Goal: Transaction & Acquisition: Purchase product/service

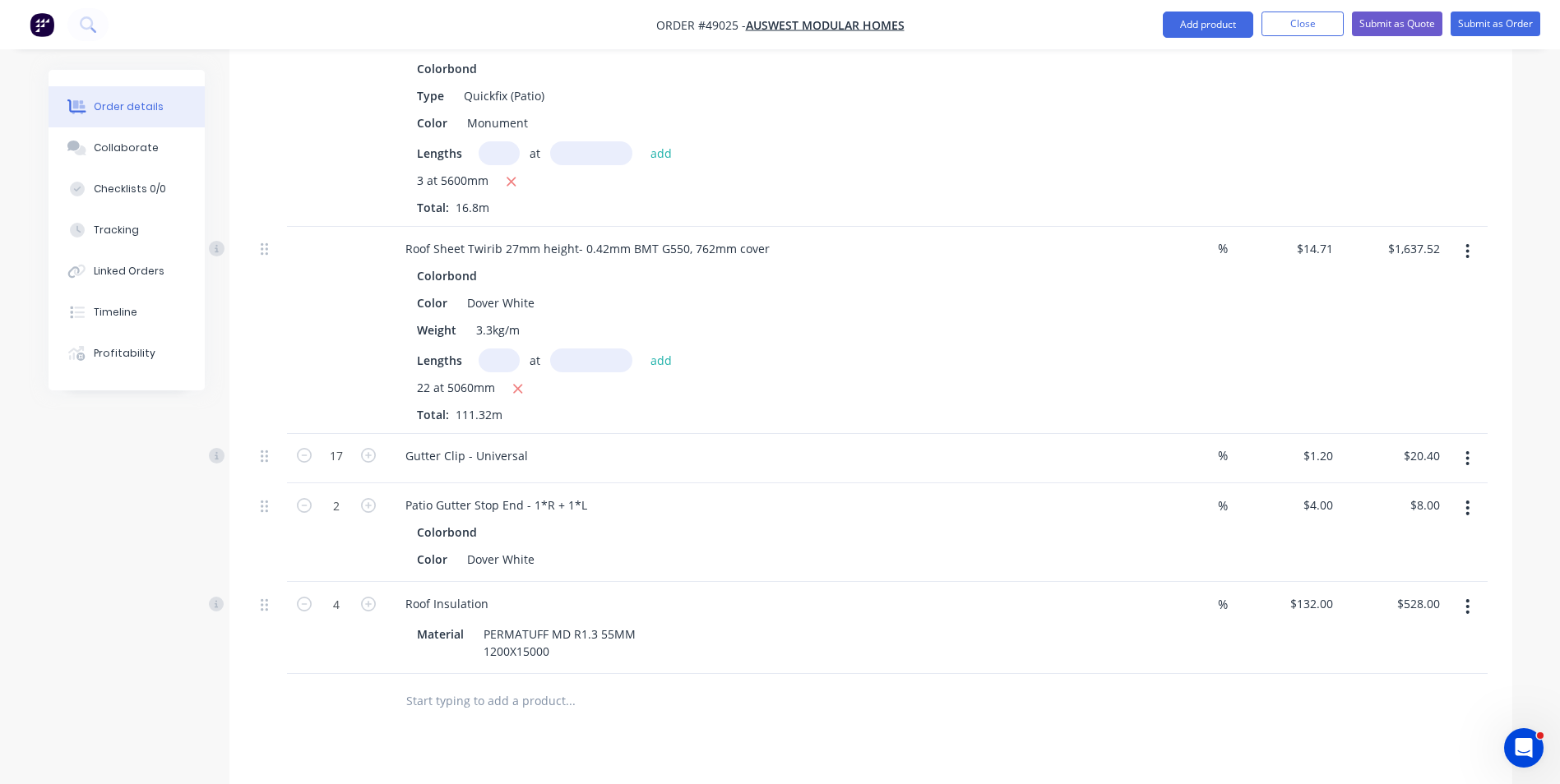
scroll to position [1808, 0]
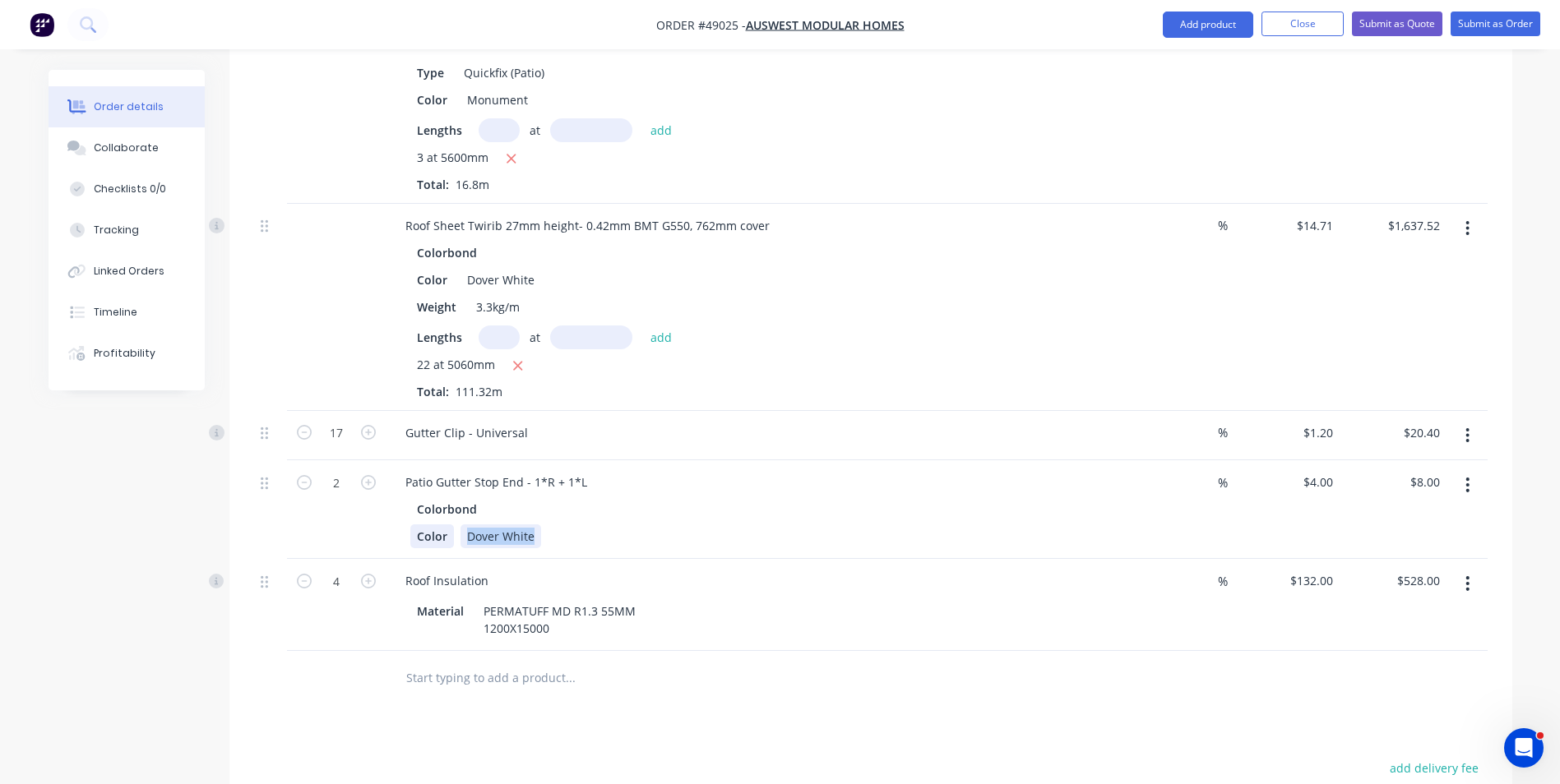
drag, startPoint x: 534, startPoint y: 511, endPoint x: 447, endPoint y: 521, distance: 87.6
click at [447, 525] on div "Color Dover White" at bounding box center [752, 536] width 684 height 24
click at [845, 568] on div "Roof Insulation" at bounding box center [756, 580] width 727 height 24
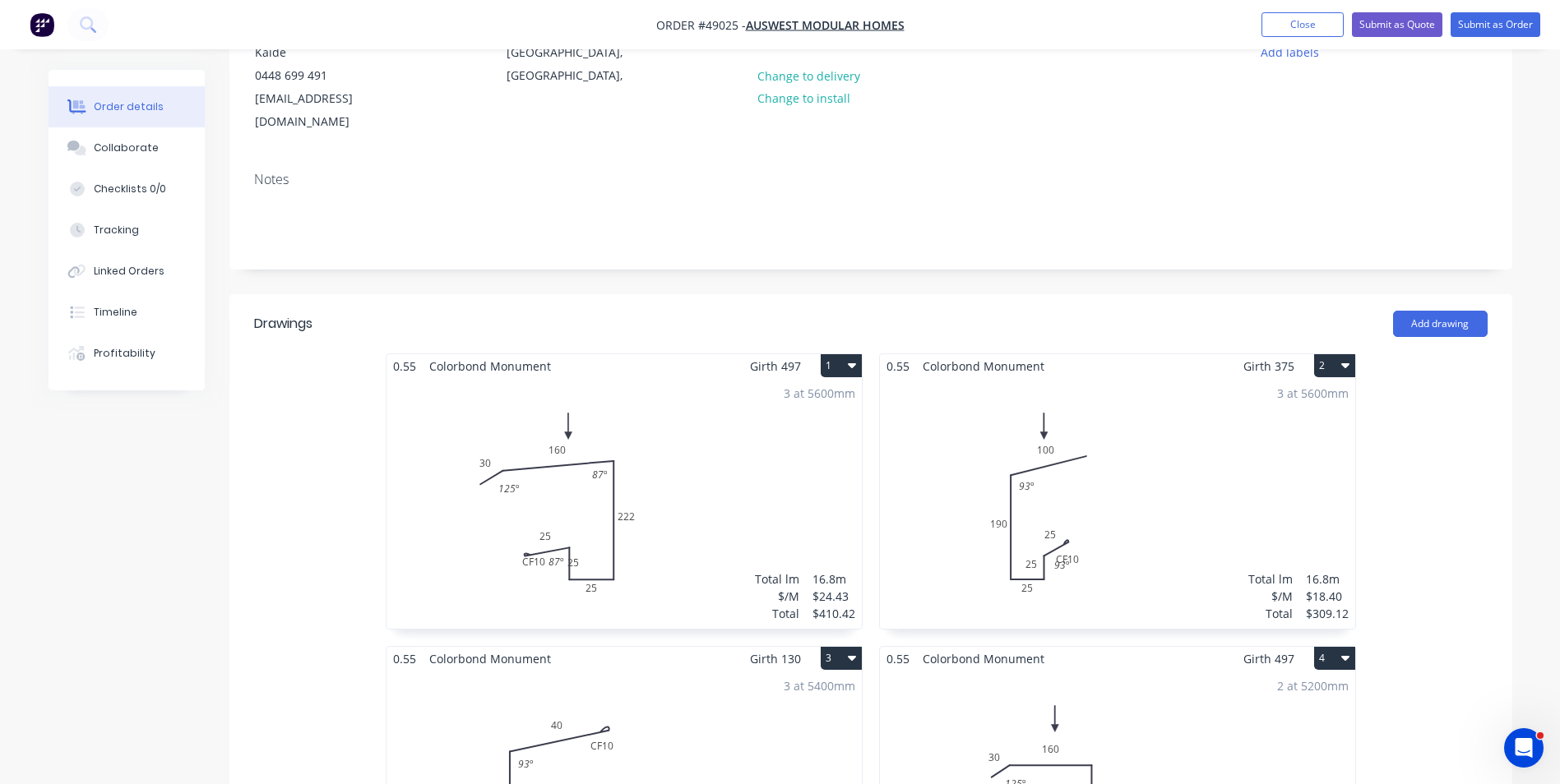
scroll to position [164, 0]
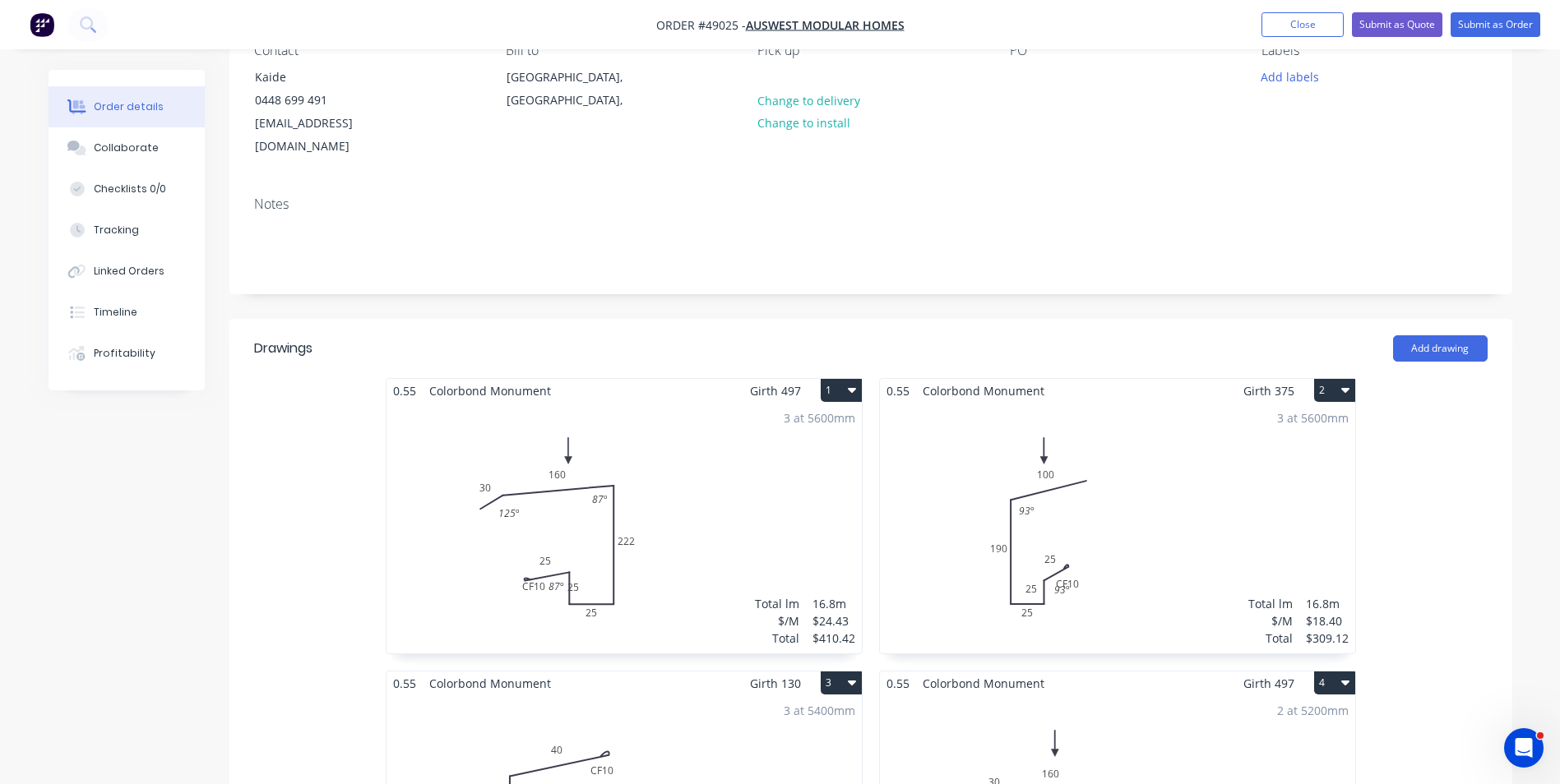
click at [1004, 319] on header "Drawings Add drawing" at bounding box center [870, 348] width 1283 height 59
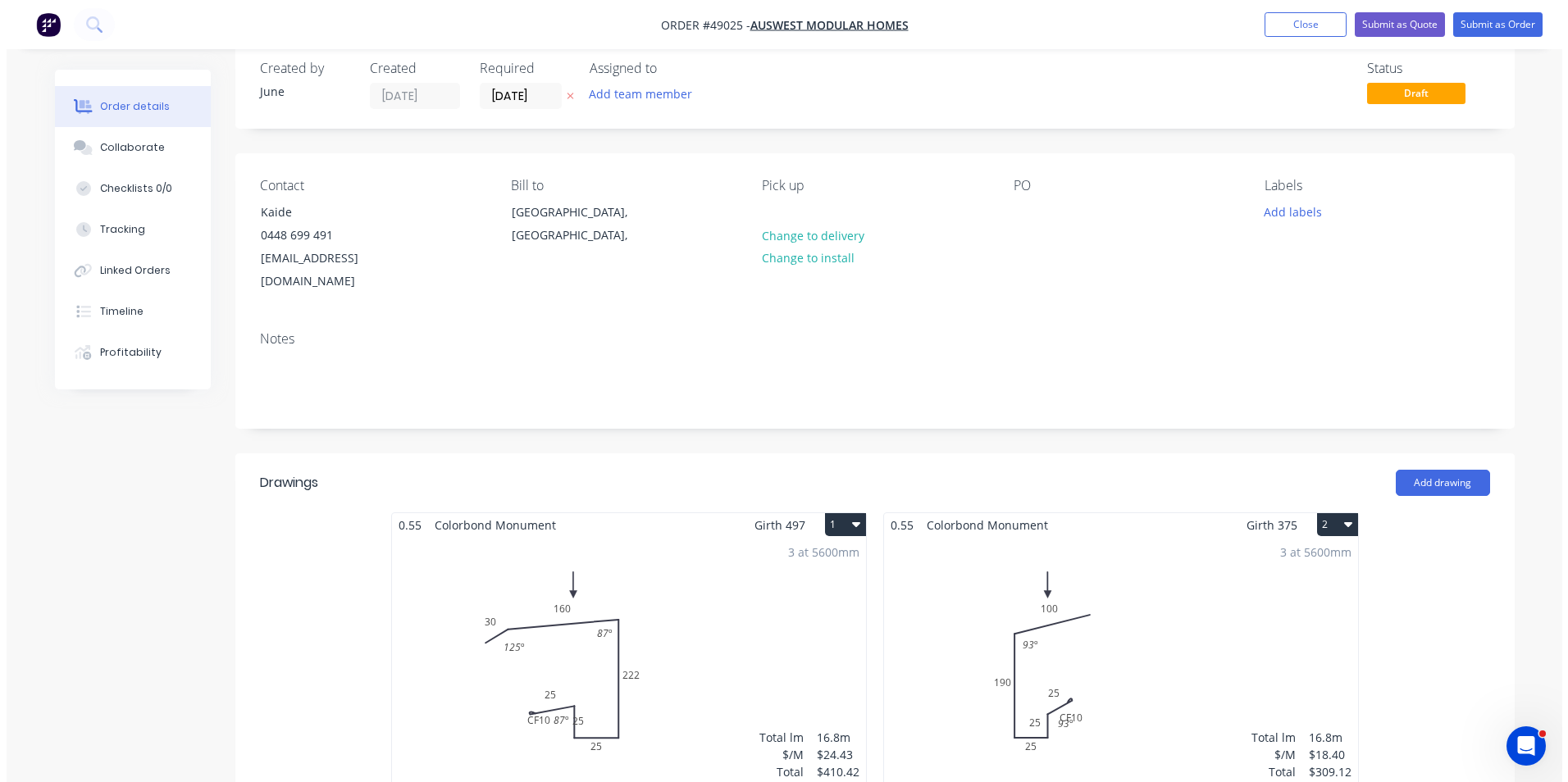
scroll to position [0, 0]
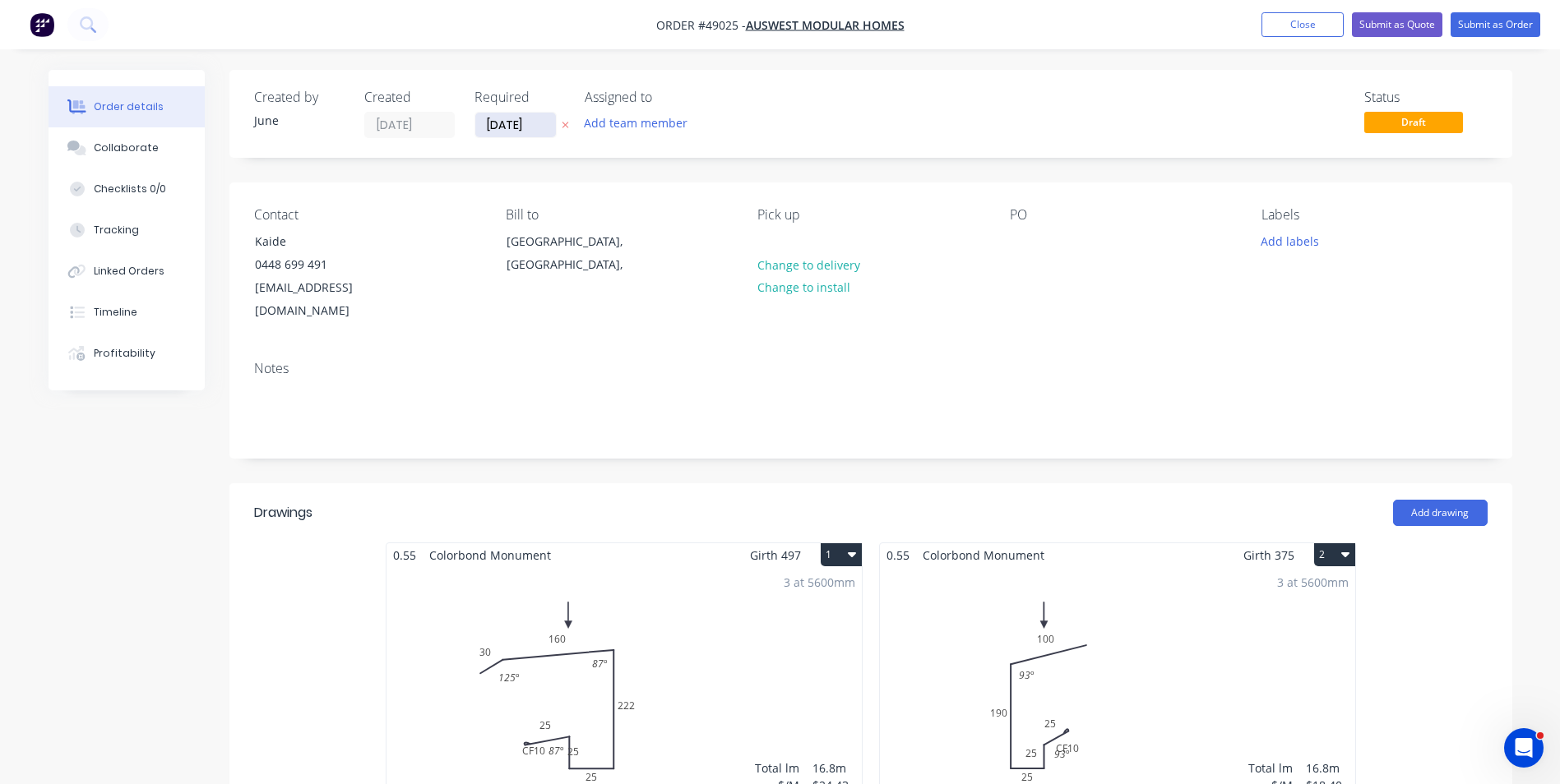
click at [504, 128] on input "09/09/25" at bounding box center [515, 125] width 80 height 25
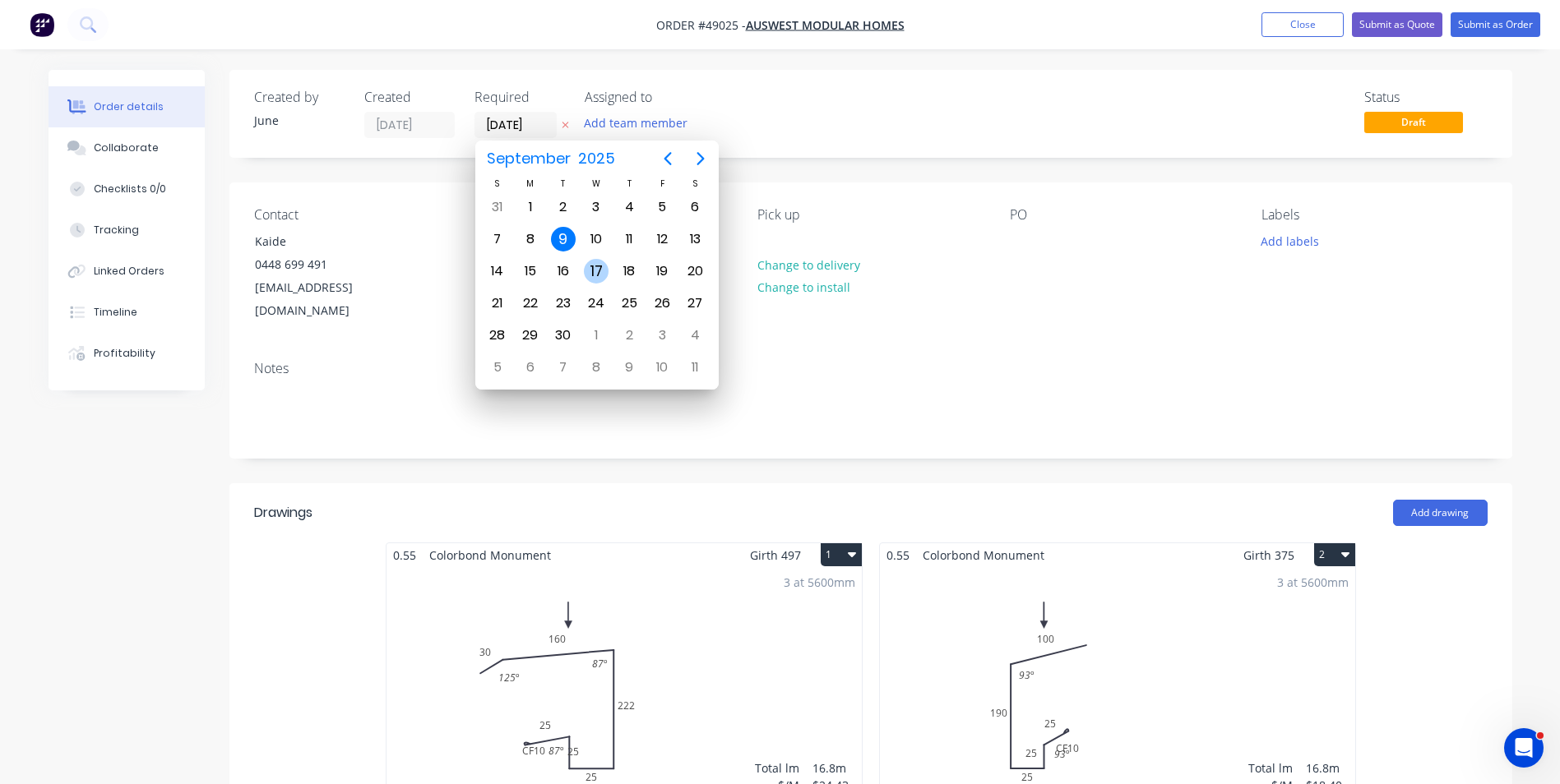
click at [595, 265] on div "17" at bounding box center [596, 271] width 25 height 25
type input "17/09/25"
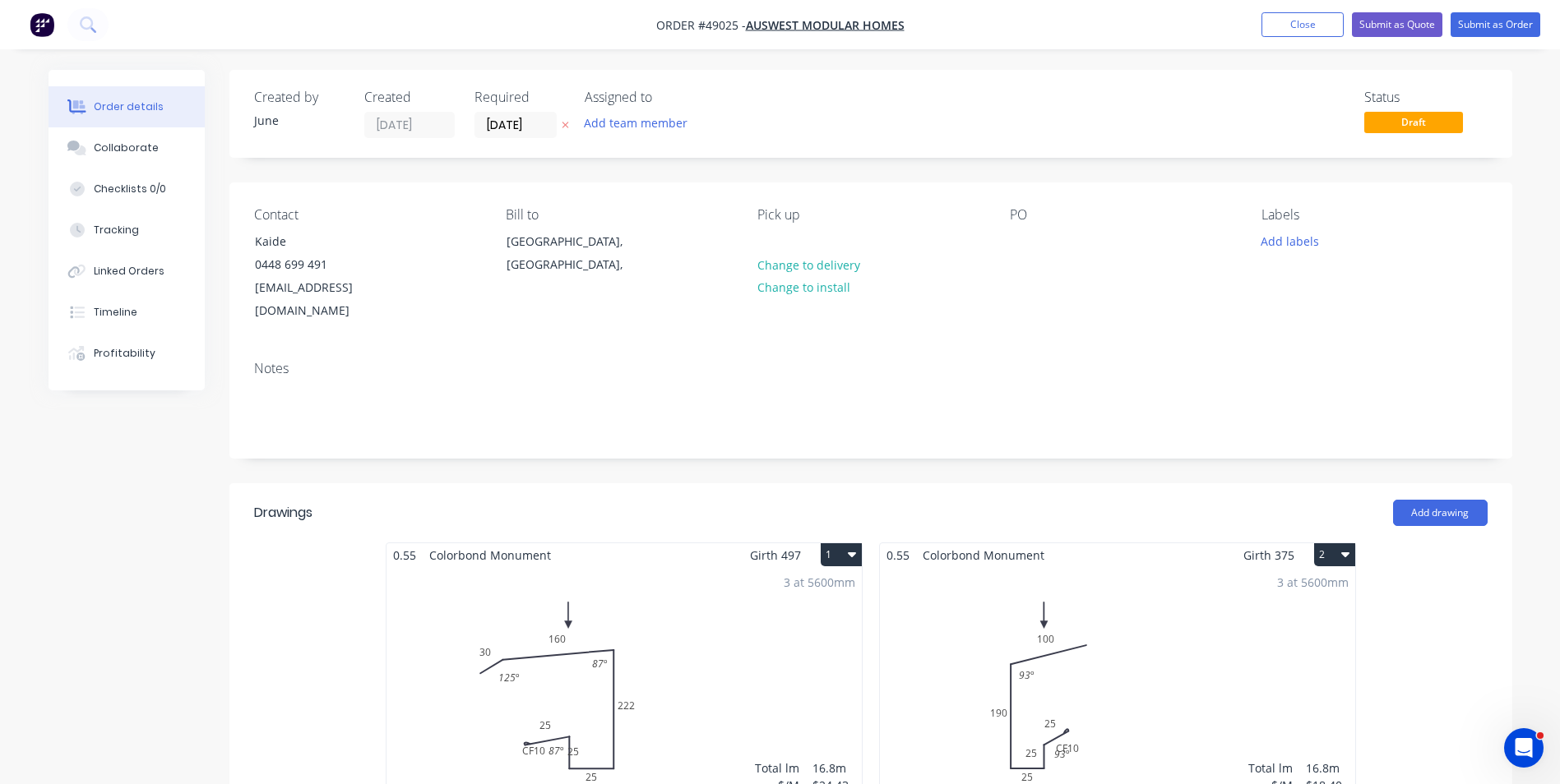
click at [1415, 28] on button "Submit as Quote" at bounding box center [1397, 25] width 91 height 25
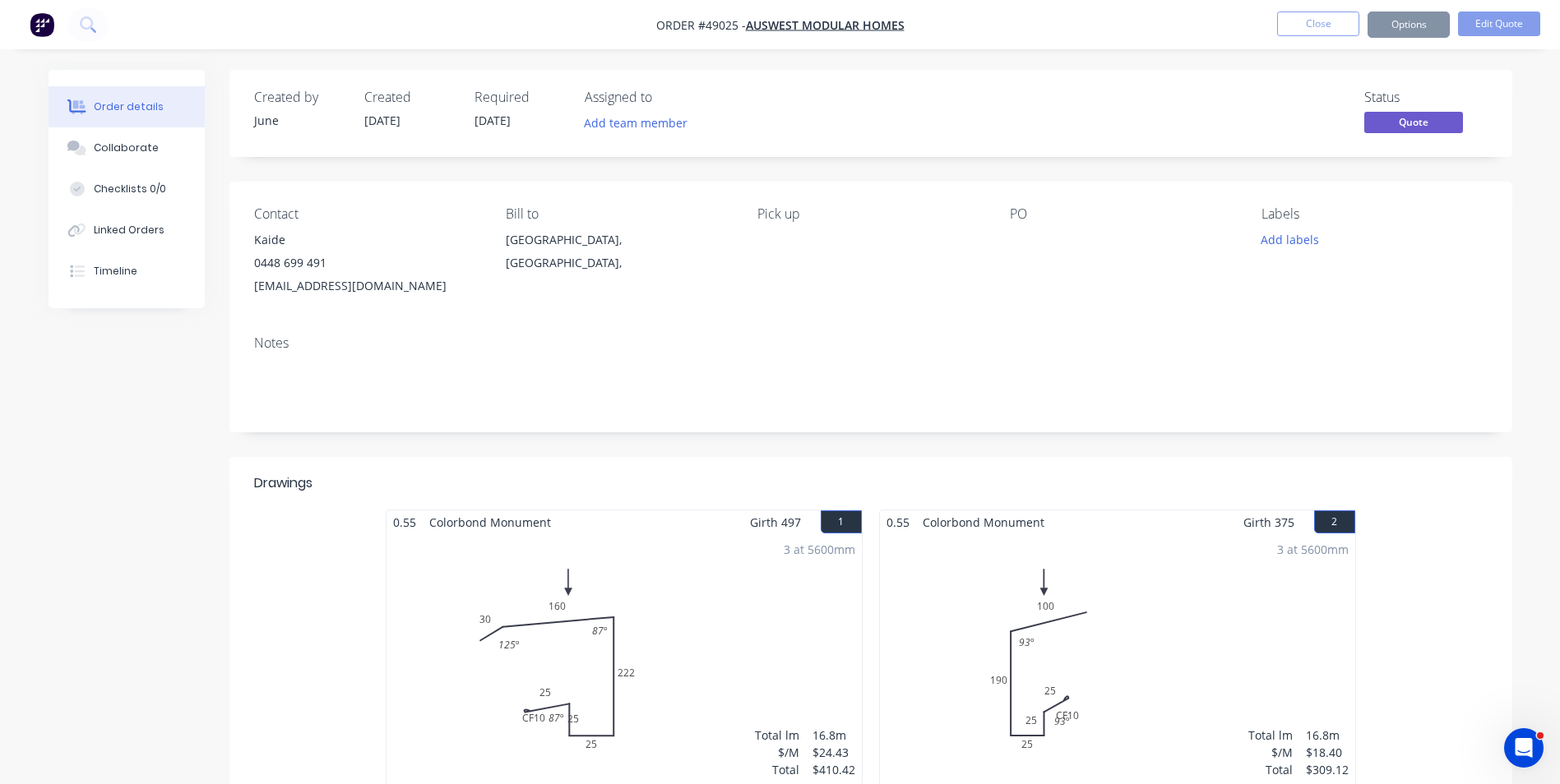
click at [1413, 32] on button "Options" at bounding box center [1408, 25] width 82 height 27
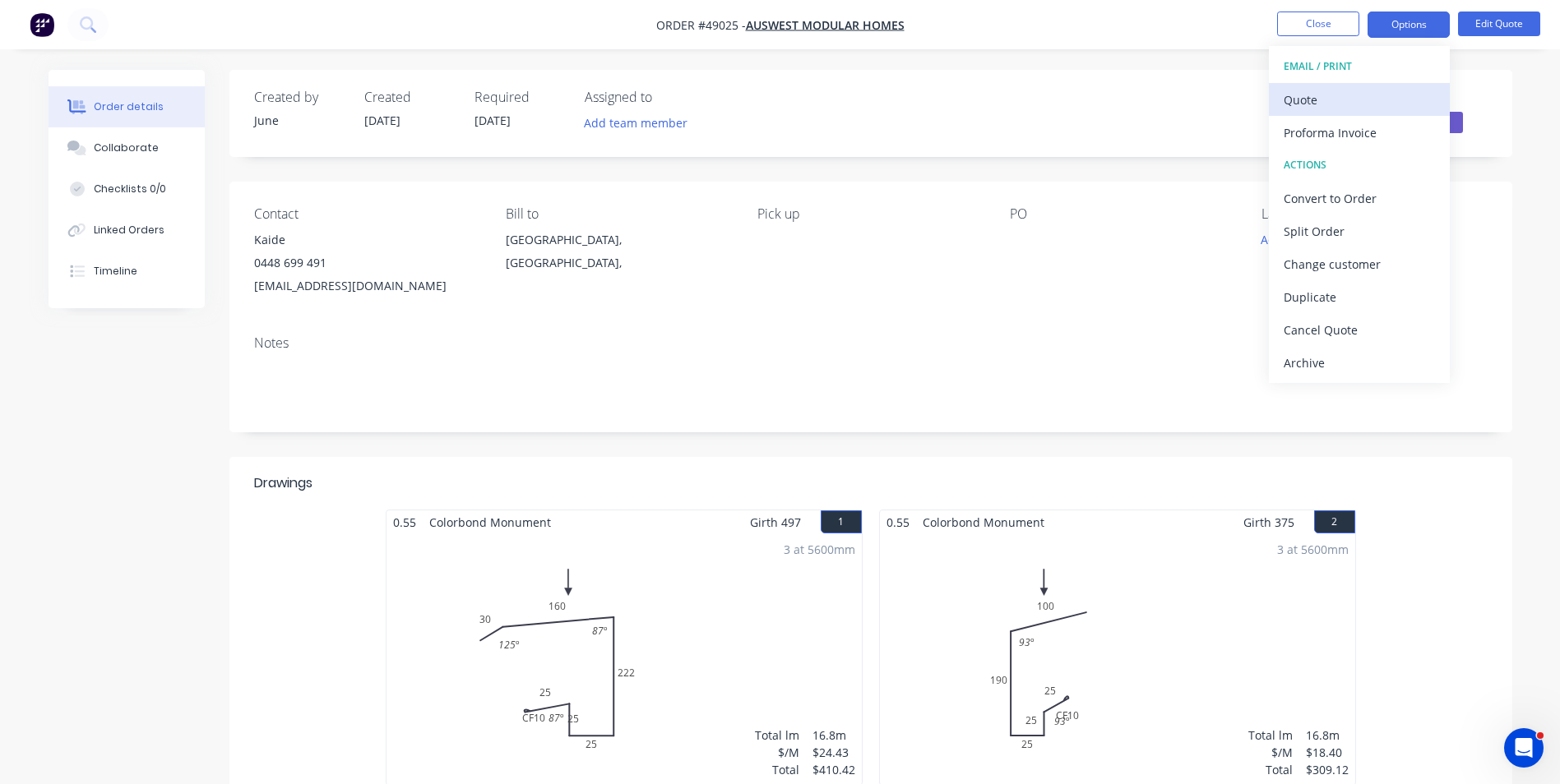
click at [1353, 105] on div "Quote" at bounding box center [1359, 99] width 152 height 24
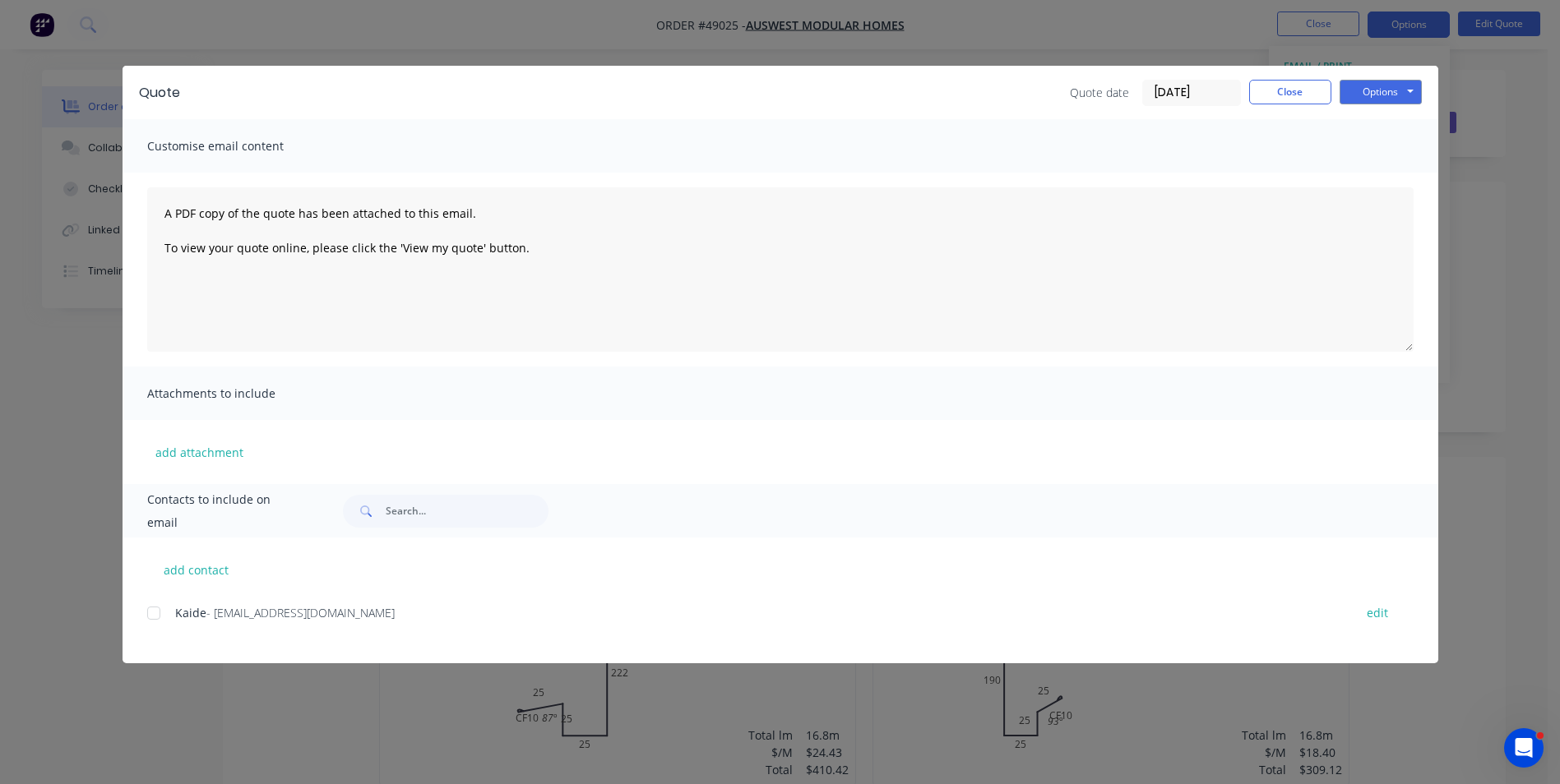
click at [163, 615] on div at bounding box center [154, 613] width 32 height 32
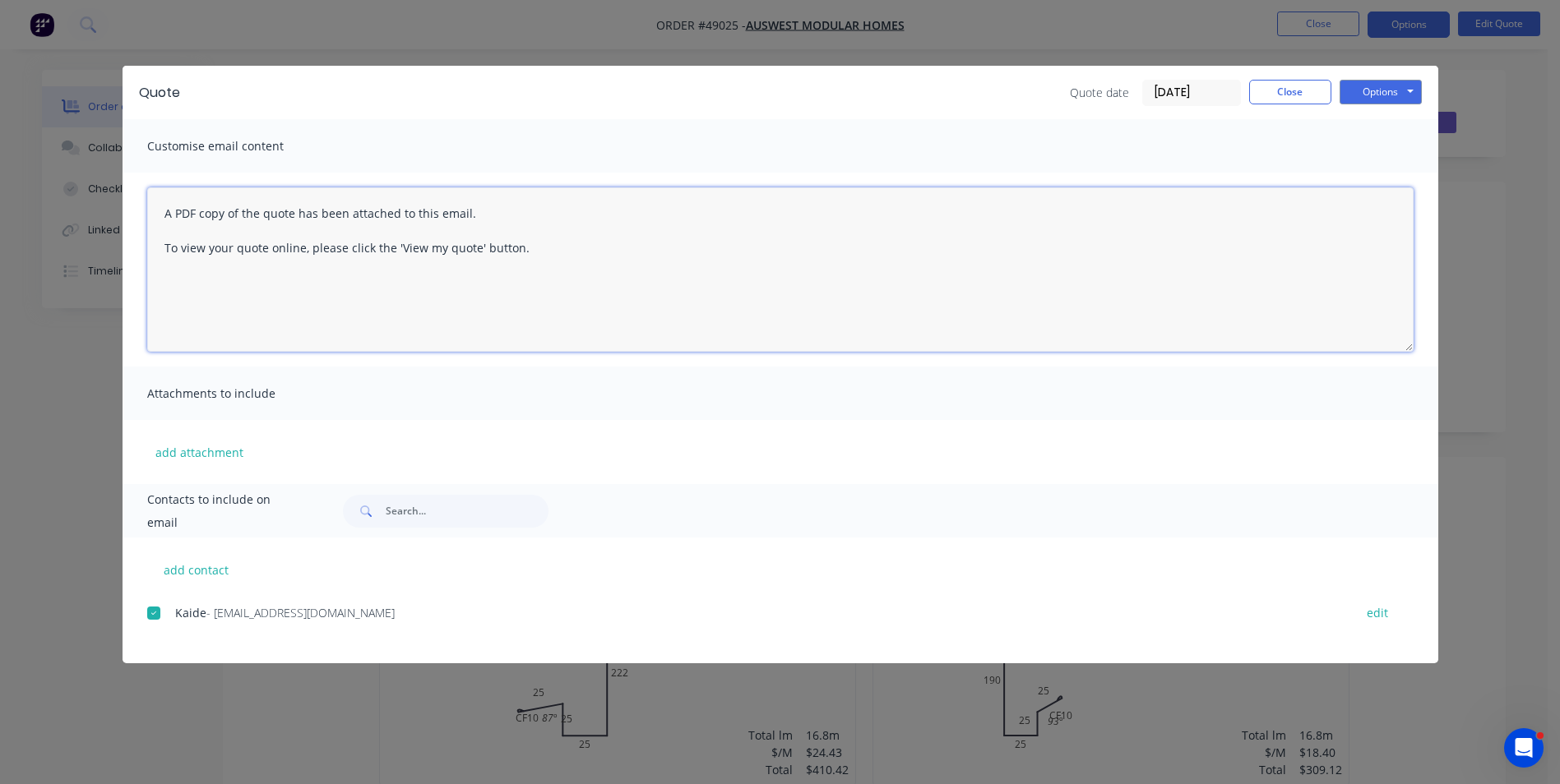
drag, startPoint x: 479, startPoint y: 258, endPoint x: 142, endPoint y: 205, distance: 341.1
click at [142, 205] on div "A PDF copy of the quote has been attached to this email. To view your quote onl…" at bounding box center [780, 269] width 1316 height 194
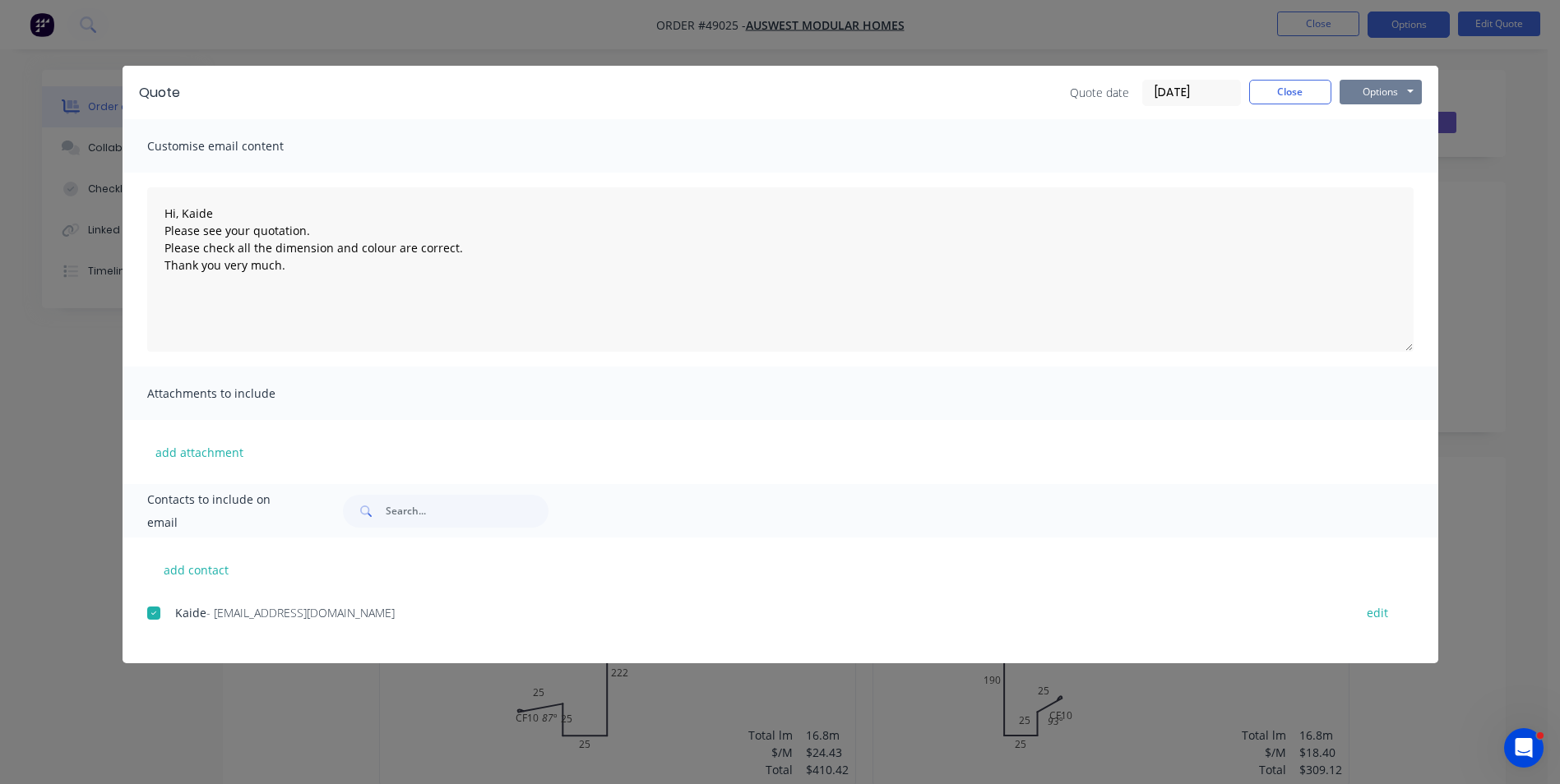
click at [1396, 86] on button "Options" at bounding box center [1381, 93] width 82 height 25
click at [1397, 175] on button "Email" at bounding box center [1392, 175] width 105 height 27
type textarea "A PDF copy of the quote has been attached to this email. To view your quote onl…"
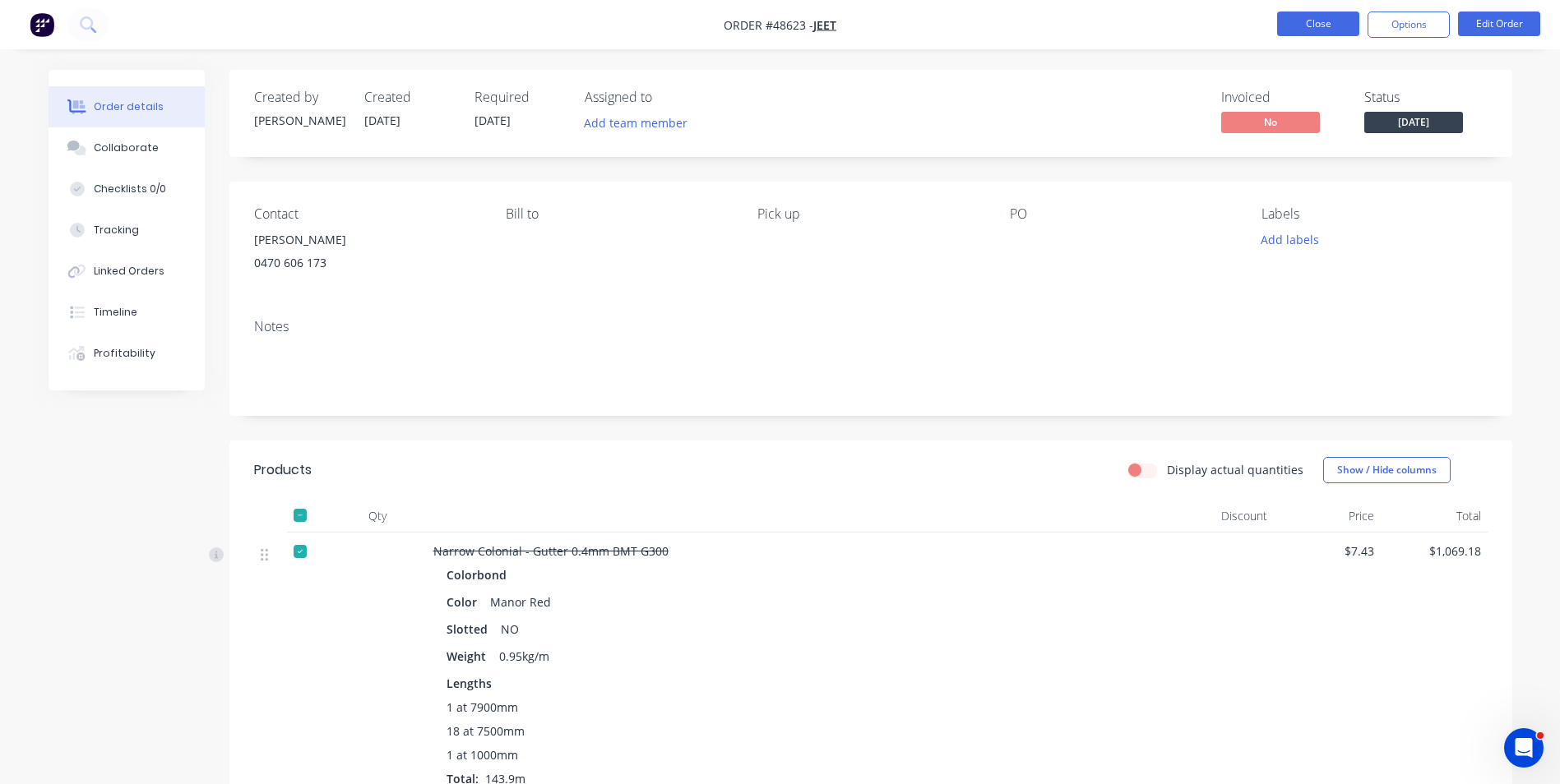
click at [1308, 17] on button "Close" at bounding box center [1318, 24] width 82 height 25
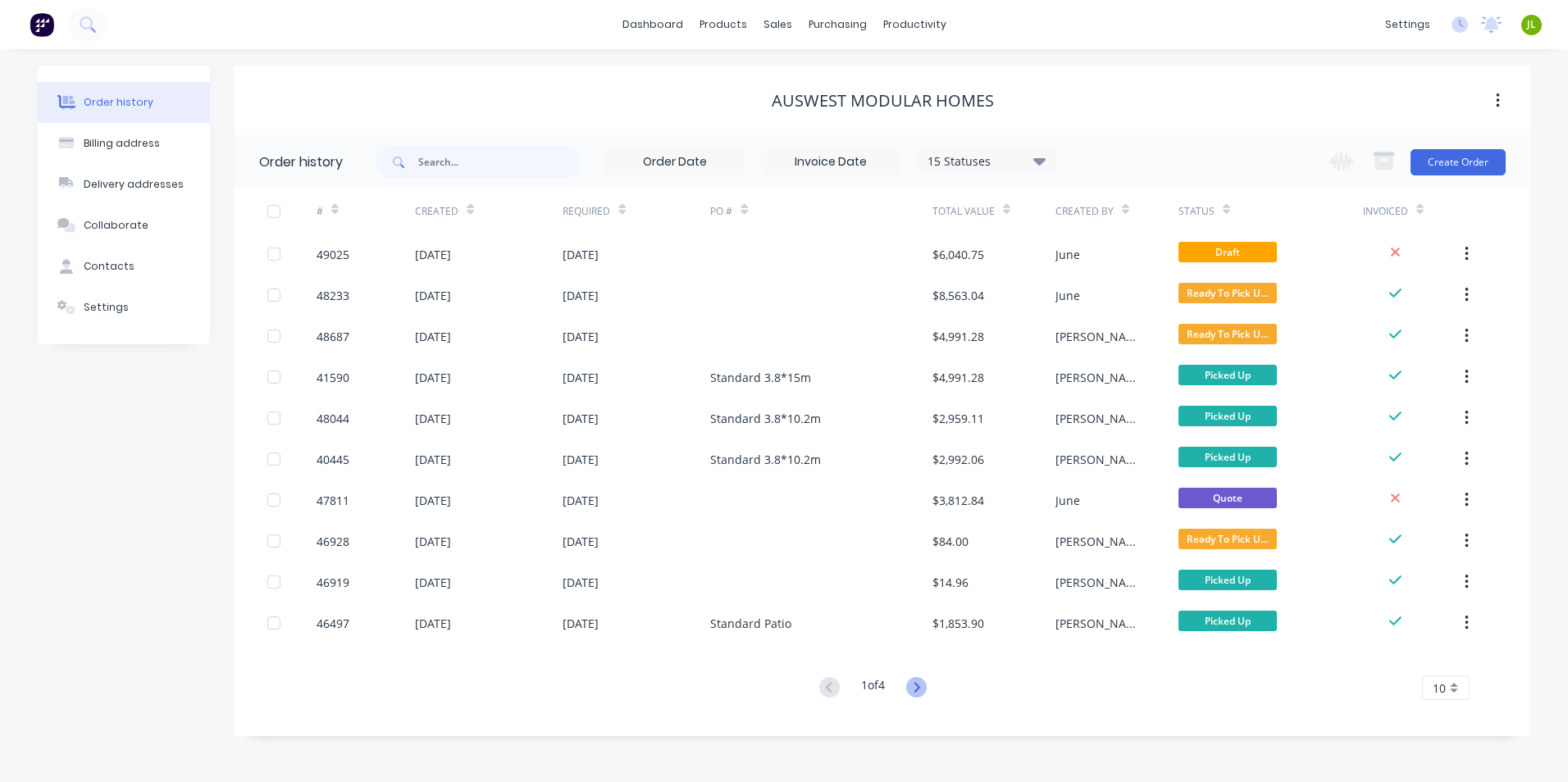
click at [922, 691] on icon at bounding box center [916, 688] width 21 height 21
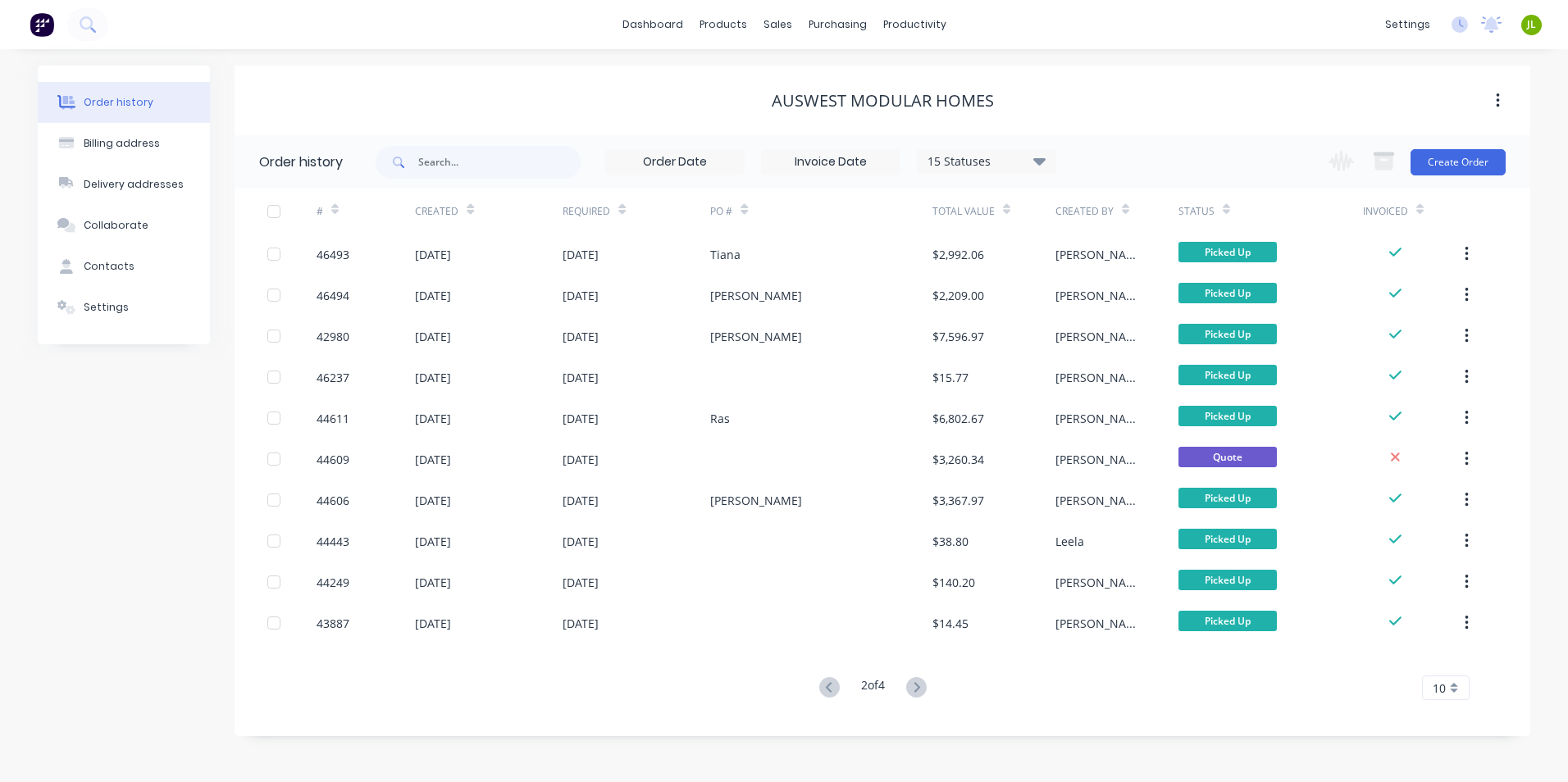
click at [922, 691] on icon at bounding box center [916, 688] width 21 height 21
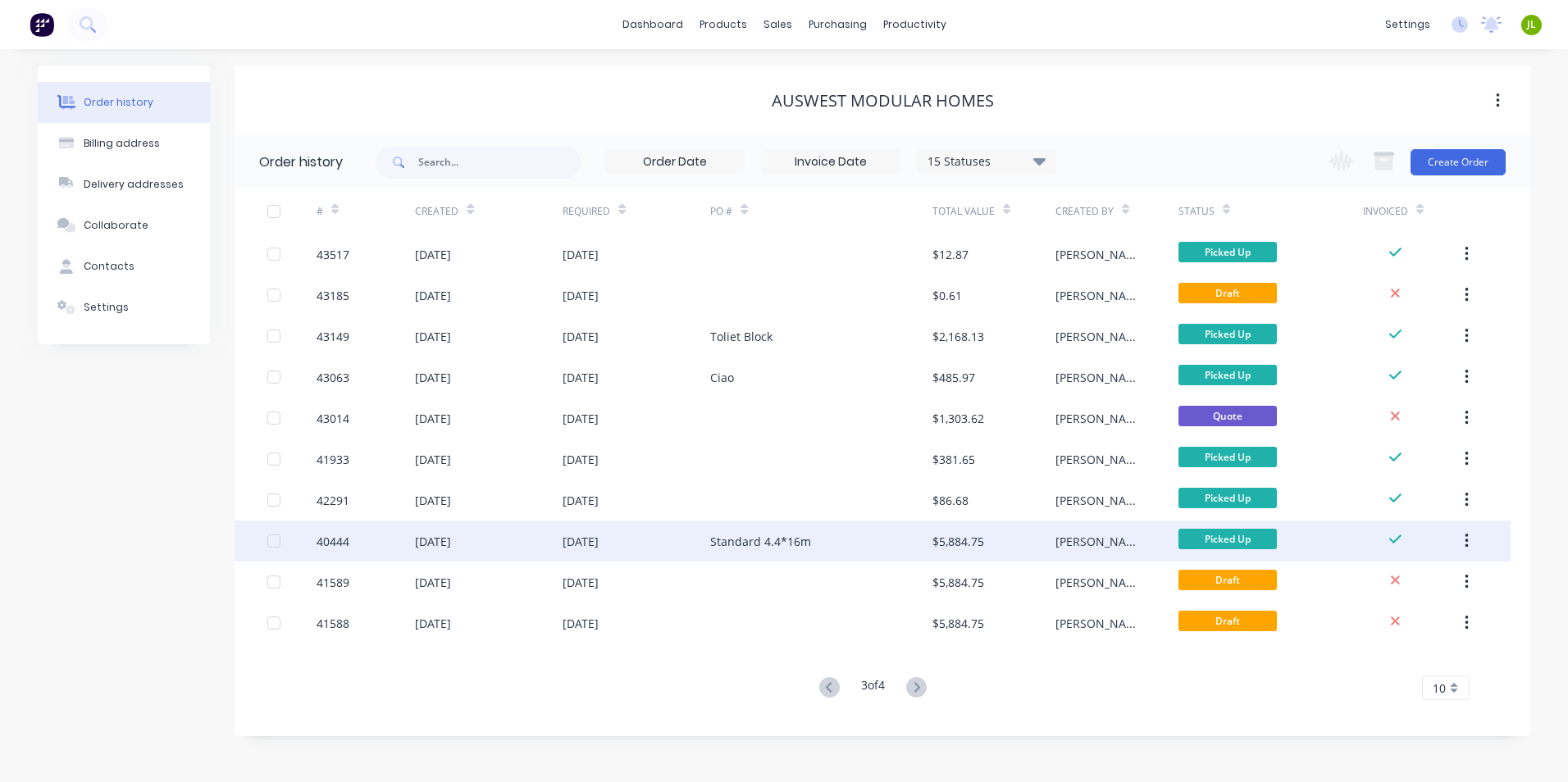
click at [885, 548] on div "Standard 4.4*16m" at bounding box center [820, 540] width 222 height 41
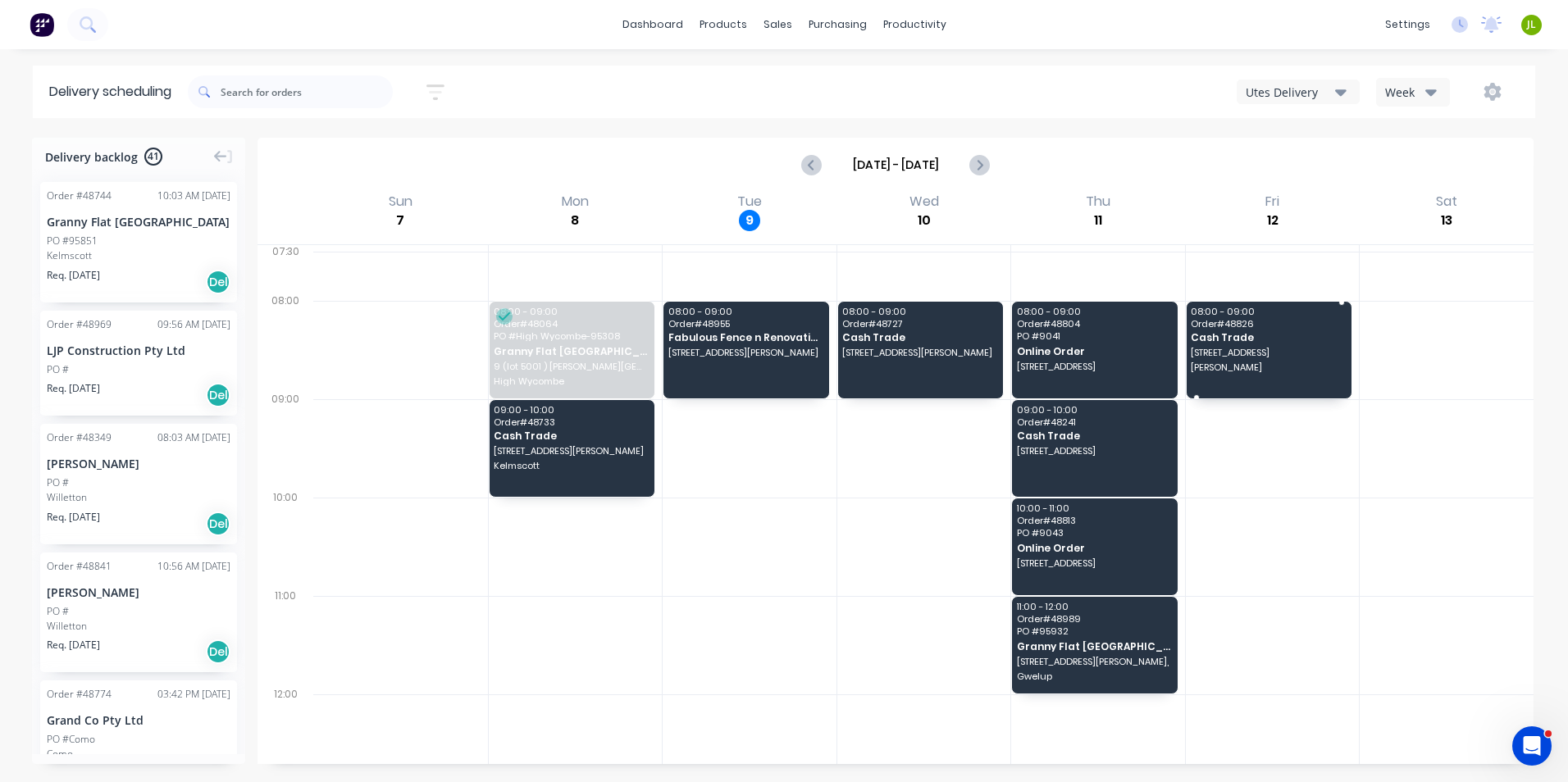
drag, startPoint x: 1213, startPoint y: 368, endPoint x: 1196, endPoint y: 362, distance: 18.0
click at [1214, 362] on div "08:00 - 09:00 Order # 48826 Cash Trade 901 South Western Hwy Byford" at bounding box center [1269, 350] width 166 height 97
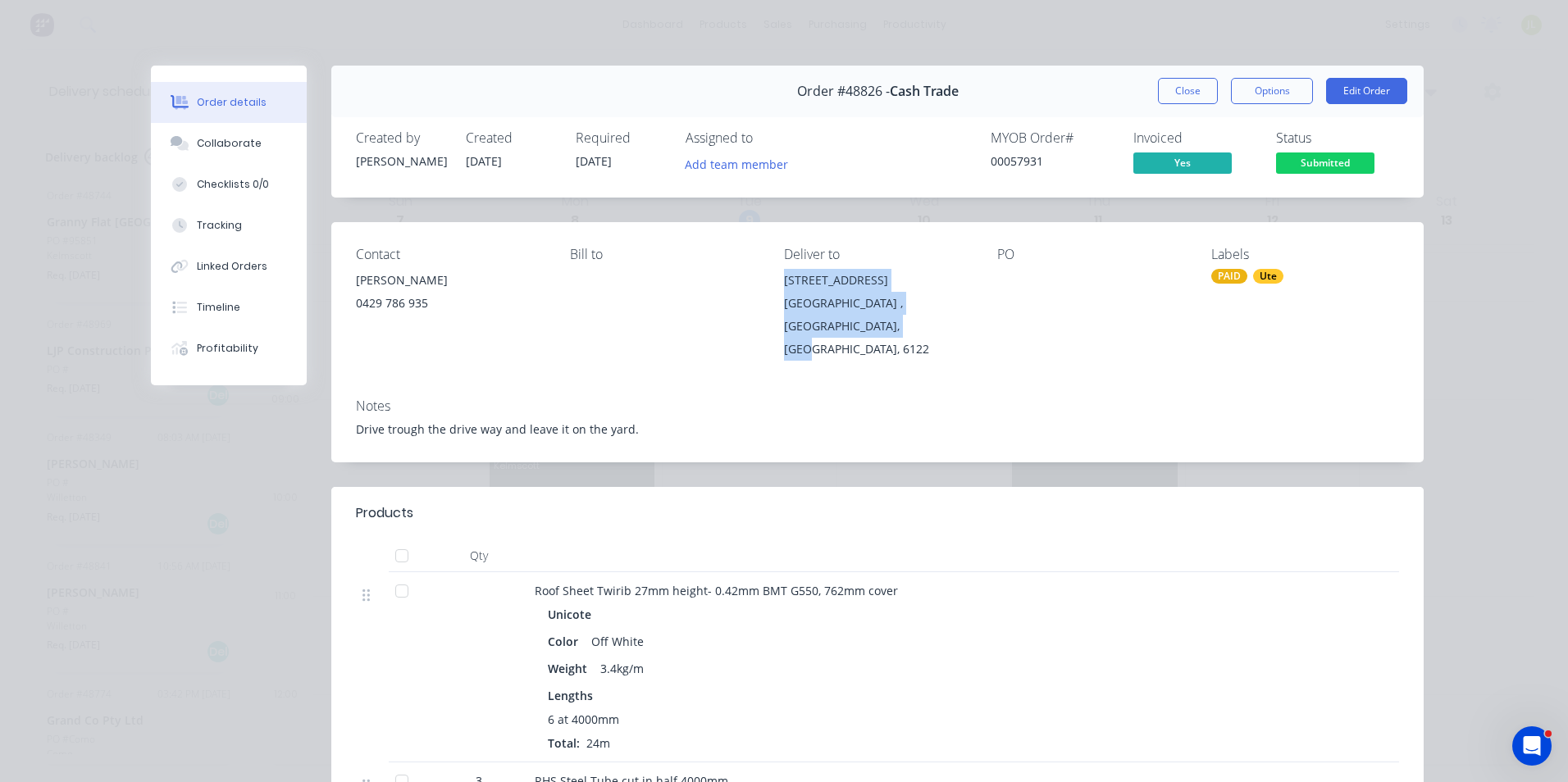
drag, startPoint x: 846, startPoint y: 329, endPoint x: 776, endPoint y: 276, distance: 87.8
click at [776, 276] on div "Contact Mike milton 0429 786 935 Bill to Deliver to 901 South Western Hwy Byfor…" at bounding box center [877, 304] width 1092 height 164
copy div "901 South Western Hwy Byford , Western Australia, Australia, 6122"
click at [1115, 396] on div "Notes Drive trough the drive way and leave it on the yard." at bounding box center [877, 423] width 1092 height 77
click at [1056, 58] on div "Order details Collaborate Checklists 0/0 Tracking Linked Orders Timeline Profit…" at bounding box center [784, 391] width 1568 height 782
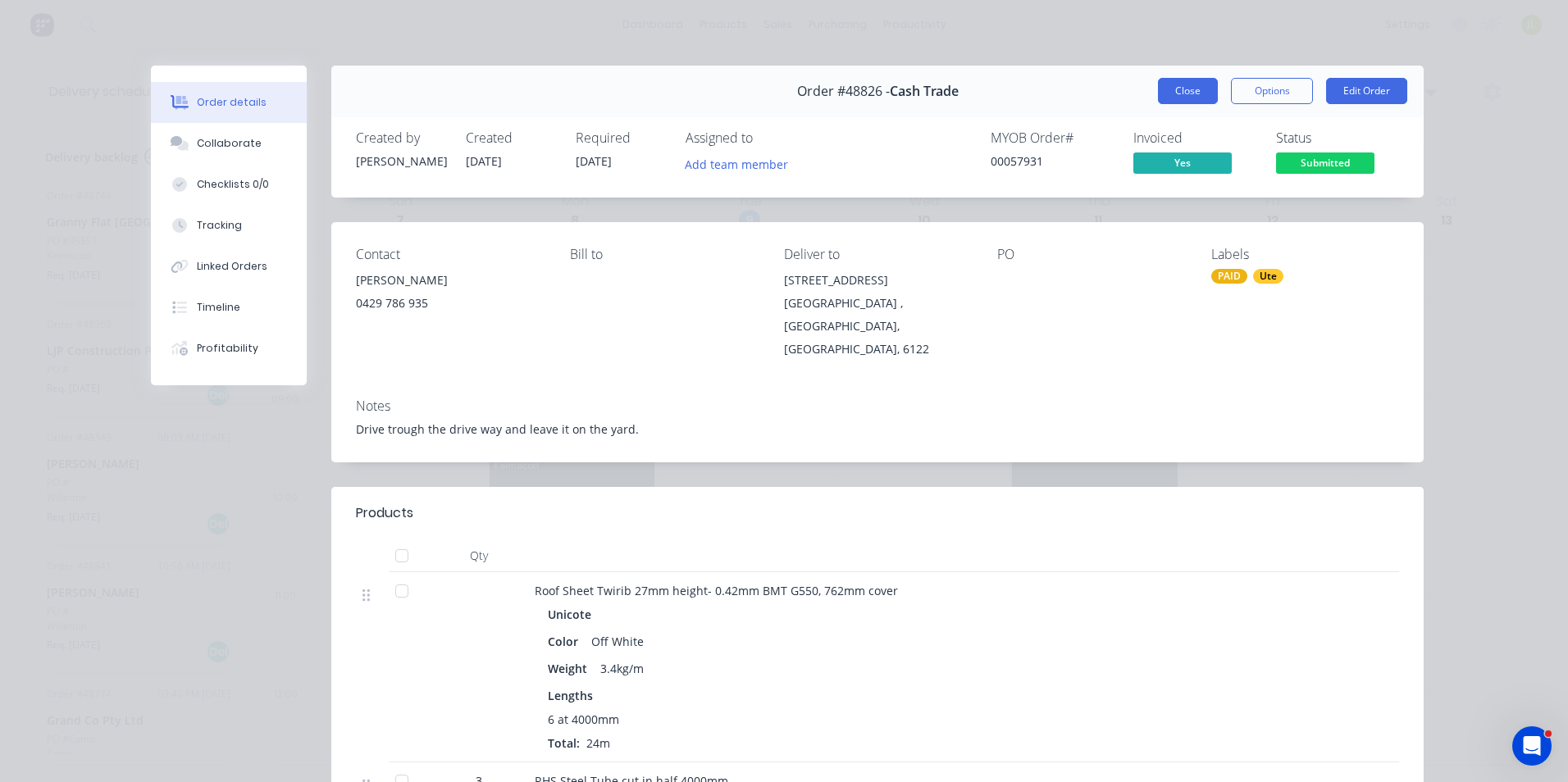
click at [1192, 85] on button "Close" at bounding box center [1187, 91] width 60 height 27
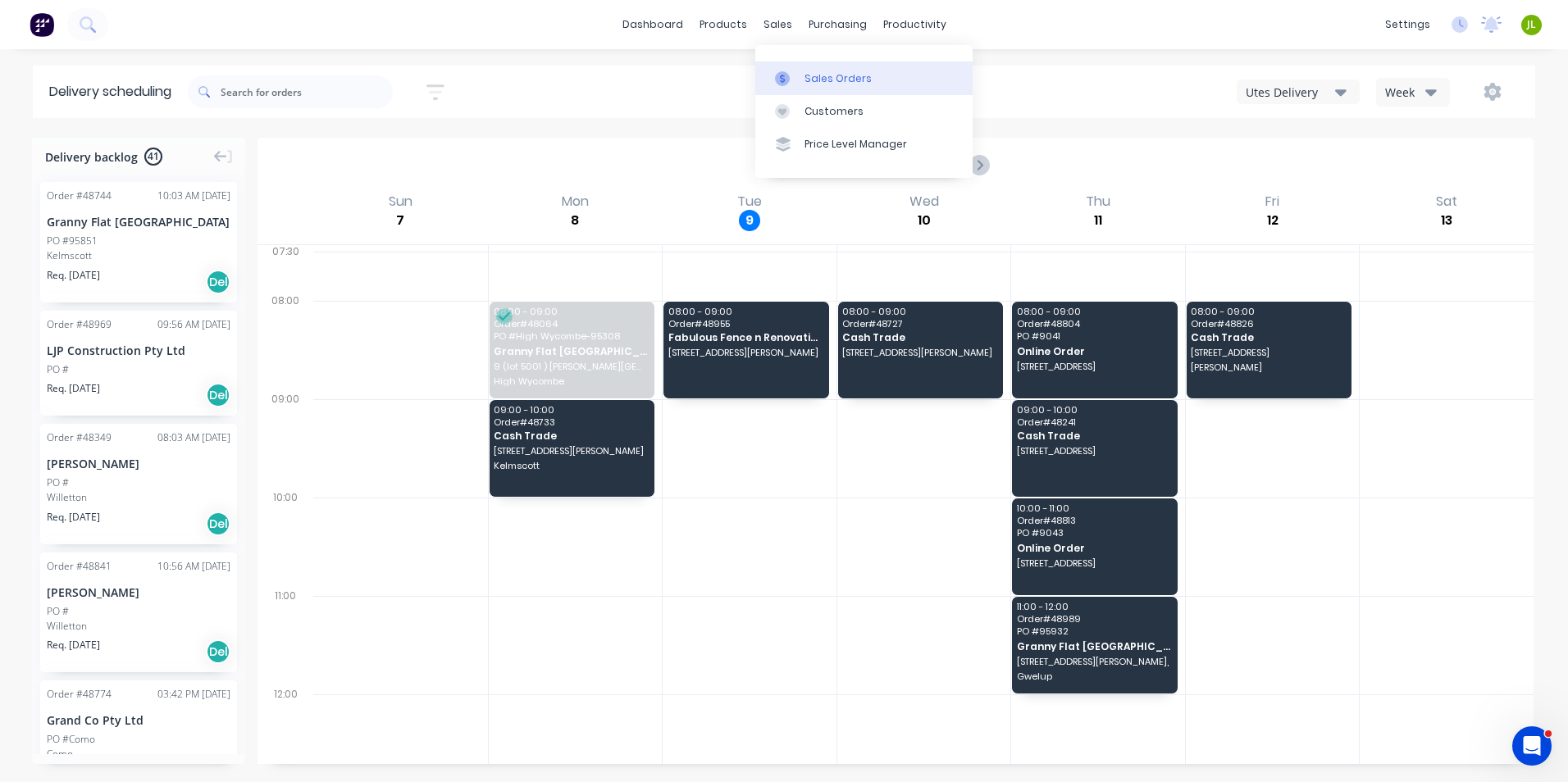
click at [796, 80] on div at bounding box center [787, 79] width 25 height 15
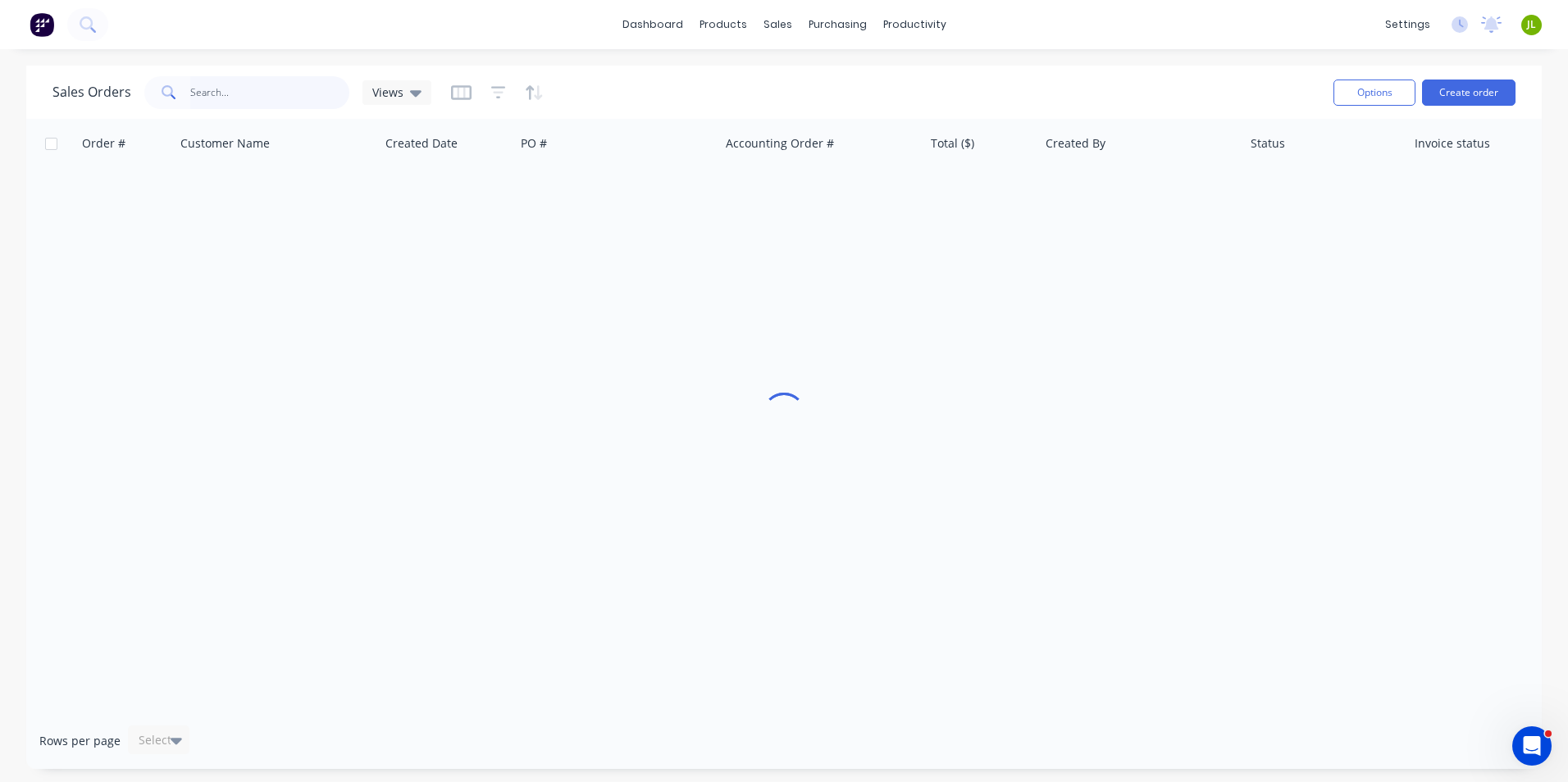
click at [241, 98] on input "text" at bounding box center [270, 92] width 160 height 32
type input "48849"
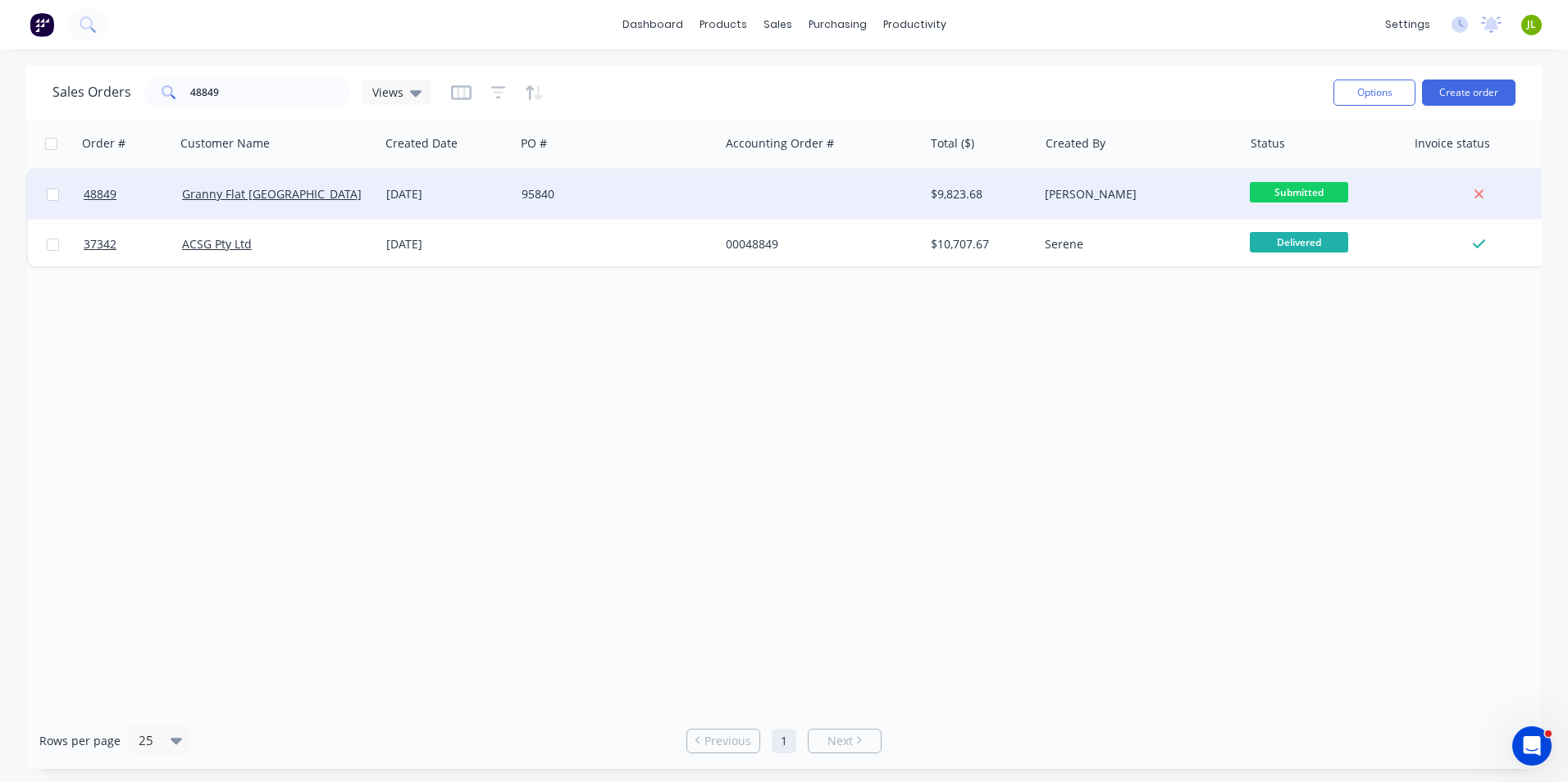
click at [459, 181] on div "[DATE]" at bounding box center [447, 194] width 135 height 49
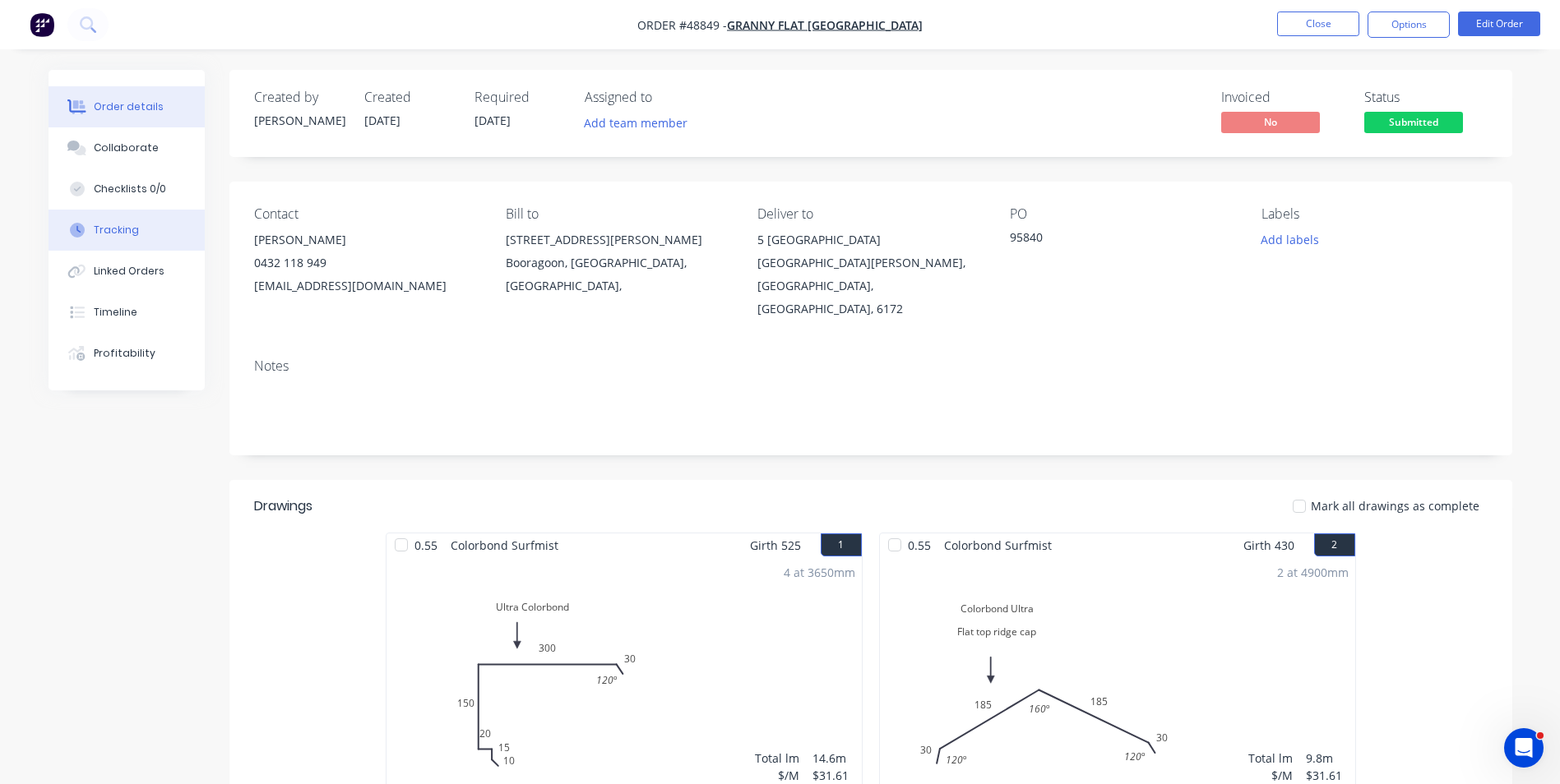
click at [122, 233] on div "Tracking" at bounding box center [115, 231] width 45 height 15
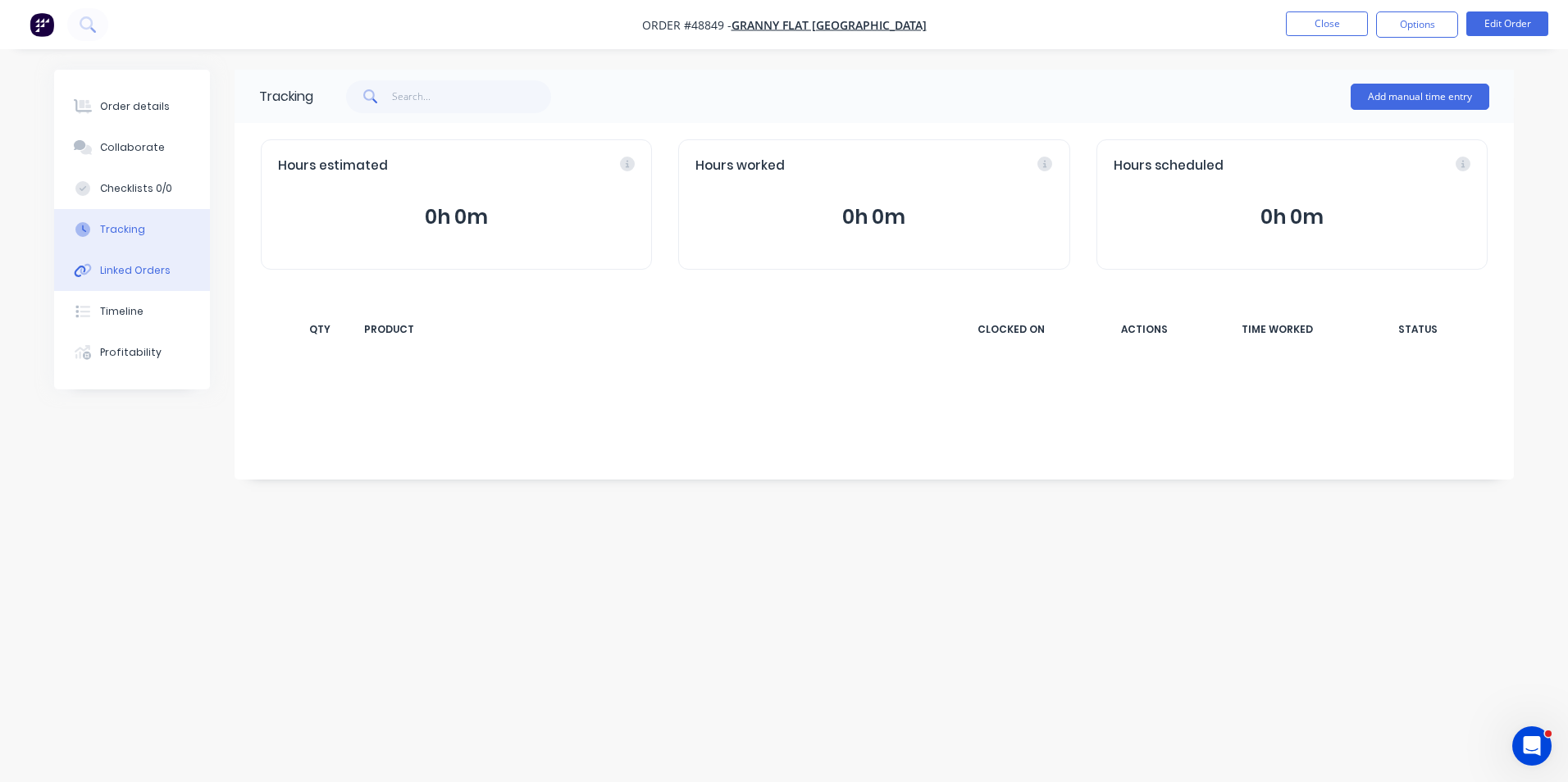
click at [117, 272] on div "Linked Orders" at bounding box center [135, 271] width 70 height 15
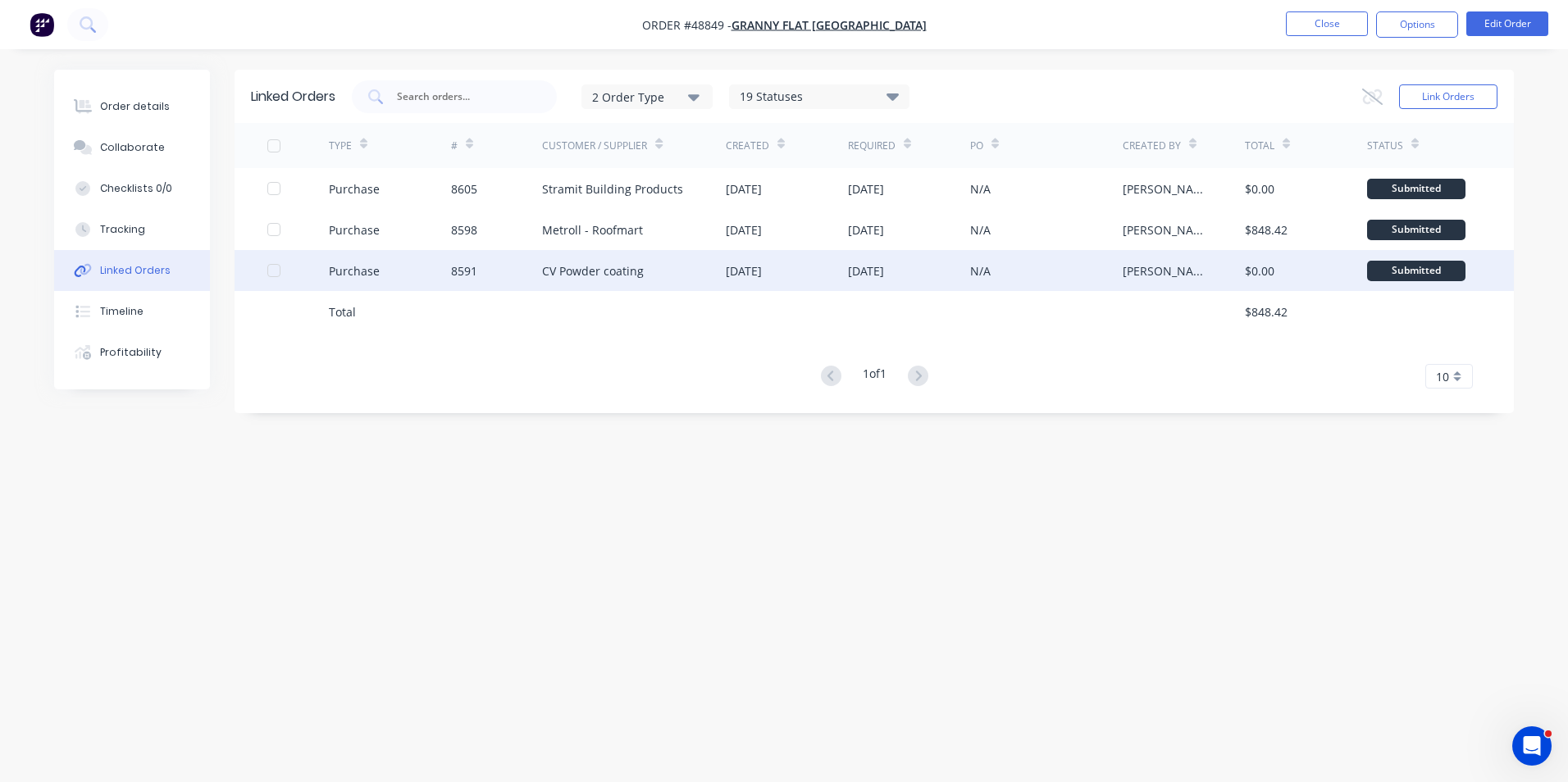
click at [575, 289] on div "CV Powder coating" at bounding box center [634, 270] width 184 height 41
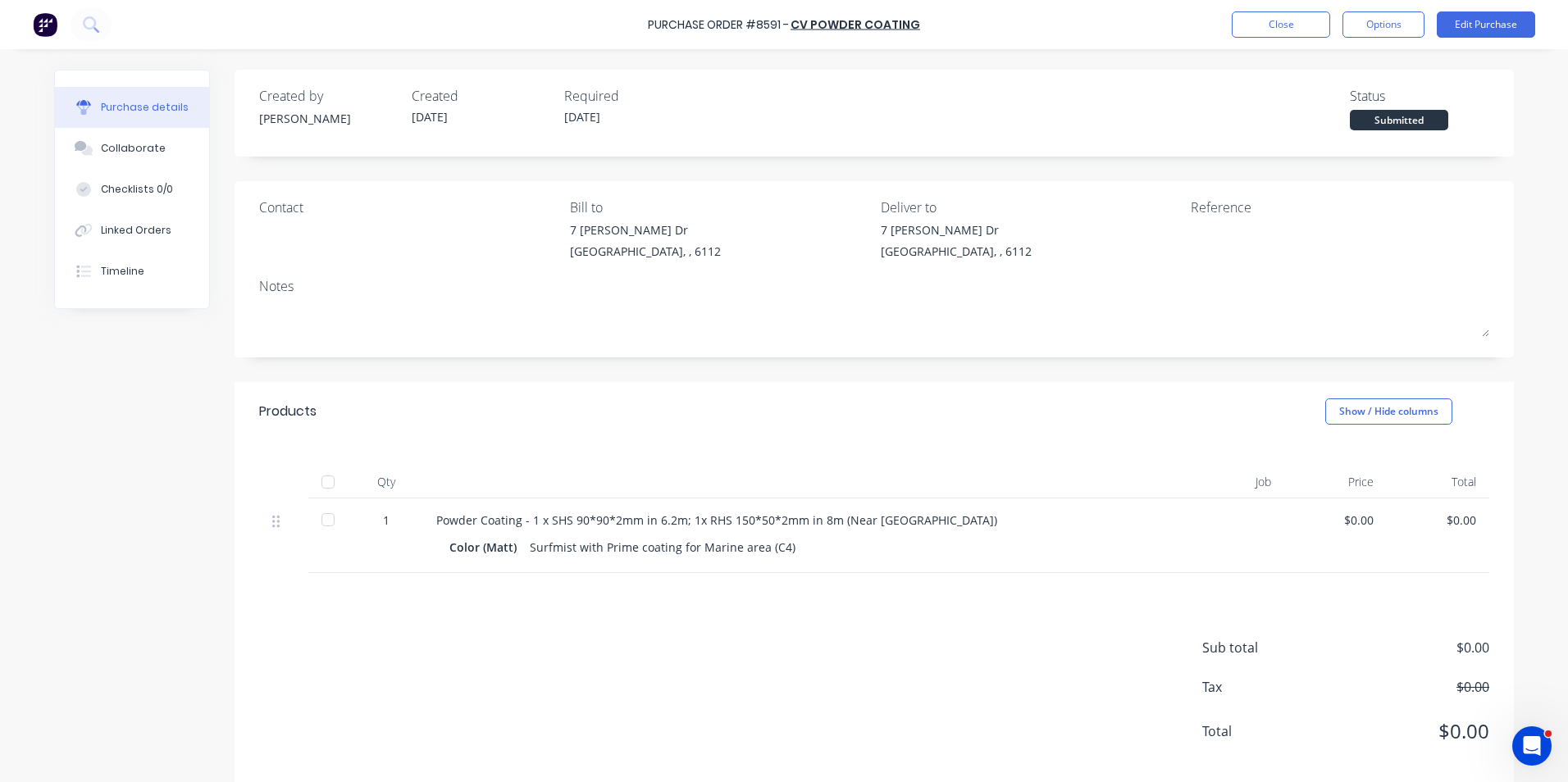
drag, startPoint x: 575, startPoint y: 289, endPoint x: 903, endPoint y: 710, distance: 533.7
click at [903, 710] on div "Sub total $0.00 Tax $0.00 Total $0.00" at bounding box center [873, 681] width 1280 height 217
click at [1280, 28] on button "Close" at bounding box center [1281, 25] width 98 height 27
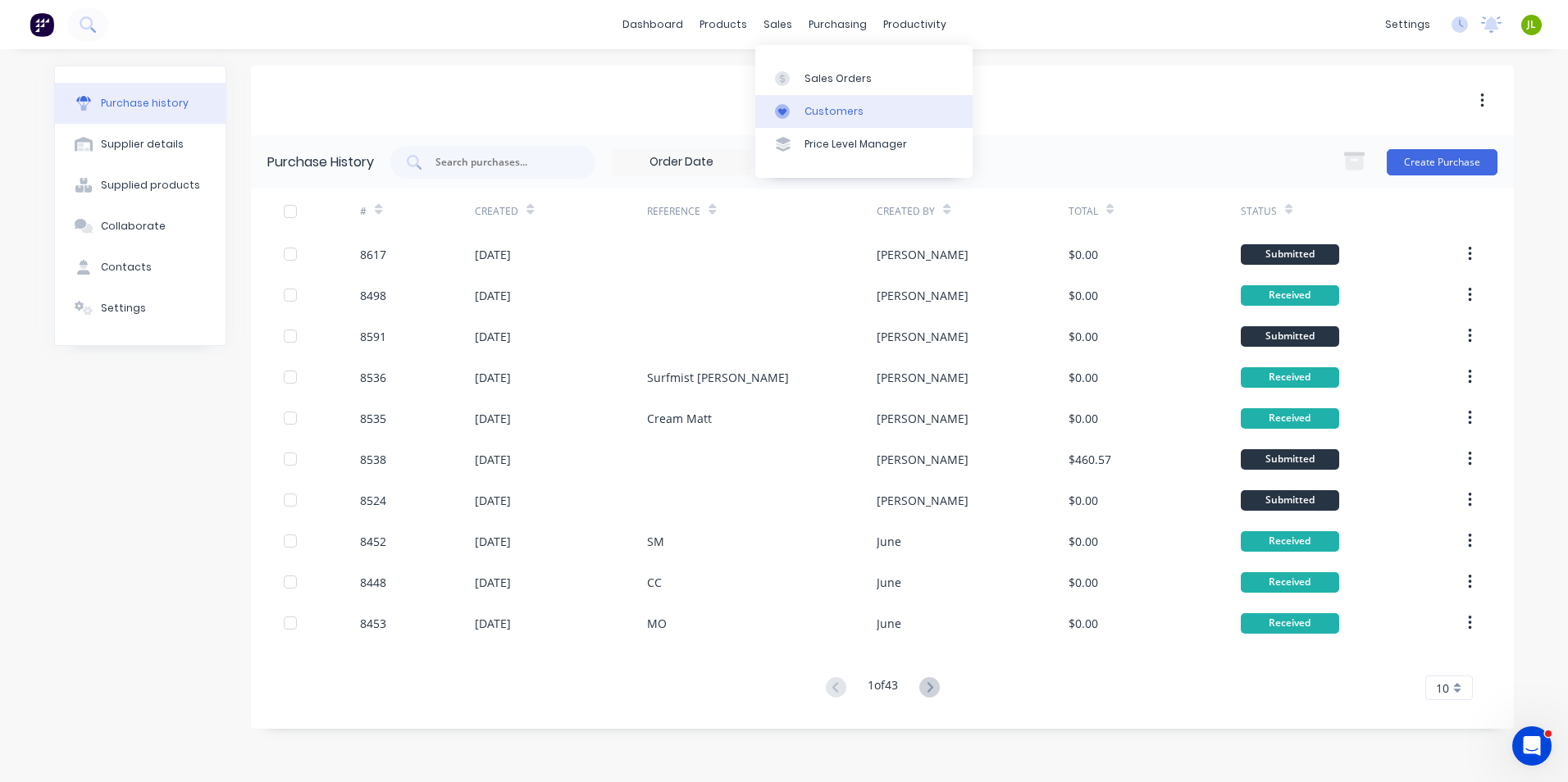
click at [820, 104] on div "Customers" at bounding box center [834, 111] width 59 height 15
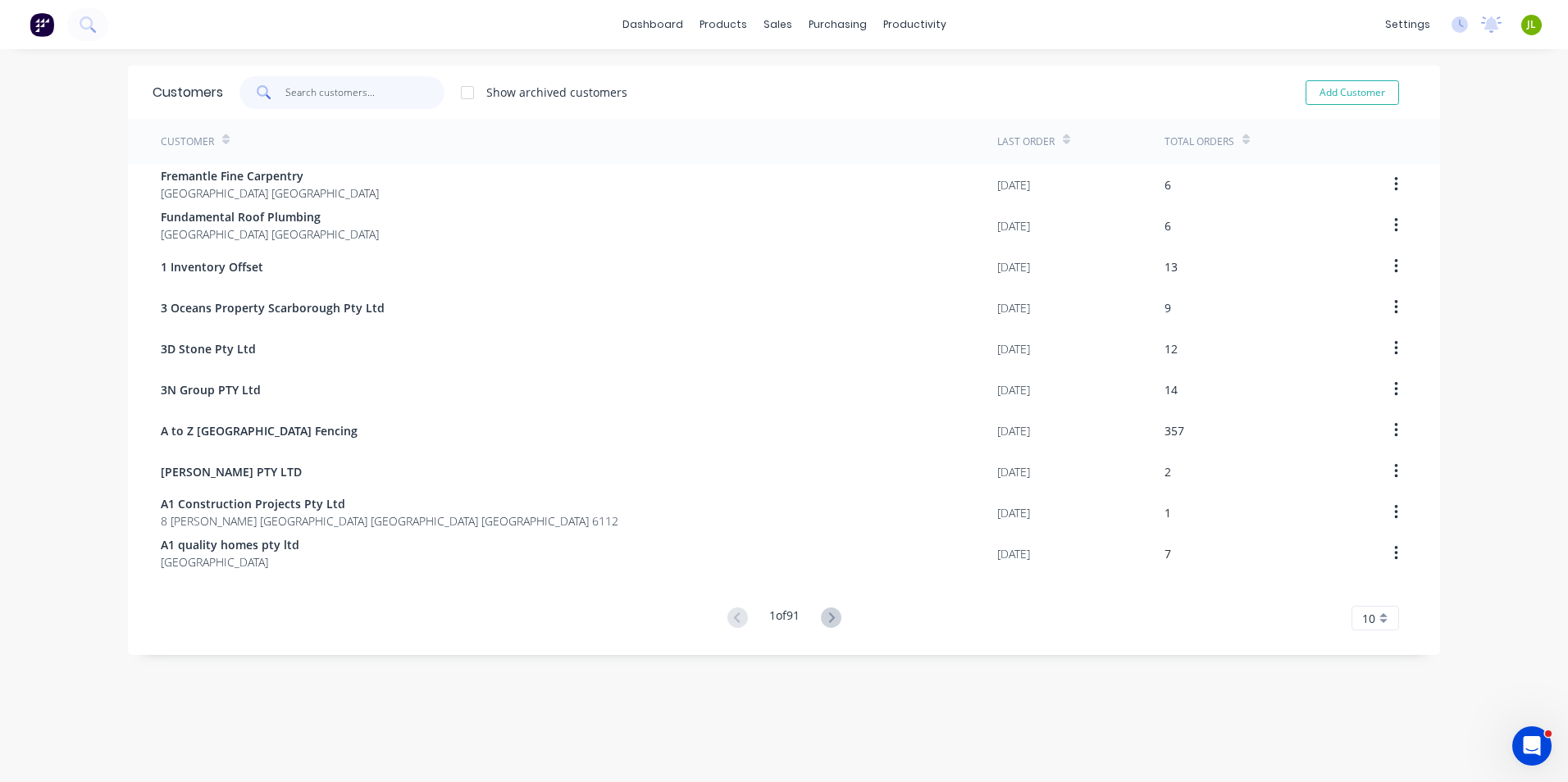
click at [412, 92] on input "text" at bounding box center [365, 92] width 160 height 32
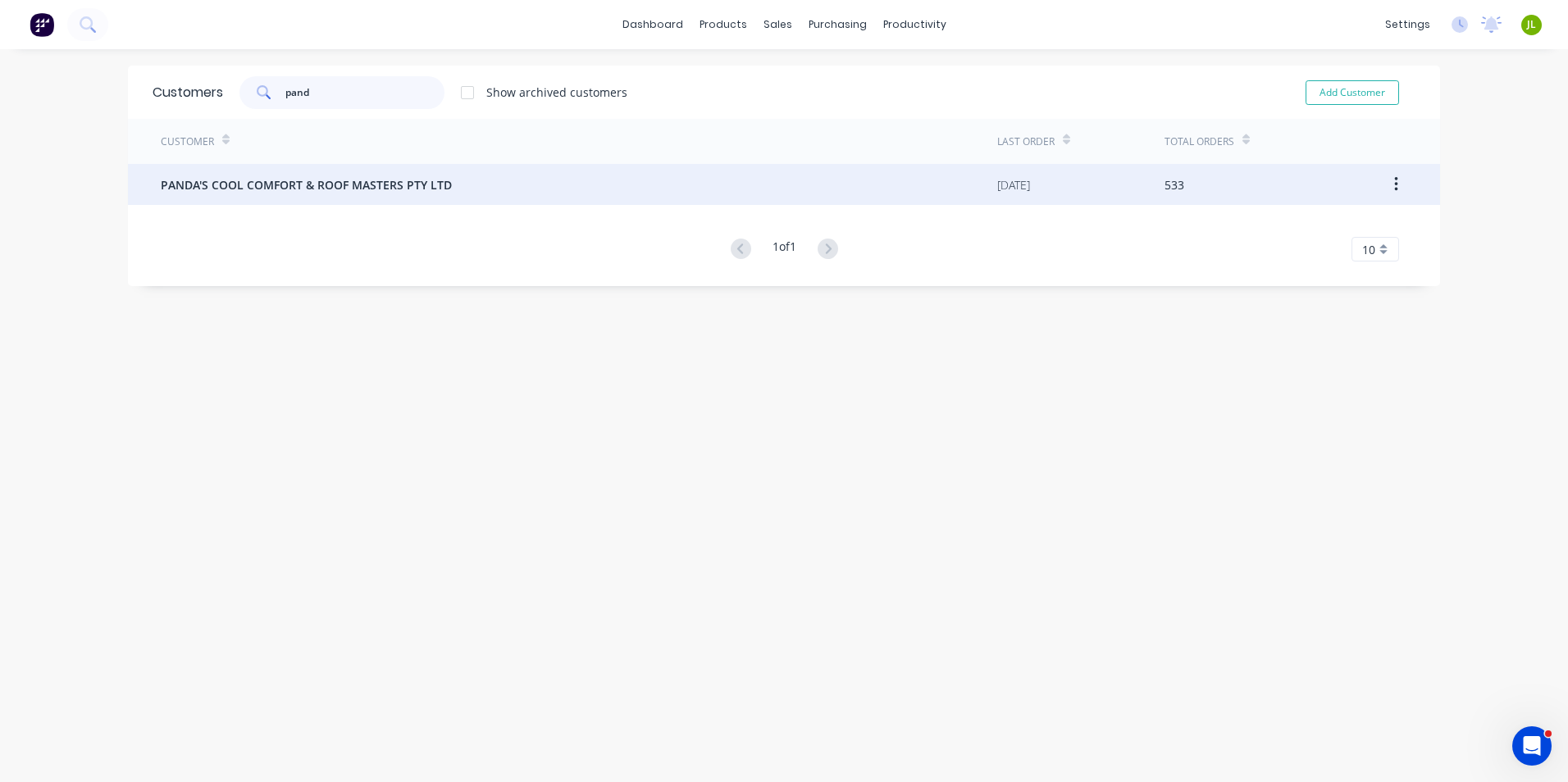
type input "pand"
click at [409, 186] on span "PANDA'S COOL COMFORT & ROOF MASTERS PTY LTD" at bounding box center [306, 185] width 291 height 17
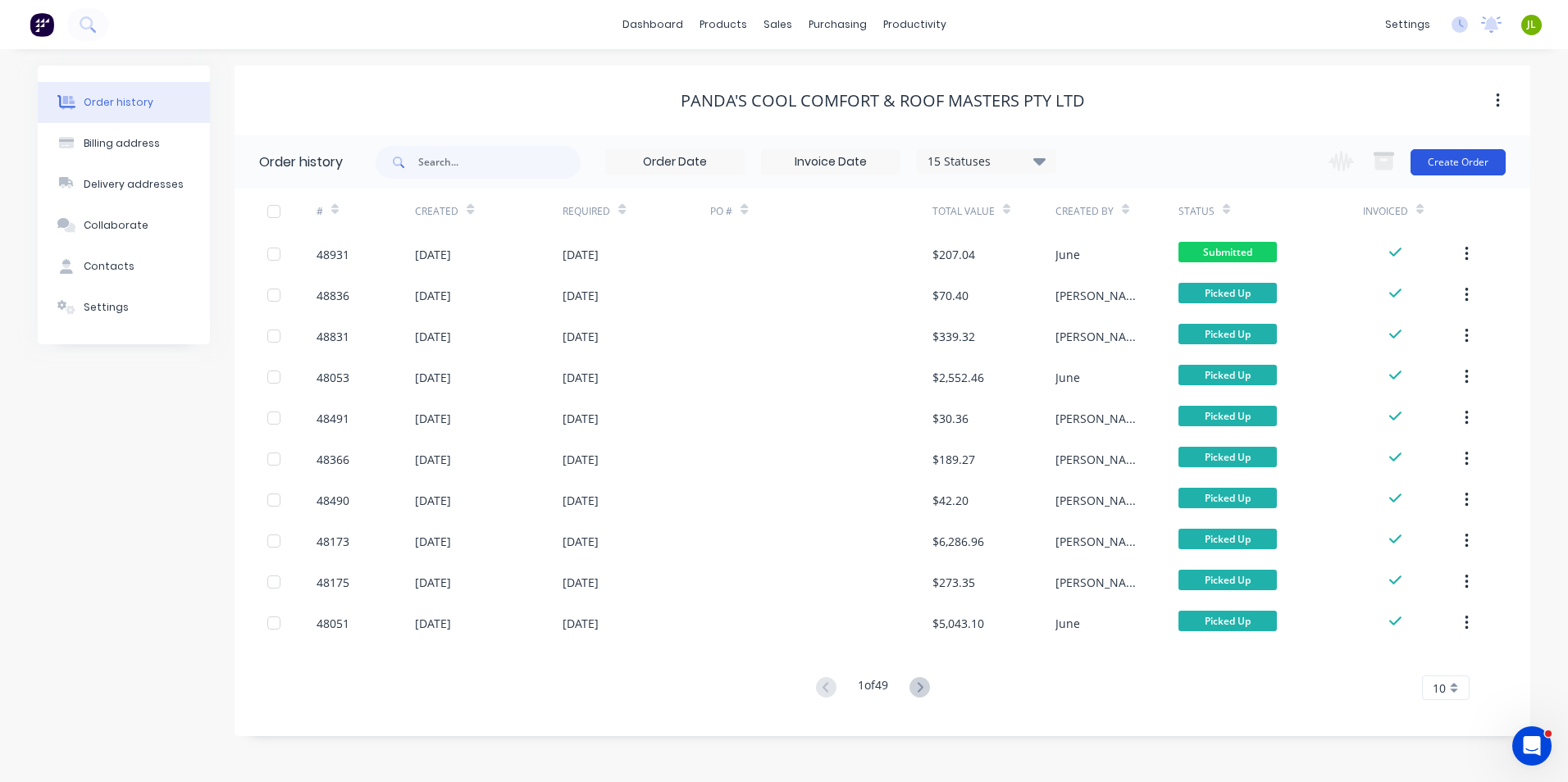
click at [1460, 166] on button "Create Order" at bounding box center [1458, 163] width 95 height 27
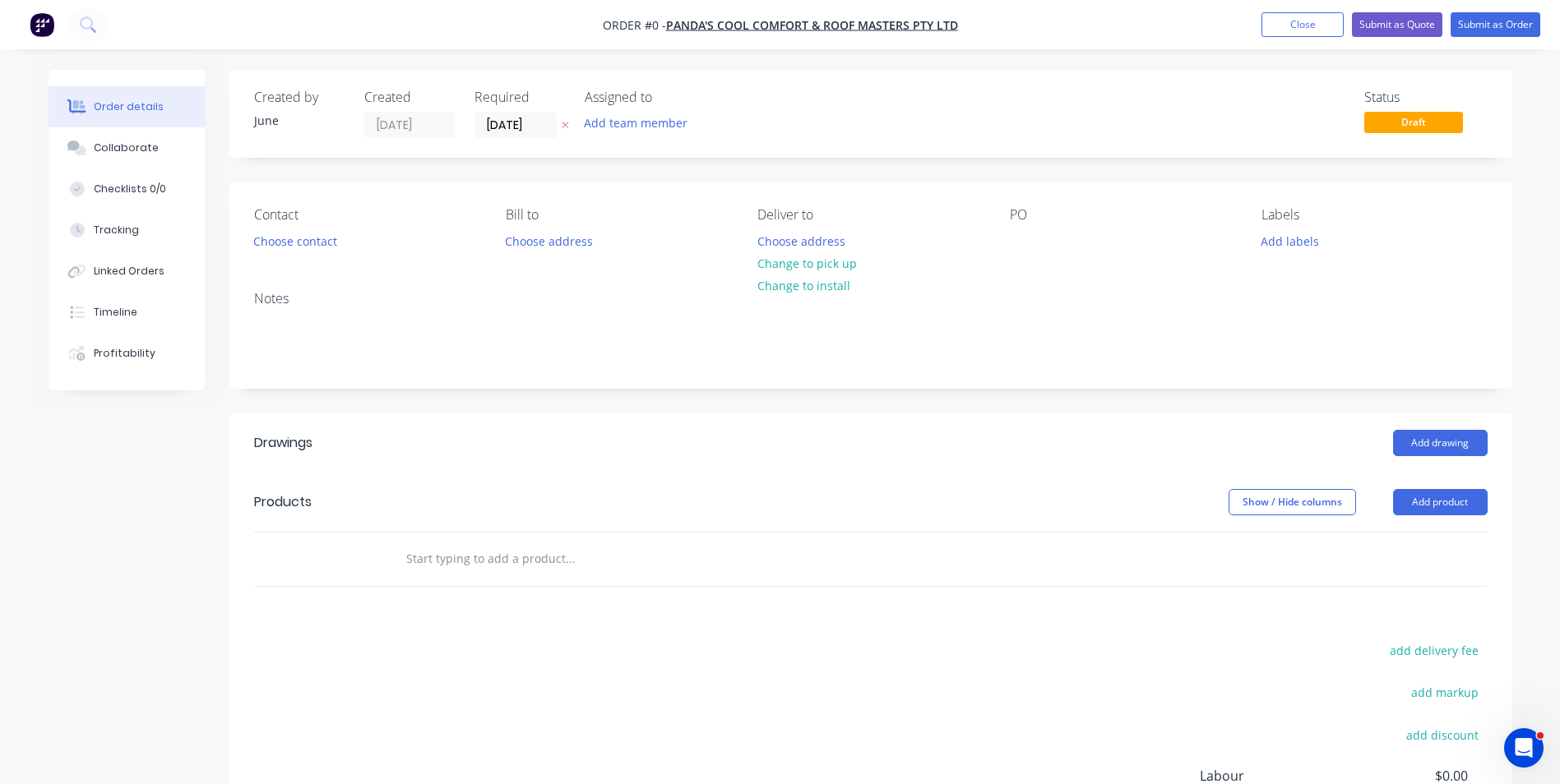
click at [1446, 485] on header "Products Show / Hide columns Add product" at bounding box center [870, 503] width 1283 height 59
drag, startPoint x: 1442, startPoint y: 500, endPoint x: 1439, endPoint y: 521, distance: 21.2
click at [1442, 502] on button "Add product" at bounding box center [1440, 503] width 94 height 27
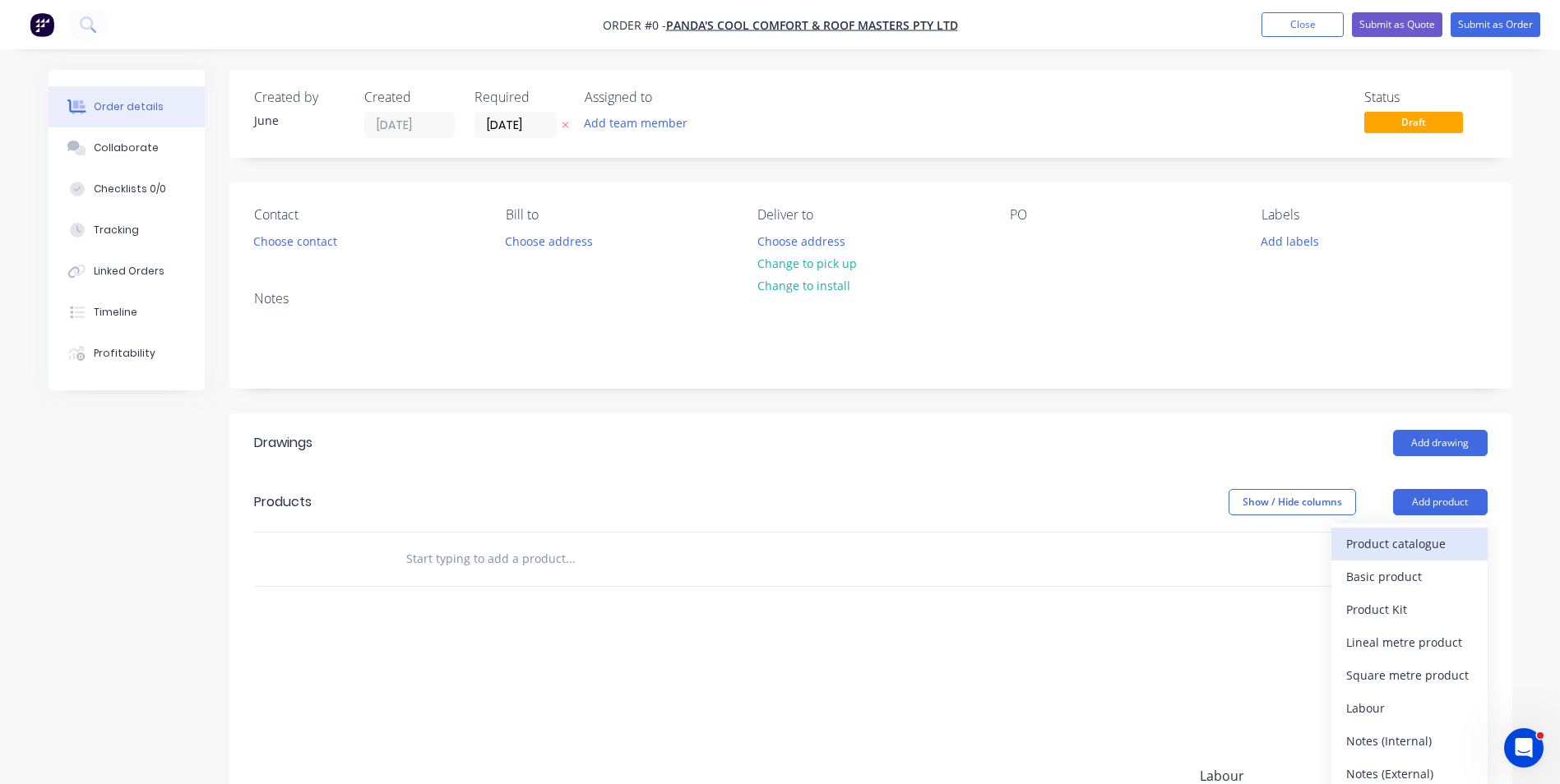
click at [1438, 547] on div "Product catalogue" at bounding box center [1409, 544] width 127 height 24
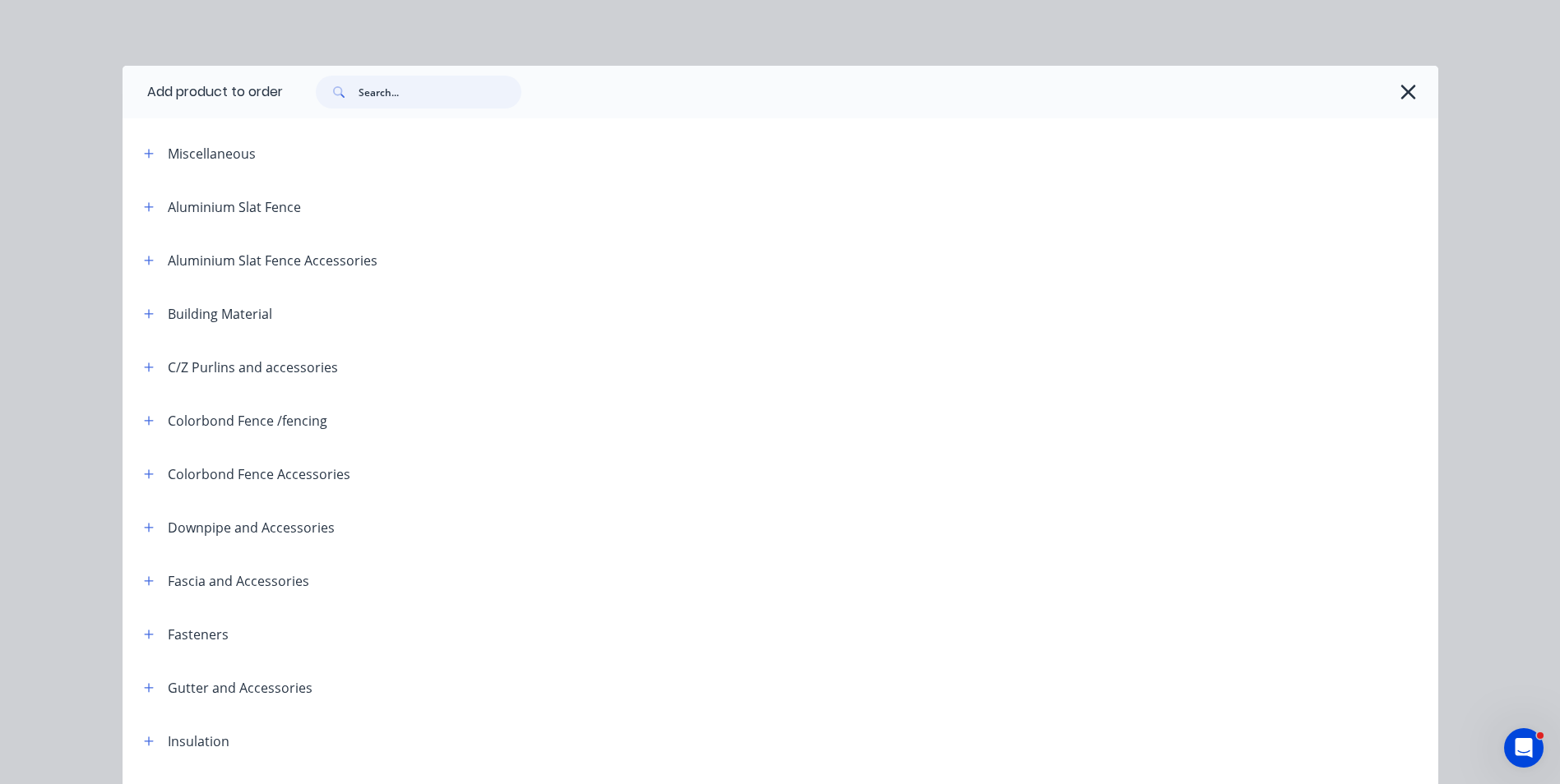
click at [441, 93] on input "text" at bounding box center [440, 92] width 163 height 32
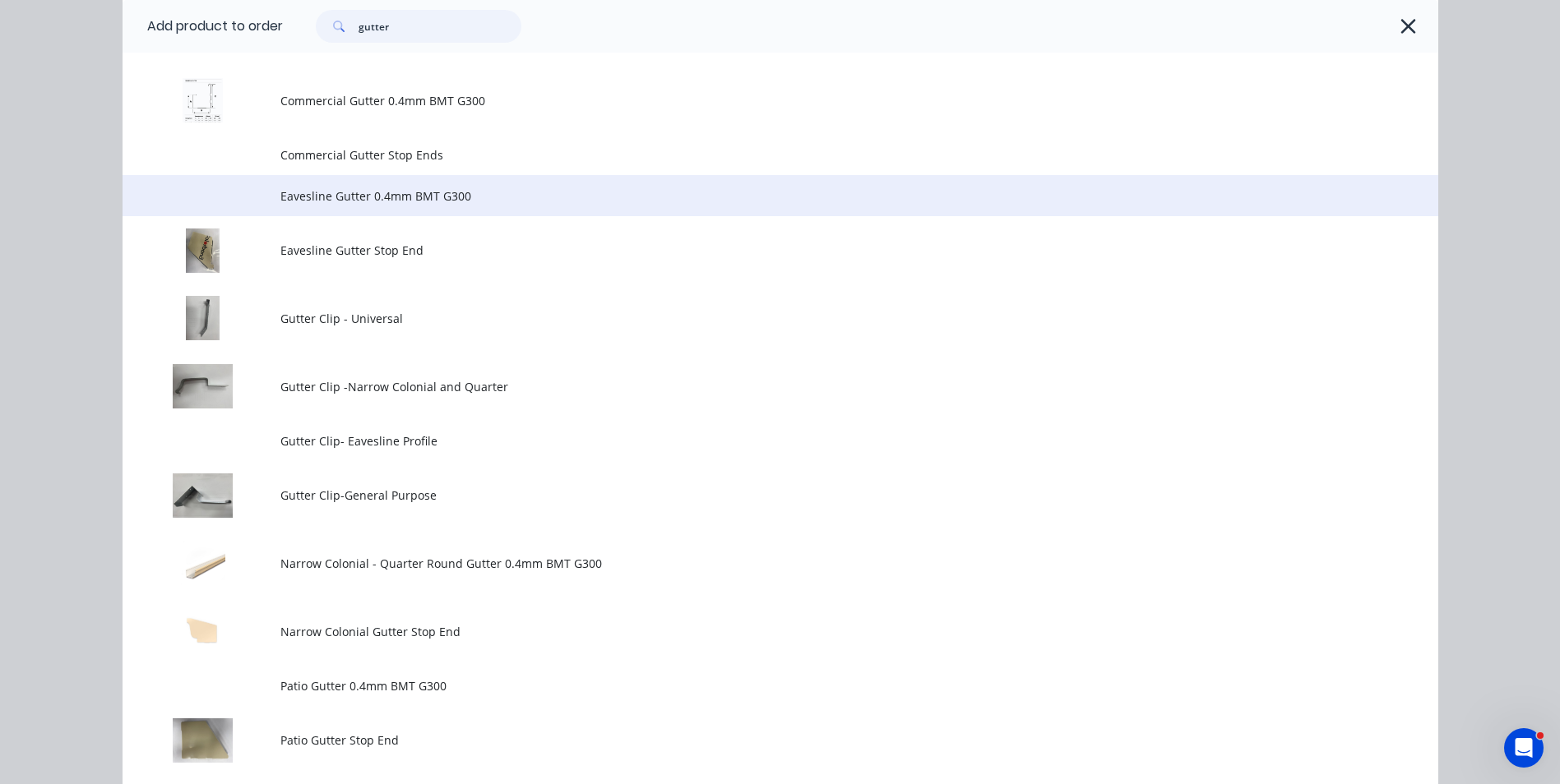
scroll to position [247, 0]
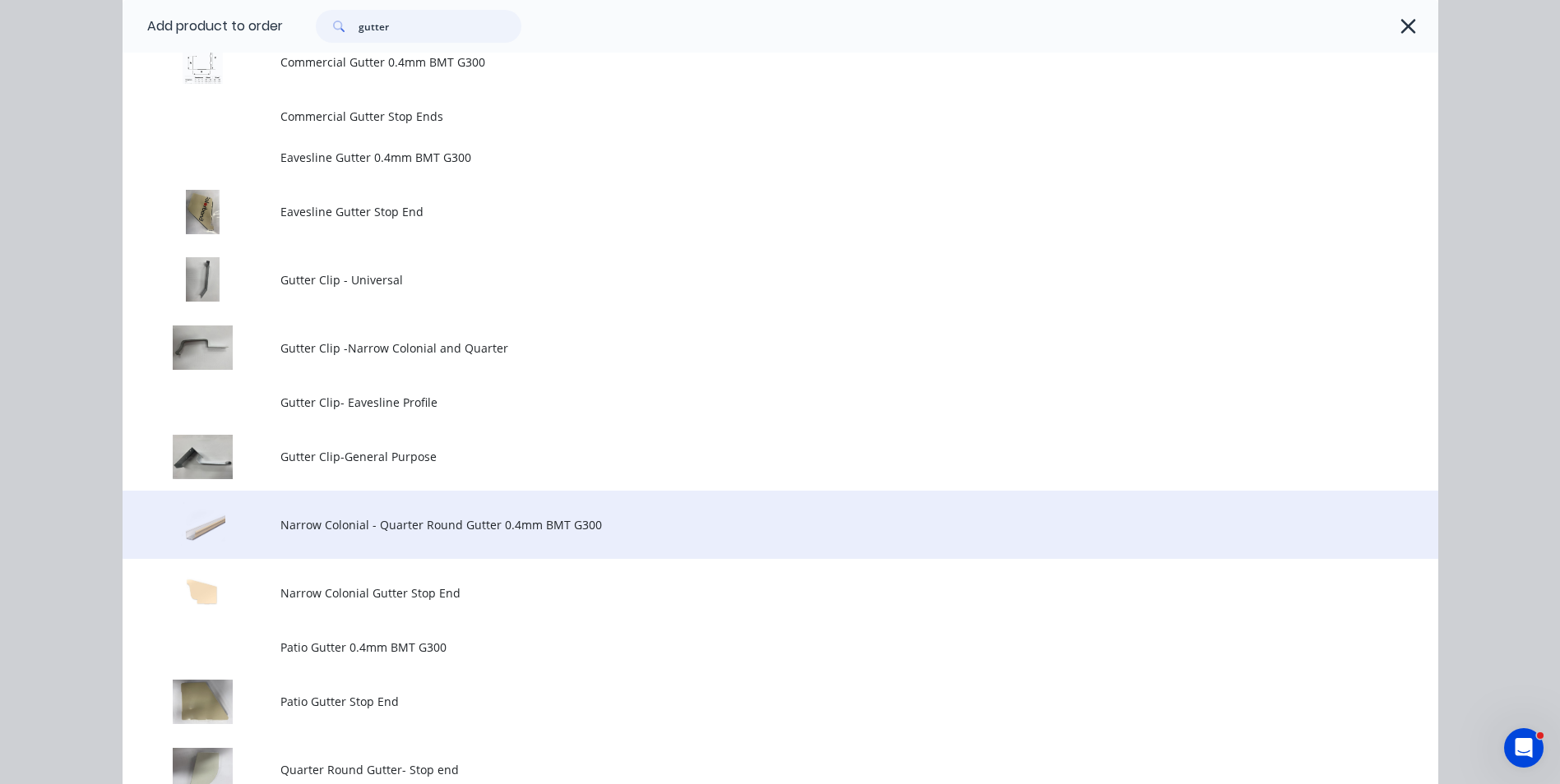
type input "gutter"
click at [414, 523] on span "Narrow Colonial - Quarter Round Gutter 0.4mm BMT G300" at bounding box center [743, 525] width 926 height 17
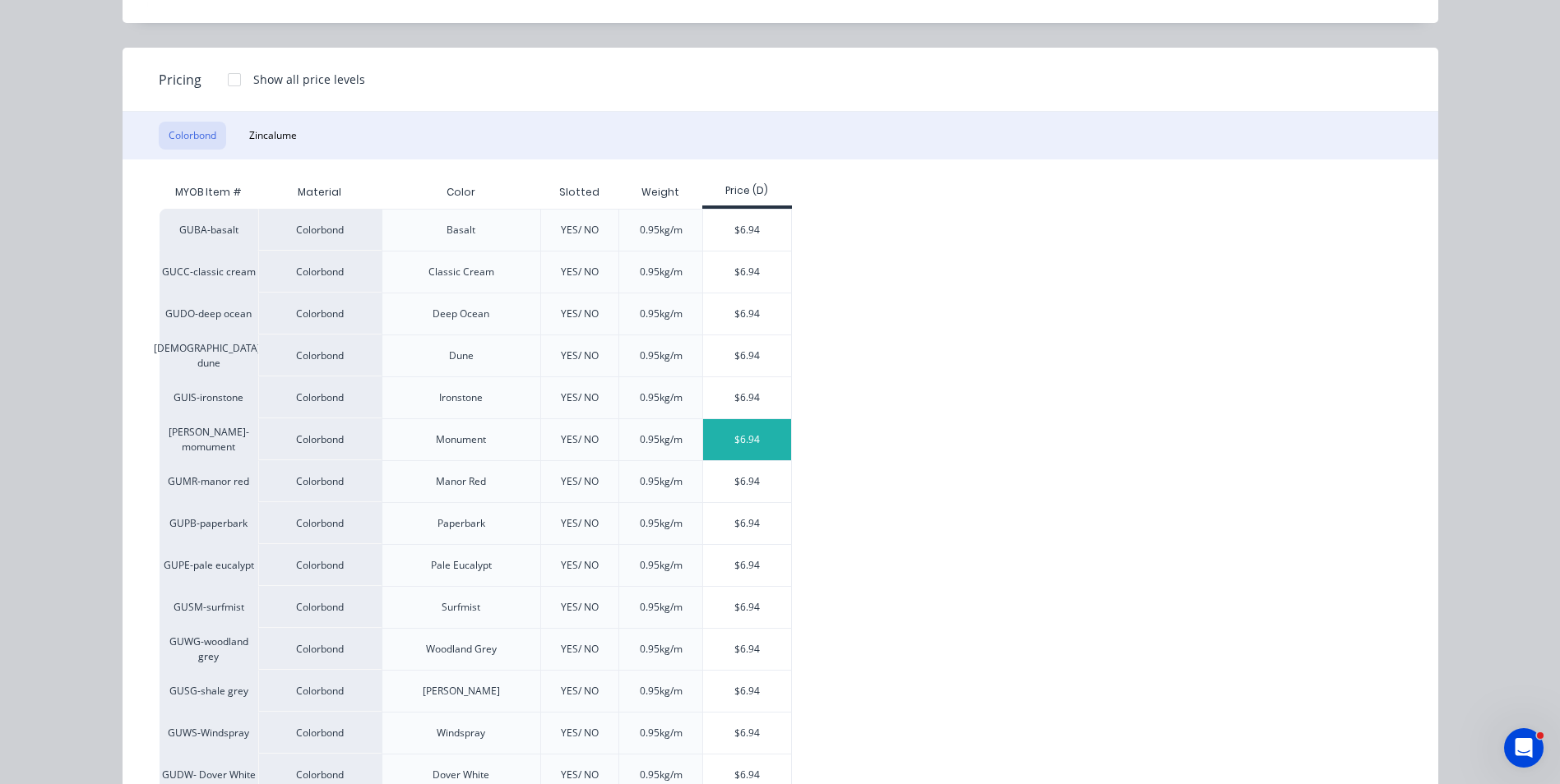
scroll to position [164, 0]
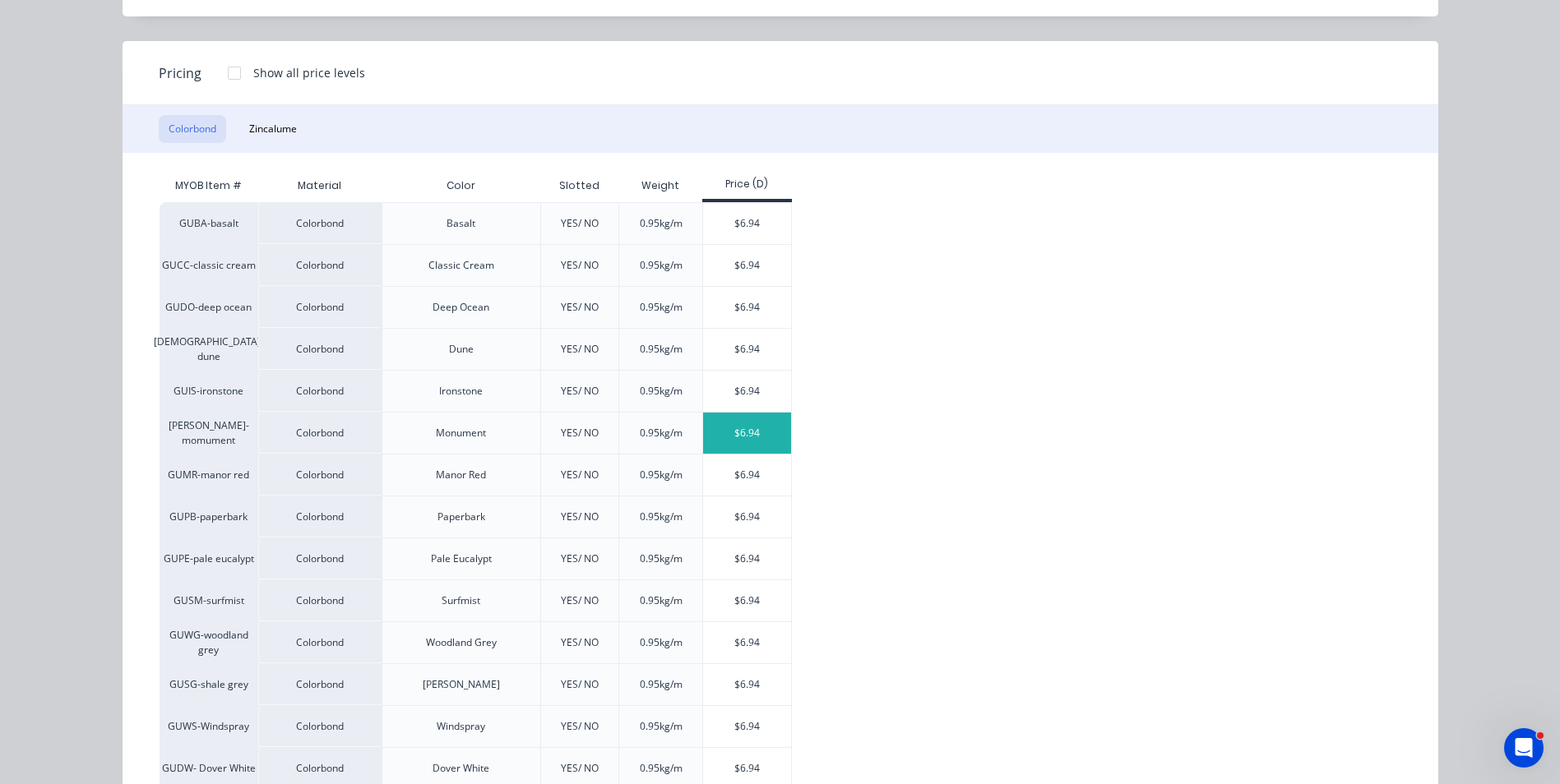
click at [754, 437] on div "$6.94" at bounding box center [747, 433] width 88 height 41
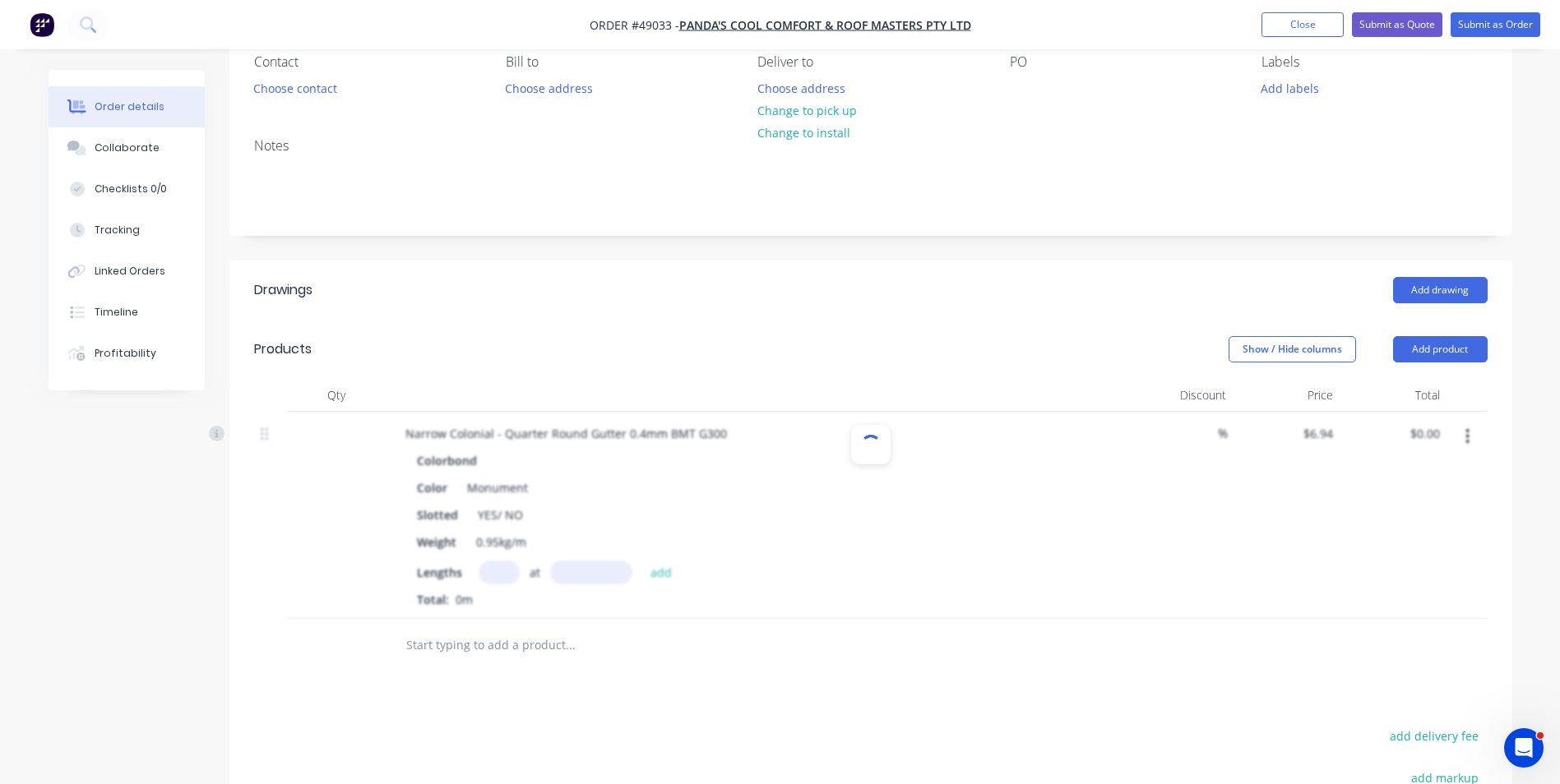
scroll to position [164, 0]
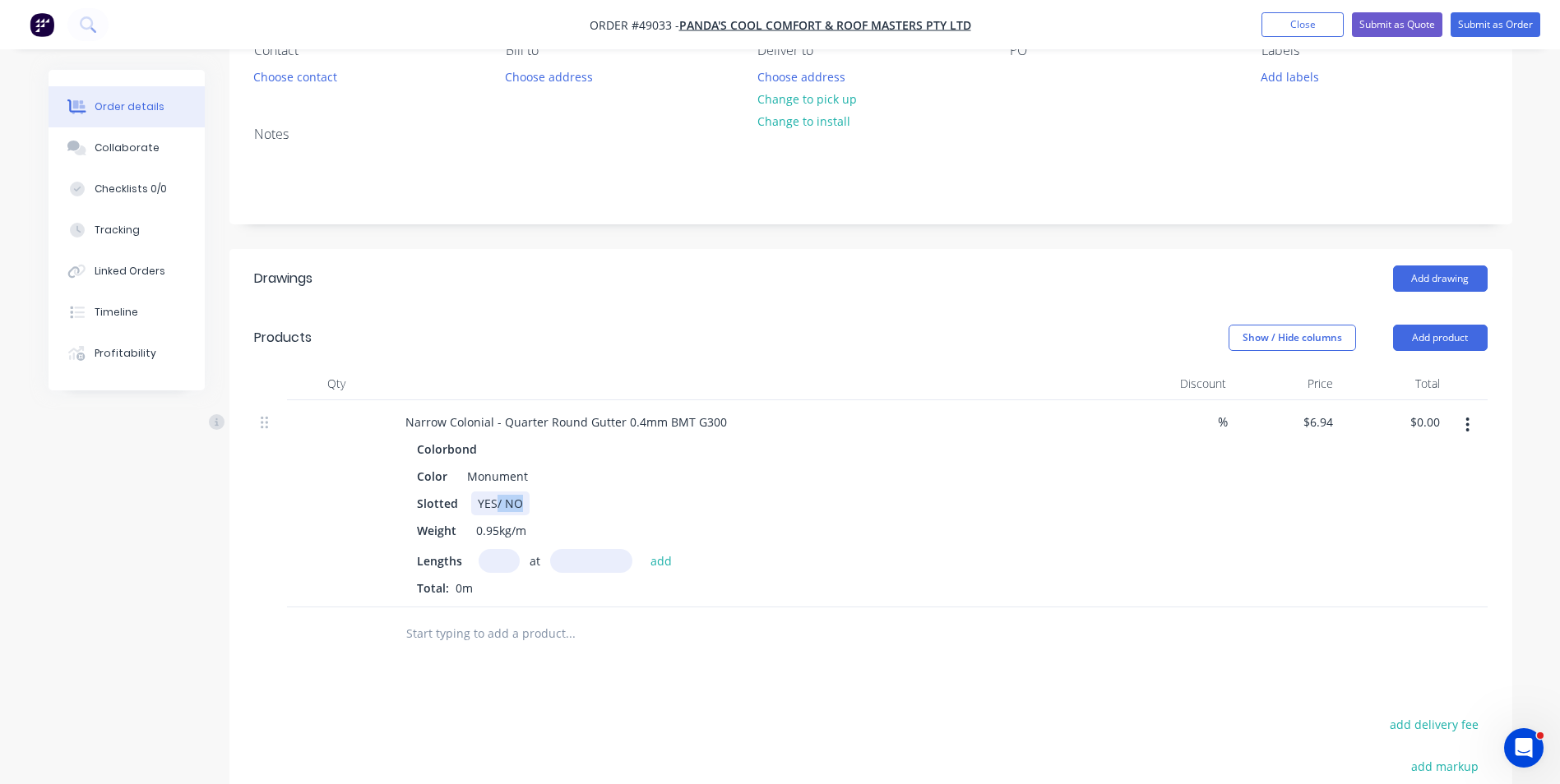
drag, startPoint x: 493, startPoint y: 504, endPoint x: 571, endPoint y: 506, distance: 78.0
click at [571, 506] on div "Slotted YES/ NO" at bounding box center [752, 503] width 684 height 24
drag, startPoint x: 492, startPoint y: 421, endPoint x: 580, endPoint y: 420, distance: 88.0
click at [580, 420] on div "Narrow Colonial - Quarter Round Gutter 0.4mm BMT G300" at bounding box center [566, 422] width 348 height 24
click at [500, 553] on input "text" at bounding box center [499, 561] width 41 height 24
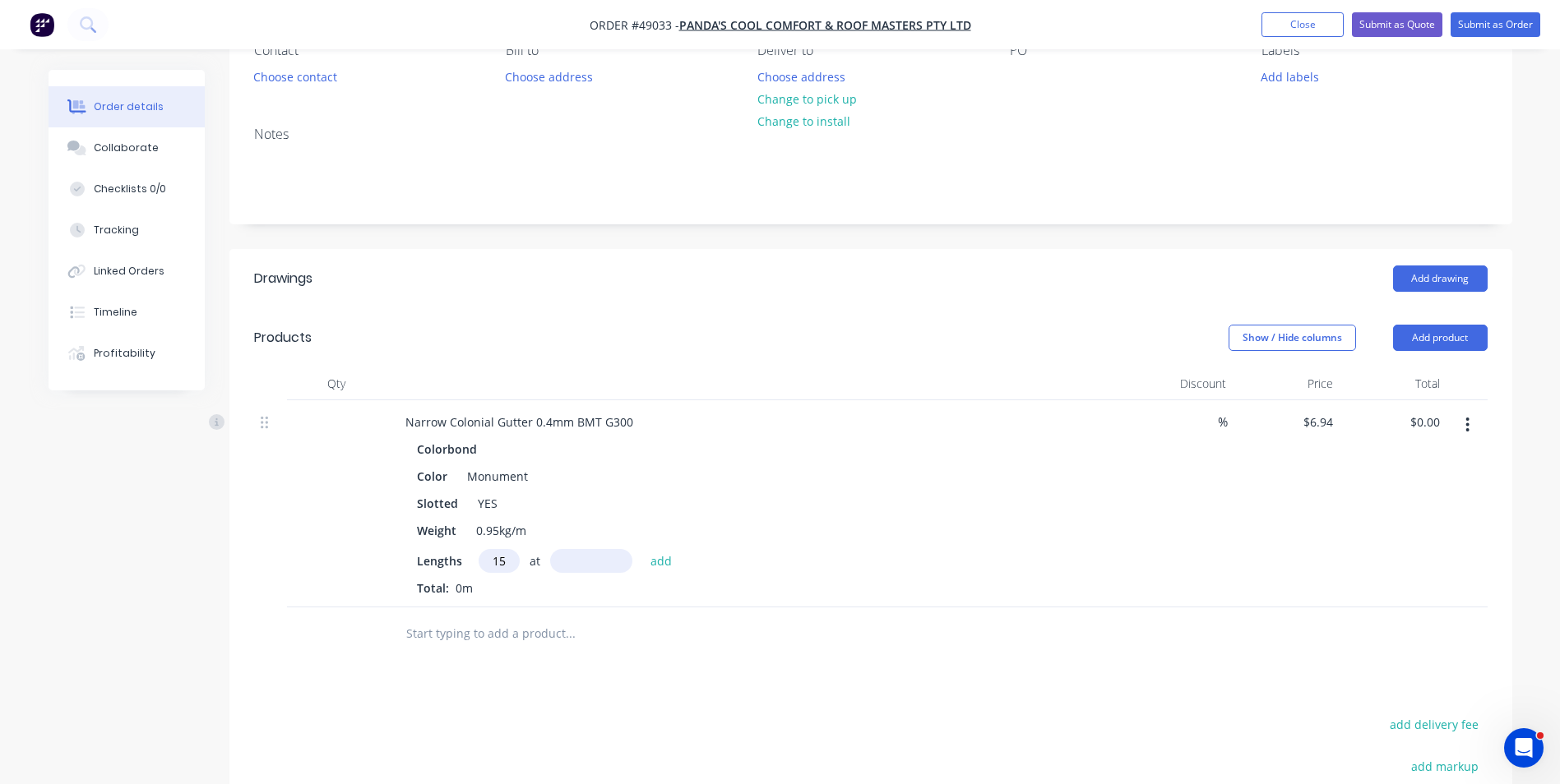
type input "15"
type input "8000"
click at [642, 549] on button "add" at bounding box center [661, 560] width 39 height 22
type input "$832.80"
click at [848, 355] on header "Products Show / Hide columns Add product" at bounding box center [870, 338] width 1283 height 59
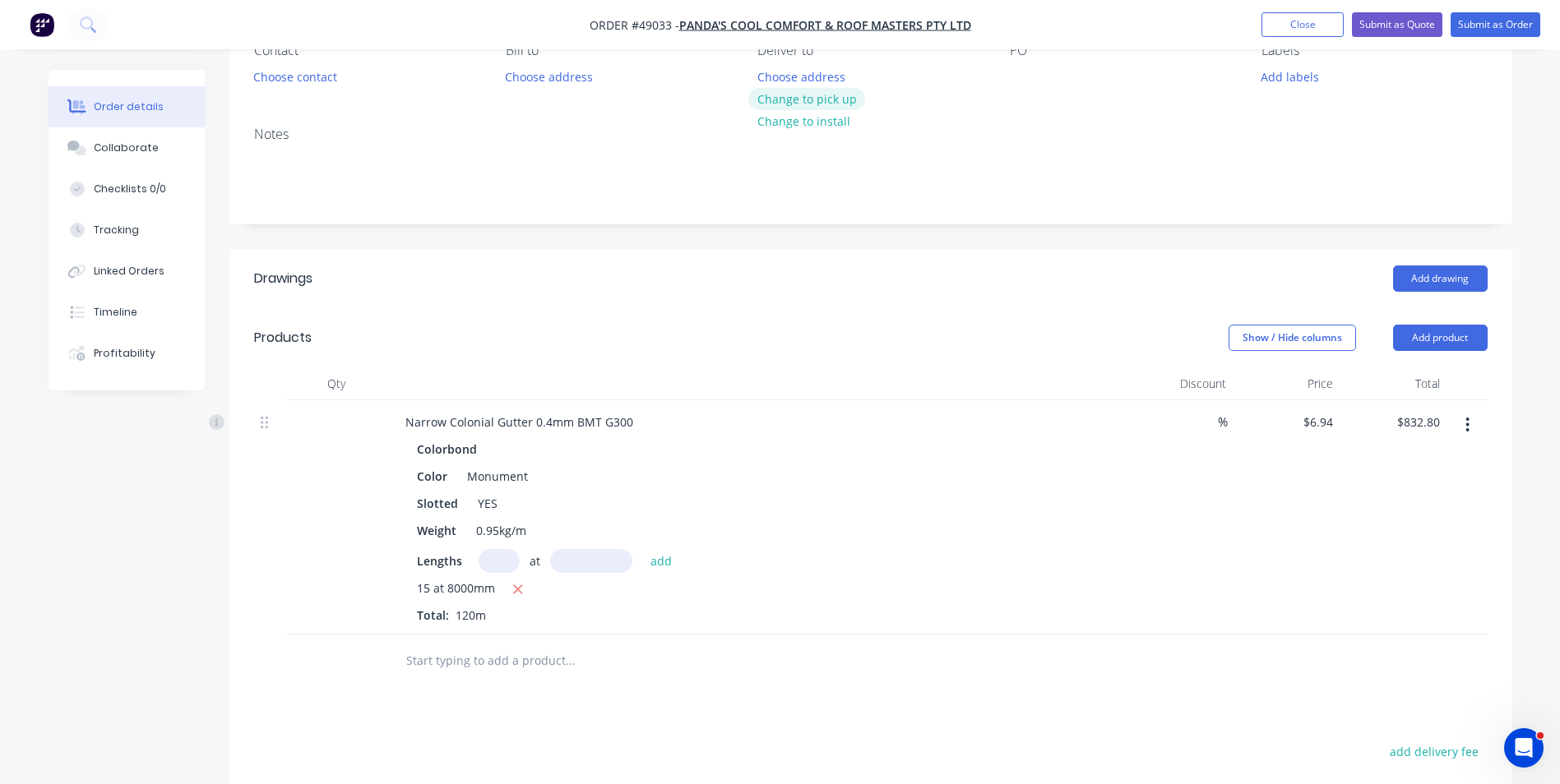
click at [824, 104] on button "Change to pick up" at bounding box center [806, 98] width 116 height 22
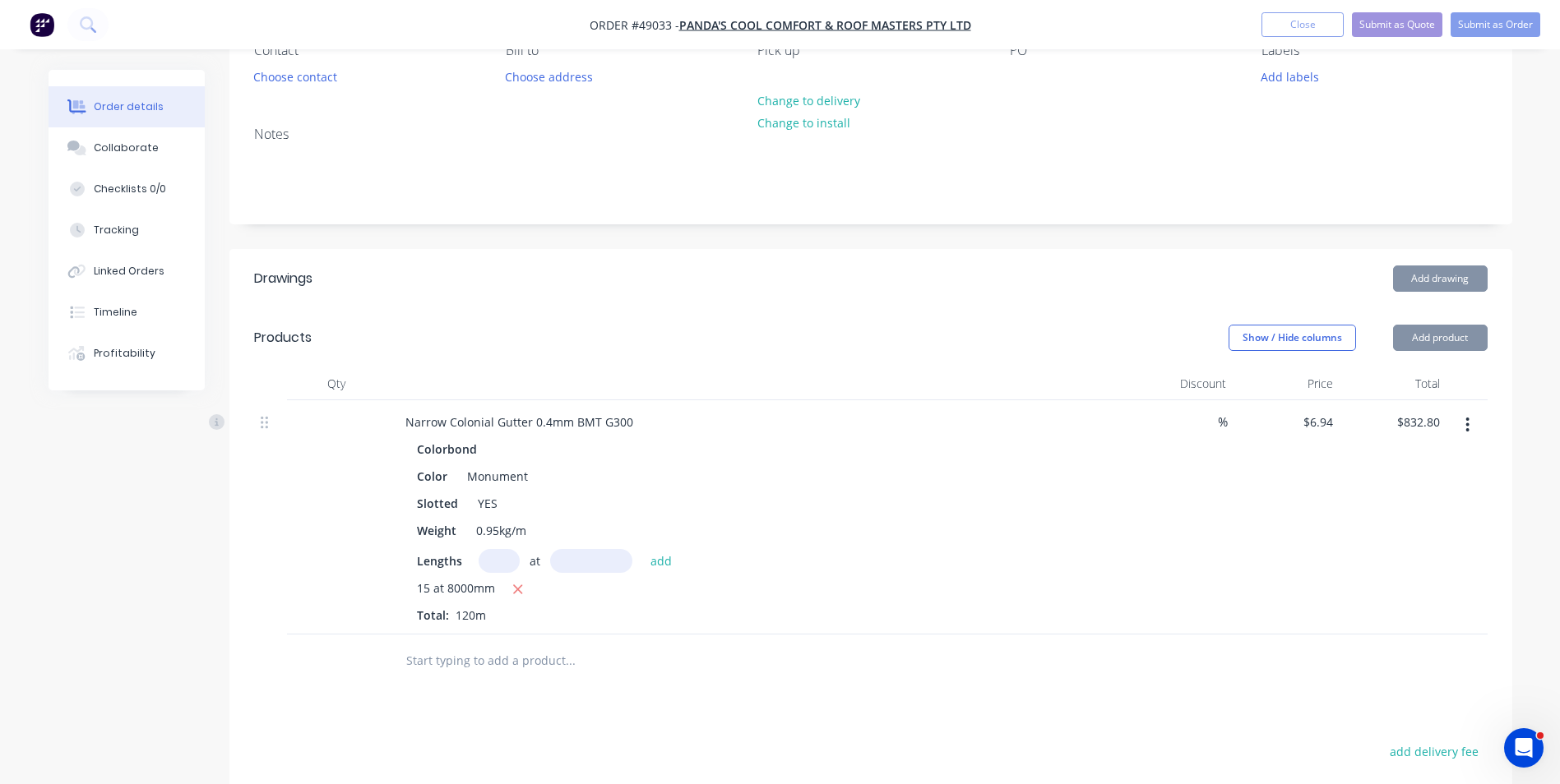
click at [738, 277] on div "Add drawing" at bounding box center [1001, 279] width 971 height 27
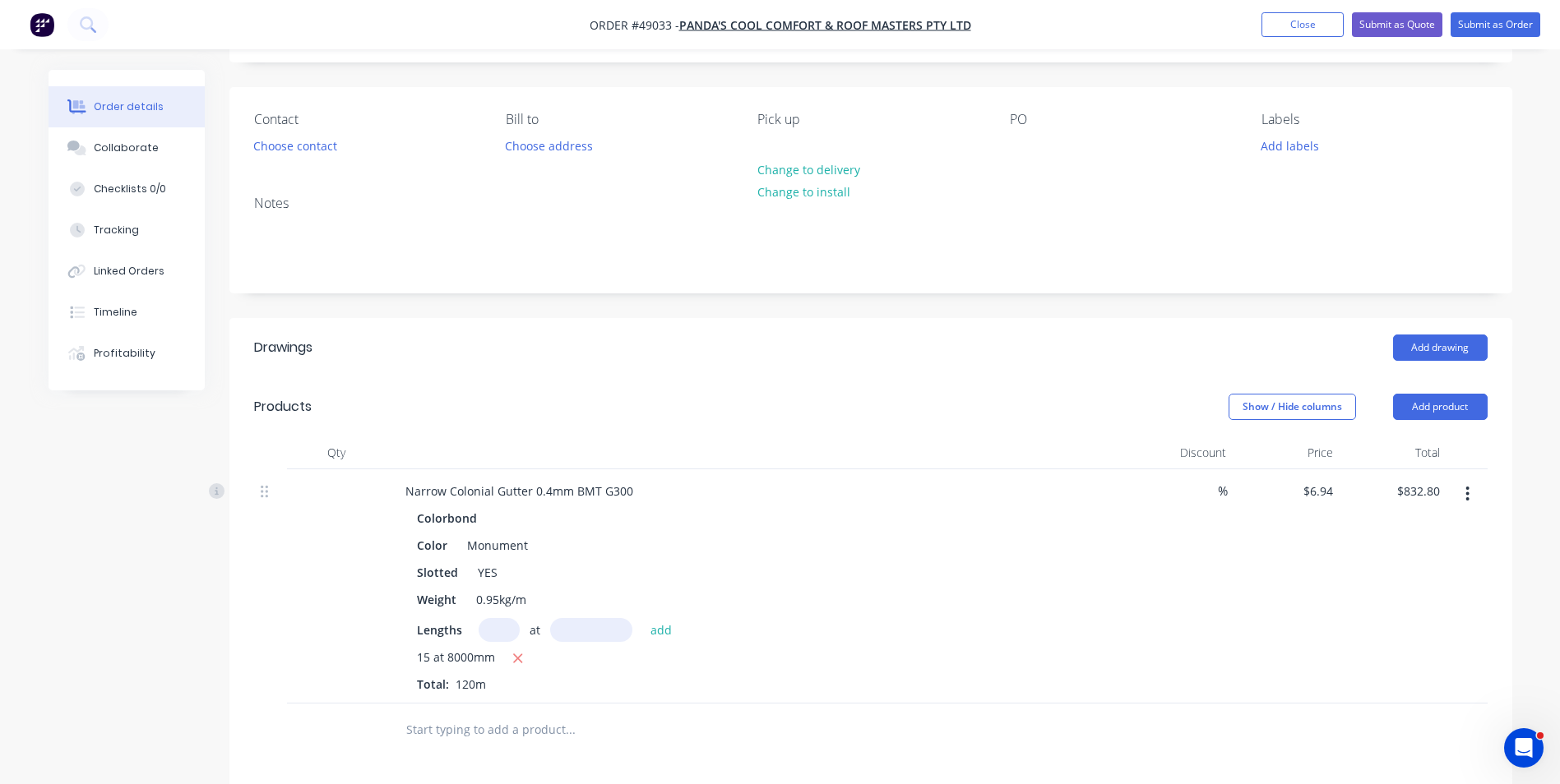
scroll to position [0, 0]
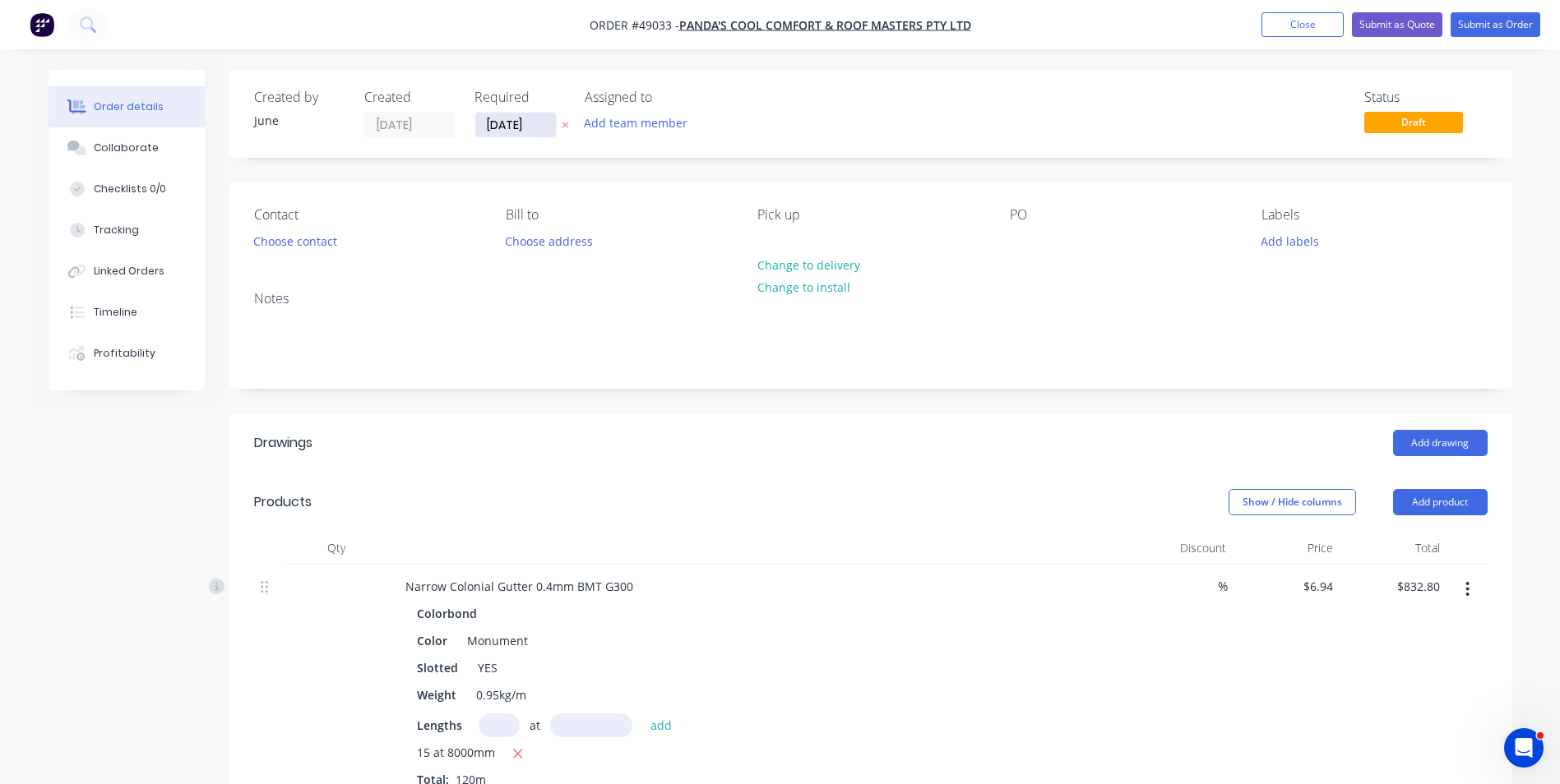
click at [530, 127] on input "[DATE]" at bounding box center [515, 125] width 80 height 25
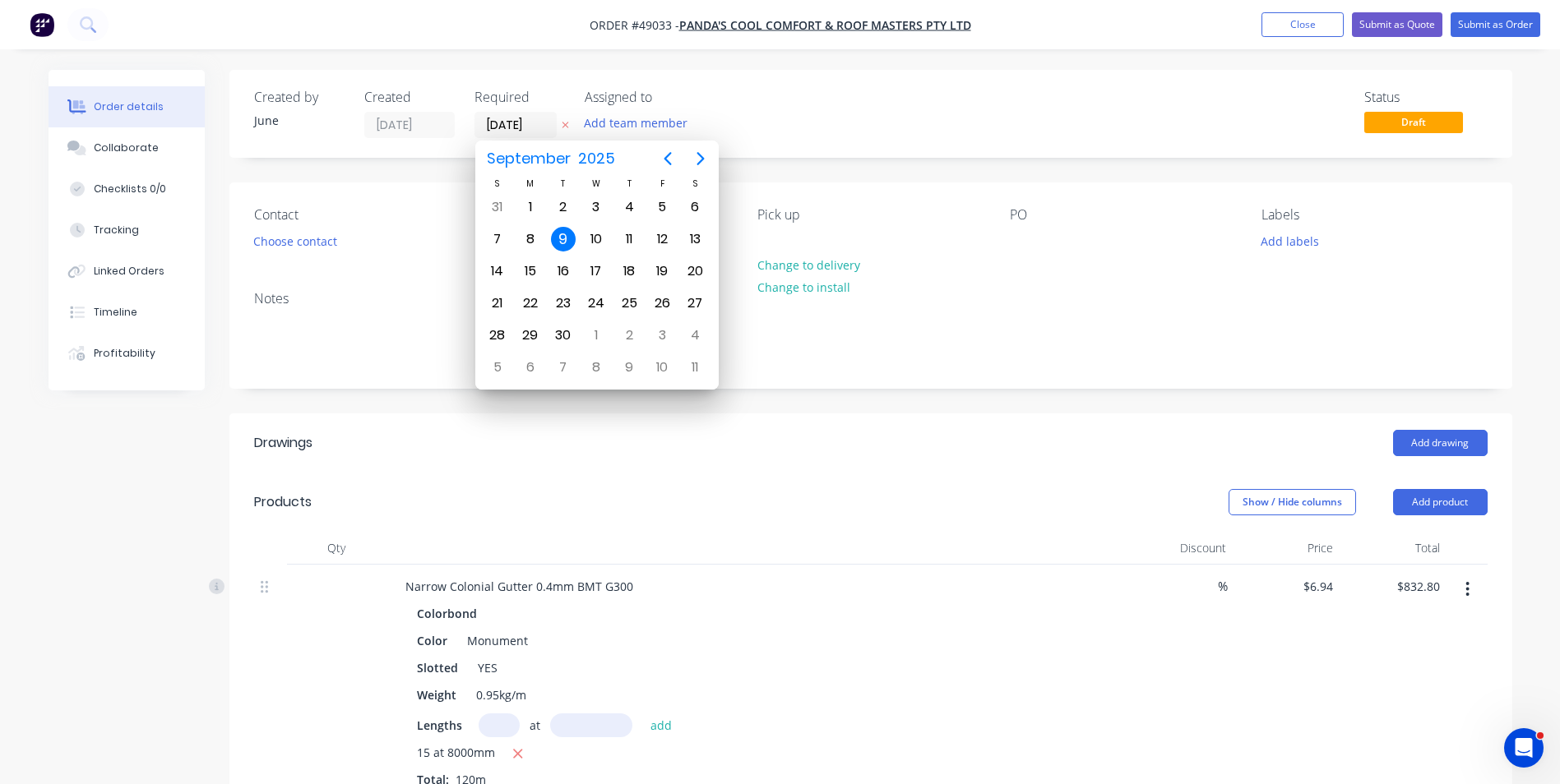
click at [801, 173] on div "Created by June Created 09/09/25 Required 09/09/25 Assigned to Add team member …" at bounding box center [870, 640] width 1283 height 1141
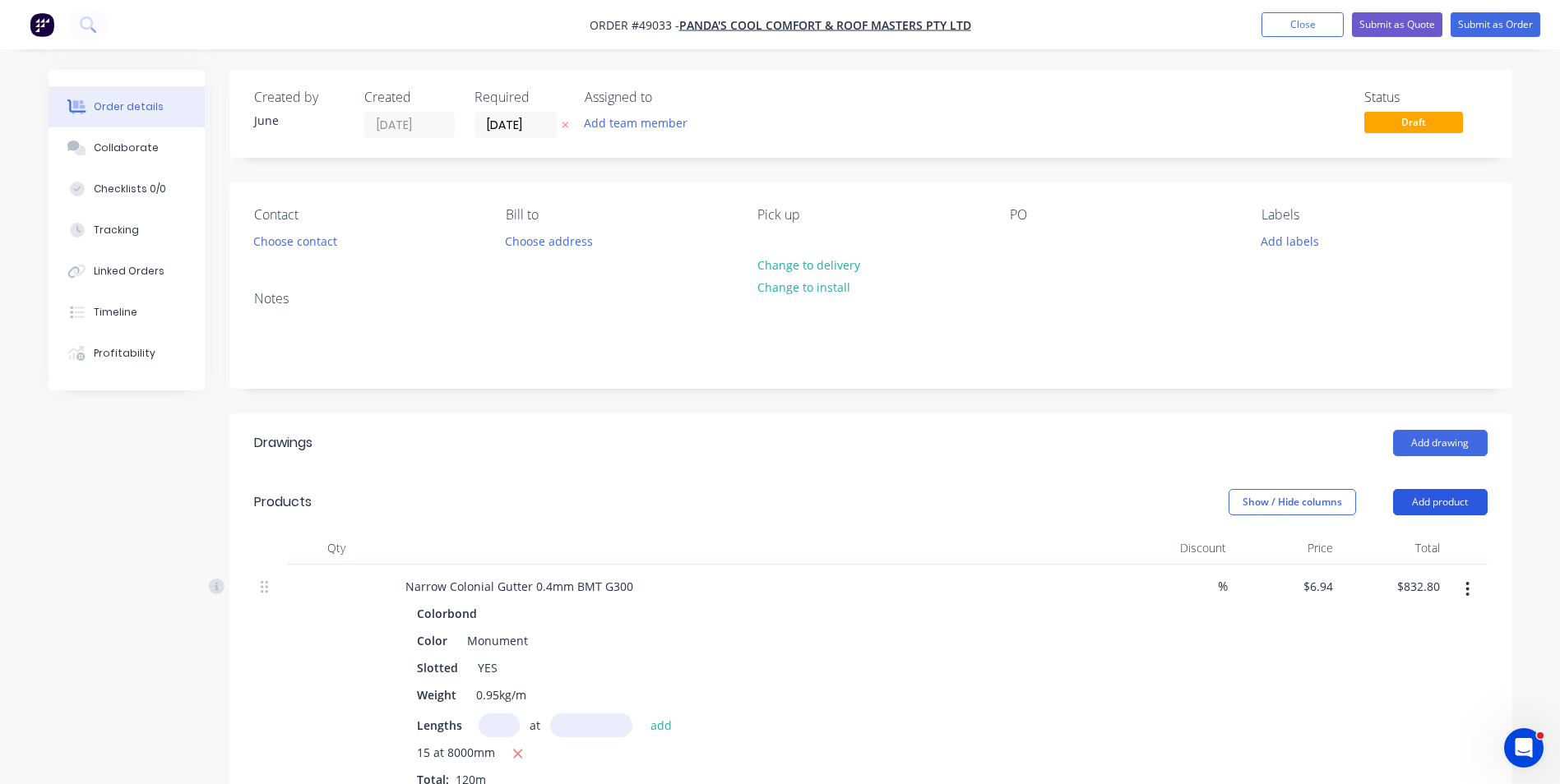
click at [1404, 503] on button "Add product" at bounding box center [1440, 503] width 94 height 27
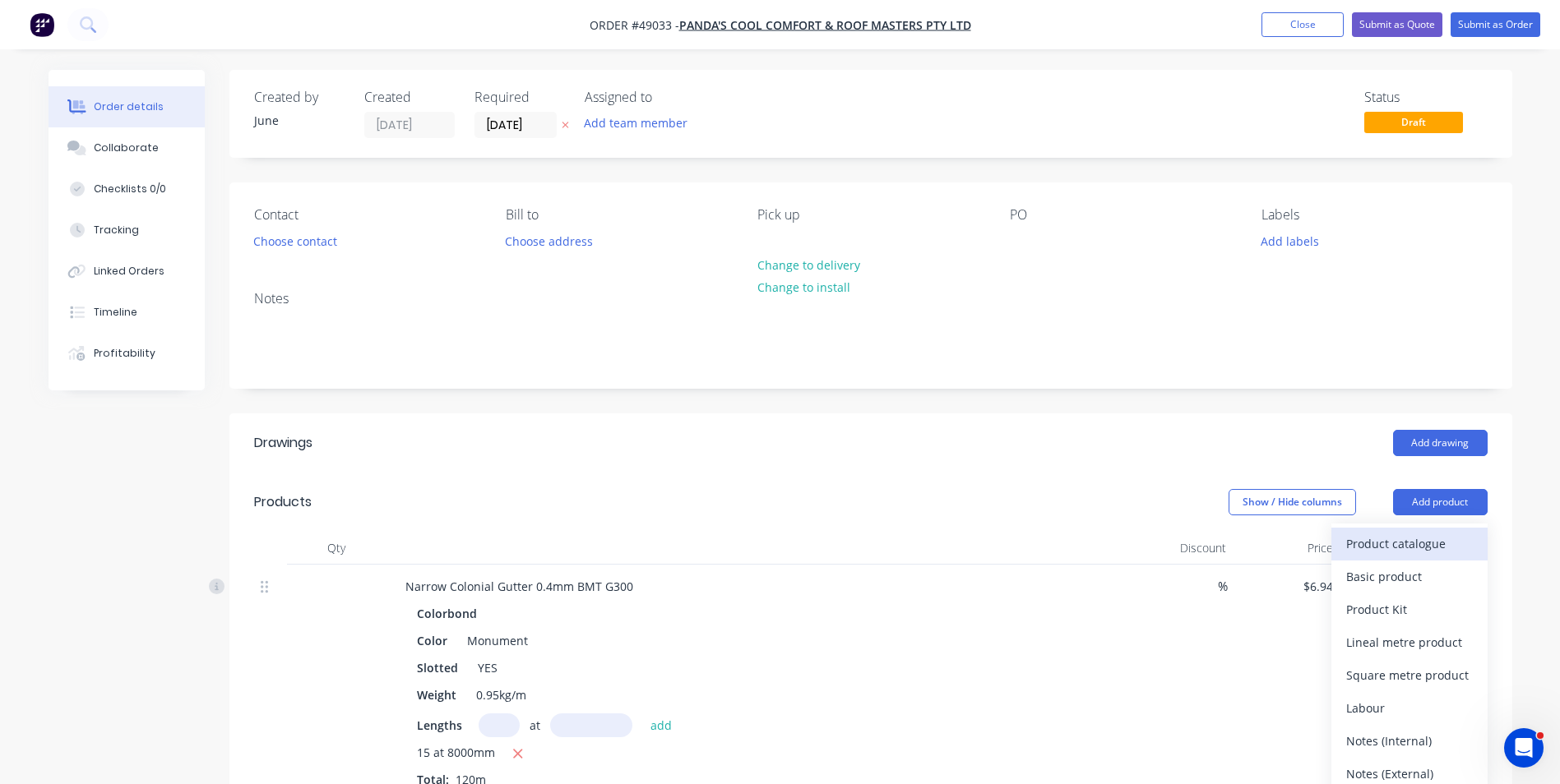
click at [1415, 532] on div "Product catalogue" at bounding box center [1409, 544] width 127 height 24
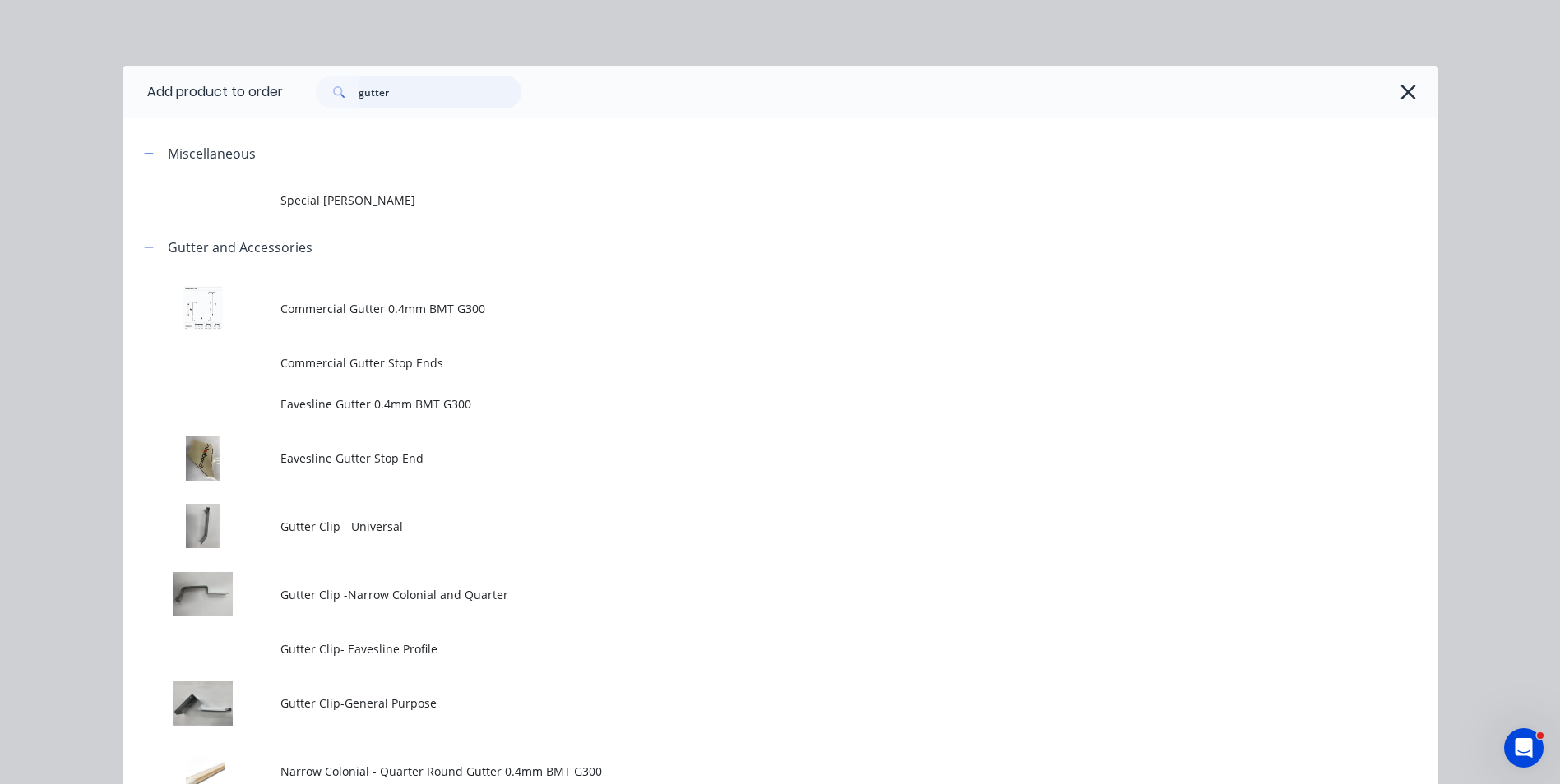
click at [440, 94] on input "gutter" at bounding box center [440, 92] width 163 height 32
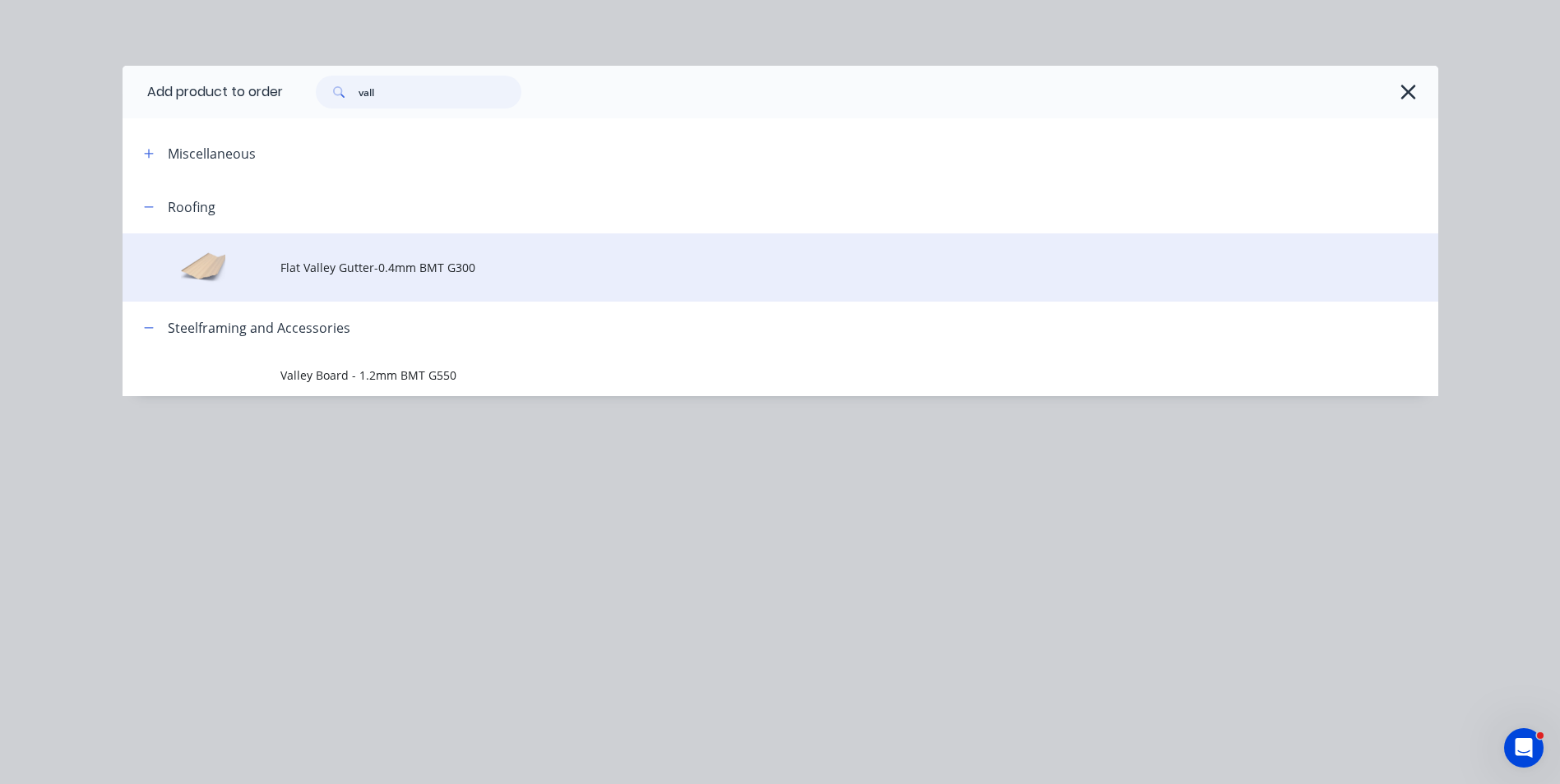
type input "vall"
click at [406, 277] on td "Flat Valley Gutter-0.4mm BMT G300" at bounding box center [860, 268] width 1158 height 69
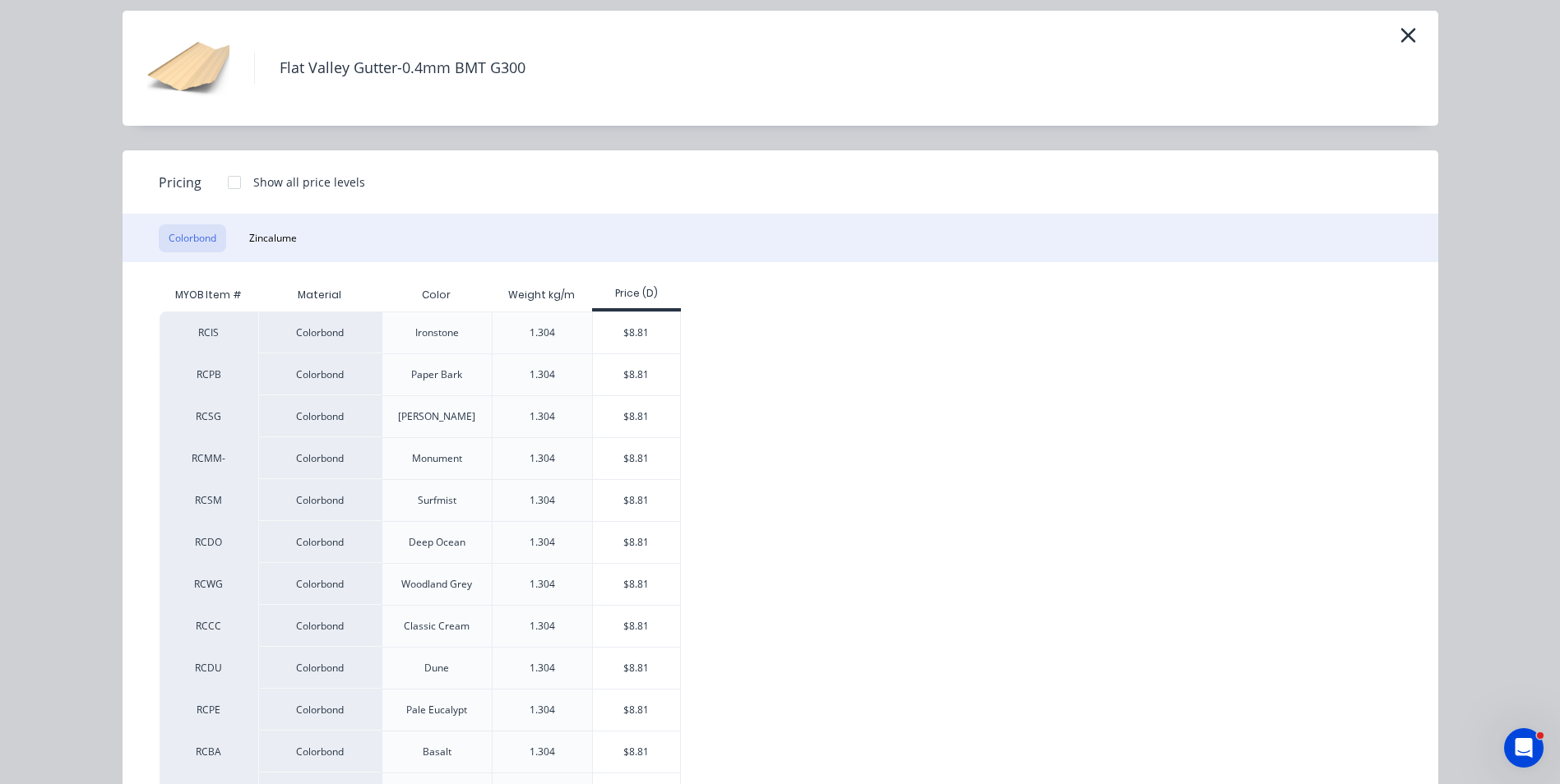
scroll to position [82, 0]
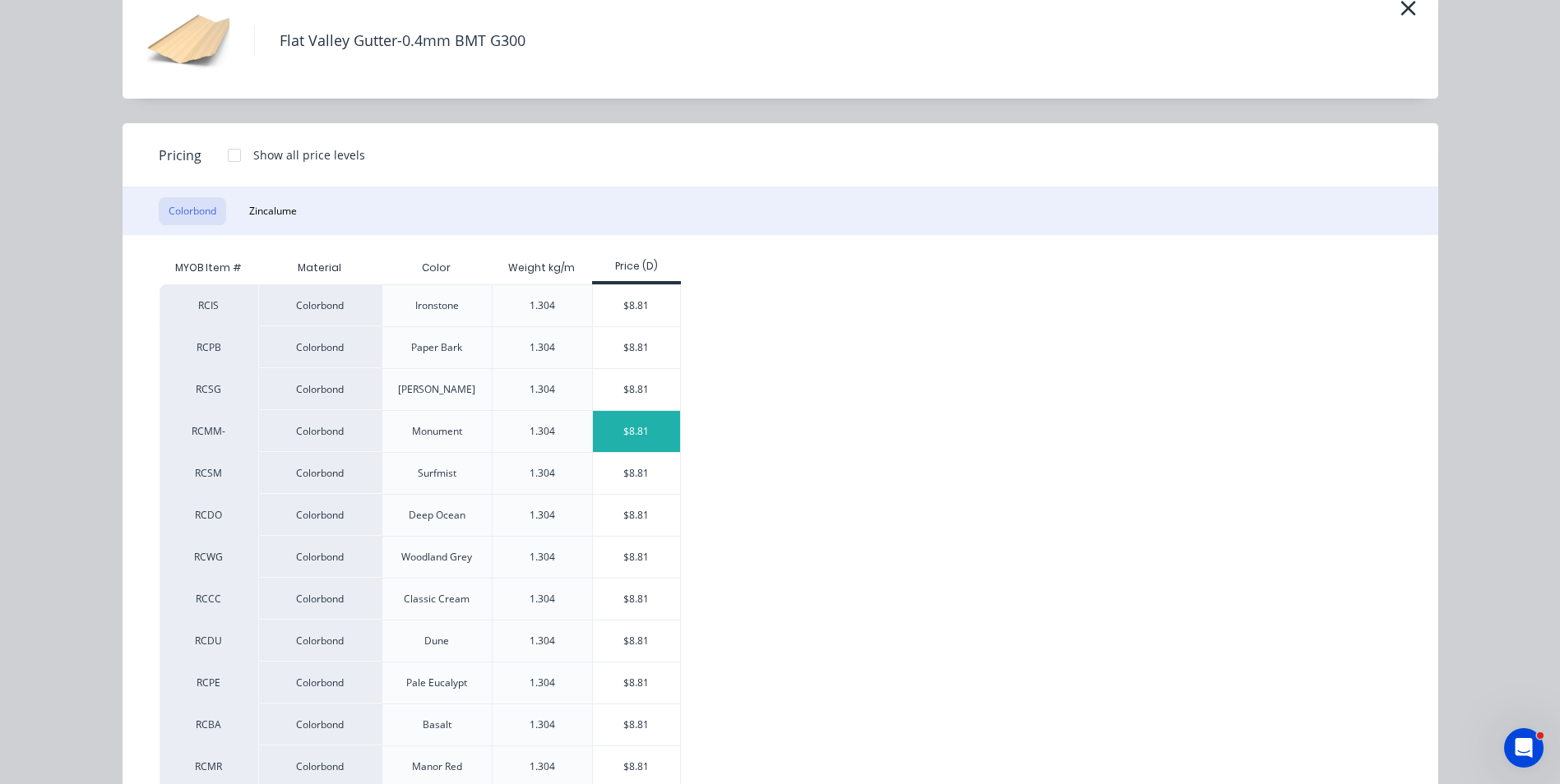
click at [666, 438] on div "$8.81" at bounding box center [636, 431] width 88 height 41
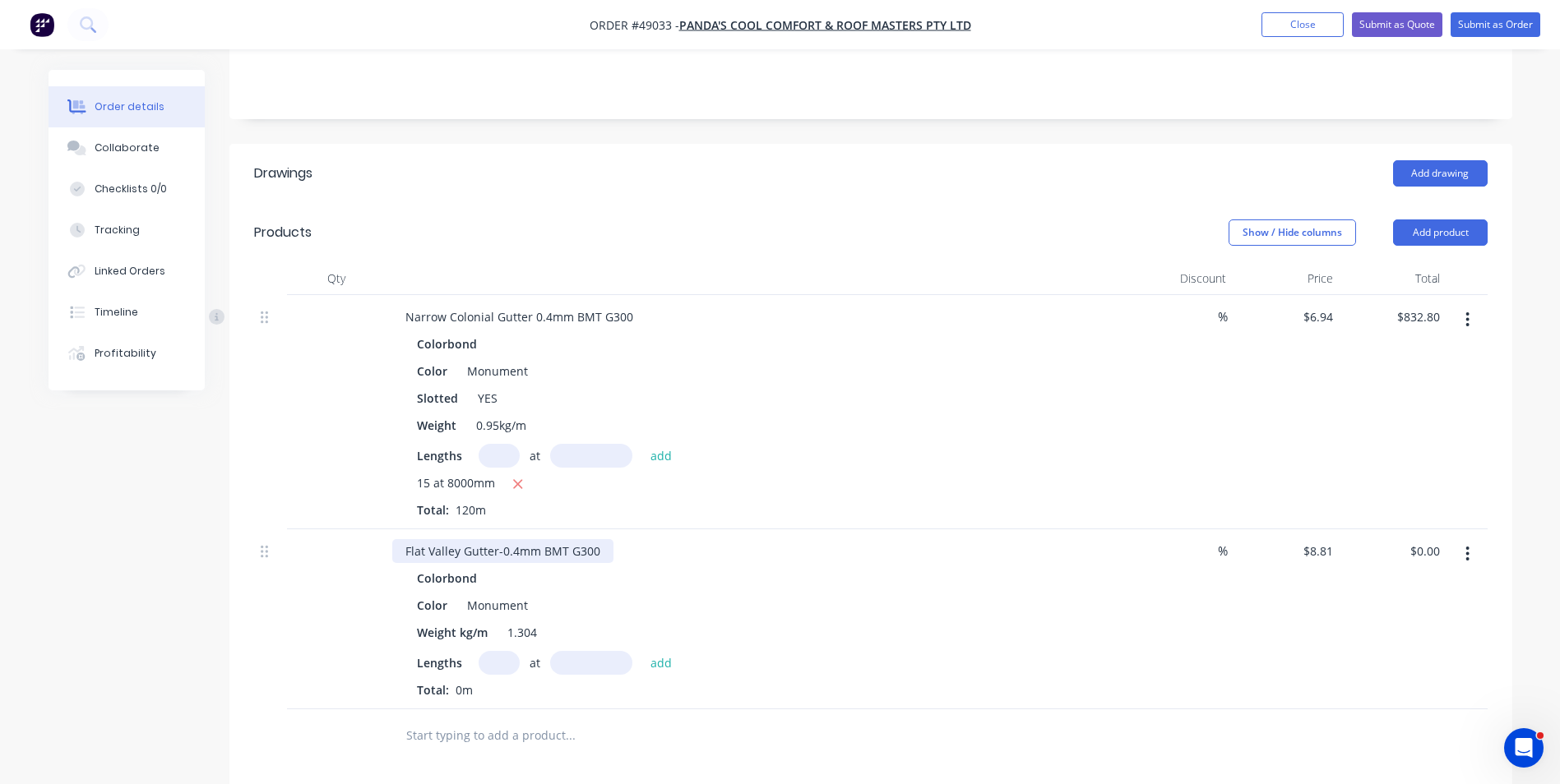
scroll to position [329, 0]
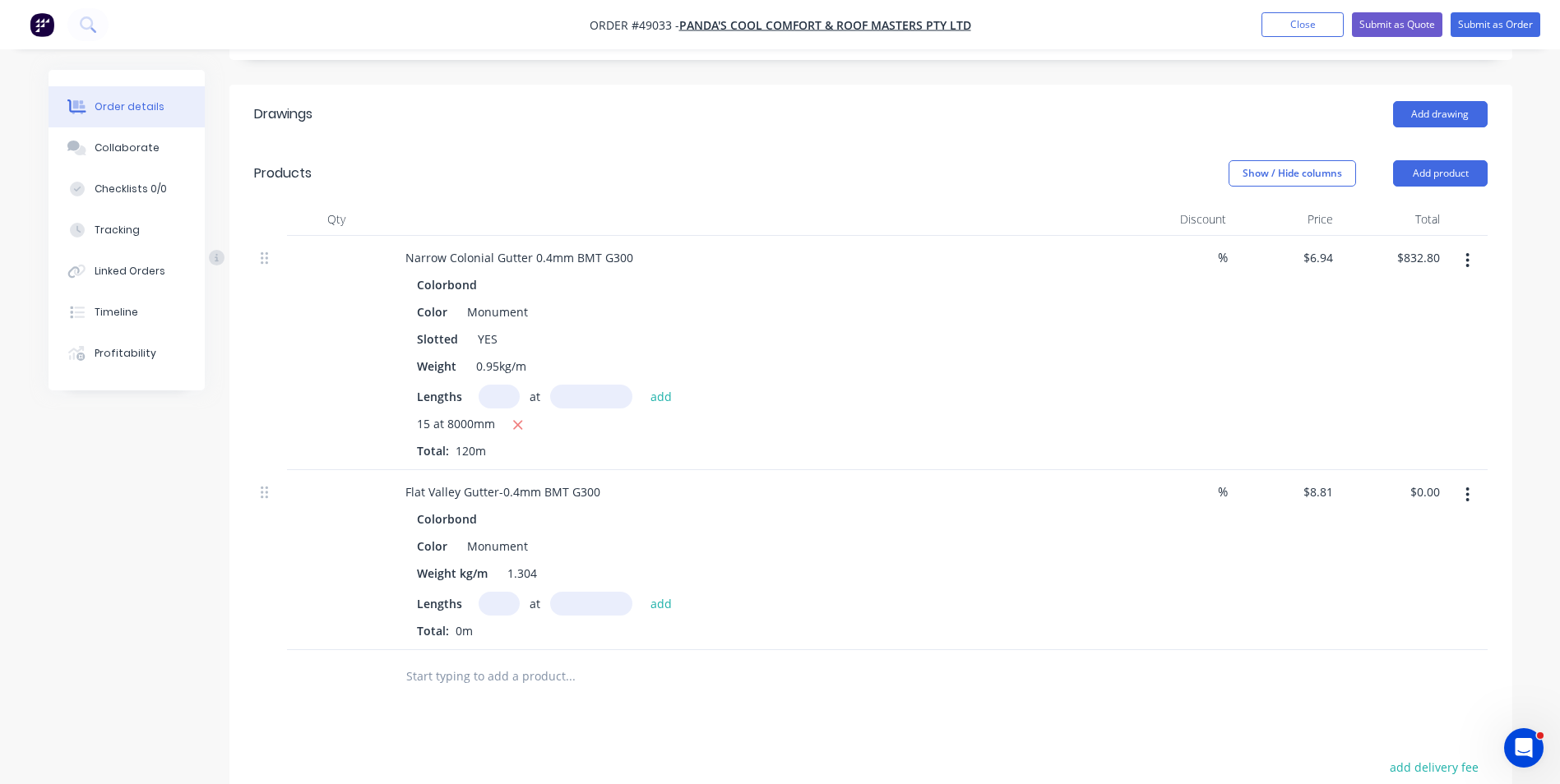
click at [489, 600] on input "text" at bounding box center [499, 604] width 41 height 24
type input "4"
type input "6500"
click at [642, 592] on button "add" at bounding box center [661, 603] width 39 height 22
type input "$229.06"
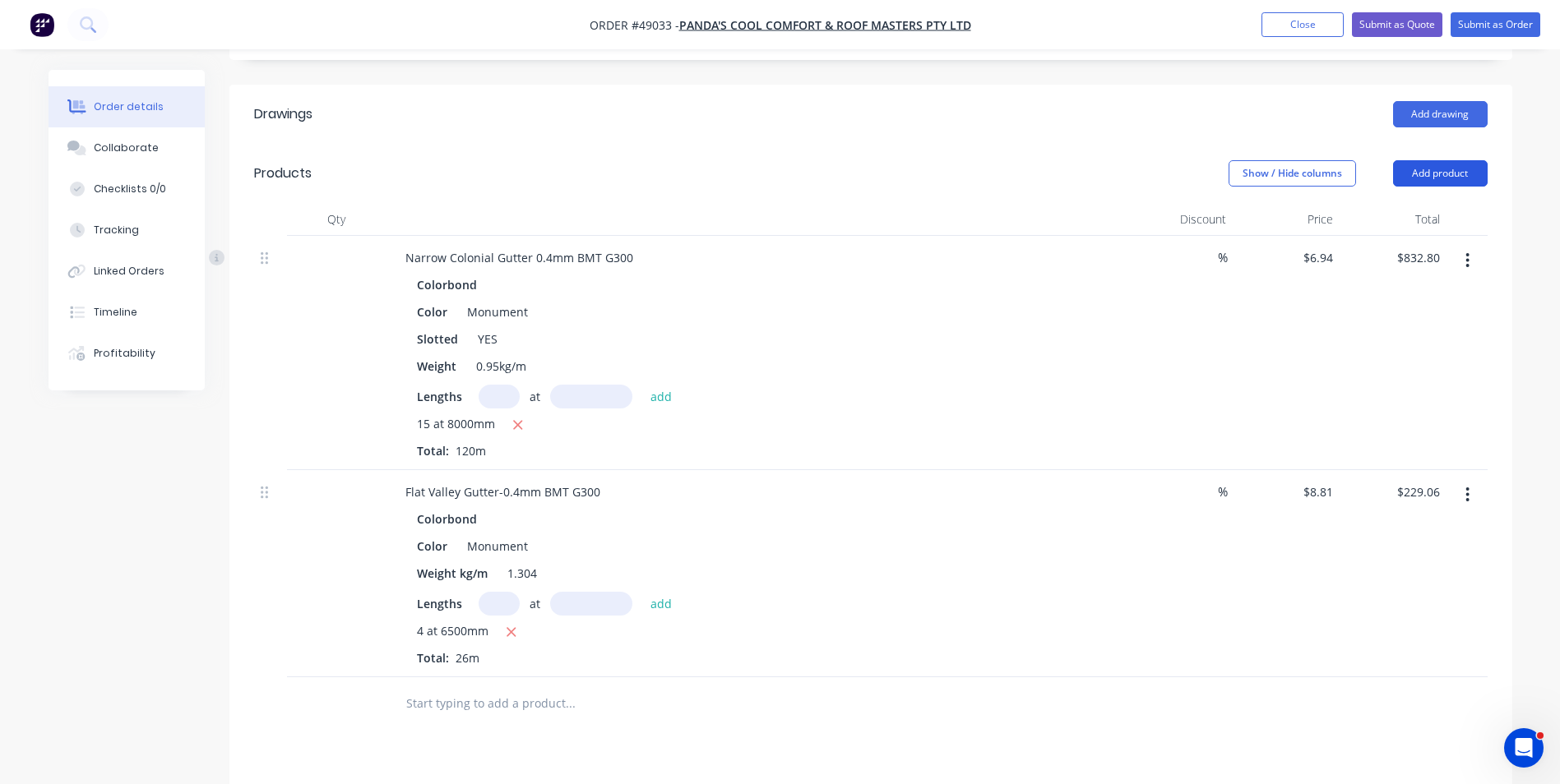
click at [1424, 180] on button "Add product" at bounding box center [1440, 174] width 94 height 27
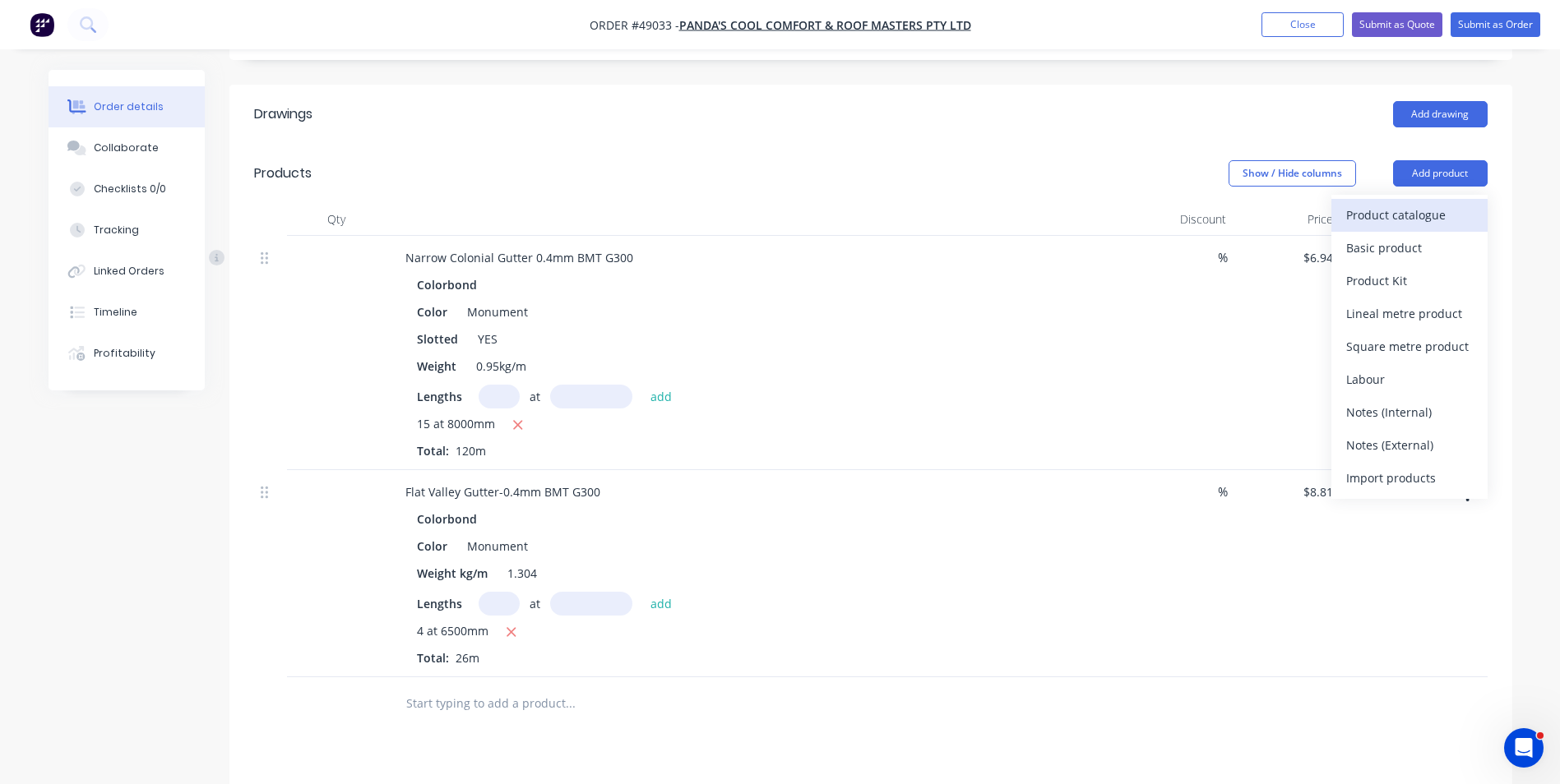
click at [1424, 212] on div "Product catalogue" at bounding box center [1409, 215] width 127 height 24
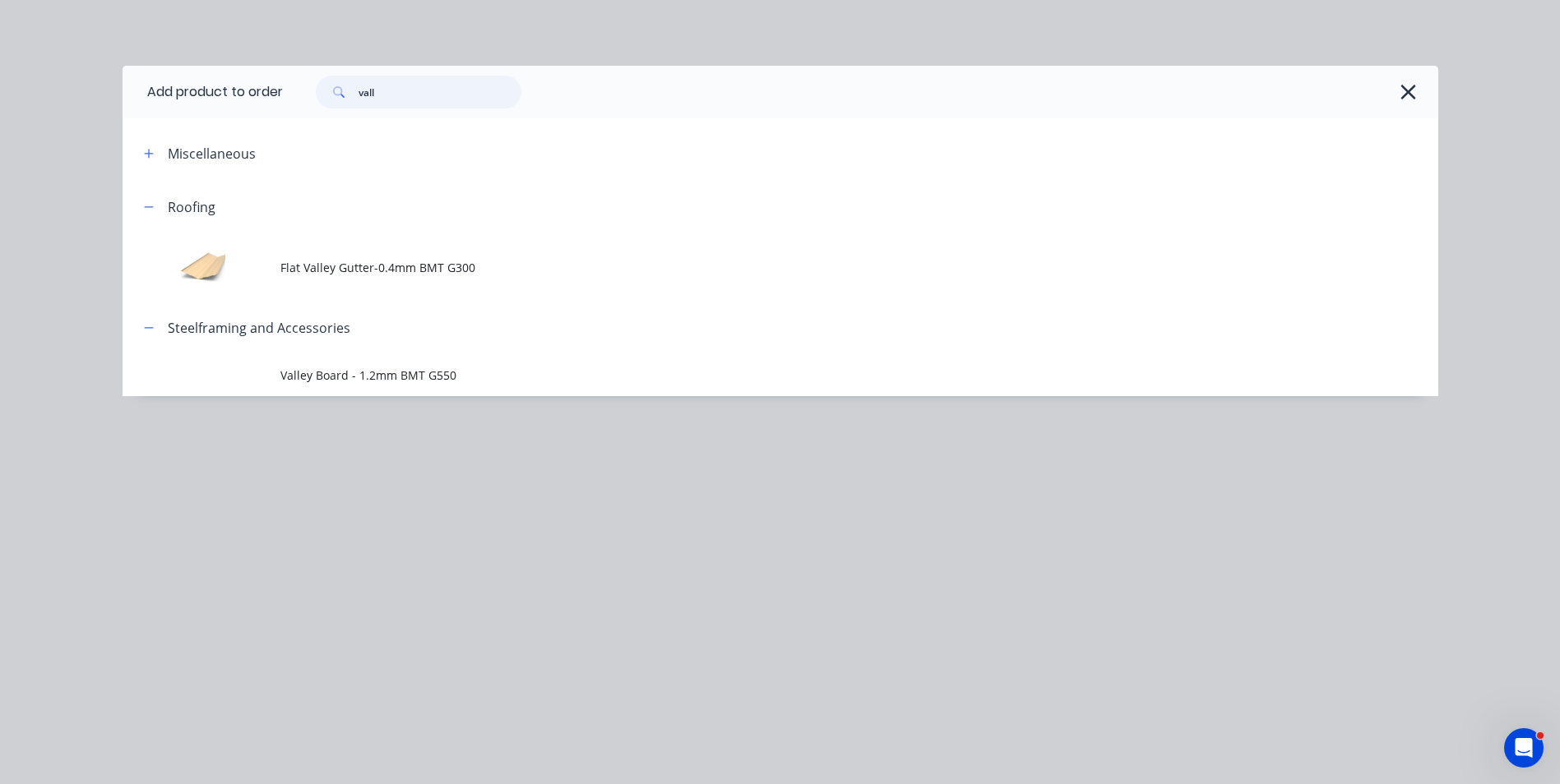
click at [417, 97] on input "vall" at bounding box center [440, 92] width 163 height 32
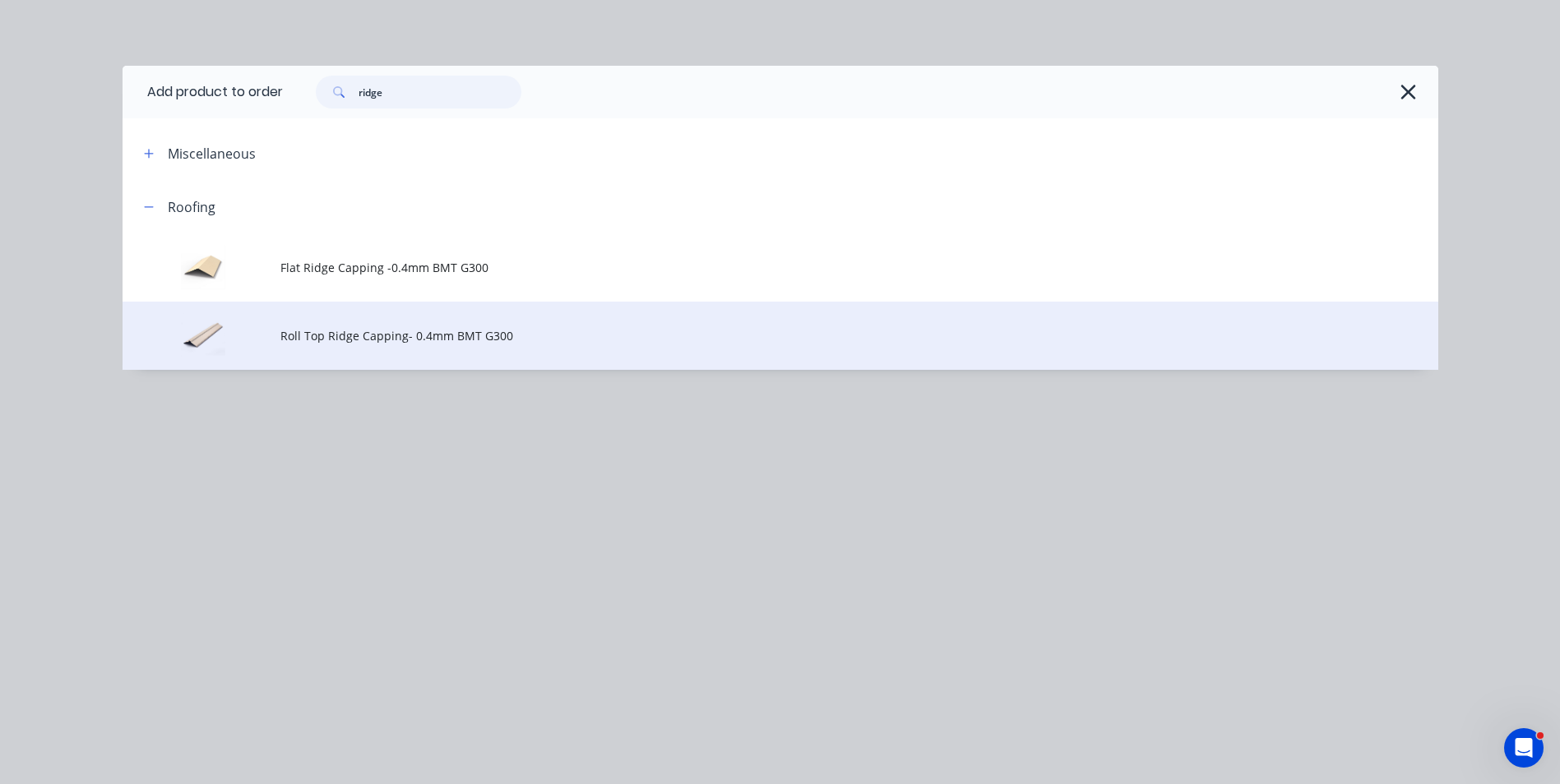
type input "ridge"
click at [415, 342] on span "Roll Top Ridge Capping- 0.4mm BMT G300" at bounding box center [743, 336] width 926 height 17
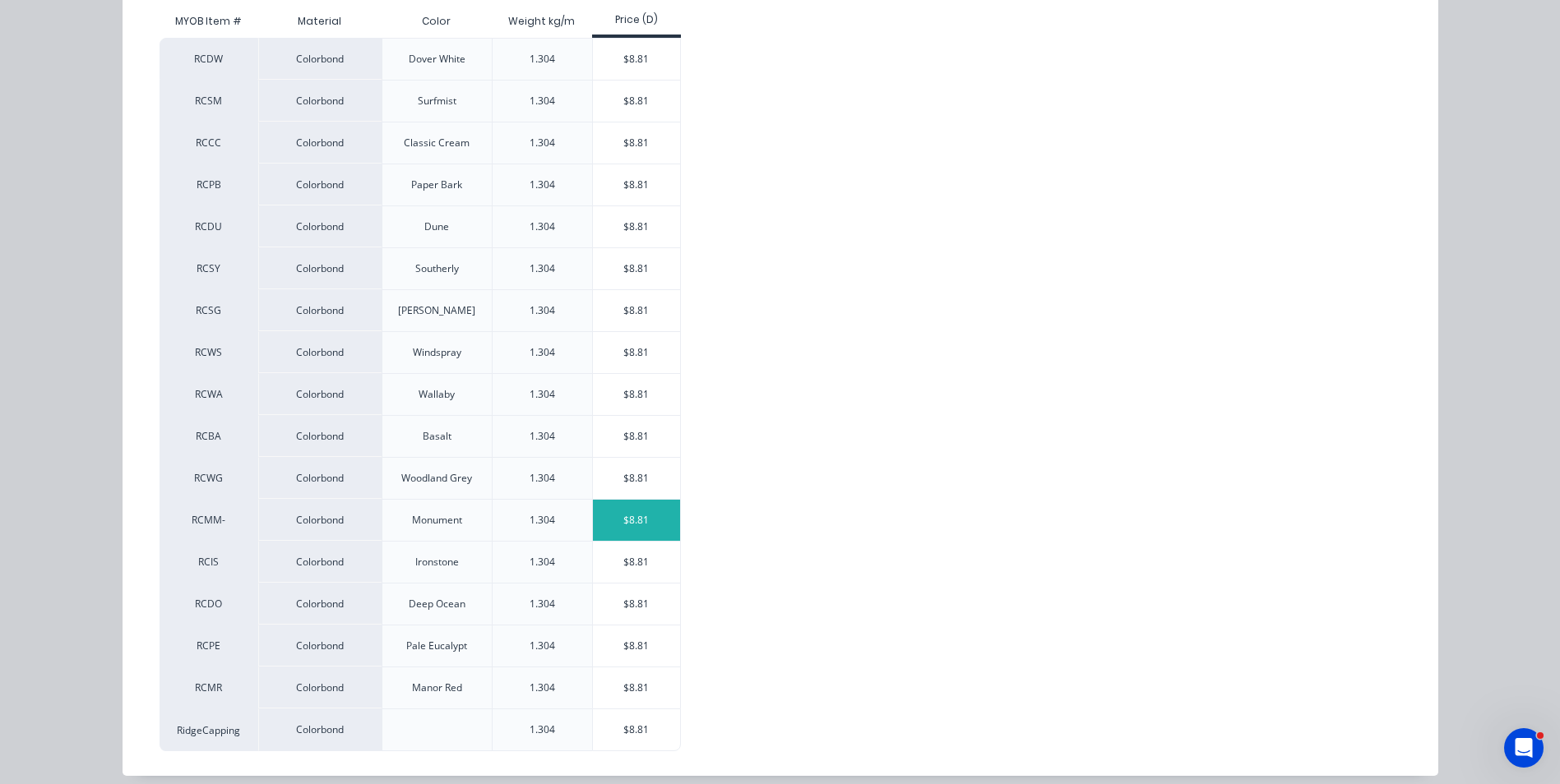
click at [655, 521] on div "$8.81" at bounding box center [636, 520] width 88 height 41
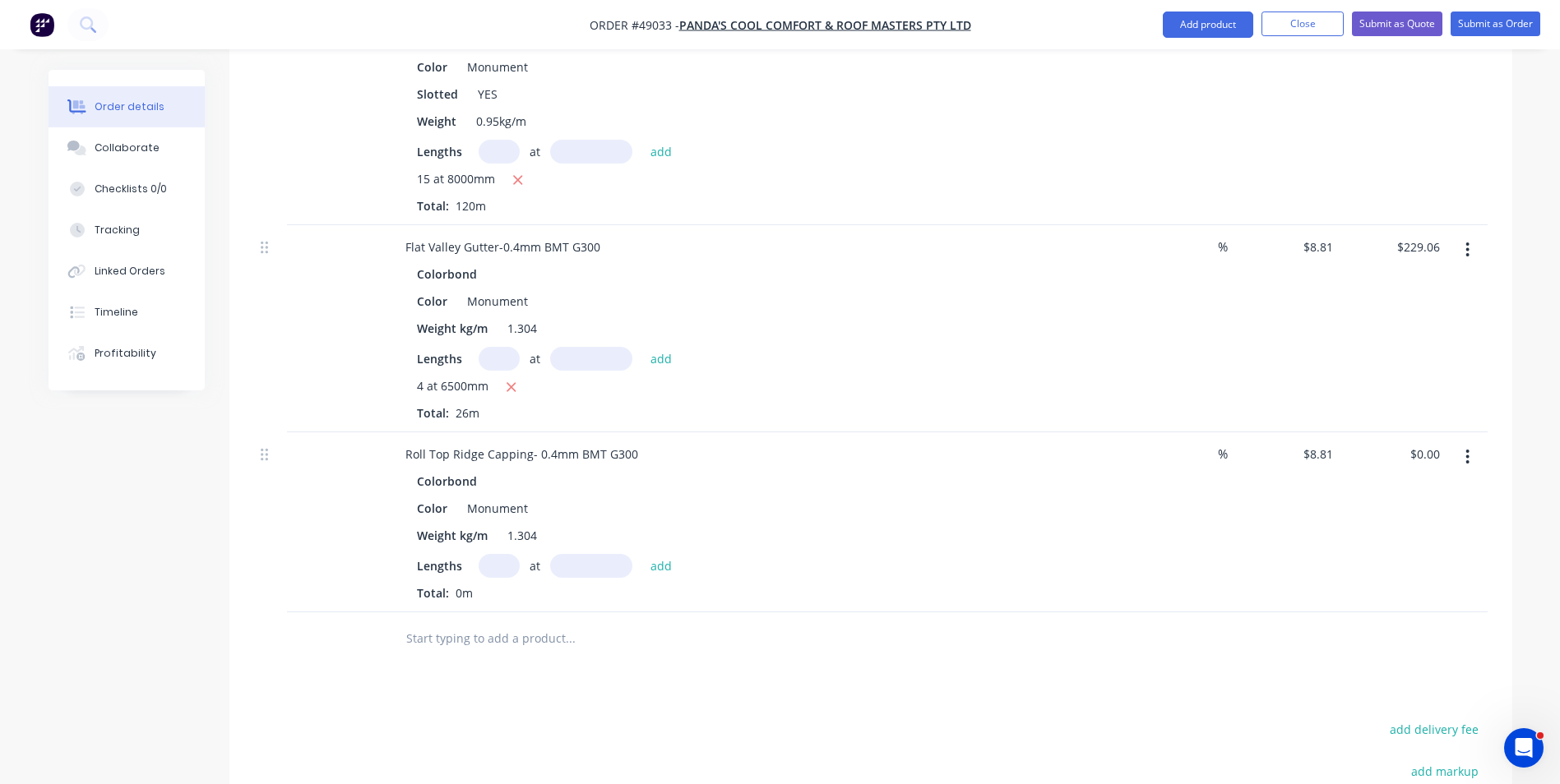
scroll to position [575, 0]
click at [498, 568] on input "text" at bounding box center [499, 564] width 41 height 24
type input "8"
type input "8000"
click at [642, 552] on button "add" at bounding box center [661, 563] width 39 height 22
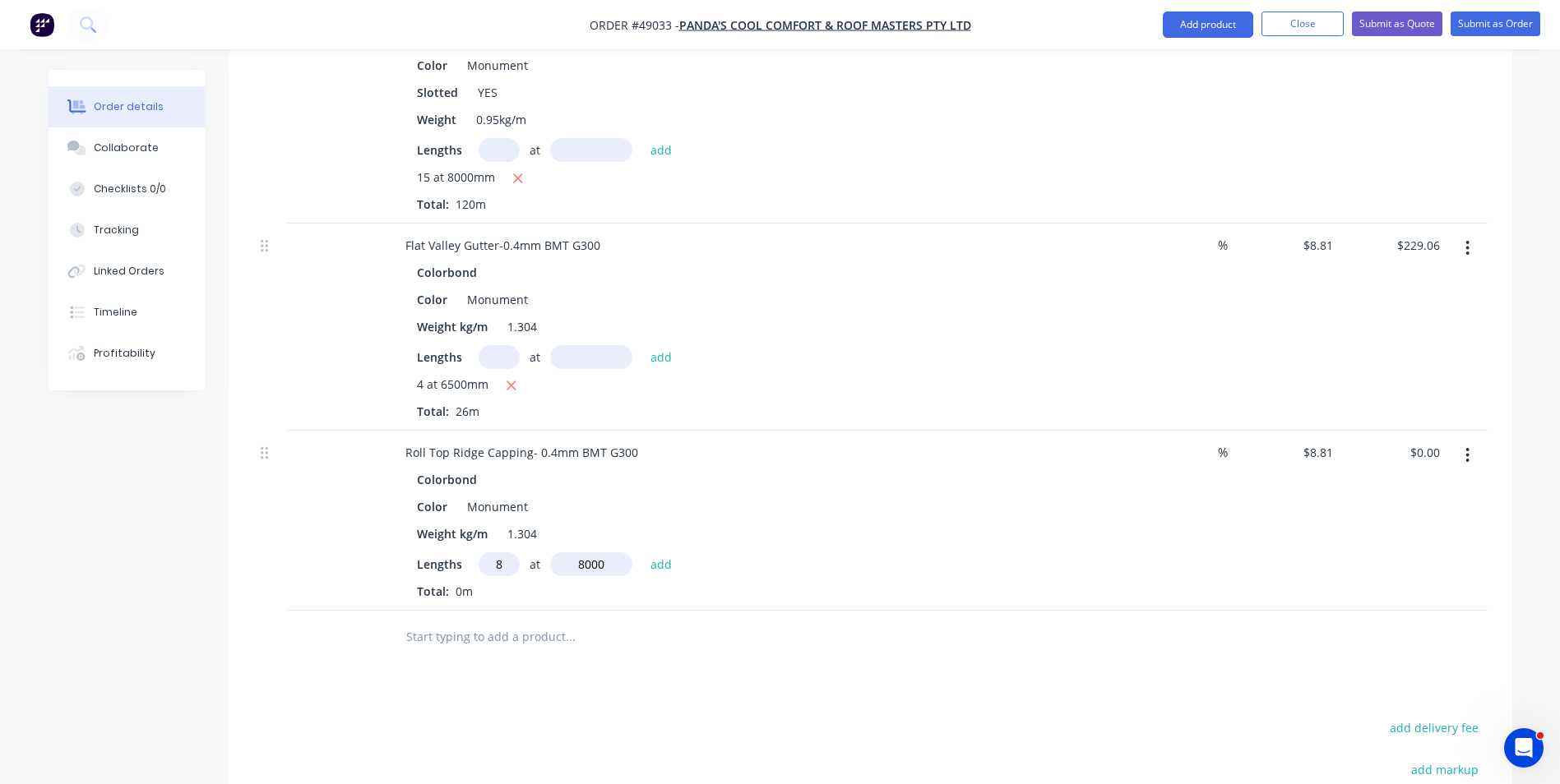
type input "$563.84"
click at [778, 632] on div "Roll Top Ridge Capping- 0.4mm BMT G300 Colorbond Color Monument Weight kg/m 1.3…" at bounding box center [756, 534] width 740 height 207
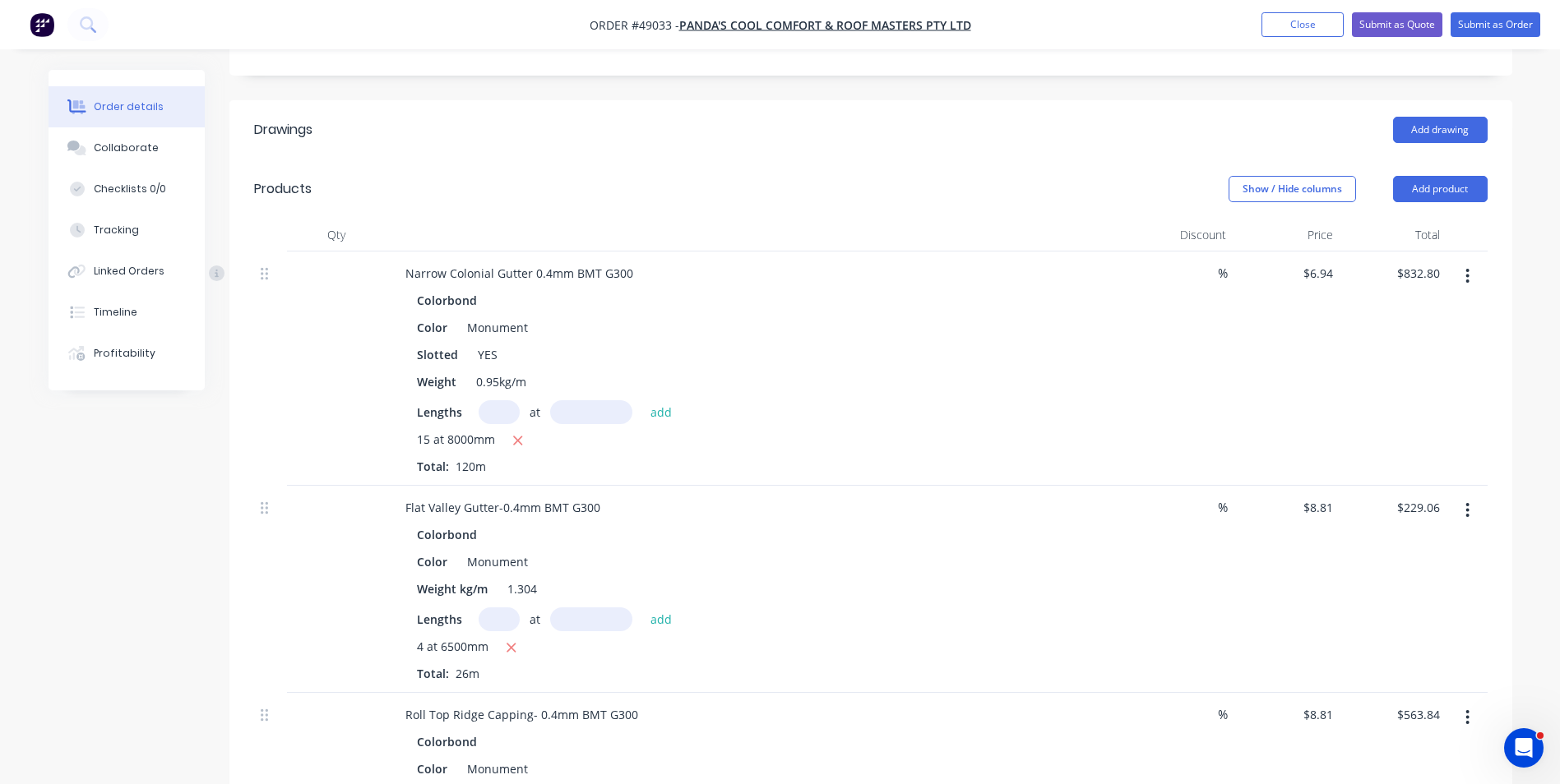
scroll to position [247, 0]
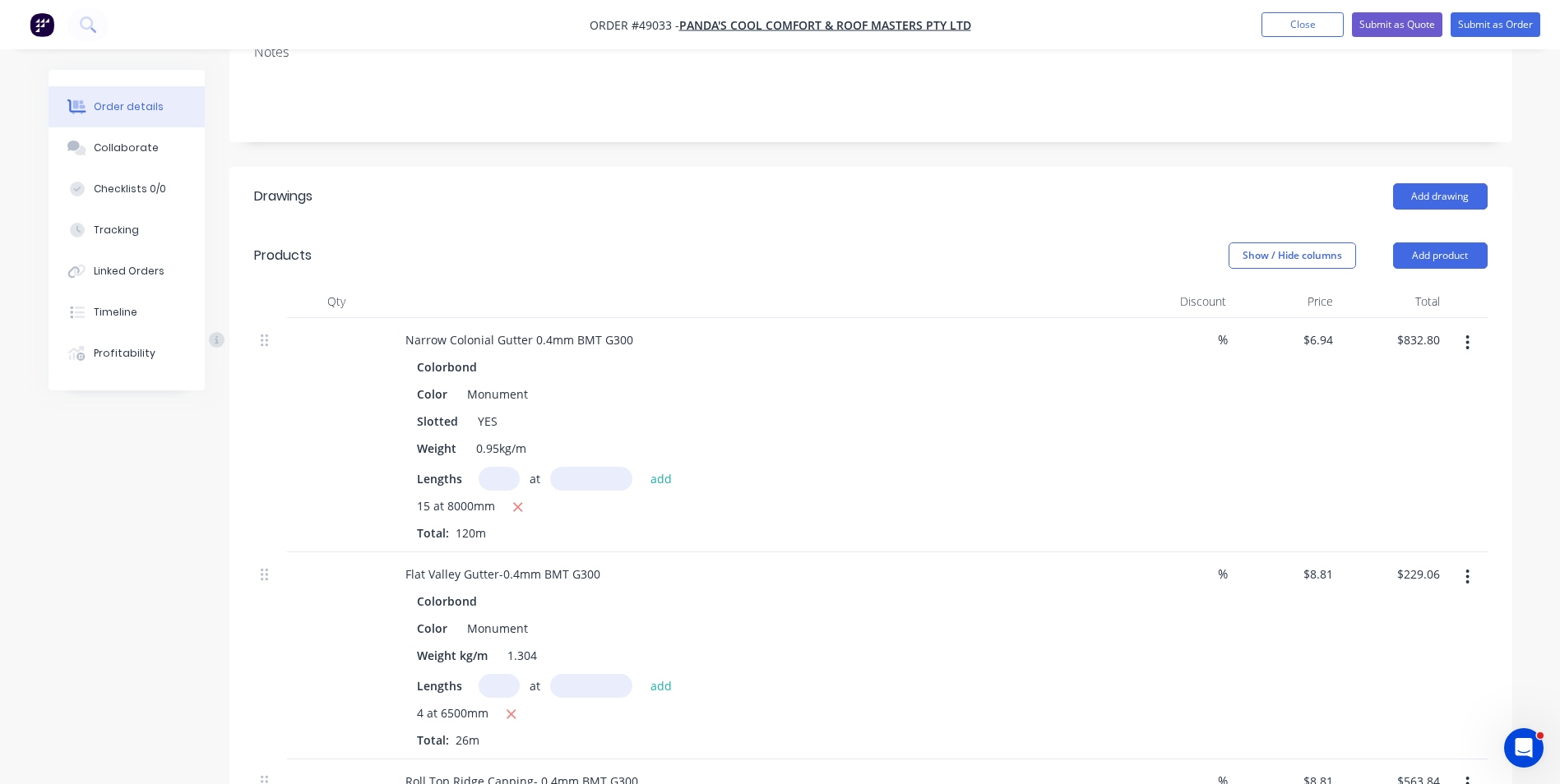
click at [723, 265] on div "Show / Hide columns Add product" at bounding box center [1001, 256] width 971 height 27
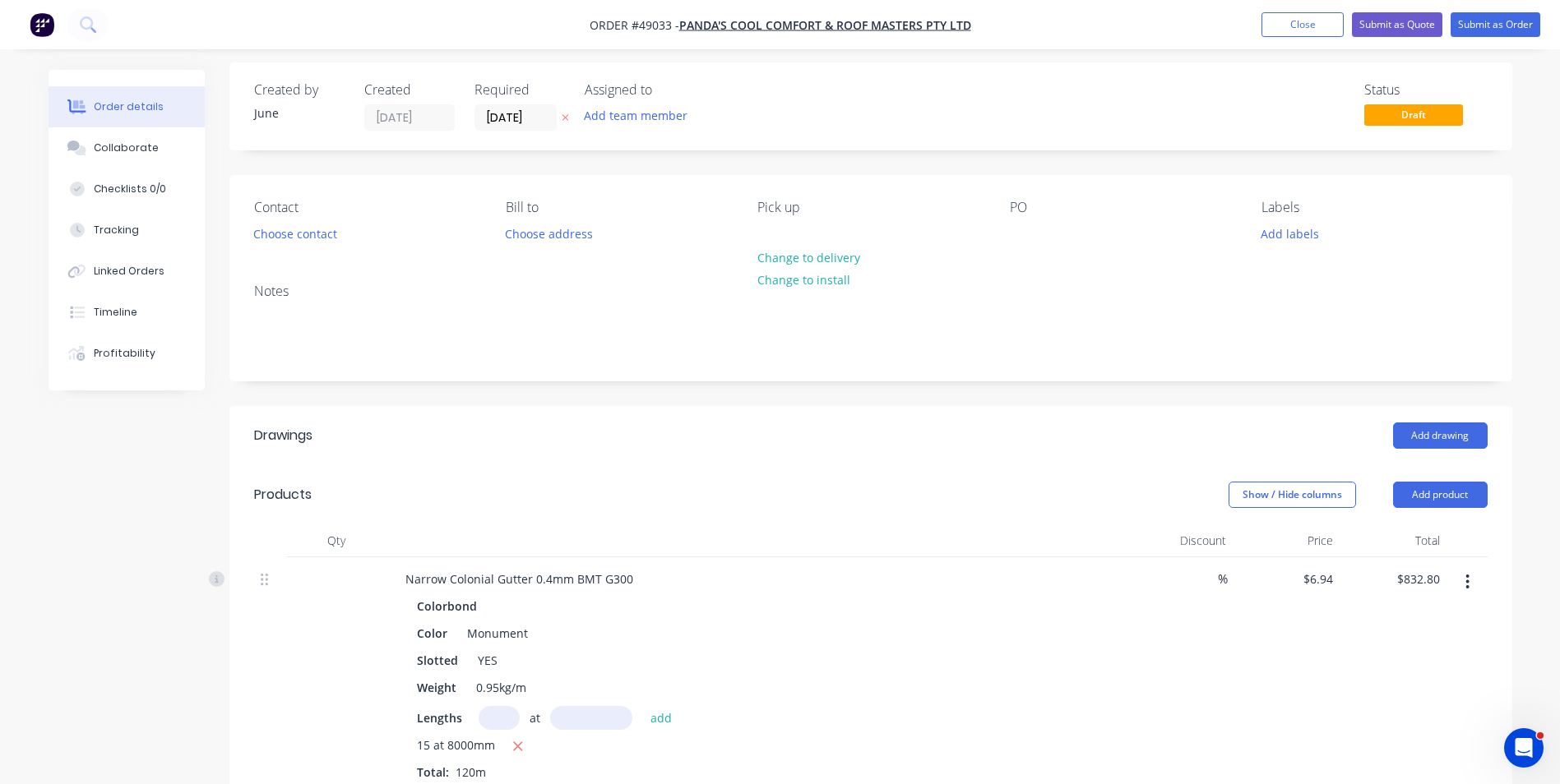
scroll to position [0, 0]
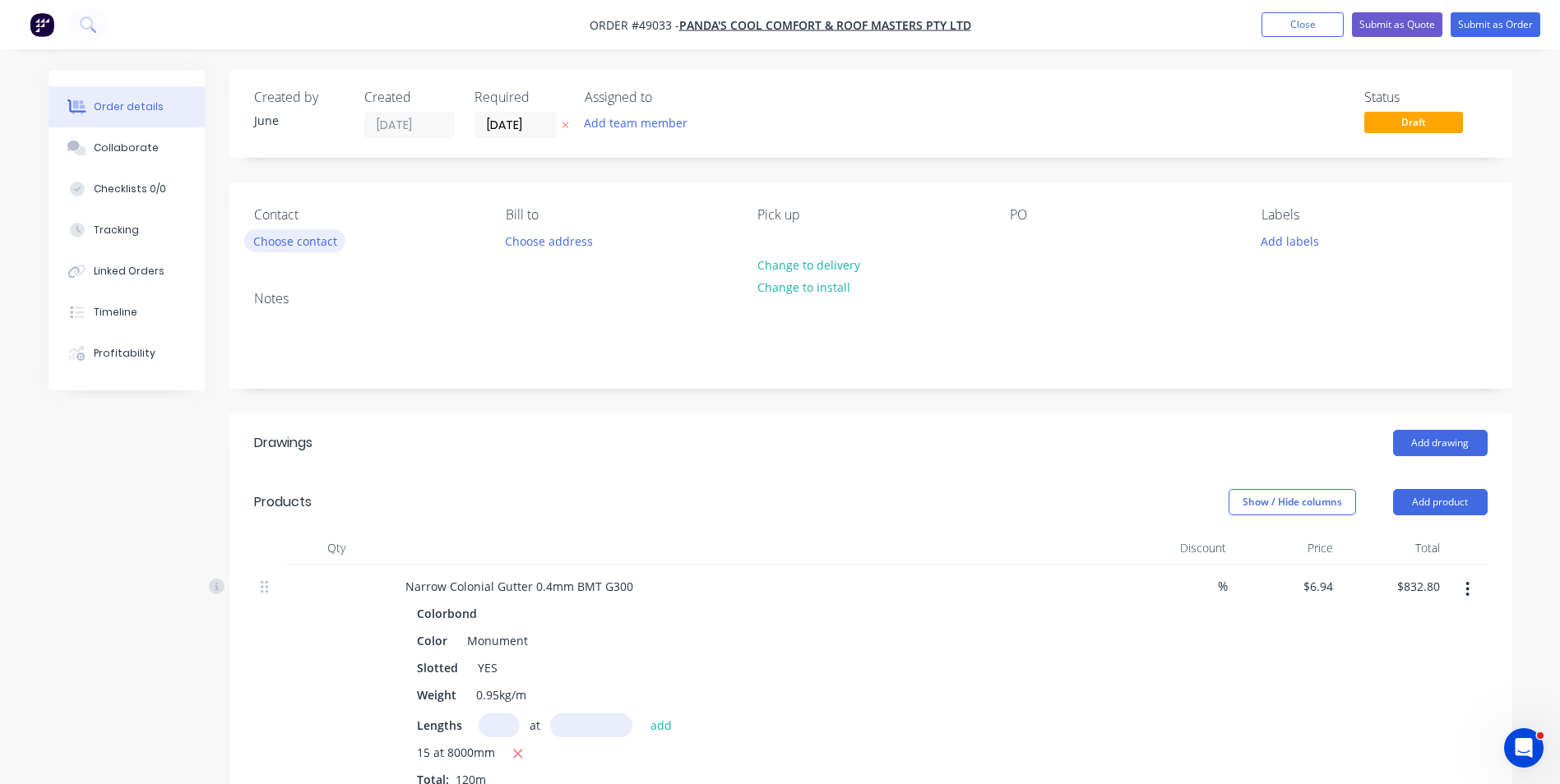
click at [260, 251] on button "Choose contact" at bounding box center [295, 239] width 101 height 22
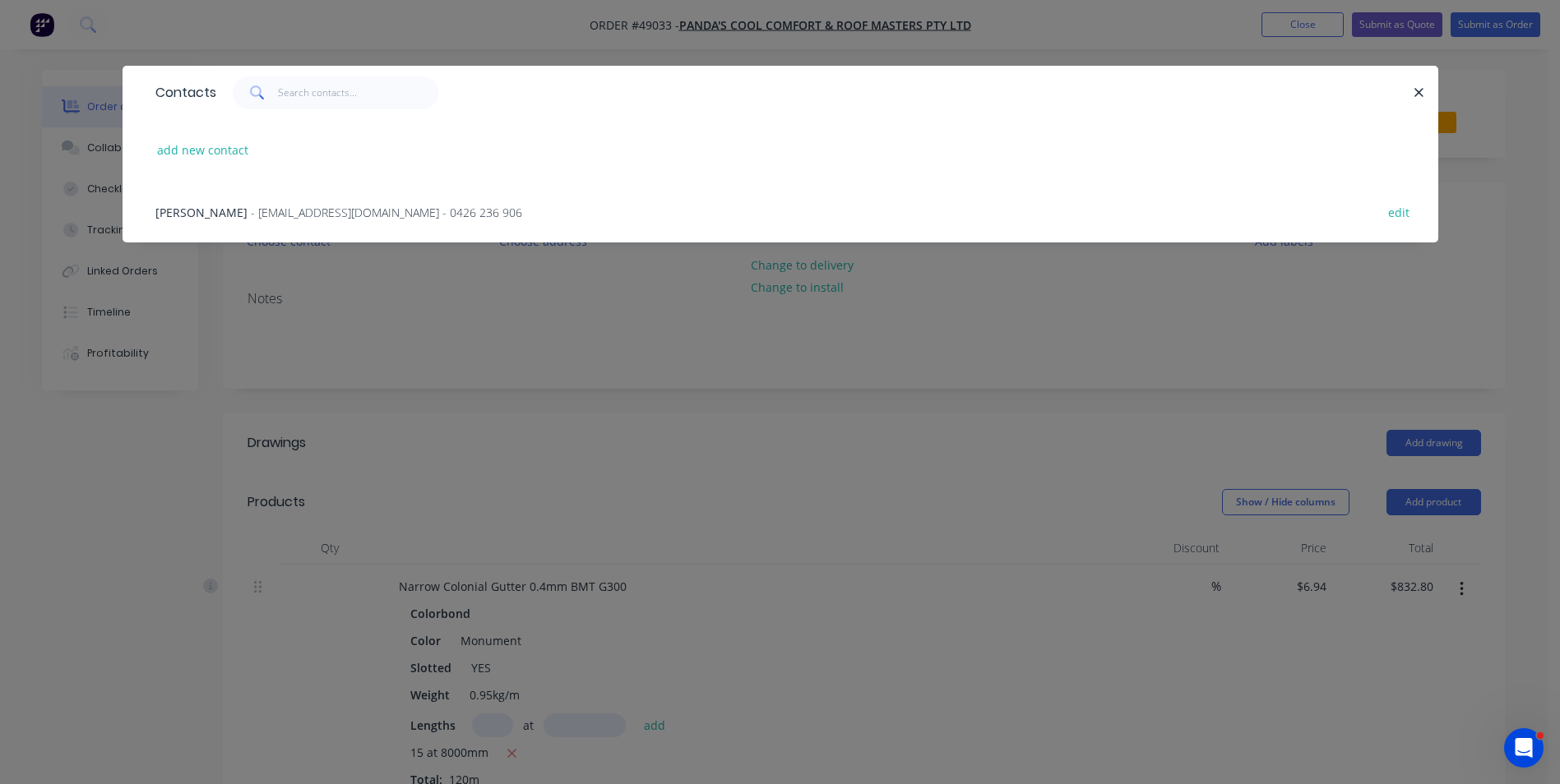
click at [282, 205] on span "- pandascoolroof@gmail.com - 0426 236 906" at bounding box center [386, 213] width 271 height 15
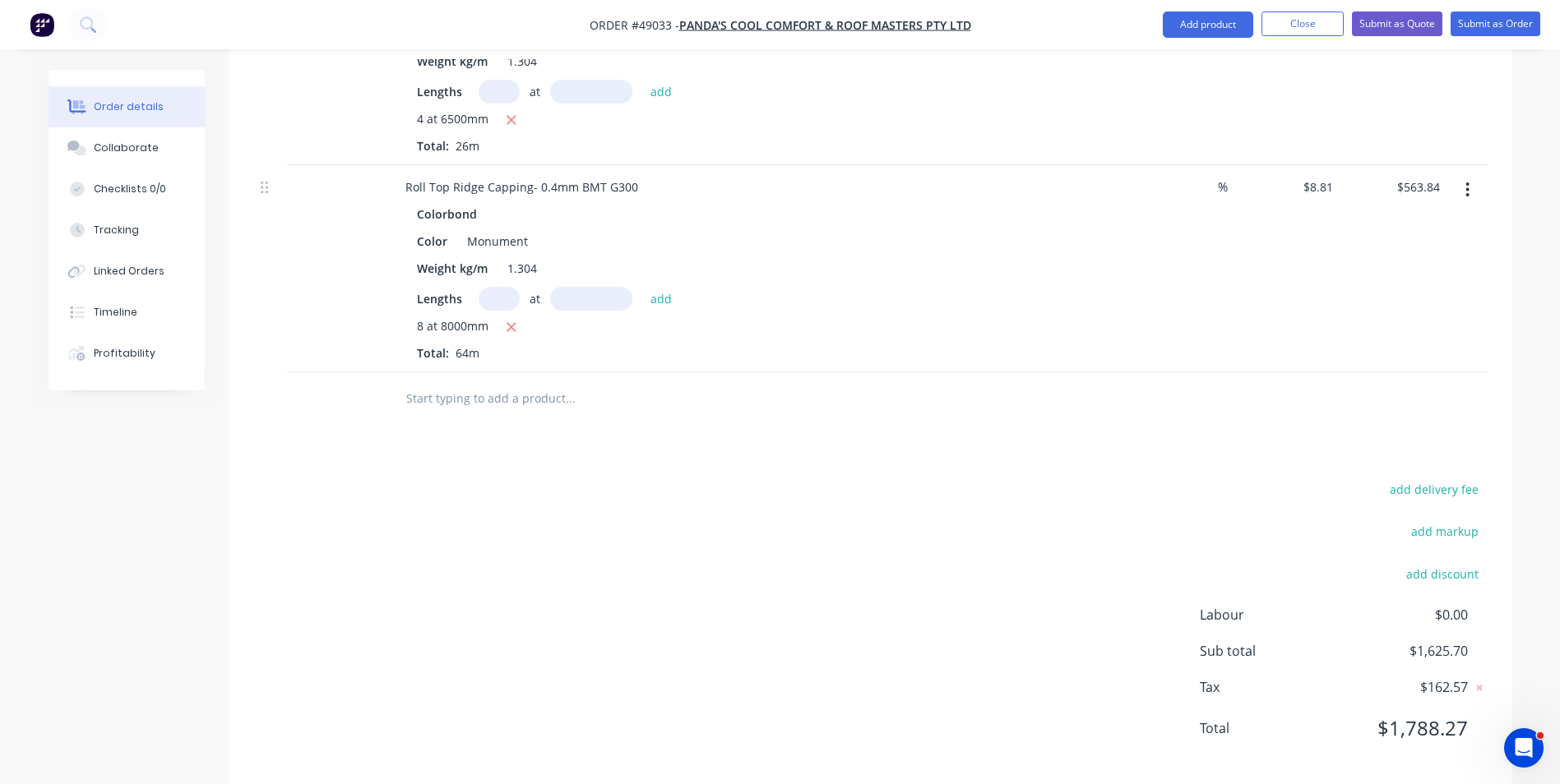
scroll to position [913, 0]
click at [898, 477] on div "add delivery fee add markup add discount Labour $0.00 Sub total $1,625.70 Tax $…" at bounding box center [870, 617] width 1234 height 281
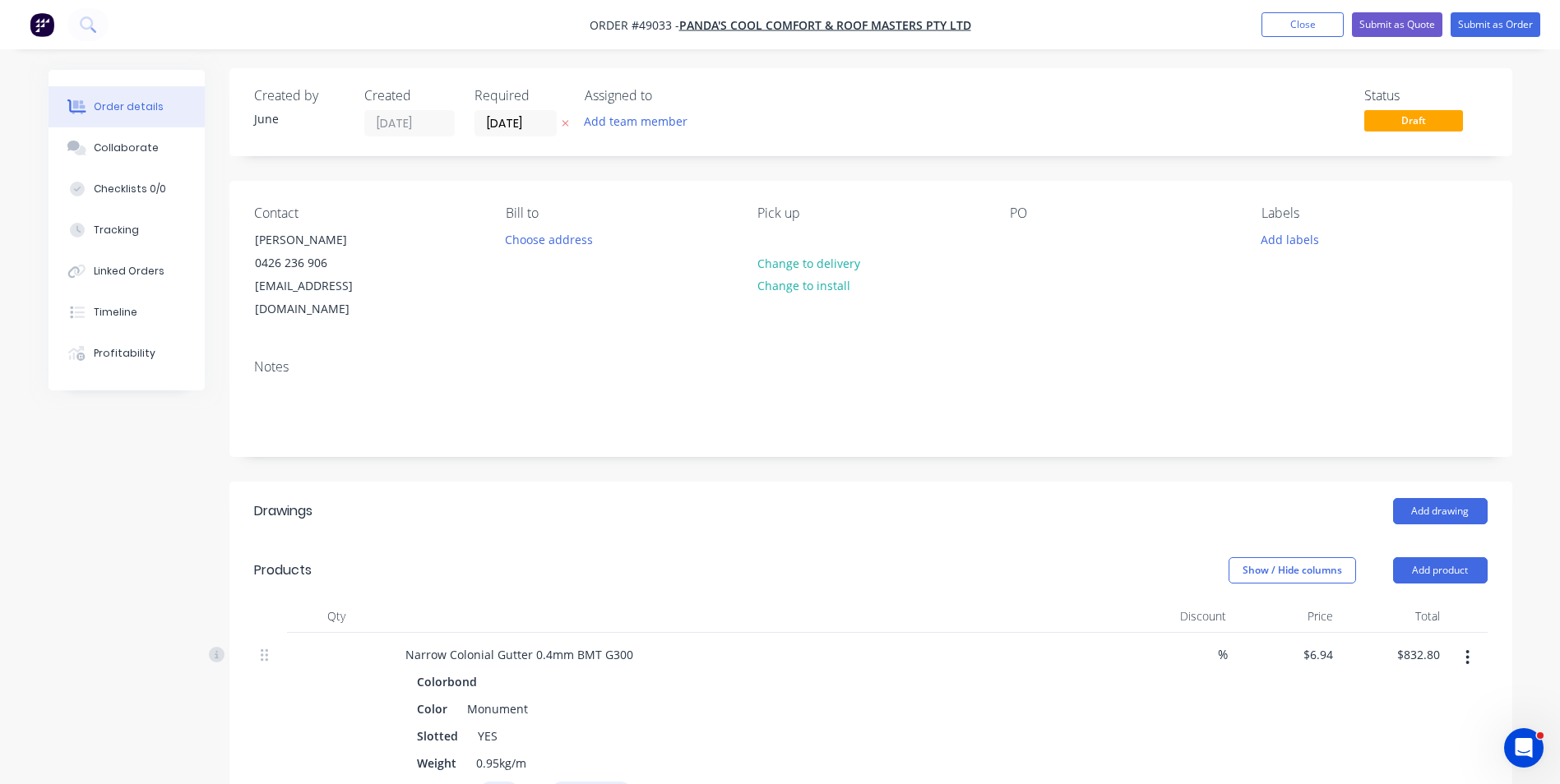
scroll to position [0, 0]
click at [525, 129] on input "[DATE]" at bounding box center [515, 125] width 80 height 25
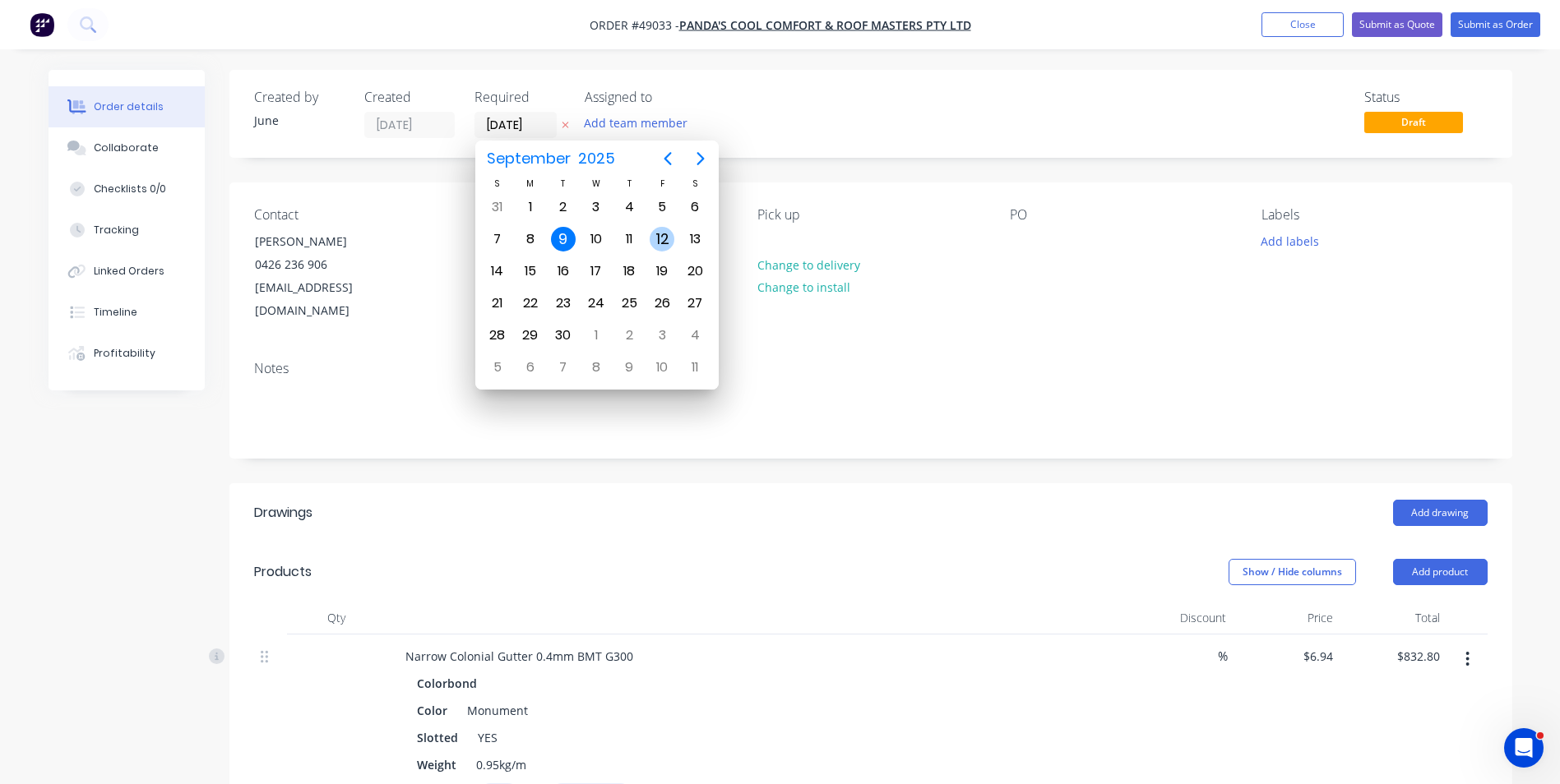
click at [650, 241] on div "12" at bounding box center [662, 239] width 25 height 25
type input "12/09/25"
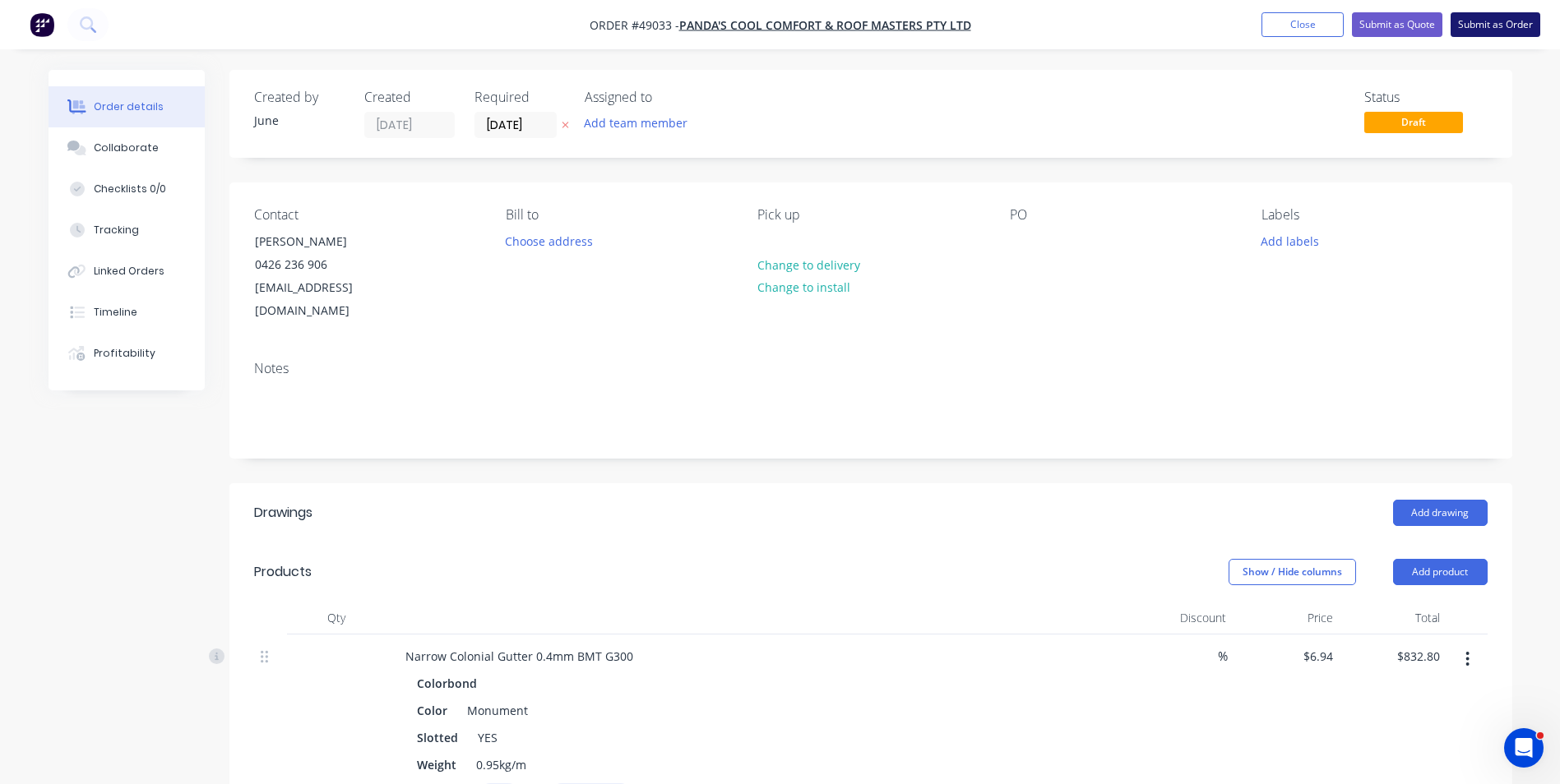
click at [1501, 34] on button "Submit as Order" at bounding box center [1495, 25] width 90 height 25
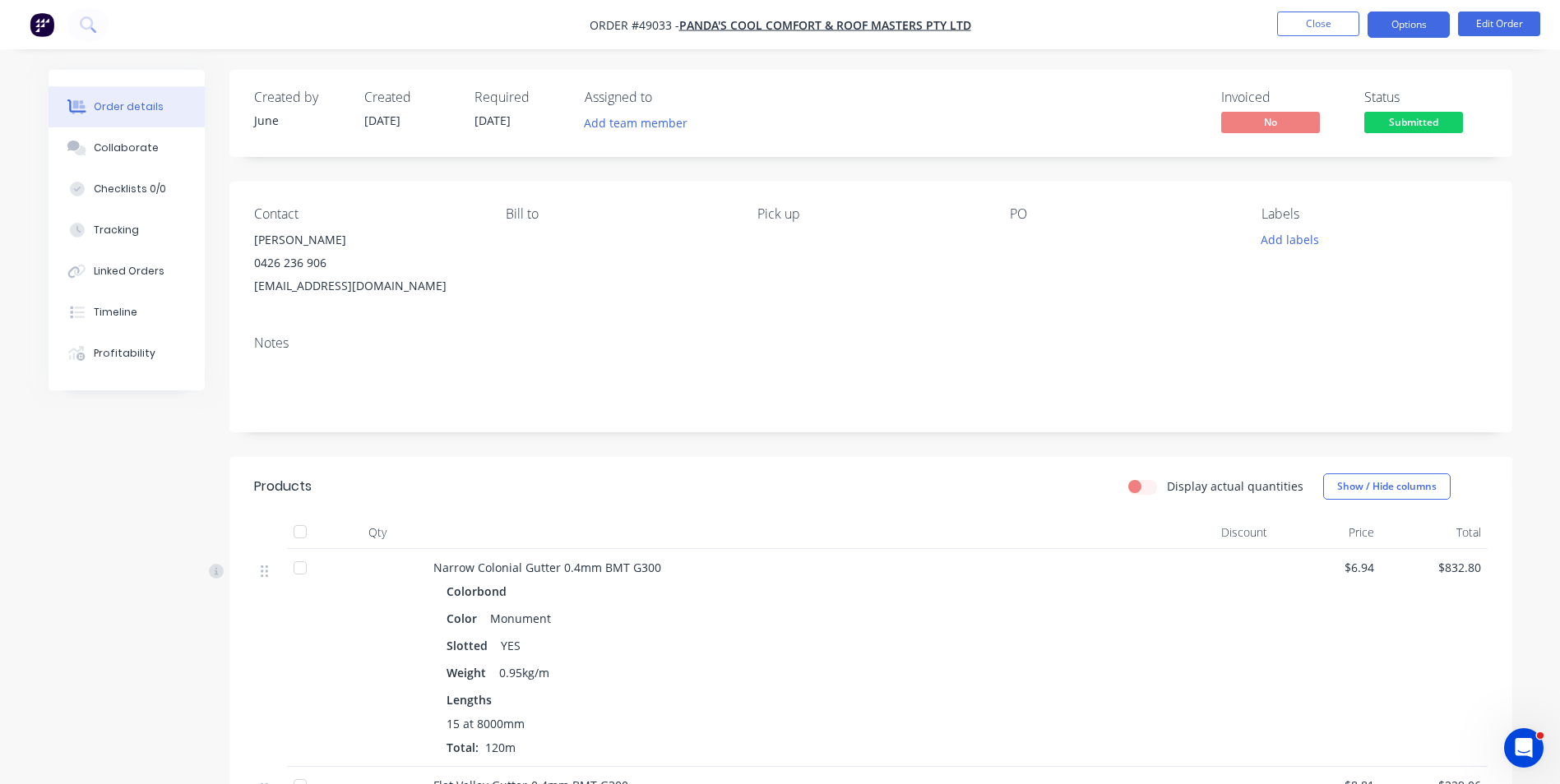
click at [1390, 27] on button "Options" at bounding box center [1408, 25] width 82 height 27
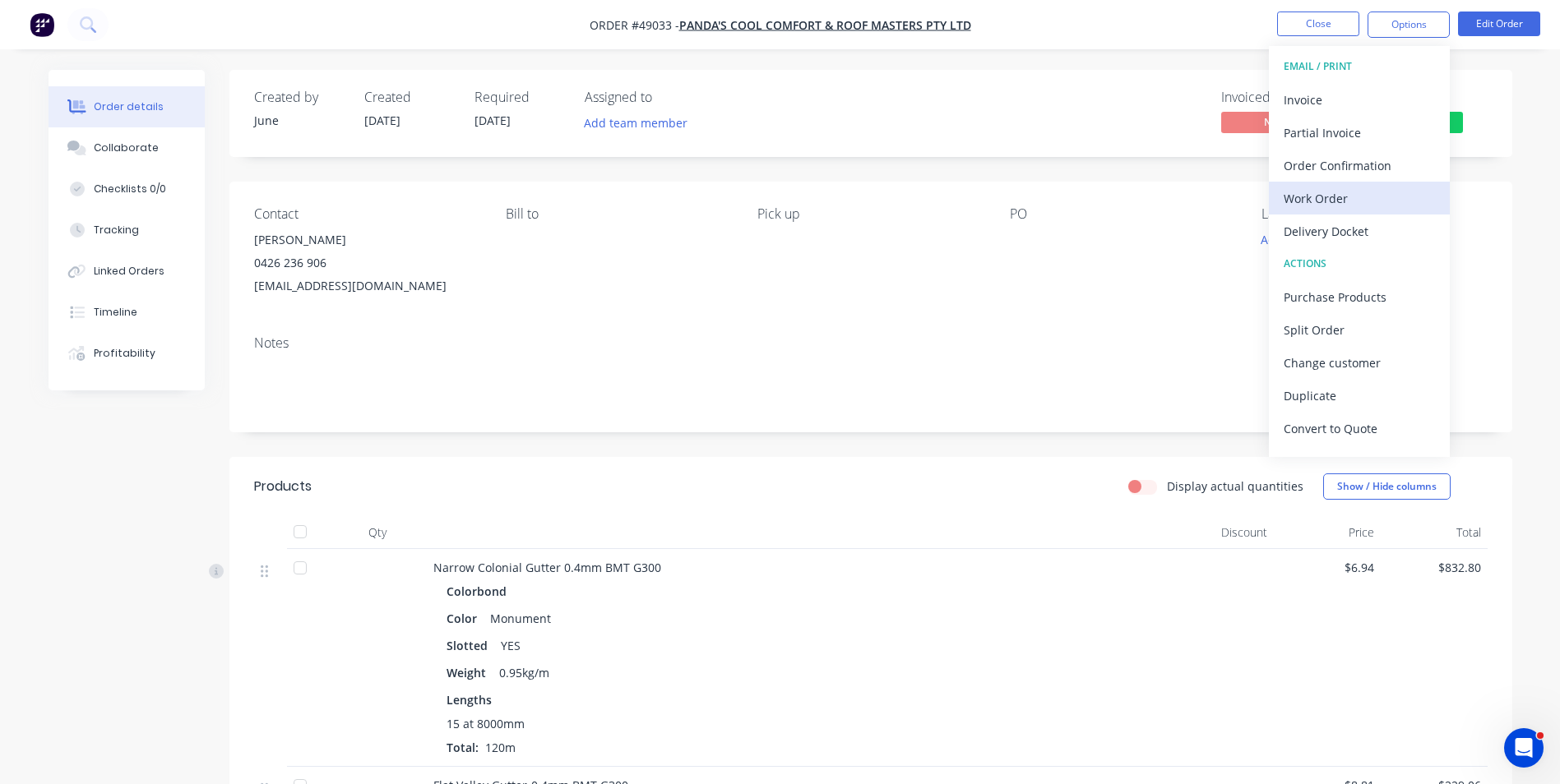
click at [1341, 191] on div "Work Order" at bounding box center [1359, 198] width 152 height 24
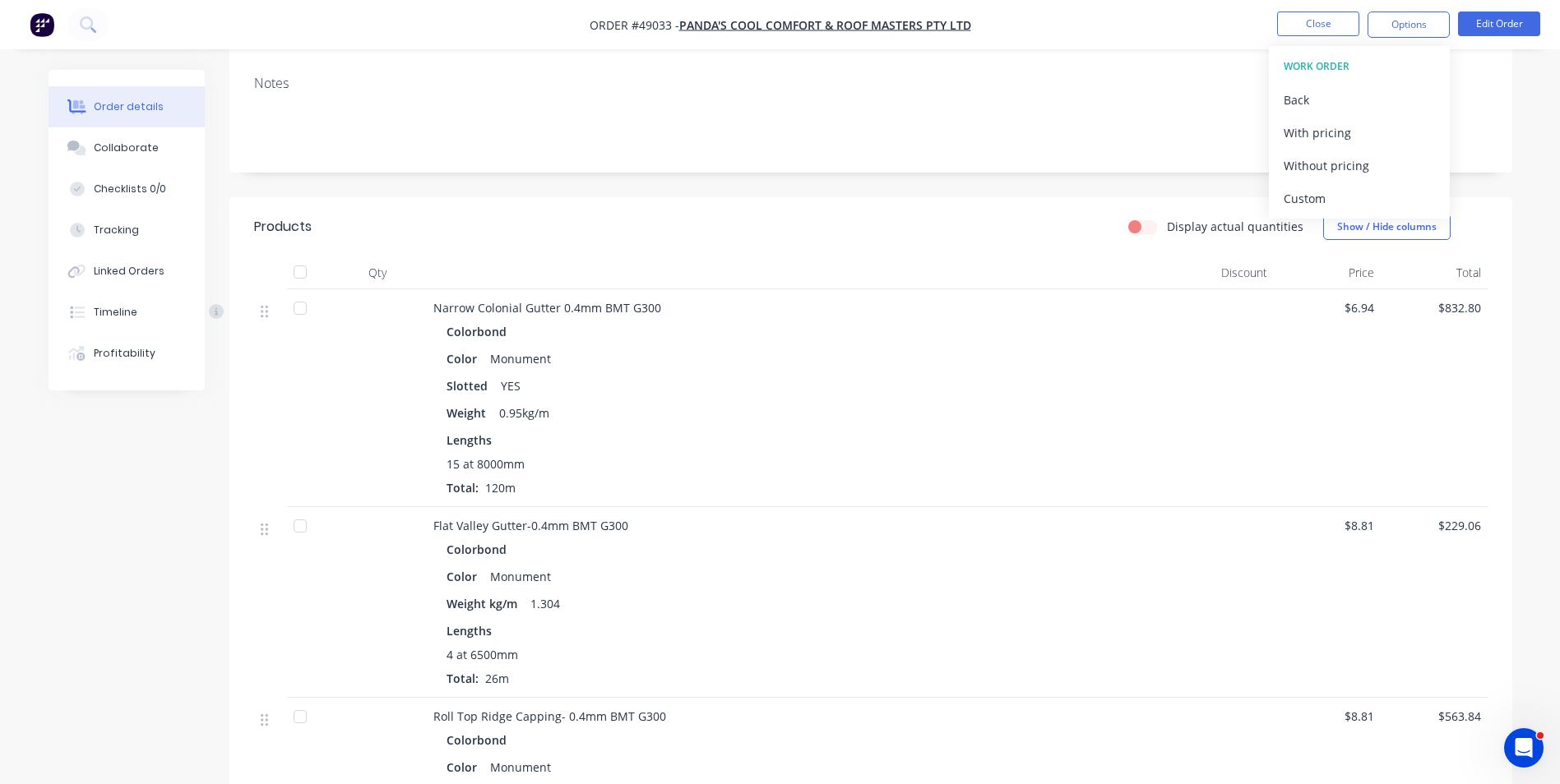
scroll to position [247, 0]
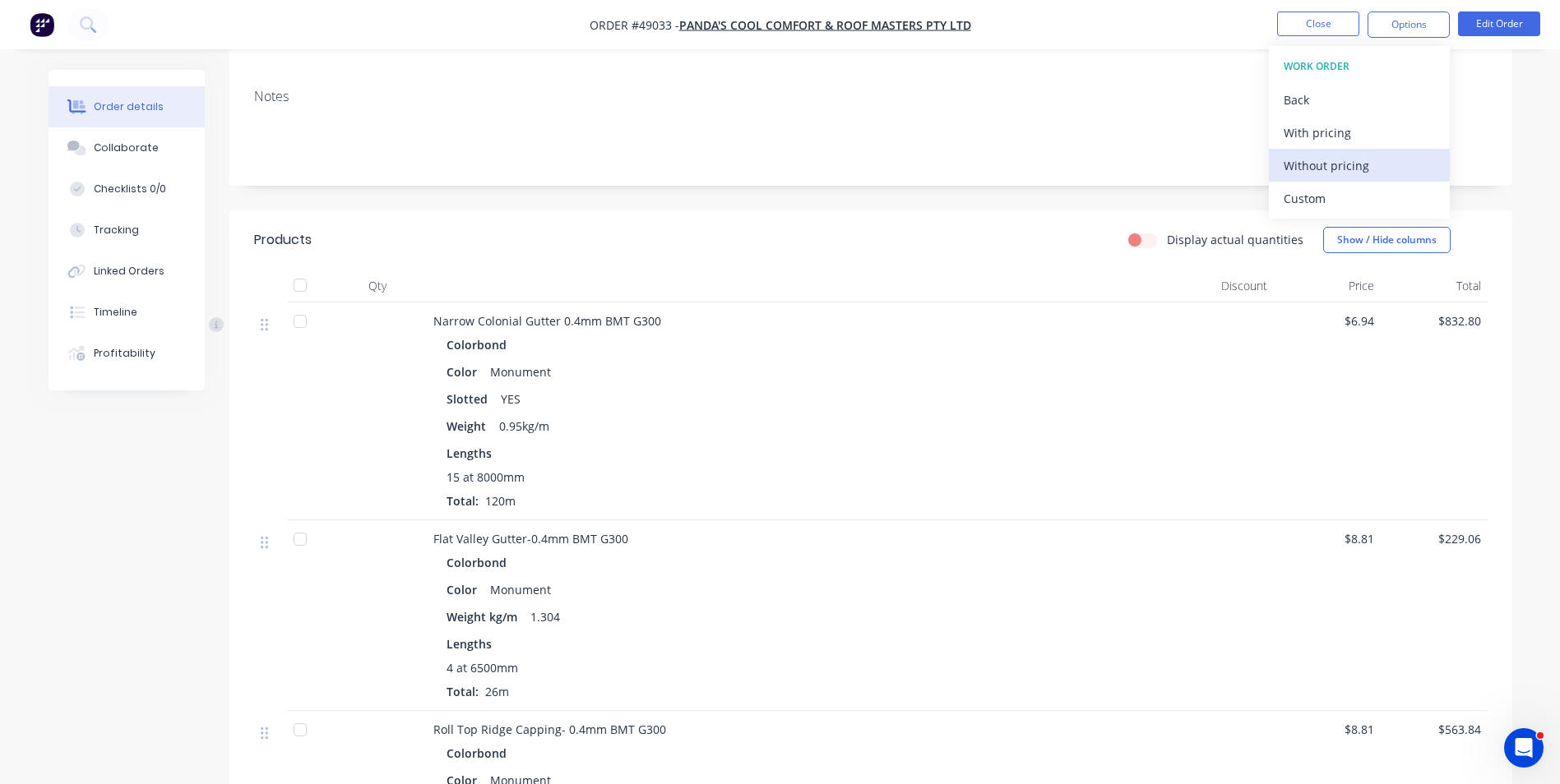
click at [1319, 170] on div "Without pricing" at bounding box center [1359, 165] width 152 height 24
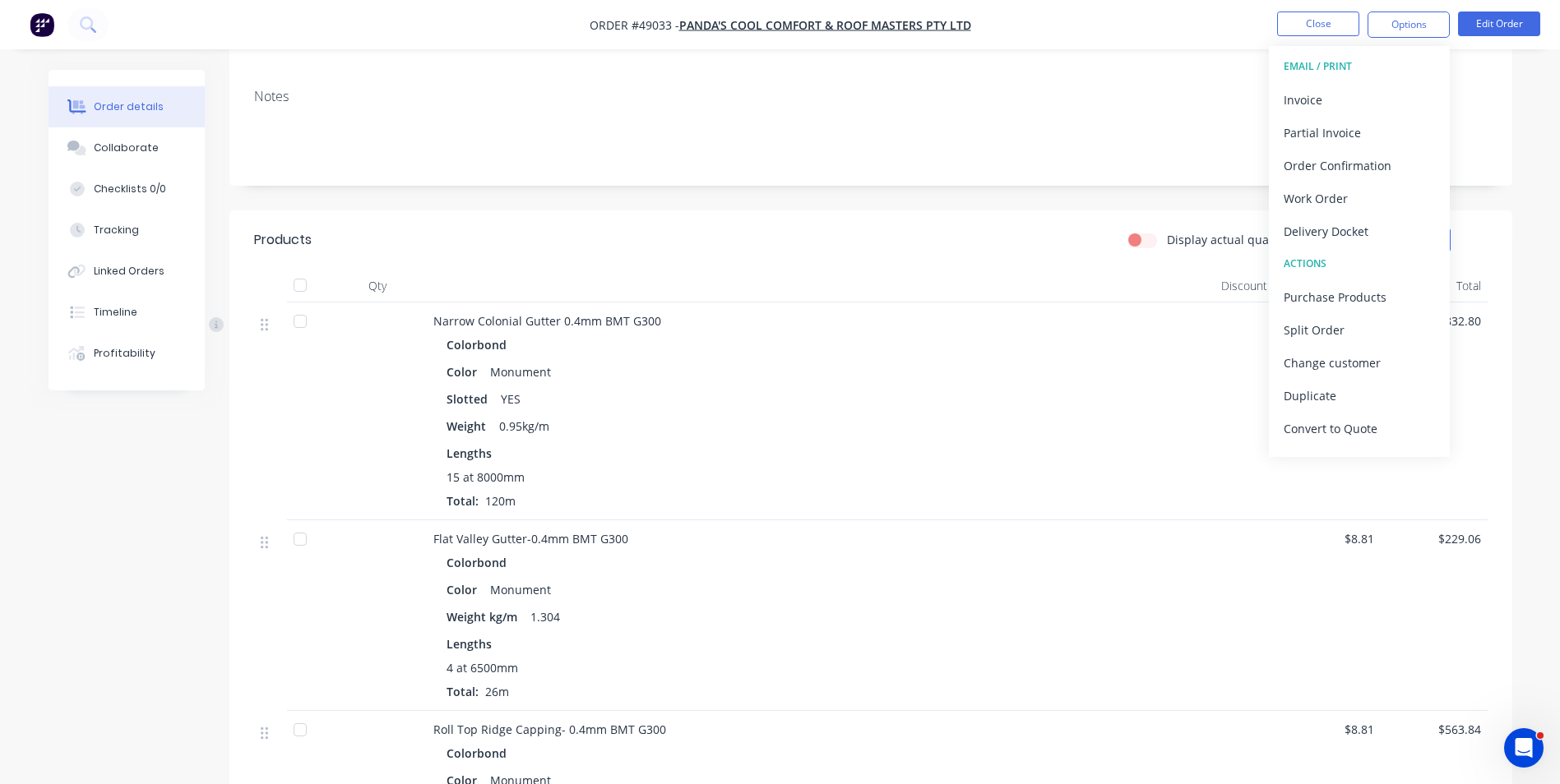
drag, startPoint x: 1097, startPoint y: 46, endPoint x: 1332, endPoint y: 40, distance: 235.1
click at [1099, 46] on nav "Order #49033 - PANDA'S COOL COMFORT & ROOF MASTERS PTY LTD Close Options EMAIL …" at bounding box center [780, 25] width 1560 height 50
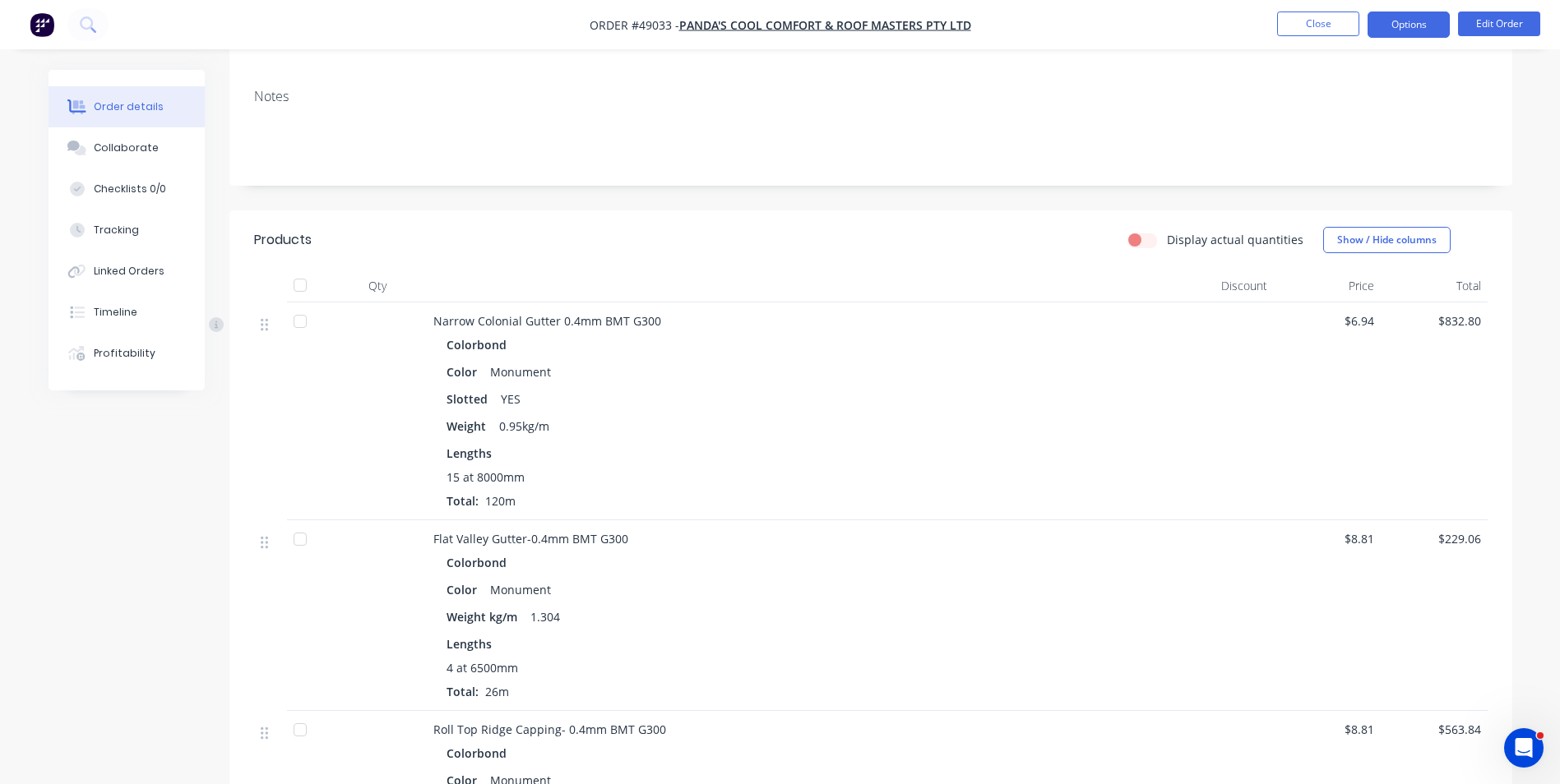
click at [1398, 31] on button "Options" at bounding box center [1408, 25] width 82 height 27
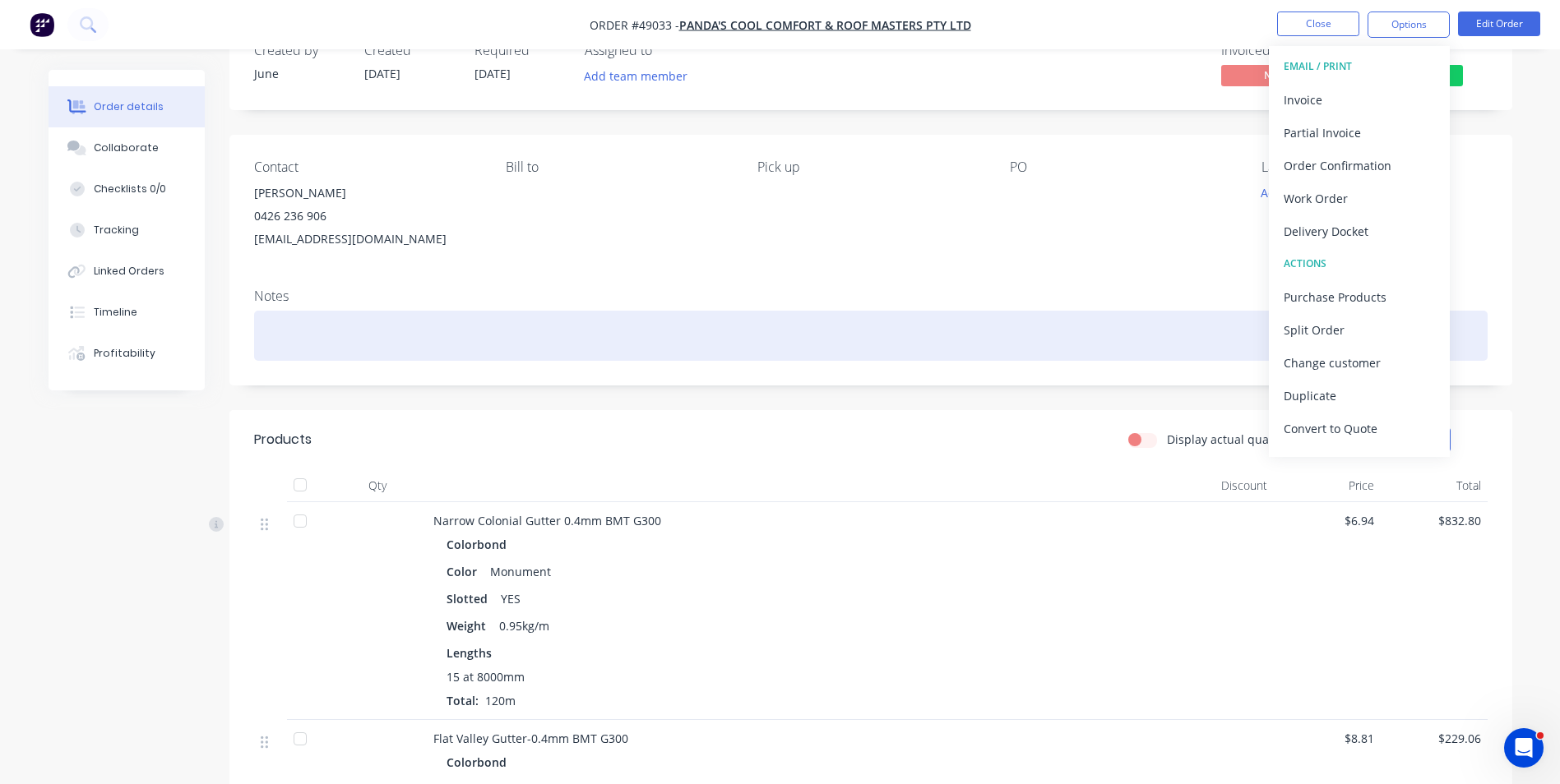
scroll to position [0, 0]
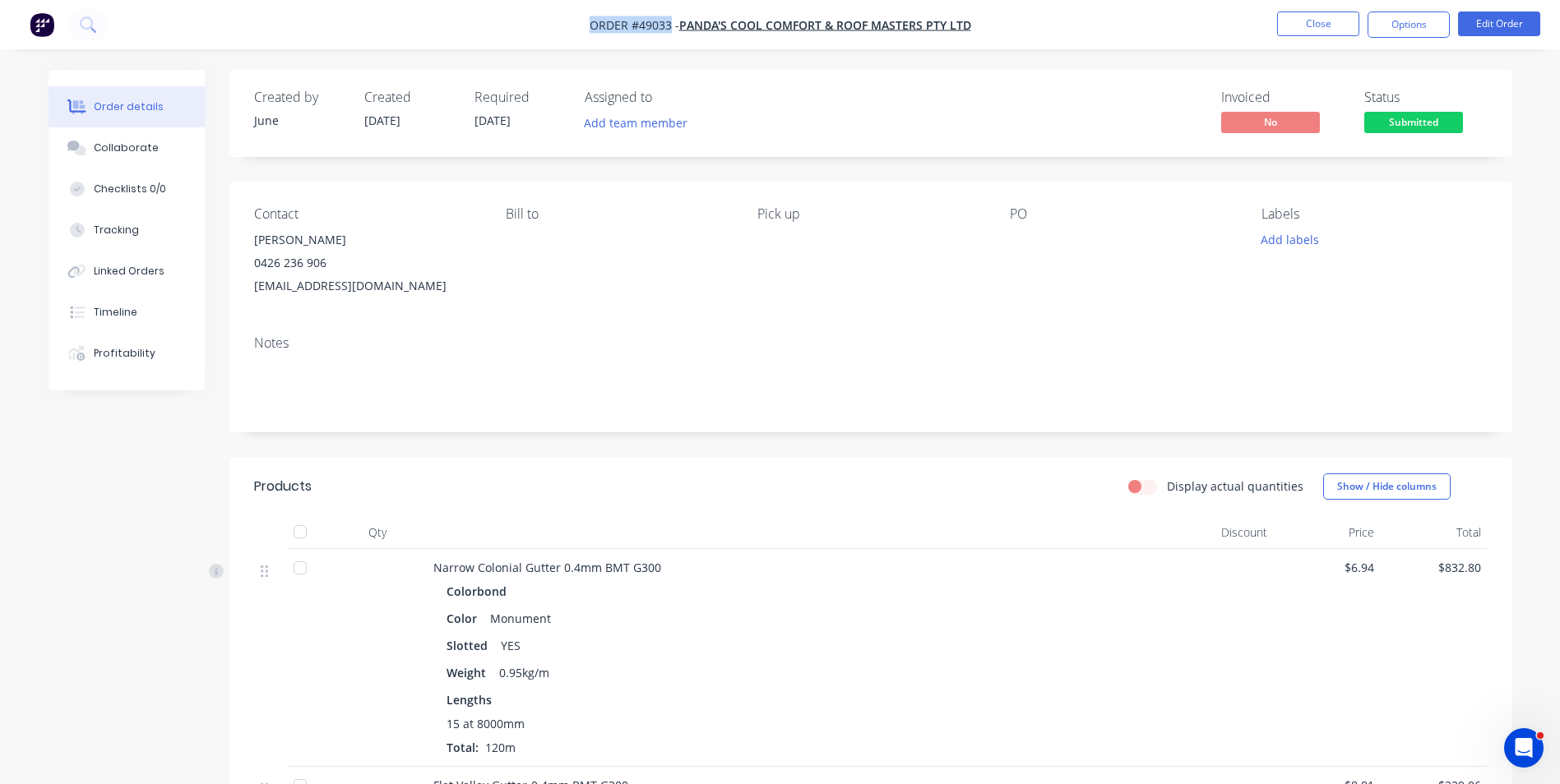
drag, startPoint x: 670, startPoint y: 25, endPoint x: 446, endPoint y: 20, distance: 224.1
click at [446, 20] on nav "Order #49033 - PANDA'S COOL COMFORT & ROOF MASTERS PTY LTD Close Options Edit O…" at bounding box center [780, 25] width 1560 height 50
click at [483, 45] on nav "Order #49033 - PANDA'S COOL COMFORT & ROOF MASTERS PTY LTD Close Options Edit O…" at bounding box center [780, 25] width 1560 height 50
click at [664, 52] on div "Order details Collaborate Checklists 0/0 Tracking Linked Orders Timeline Profit…" at bounding box center [780, 702] width 1560 height 1405
click at [1382, 26] on button "Options" at bounding box center [1408, 25] width 82 height 27
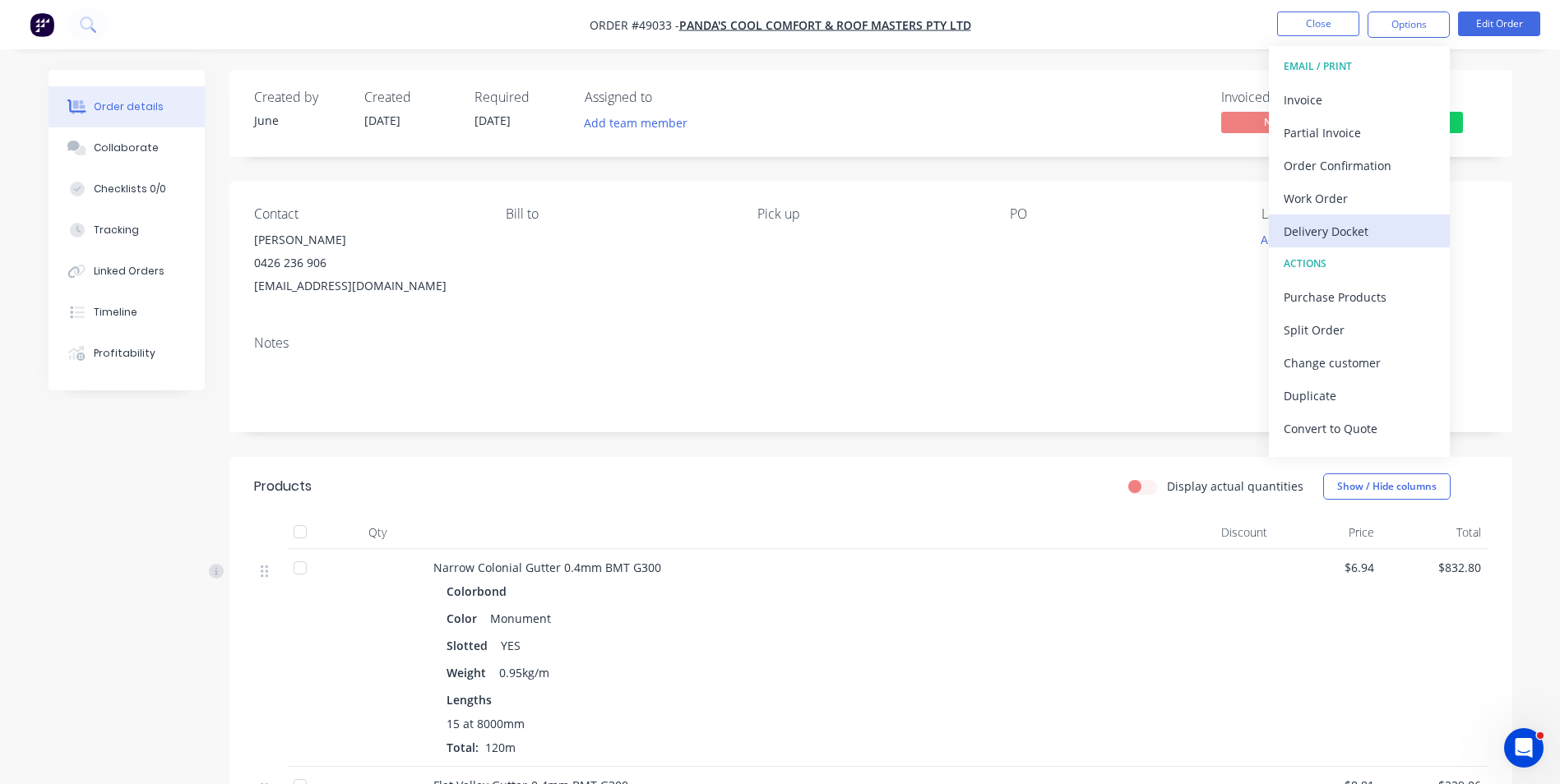
click at [1366, 231] on div "Delivery Docket" at bounding box center [1359, 231] width 152 height 24
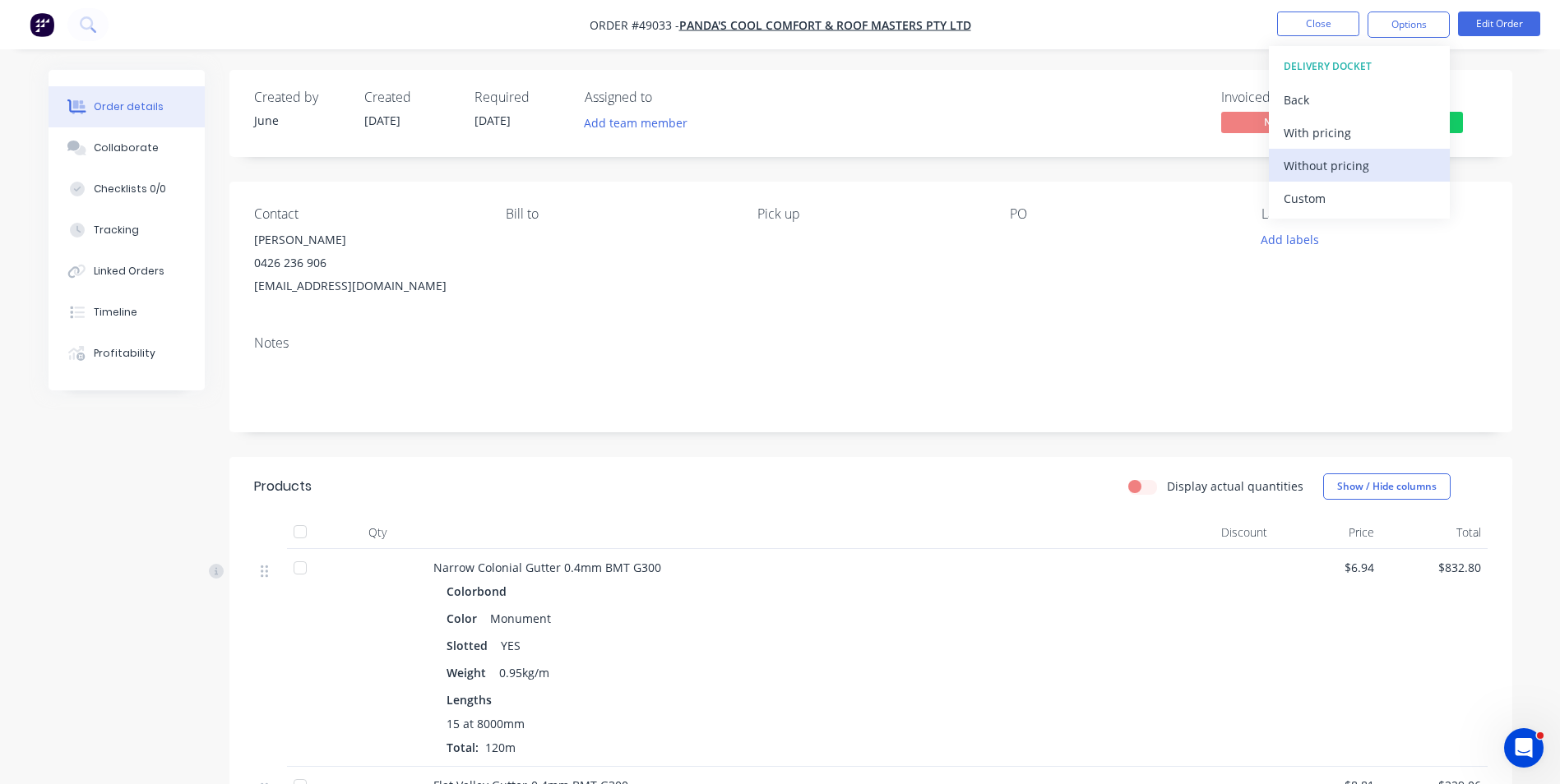
click at [1324, 162] on div "Without pricing" at bounding box center [1359, 165] width 152 height 24
click at [782, 314] on div "Contact Xiong 0426 236 906 pandascoolroof@gmail.com Bill to Pick up PO Labels A…" at bounding box center [870, 251] width 1283 height 140
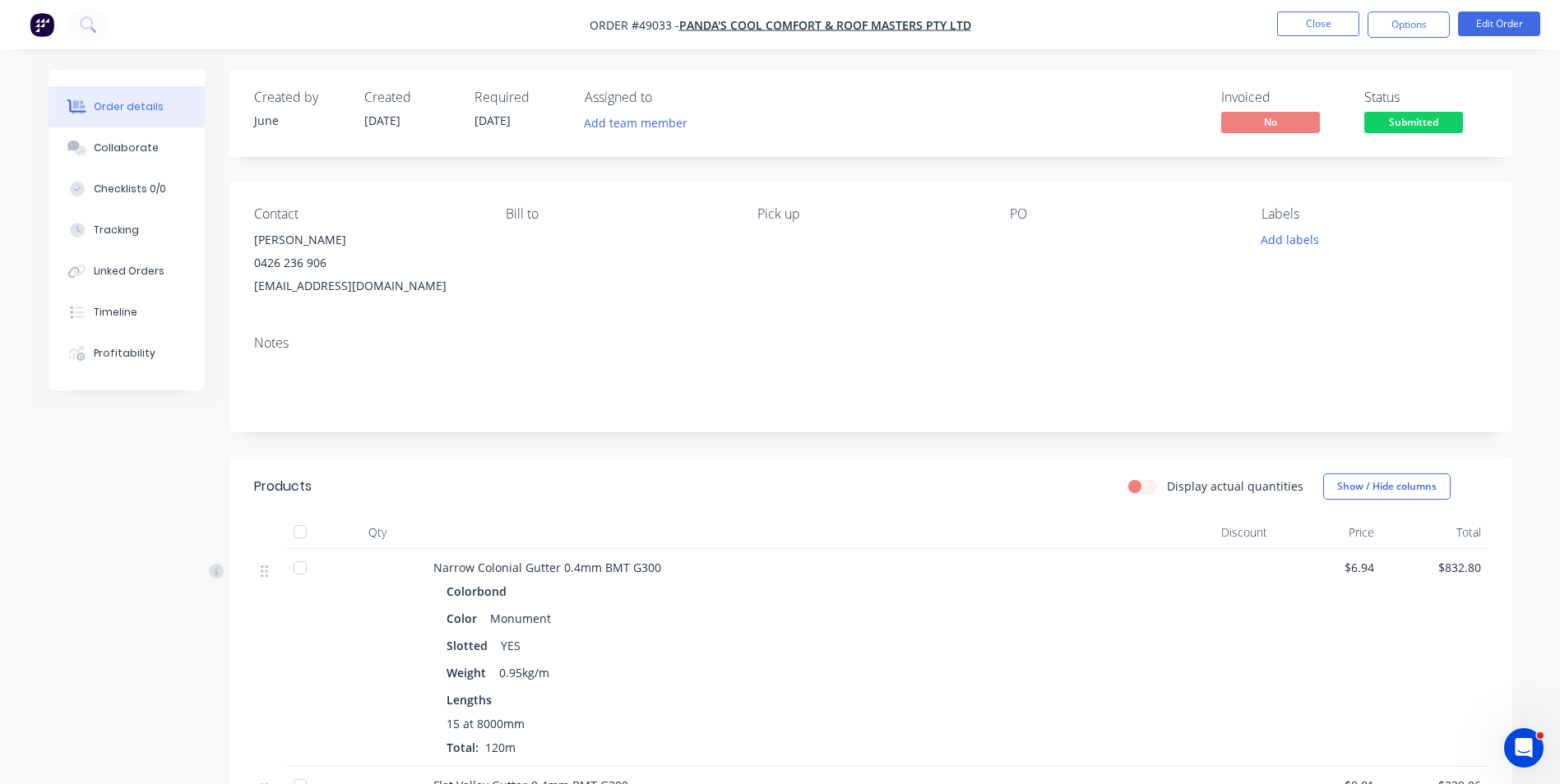
click at [1089, 438] on div "Created by June Created 09/09/25 Required 12/09/25 Assigned to Add team member …" at bounding box center [870, 725] width 1283 height 1310
click at [1335, 28] on button "Close" at bounding box center [1318, 24] width 82 height 25
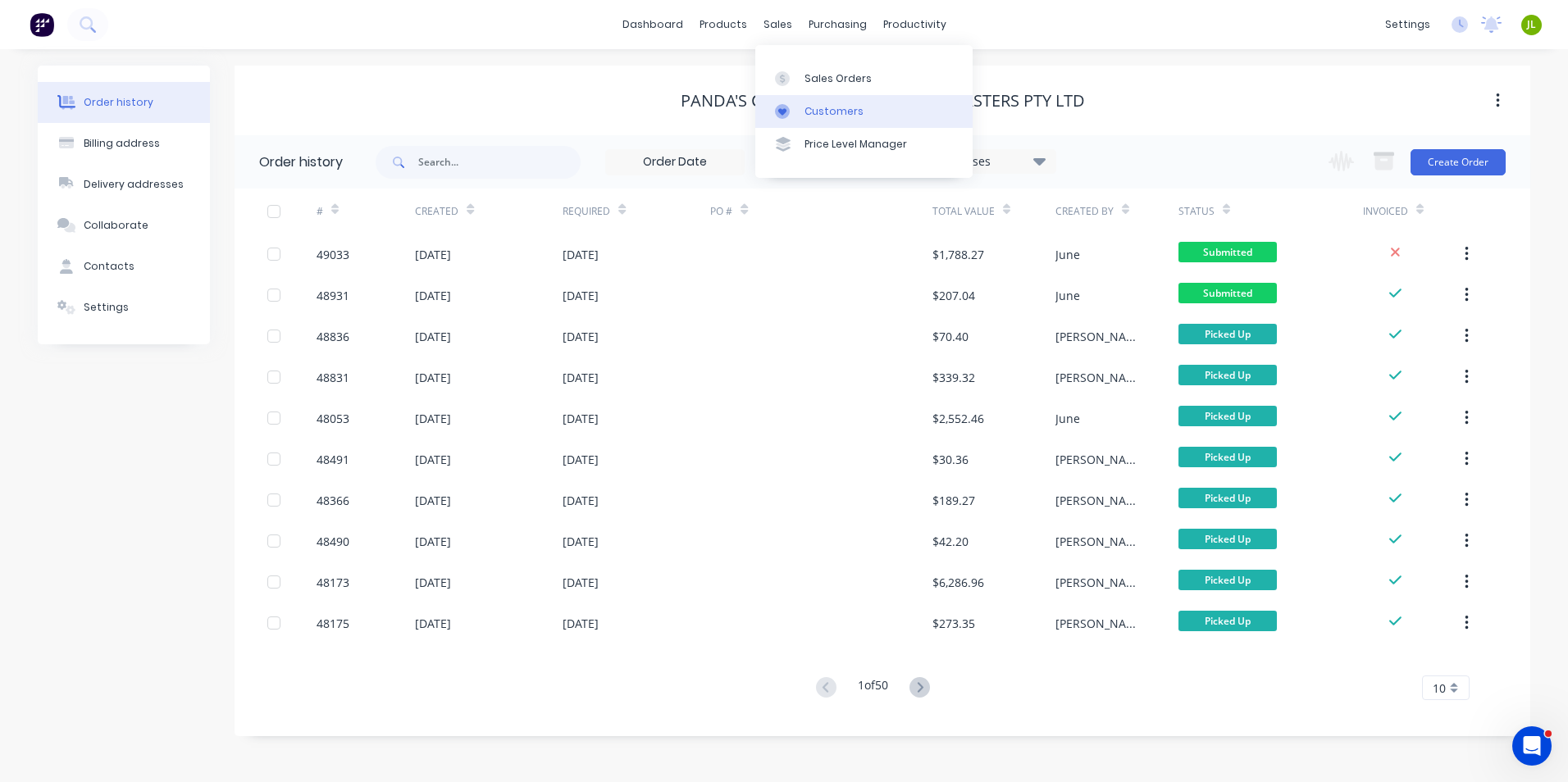
click at [799, 105] on link "Customers" at bounding box center [864, 111] width 217 height 32
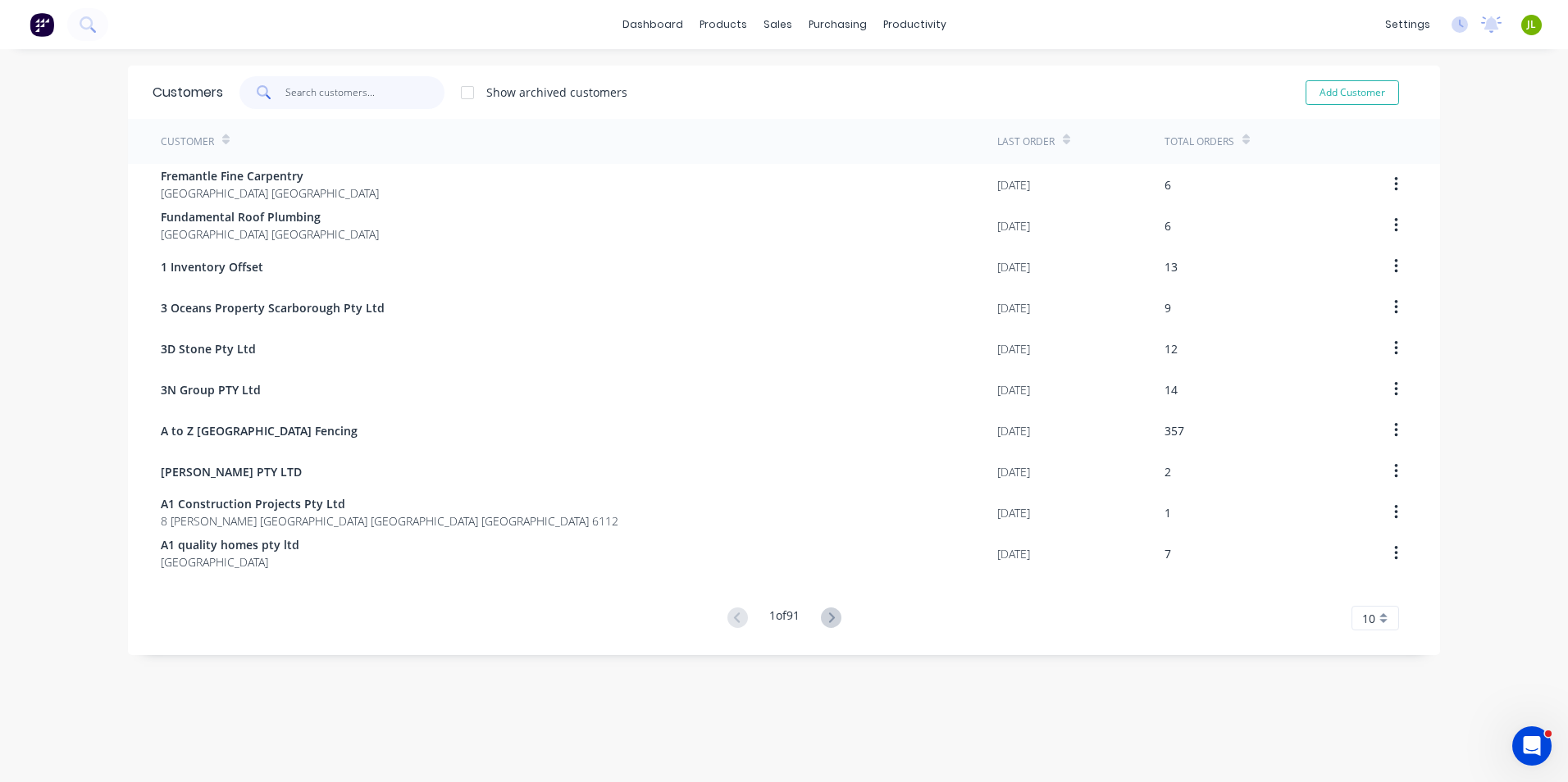
click at [367, 88] on input "text" at bounding box center [365, 92] width 160 height 32
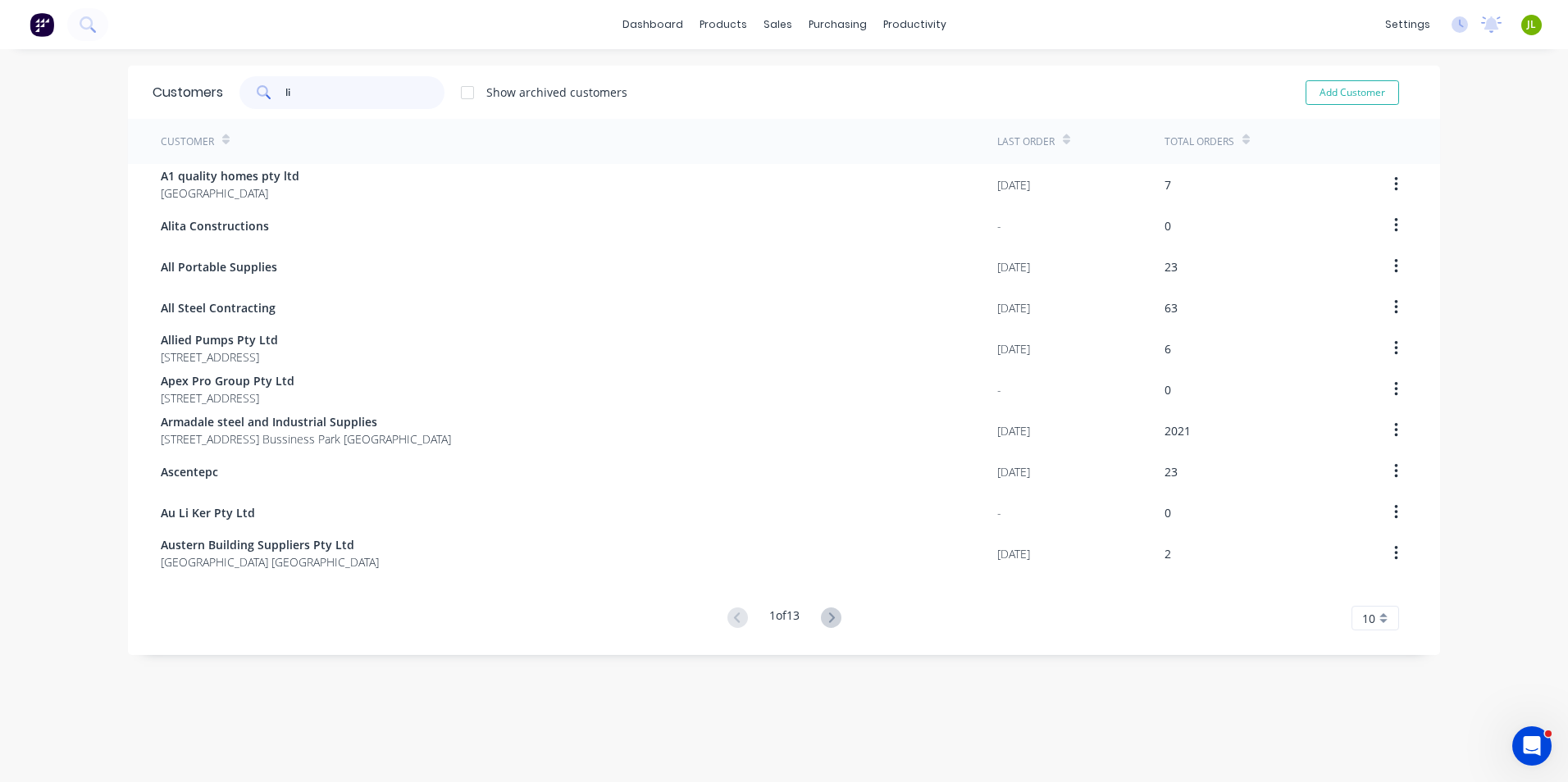
type input "l"
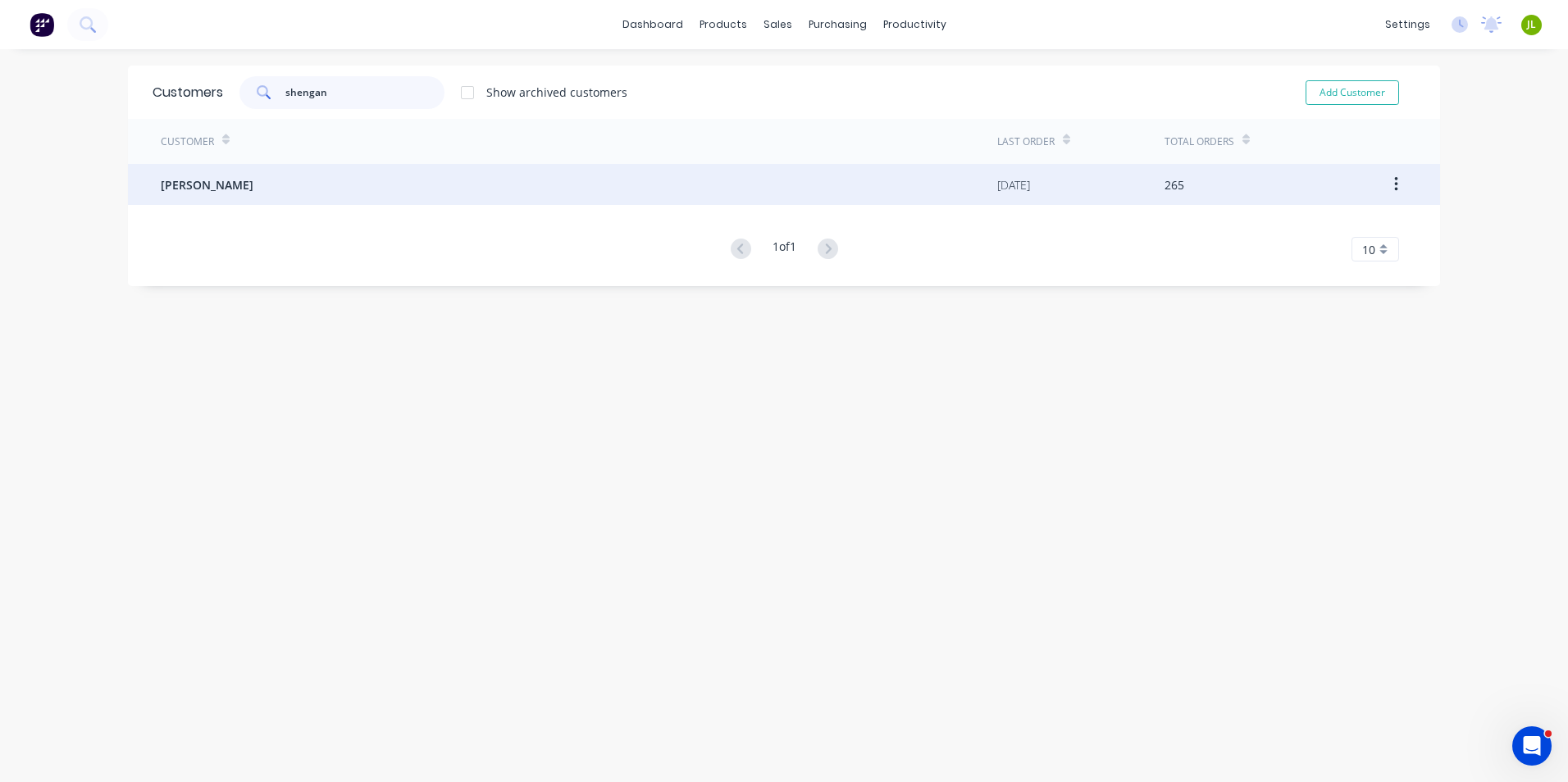
type input "shengan"
click at [384, 168] on div "Li, ShengAn" at bounding box center [578, 184] width 836 height 41
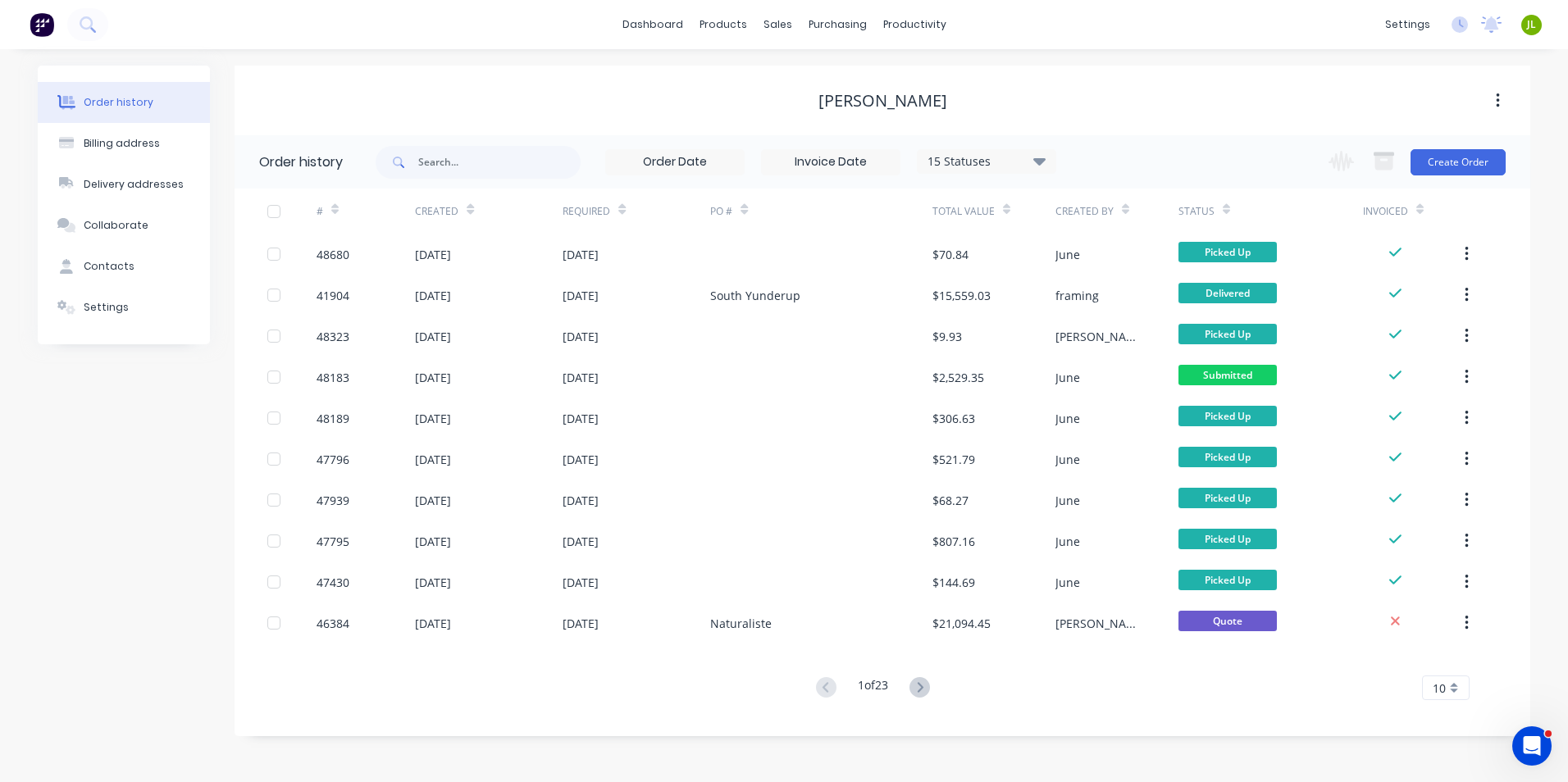
click at [1462, 175] on div "Change order status Submitted Ready for Delivery Ready To Pick Up Monday Tuesda…" at bounding box center [1412, 162] width 187 height 53
click at [1461, 156] on button "Create Order" at bounding box center [1458, 163] width 95 height 27
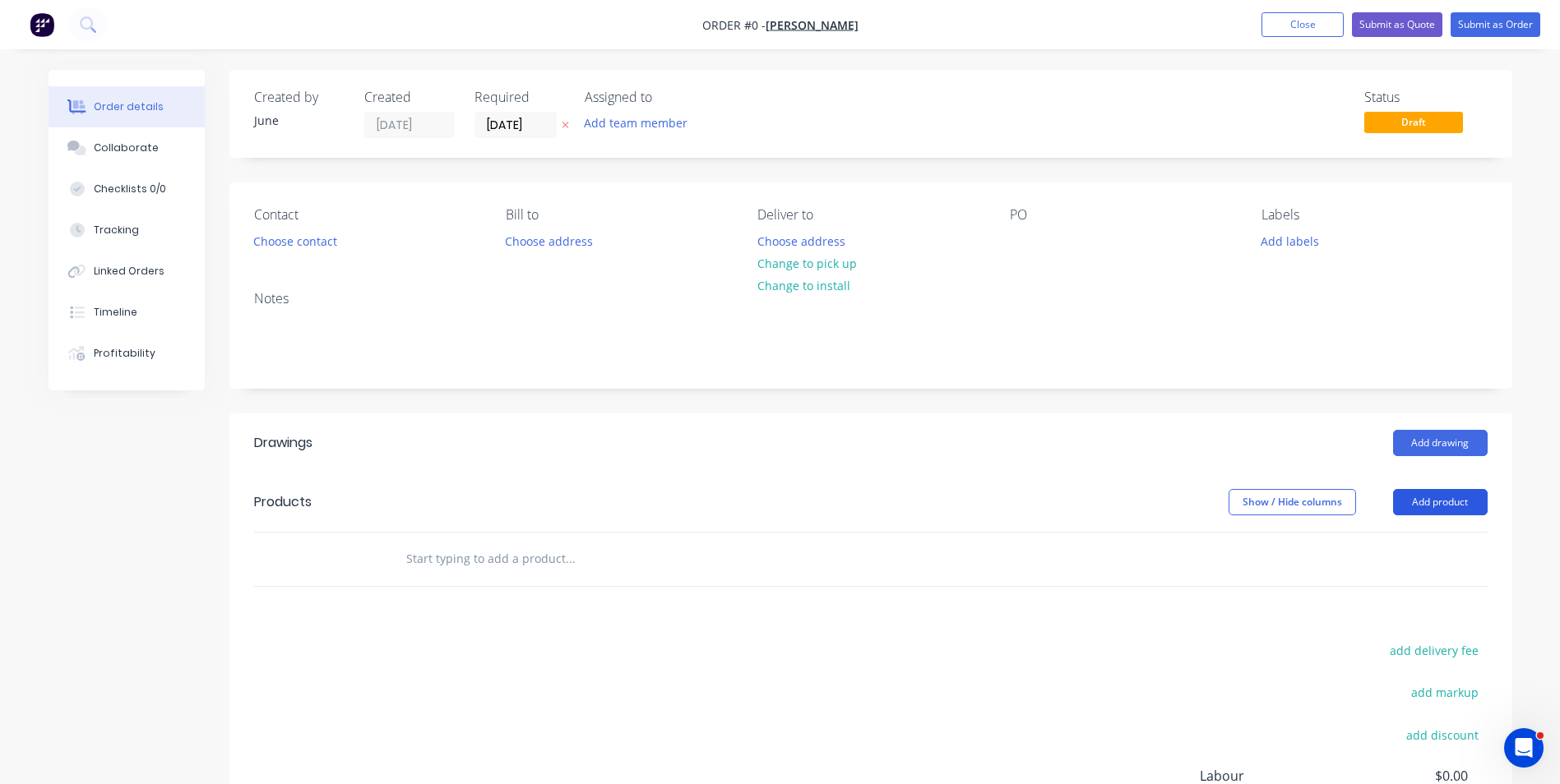
click at [1420, 497] on button "Add product" at bounding box center [1440, 503] width 94 height 27
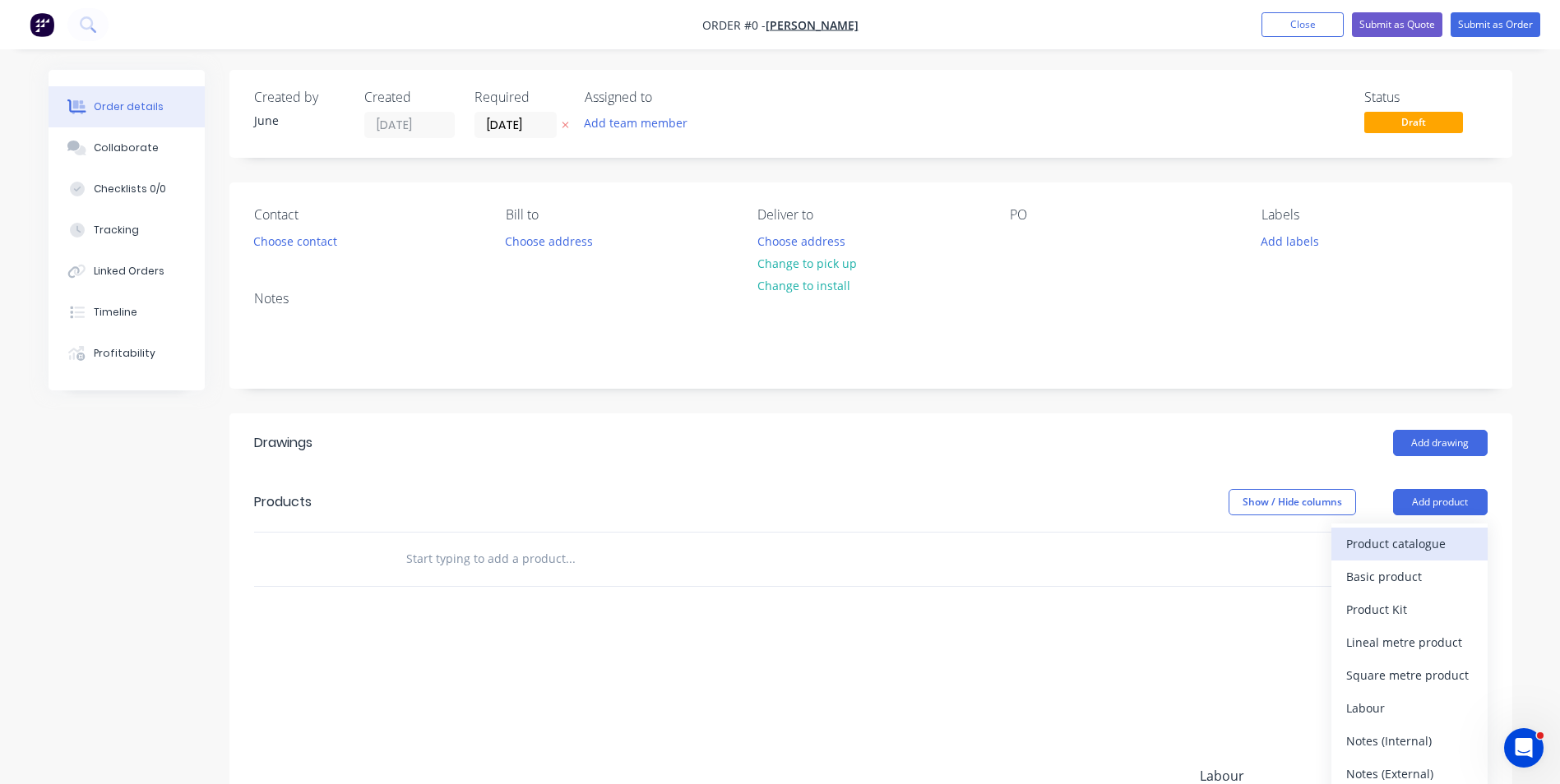
click at [1393, 554] on div "Product catalogue" at bounding box center [1409, 544] width 127 height 24
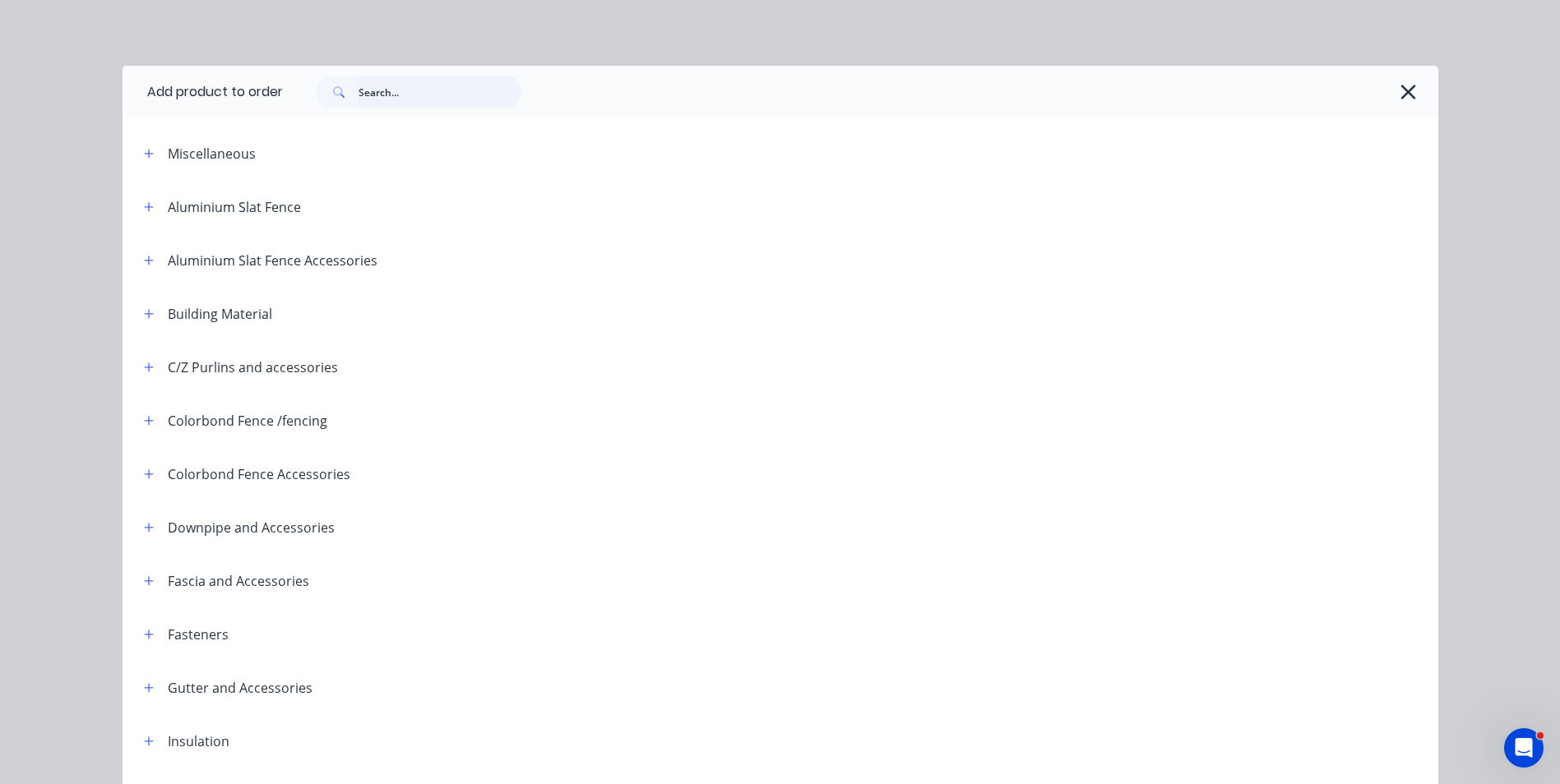
drag, startPoint x: 439, startPoint y: 98, endPoint x: 455, endPoint y: 93, distance: 16.8
click at [439, 98] on input "text" at bounding box center [440, 92] width 163 height 32
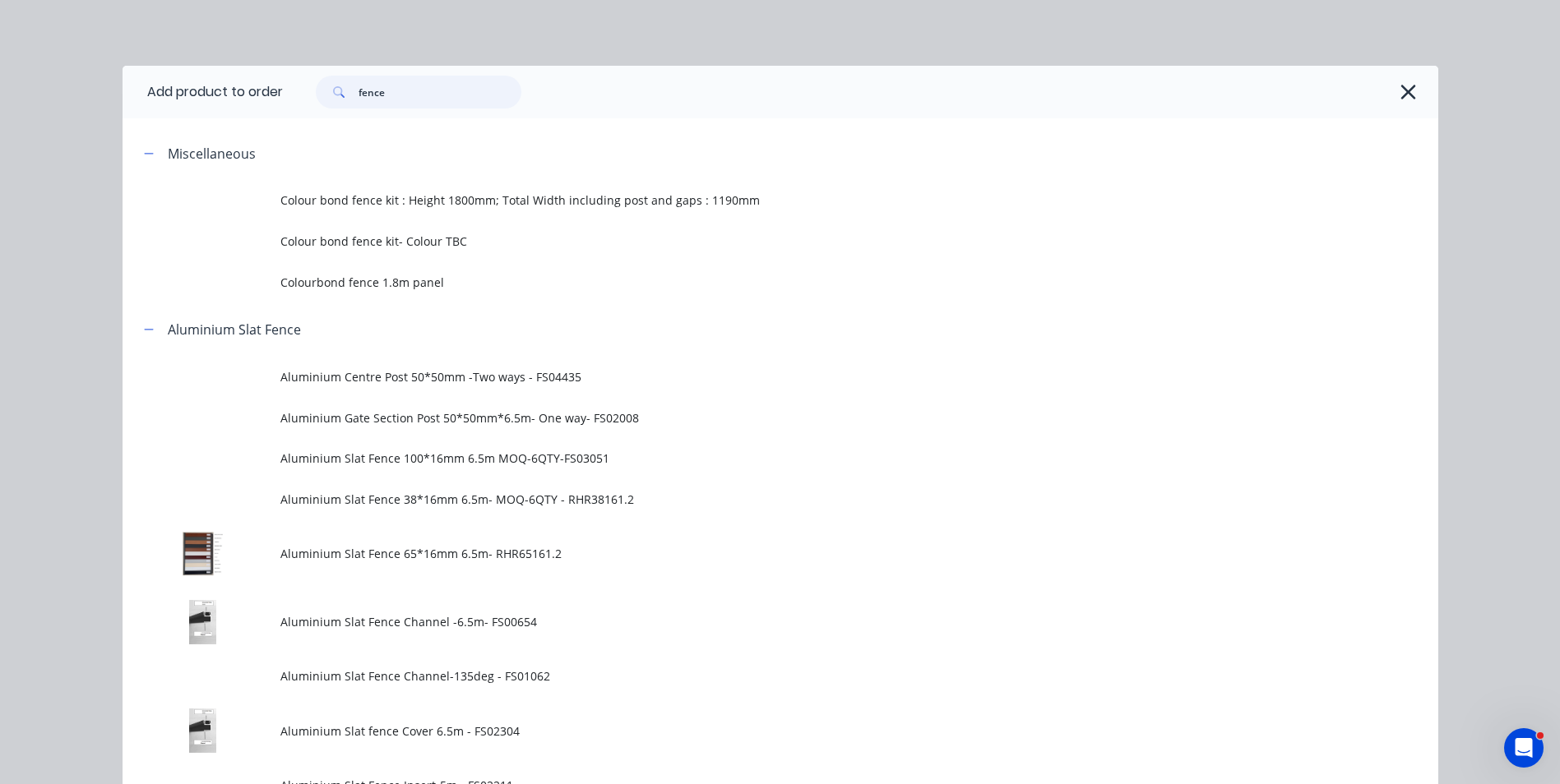
drag, startPoint x: 392, startPoint y: 89, endPoint x: 305, endPoint y: 89, distance: 87.0
click at [305, 89] on div "fence" at bounding box center [410, 92] width 222 height 32
type input "post"
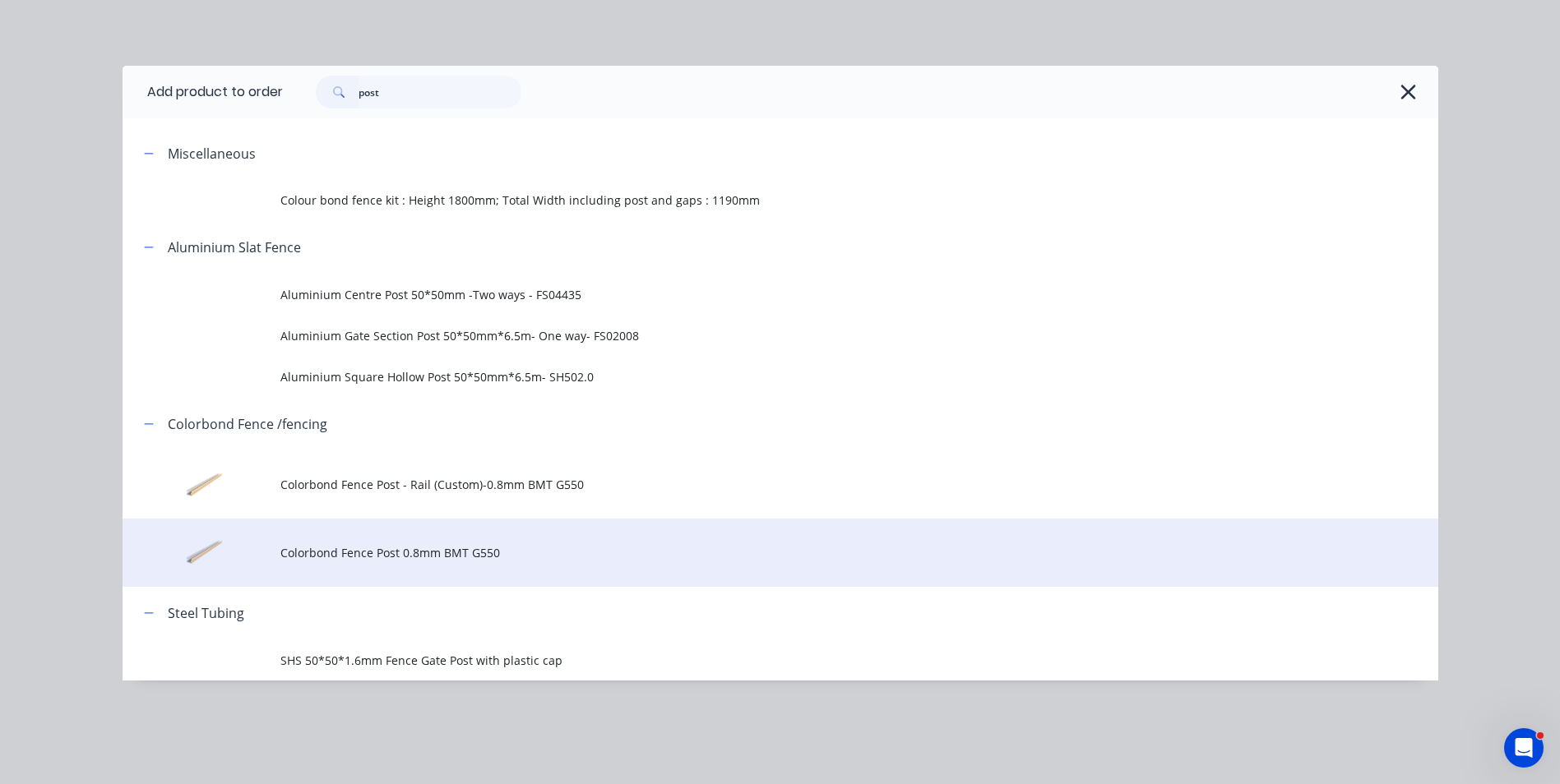
click at [439, 556] on span "Colorbond Fence Post 0.8mm BMT G550" at bounding box center [743, 553] width 926 height 17
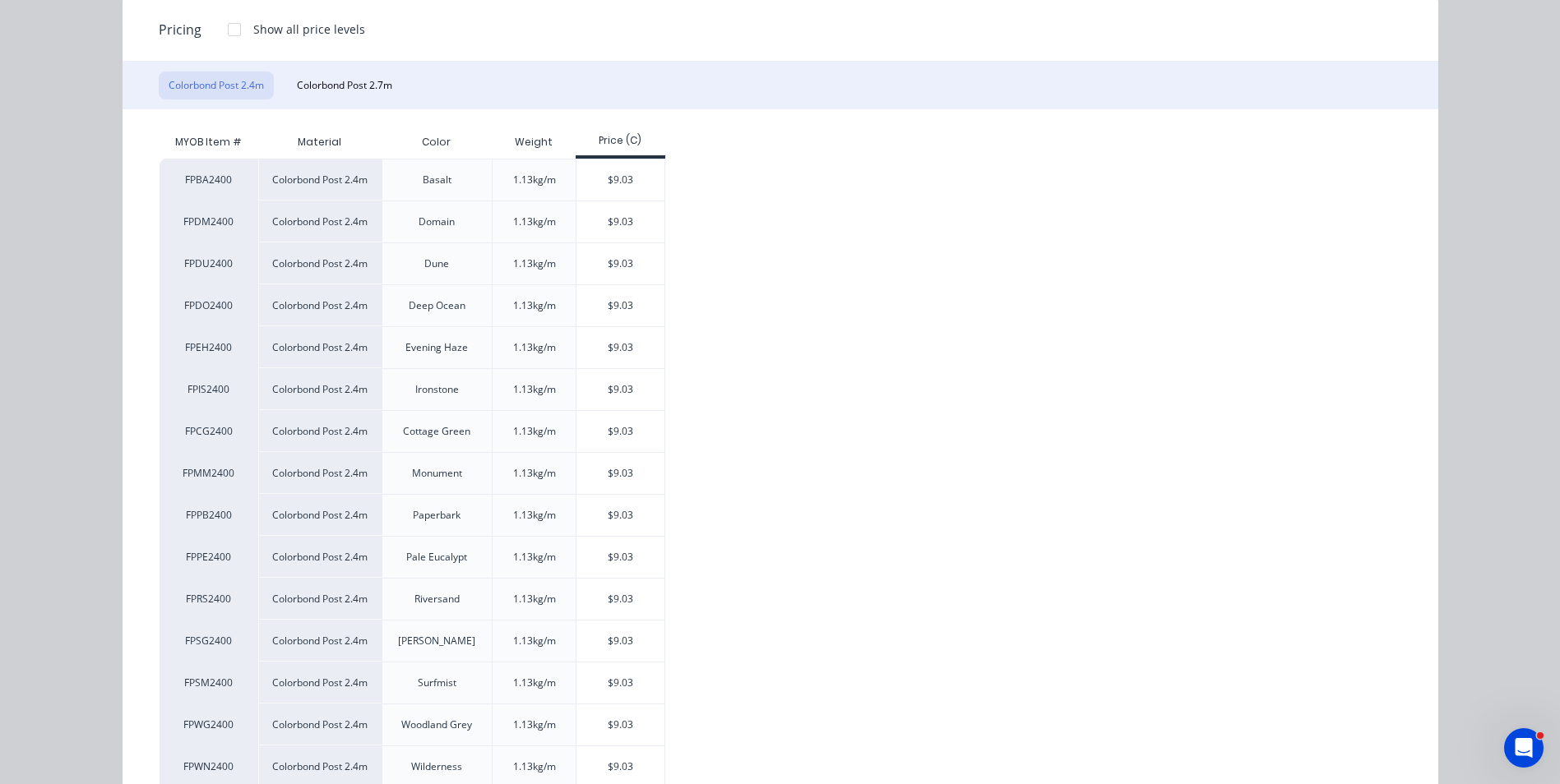
scroll to position [247, 0]
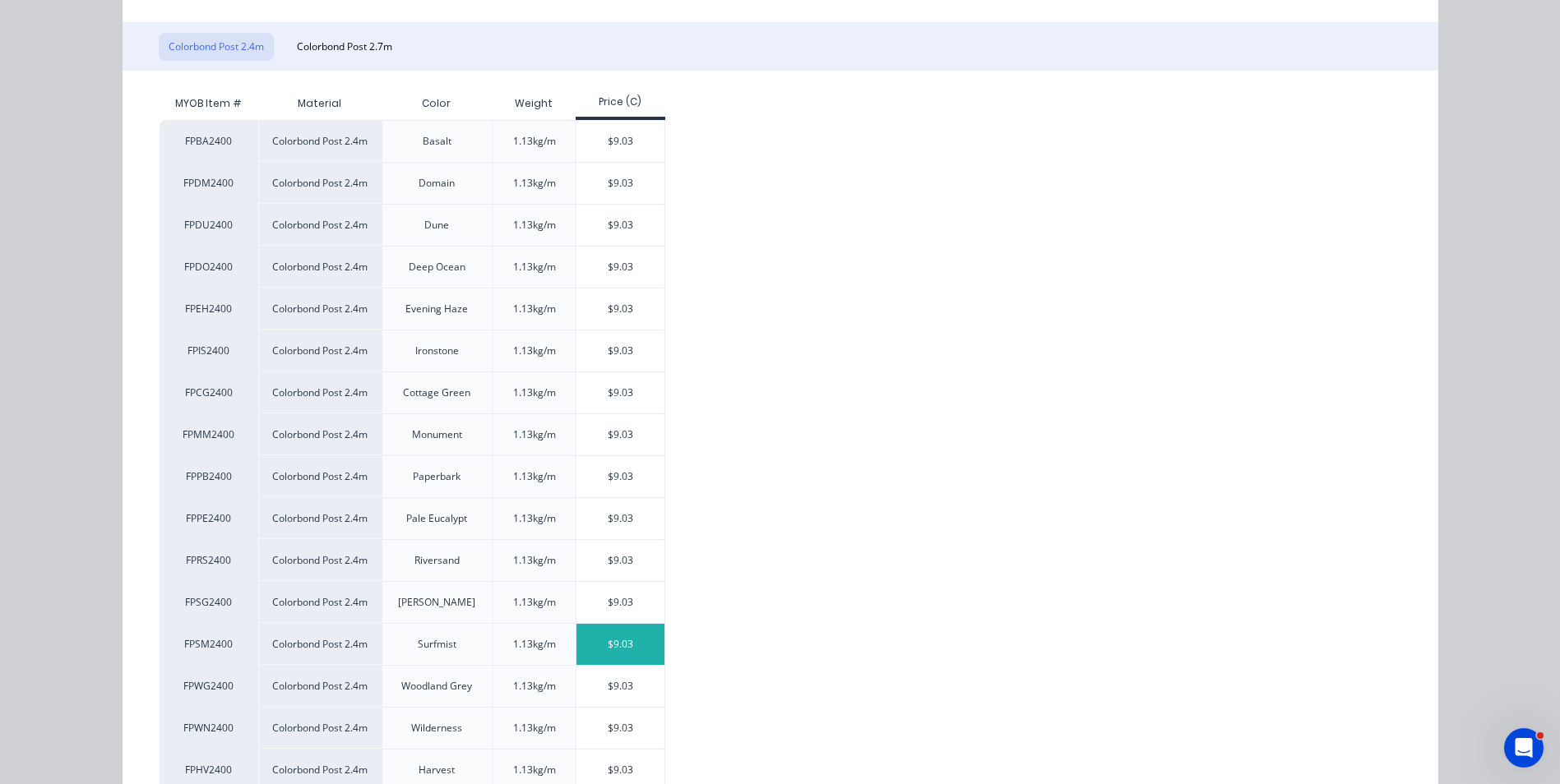
click at [593, 632] on div "$9.03" at bounding box center [620, 644] width 88 height 41
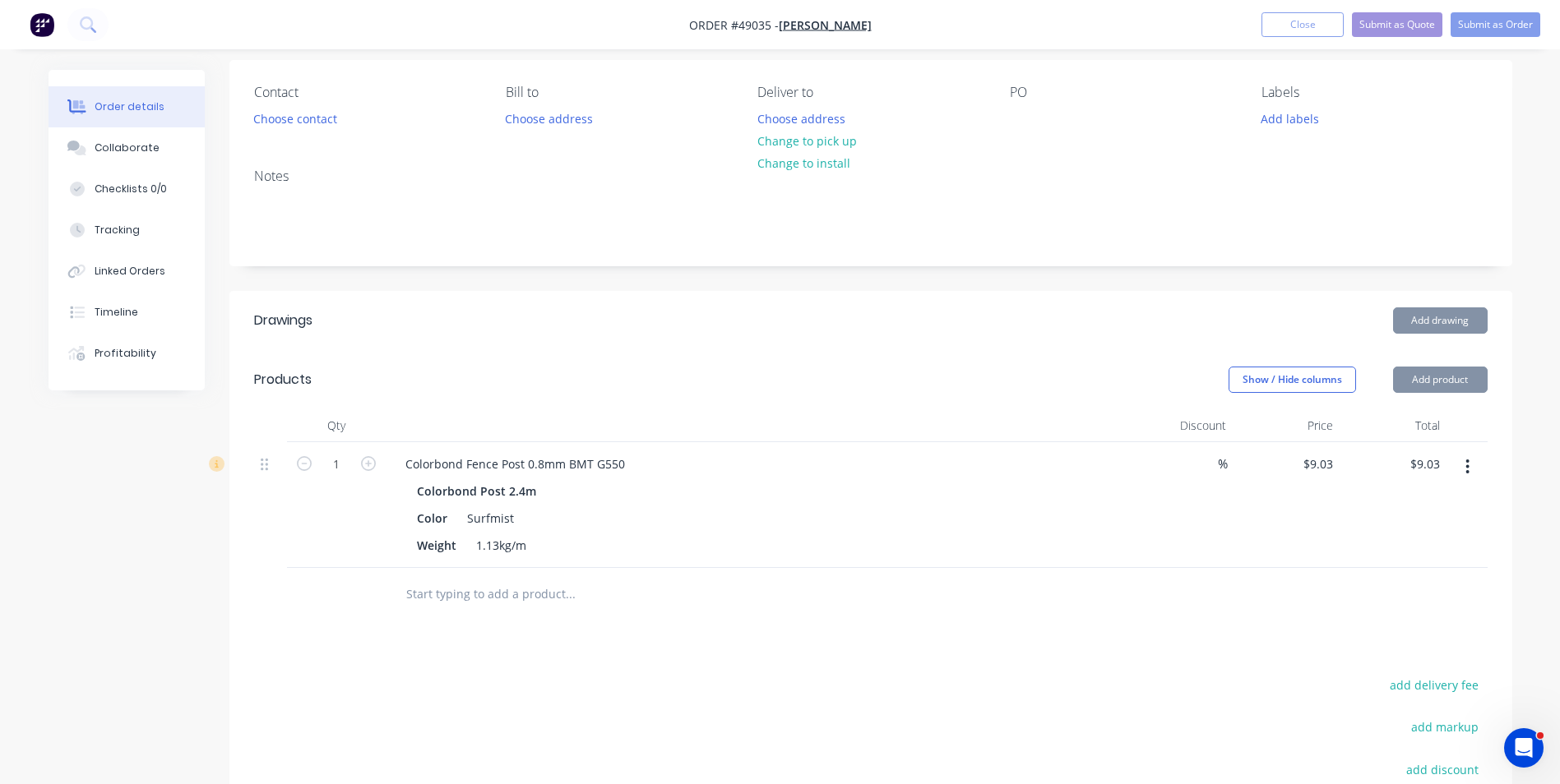
scroll to position [247, 0]
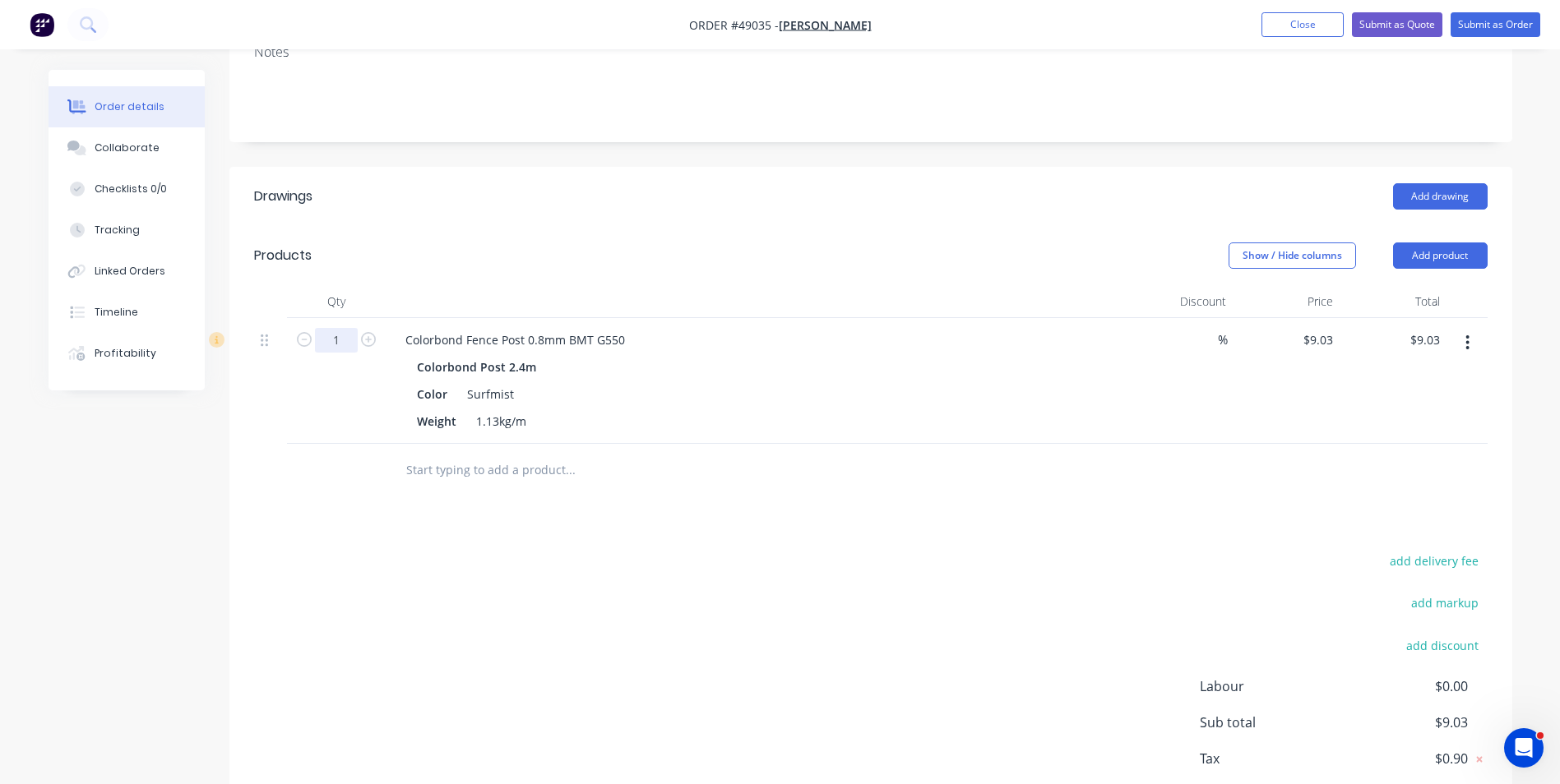
drag, startPoint x: 327, startPoint y: 334, endPoint x: 340, endPoint y: 334, distance: 13.0
click at [327, 334] on input "1" at bounding box center [336, 340] width 43 height 25
type input "9"
type input "$81.27"
click at [988, 384] on div "Color Surfmist" at bounding box center [752, 394] width 684 height 24
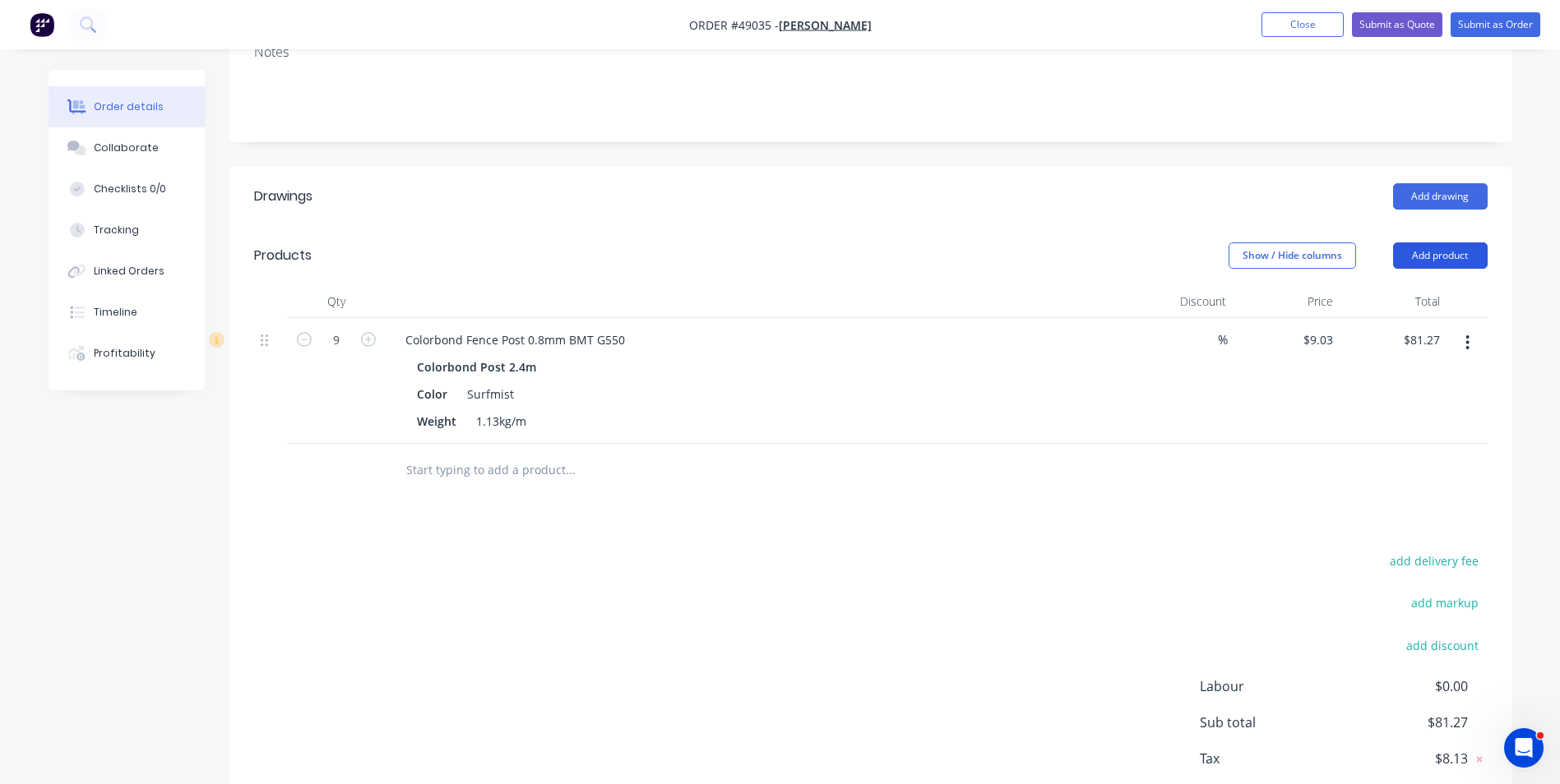
click at [1442, 257] on button "Add product" at bounding box center [1440, 256] width 94 height 27
click at [949, 298] on div at bounding box center [756, 301] width 740 height 32
drag, startPoint x: 1418, startPoint y: 252, endPoint x: 1424, endPoint y: 269, distance: 18.0
click at [1420, 252] on button "Add product" at bounding box center [1440, 256] width 94 height 27
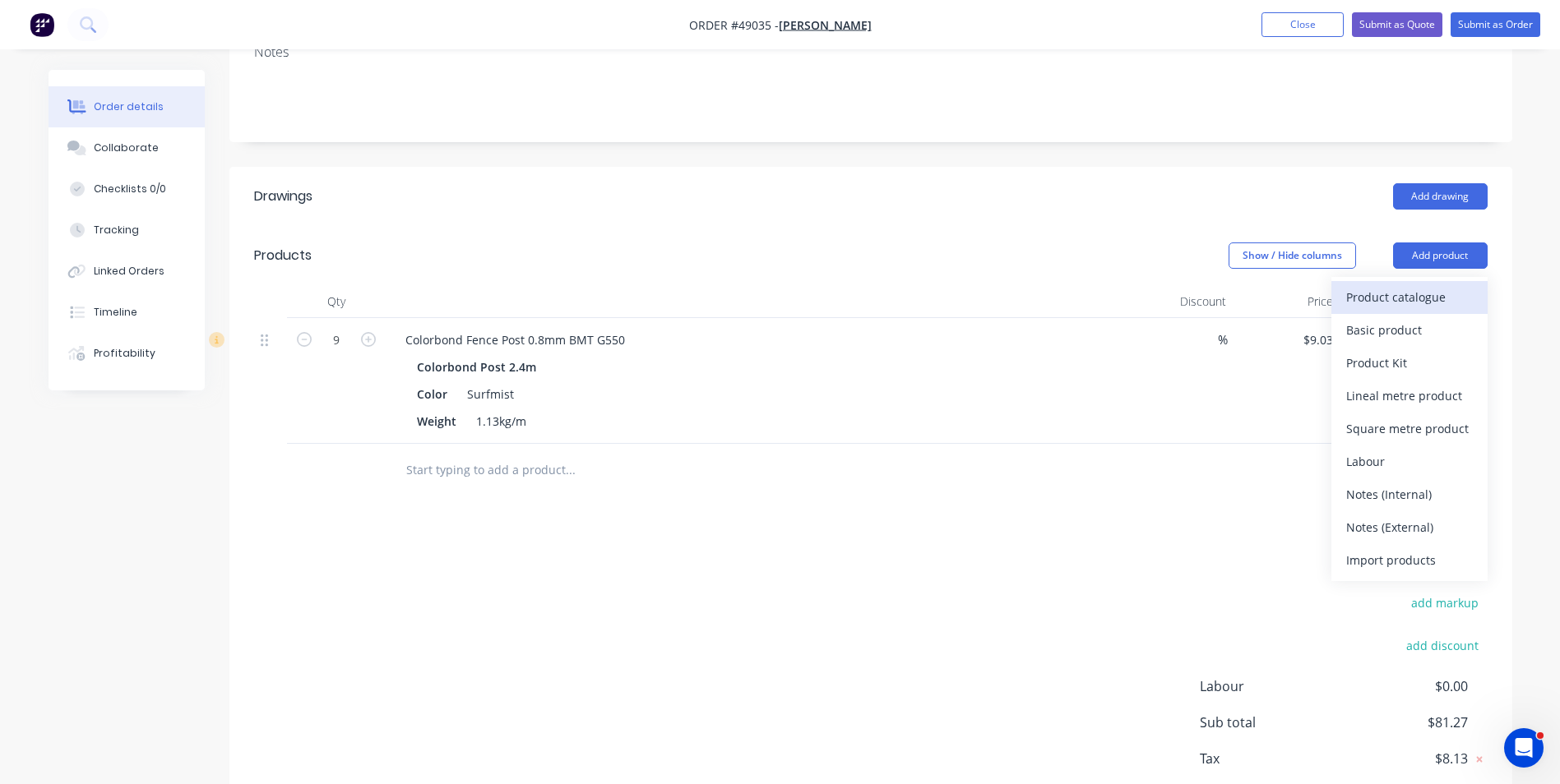
click at [1420, 295] on div "Product catalogue" at bounding box center [1409, 297] width 127 height 24
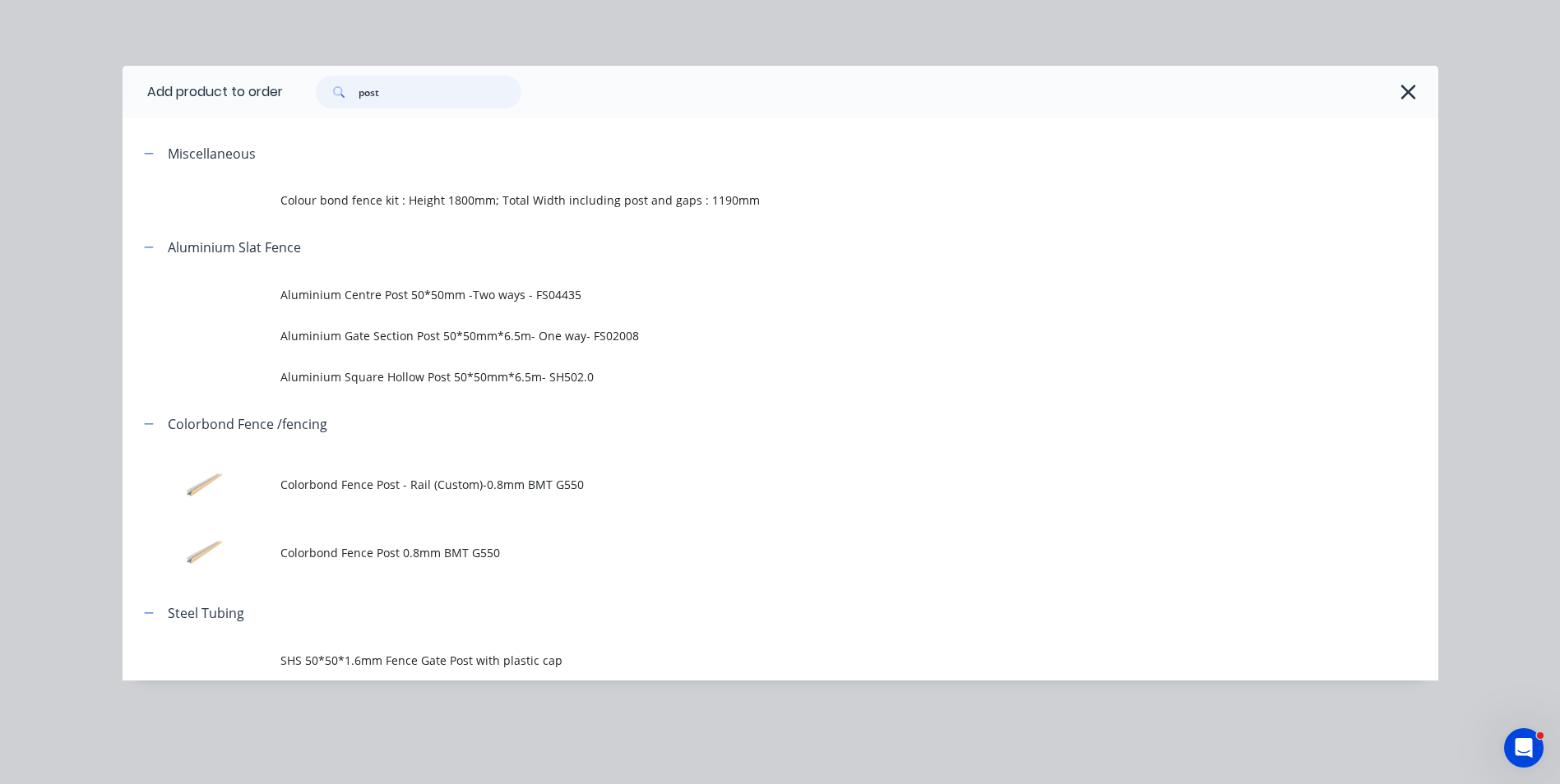
drag, startPoint x: 414, startPoint y: 93, endPoint x: 303, endPoint y: 92, distance: 111.0
click at [303, 92] on div "post" at bounding box center [410, 92] width 222 height 32
type input "rail"
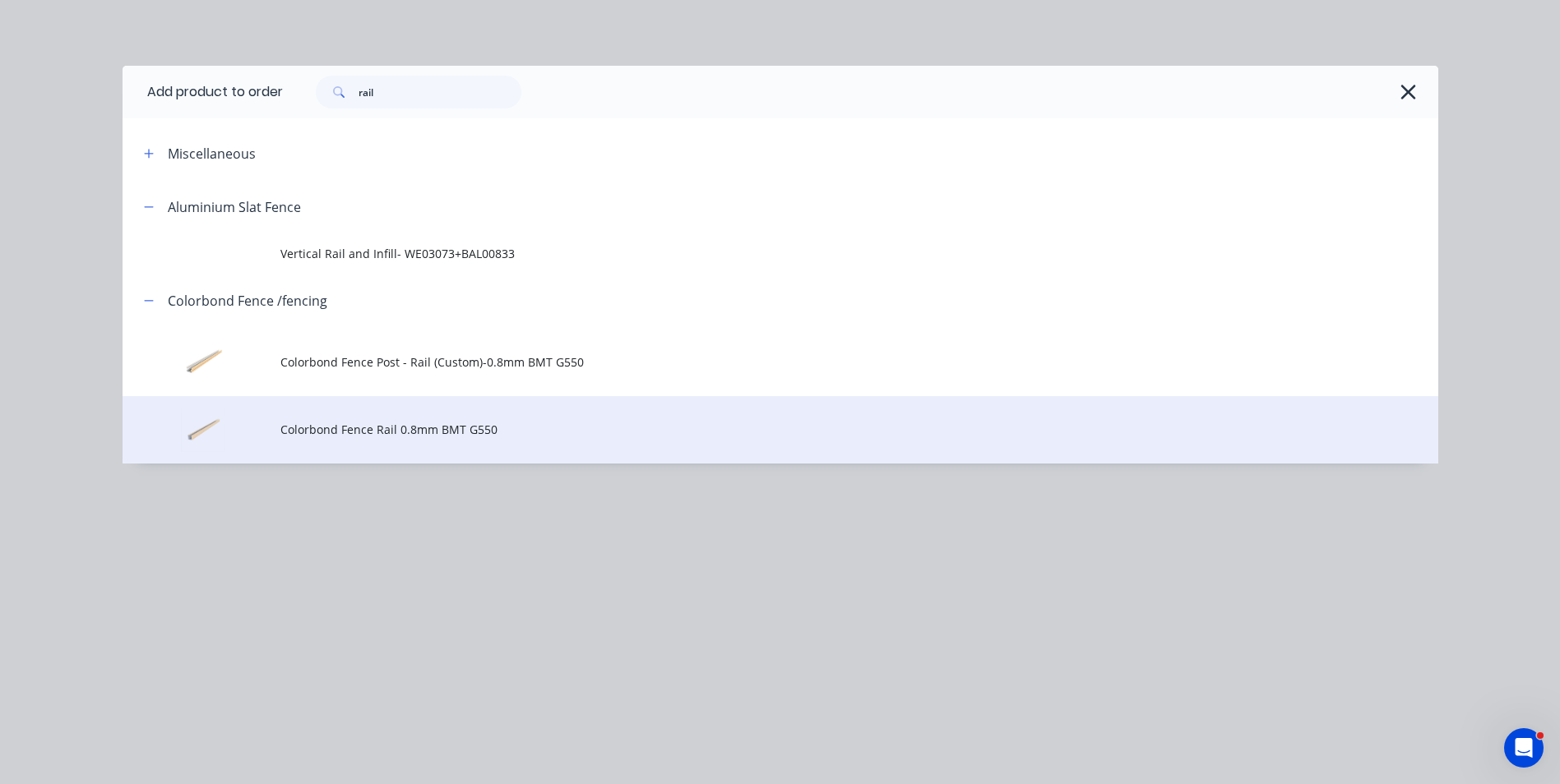
click at [249, 425] on td at bounding box center [200, 430] width 157 height 69
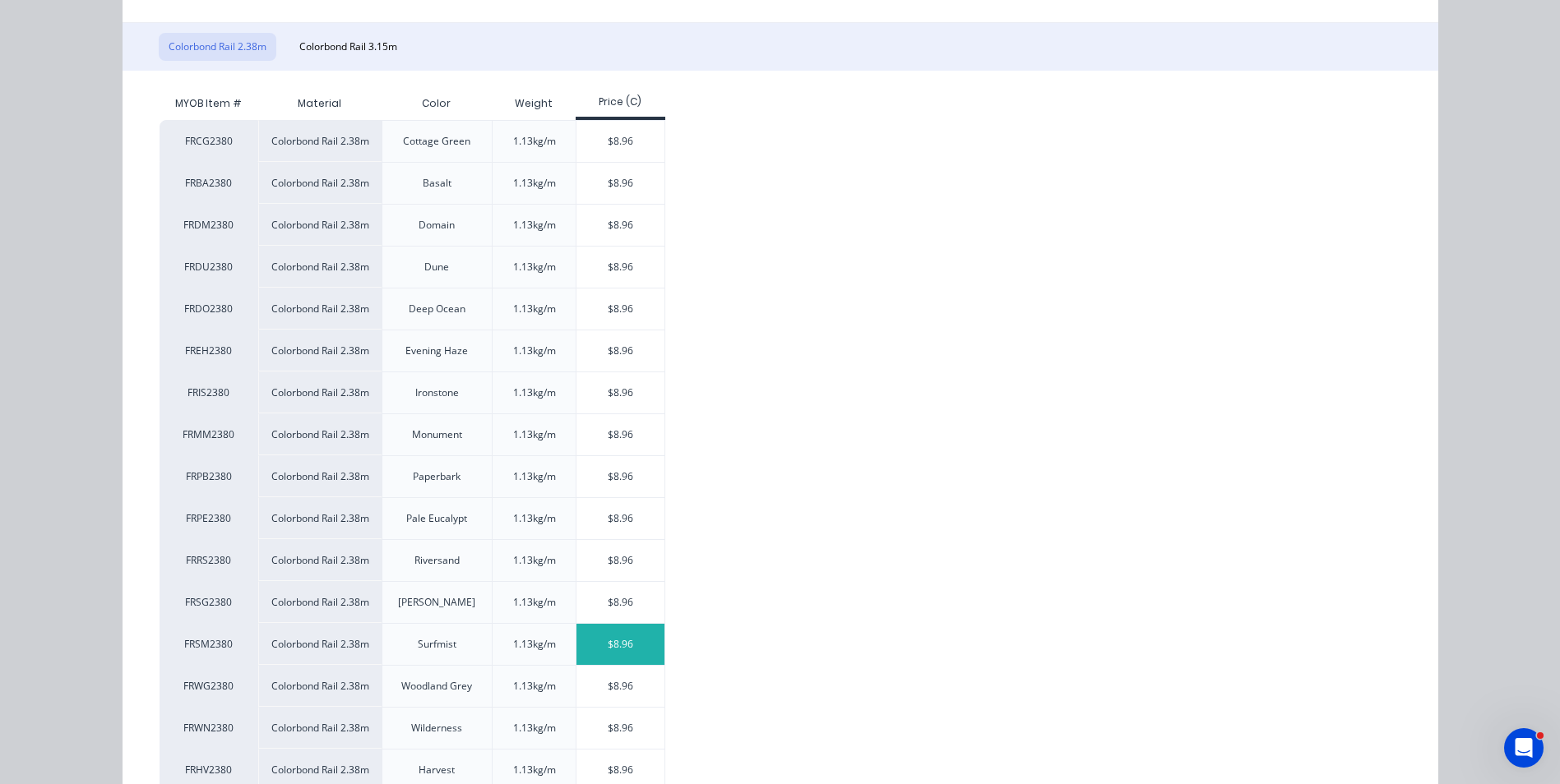
click at [576, 644] on div "$8.96" at bounding box center [620, 644] width 88 height 41
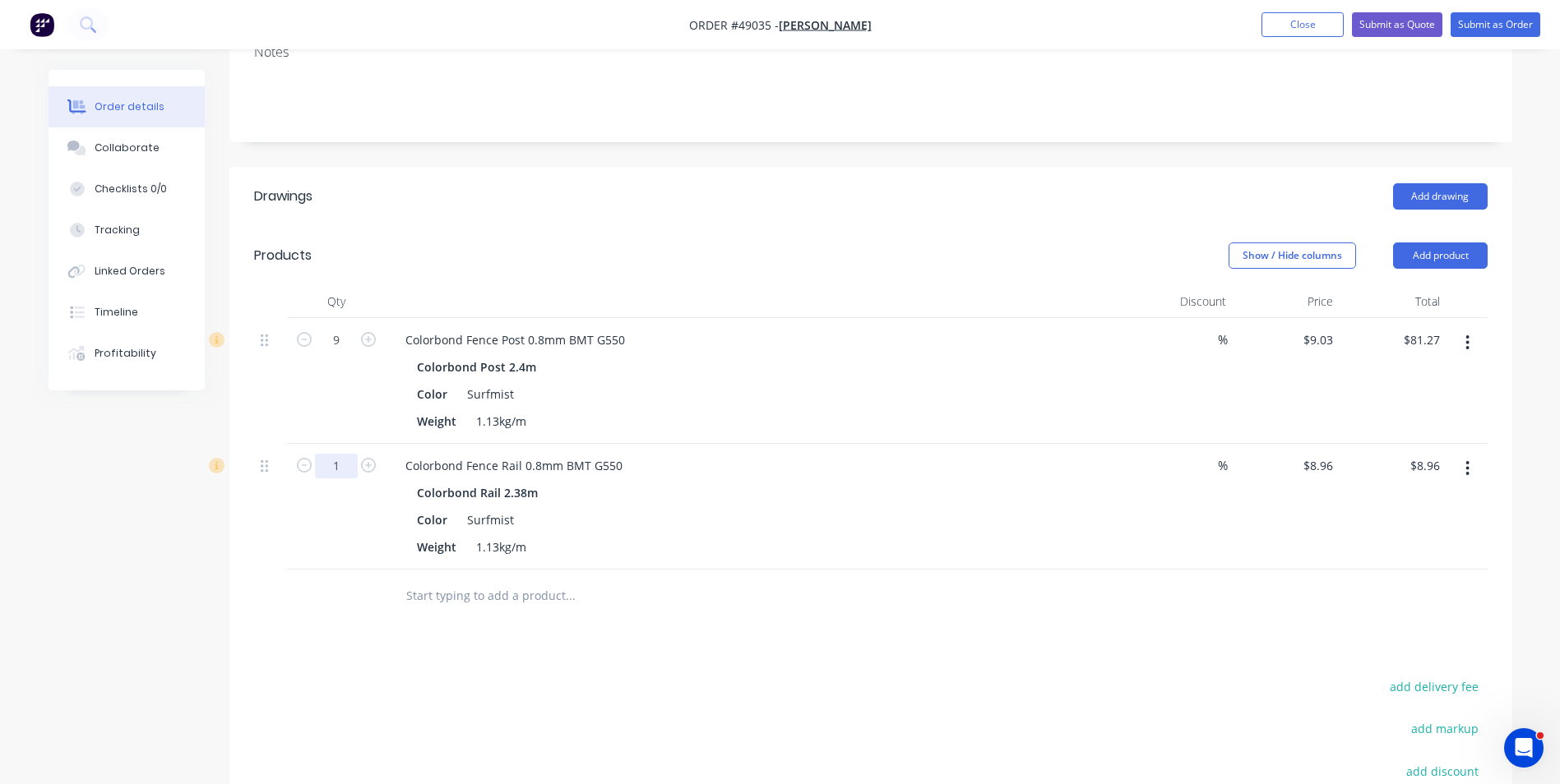
click at [330, 464] on input "1" at bounding box center [336, 466] width 43 height 25
type input "8"
type input "$71.68"
click at [1002, 489] on div "Colorbond Rail 2.38m" at bounding box center [756, 492] width 677 height 24
click at [1430, 248] on button "Add product" at bounding box center [1440, 256] width 94 height 27
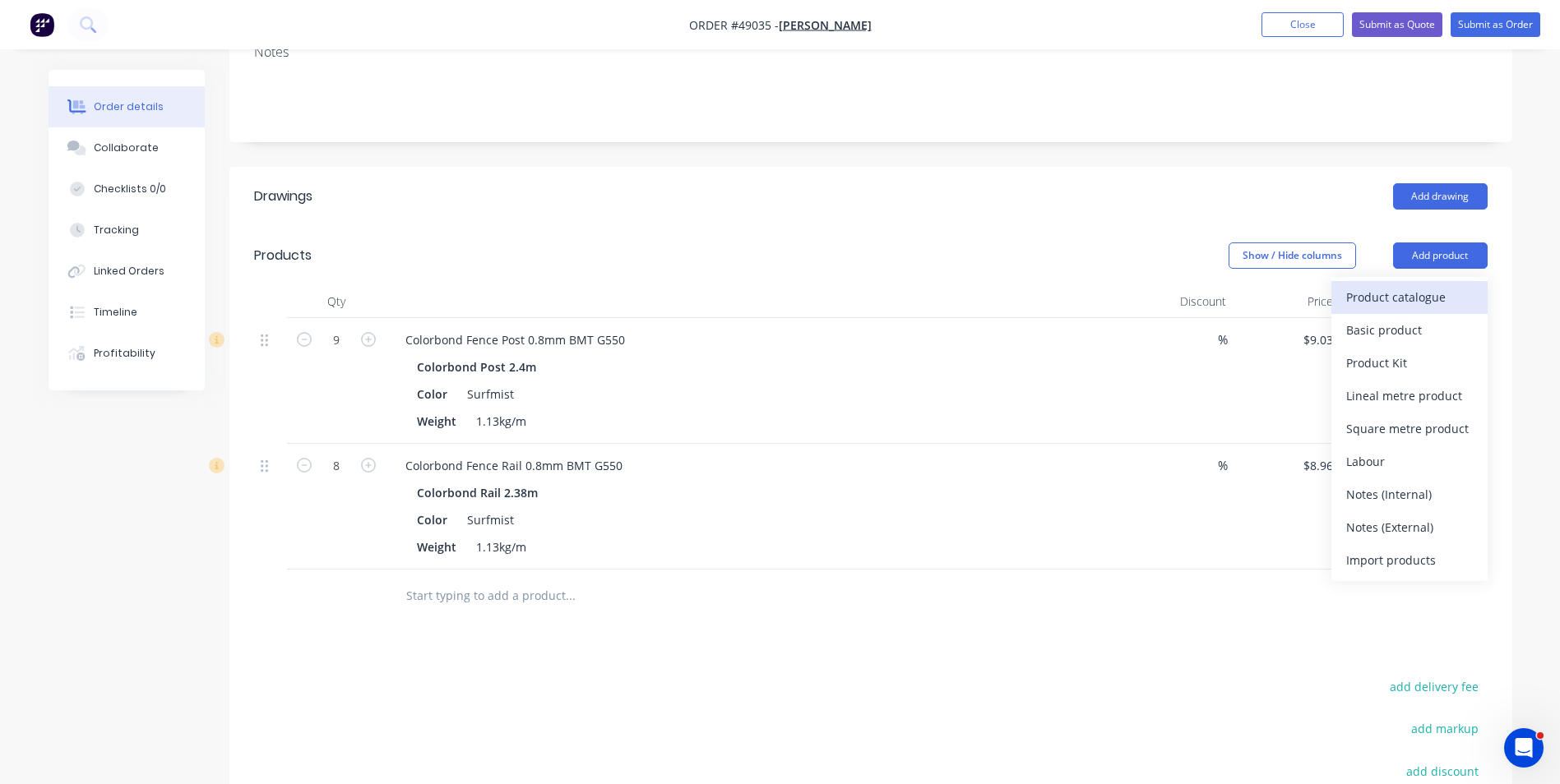
drag, startPoint x: 1399, startPoint y: 277, endPoint x: 1390, endPoint y: 285, distance: 12.0
click at [1395, 282] on div "Product catalogue Basic product Product Kit Lineal metre product Square metre p…" at bounding box center [1409, 428] width 156 height 304
click at [1366, 302] on div "Product catalogue" at bounding box center [1409, 297] width 127 height 24
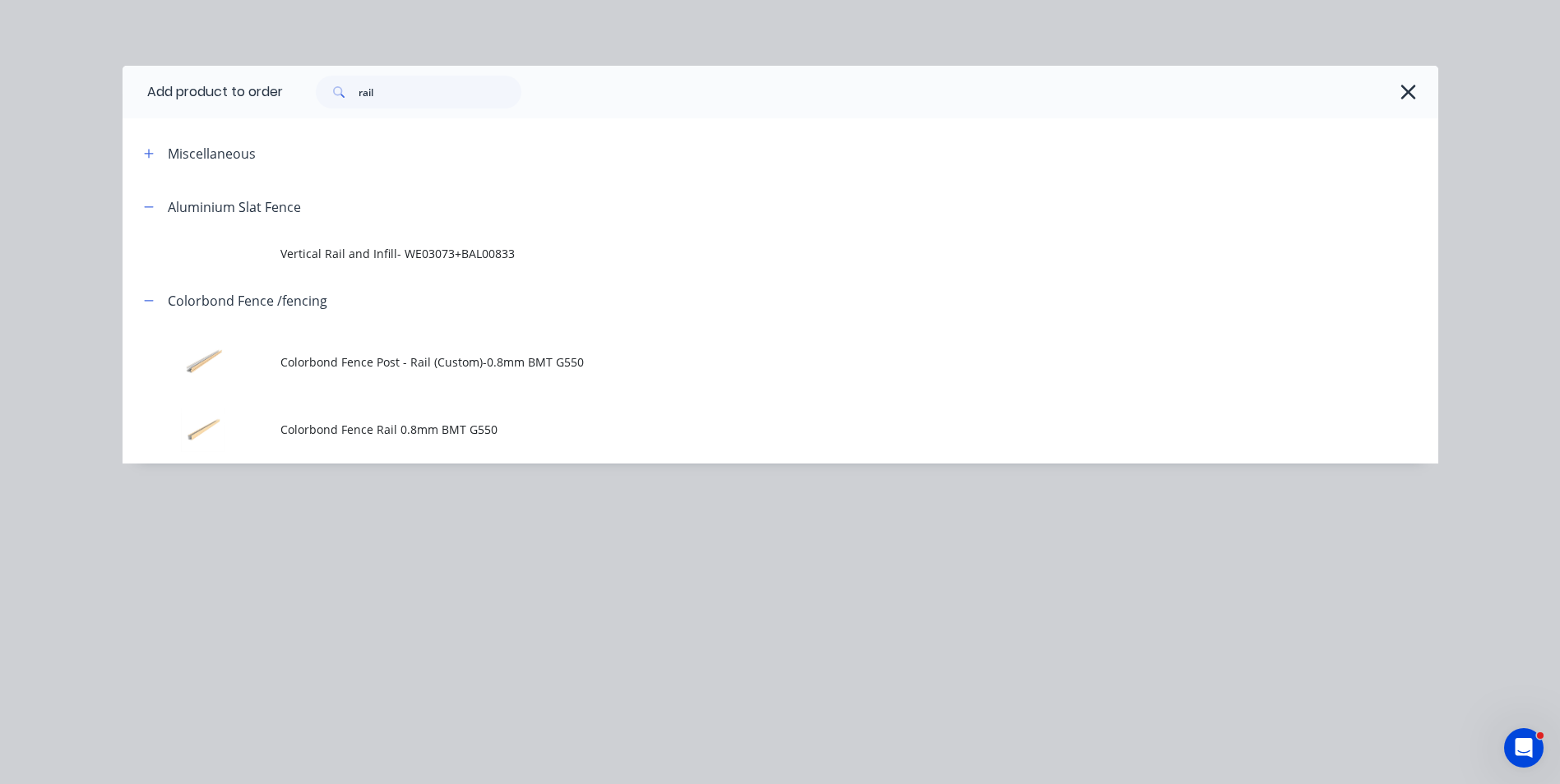
click at [1424, 96] on div "rail" at bounding box center [860, 92] width 1155 height 52
click at [1411, 98] on icon "button" at bounding box center [1408, 92] width 17 height 23
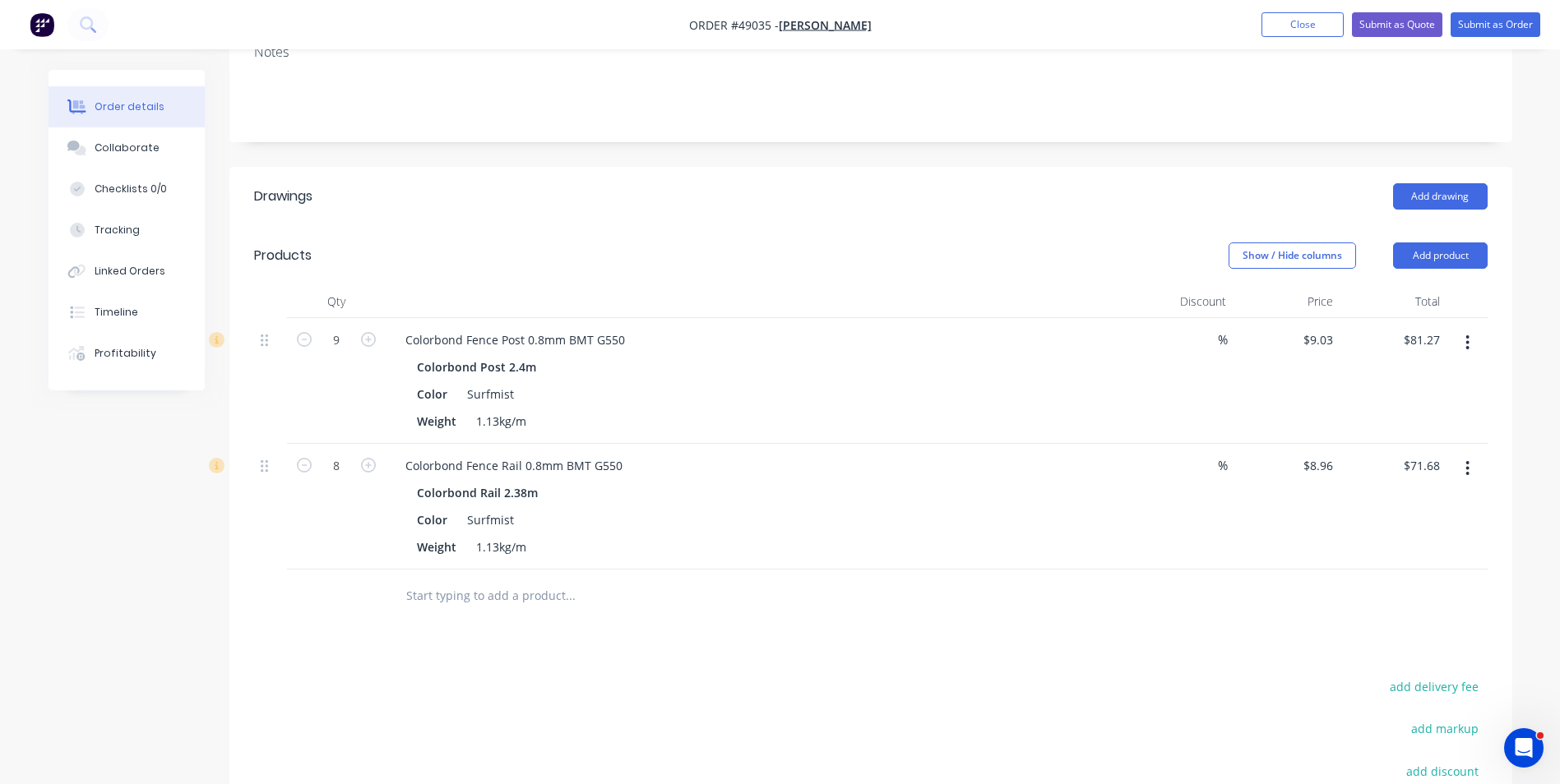
click at [1463, 457] on button "button" at bounding box center [1467, 468] width 39 height 30
drag, startPoint x: 1444, startPoint y: 534, endPoint x: 1456, endPoint y: 587, distance: 54.3
click at [1444, 536] on div "Duplicate" at bounding box center [1409, 544] width 127 height 24
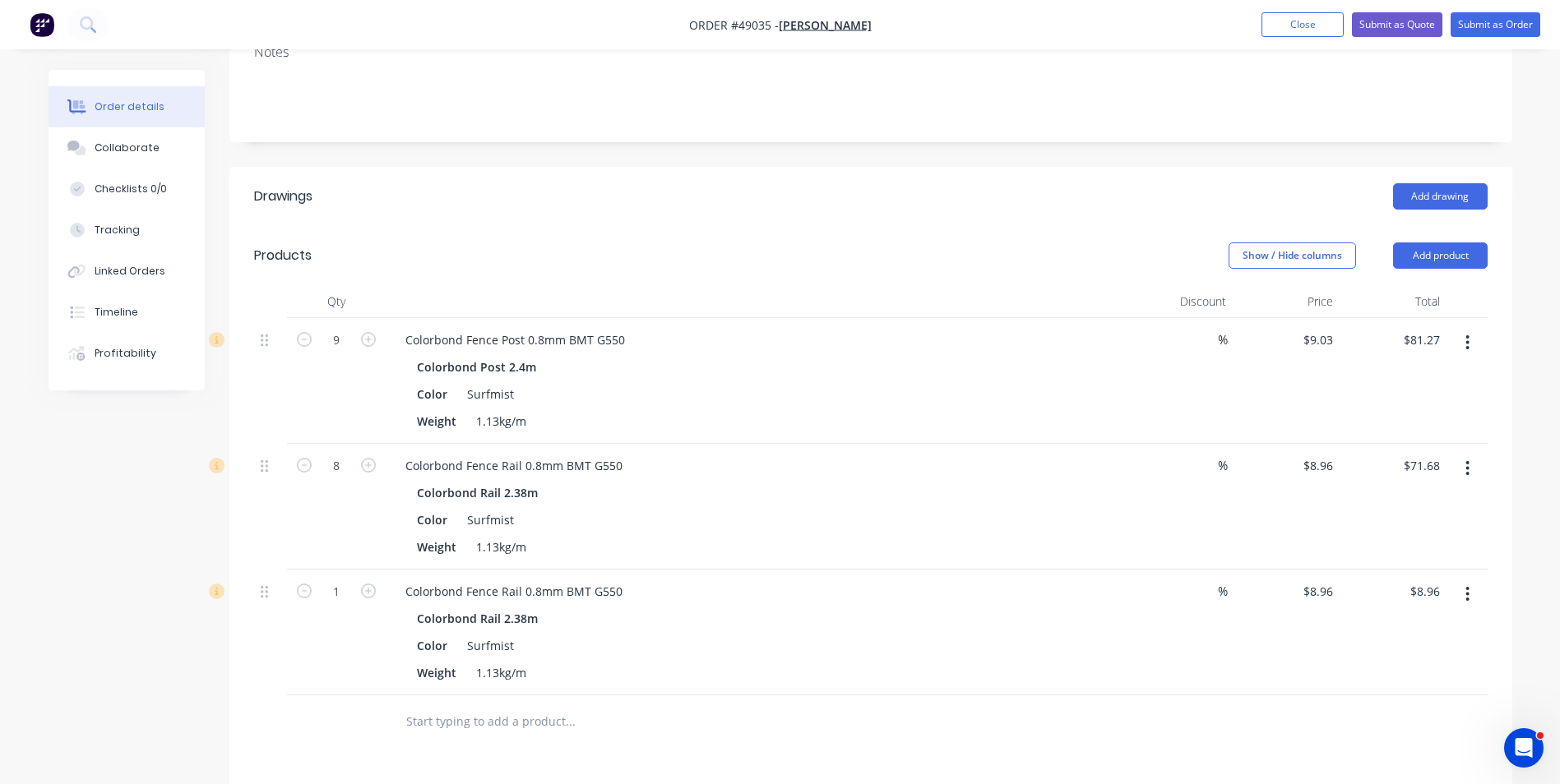
click at [1461, 598] on button "button" at bounding box center [1467, 594] width 39 height 30
click at [1460, 635] on div "Edit" at bounding box center [1409, 637] width 127 height 24
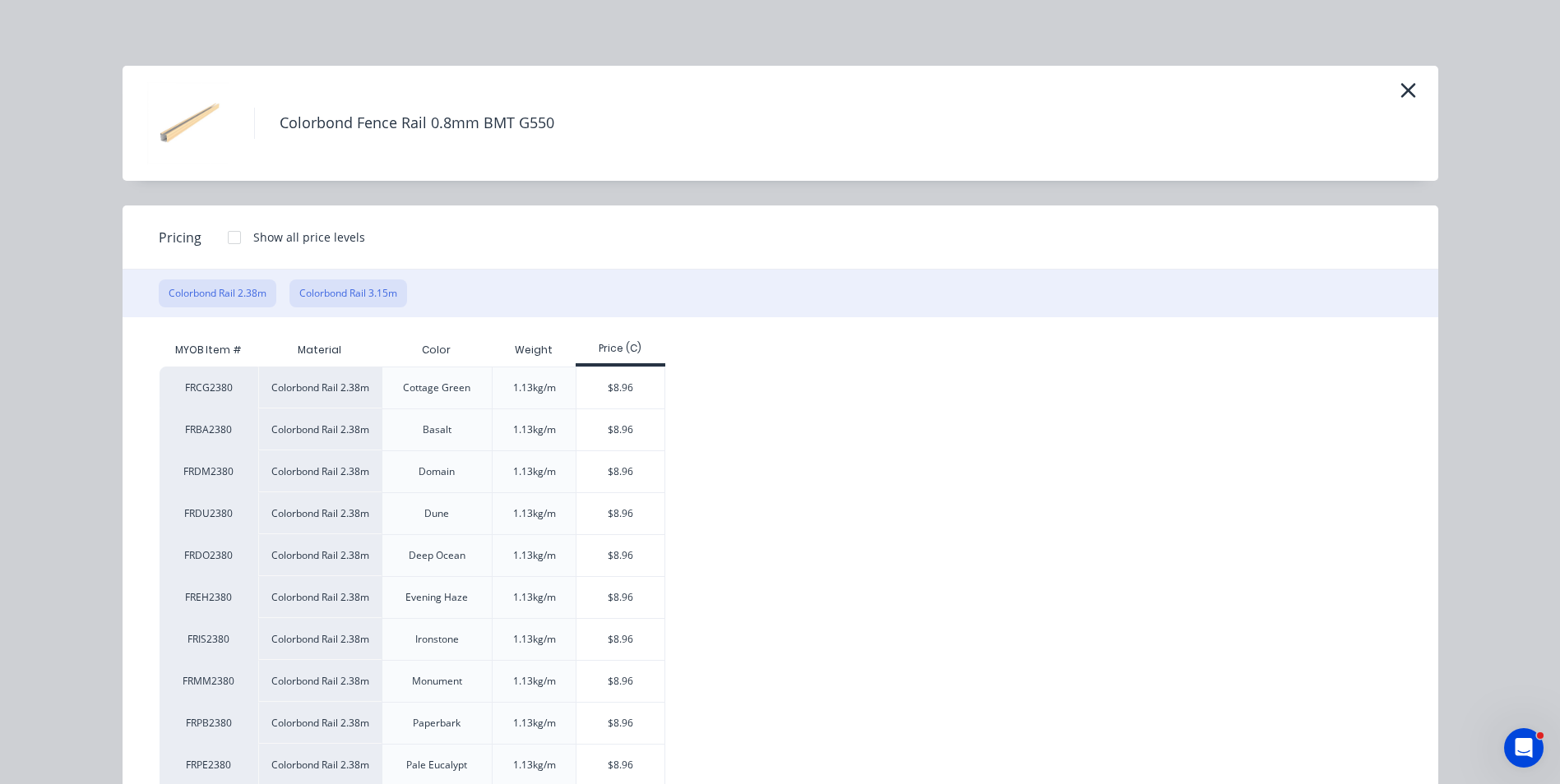
click at [360, 287] on button "Colorbond Rail 3.15m" at bounding box center [347, 293] width 117 height 28
click at [656, 547] on div "$11.85" at bounding box center [620, 555] width 88 height 41
type input "$11.85"
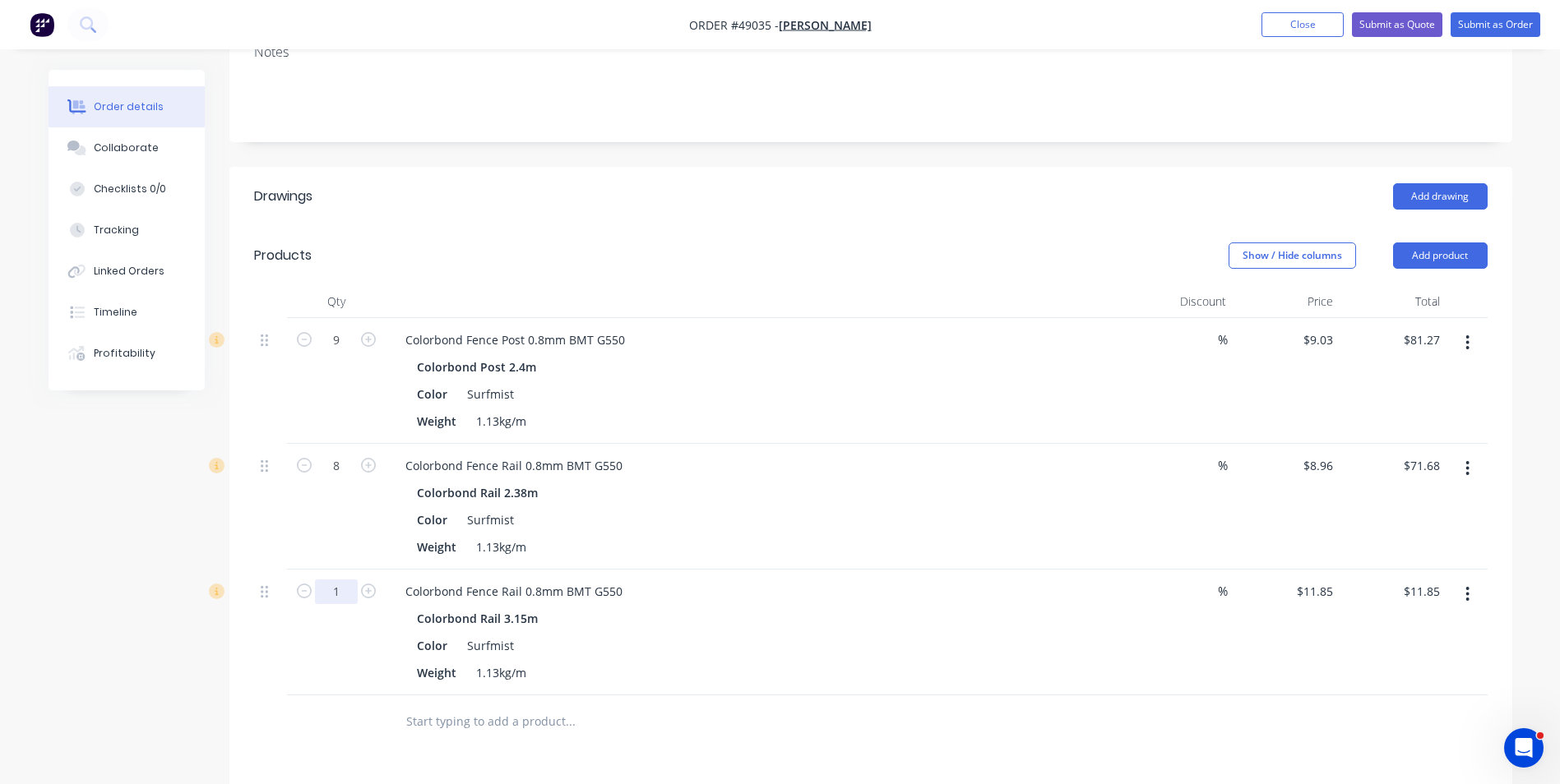
click at [347, 602] on input "1" at bounding box center [336, 592] width 43 height 25
type input "2"
type input "$23.70"
click at [726, 539] on div "Weight 1.13kg/m" at bounding box center [752, 547] width 684 height 24
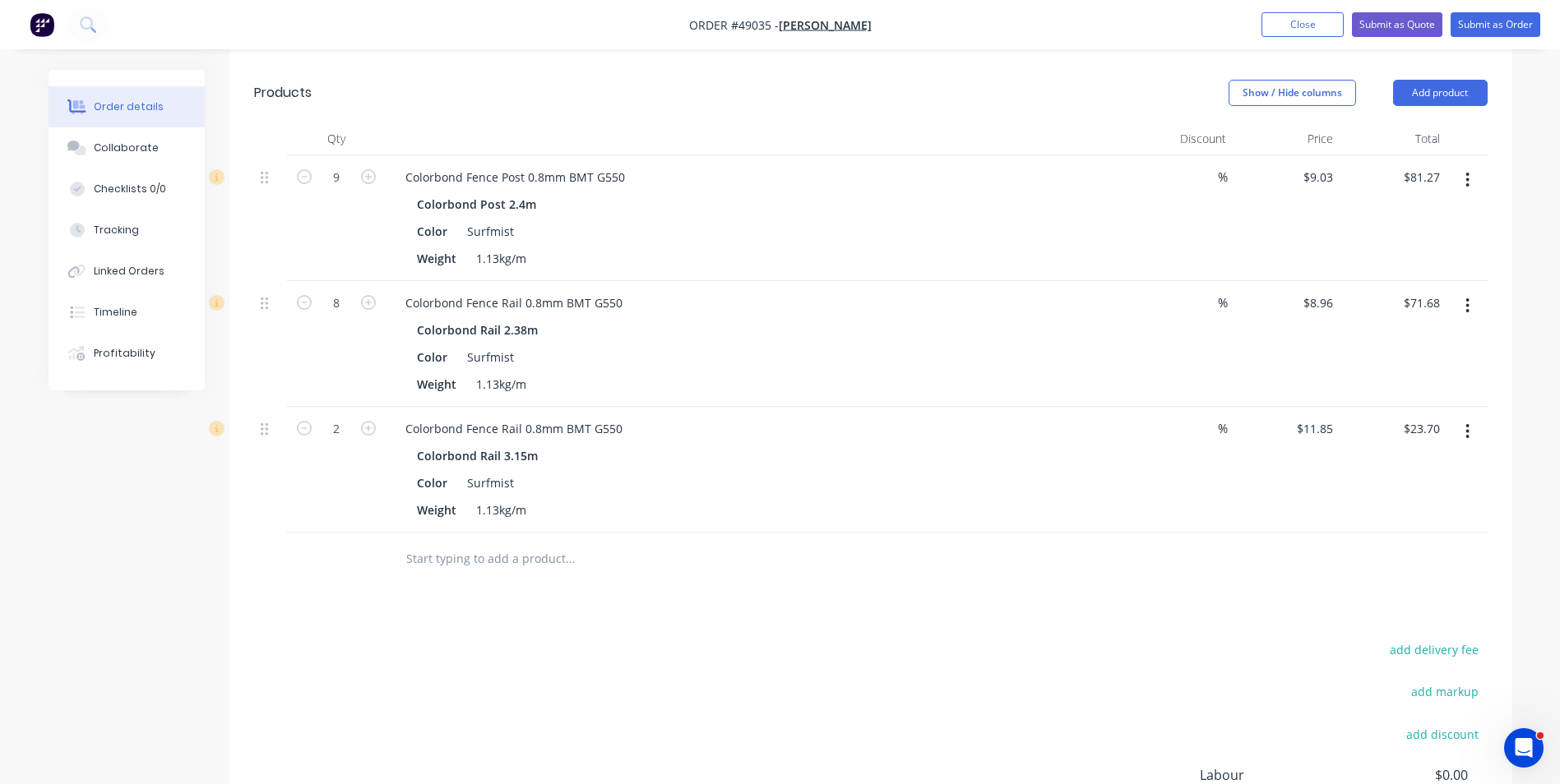
scroll to position [411, 0]
click at [1440, 98] on button "Add product" at bounding box center [1440, 92] width 94 height 27
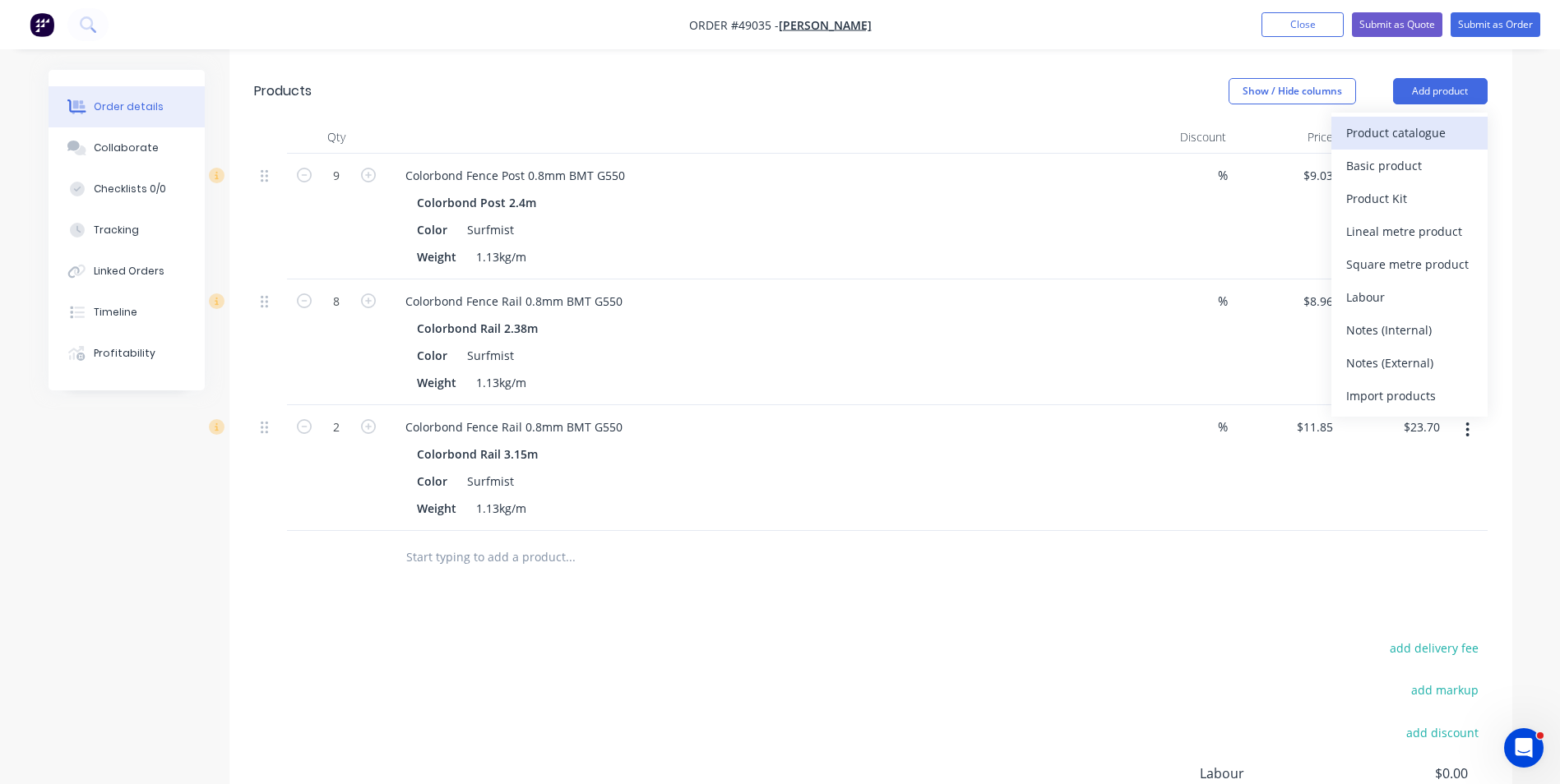
click at [1418, 122] on div "Product catalogue" at bounding box center [1409, 133] width 127 height 24
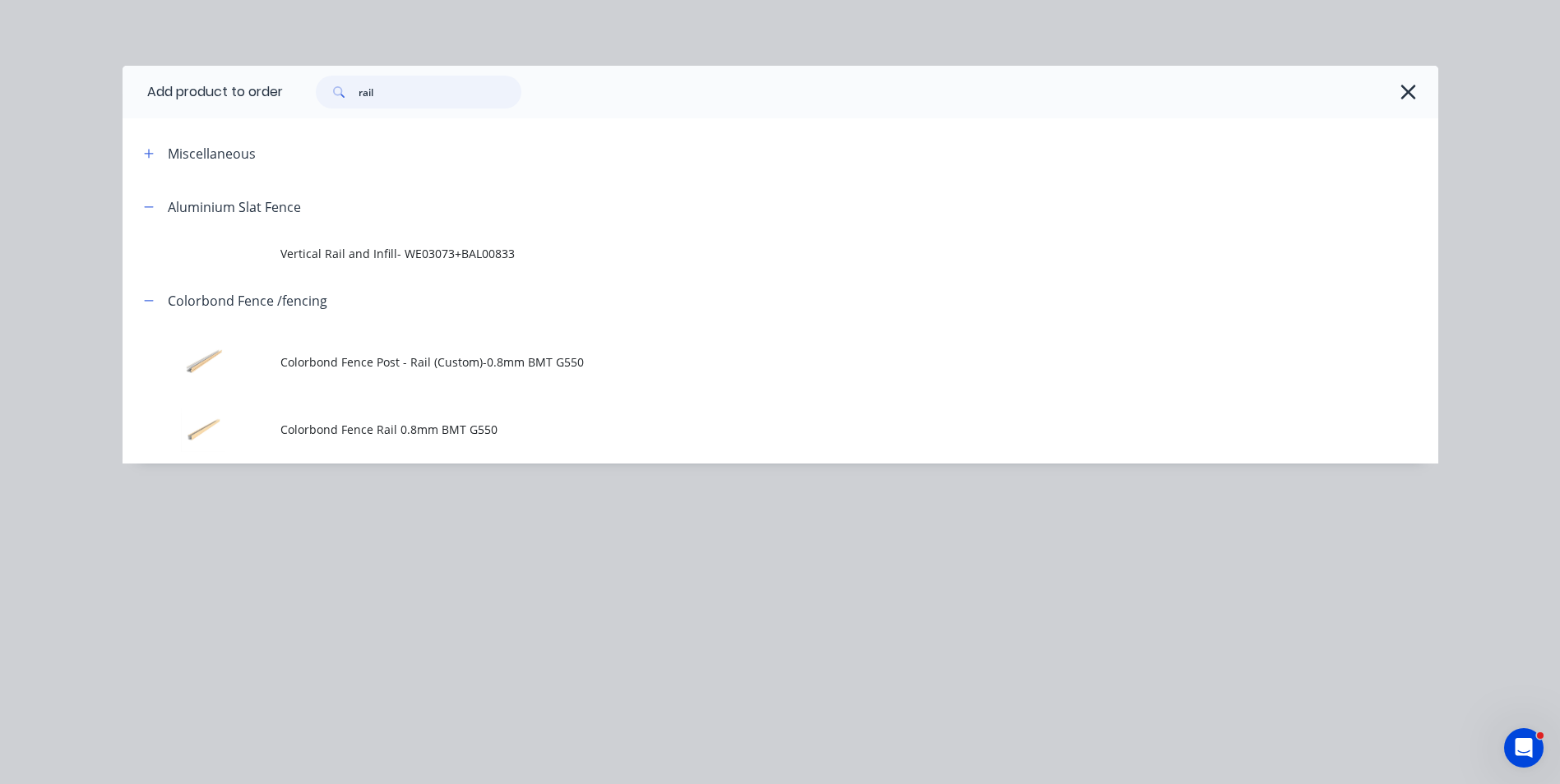
drag, startPoint x: 418, startPoint y: 90, endPoint x: 237, endPoint y: 92, distance: 181.0
click at [237, 92] on header "Add product to order rail" at bounding box center [780, 92] width 1316 height 52
type input "fence"
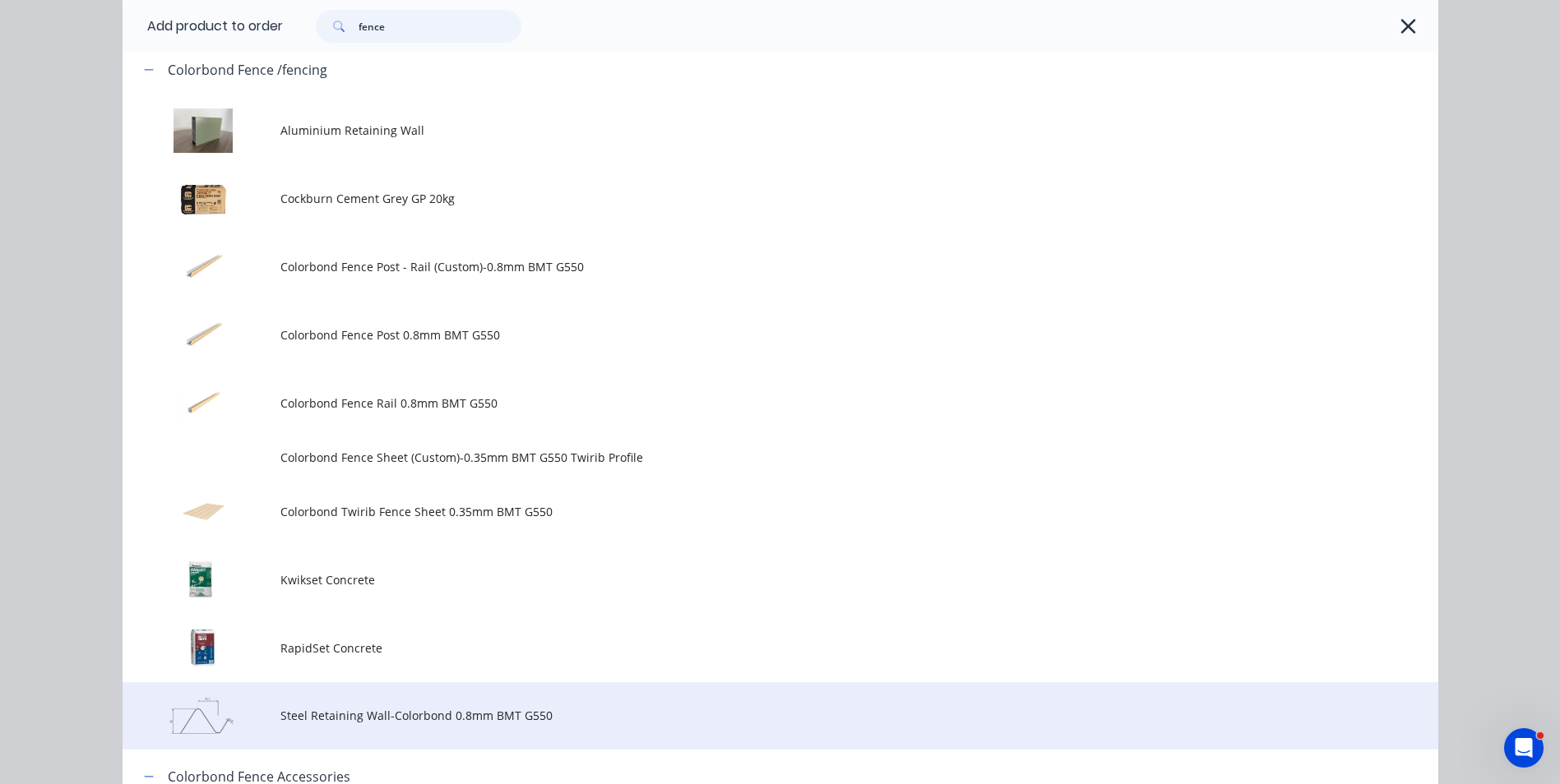
scroll to position [1644, 0]
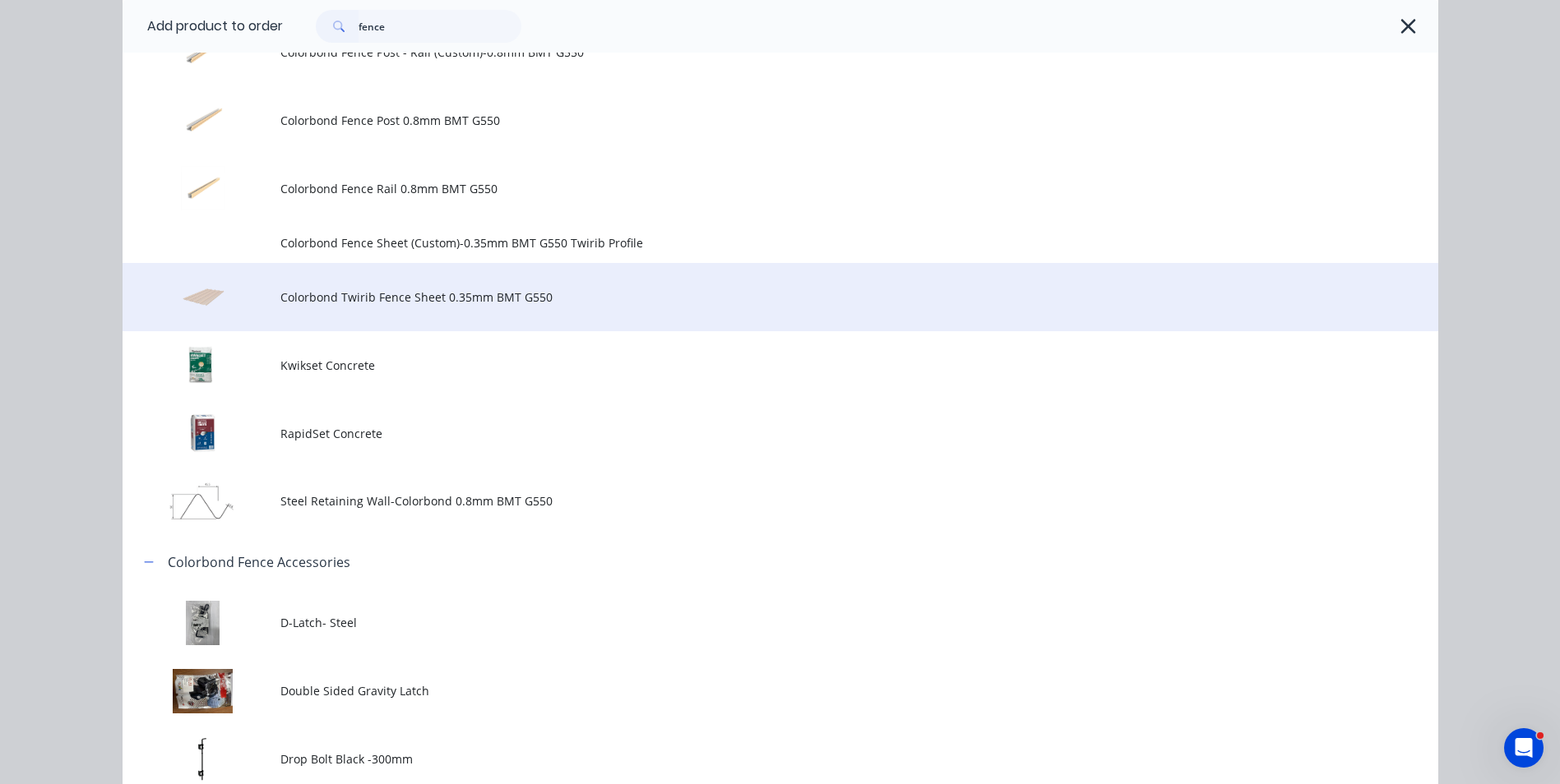
click at [382, 292] on span "Colorbond Twirib Fence Sheet 0.35mm BMT G550" at bounding box center [743, 298] width 926 height 17
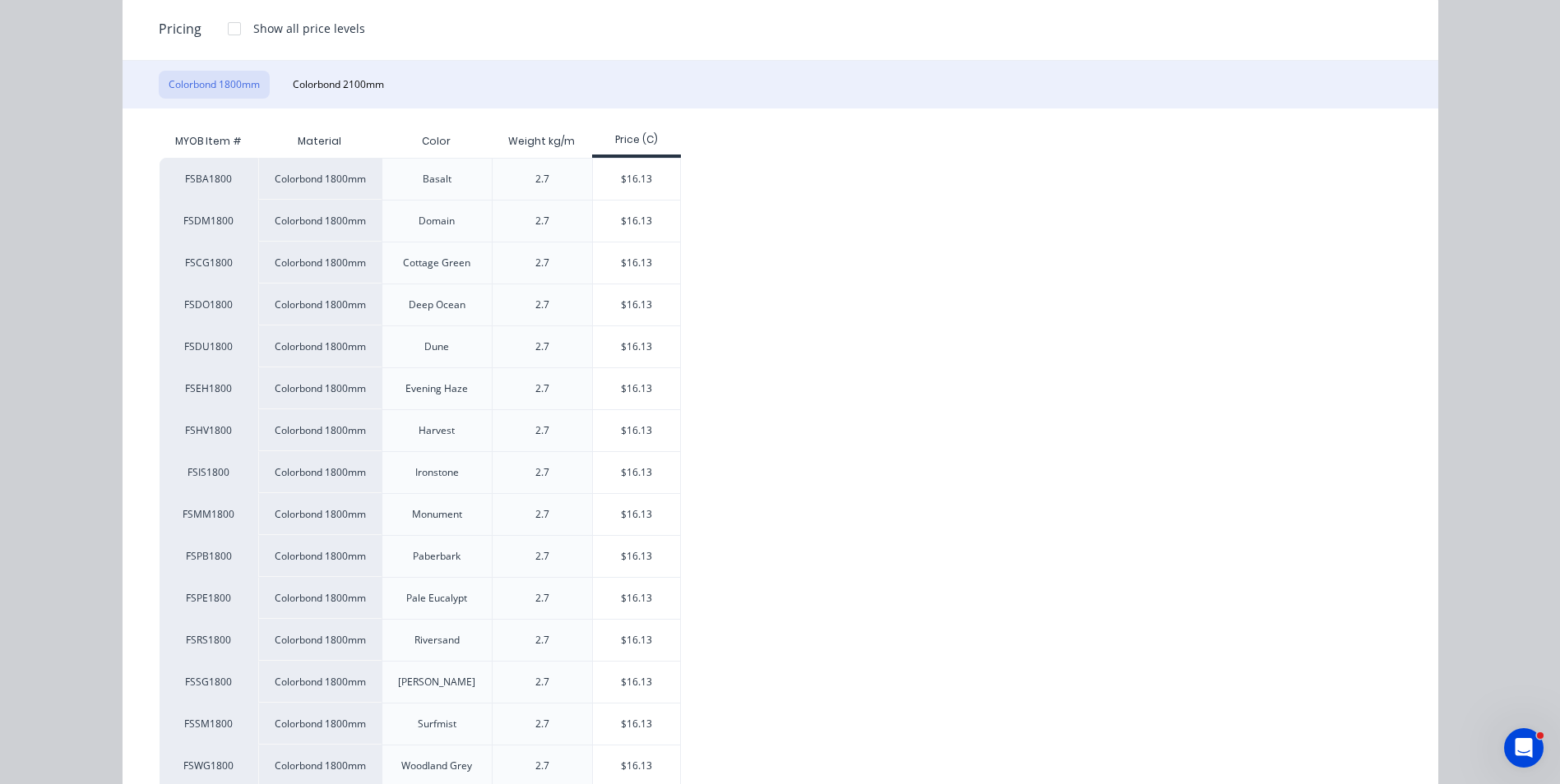
scroll to position [329, 0]
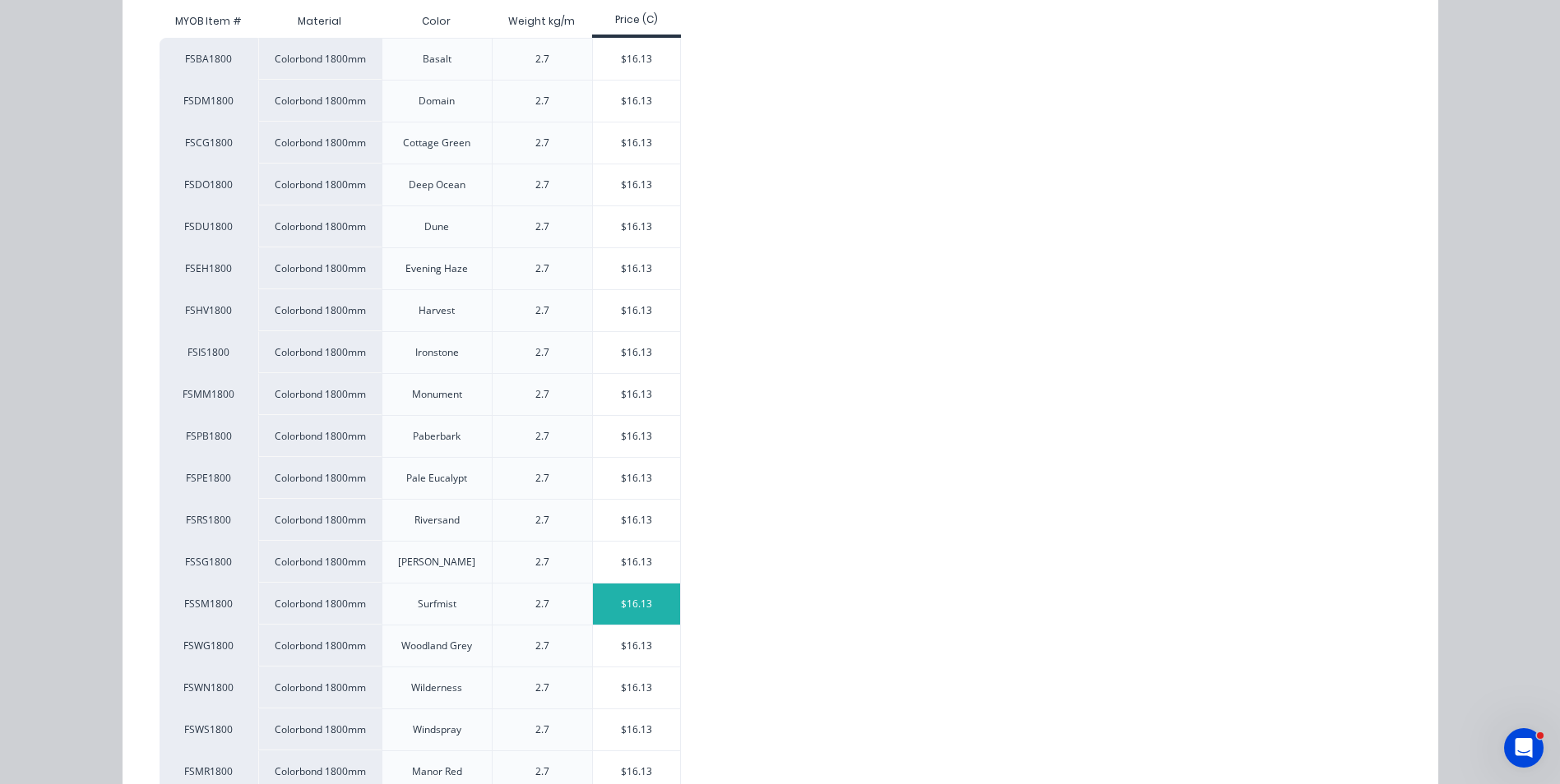
click at [608, 598] on div "$16.13" at bounding box center [636, 604] width 88 height 41
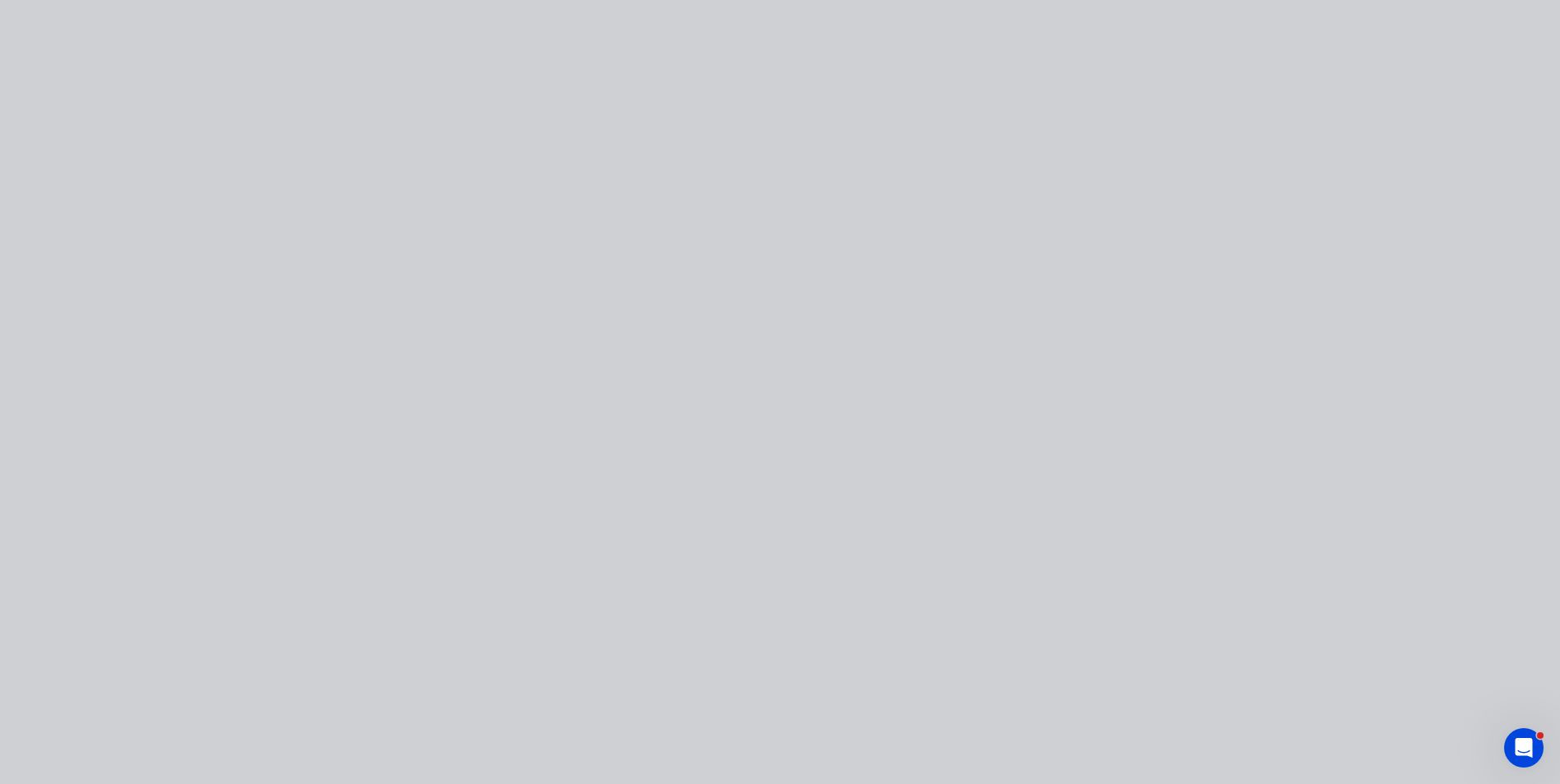
scroll to position [0, 0]
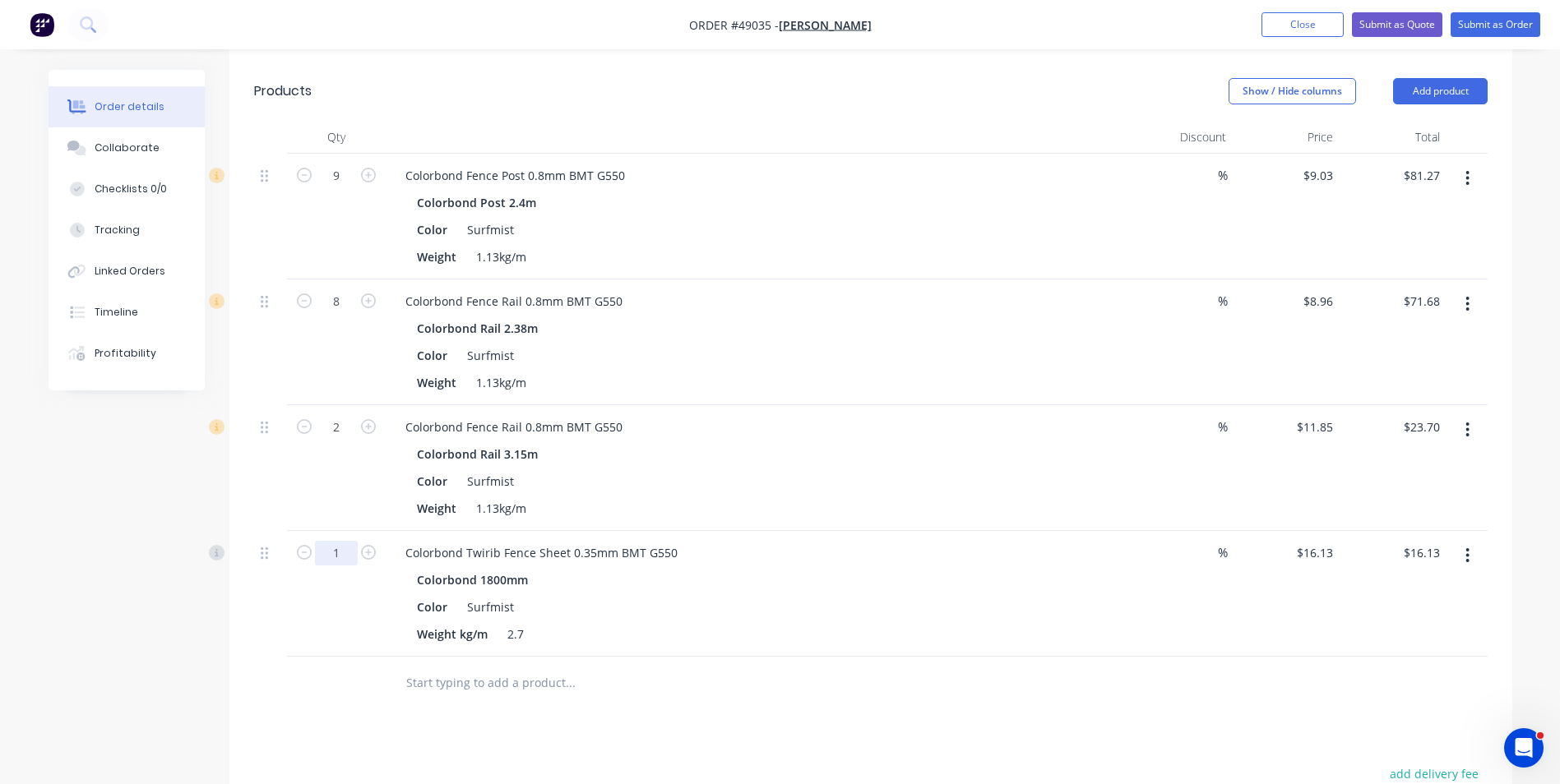
click at [329, 544] on input "1" at bounding box center [336, 553] width 43 height 25
type input "10"
type input "$161.30"
click at [220, 613] on div "Created by June Created 09/09/25 Required 09/09/25 Assigned to Add team member …" at bounding box center [780, 376] width 1464 height 1434
click at [1455, 93] on button "Add product" at bounding box center [1440, 92] width 94 height 27
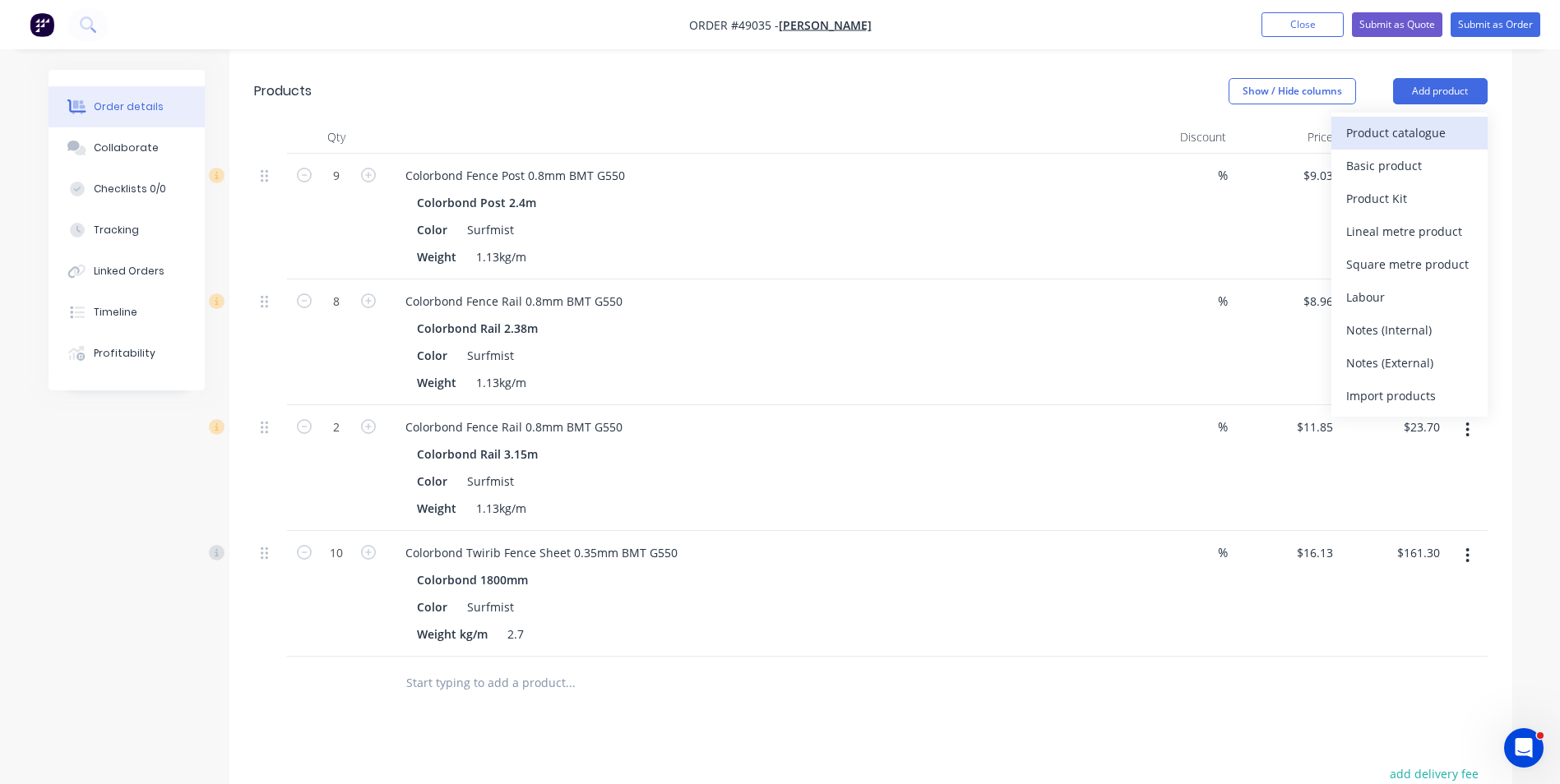
click at [1433, 127] on div "Product catalogue" at bounding box center [1409, 133] width 127 height 24
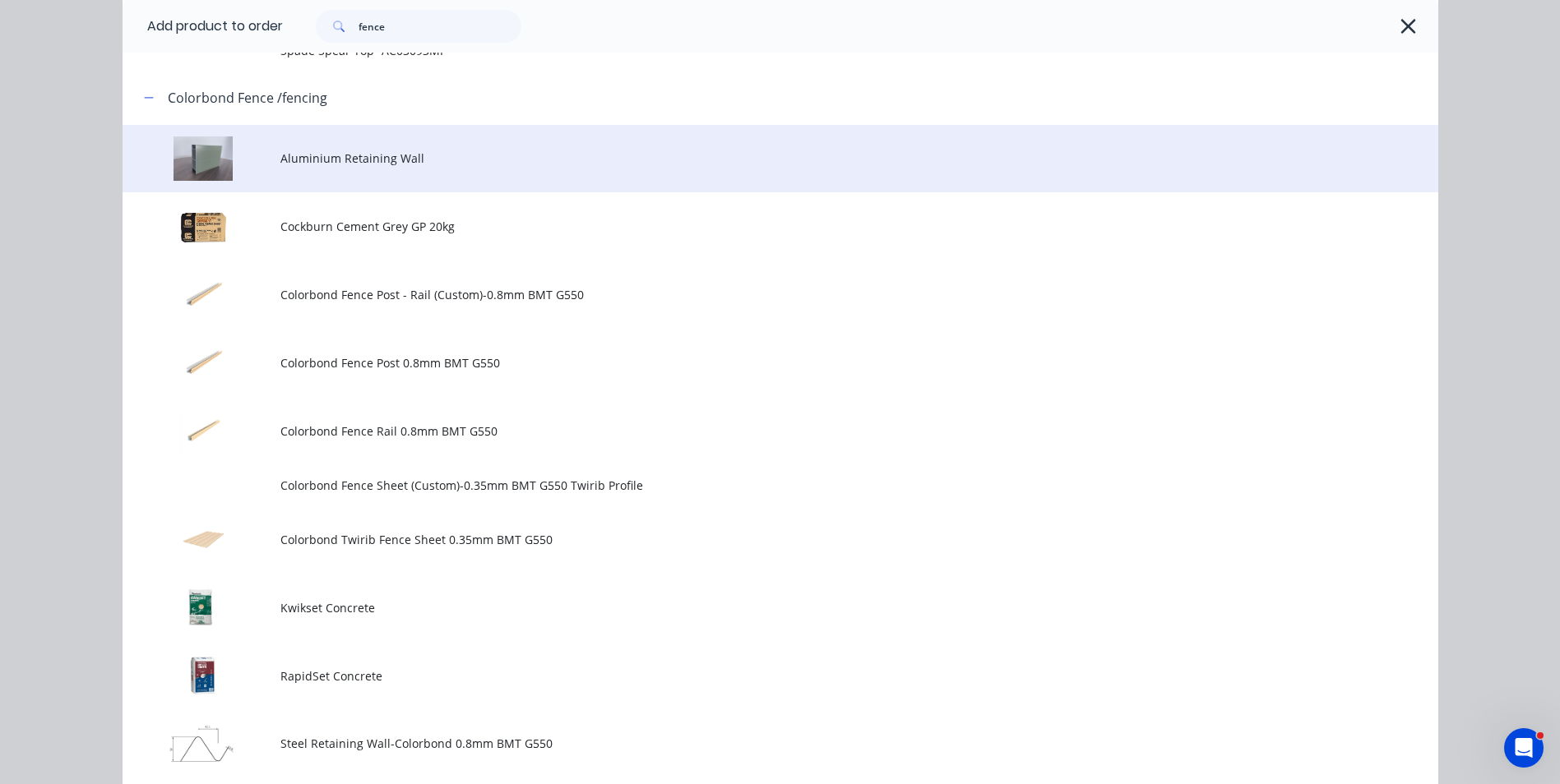
scroll to position [1233, 0]
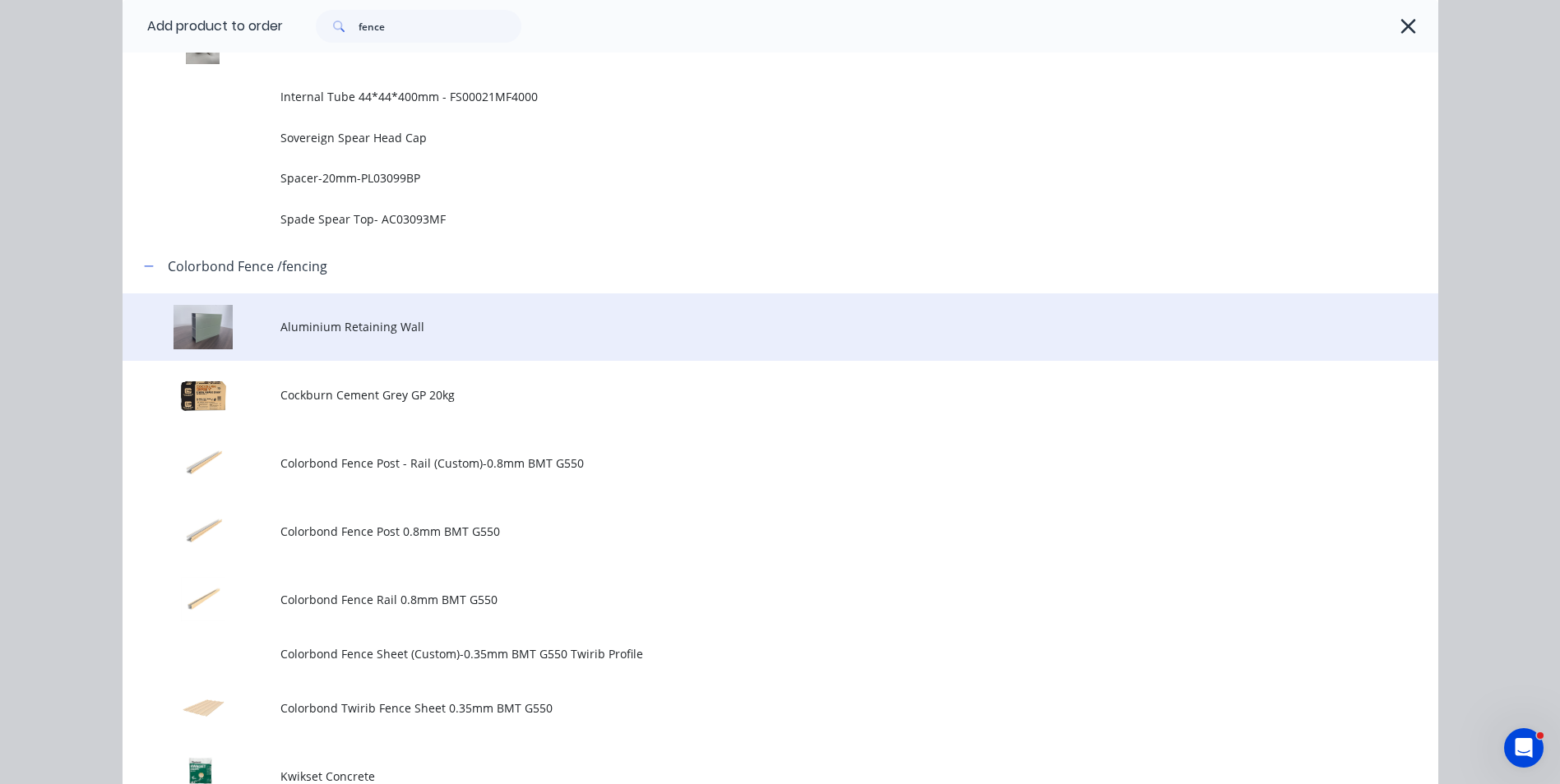
click at [407, 326] on span "Aluminium Retaining Wall" at bounding box center [743, 327] width 926 height 17
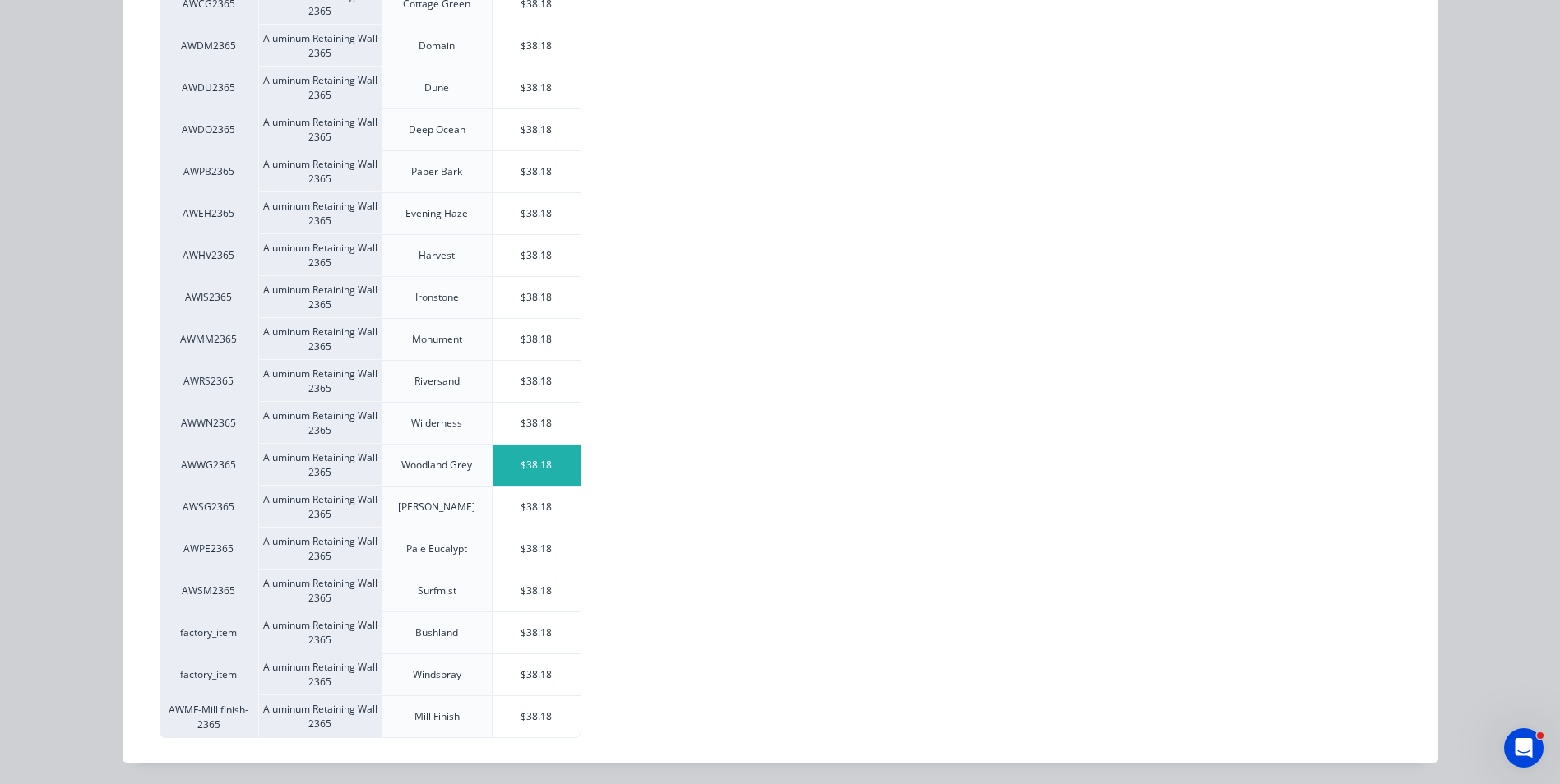
scroll to position [427, 0]
click at [498, 574] on div "$38.18" at bounding box center [536, 588] width 88 height 41
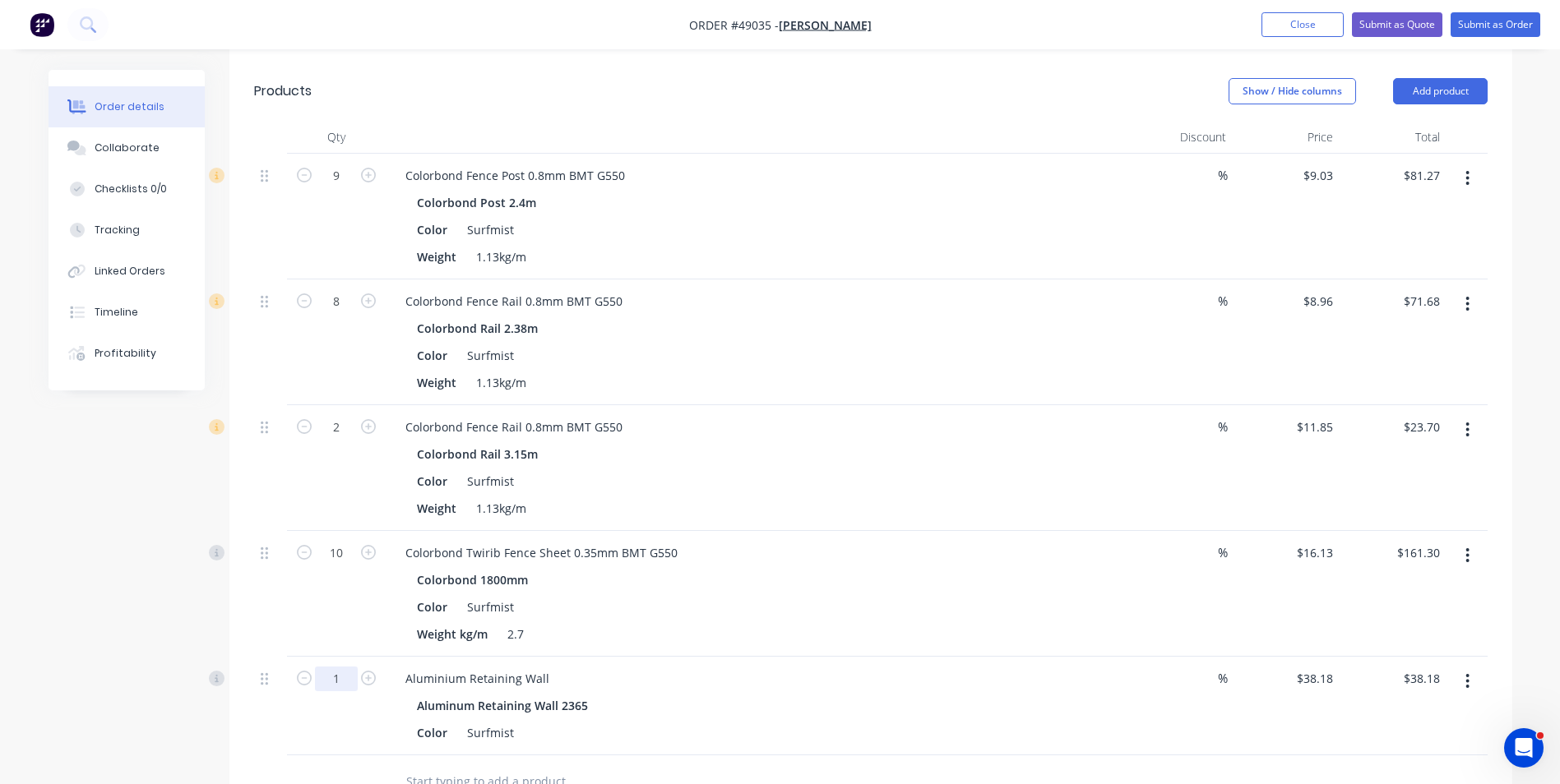
click at [348, 682] on input "1" at bounding box center [336, 679] width 43 height 25
type input "8"
type input "$305.44"
click at [753, 642] on div "Weight kg/m 2.7" at bounding box center [752, 633] width 684 height 24
click at [1467, 673] on icon "button" at bounding box center [1467, 681] width 4 height 18
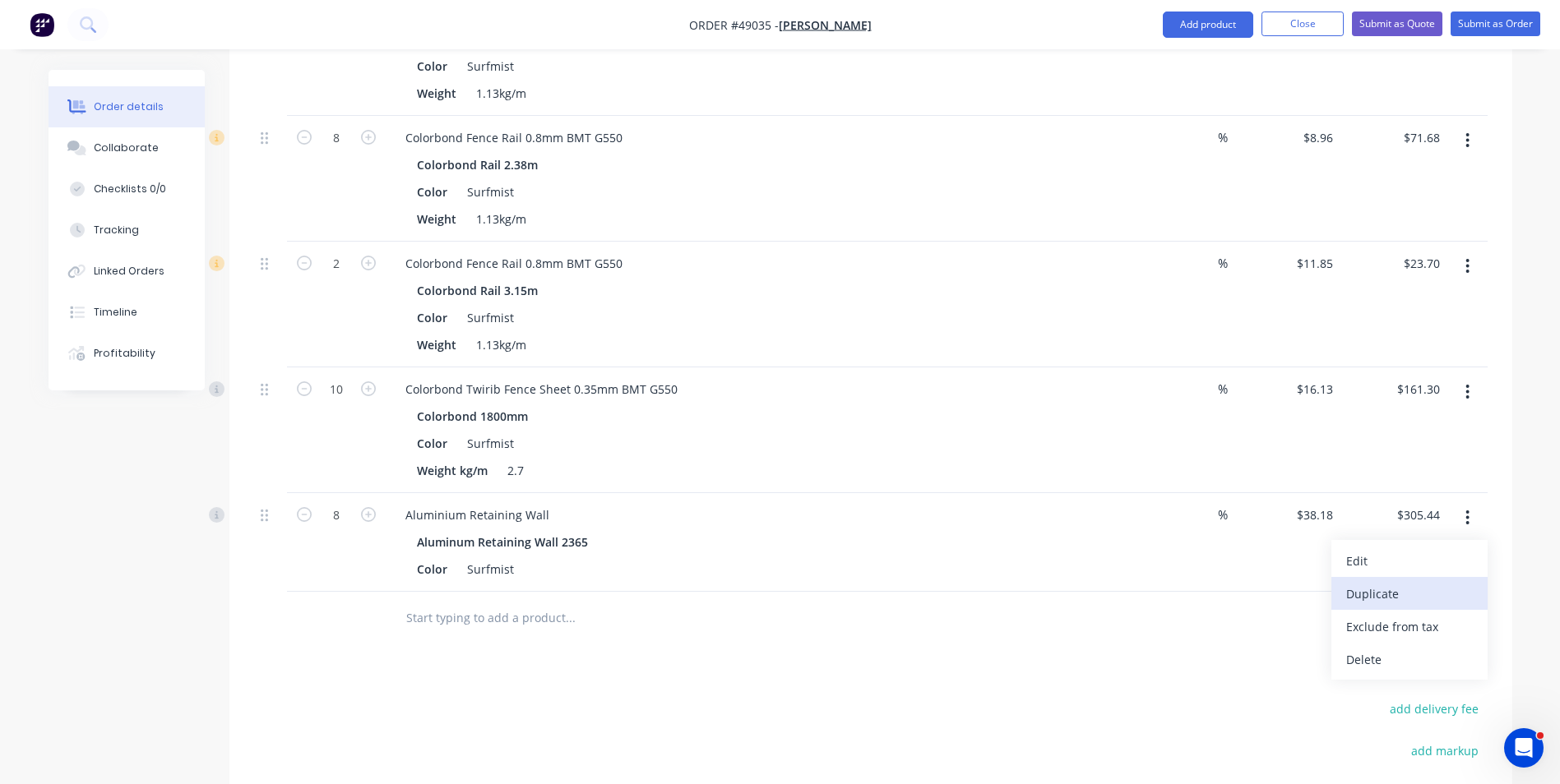
scroll to position [575, 0]
click at [1404, 589] on div "Duplicate" at bounding box center [1409, 592] width 127 height 24
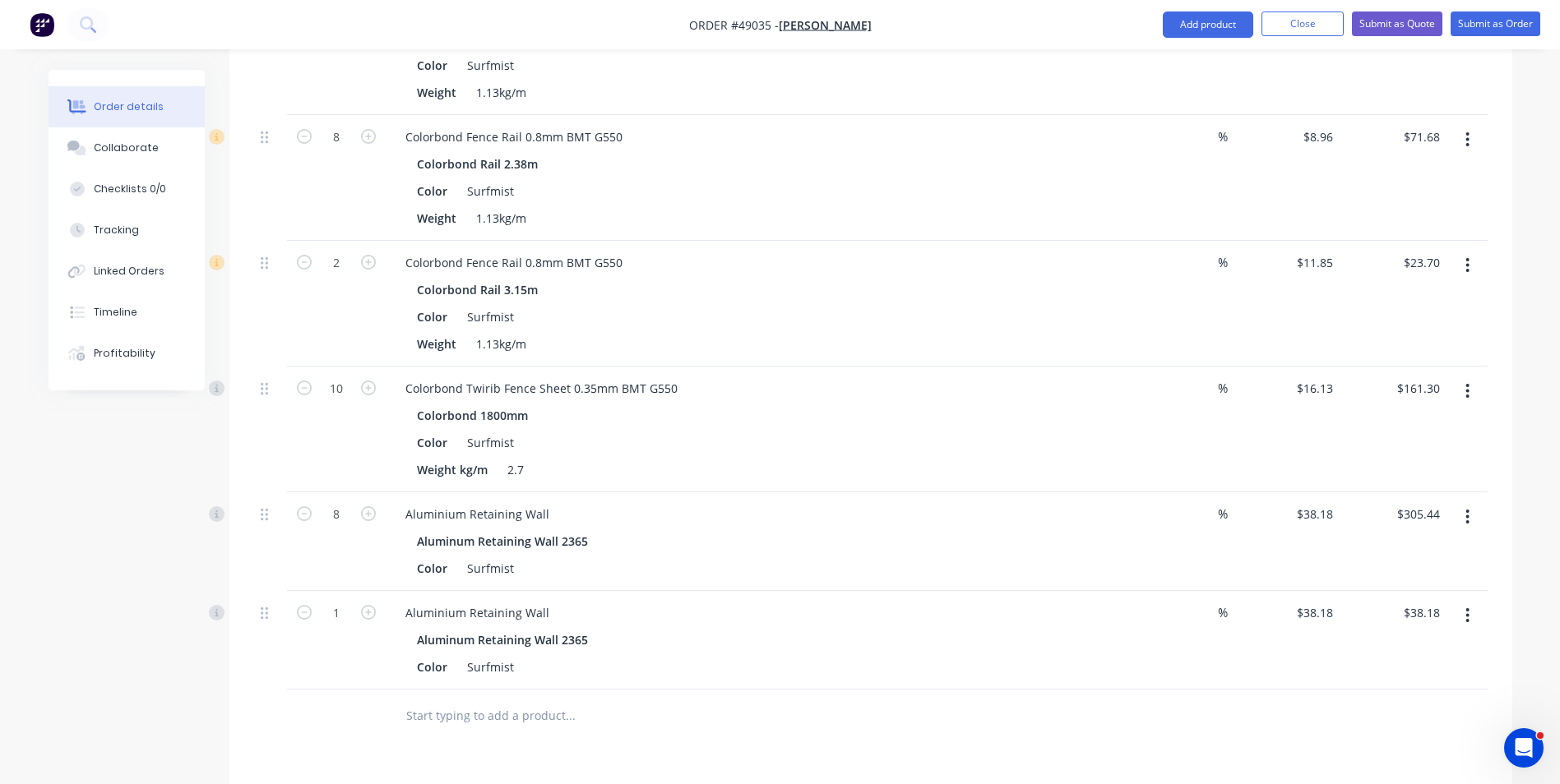
drag, startPoint x: 1474, startPoint y: 624, endPoint x: 1468, endPoint y: 631, distance: 9.2
click at [1473, 624] on button "button" at bounding box center [1467, 615] width 39 height 30
click at [1449, 652] on div "Edit" at bounding box center [1409, 658] width 127 height 24
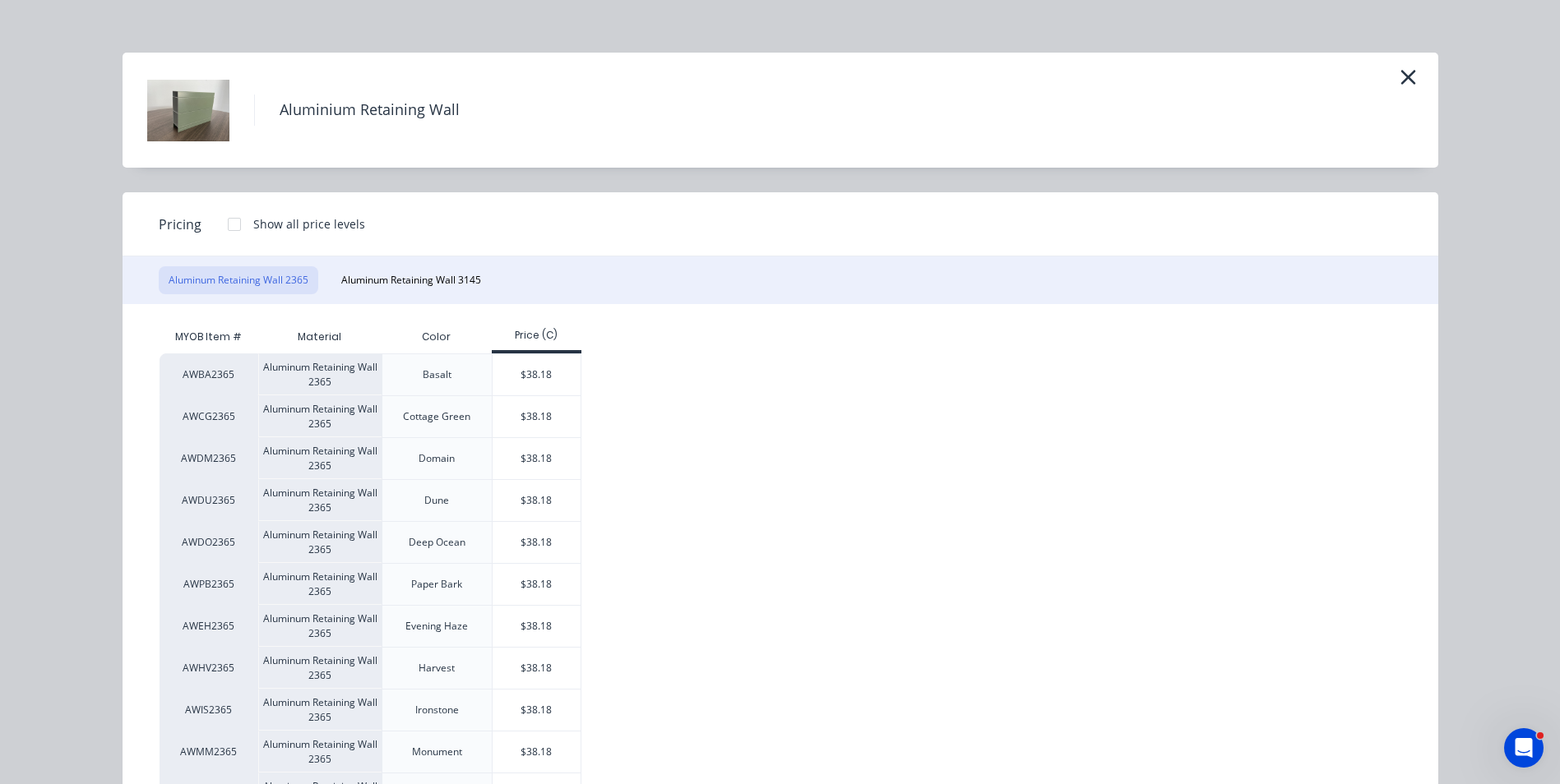
scroll to position [0, 0]
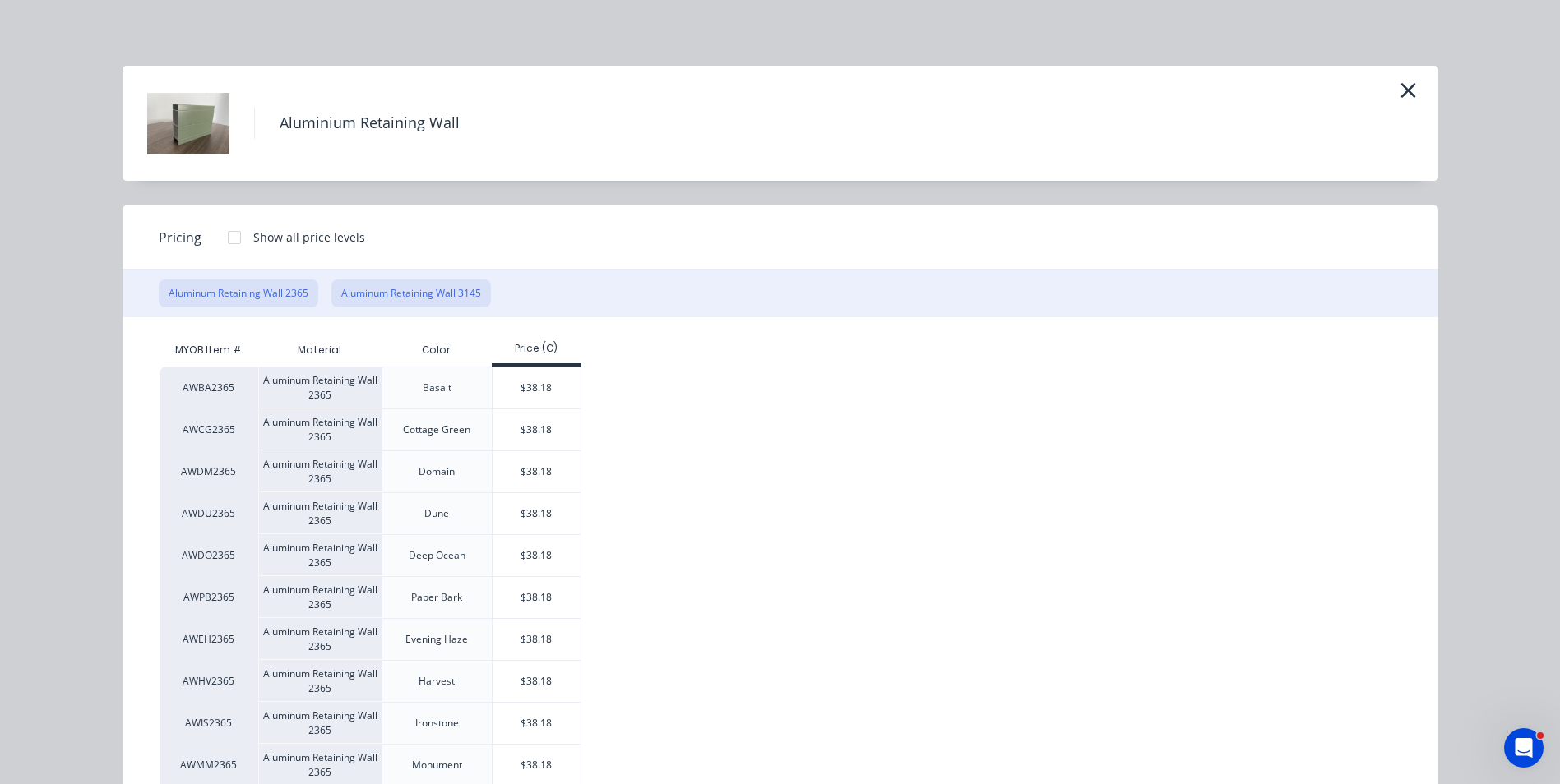
click at [375, 291] on button "Aluminum Retaining Wall 3145" at bounding box center [410, 293] width 159 height 28
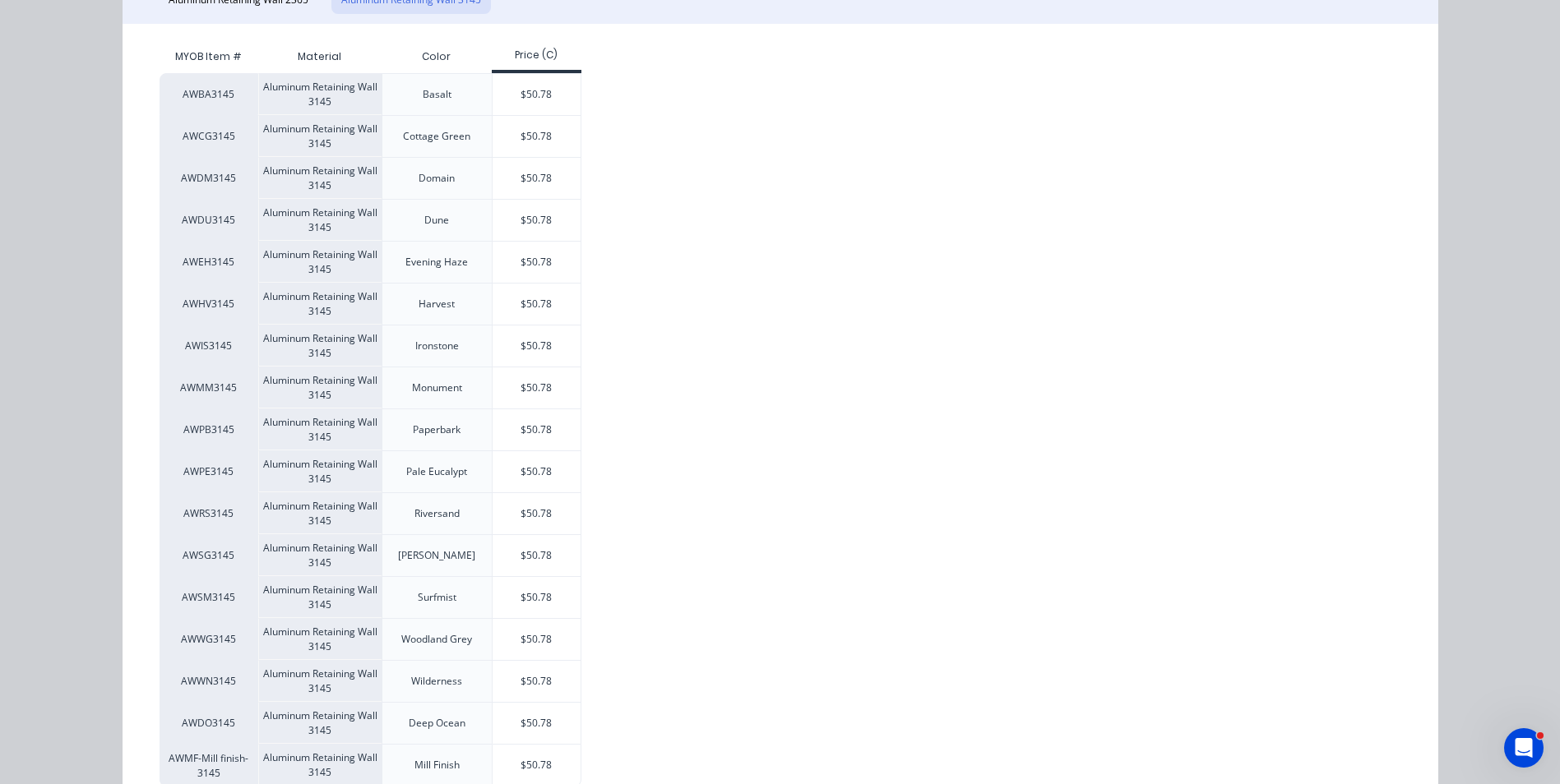
scroll to position [343, 0]
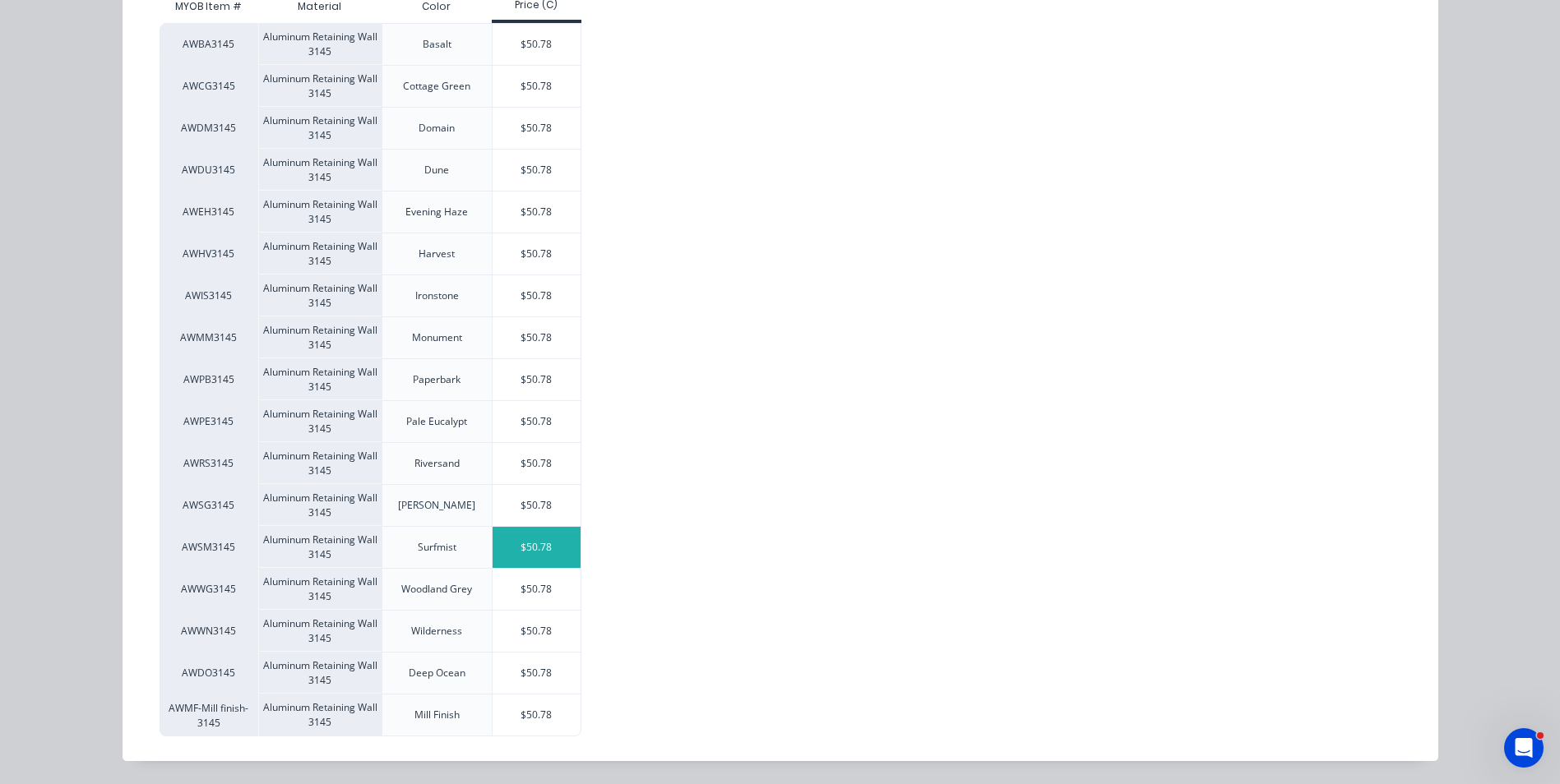
click at [537, 539] on div "$50.78" at bounding box center [536, 547] width 88 height 41
type input "$50.78"
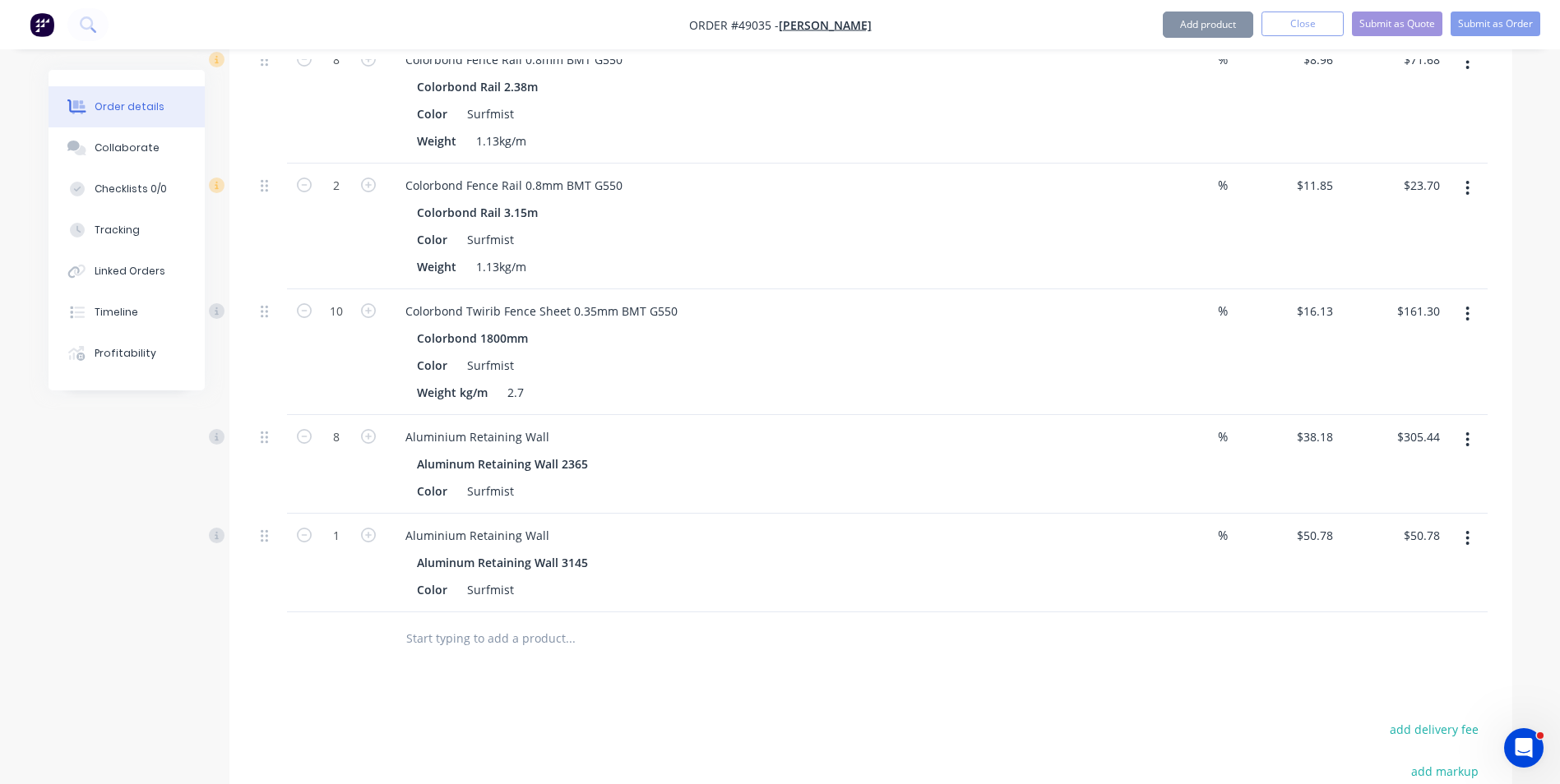
scroll to position [740, 0]
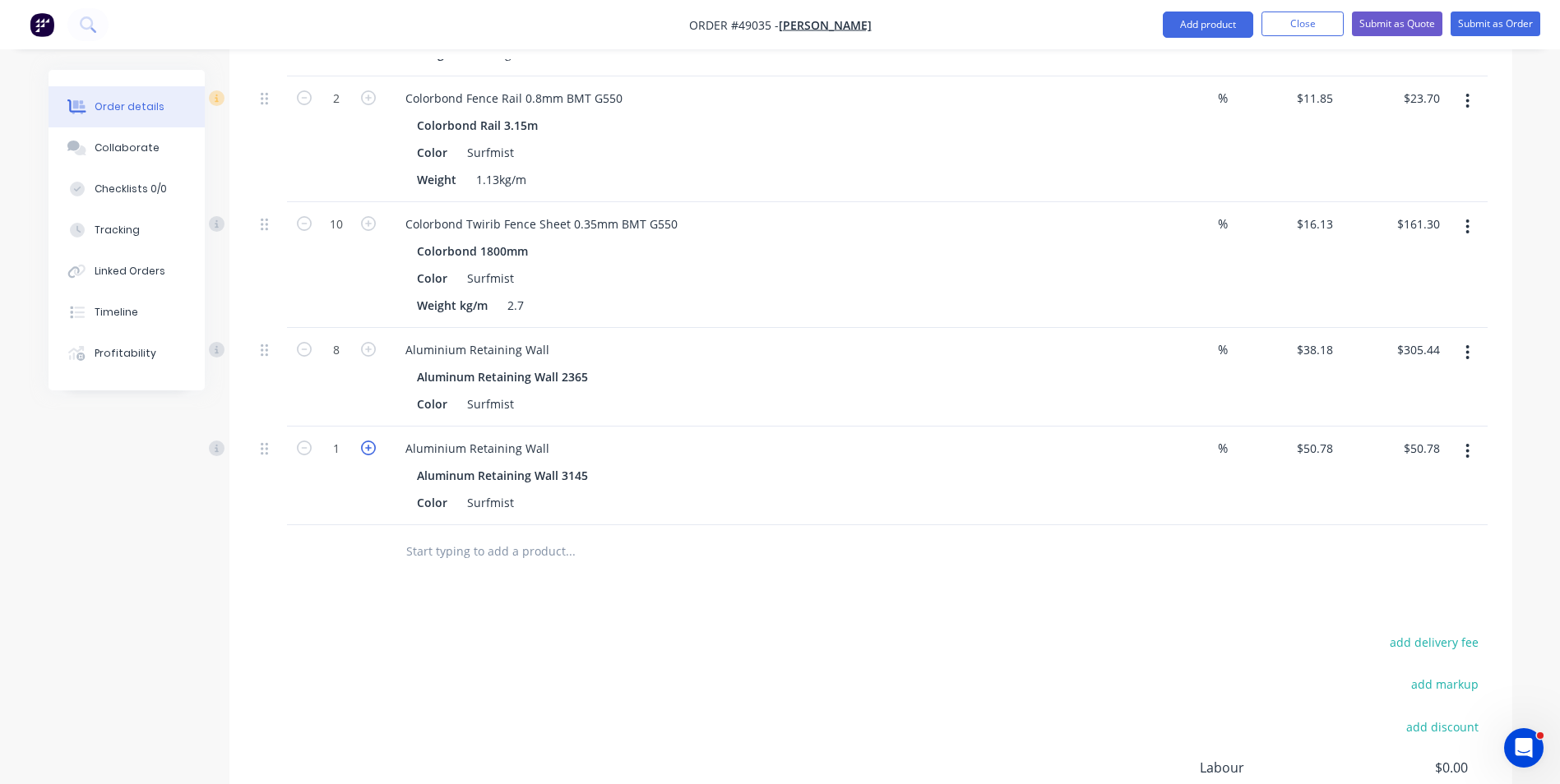
click at [366, 447] on icon "button" at bounding box center [368, 448] width 15 height 15
type input "2"
type input "$101.56"
click at [328, 527] on div "Qty Discount Price Total 9 Colorbond Fence Post 0.8mm BMT G550 Colorbond Post 2…" at bounding box center [870, 185] width 1283 height 787
click at [848, 587] on div "Drawings Add drawing Products Show / Hide columns Add product Qty Discount Pric…" at bounding box center [870, 305] width 1283 height 1264
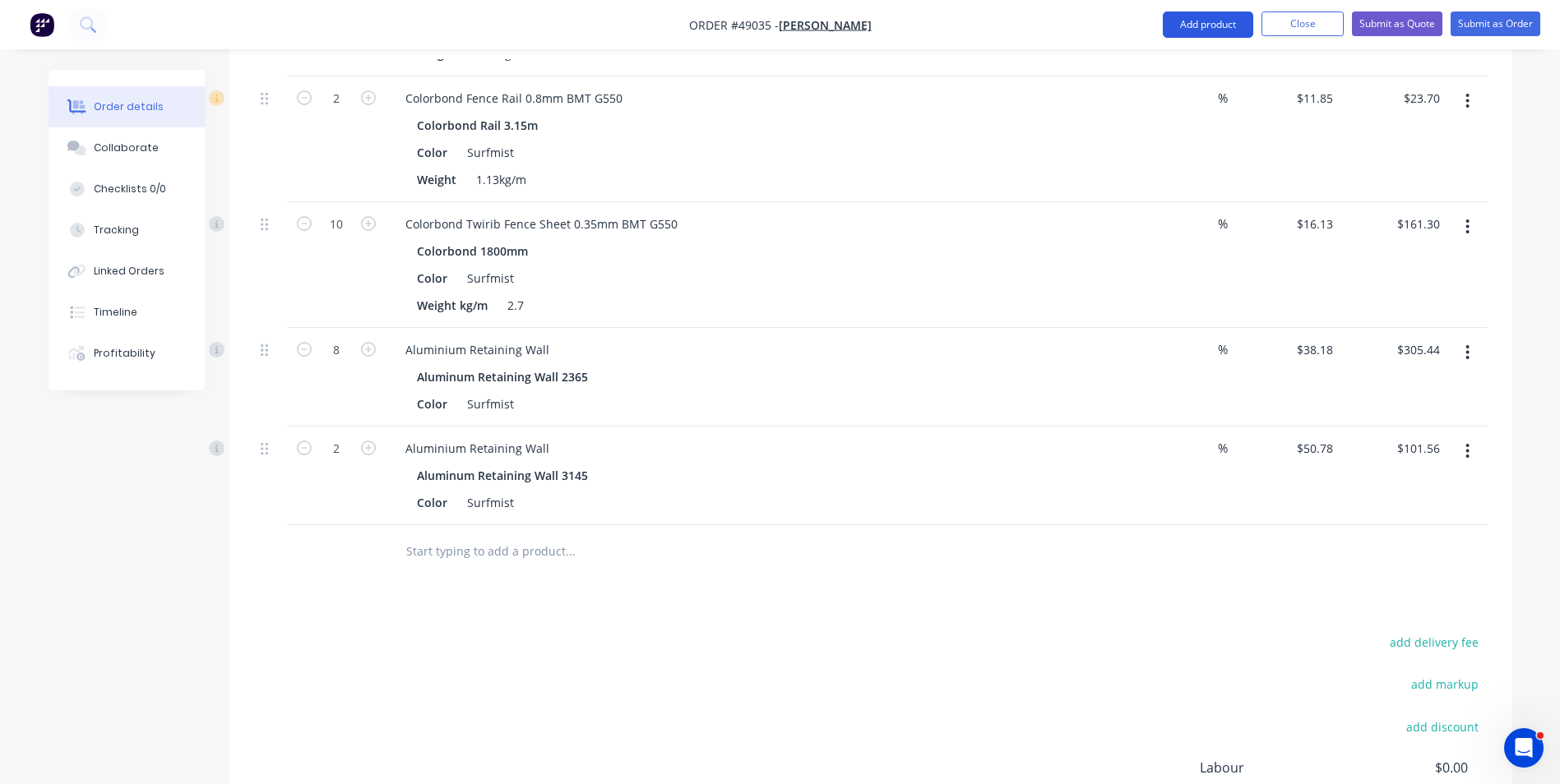
click at [1199, 36] on button "Add product" at bounding box center [1208, 25] width 91 height 27
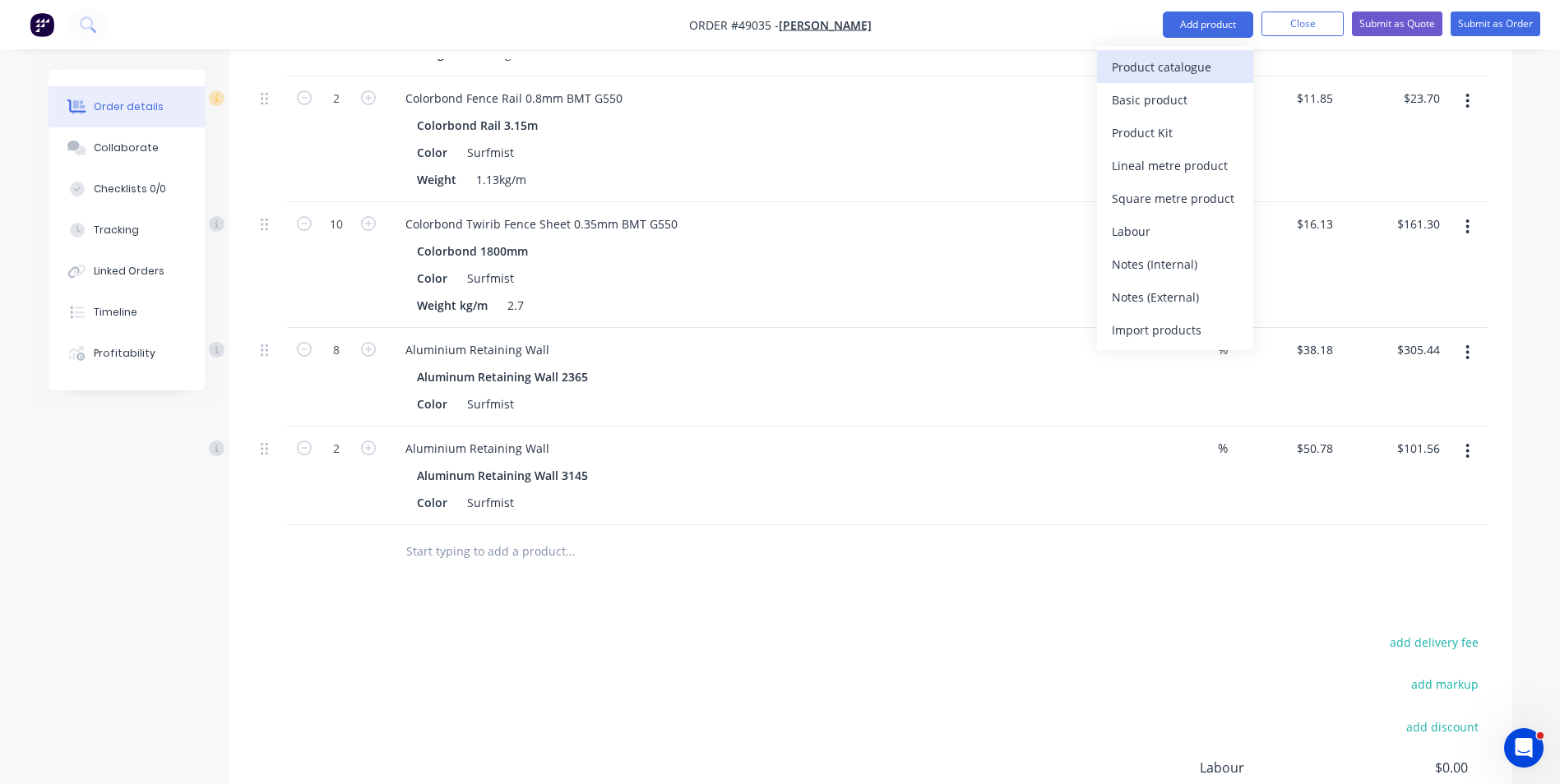
click at [1194, 65] on div "Product catalogue" at bounding box center [1175, 67] width 127 height 24
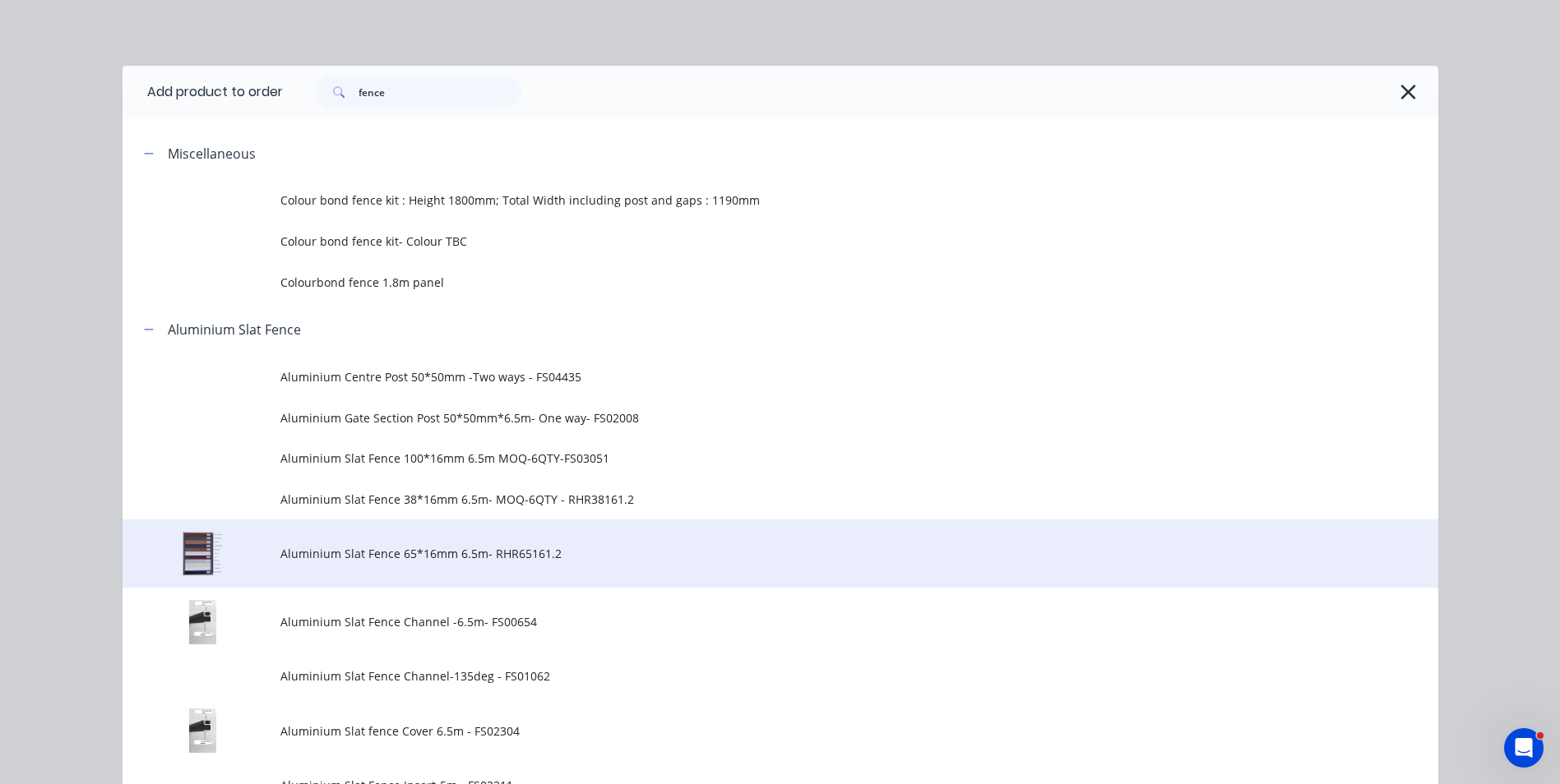
click at [530, 541] on td "Aluminium Slat Fence 65*16mm 6.5m- RHR65161.2" at bounding box center [860, 554] width 1158 height 69
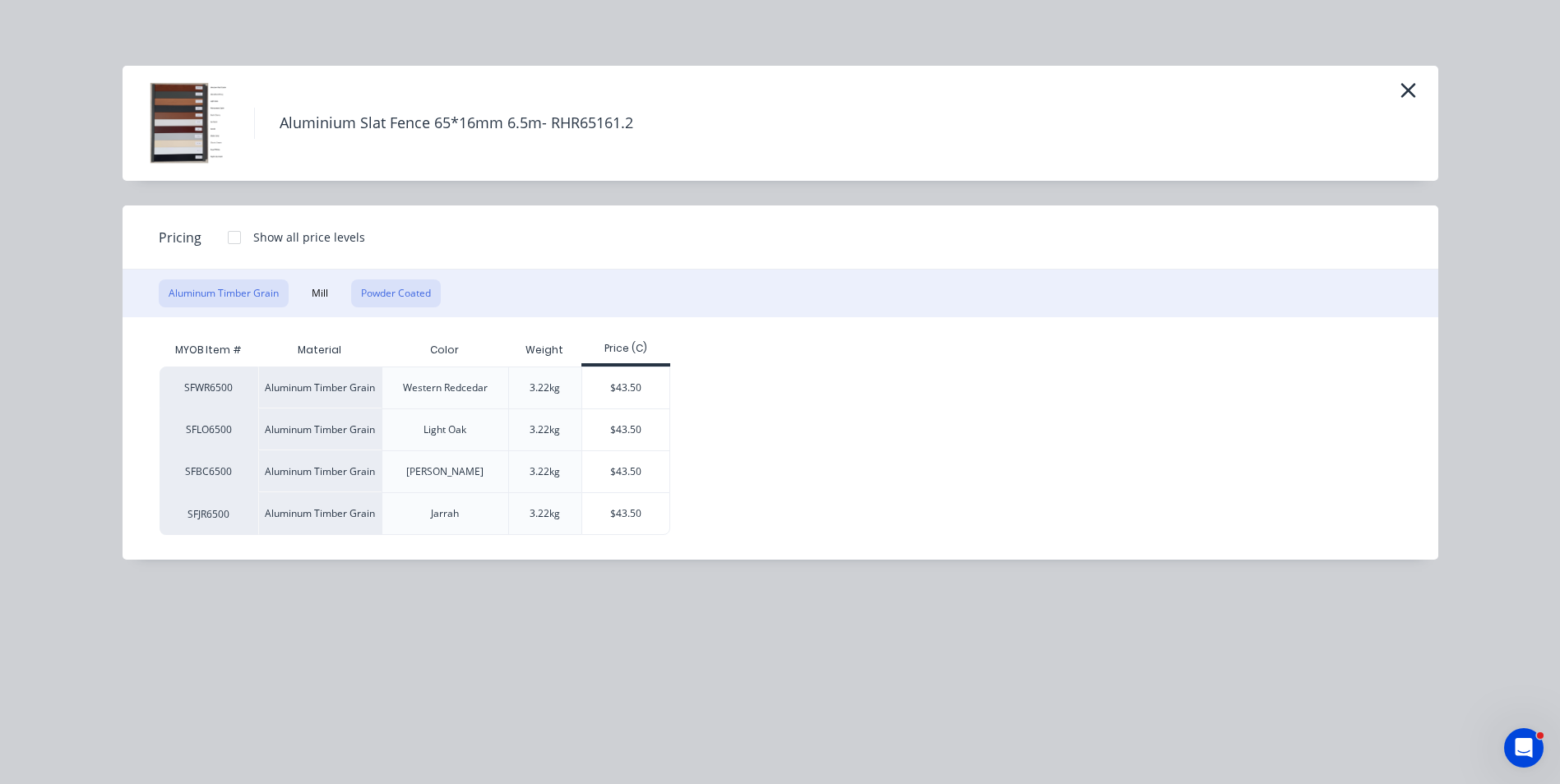
click at [414, 282] on button "Powder Coated" at bounding box center [396, 293] width 90 height 28
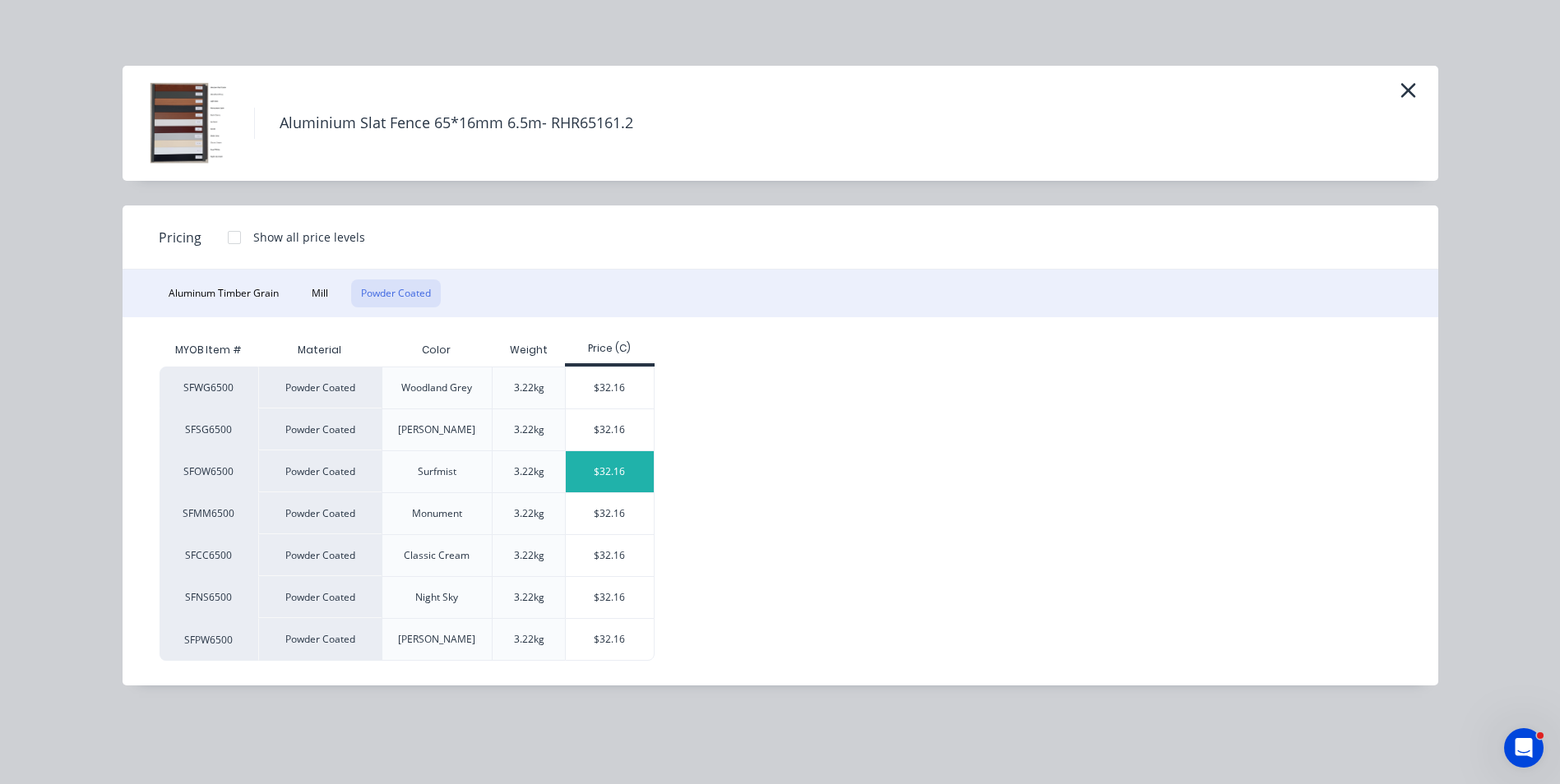
click at [629, 475] on div "$32.16" at bounding box center [610, 471] width 88 height 41
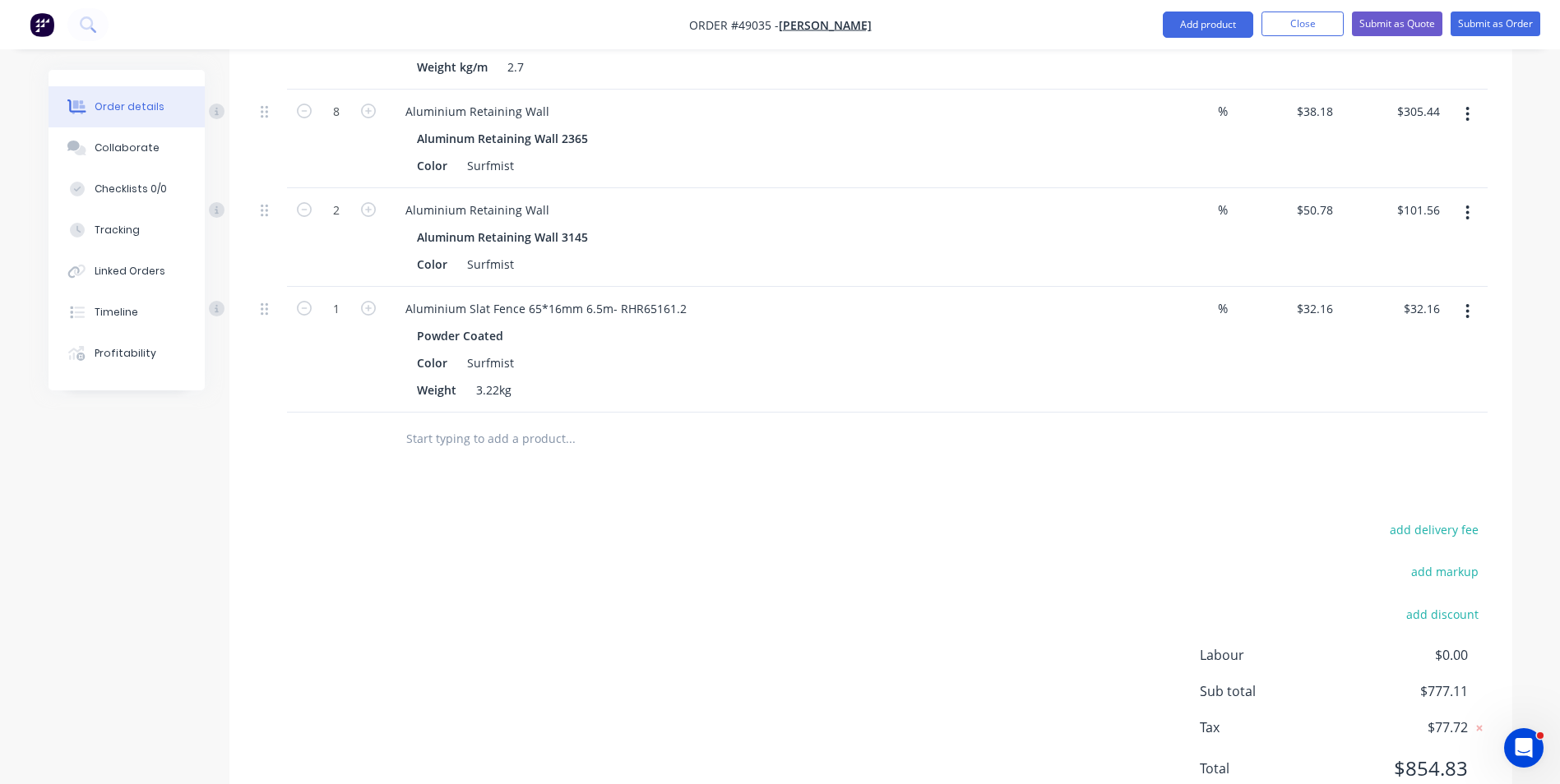
scroll to position [986, 0]
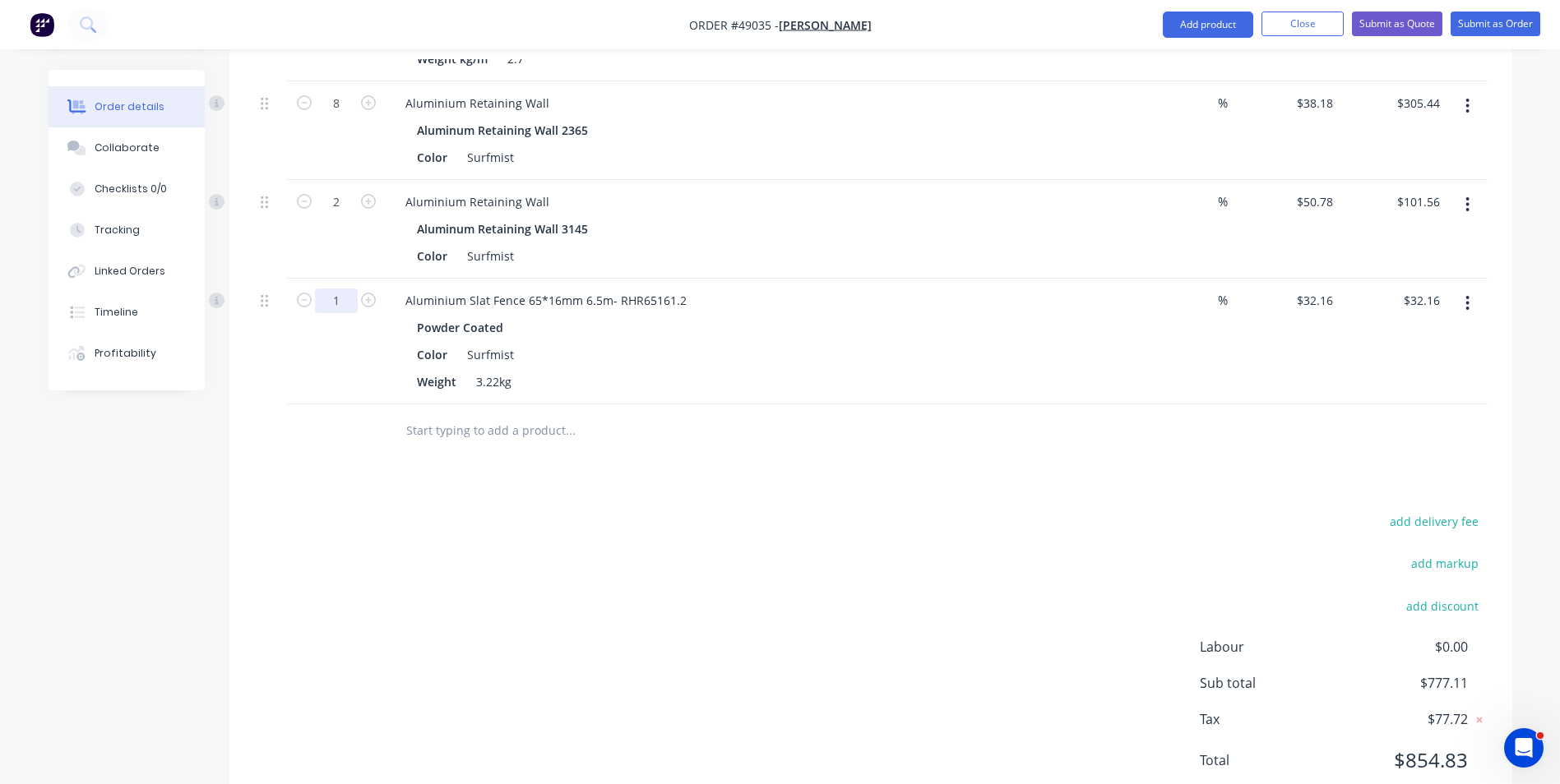
click at [346, 306] on input "1" at bounding box center [336, 301] width 43 height 25
type input "6"
type input "$192.96"
click at [311, 455] on div at bounding box center [336, 431] width 98 height 53
click at [1190, 31] on button "Add product" at bounding box center [1208, 25] width 91 height 27
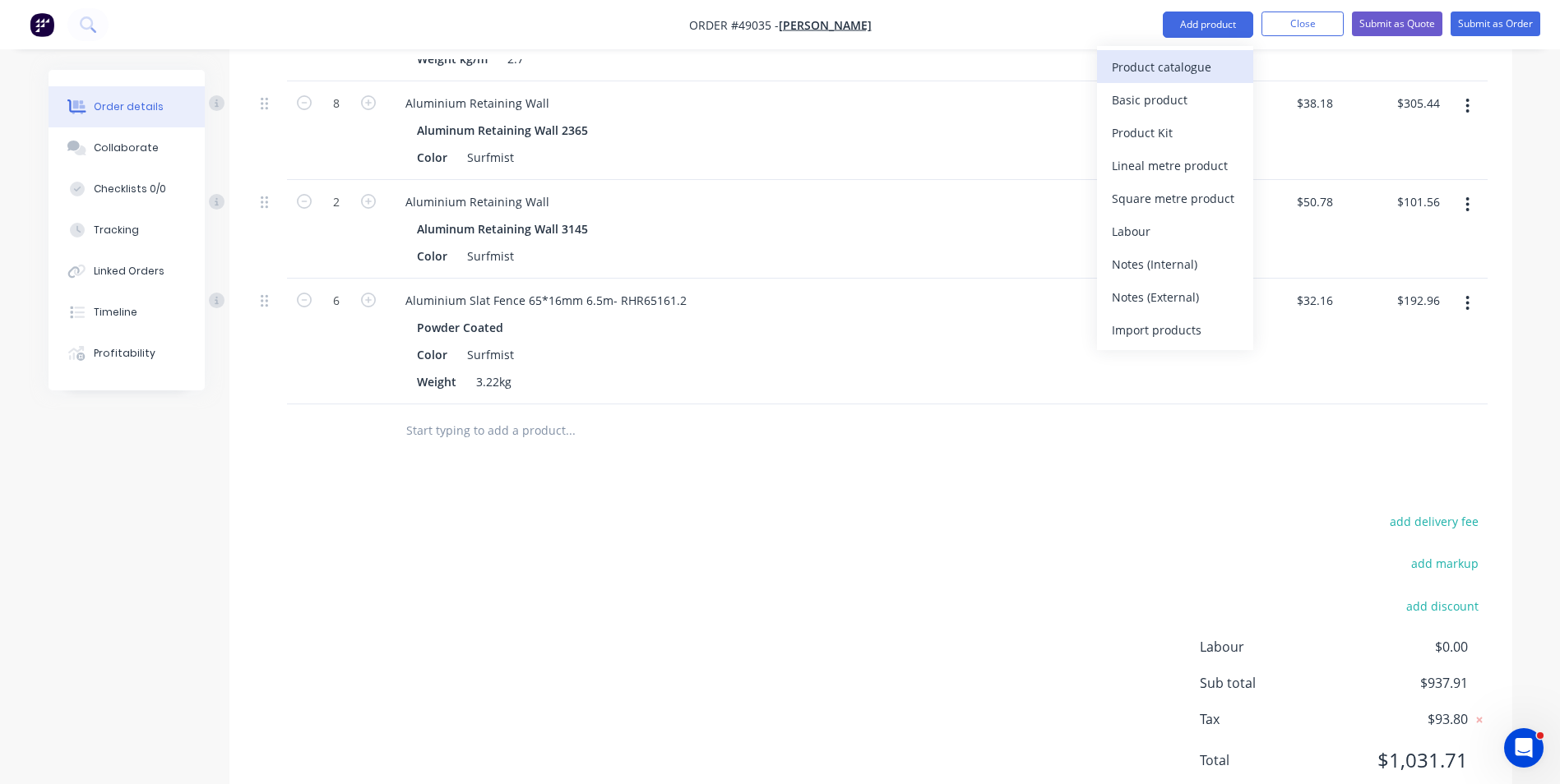
click at [1179, 75] on div "Product catalogue" at bounding box center [1175, 67] width 127 height 24
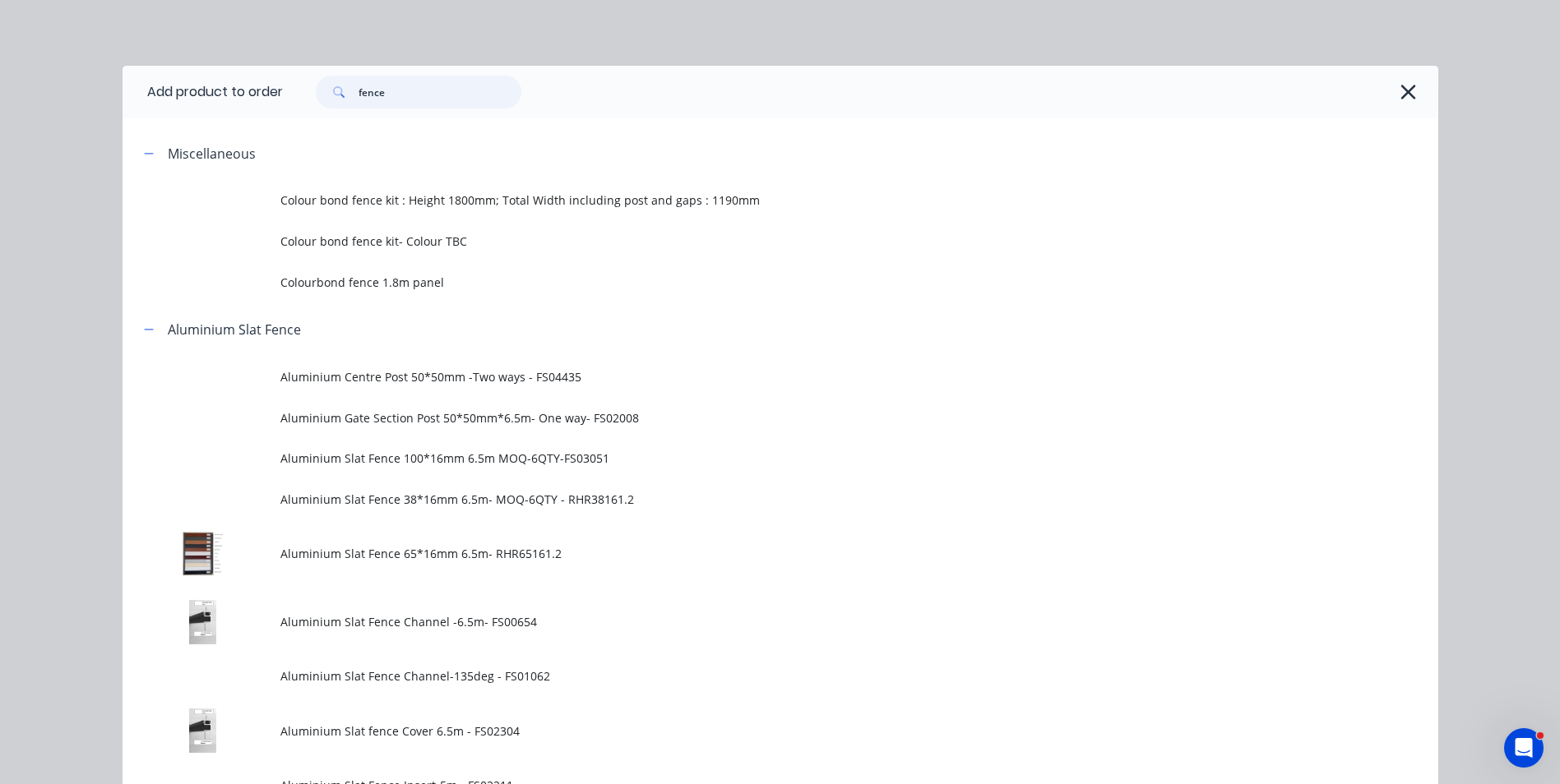
drag, startPoint x: 467, startPoint y: 95, endPoint x: 160, endPoint y: 61, distance: 308.9
click at [160, 61] on div "Add product to order fence Miscellaneous Colour bond fence kit : Height 1800mm;…" at bounding box center [780, 392] width 1560 height 784
type input "shs"
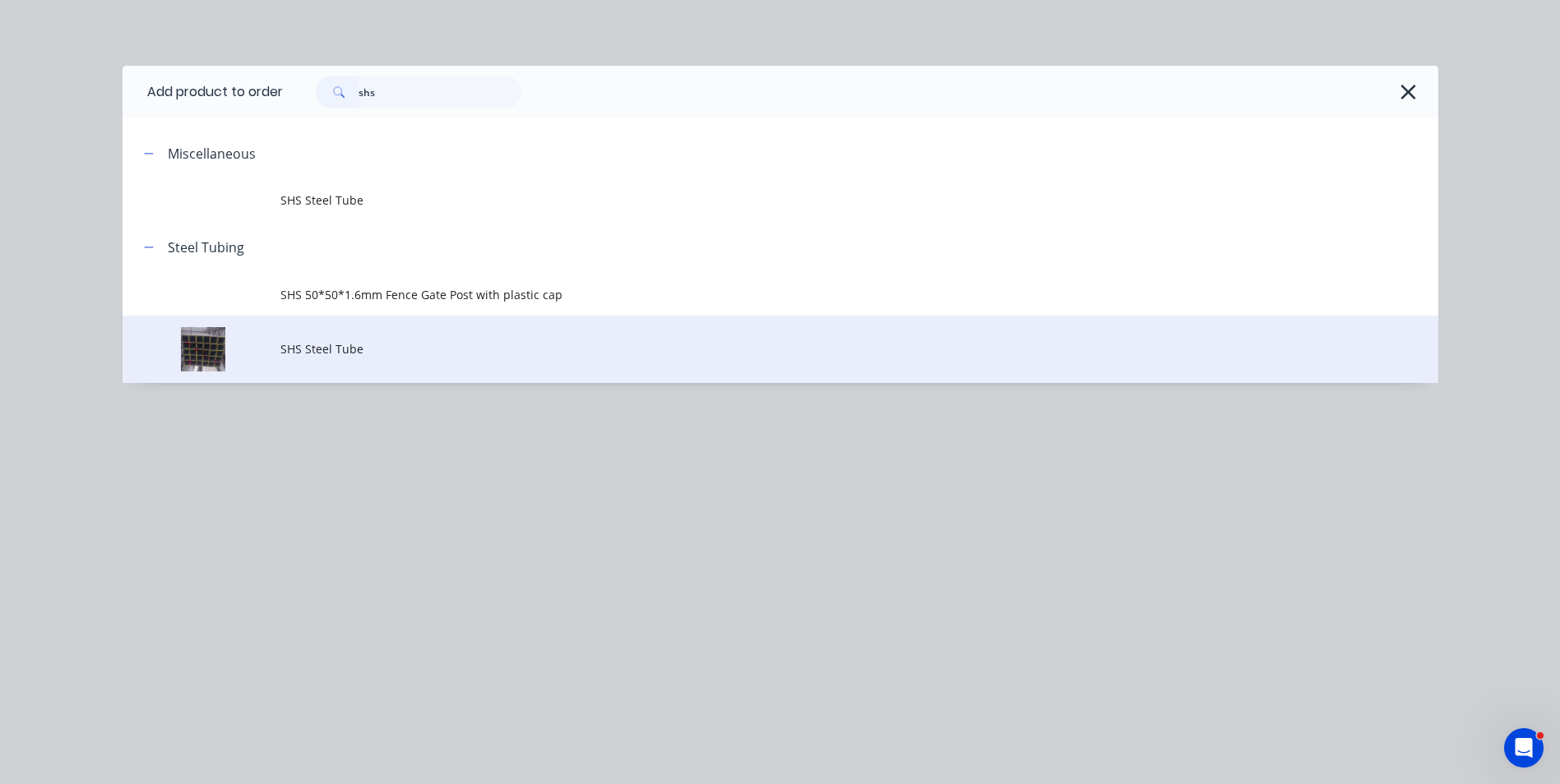
click at [322, 345] on span "SHS Steel Tube" at bounding box center [743, 349] width 926 height 17
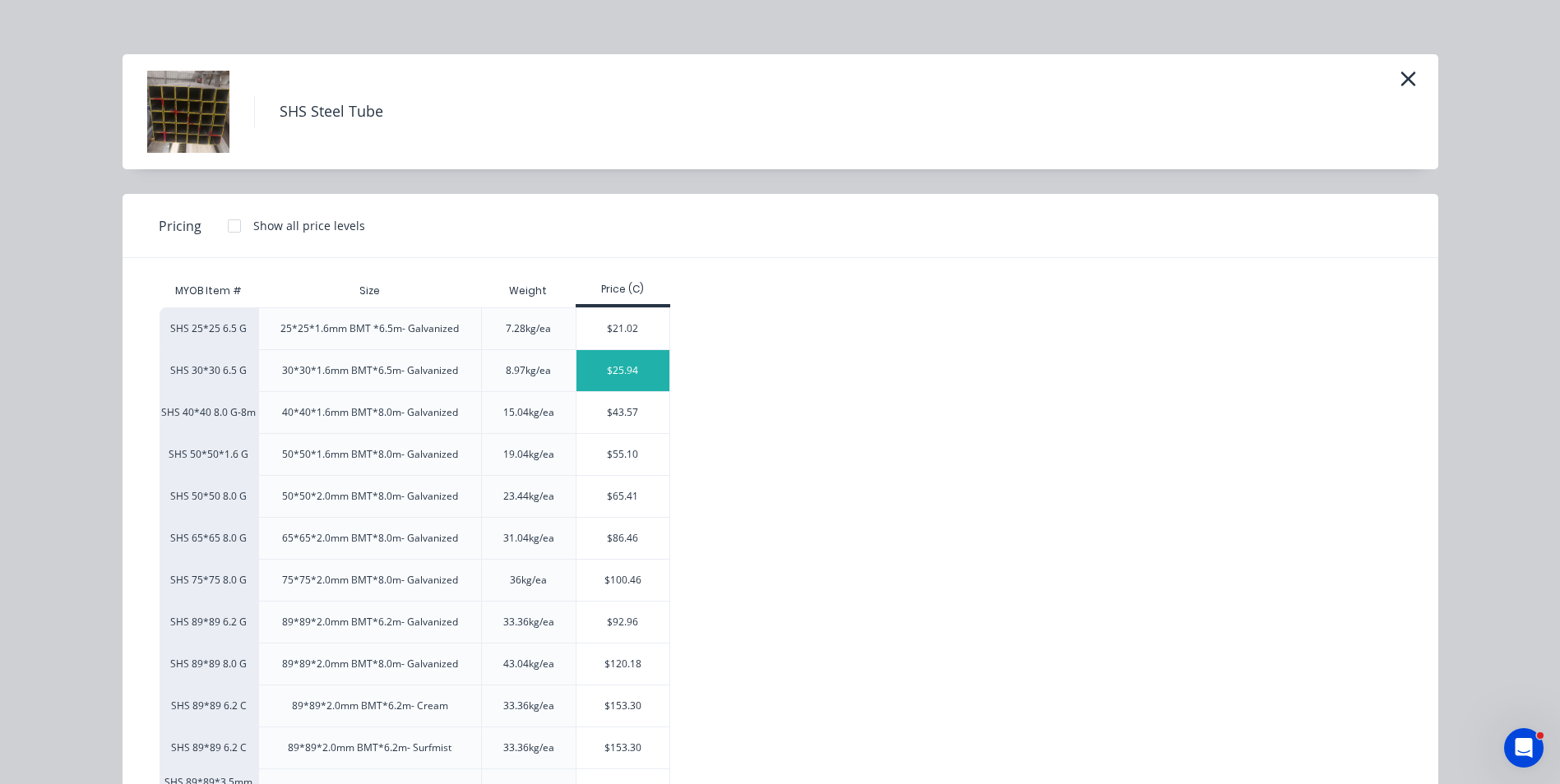
scroll to position [0, 0]
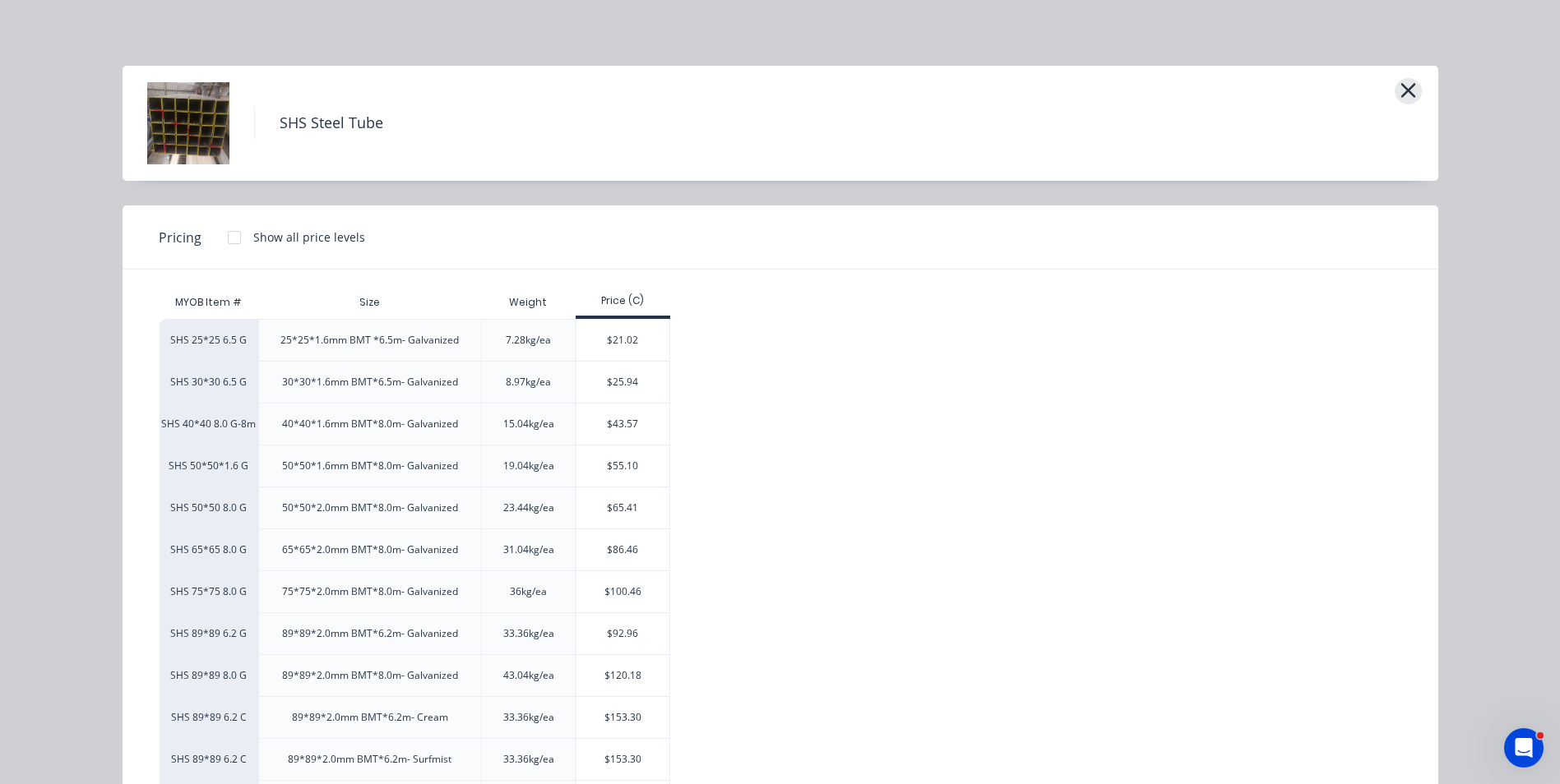
click at [1400, 98] on icon "button" at bounding box center [1408, 91] width 17 height 23
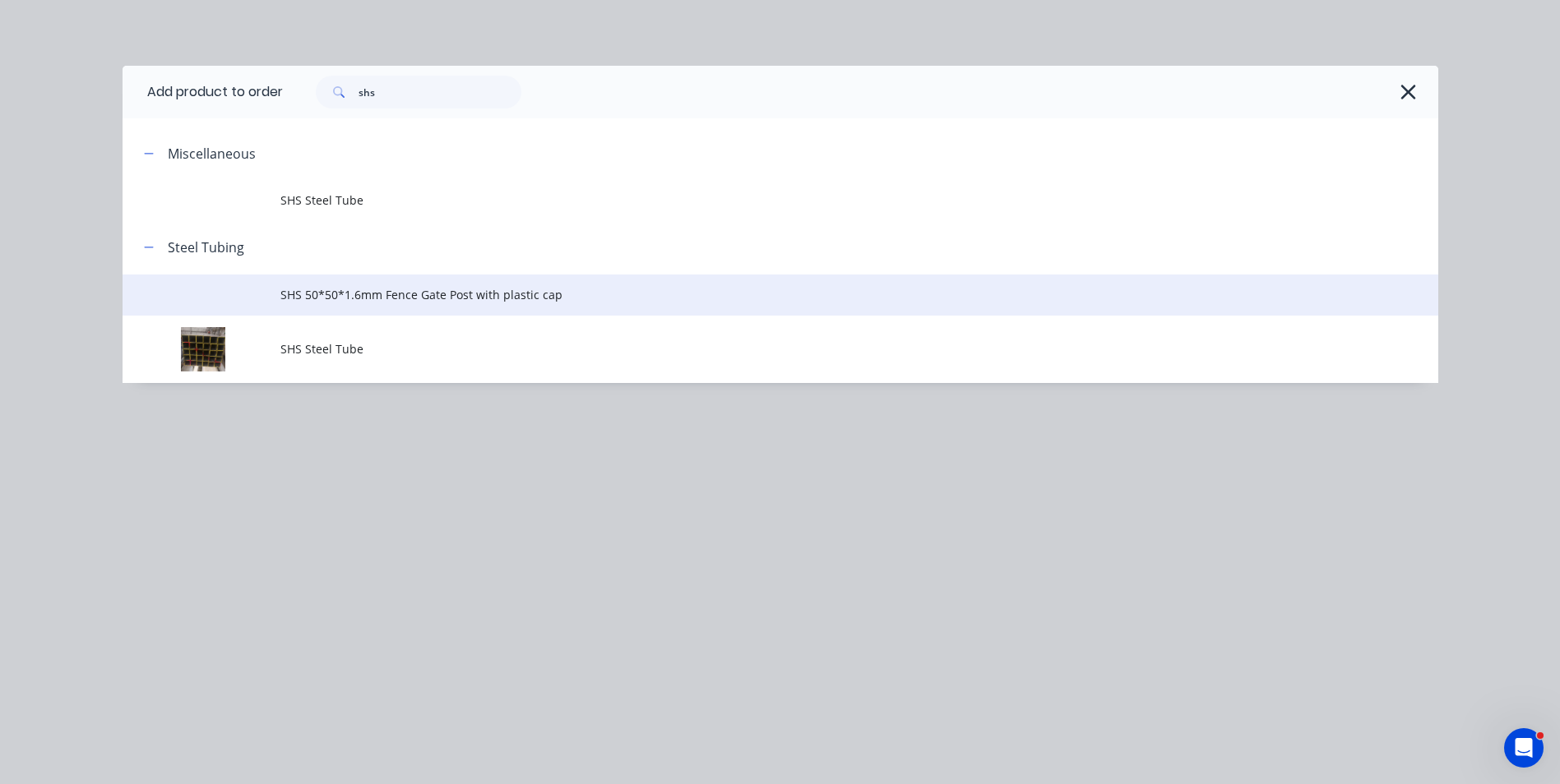
click at [496, 312] on td "SHS 50*50*1.6mm Fence Gate Post with plastic cap" at bounding box center [860, 295] width 1158 height 41
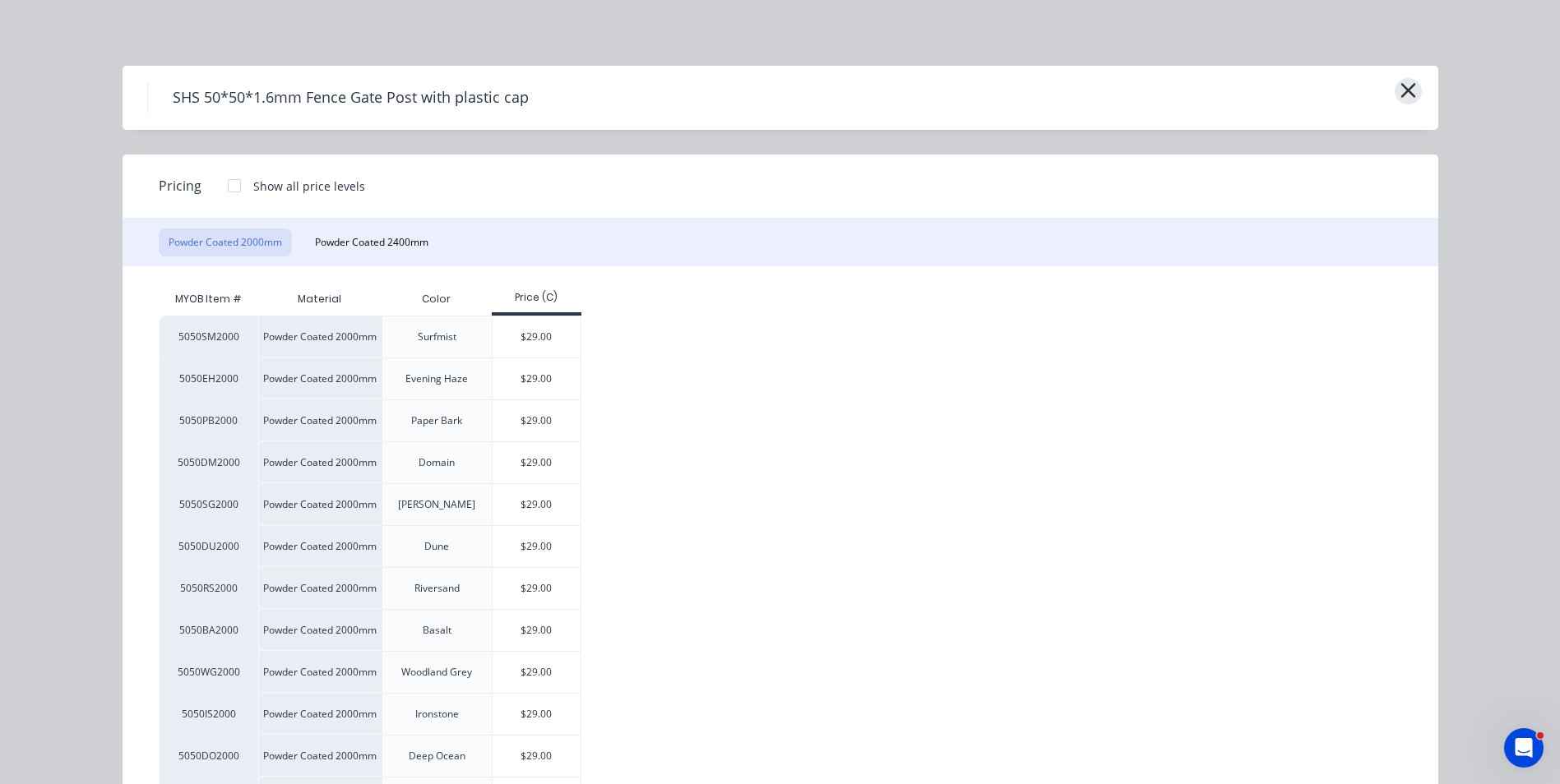
click at [1408, 86] on icon "button" at bounding box center [1408, 91] width 17 height 23
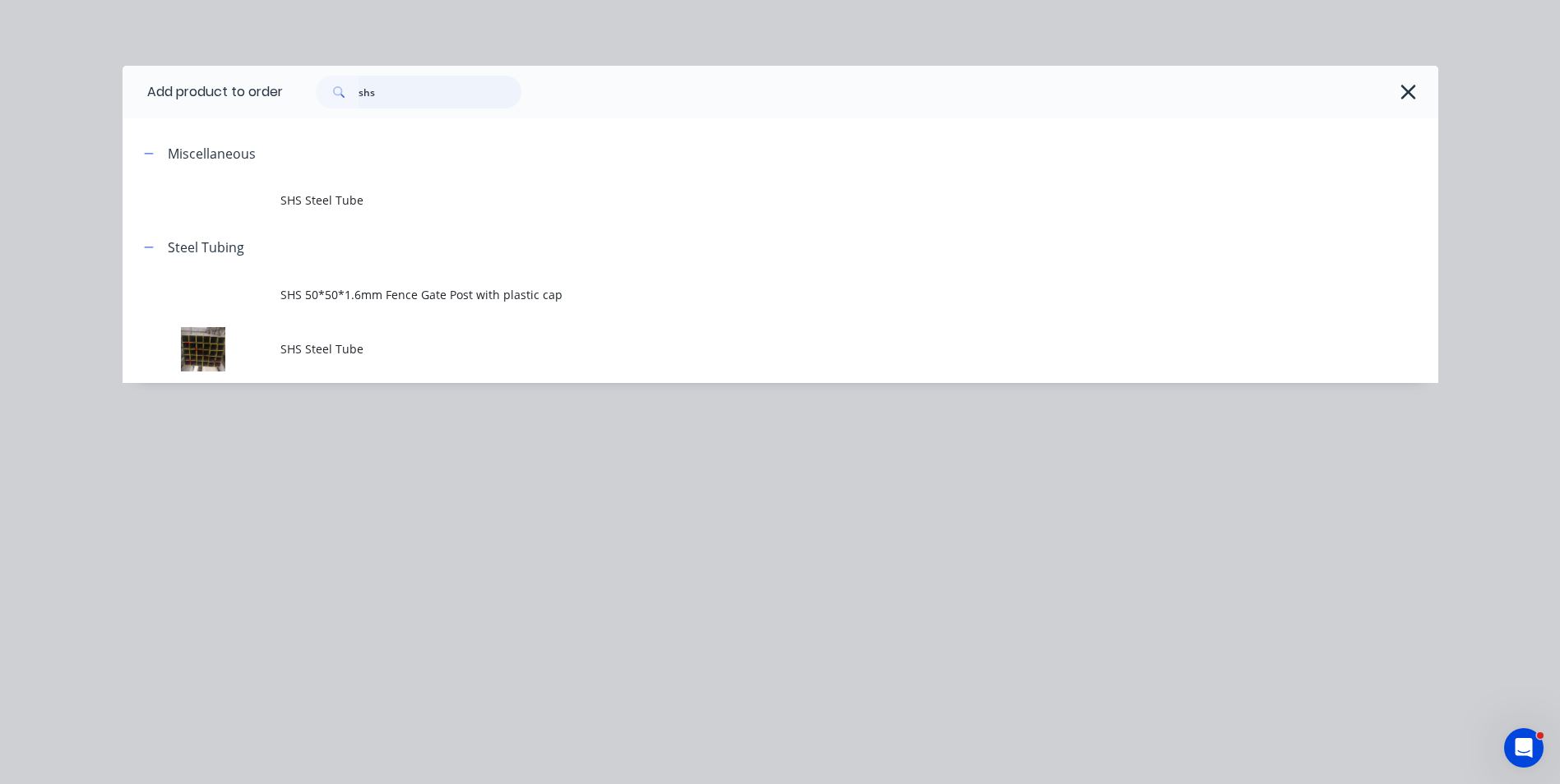
drag, startPoint x: 468, startPoint y: 93, endPoint x: 265, endPoint y: 84, distance: 203.2
click at [265, 84] on header "Add product to order shs" at bounding box center [780, 92] width 1316 height 52
type input "one"
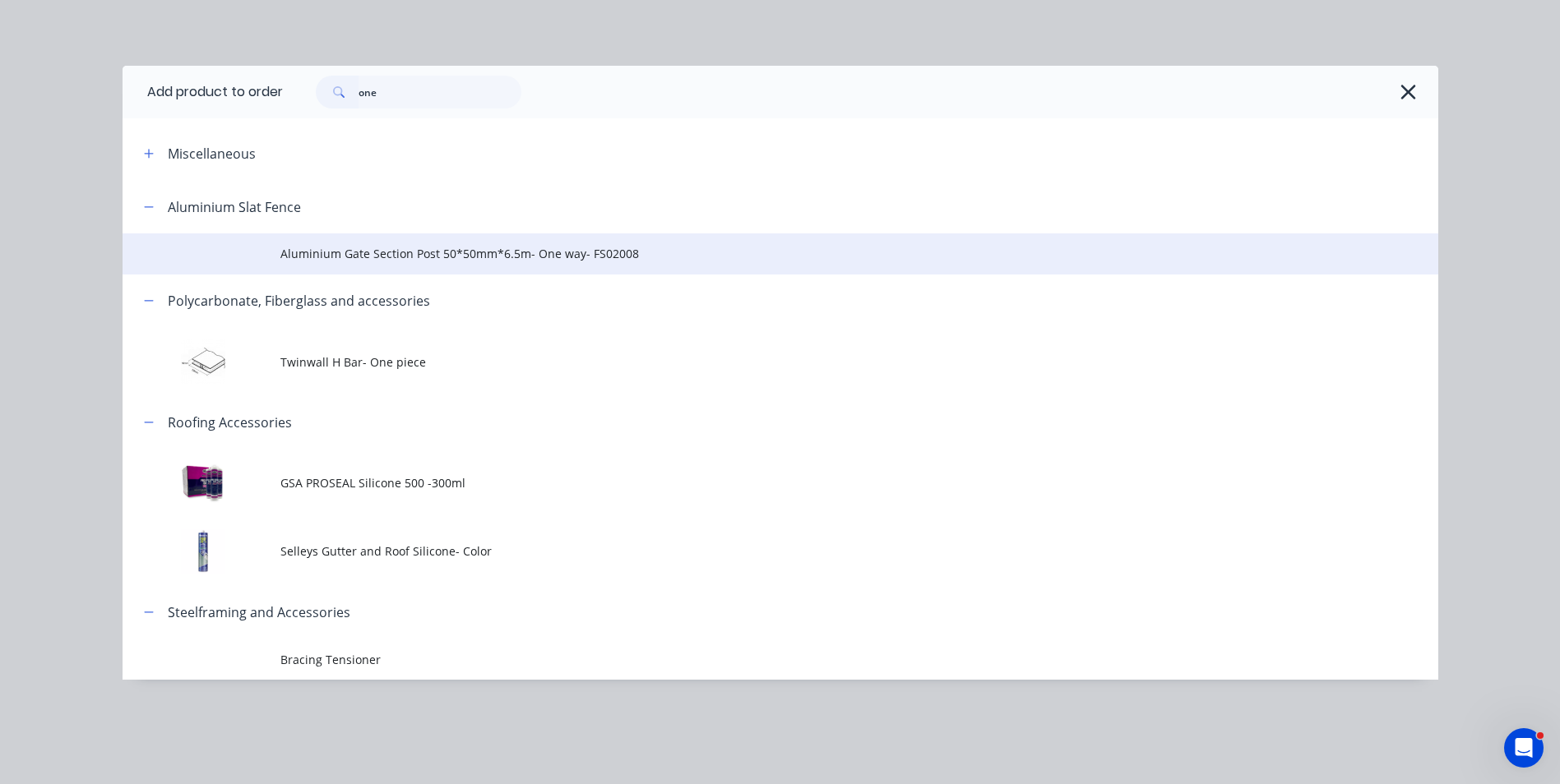
click at [446, 253] on span "Aluminium Gate Section Post 50*50mm*6.5m- One way- FS02008" at bounding box center [743, 254] width 926 height 17
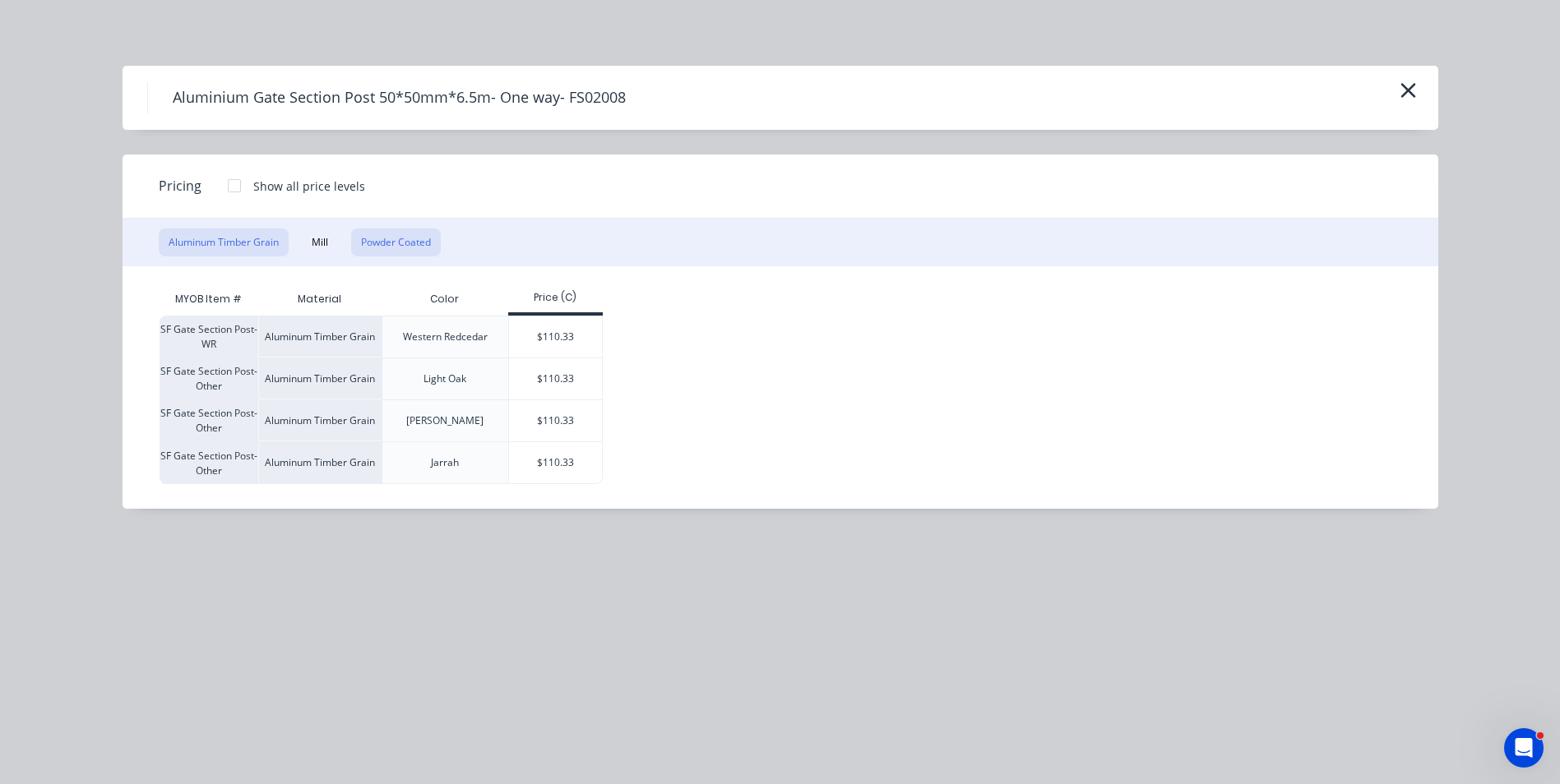
click at [387, 239] on button "Powder Coated" at bounding box center [396, 242] width 90 height 28
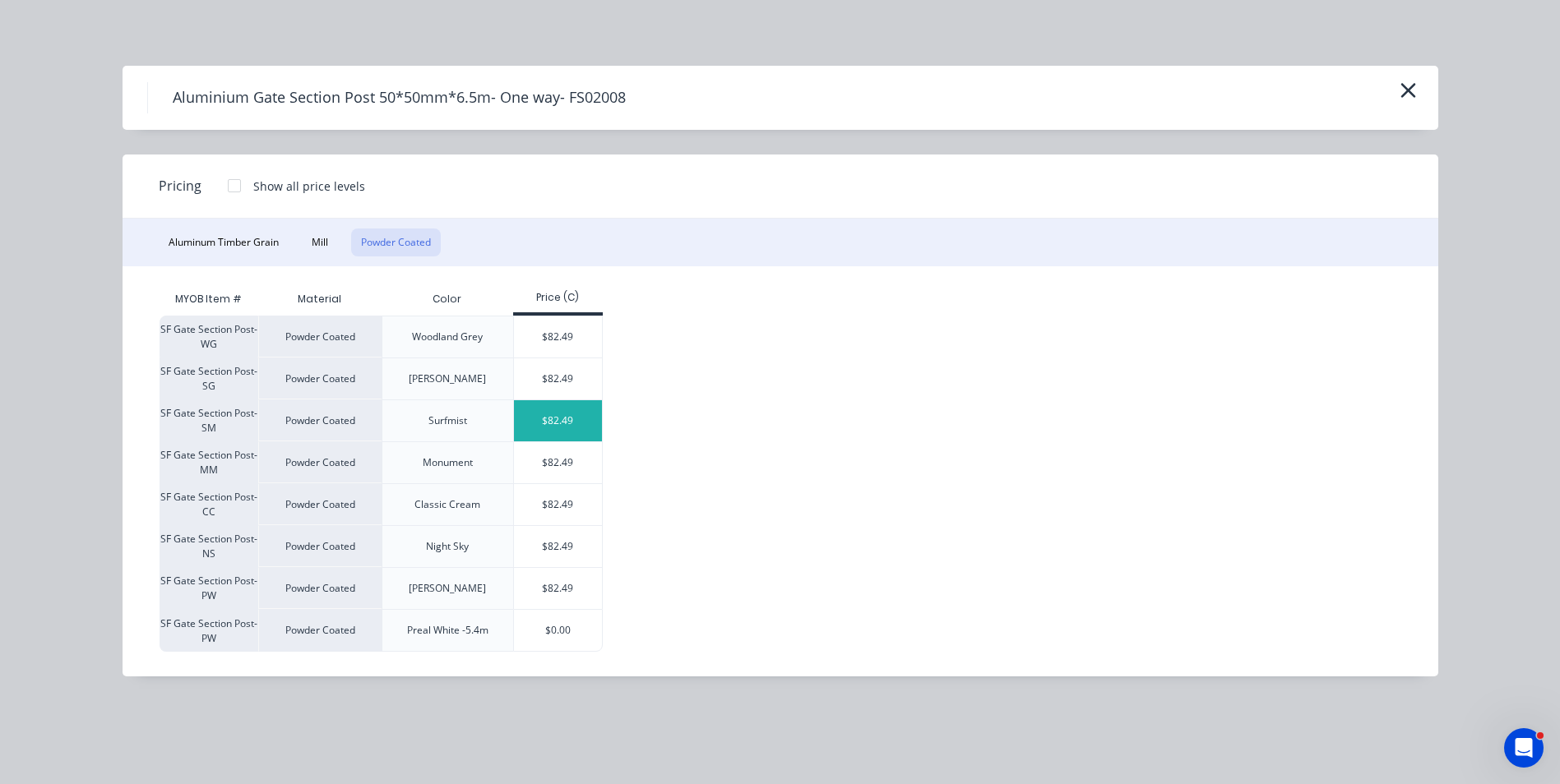
click at [538, 408] on div "$82.49" at bounding box center [558, 421] width 88 height 41
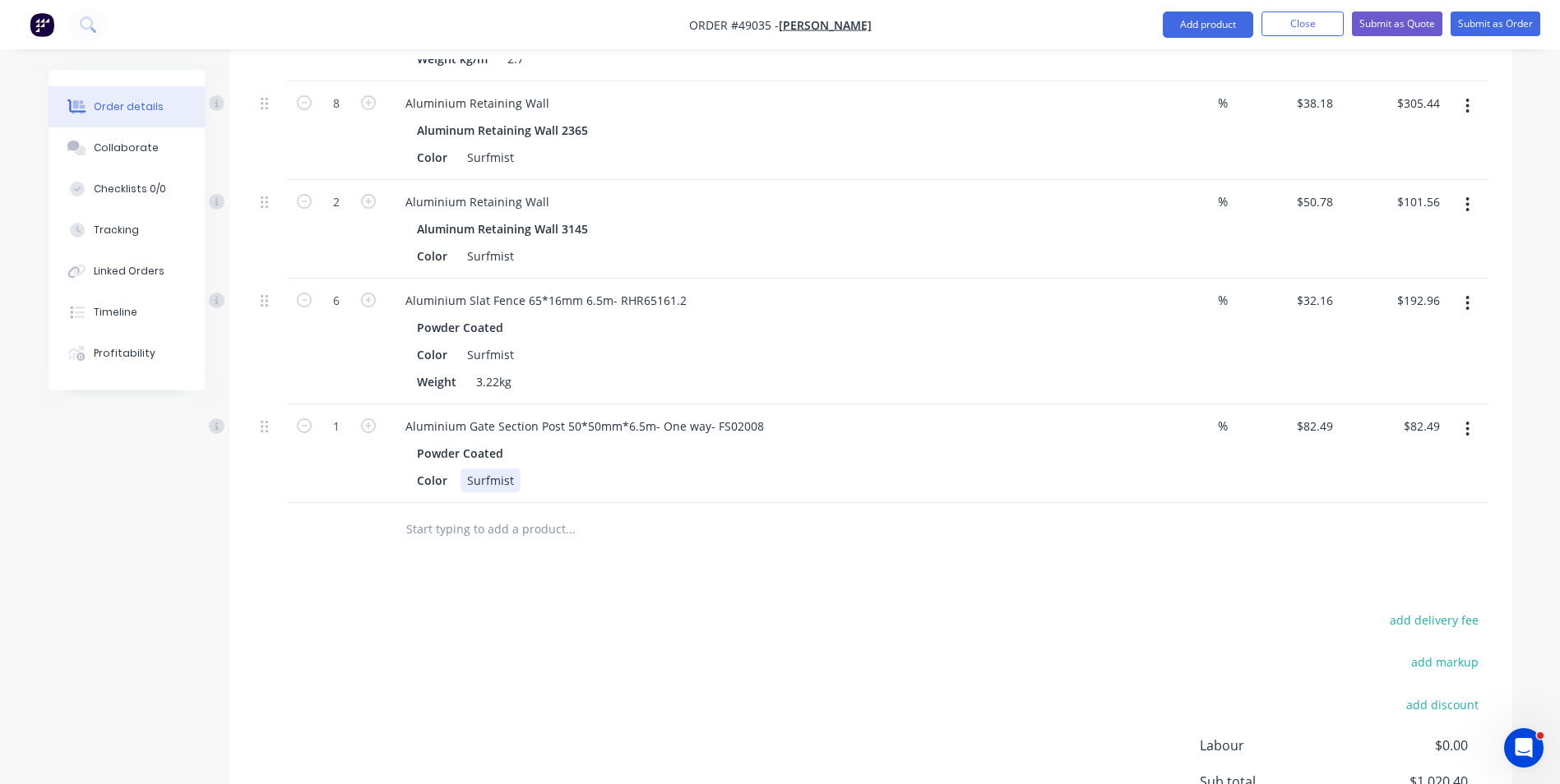
click at [701, 488] on div "Color Surfmist" at bounding box center [752, 480] width 684 height 24
click at [1027, 503] on div at bounding box center [870, 529] width 1234 height 53
click at [1467, 429] on icon "button" at bounding box center [1467, 429] width 3 height 15
drag, startPoint x: 1108, startPoint y: 534, endPoint x: 1217, endPoint y: 111, distance: 436.8
click at [1115, 516] on div at bounding box center [870, 529] width 1234 height 53
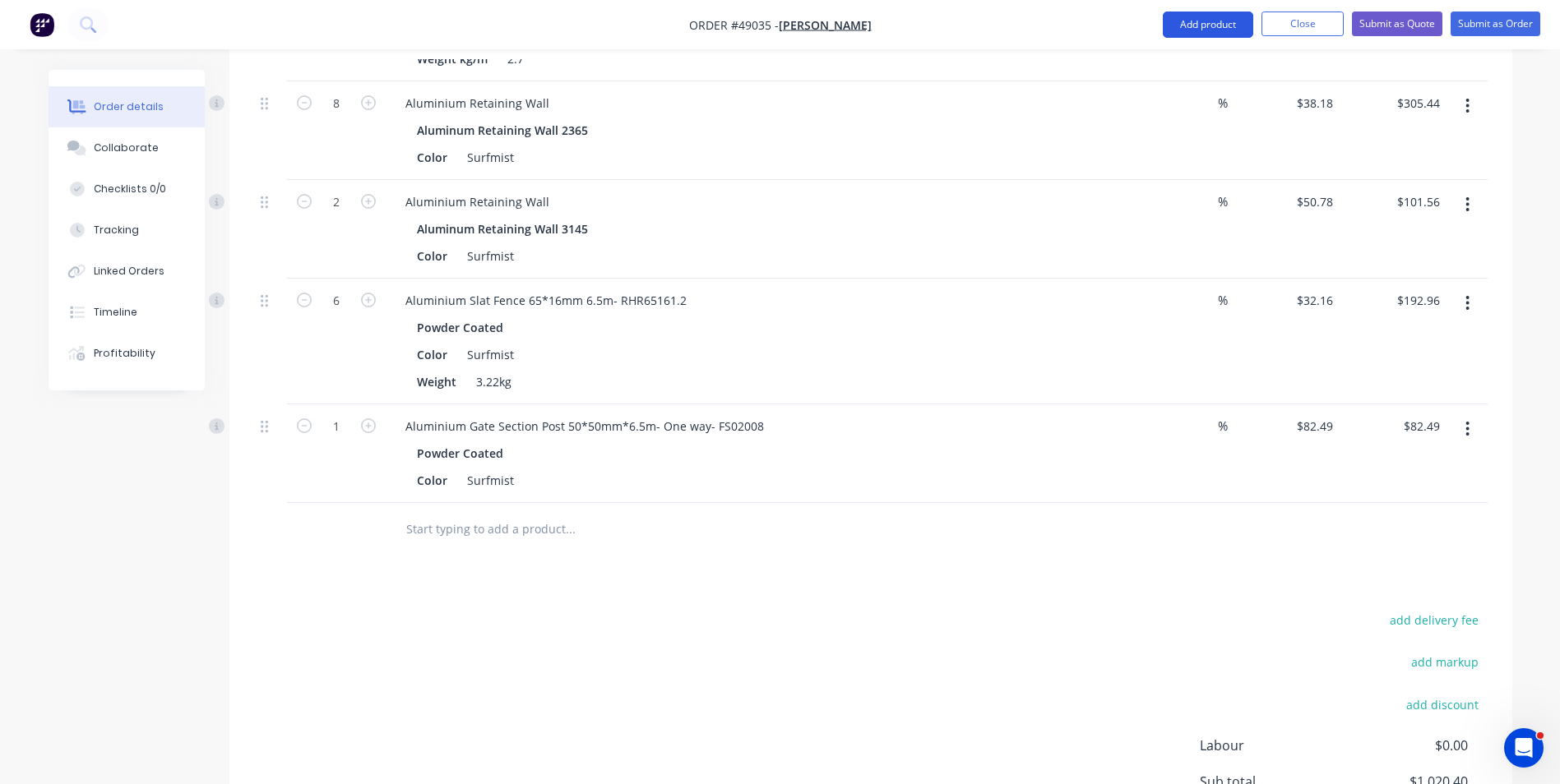
click at [1211, 30] on button "Add product" at bounding box center [1208, 25] width 91 height 27
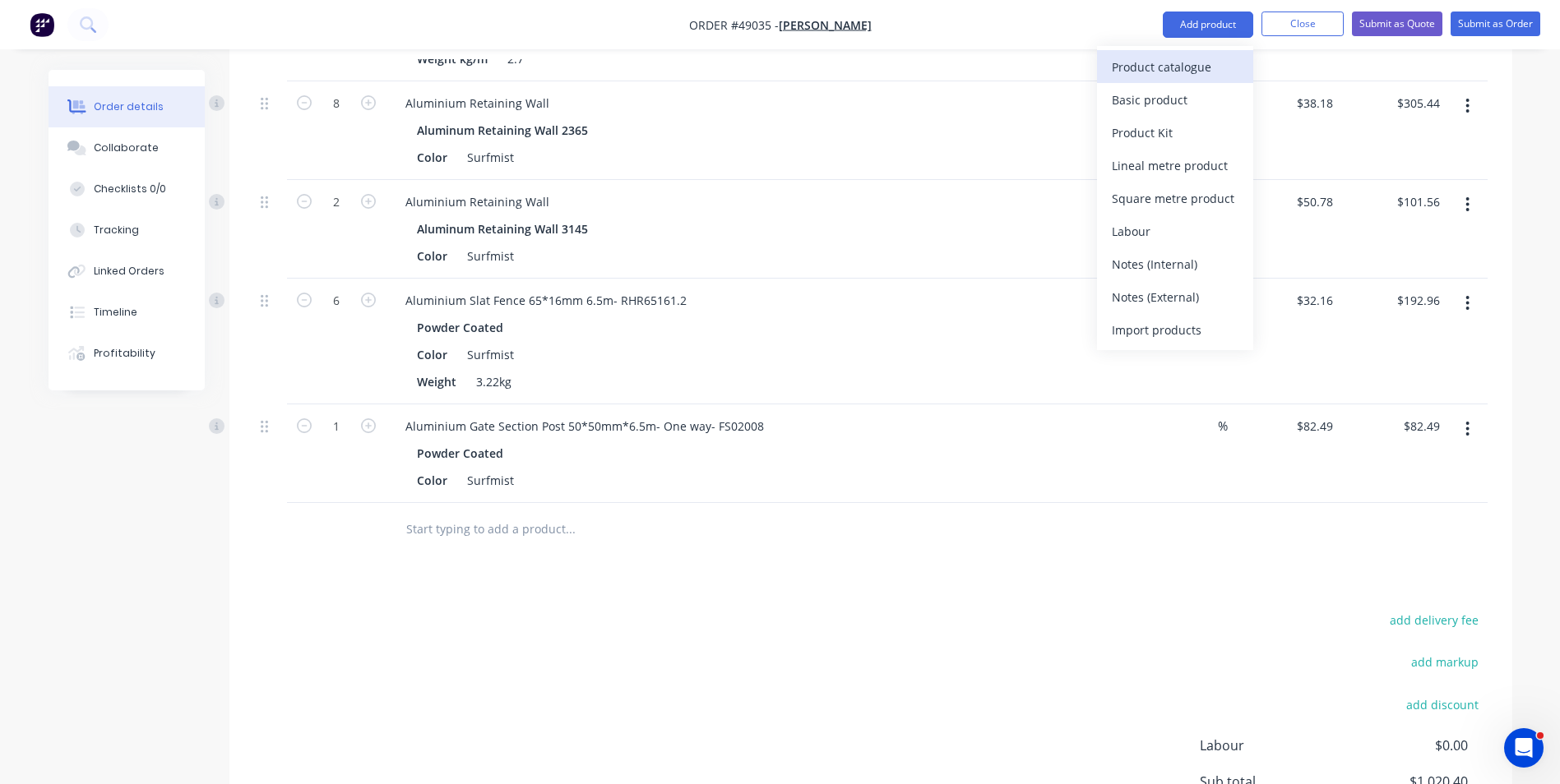
click at [1112, 68] on div "Product catalogue" at bounding box center [1175, 67] width 127 height 24
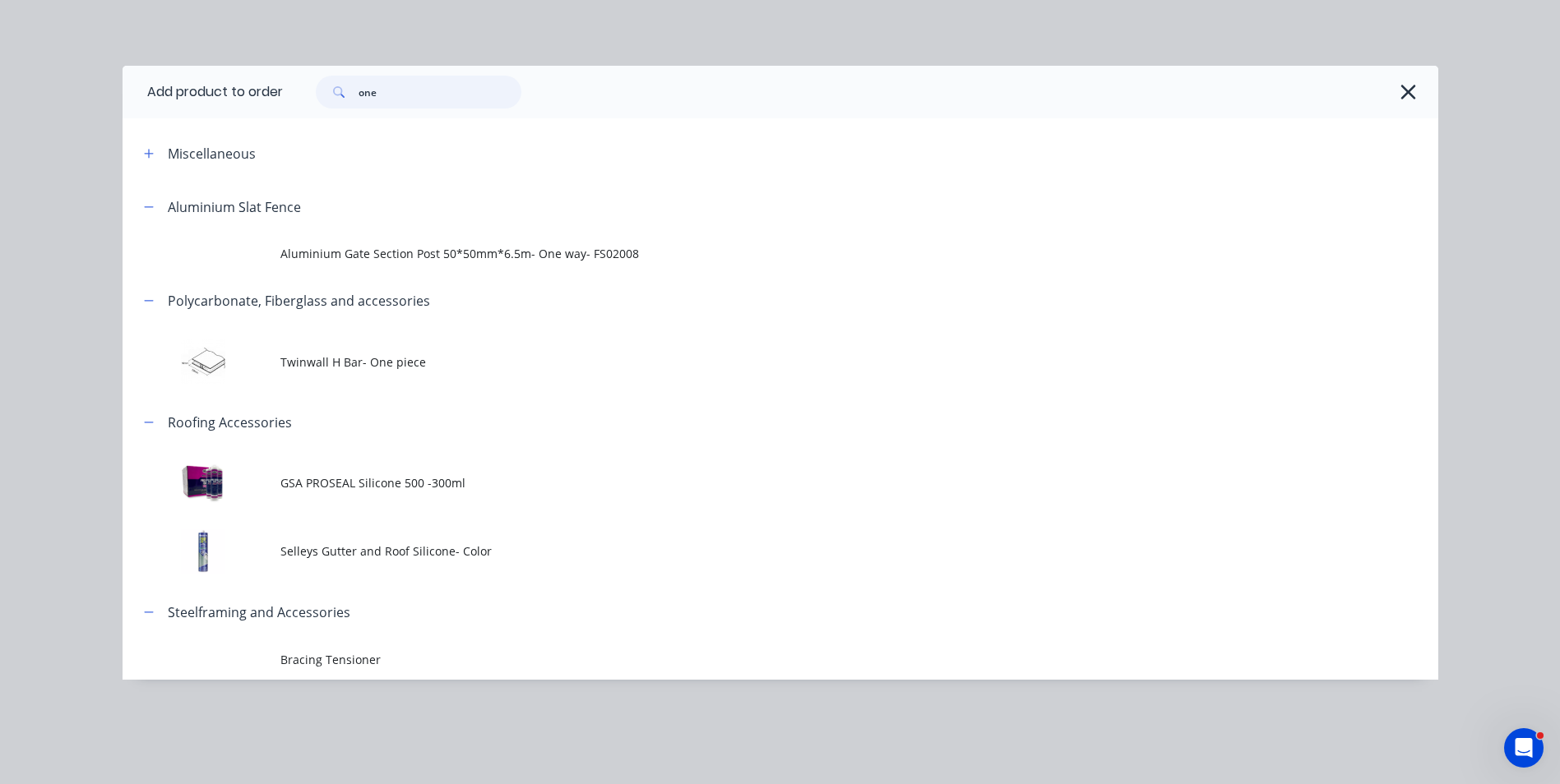
drag, startPoint x: 420, startPoint y: 98, endPoint x: 304, endPoint y: 97, distance: 116.0
click at [304, 97] on div "one" at bounding box center [410, 92] width 222 height 32
type input "channel"
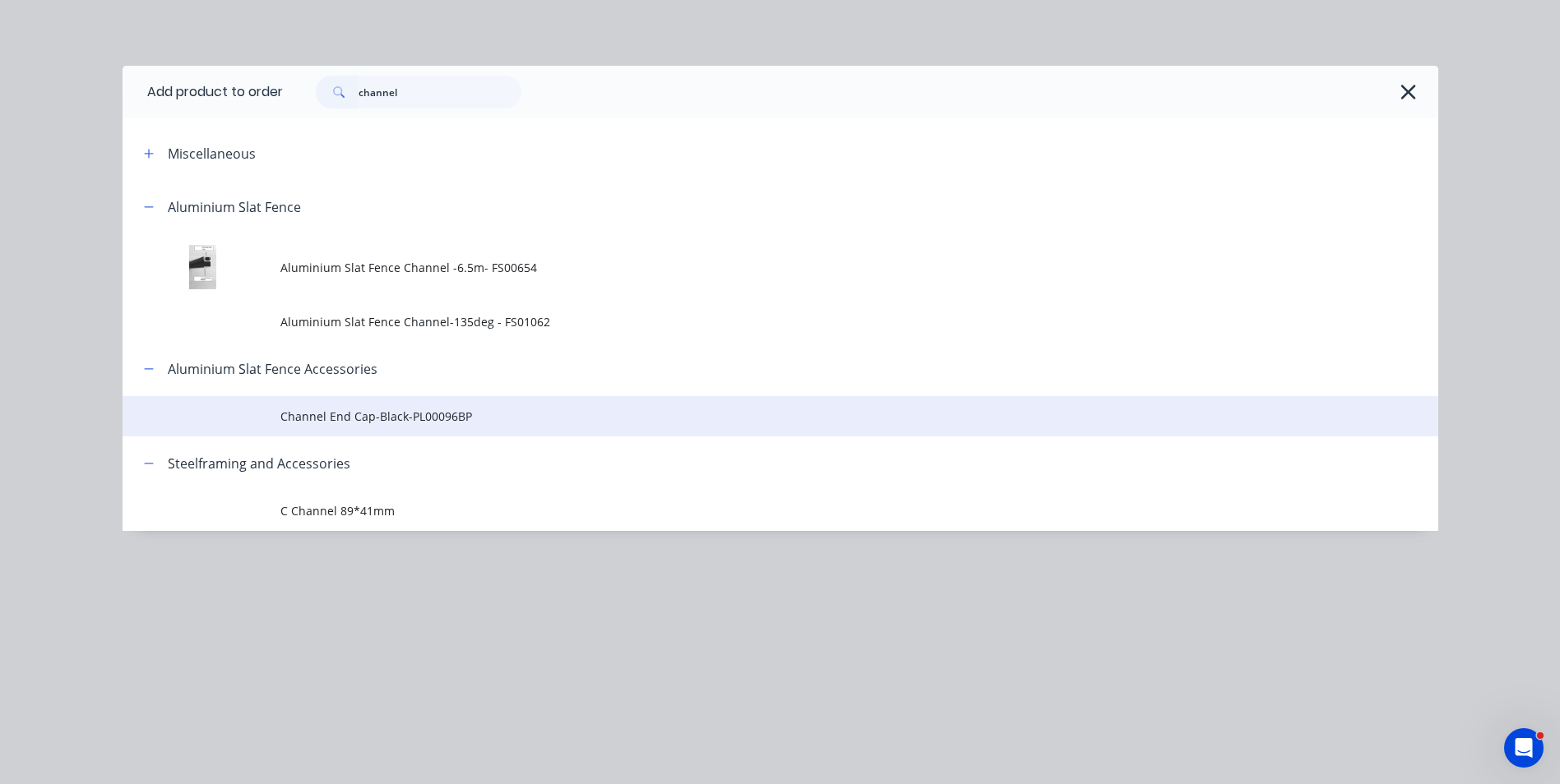
click at [386, 430] on td "Channel End Cap-Black-PL00096BP" at bounding box center [860, 416] width 1158 height 41
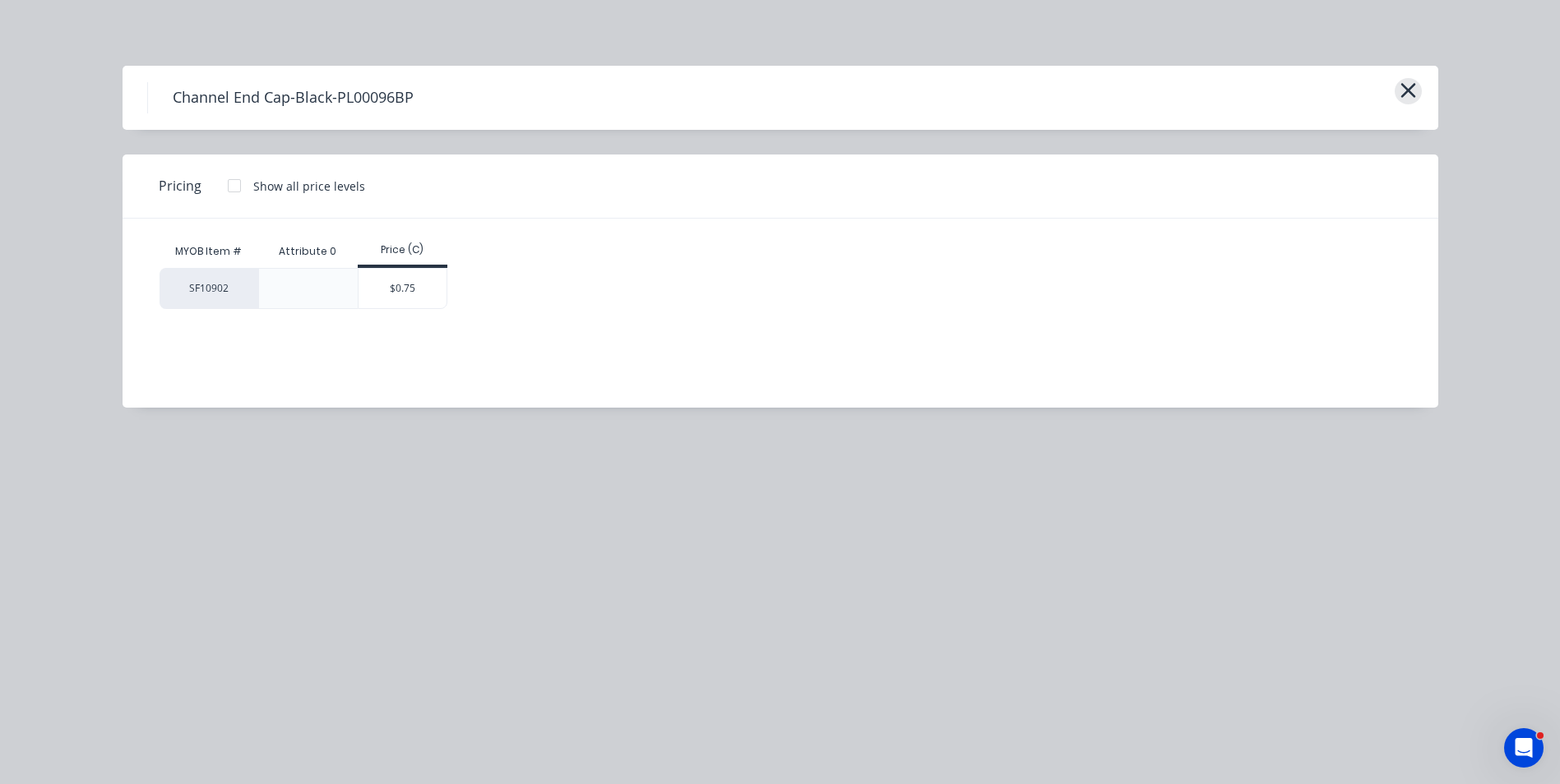
click at [1396, 88] on button "button" at bounding box center [1408, 92] width 27 height 27
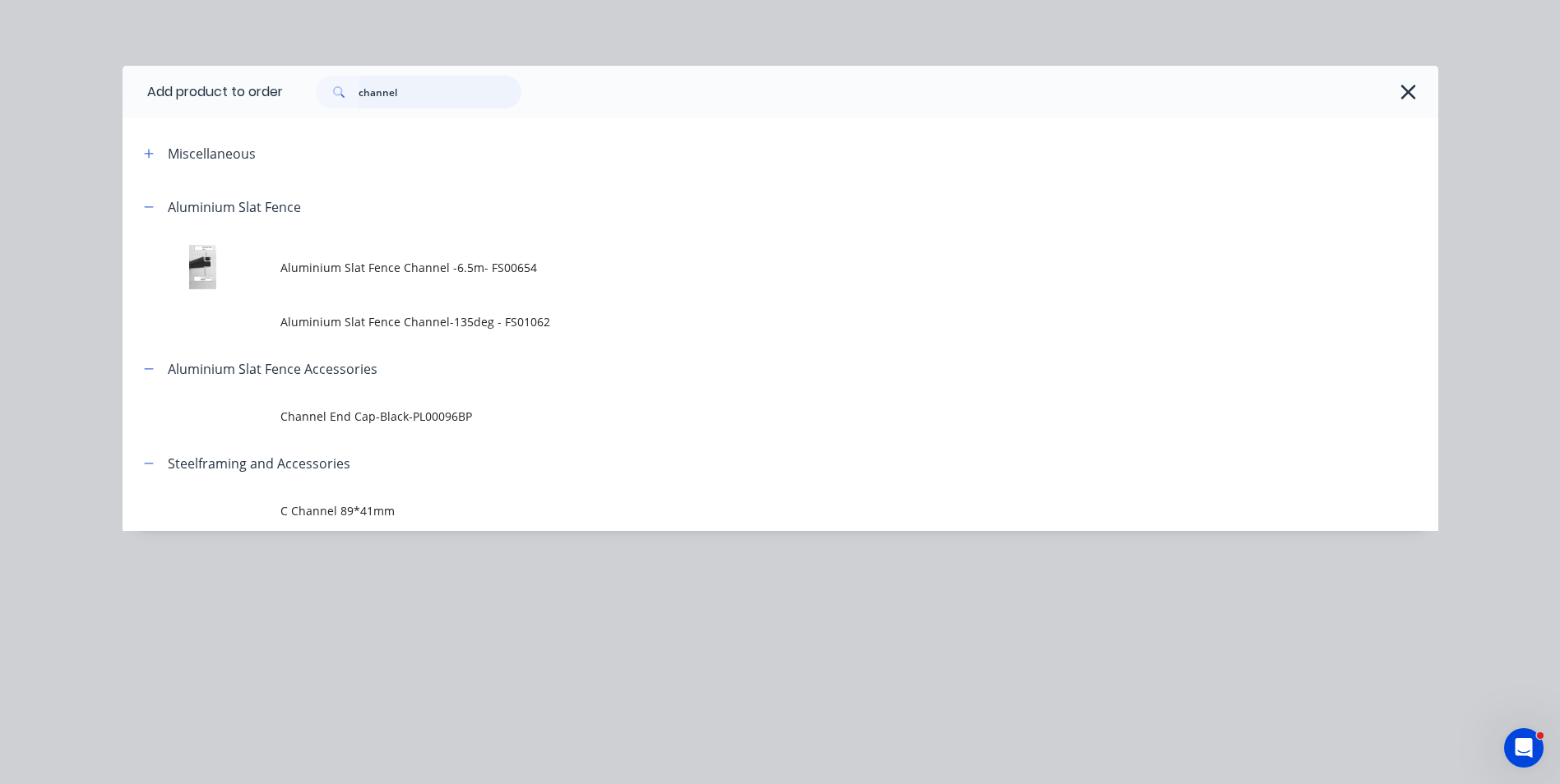
drag, startPoint x: 420, startPoint y: 90, endPoint x: 264, endPoint y: 92, distance: 156.0
click at [264, 92] on header "Add product to order channel" at bounding box center [780, 92] width 1316 height 52
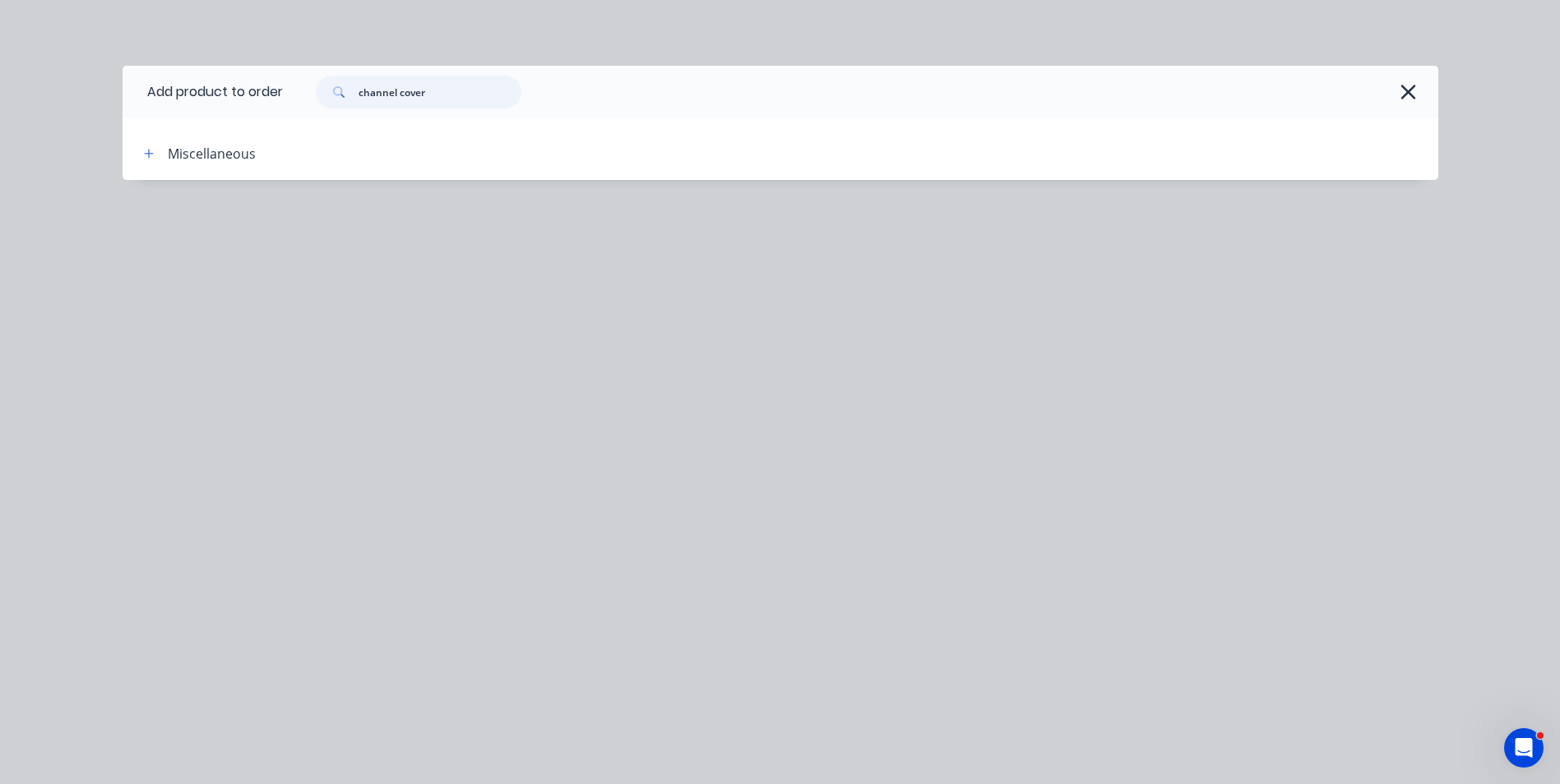
drag, startPoint x: 401, startPoint y: 95, endPoint x: 335, endPoint y: 99, distance: 66.1
click at [341, 100] on div "channel cover" at bounding box center [418, 92] width 205 height 32
type input "cover"
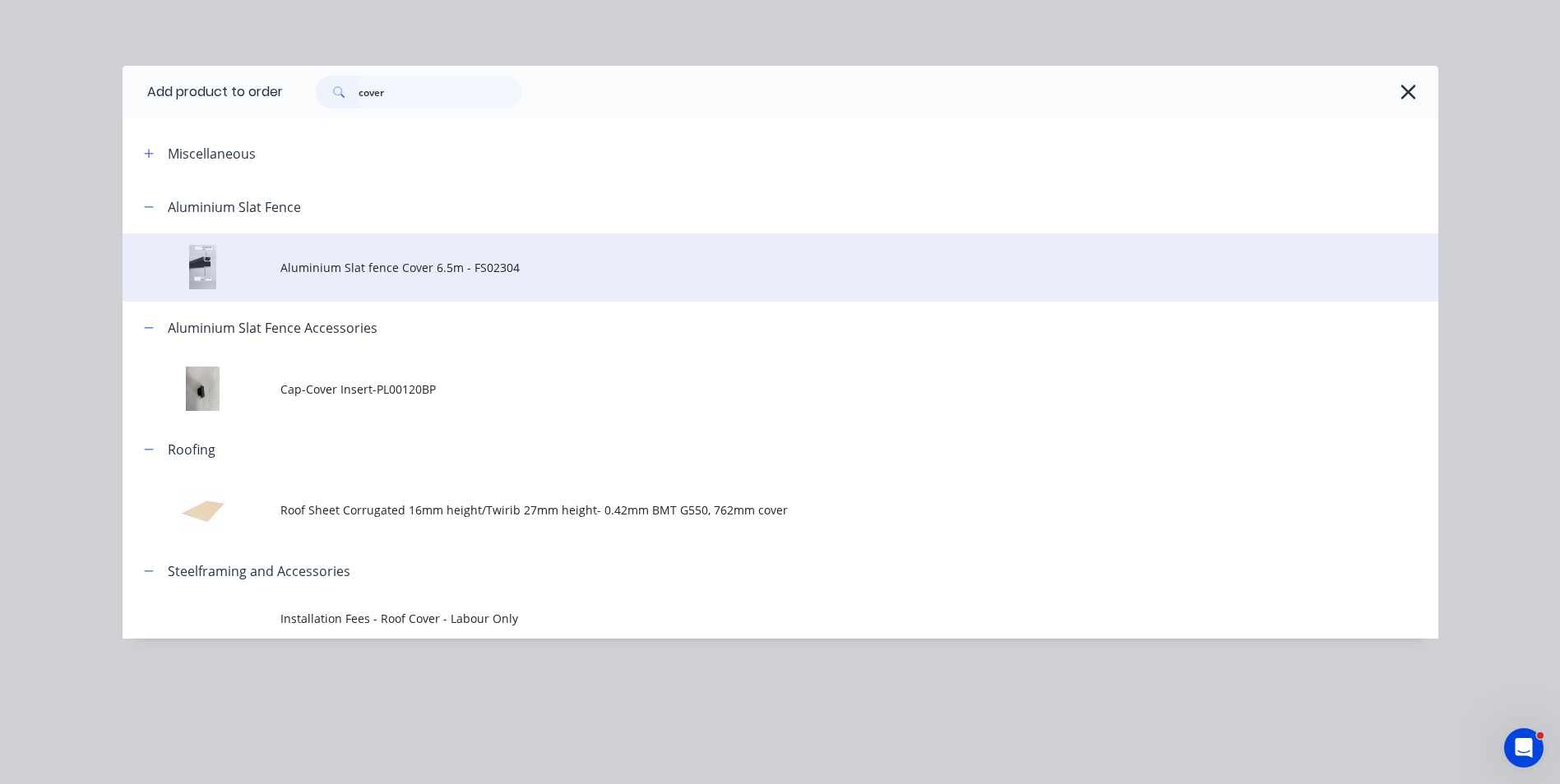
click at [449, 279] on td "Aluminium Slat fence Cover 6.5m - FS02304" at bounding box center [860, 268] width 1158 height 69
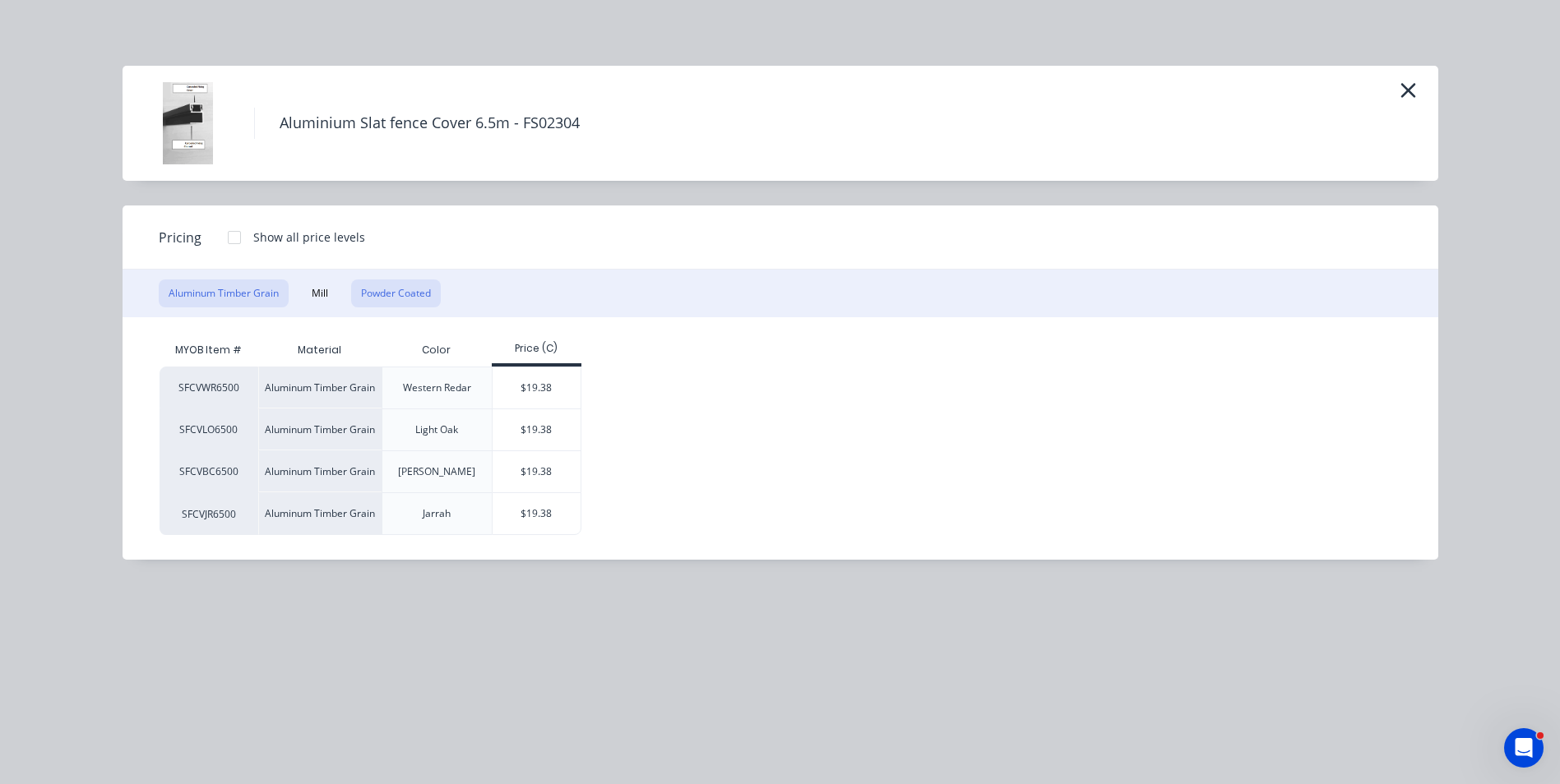
click at [400, 290] on button "Powder Coated" at bounding box center [396, 293] width 90 height 28
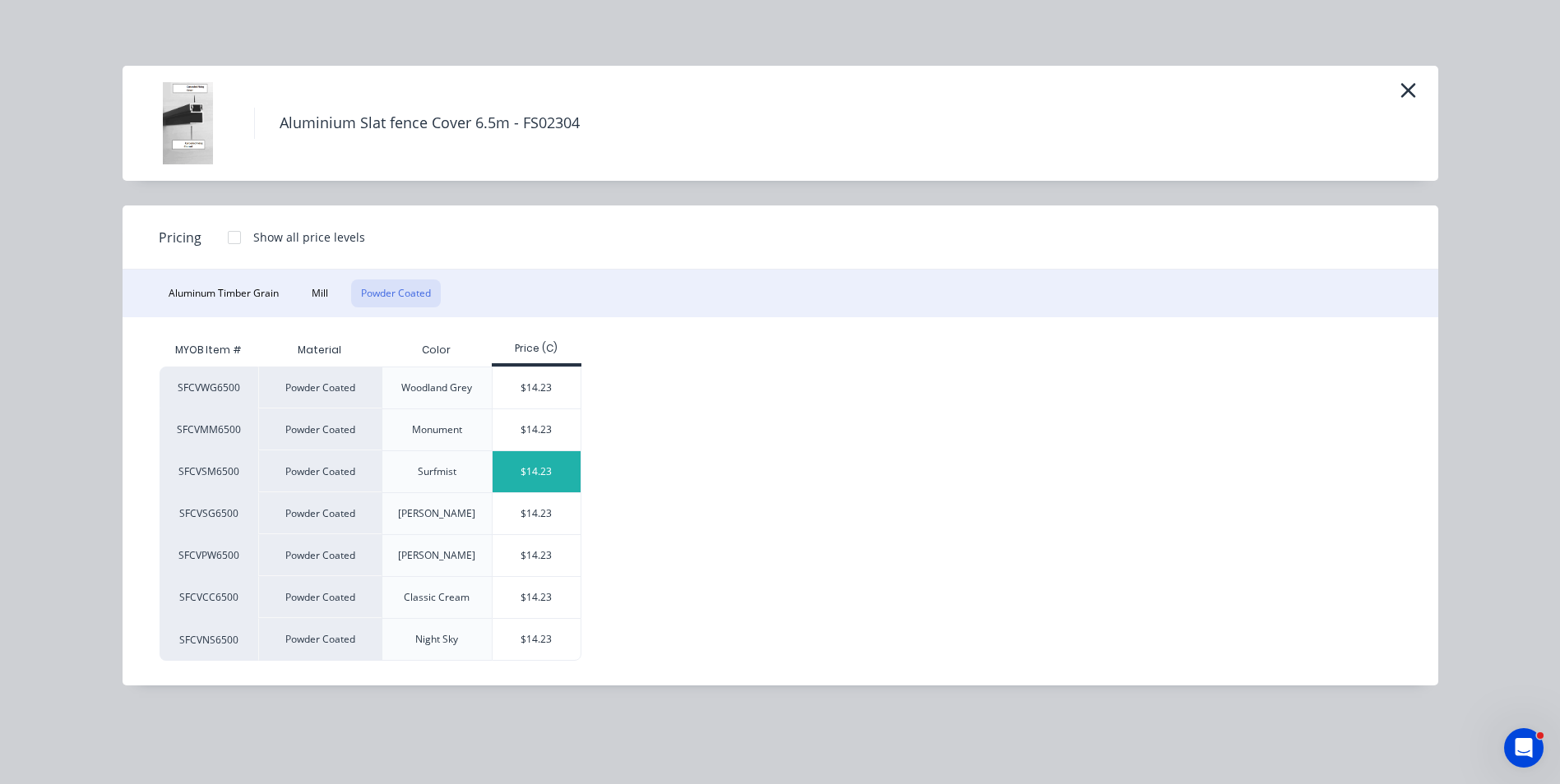
click at [520, 473] on div "$14.23" at bounding box center [536, 471] width 88 height 41
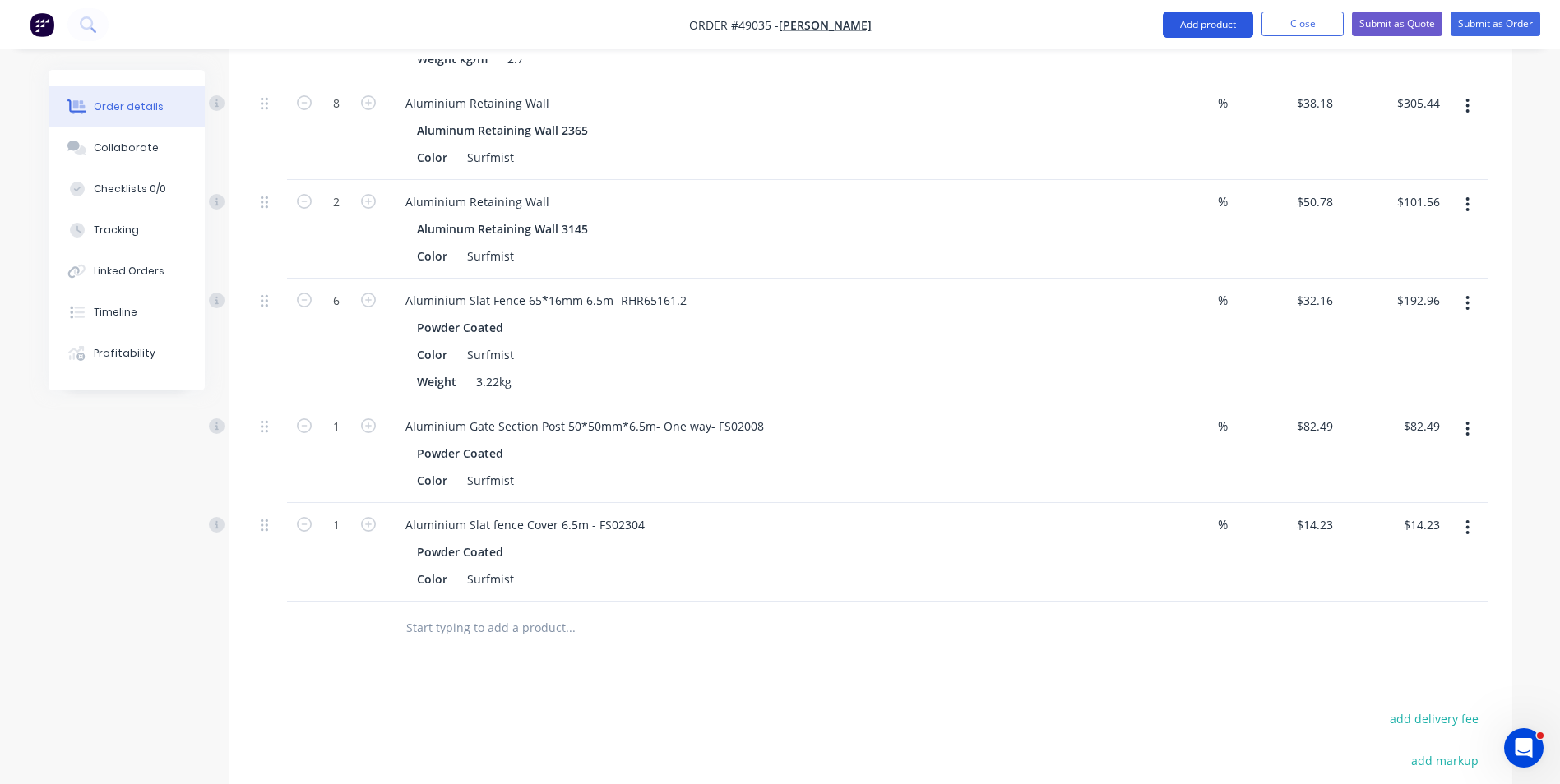
click at [1219, 21] on button "Add product" at bounding box center [1208, 25] width 91 height 27
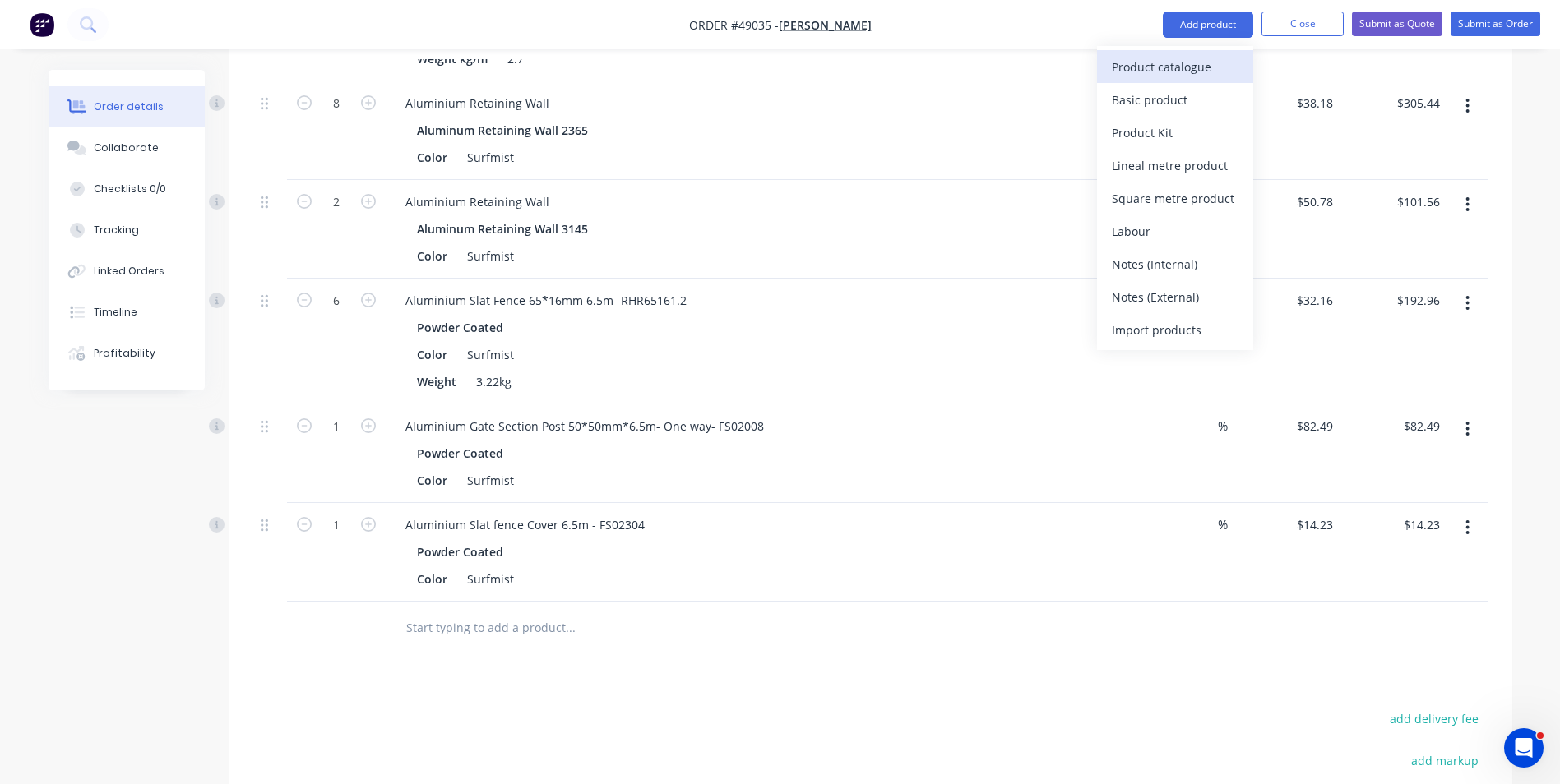
click at [1208, 57] on div "Product catalogue" at bounding box center [1175, 67] width 127 height 24
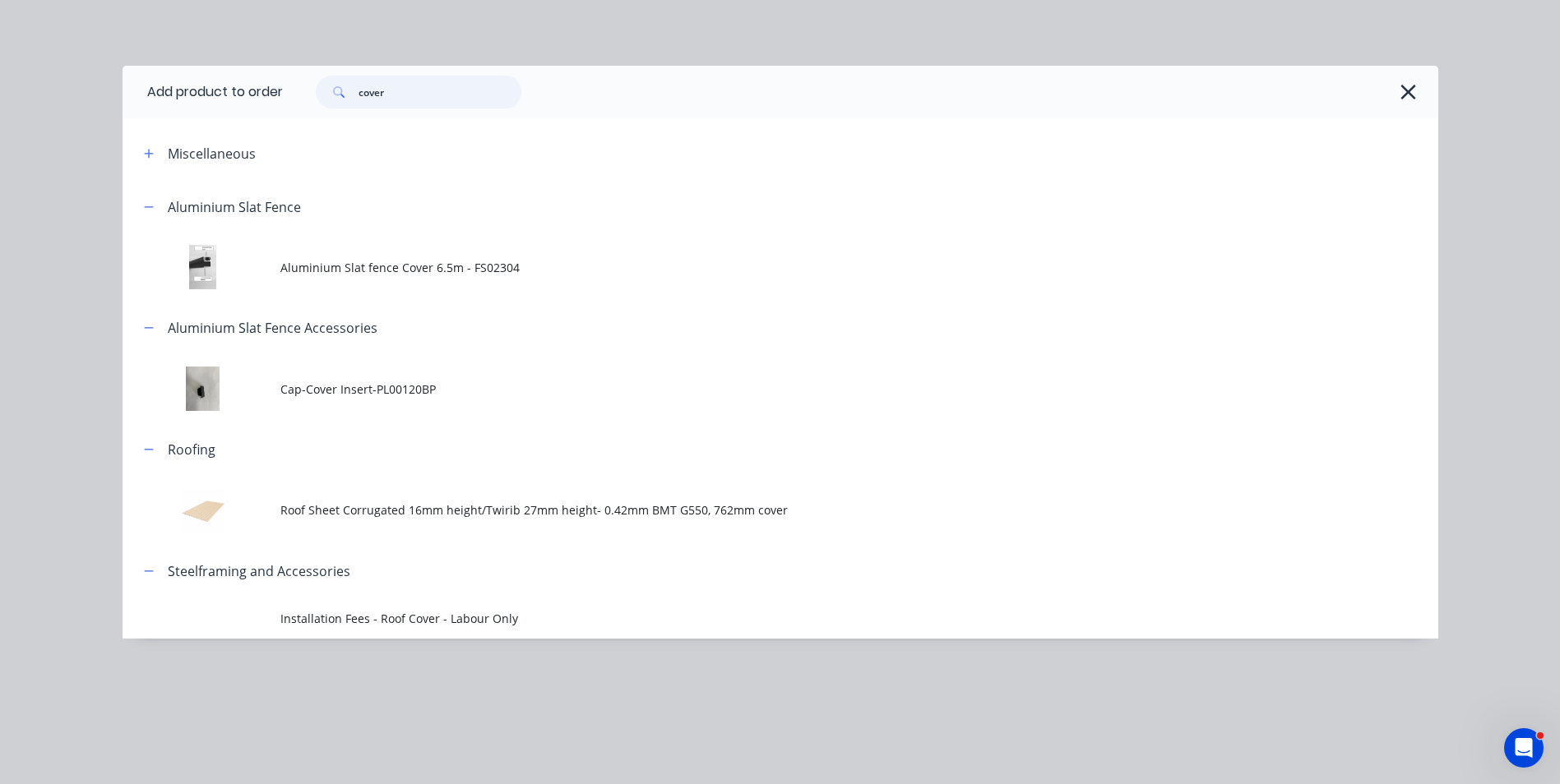
drag, startPoint x: 436, startPoint y: 98, endPoint x: 317, endPoint y: 86, distance: 119.6
click at [332, 89] on div "cover" at bounding box center [418, 92] width 205 height 32
type input "shs"
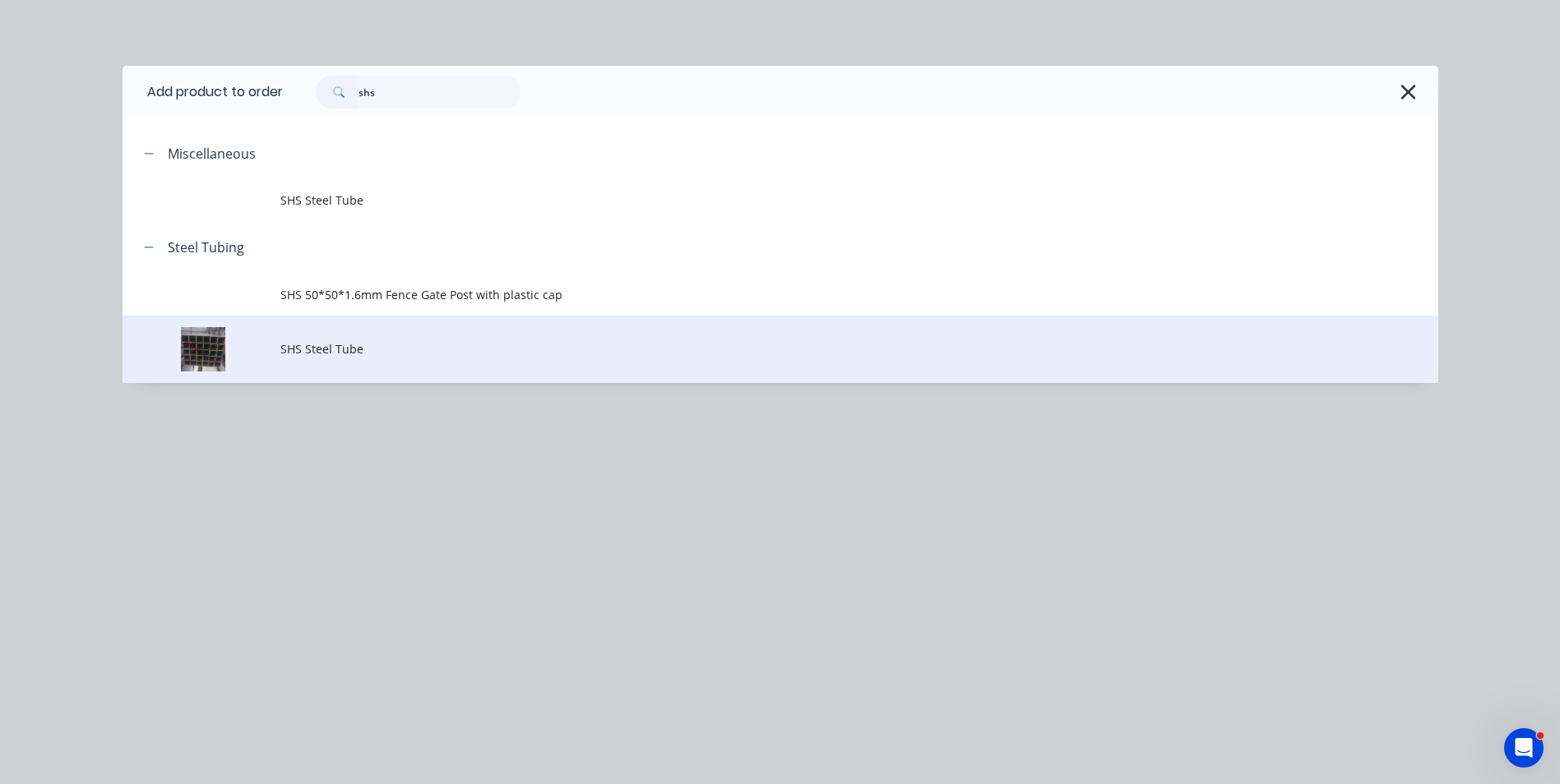
click at [379, 358] on span "SHS Steel Tube" at bounding box center [743, 349] width 926 height 17
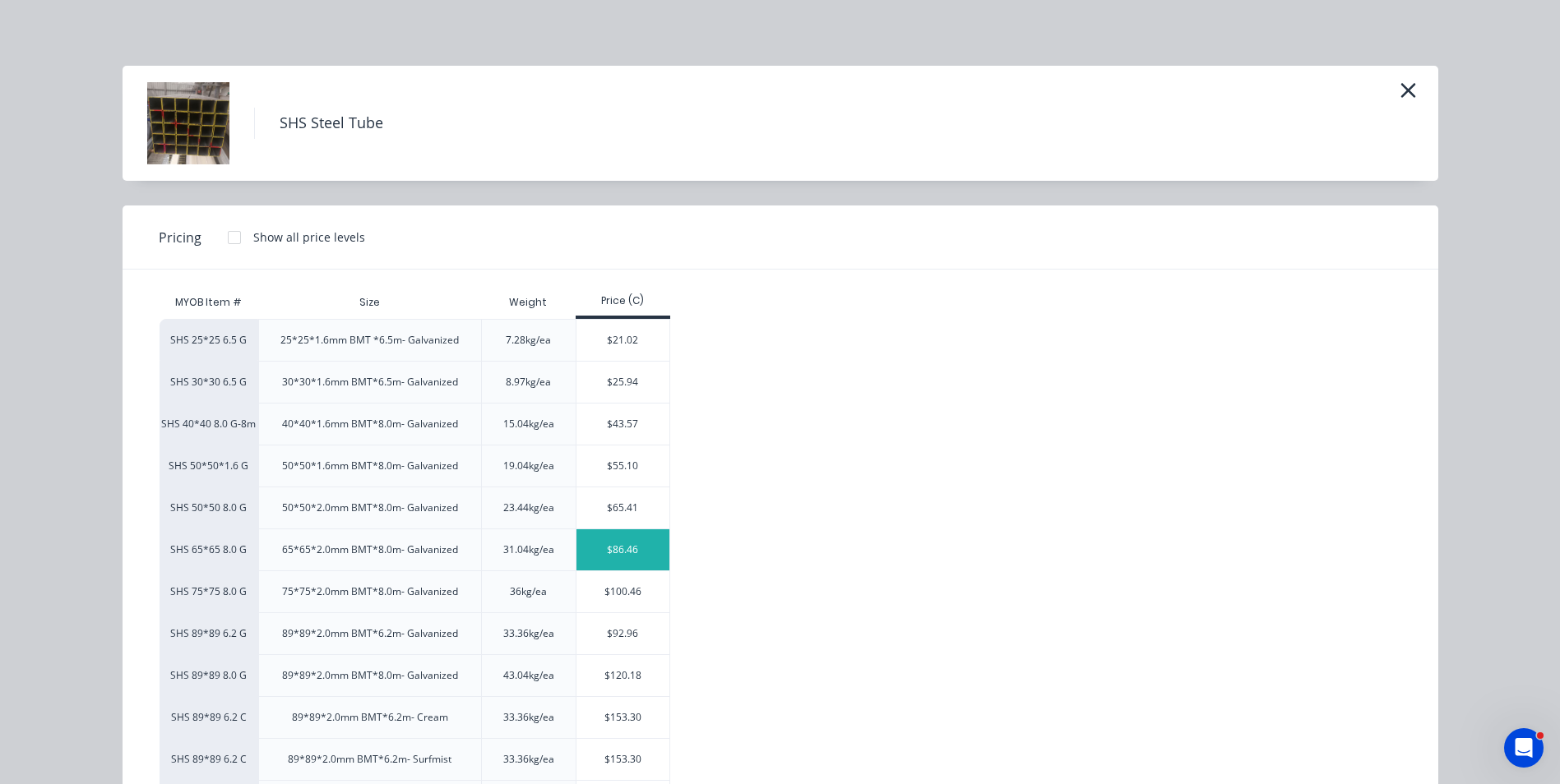
click at [595, 545] on div "$86.46" at bounding box center [622, 549] width 93 height 41
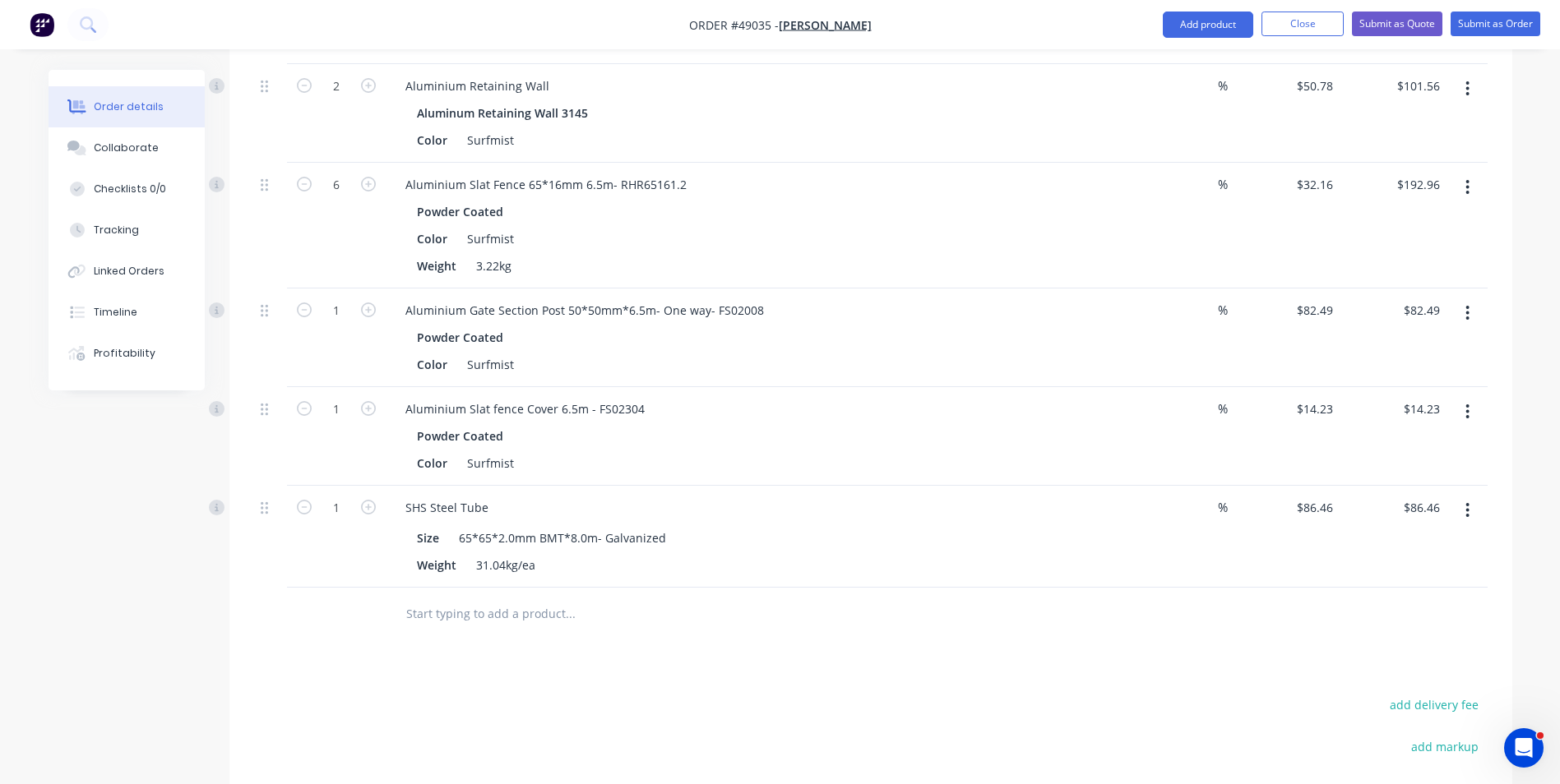
scroll to position [1151, 0]
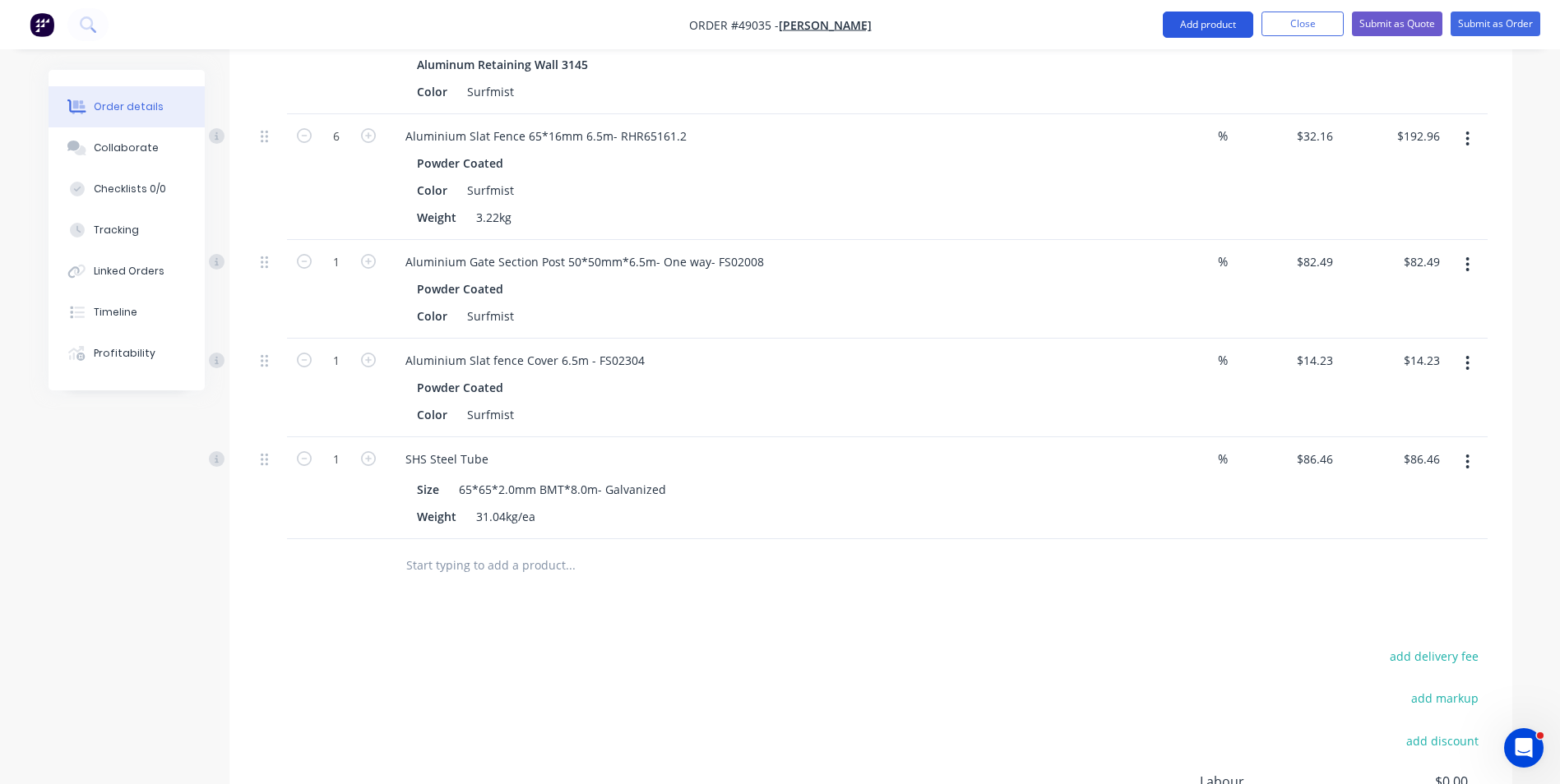
click at [1200, 32] on button "Add product" at bounding box center [1208, 25] width 91 height 27
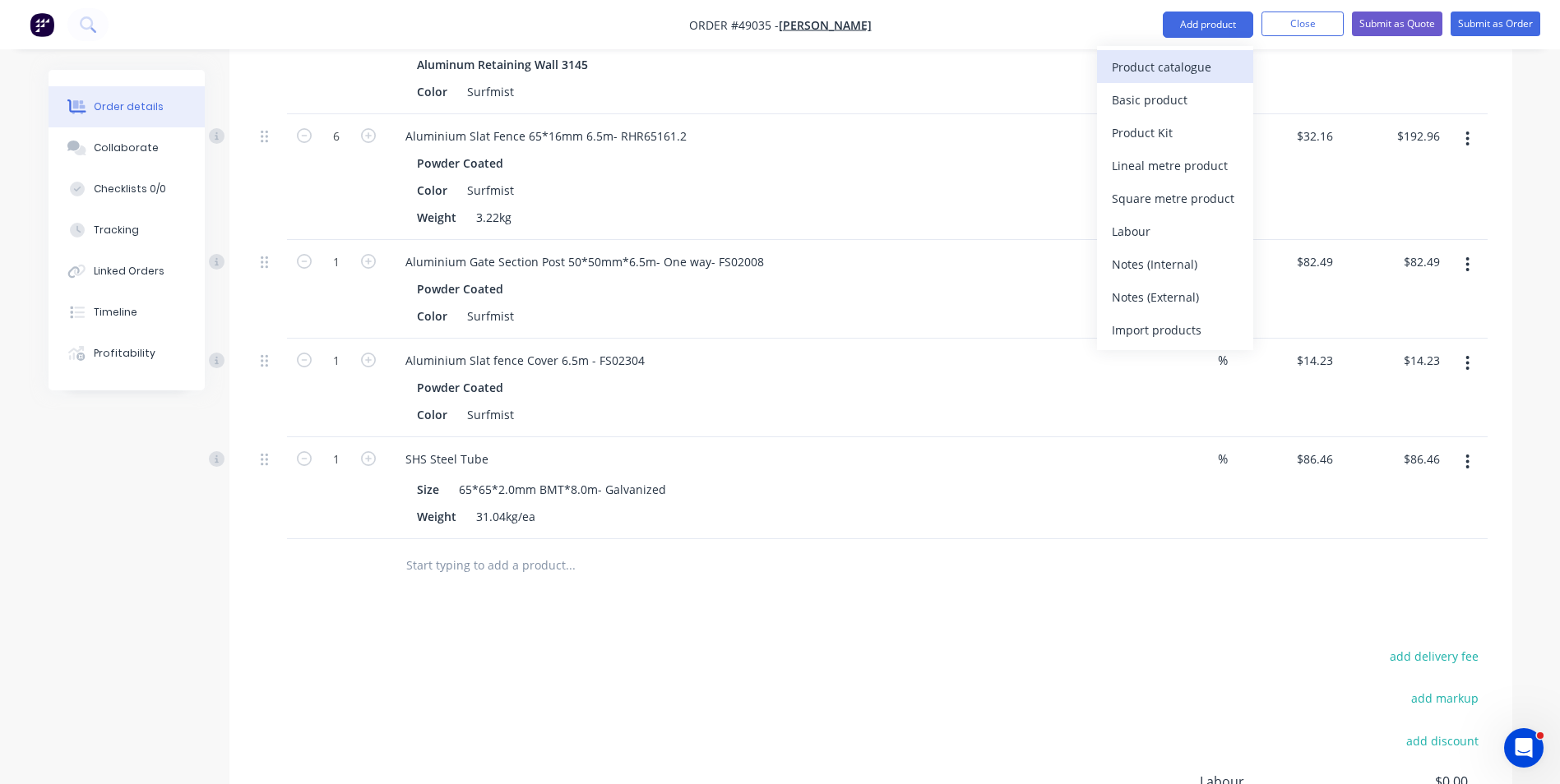
click at [1185, 55] on div "Product catalogue" at bounding box center [1175, 67] width 127 height 24
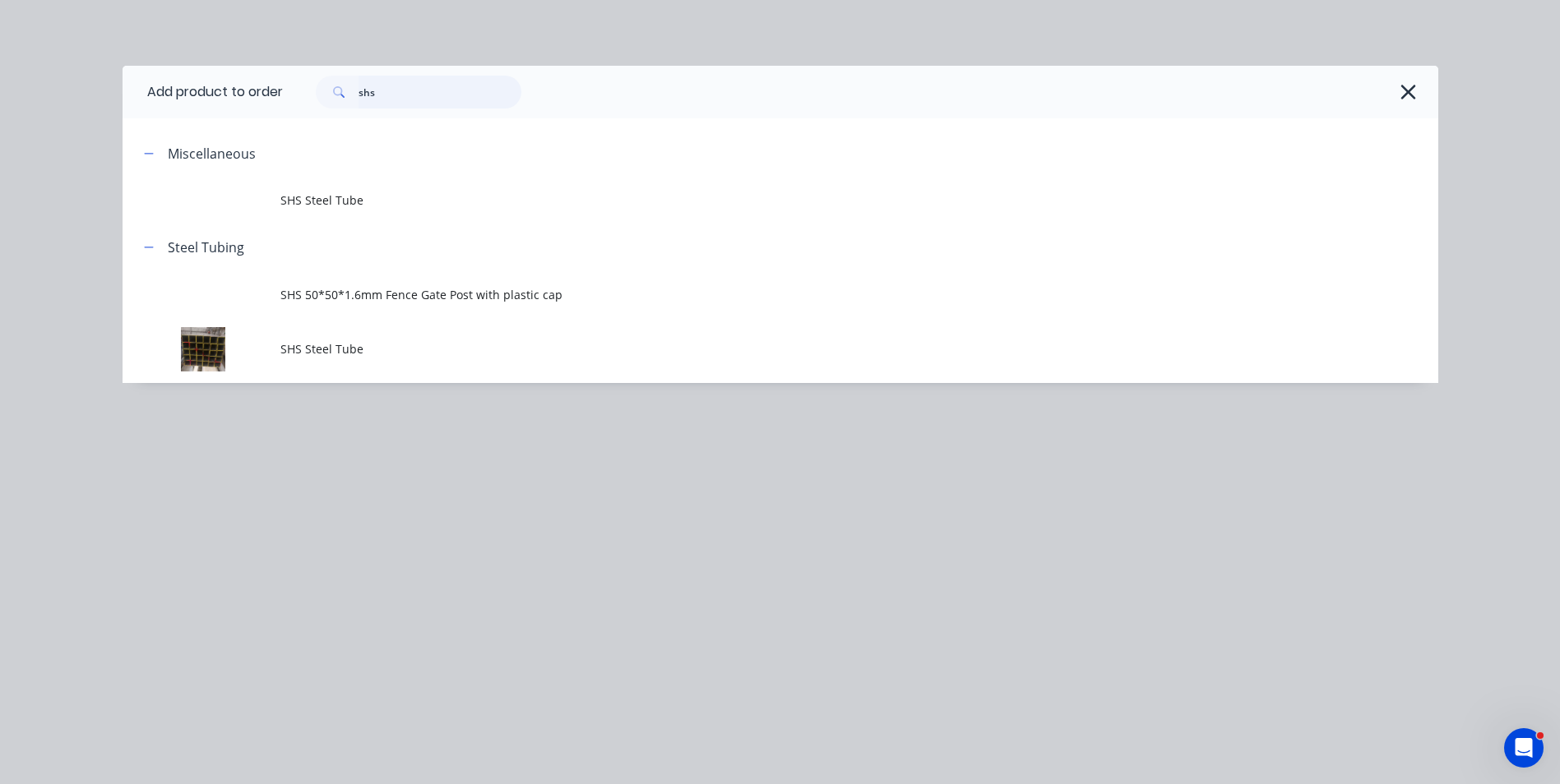
click at [196, 93] on header "Add product to order shs" at bounding box center [780, 92] width 1316 height 52
type input "plastic"
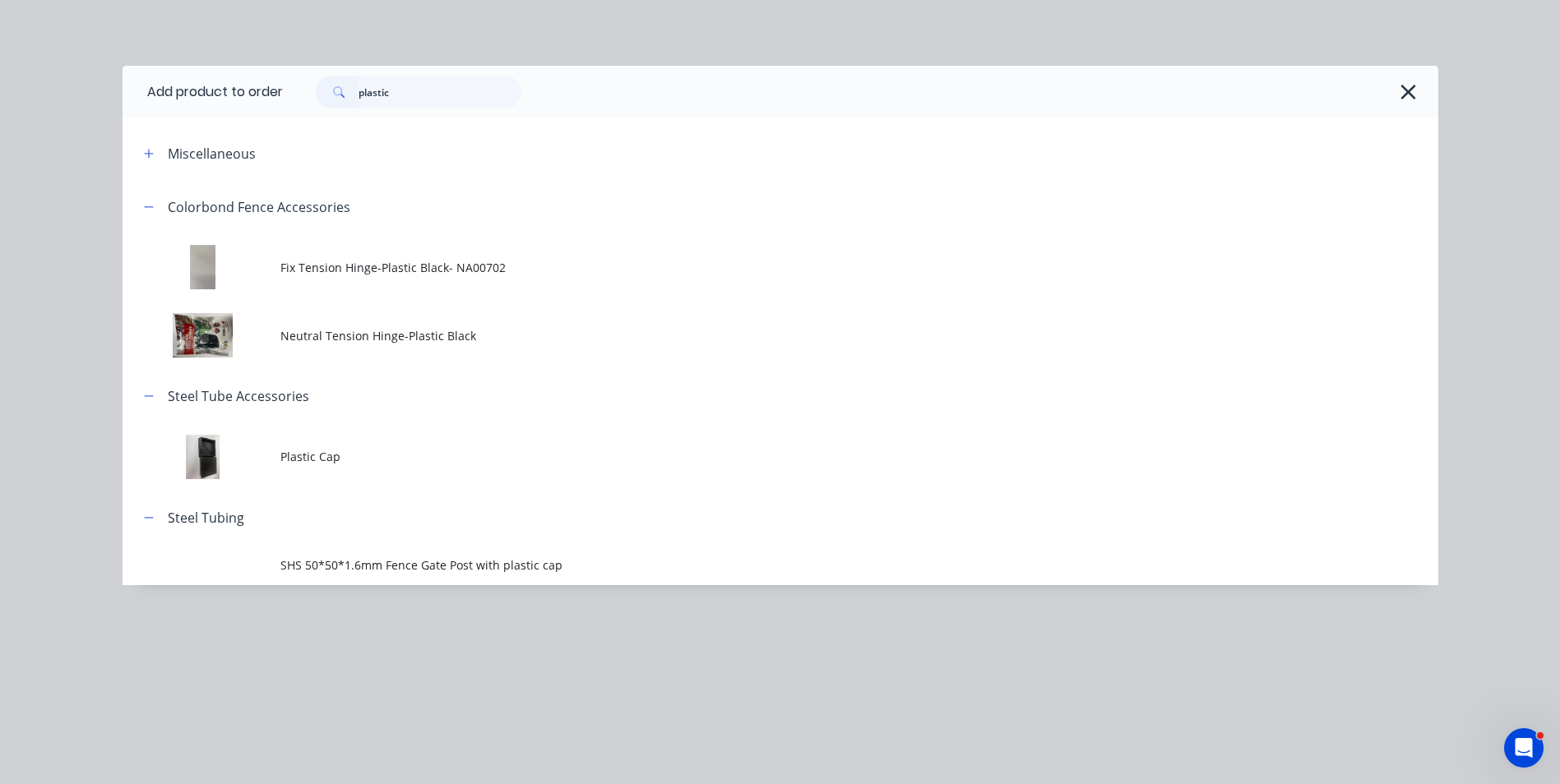
click at [360, 559] on span "SHS 50*50*1.6mm Fence Gate Post with plastic cap" at bounding box center [743, 565] width 926 height 17
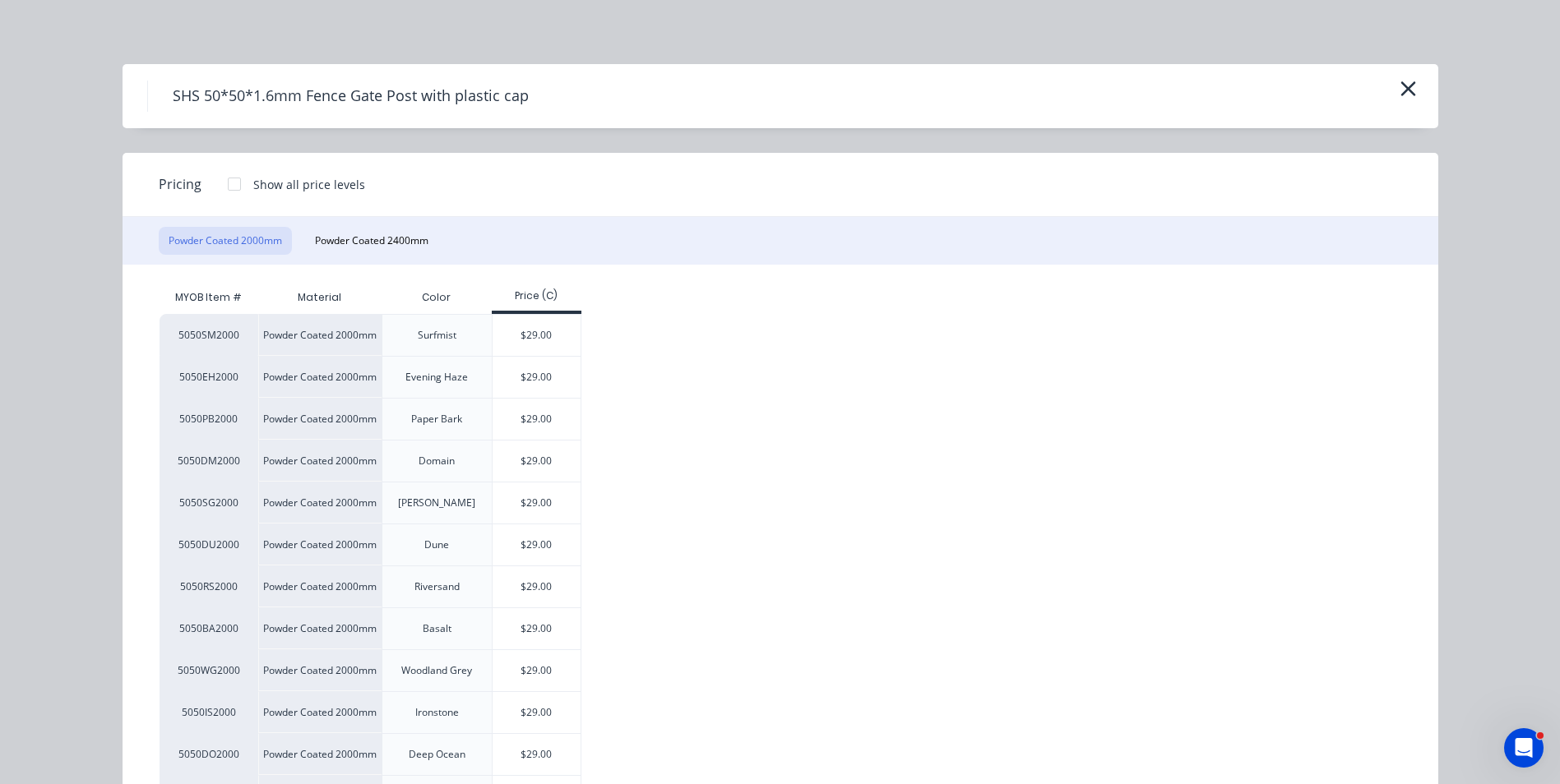
scroll to position [0, 0]
click at [1400, 97] on icon "button" at bounding box center [1408, 91] width 17 height 23
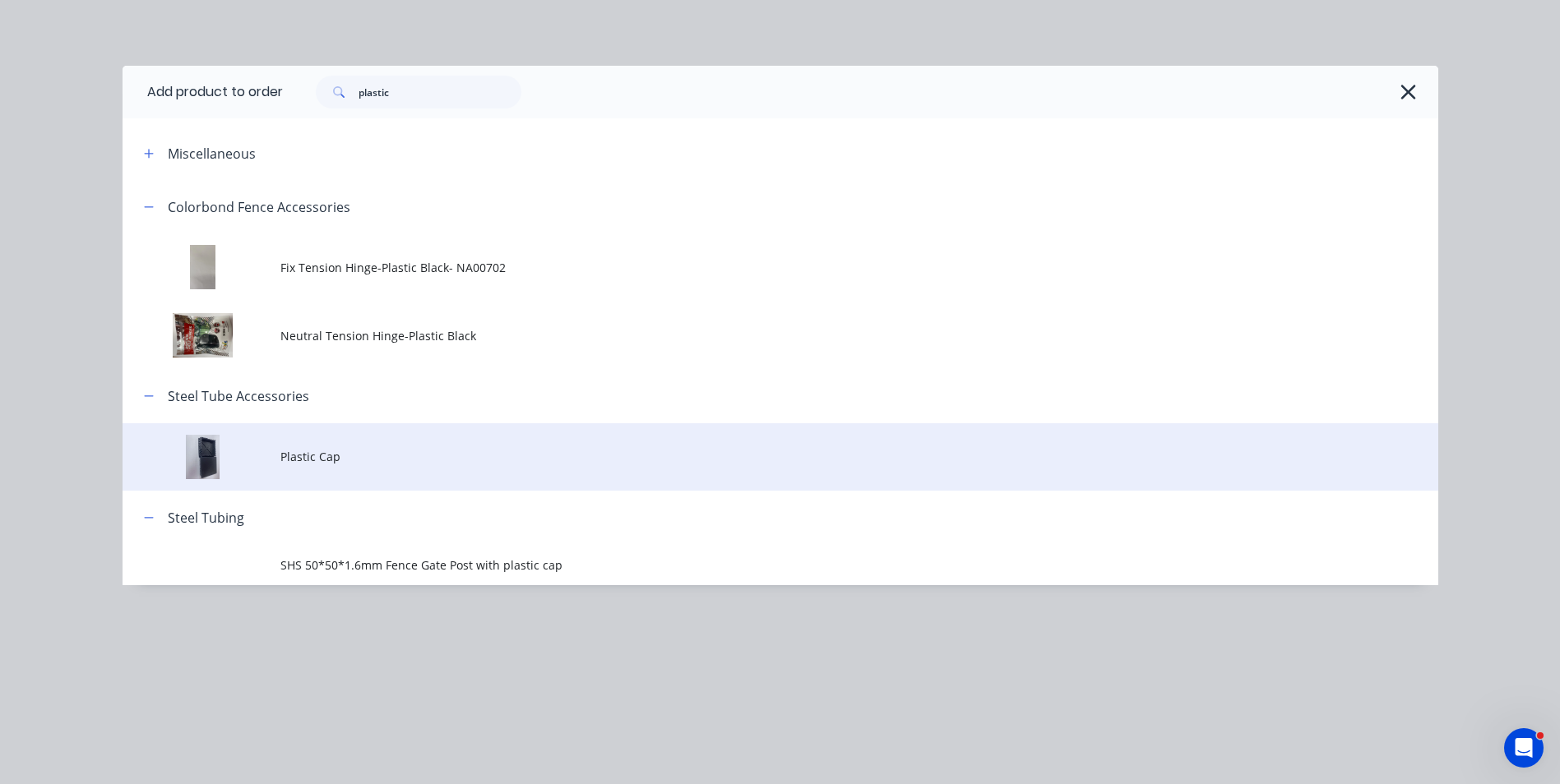
click at [306, 473] on td "Plastic Cap" at bounding box center [860, 458] width 1158 height 69
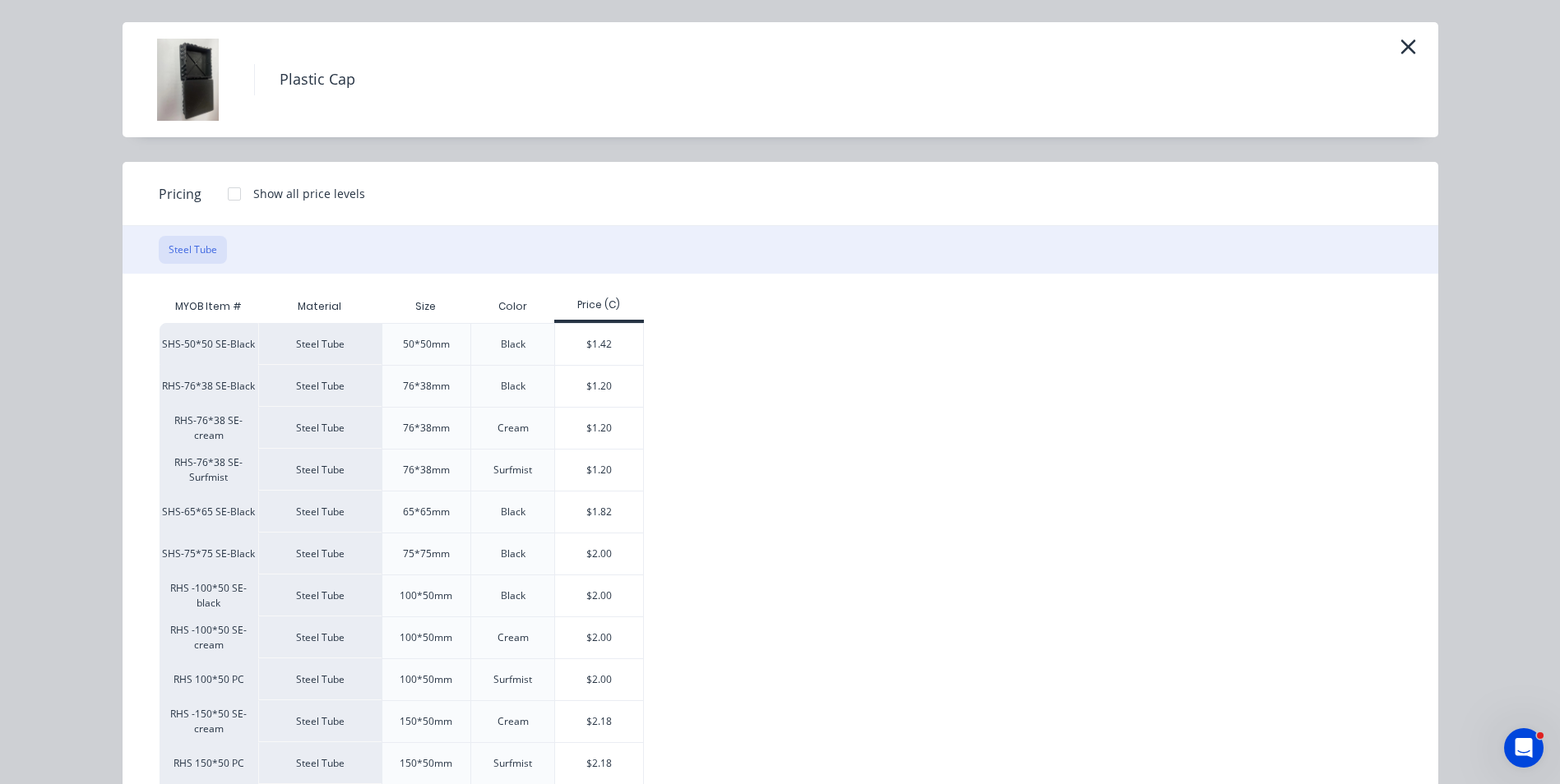
scroll to position [82, 0]
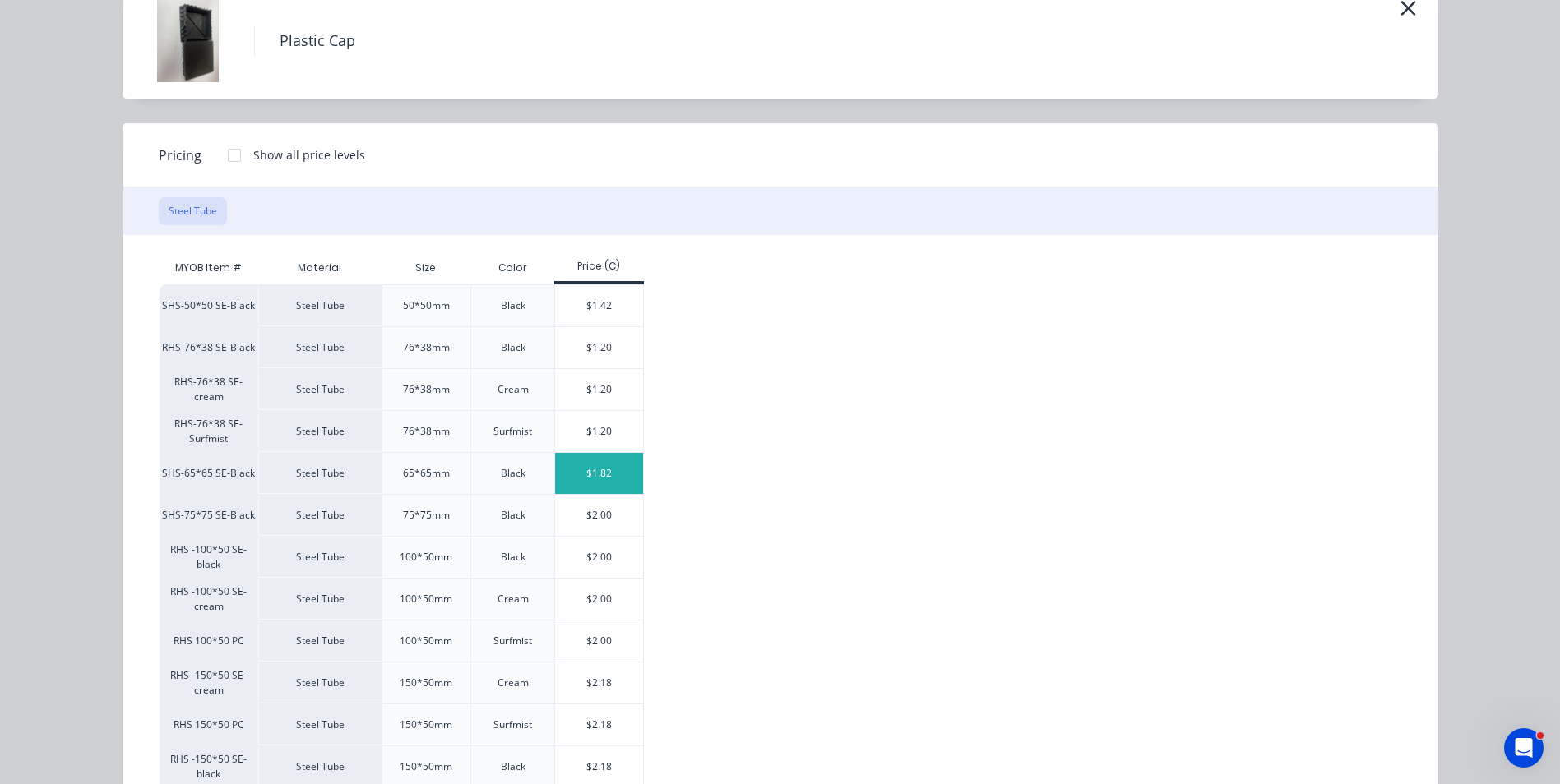
click at [610, 482] on div "$1.82" at bounding box center [599, 473] width 88 height 41
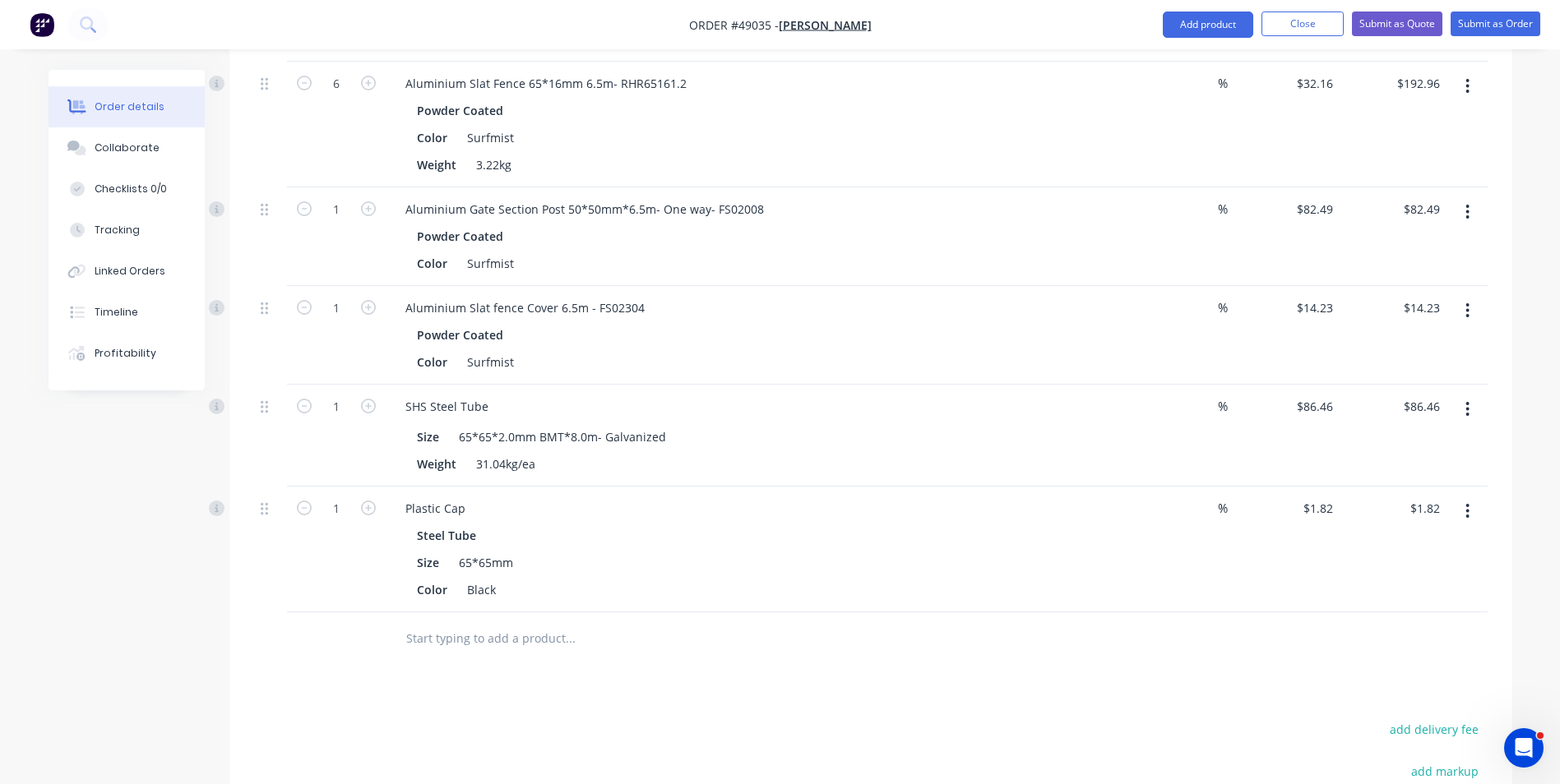
scroll to position [1233, 0]
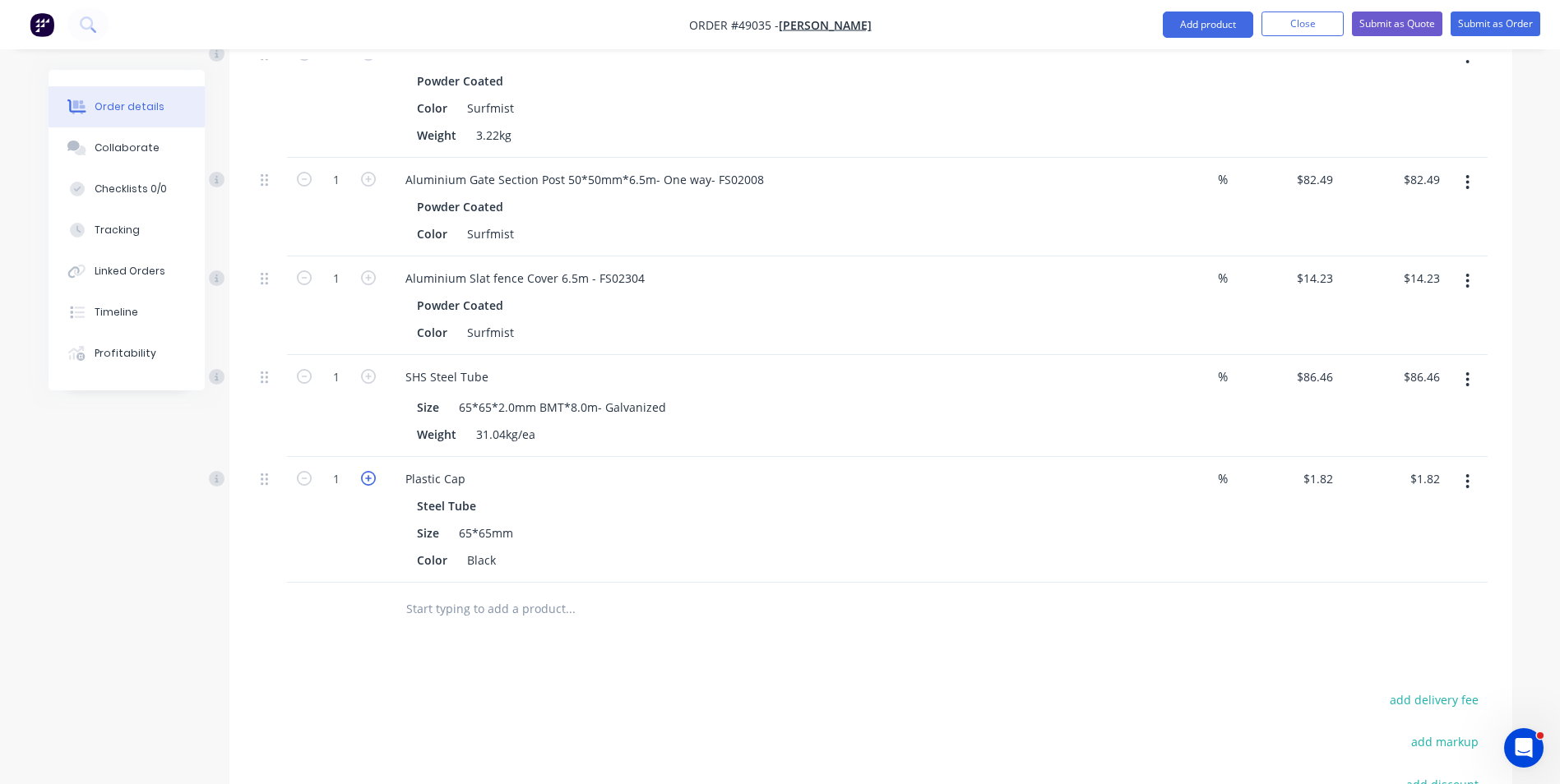
click at [368, 479] on icon "button" at bounding box center [368, 479] width 15 height 15
type input "2"
type input "$3.64"
click at [368, 479] on icon "button" at bounding box center [368, 479] width 15 height 15
type input "3"
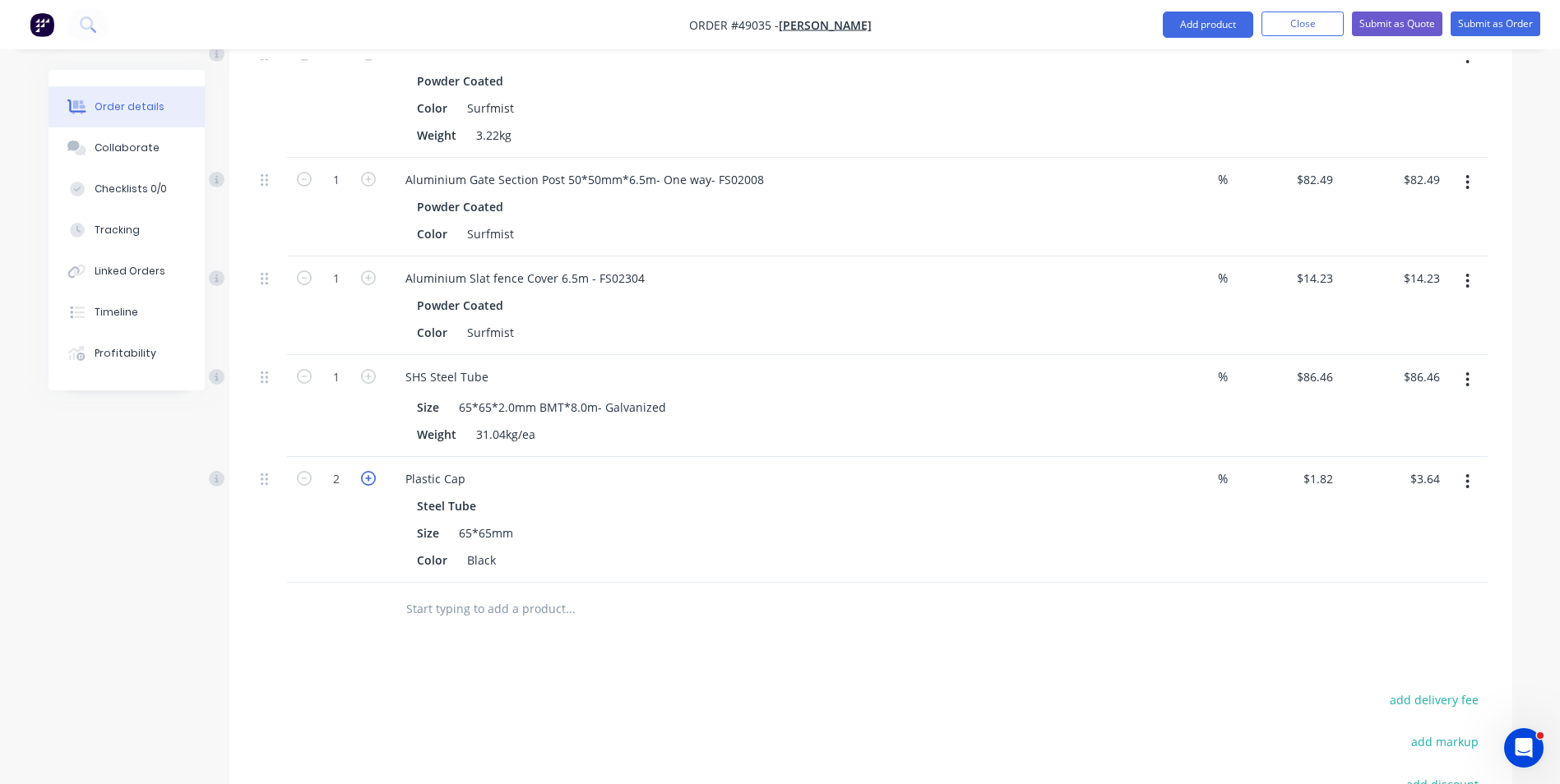
type input "$5.46"
click at [678, 504] on div "Steel Tube" at bounding box center [756, 505] width 677 height 24
click at [1468, 481] on icon "button" at bounding box center [1467, 482] width 3 height 15
click at [1419, 550] on div "Duplicate" at bounding box center [1409, 557] width 127 height 24
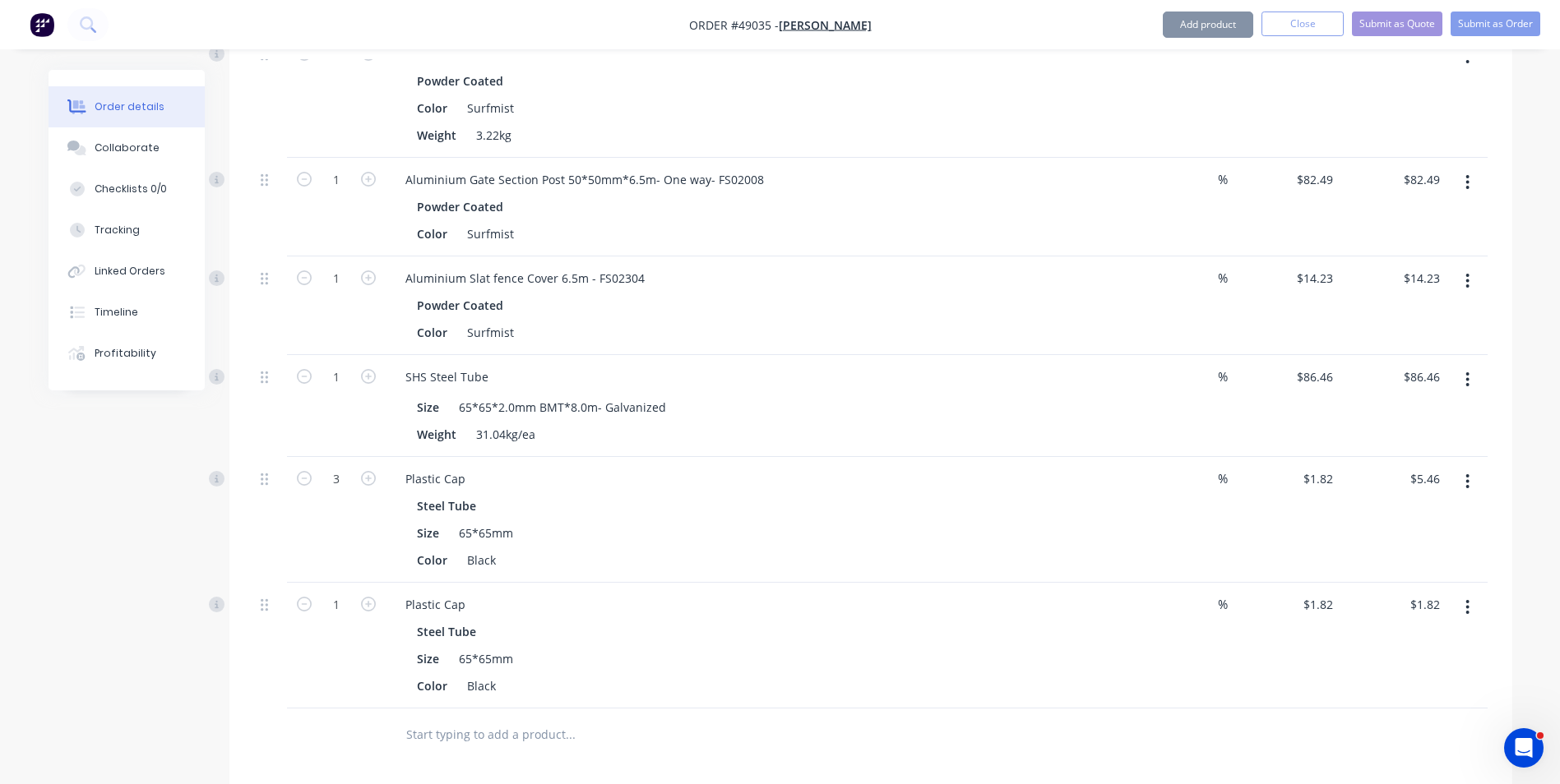
click at [1470, 613] on button "button" at bounding box center [1467, 607] width 39 height 30
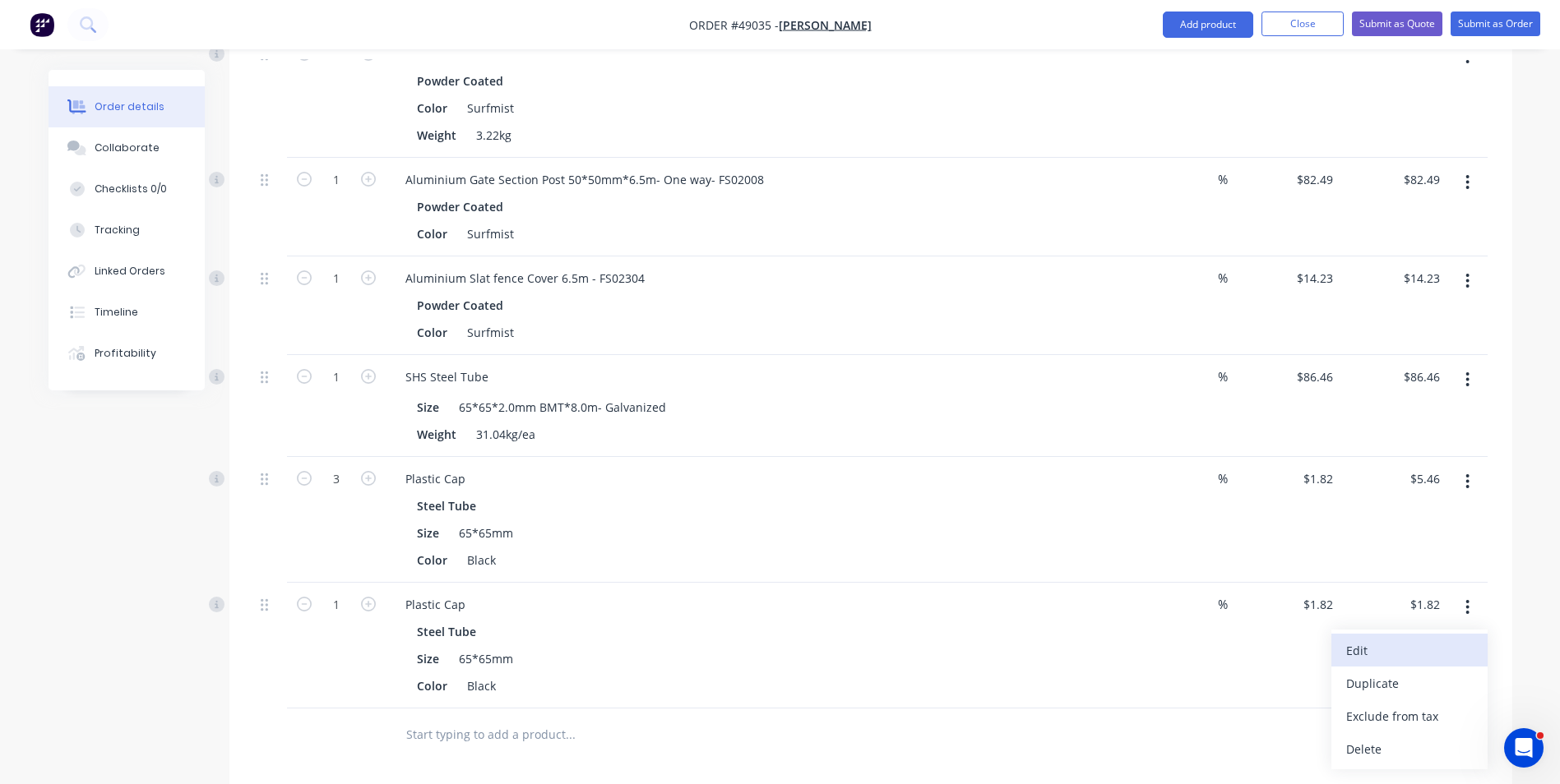
click at [1428, 656] on div "Edit" at bounding box center [1409, 650] width 127 height 24
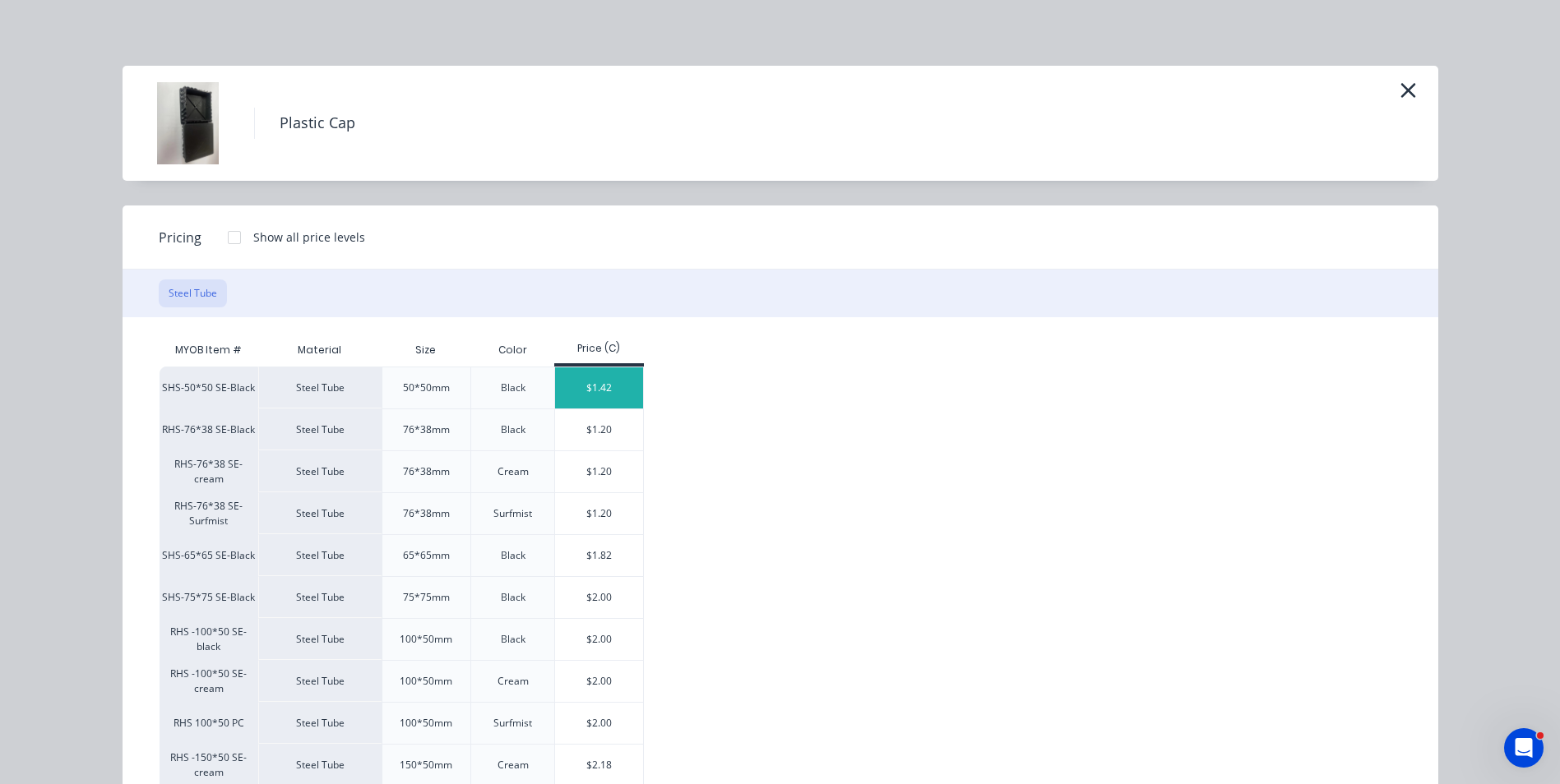
click at [562, 397] on div "$1.42" at bounding box center [599, 387] width 88 height 41
type input "$1.42"
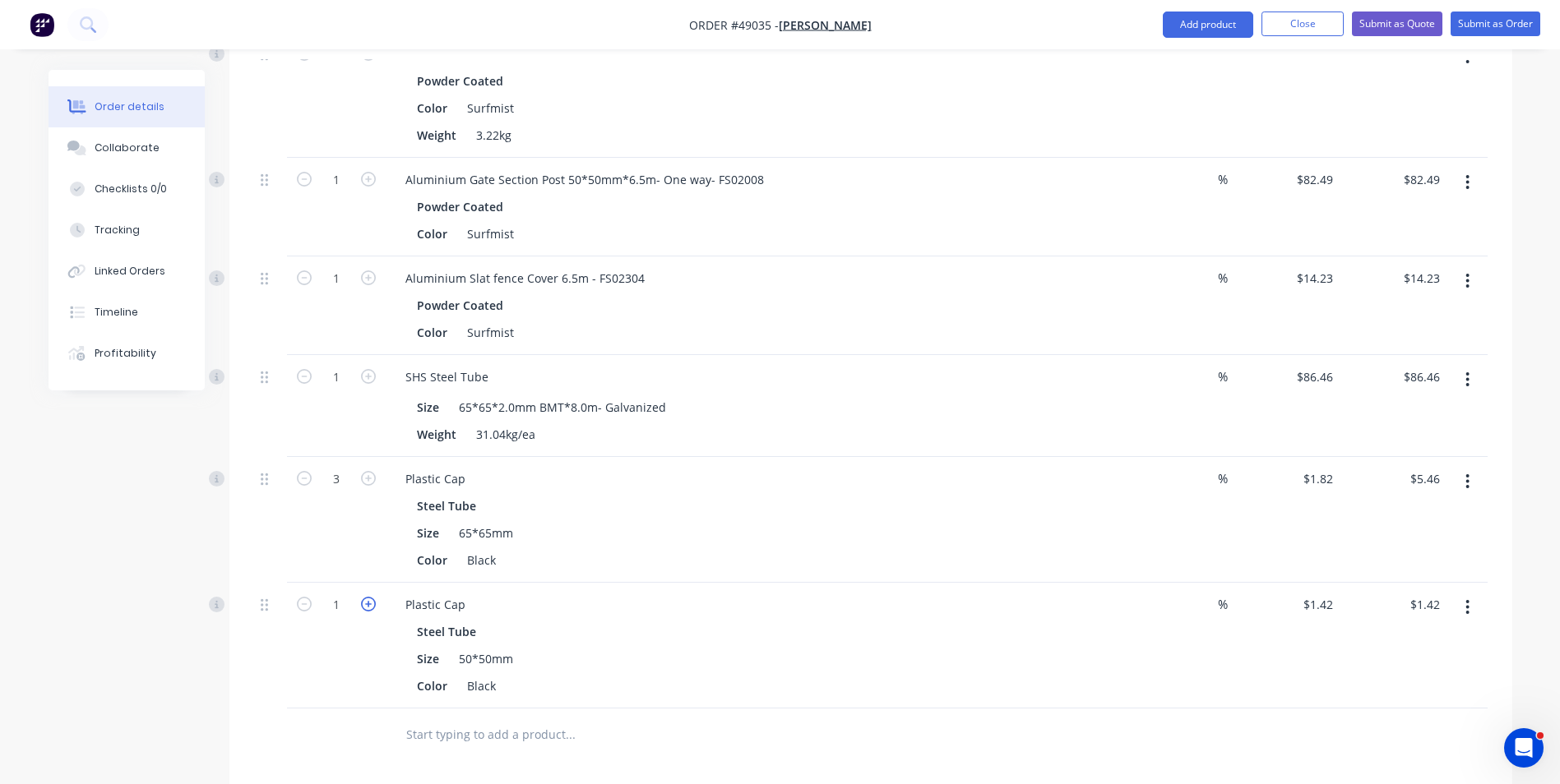
click at [366, 601] on icon "button" at bounding box center [368, 605] width 15 height 15
type input "2"
type input "$2.84"
drag, startPoint x: 306, startPoint y: 647, endPoint x: 295, endPoint y: 648, distance: 11.0
click at [305, 648] on div "2" at bounding box center [336, 646] width 98 height 126
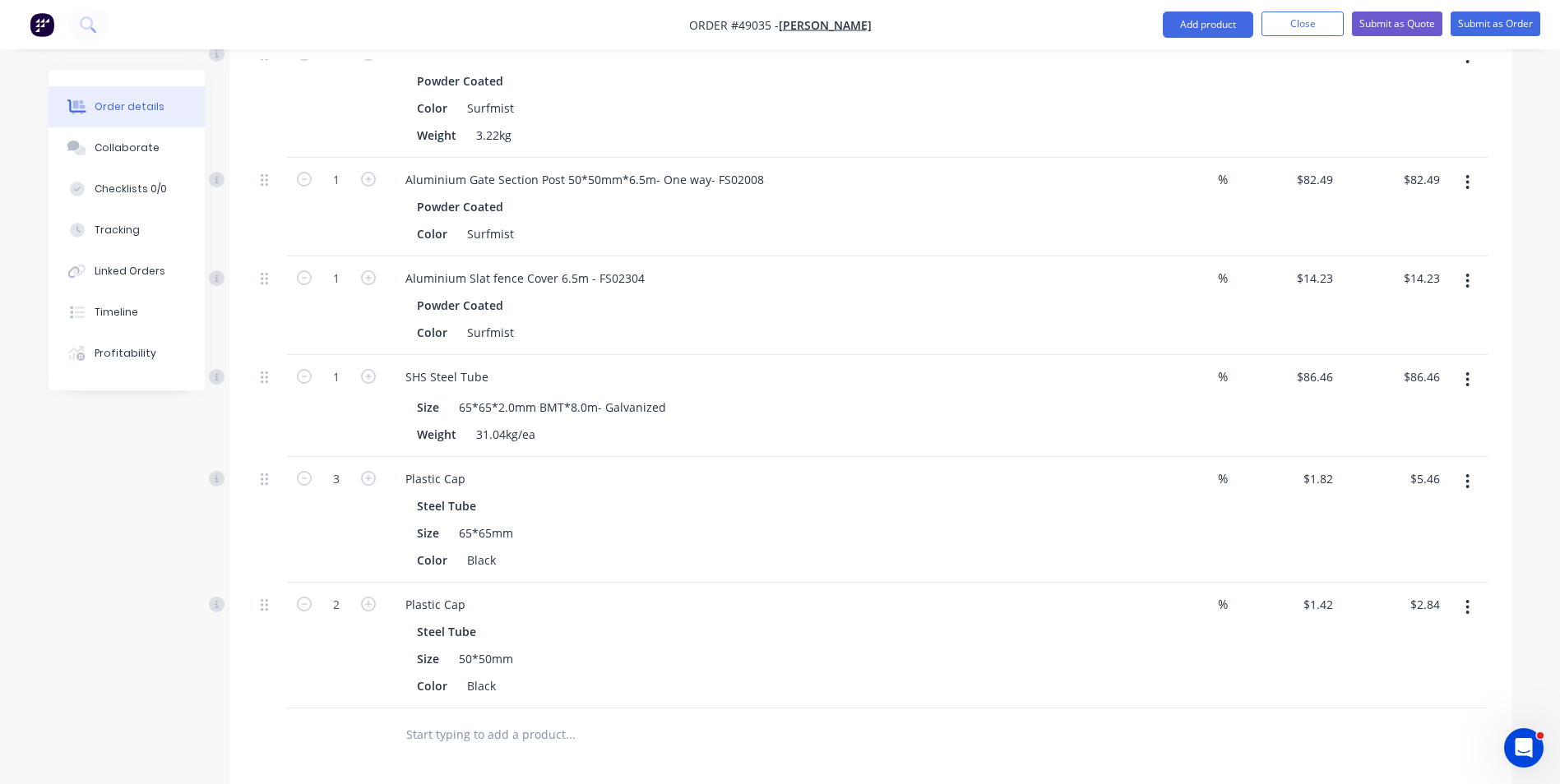
click at [738, 606] on div "Plastic Cap" at bounding box center [756, 604] width 727 height 24
click at [1193, 32] on button "Add product" at bounding box center [1208, 25] width 91 height 27
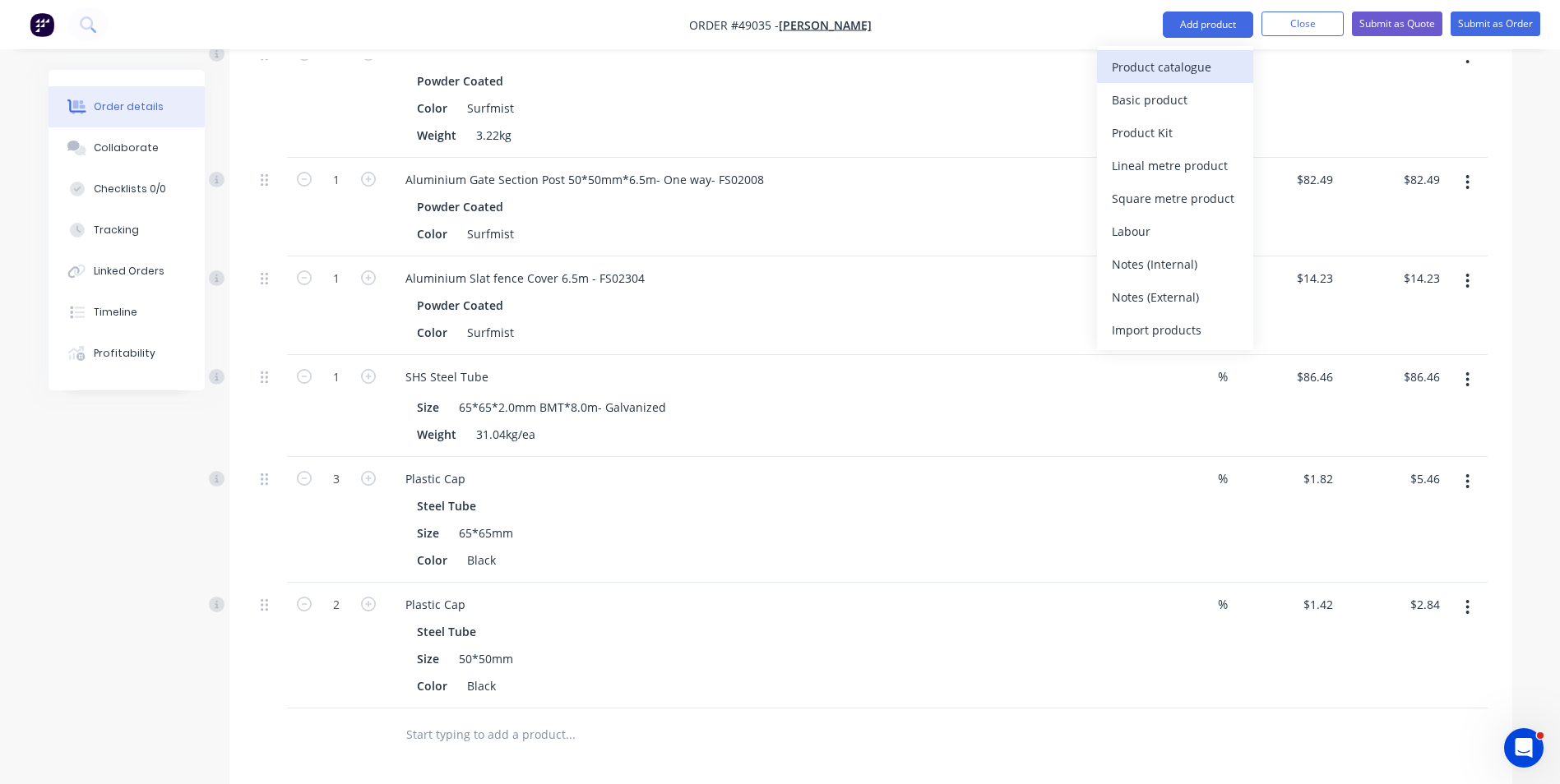
click at [1152, 72] on div "Product catalogue" at bounding box center [1175, 67] width 127 height 24
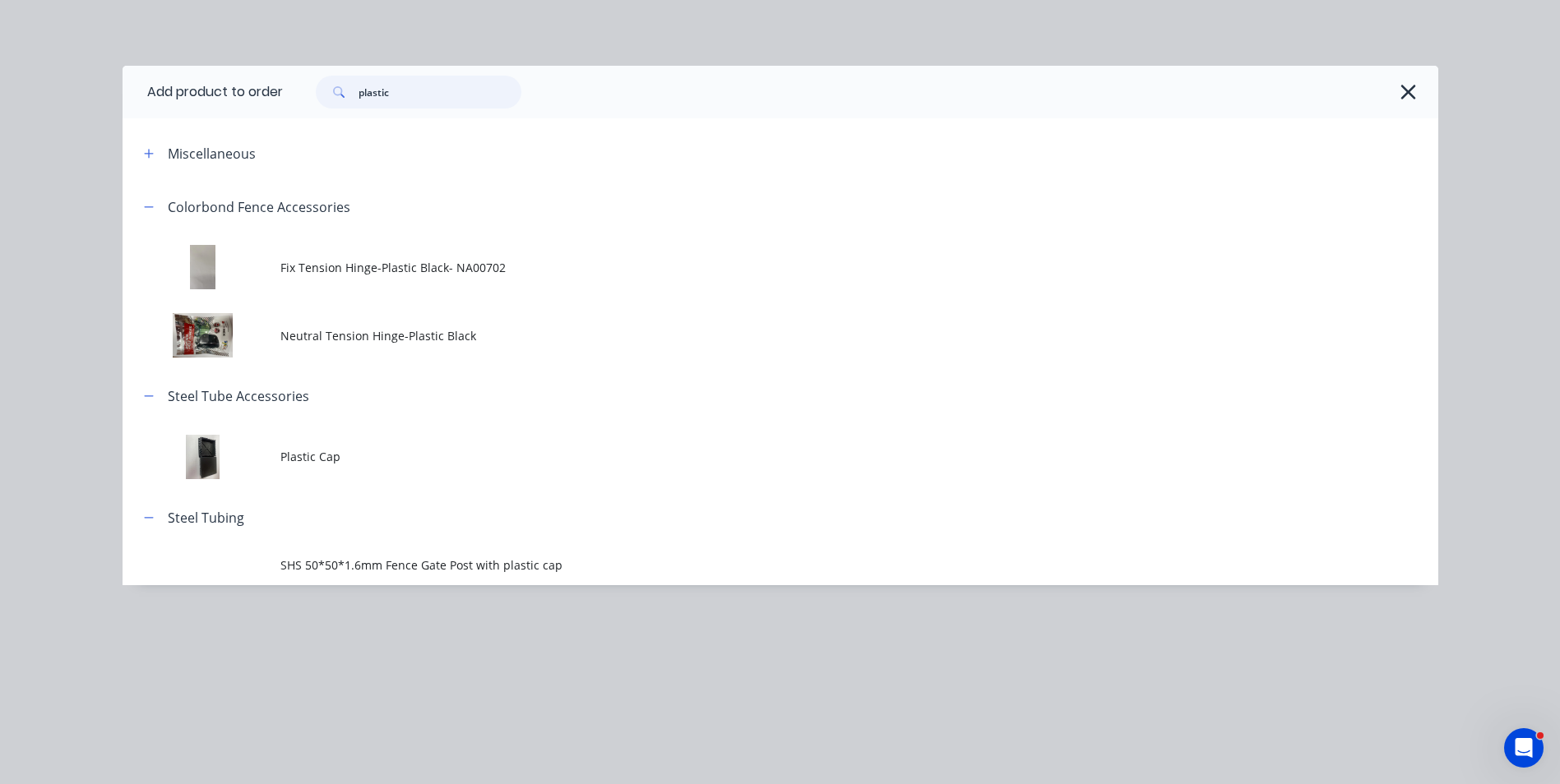
click at [431, 98] on input "plastic" at bounding box center [440, 92] width 163 height 32
drag, startPoint x: 336, startPoint y: 93, endPoint x: 286, endPoint y: 93, distance: 50.0
click at [286, 93] on div "plastic" at bounding box center [852, 92] width 1139 height 32
type input "channel"
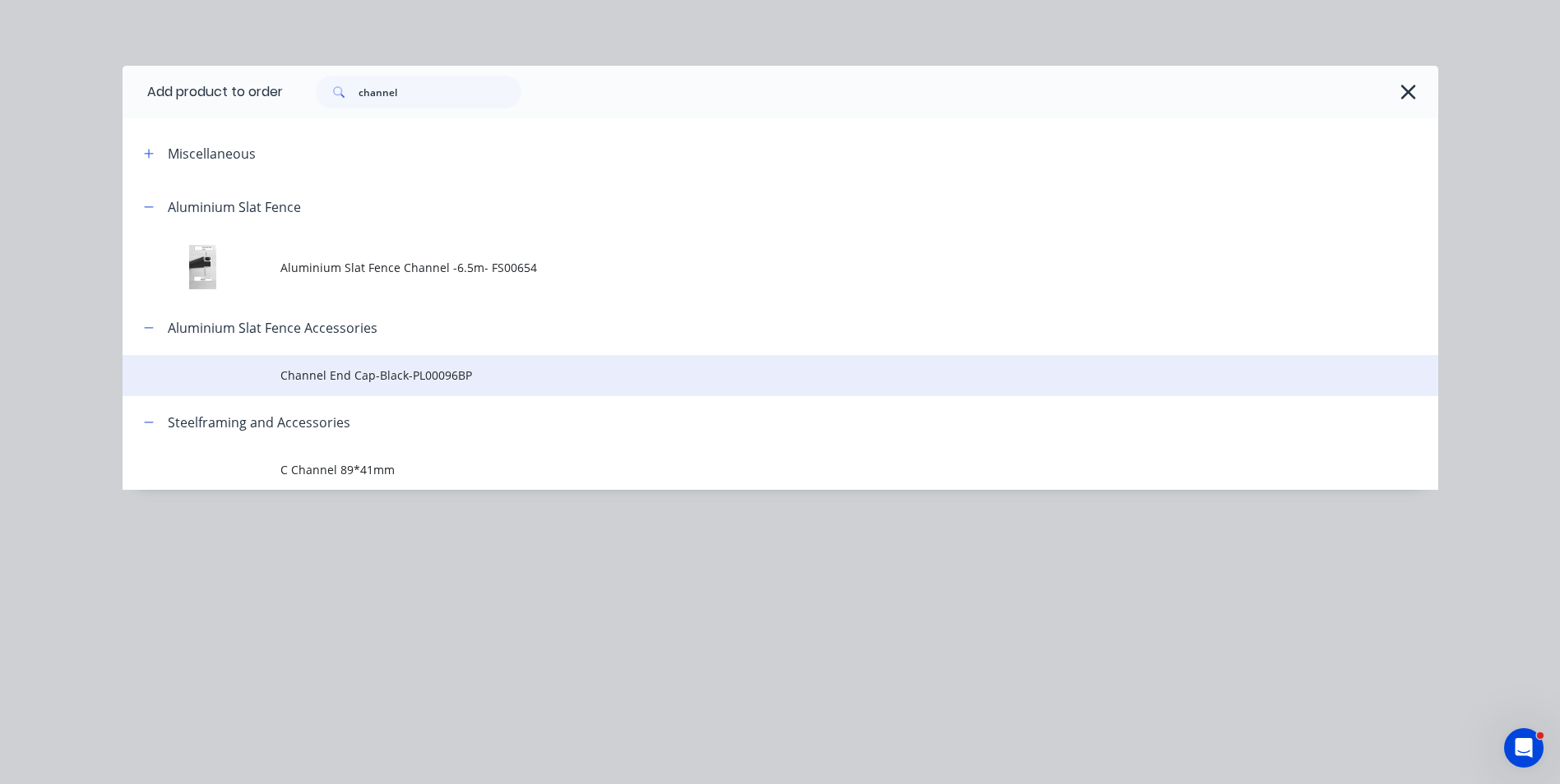
click at [447, 381] on span "Channel End Cap-Black-PL00096BP" at bounding box center [743, 375] width 926 height 17
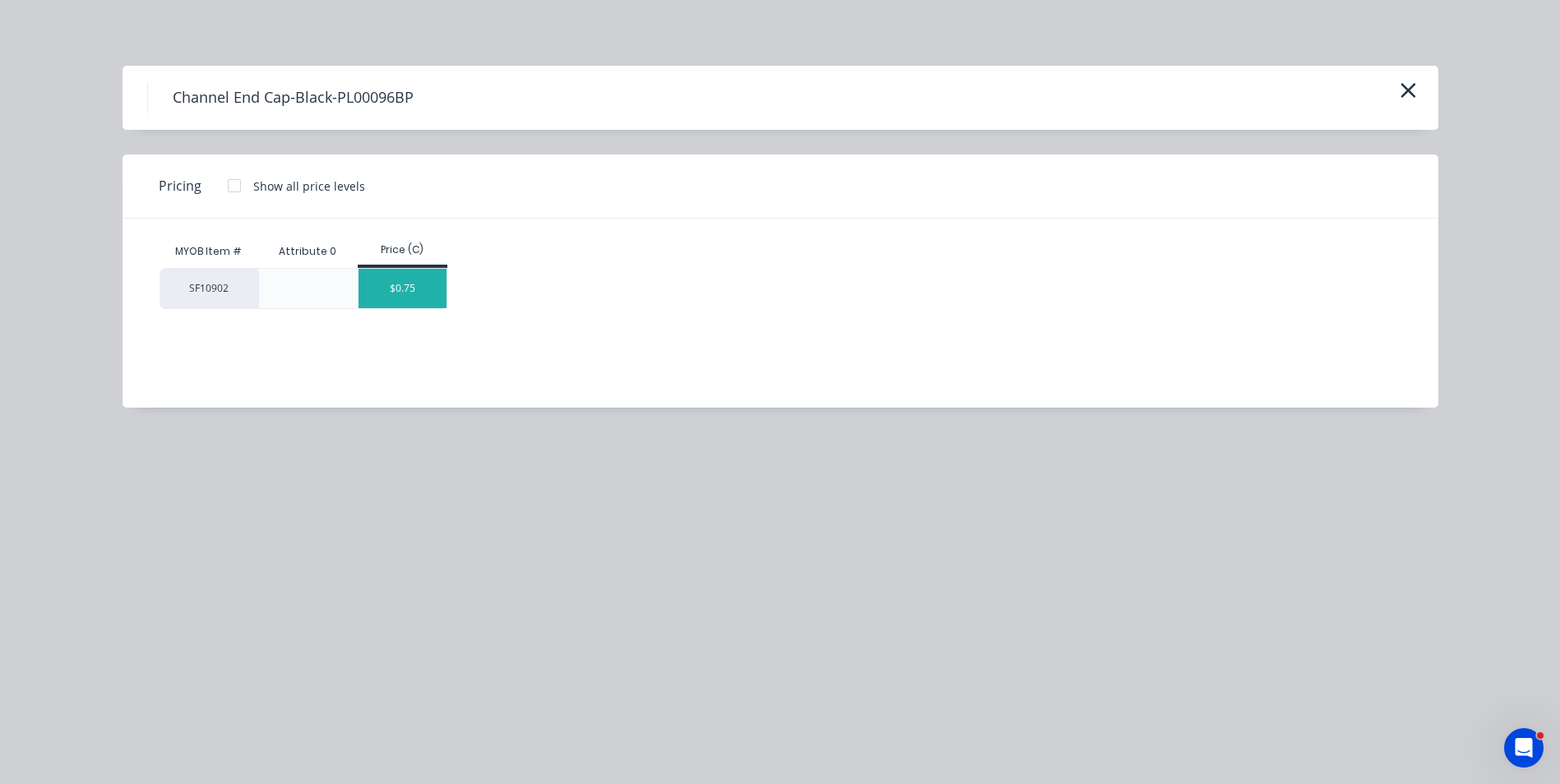
click at [431, 294] on div "$0.75" at bounding box center [403, 288] width 88 height 39
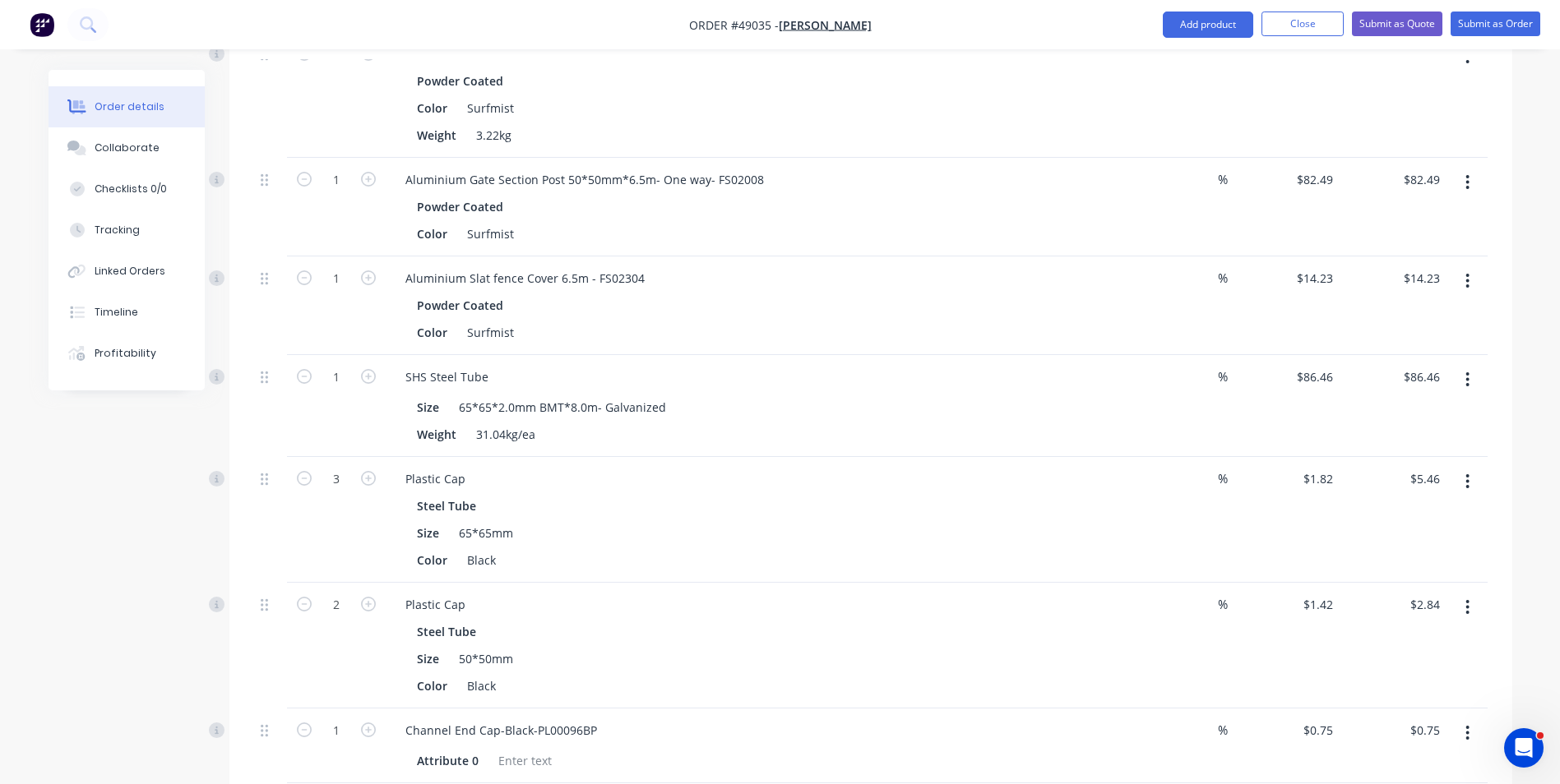
scroll to position [1562, 0]
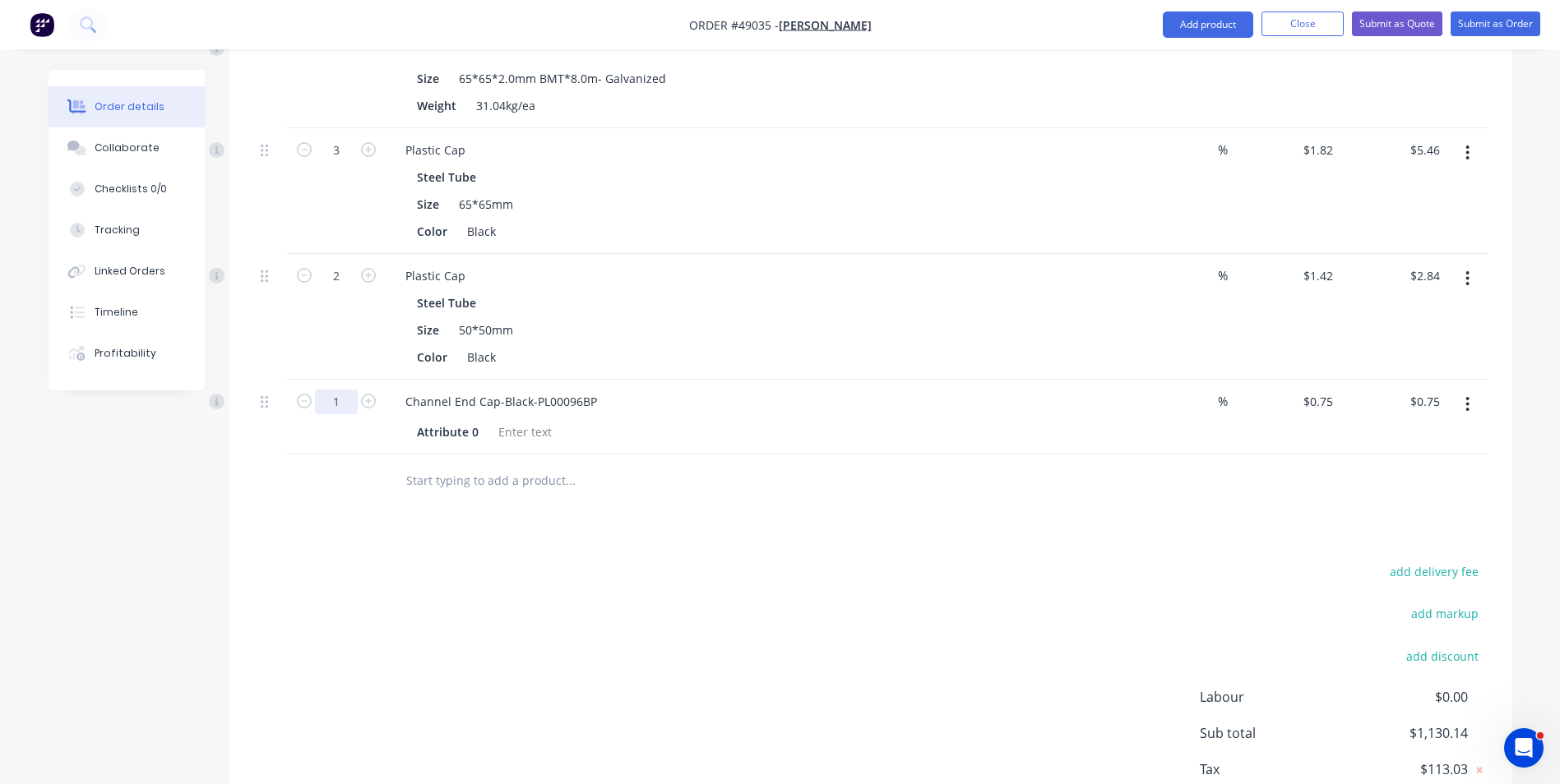
click at [341, 407] on input "1" at bounding box center [336, 402] width 43 height 25
type input "4"
type input "$3.00"
click at [823, 423] on div "Attribute 0" at bounding box center [752, 431] width 684 height 24
click at [1224, 26] on button "Add product" at bounding box center [1208, 25] width 91 height 27
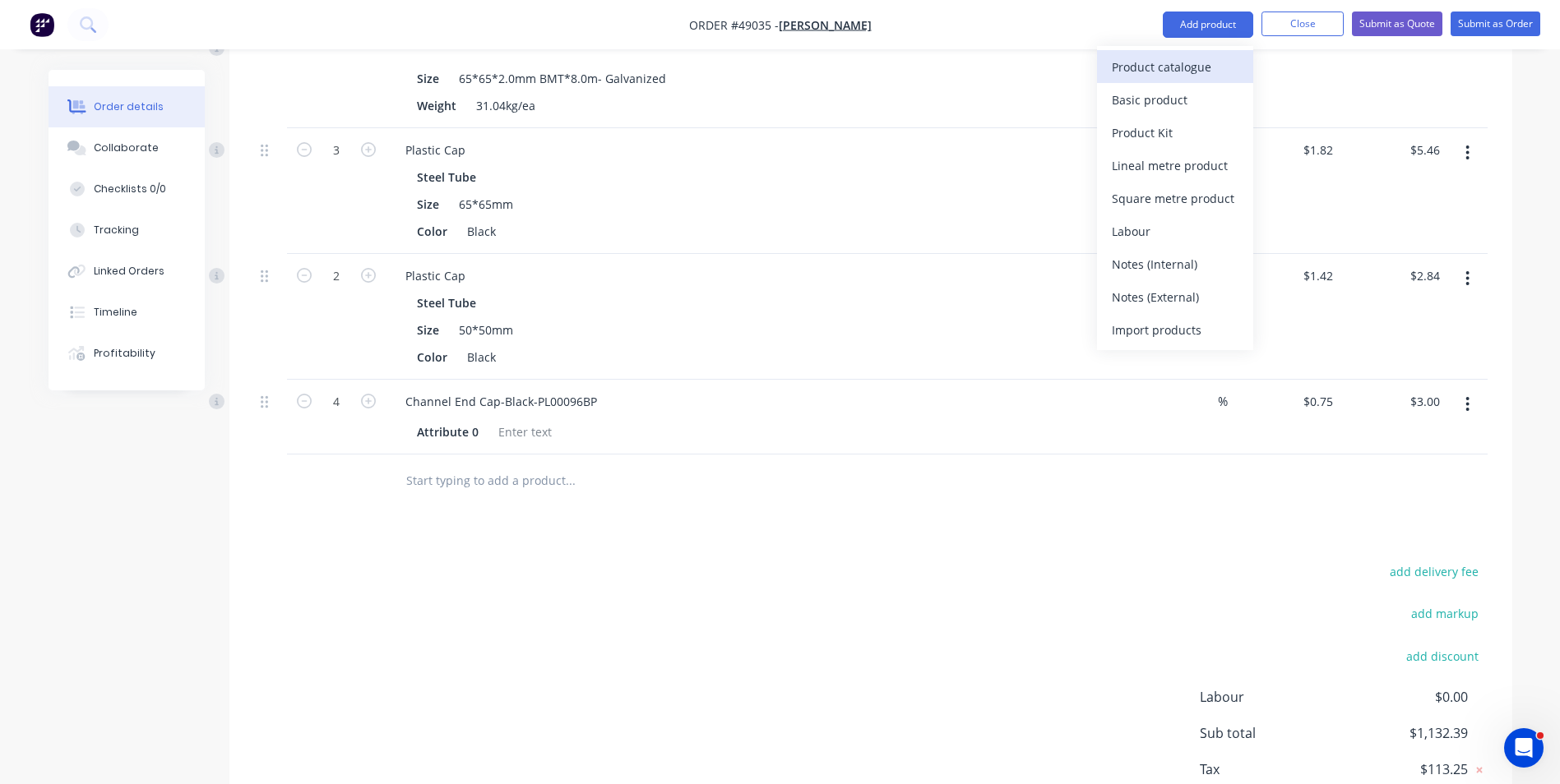
click at [1200, 76] on div "Product catalogue" at bounding box center [1175, 67] width 127 height 24
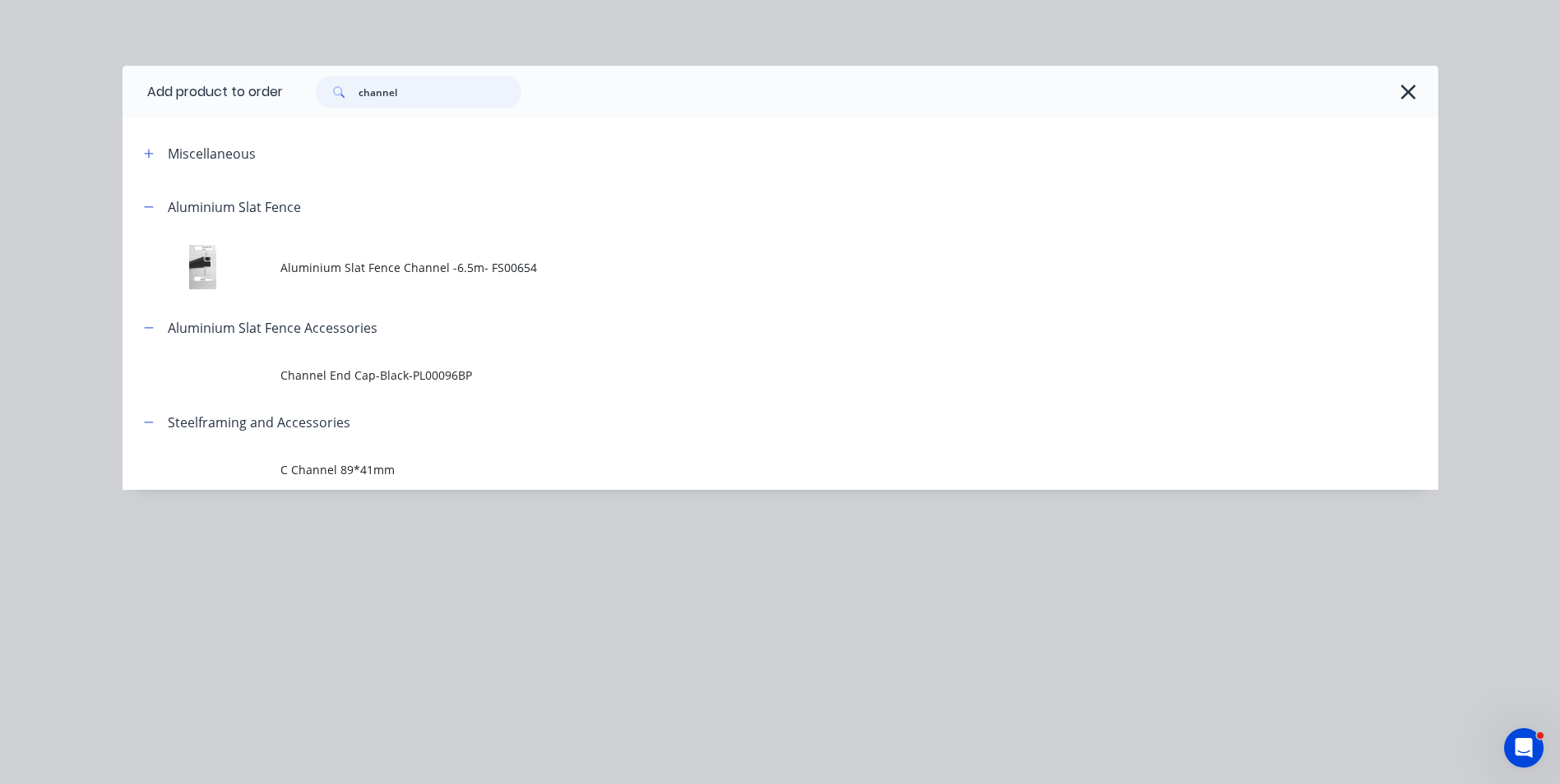
drag, startPoint x: 426, startPoint y: 100, endPoint x: 225, endPoint y: 84, distance: 201.6
click at [225, 84] on header "Add product to order channel" at bounding box center [780, 92] width 1316 height 52
type input "touch"
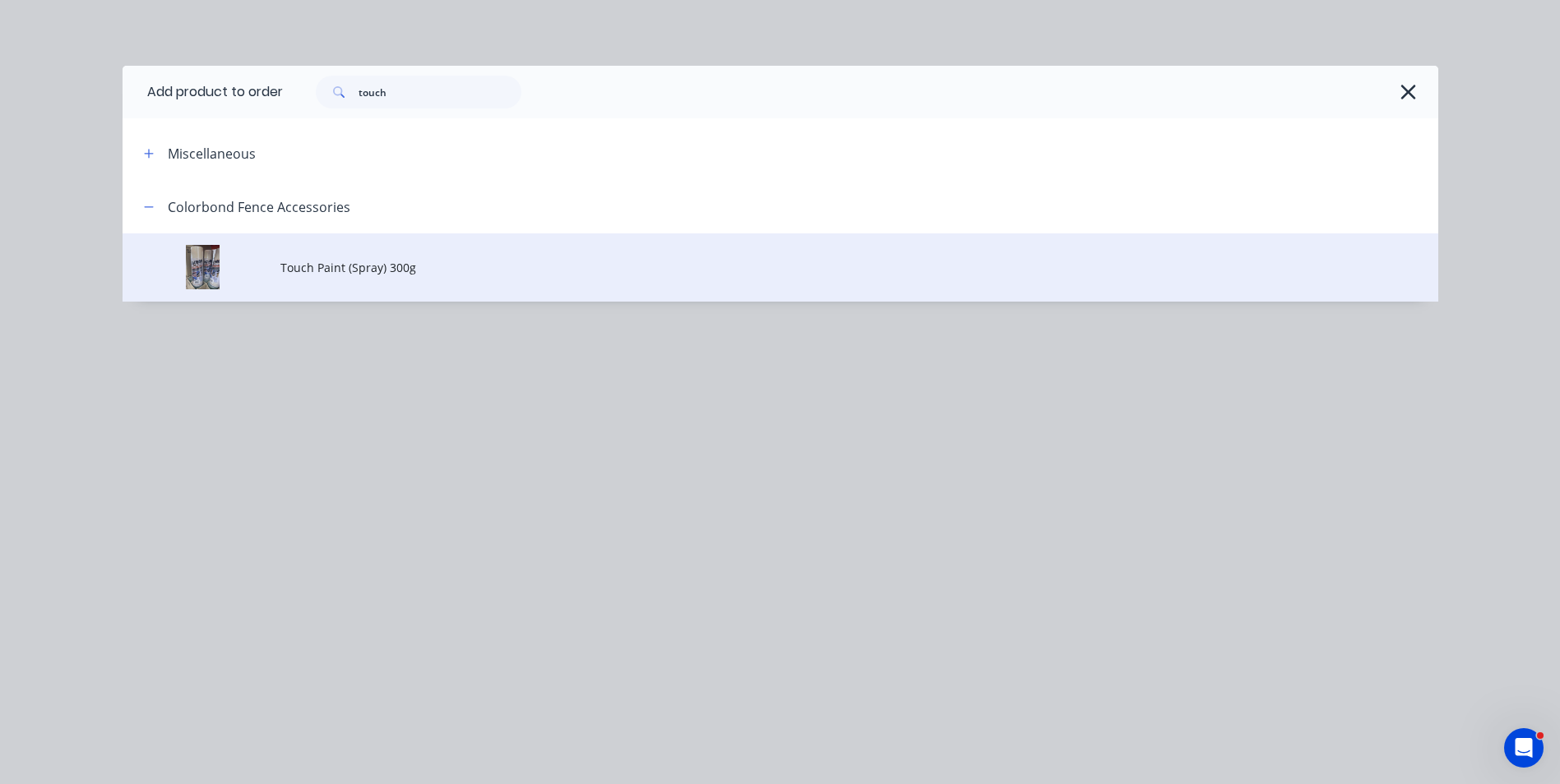
click at [450, 264] on span "Touch Paint (Spray) 300g" at bounding box center [743, 267] width 926 height 17
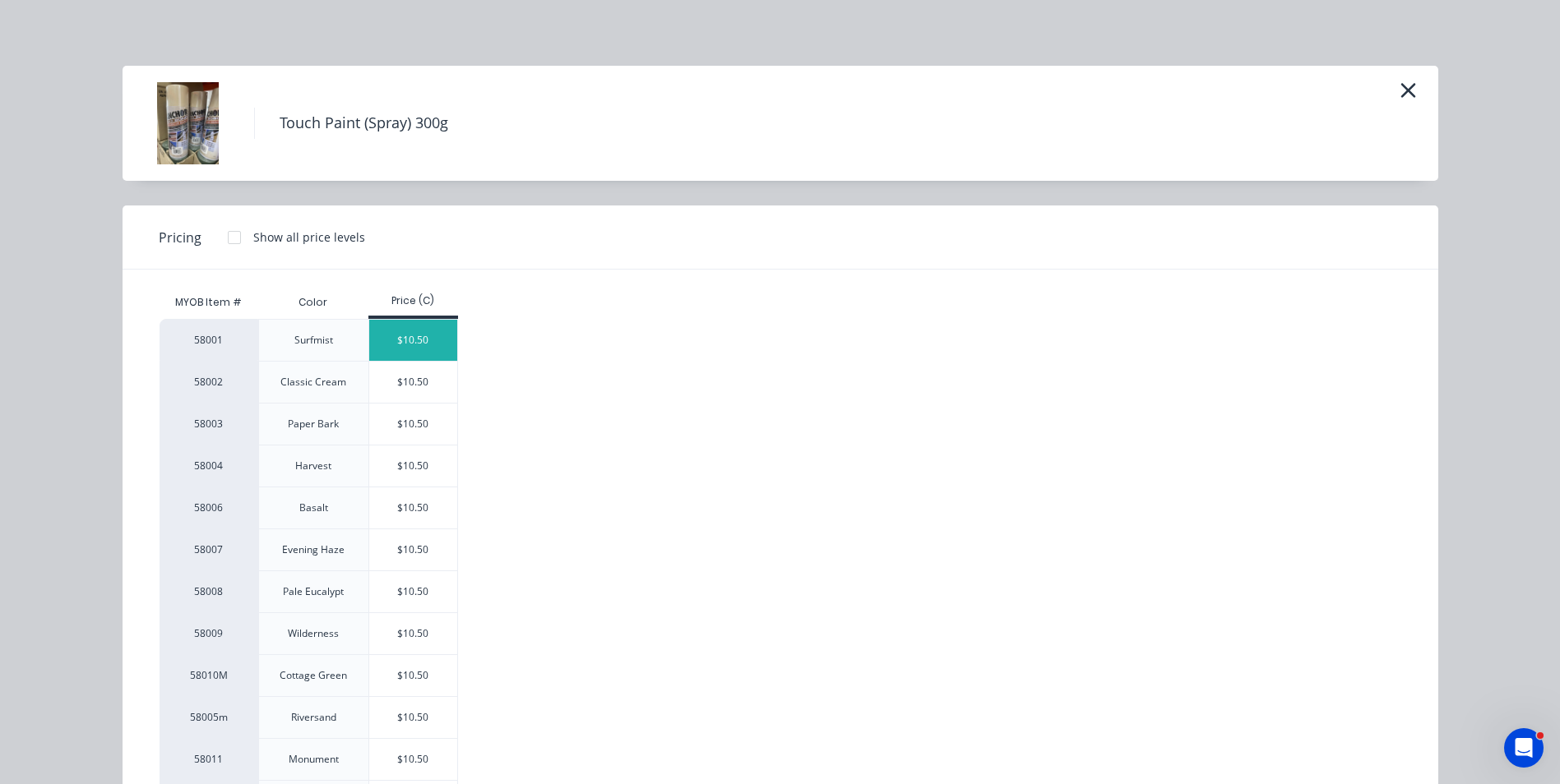
click at [407, 327] on div "$10.50" at bounding box center [413, 340] width 88 height 41
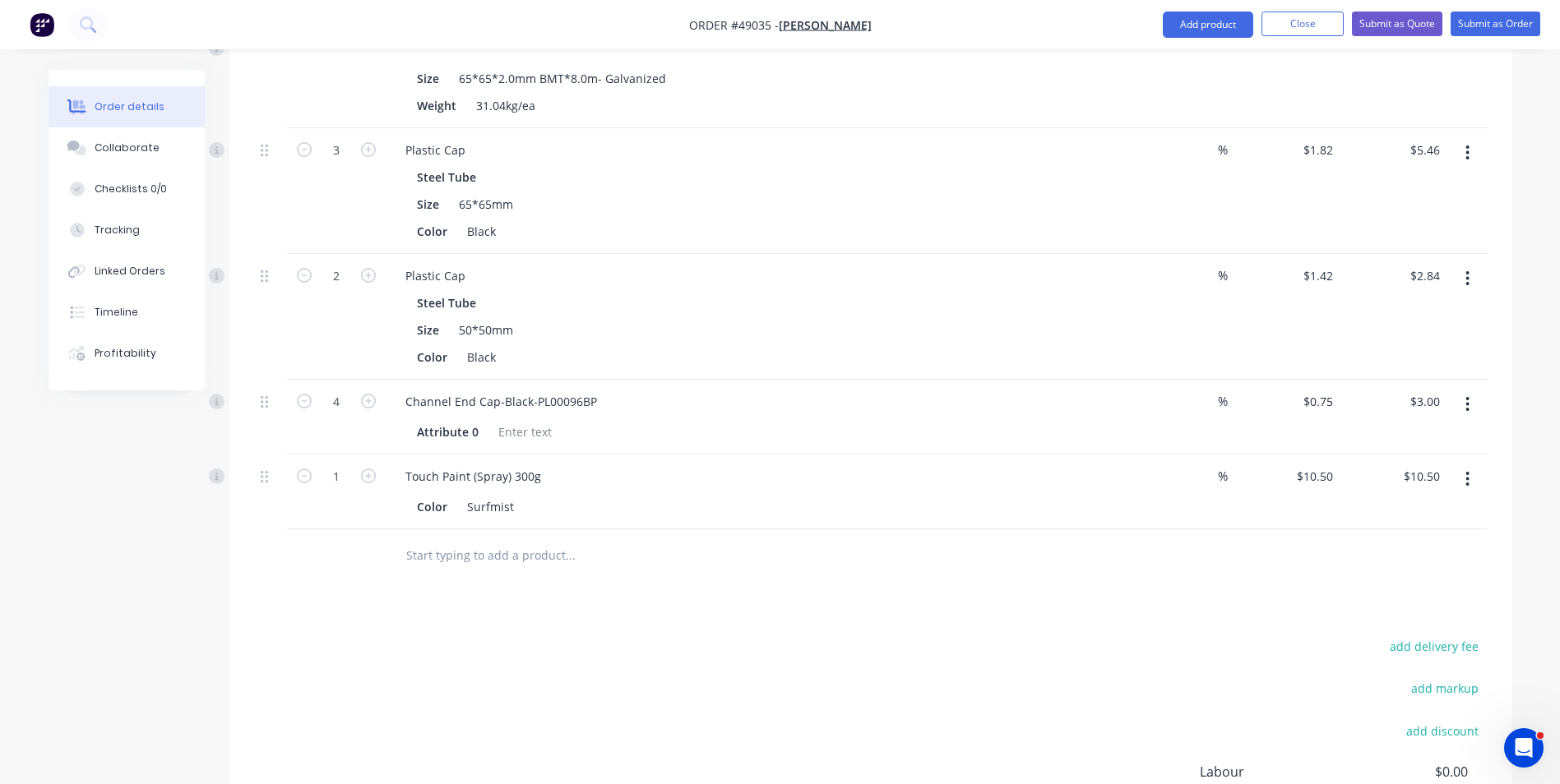
click at [768, 663] on div "add delivery fee add markup add discount Labour $0.00 Sub total $1,142.89 Tax $…" at bounding box center [870, 775] width 1234 height 281
click at [1192, 18] on button "Add product" at bounding box center [1208, 25] width 91 height 27
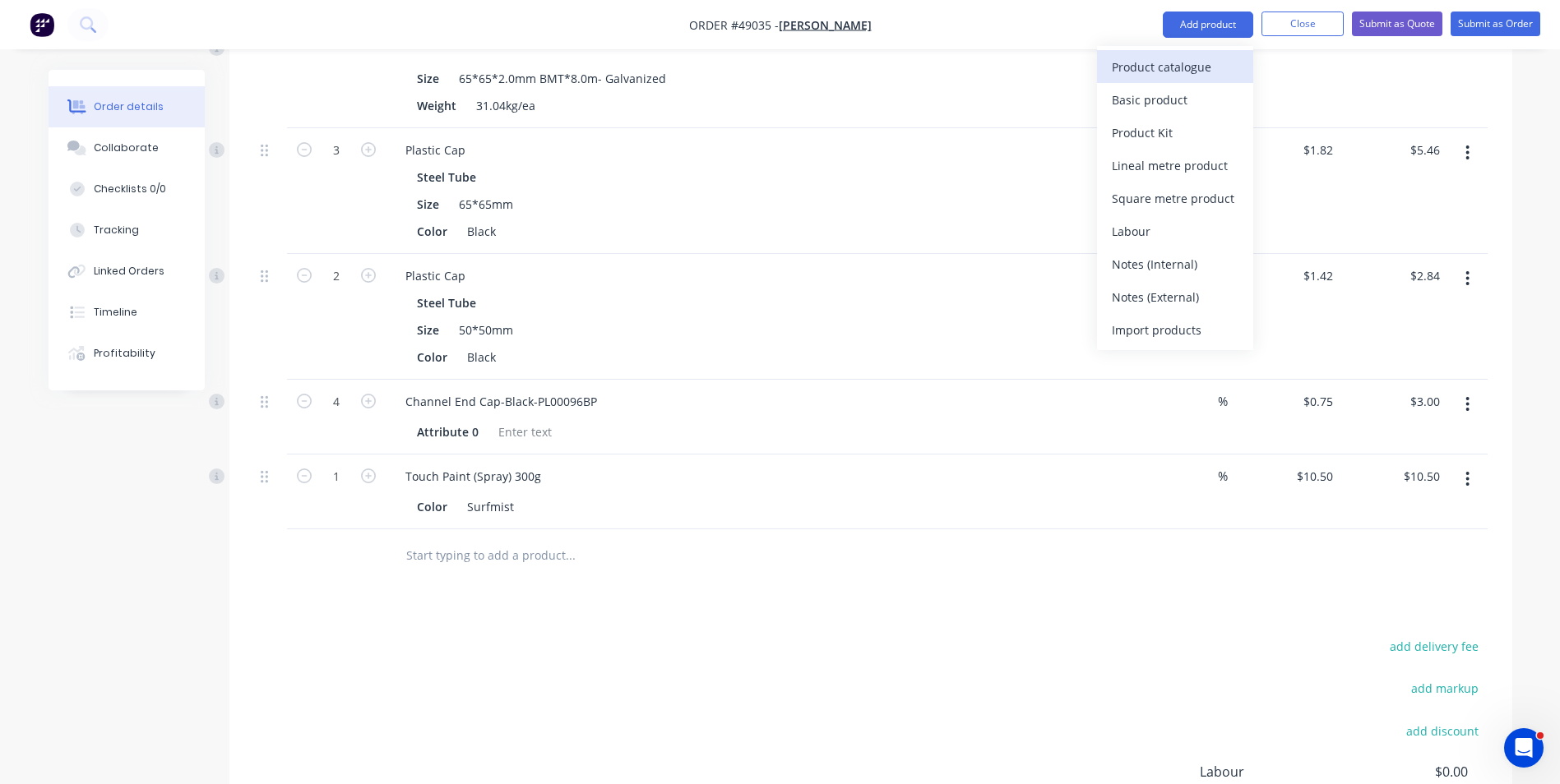
click at [1182, 56] on div "Product catalogue" at bounding box center [1175, 67] width 127 height 24
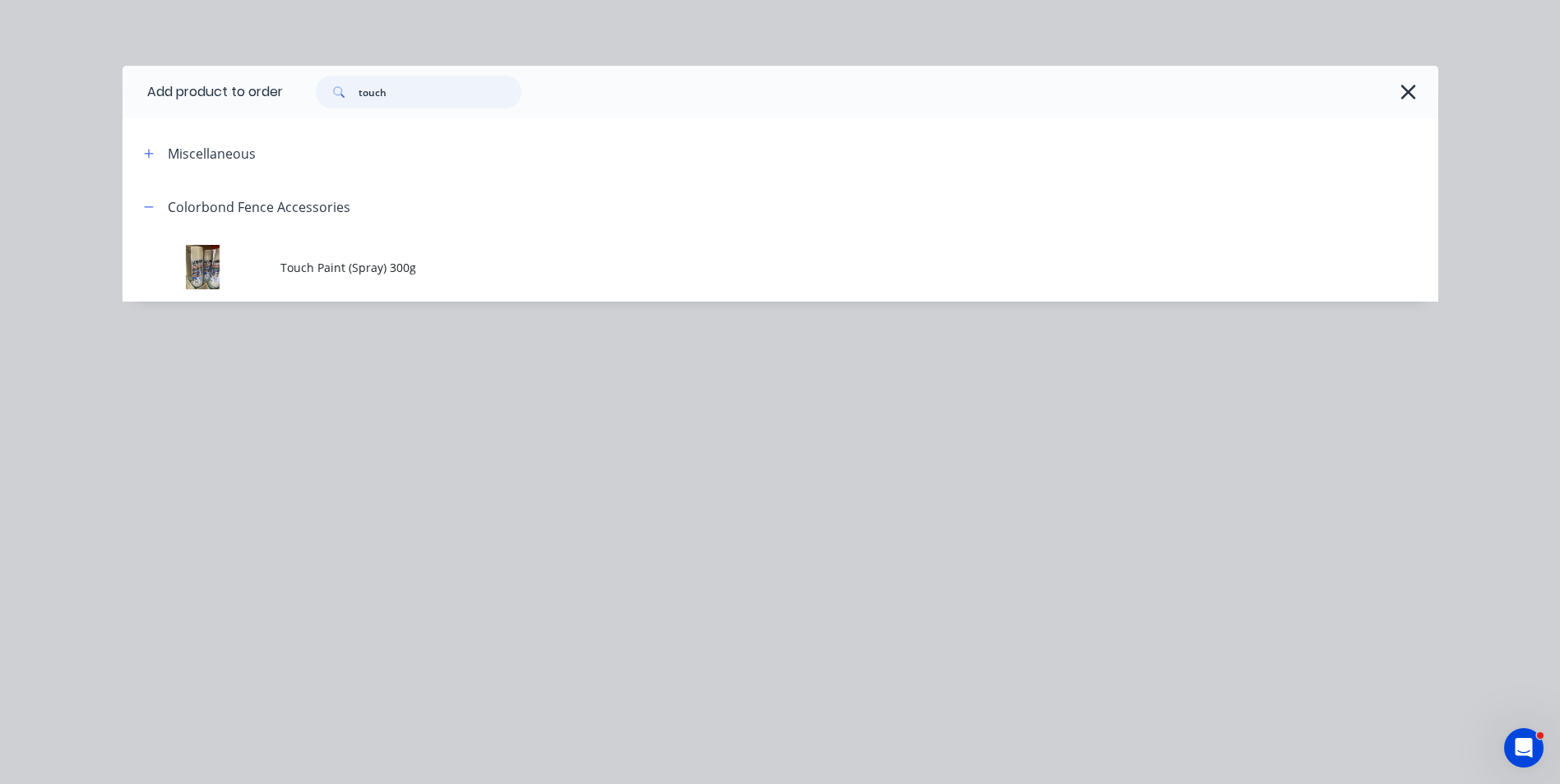
drag, startPoint x: 237, startPoint y: 85, endPoint x: 231, endPoint y: 76, distance: 10.8
click at [223, 85] on header "Add product to order touch" at bounding box center [780, 92] width 1316 height 52
type input "latch"
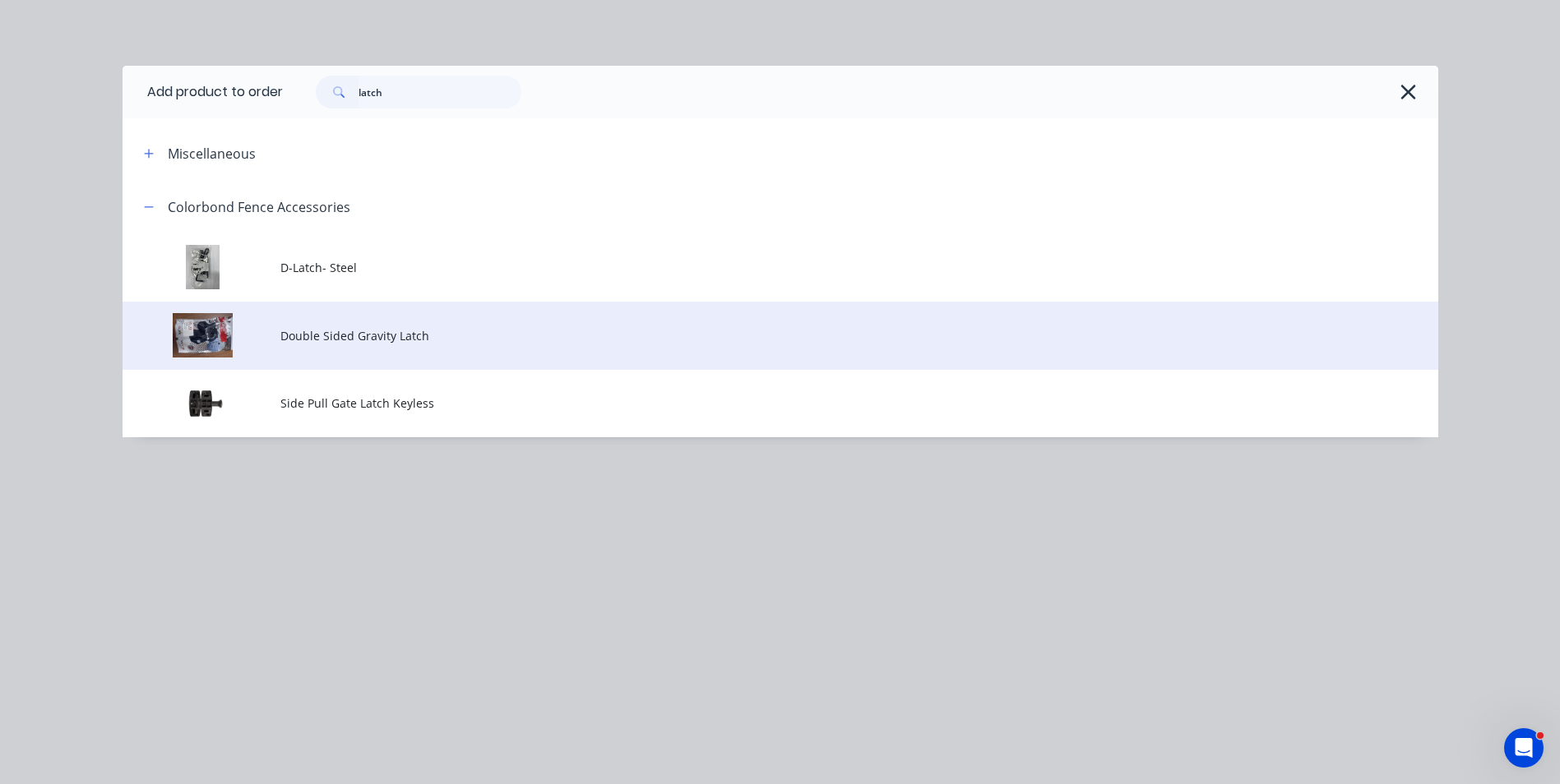
click at [362, 346] on td "Double Sided Gravity Latch" at bounding box center [860, 336] width 1158 height 69
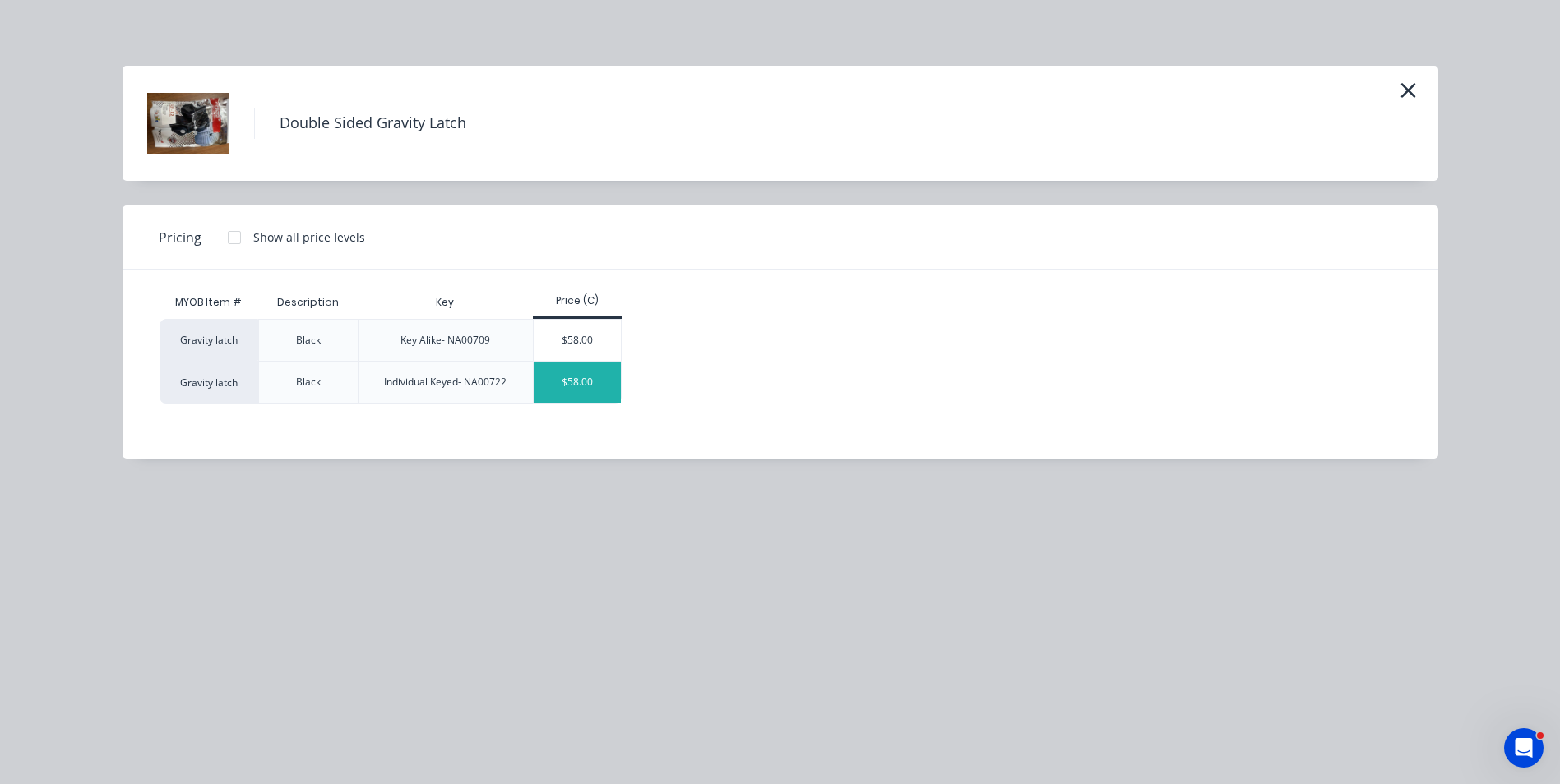
click at [612, 385] on div "$58.00" at bounding box center [577, 382] width 88 height 41
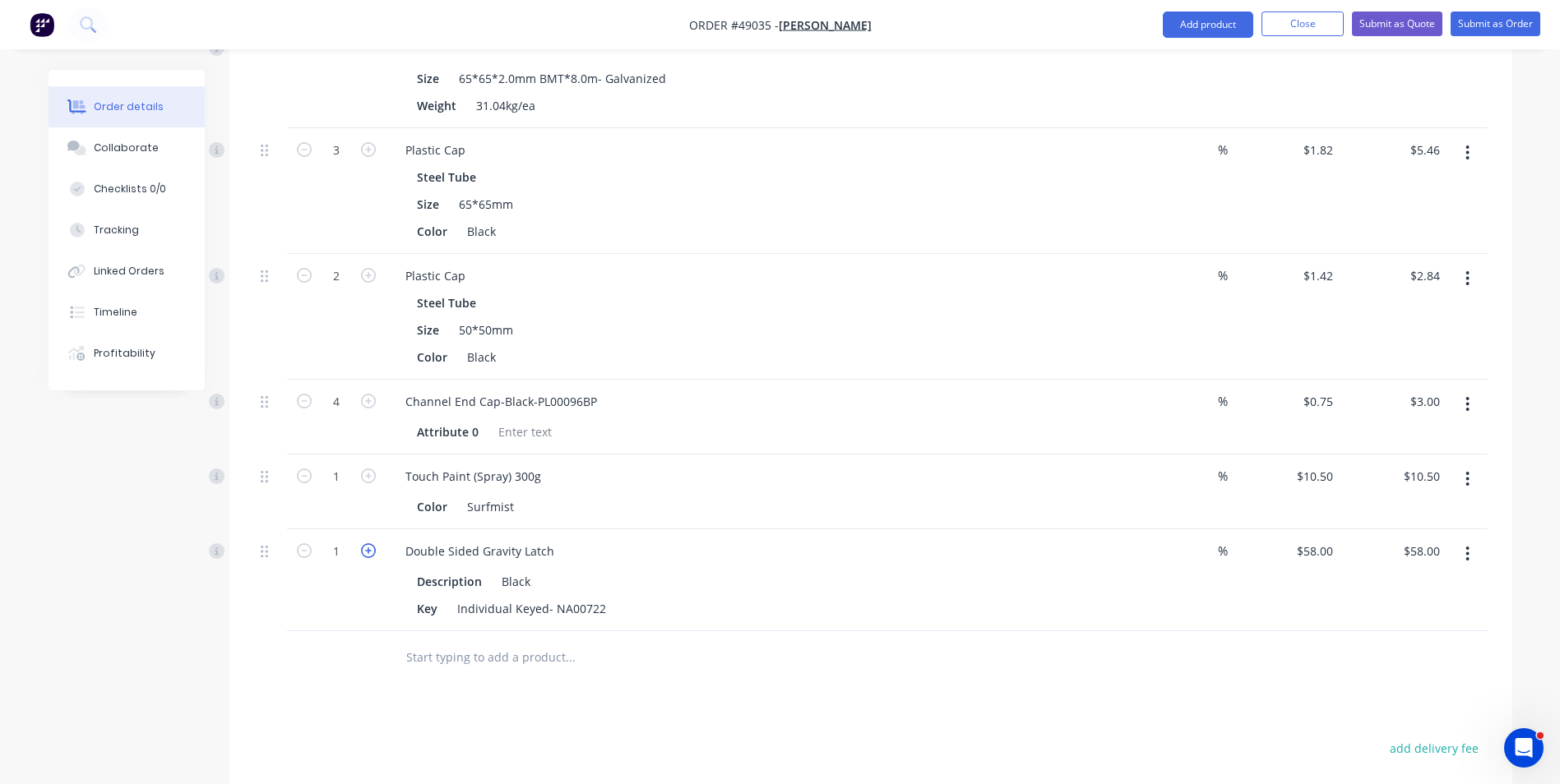
click at [366, 552] on icon "button" at bounding box center [368, 551] width 15 height 15
type input "2"
type input "$116.00"
drag, startPoint x: 350, startPoint y: 622, endPoint x: 178, endPoint y: 636, distance: 172.6
click at [349, 624] on div "2" at bounding box center [336, 580] width 98 height 102
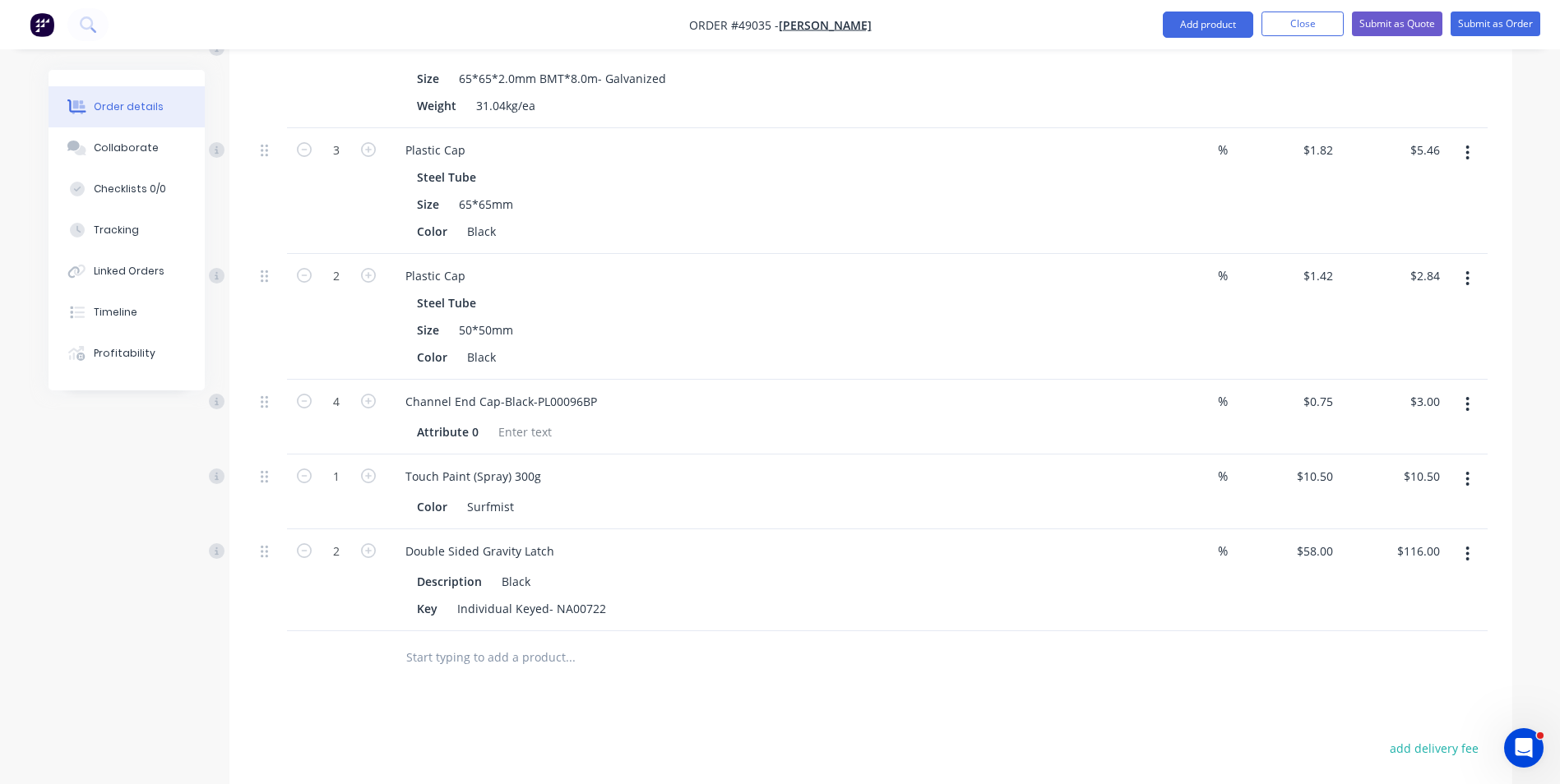
click at [298, 549] on icon "button" at bounding box center [304, 551] width 15 height 15
type input "1"
type input "$58.00"
click at [1469, 564] on button "button" at bounding box center [1467, 553] width 39 height 30
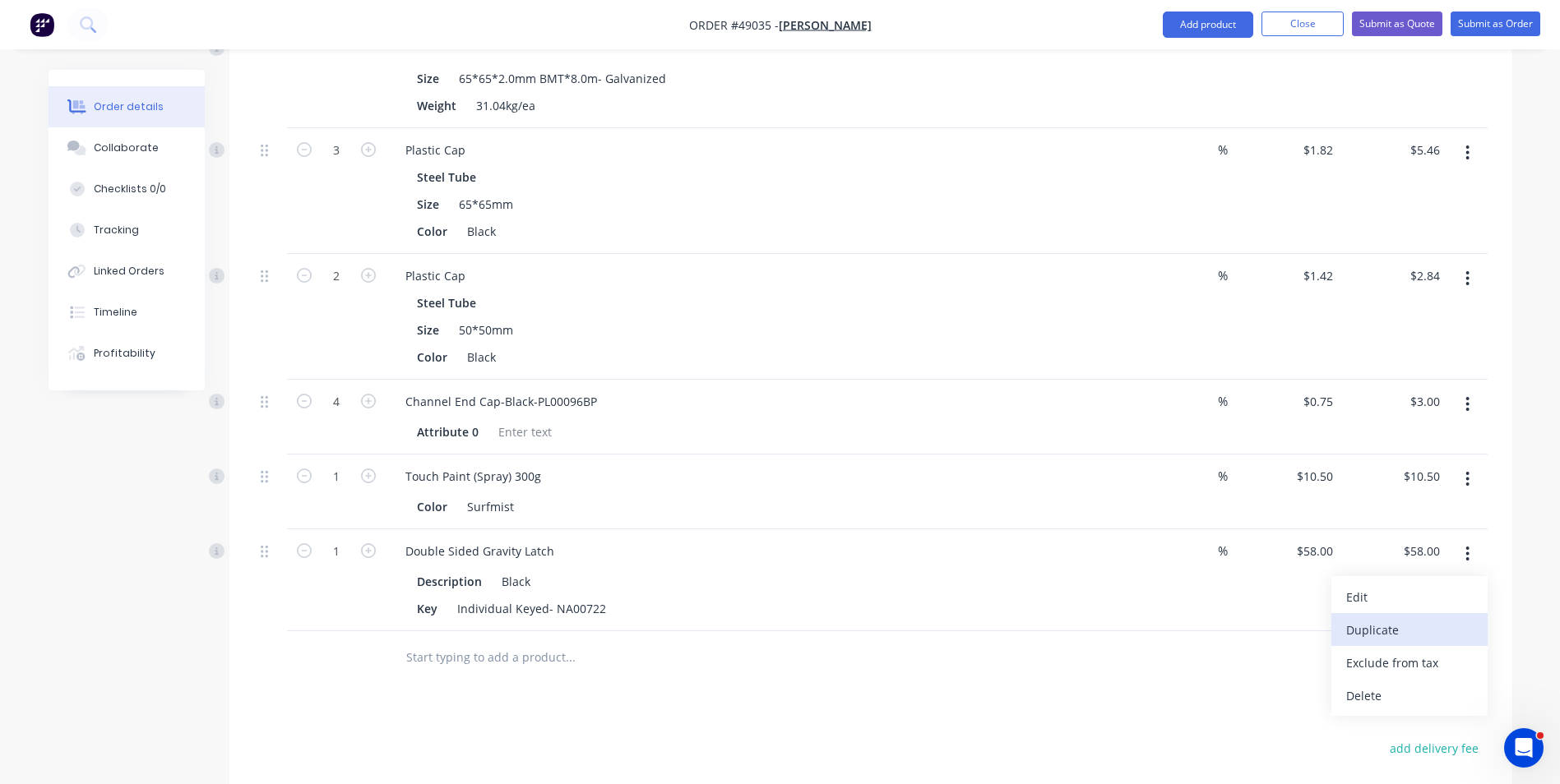
click at [1438, 620] on div "Duplicate" at bounding box center [1409, 629] width 127 height 24
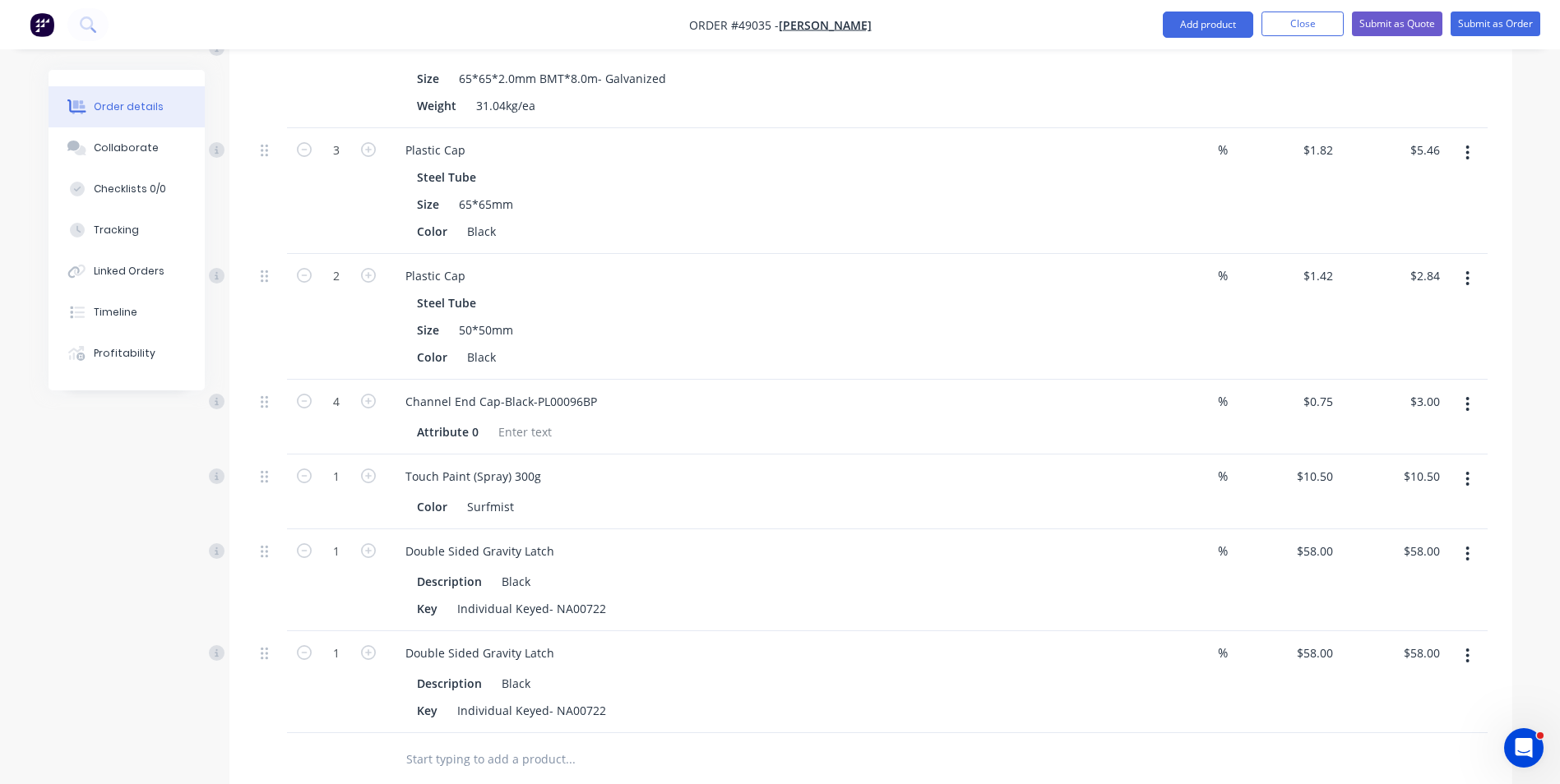
click at [1456, 646] on button "button" at bounding box center [1467, 655] width 39 height 30
click at [1432, 702] on div "Edit" at bounding box center [1409, 699] width 127 height 24
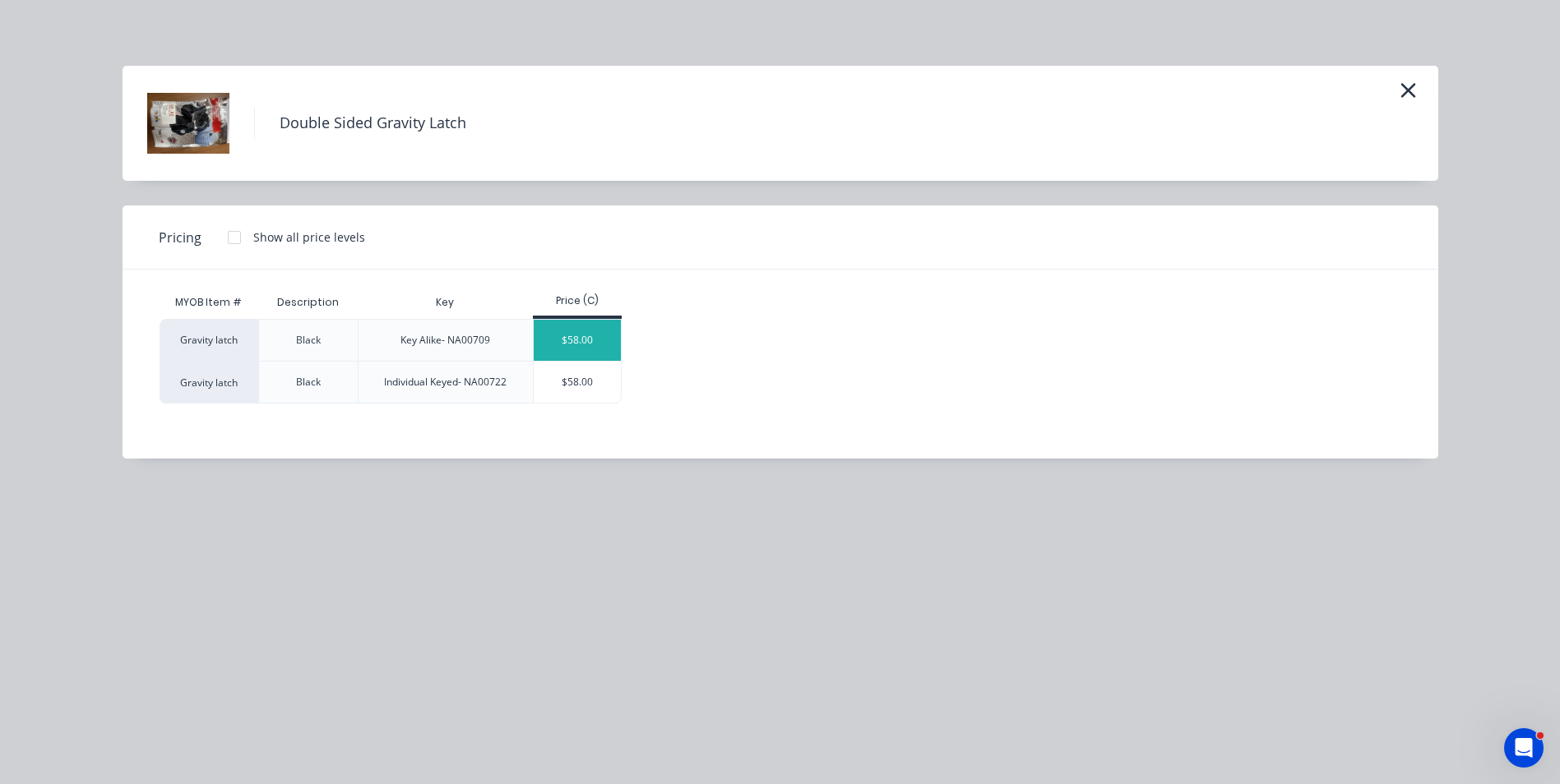
click at [563, 345] on div "$58.00" at bounding box center [577, 340] width 88 height 41
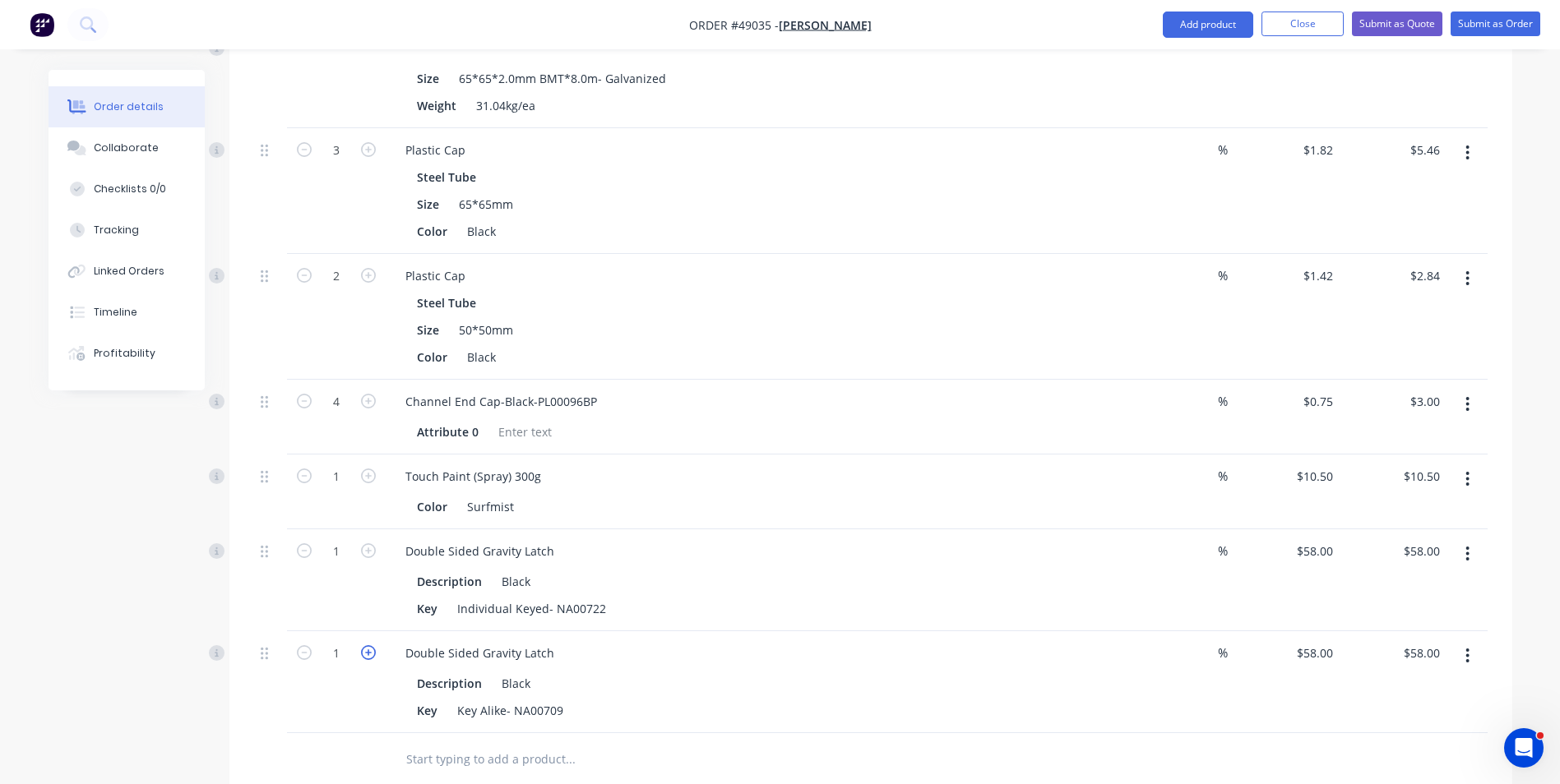
click at [363, 648] on icon "button" at bounding box center [368, 653] width 15 height 15
type input "2"
type input "$116.00"
click at [1460, 555] on button "button" at bounding box center [1467, 553] width 39 height 30
click at [1428, 684] on div "Delete" at bounding box center [1409, 695] width 127 height 24
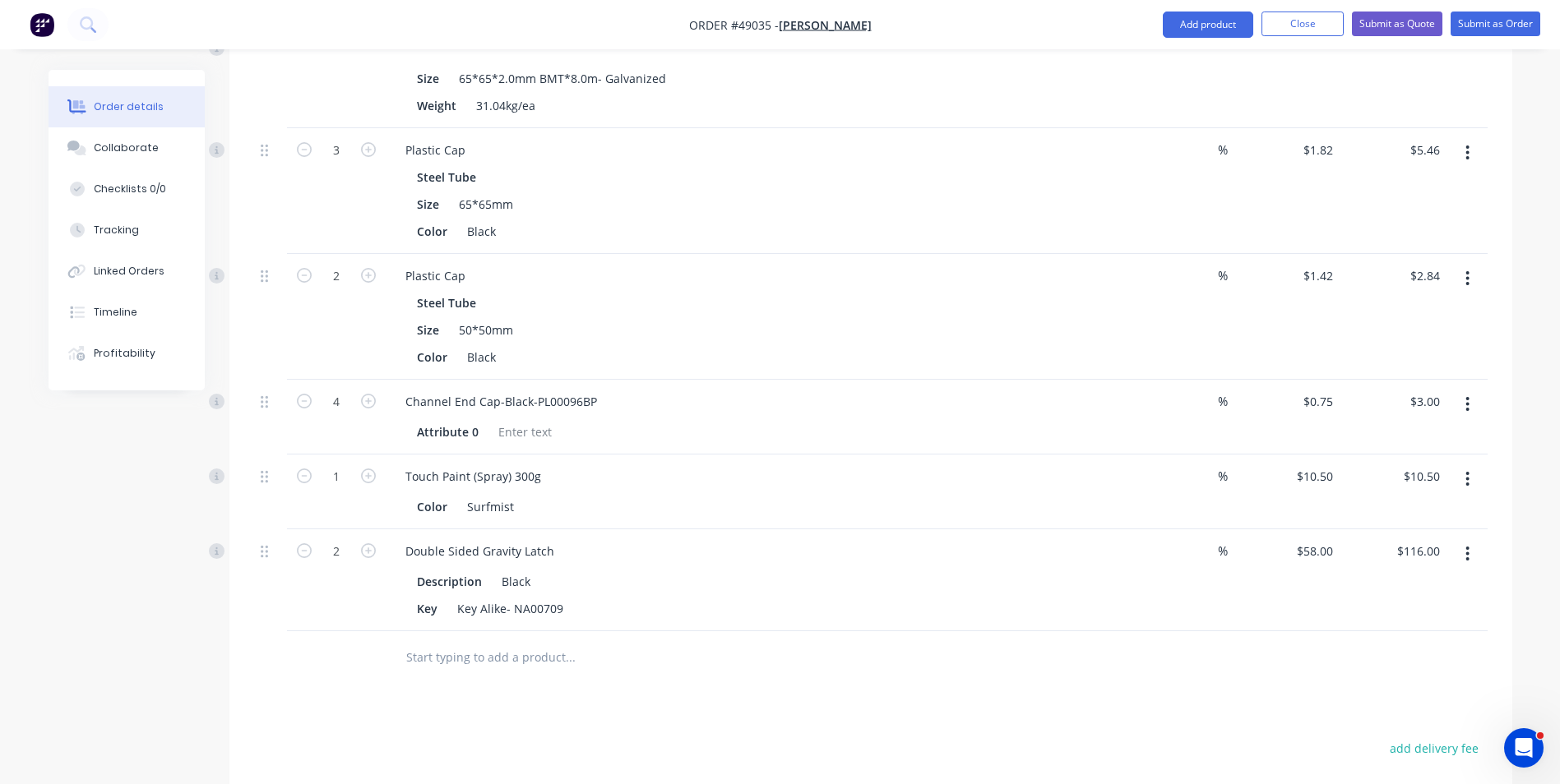
click at [897, 650] on div at bounding box center [681, 657] width 579 height 32
click at [1230, 24] on button "Add product" at bounding box center [1208, 25] width 91 height 27
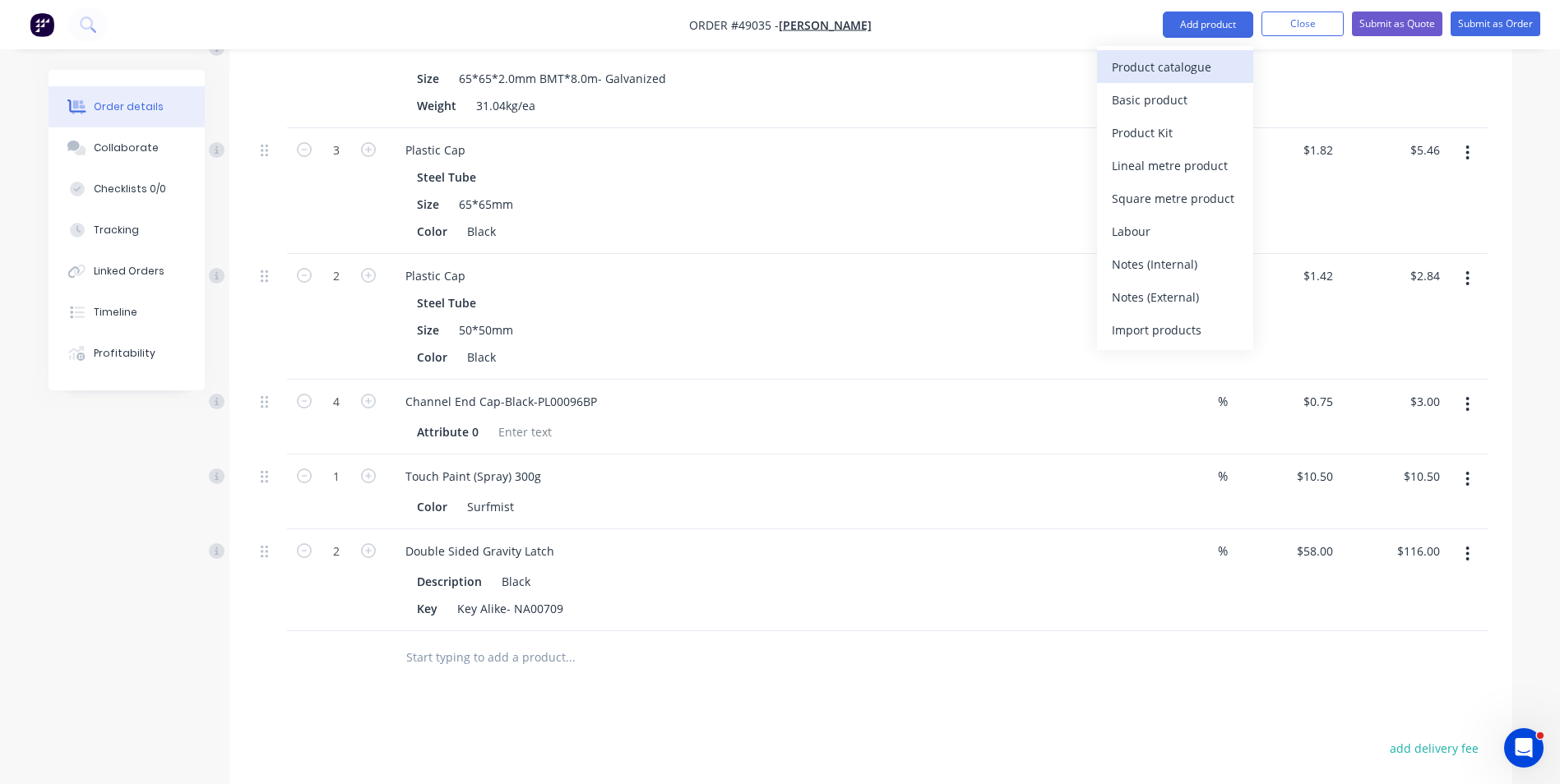
click at [1181, 67] on div "Product catalogue" at bounding box center [1175, 67] width 127 height 24
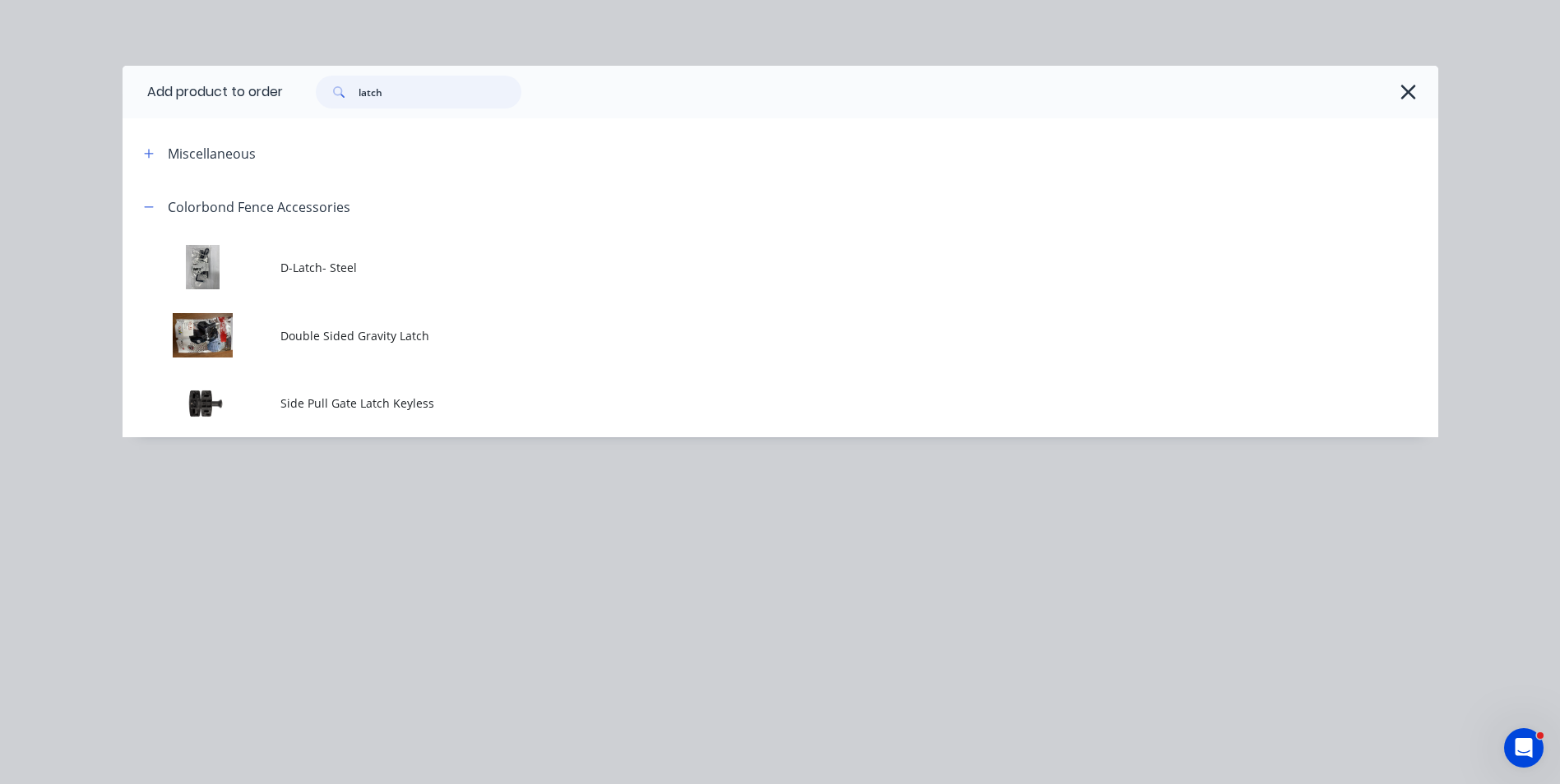
drag, startPoint x: 428, startPoint y: 93, endPoint x: 247, endPoint y: 94, distance: 181.0
click at [247, 94] on header "Add product to order latch" at bounding box center [780, 92] width 1316 height 52
type input "hinge"
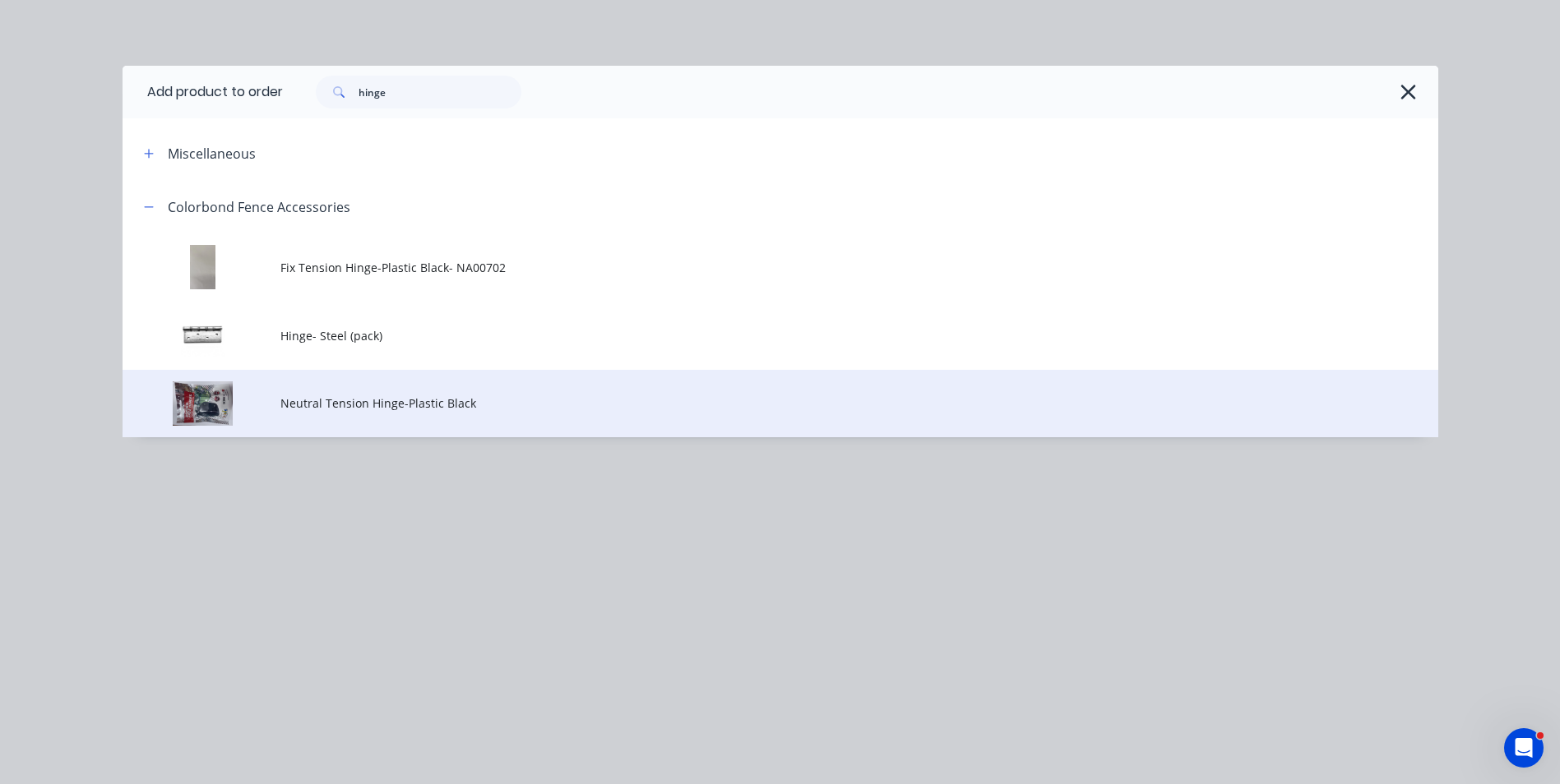
click at [458, 407] on span "Neutral Tension Hinge-Plastic Black" at bounding box center [743, 403] width 926 height 17
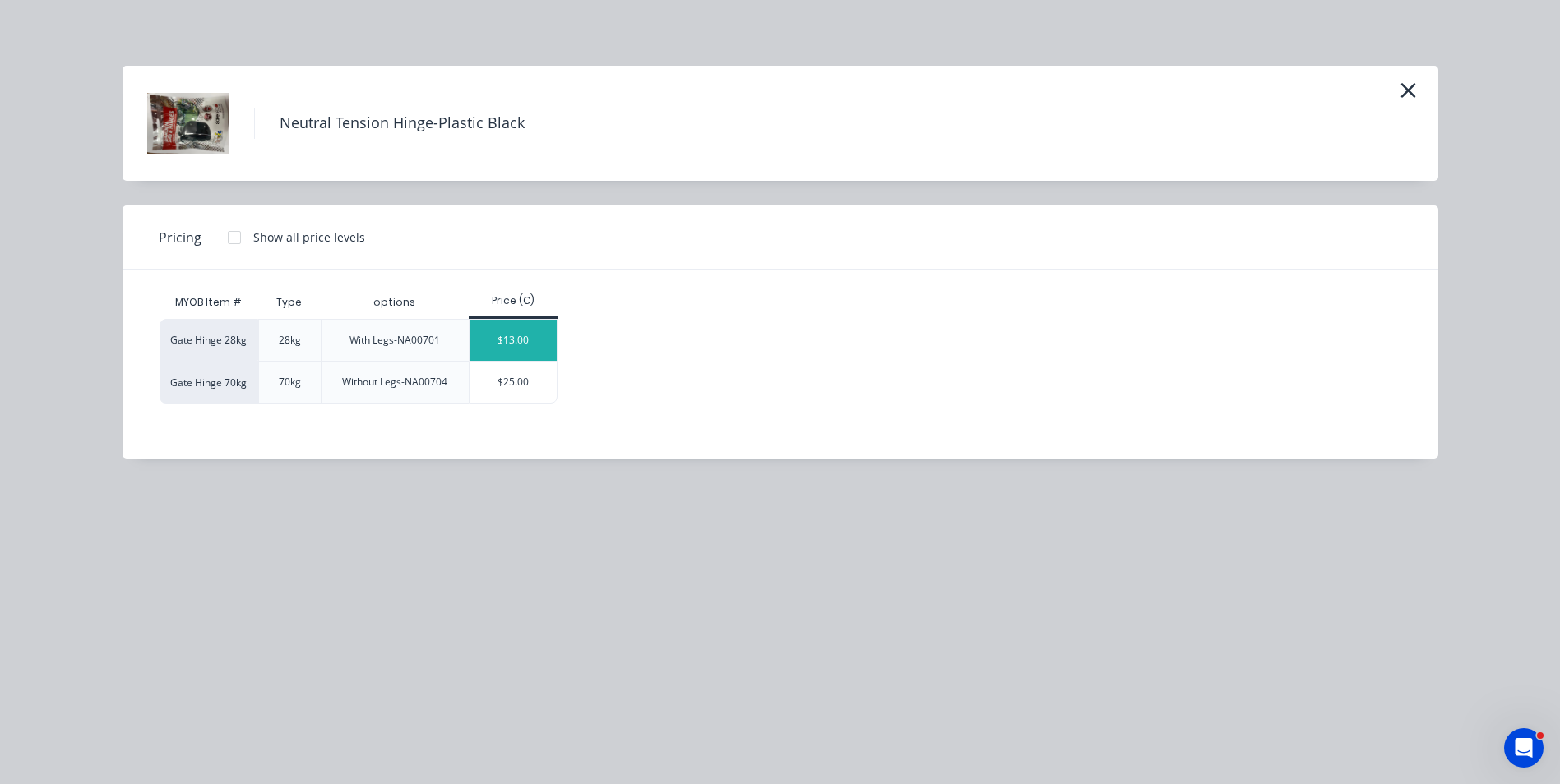
click at [505, 337] on div "$13.00" at bounding box center [513, 340] width 88 height 41
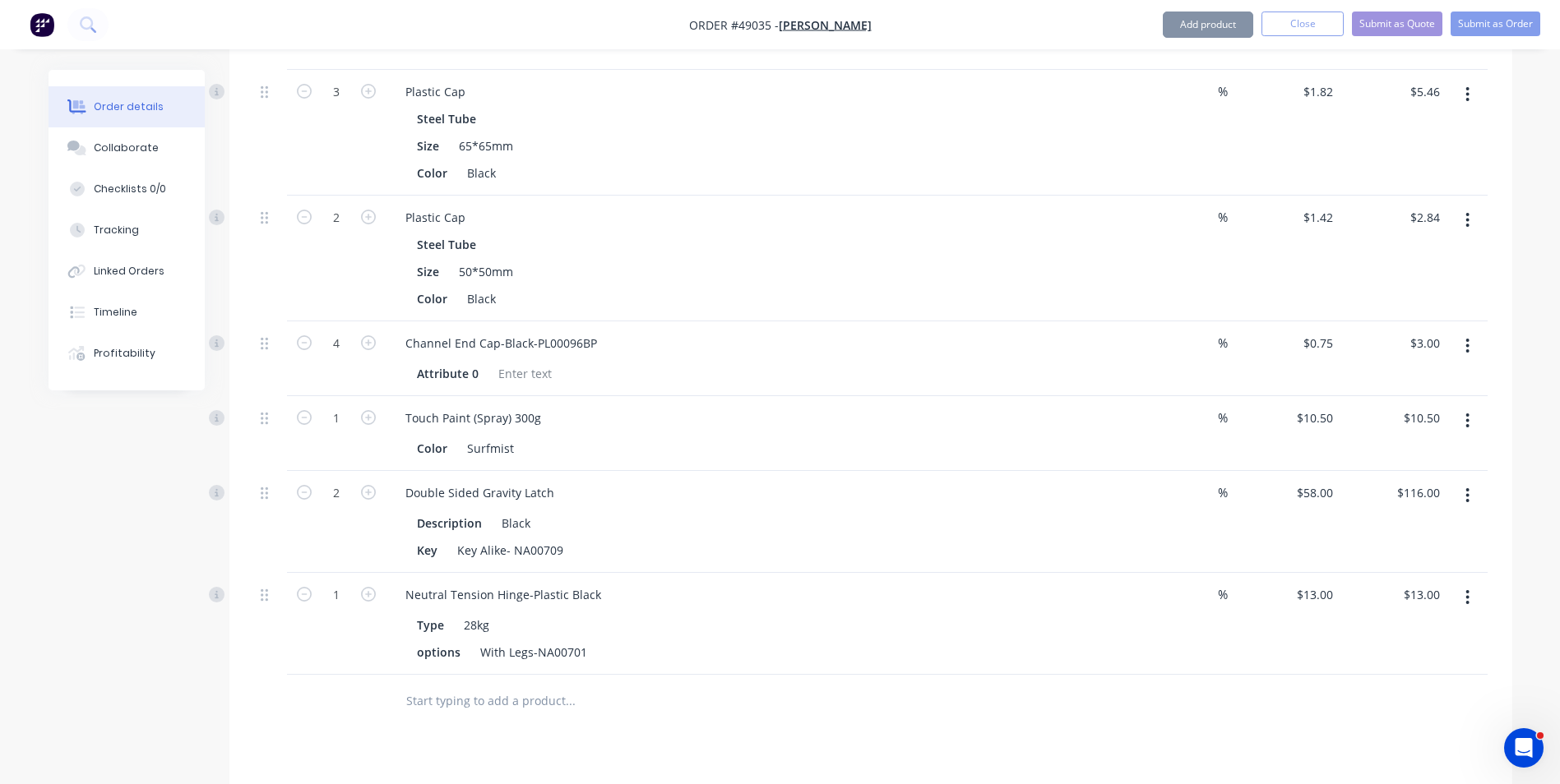
scroll to position [1644, 0]
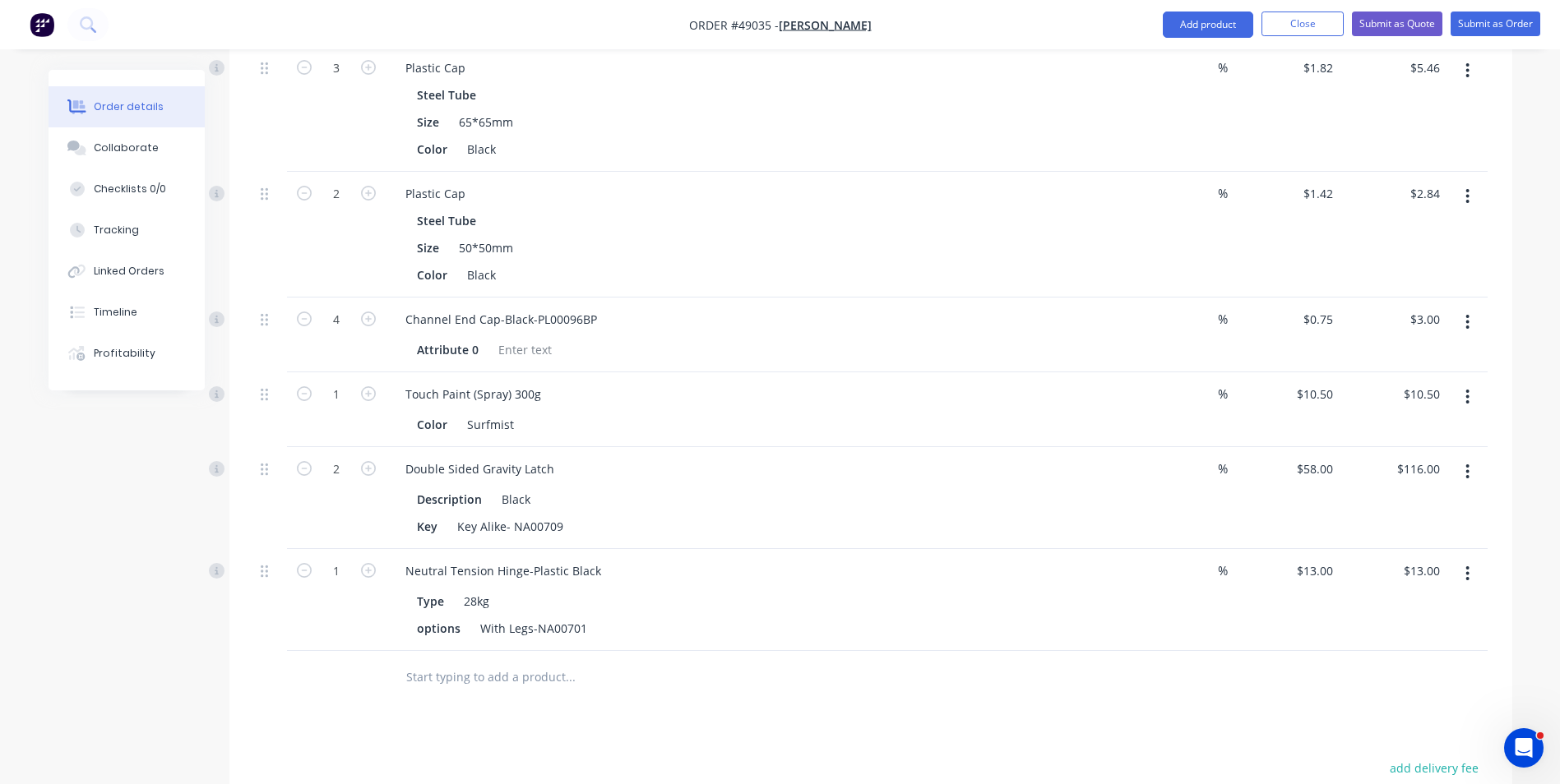
click at [370, 613] on div "1" at bounding box center [336, 600] width 98 height 102
click at [1206, 27] on button "Add product" at bounding box center [1208, 25] width 91 height 27
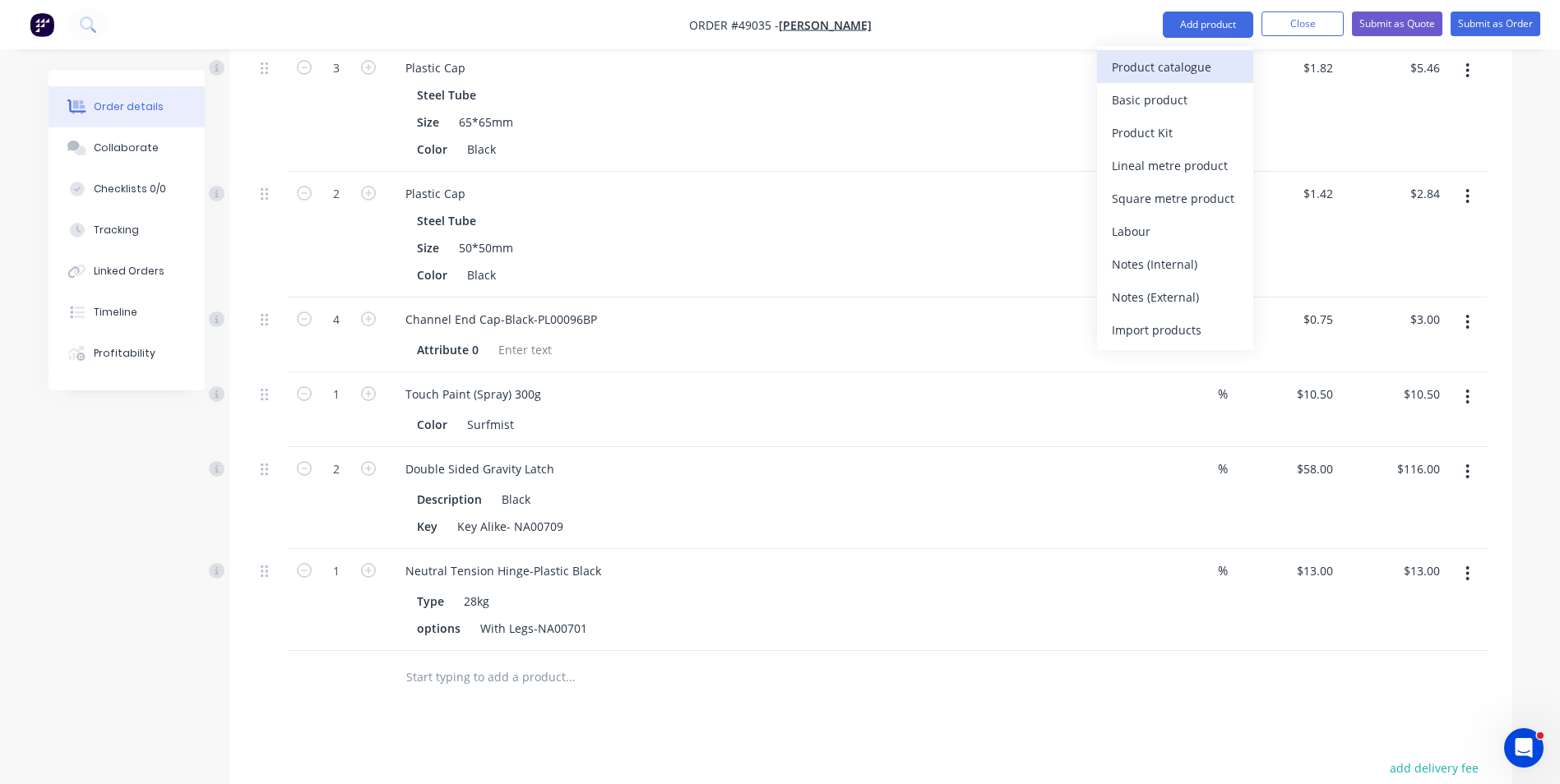
click at [1181, 52] on button "Product catalogue" at bounding box center [1175, 67] width 156 height 32
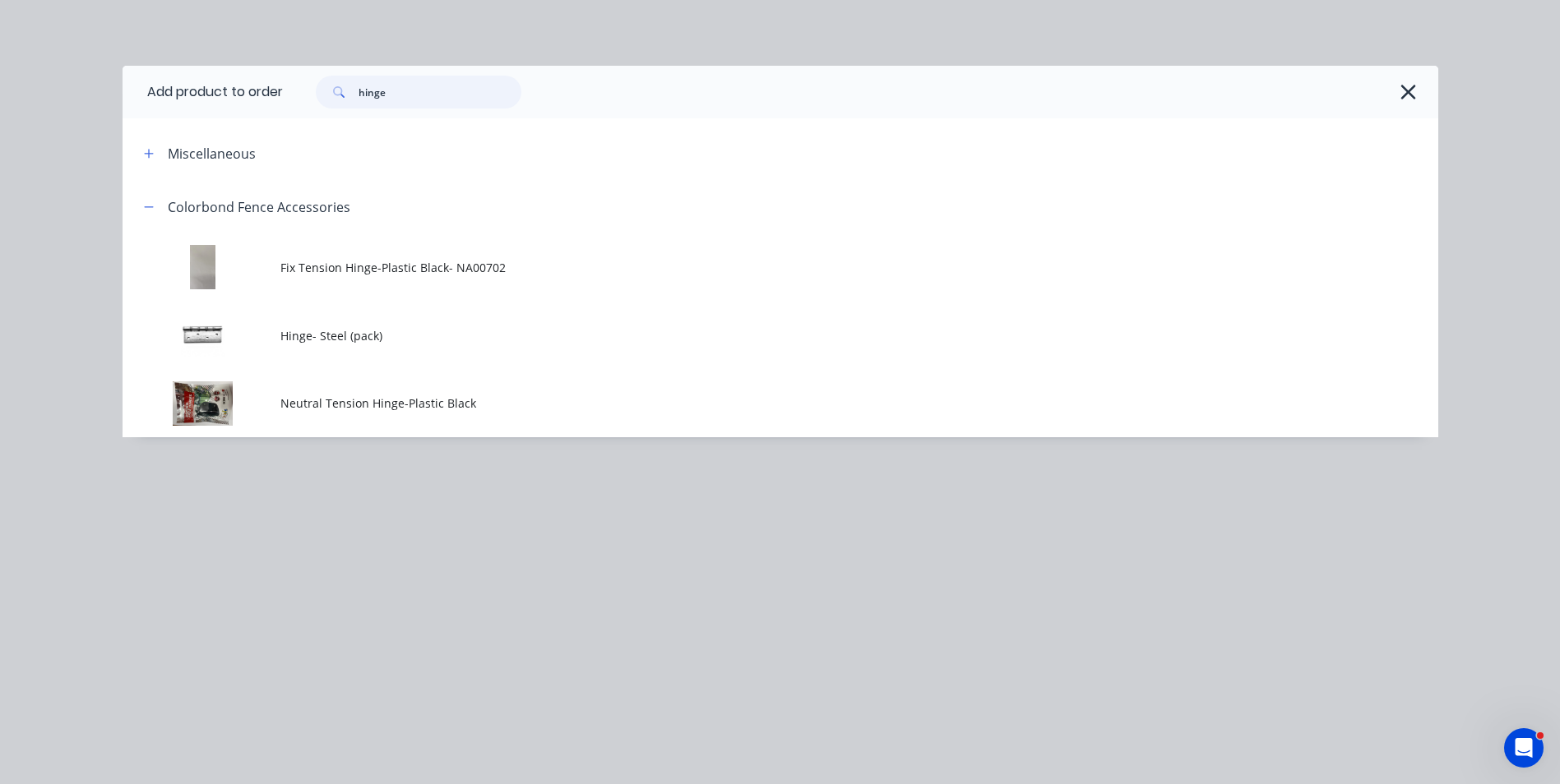
drag, startPoint x: 255, startPoint y: 90, endPoint x: 476, endPoint y: 105, distance: 221.5
click at [168, 76] on header "Add product to order hinge" at bounding box center [780, 92] width 1316 height 52
type input "kwi"
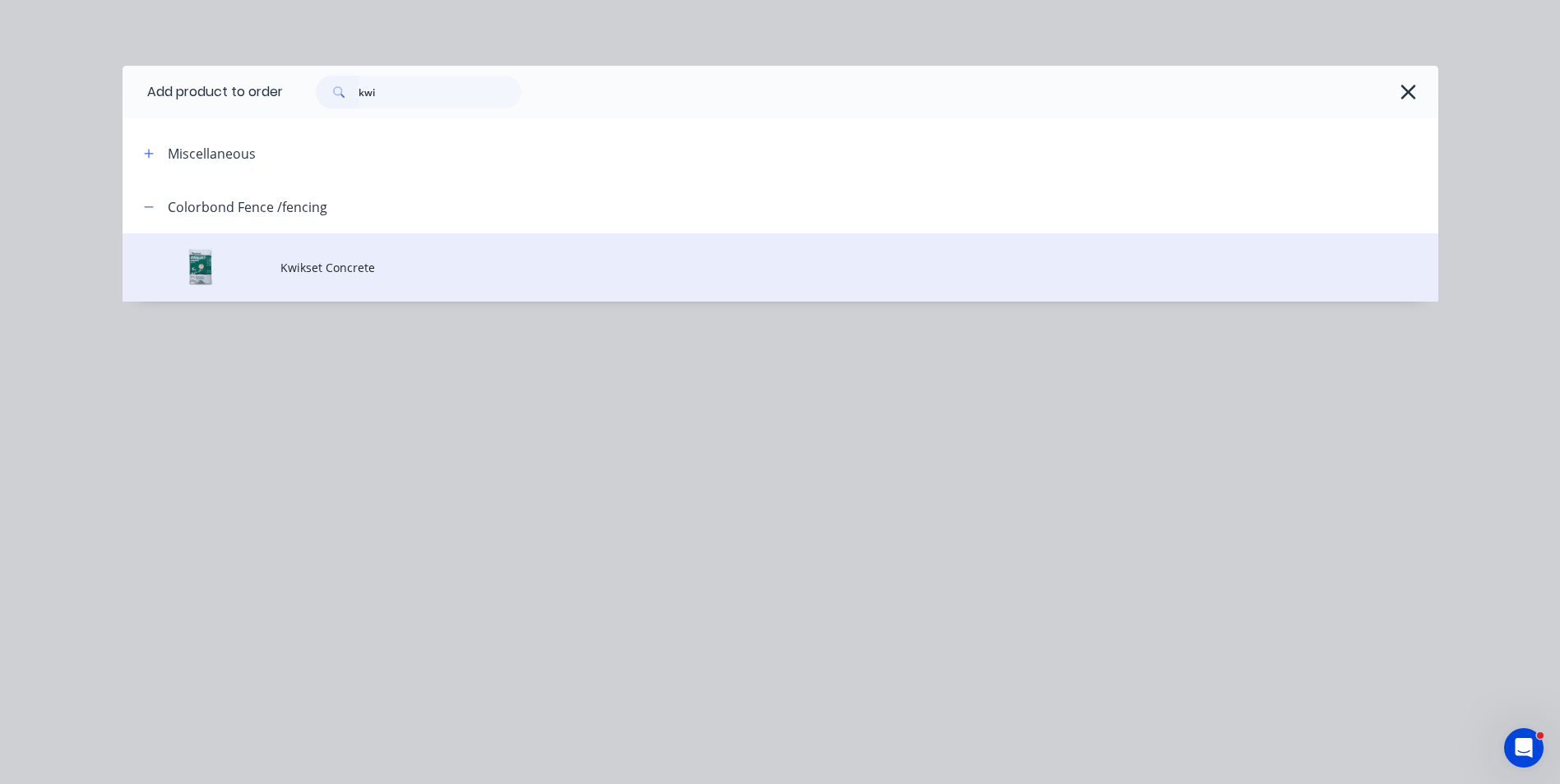
click at [386, 285] on td "Kwikset Concrete" at bounding box center [860, 268] width 1158 height 69
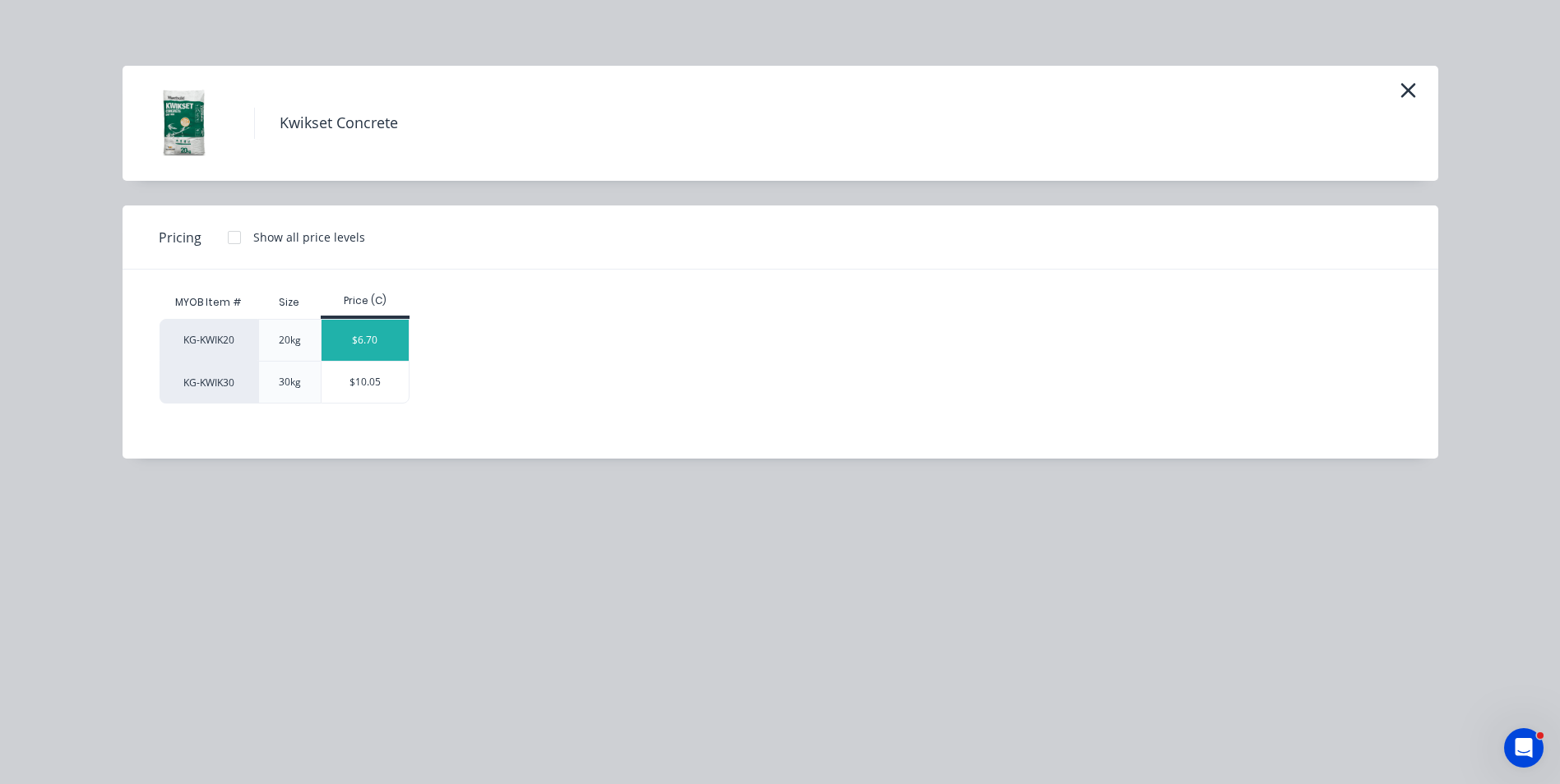
click at [390, 324] on div "$6.70" at bounding box center [365, 340] width 88 height 41
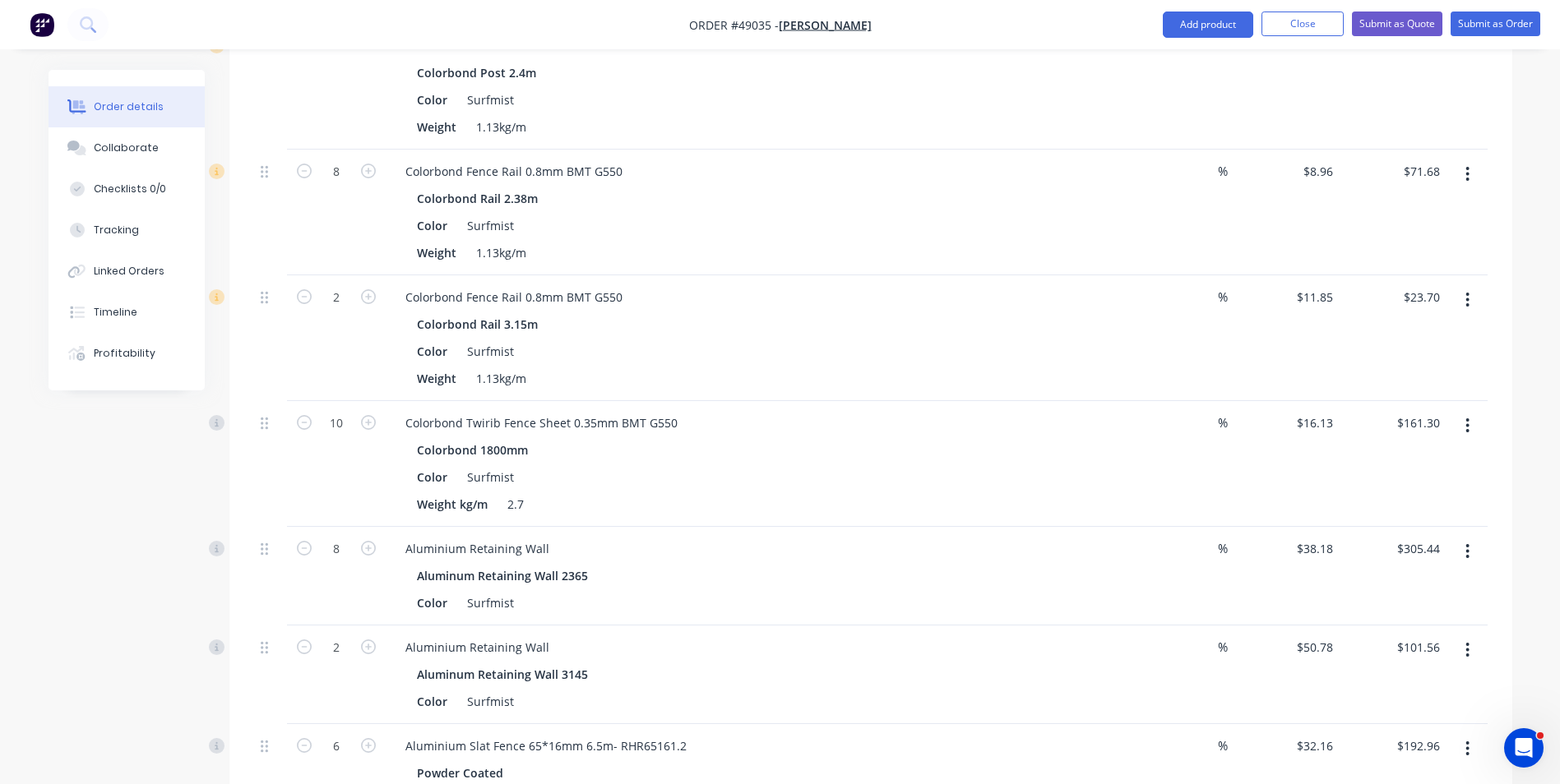
scroll to position [493, 0]
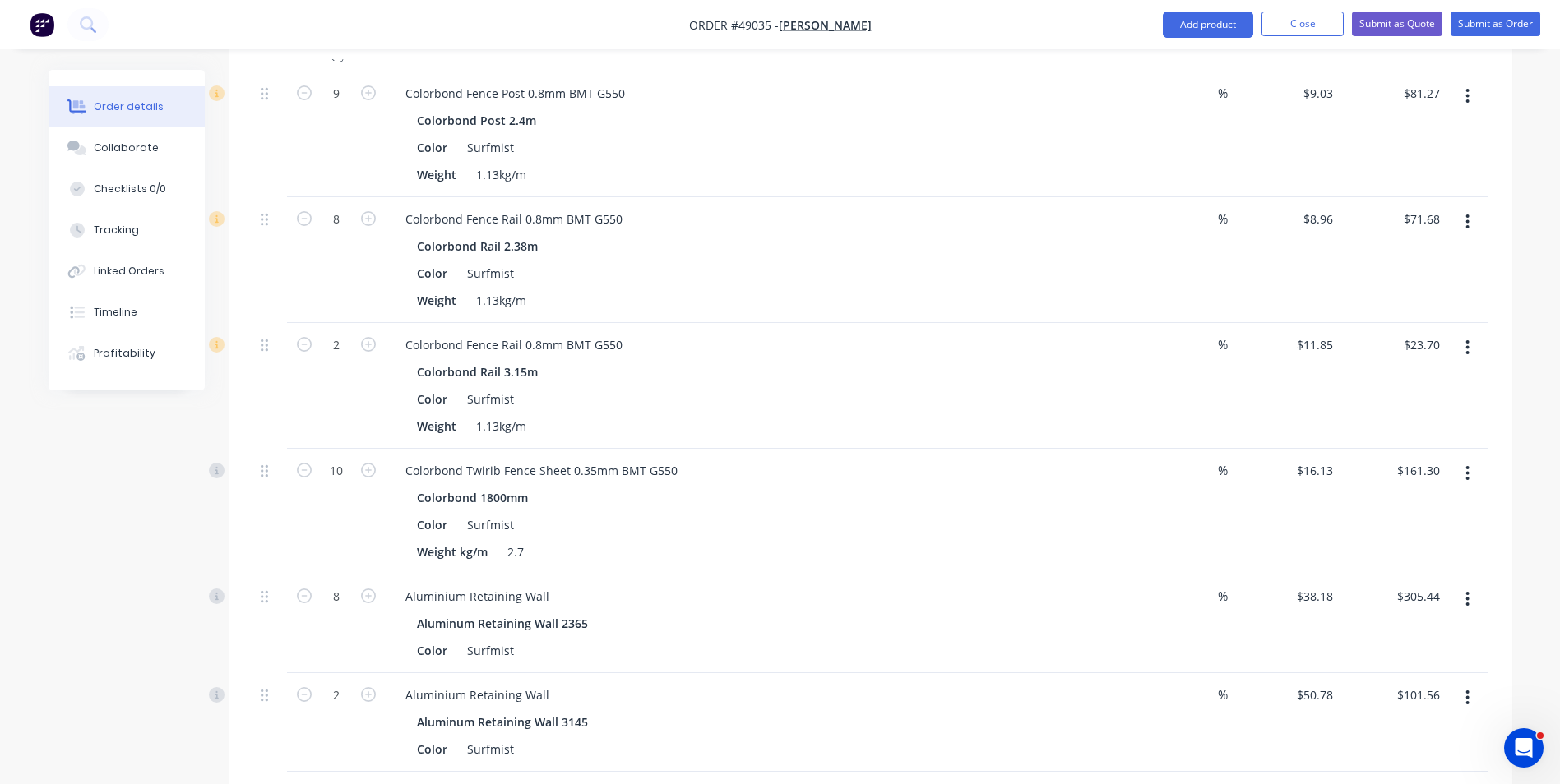
click at [318, 520] on div "10" at bounding box center [336, 512] width 98 height 126
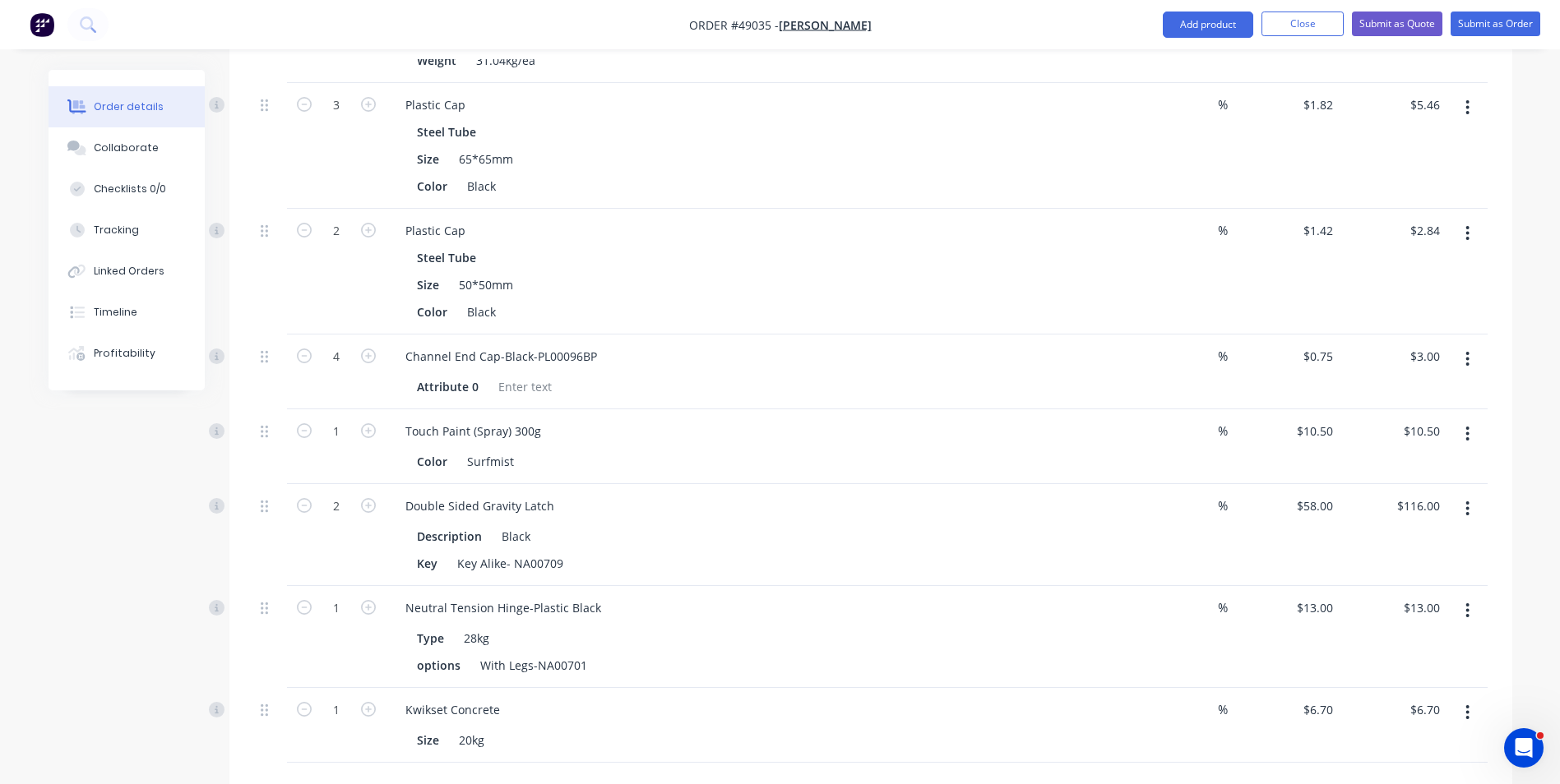
scroll to position [1808, 0]
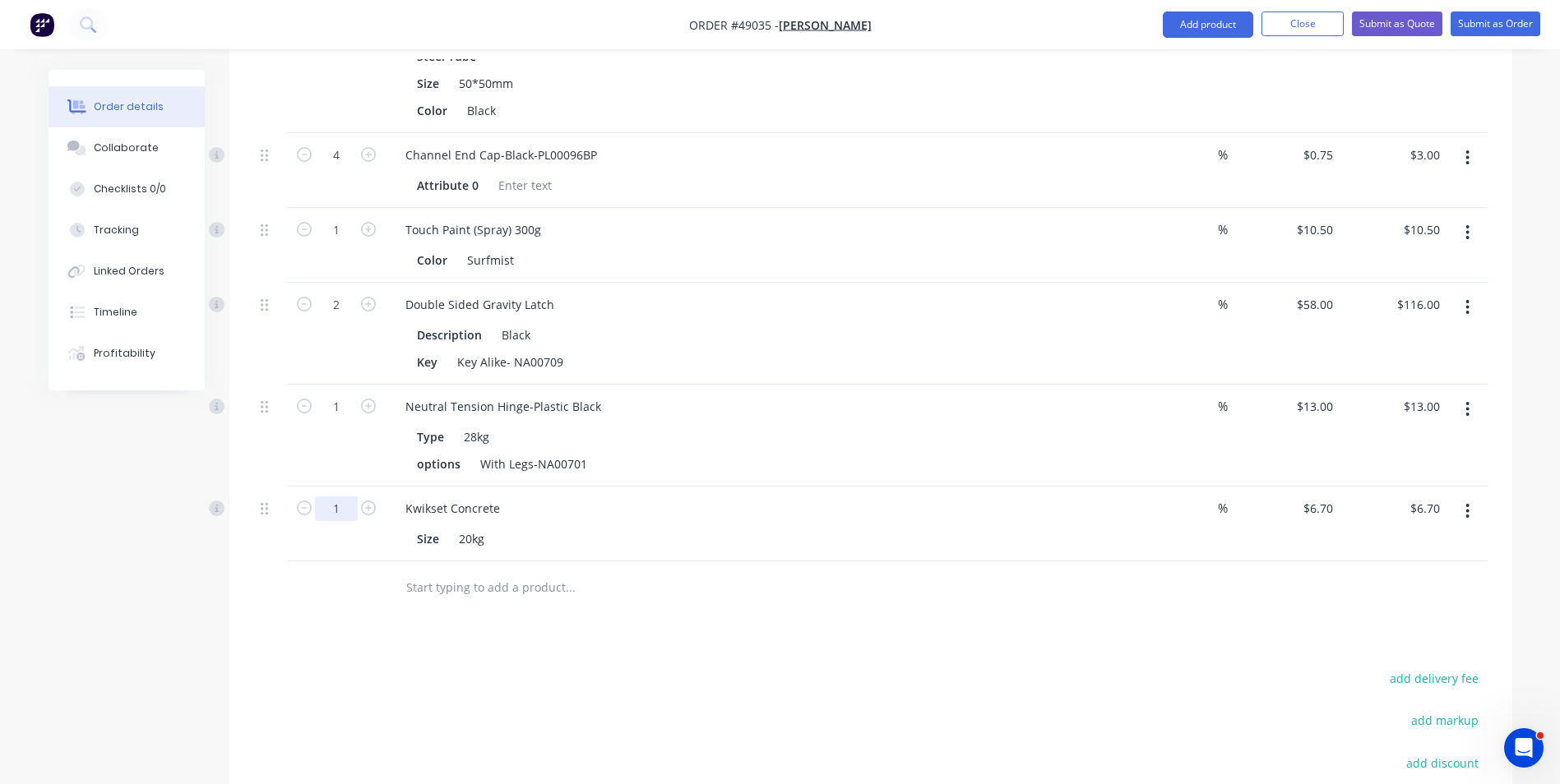
drag, startPoint x: 336, startPoint y: 501, endPoint x: 431, endPoint y: 494, distance: 95.3
click at [336, 501] on input "1" at bounding box center [336, 509] width 43 height 25
type input "11"
type input "$73.70"
drag, startPoint x: 622, startPoint y: 570, endPoint x: 636, endPoint y: 565, distance: 14.9
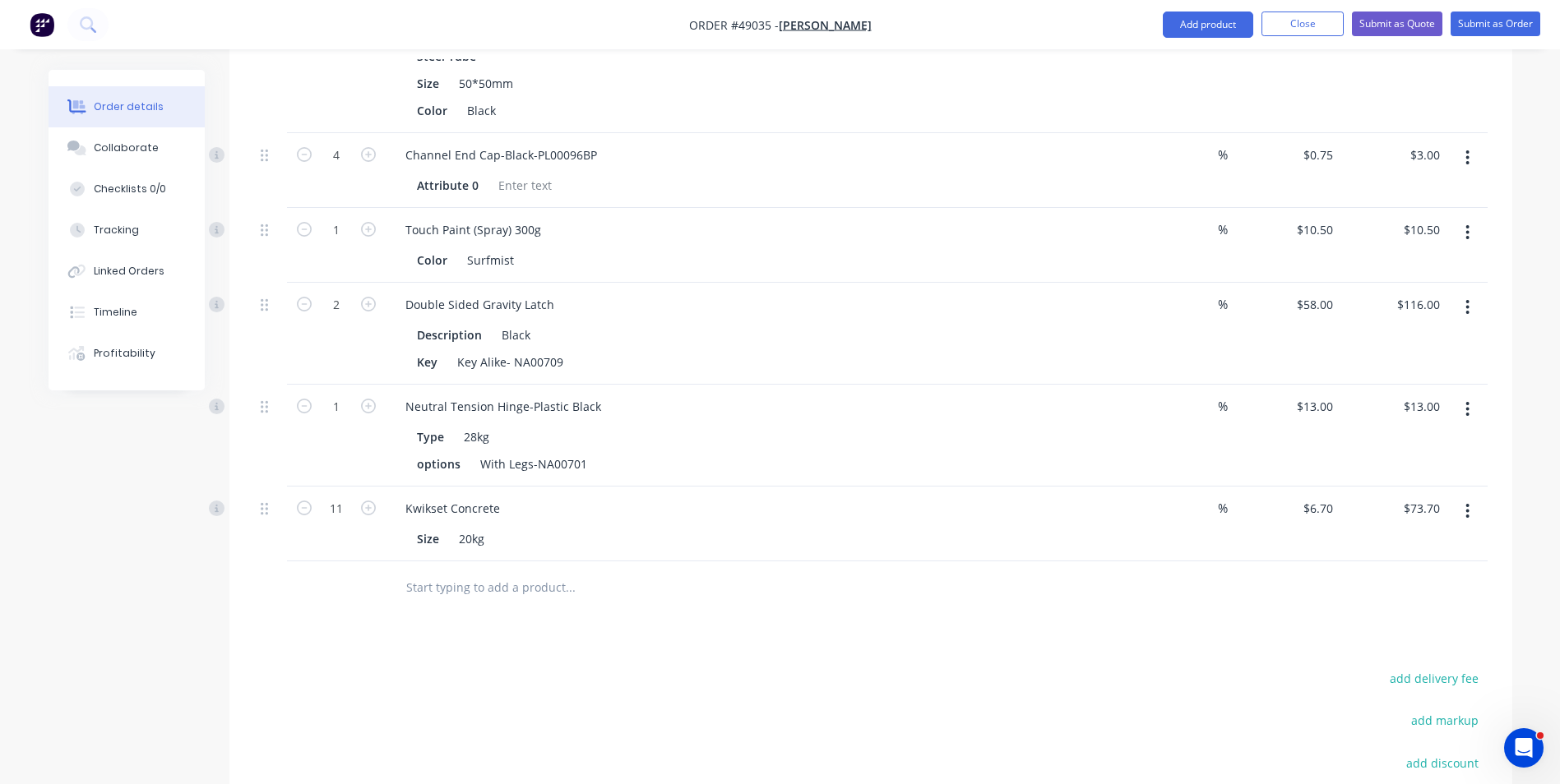
click at [622, 571] on input "text" at bounding box center [570, 588] width 329 height 32
click at [700, 548] on div "Size 20kg" at bounding box center [752, 538] width 684 height 24
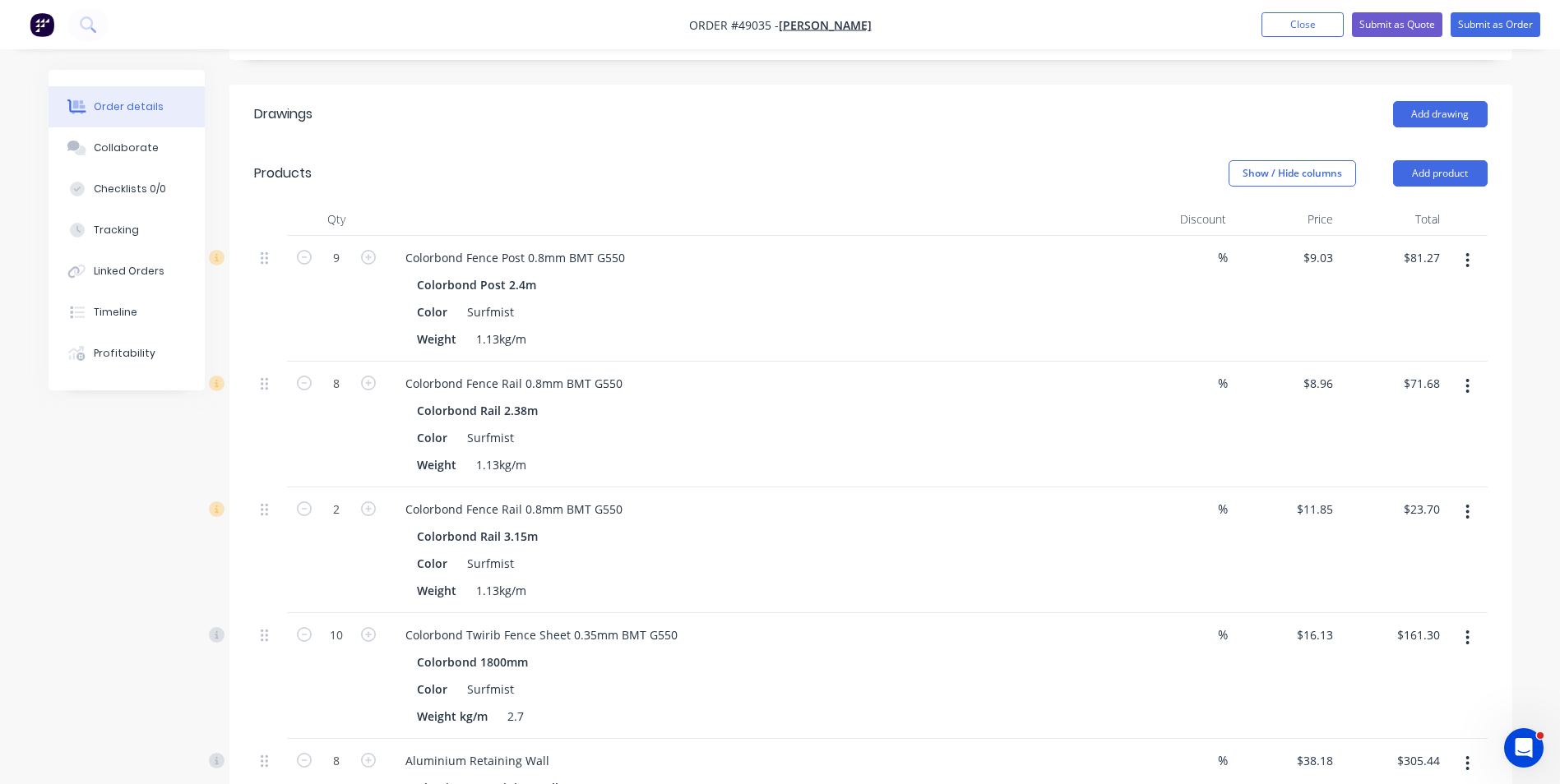
scroll to position [247, 0]
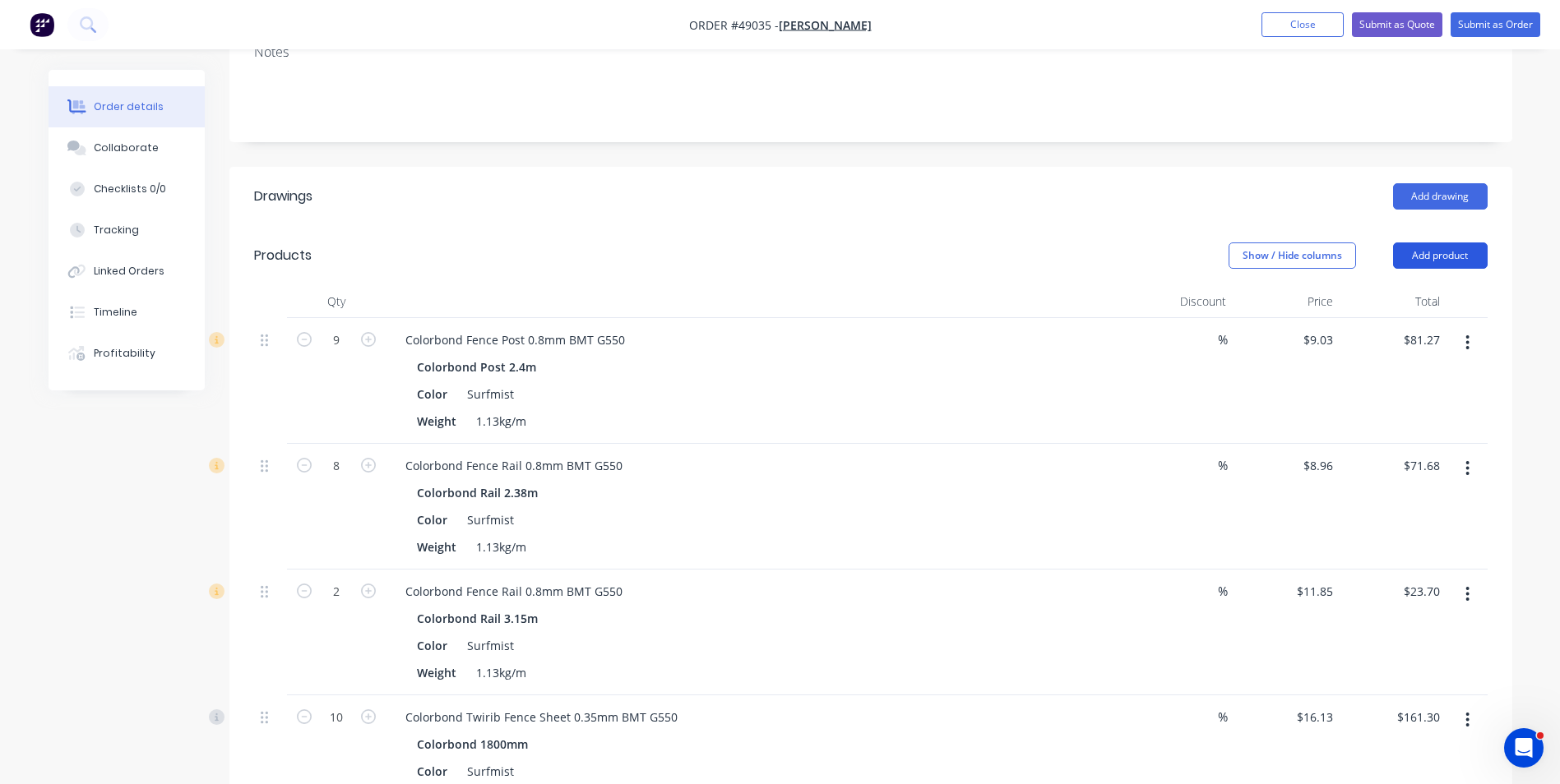
click at [1460, 255] on button "Add product" at bounding box center [1440, 256] width 94 height 27
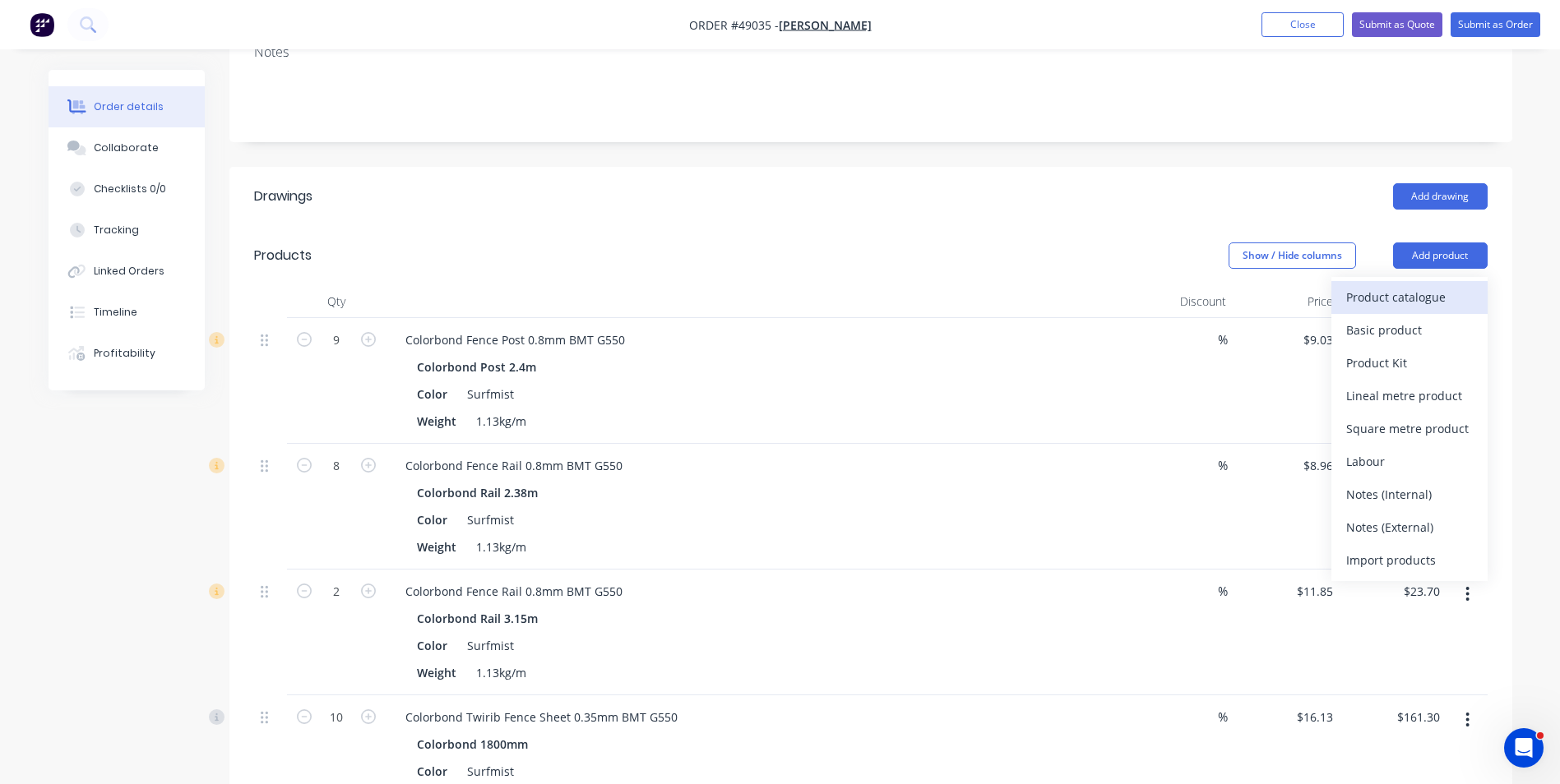
click at [1430, 302] on div "Product catalogue" at bounding box center [1409, 297] width 127 height 24
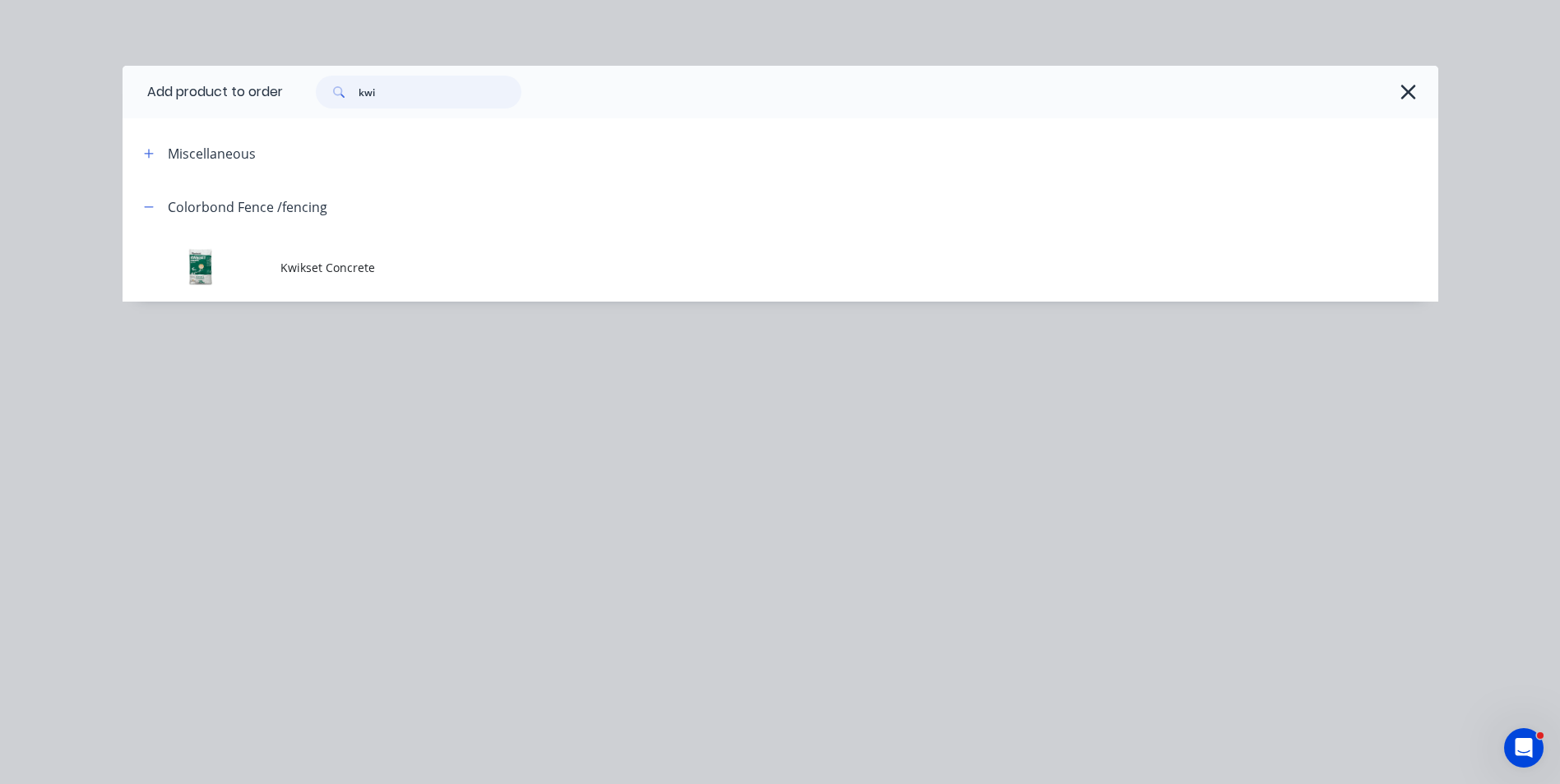
drag, startPoint x: 395, startPoint y: 79, endPoint x: 290, endPoint y: 102, distance: 107.5
click at [290, 102] on div "kwi" at bounding box center [852, 92] width 1139 height 32
type input "16"
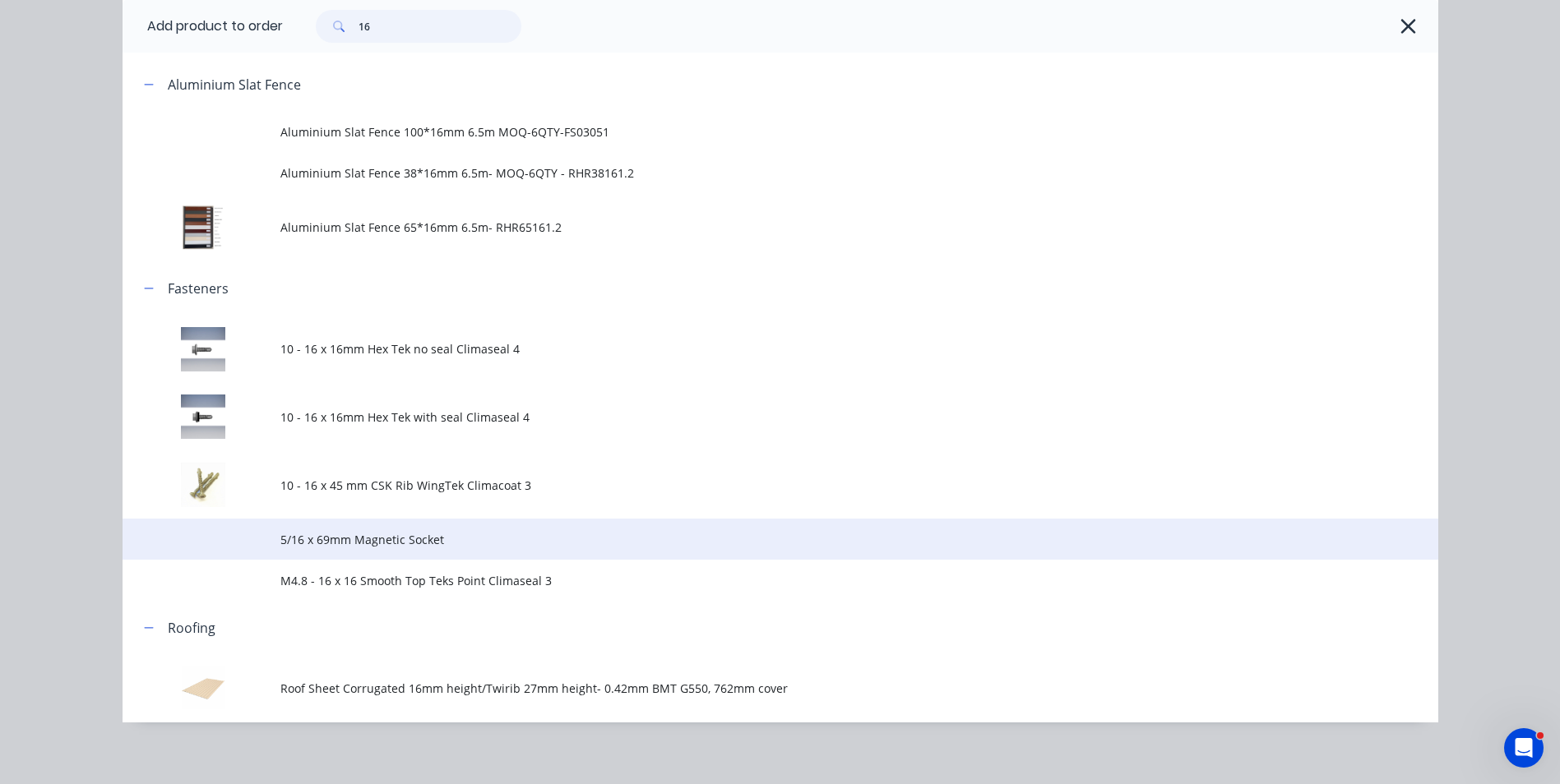
scroll to position [164, 0]
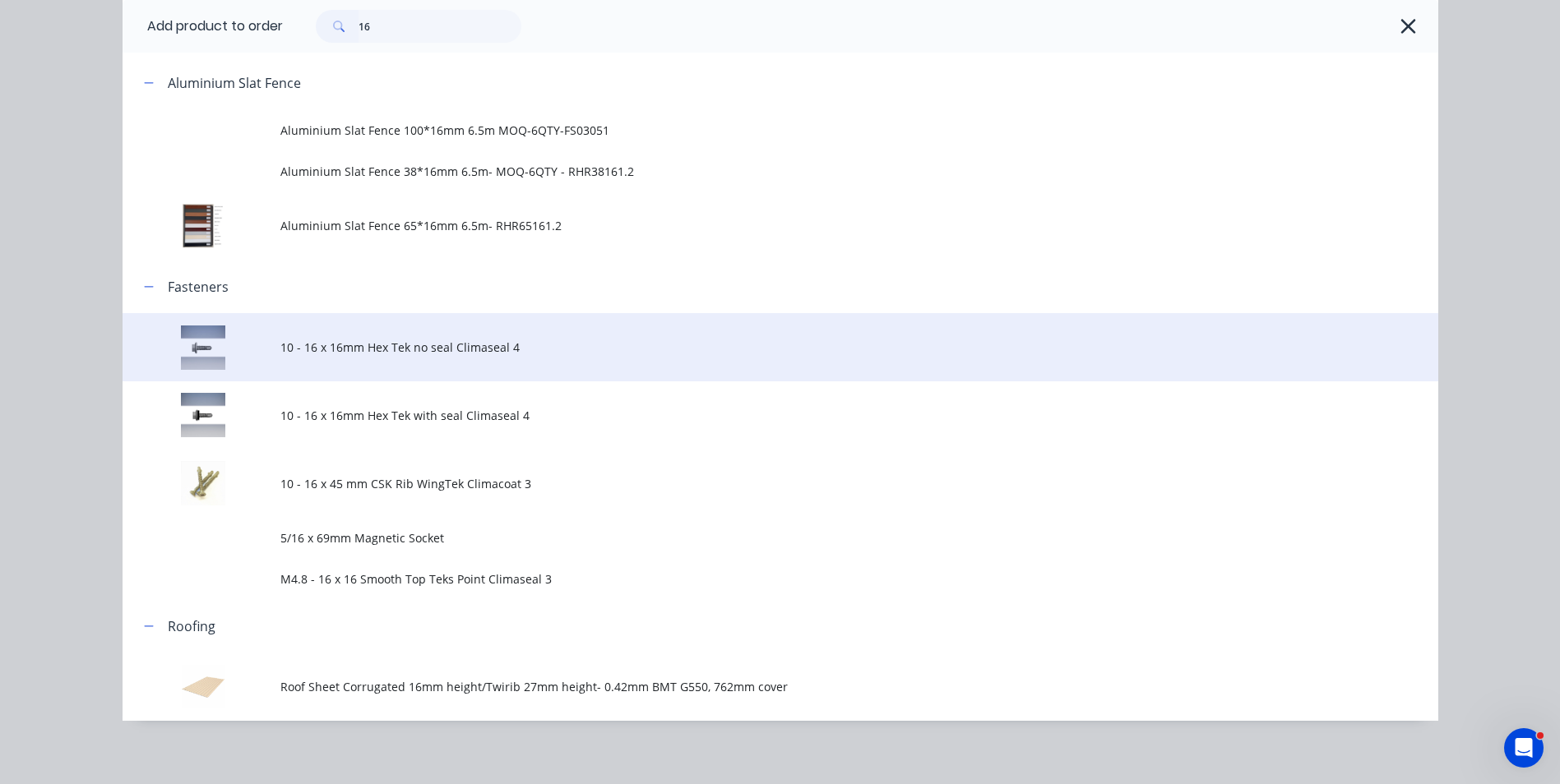
click at [407, 364] on td "10 - 16 x 16mm Hex Tek no seal Climaseal 4" at bounding box center [860, 347] width 1158 height 69
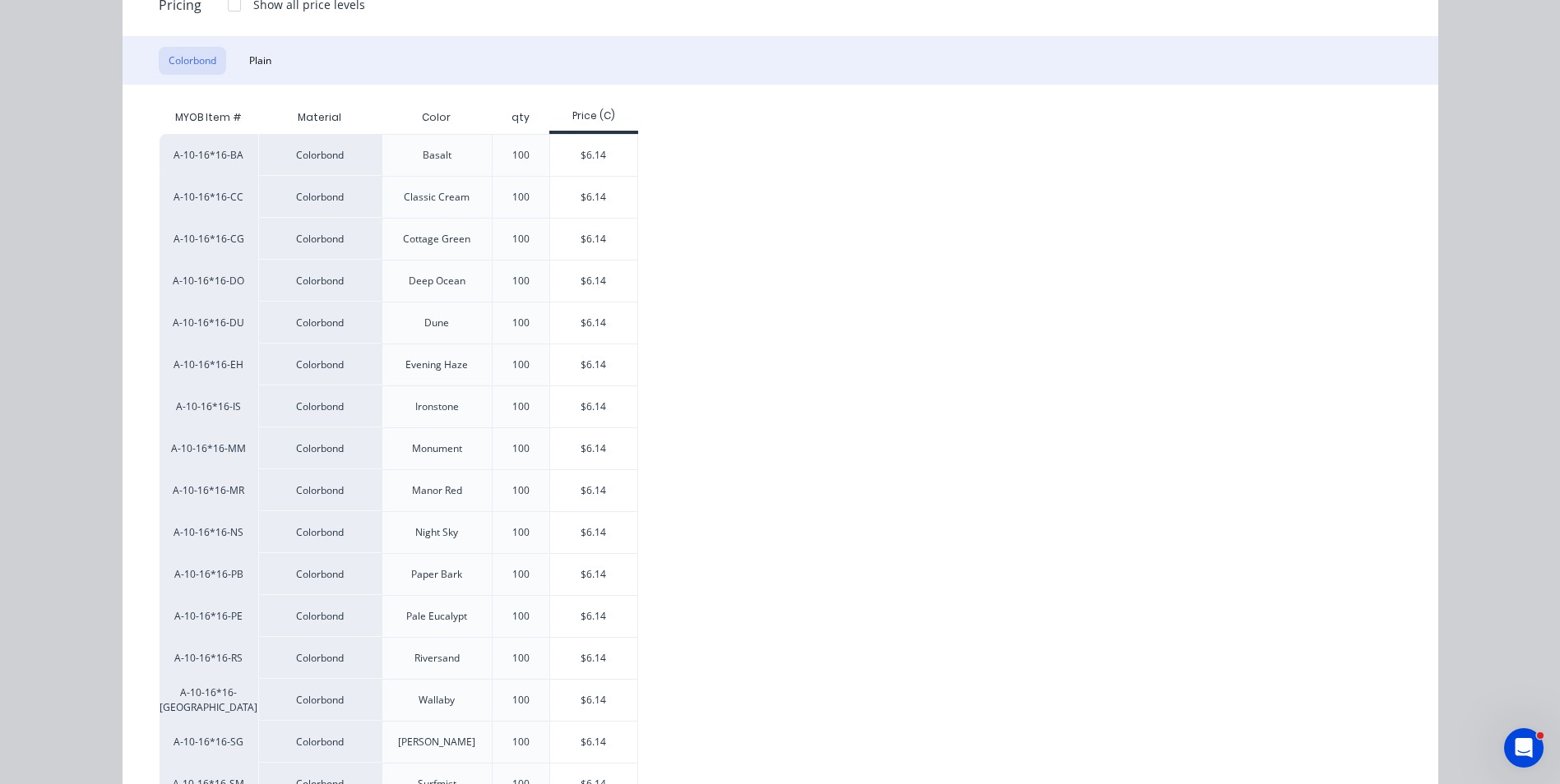
scroll to position [247, 0]
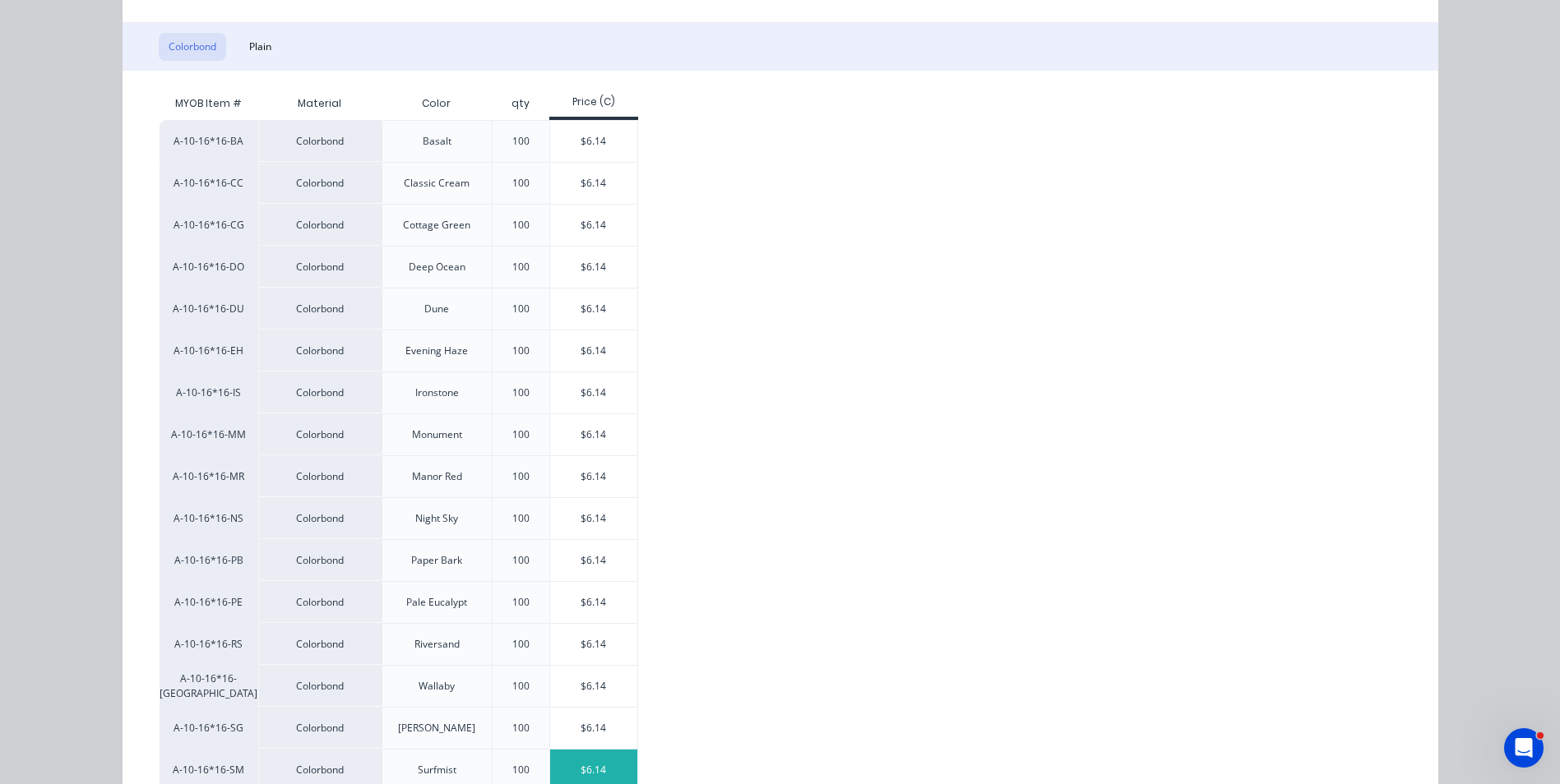
click at [577, 767] on div "$6.14" at bounding box center [594, 770] width 88 height 41
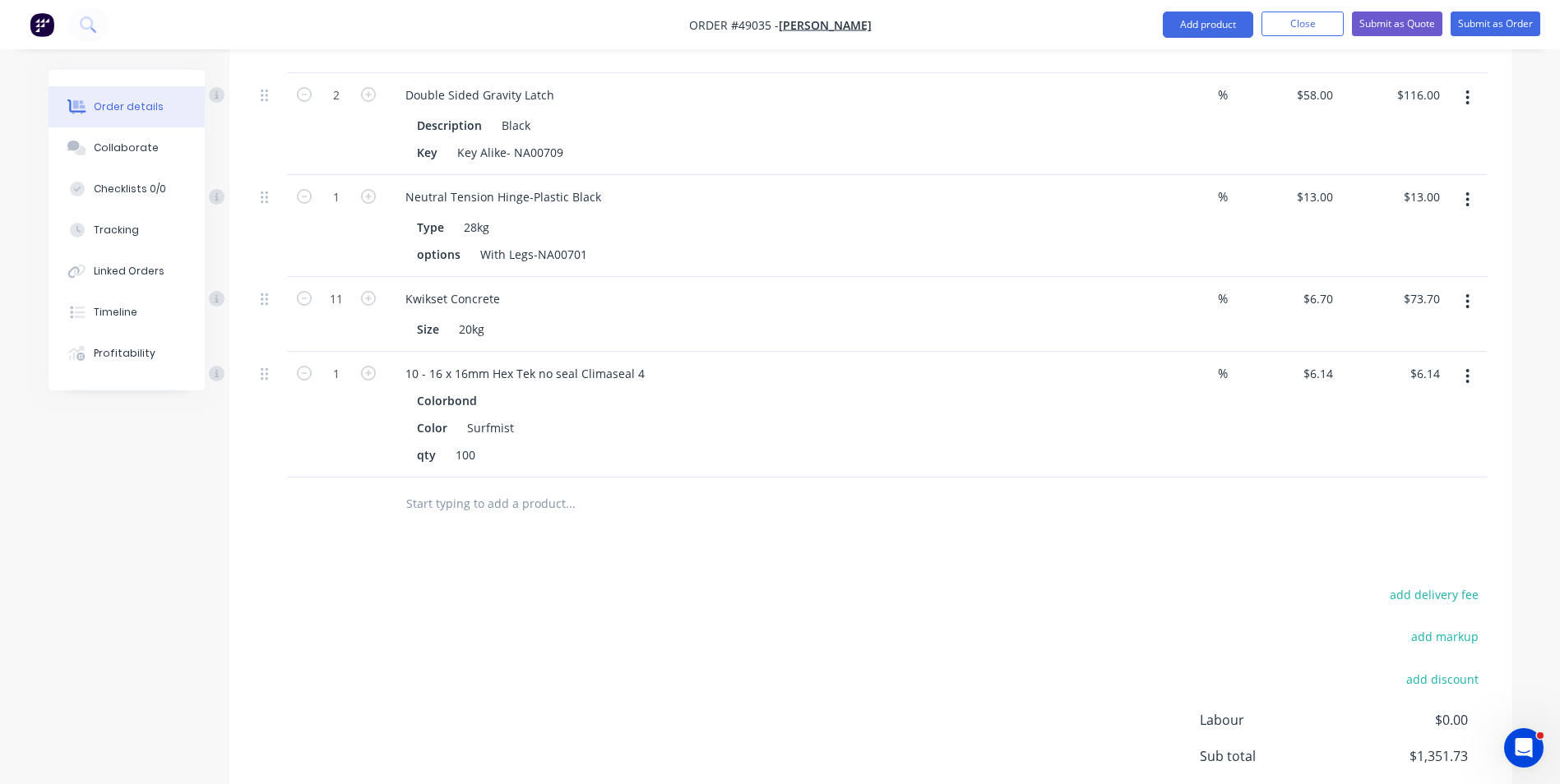
scroll to position [2148, 0]
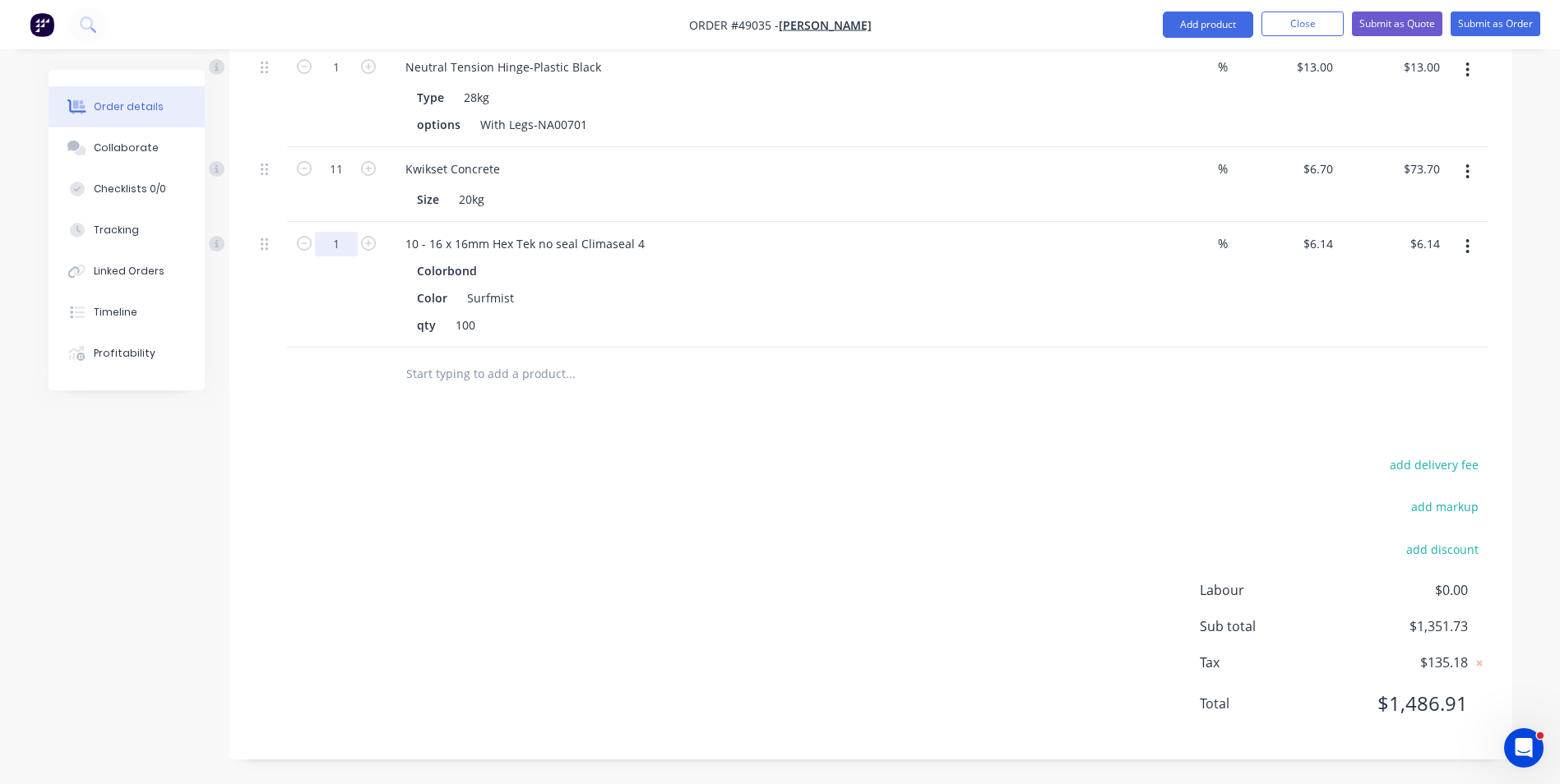
click at [327, 245] on input "1" at bounding box center [336, 244] width 43 height 25
type input "1.2"
type input "$7.37"
drag, startPoint x: 808, startPoint y: 312, endPoint x: 811, endPoint y: 320, distance: 8.5
click at [808, 312] on div "Colorbond Color Surfmist qty 100" at bounding box center [756, 298] width 727 height 78
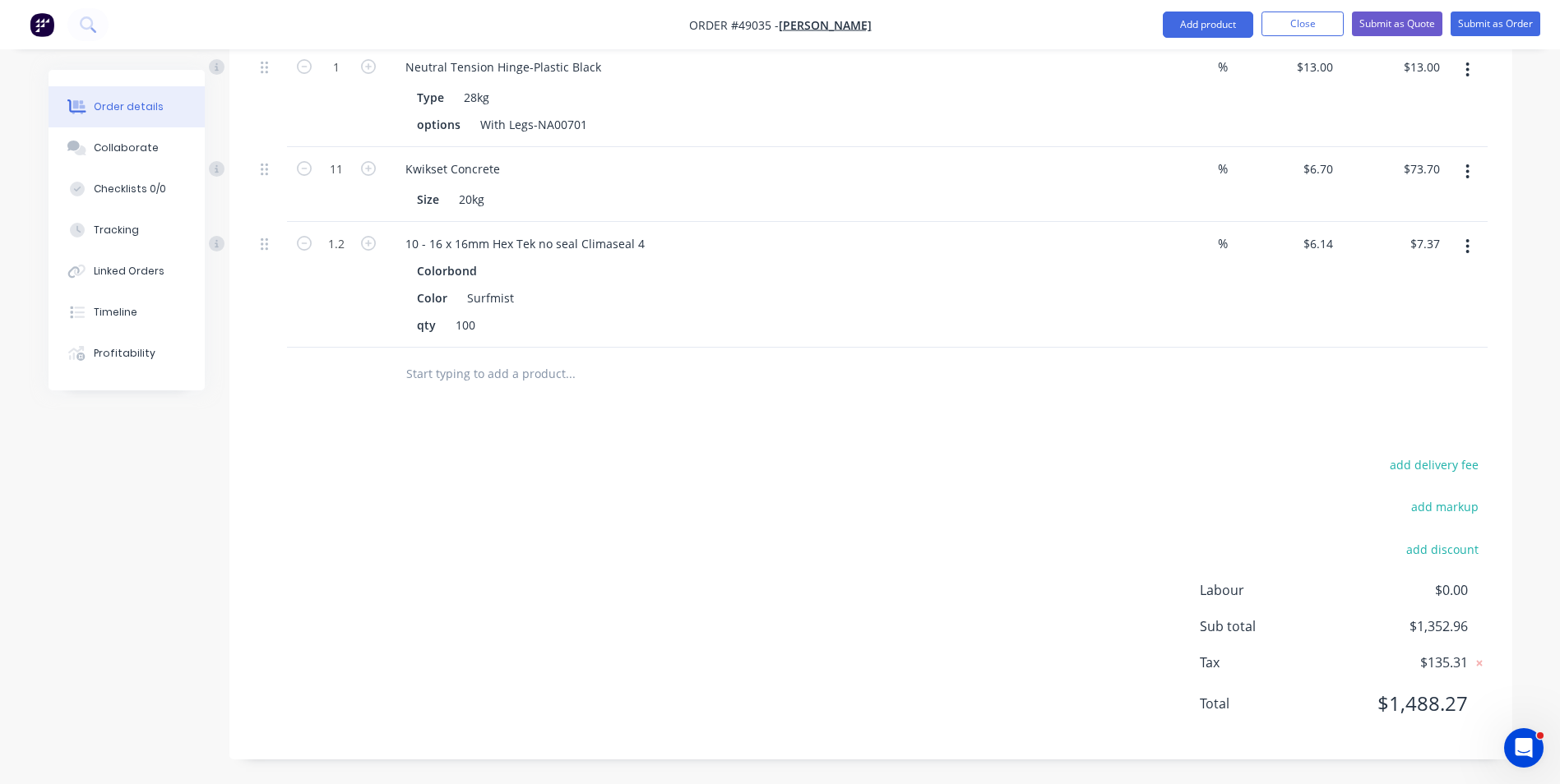
click at [1345, 250] on div "$7.37 $7.37" at bounding box center [1393, 285] width 107 height 126
click at [1317, 244] on input "6.14" at bounding box center [1321, 243] width 38 height 24
type input "$0.00"
click at [1130, 340] on div "%" at bounding box center [1179, 285] width 107 height 126
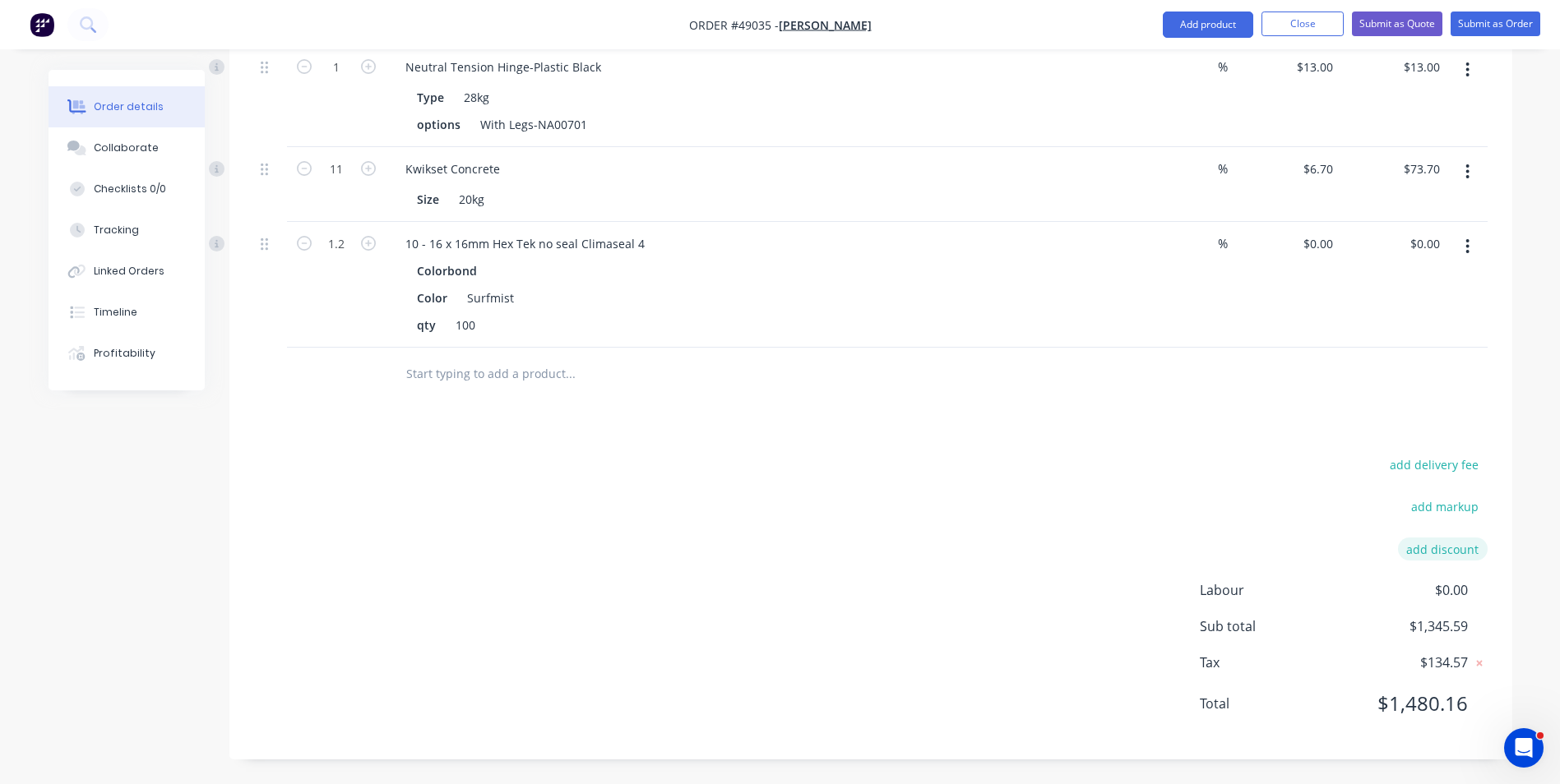
click at [1414, 539] on button "add discount" at bounding box center [1443, 548] width 90 height 22
click at [1361, 554] on input at bounding box center [1289, 555] width 156 height 25
type input "Discount"
drag, startPoint x: 1442, startPoint y: 559, endPoint x: 1446, endPoint y: 549, distance: 10.8
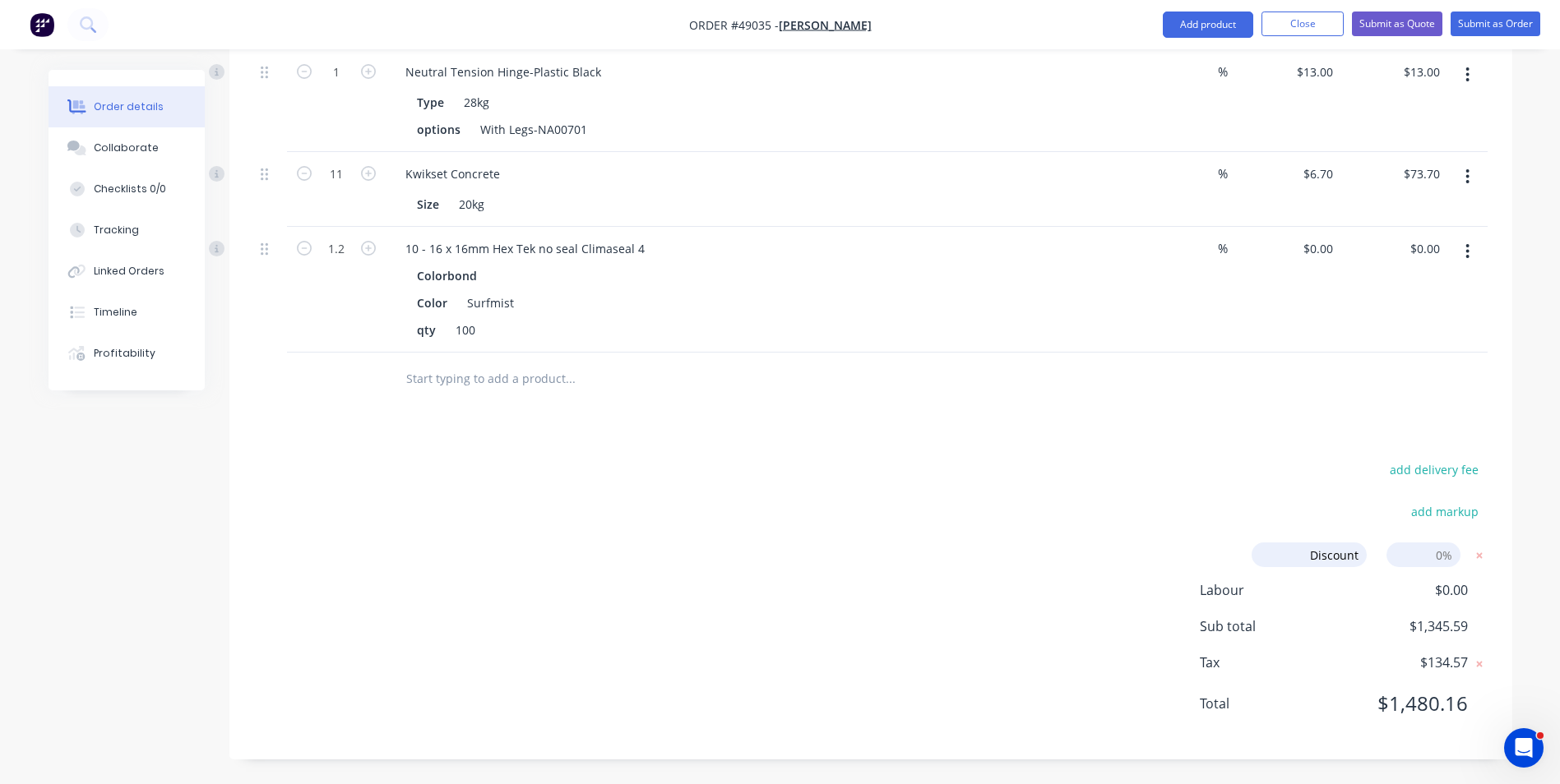
click at [1442, 559] on input at bounding box center [1424, 555] width 74 height 25
type input "7"
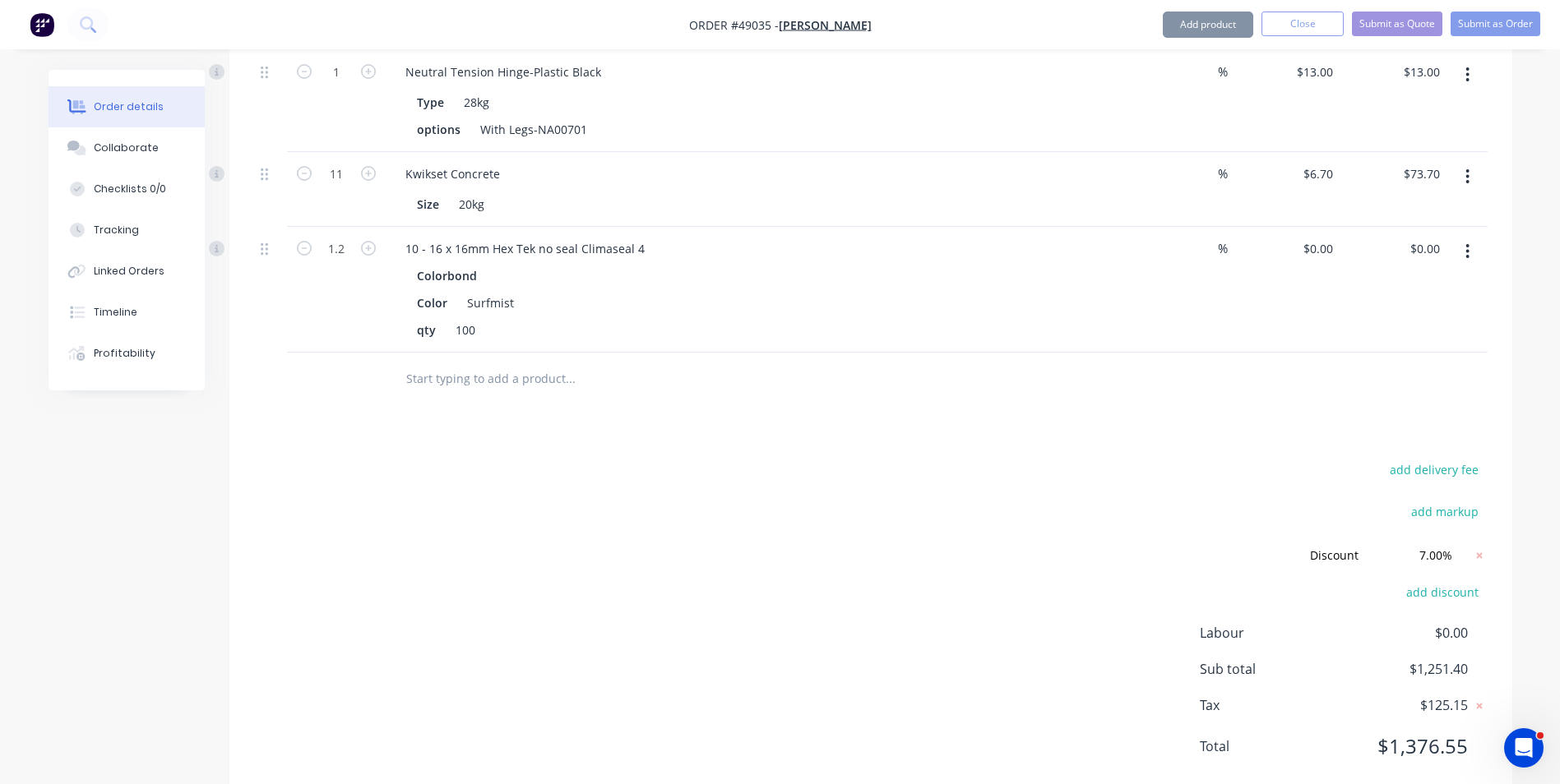
click at [1479, 553] on icon at bounding box center [1479, 555] width 16 height 16
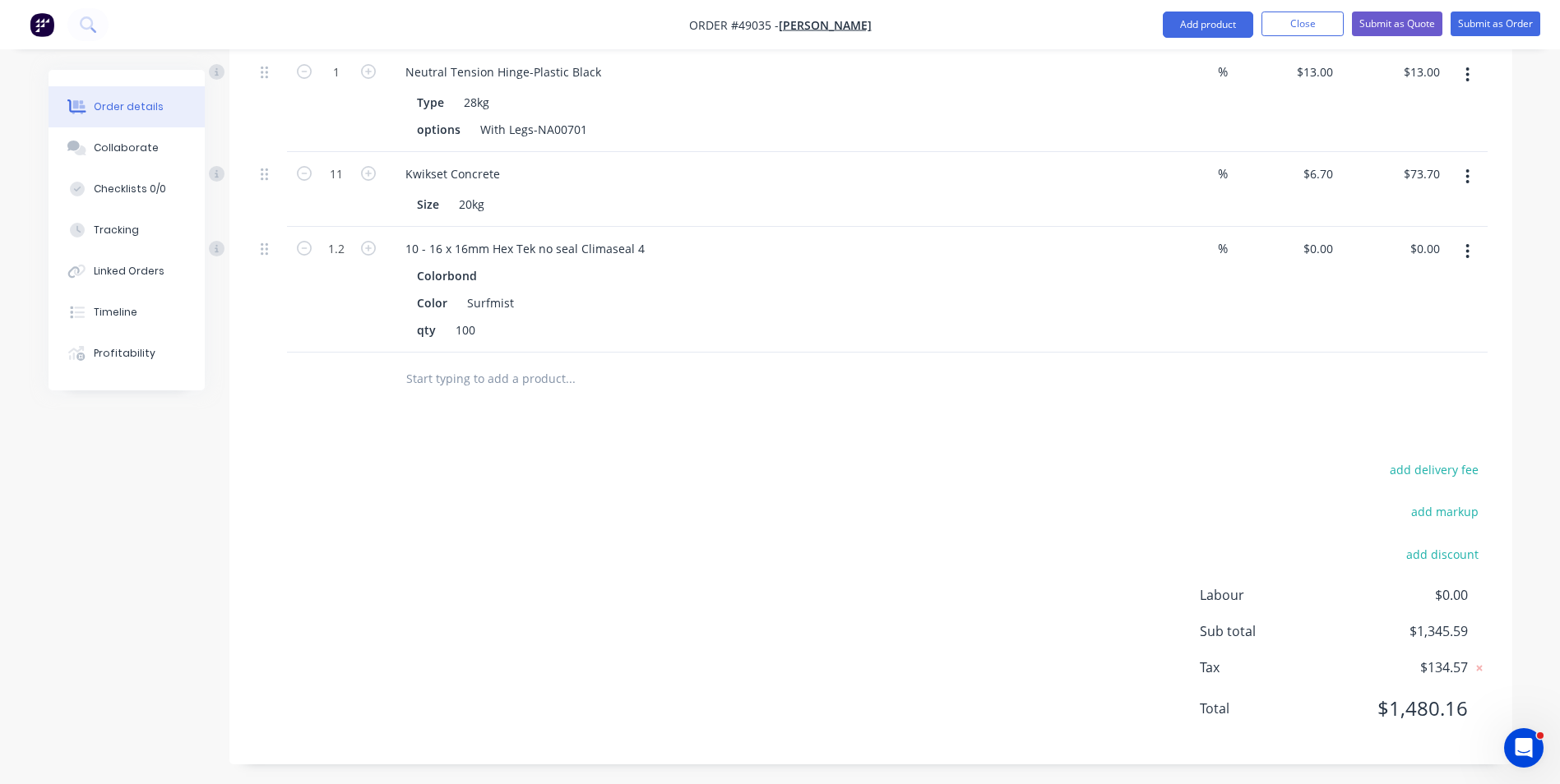
click at [1479, 553] on button "add discount" at bounding box center [1443, 553] width 90 height 22
click at [1300, 555] on input at bounding box center [1289, 555] width 156 height 25
type input "Discount"
click at [1418, 545] on input at bounding box center [1424, 555] width 74 height 25
type input "7"
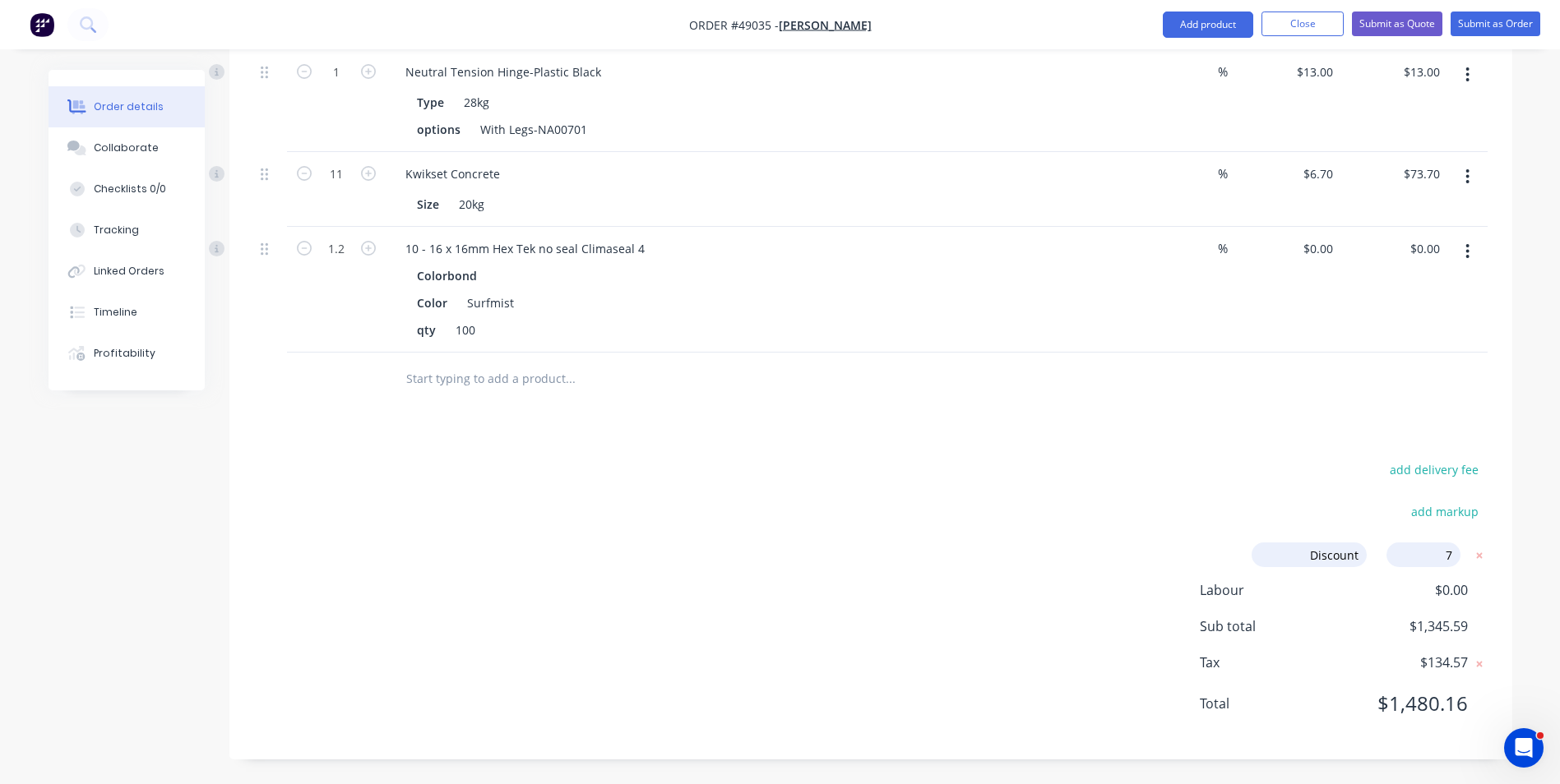
click at [1153, 509] on div "add delivery fee add markup Discount Discount Discount name (Optional) 7 7 0% L…" at bounding box center [870, 597] width 1234 height 277
click at [988, 528] on div "add delivery fee add markup Discount Discount Discount name (Optional) 7.00% 7.…" at bounding box center [870, 618] width 1234 height 319
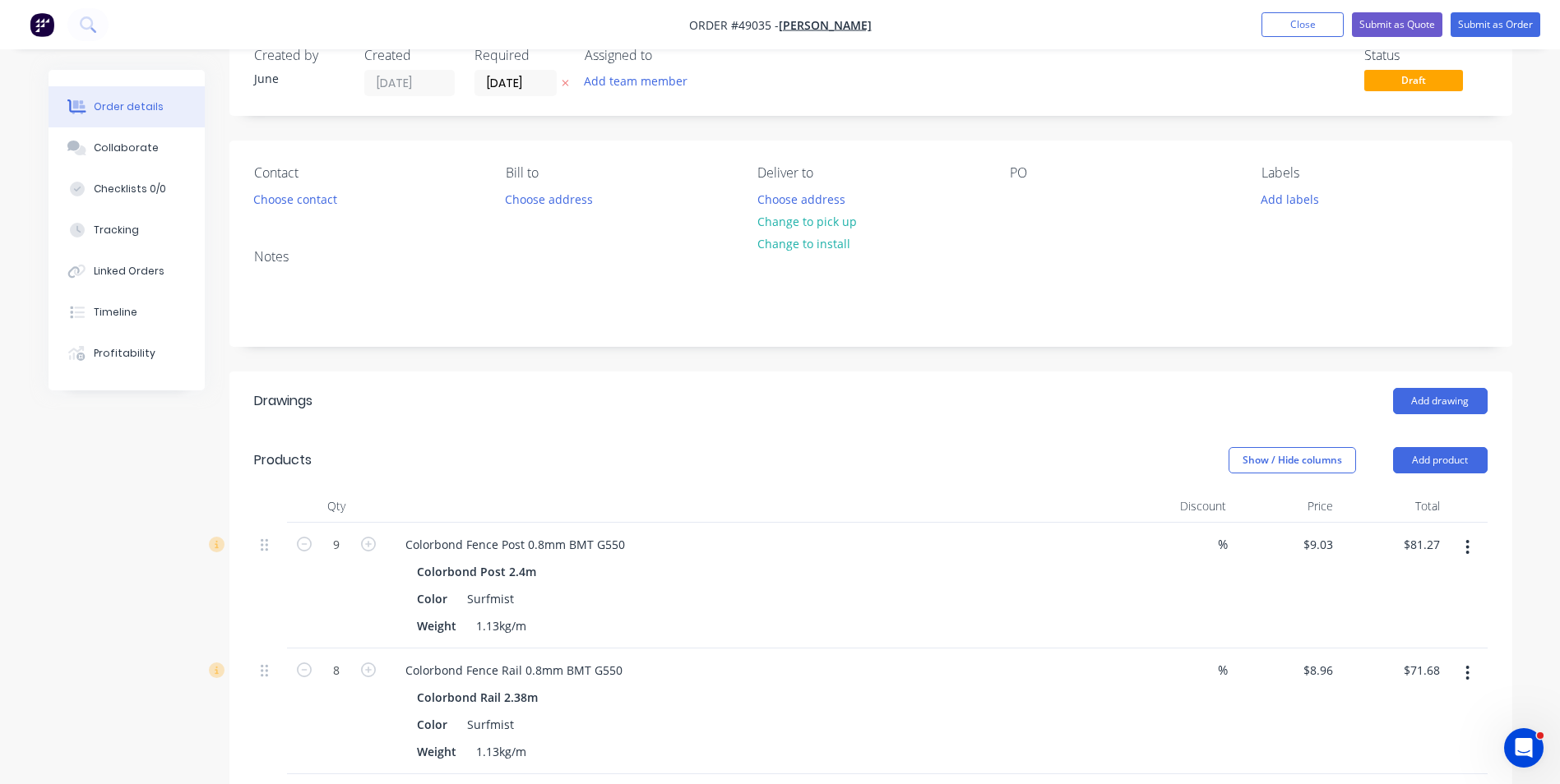
scroll to position [0, 0]
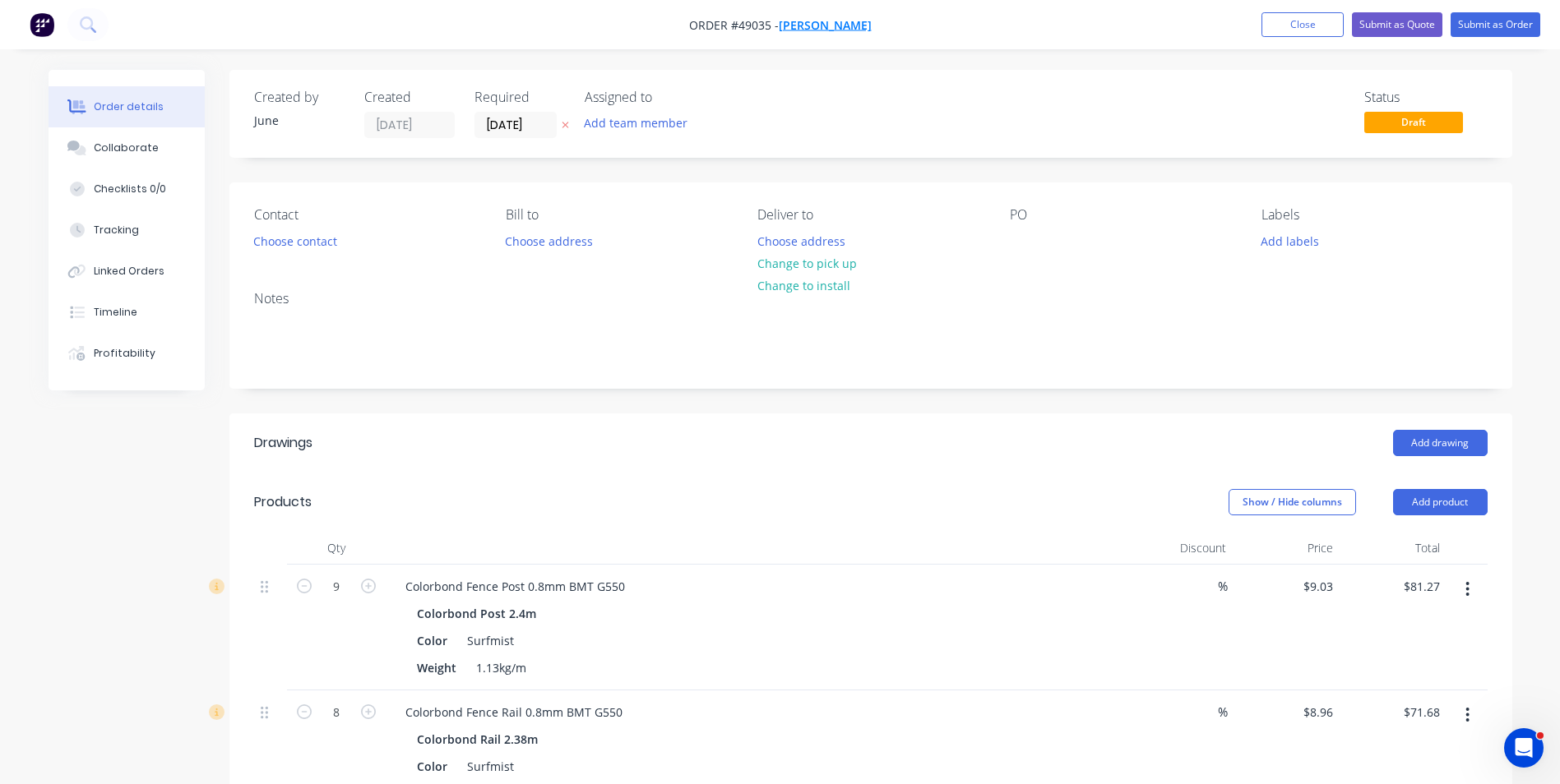
click at [799, 27] on span "Li, ShengAn" at bounding box center [824, 25] width 93 height 15
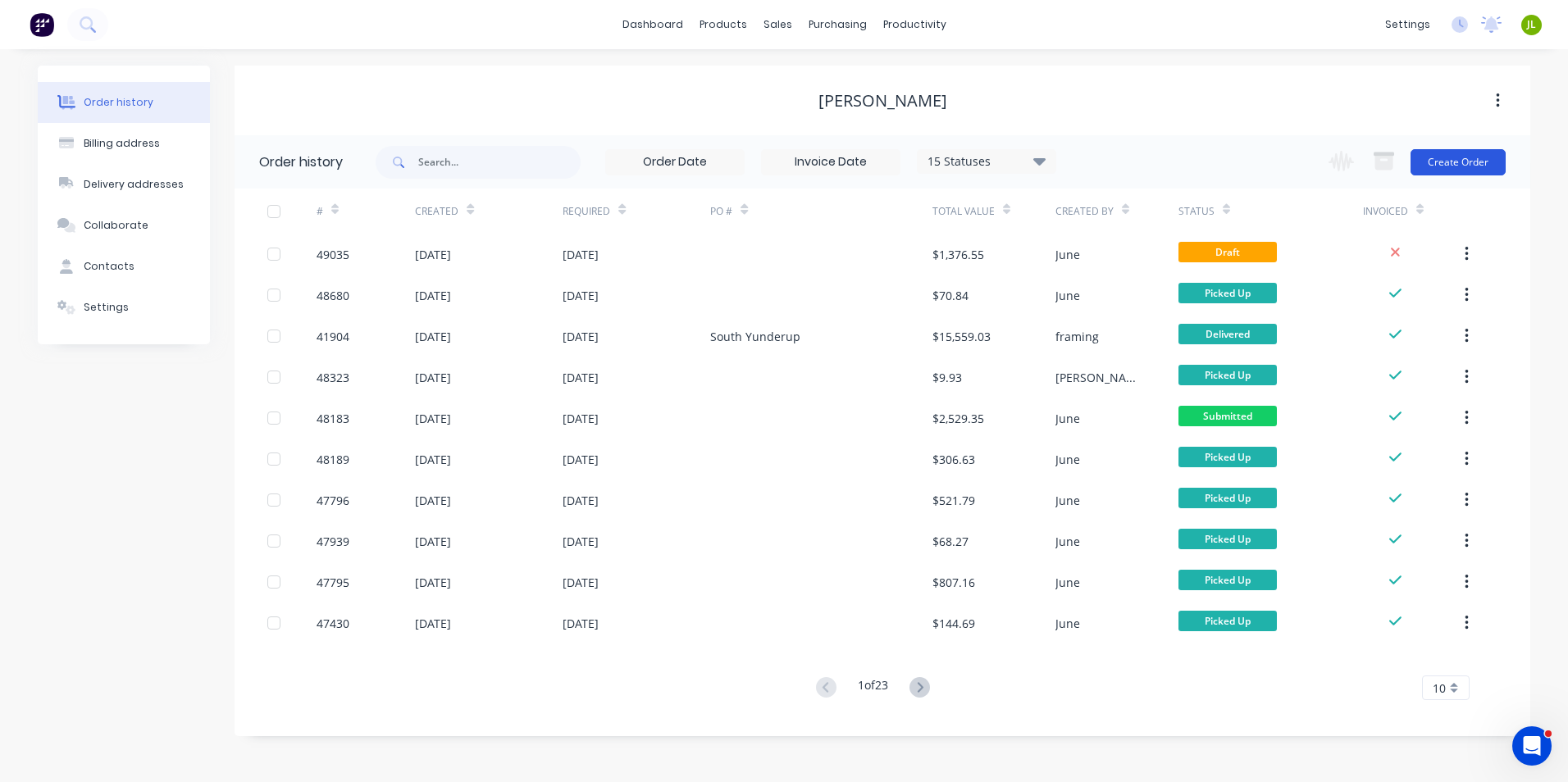
click at [1493, 162] on button "Create Order" at bounding box center [1458, 163] width 95 height 27
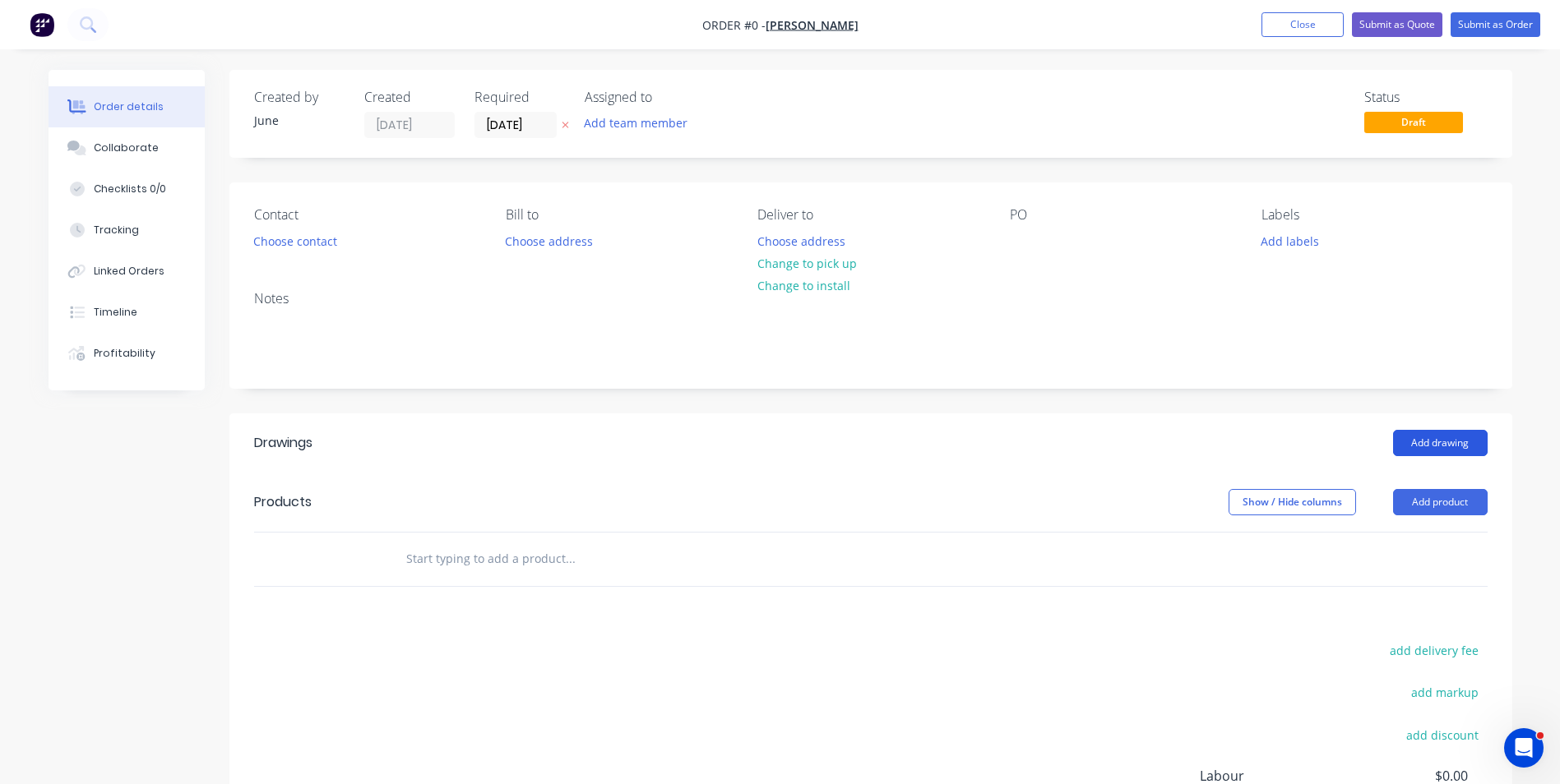
click at [1458, 436] on button "Add drawing" at bounding box center [1440, 444] width 94 height 27
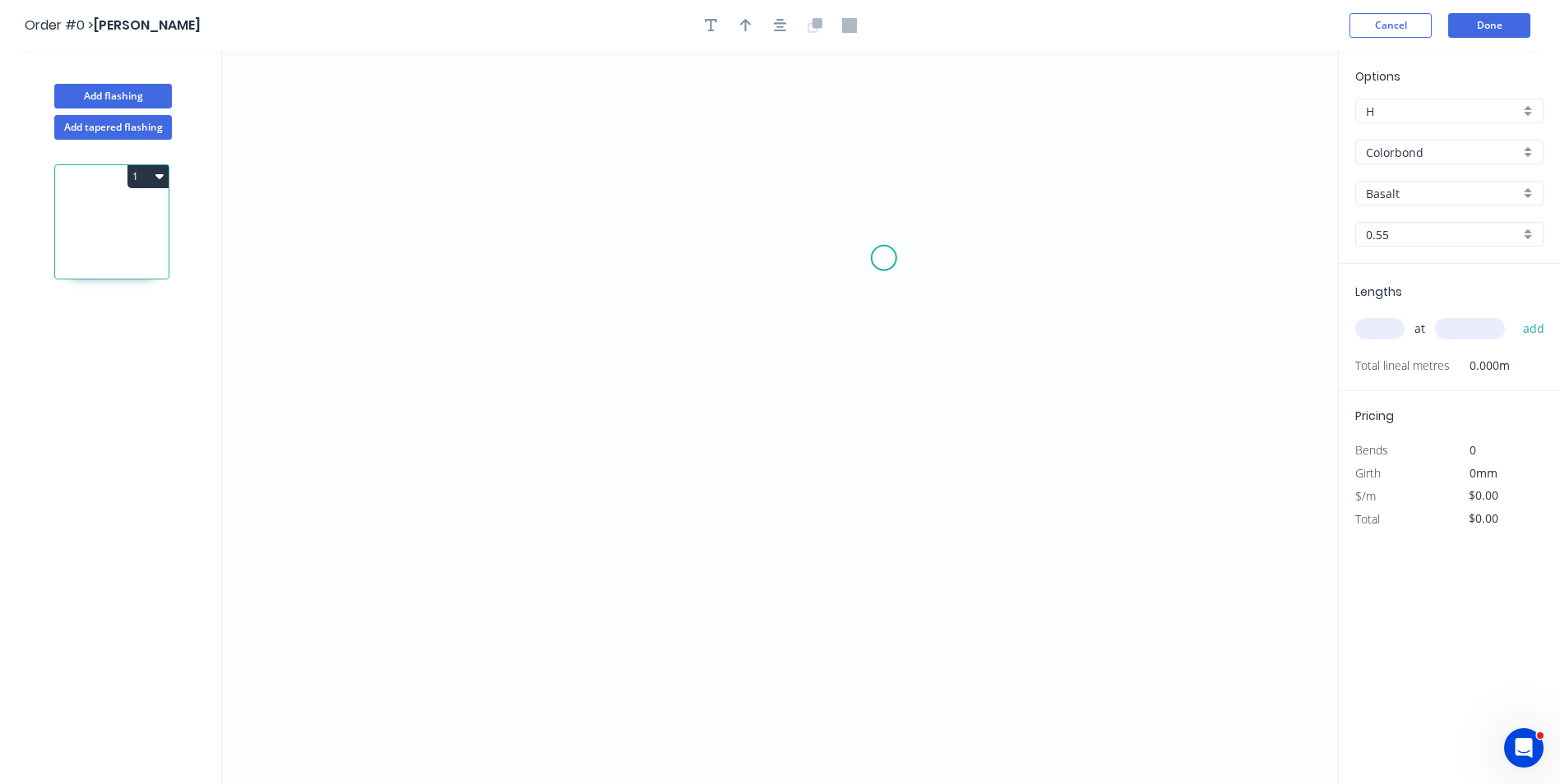
click at [884, 258] on icon "0" at bounding box center [780, 417] width 1116 height 733
click at [765, 220] on icon "0" at bounding box center [780, 417] width 1116 height 733
click at [783, 705] on icon "0 ?" at bounding box center [780, 417] width 1116 height 733
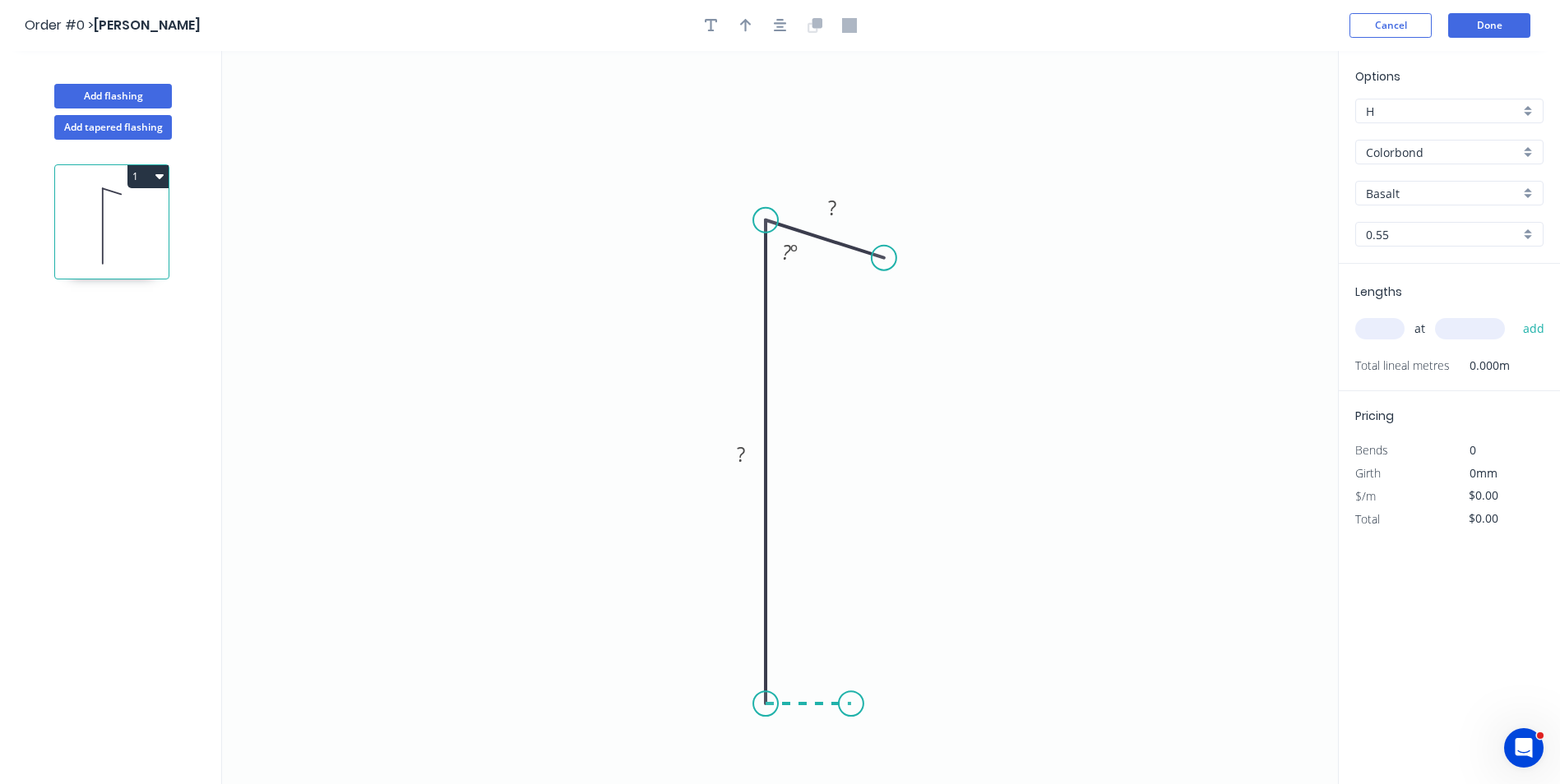
click at [851, 705] on icon "0 ? ? ? º" at bounding box center [780, 417] width 1116 height 733
click at [851, 705] on circle at bounding box center [851, 704] width 25 height 25
click at [831, 210] on tspan "?" at bounding box center [832, 207] width 9 height 27
click at [796, 261] on tspan "º" at bounding box center [794, 252] width 8 height 27
click at [744, 445] on tspan "?" at bounding box center [740, 454] width 9 height 27
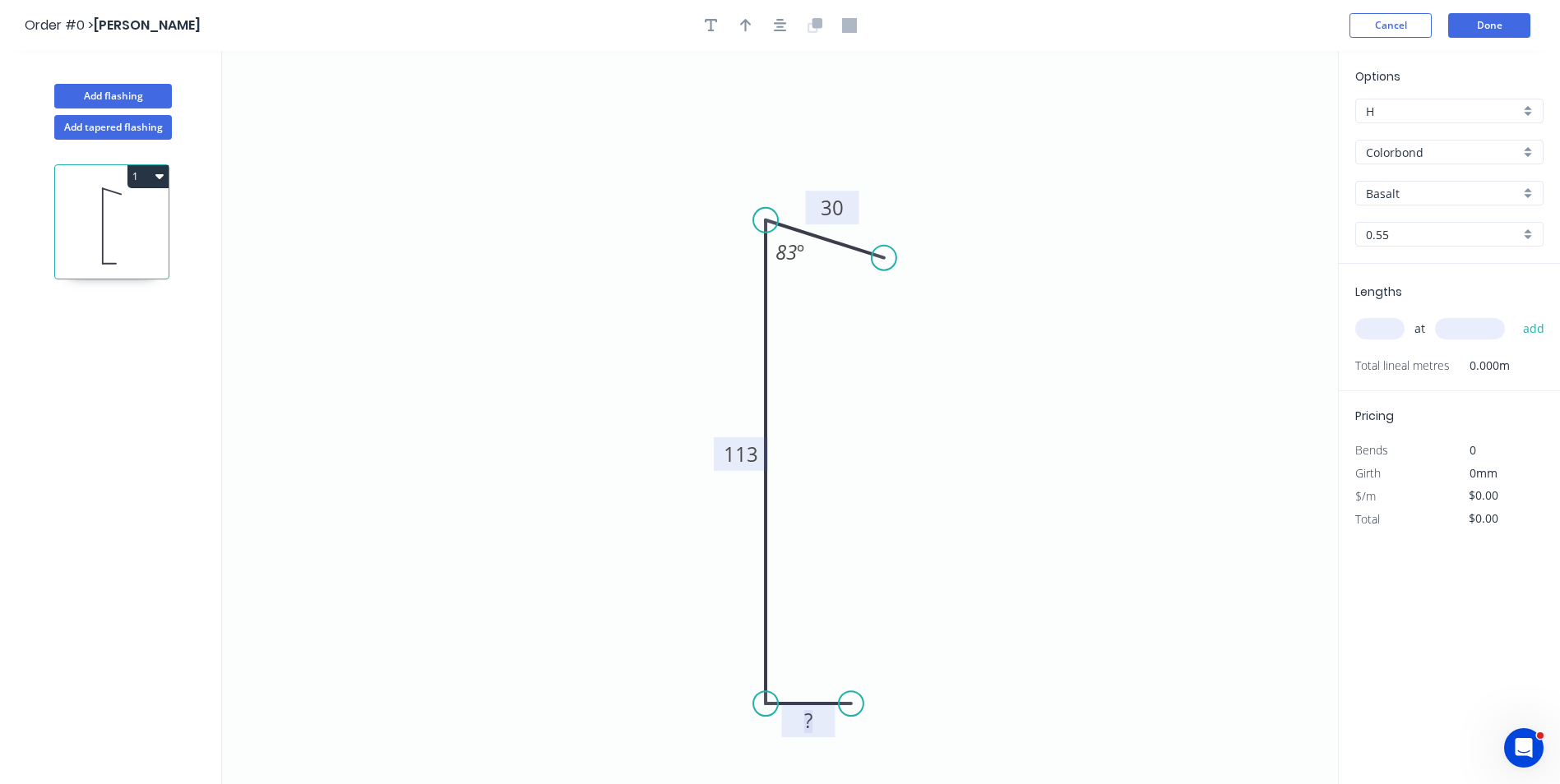
click at [795, 717] on rect at bounding box center [808, 722] width 32 height 23
click at [668, 638] on icon "0 20 113 30 83 º" at bounding box center [780, 417] width 1116 height 733
type input "$9.07"
click at [753, 41] on header "Order #0 > Li, ShengAn Cancel Done" at bounding box center [780, 25] width 1560 height 51
click at [755, 24] on button "button" at bounding box center [746, 26] width 25 height 25
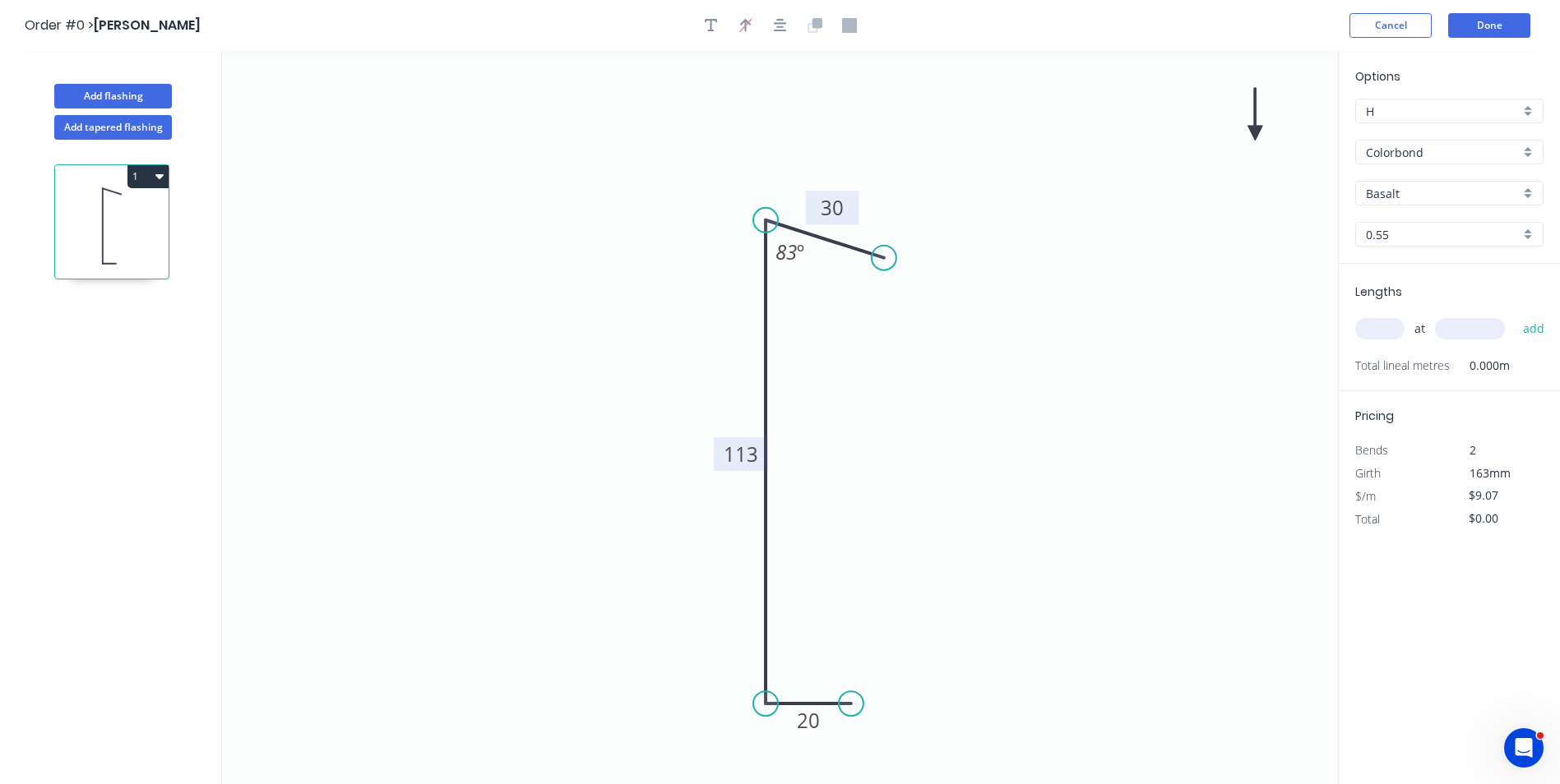
drag, startPoint x: 1263, startPoint y: 122, endPoint x: 1251, endPoint y: 128, distance: 13.4
click at [1137, 155] on icon "0 20 113 30 83 º" at bounding box center [780, 417] width 1116 height 733
drag, startPoint x: 1251, startPoint y: 128, endPoint x: 545, endPoint y: 402, distance: 757.3
click at [539, 402] on icon at bounding box center [531, 383] width 15 height 52
click at [545, 402] on icon at bounding box center [545, 383] width 15 height 52
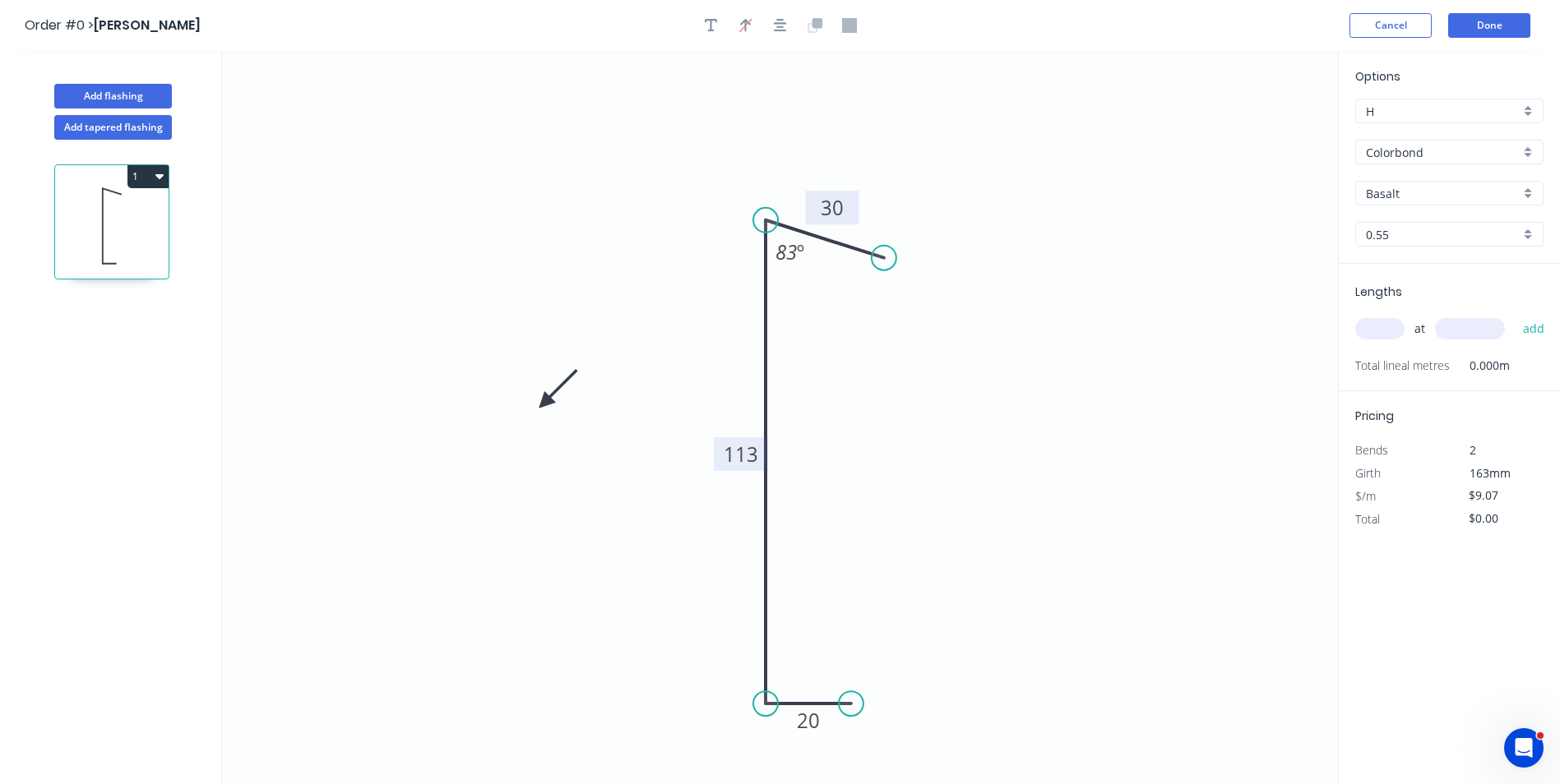
click at [545, 402] on icon at bounding box center [558, 389] width 48 height 48
click at [545, 402] on icon at bounding box center [558, 416] width 48 height 48
click at [545, 402] on icon at bounding box center [545, 422] width 15 height 52
click at [545, 402] on icon at bounding box center [531, 416] width 48 height 48
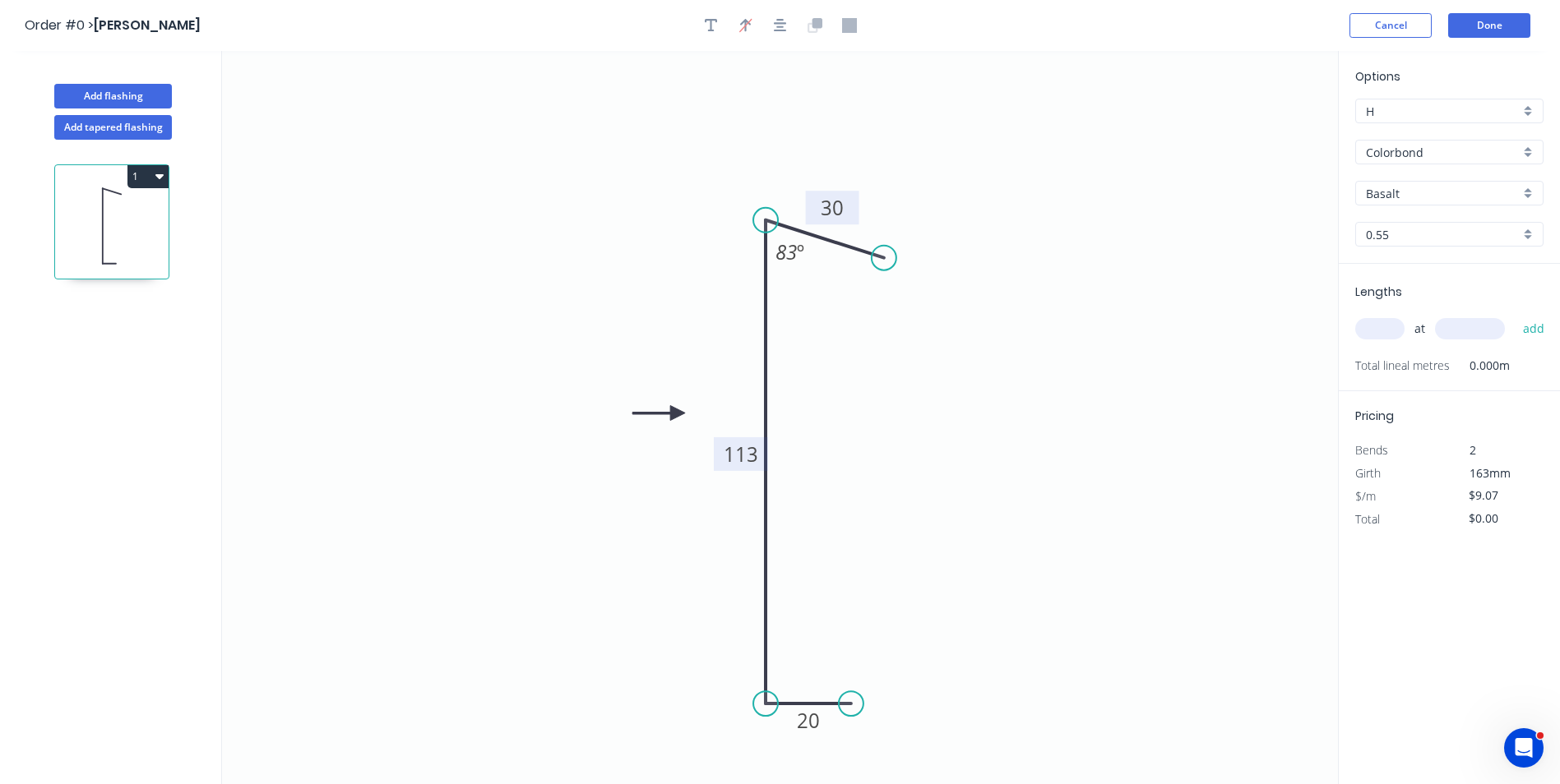
drag, startPoint x: 545, startPoint y: 402, endPoint x: 677, endPoint y: 414, distance: 132.5
click at [677, 414] on icon at bounding box center [658, 414] width 52 height 15
click at [1017, 424] on icon "0 20 113 30 83 º" at bounding box center [780, 417] width 1116 height 733
click at [1393, 331] on input "text" at bounding box center [1380, 329] width 50 height 21
click at [1429, 195] on input "Basalt" at bounding box center [1443, 194] width 154 height 17
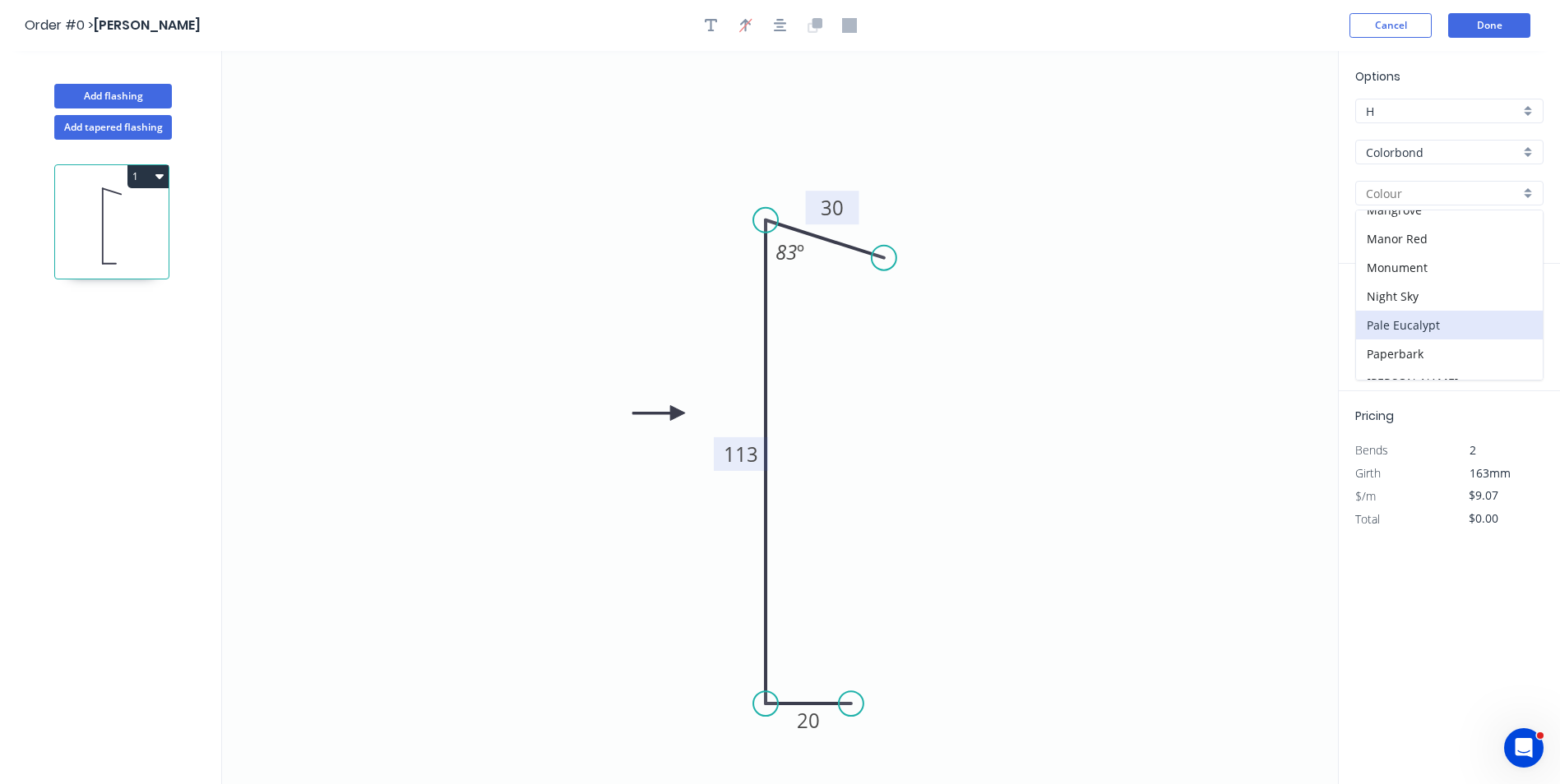
scroll to position [247, 0]
click at [1394, 291] on div "Monument" at bounding box center [1449, 295] width 187 height 29
type input "Monument"
click at [1181, 317] on icon "0 20 113 30 83 º" at bounding box center [780, 417] width 1116 height 733
click at [1362, 340] on div "at add" at bounding box center [1450, 328] width 192 height 28
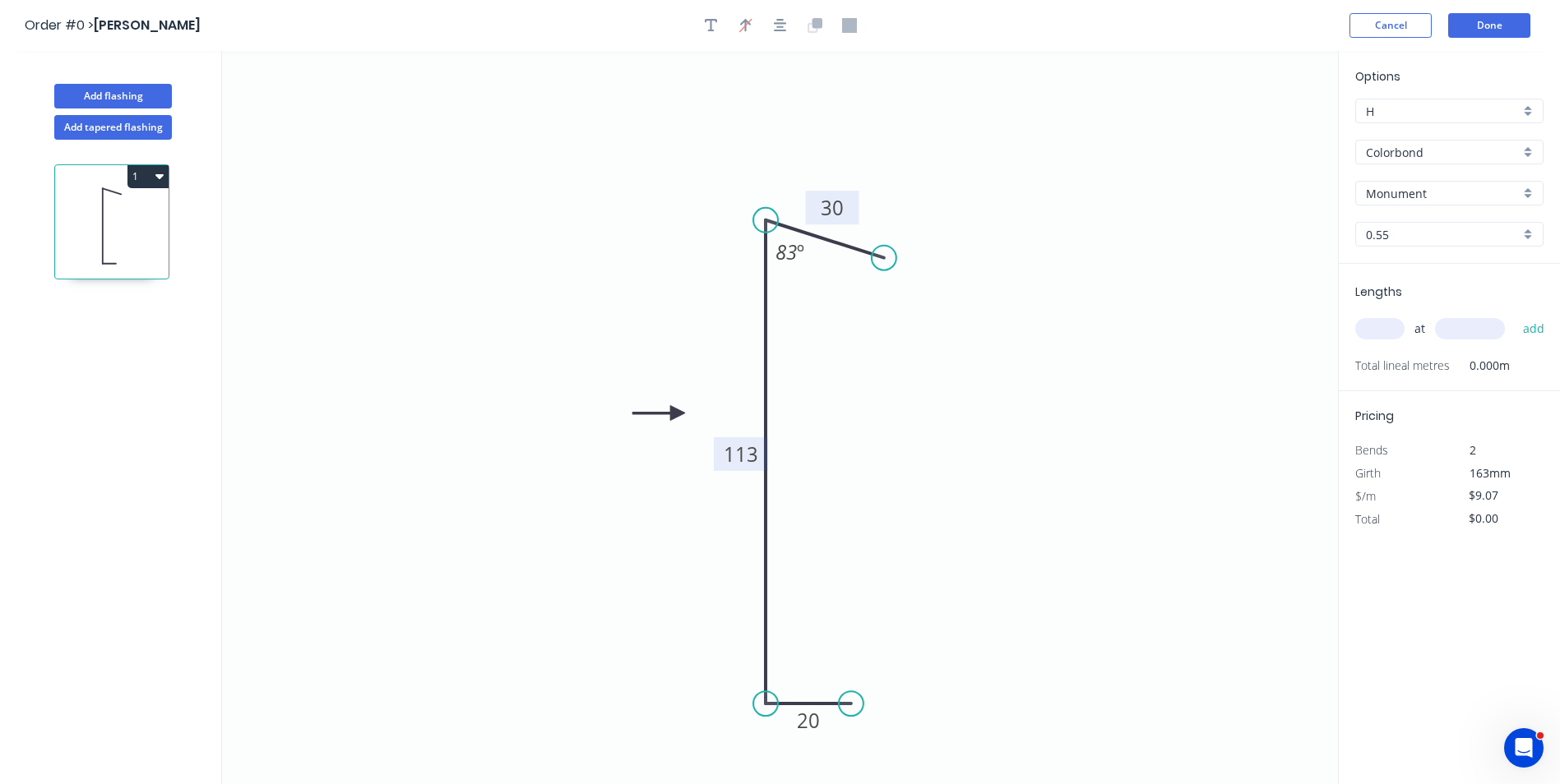
click at [1393, 322] on input "text" at bounding box center [1380, 329] width 50 height 21
click at [813, 724] on tspan "20" at bounding box center [808, 720] width 23 height 27
click at [957, 654] on icon "0 30 113 30 83 º" at bounding box center [780, 417] width 1116 height 733
drag, startPoint x: 853, startPoint y: 705, endPoint x: 946, endPoint y: 705, distance: 93.0
click at [882, 705] on circle at bounding box center [882, 704] width 25 height 25
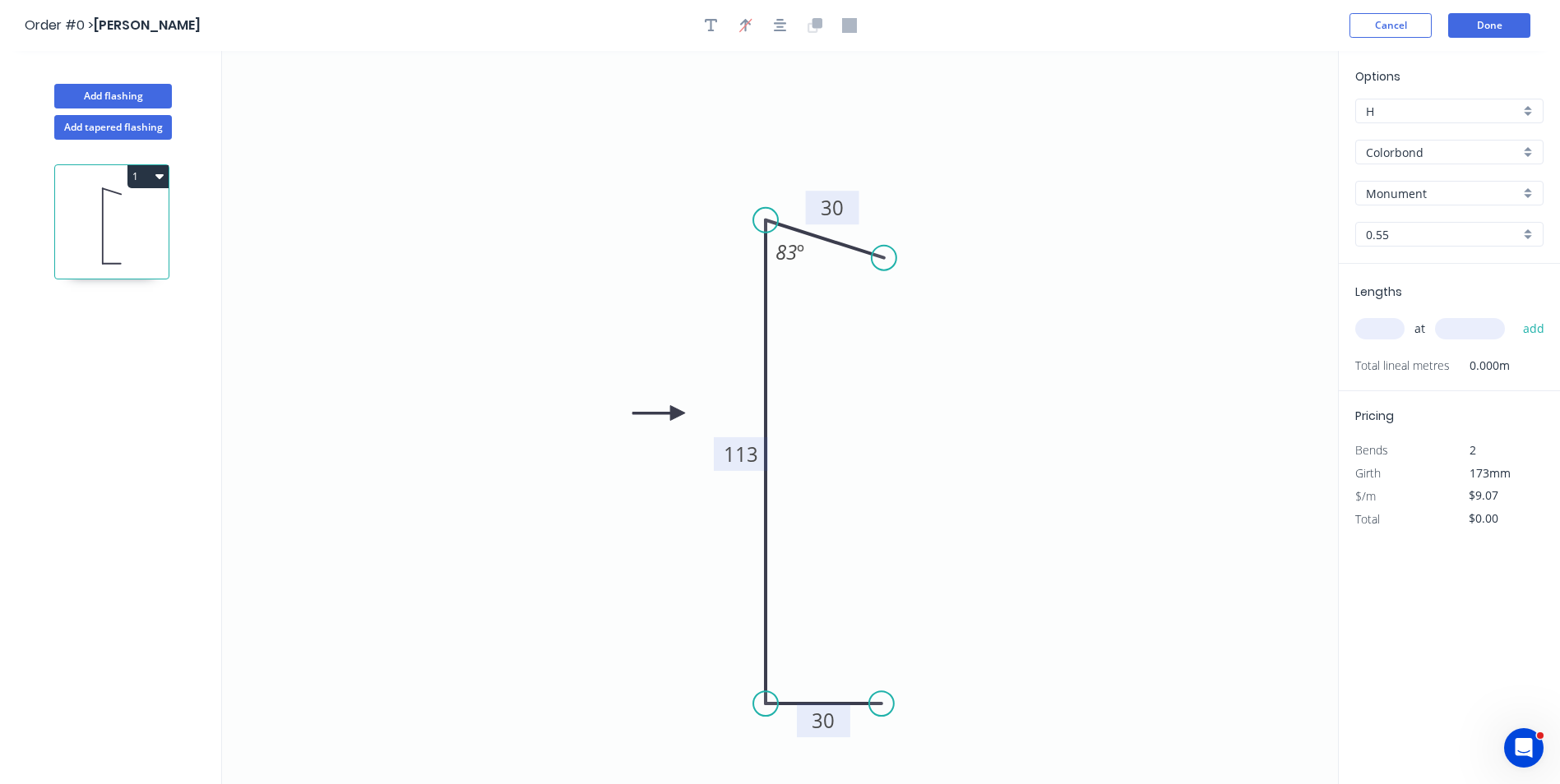
click at [973, 698] on icon "0 30 113 30 83 º" at bounding box center [780, 417] width 1116 height 733
drag, startPoint x: 1123, startPoint y: 672, endPoint x: 1436, endPoint y: 353, distance: 446.9
click at [1124, 670] on icon "0 30 113 30 83 º" at bounding box center [780, 417] width 1116 height 733
click at [1366, 331] on input "text" at bounding box center [1380, 329] width 50 height 21
type input "1"
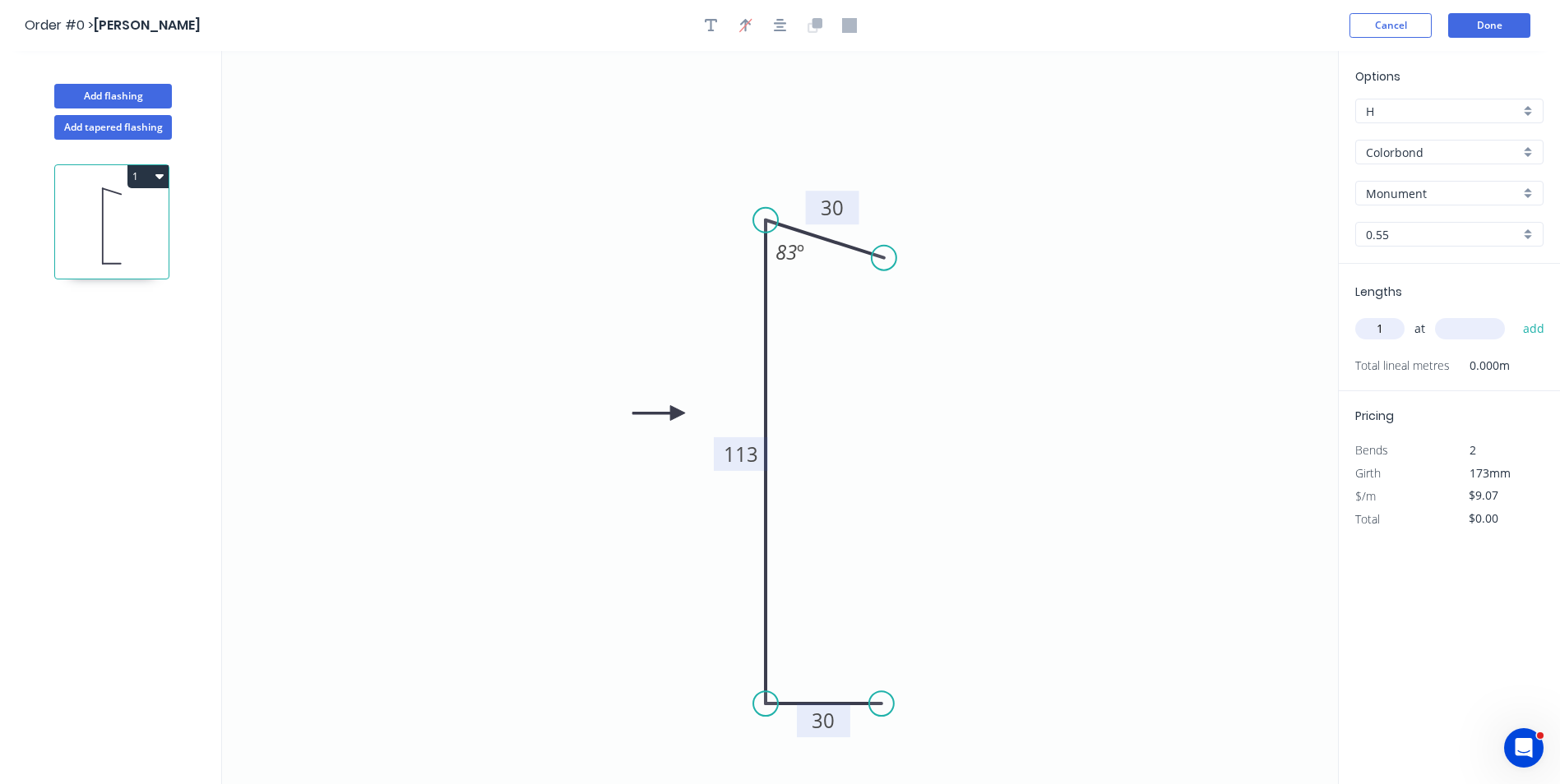
click at [1477, 324] on input "text" at bounding box center [1469, 329] width 70 height 21
drag, startPoint x: 1494, startPoint y: 320, endPoint x: 1456, endPoint y: 335, distance: 40.9
click at [1456, 335] on input "5000" at bounding box center [1469, 329] width 70 height 21
click at [1196, 382] on icon "0 30 113 30 83 º" at bounding box center [780, 417] width 1116 height 733
type input "5000"
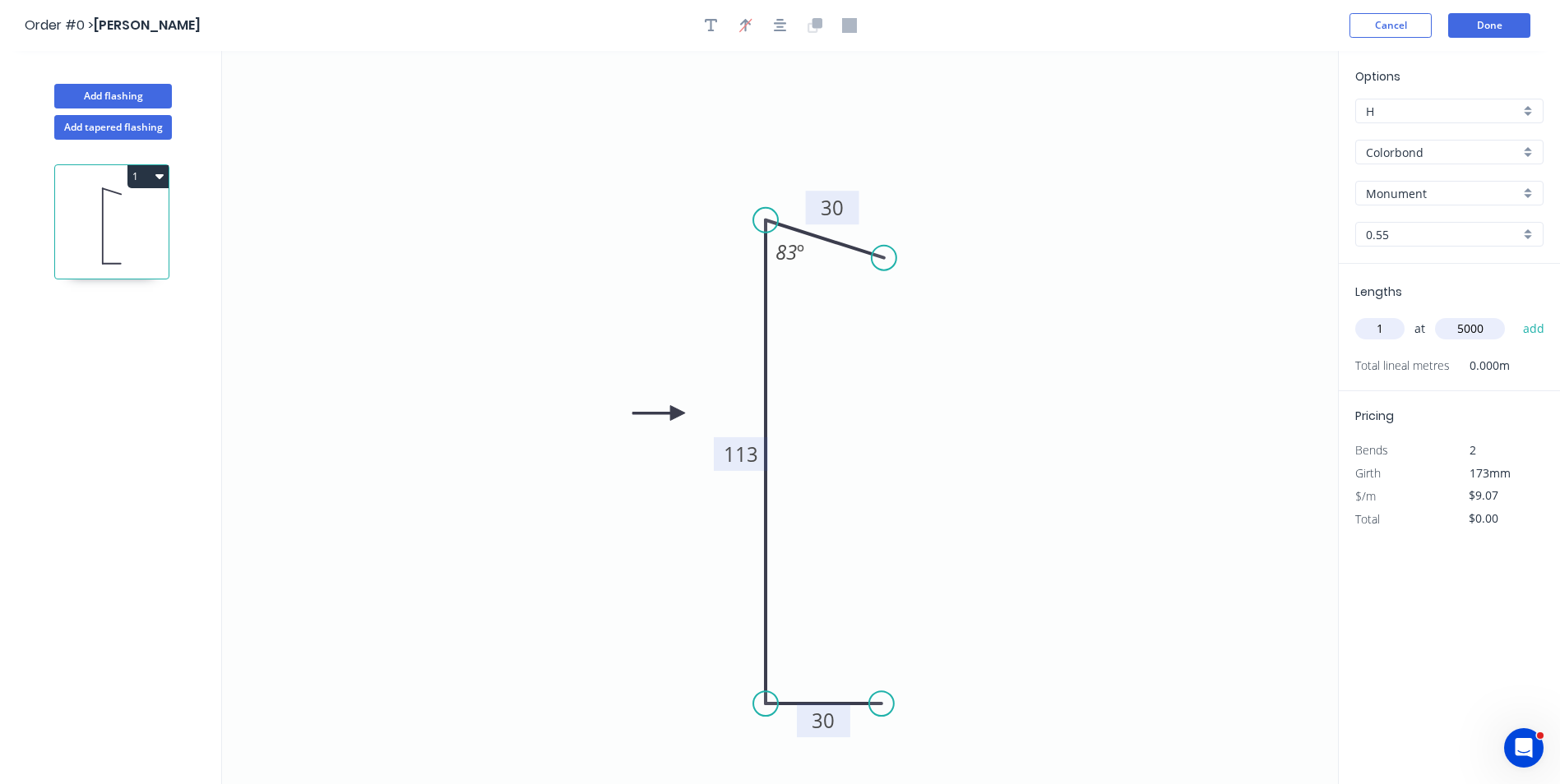
click at [1515, 315] on button "add" at bounding box center [1534, 328] width 39 height 28
type input "$45.35"
drag, startPoint x: 1196, startPoint y: 382, endPoint x: 1189, endPoint y: 224, distance: 158.2
click at [1196, 382] on icon "0 30 113 30 83 º" at bounding box center [780, 417] width 1116 height 733
drag, startPoint x: 1490, startPoint y: 27, endPoint x: 1258, endPoint y: 364, distance: 409.1
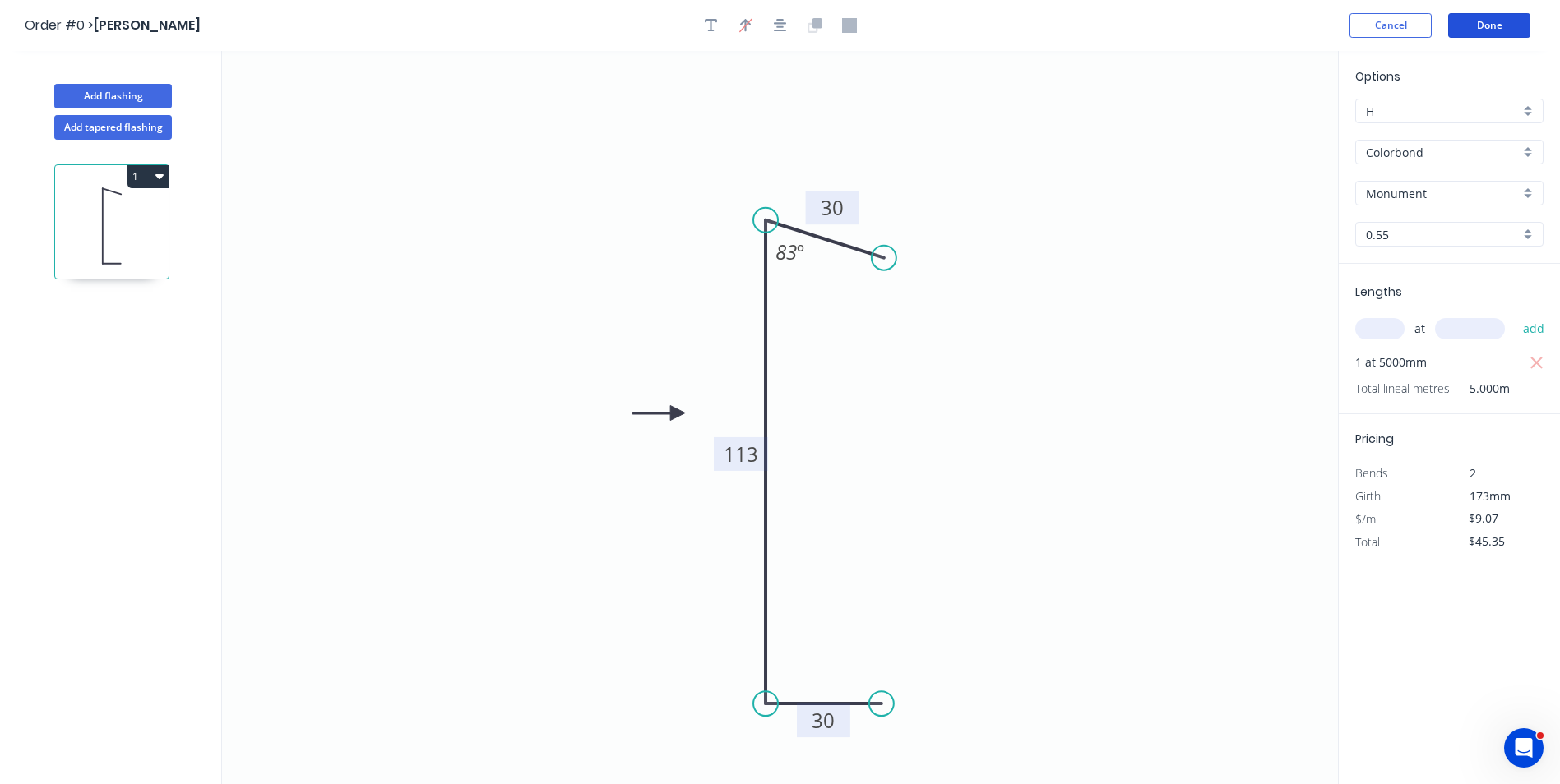
click at [1377, 200] on div "Order #0 > Li, ShengAn Cancel Done Add flashing Add tapered flashing 1 0 30 113…" at bounding box center [780, 407] width 1560 height 815
click at [1489, 27] on button "Done" at bounding box center [1489, 26] width 82 height 25
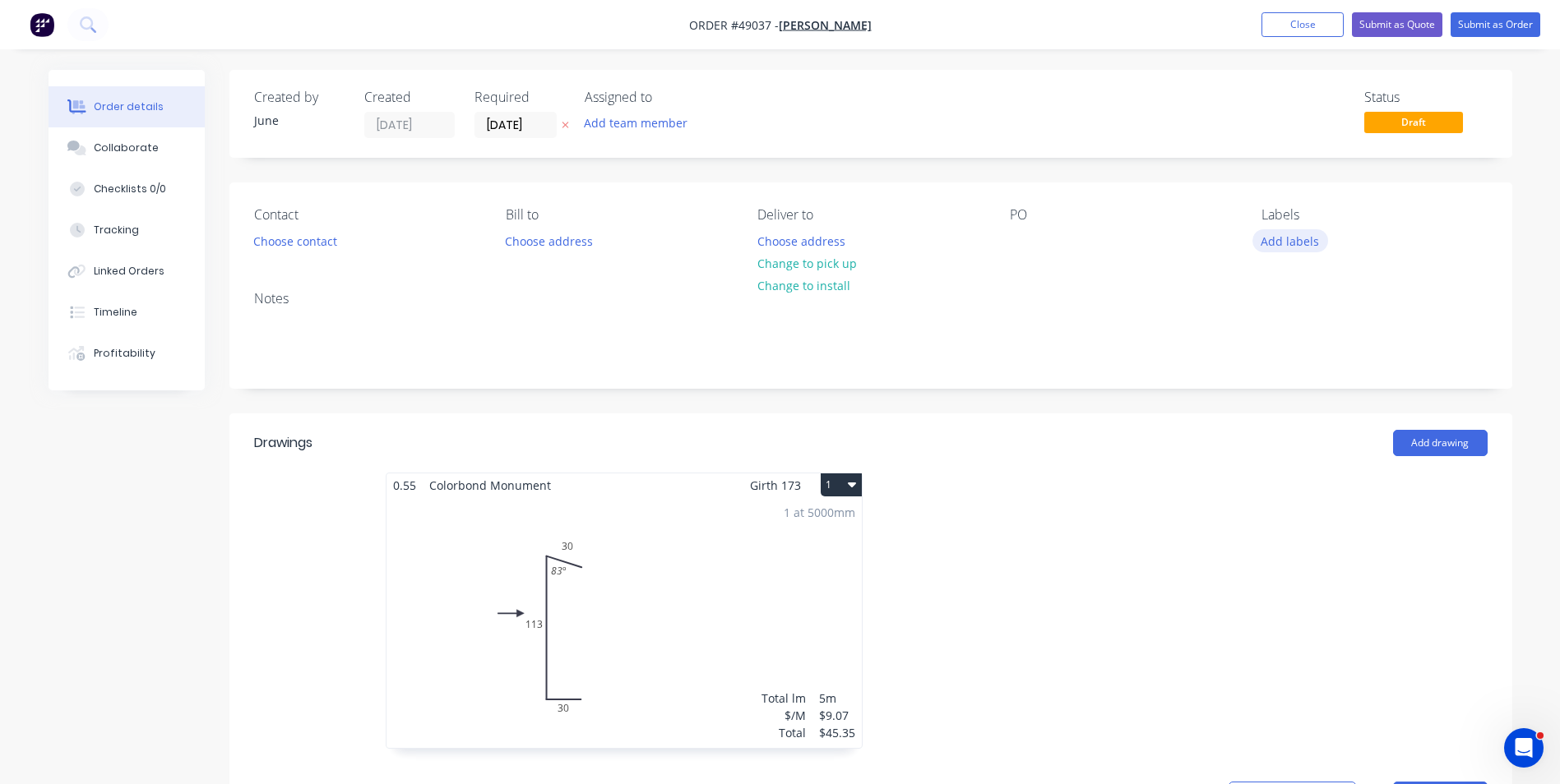
click at [1277, 236] on button "Add labels" at bounding box center [1290, 239] width 75 height 22
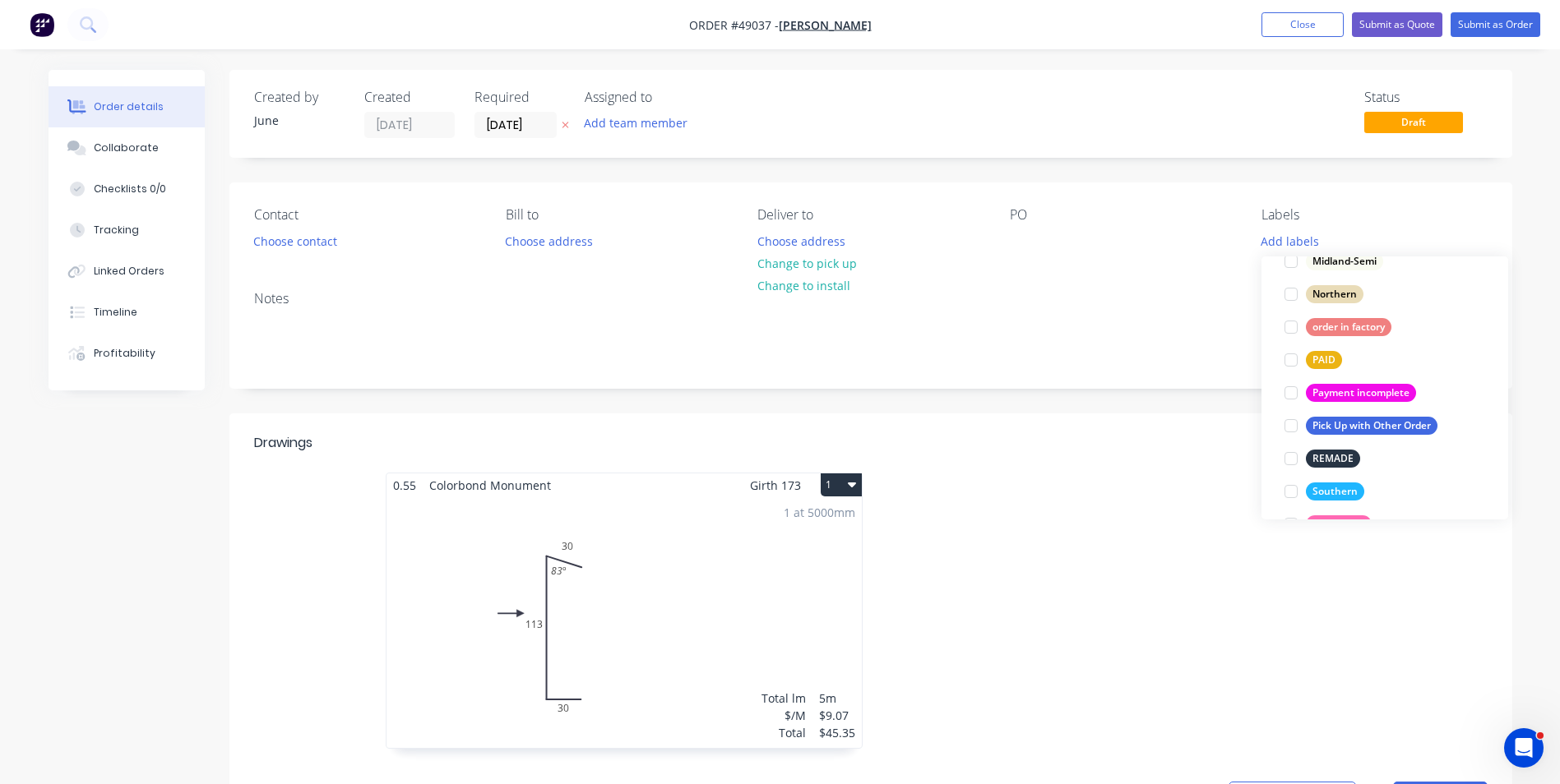
scroll to position [411, 0]
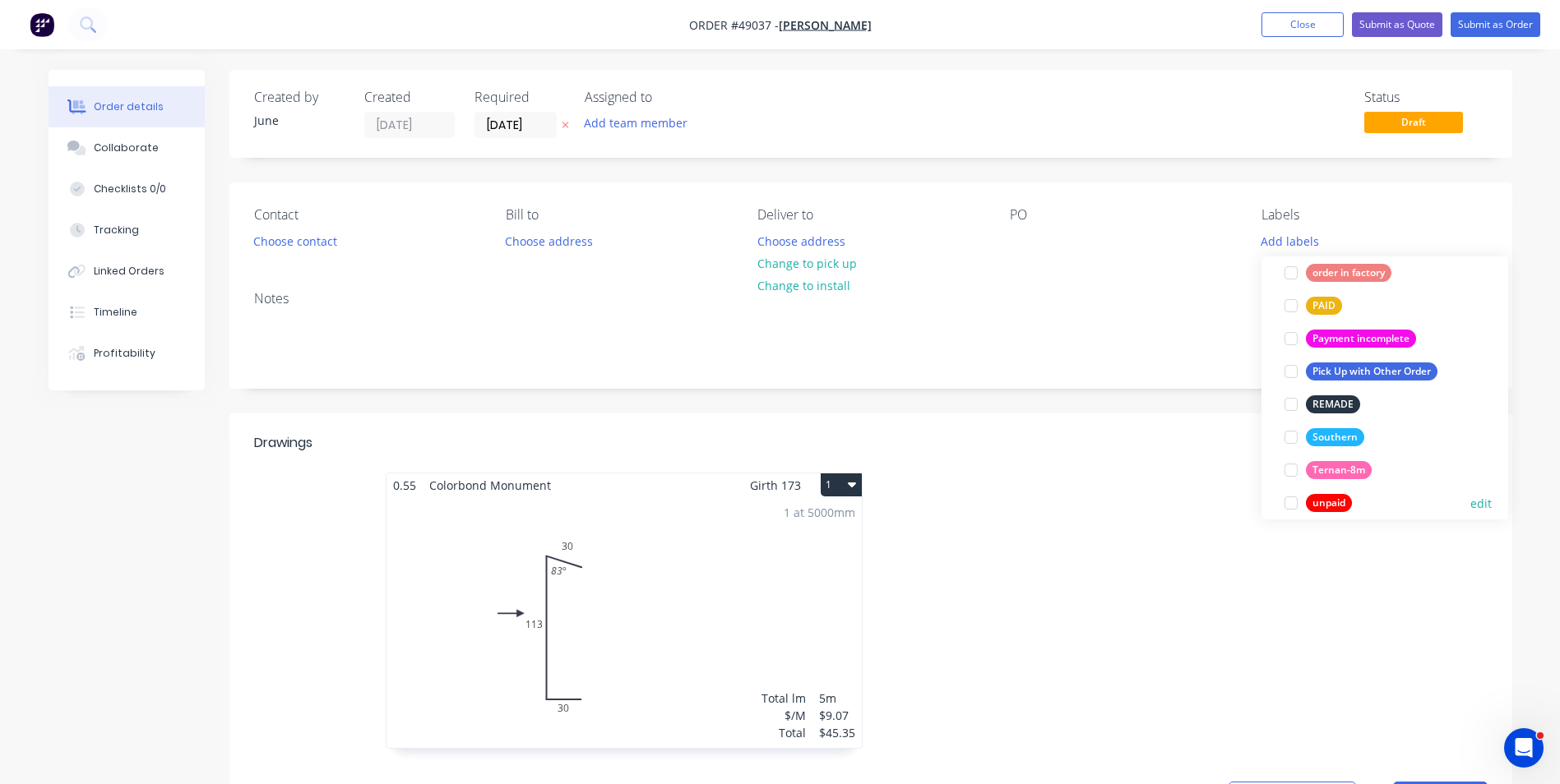
click at [1326, 503] on div "unpaid" at bounding box center [1329, 503] width 46 height 18
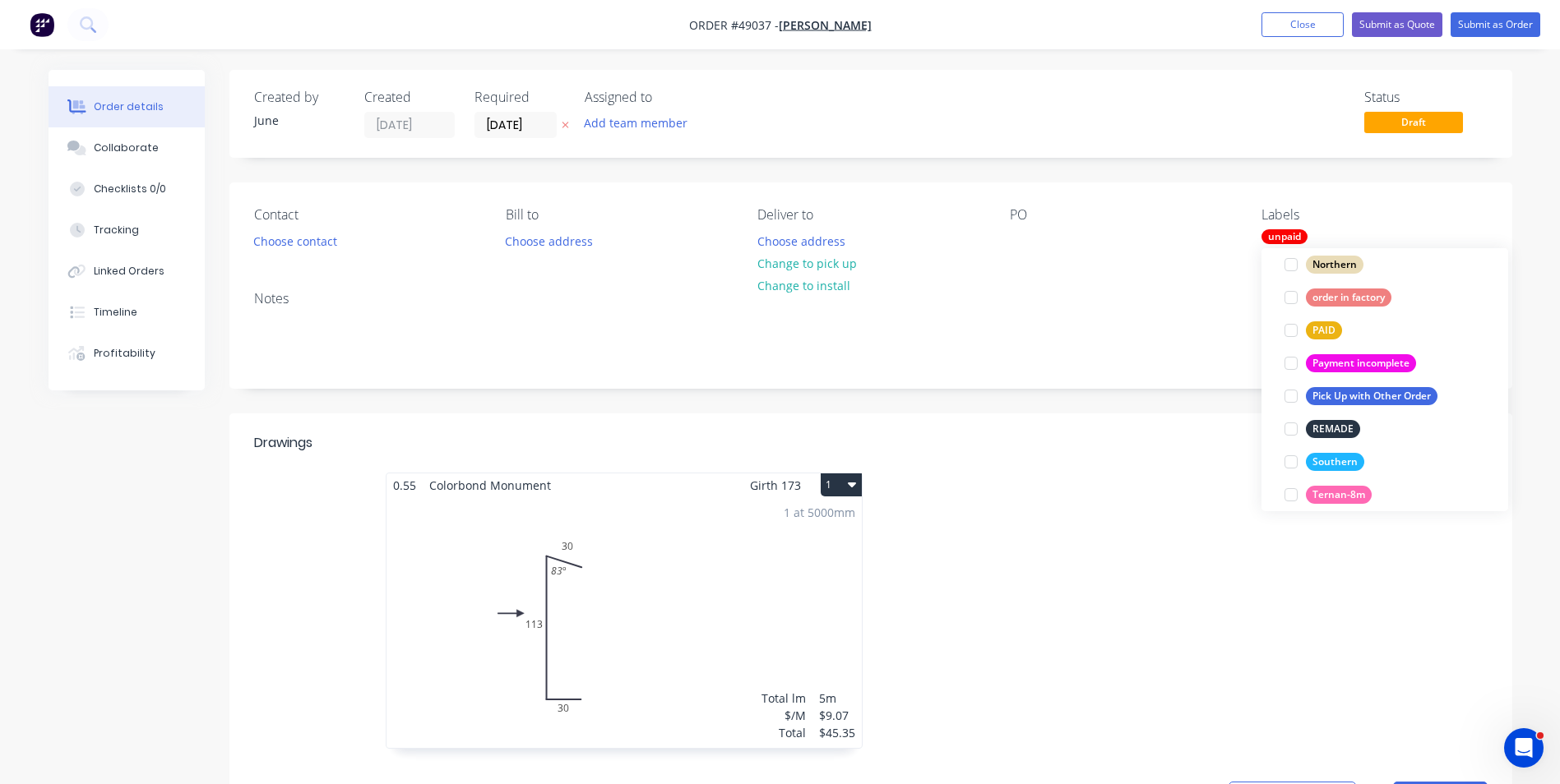
scroll to position [0, 0]
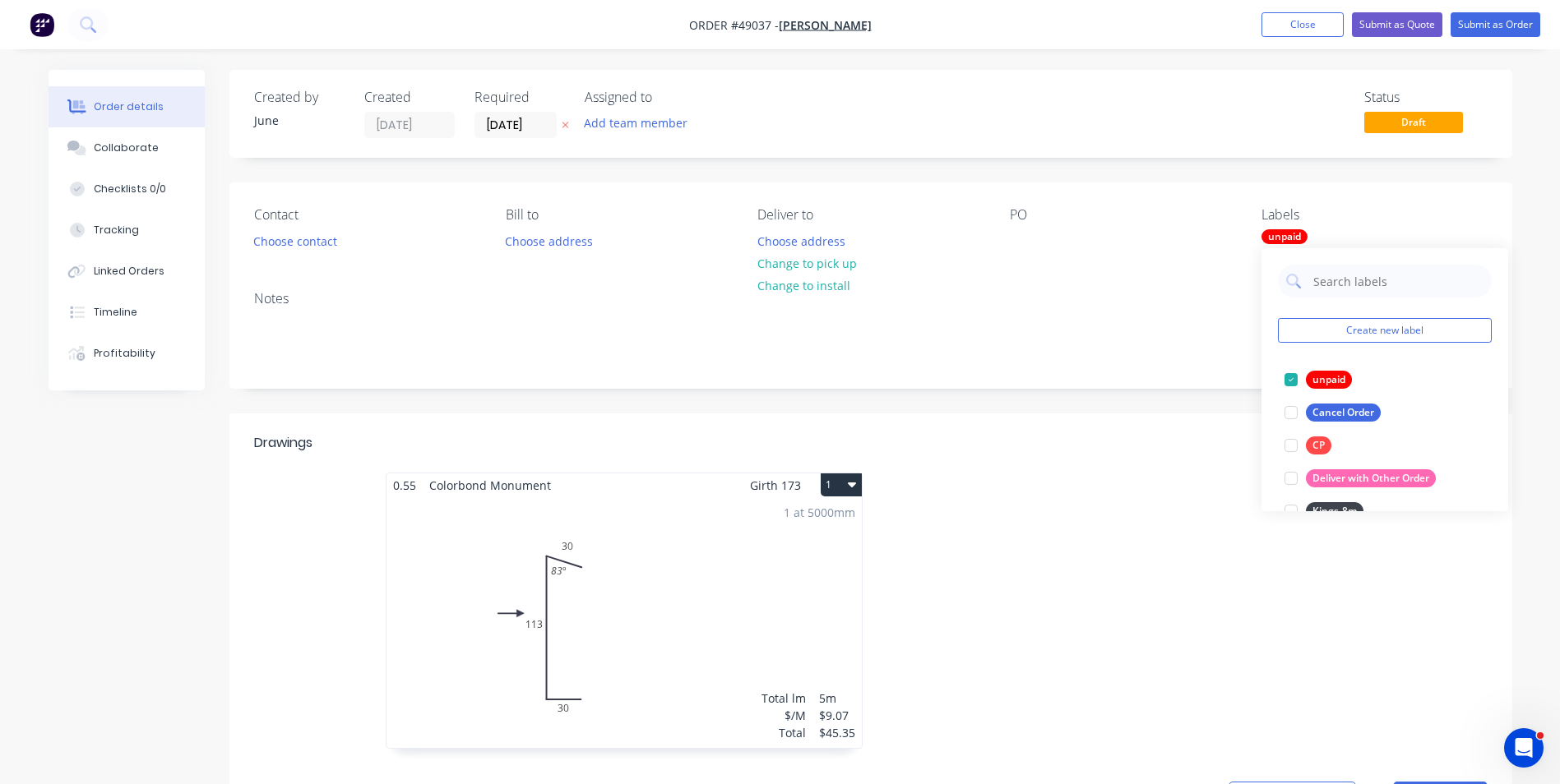
click at [1134, 432] on div "Add drawing" at bounding box center [1001, 444] width 971 height 27
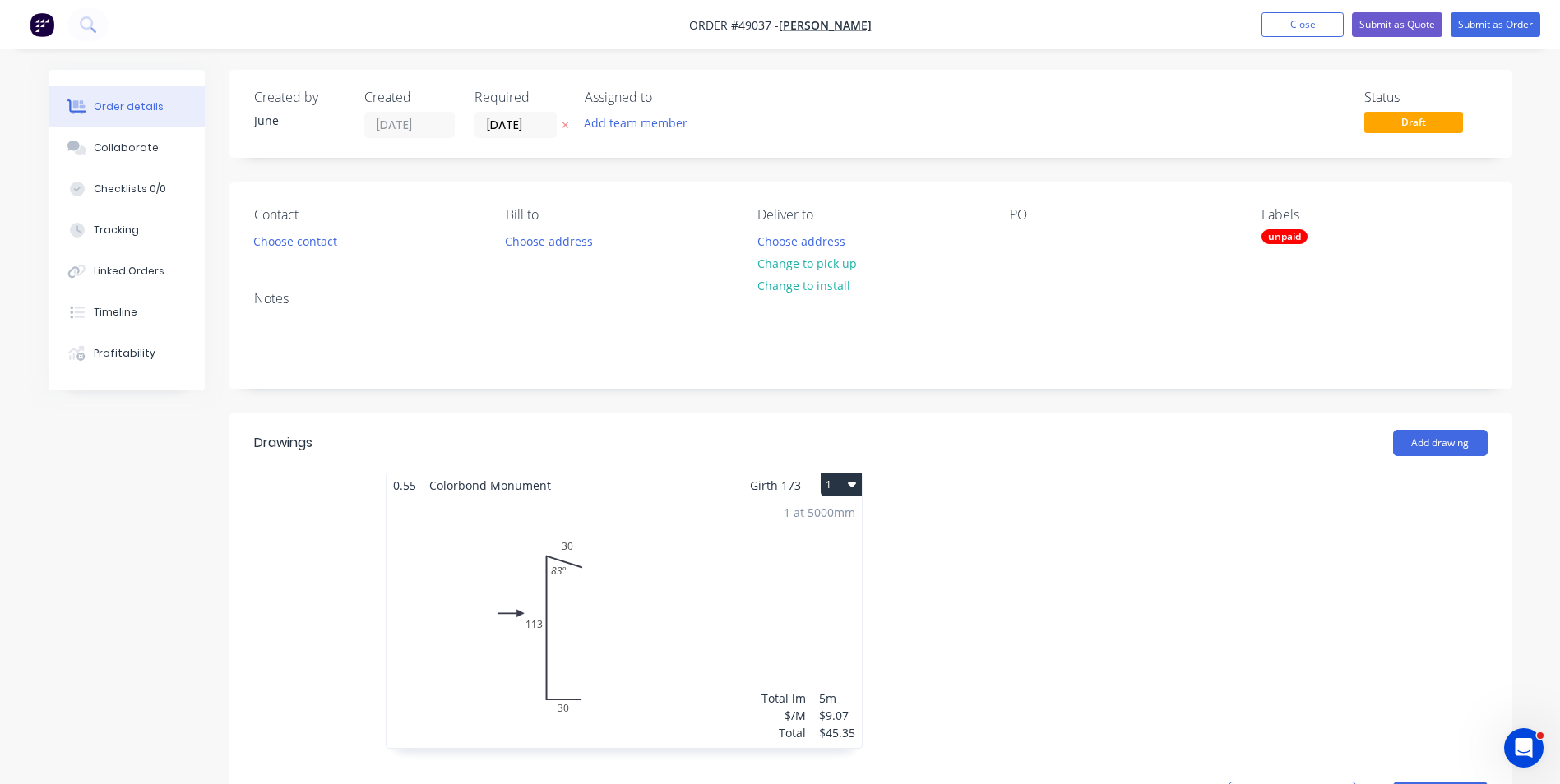
drag, startPoint x: 532, startPoint y: 127, endPoint x: 569, endPoint y: 161, distance: 50.2
click at [532, 134] on input "[DATE]" at bounding box center [515, 125] width 80 height 25
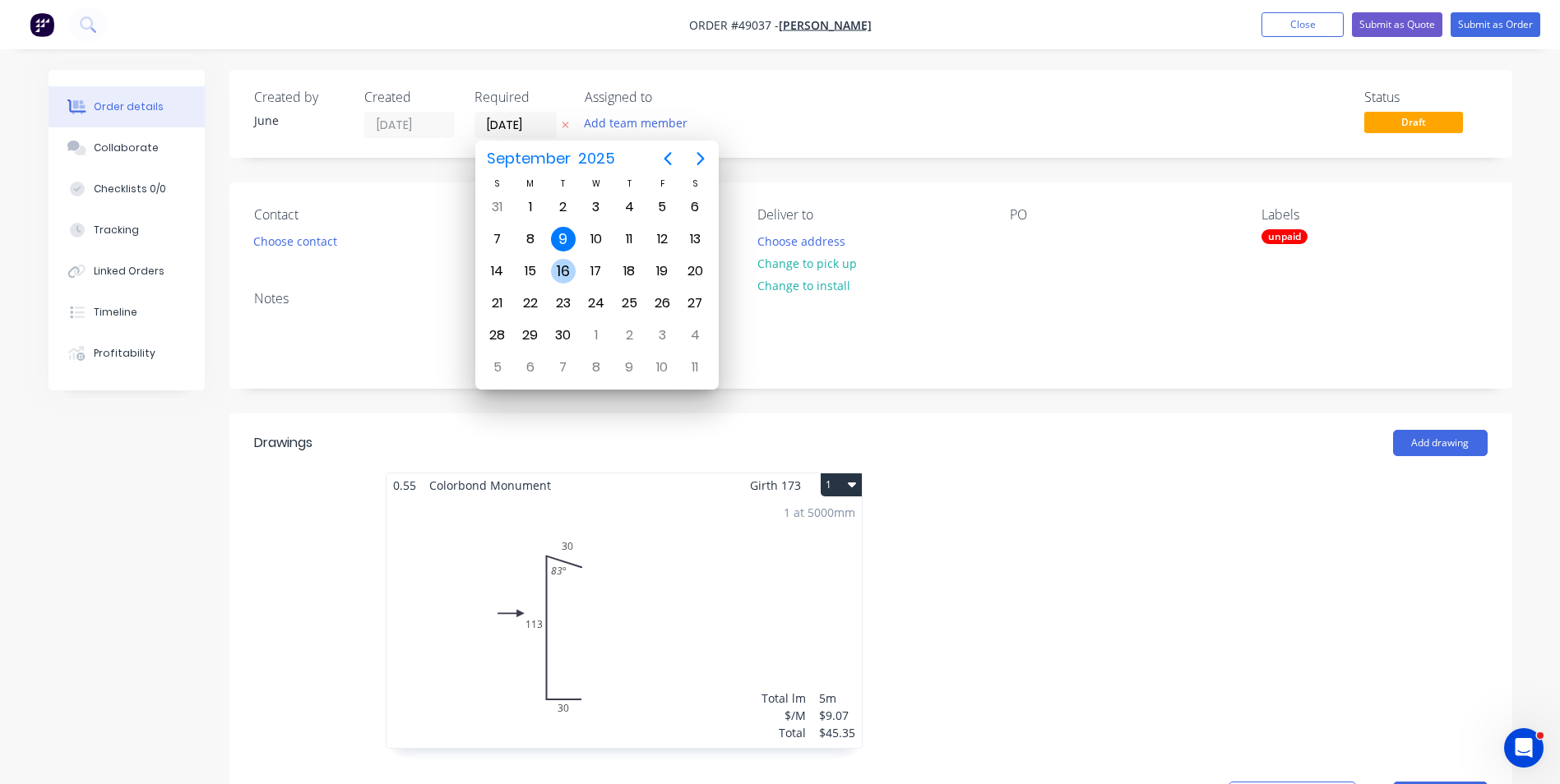
click at [563, 271] on div "16" at bounding box center [563, 271] width 25 height 25
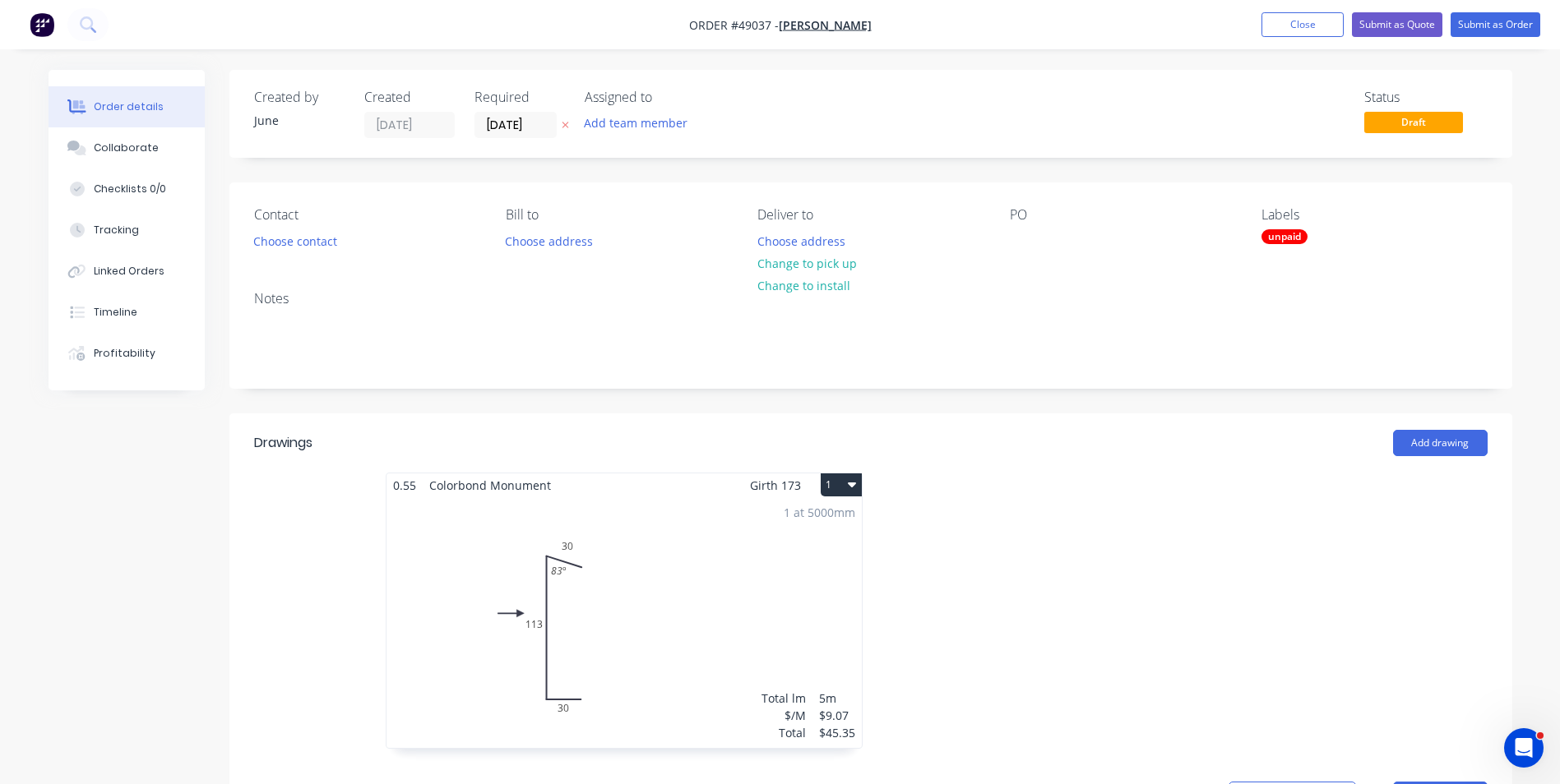
click at [879, 172] on div "Created by June Created 09/09/25 Required 16/09/25 Assigned to Add team member …" at bounding box center [870, 653] width 1283 height 1168
click at [525, 122] on input "16/09/25" at bounding box center [515, 125] width 80 height 25
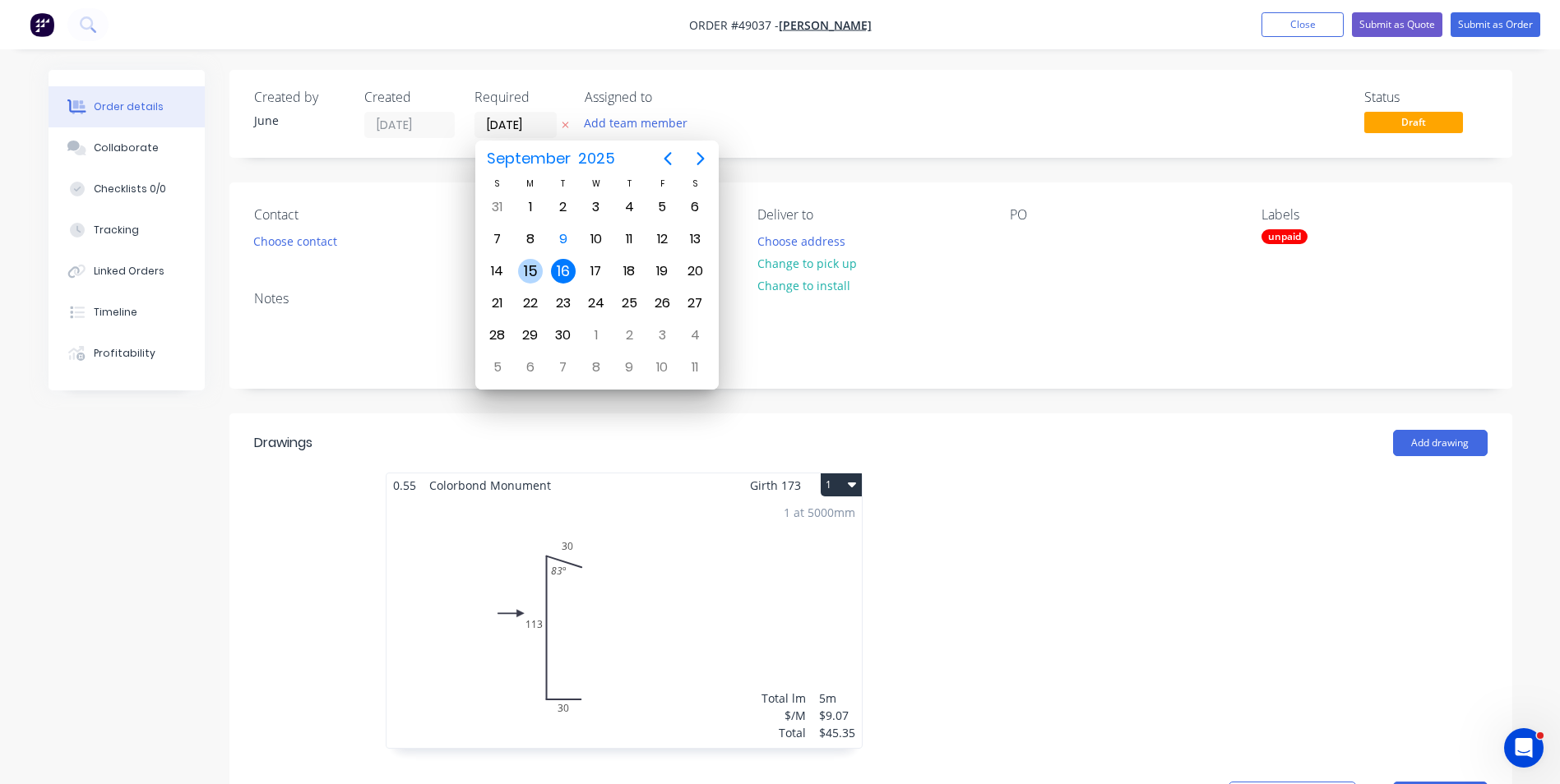
click at [521, 258] on div "15" at bounding box center [530, 271] width 32 height 31
type input "15/09/25"
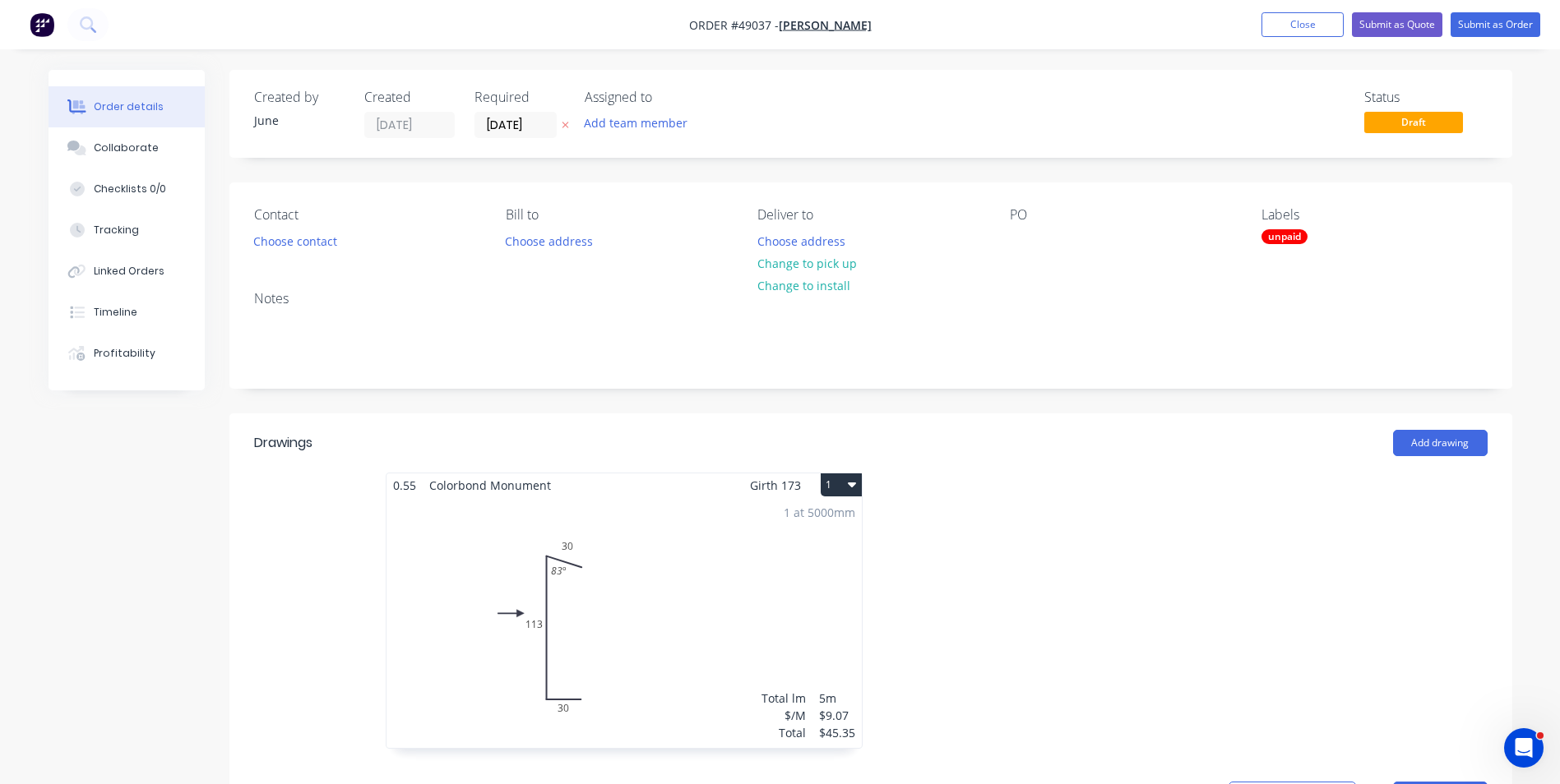
click at [988, 166] on div "Created by June Created 09/09/25 Required 15/09/25 Assigned to Add team member …" at bounding box center [870, 653] width 1283 height 1168
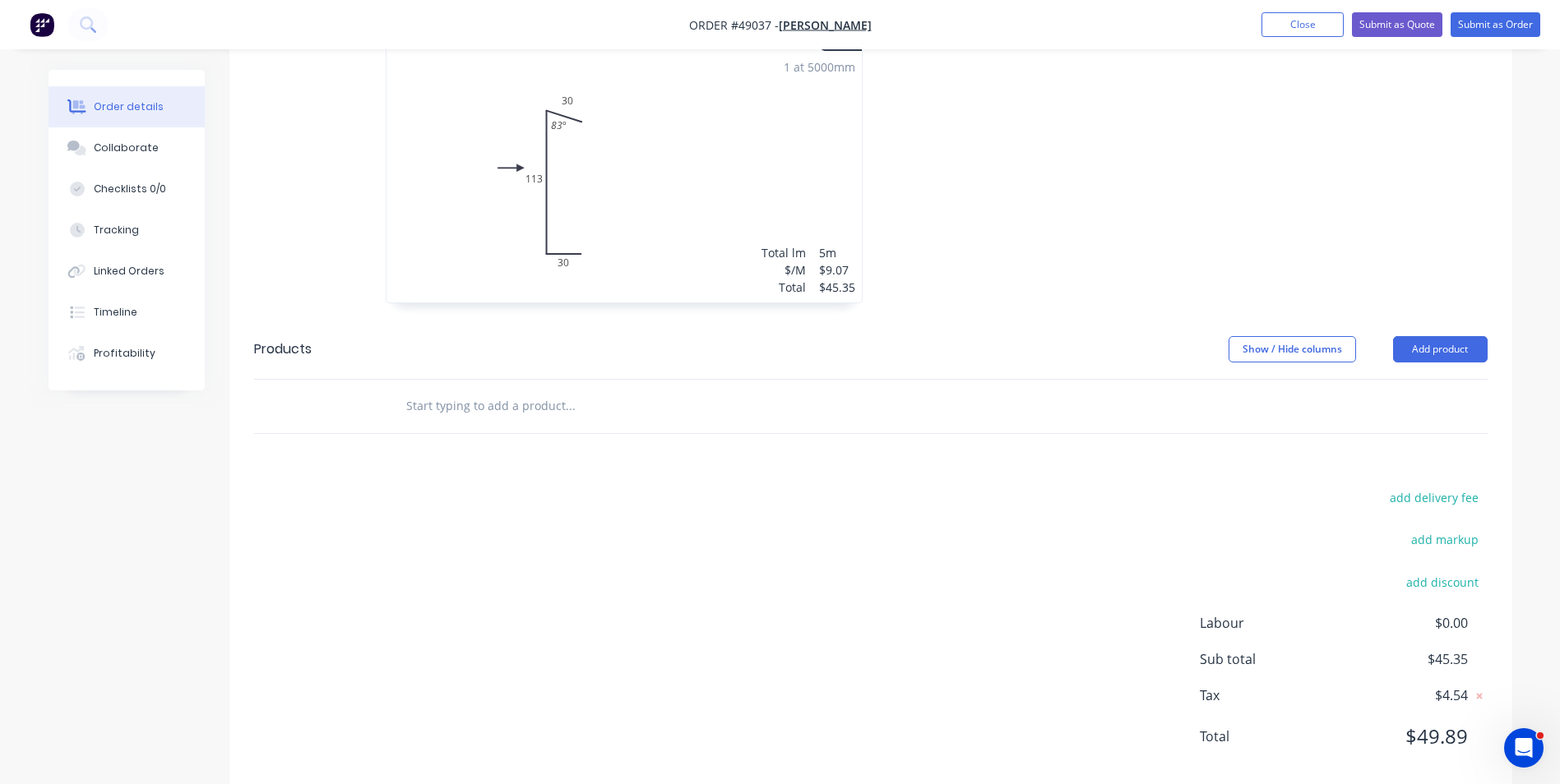
scroll to position [479, 0]
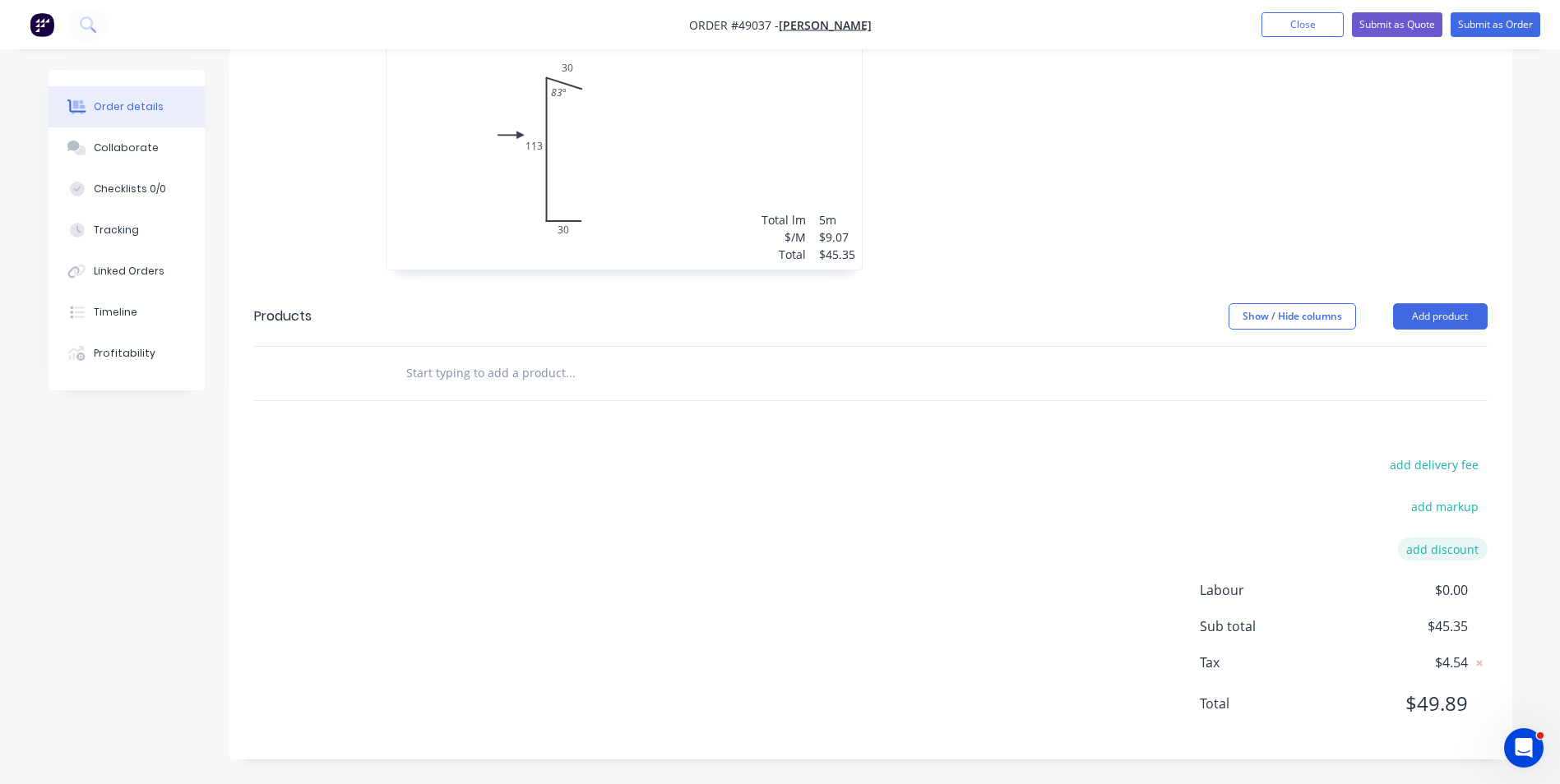
click at [1450, 547] on button "add discount" at bounding box center [1443, 548] width 90 height 22
click at [1324, 556] on input at bounding box center [1289, 555] width 156 height 25
type input "Discount"
click at [1428, 563] on input at bounding box center [1424, 555] width 74 height 25
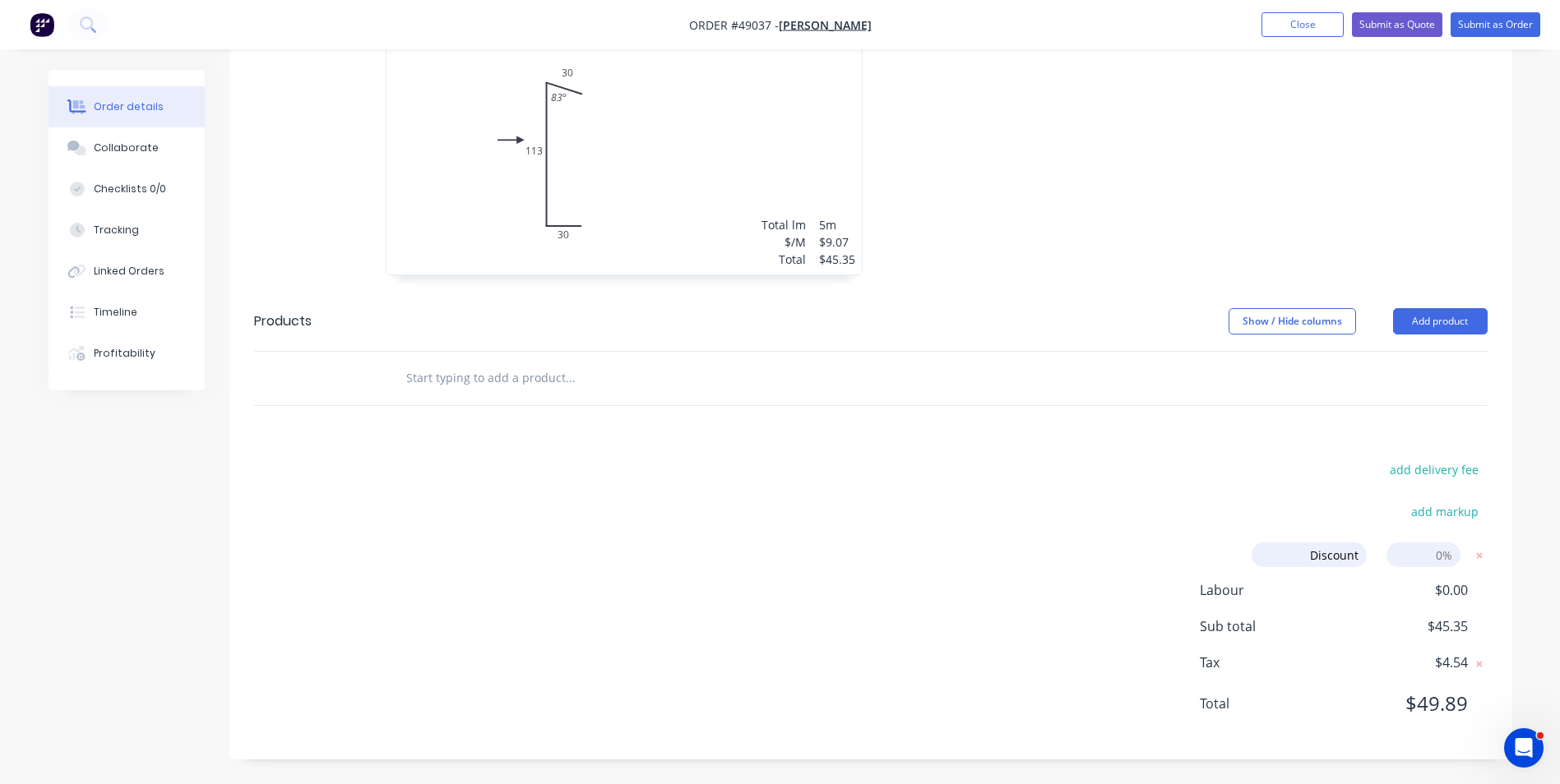
type input "7"
click at [1016, 546] on div "add delivery fee add markup Discount Discount Discount name (Optional) 7 7 0% L…" at bounding box center [870, 597] width 1234 height 277
click at [942, 450] on div "Drawings Add drawing 0.55 Colorbond Monument Girth 173 1 0 30 113 30 83 º 0 30 …" at bounding box center [870, 371] width 1283 height 862
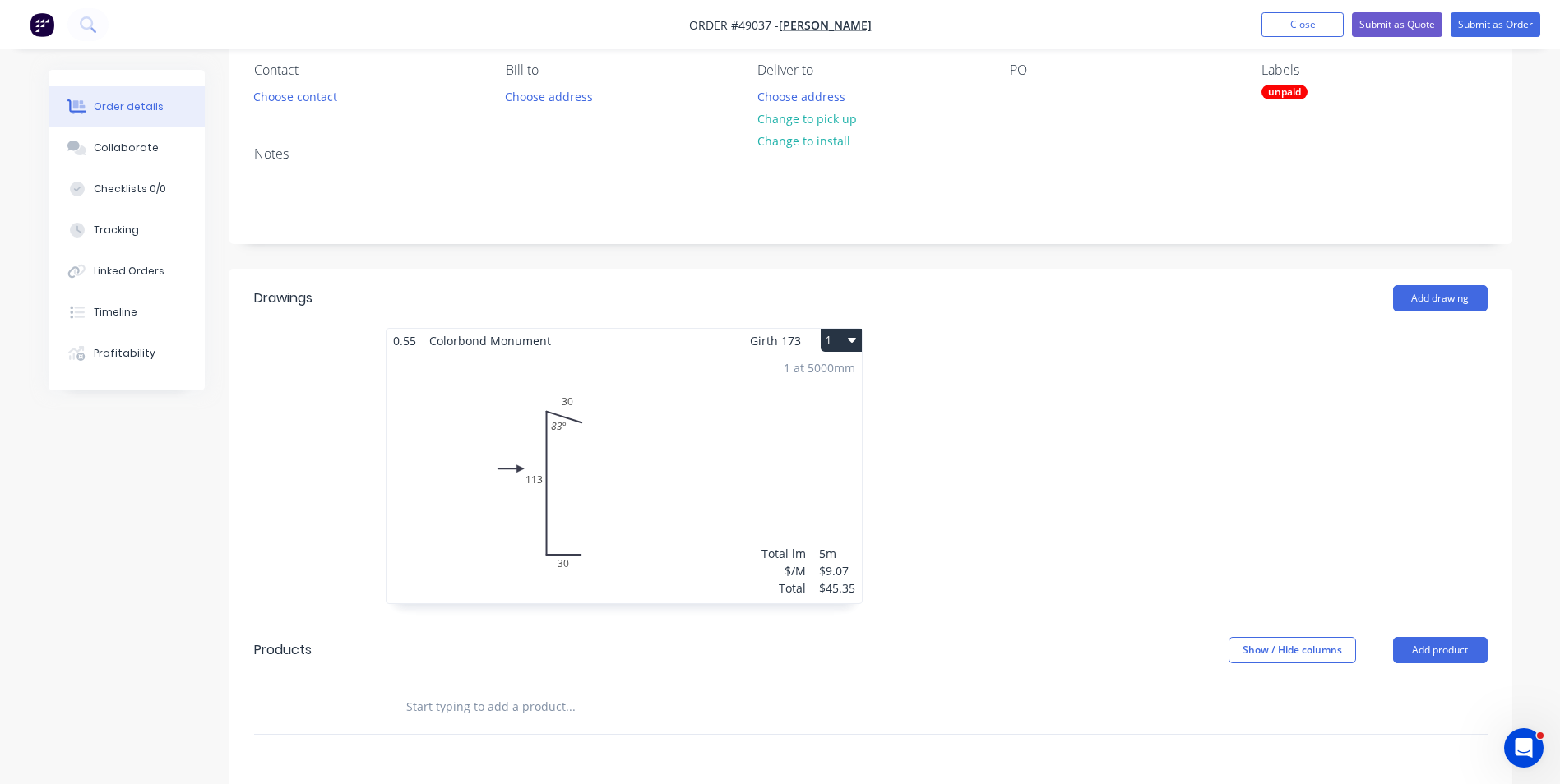
scroll to position [0, 0]
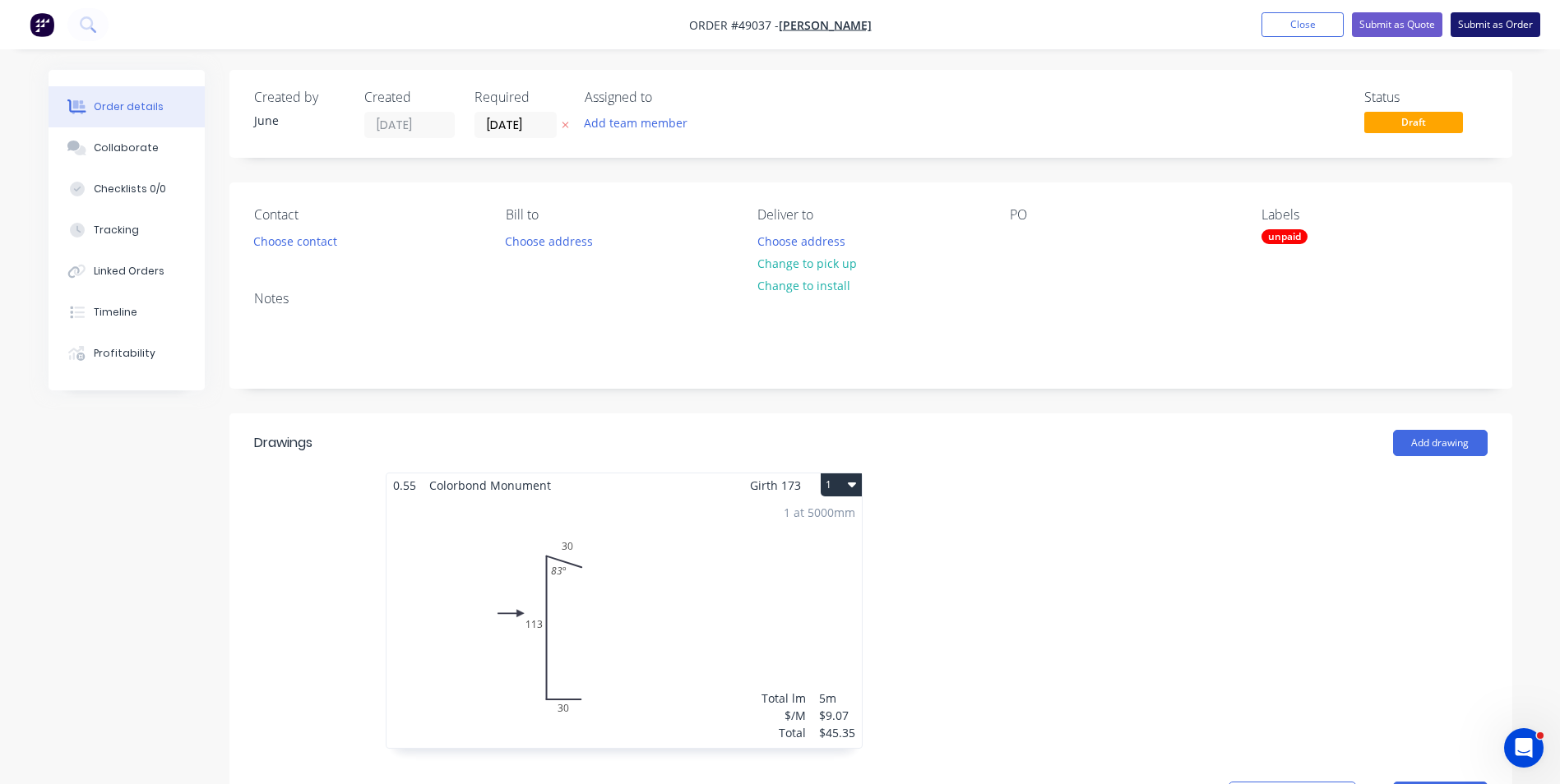
click at [1480, 17] on button "Submit as Order" at bounding box center [1495, 25] width 90 height 25
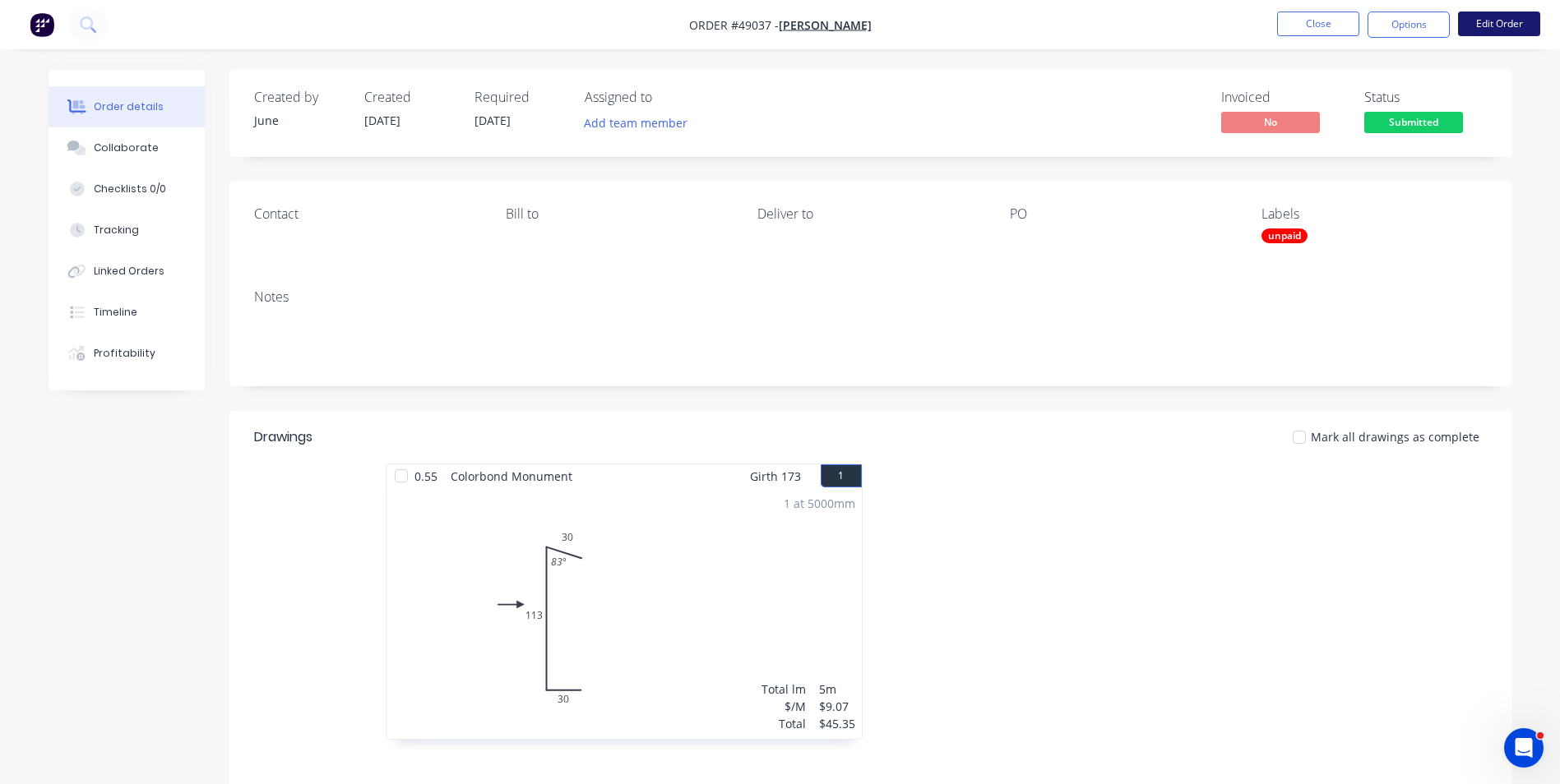
click at [1529, 32] on button "Edit Order" at bounding box center [1499, 24] width 82 height 25
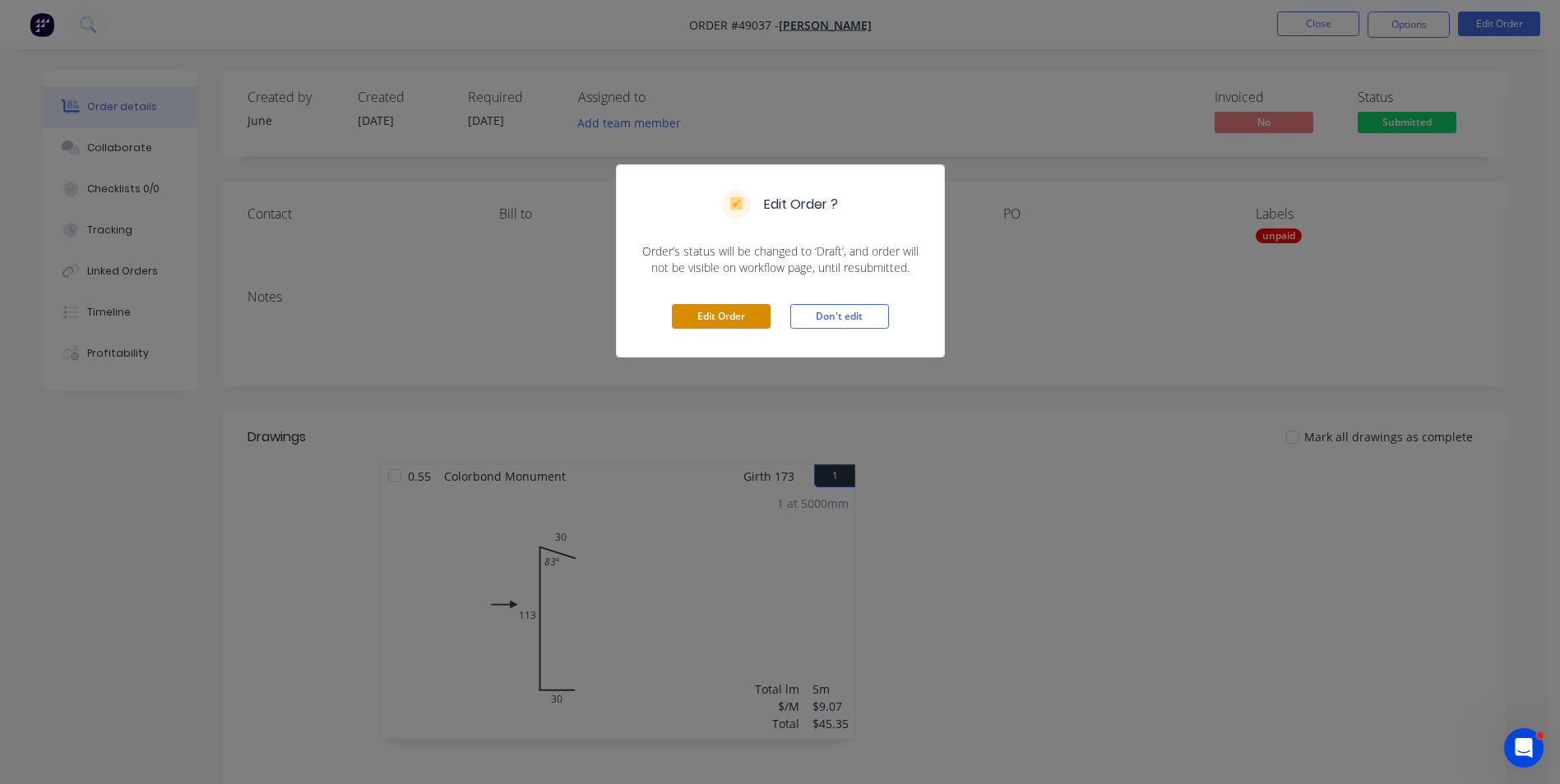
click at [731, 320] on button "Edit Order" at bounding box center [720, 317] width 98 height 25
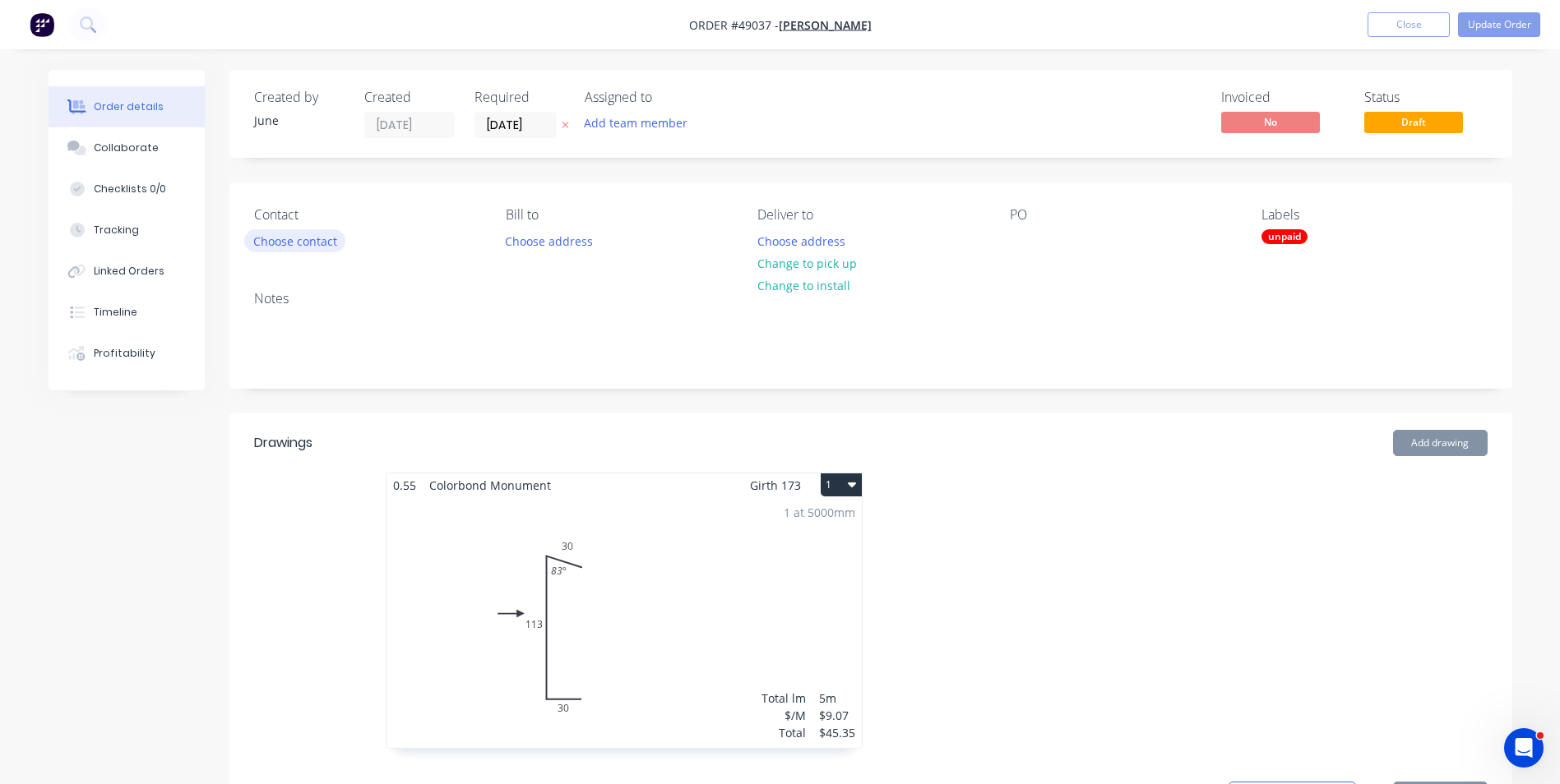
click at [309, 235] on button "Choose contact" at bounding box center [295, 239] width 101 height 22
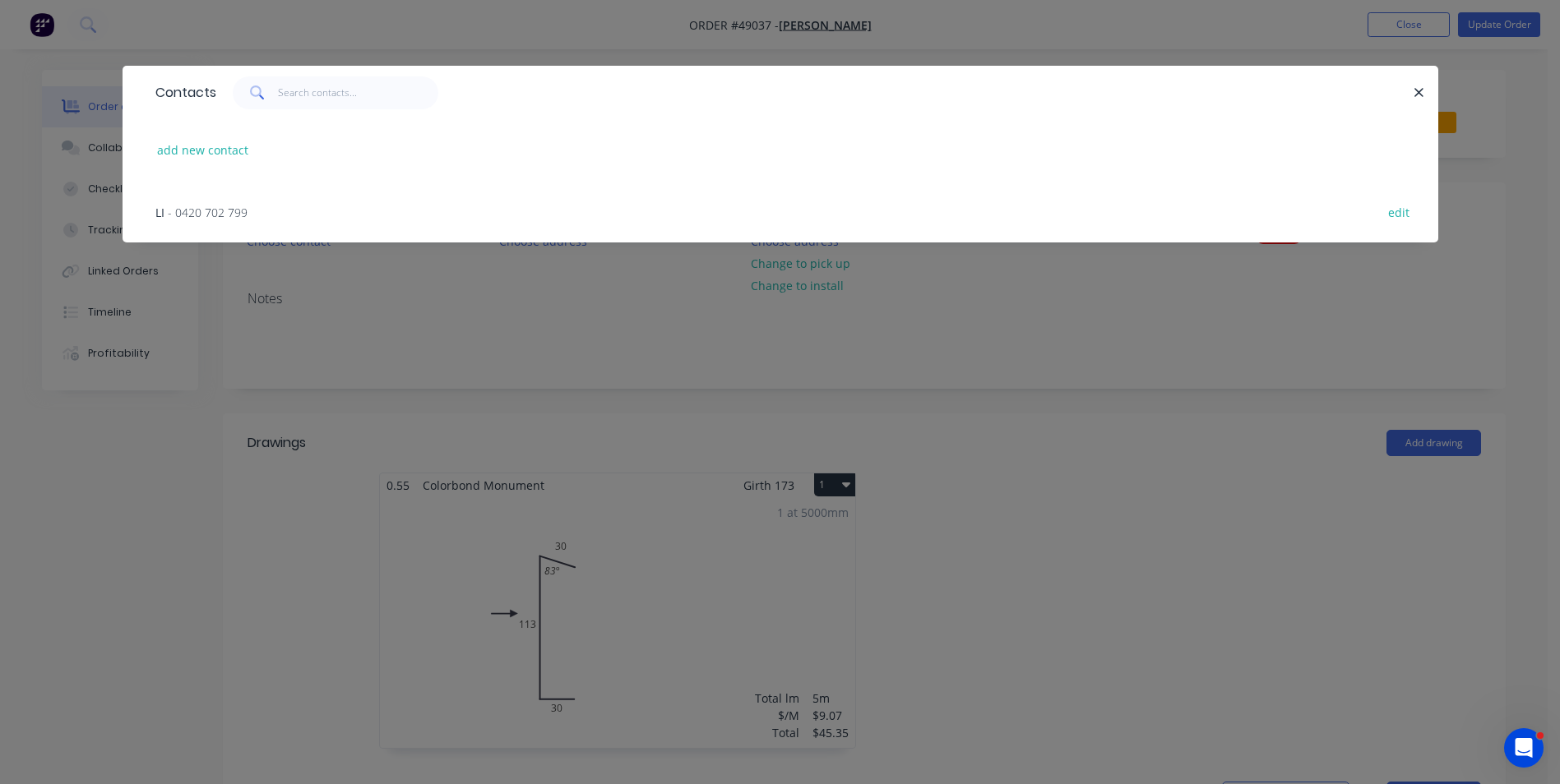
click at [219, 217] on span "- 0420 702 799" at bounding box center [208, 213] width 80 height 15
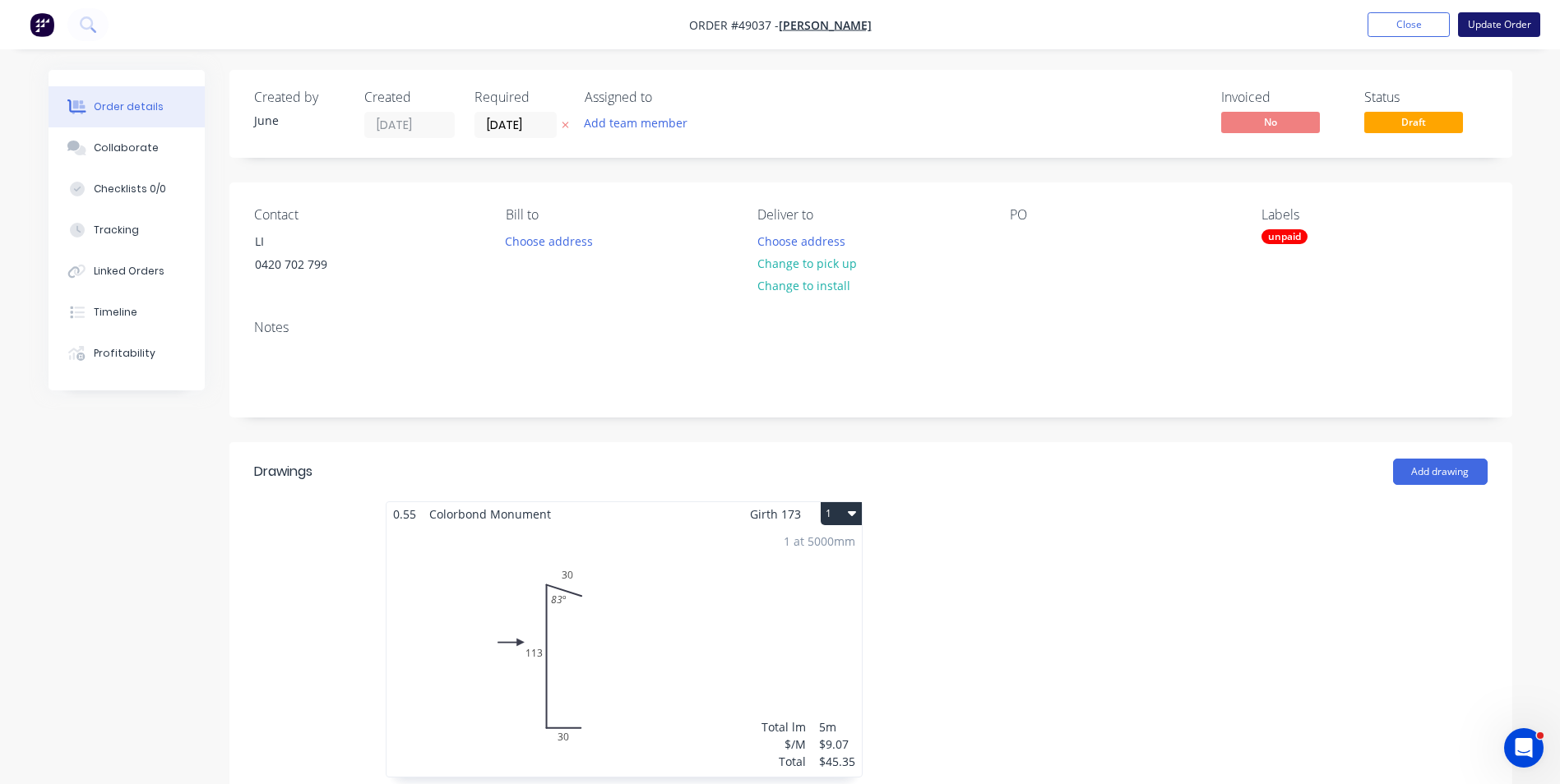
click at [1503, 22] on button "Update Order" at bounding box center [1499, 25] width 82 height 25
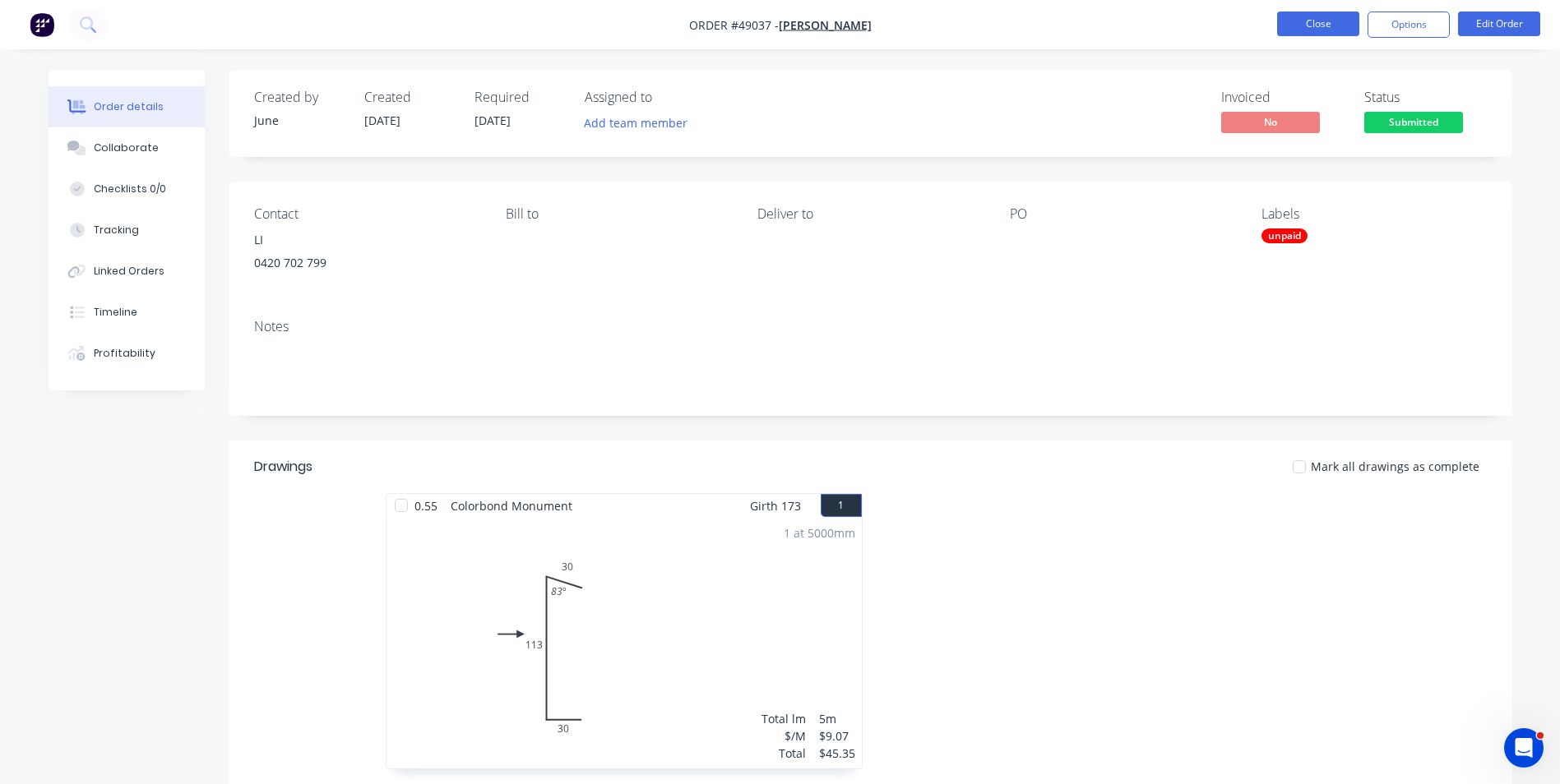
click at [1323, 27] on button "Close" at bounding box center [1318, 24] width 82 height 25
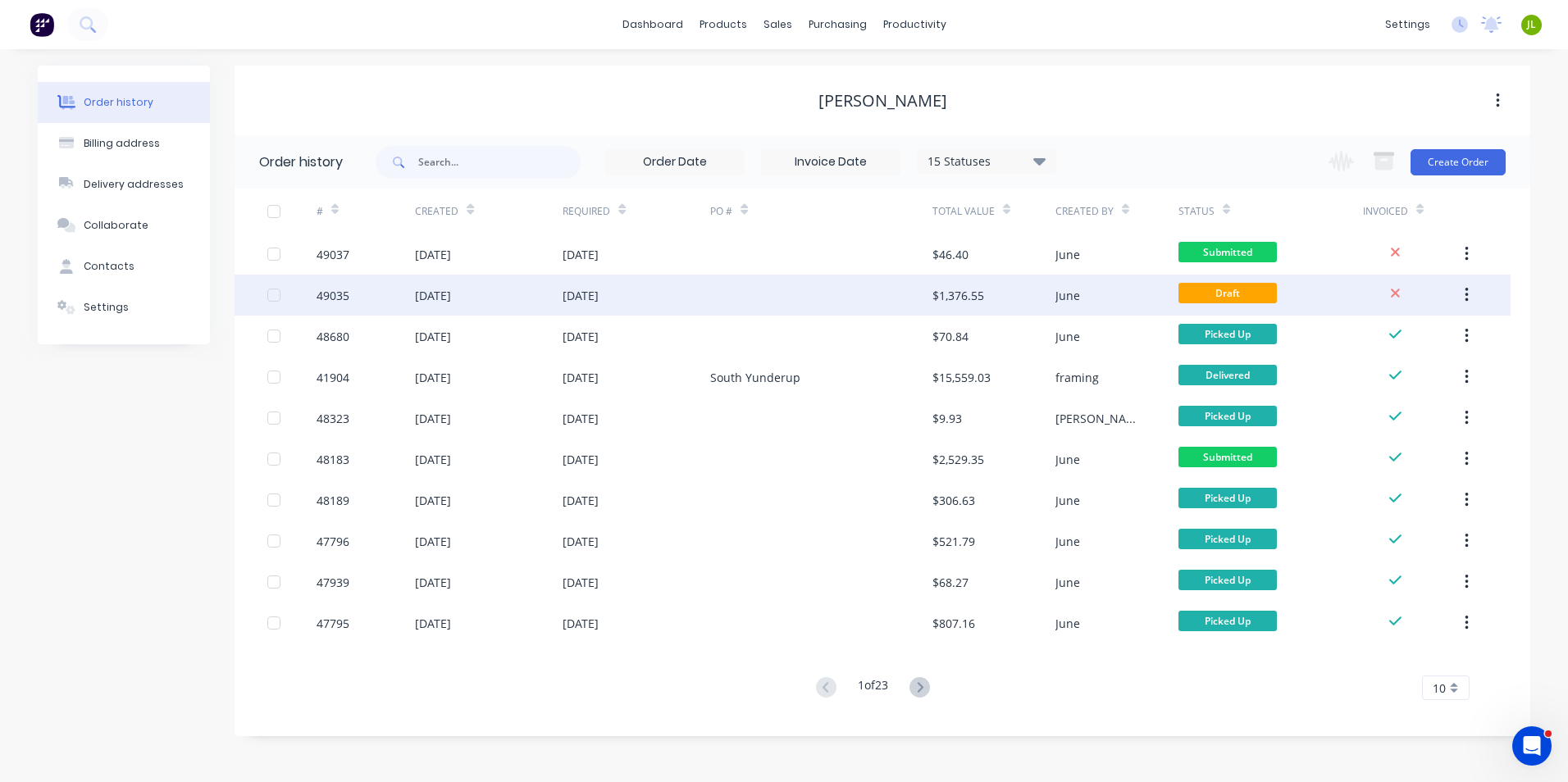
click at [748, 294] on div at bounding box center [820, 295] width 222 height 41
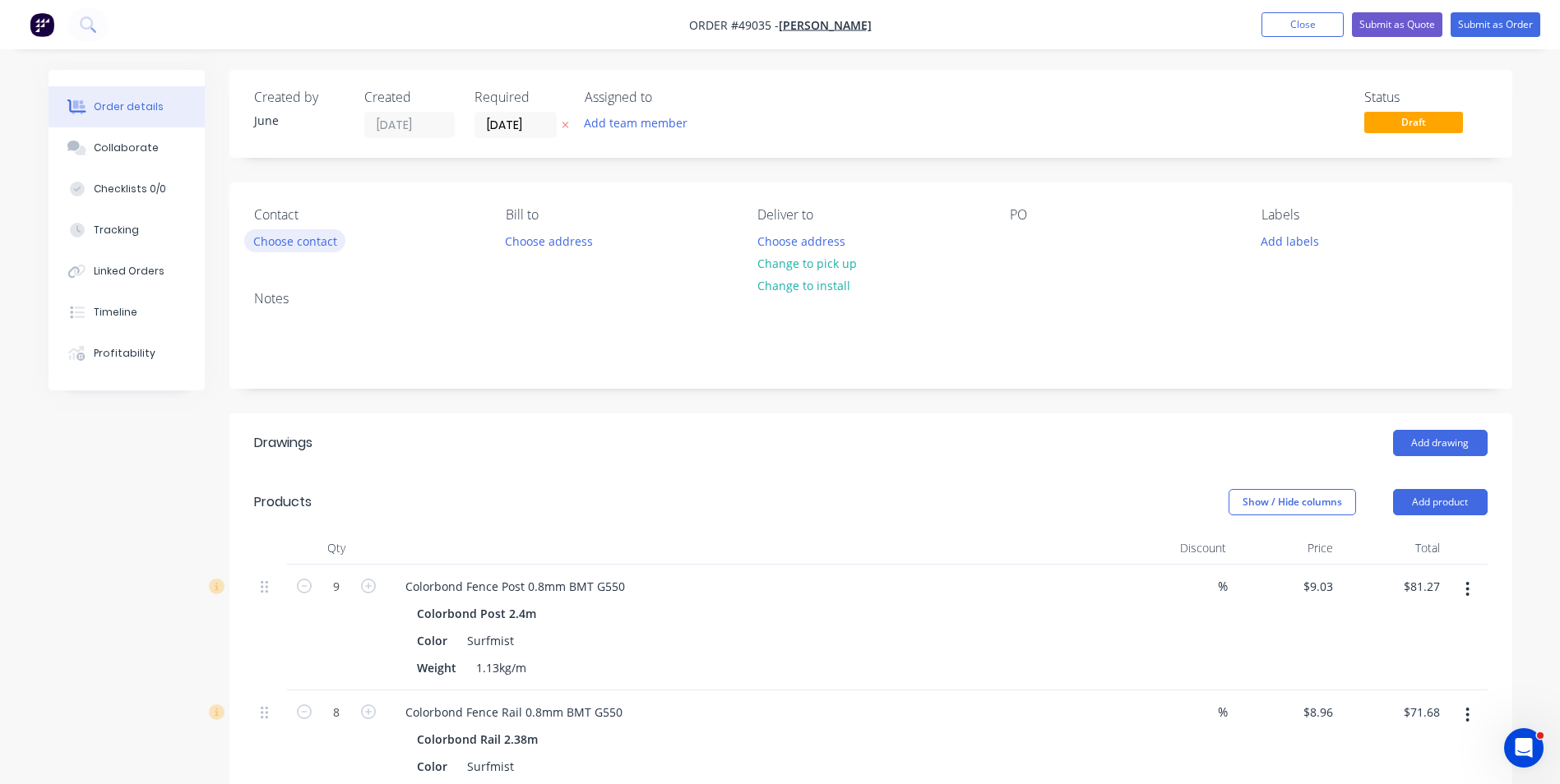
click at [310, 231] on button "Choose contact" at bounding box center [295, 239] width 101 height 22
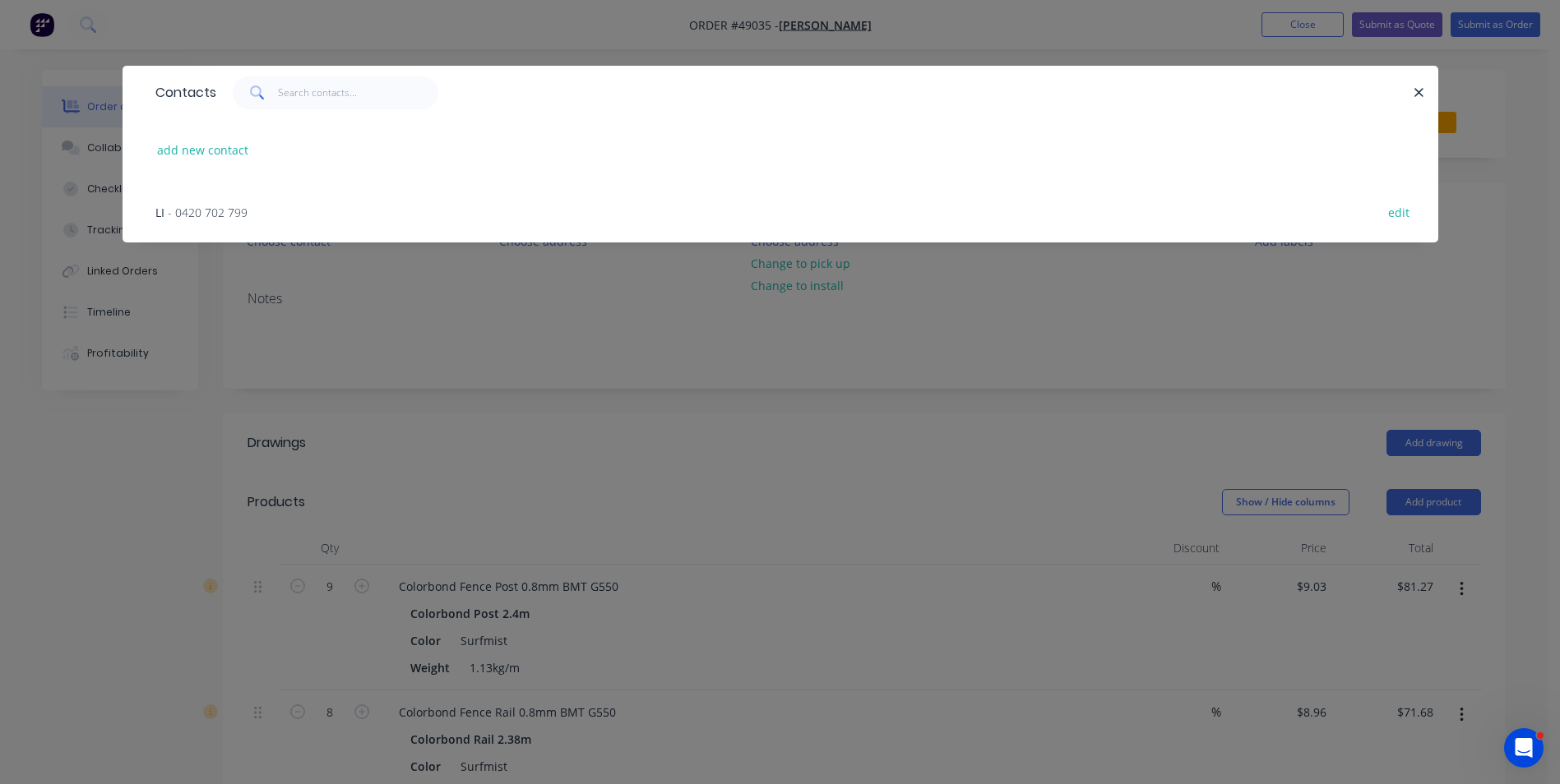
click at [251, 215] on div "LI - 0420 702 799 edit" at bounding box center [780, 212] width 1266 height 62
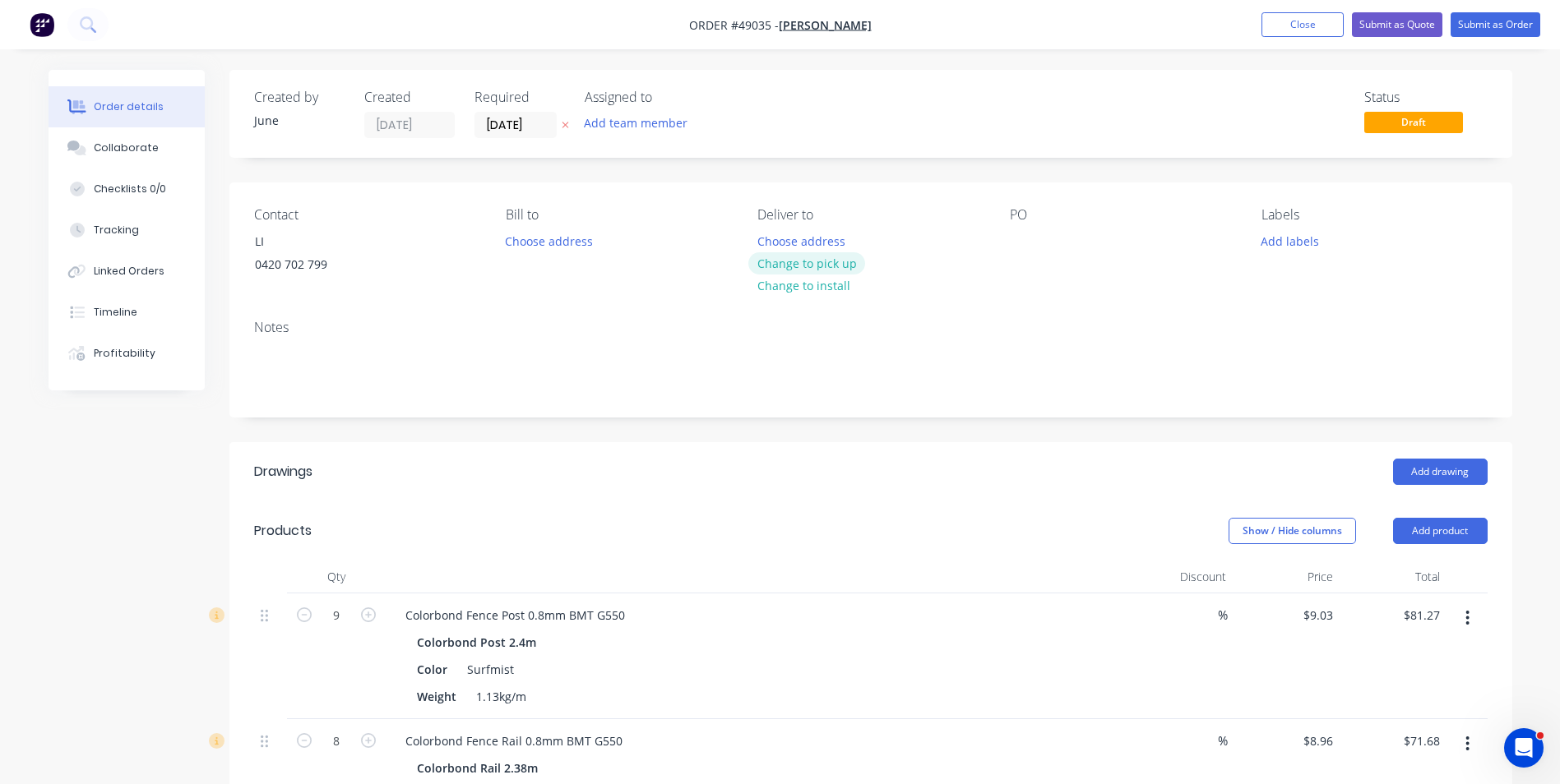
click at [822, 268] on button "Change to pick up" at bounding box center [806, 263] width 116 height 22
click at [1314, 247] on button "Add labels" at bounding box center [1290, 239] width 75 height 22
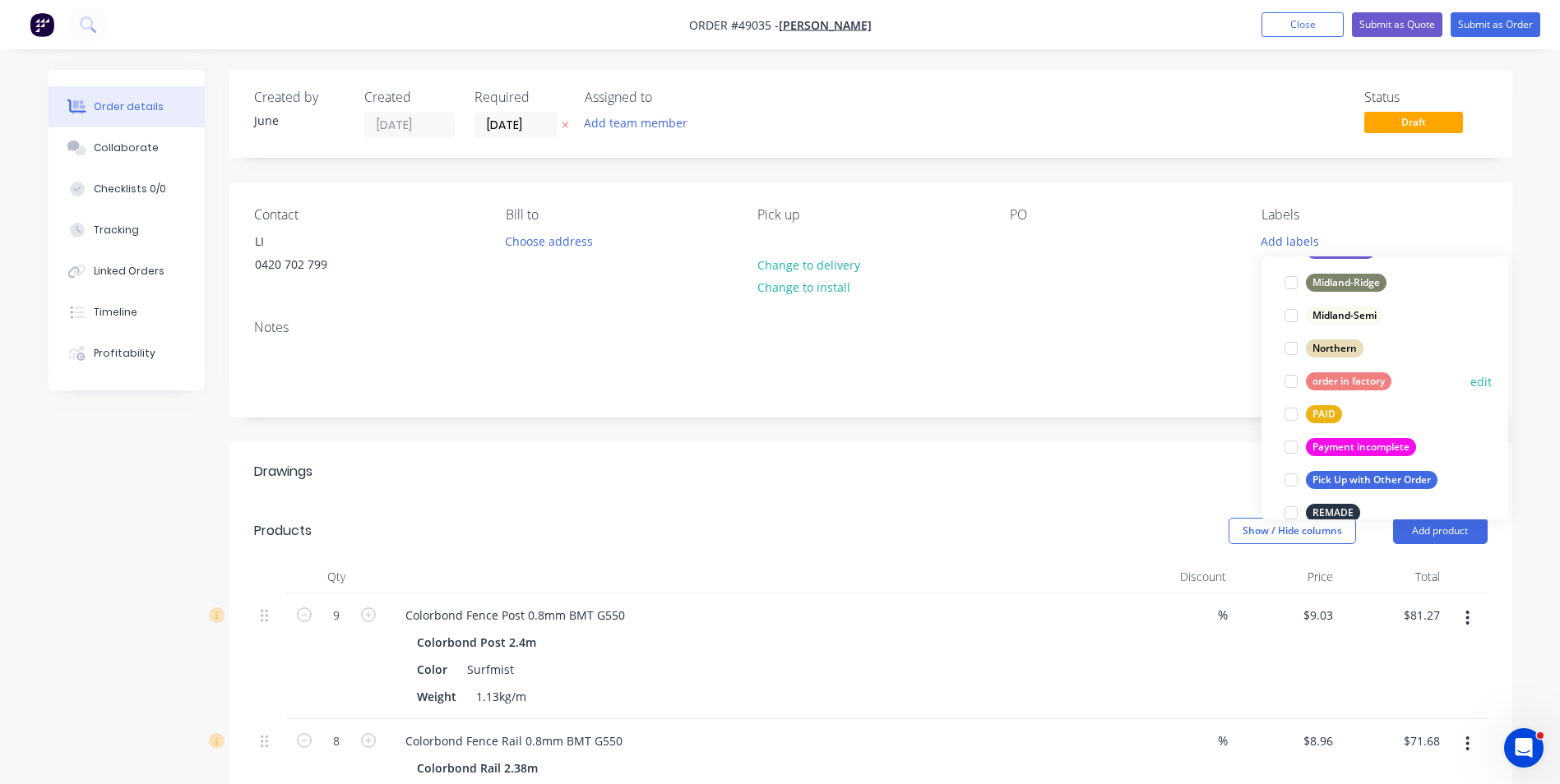
scroll to position [411, 0]
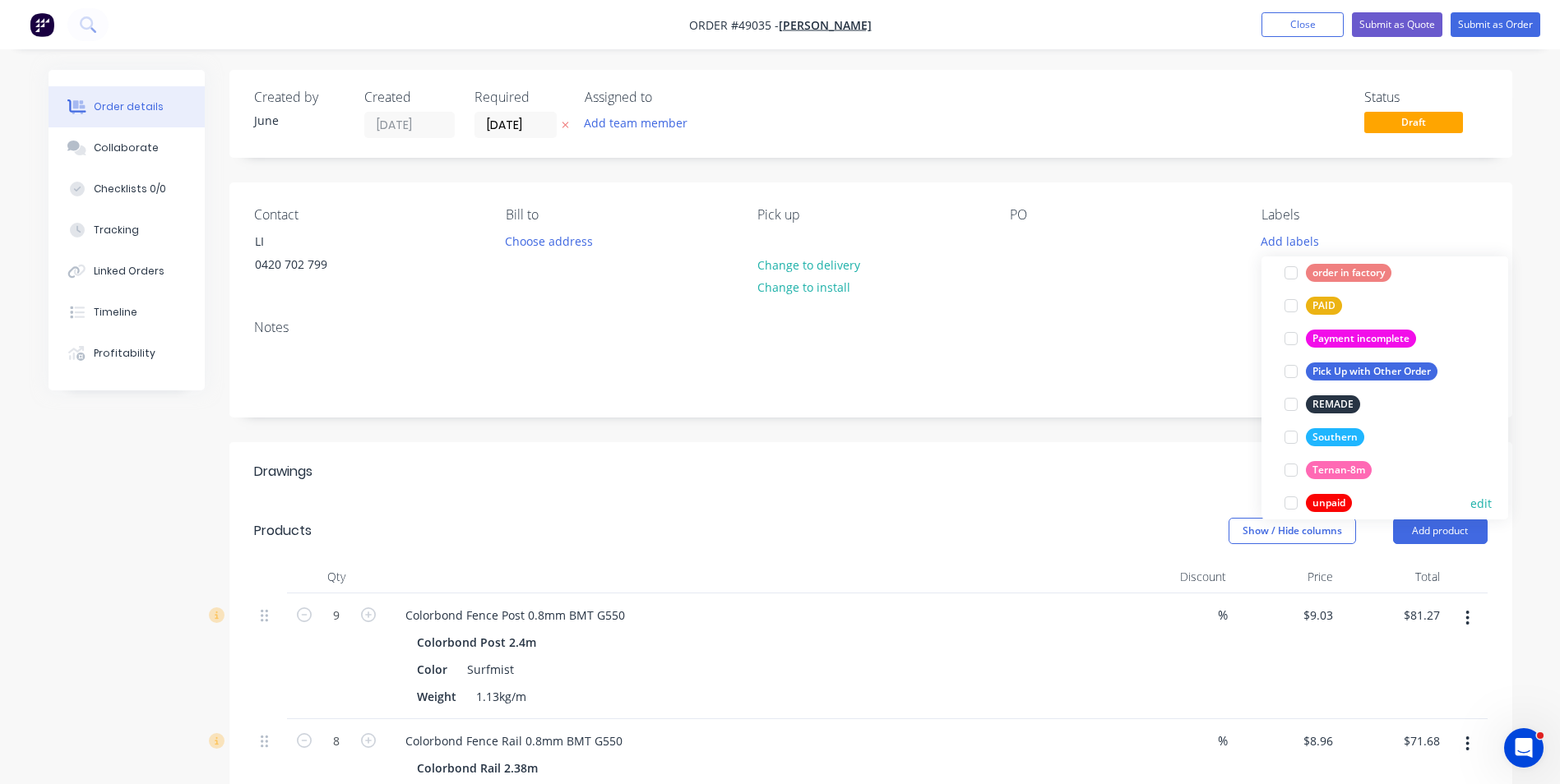
click at [1314, 496] on div "unpaid" at bounding box center [1329, 503] width 46 height 18
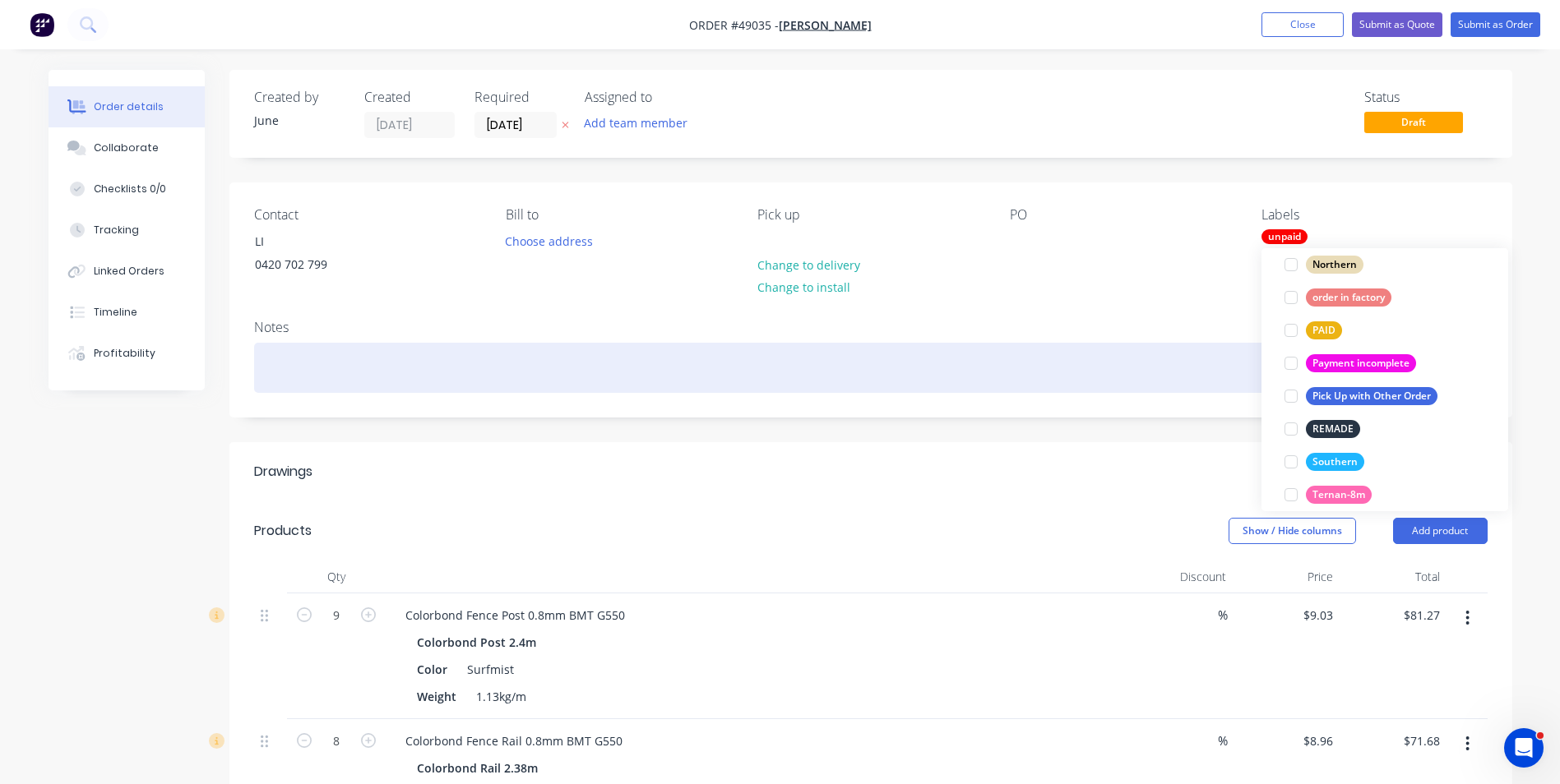
scroll to position [0, 0]
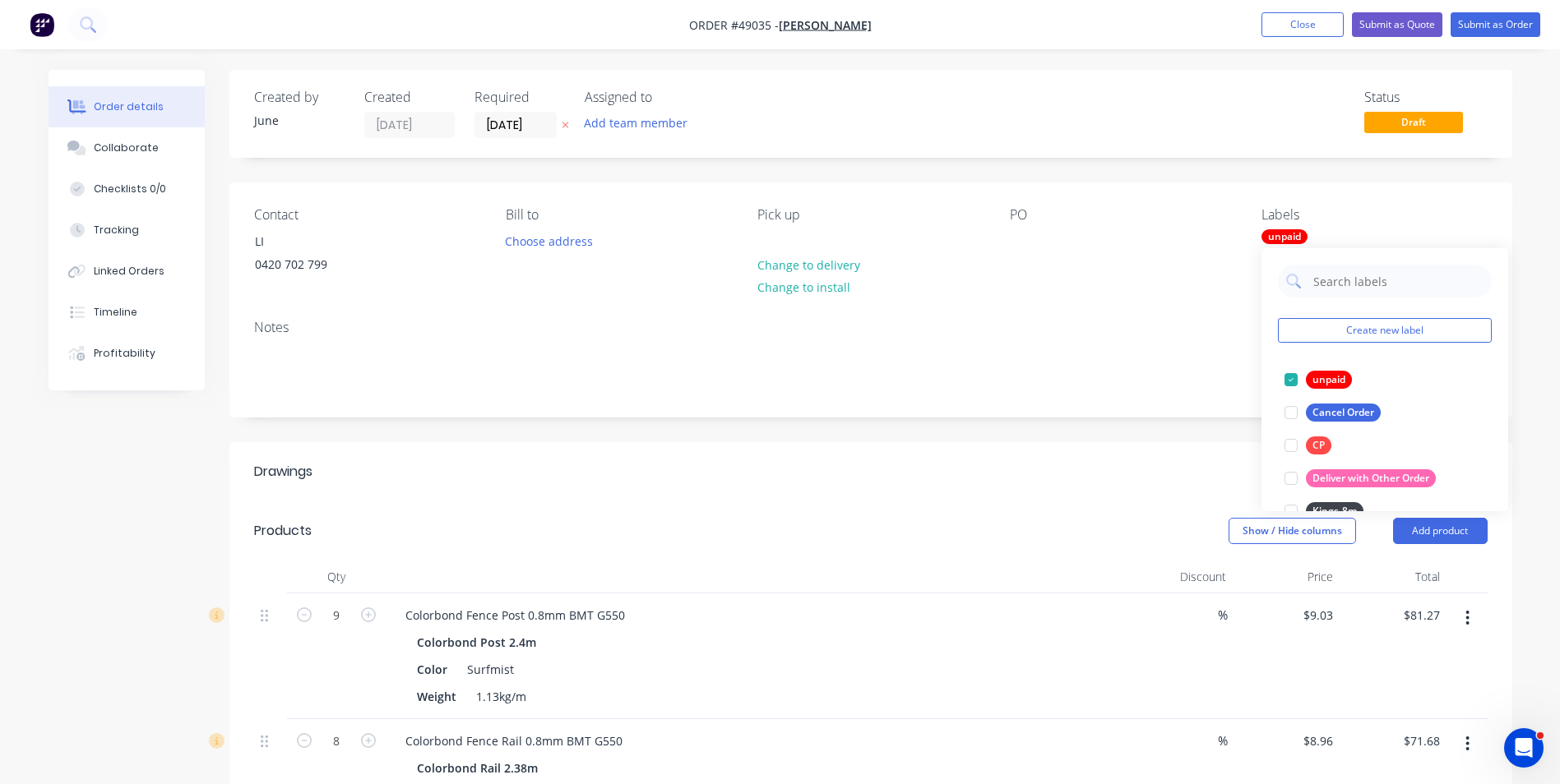
click at [1087, 339] on div "Notes" at bounding box center [870, 361] width 1283 height 110
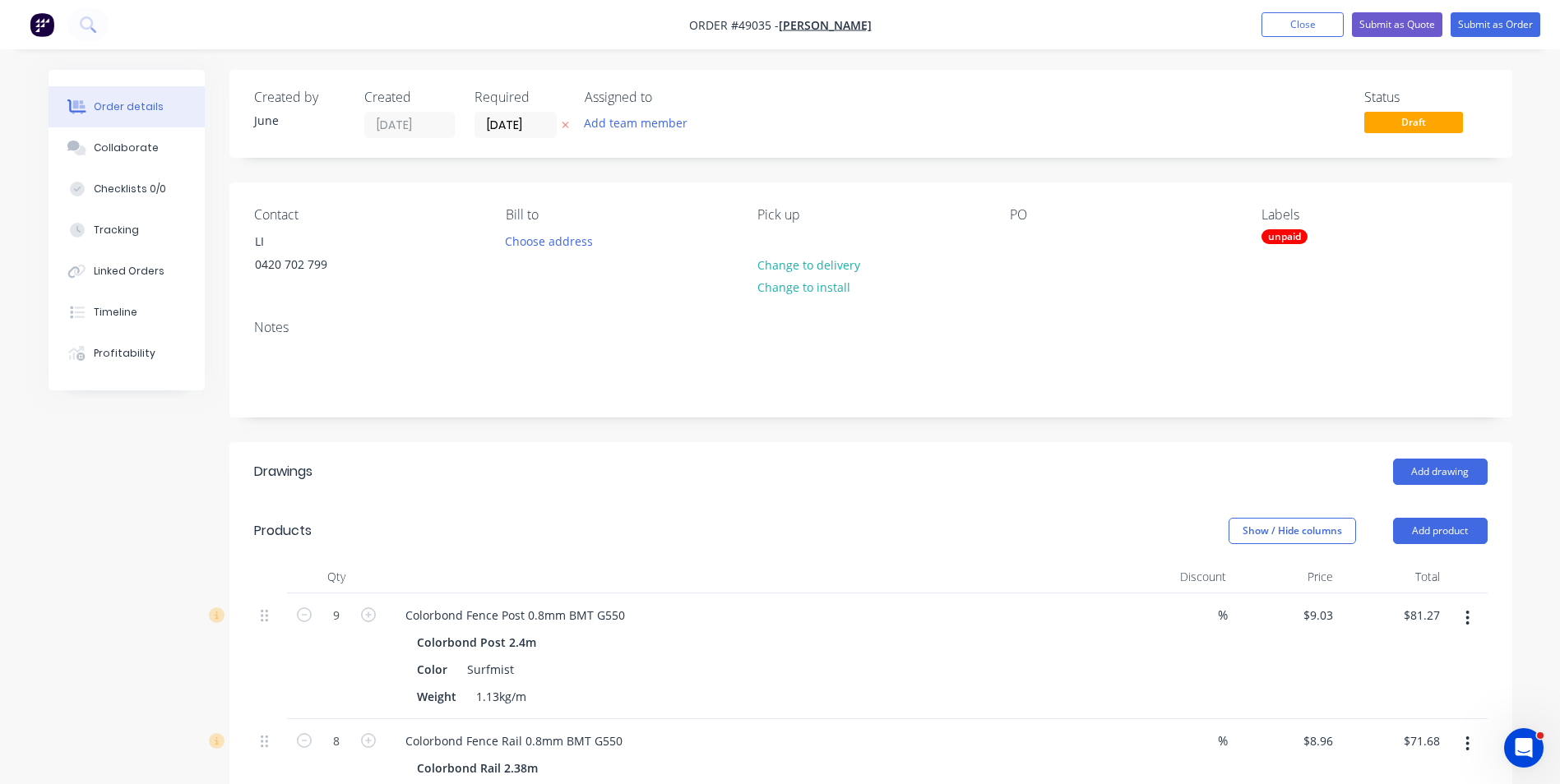
click at [1135, 271] on div "PO" at bounding box center [1122, 244] width 225 height 74
click at [550, 134] on input "[DATE]" at bounding box center [515, 125] width 80 height 25
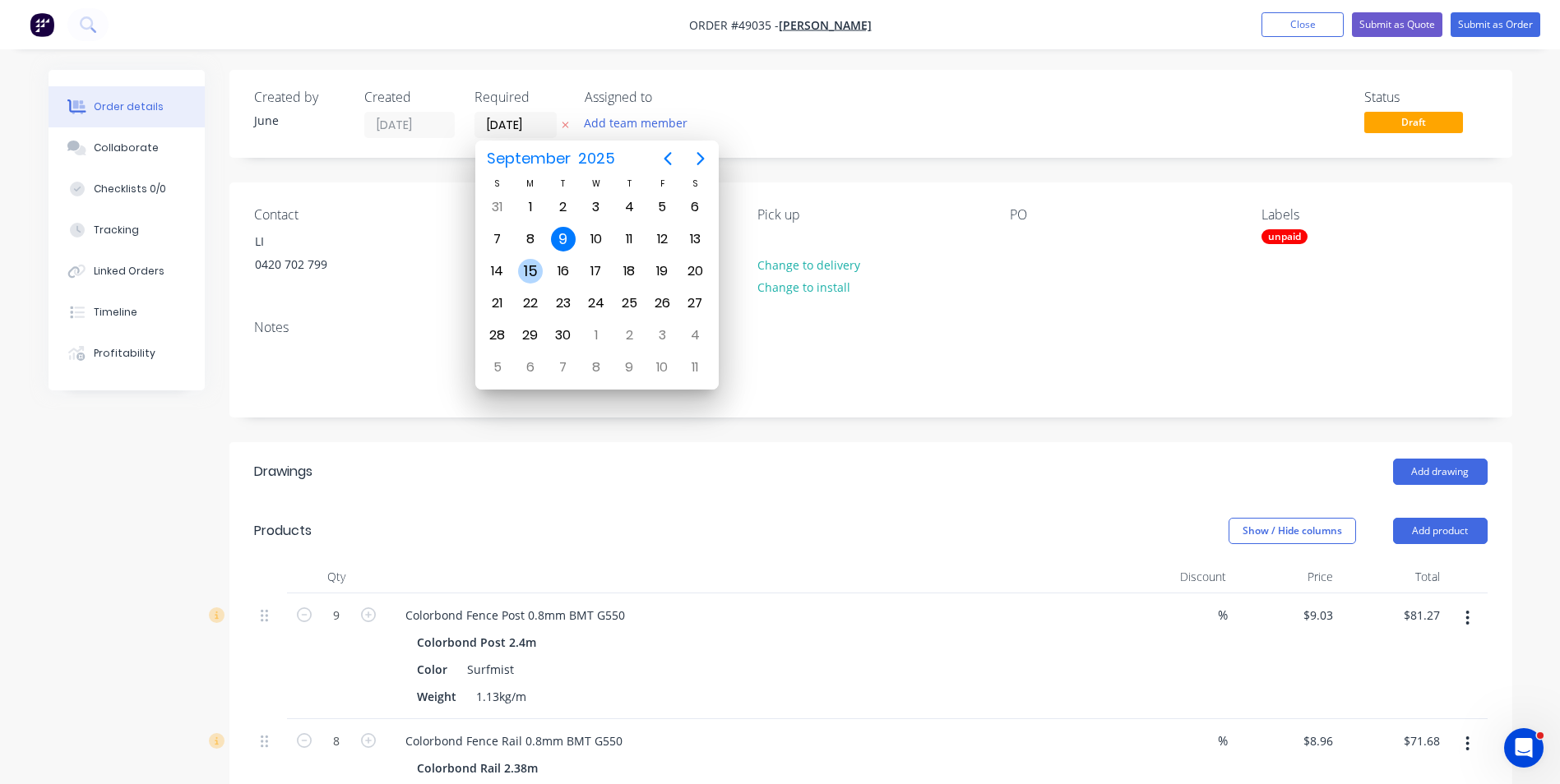
click at [531, 271] on div "15" at bounding box center [530, 271] width 25 height 25
type input "15/09/25"
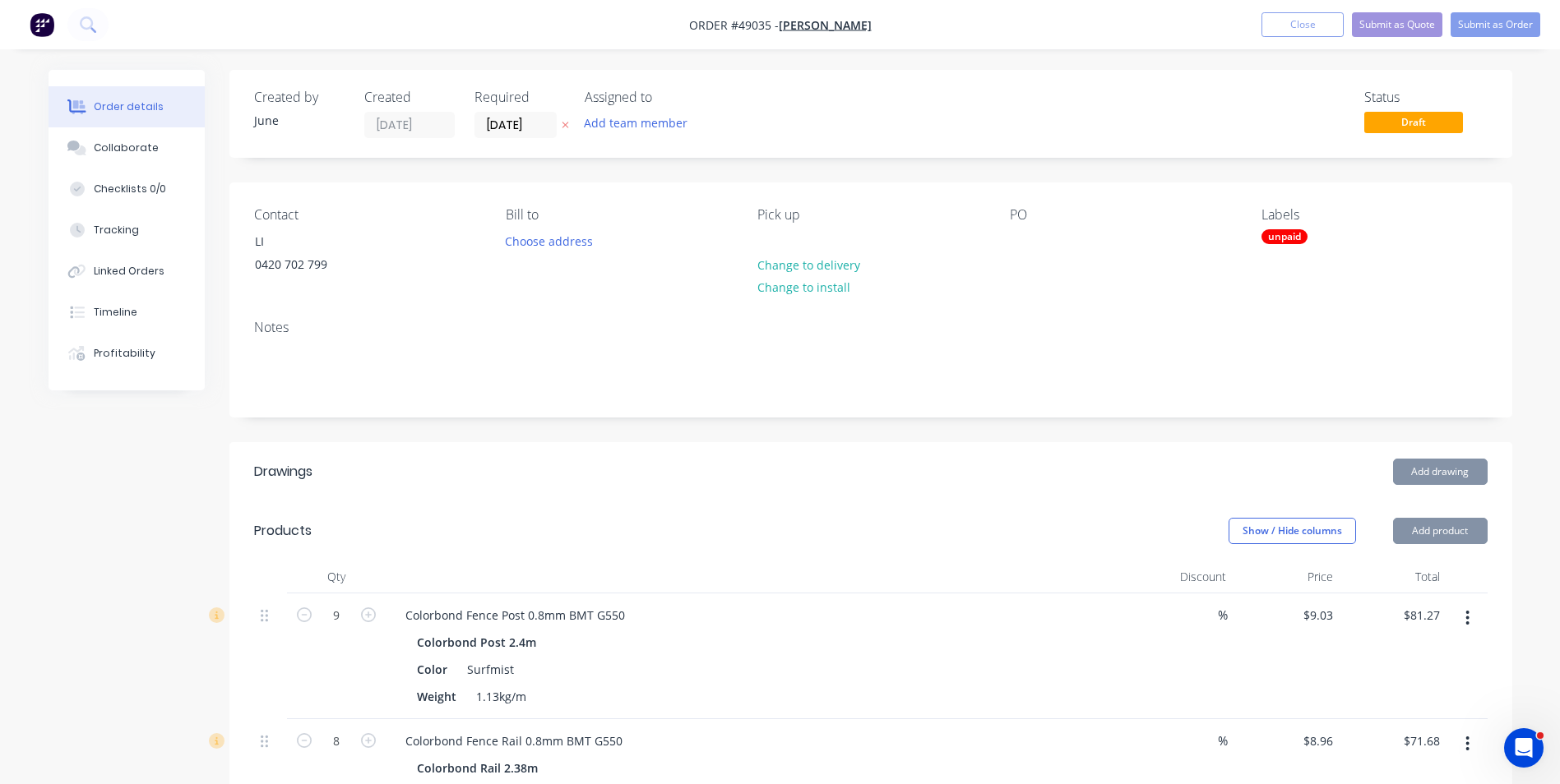
click at [995, 124] on div "Status Draft" at bounding box center [1118, 113] width 738 height 49
click at [1480, 24] on button "Submit as Order" at bounding box center [1495, 25] width 90 height 25
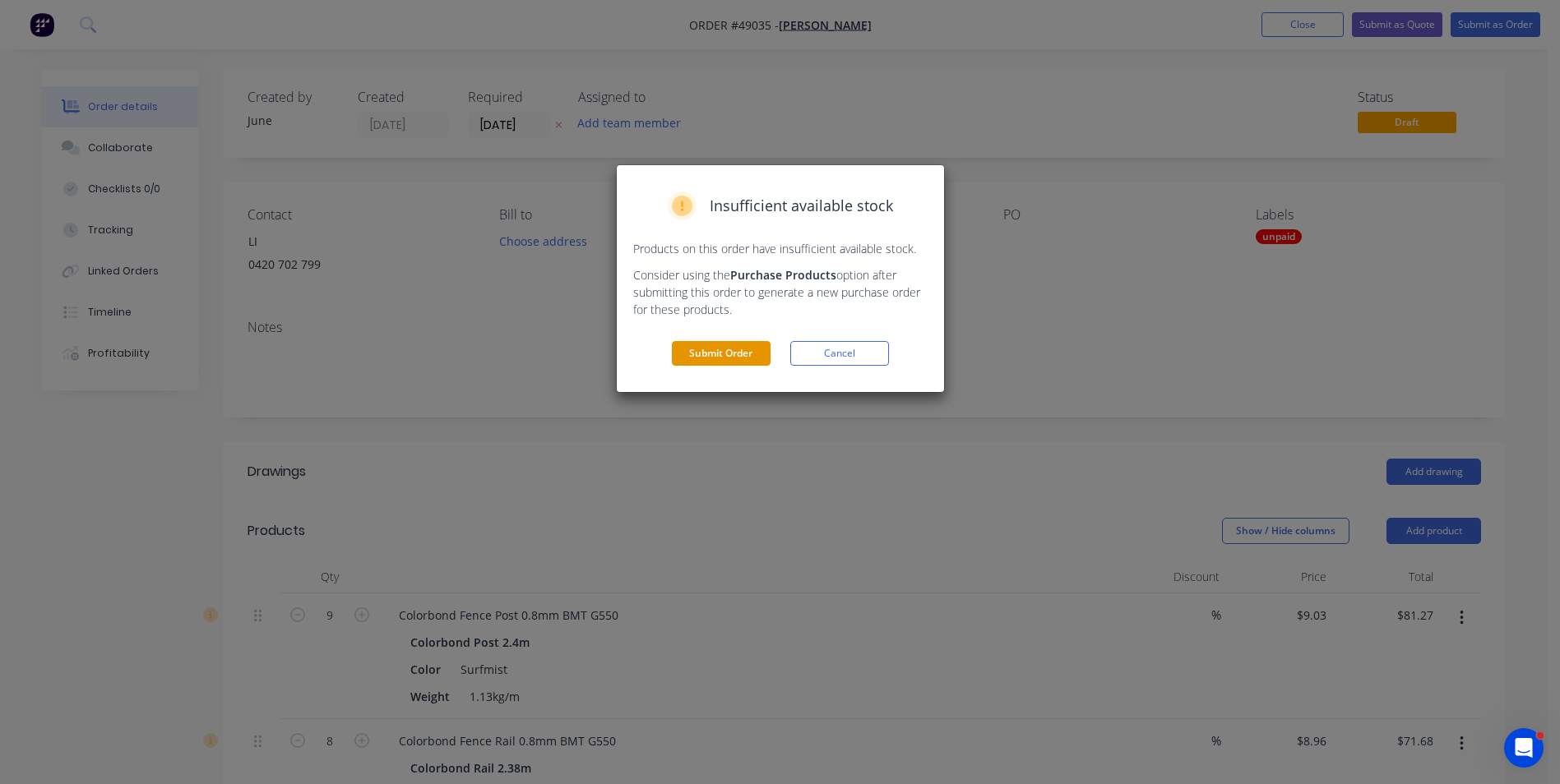
click at [705, 359] on button "Submit Order" at bounding box center [720, 354] width 98 height 25
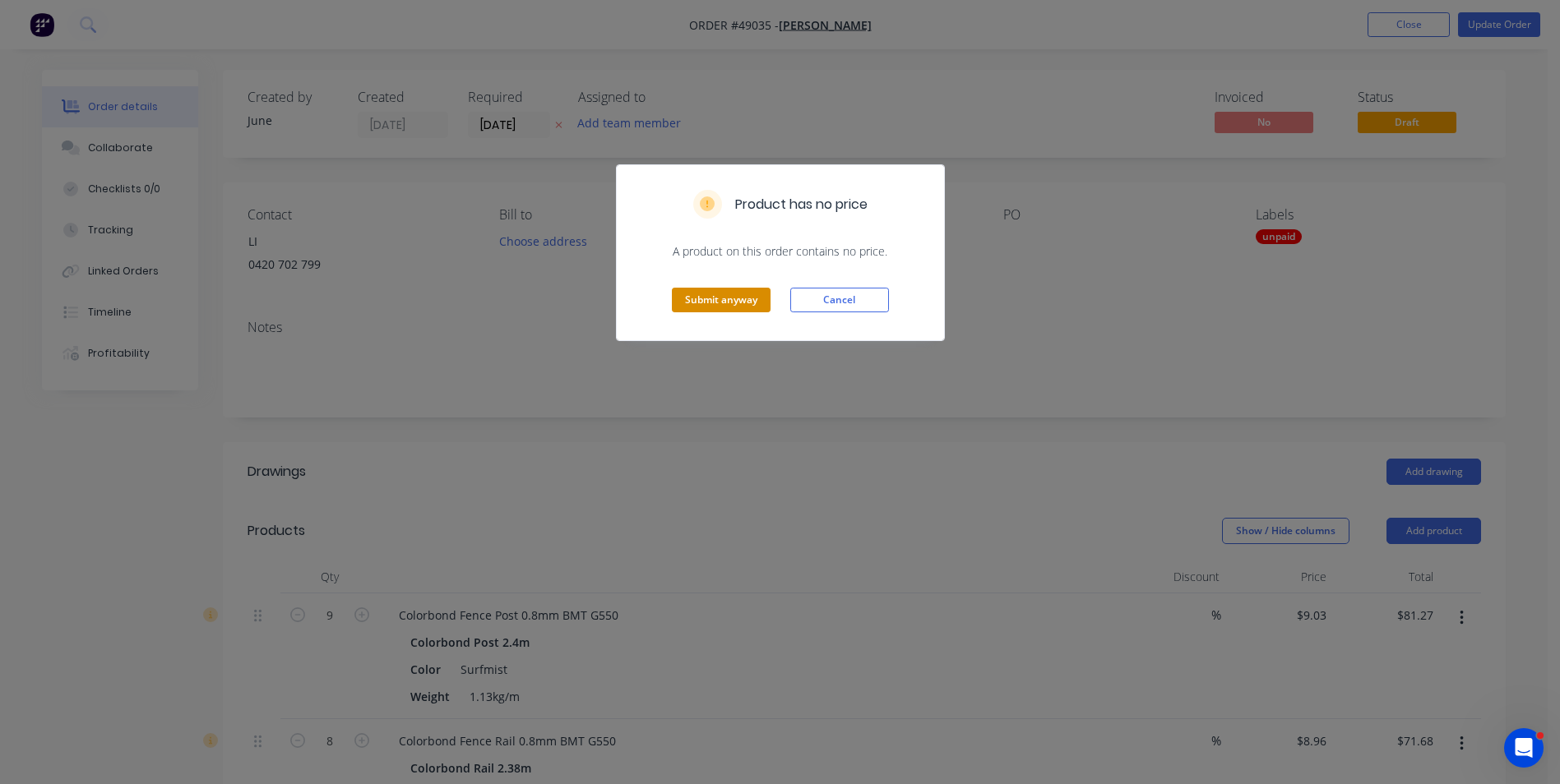
click at [723, 296] on button "Submit anyway" at bounding box center [720, 300] width 98 height 25
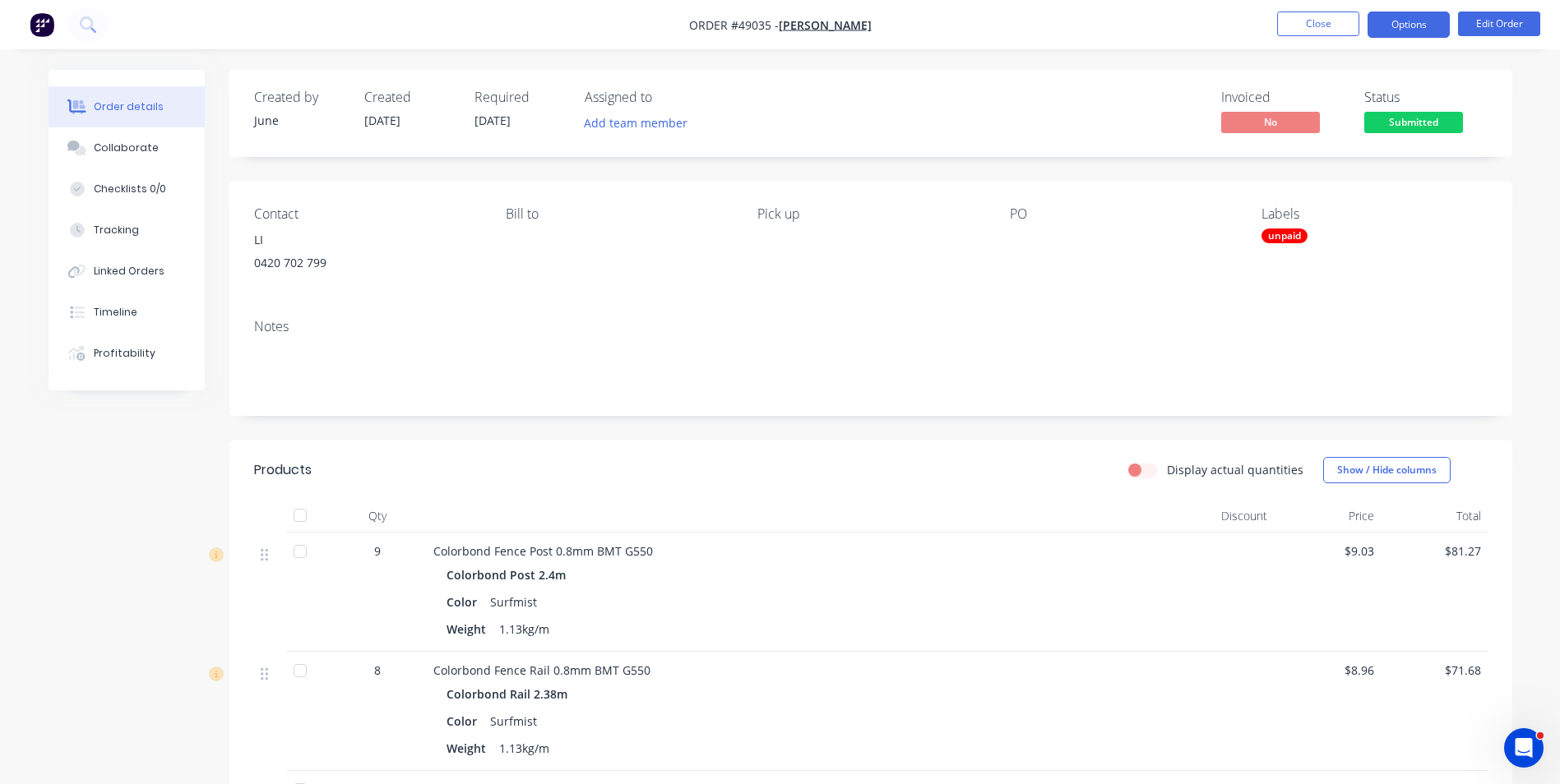
click at [1432, 29] on button "Options" at bounding box center [1408, 25] width 82 height 27
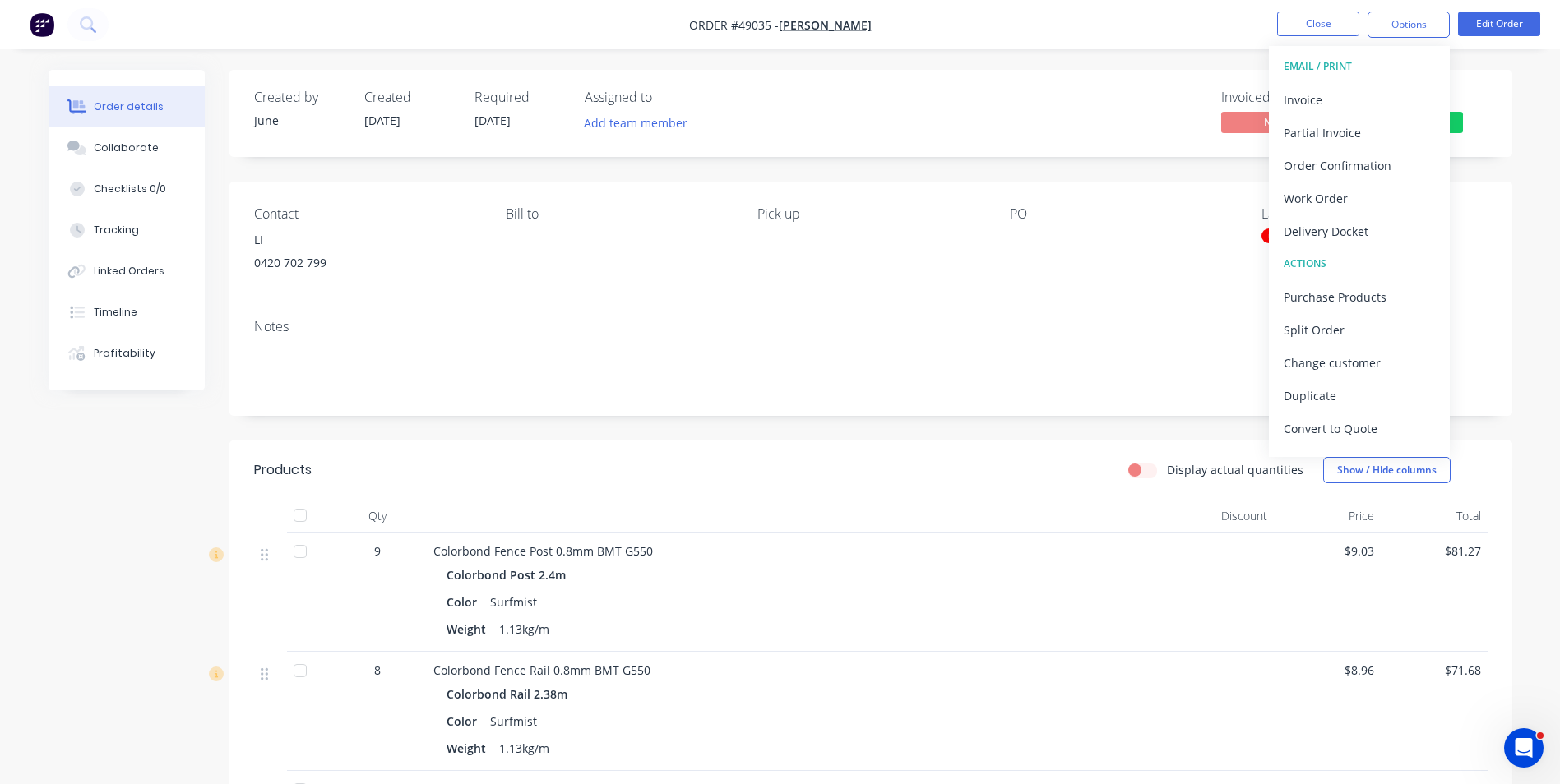
click at [1045, 731] on div "Color Surfmist" at bounding box center [797, 721] width 700 height 24
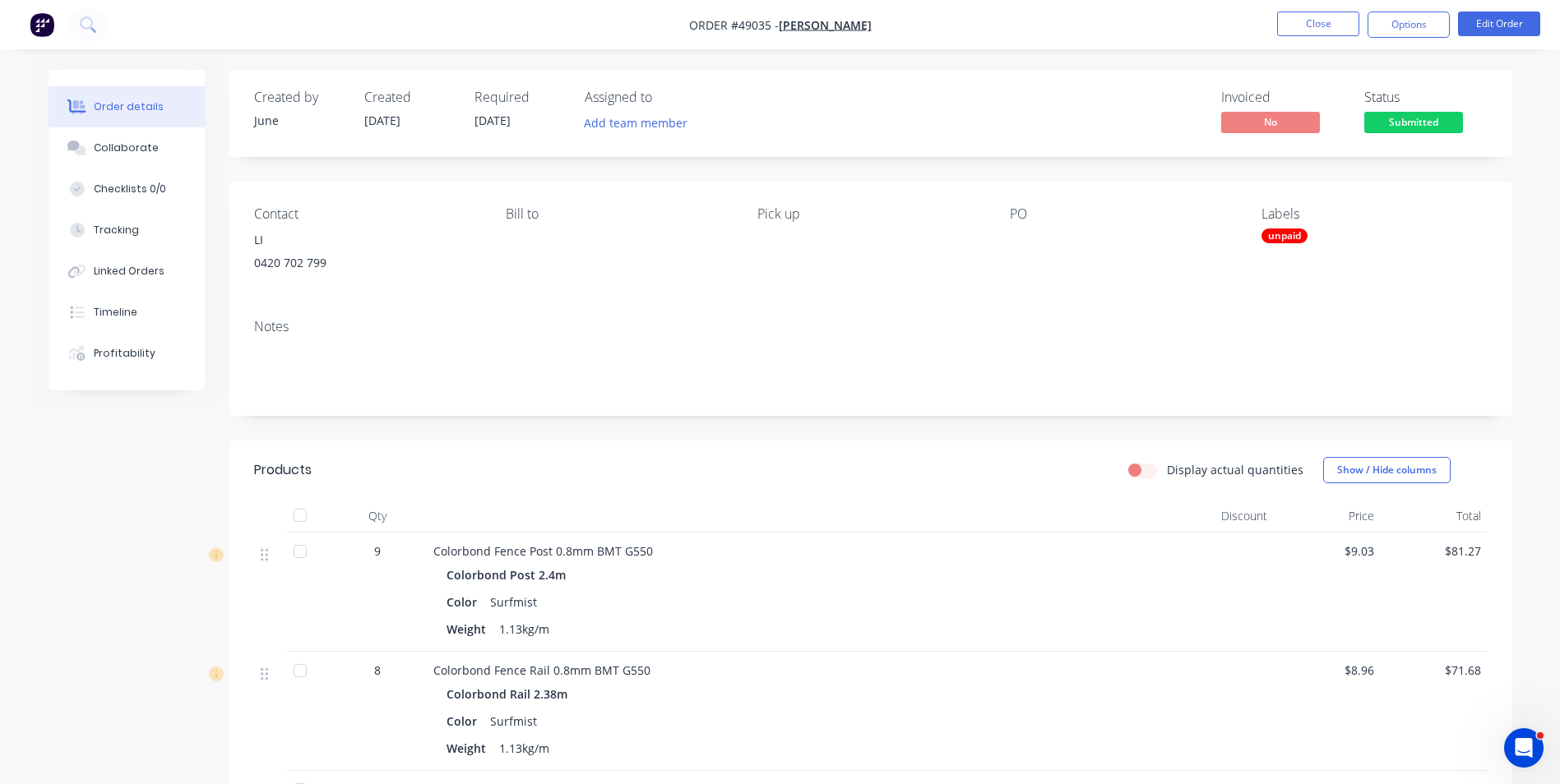
click at [1116, 246] on div at bounding box center [1112, 240] width 205 height 23
click at [1425, 12] on button "Options" at bounding box center [1408, 25] width 82 height 27
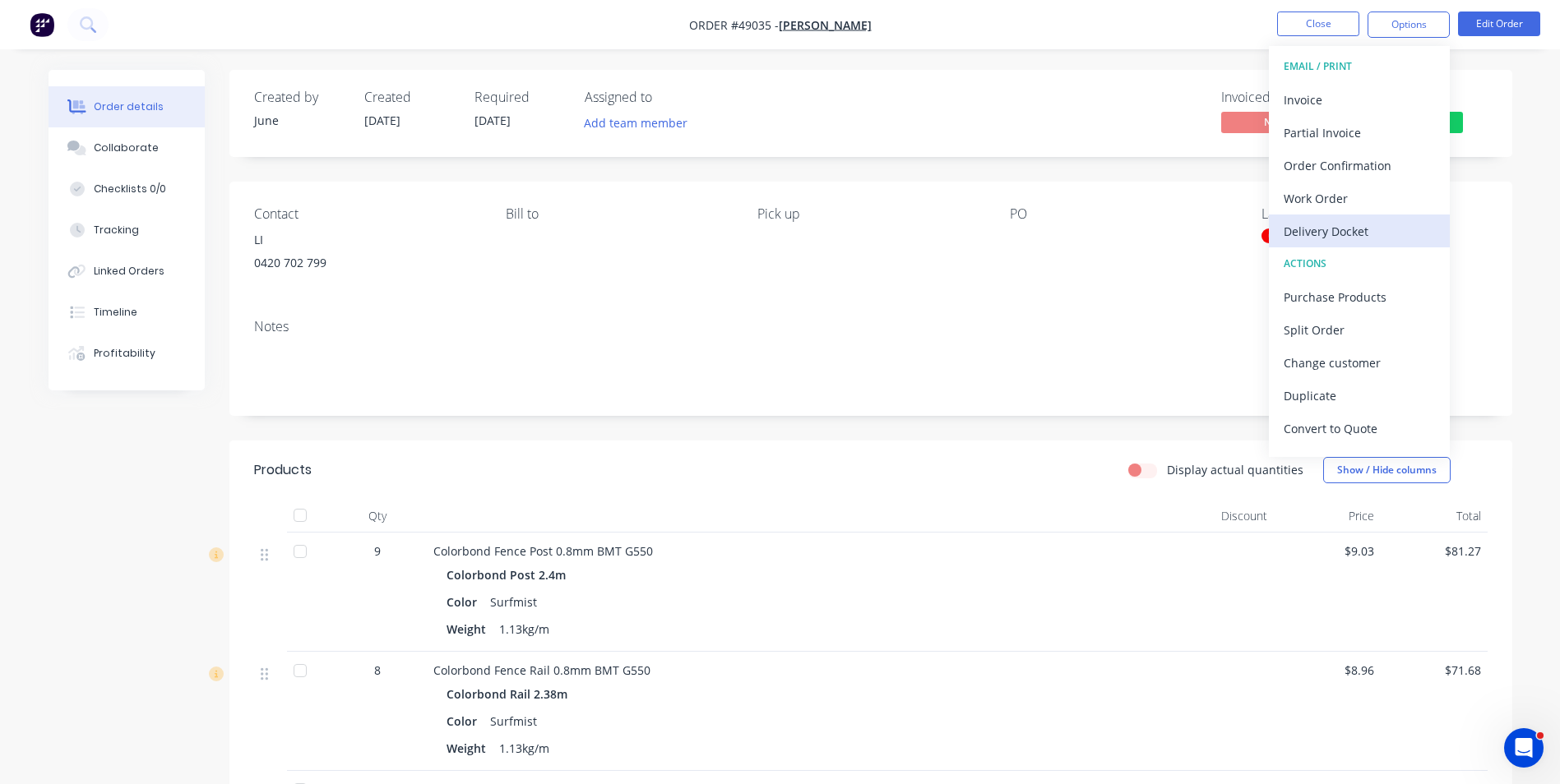
click at [1373, 229] on div "Delivery Docket" at bounding box center [1359, 231] width 152 height 24
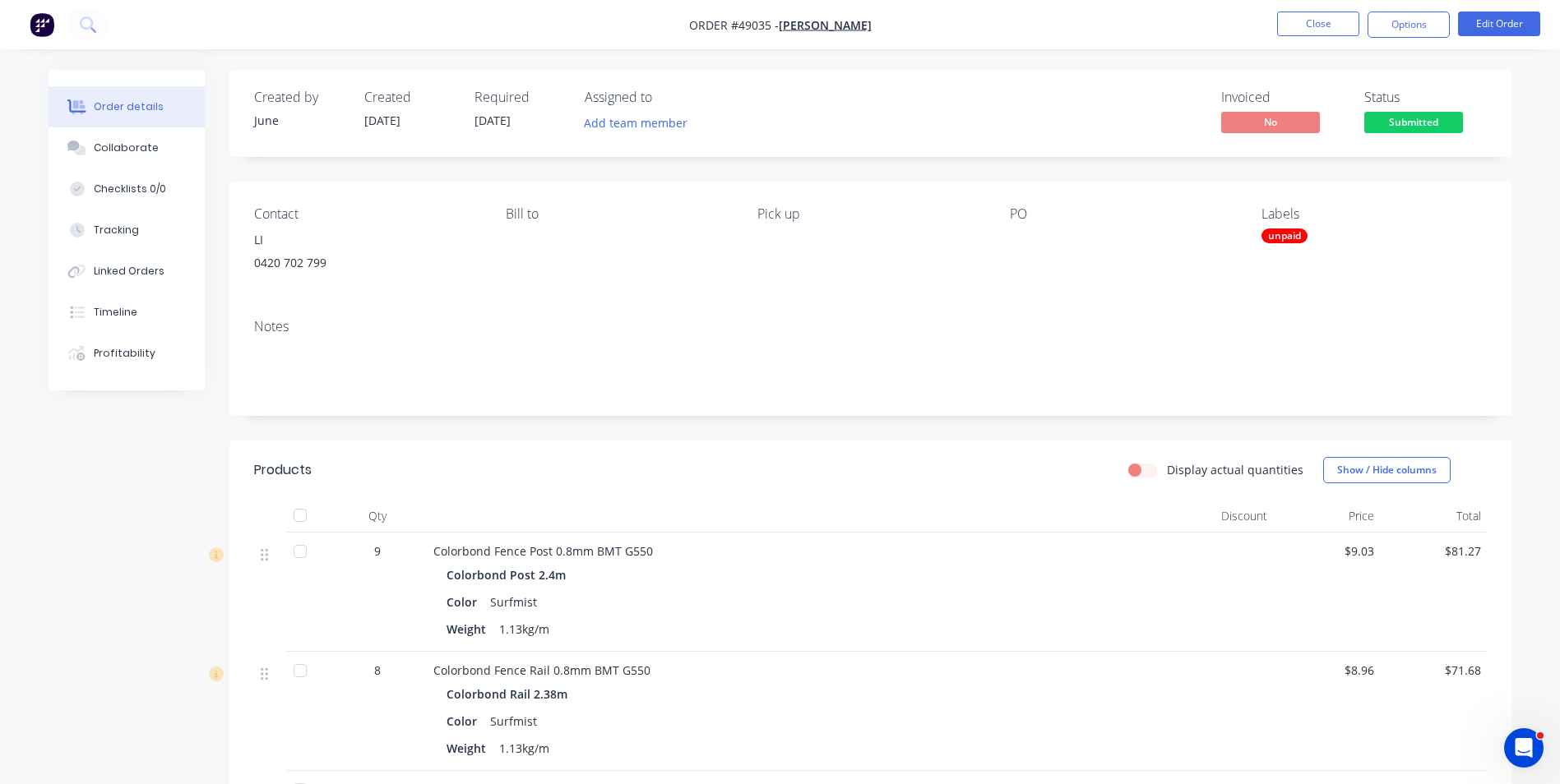
click at [1027, 257] on div "PO" at bounding box center [1122, 243] width 225 height 74
click at [1292, 34] on button "Close" at bounding box center [1318, 24] width 82 height 25
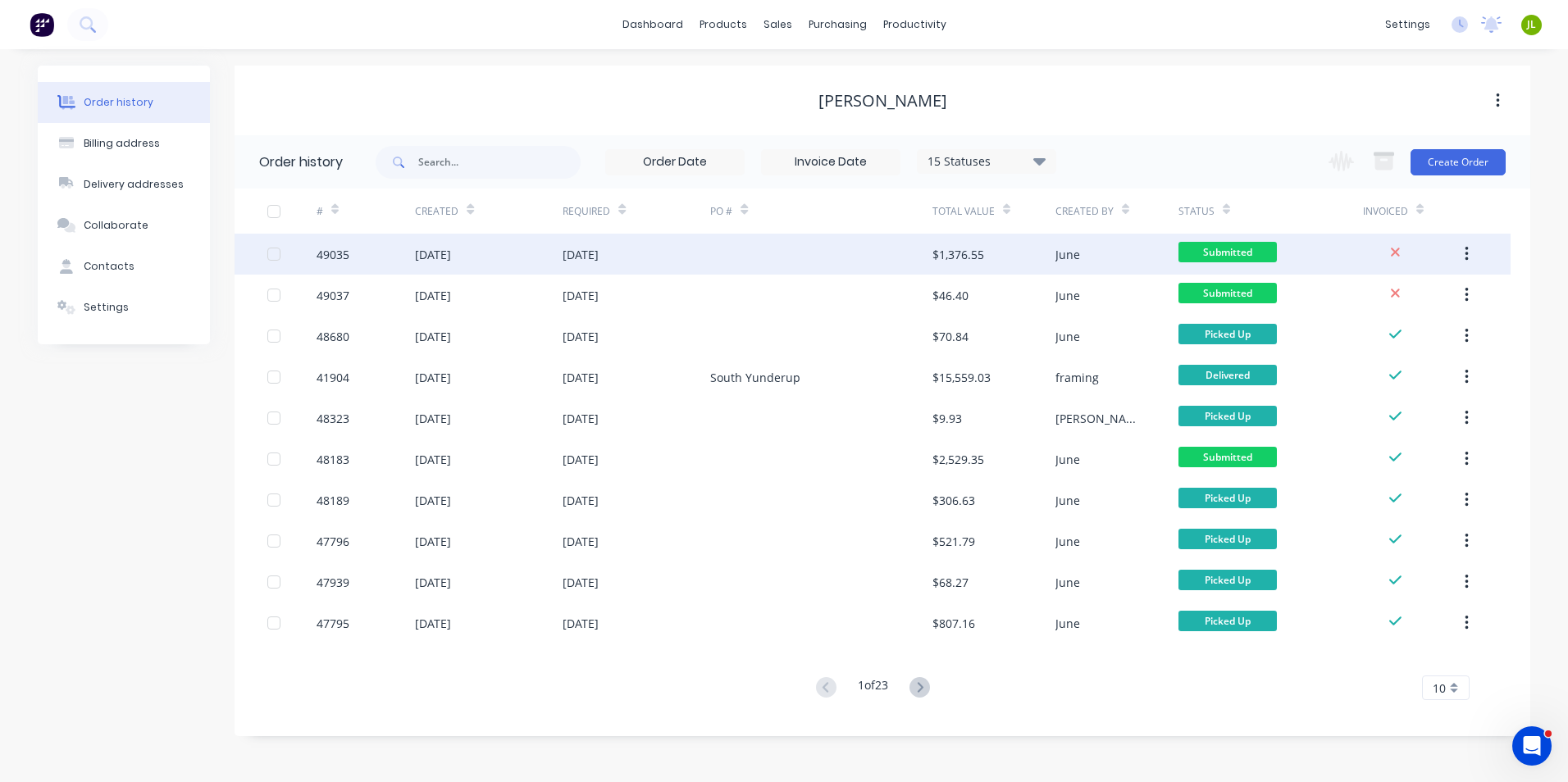
click at [847, 264] on div at bounding box center [820, 254] width 222 height 41
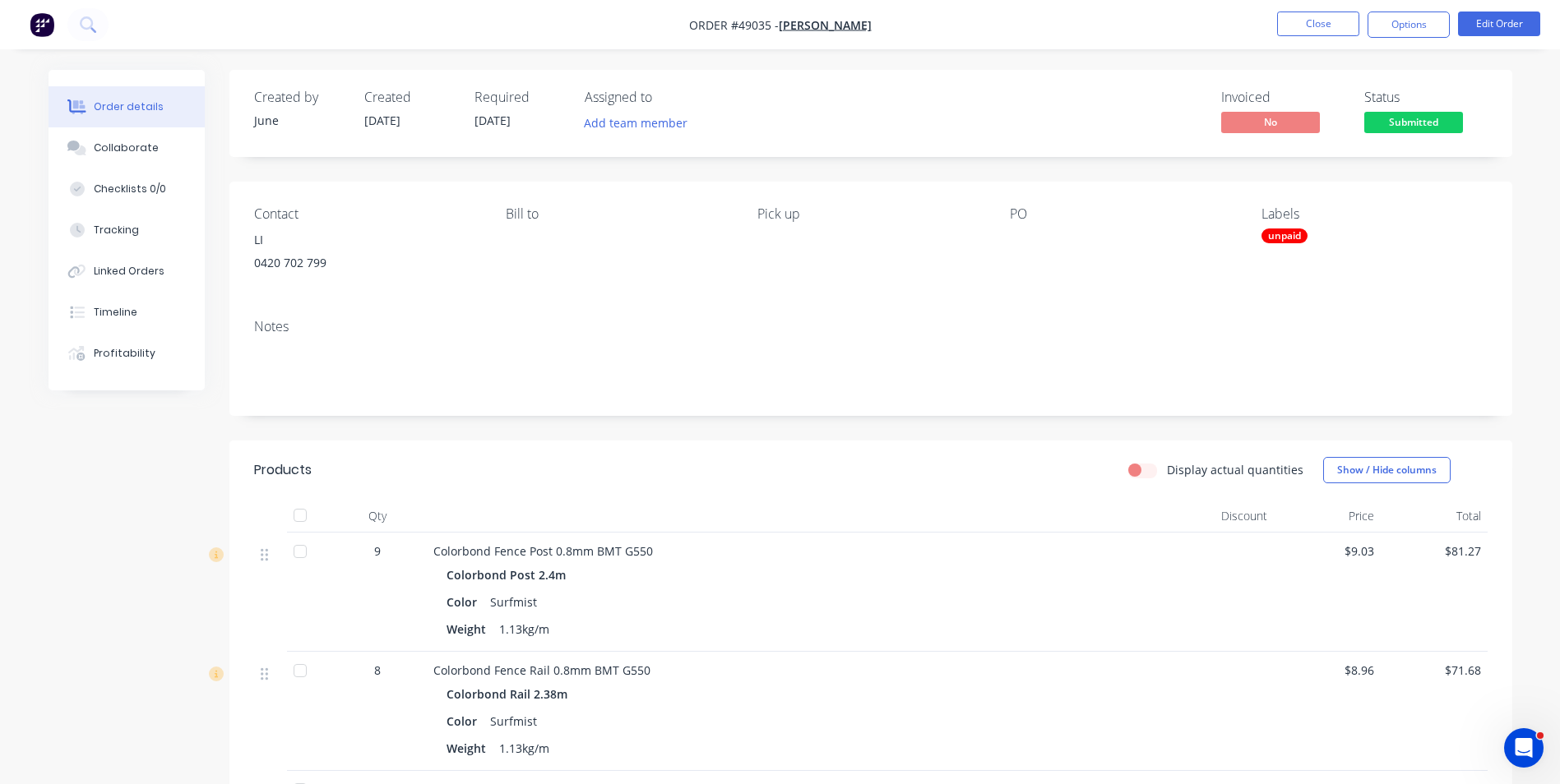
drag, startPoint x: 1009, startPoint y: 238, endPoint x: 1021, endPoint y: 235, distance: 12.4
click at [1010, 237] on div at bounding box center [1112, 240] width 205 height 23
click at [1021, 235] on div at bounding box center [1112, 240] width 205 height 23
click at [999, 241] on div "Contact LI 0420 702 799 Bill to Pick up PO Labels unpaid" at bounding box center [870, 243] width 1283 height 124
click at [1021, 229] on div at bounding box center [1112, 240] width 205 height 23
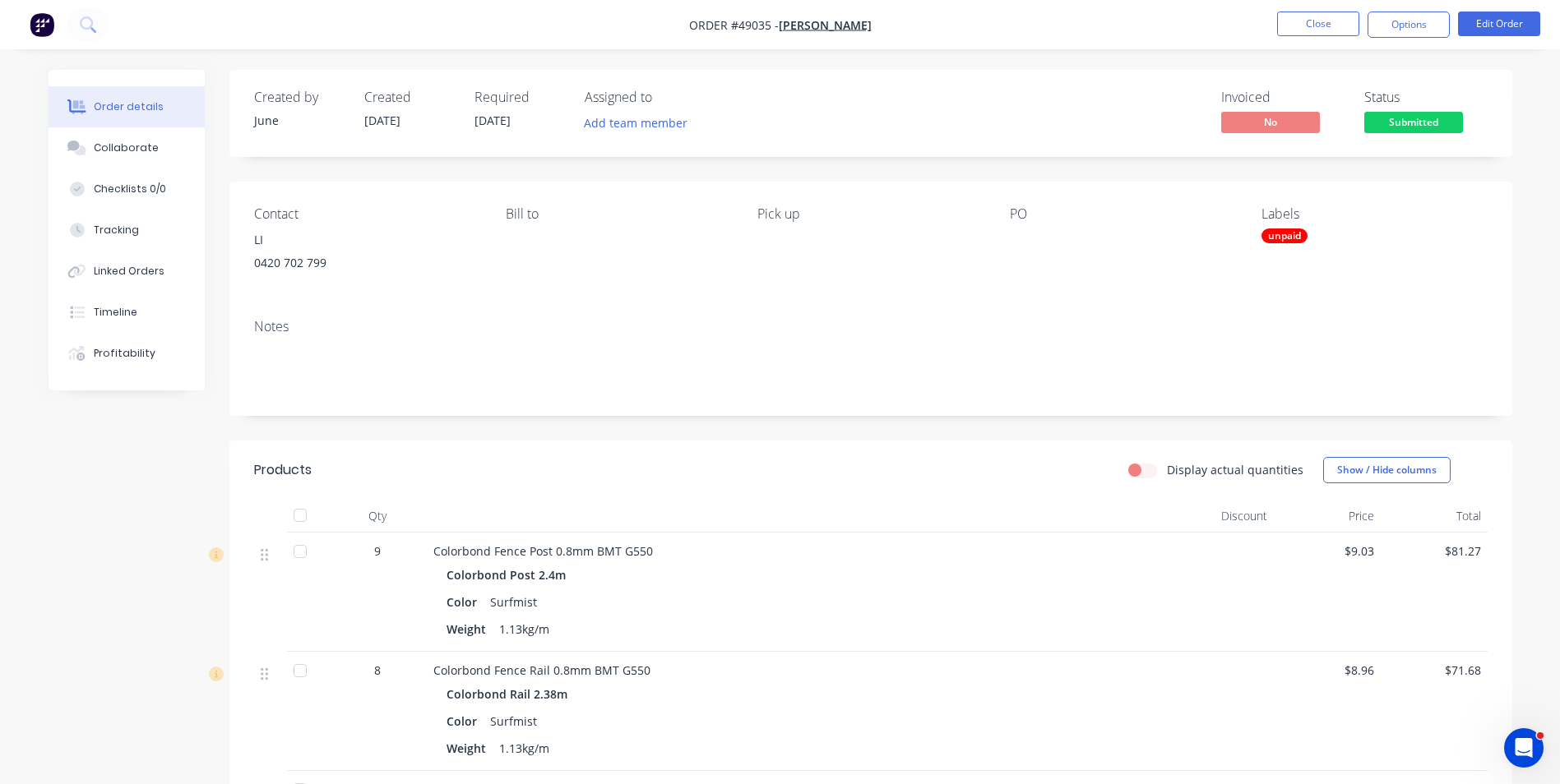
click at [1021, 229] on div at bounding box center [1112, 240] width 205 height 23
click at [1309, 27] on button "Close" at bounding box center [1318, 24] width 82 height 25
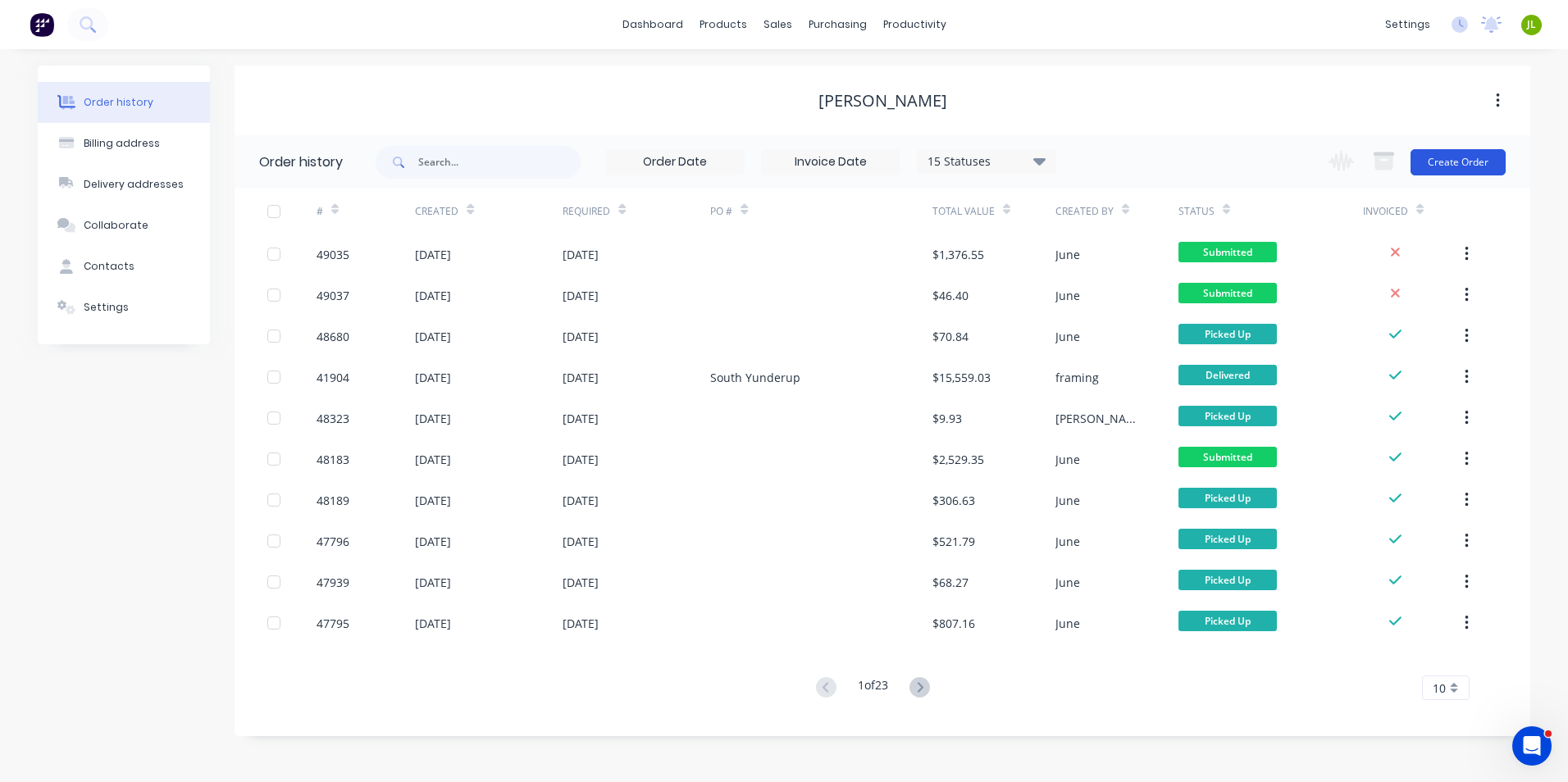
click at [1446, 167] on button "Create Order" at bounding box center [1458, 163] width 95 height 27
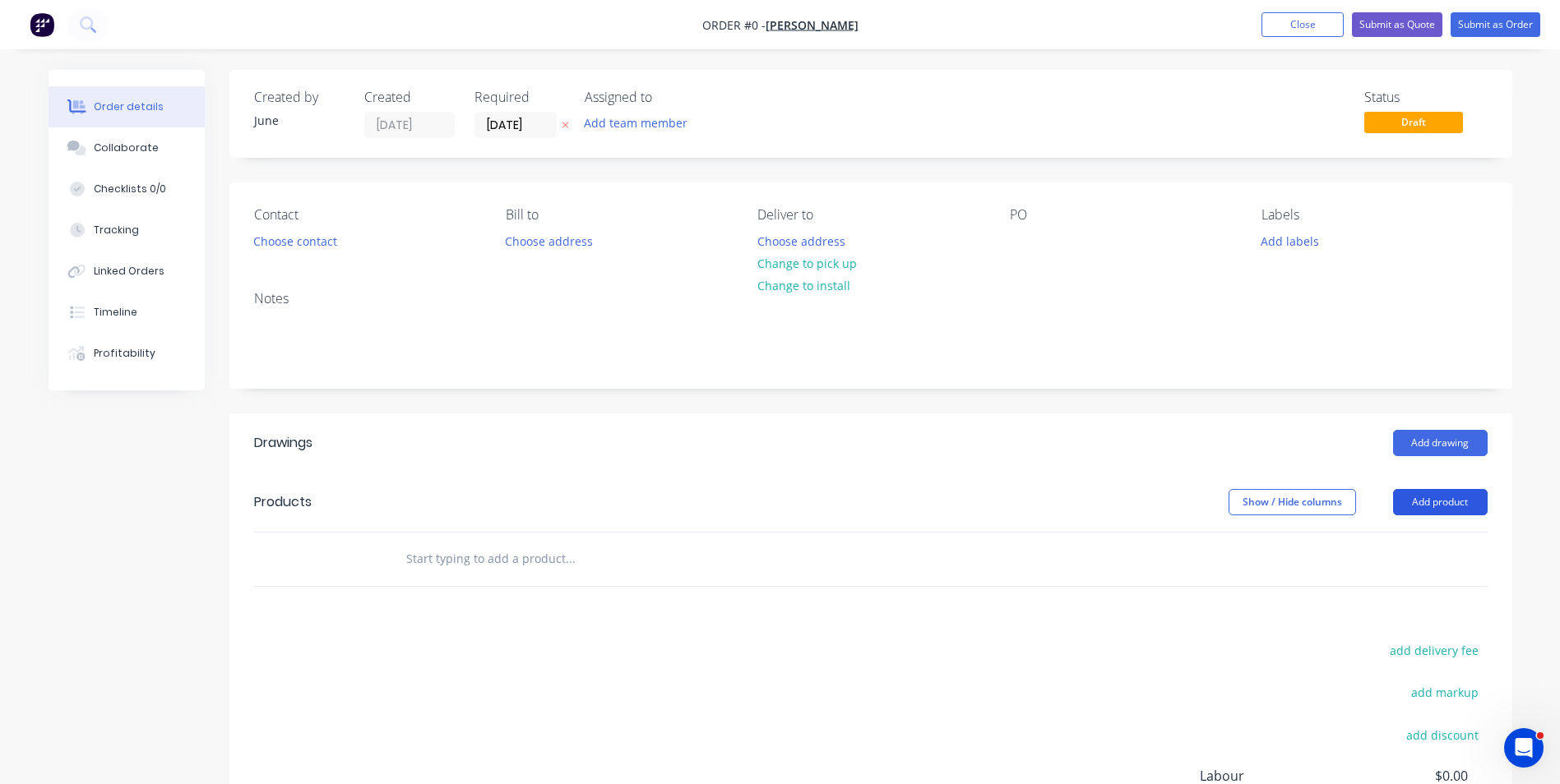
click at [1465, 497] on button "Add product" at bounding box center [1440, 503] width 94 height 27
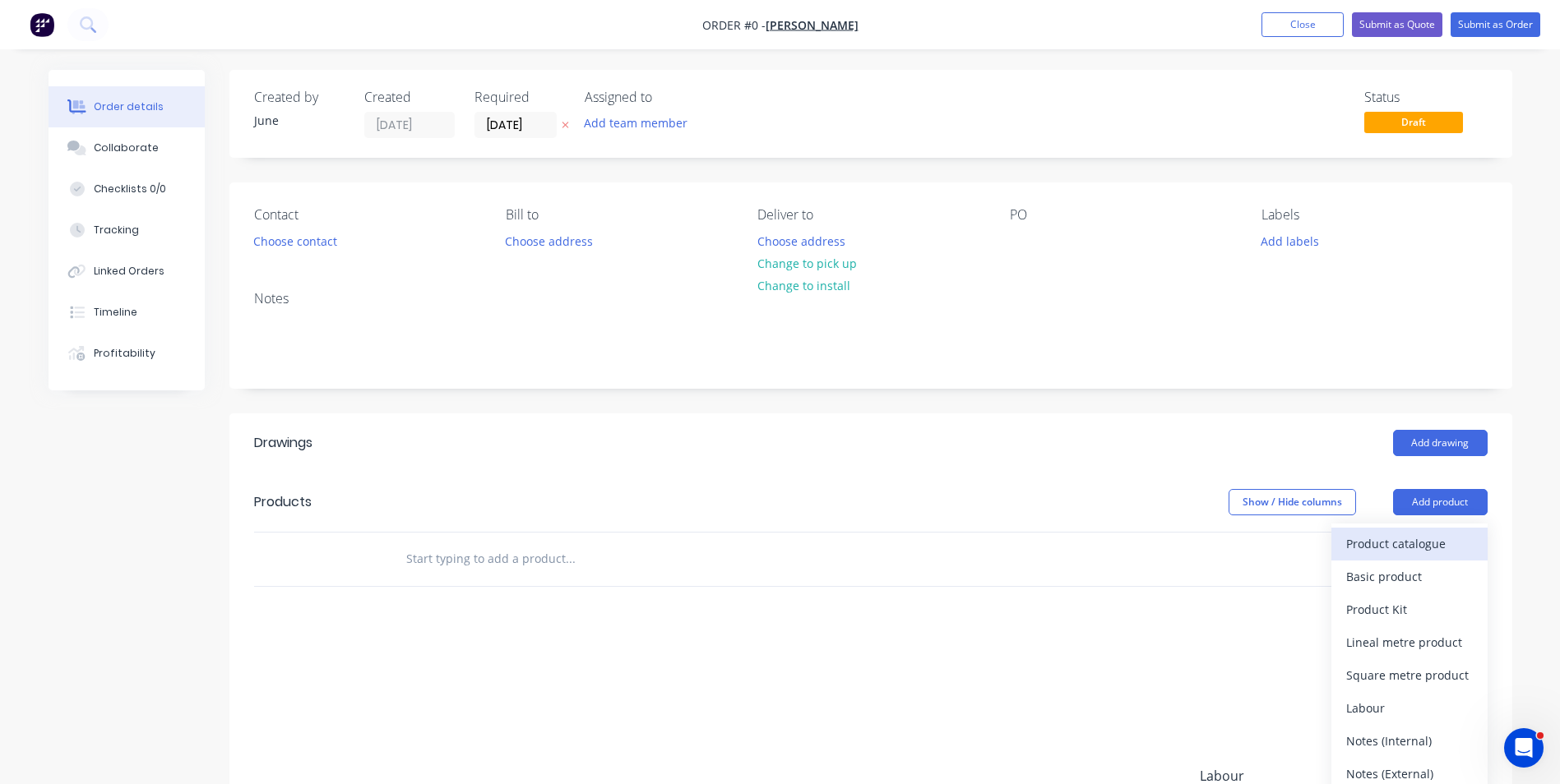
click at [1423, 549] on div "Product catalogue" at bounding box center [1409, 544] width 127 height 24
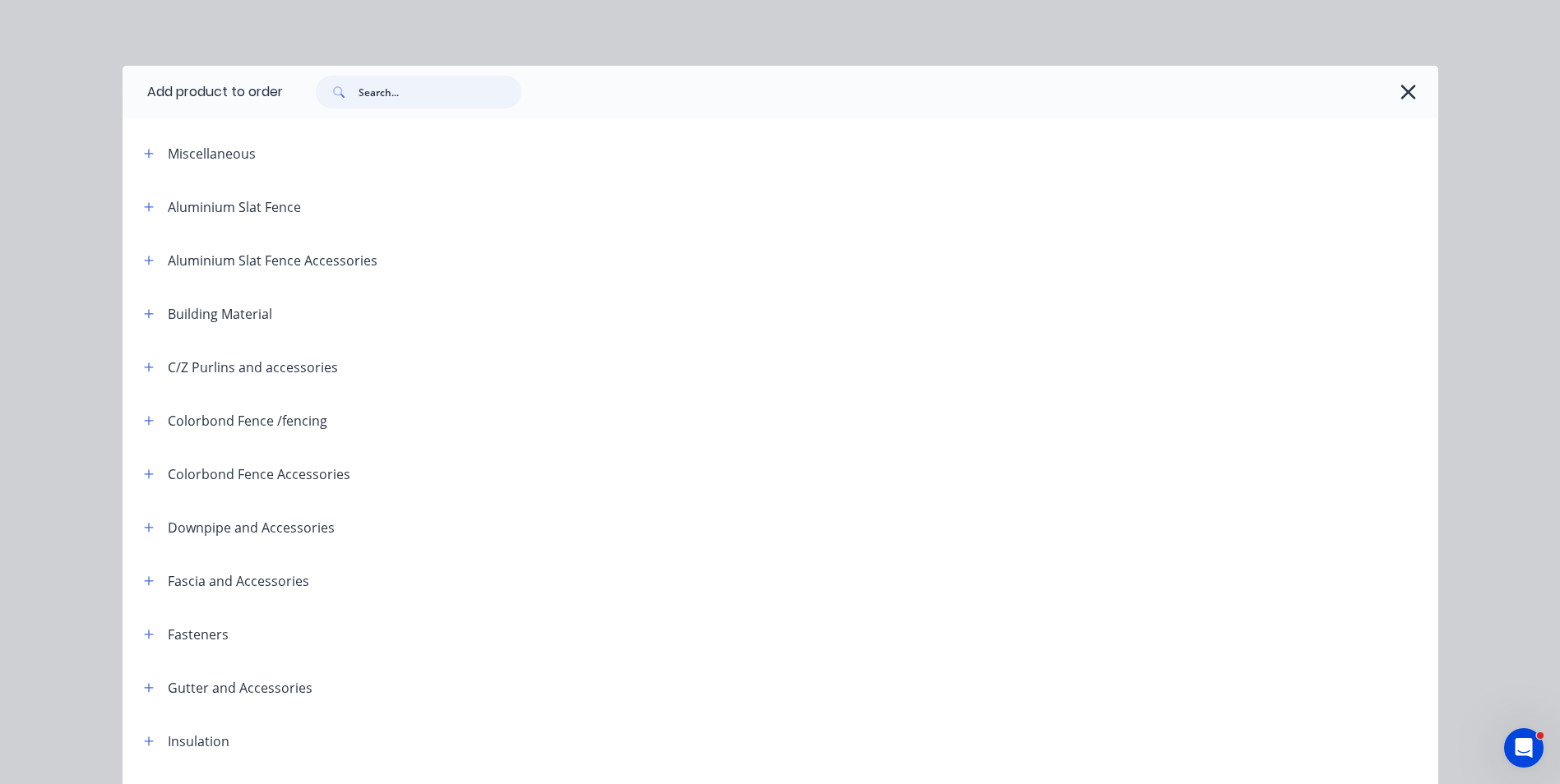
click at [452, 104] on input "text" at bounding box center [440, 92] width 163 height 32
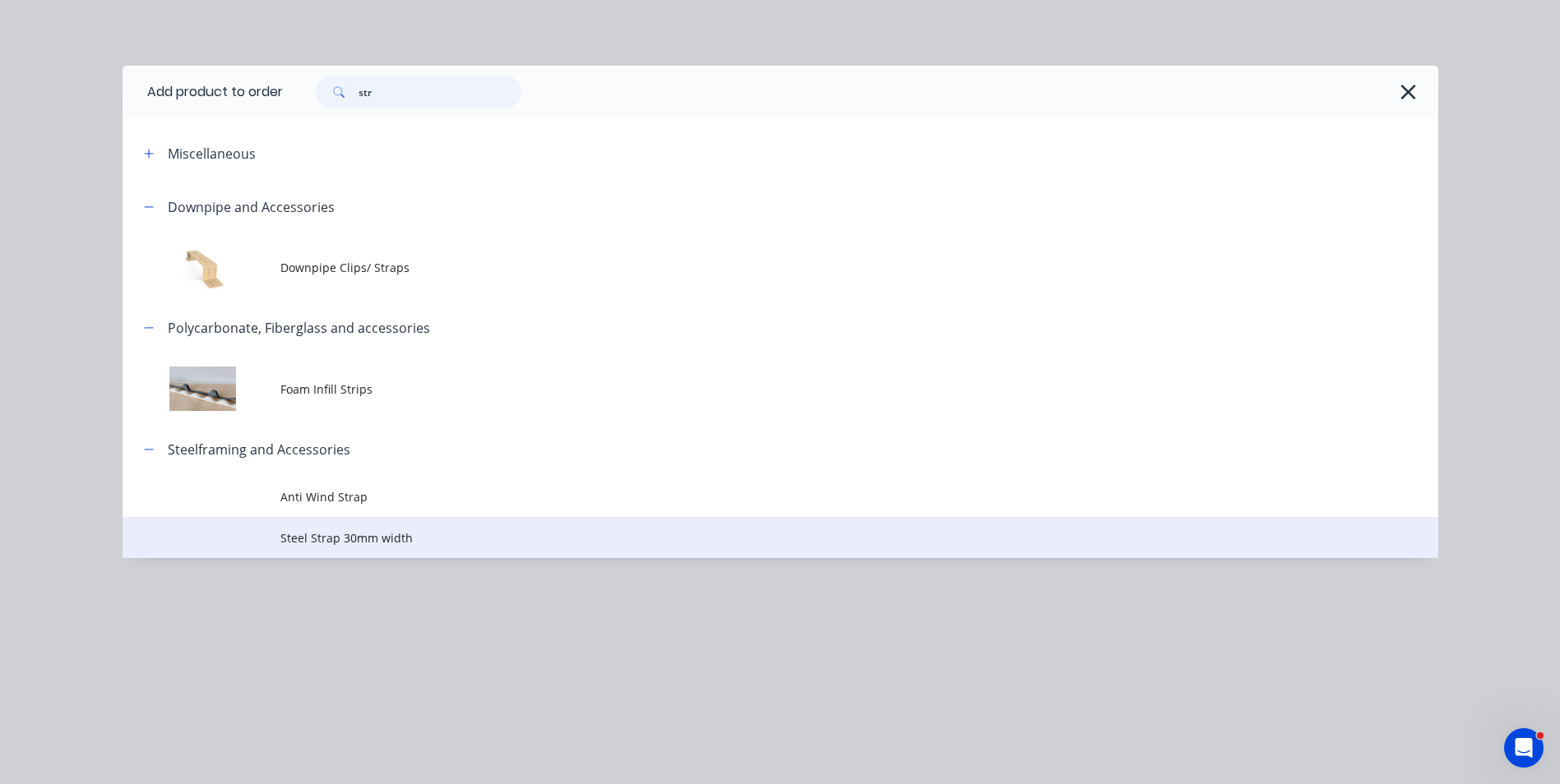
type input "str"
click at [412, 531] on span "Steel Strap 30mm width" at bounding box center [743, 538] width 926 height 17
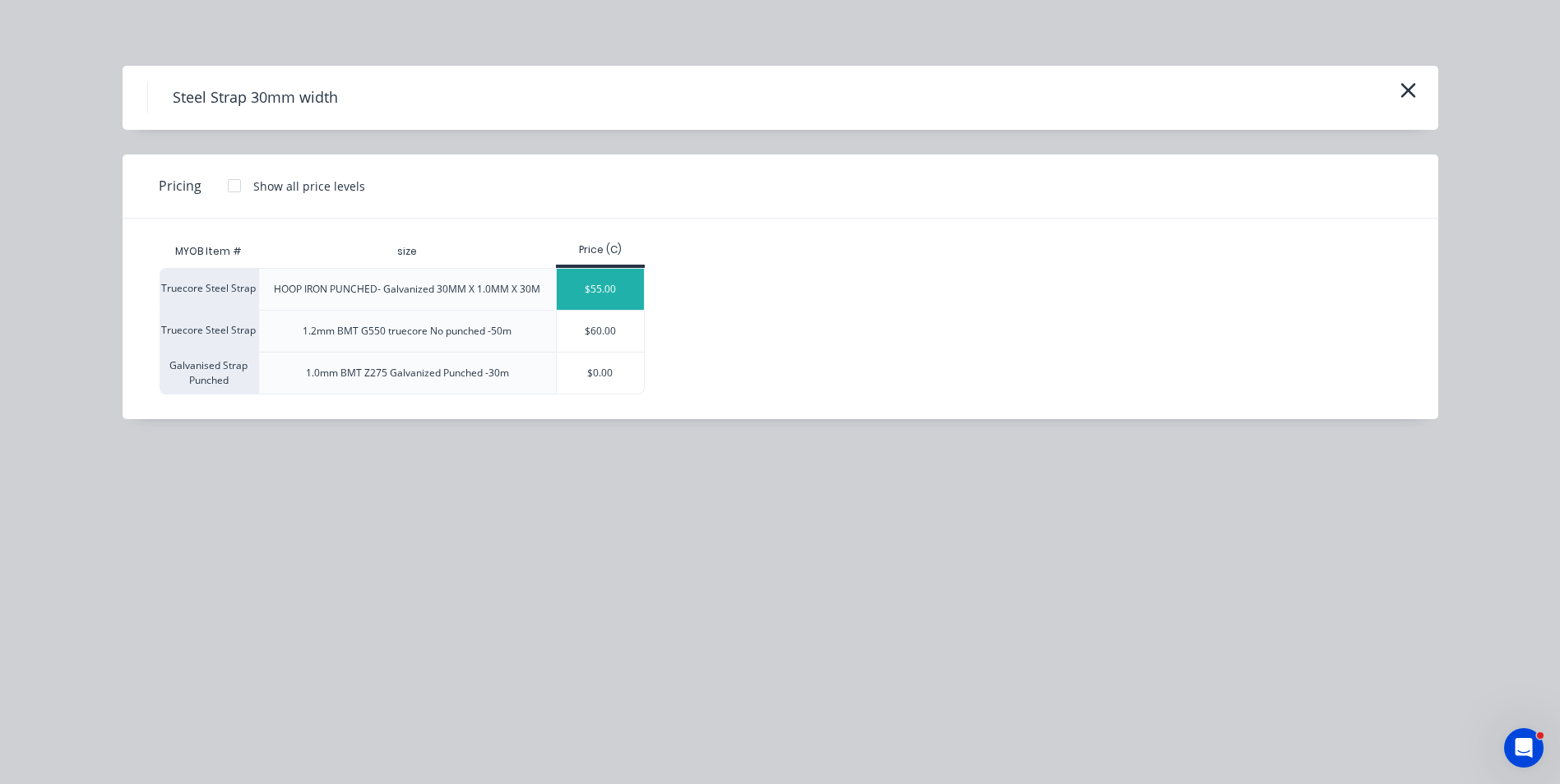
click at [622, 288] on div "$55.00" at bounding box center [600, 289] width 88 height 41
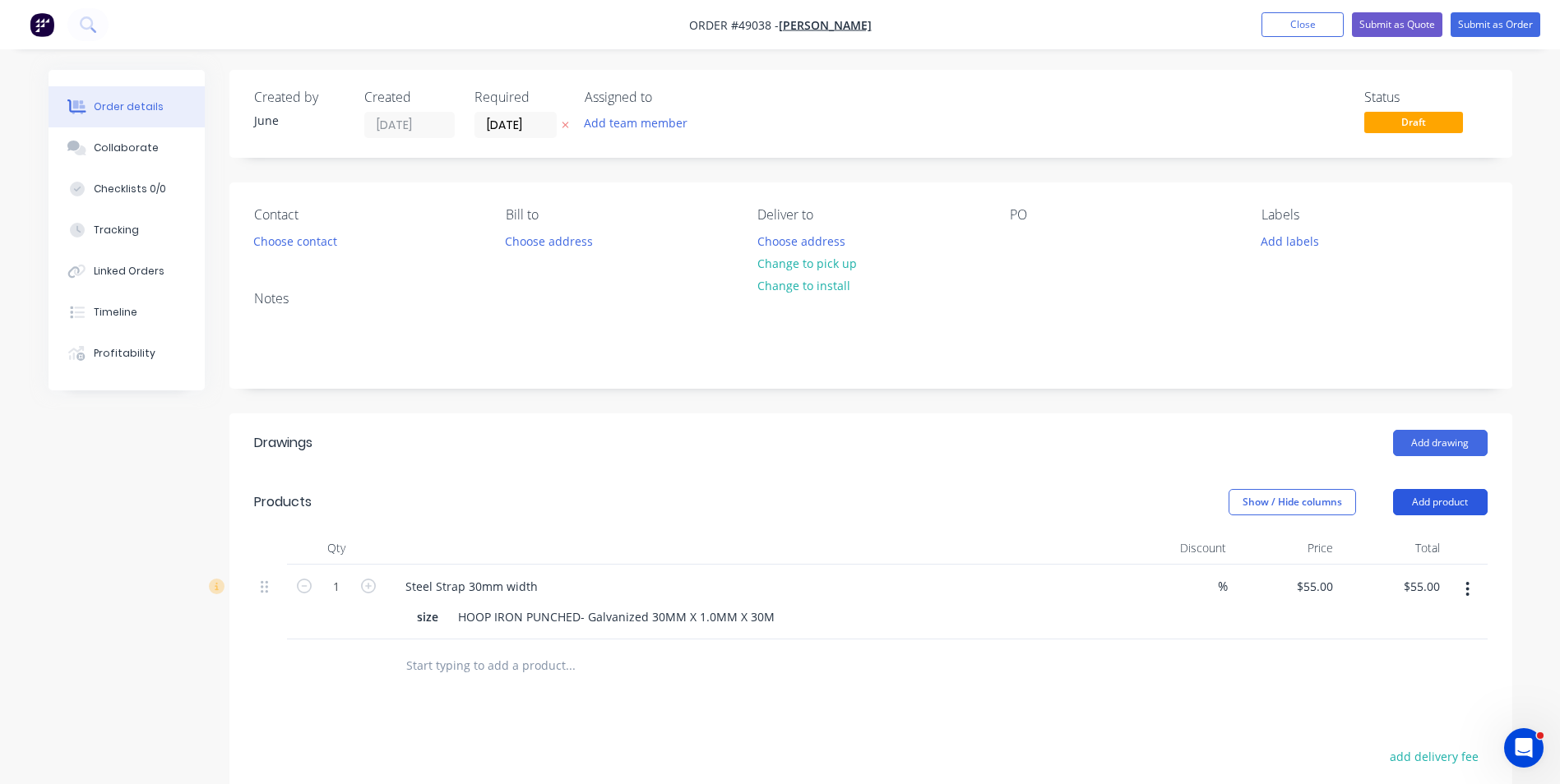
click at [1431, 502] on button "Add product" at bounding box center [1440, 503] width 94 height 27
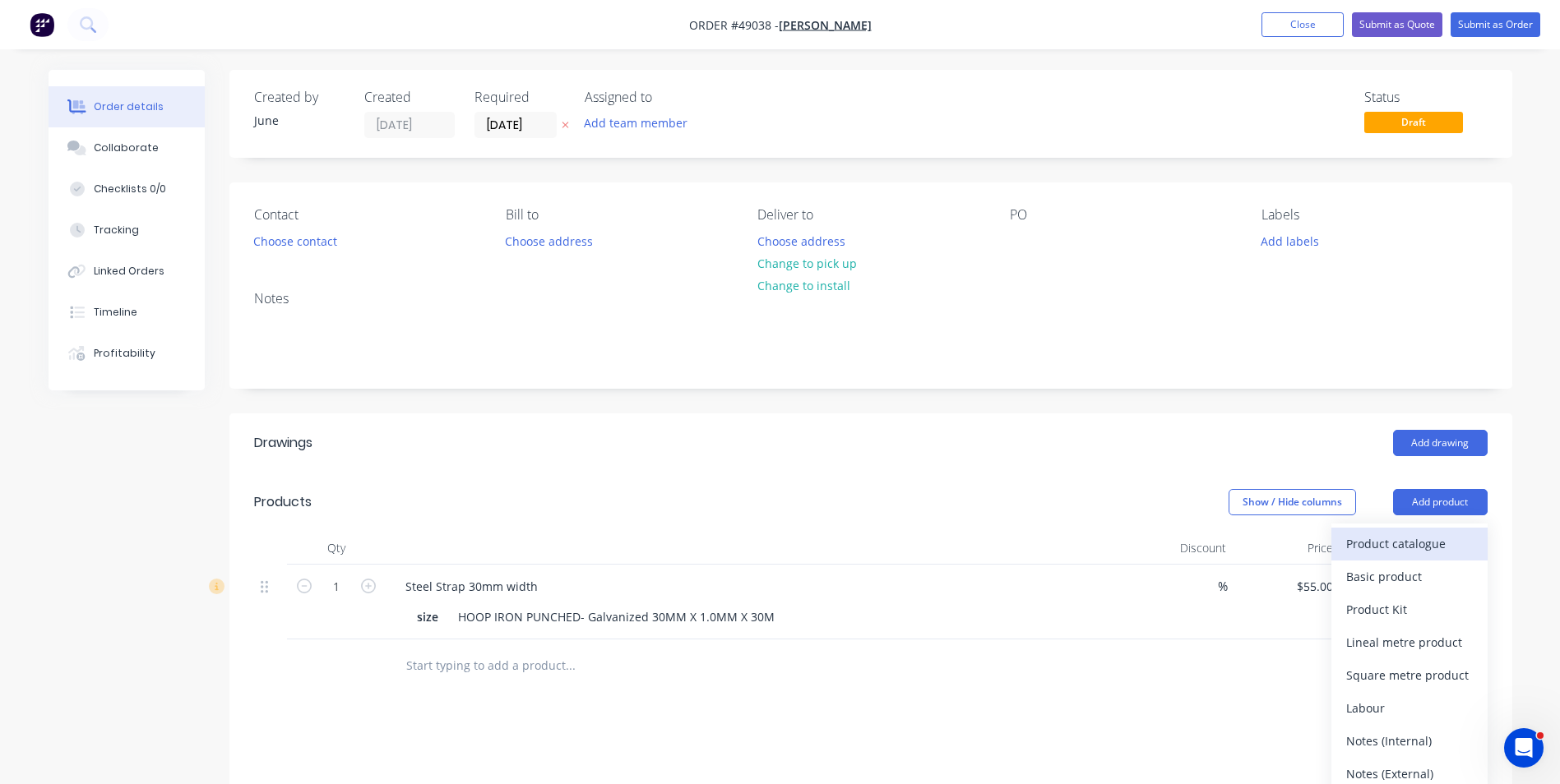
click at [1404, 545] on div "Product catalogue" at bounding box center [1409, 544] width 127 height 24
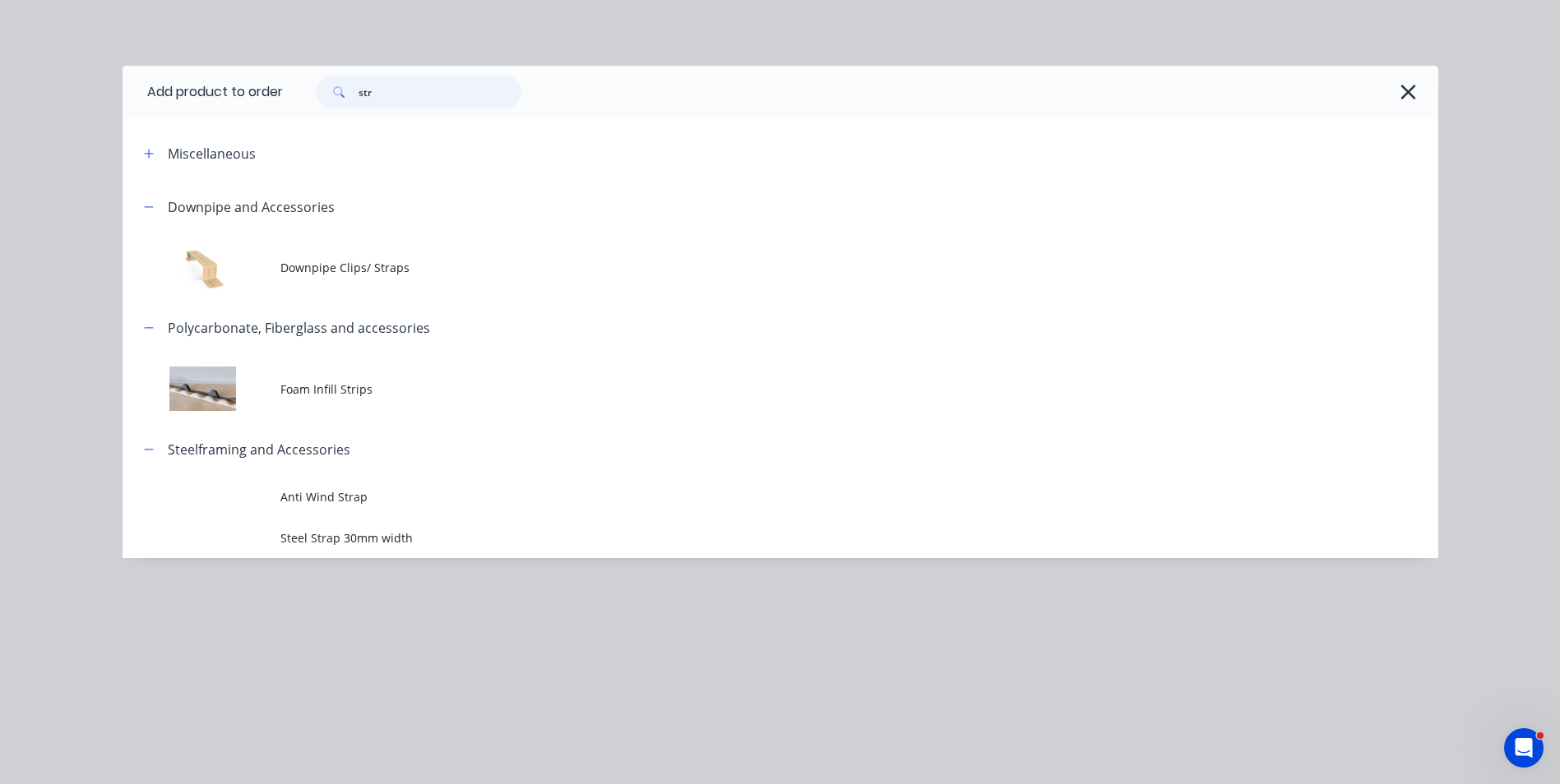
drag, startPoint x: 431, startPoint y: 88, endPoint x: 152, endPoint y: 82, distance: 279.1
click at [152, 82] on header "Add product to order str" at bounding box center [780, 92] width 1316 height 52
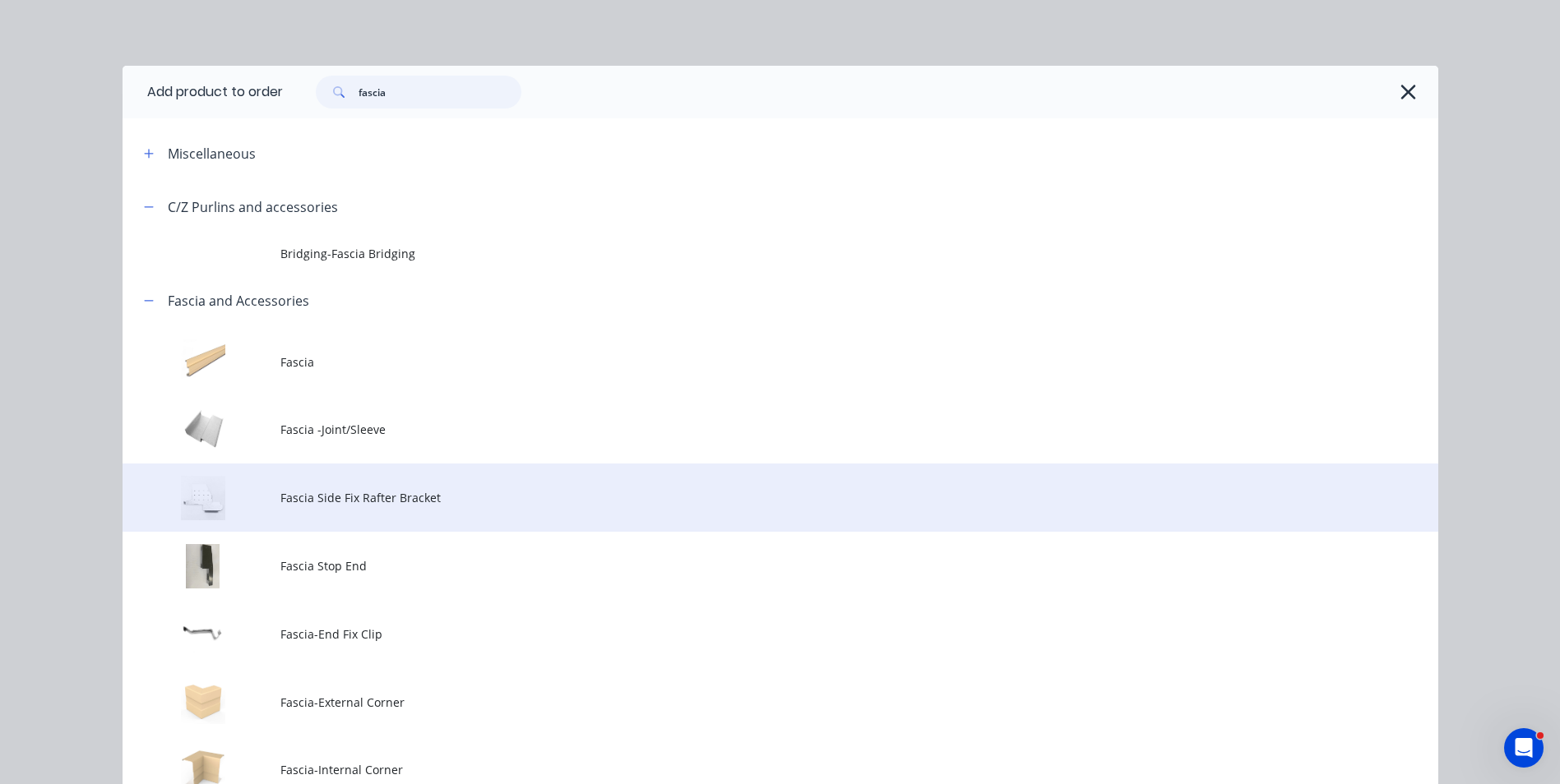
type input "fascia"
click at [533, 531] on td "Fascia Side Fix Rafter Bracket" at bounding box center [860, 498] width 1158 height 69
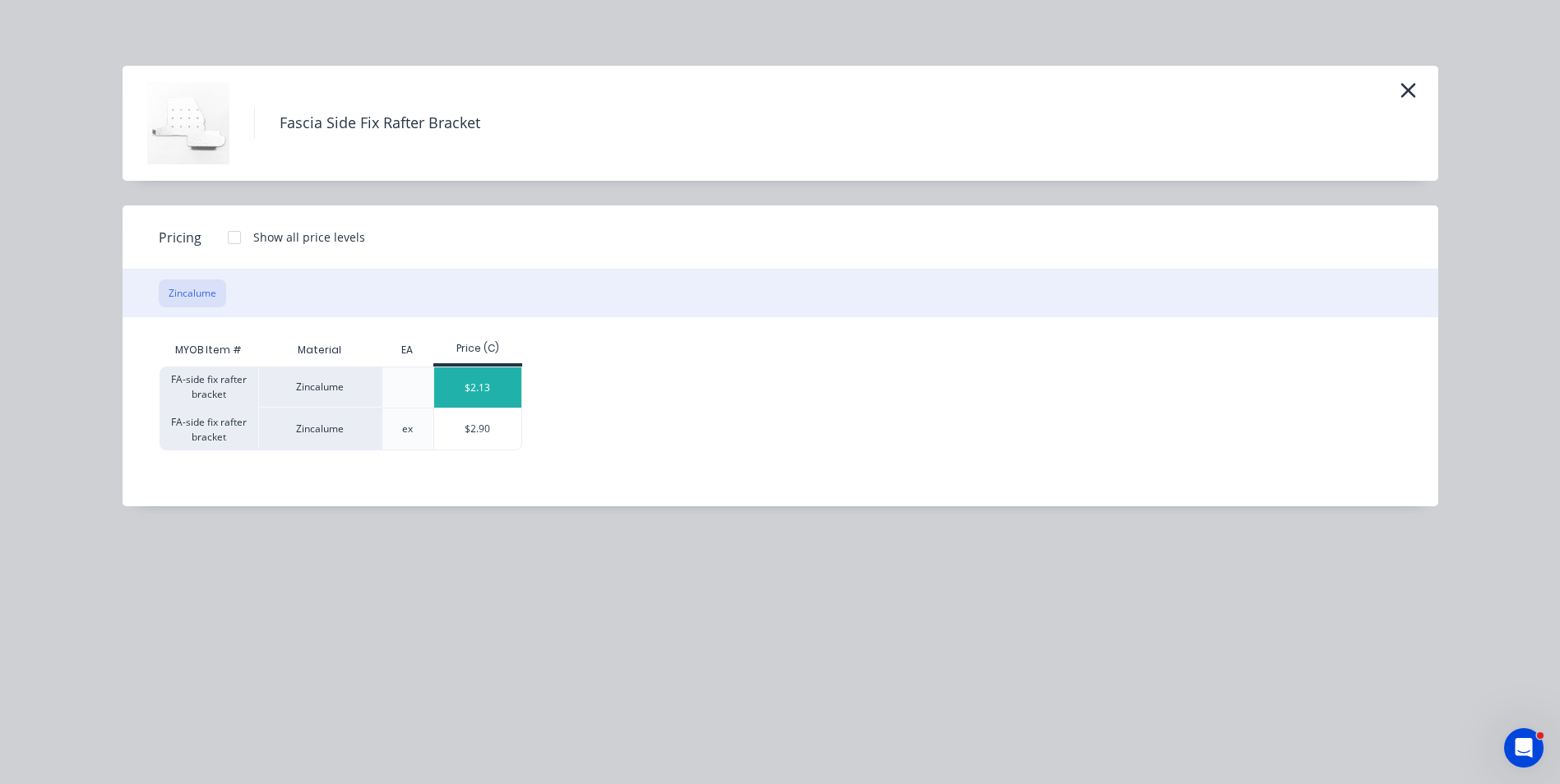
click at [489, 384] on div "$2.13" at bounding box center [478, 387] width 88 height 40
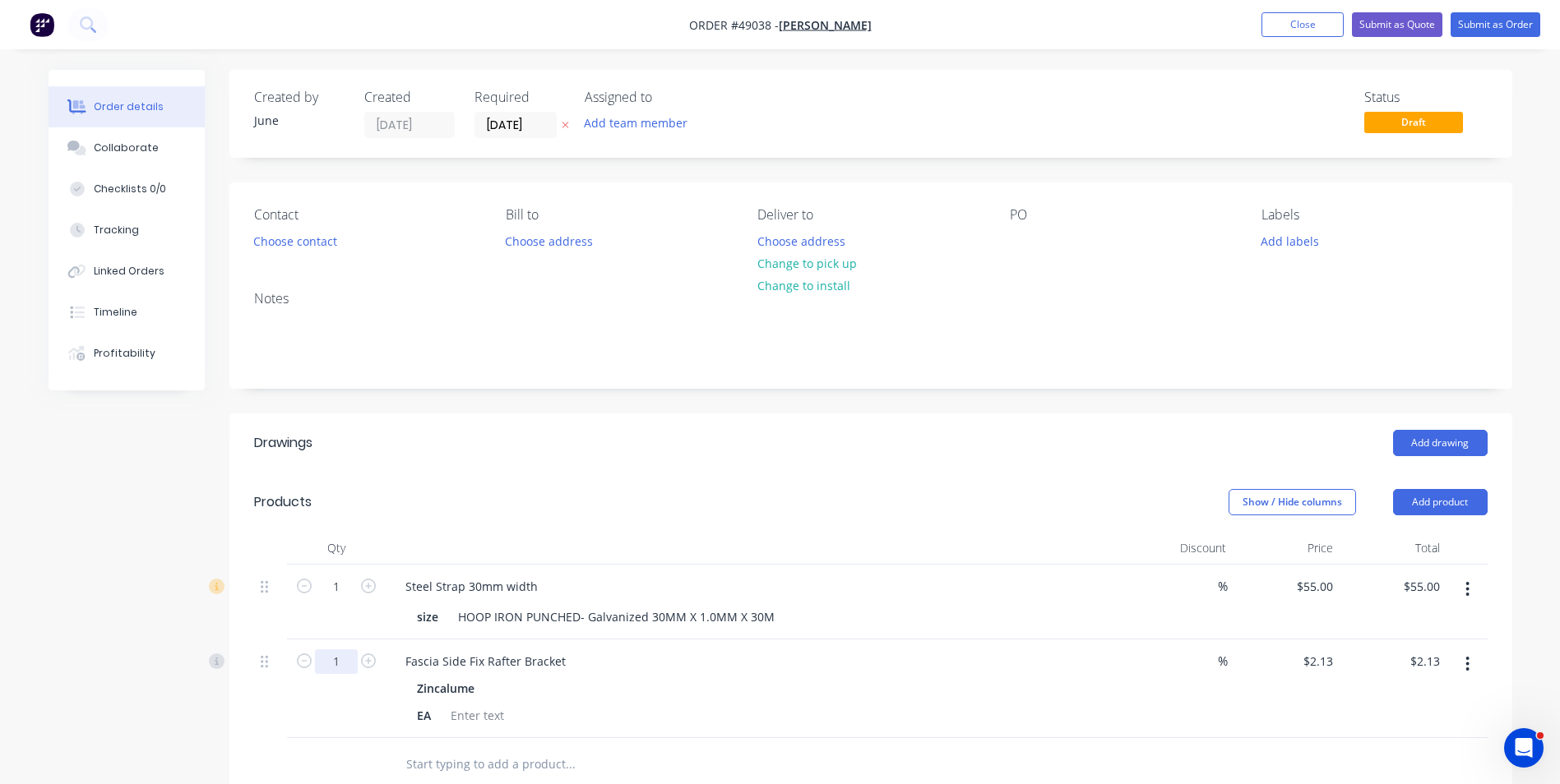
click at [351, 664] on input "1" at bounding box center [336, 662] width 43 height 25
type input "10"
type input "$21.30"
click at [692, 676] on div "Zincalume" at bounding box center [756, 688] width 677 height 24
click at [1428, 494] on button "Add product" at bounding box center [1440, 503] width 94 height 27
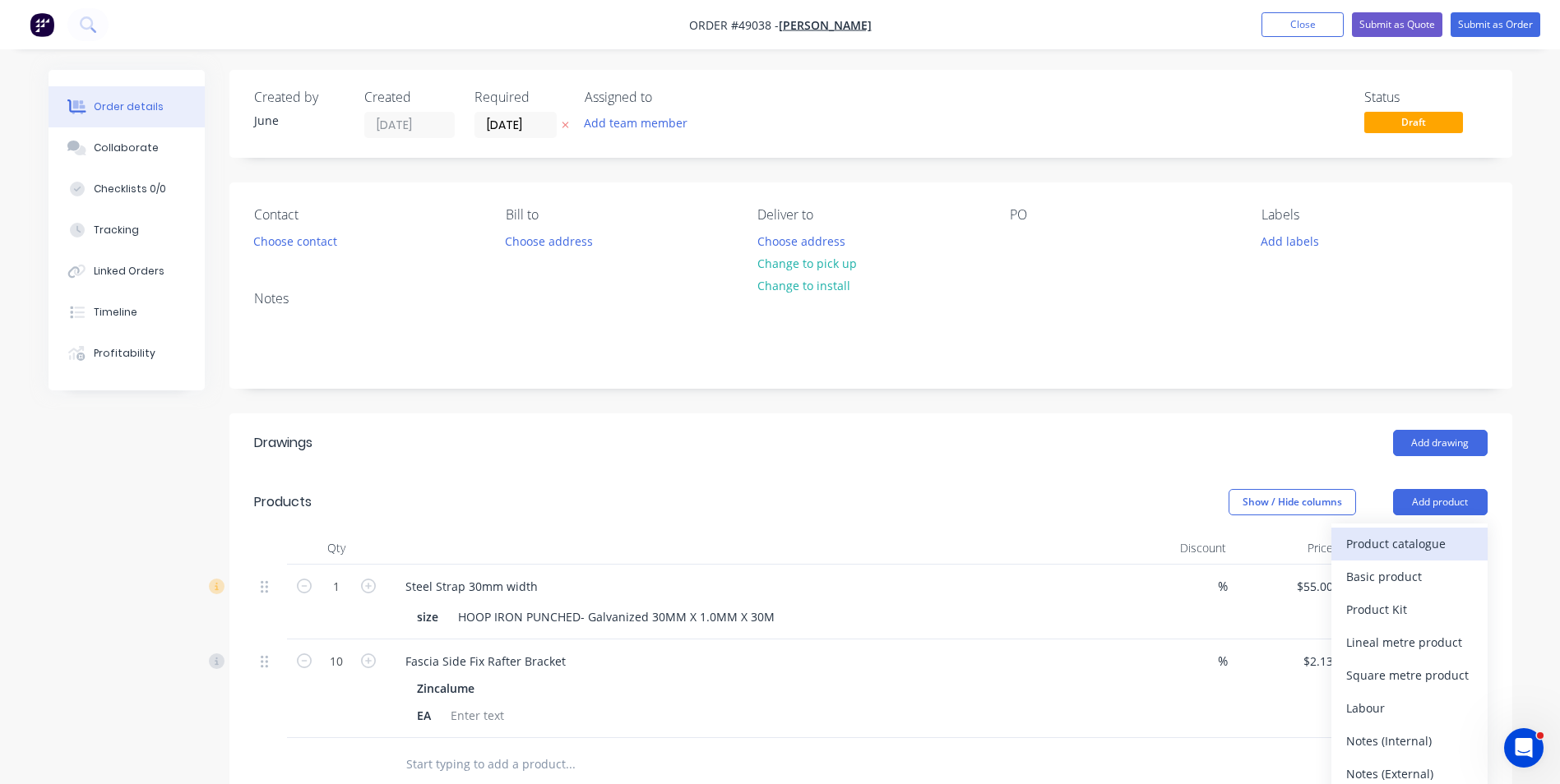
click at [1413, 542] on div "Product catalogue" at bounding box center [1409, 544] width 127 height 24
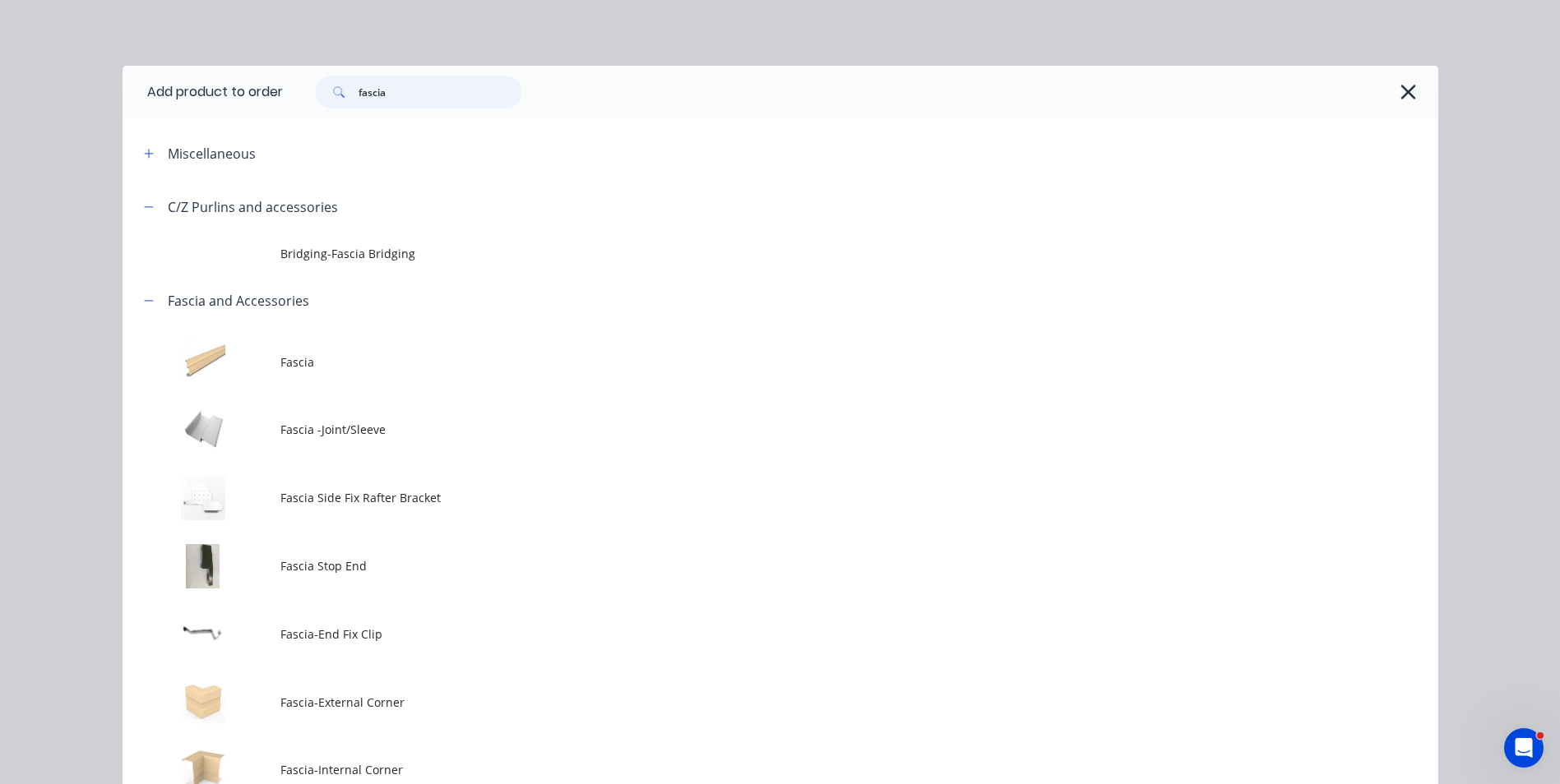
drag, startPoint x: 414, startPoint y: 102, endPoint x: 298, endPoint y: 103, distance: 116.0
click at [300, 103] on div "fascia" at bounding box center [410, 92] width 222 height 32
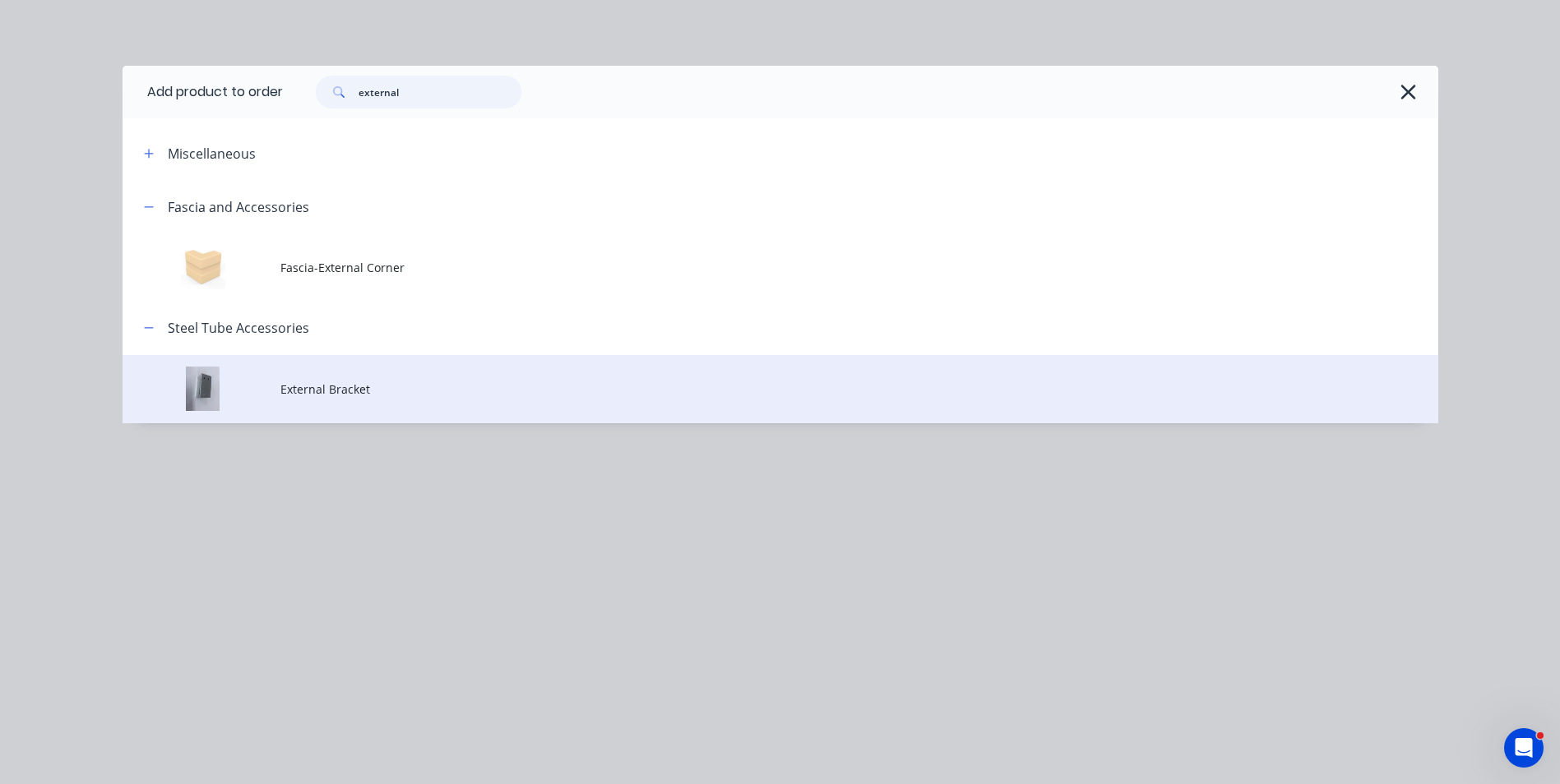
type input "external"
click at [368, 410] on td "External Bracket" at bounding box center [860, 389] width 1158 height 69
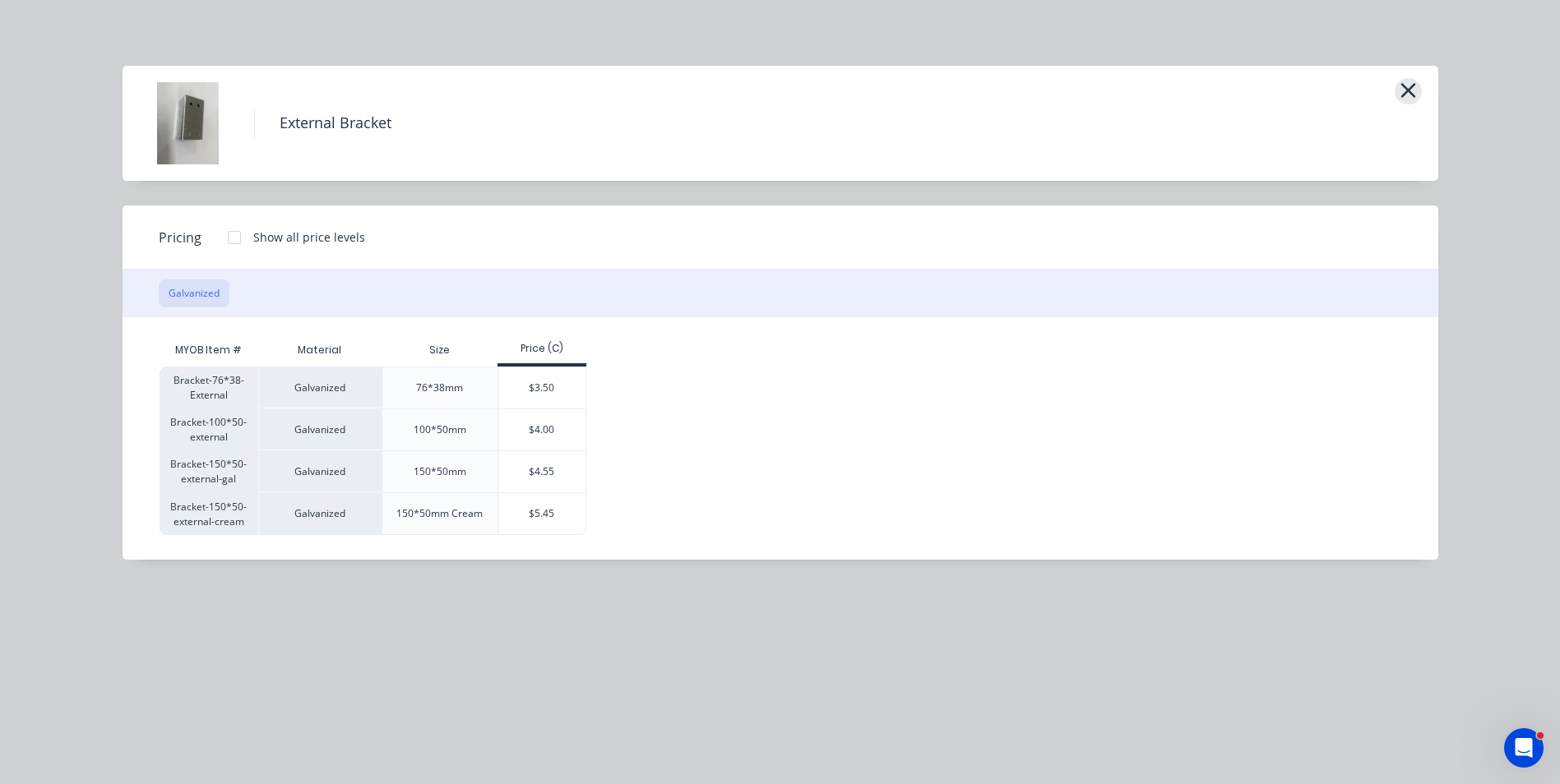
click at [1406, 81] on icon "button" at bounding box center [1408, 91] width 17 height 23
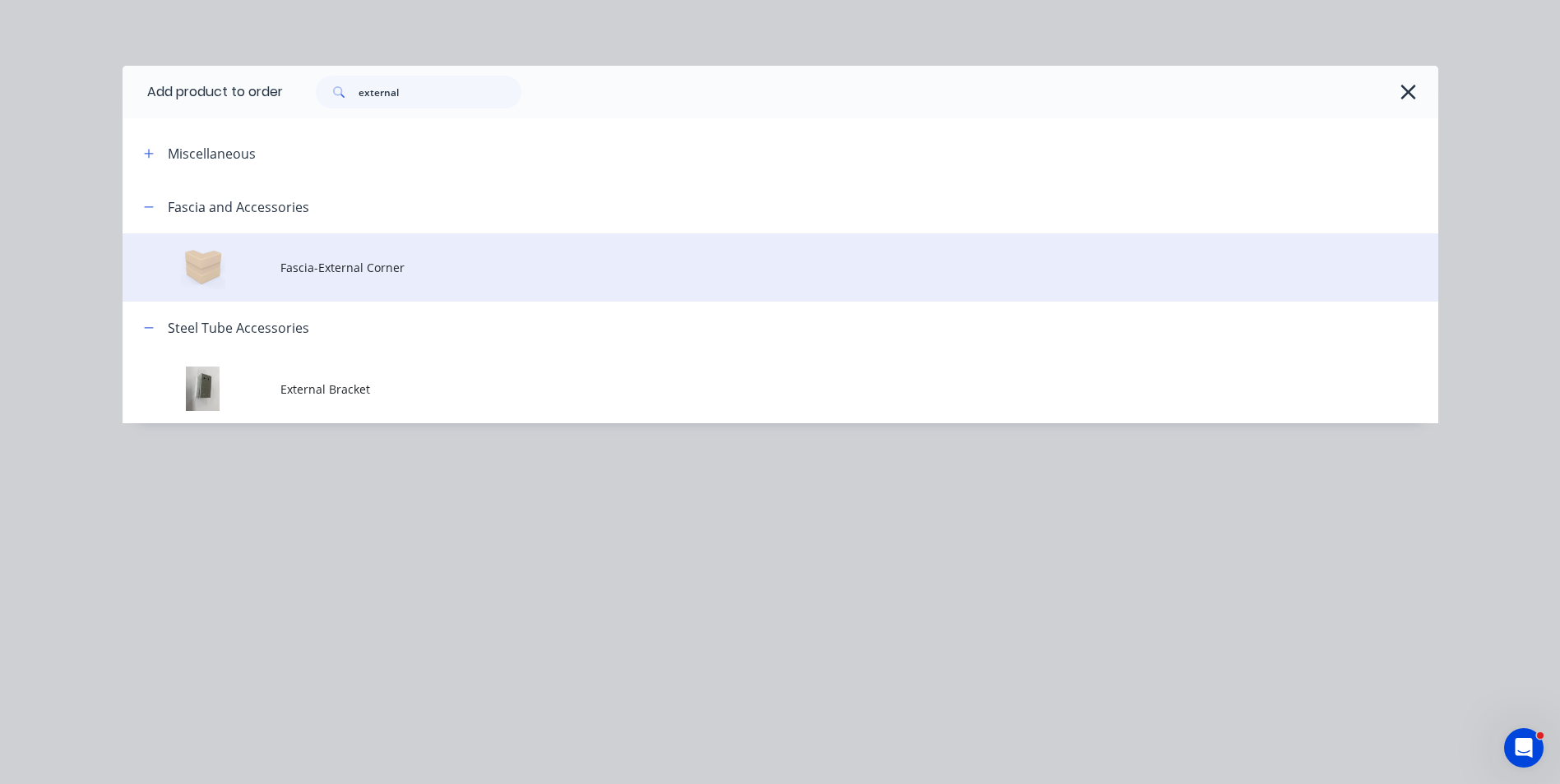
click at [316, 278] on td "Fascia-External Corner" at bounding box center [860, 268] width 1158 height 69
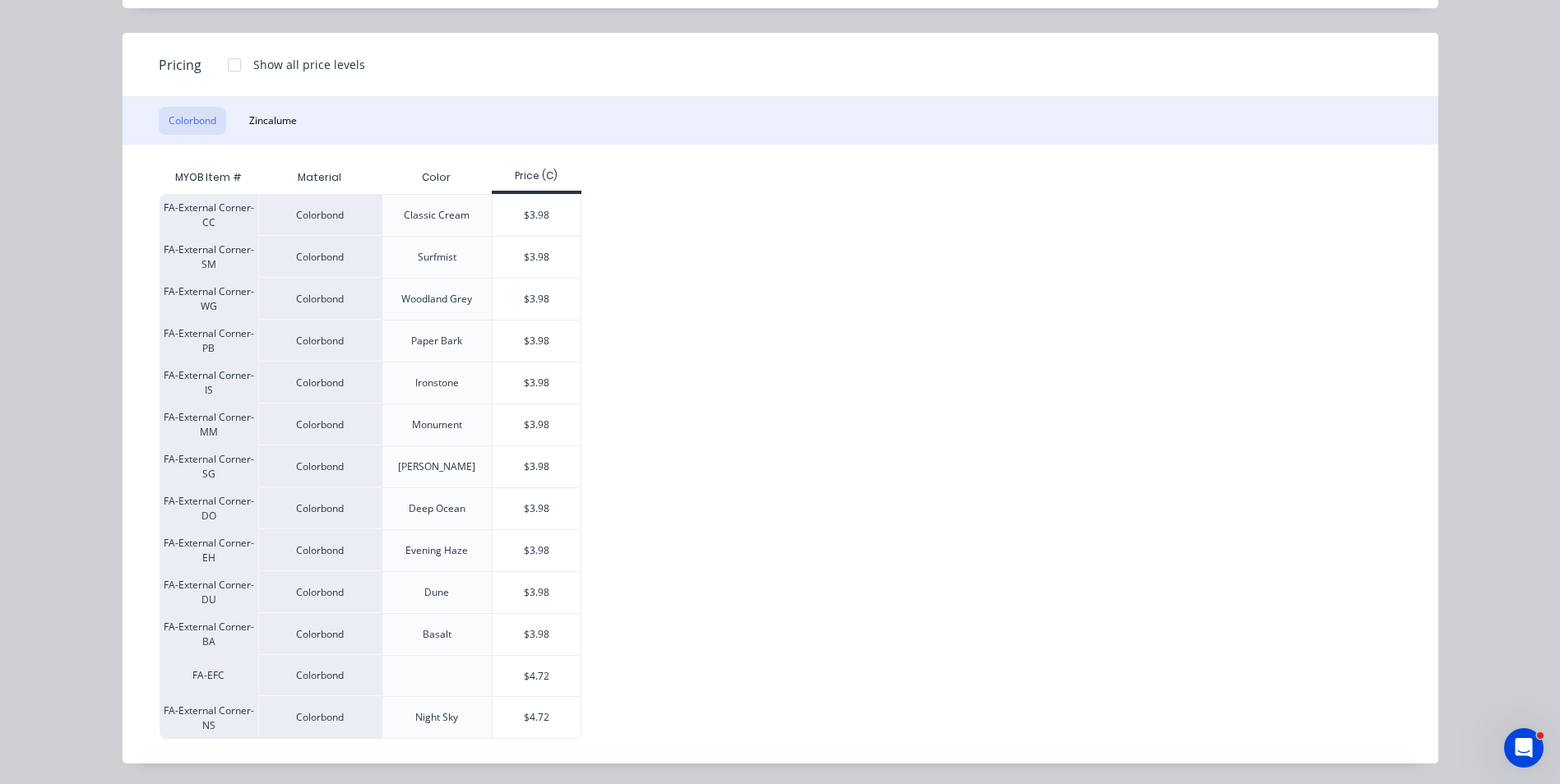
scroll to position [175, 0]
click at [538, 710] on div "$4.72" at bounding box center [536, 714] width 88 height 41
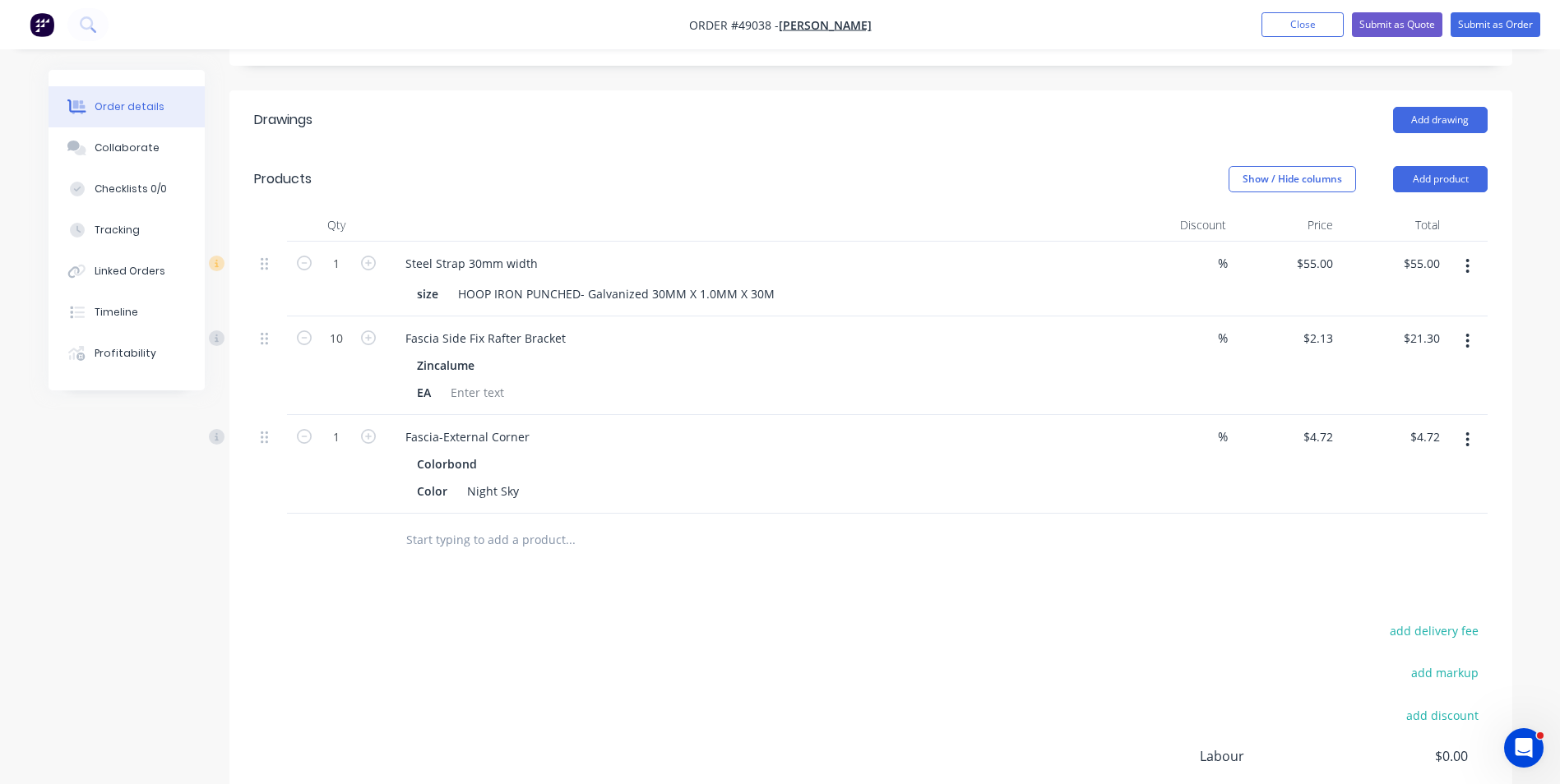
scroll to position [329, 0]
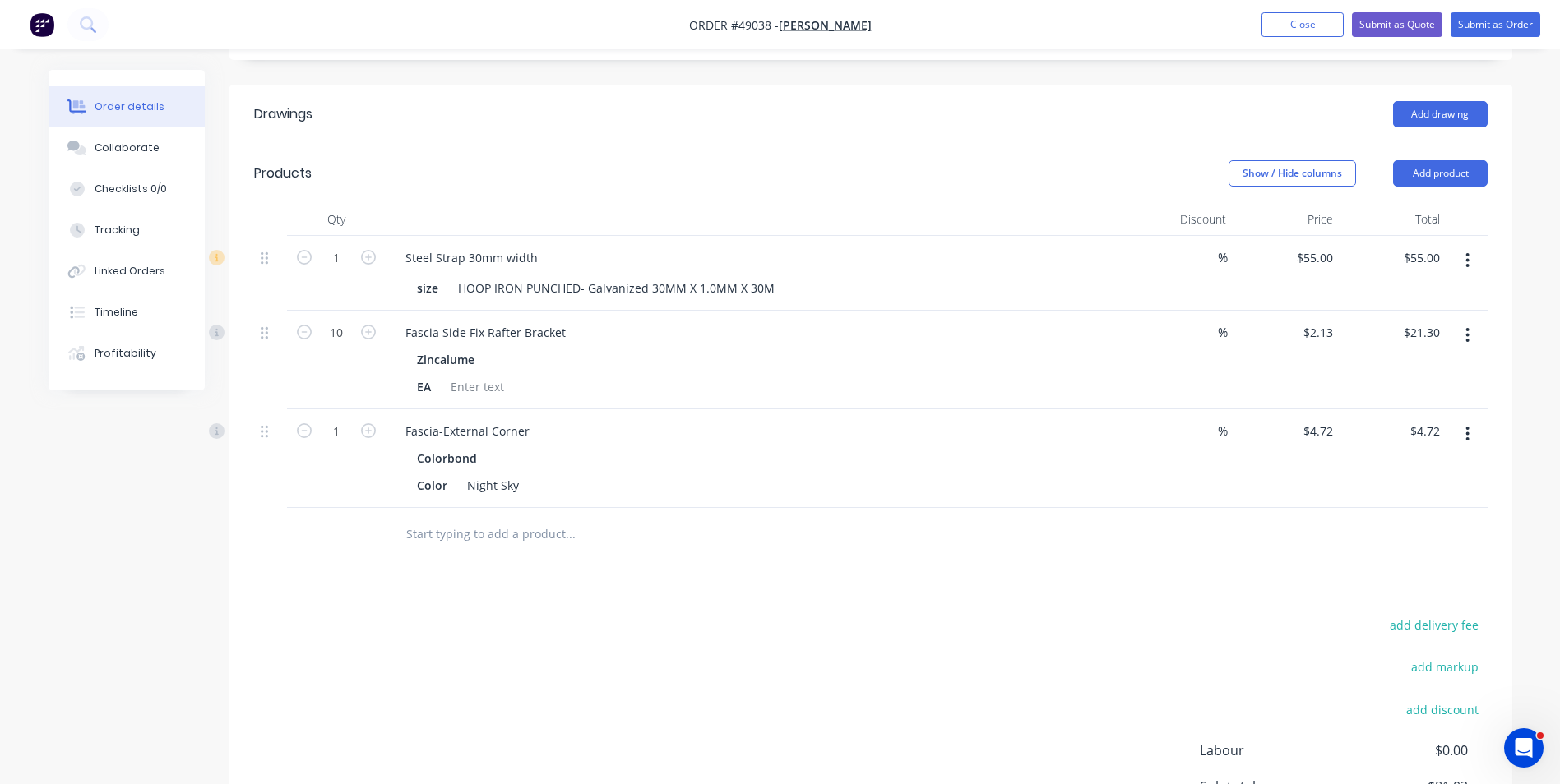
click at [590, 676] on div "add delivery fee add markup add discount Labour $0.00 Sub total $81.02 Tax $8.1…" at bounding box center [870, 754] width 1234 height 281
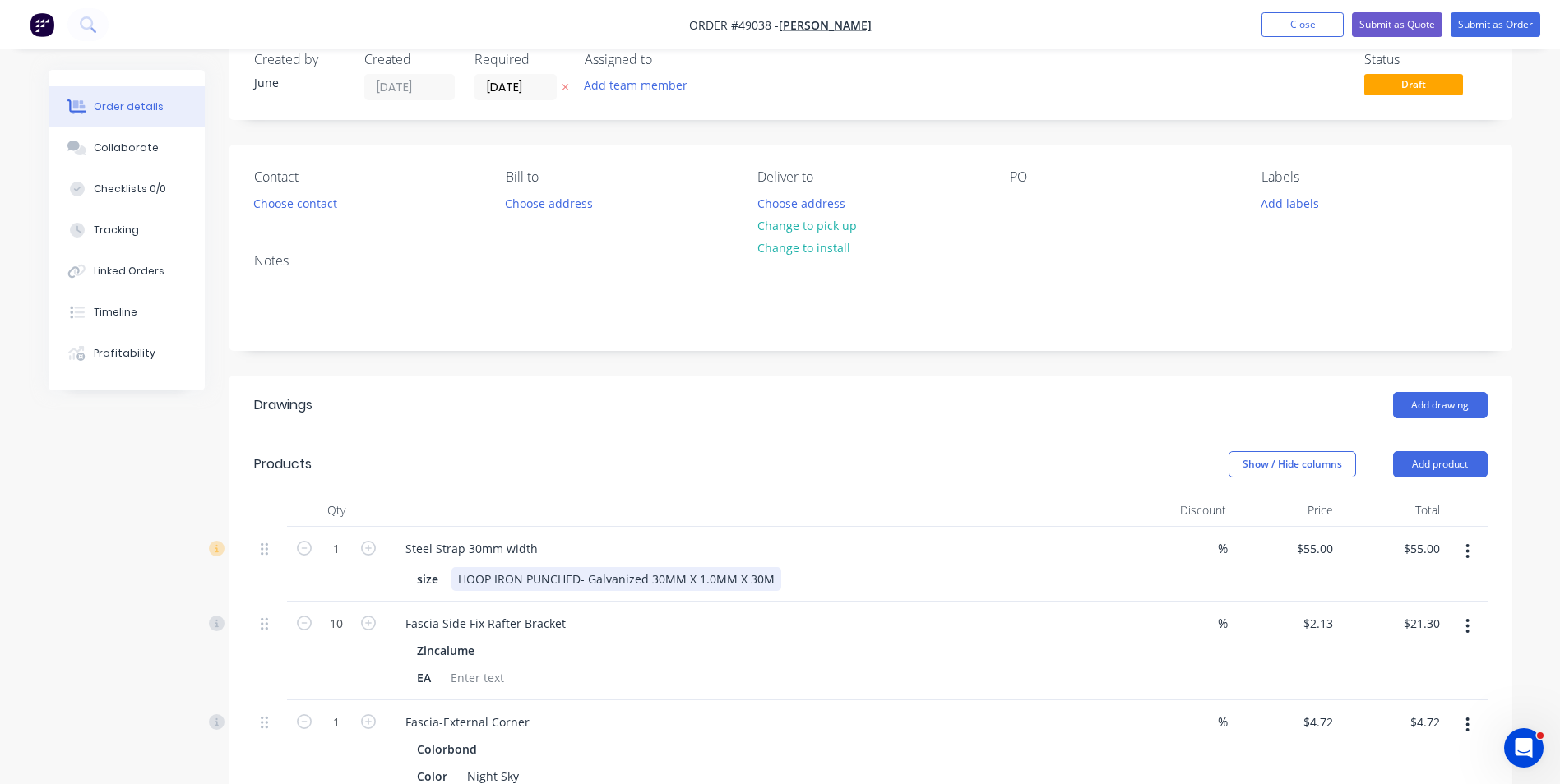
scroll to position [0, 0]
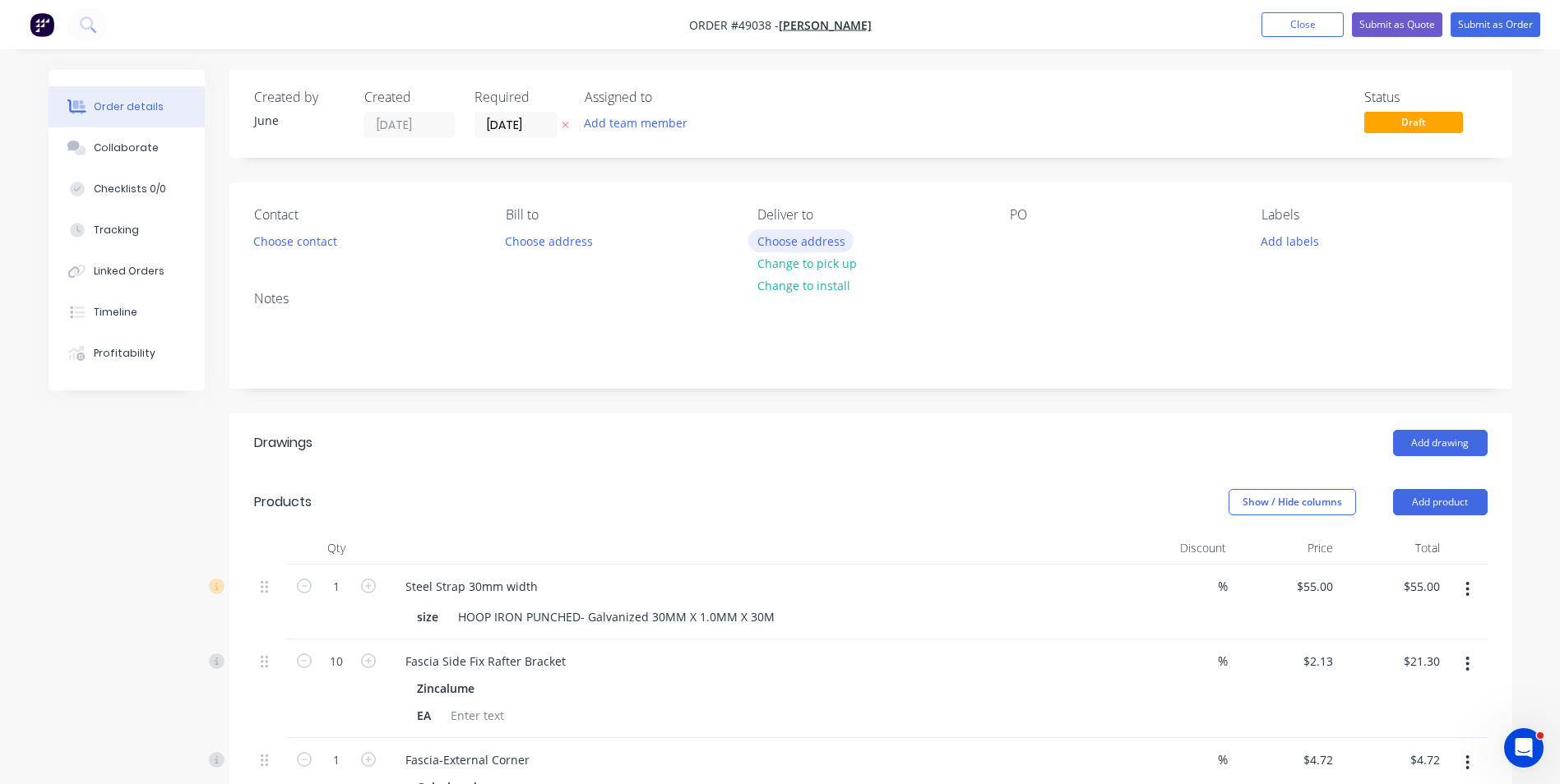
click at [797, 251] on button "Choose address" at bounding box center [801, 239] width 105 height 22
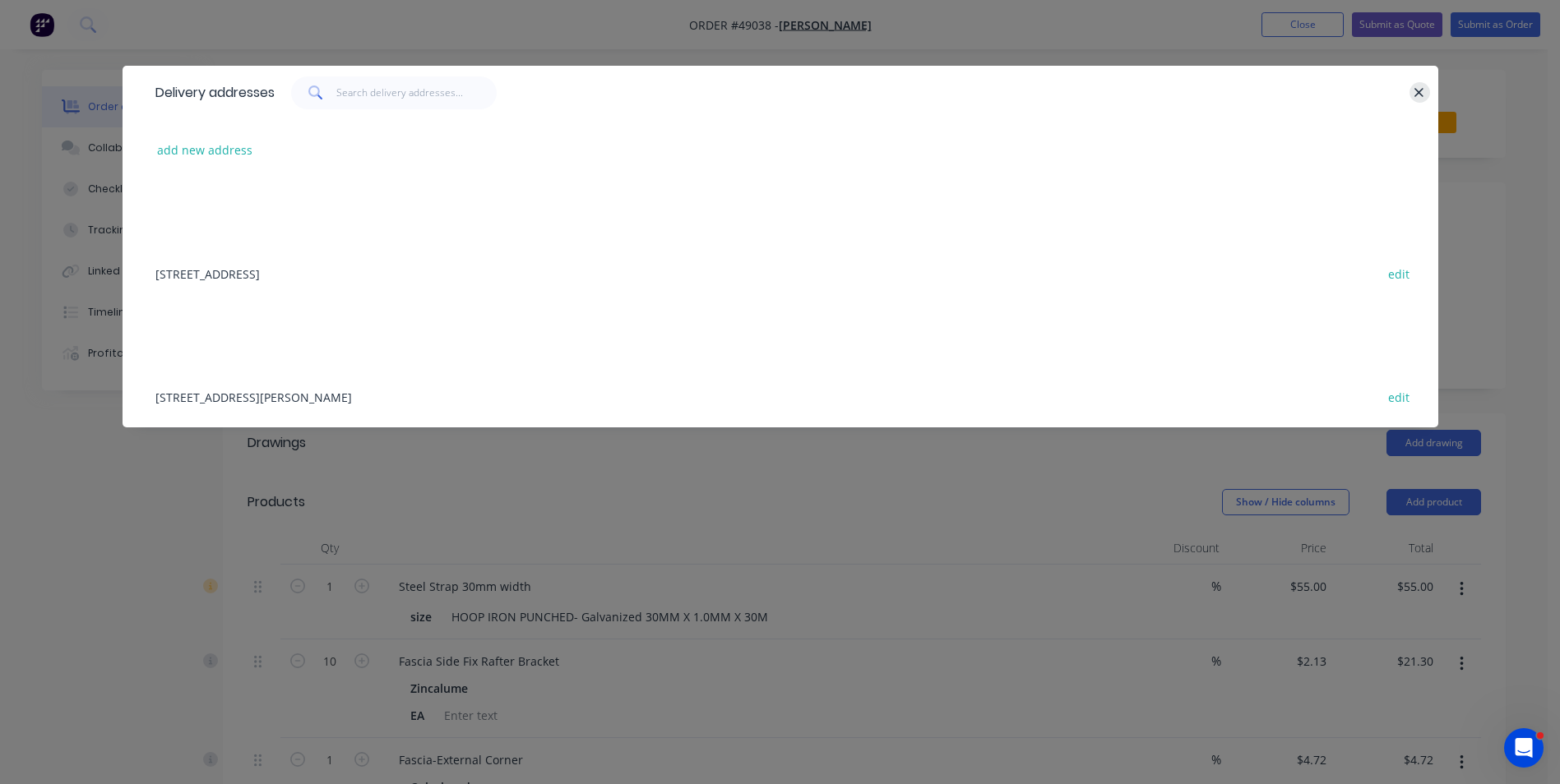
click at [1417, 87] on icon "button" at bounding box center [1419, 93] width 10 height 15
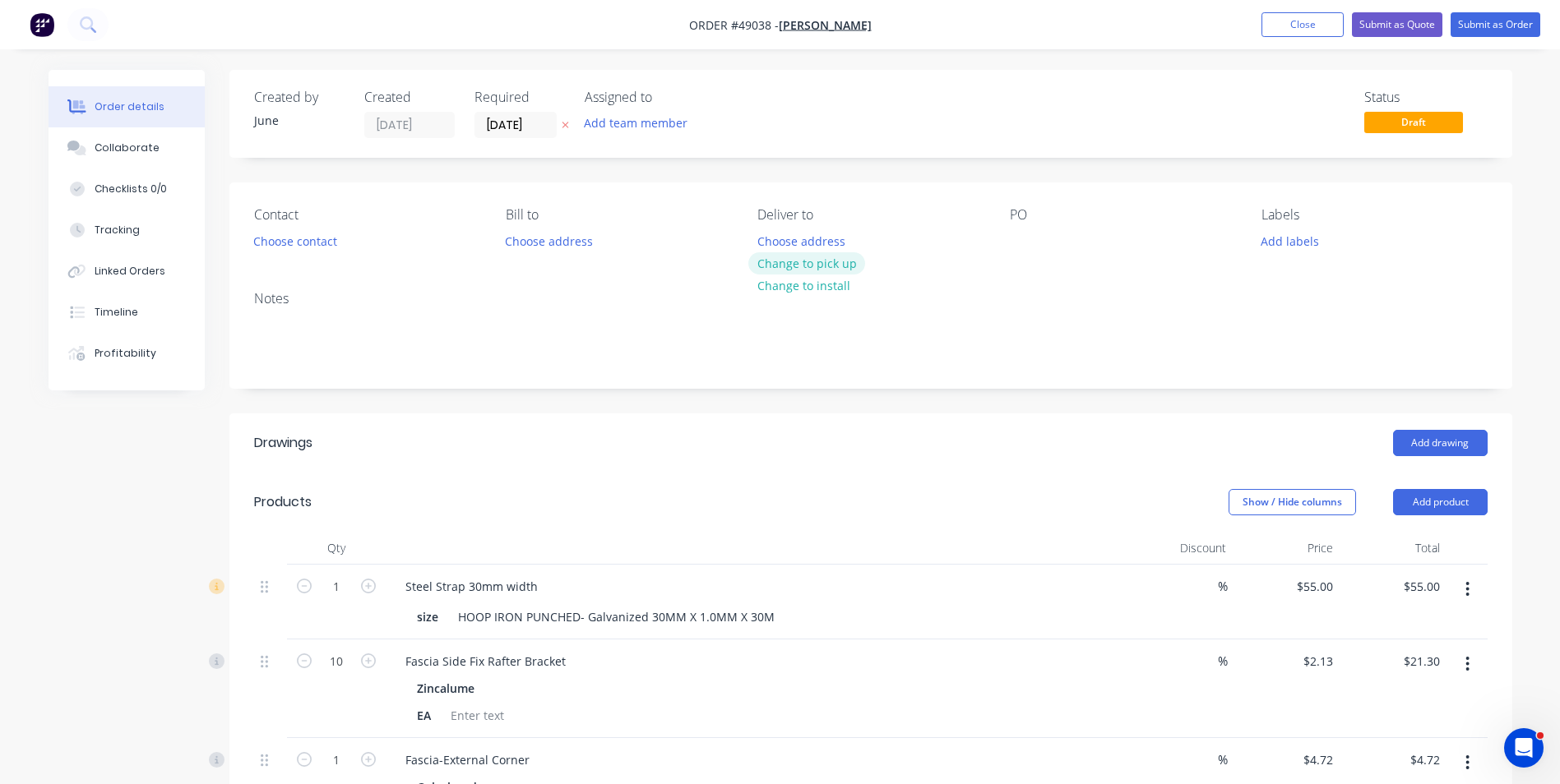
click at [797, 265] on button "Change to pick up" at bounding box center [806, 263] width 116 height 22
click at [943, 149] on div "Created by June Created 09/09/25 Required 09/09/25 Assigned to Add team member …" at bounding box center [870, 113] width 1283 height 88
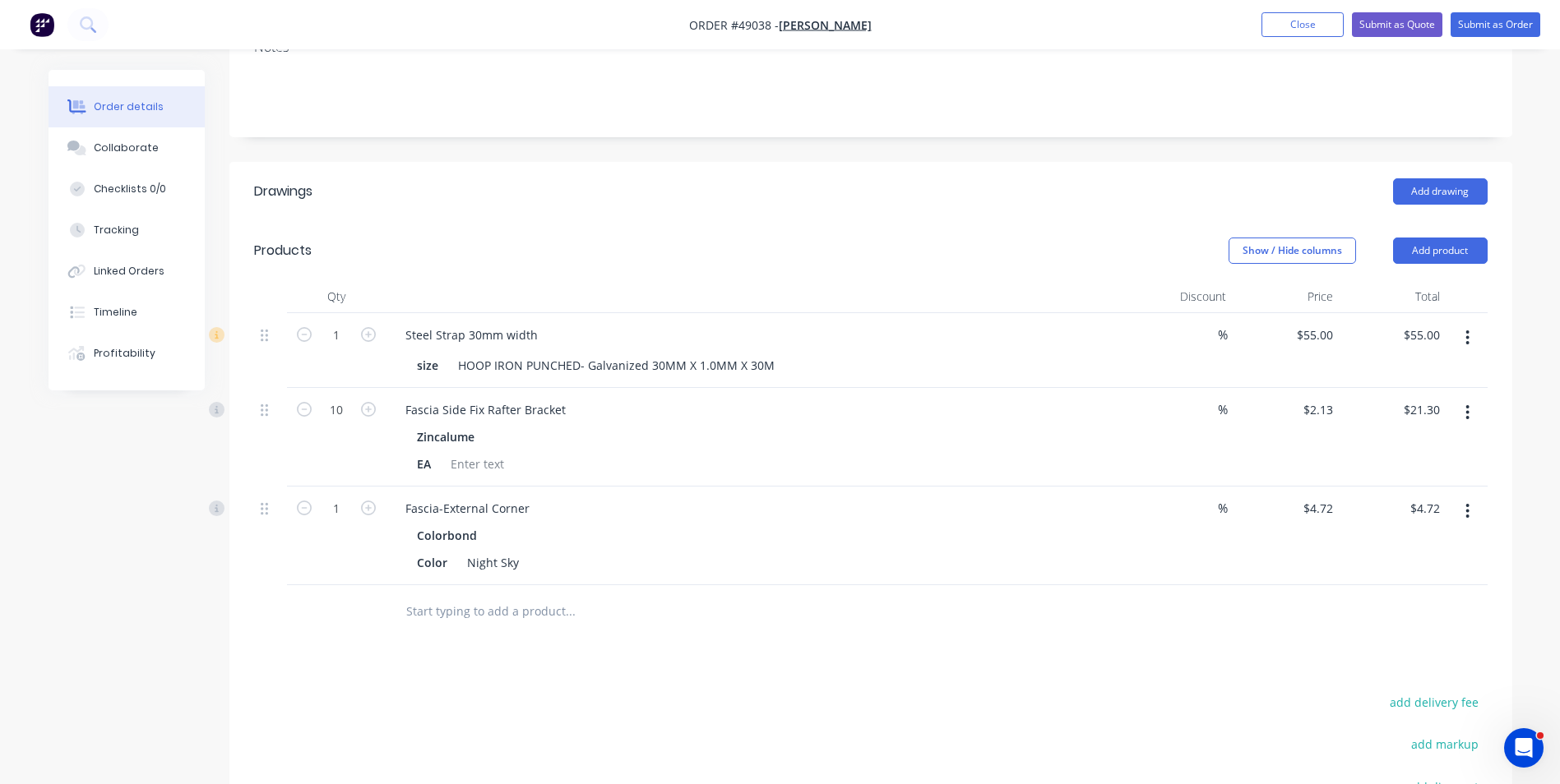
scroll to position [489, 0]
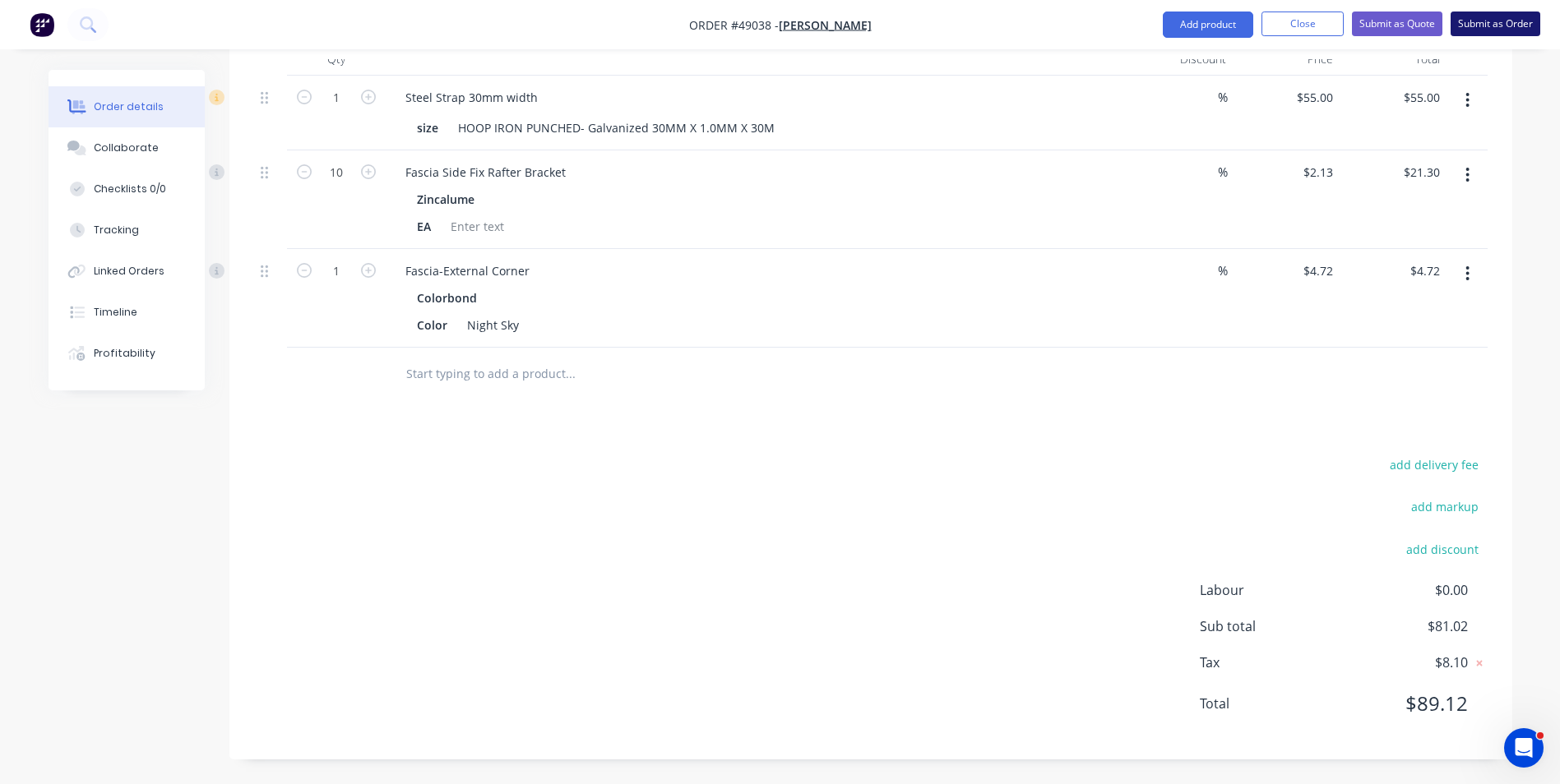
click at [1519, 31] on button "Submit as Order" at bounding box center [1495, 24] width 90 height 25
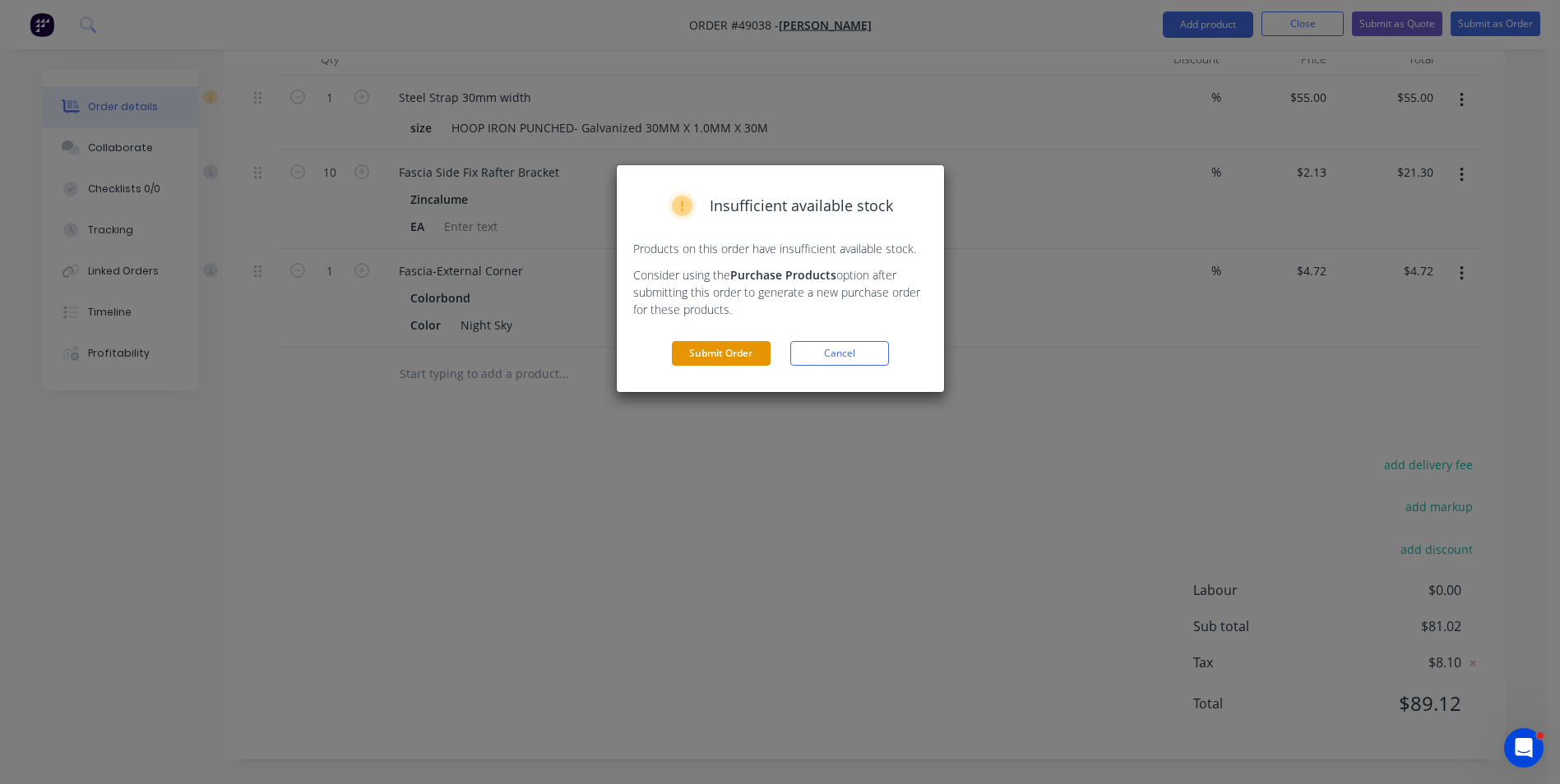
click at [718, 356] on button "Submit Order" at bounding box center [720, 354] width 98 height 25
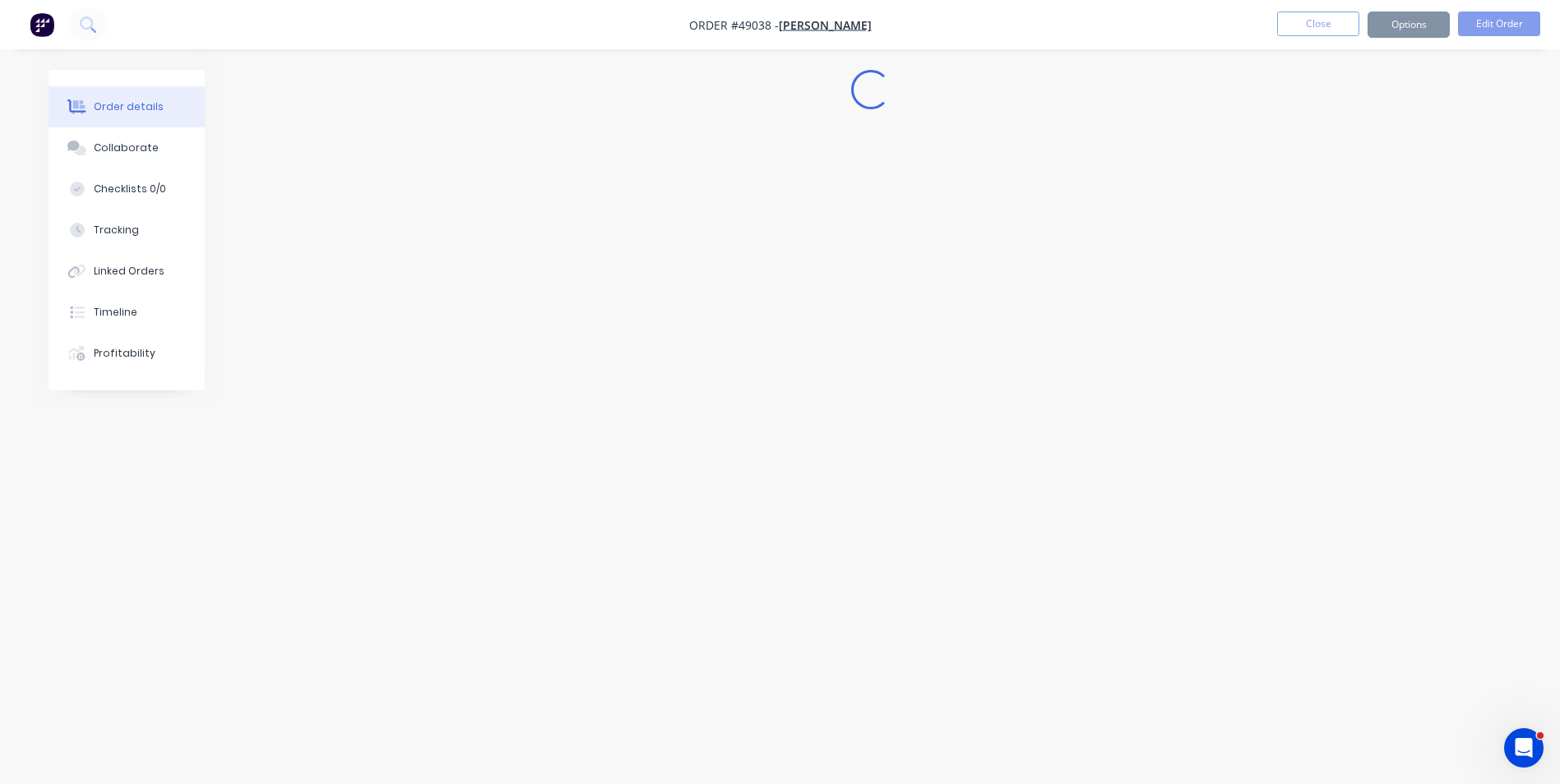
scroll to position [0, 0]
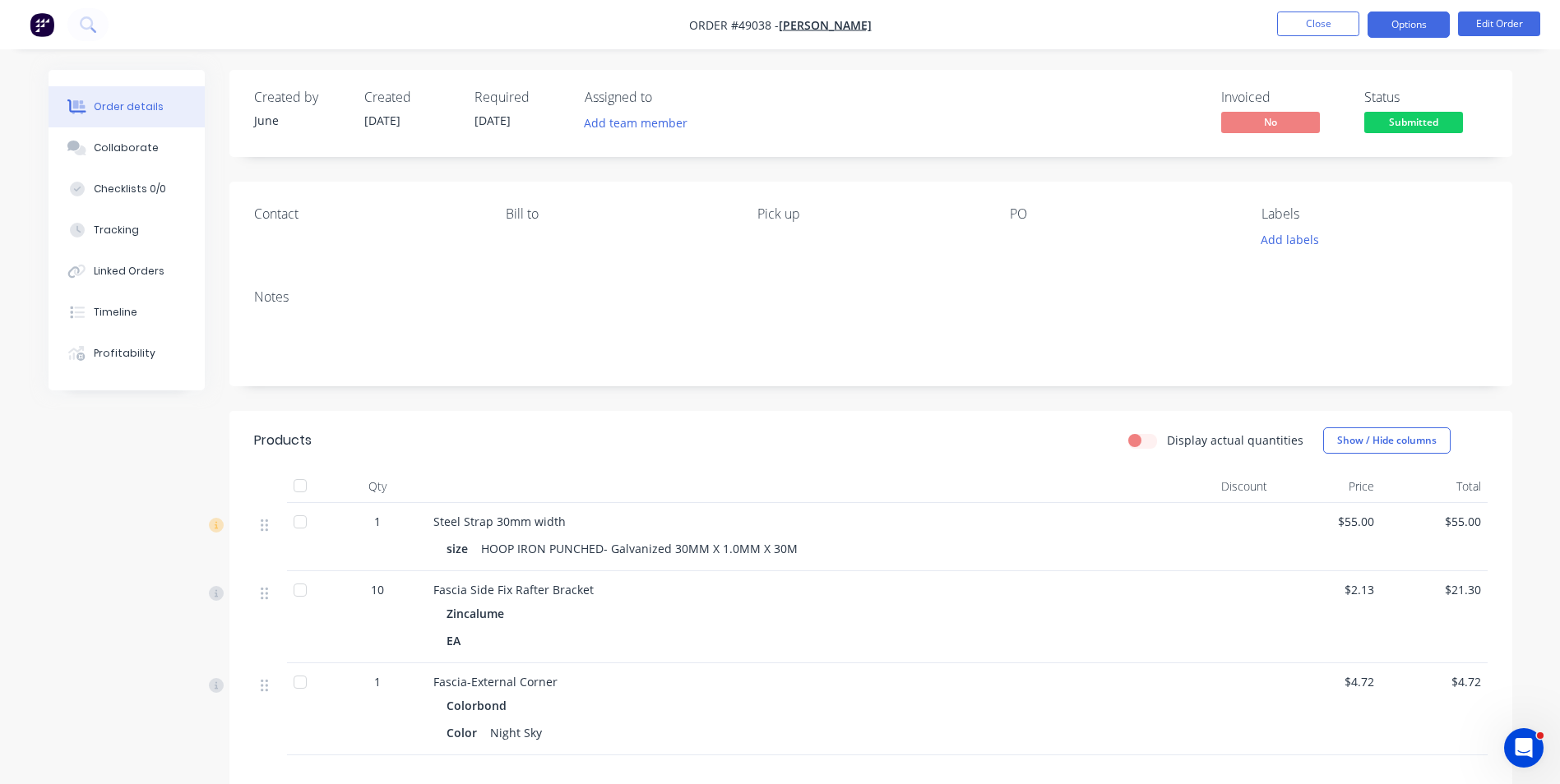
click at [1399, 30] on button "Options" at bounding box center [1408, 25] width 82 height 27
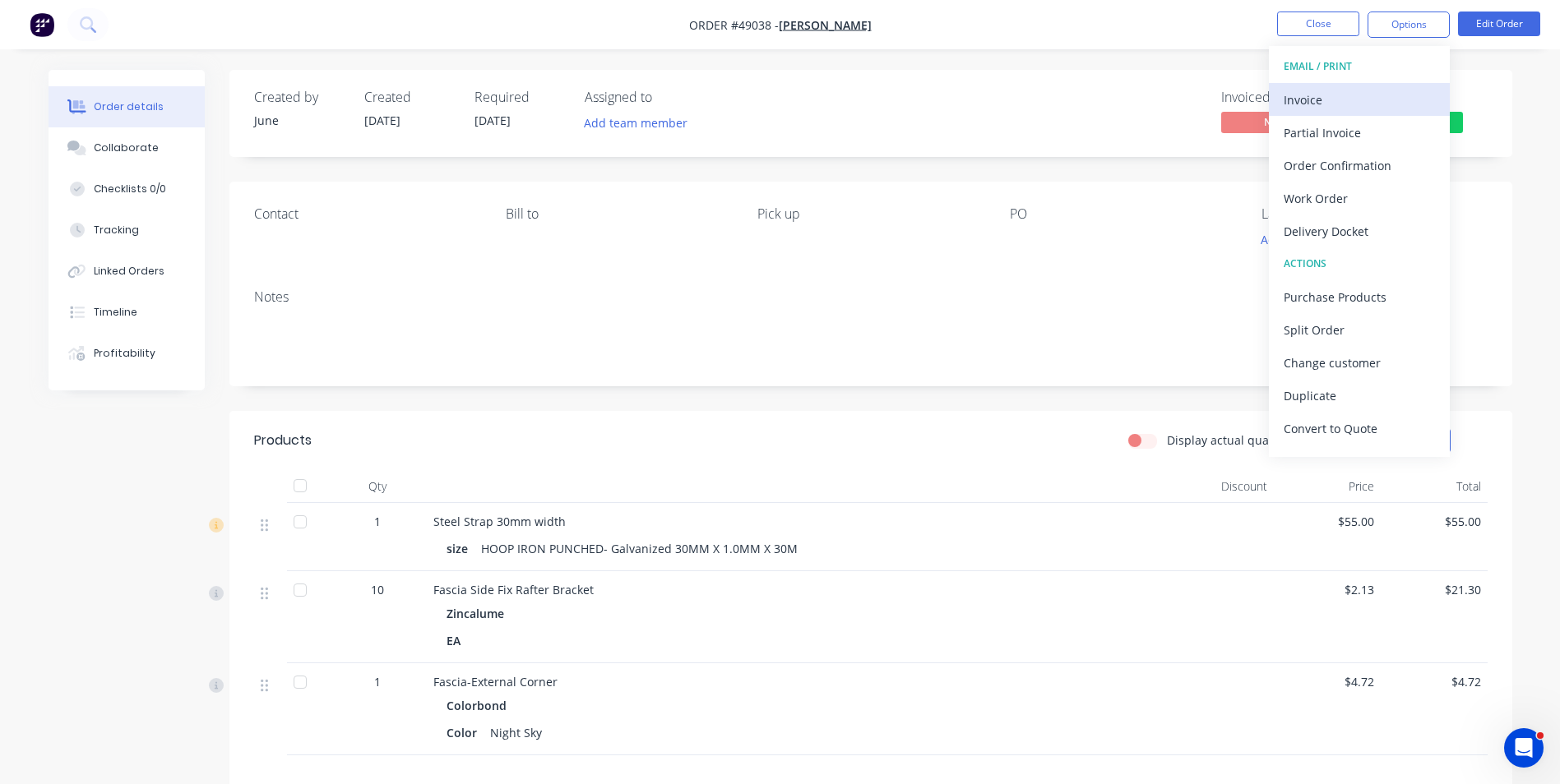
click at [1379, 108] on div "Invoice" at bounding box center [1359, 99] width 152 height 24
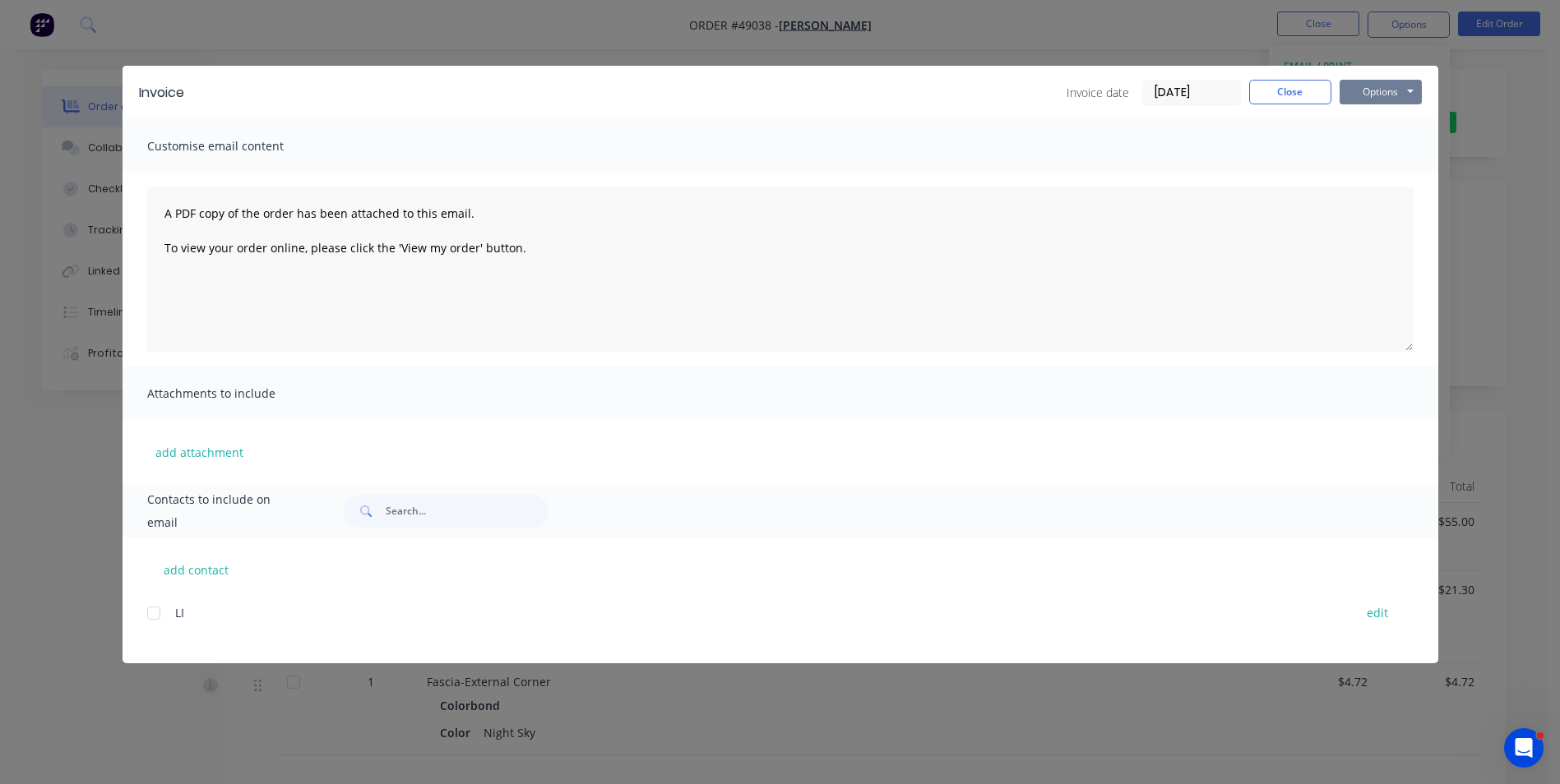
click at [1360, 91] on button "Options" at bounding box center [1381, 93] width 82 height 25
click at [1368, 141] on button "Print" at bounding box center [1392, 148] width 105 height 27
click at [1284, 93] on button "Close" at bounding box center [1290, 93] width 82 height 25
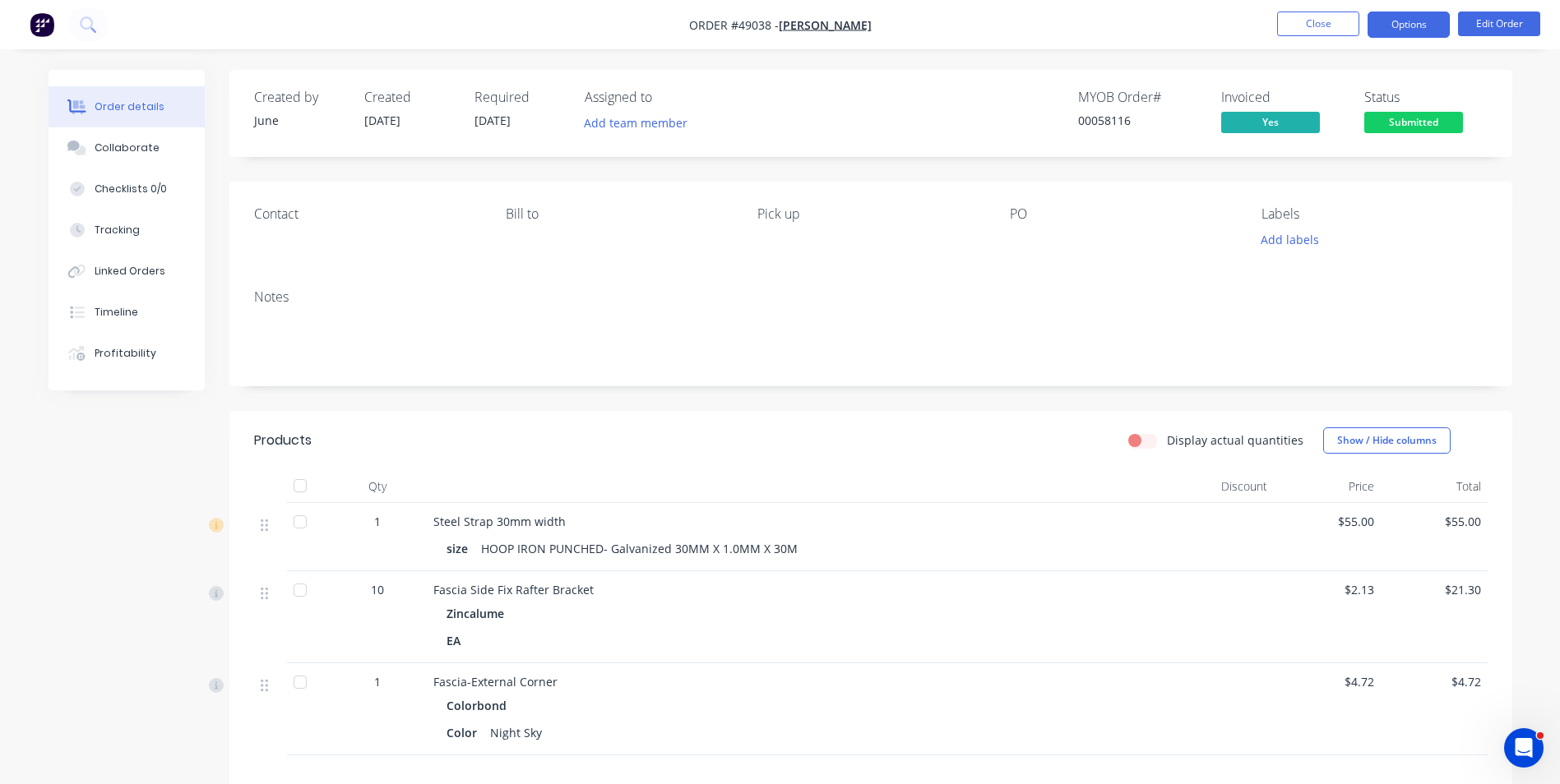
click at [1404, 26] on button "Options" at bounding box center [1408, 25] width 82 height 27
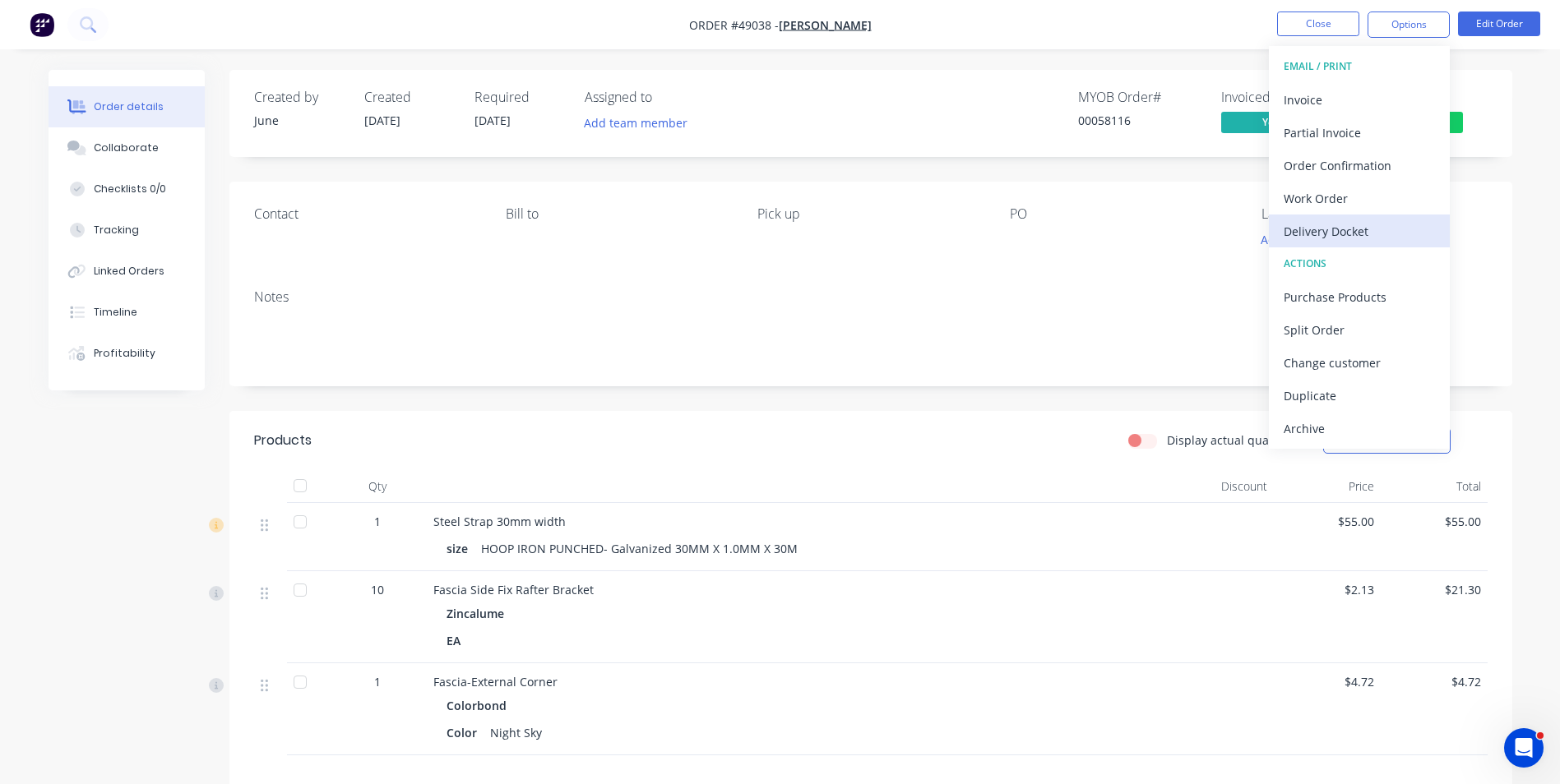
click at [1393, 232] on div "Delivery Docket" at bounding box center [1359, 231] width 152 height 24
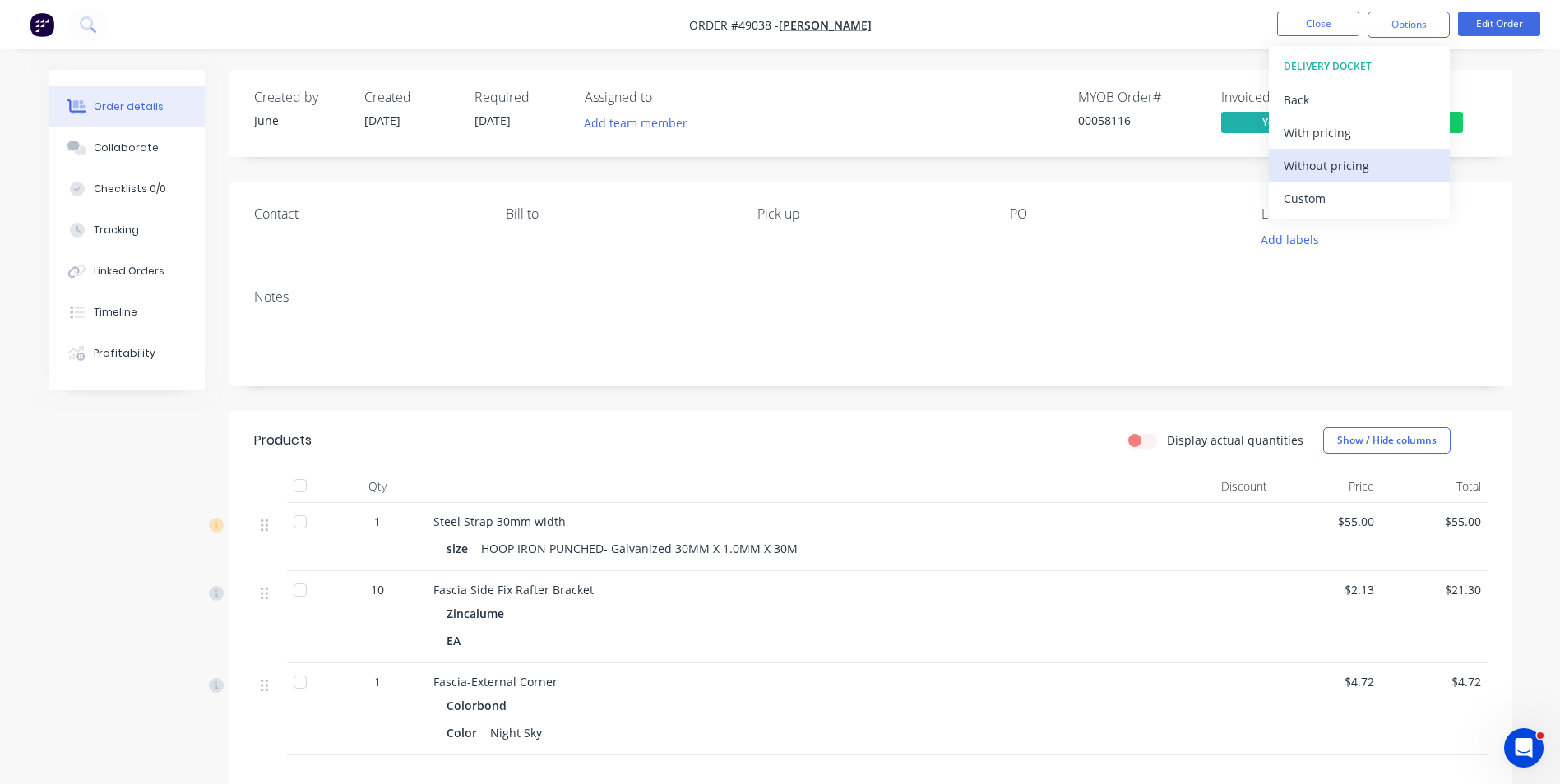
click at [1366, 170] on div "Without pricing" at bounding box center [1359, 165] width 152 height 24
drag, startPoint x: 959, startPoint y: 237, endPoint x: 956, endPoint y: 245, distance: 8.5
click at [959, 241] on div "Pick up" at bounding box center [870, 228] width 225 height 45
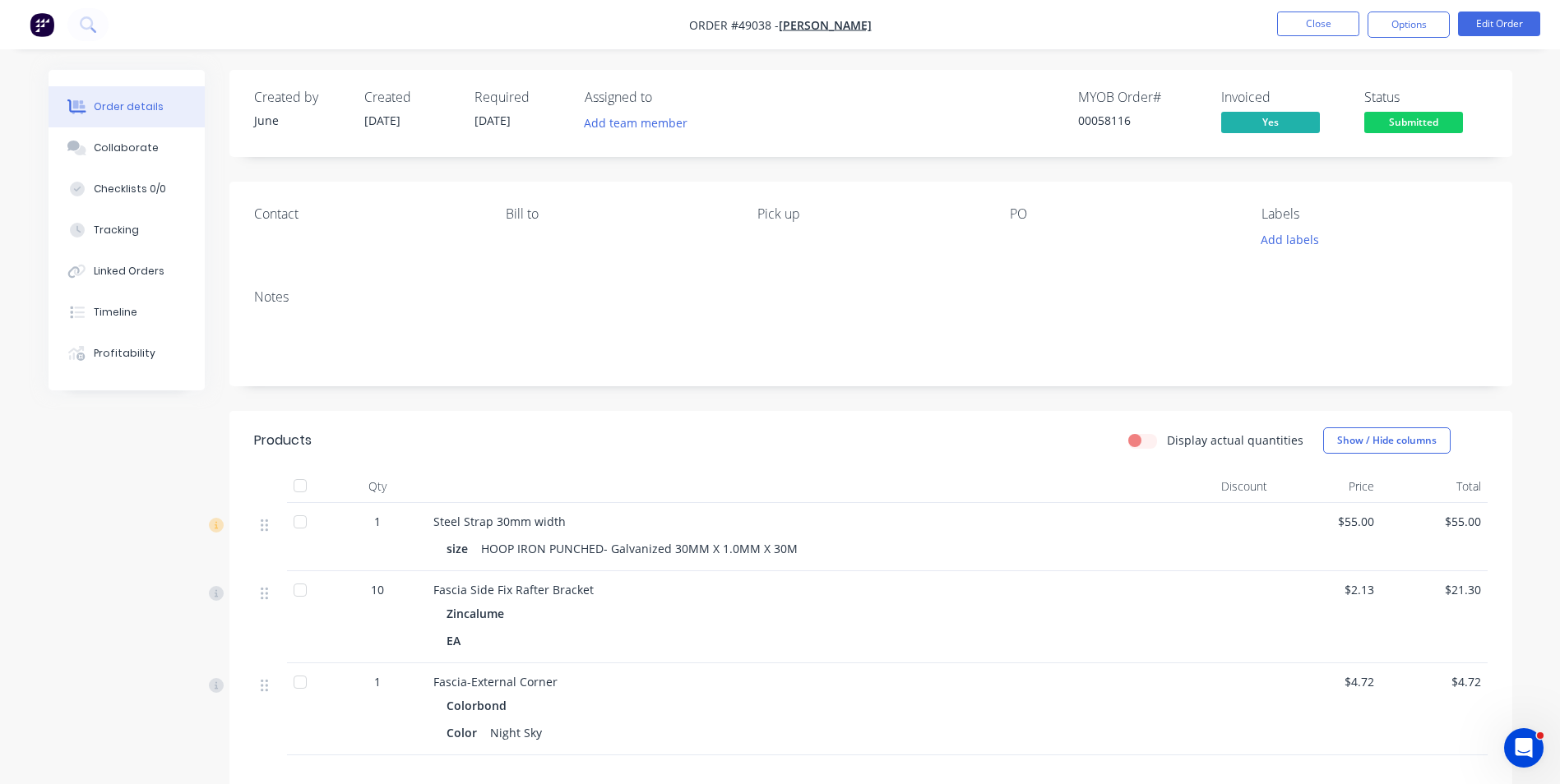
click at [1398, 117] on span "Submitted" at bounding box center [1413, 122] width 98 height 21
click at [1397, 75] on div "Created by June Created 09/09/25 Required 09/09/25 Assigned to Add team member …" at bounding box center [870, 113] width 1283 height 87
click at [1402, 130] on span "Submitted" at bounding box center [1413, 122] width 98 height 21
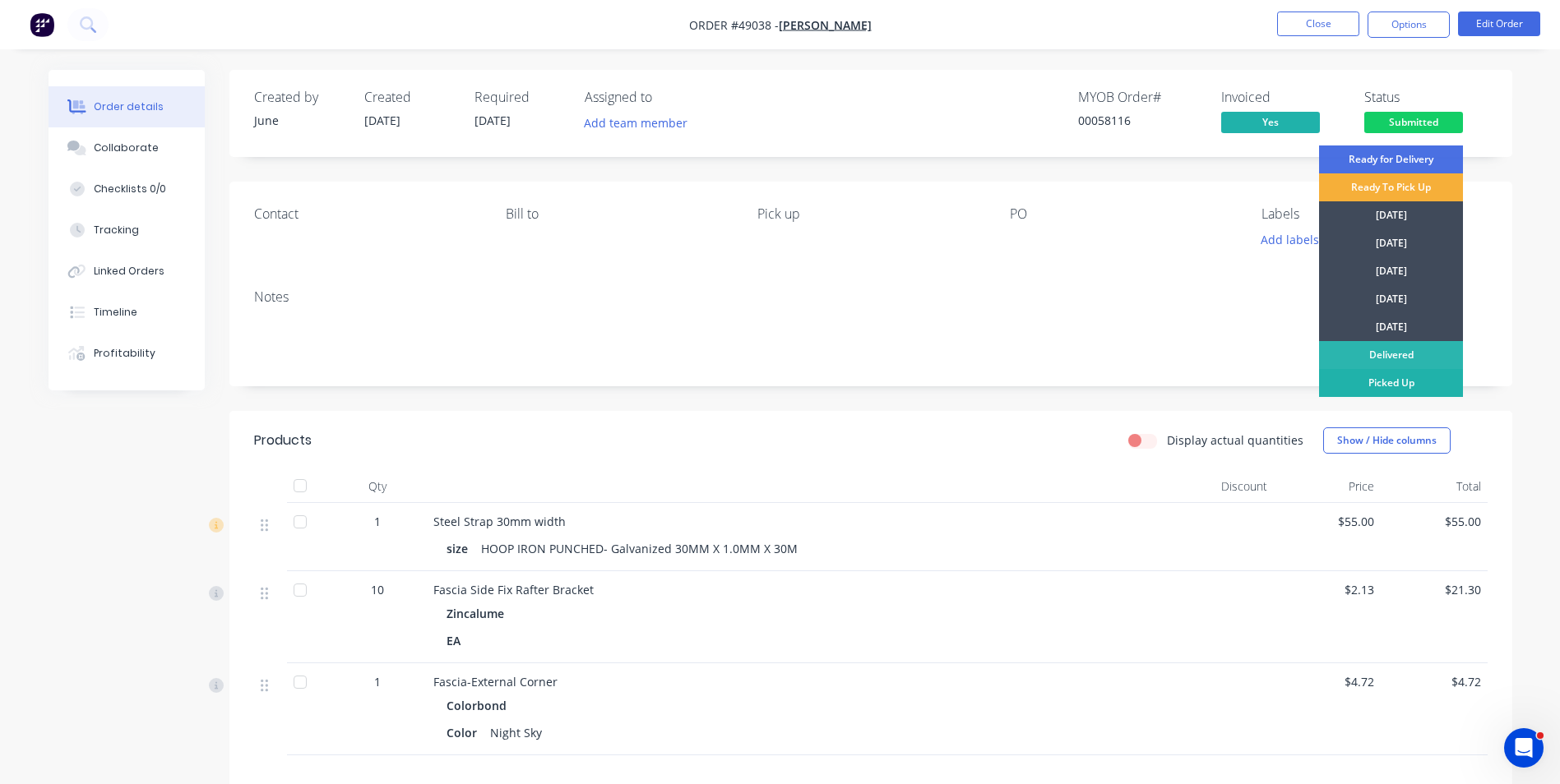
click at [1376, 379] on div "Picked Up" at bounding box center [1390, 382] width 144 height 28
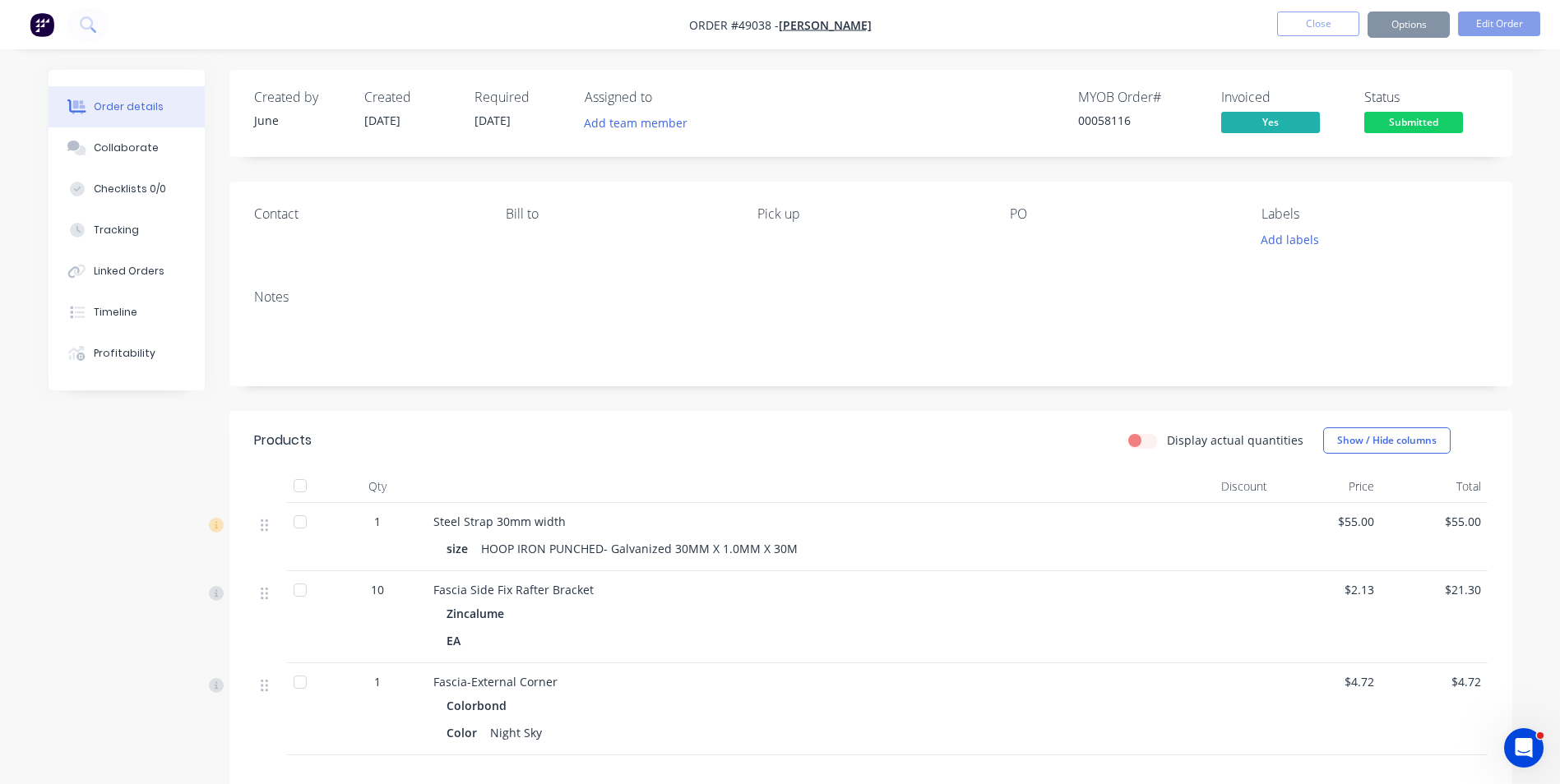
click at [1059, 289] on div "Notes" at bounding box center [870, 297] width 1234 height 15
click at [1321, 15] on button "Close" at bounding box center [1318, 24] width 82 height 25
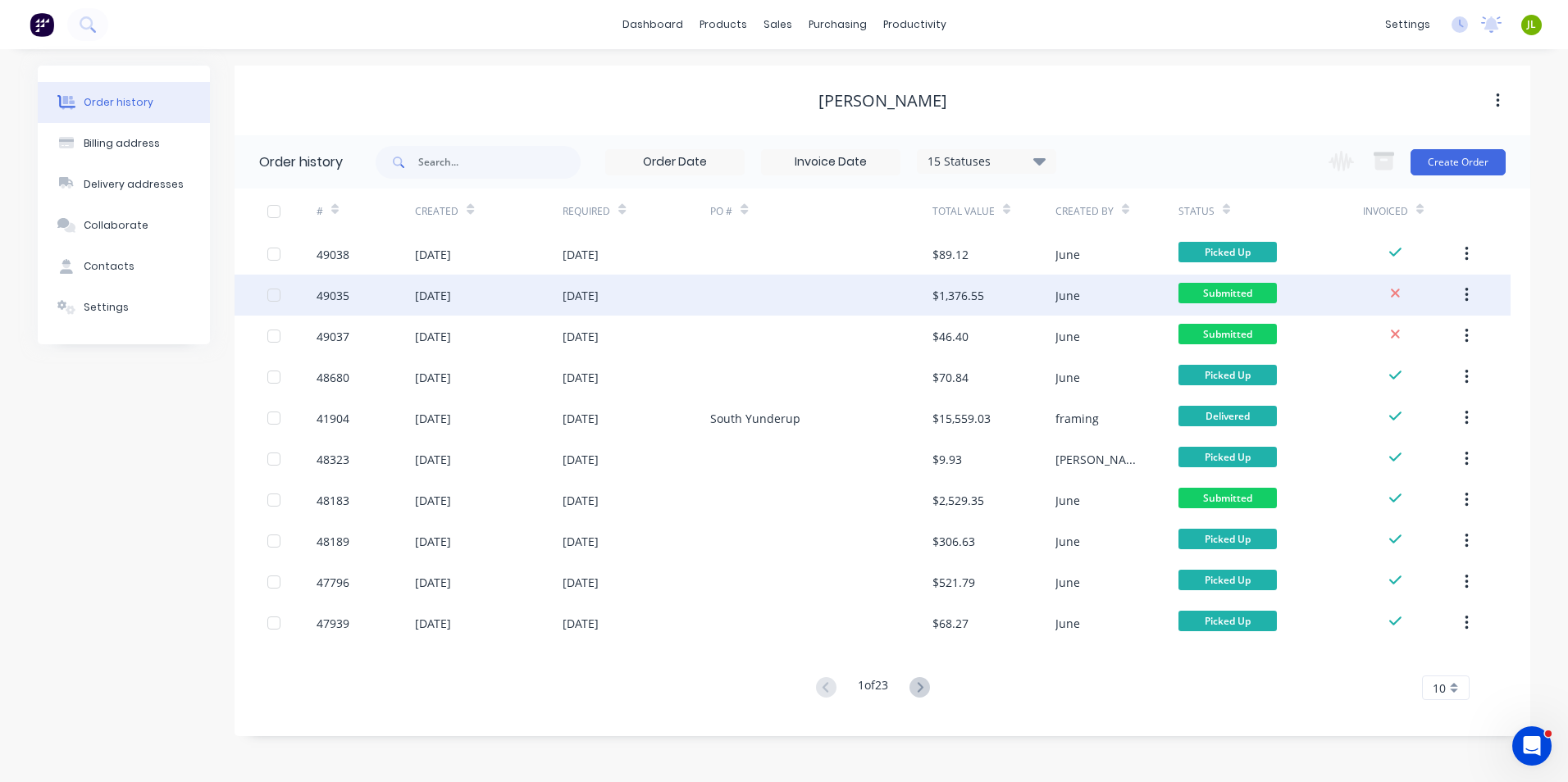
click at [786, 288] on div at bounding box center [820, 295] width 222 height 41
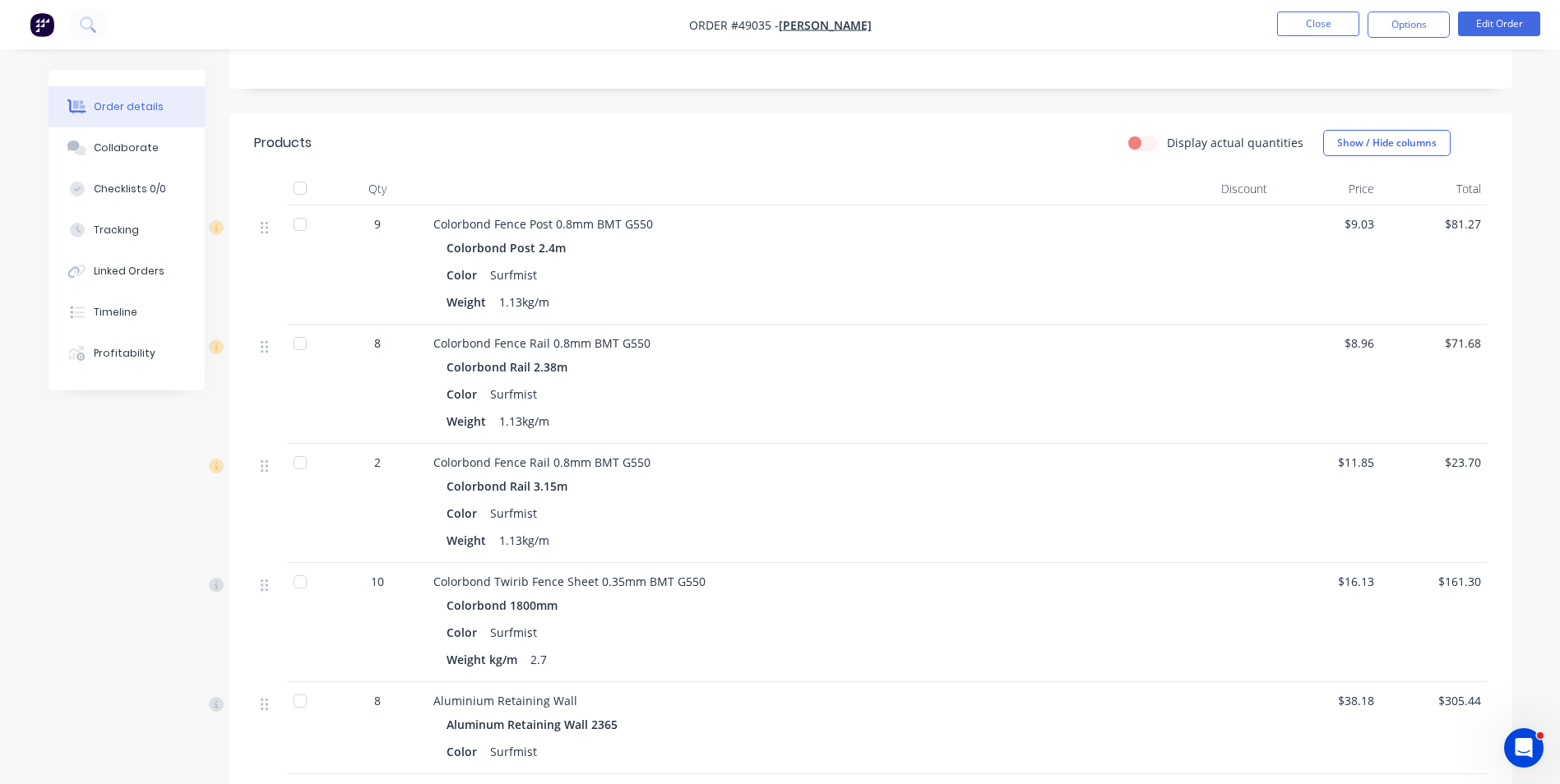
scroll to position [164, 0]
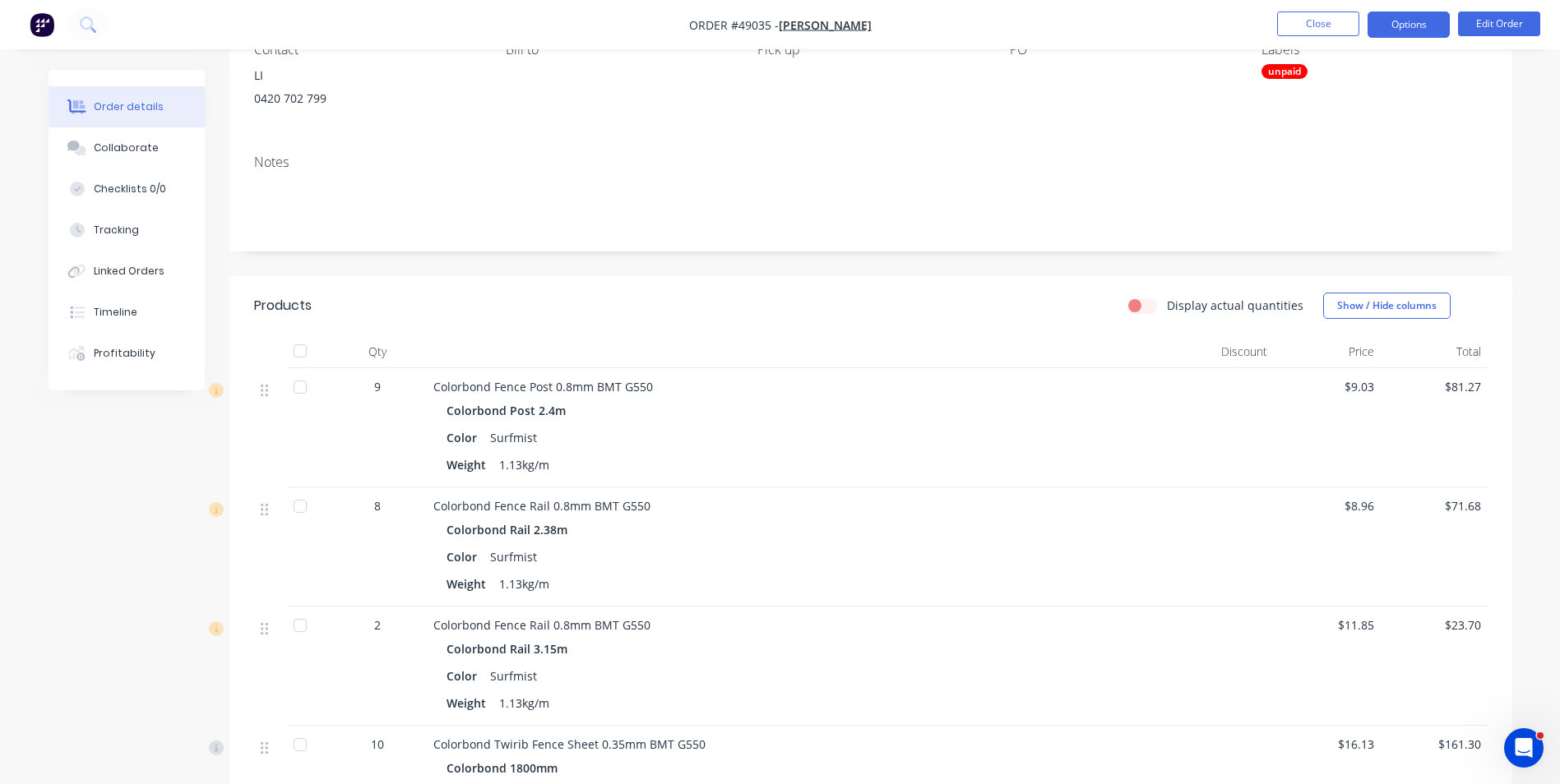
click at [1397, 29] on button "Options" at bounding box center [1408, 25] width 82 height 27
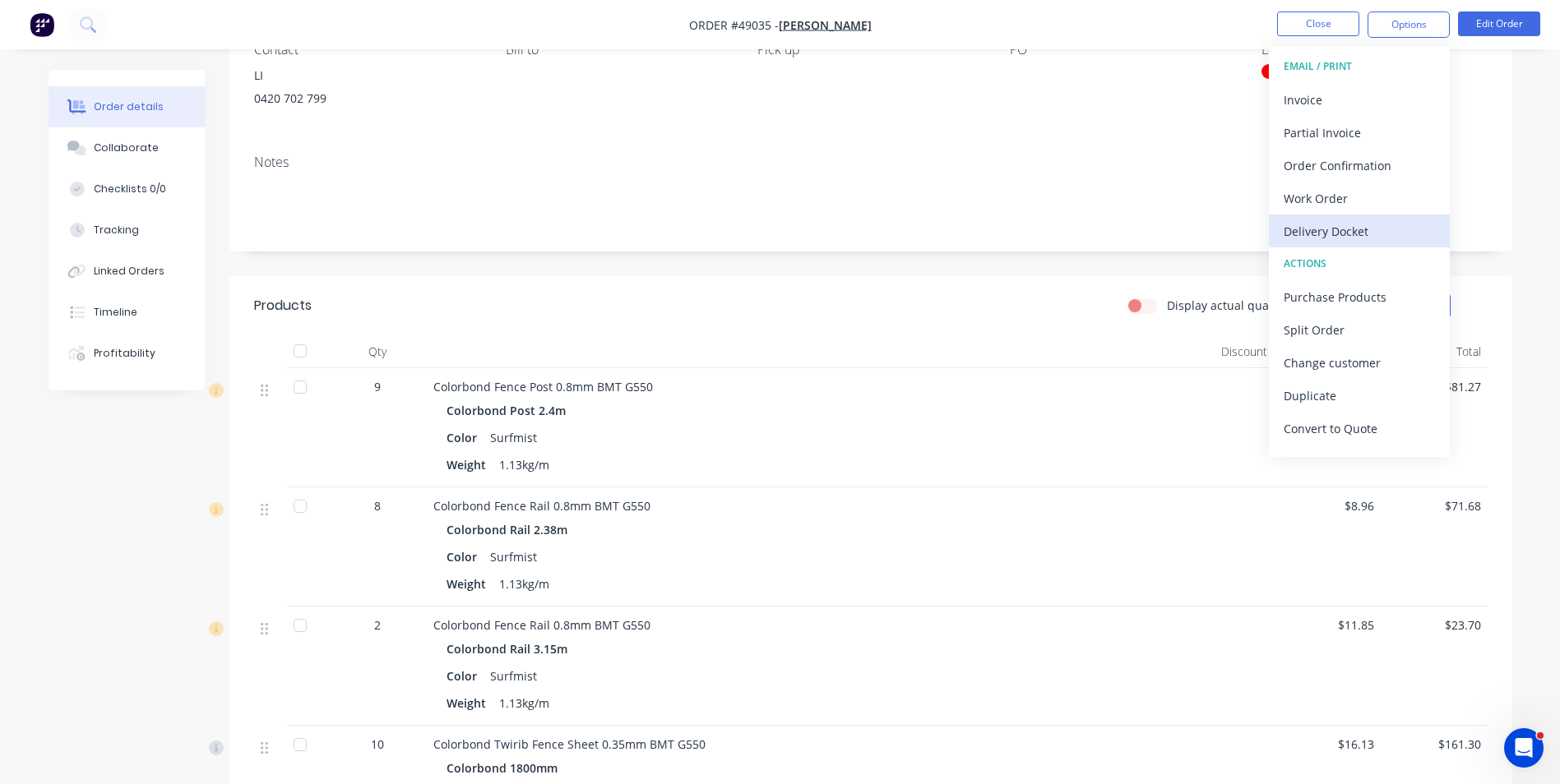
click at [1353, 232] on div "Delivery Docket" at bounding box center [1359, 231] width 152 height 24
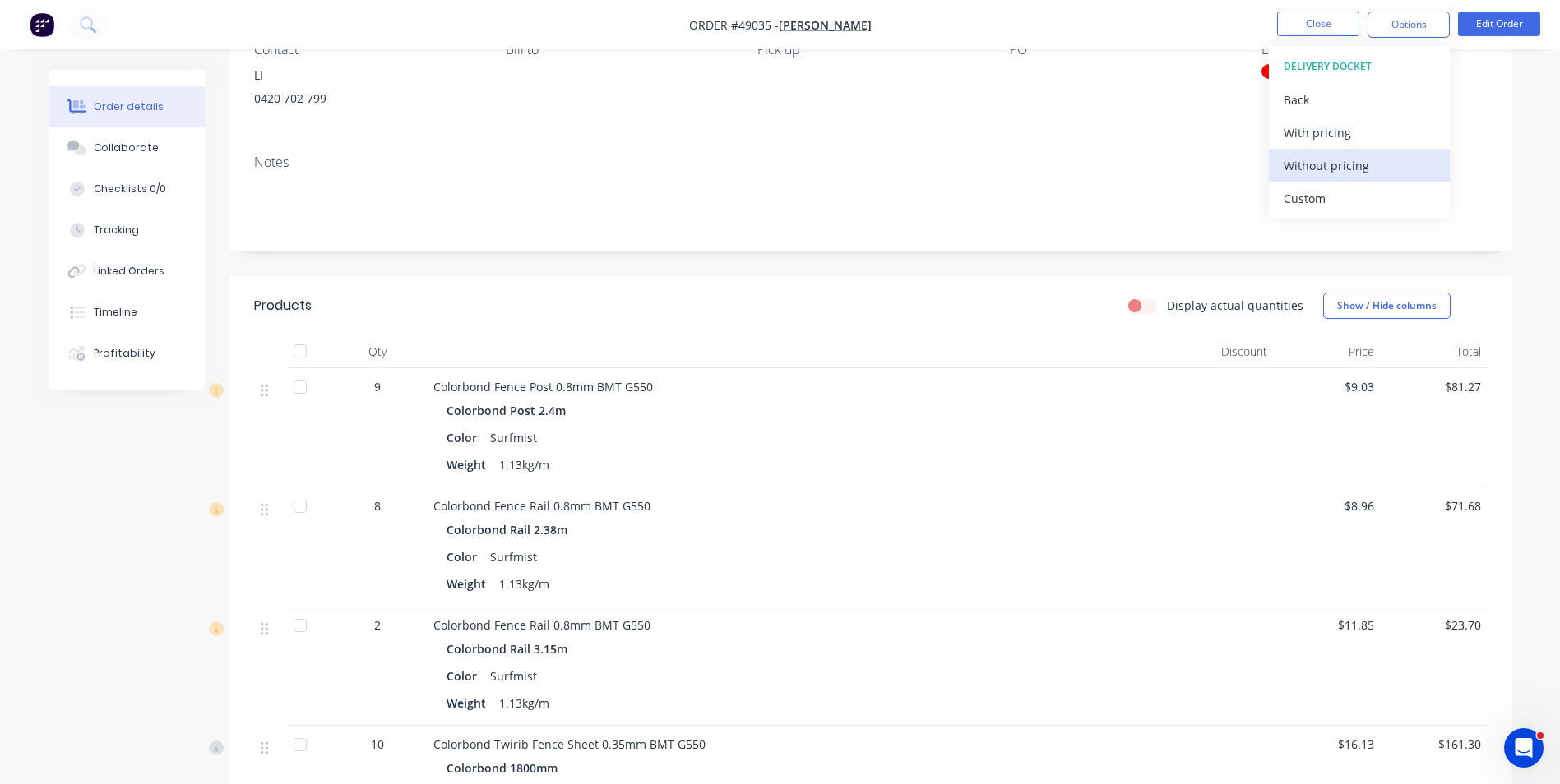
click at [1322, 170] on div "Without pricing" at bounding box center [1359, 165] width 152 height 24
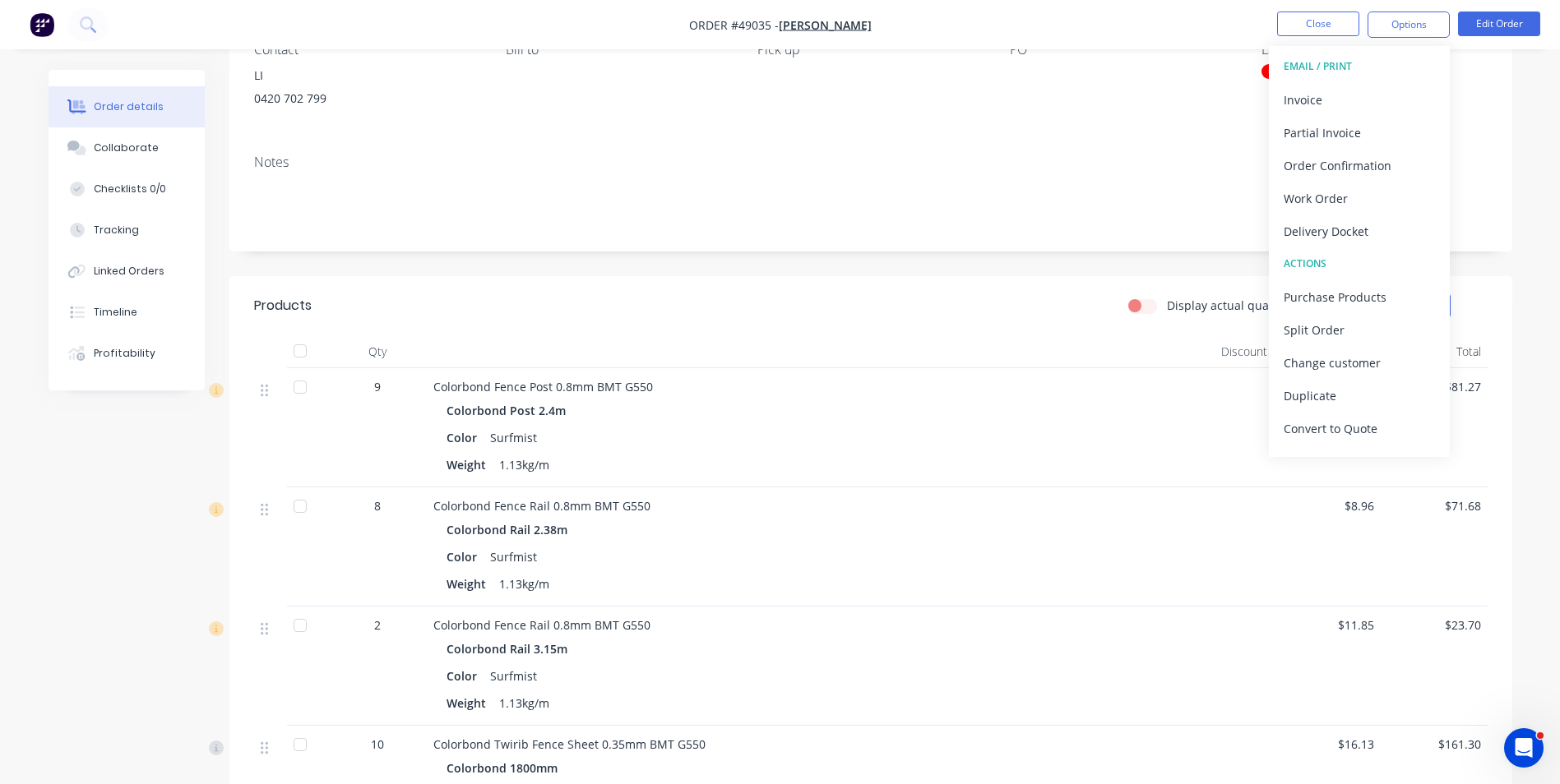
click at [1116, 139] on div "Contact LI 0420 702 799 Bill to Pick up PO Labels unpaid" at bounding box center [870, 79] width 1283 height 124
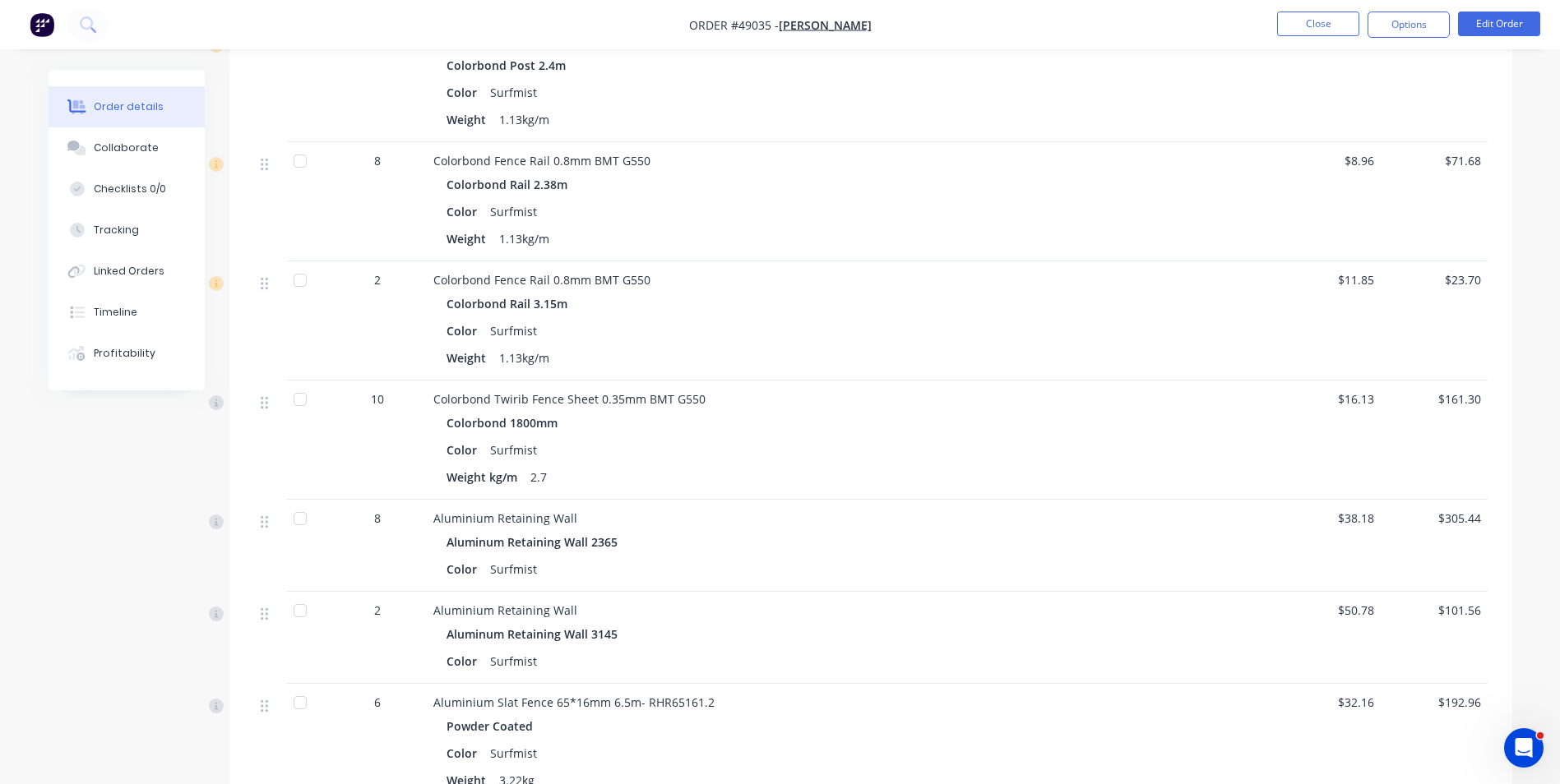
scroll to position [247, 0]
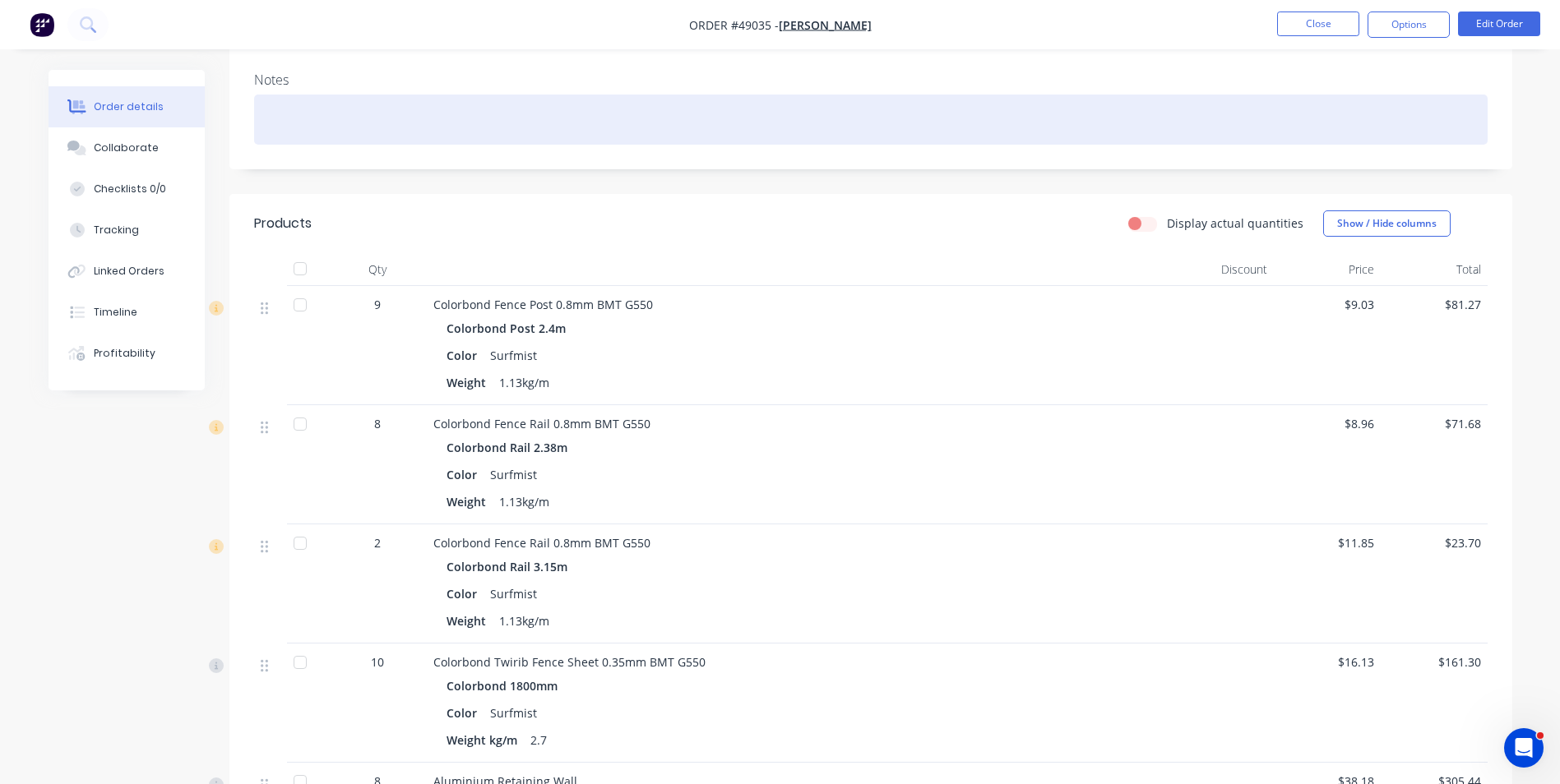
click at [1466, 126] on div at bounding box center [870, 119] width 1234 height 51
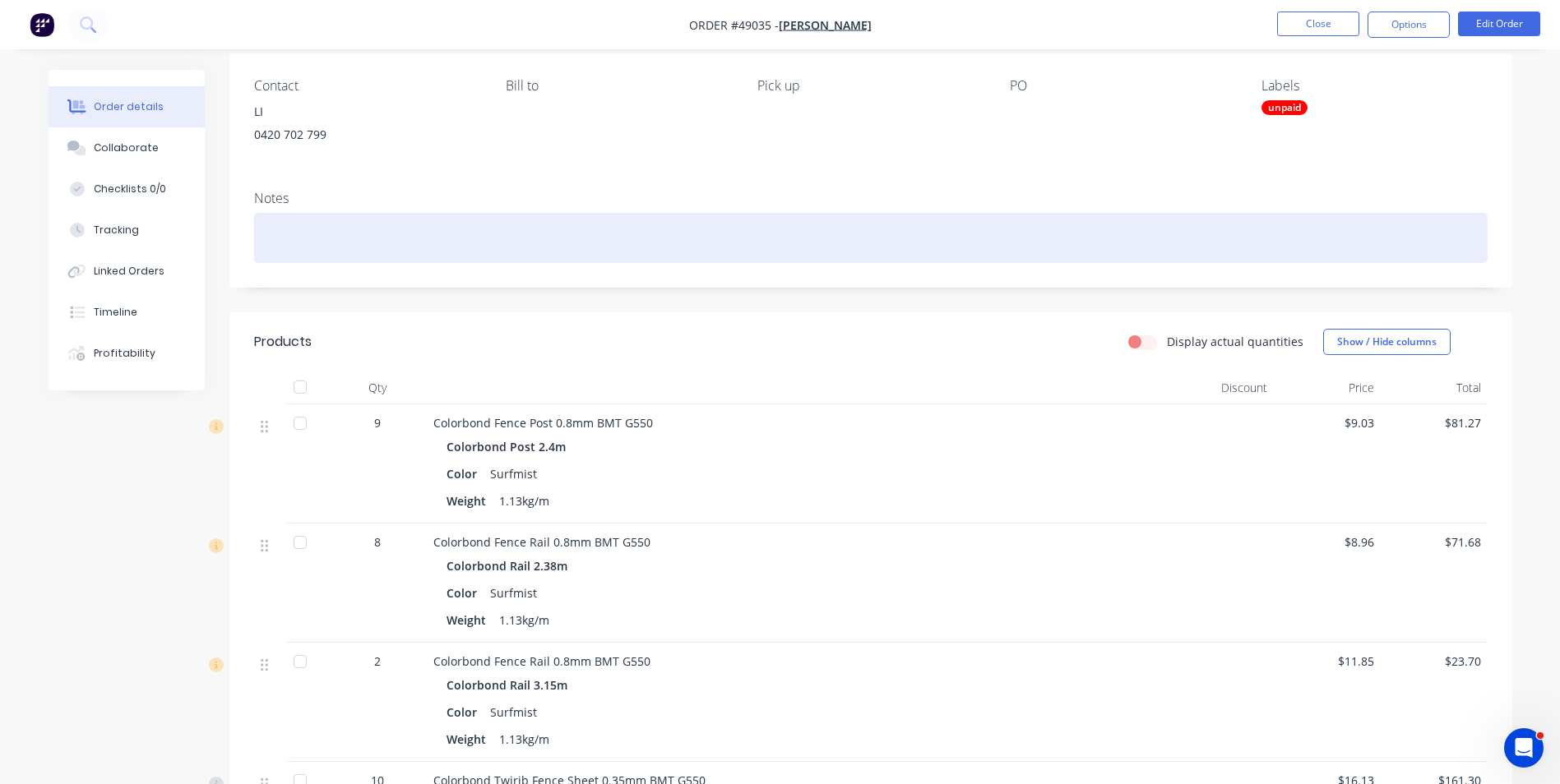
scroll to position [0, 0]
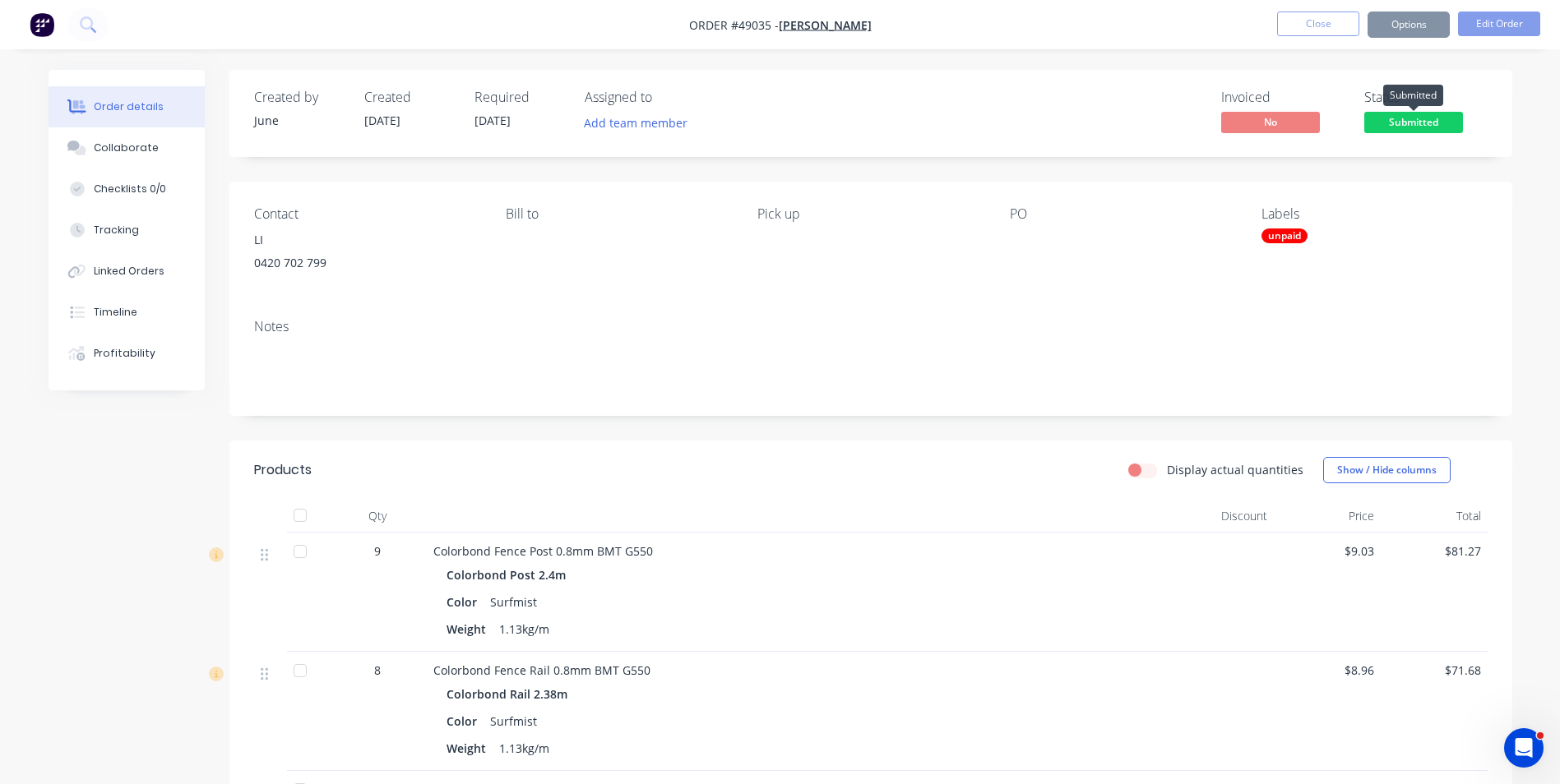
click at [1405, 121] on span "Submitted" at bounding box center [1413, 122] width 98 height 21
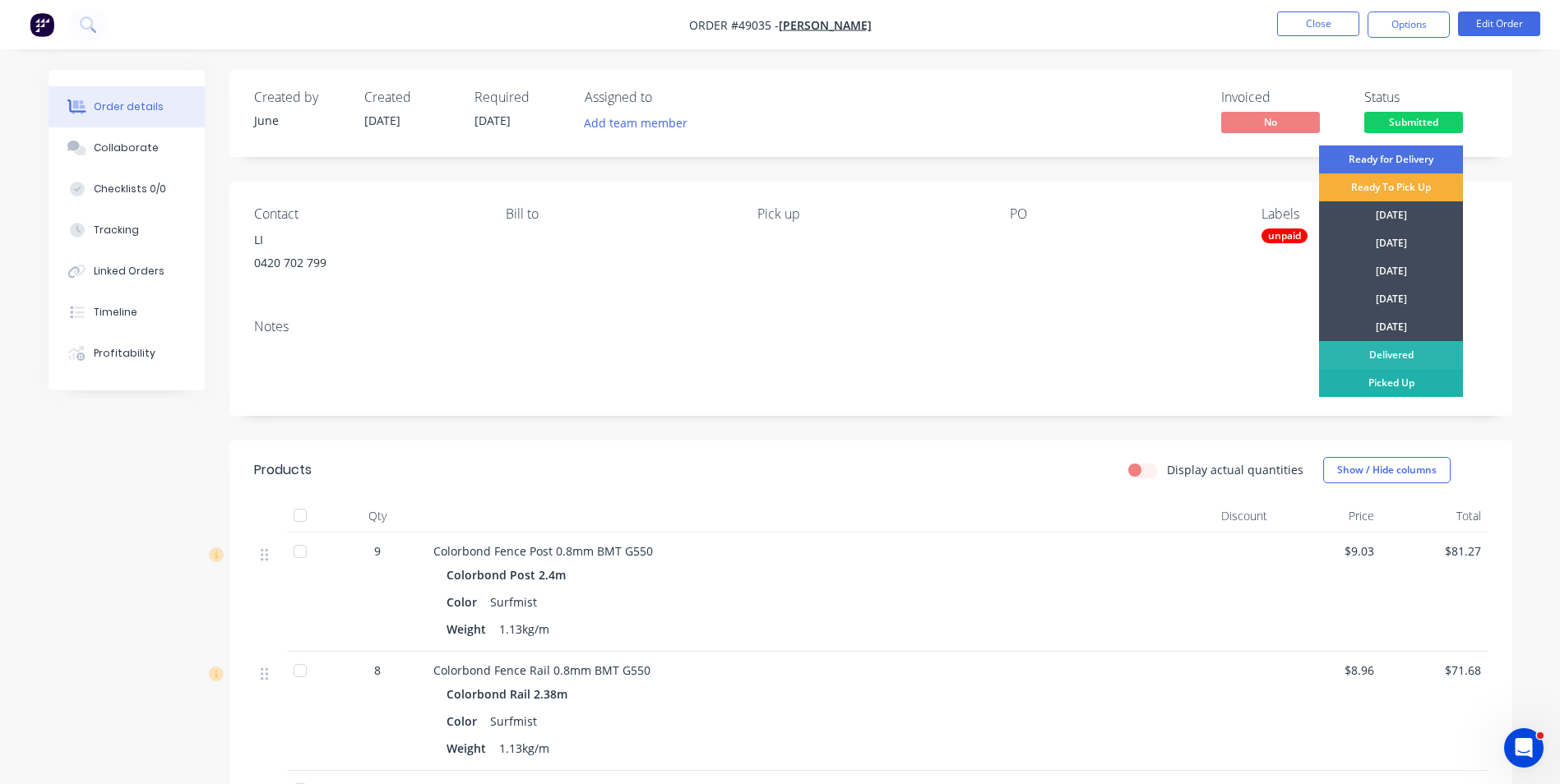
click at [1392, 378] on div "Picked Up" at bounding box center [1390, 382] width 144 height 28
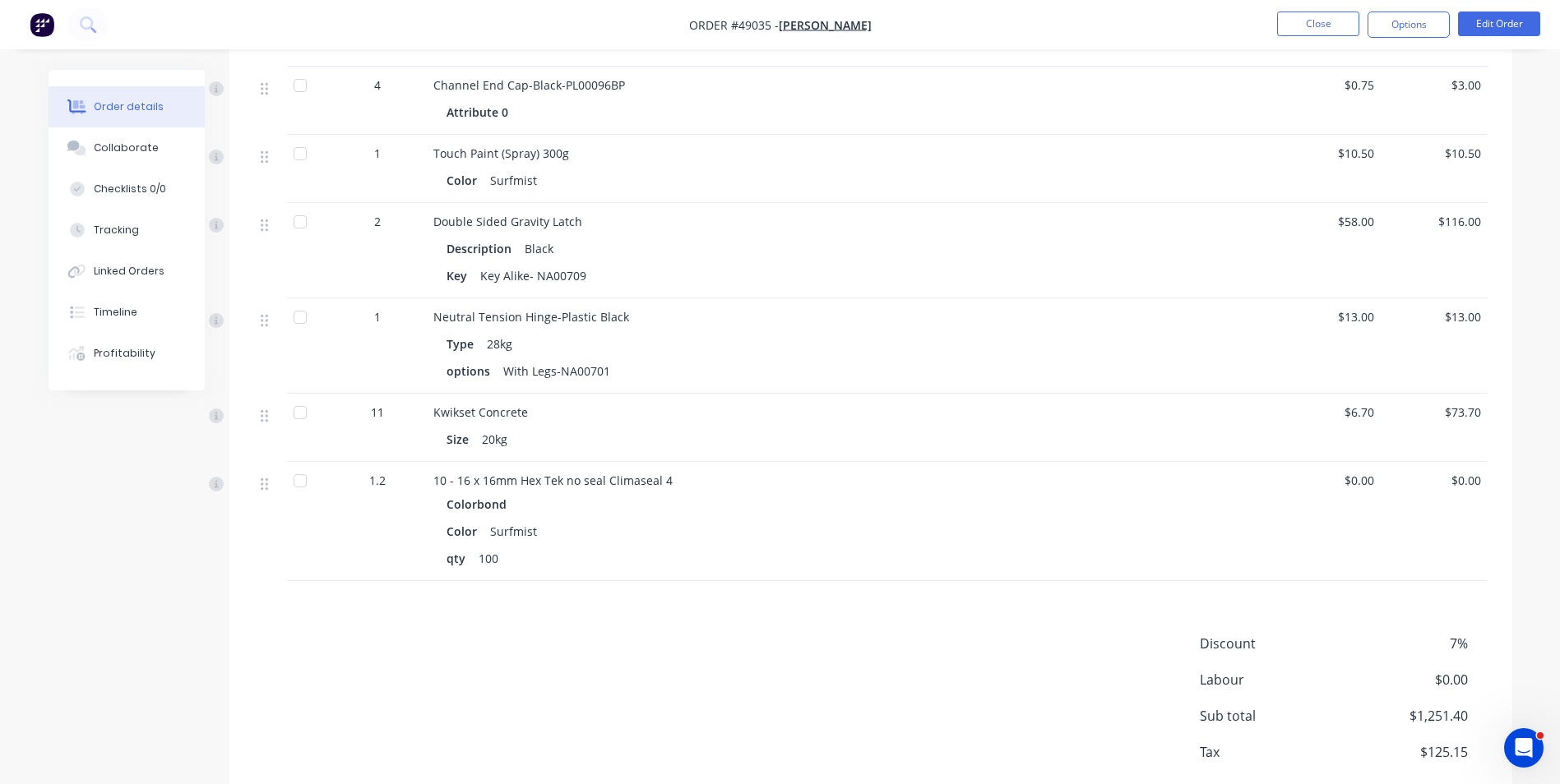
scroll to position [1854, 0]
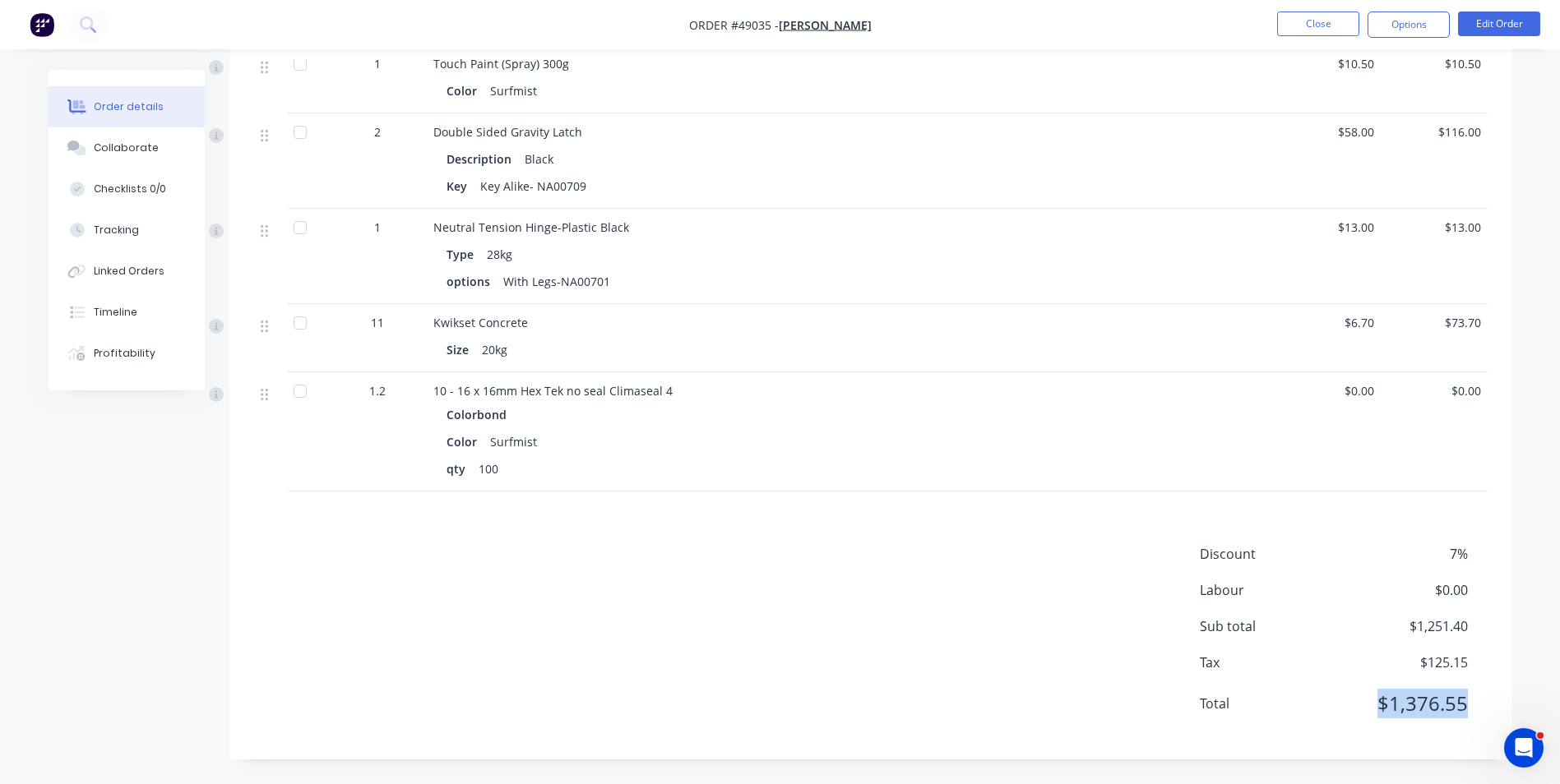
drag, startPoint x: 1468, startPoint y: 709, endPoint x: 1380, endPoint y: 706, distance: 88.1
click at [1380, 706] on div "Total $1,376.55" at bounding box center [1343, 703] width 288 height 30
copy span "$1,376.55"
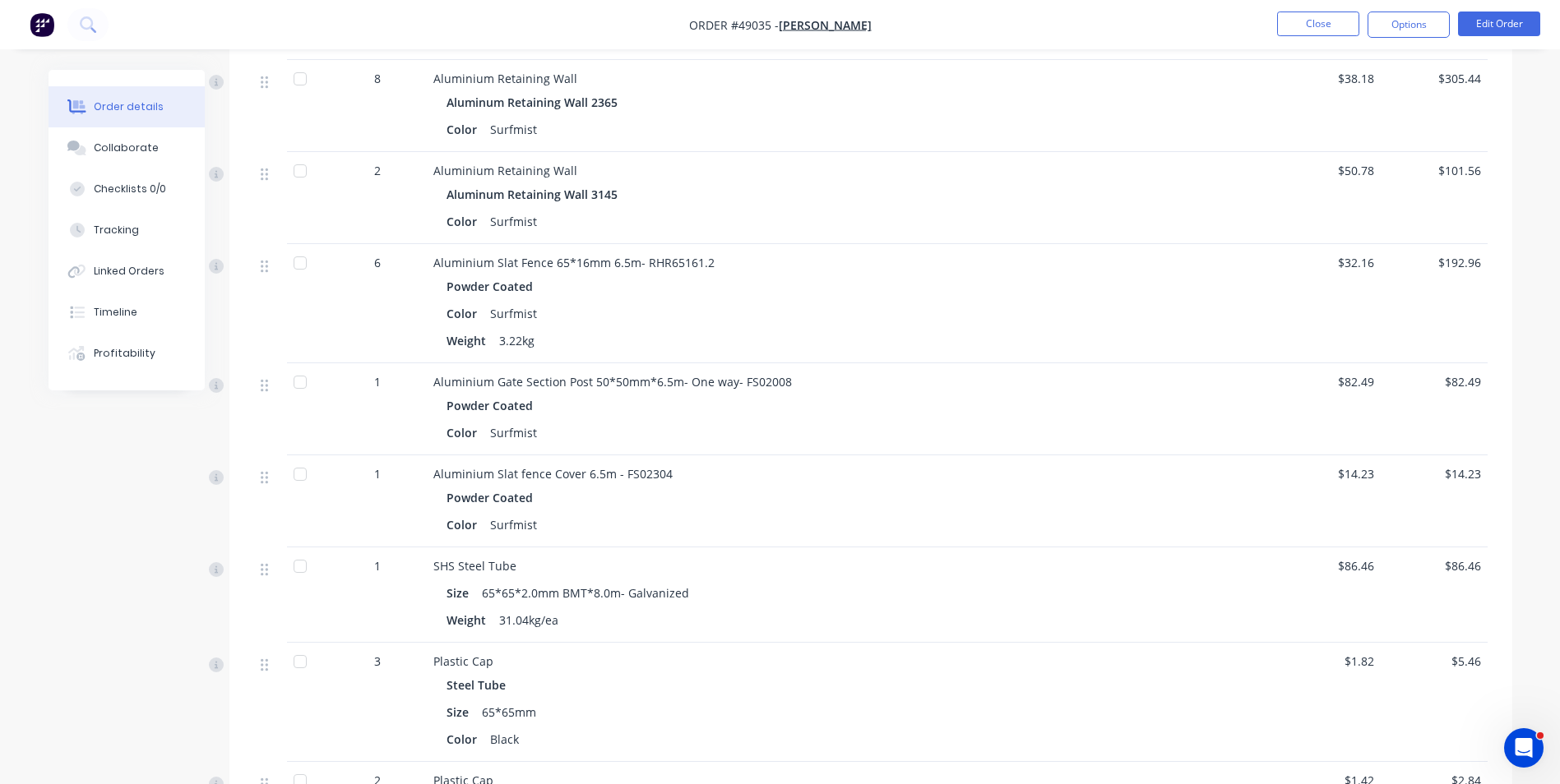
scroll to position [539, 0]
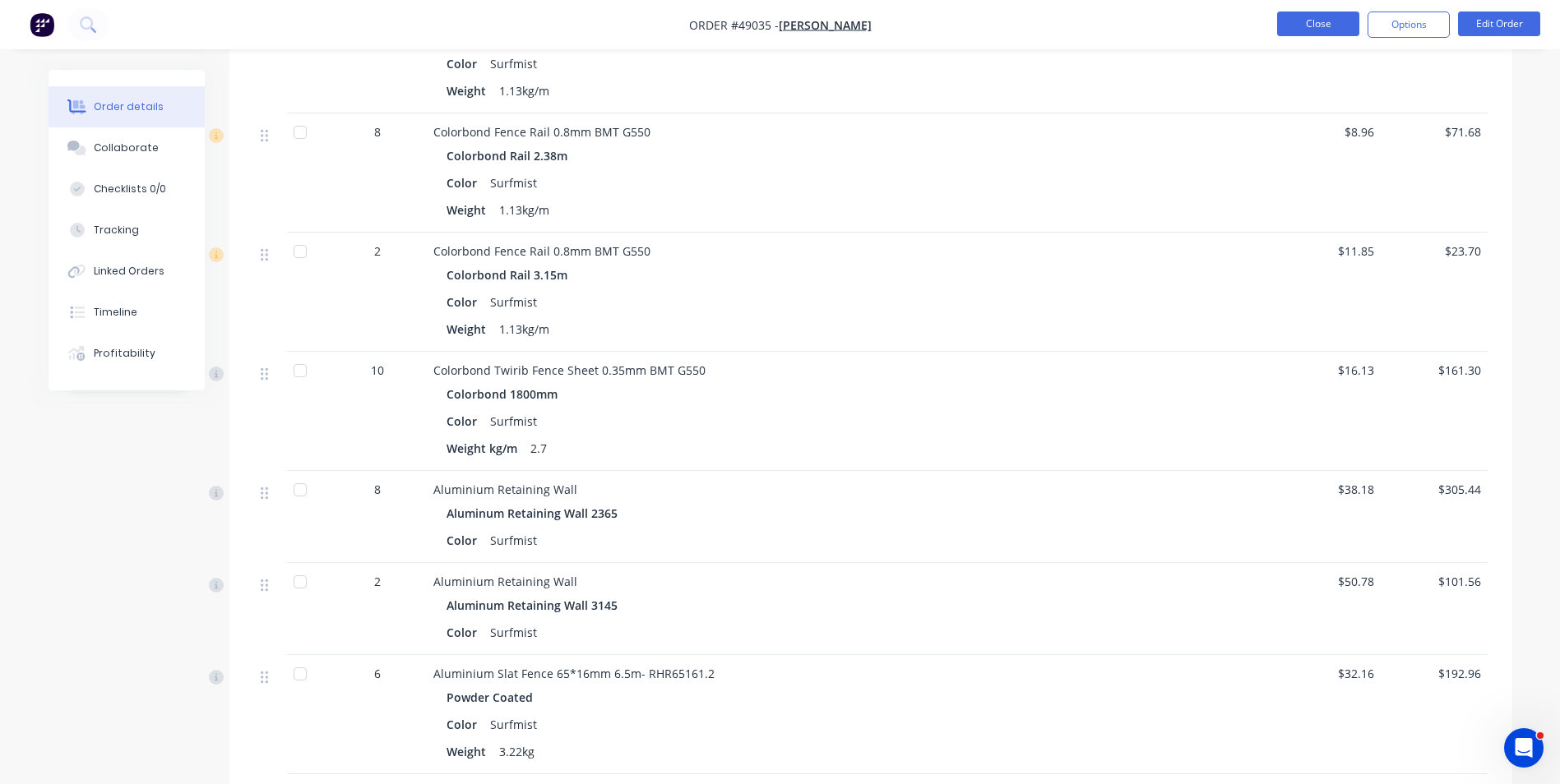
click at [1321, 31] on button "Close" at bounding box center [1318, 24] width 82 height 25
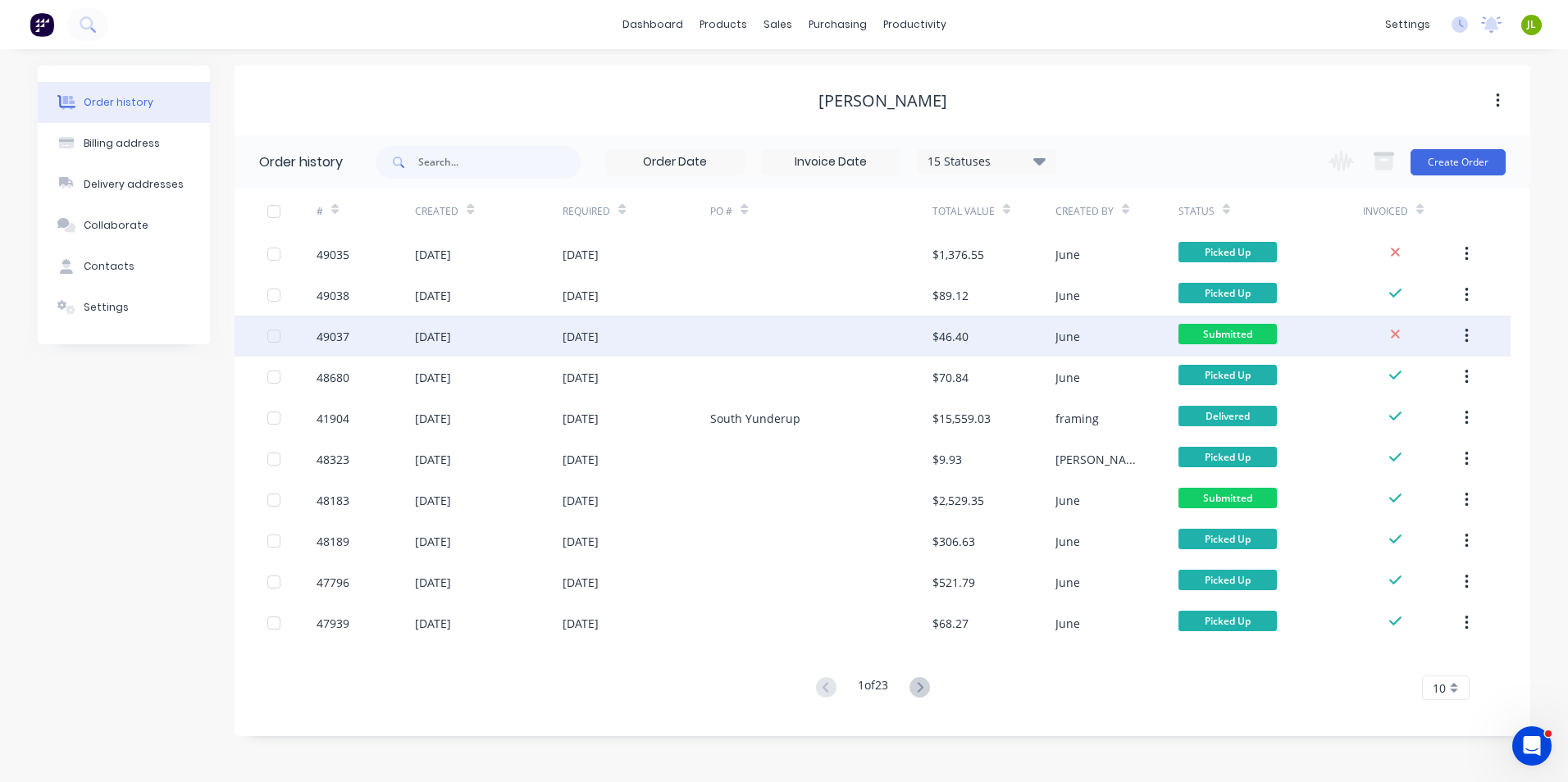
click at [840, 343] on div at bounding box center [820, 336] width 222 height 41
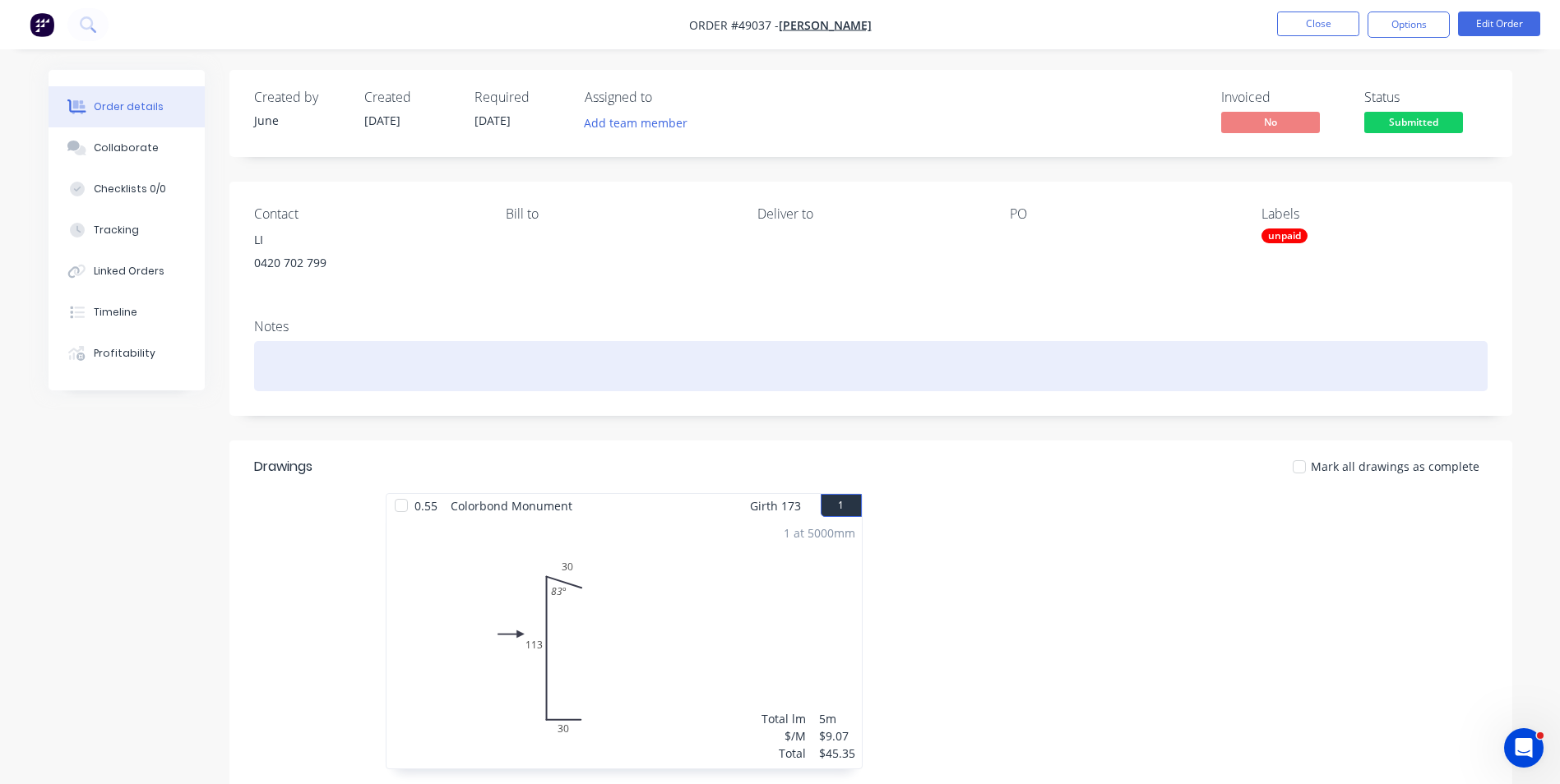
click at [281, 360] on div at bounding box center [870, 366] width 1234 height 51
paste div
click at [267, 370] on div "$1,376.55" at bounding box center [870, 366] width 1234 height 51
click at [517, 377] on div "unpaid $1,376.55" at bounding box center [870, 366] width 1234 height 51
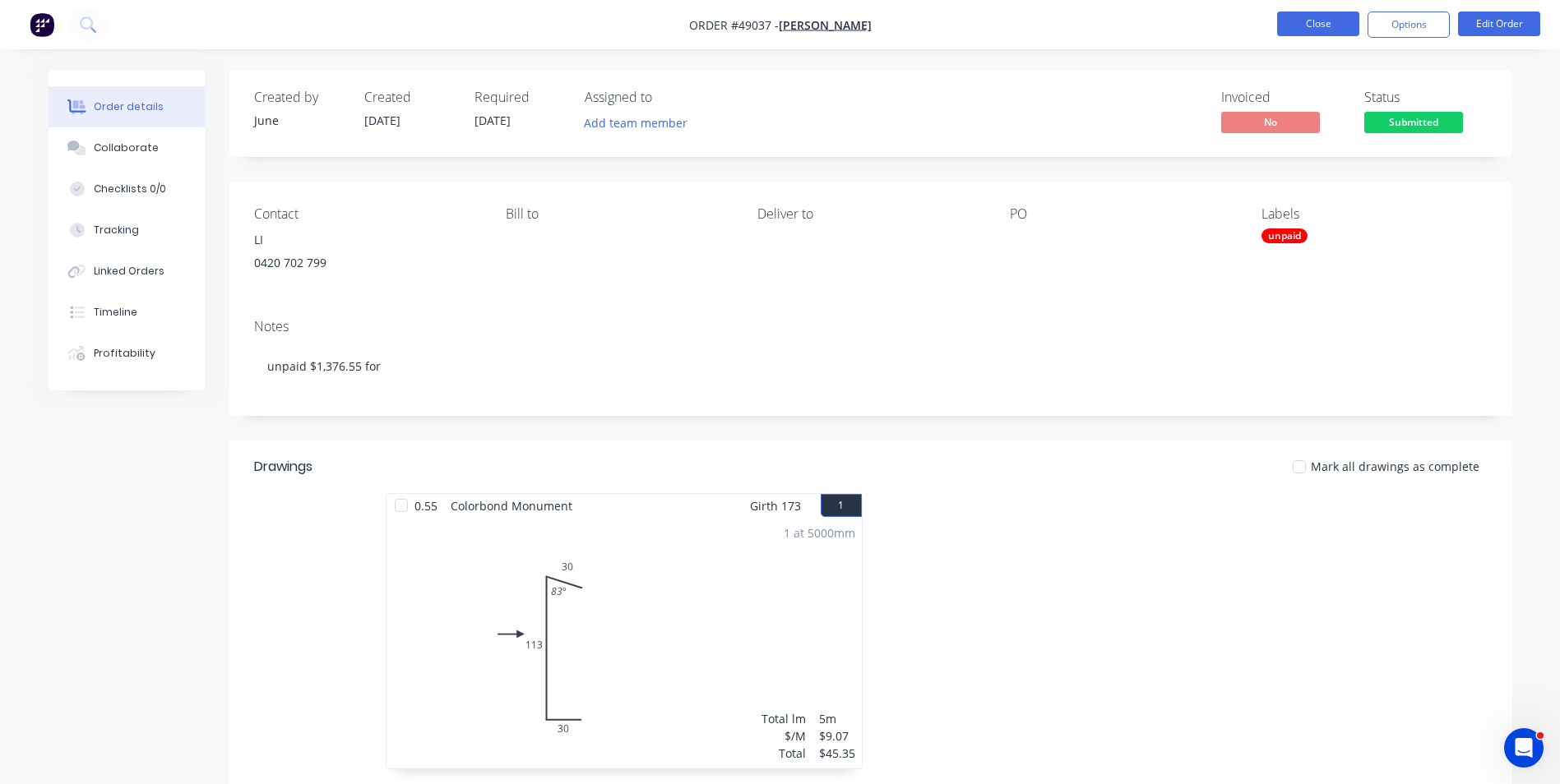
click at [1325, 32] on button "Close" at bounding box center [1318, 24] width 82 height 25
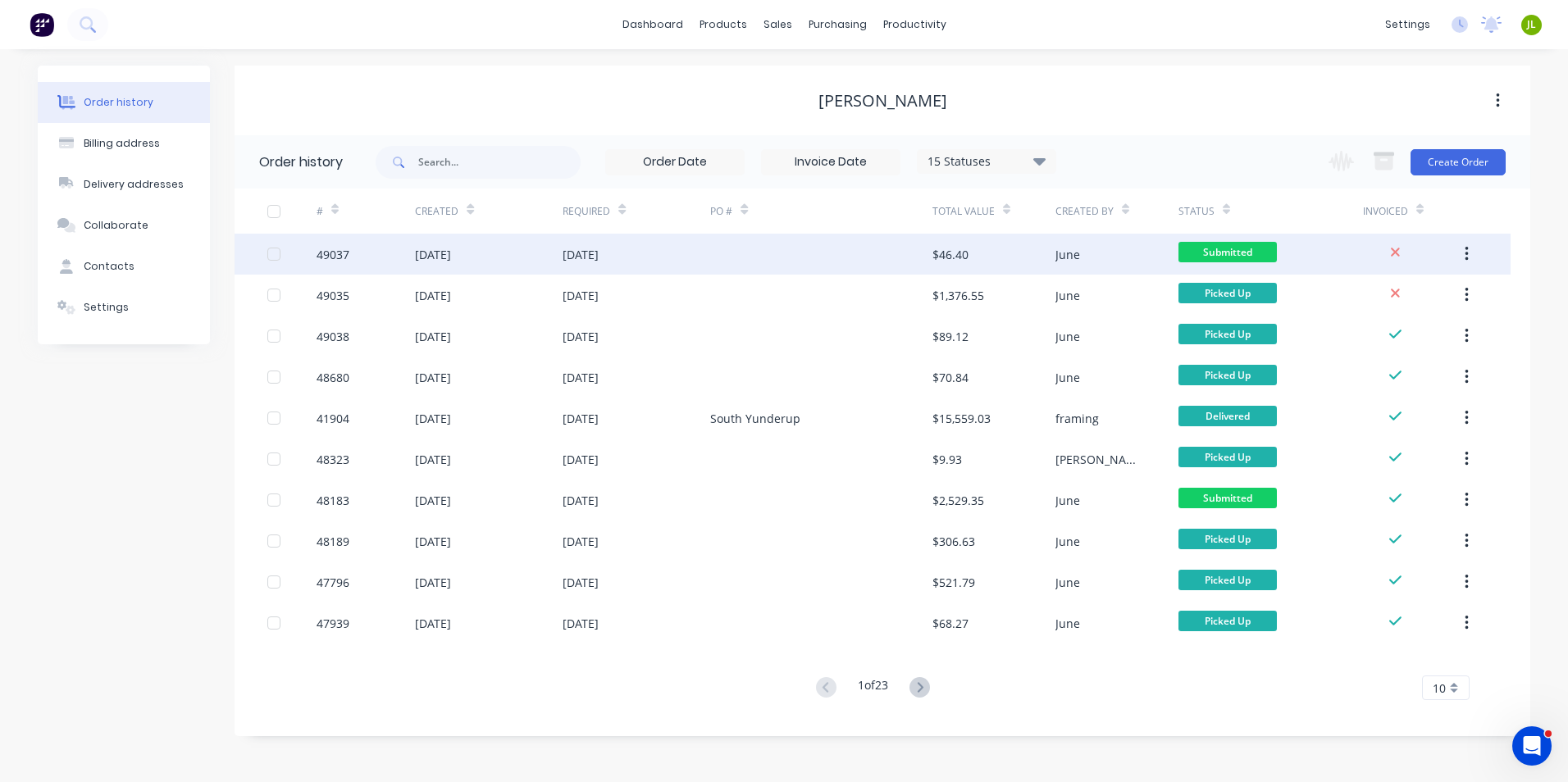
click at [700, 261] on div "15 Sep 2025" at bounding box center [636, 254] width 147 height 41
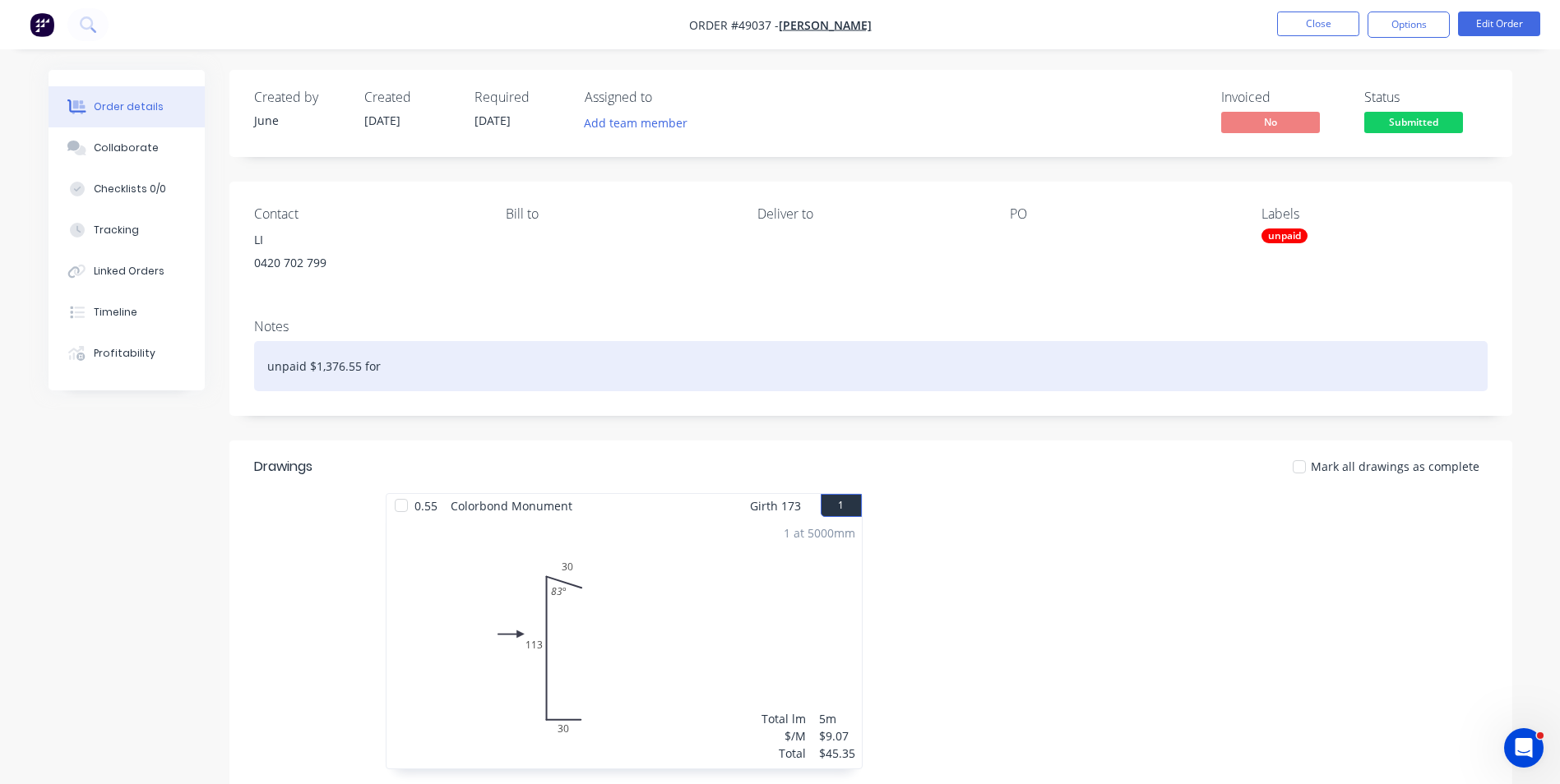
click at [390, 369] on div "unpaid $1,376.55 for" at bounding box center [870, 366] width 1234 height 51
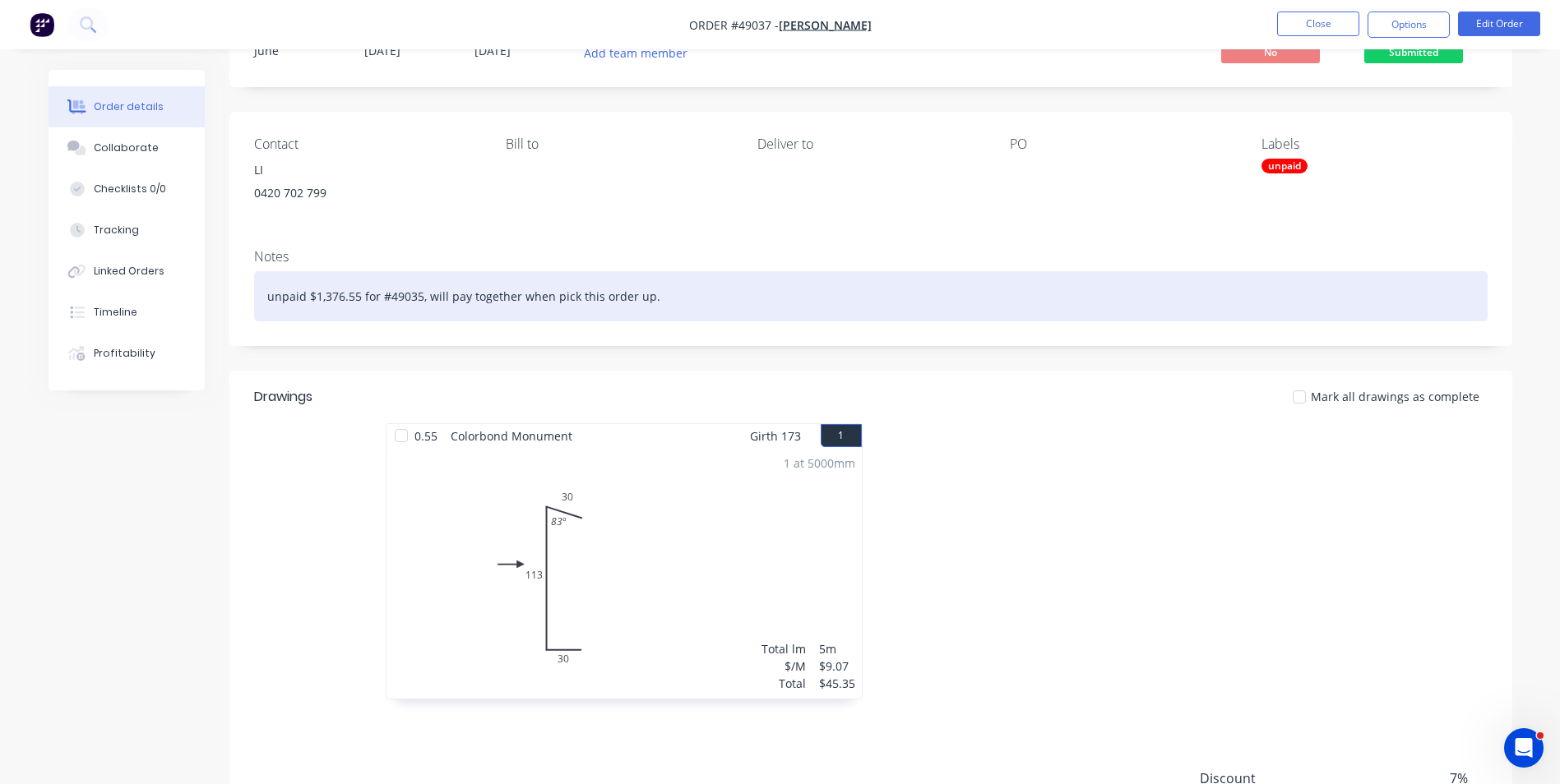
scroll to position [247, 0]
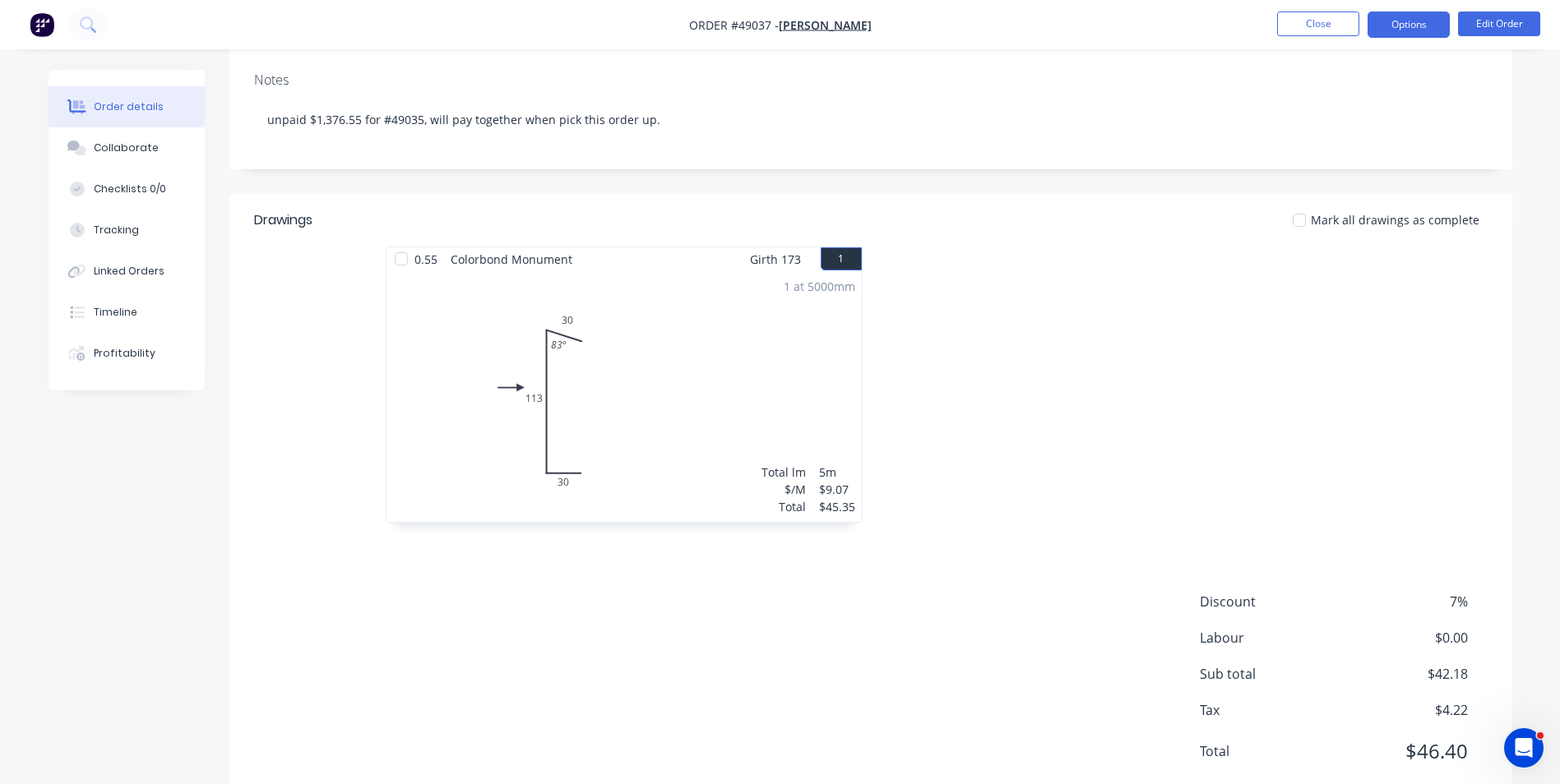
click at [1411, 32] on button "Options" at bounding box center [1408, 25] width 82 height 27
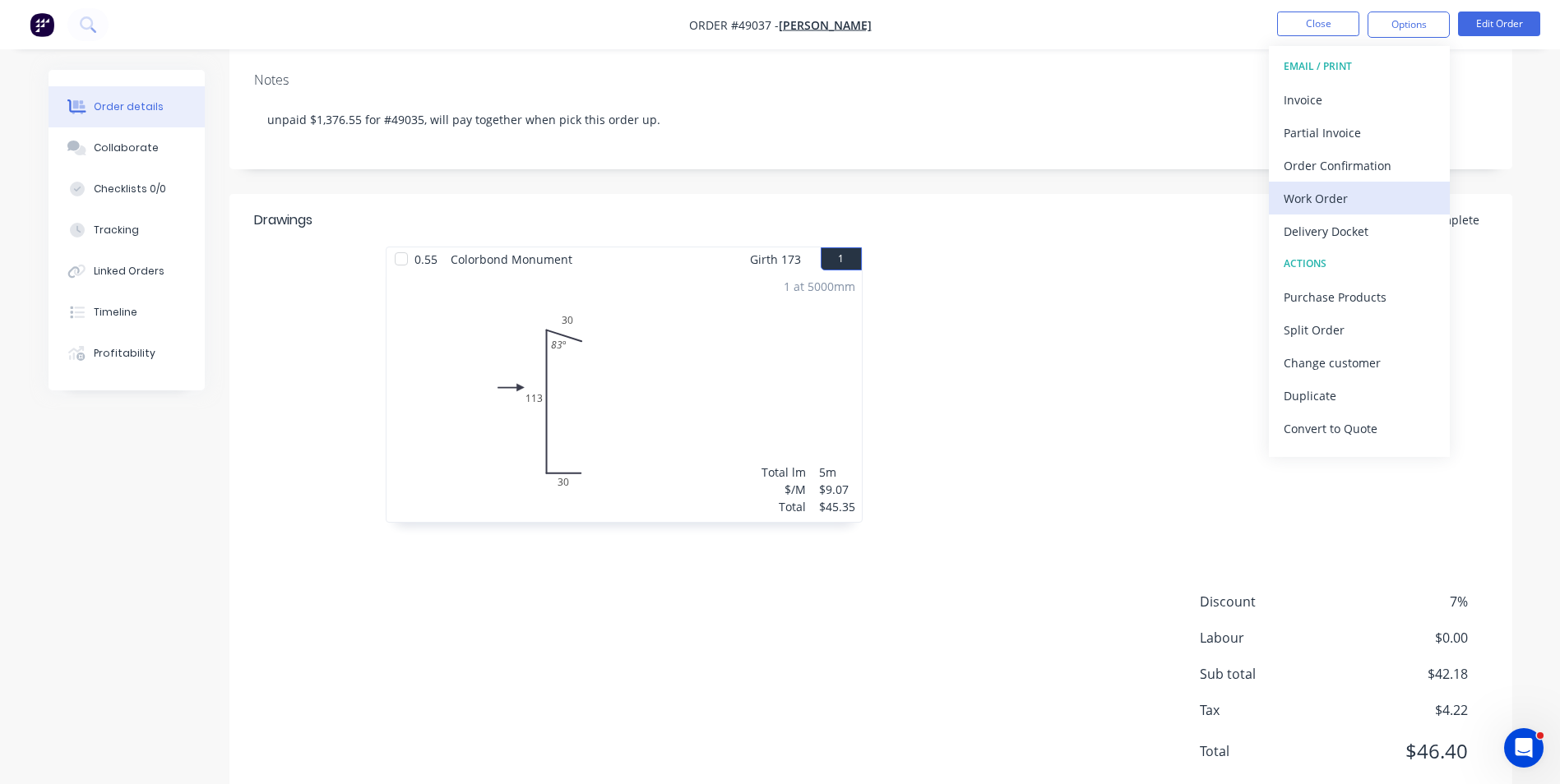
click at [1368, 199] on div "Work Order" at bounding box center [1359, 198] width 152 height 24
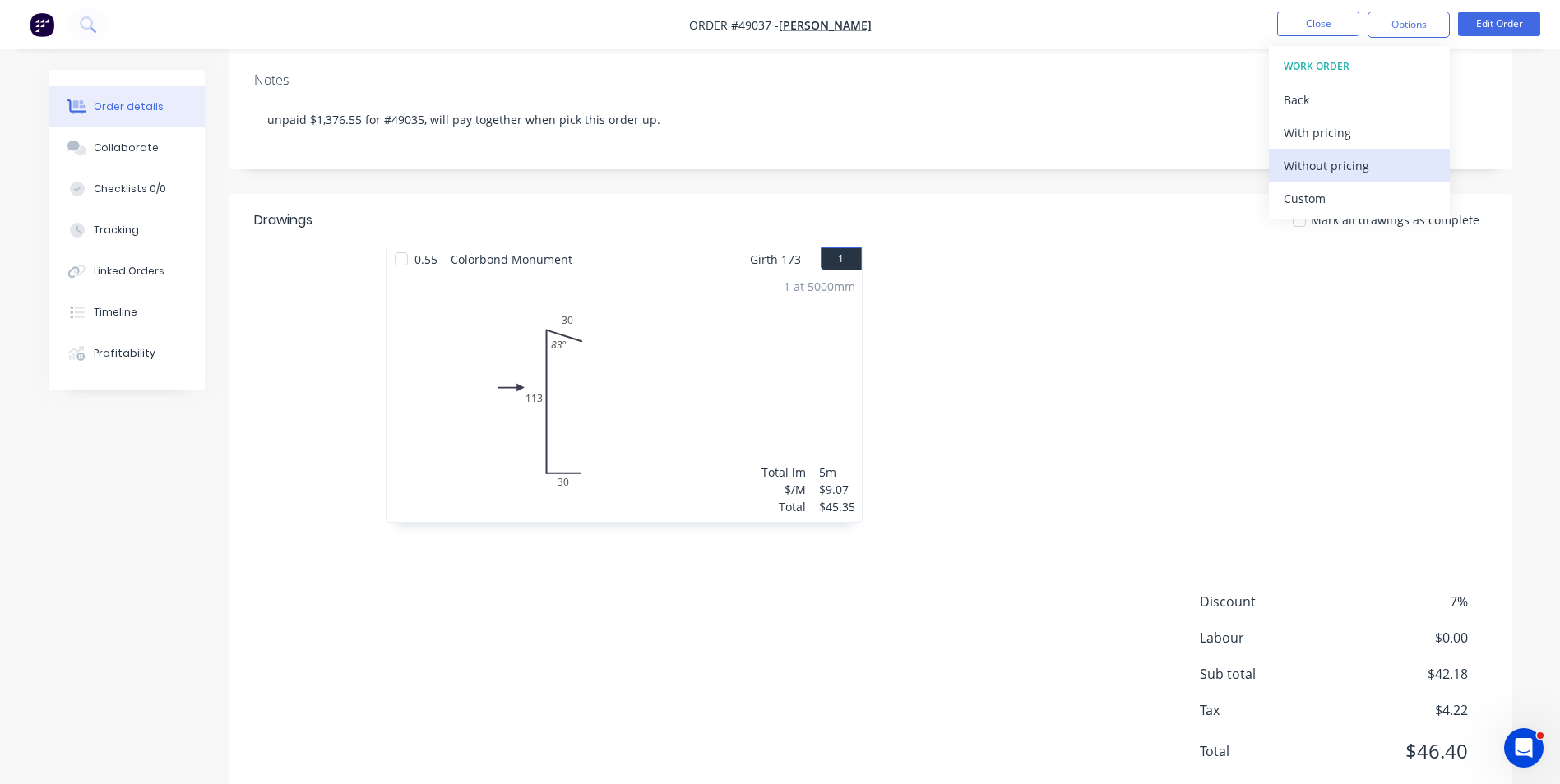
click at [1361, 166] on div "Without pricing" at bounding box center [1359, 165] width 152 height 24
click at [1081, 83] on div "Notes" at bounding box center [870, 80] width 1234 height 15
click at [1417, 26] on button "Options" at bounding box center [1408, 25] width 82 height 27
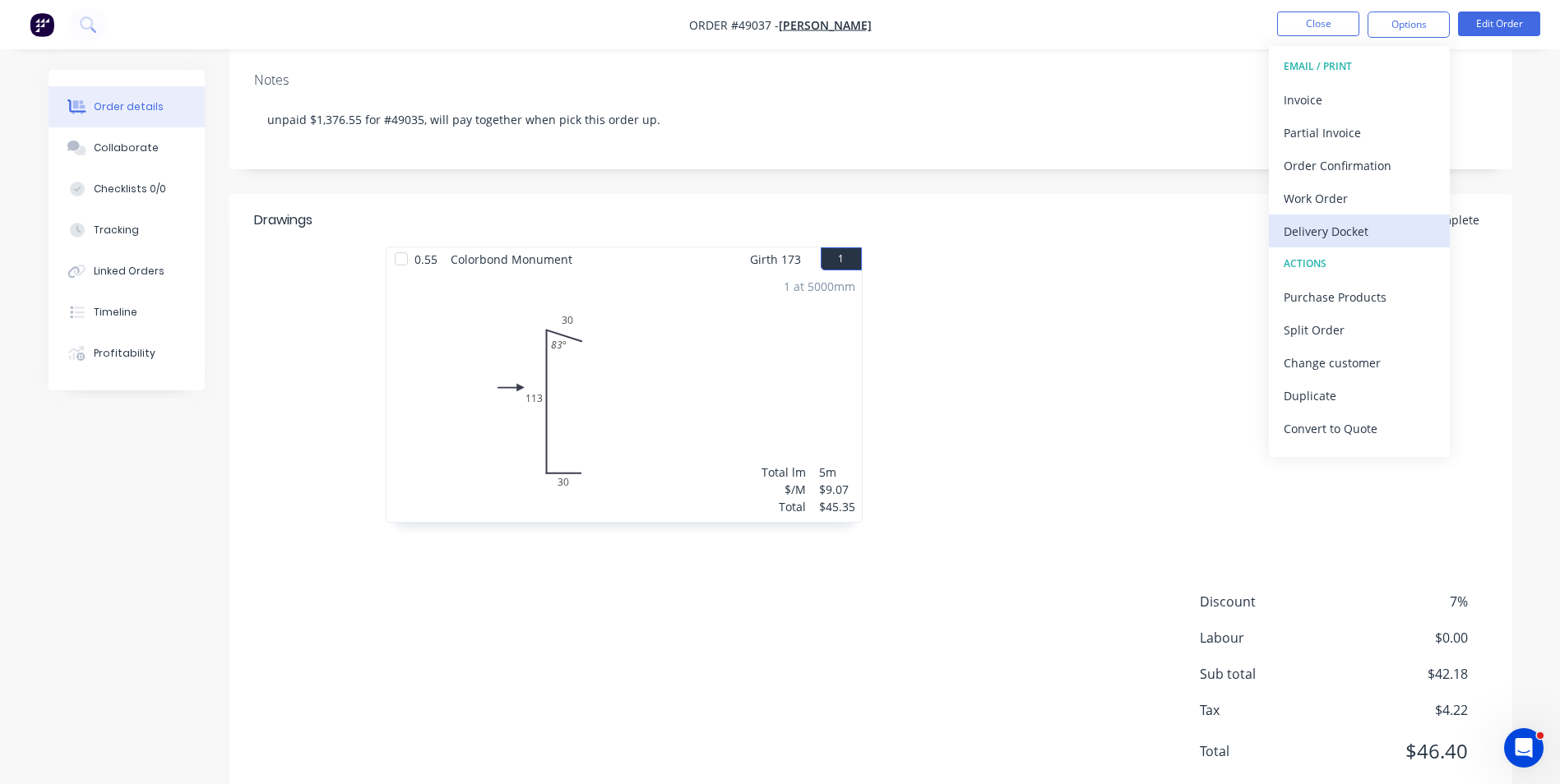
click at [1326, 234] on div "Delivery Docket" at bounding box center [1359, 231] width 152 height 24
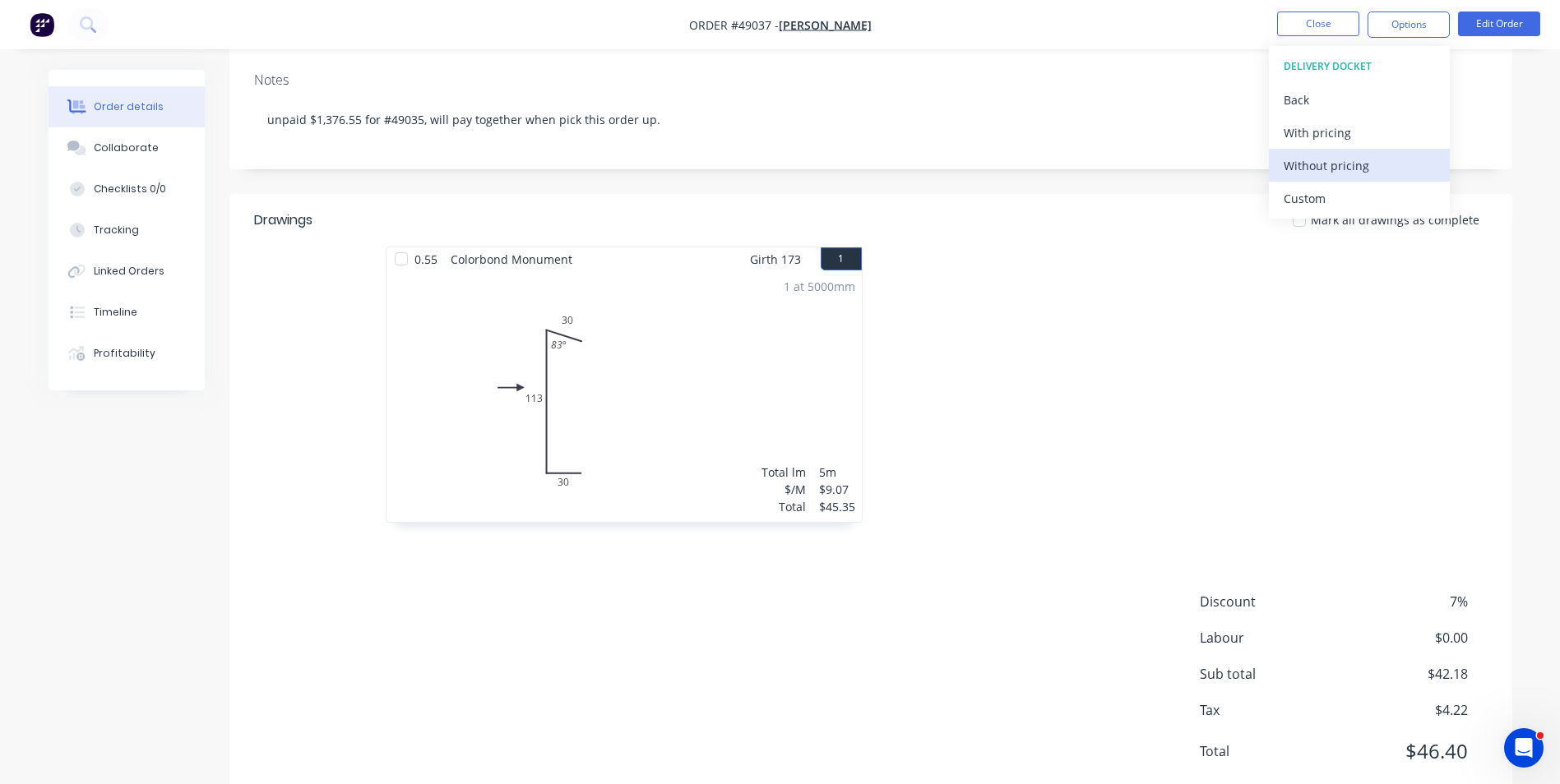
click at [1335, 178] on button "Without pricing" at bounding box center [1360, 165] width 181 height 32
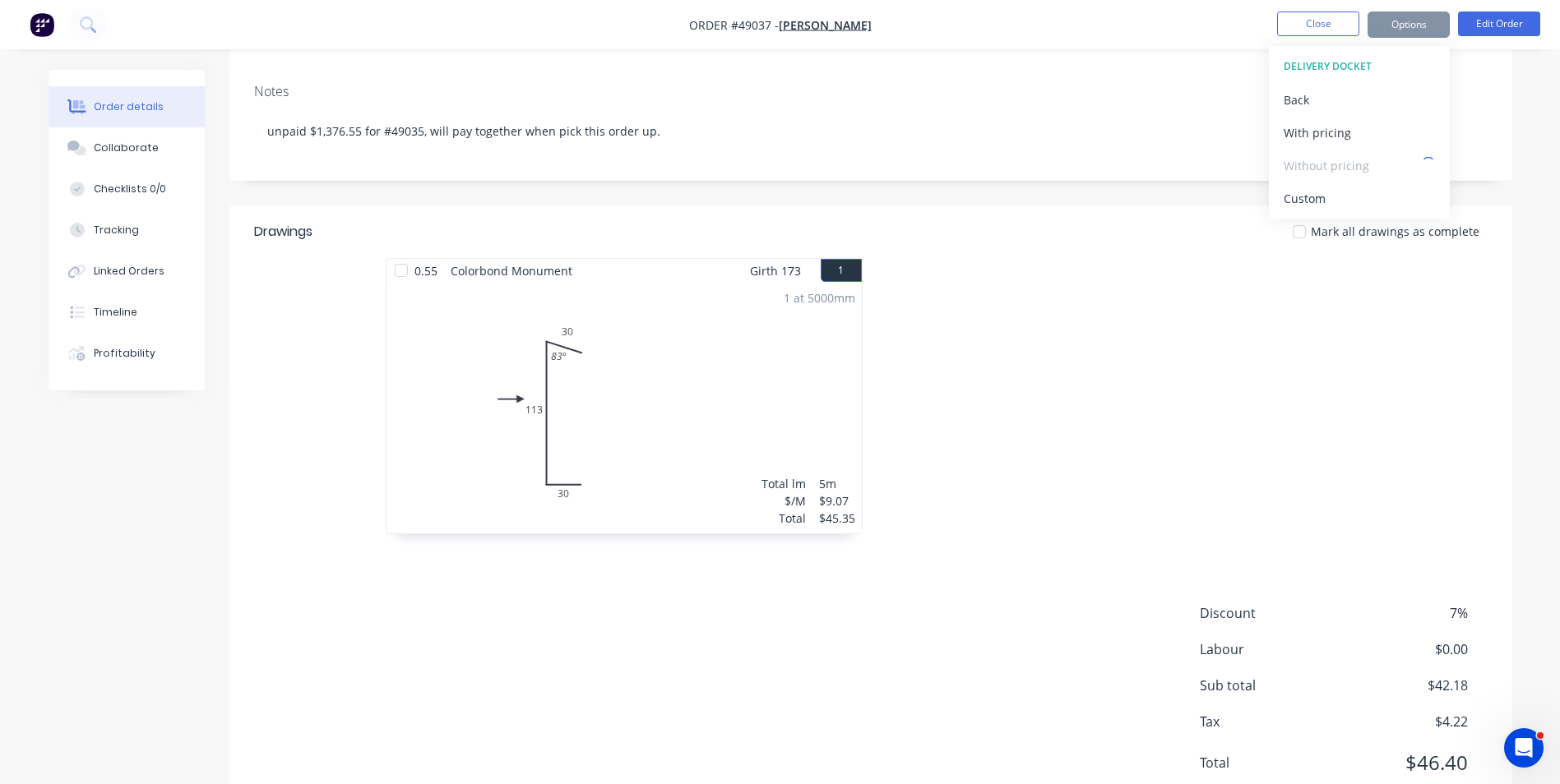
scroll to position [0, 0]
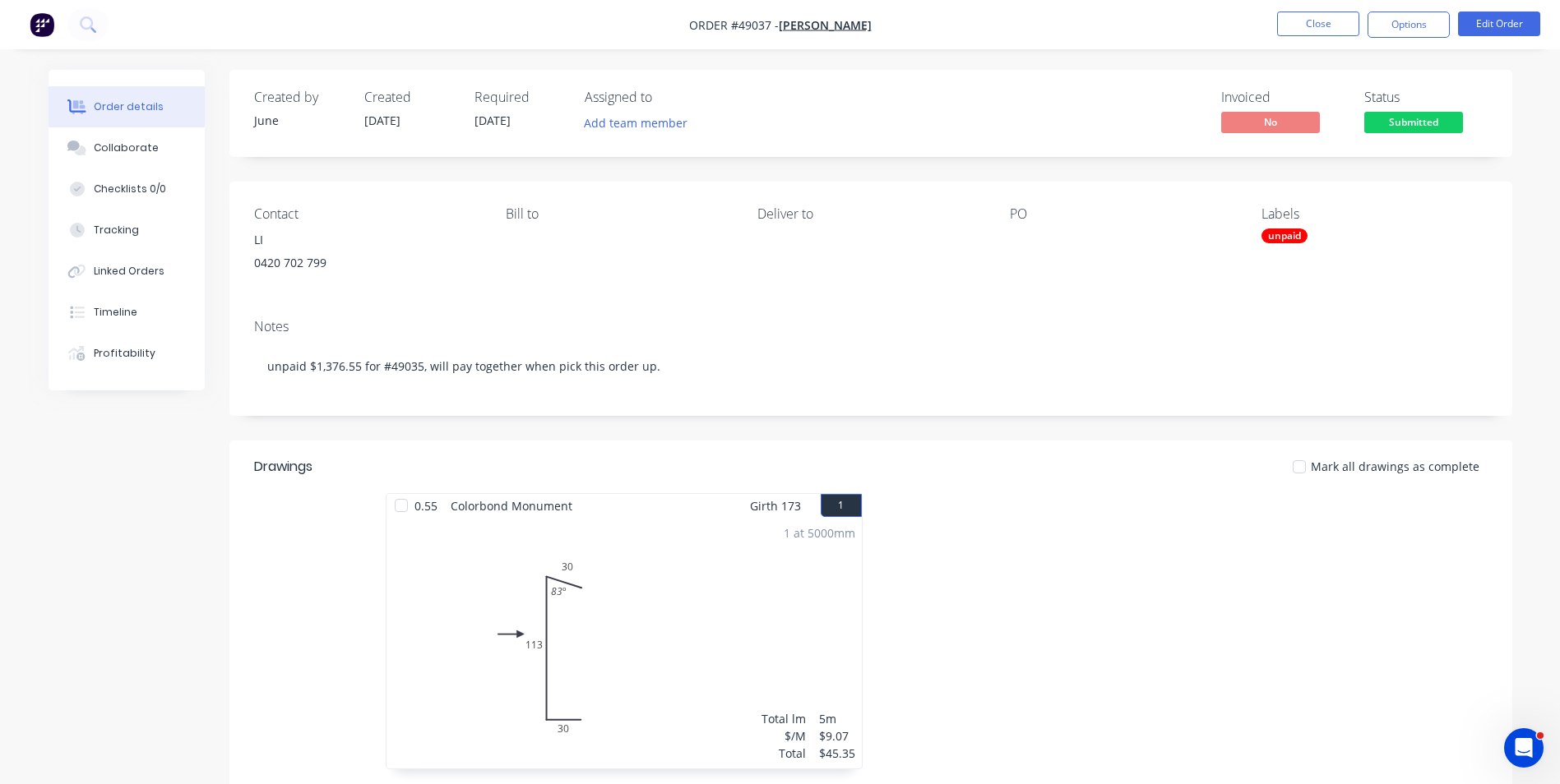
click at [1010, 265] on div "PO" at bounding box center [1122, 243] width 225 height 74
click at [1307, 27] on button "Close" at bounding box center [1318, 24] width 82 height 25
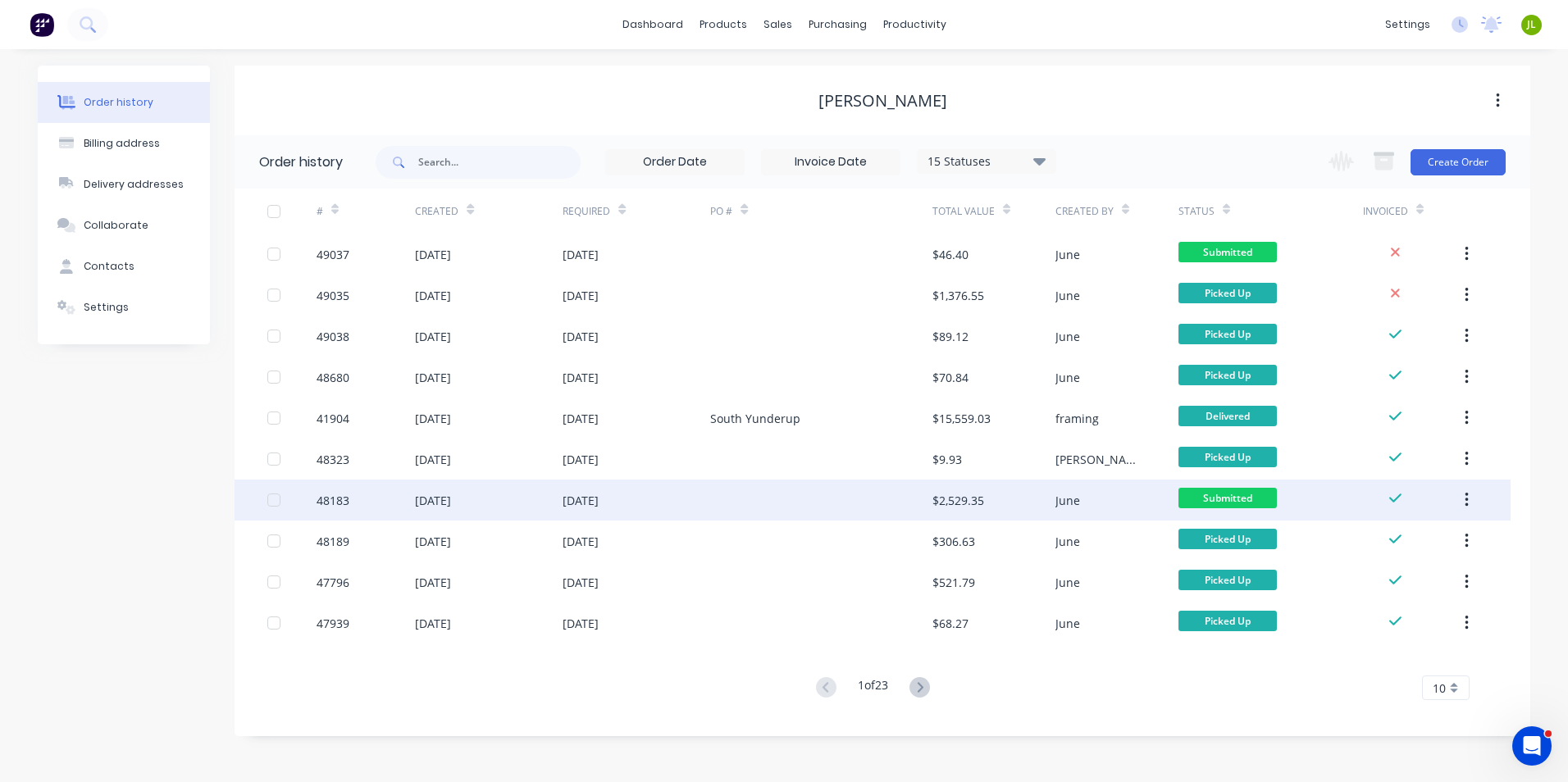
click at [709, 506] on div "18 Aug 2025" at bounding box center [636, 499] width 147 height 41
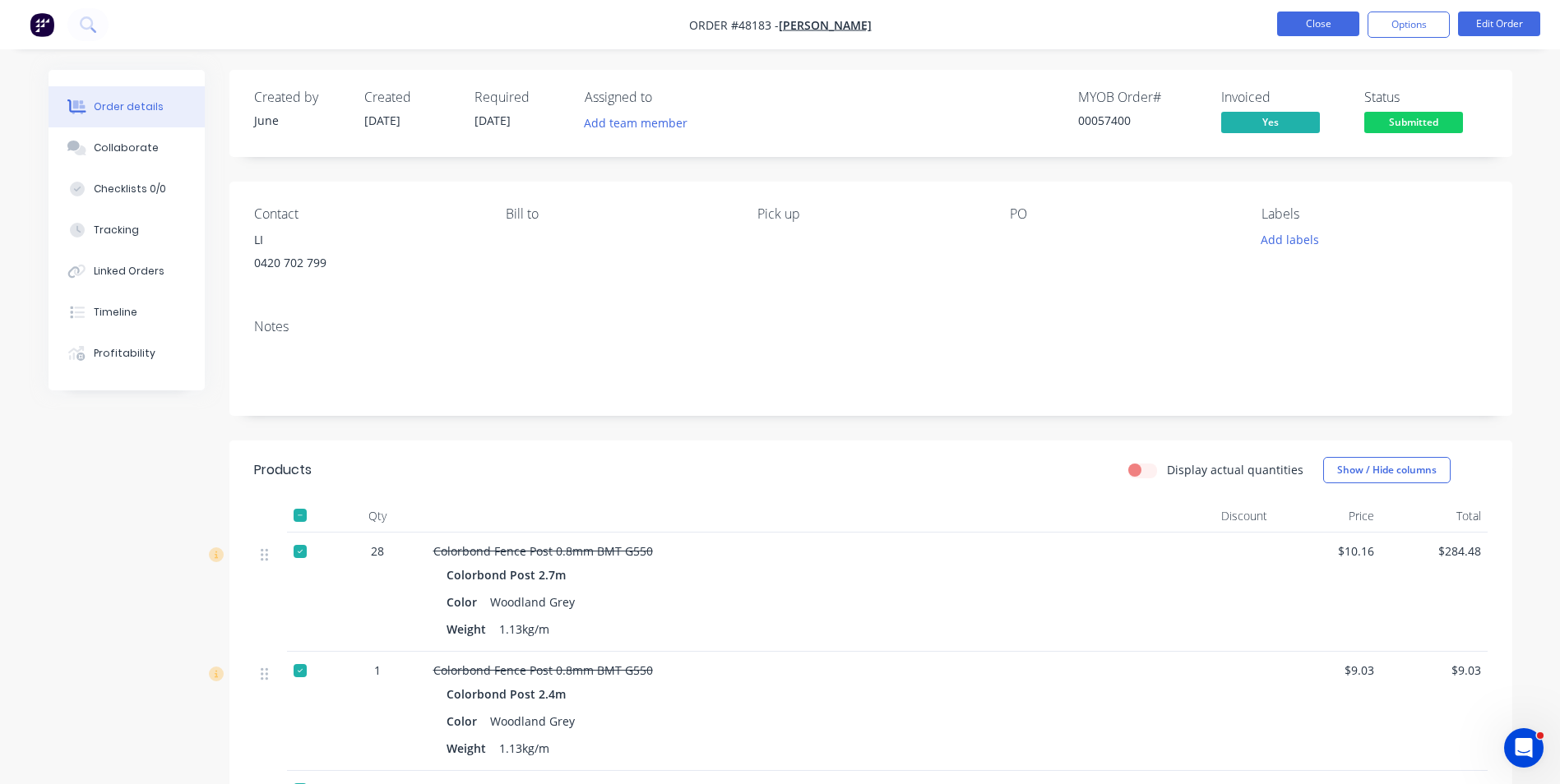
click at [1303, 16] on button "Close" at bounding box center [1318, 24] width 82 height 25
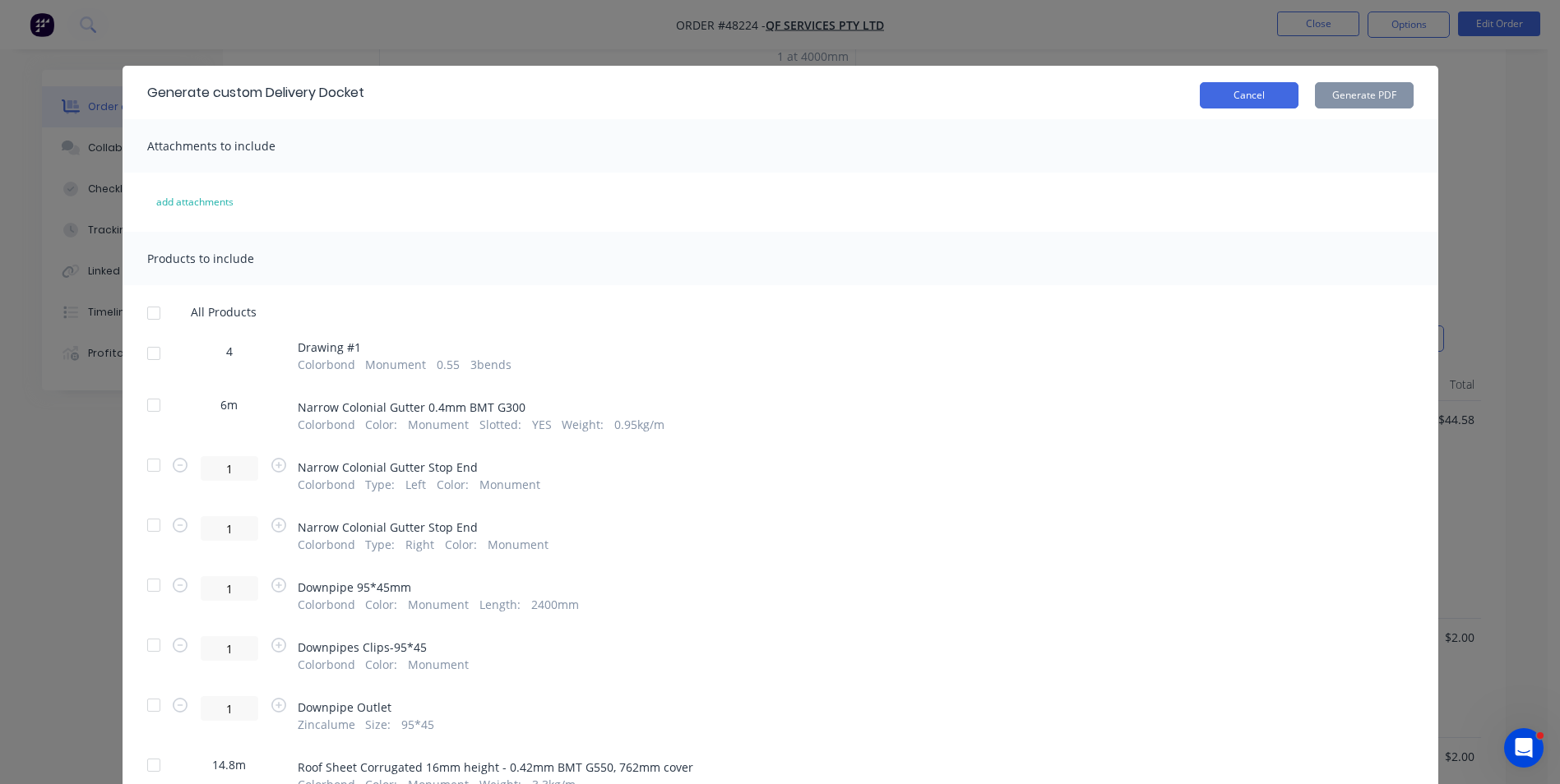
click at [1258, 98] on button "Cancel" at bounding box center [1248, 95] width 98 height 27
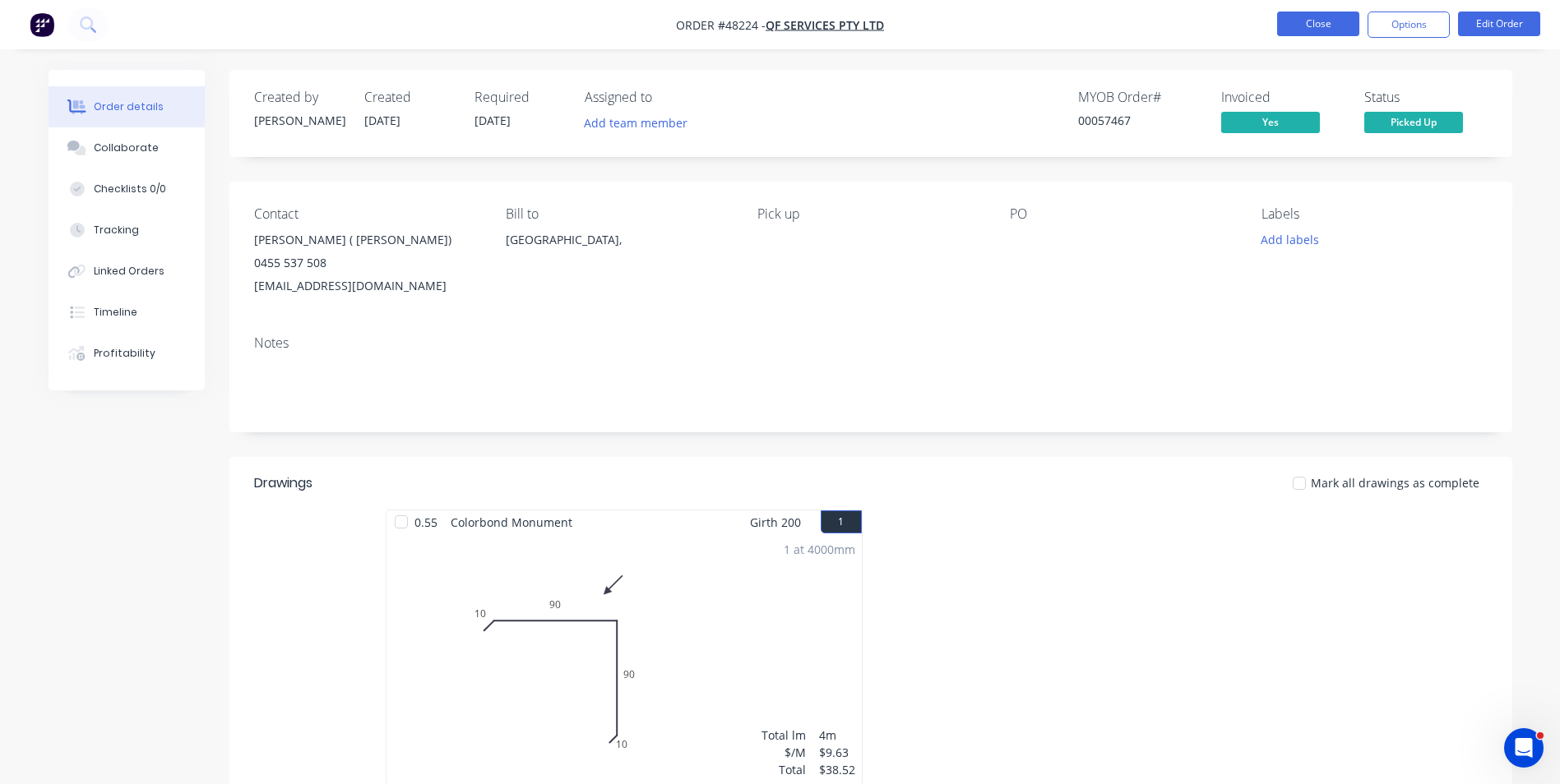
click at [1303, 28] on button "Close" at bounding box center [1318, 24] width 82 height 25
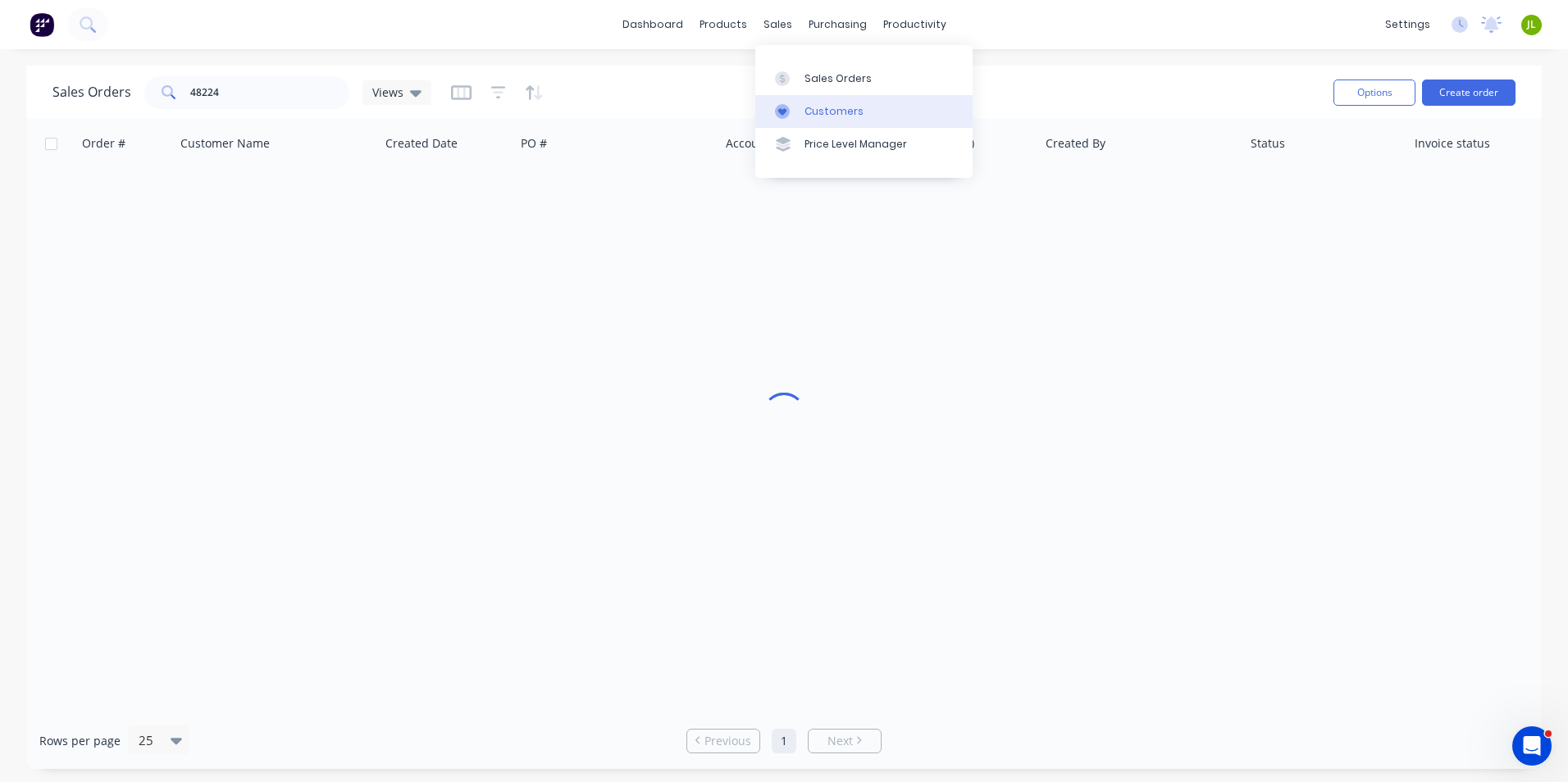
click at [813, 114] on div "Customers" at bounding box center [834, 111] width 59 height 15
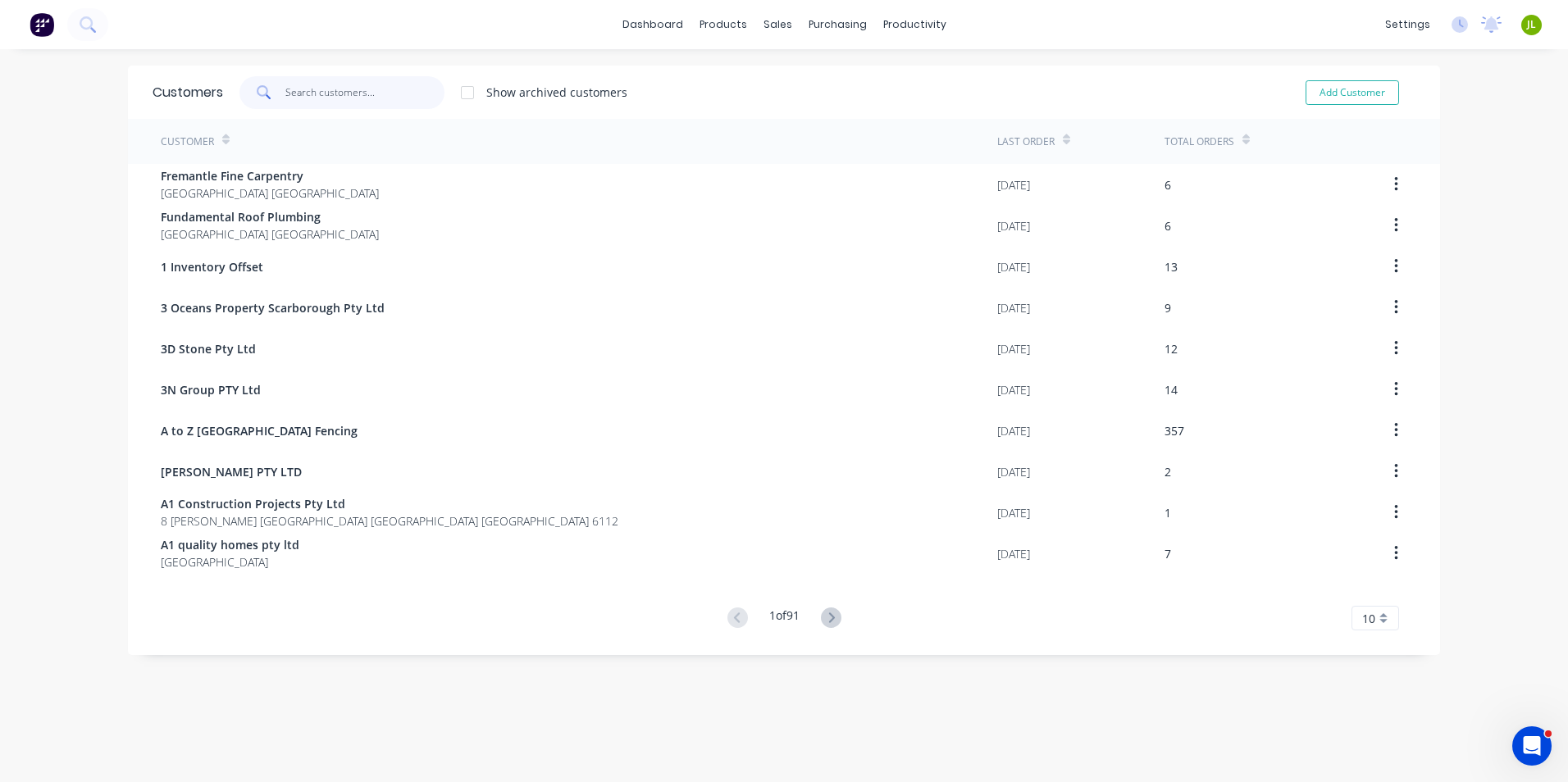
click at [384, 99] on input "text" at bounding box center [365, 92] width 160 height 32
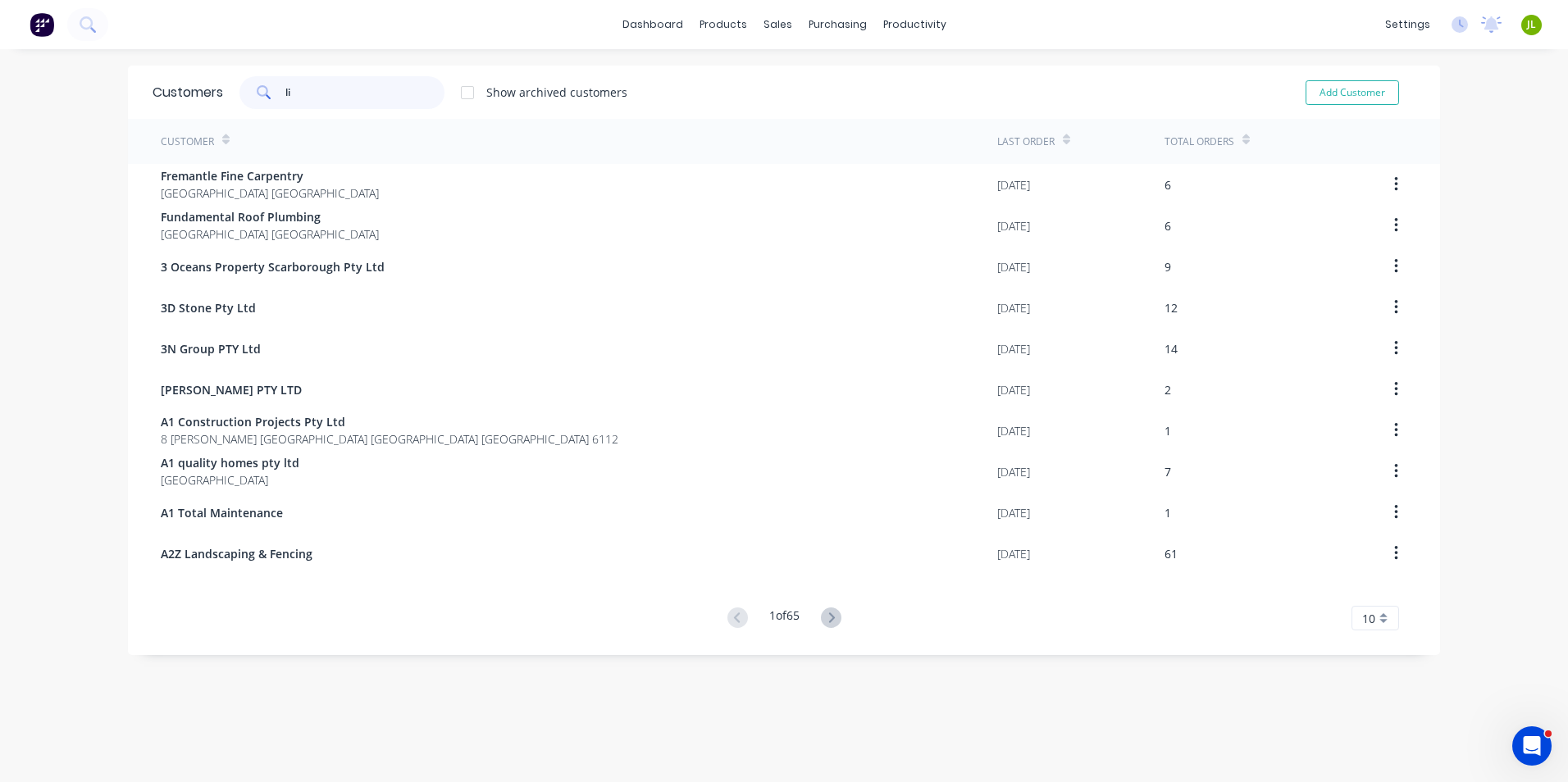
type input "l"
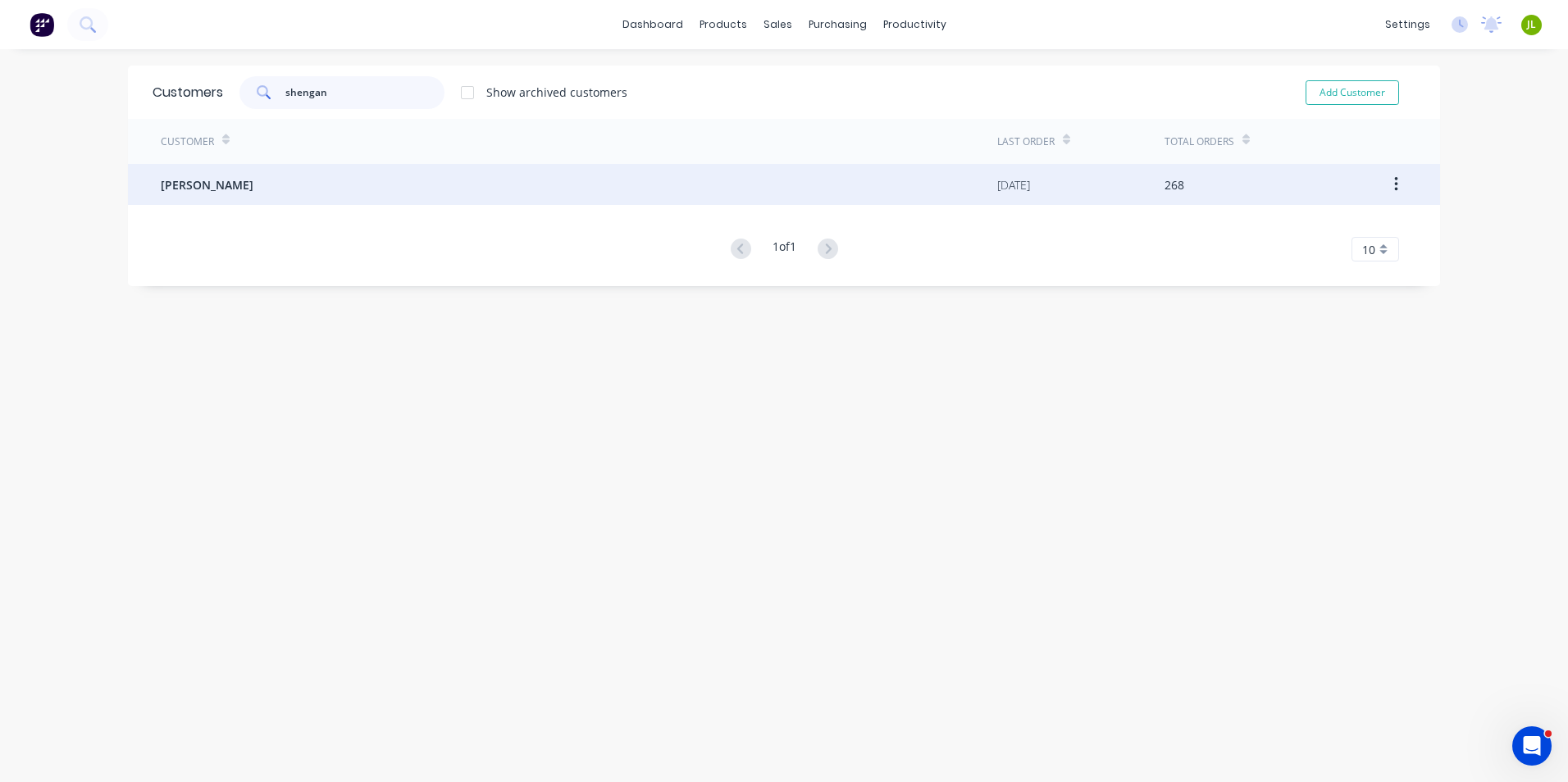
type input "shengan"
click at [581, 175] on div "Li, ShengAn" at bounding box center [578, 184] width 836 height 41
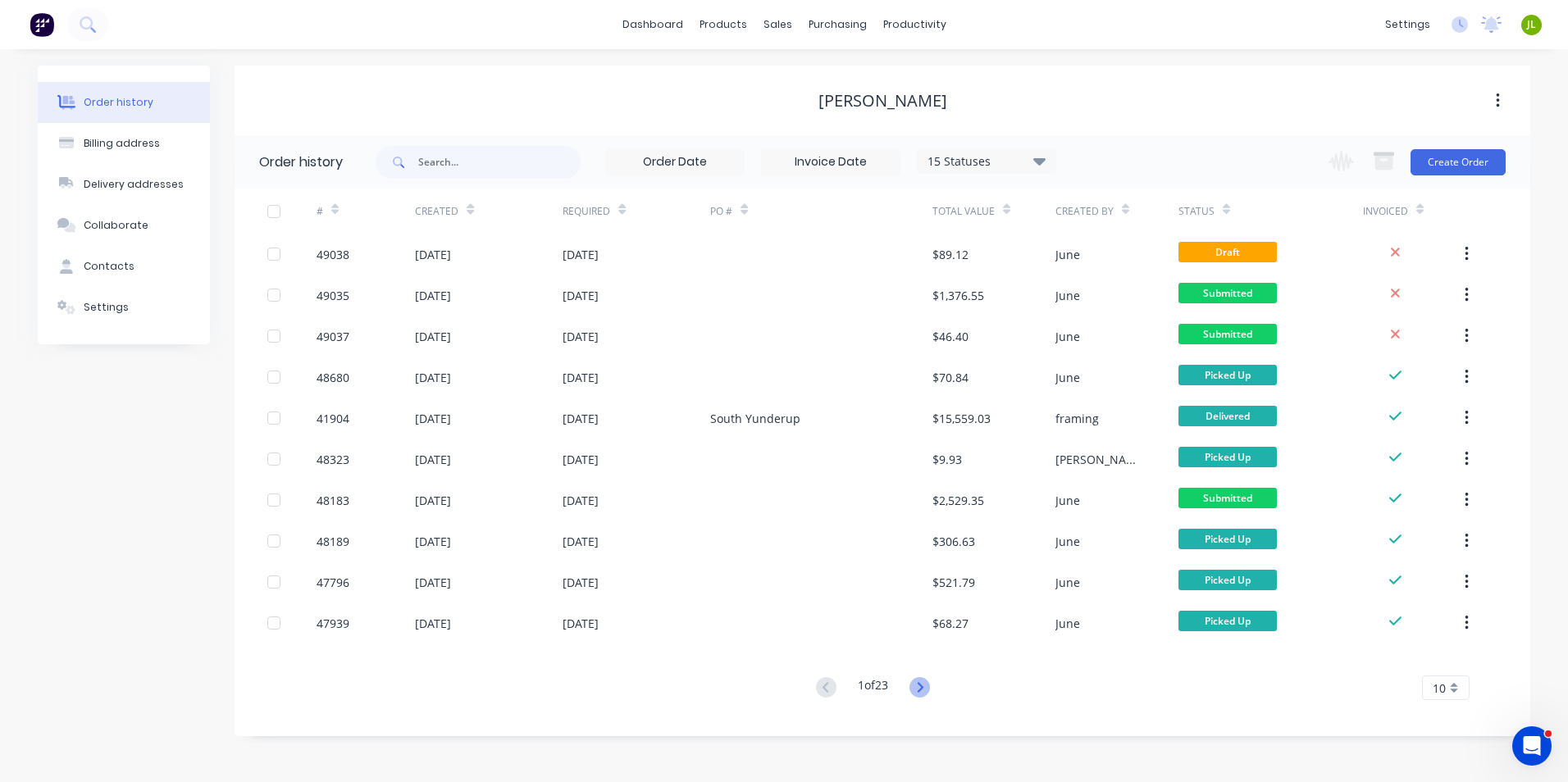
click at [912, 684] on icon at bounding box center [920, 688] width 21 height 21
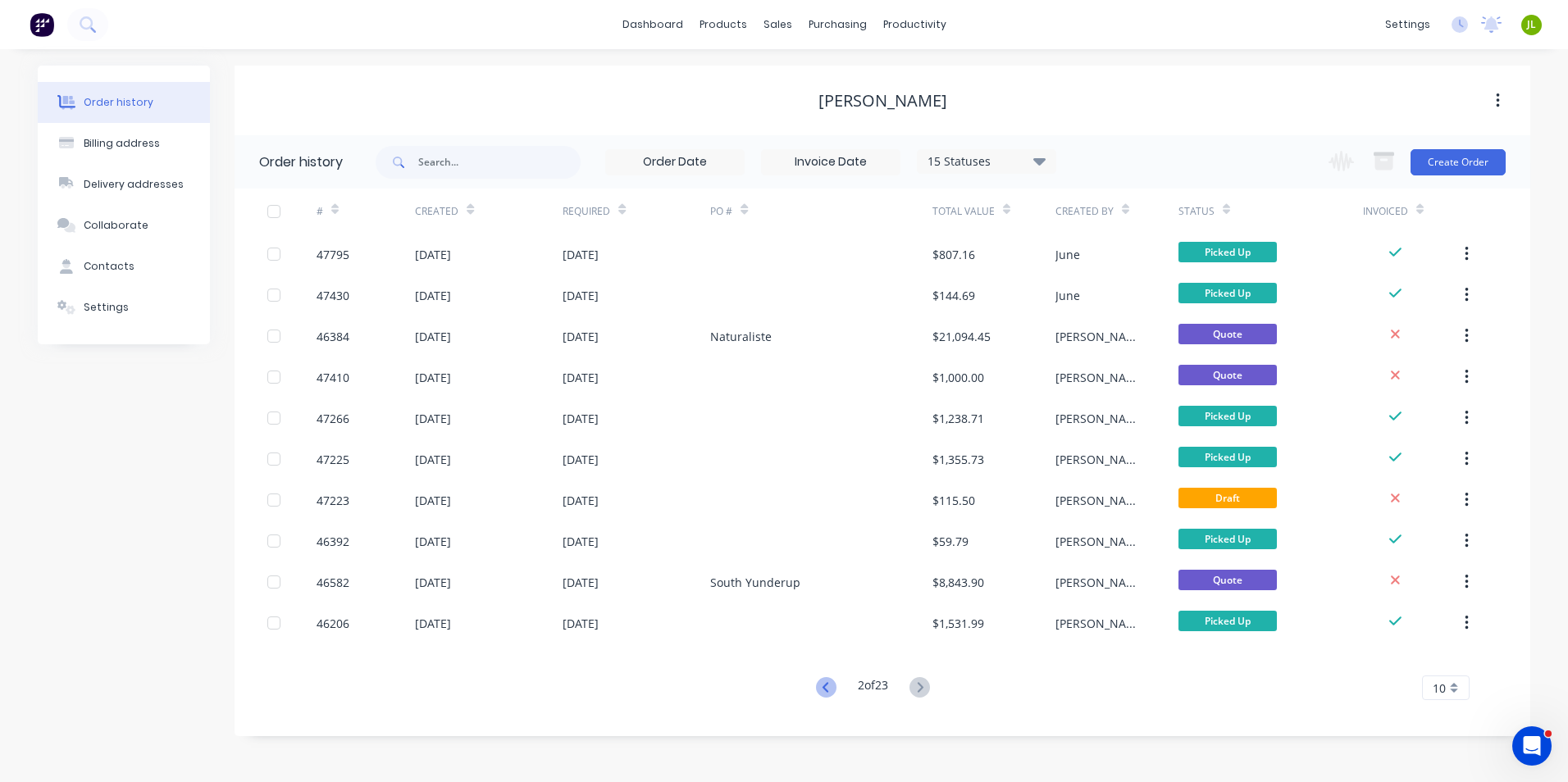
click at [822, 697] on icon at bounding box center [827, 688] width 21 height 21
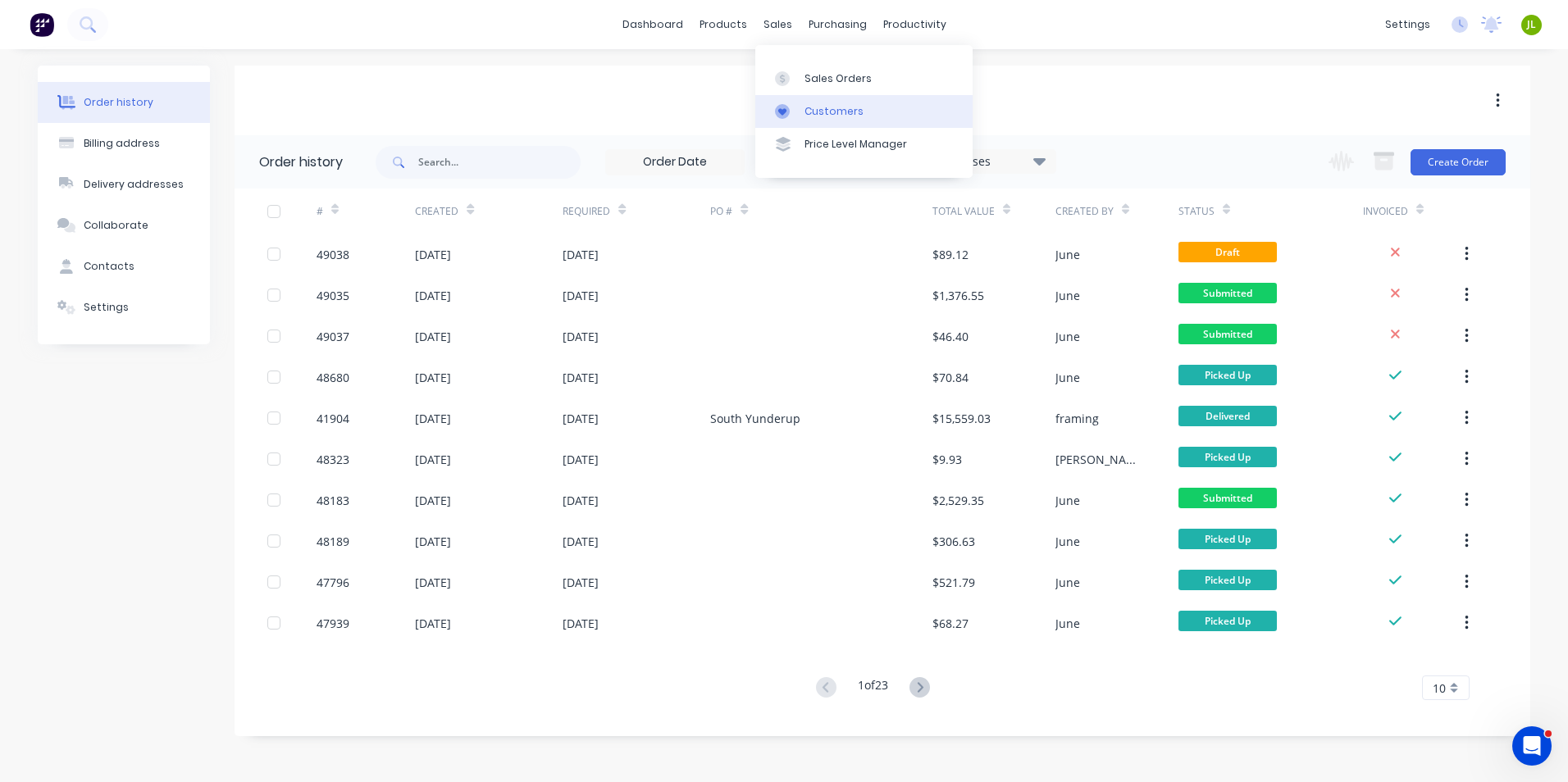
click at [811, 117] on div "Customers" at bounding box center [834, 111] width 59 height 15
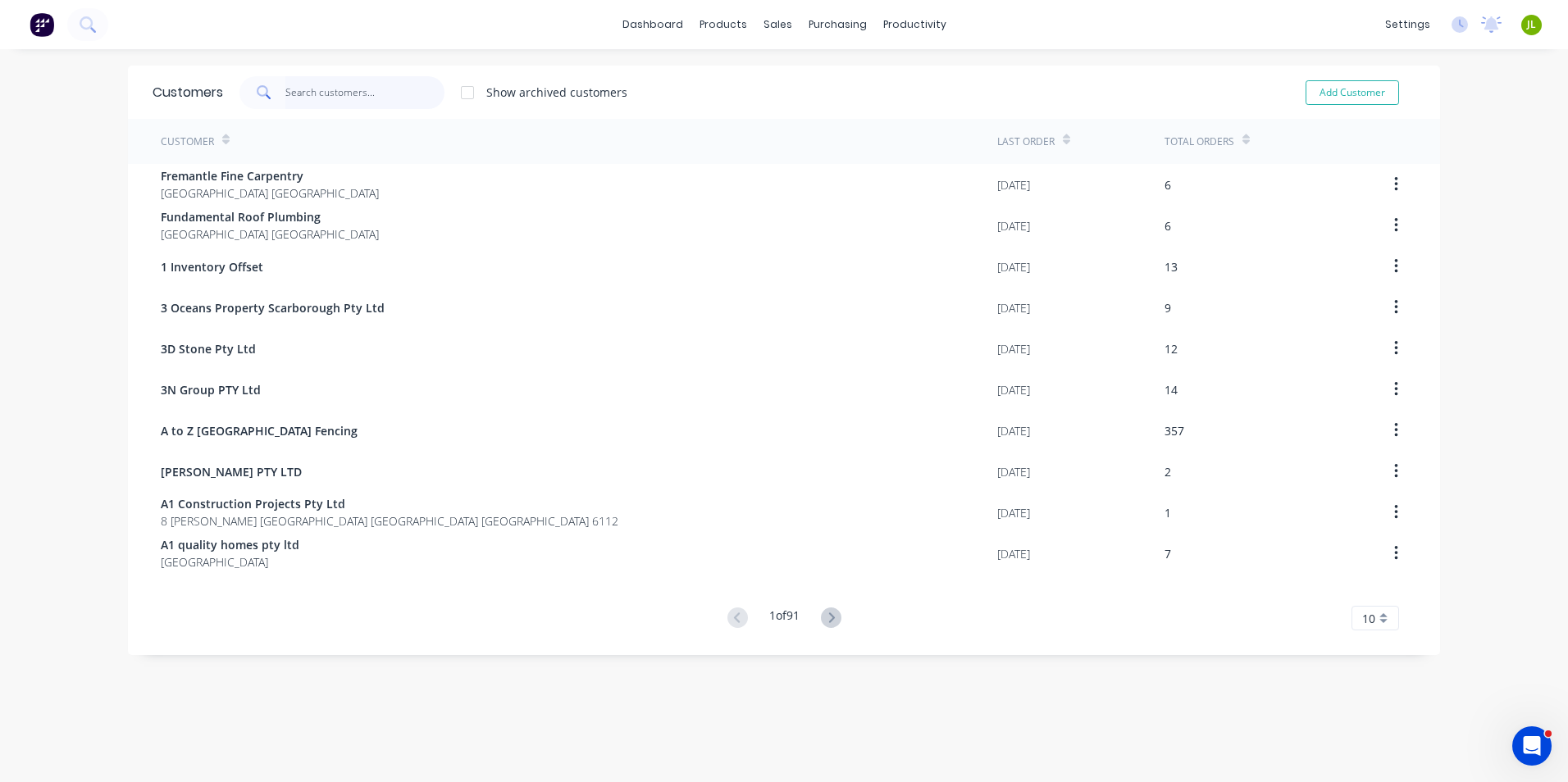
click at [343, 92] on input "text" at bounding box center [365, 92] width 160 height 32
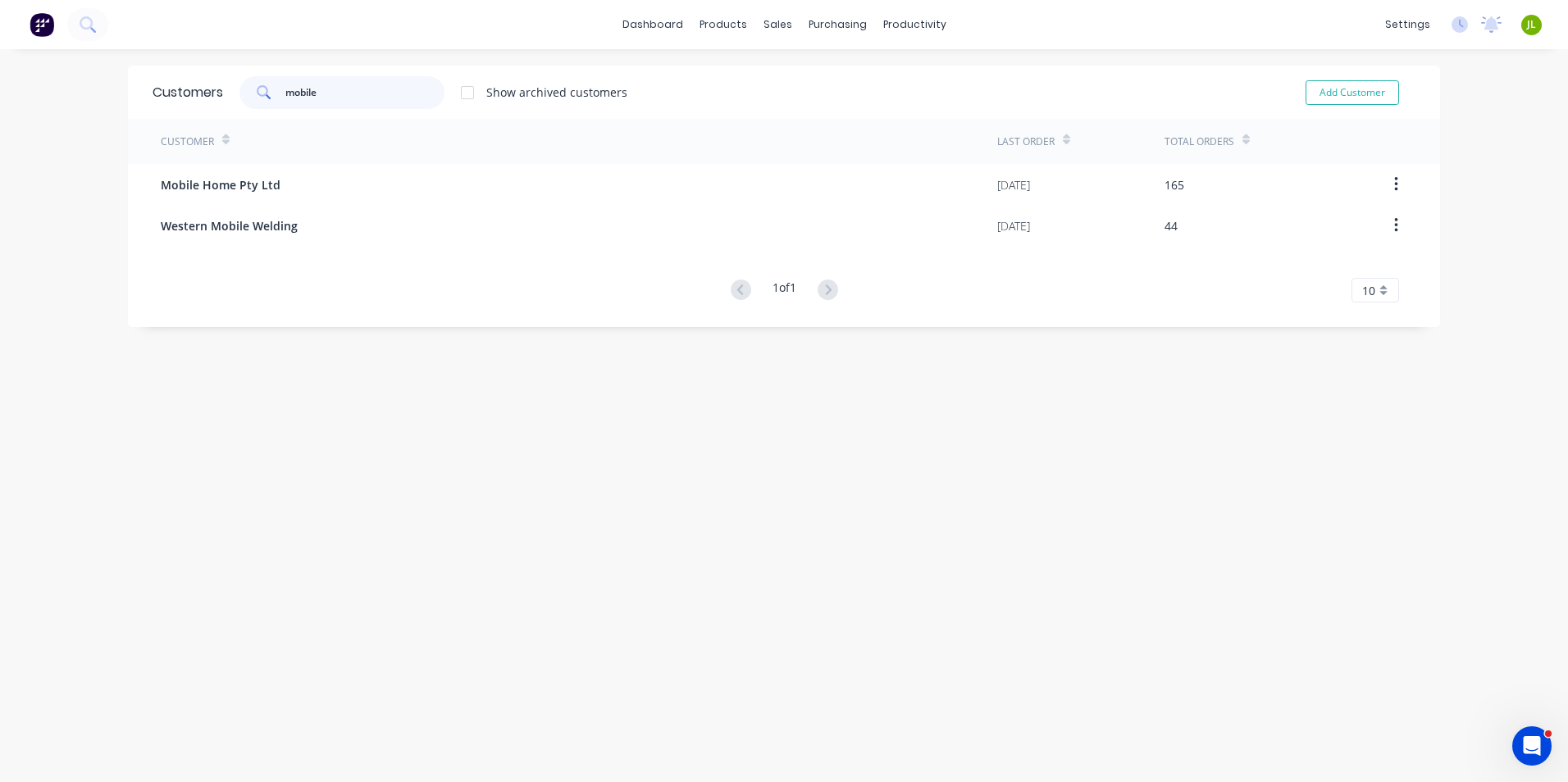
type input "mobile"
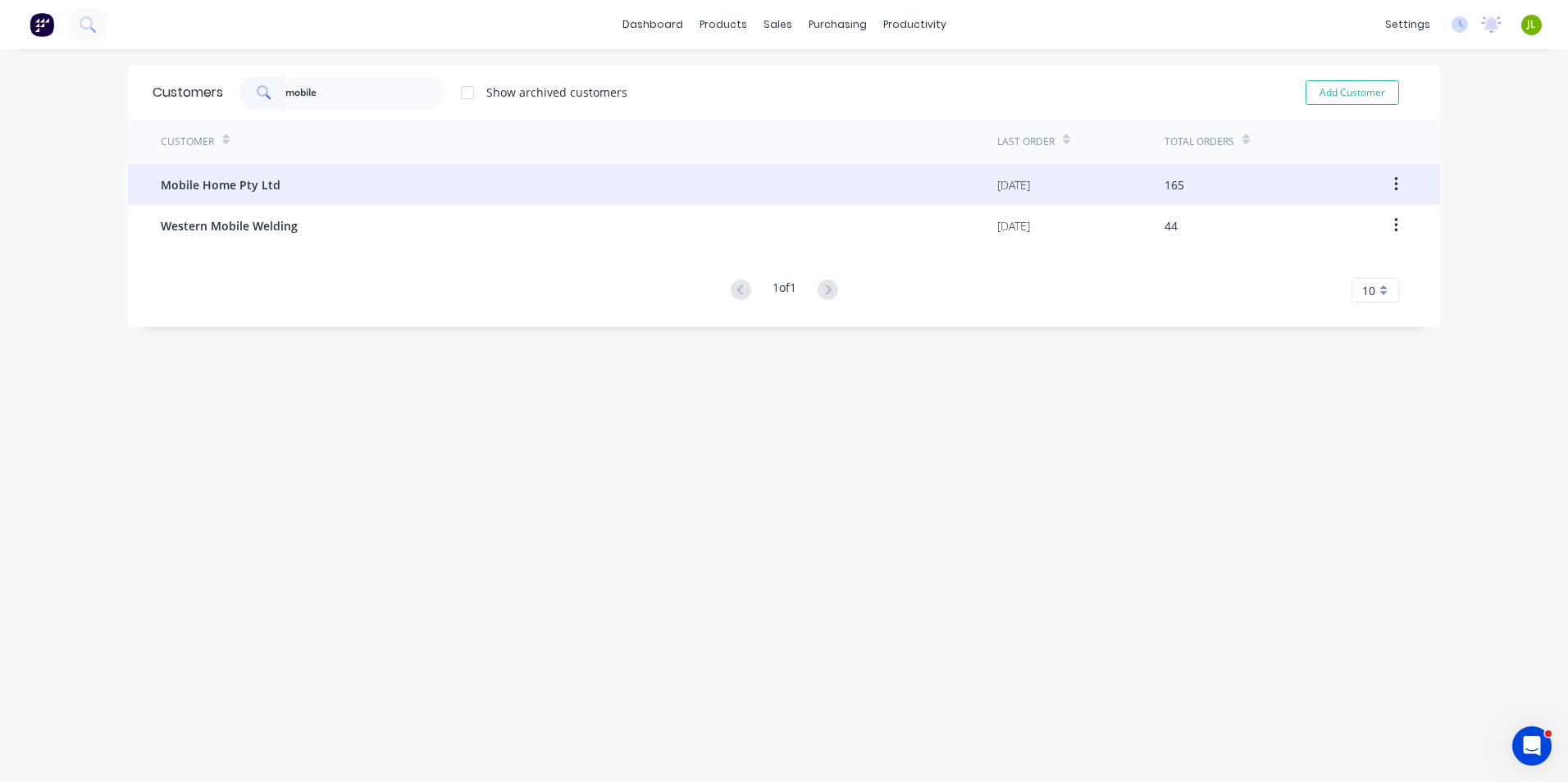
click at [364, 193] on div "Mobile Home Pty Ltd" at bounding box center [578, 184] width 836 height 41
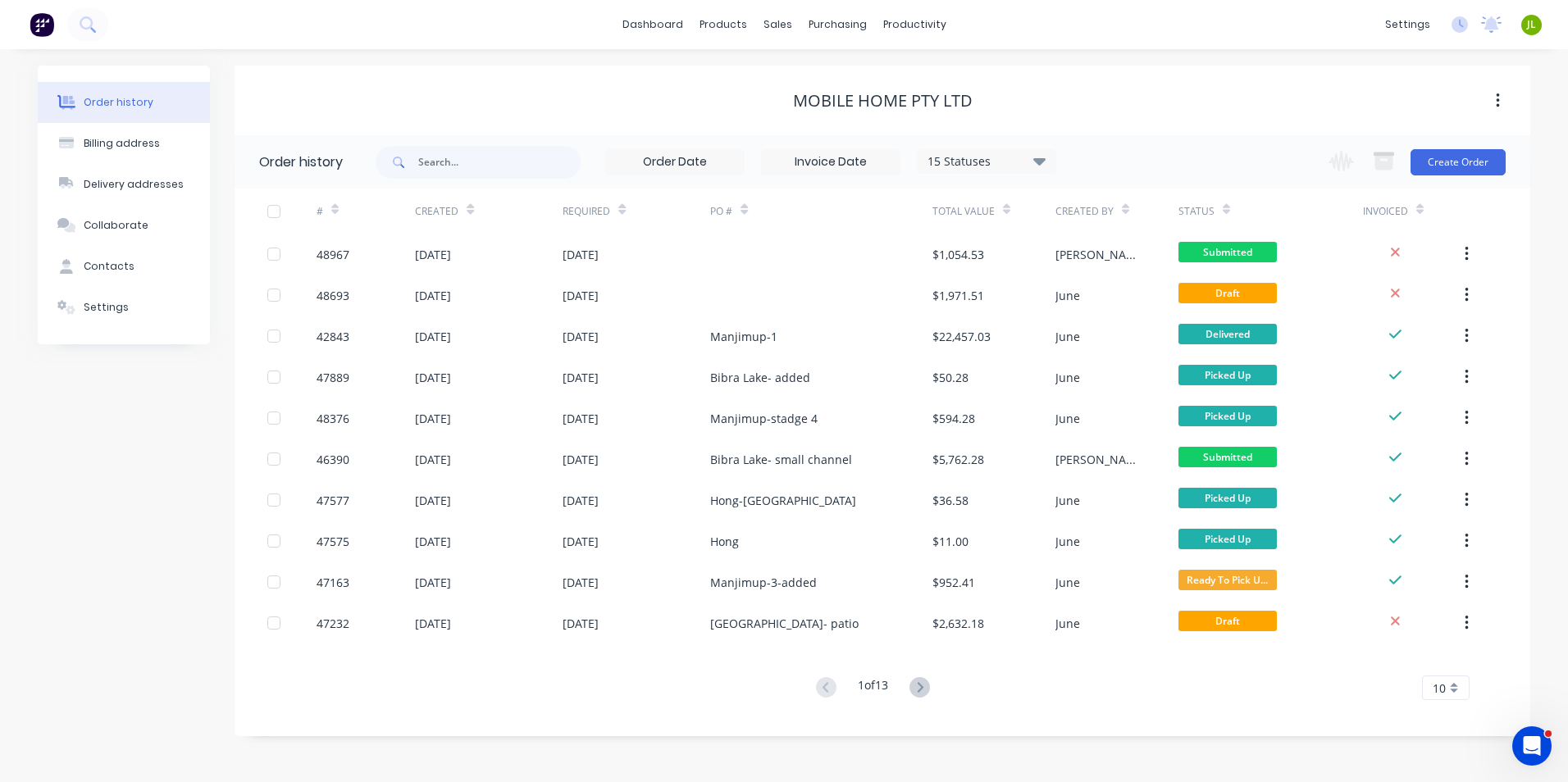
click at [934, 694] on button at bounding box center [920, 688] width 30 height 24
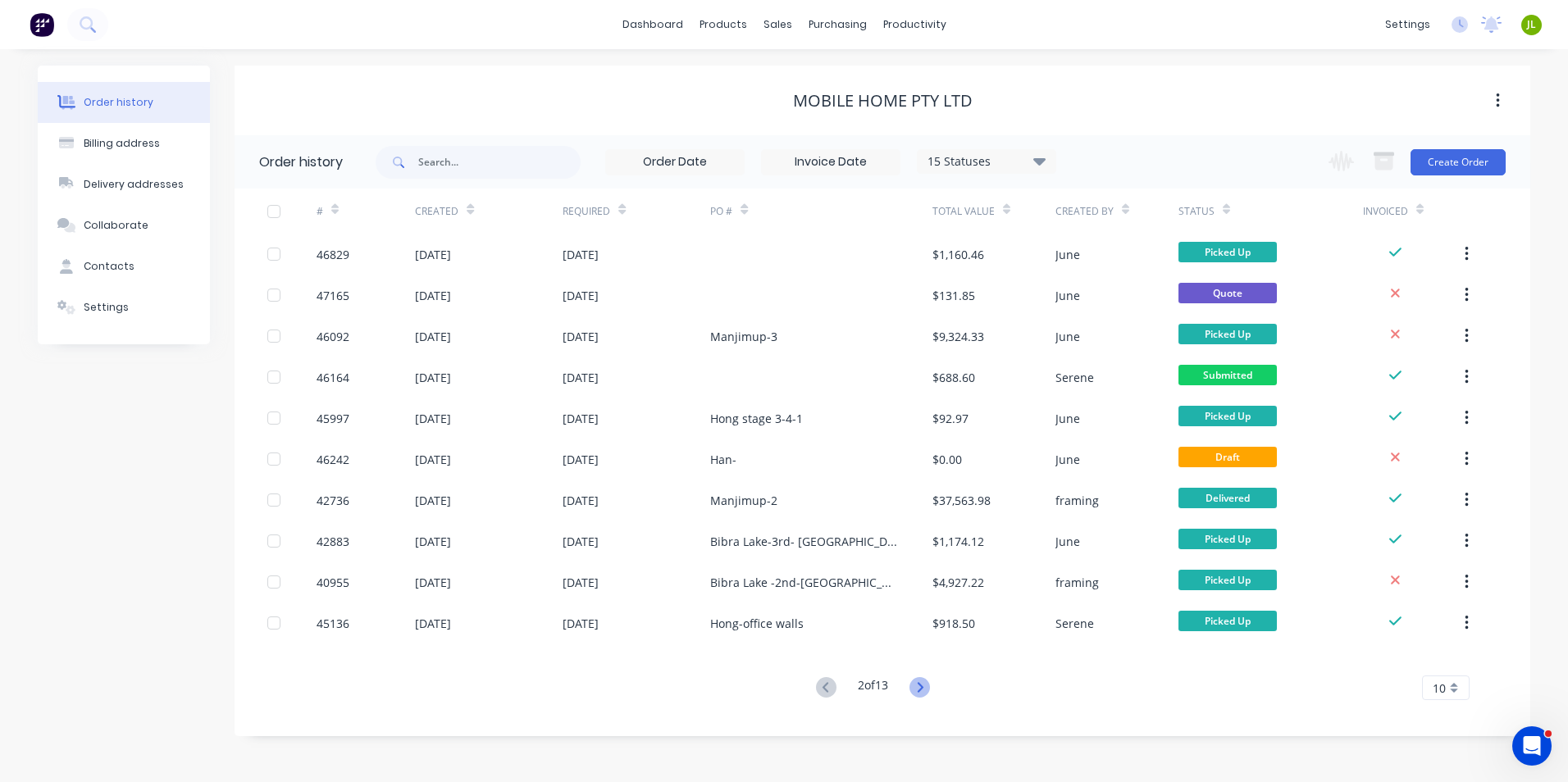
click at [923, 688] on icon at bounding box center [920, 687] width 6 height 10
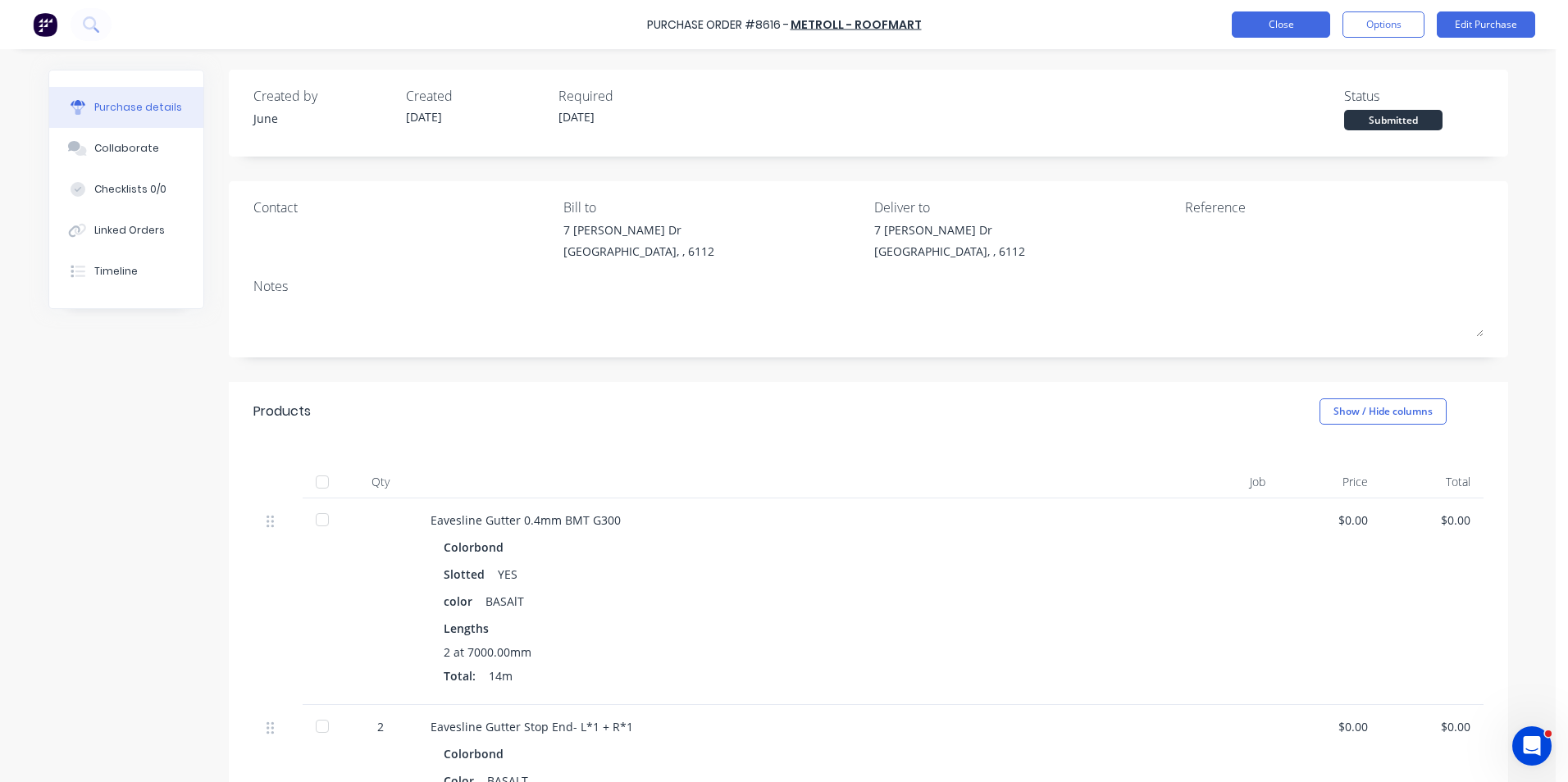
click at [1236, 32] on button "Close" at bounding box center [1281, 25] width 98 height 27
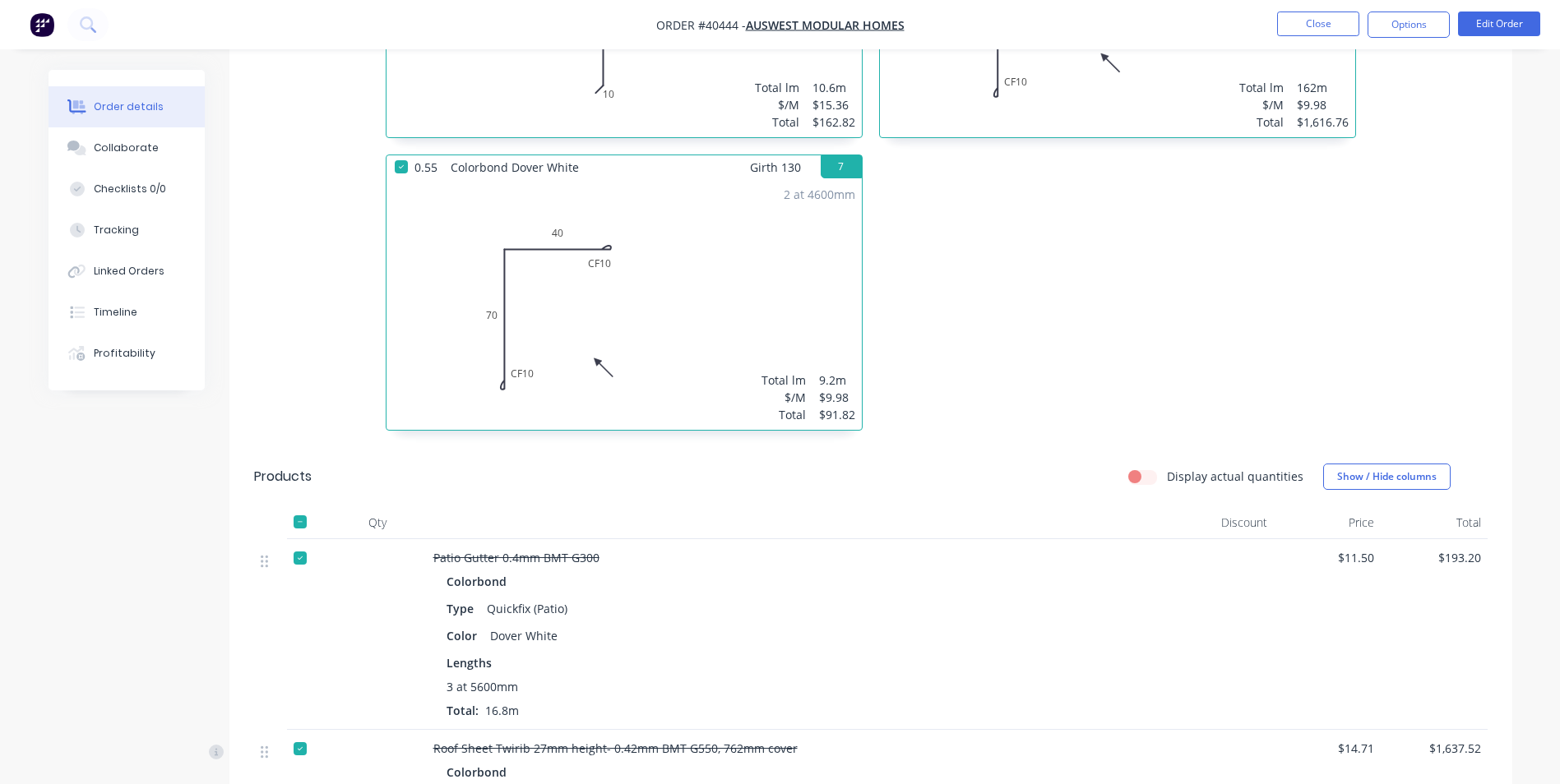
scroll to position [1562, 0]
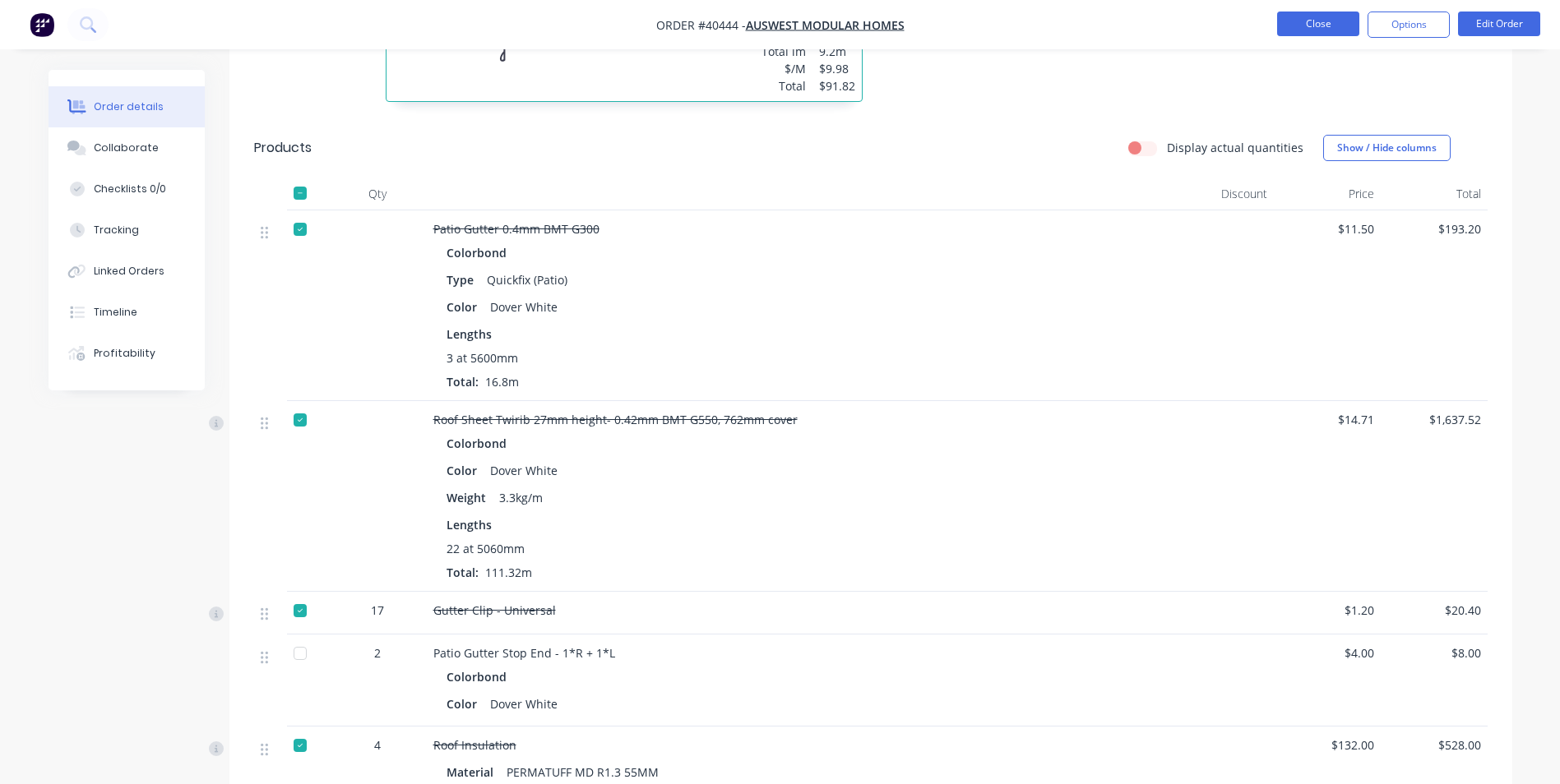
click at [1303, 19] on button "Close" at bounding box center [1318, 24] width 82 height 25
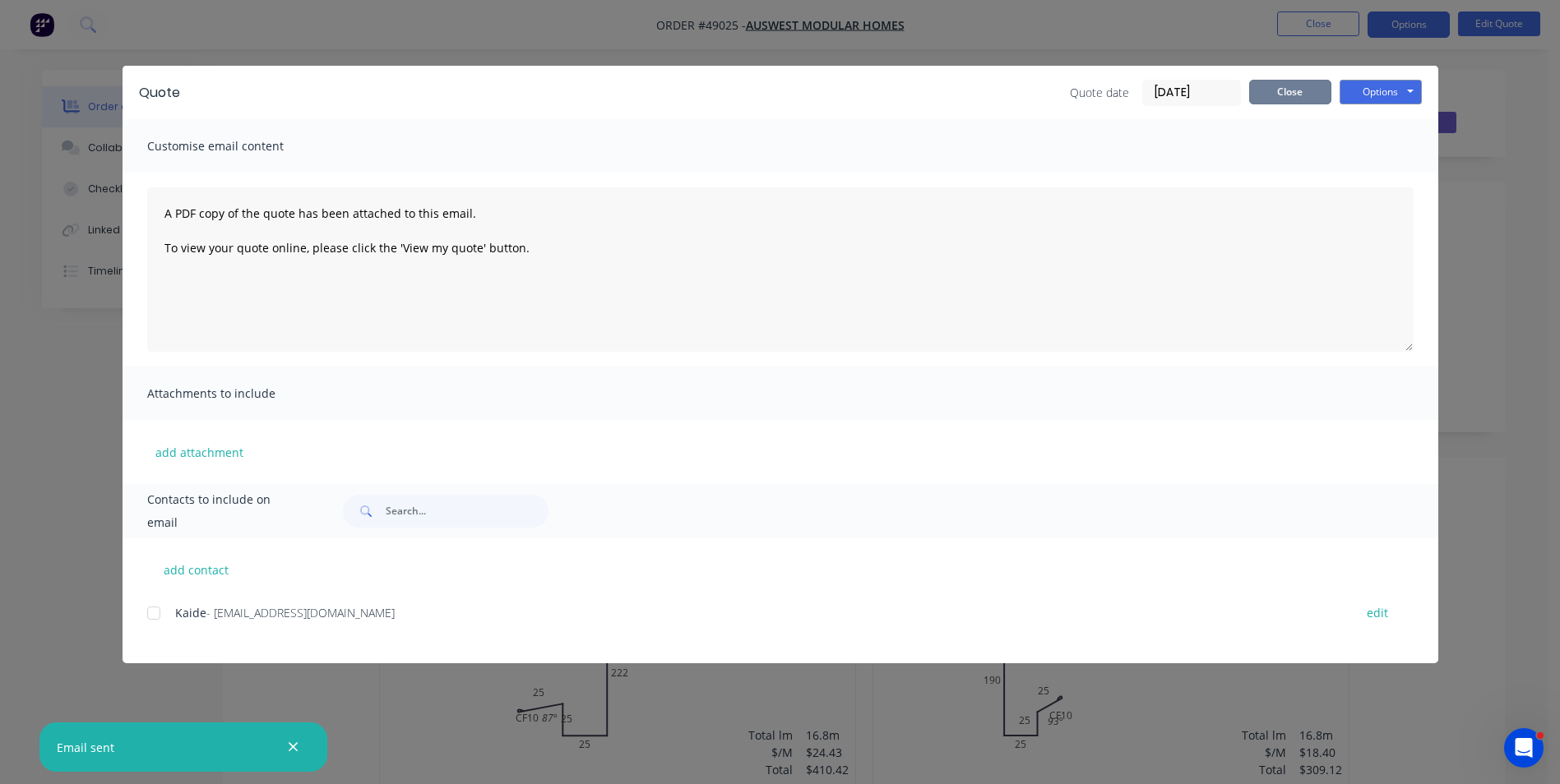
click at [1295, 80] on button "Close" at bounding box center [1290, 93] width 82 height 25
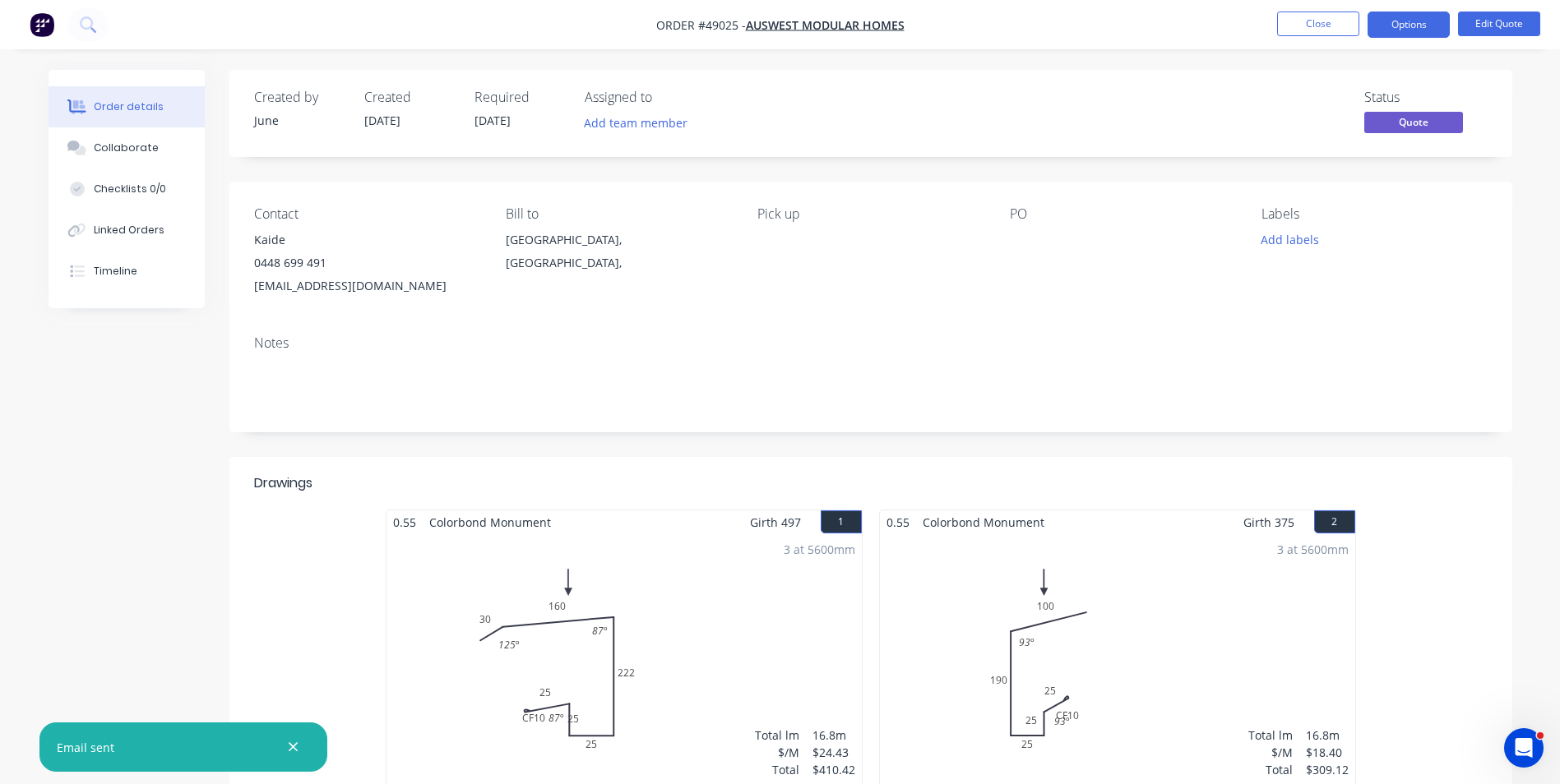
click at [1044, 241] on div at bounding box center [1112, 240] width 205 height 23
click at [1018, 247] on div at bounding box center [1112, 240] width 205 height 23
click at [935, 509] on div "0.55 Colorbond Monument Girth 375 2 0 CF 10 25 25 25 190 100 93 º 93 º 0 CF 10 …" at bounding box center [1117, 648] width 477 height 277
click at [1309, 28] on button "Close" at bounding box center [1318, 24] width 82 height 25
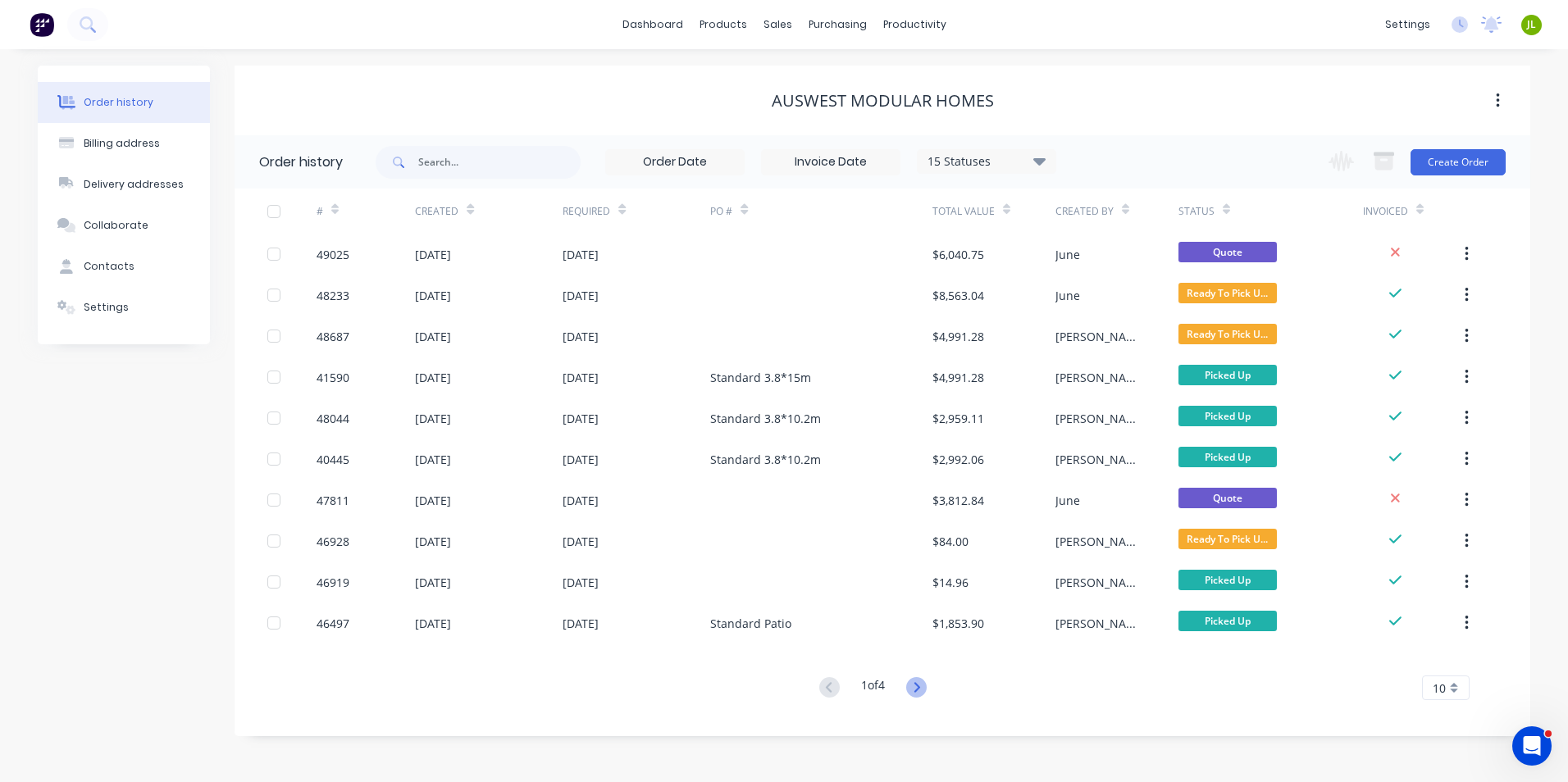
click at [925, 688] on icon at bounding box center [916, 688] width 21 height 21
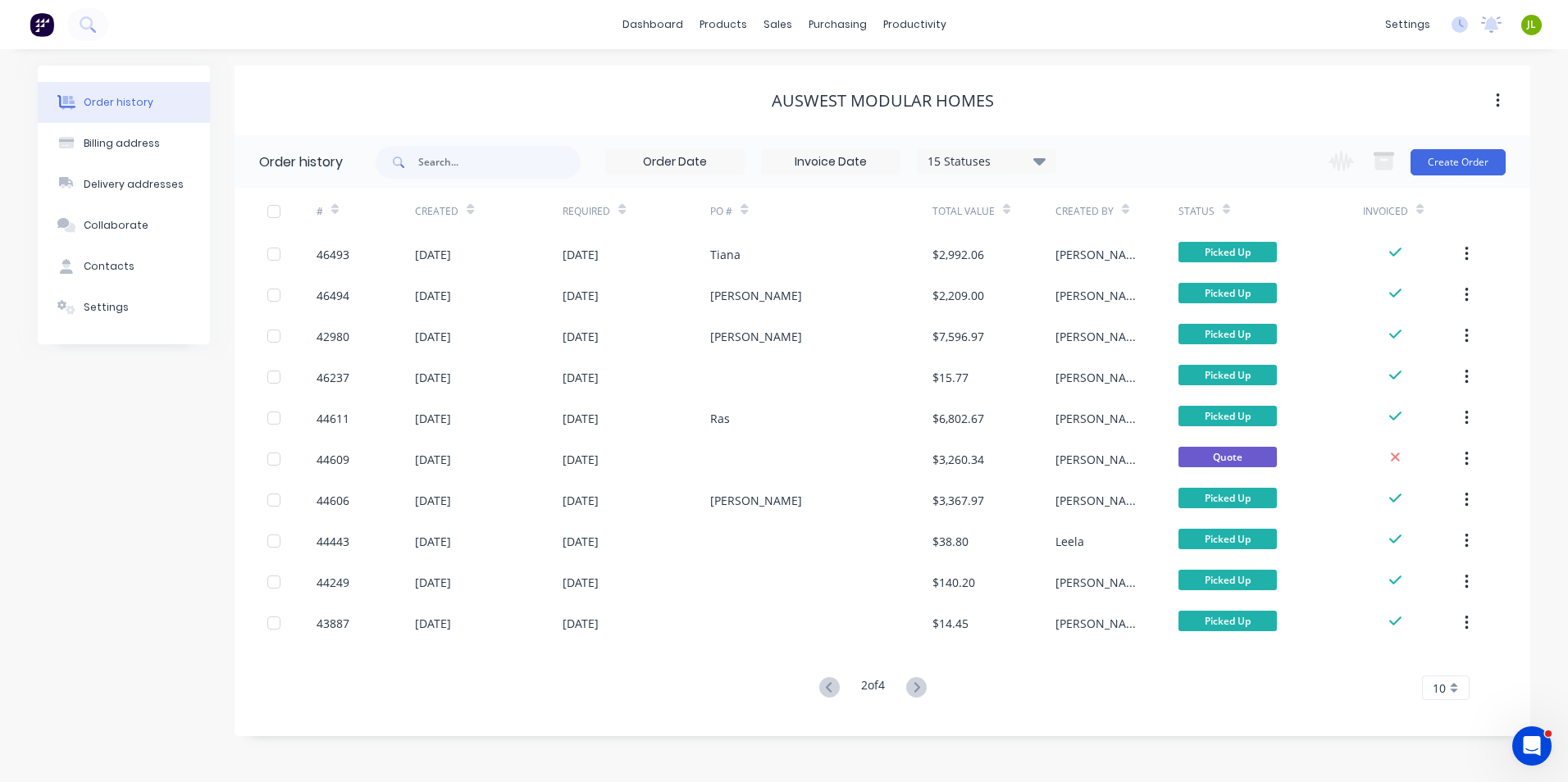
click at [925, 688] on icon at bounding box center [916, 688] width 21 height 21
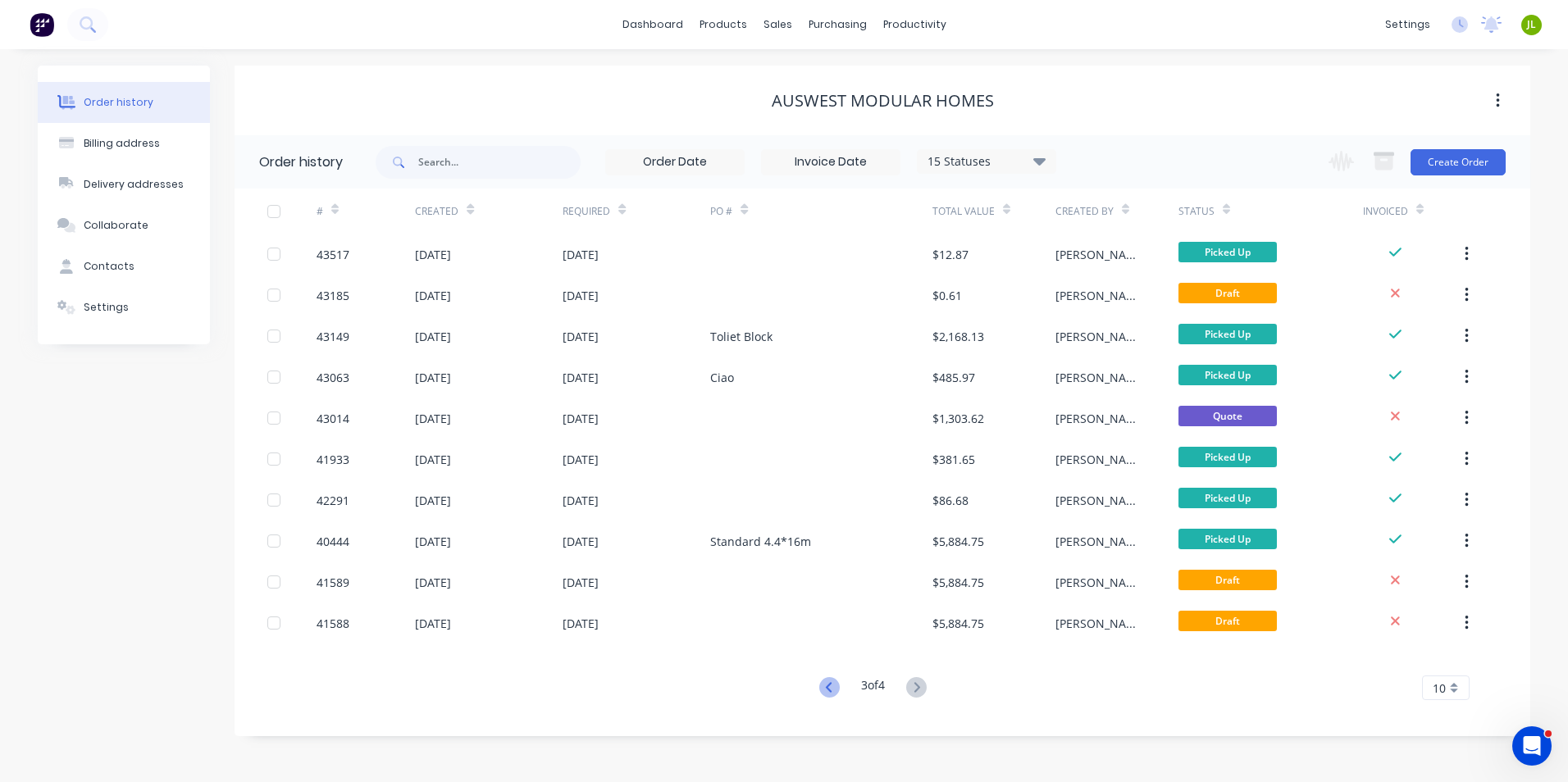
click at [832, 686] on icon at bounding box center [830, 688] width 21 height 21
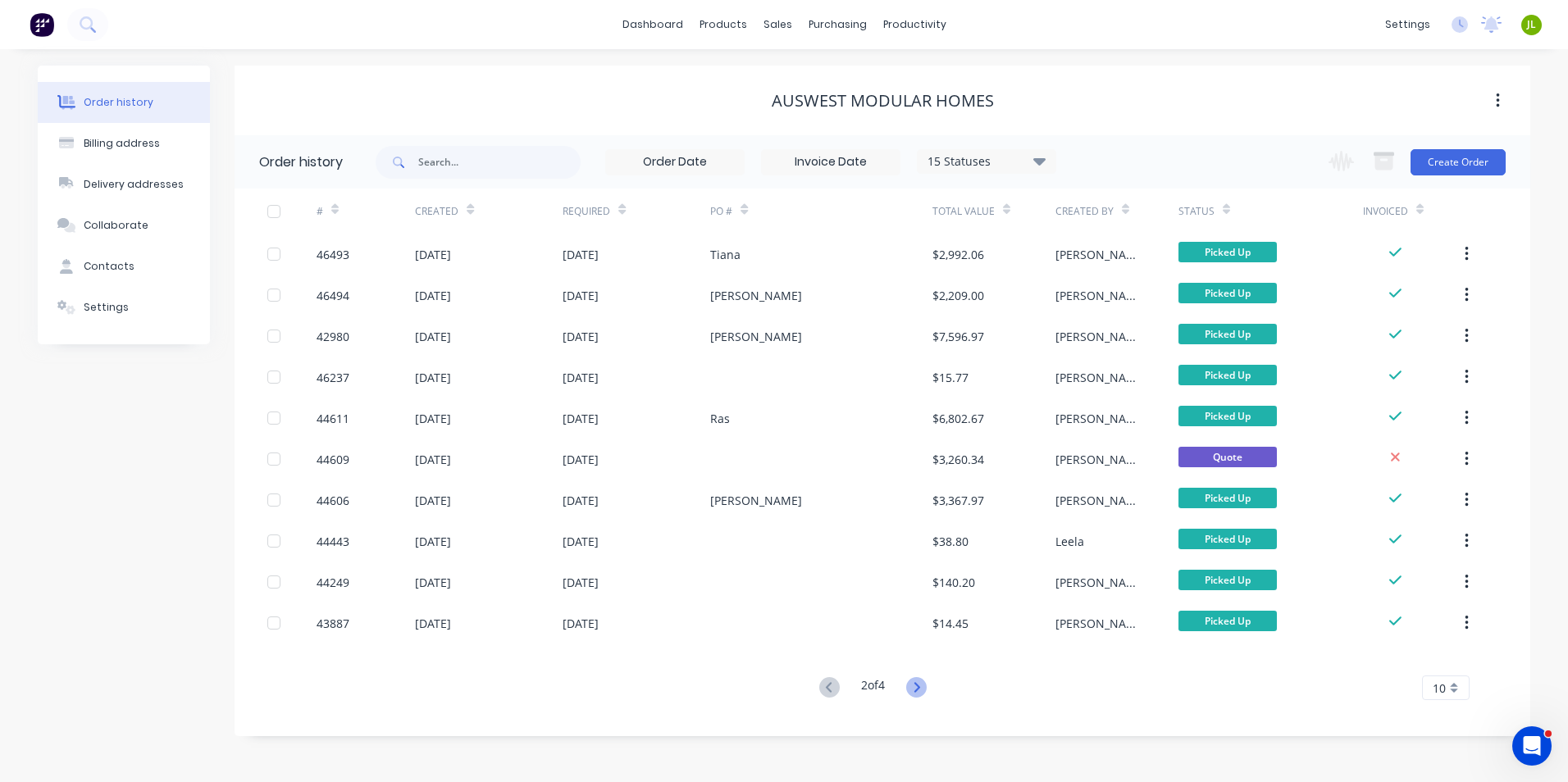
click at [919, 690] on icon at bounding box center [916, 687] width 6 height 10
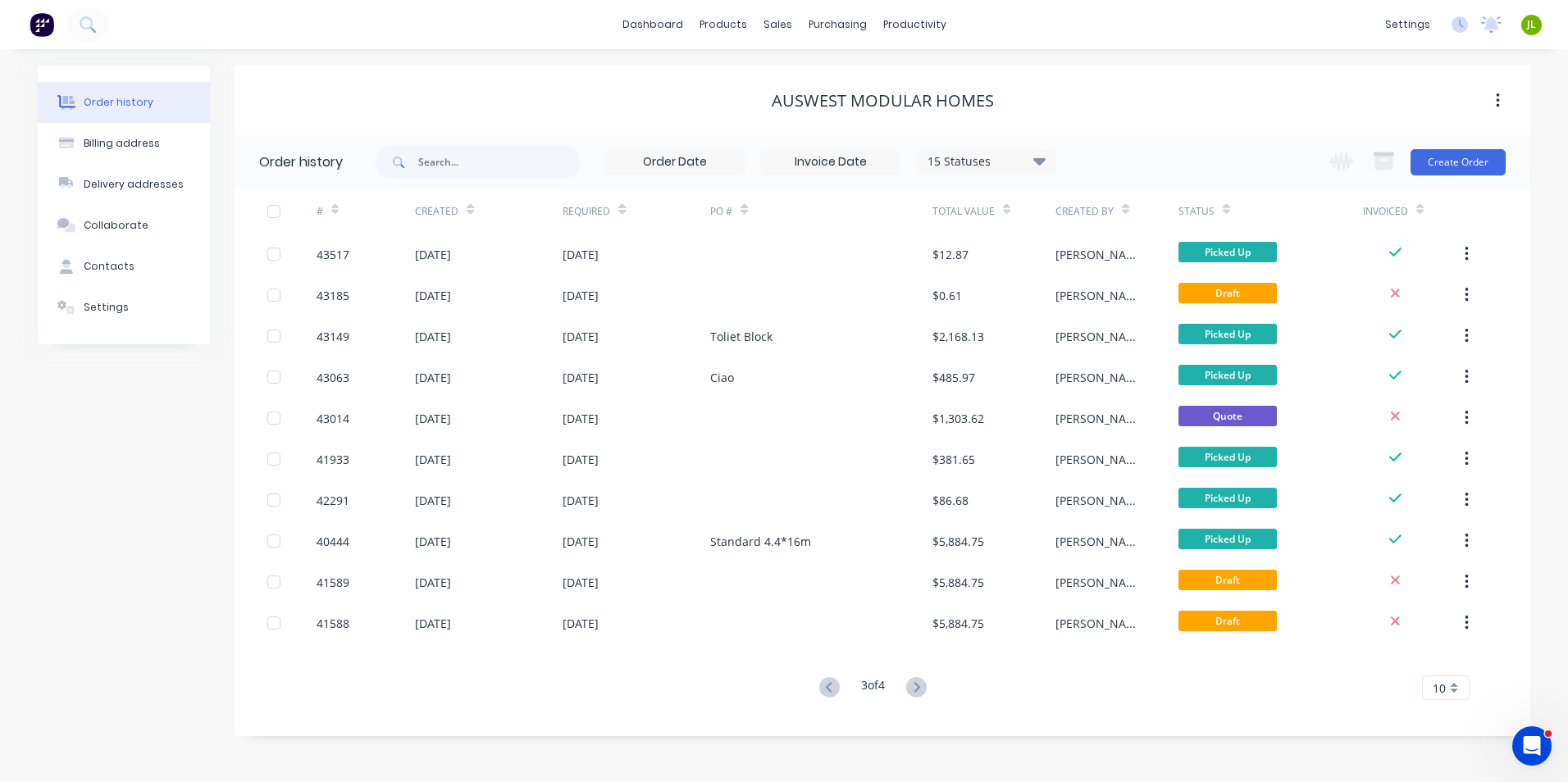
click at [919, 690] on icon at bounding box center [916, 687] width 6 height 10
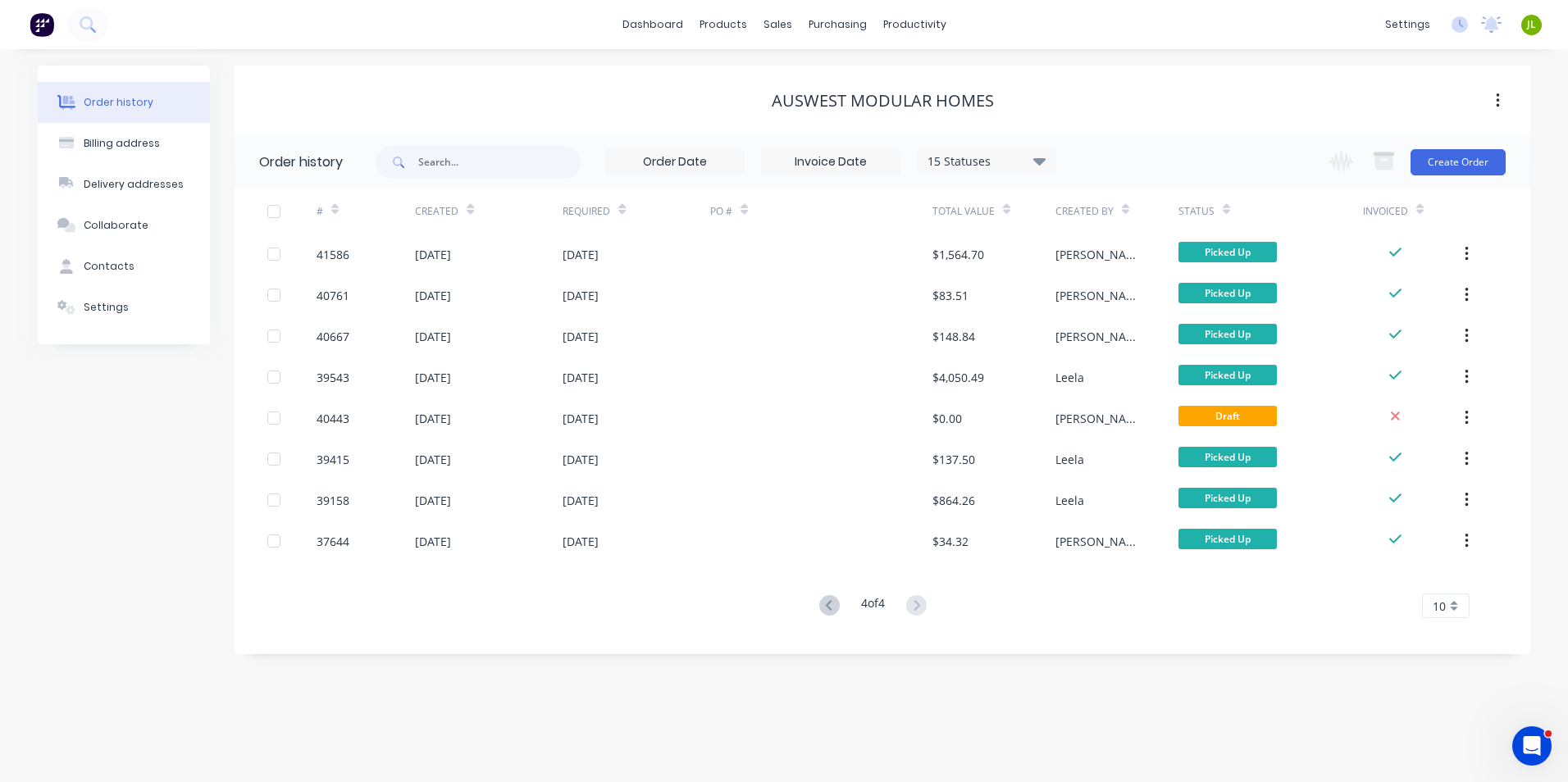
click at [920, 690] on div "Order history Billing address Delivery addresses Collaborate Contacts Settings …" at bounding box center [784, 416] width 1568 height 733
click at [825, 607] on icon at bounding box center [828, 605] width 6 height 10
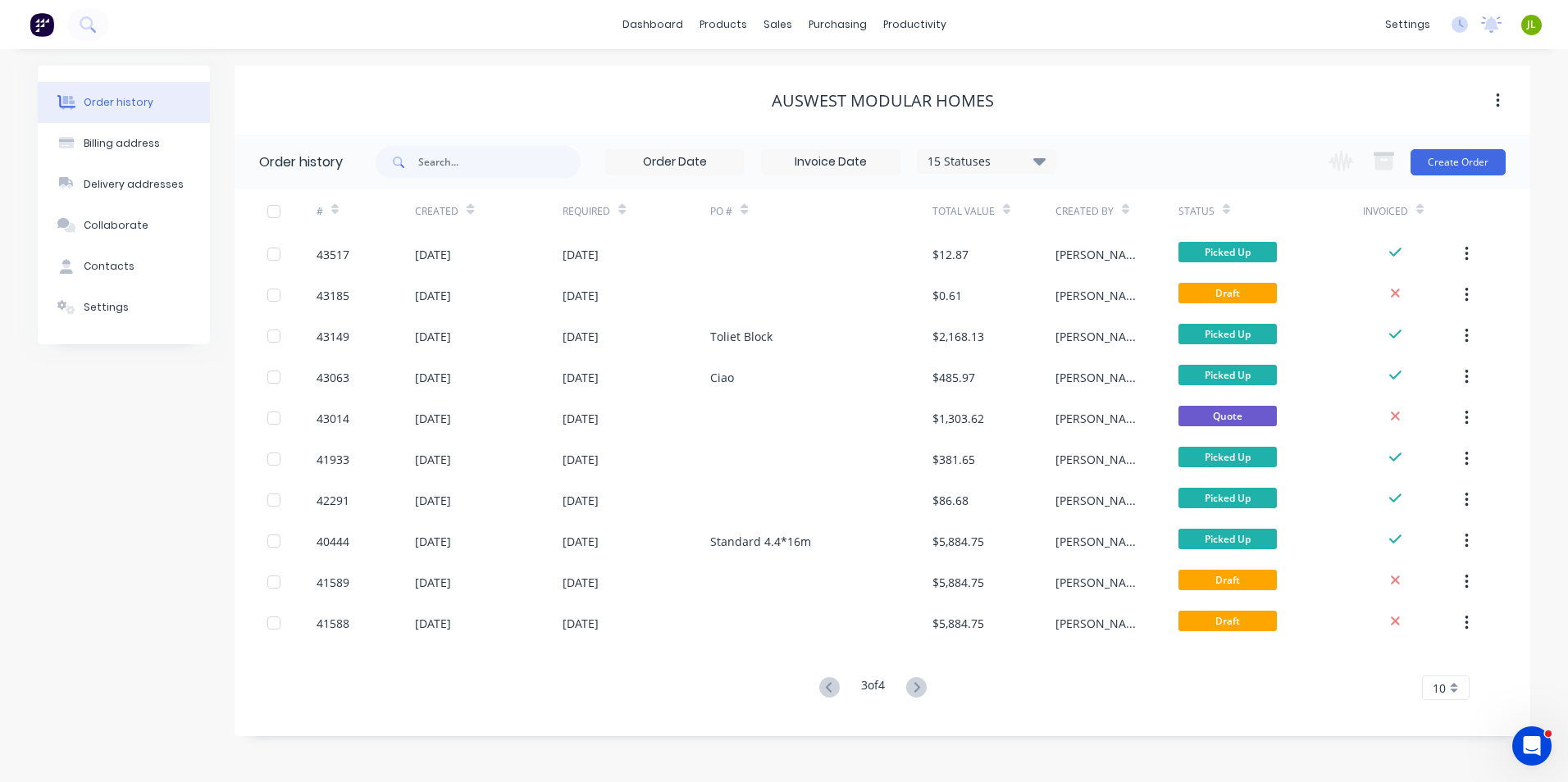
click at [824, 607] on div at bounding box center [820, 622] width 222 height 41
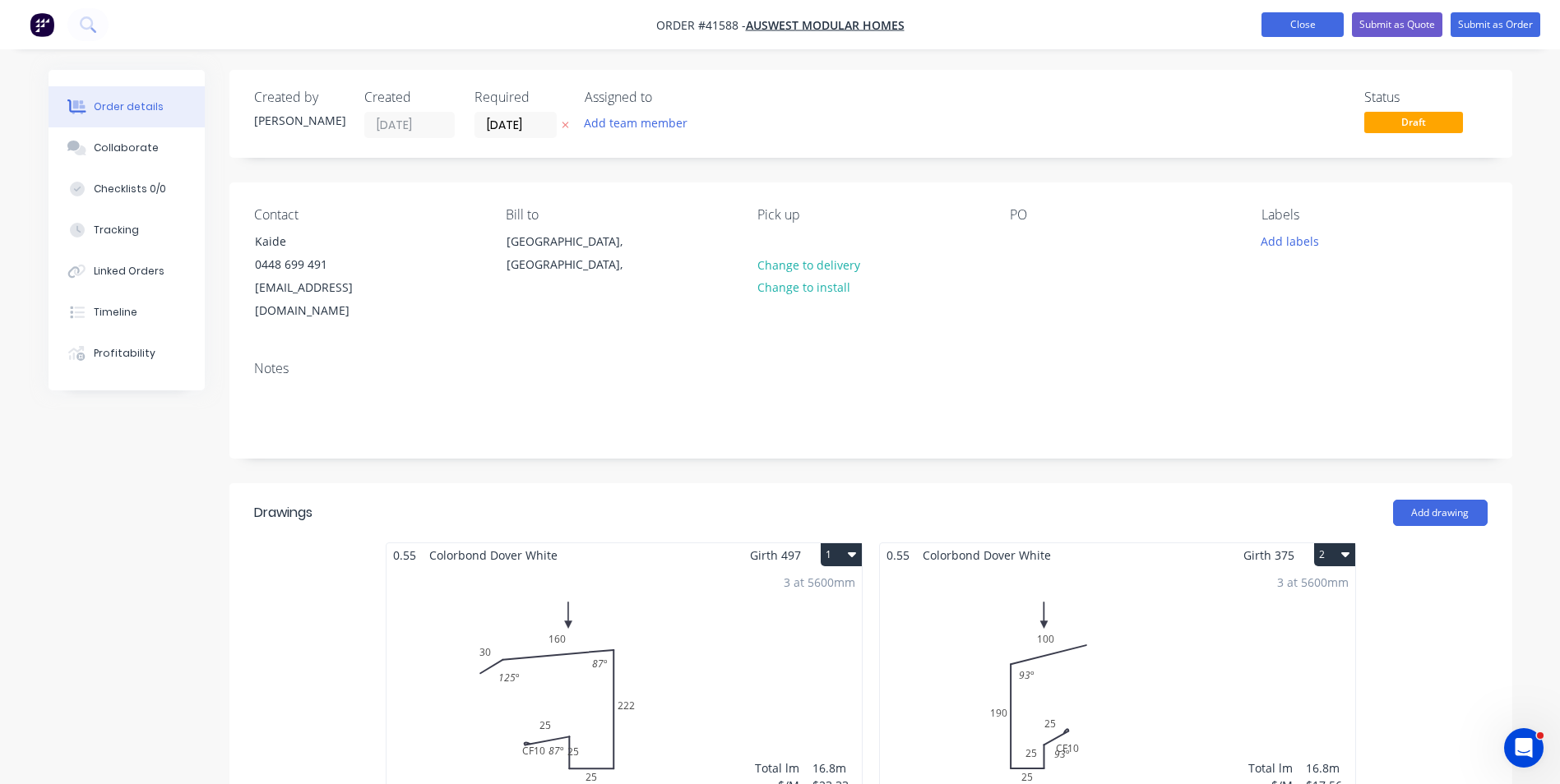
click at [1309, 34] on button "Close" at bounding box center [1302, 25] width 82 height 25
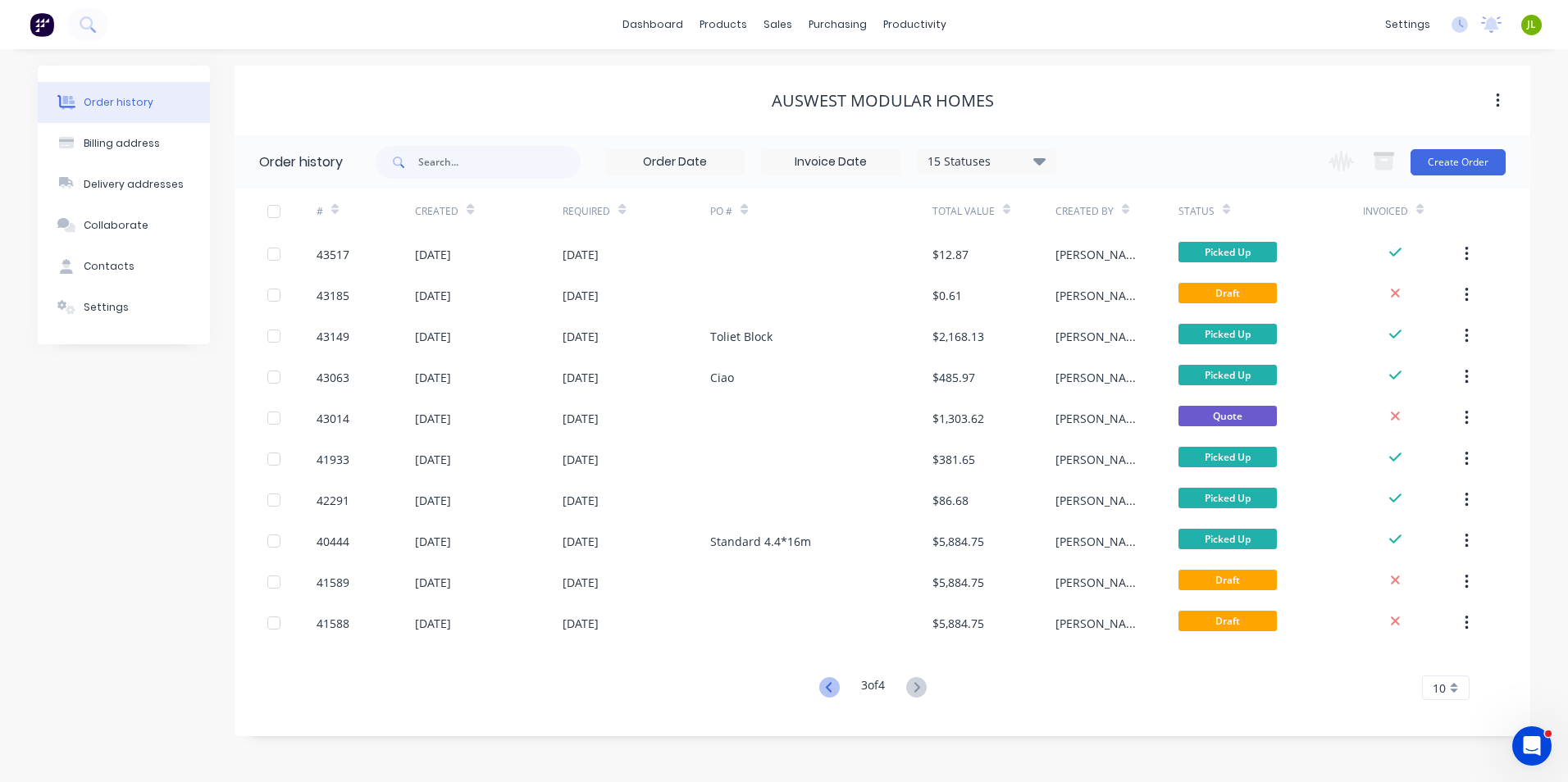
click at [829, 682] on icon at bounding box center [830, 688] width 21 height 21
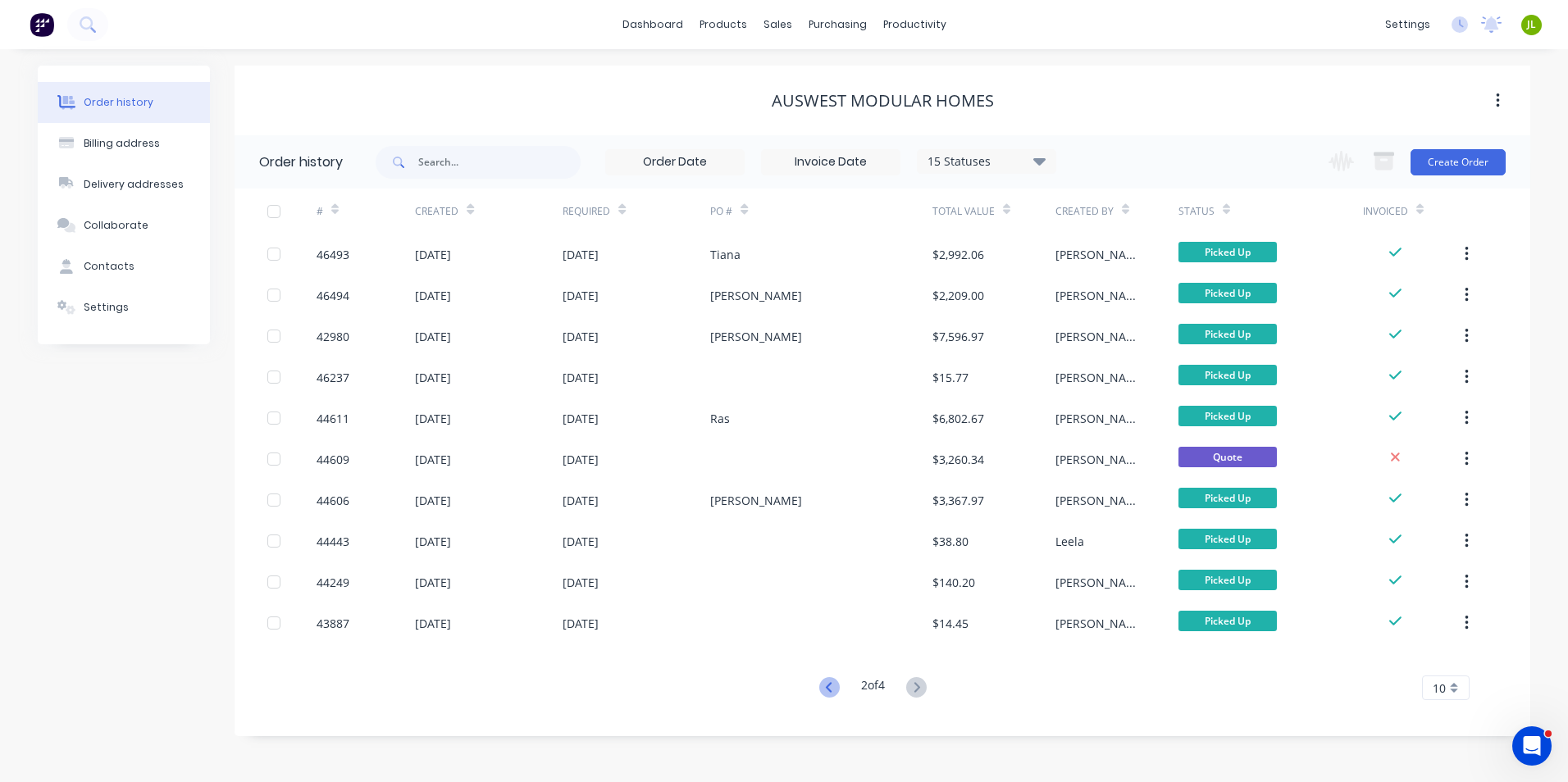
click at [829, 694] on icon at bounding box center [830, 688] width 21 height 21
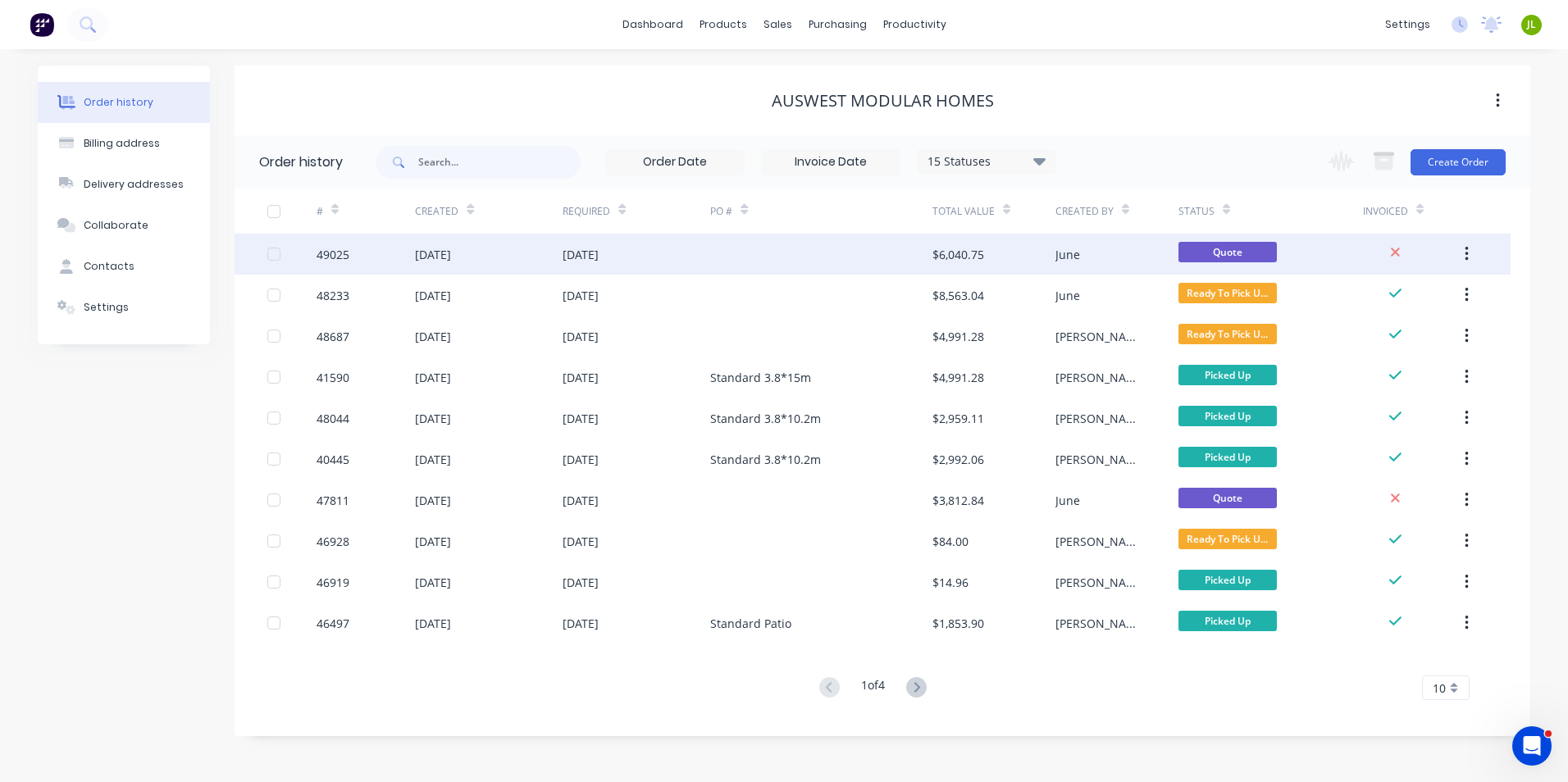
click at [845, 256] on div at bounding box center [820, 254] width 222 height 41
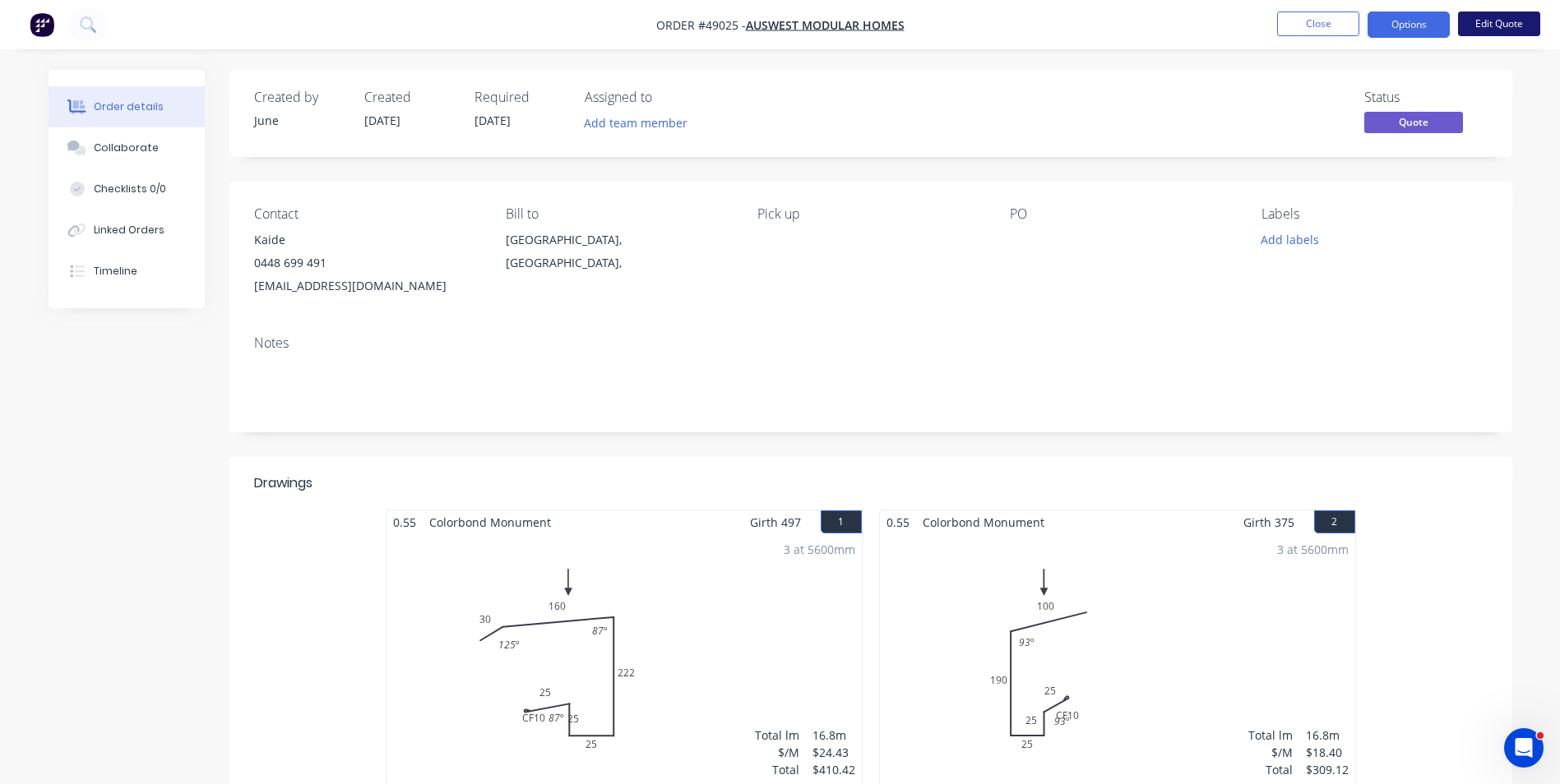
click at [1493, 28] on button "Edit Quote" at bounding box center [1499, 24] width 82 height 25
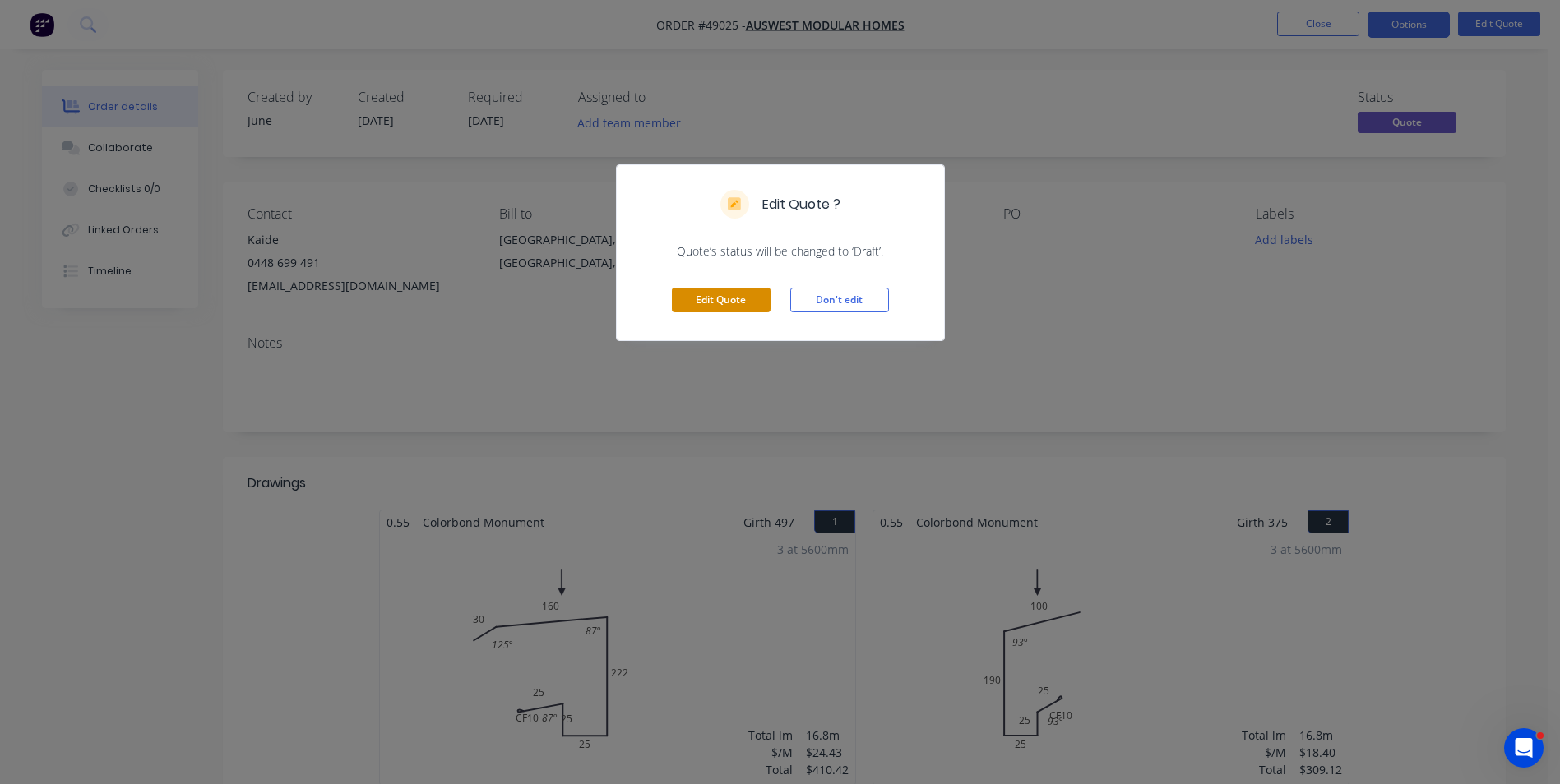
click at [710, 292] on button "Edit Quote" at bounding box center [720, 300] width 98 height 25
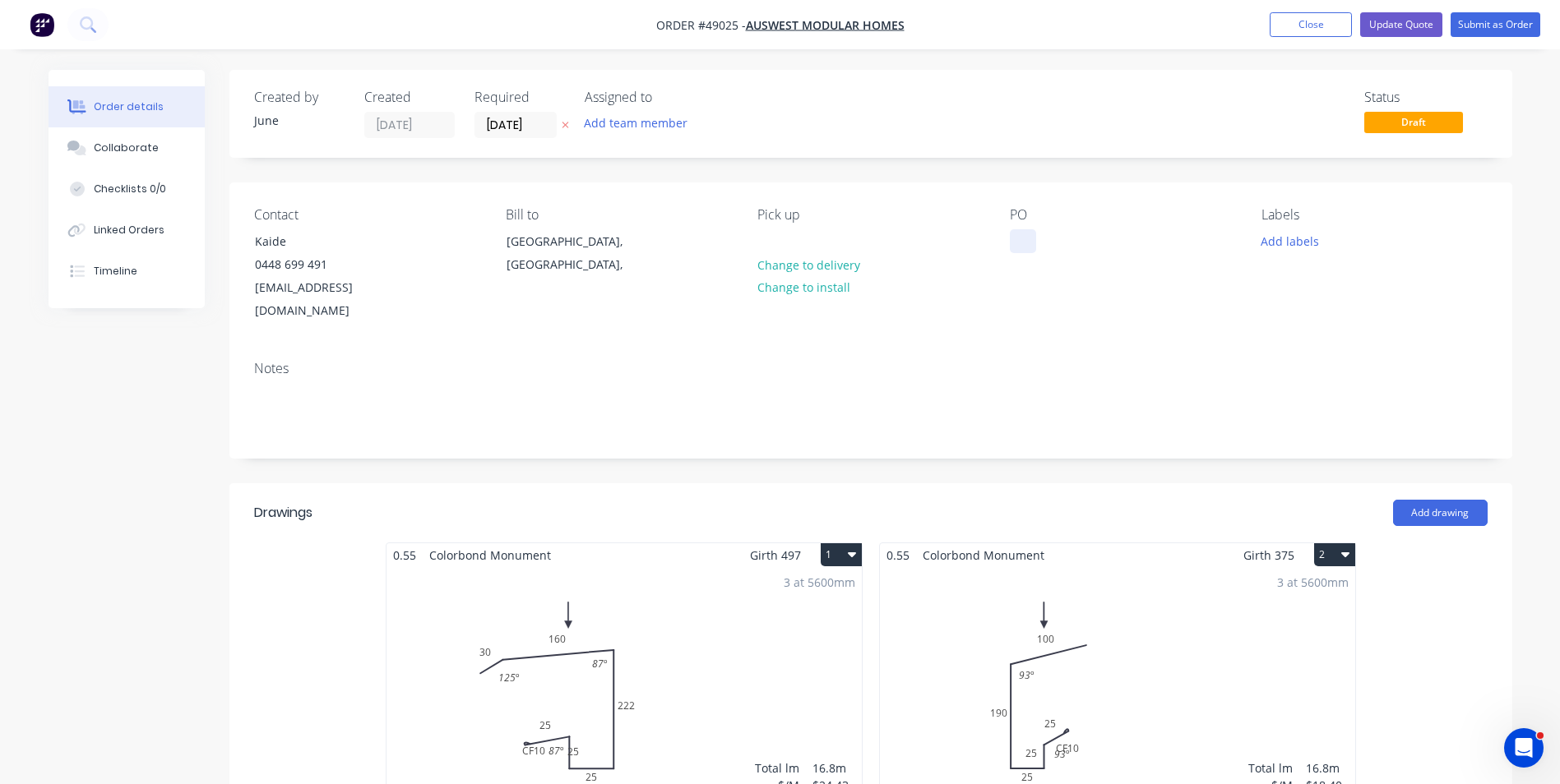
drag, startPoint x: 1043, startPoint y: 245, endPoint x: 1029, endPoint y: 249, distance: 14.6
click at [1037, 248] on div "PO" at bounding box center [1122, 265] width 225 height 116
click at [1029, 249] on div at bounding box center [1023, 240] width 27 height 24
click at [945, 210] on div "Pick up" at bounding box center [870, 215] width 225 height 15
click at [1521, 21] on button "Submit as Order" at bounding box center [1495, 25] width 90 height 25
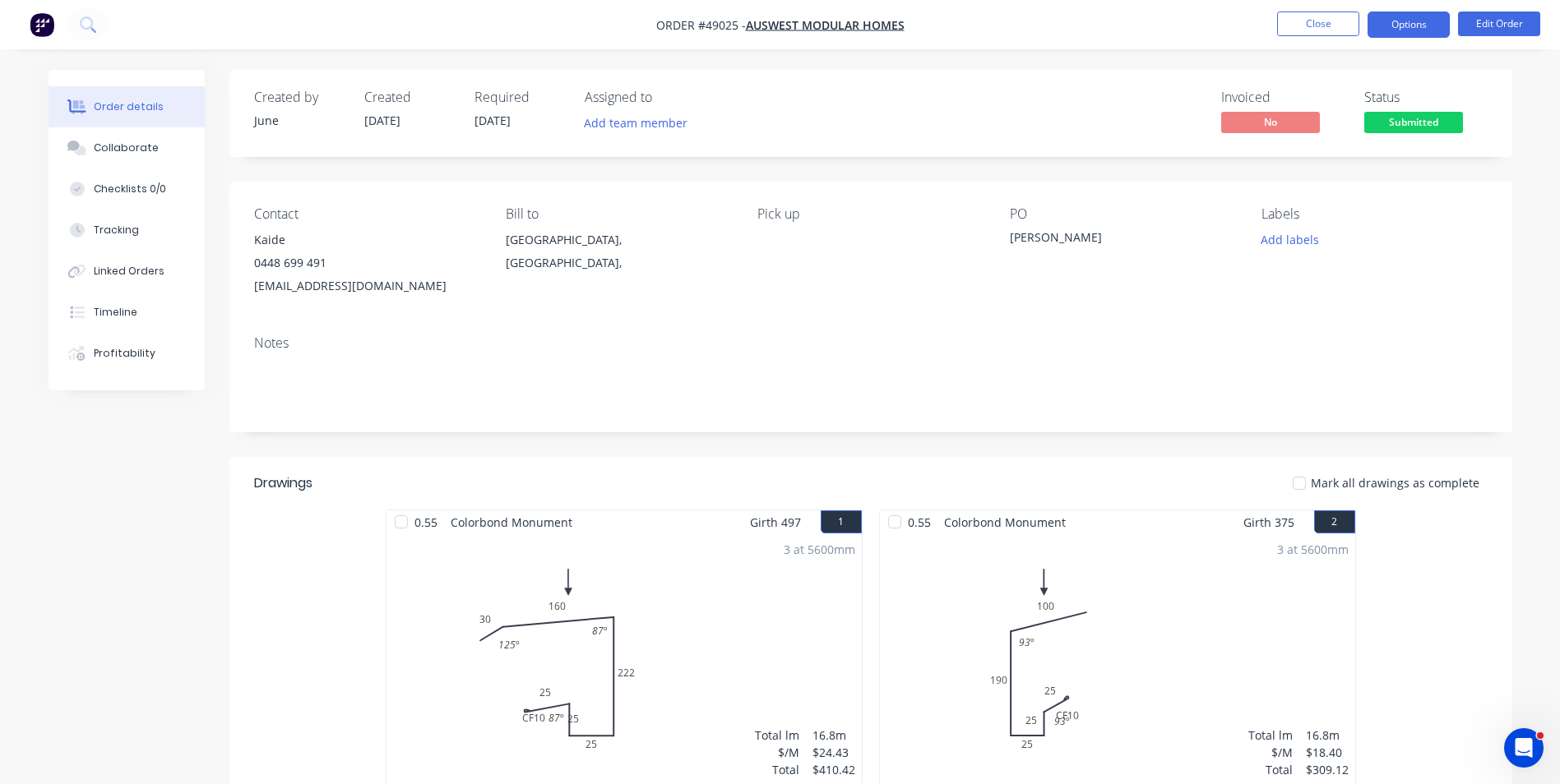
drag, startPoint x: 1438, startPoint y: 24, endPoint x: 1441, endPoint y: 14, distance: 10.4
click at [1438, 24] on button "Options" at bounding box center [1408, 25] width 82 height 27
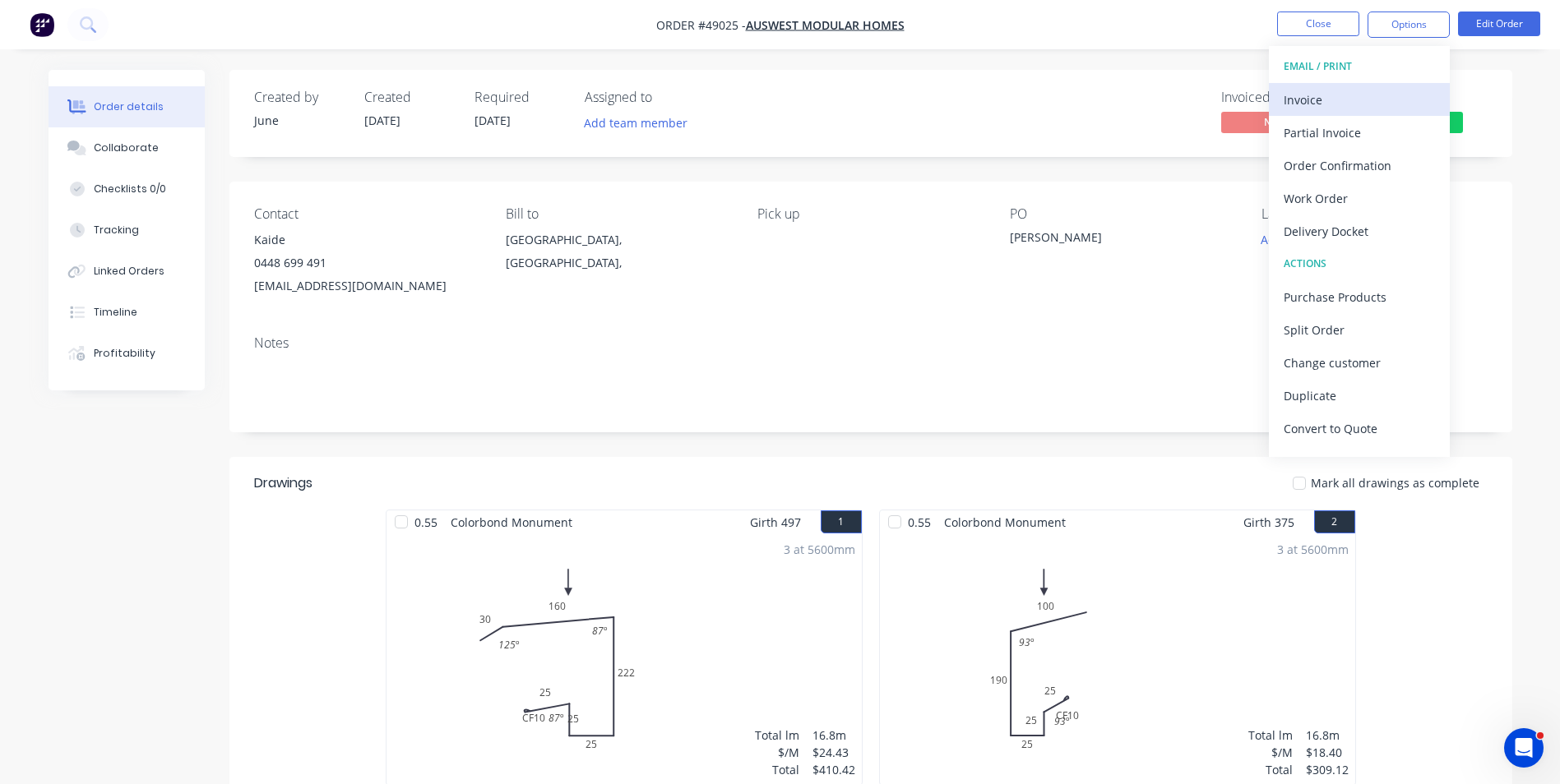
click at [1400, 98] on div "Invoice" at bounding box center [1359, 99] width 152 height 24
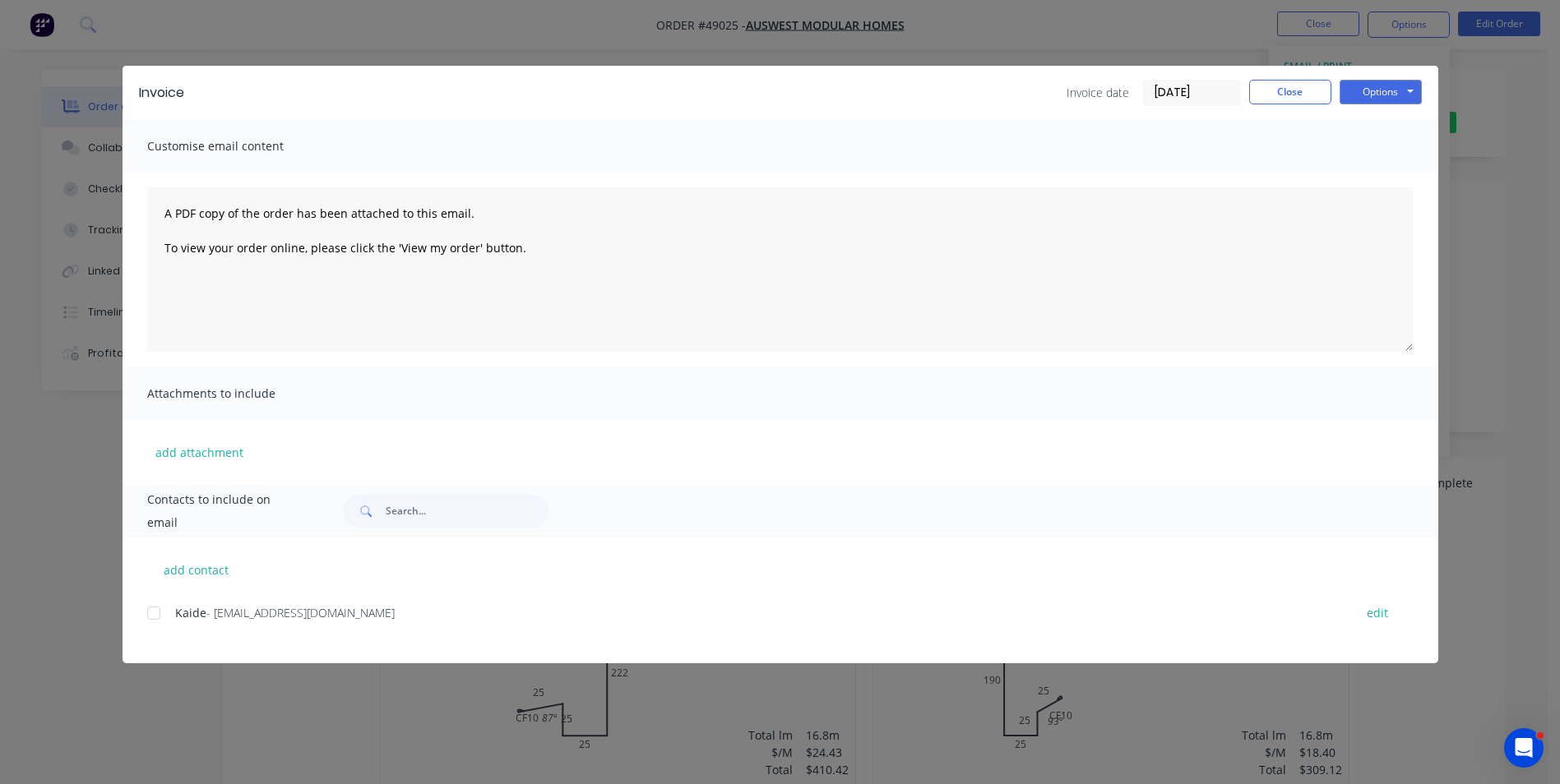
drag, startPoint x: 142, startPoint y: 621, endPoint x: 155, endPoint y: 617, distance: 13.6
click at [142, 620] on div "add contact Kaide - auswestmodularhomes@outlook.com edit" at bounding box center [780, 601] width 1316 height 126
click at [155, 617] on div at bounding box center [154, 613] width 32 height 32
click at [1407, 98] on button "Options" at bounding box center [1381, 93] width 82 height 25
click at [1375, 167] on button "Email" at bounding box center [1392, 175] width 105 height 27
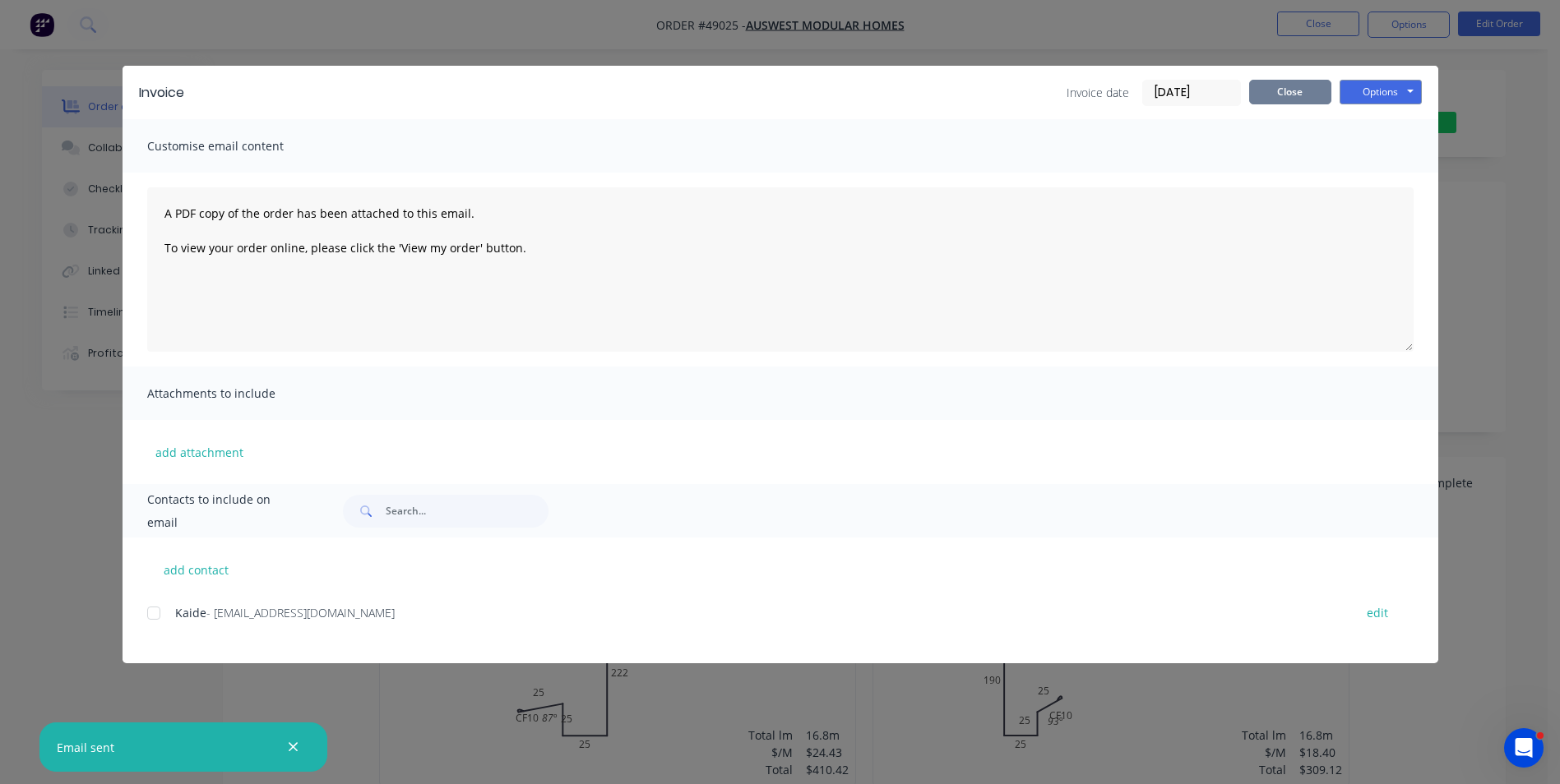
click at [1289, 91] on button "Close" at bounding box center [1290, 93] width 82 height 25
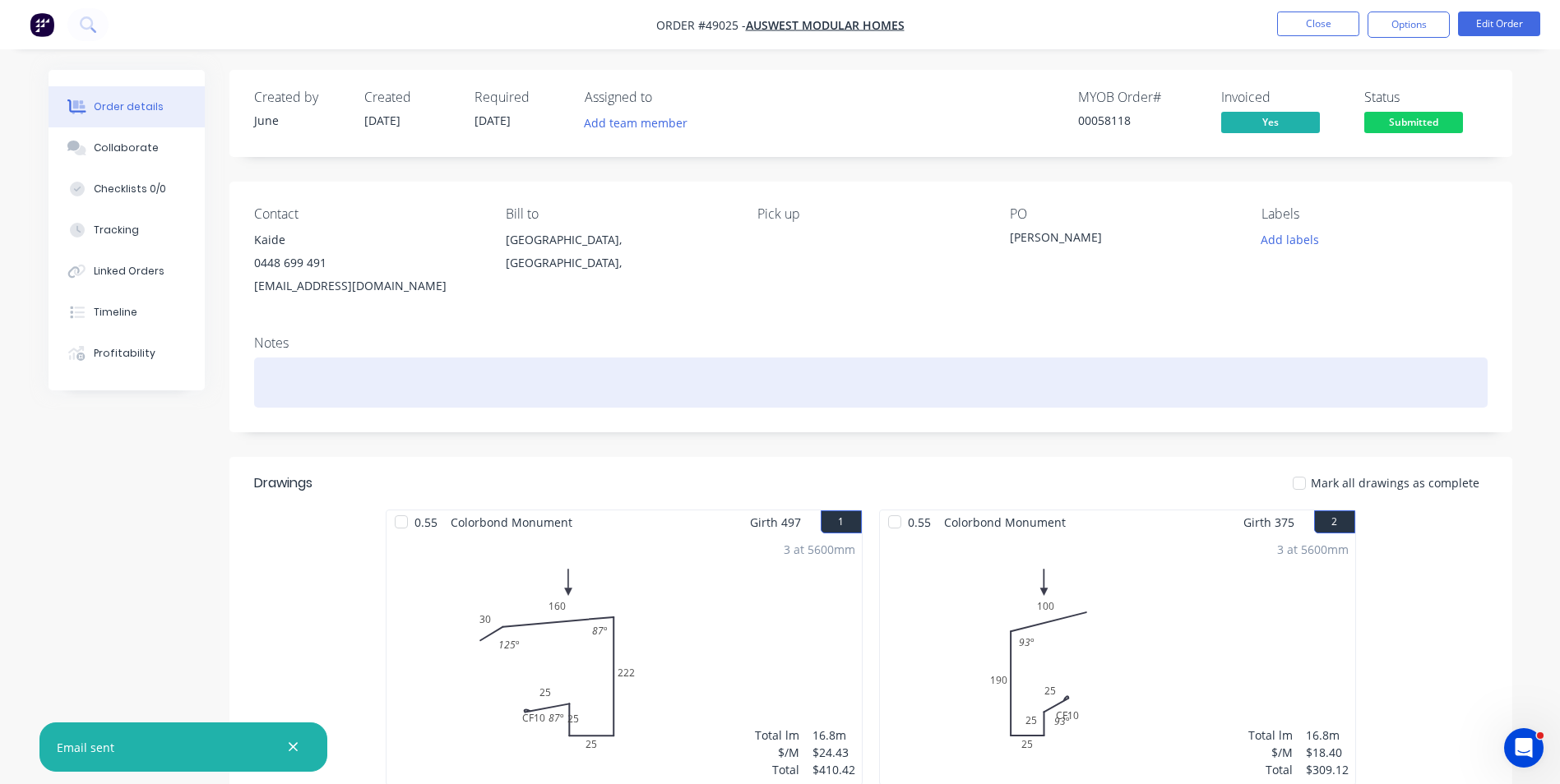
click at [708, 365] on div at bounding box center [870, 382] width 1234 height 51
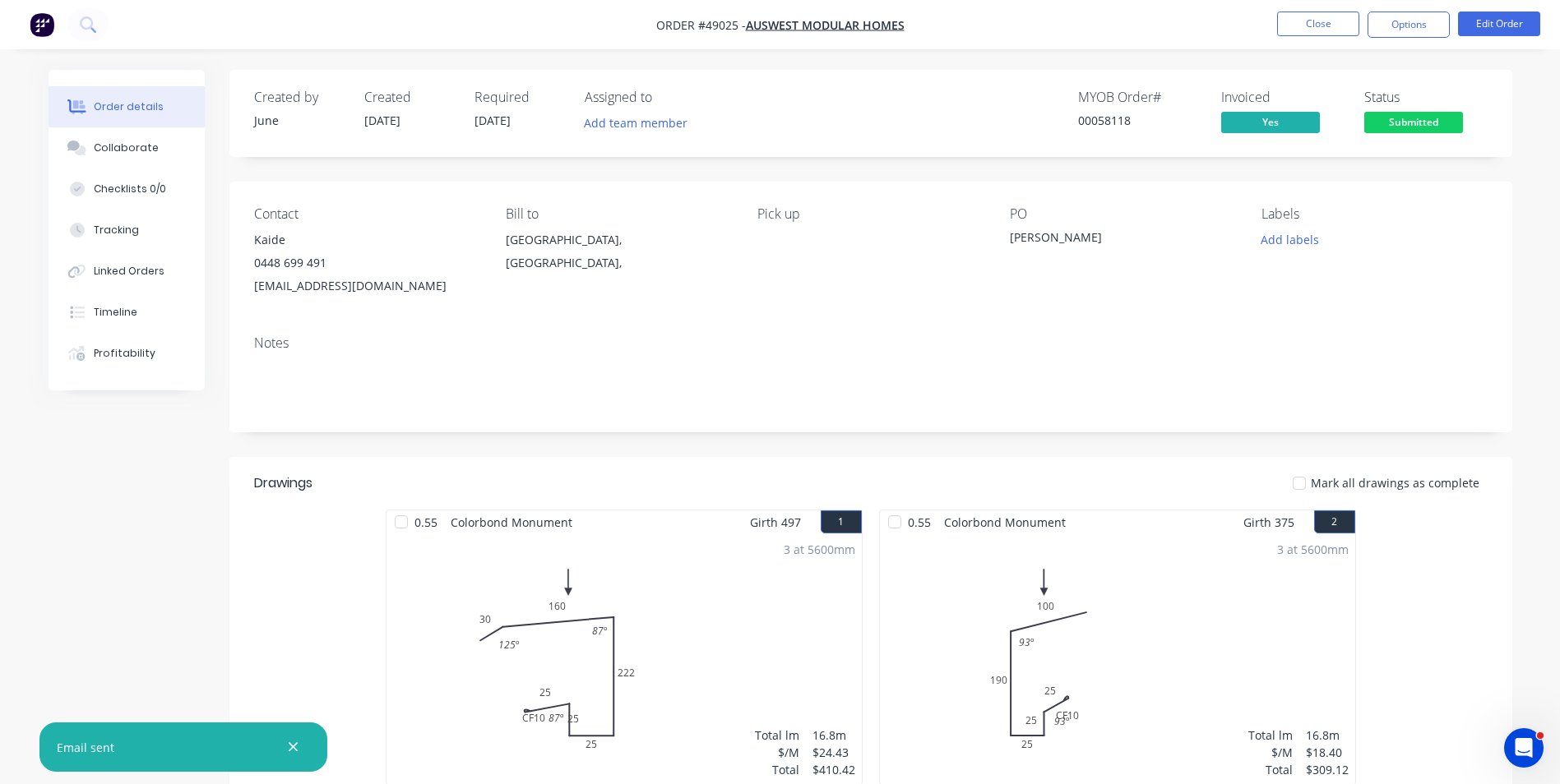
click at [800, 288] on div "Pick up" at bounding box center [870, 252] width 225 height 92
click at [1407, 29] on button "Options" at bounding box center [1408, 25] width 82 height 27
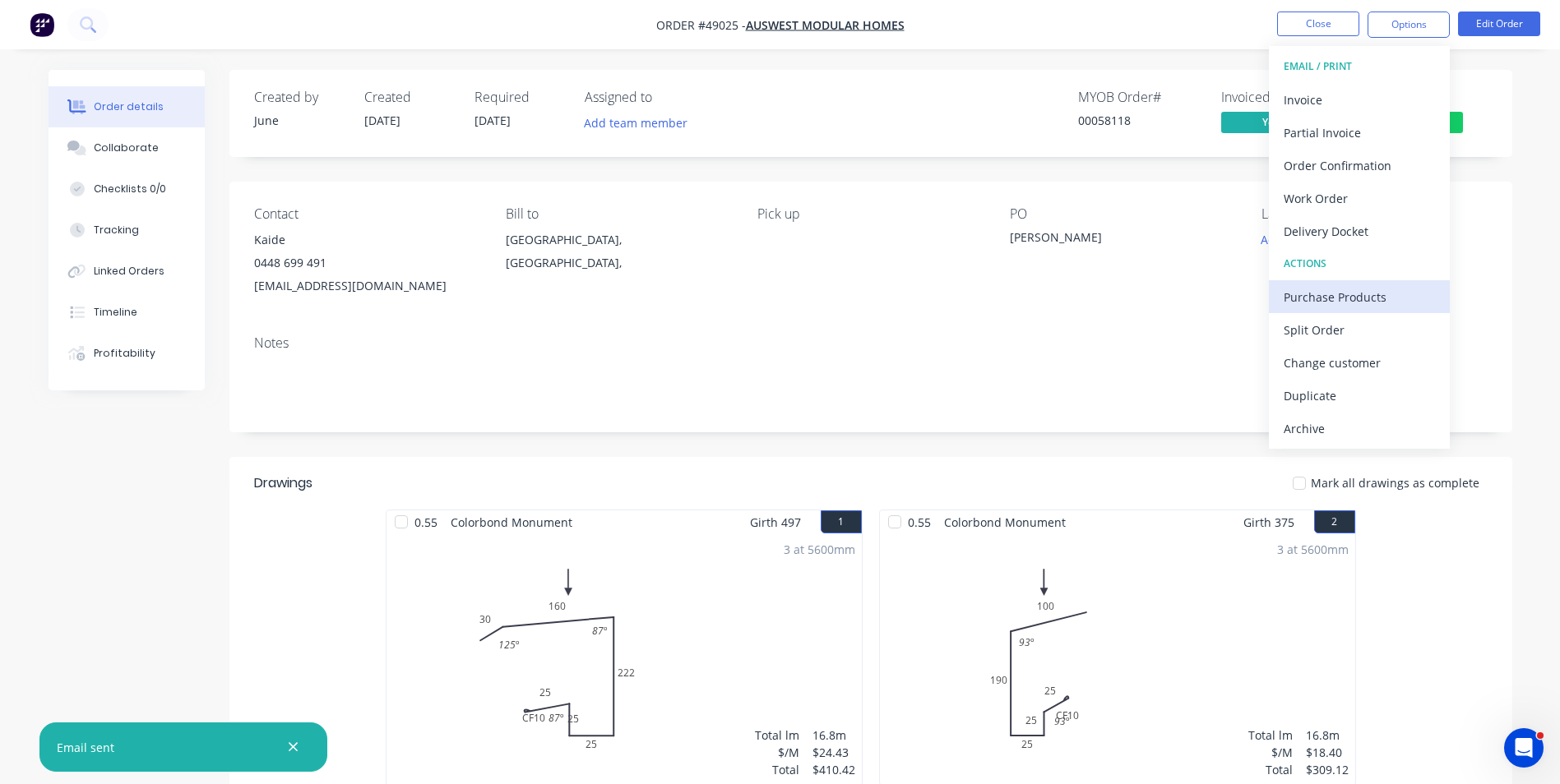
click at [1332, 296] on div "Purchase Products" at bounding box center [1359, 297] width 152 height 24
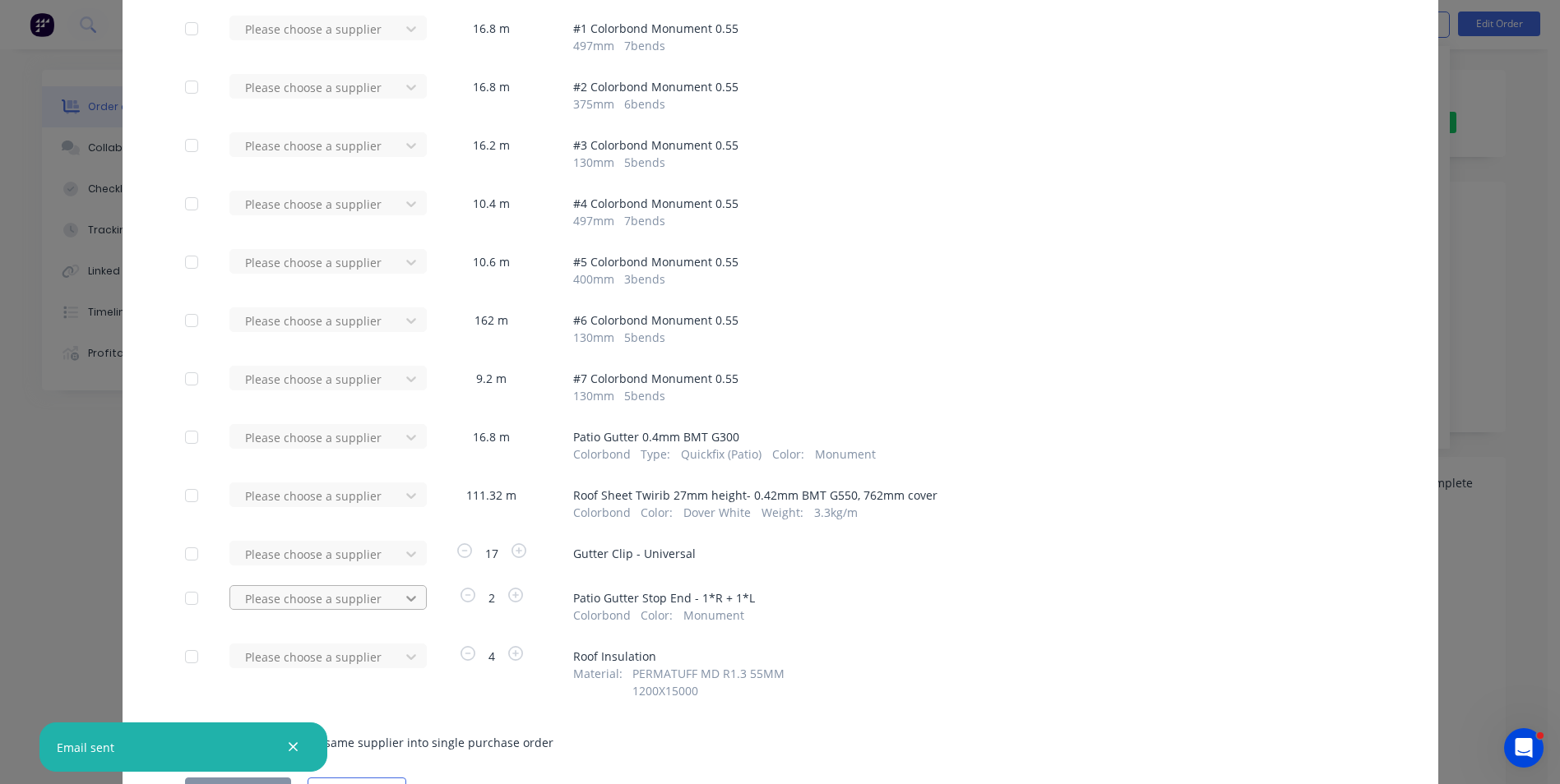
scroll to position [250, 0]
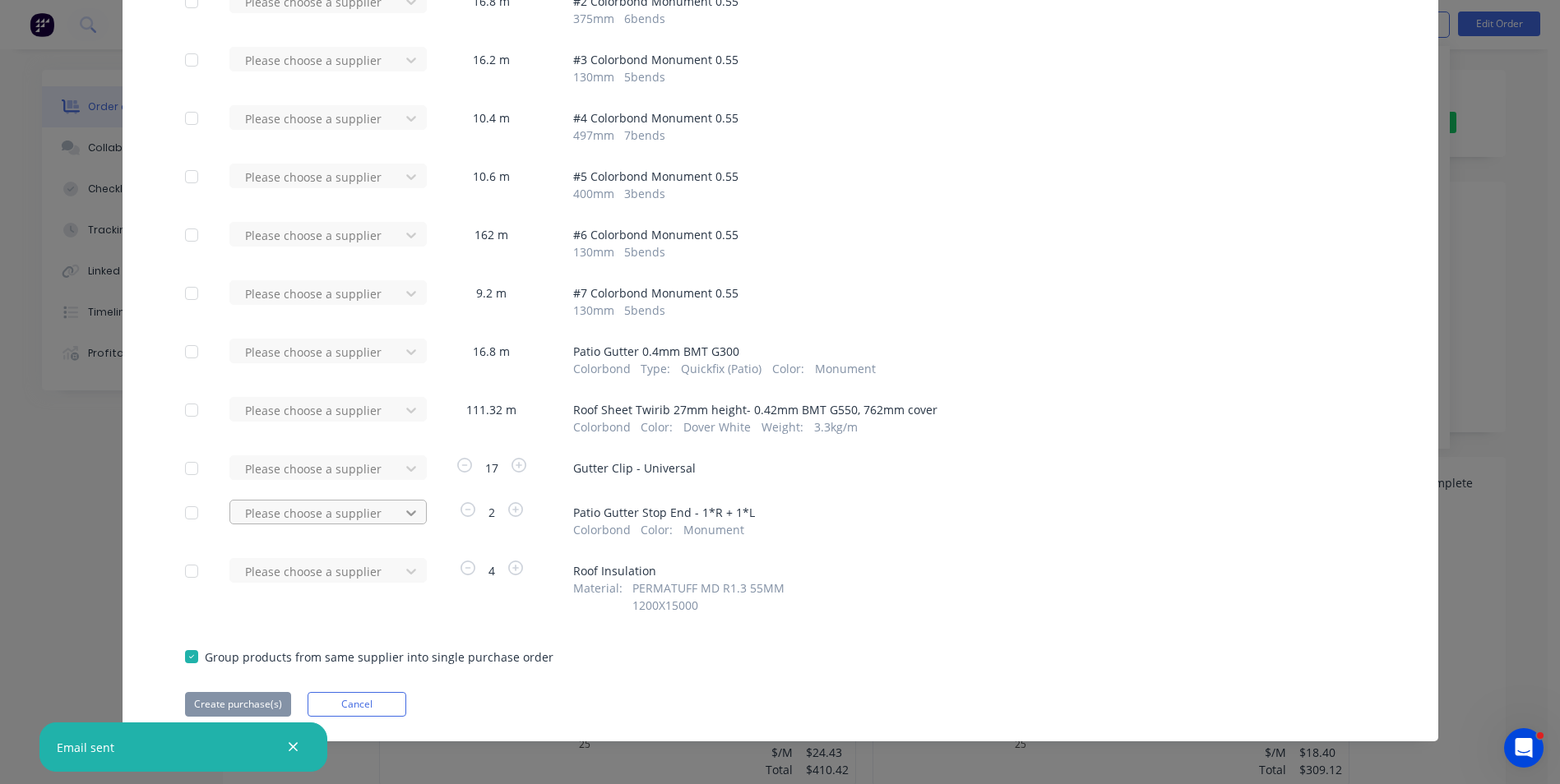
click at [405, 525] on div "Please choose a supplier" at bounding box center [320, 512] width 181 height 25
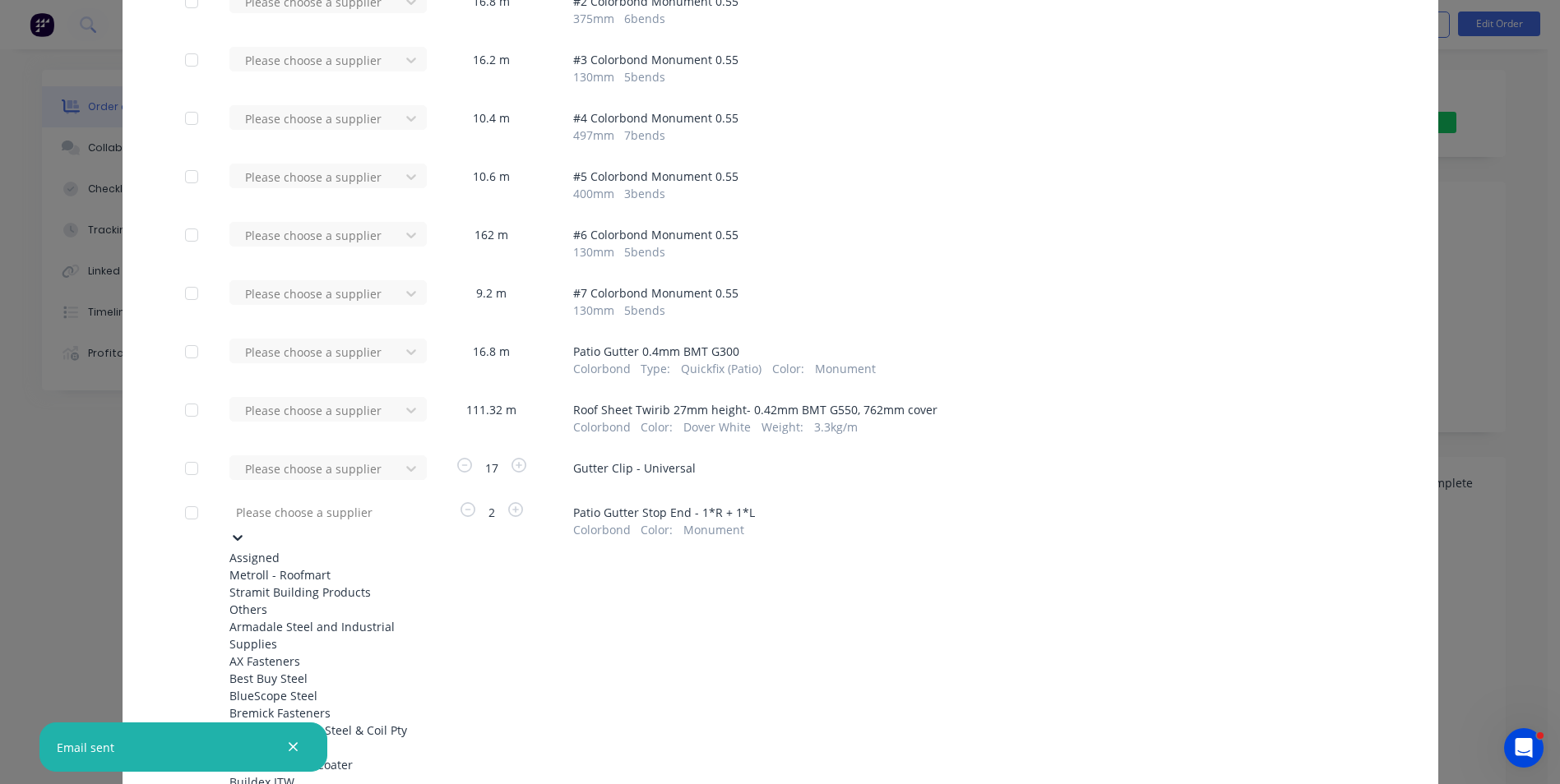
click at [376, 571] on div "Metroll - Roofmart" at bounding box center [320, 575] width 181 height 17
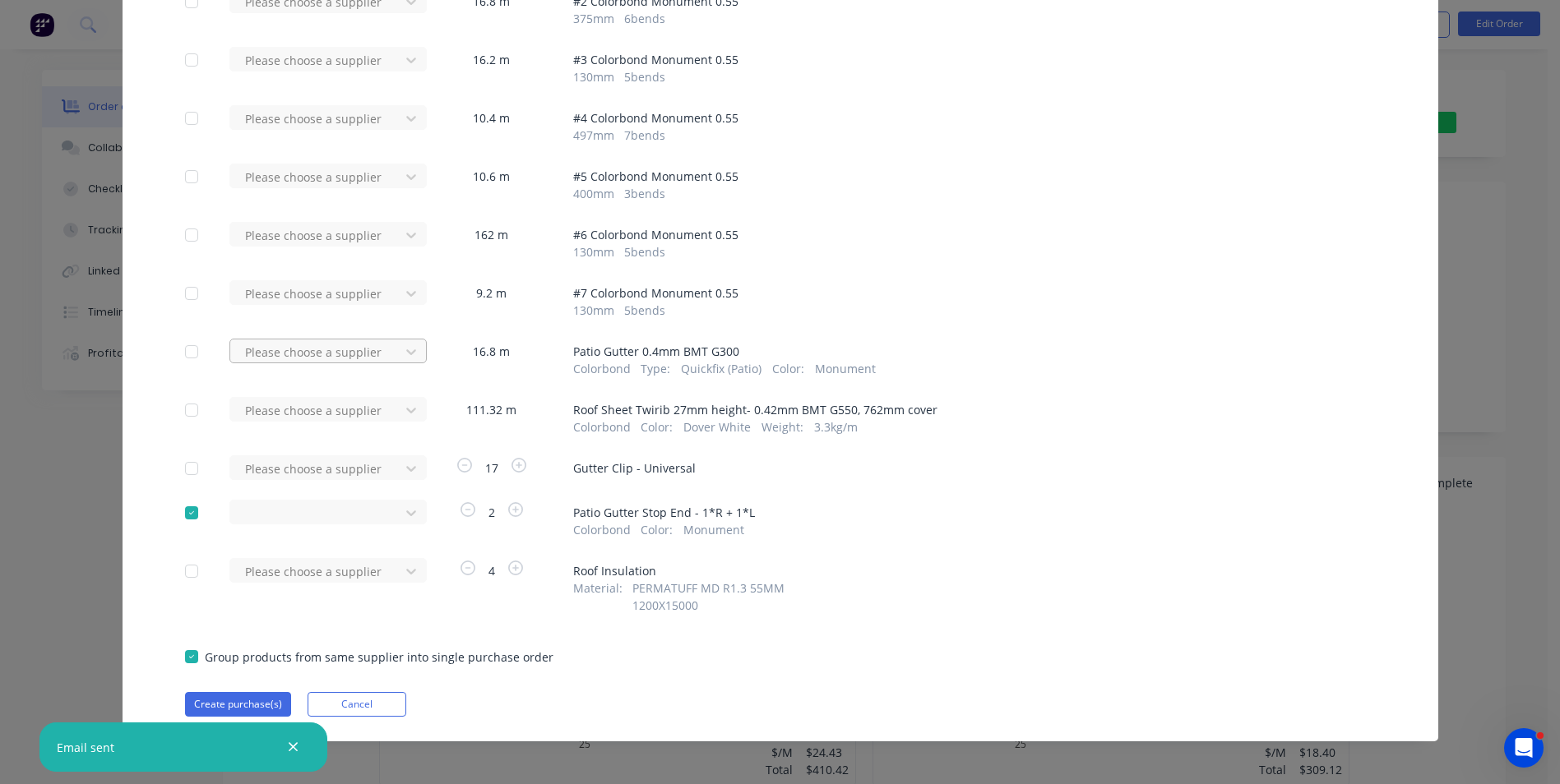
click at [384, 359] on div at bounding box center [317, 353] width 148 height 21
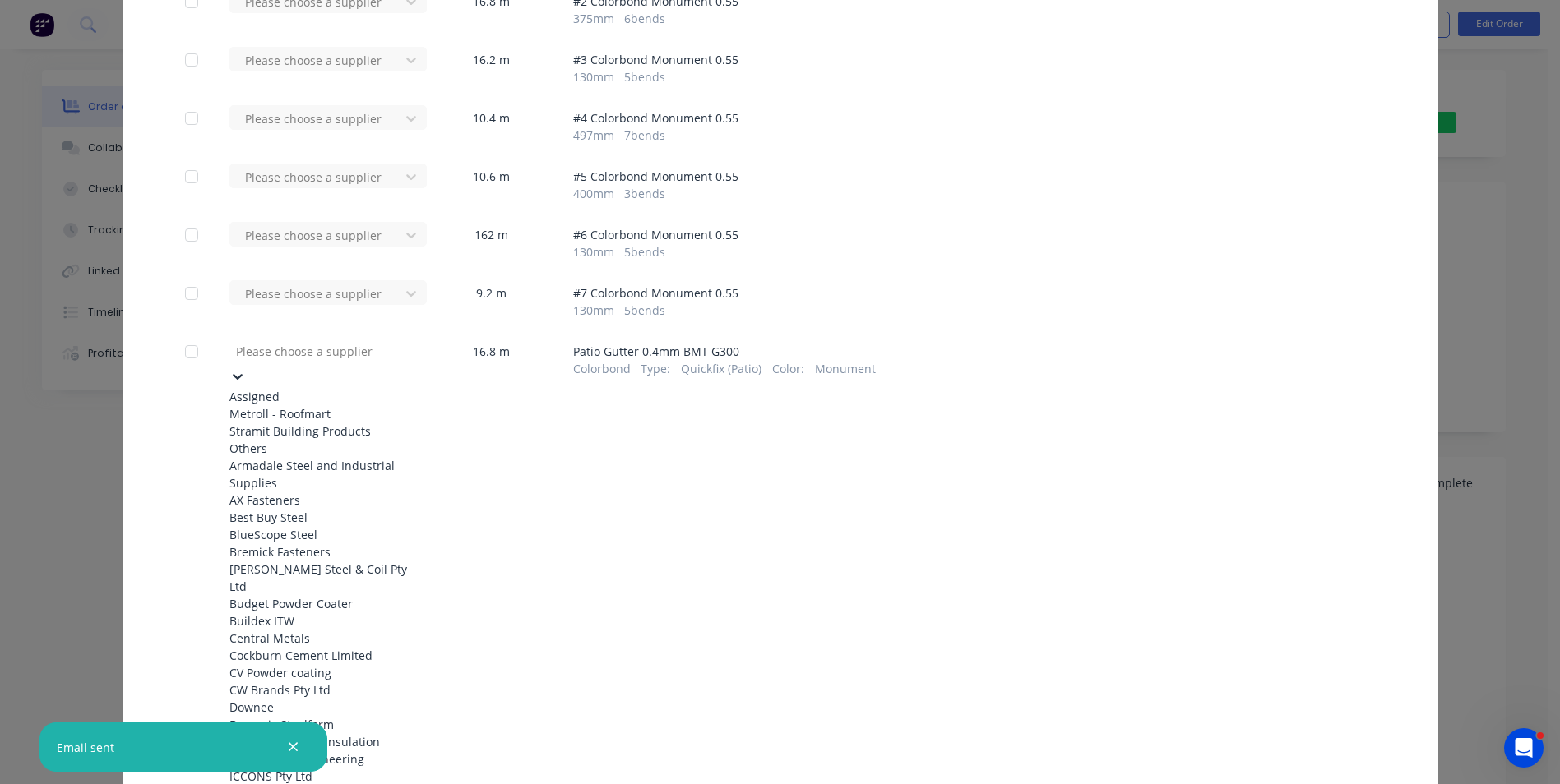
click at [368, 406] on div "Metroll - Roofmart" at bounding box center [320, 414] width 181 height 17
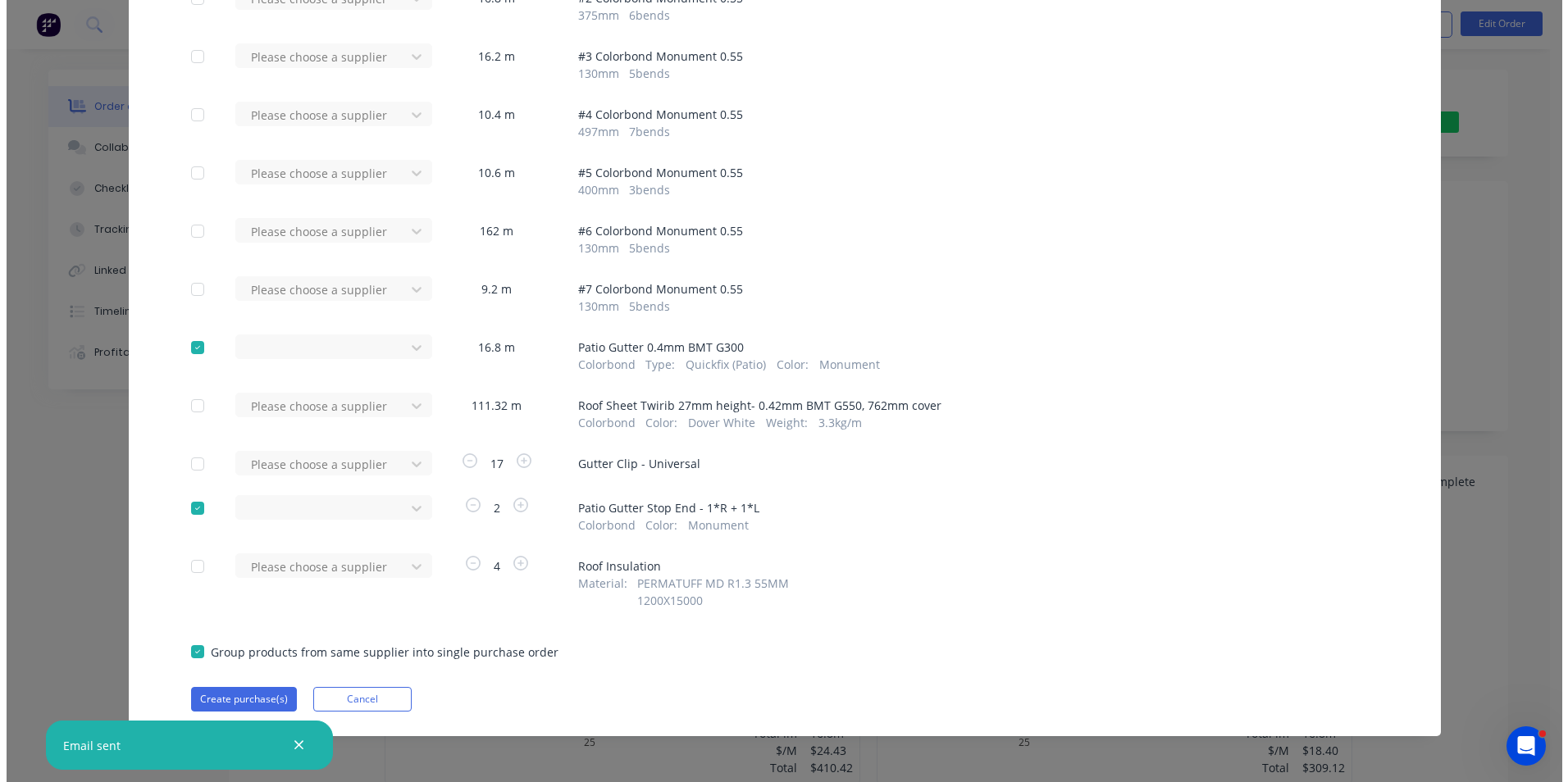
scroll to position [254, 0]
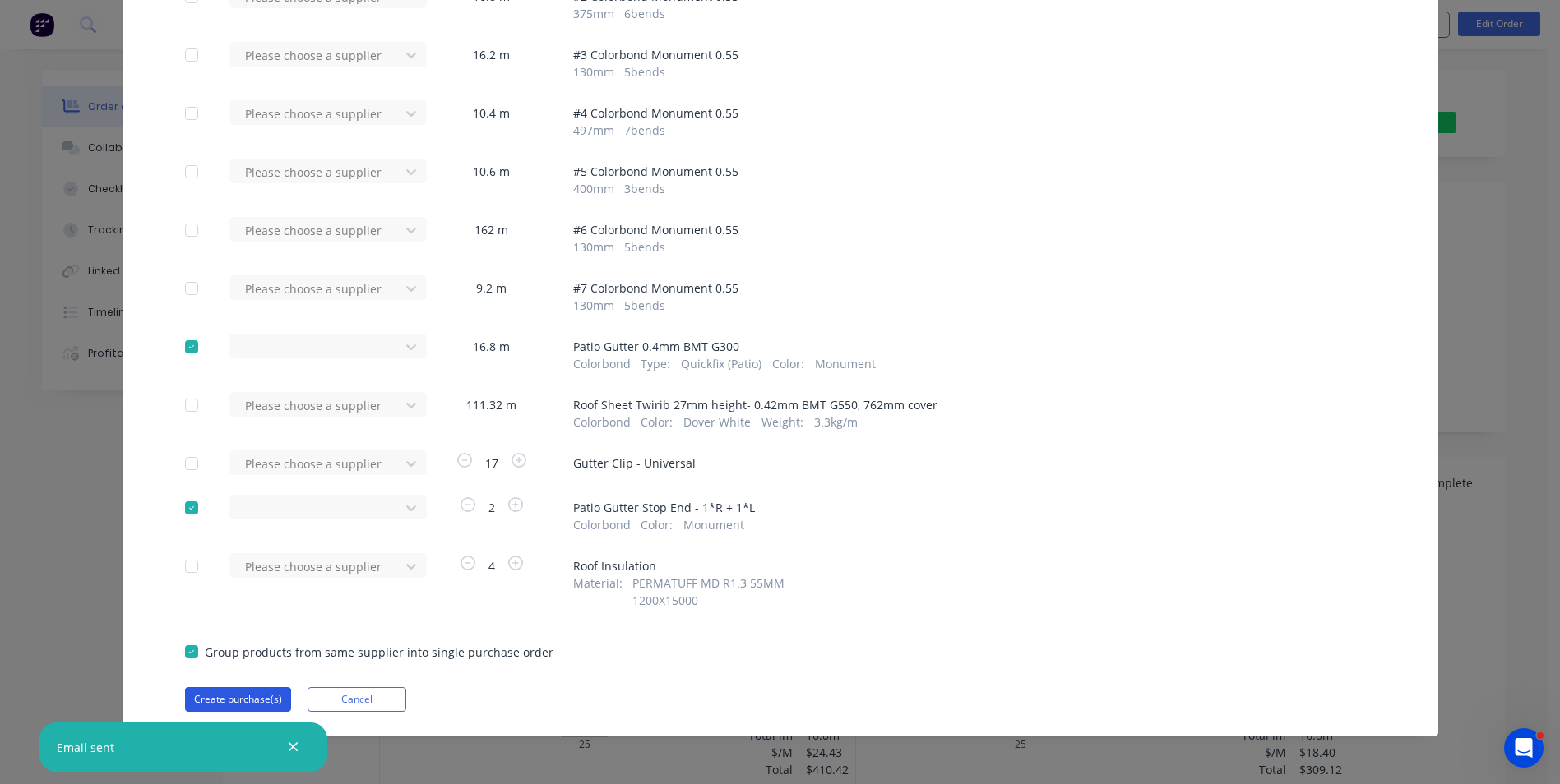
click at [226, 693] on button "Create purchase(s)" at bounding box center [238, 700] width 106 height 25
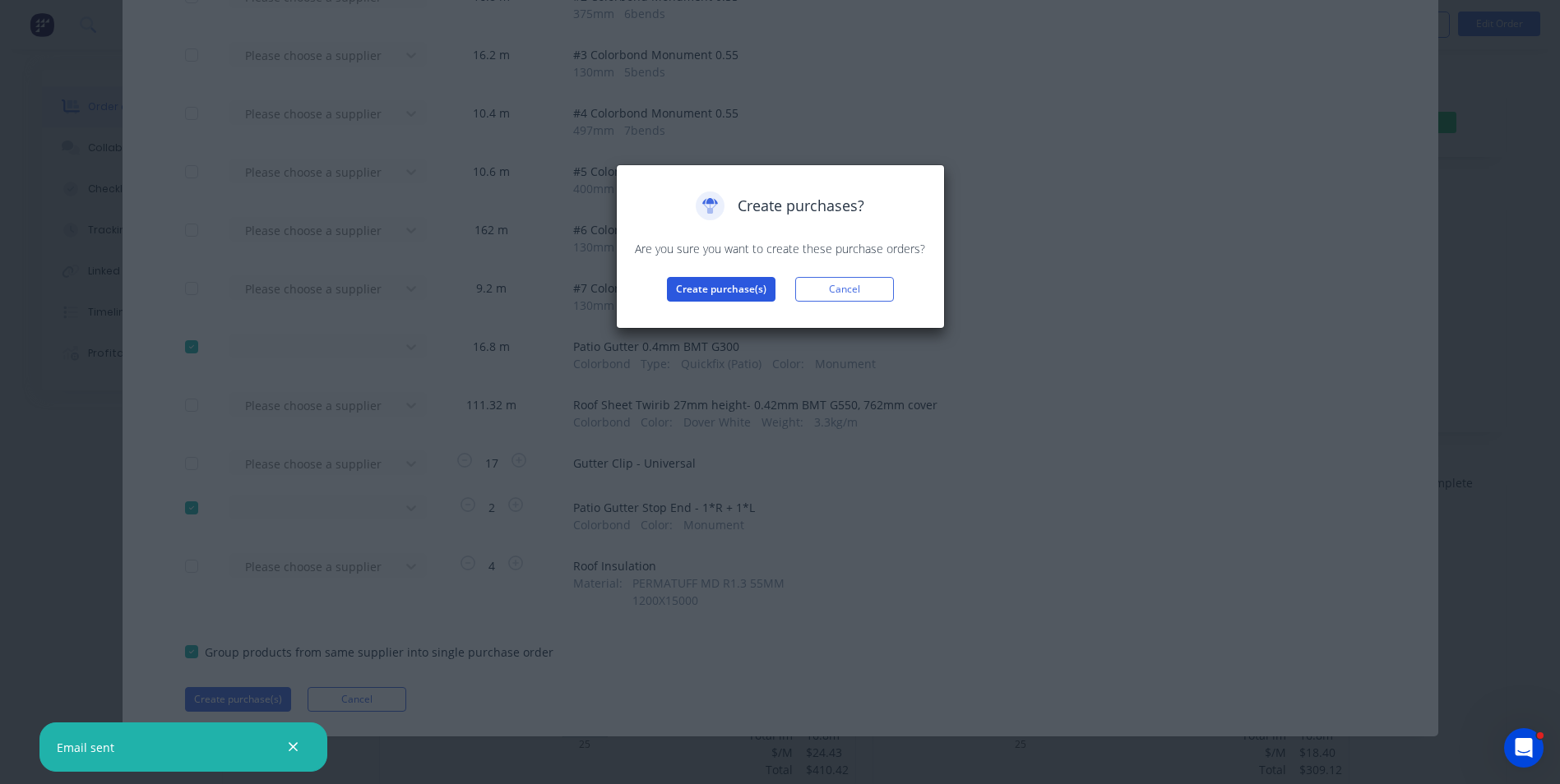
click at [716, 290] on button "Create purchase(s)" at bounding box center [721, 289] width 109 height 25
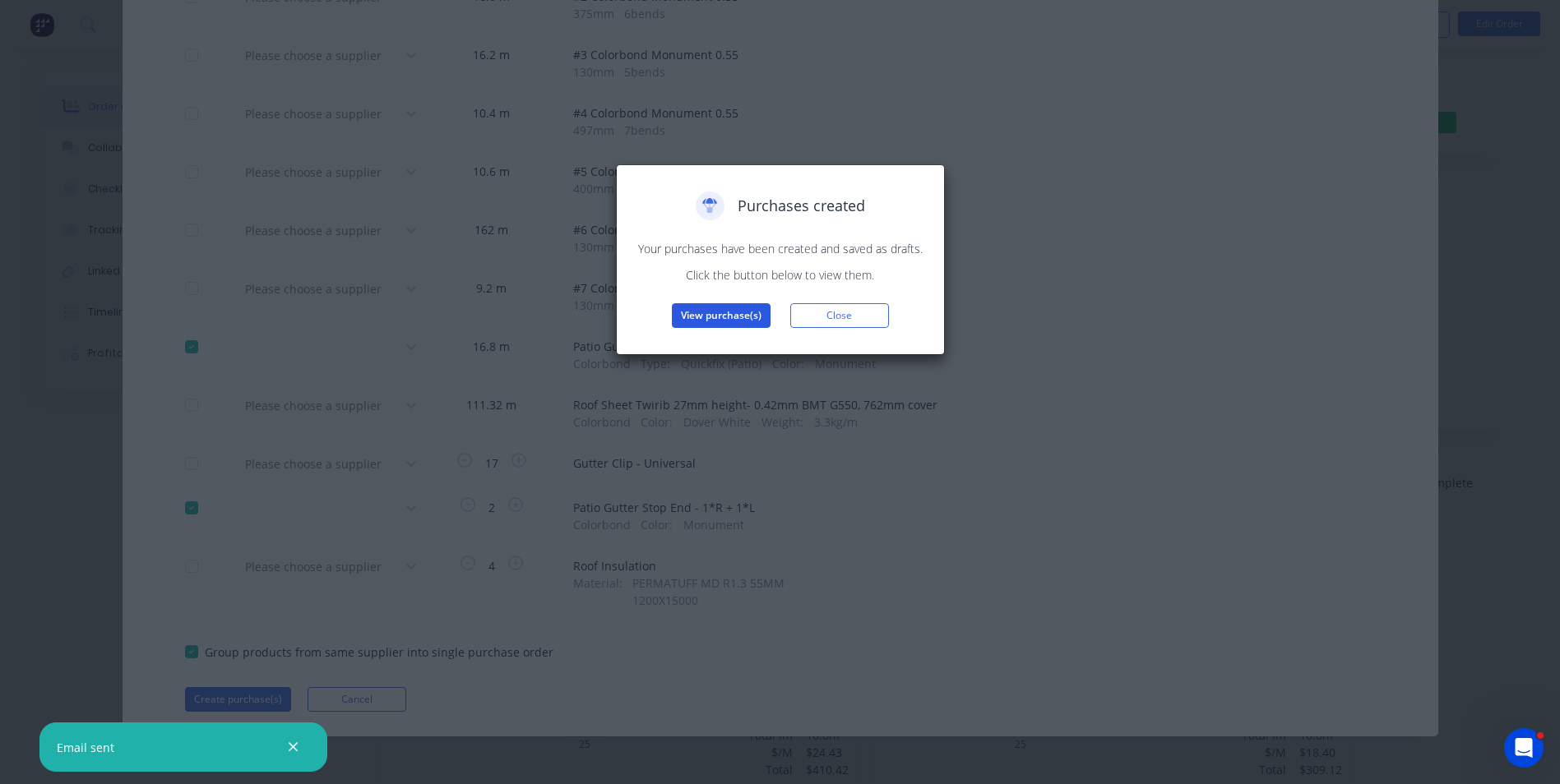
click at [747, 322] on button "View purchase(s)" at bounding box center [720, 316] width 98 height 25
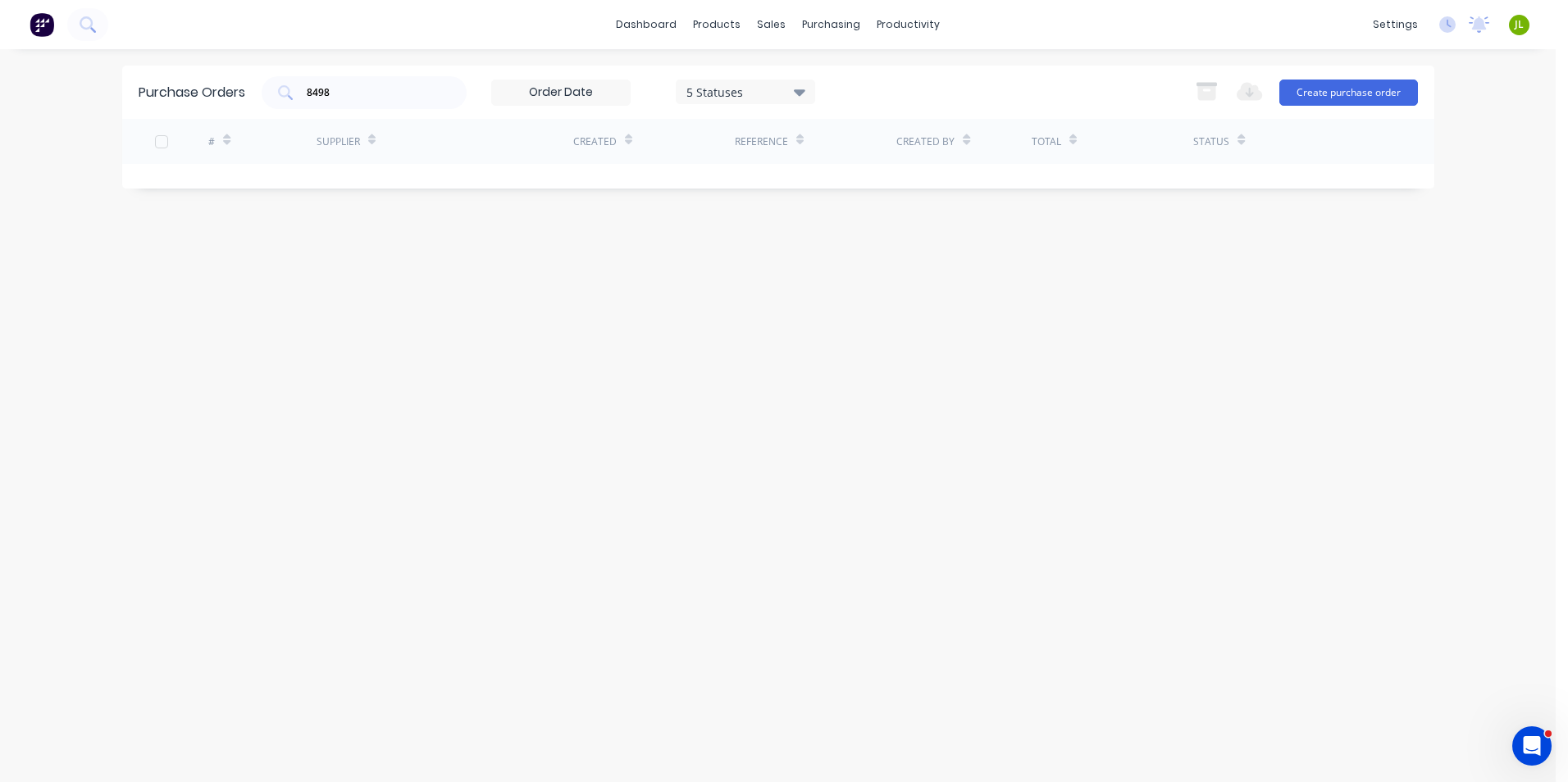
click at [241, 92] on div "Purchase Orders 8498 5 Statuses 5 Statuses Export to Excel (XLSX) Create purcha…" at bounding box center [777, 92] width 1312 height 53
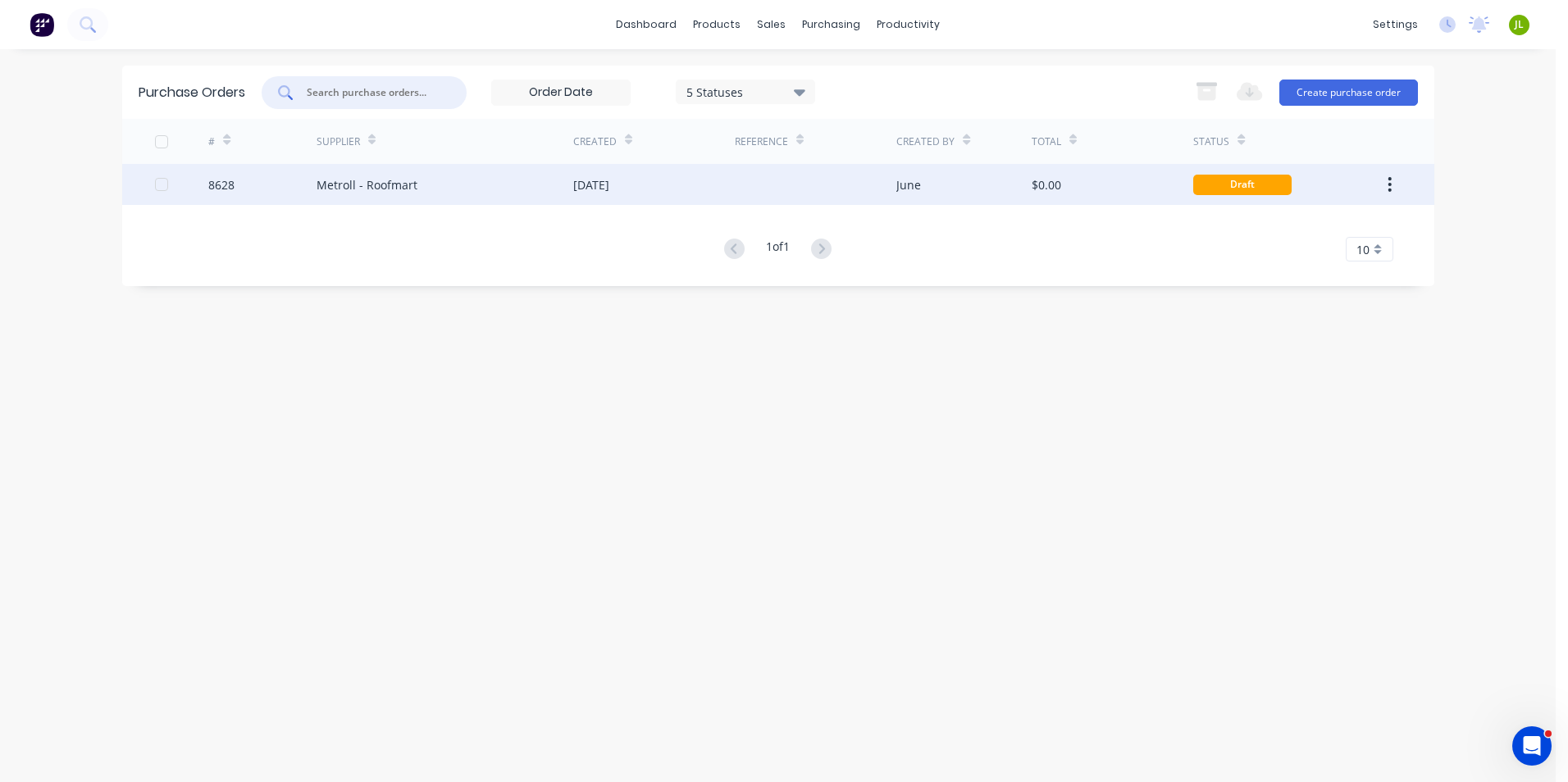
click at [386, 178] on div "Metroll - Roofmart" at bounding box center [367, 185] width 101 height 17
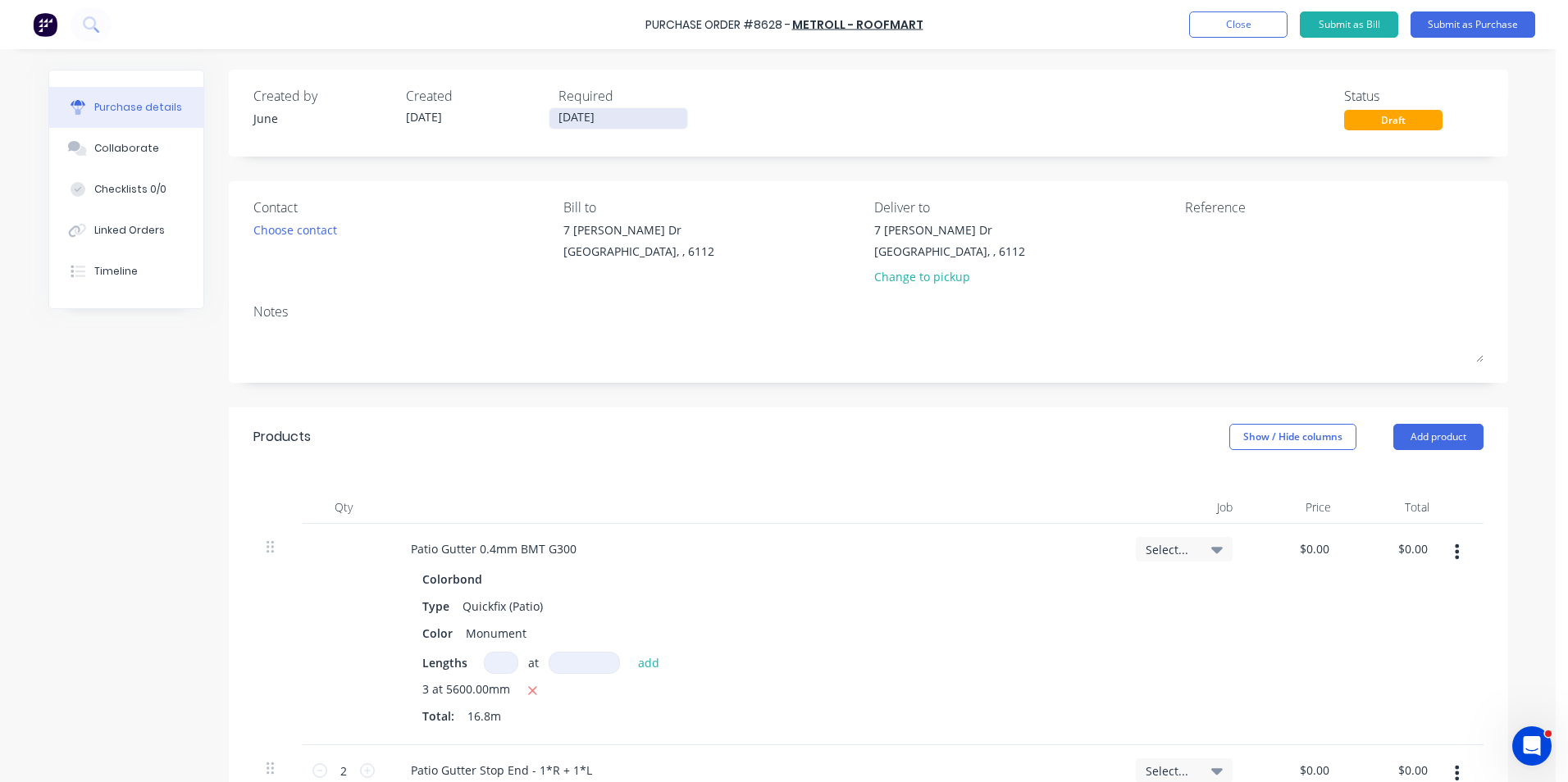
click at [641, 109] on input "[DATE]" at bounding box center [617, 119] width 138 height 21
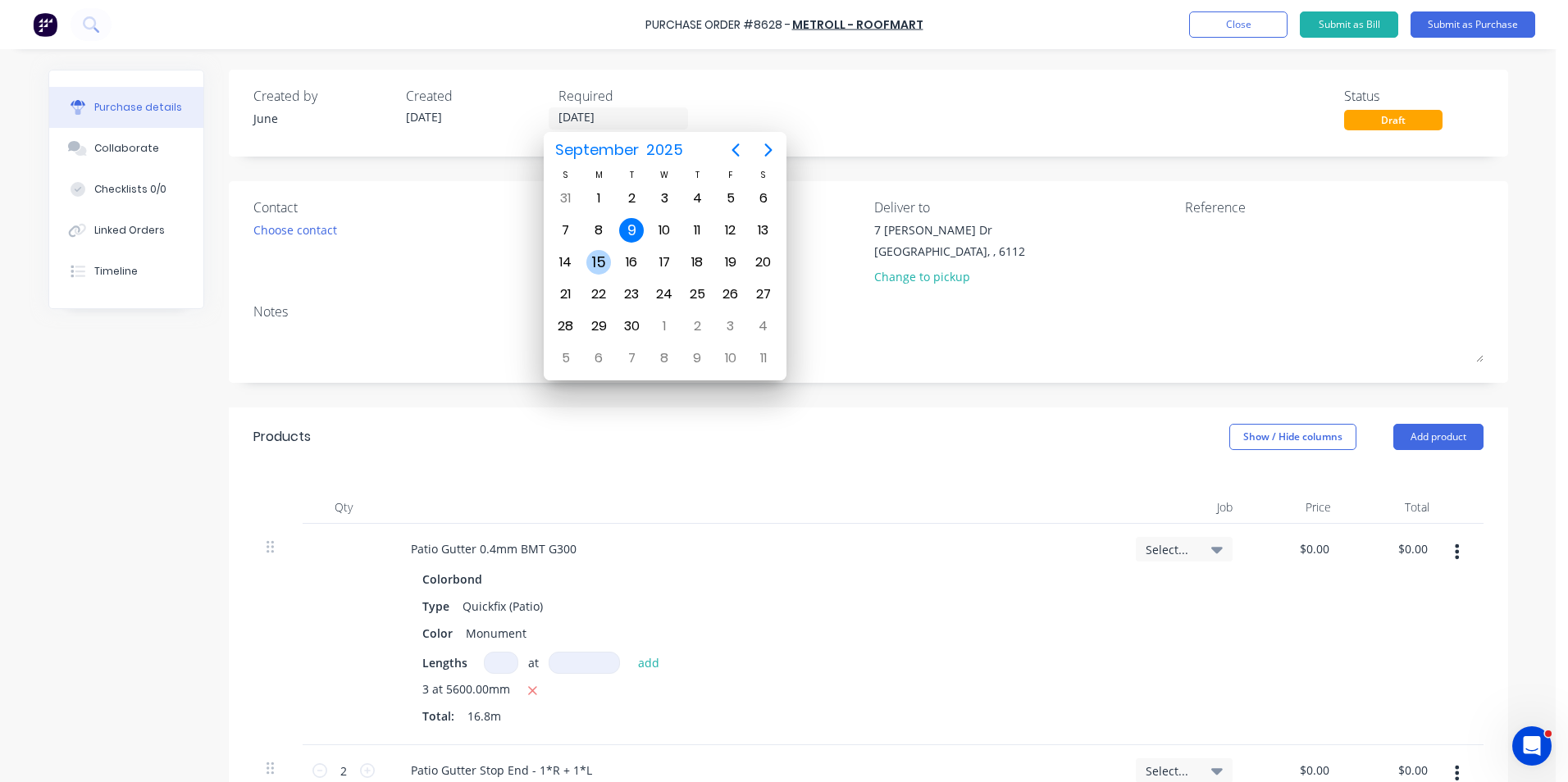
click at [585, 260] on div "15" at bounding box center [598, 262] width 32 height 31
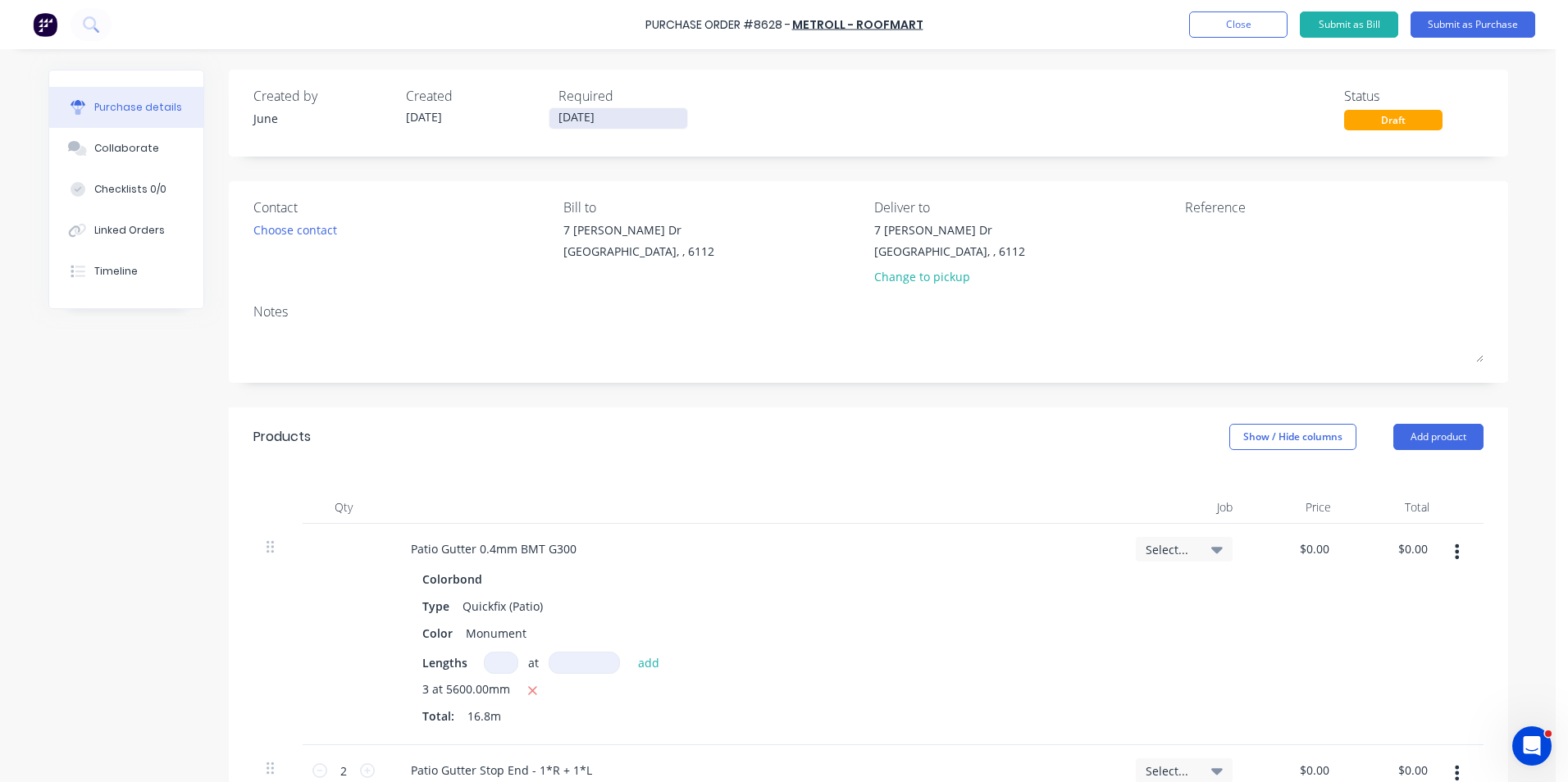
click at [587, 117] on input "15/09/25" at bounding box center [617, 119] width 138 height 21
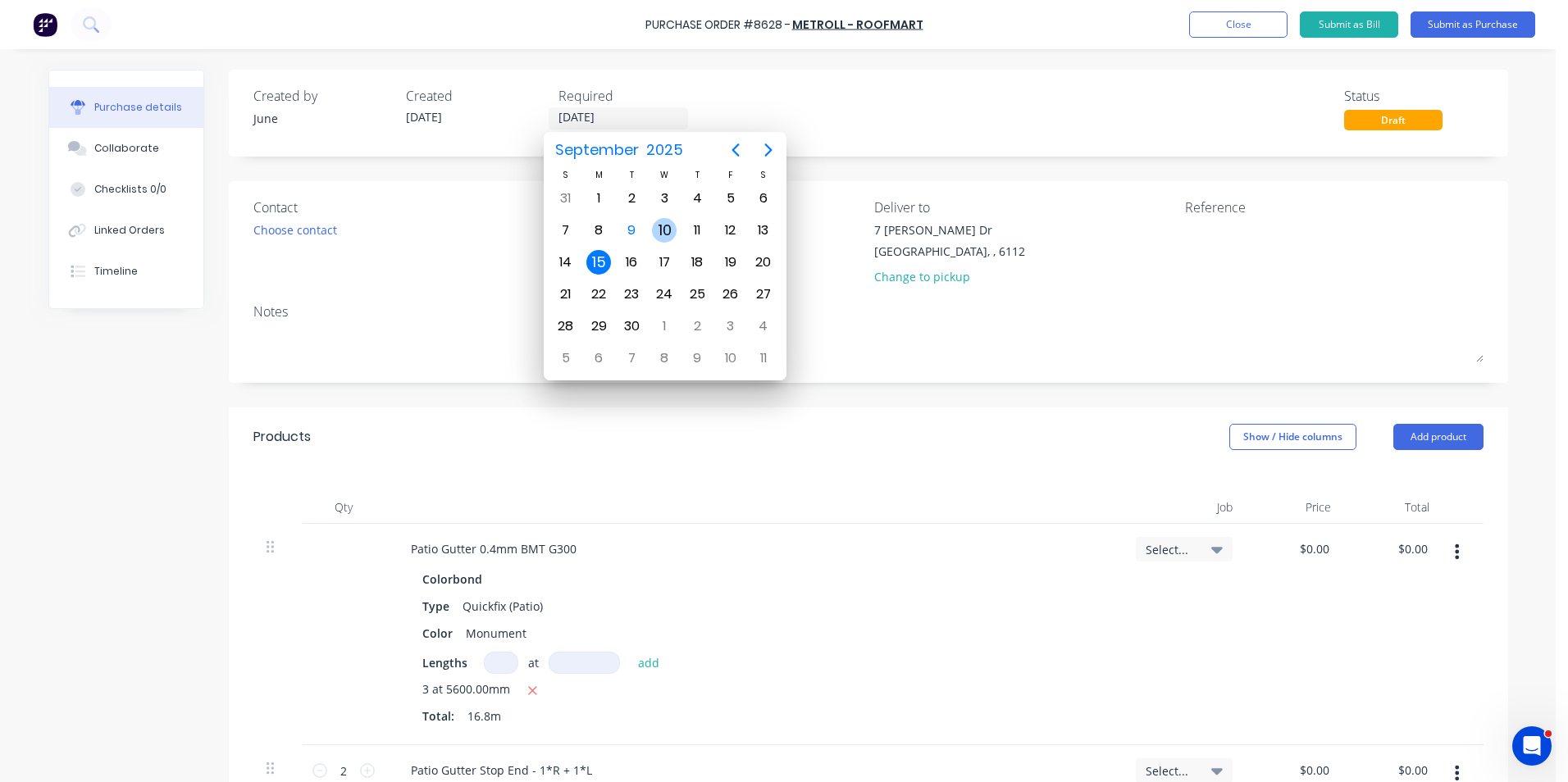
click at [665, 228] on div "10" at bounding box center [664, 230] width 25 height 25
type input "[DATE]"
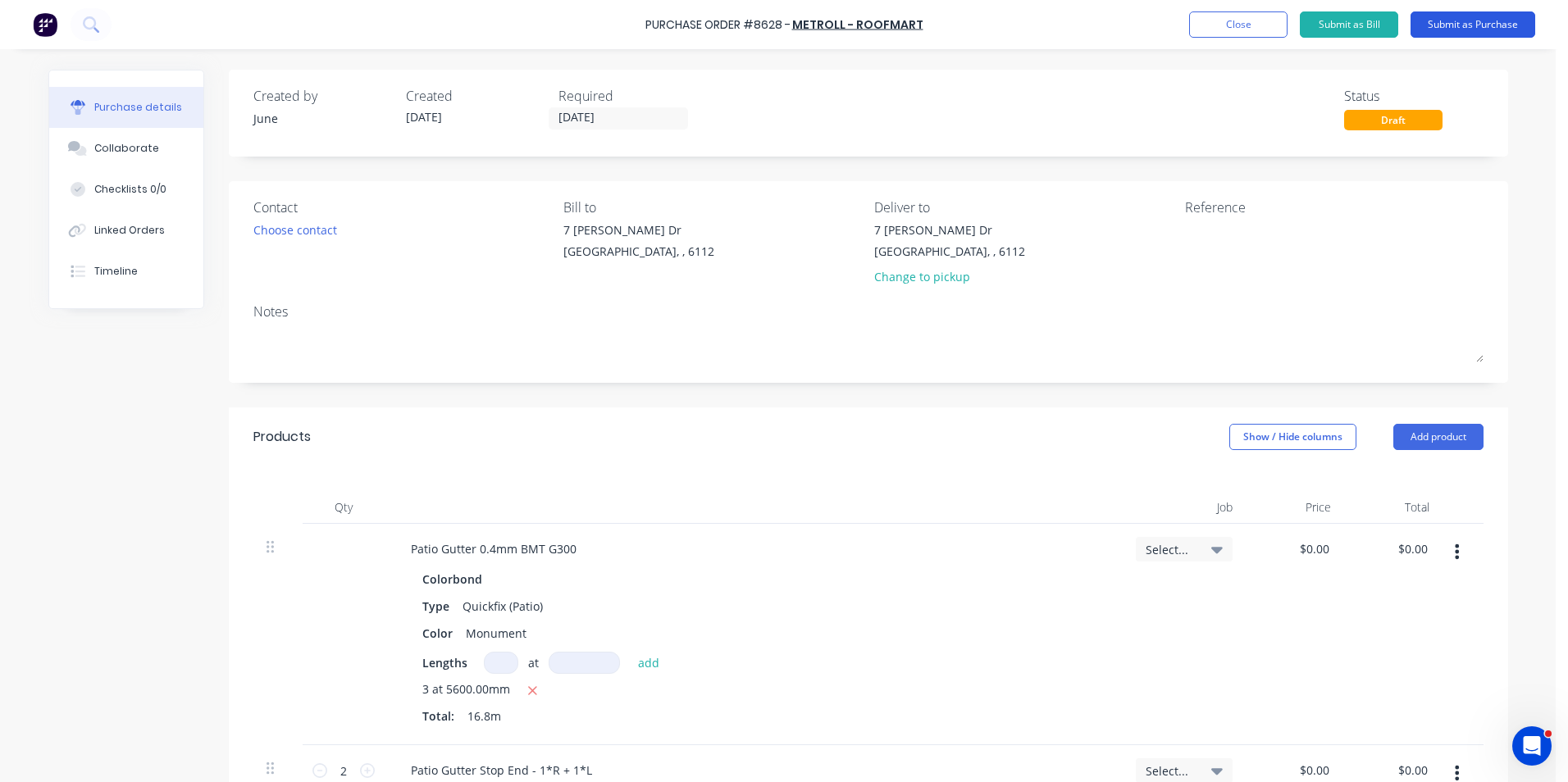
click at [1469, 24] on button "Submit as Purchase" at bounding box center [1472, 25] width 125 height 27
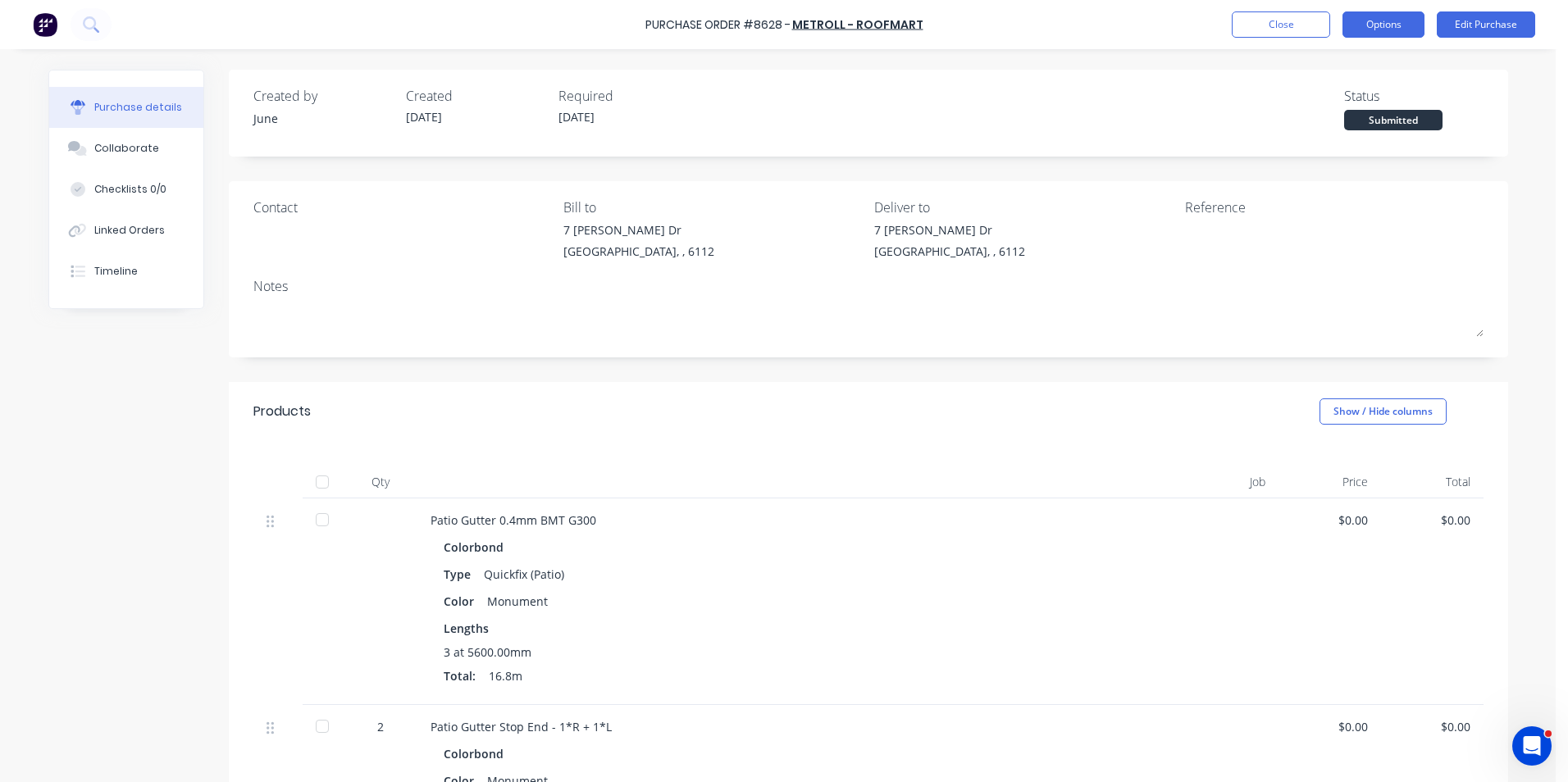
click at [1406, 20] on button "Options" at bounding box center [1383, 25] width 82 height 27
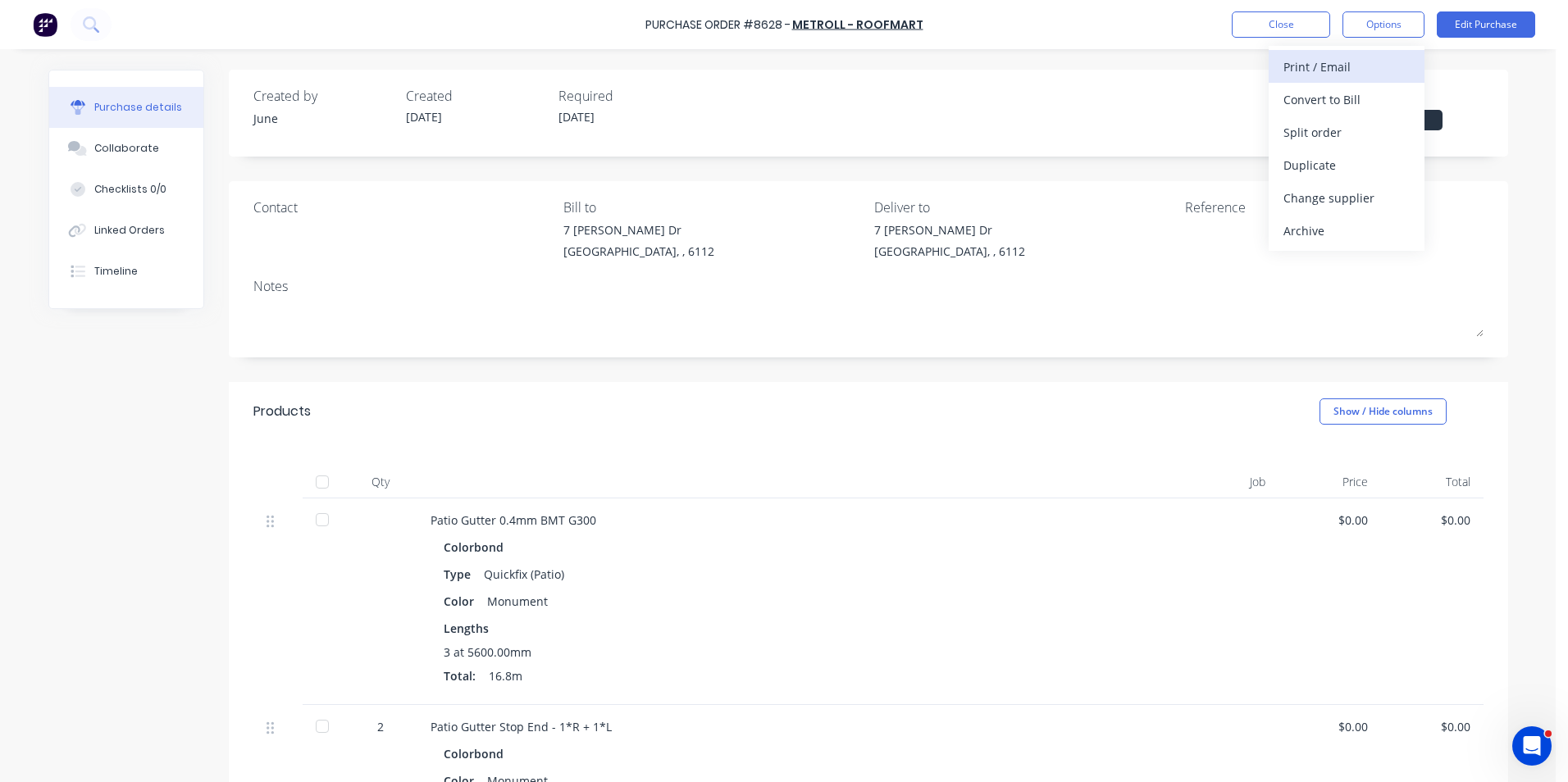
click at [1357, 67] on div "Print / Email" at bounding box center [1346, 67] width 127 height 24
click at [1348, 131] on div "Without pricing" at bounding box center [1346, 132] width 127 height 24
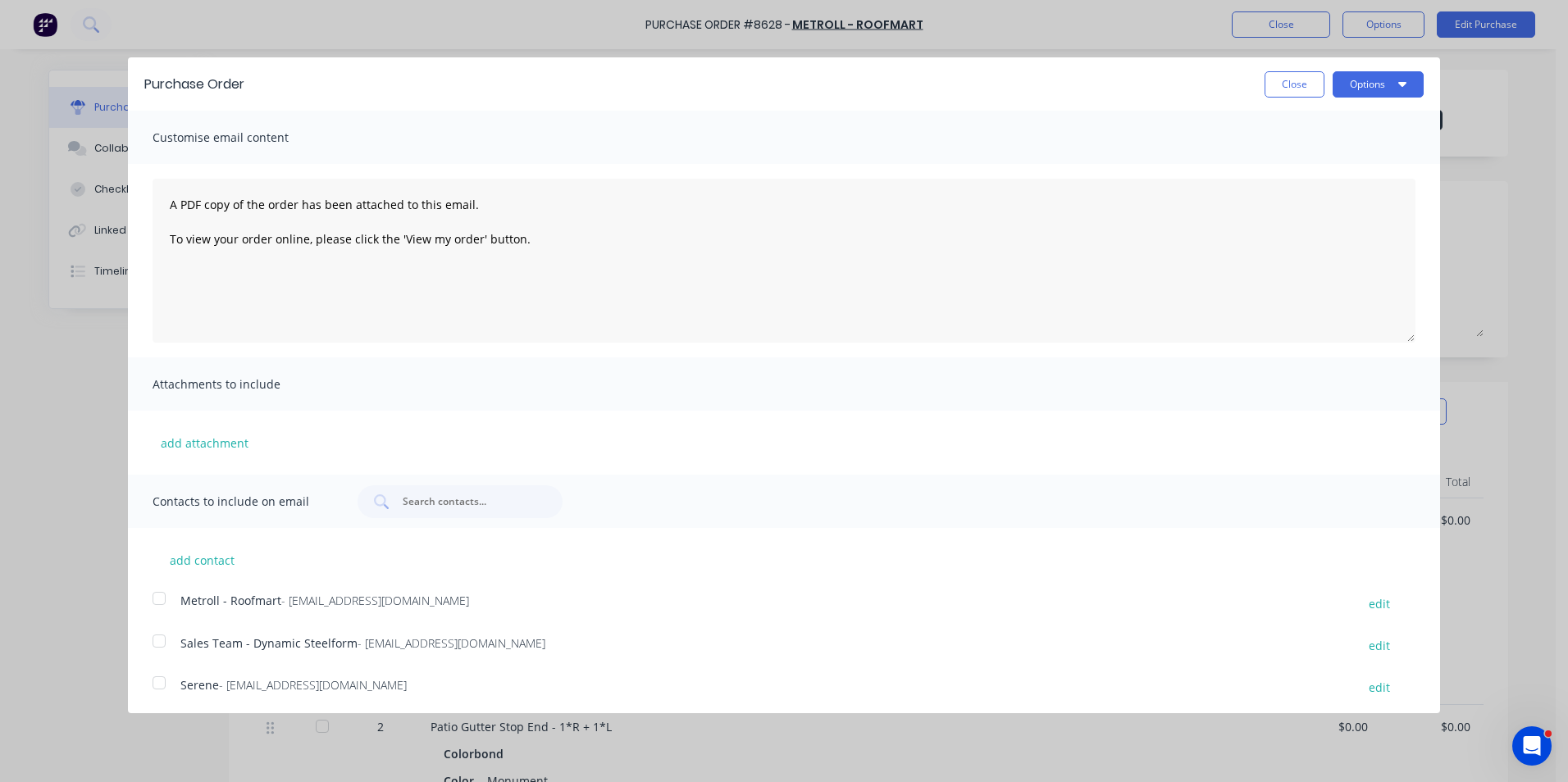
drag, startPoint x: 164, startPoint y: 603, endPoint x: 771, endPoint y: 376, distance: 648.1
click at [171, 598] on div at bounding box center [159, 598] width 32 height 32
click at [1362, 74] on button "Options" at bounding box center [1379, 85] width 91 height 27
click at [1358, 166] on div "Email" at bounding box center [1345, 158] width 127 height 24
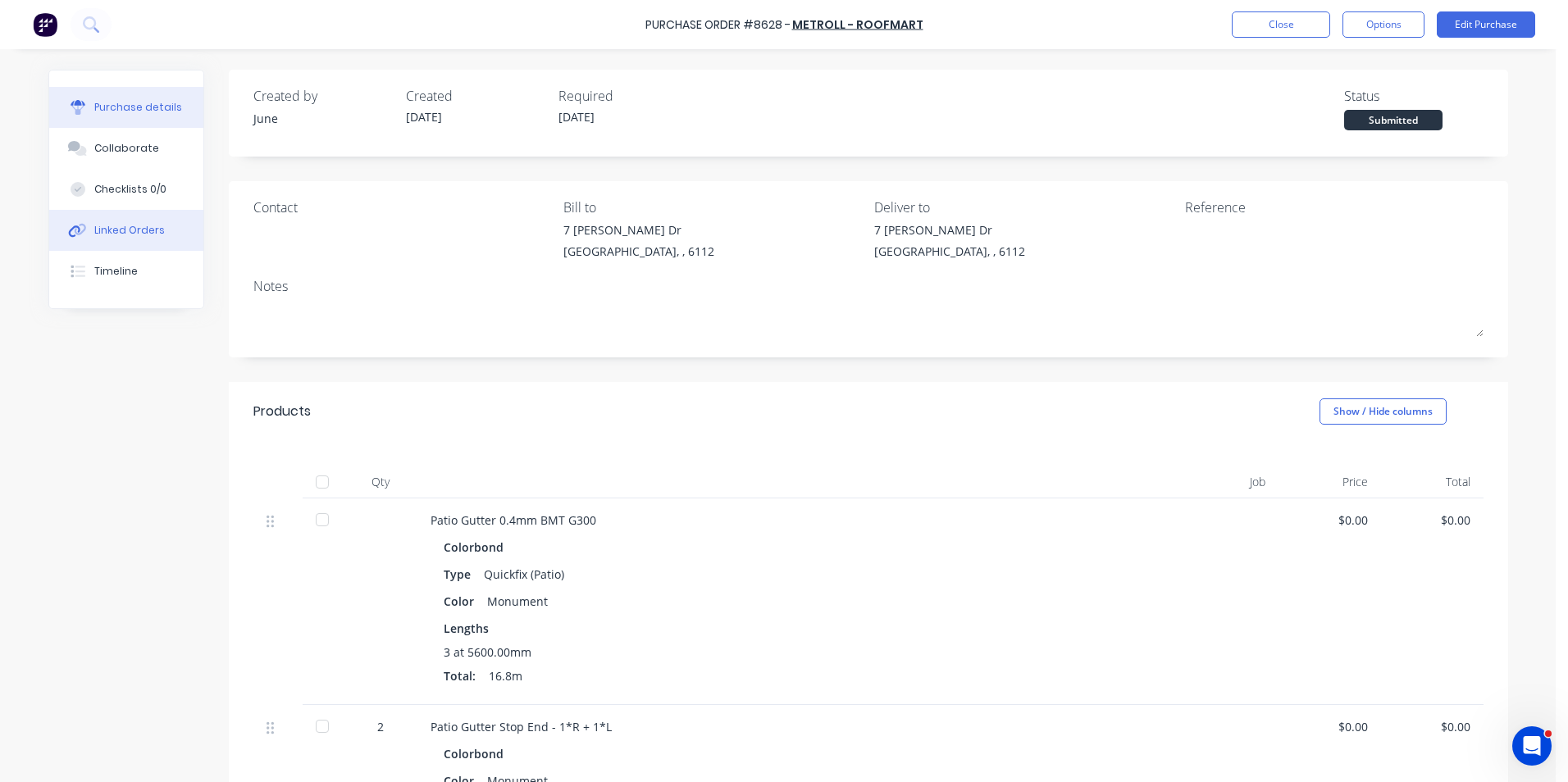
click at [109, 212] on button "Linked Orders" at bounding box center [127, 230] width 154 height 41
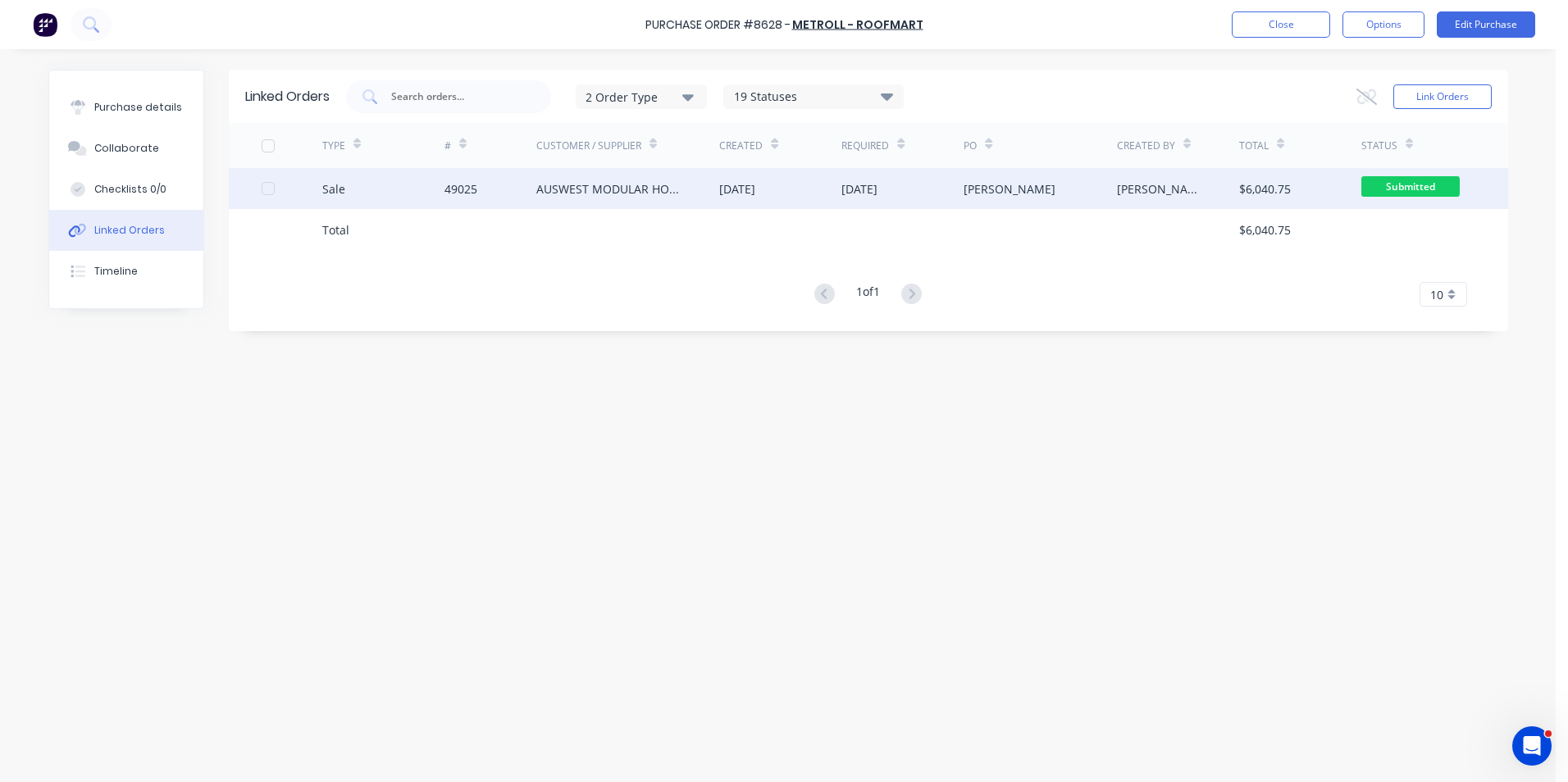
click at [395, 179] on div "Sale" at bounding box center [383, 188] width 122 height 41
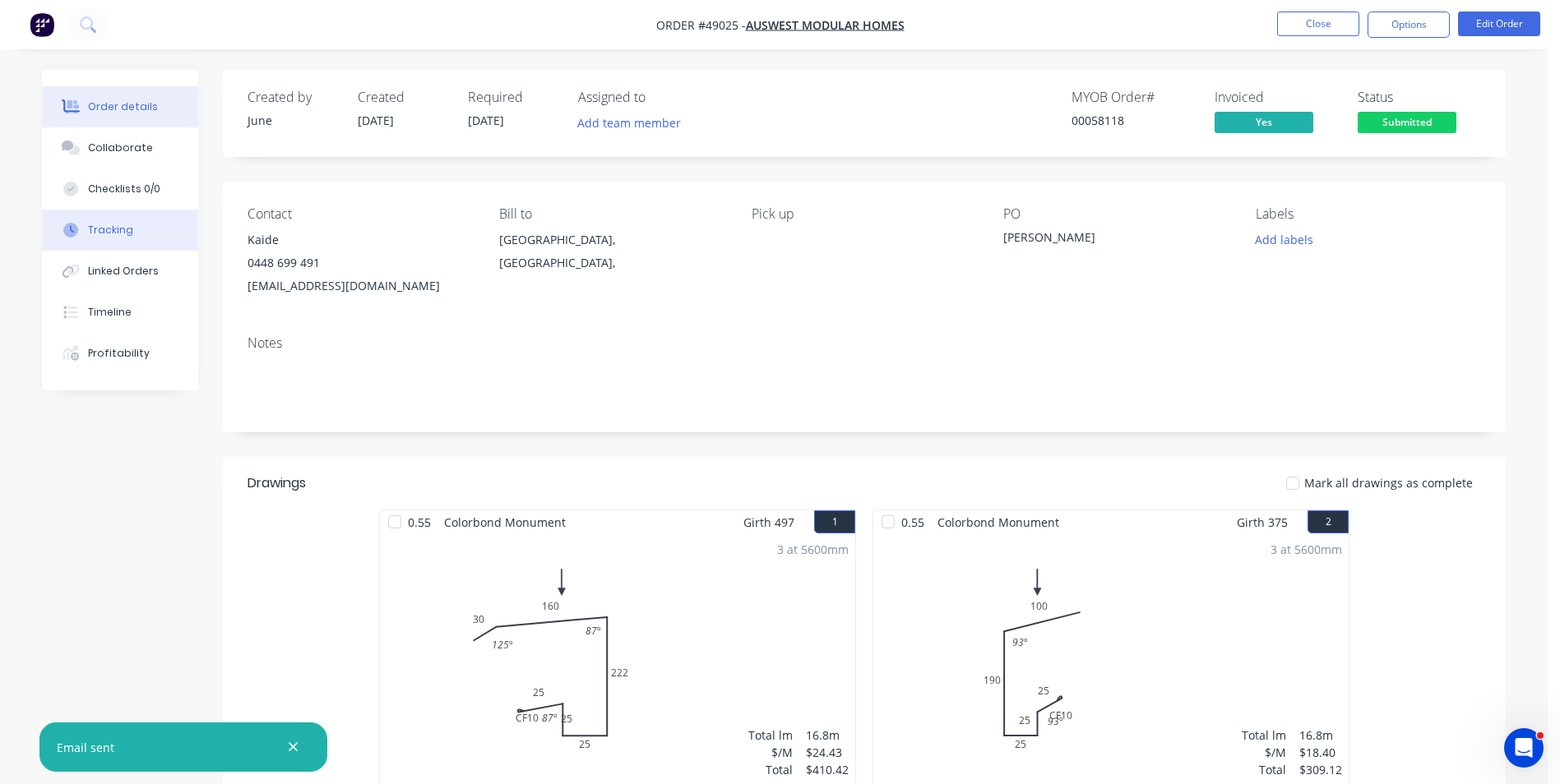
click at [140, 231] on button "Tracking" at bounding box center [120, 230] width 156 height 41
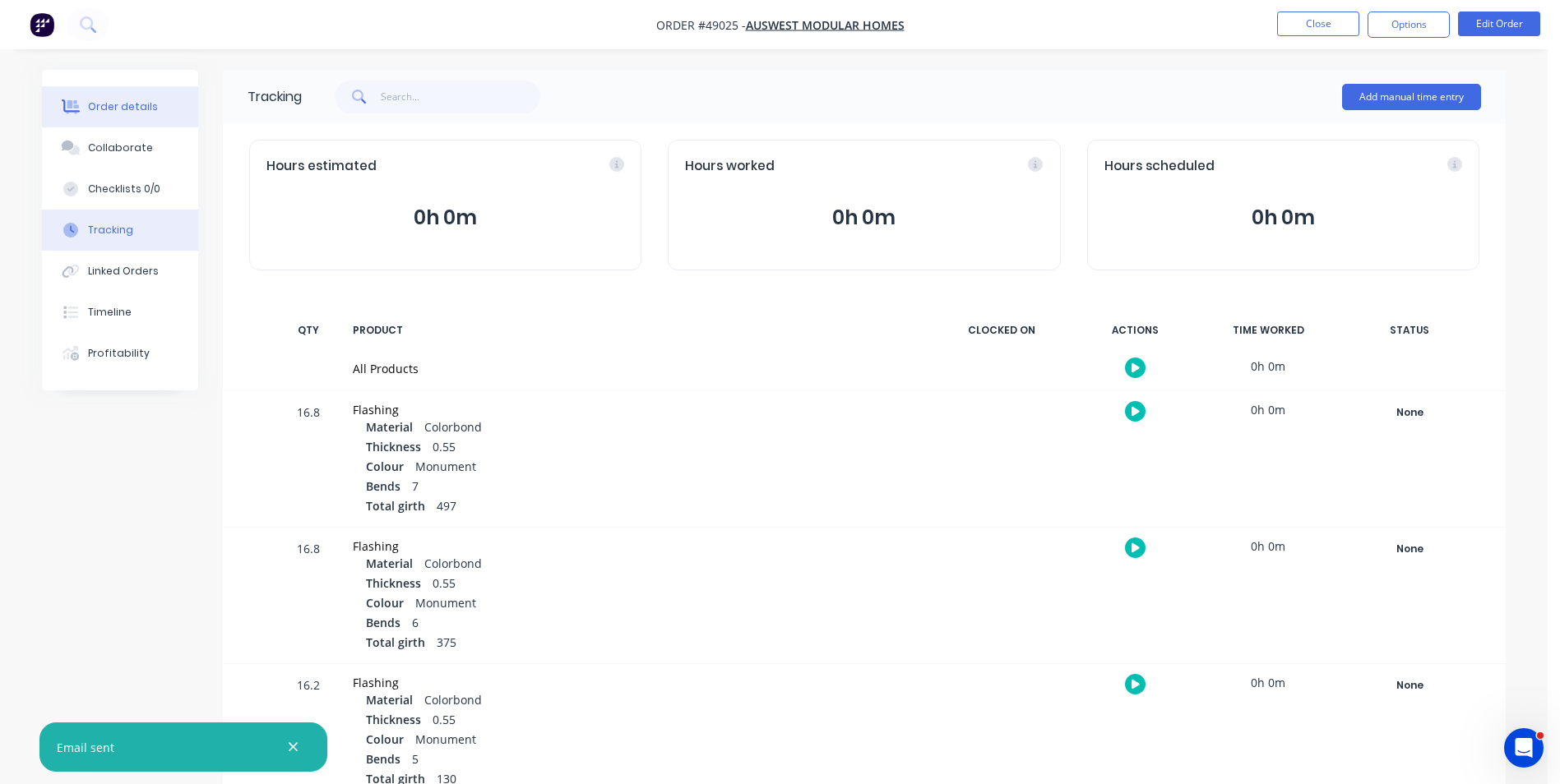
click at [122, 106] on div "Order details" at bounding box center [122, 107] width 70 height 15
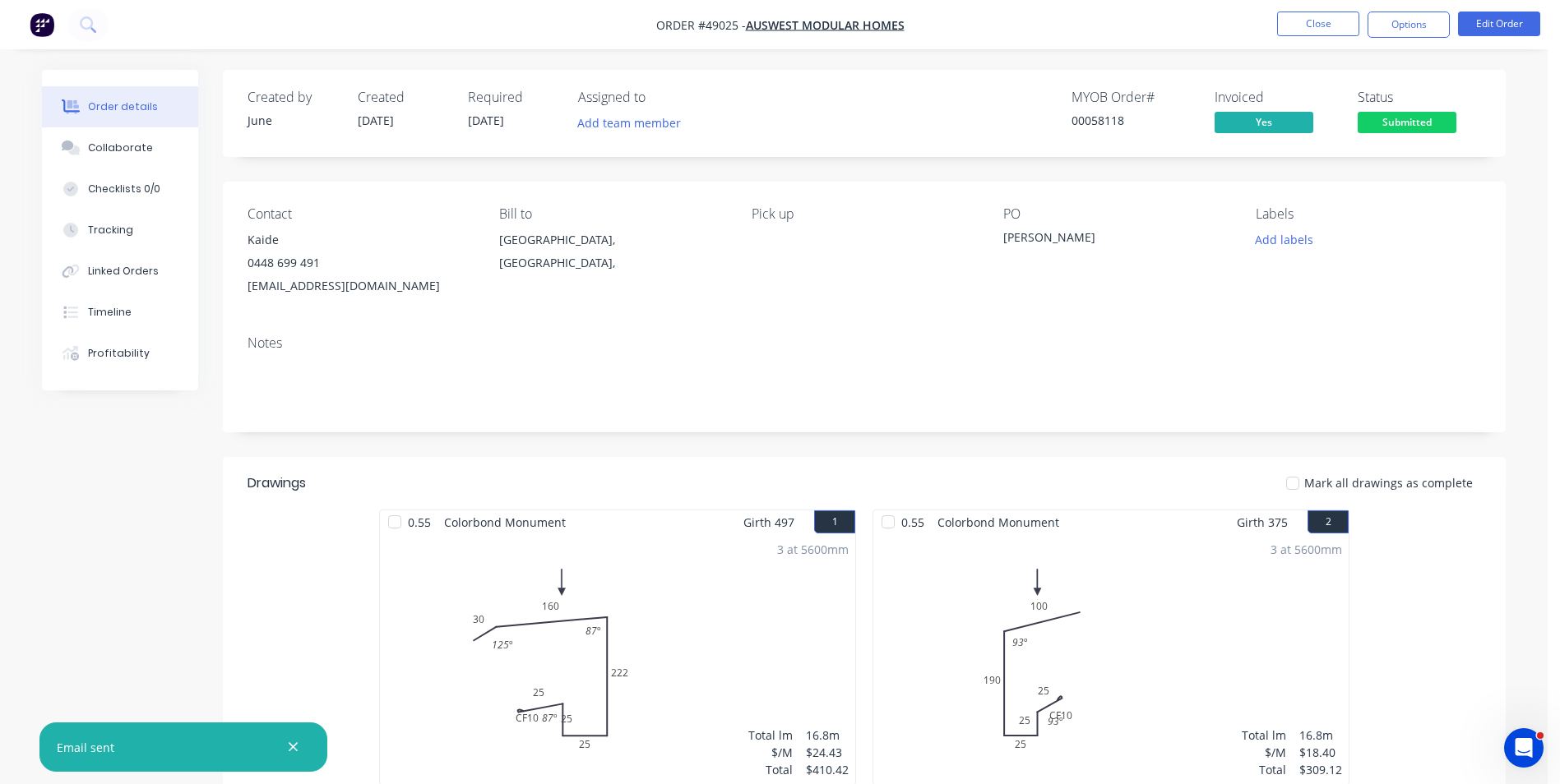
drag, startPoint x: 1424, startPoint y: 40, endPoint x: 1420, endPoint y: 25, distance: 15.5
click at [1422, 38] on nav "Order #49025 - AUSWEST MODULAR HOMES Close Options Edit Order" at bounding box center [780, 25] width 1560 height 50
click at [1420, 25] on button "Options" at bounding box center [1408, 25] width 82 height 27
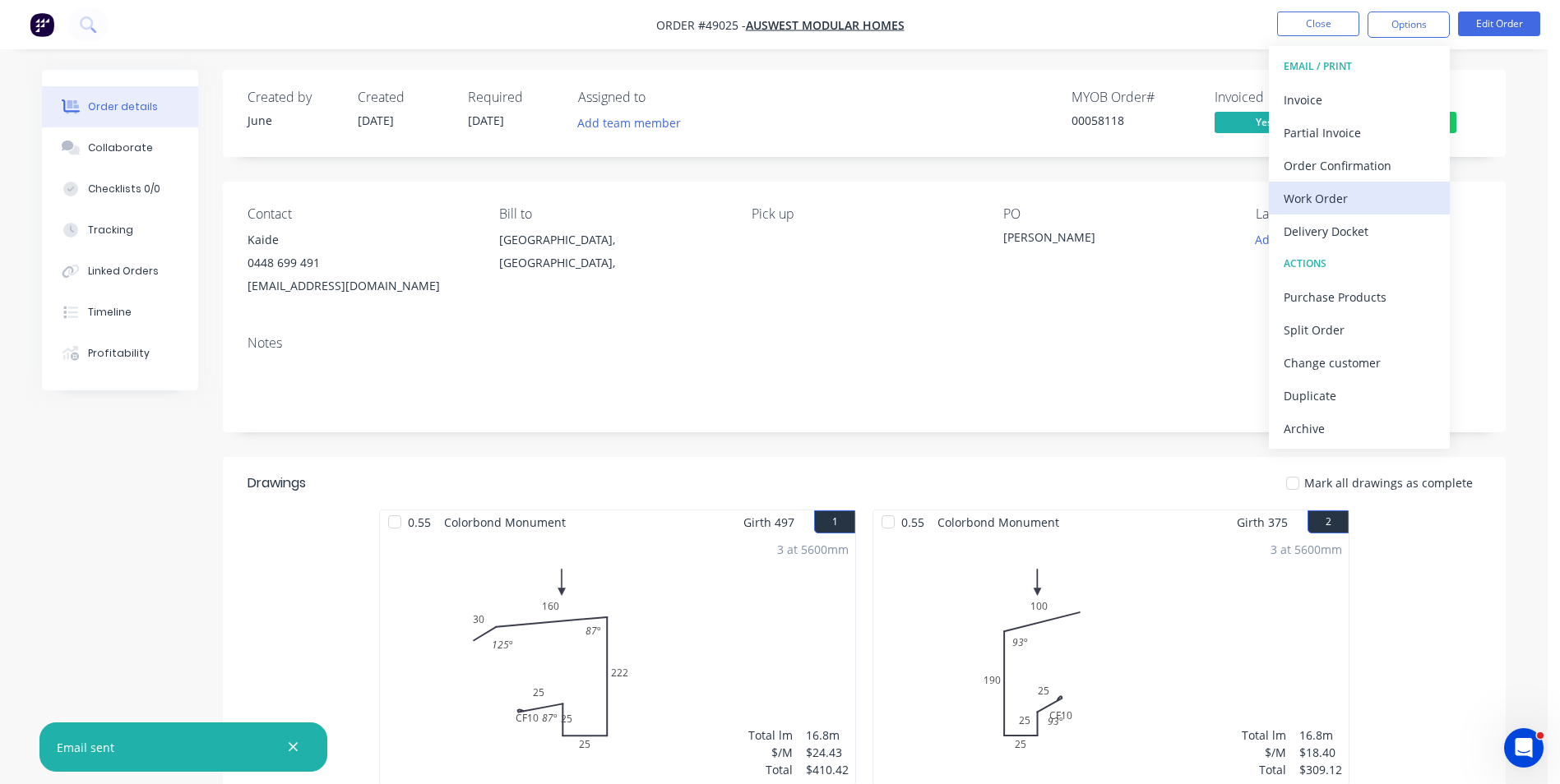
click at [1328, 187] on div "Work Order" at bounding box center [1359, 198] width 152 height 24
click at [1329, 189] on div "Custom" at bounding box center [1359, 198] width 152 height 24
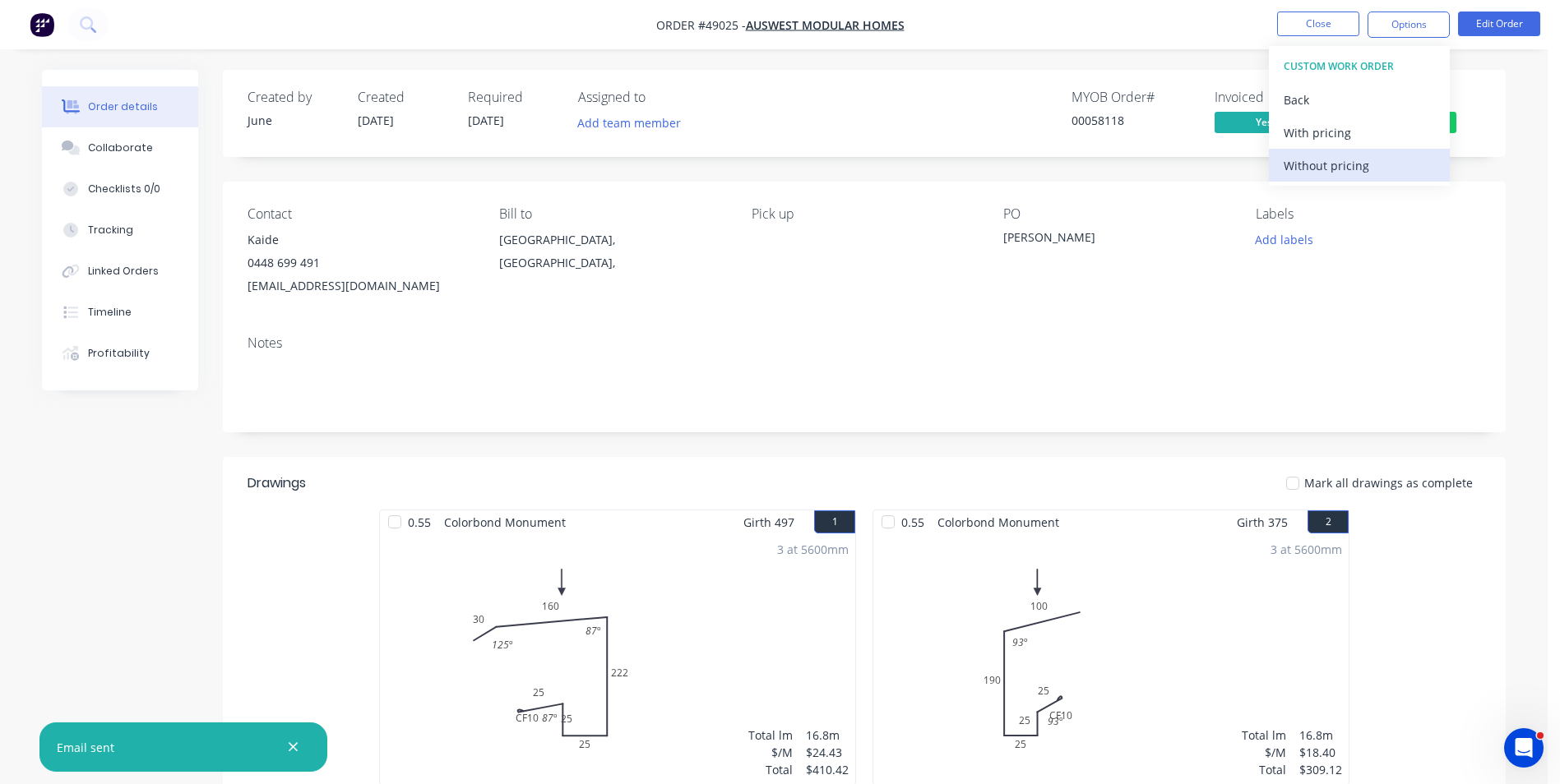
click at [1328, 164] on div "Without pricing" at bounding box center [1359, 165] width 152 height 24
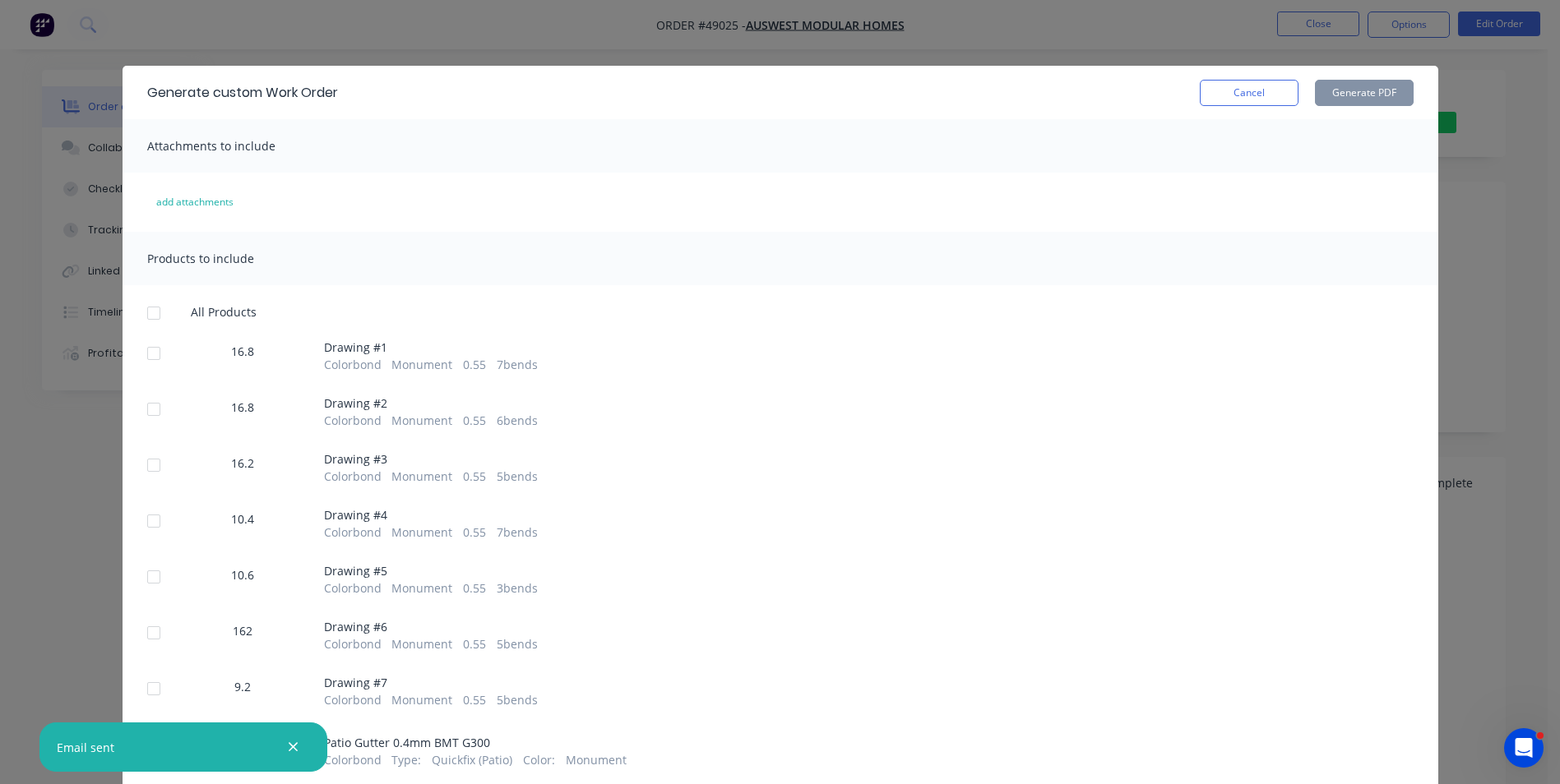
click at [142, 348] on div at bounding box center [154, 353] width 32 height 32
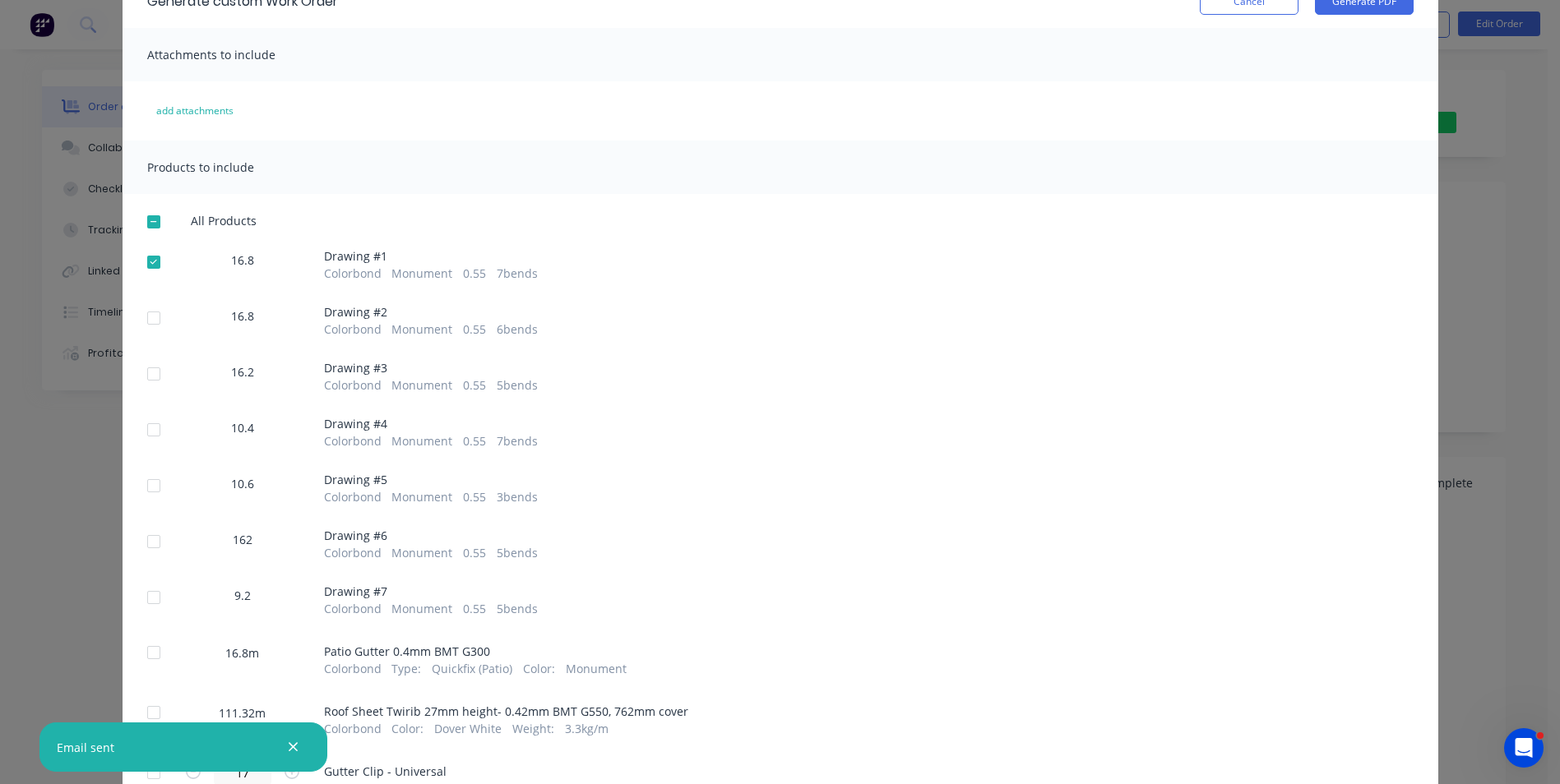
scroll to position [164, 0]
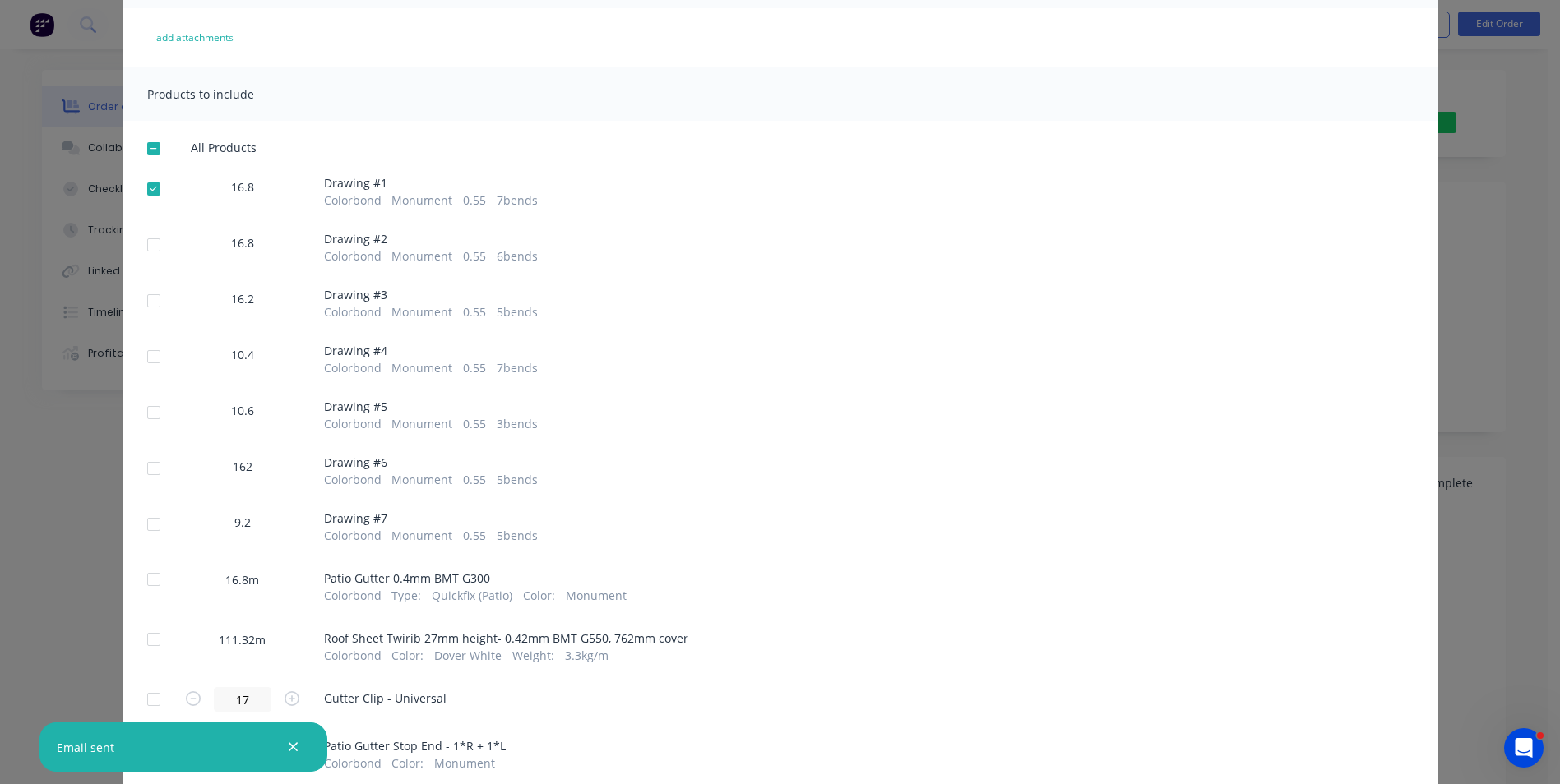
click at [151, 246] on div at bounding box center [154, 245] width 32 height 32
click at [150, 304] on div at bounding box center [154, 300] width 32 height 32
click at [154, 354] on div at bounding box center [154, 357] width 32 height 32
click at [147, 396] on div at bounding box center [154, 412] width 32 height 32
click at [147, 468] on div at bounding box center [154, 468] width 32 height 32
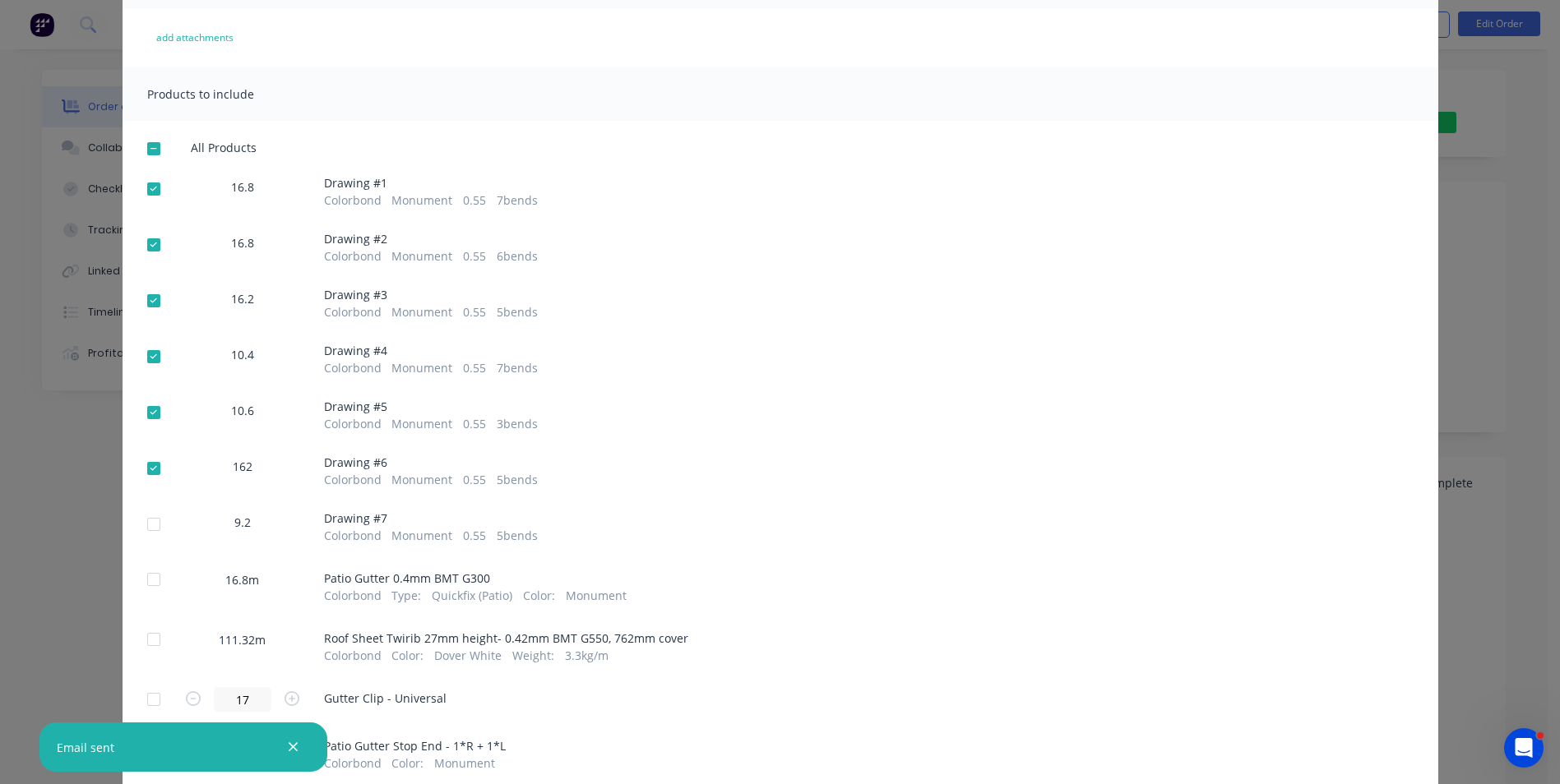
click at [140, 521] on div at bounding box center [154, 525] width 32 height 32
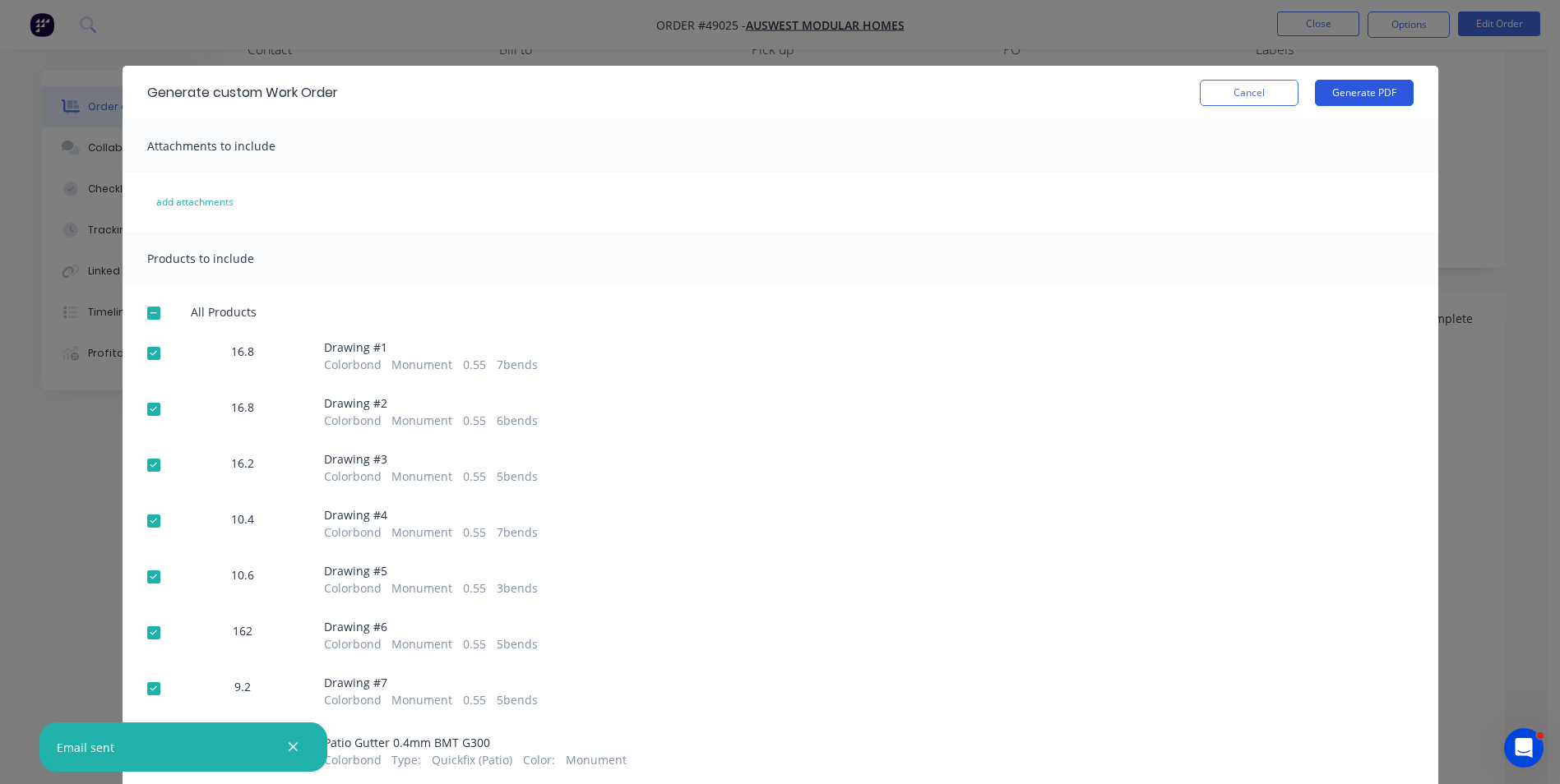
click at [1368, 89] on button "Generate PDF" at bounding box center [1363, 93] width 98 height 27
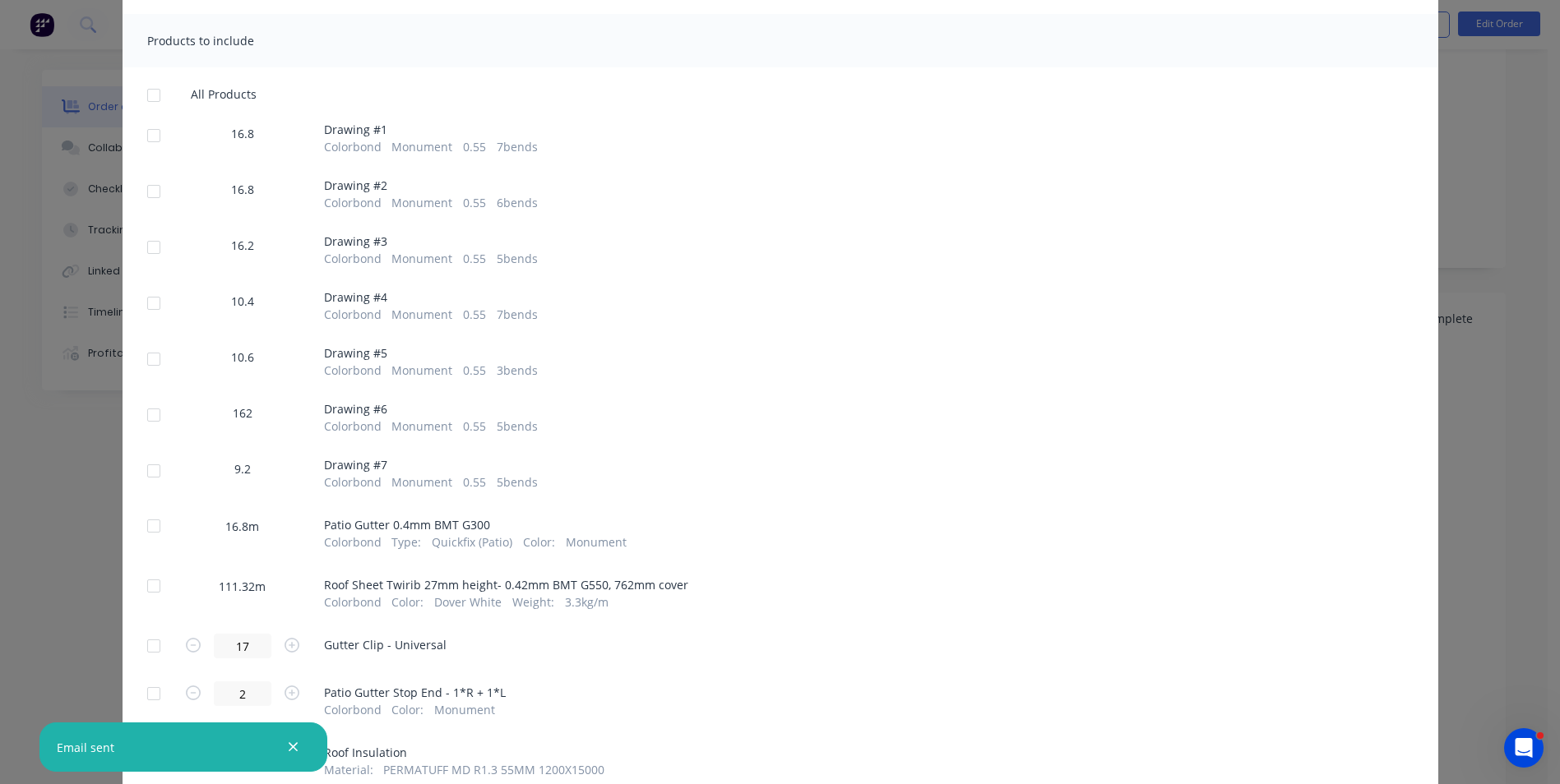
scroll to position [247, 0]
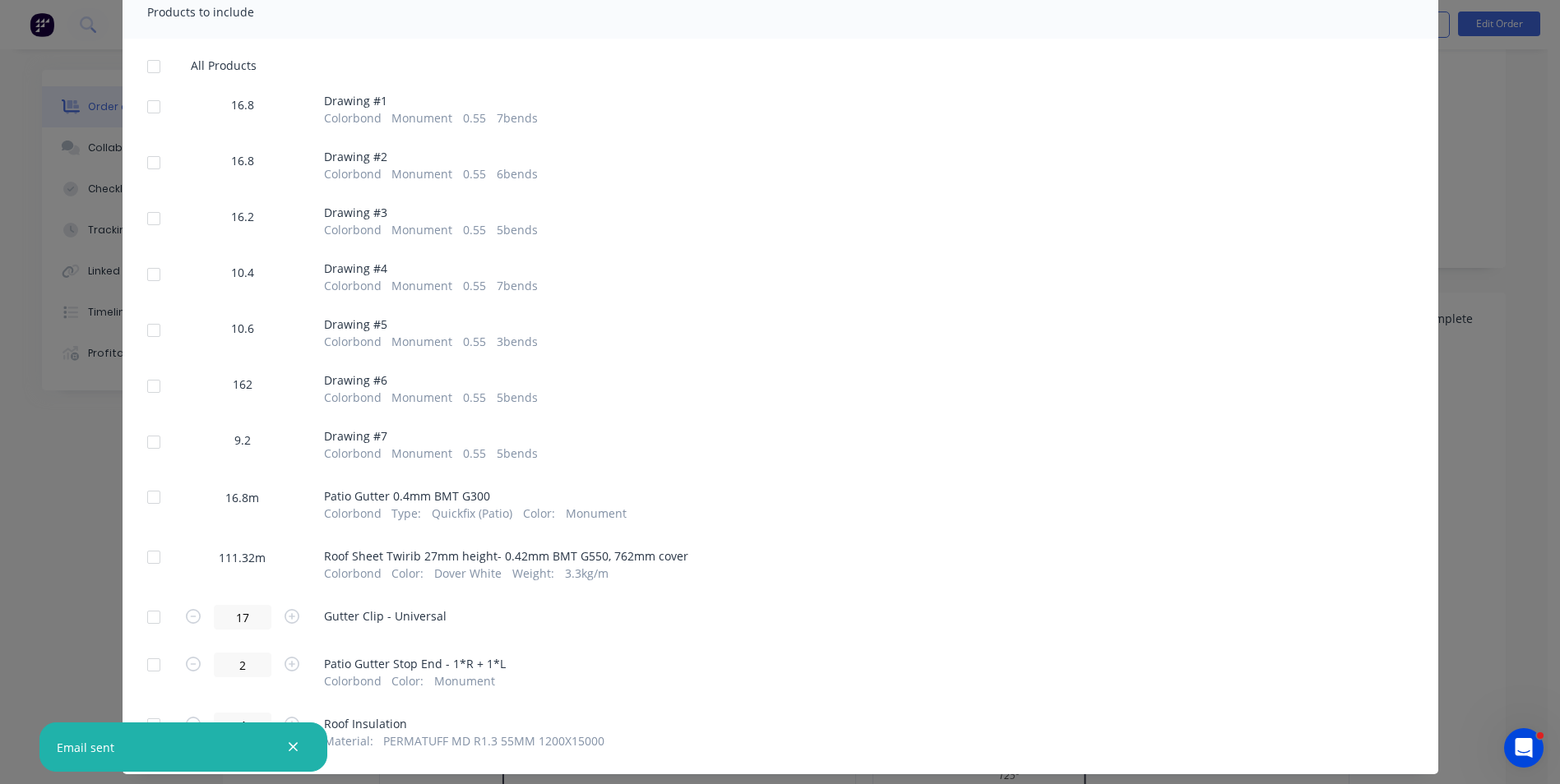
click at [155, 568] on div at bounding box center [154, 557] width 32 height 32
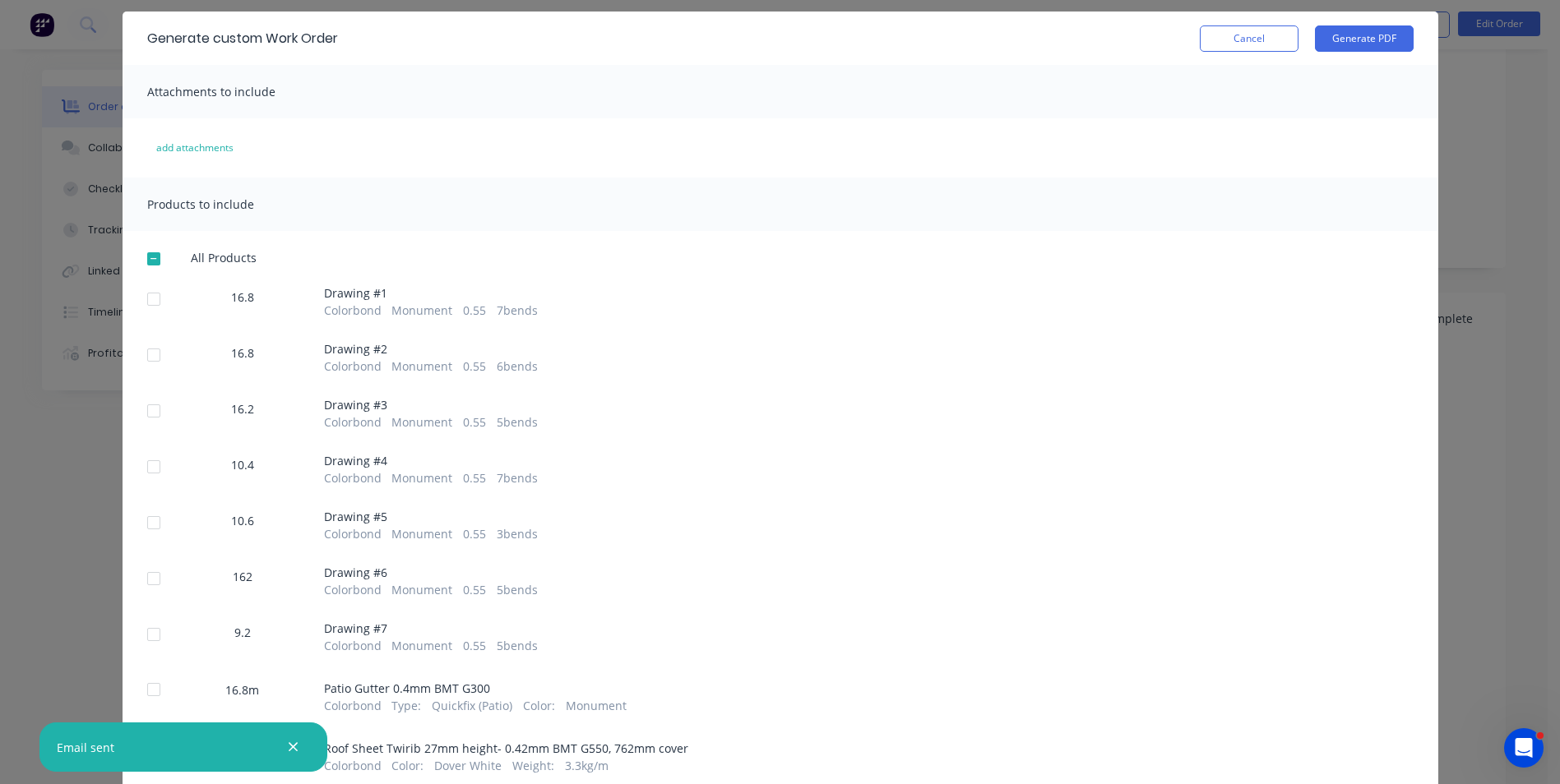
scroll to position [0, 0]
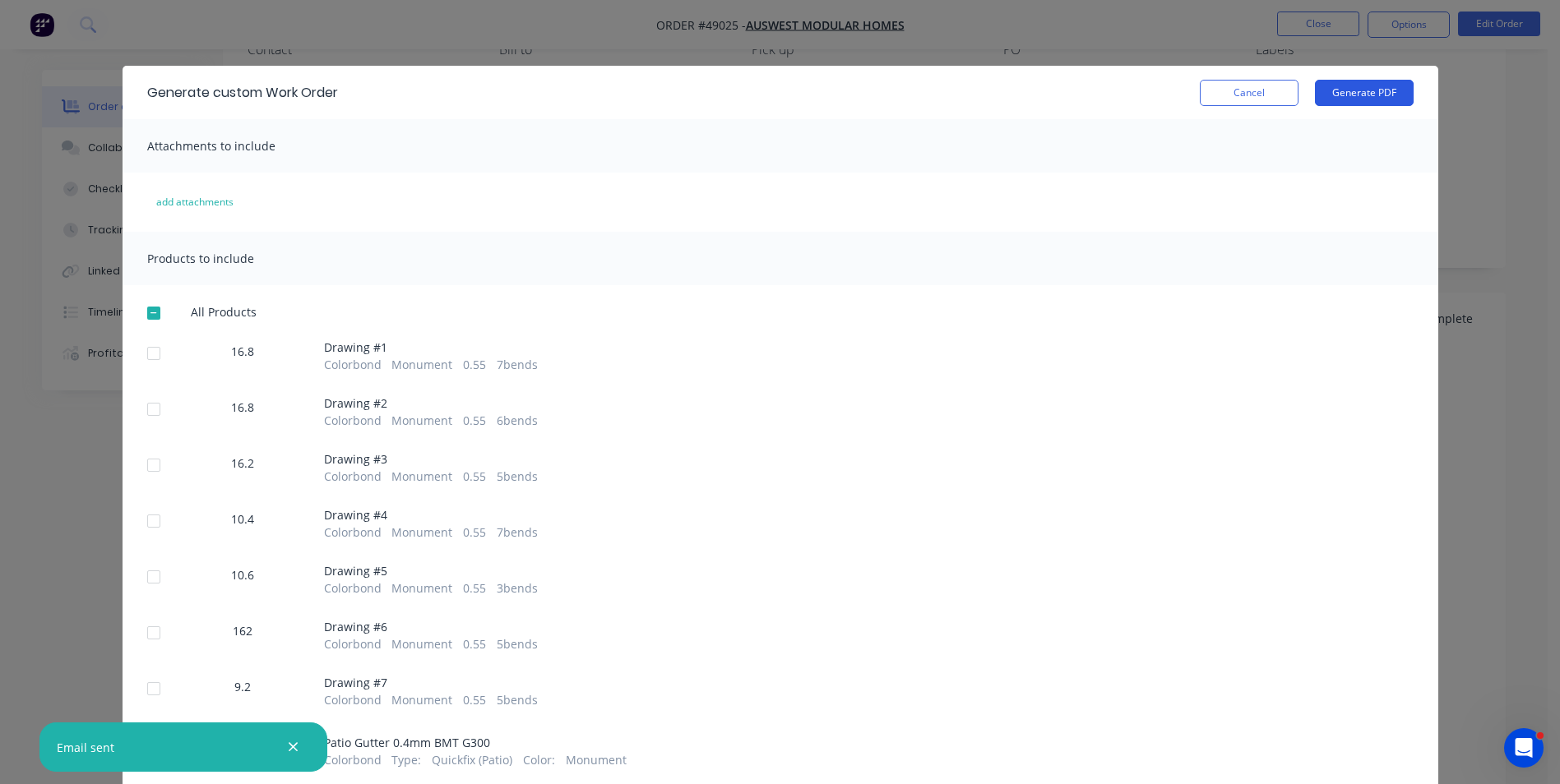
click at [1319, 80] on button "Generate PDF" at bounding box center [1363, 93] width 98 height 27
click at [1241, 86] on button "Cancel" at bounding box center [1248, 93] width 98 height 27
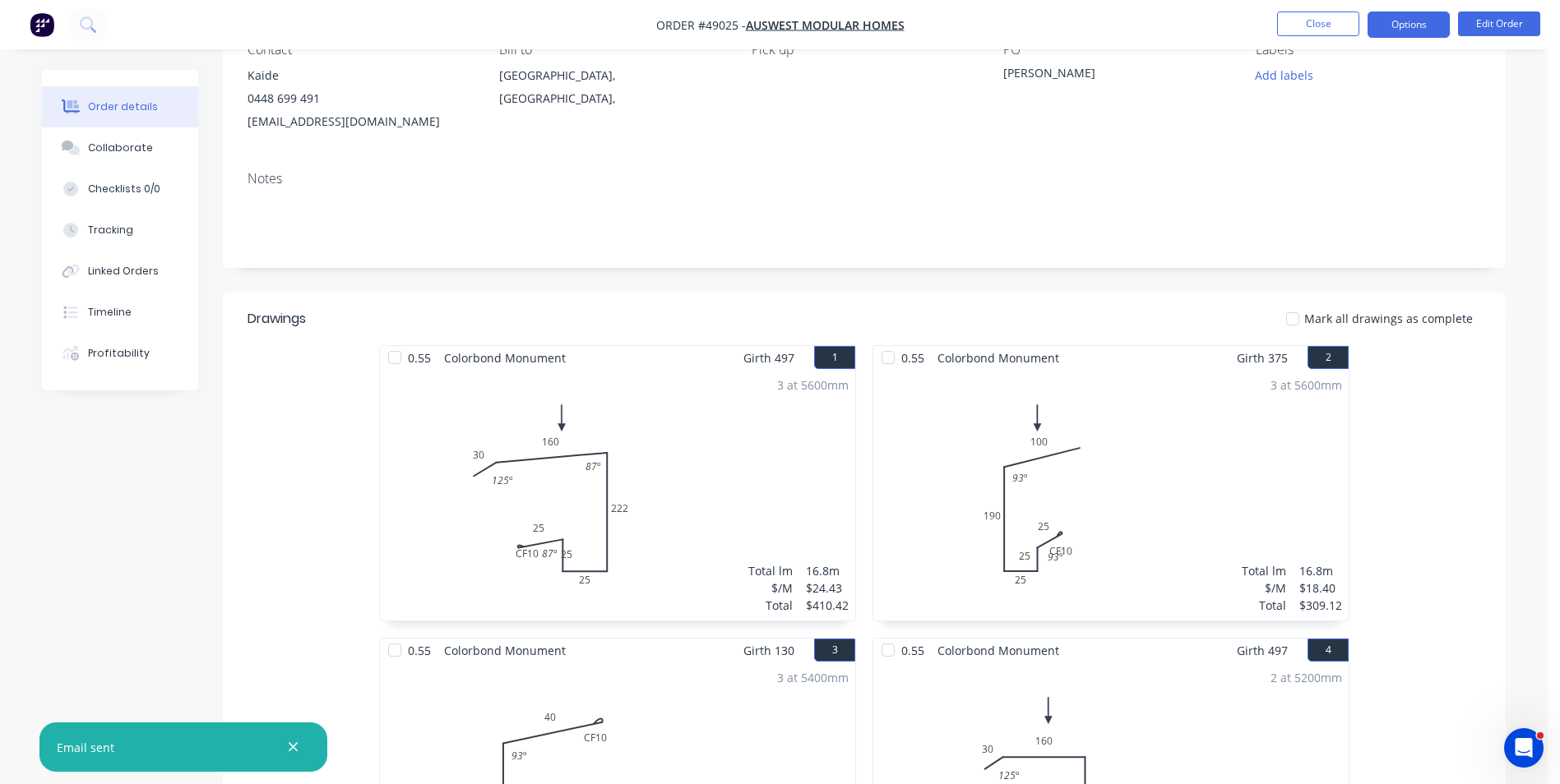
click at [1402, 20] on button "Options" at bounding box center [1408, 25] width 82 height 27
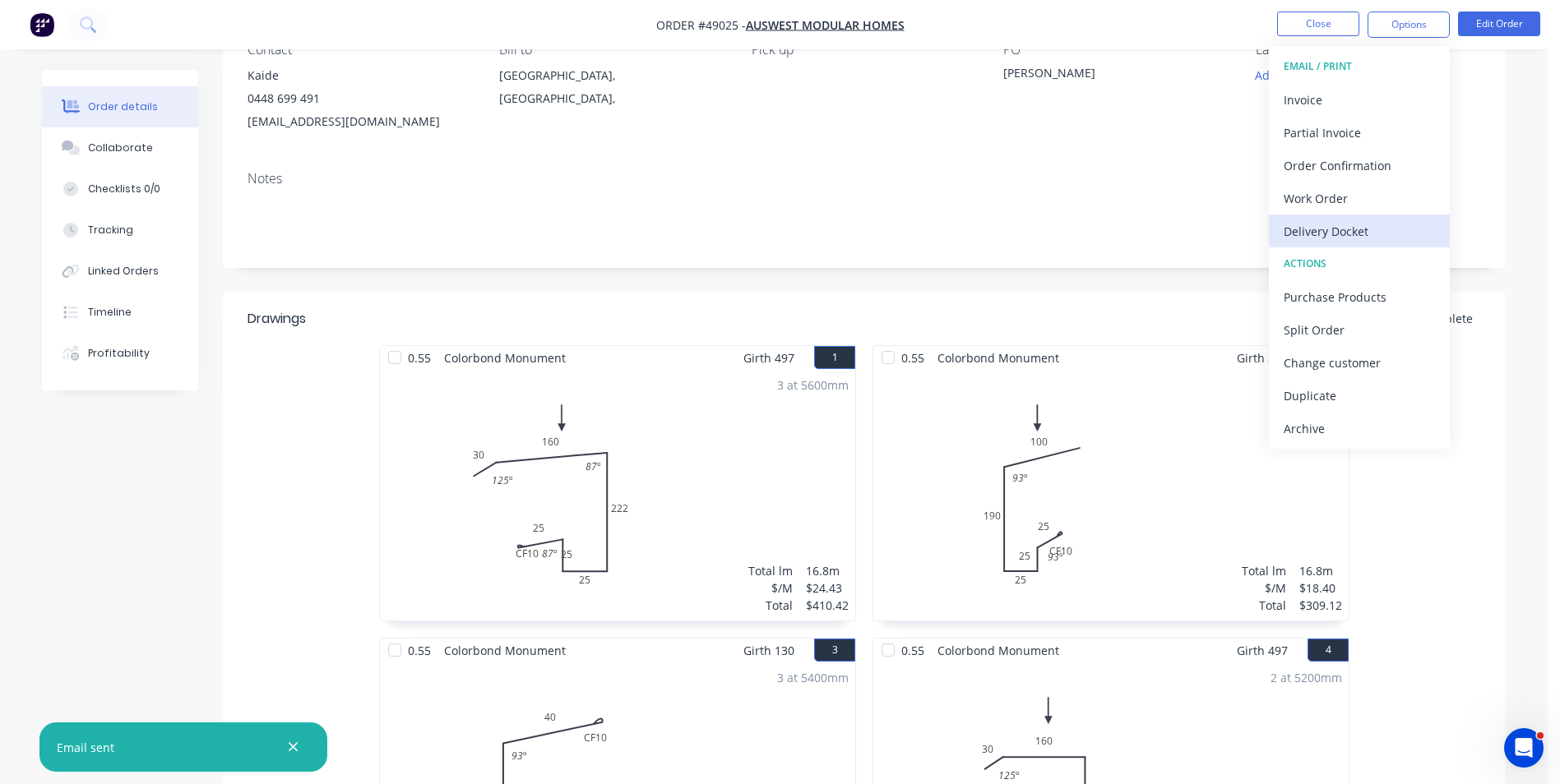
click at [1339, 232] on div "Delivery Docket" at bounding box center [1359, 231] width 152 height 24
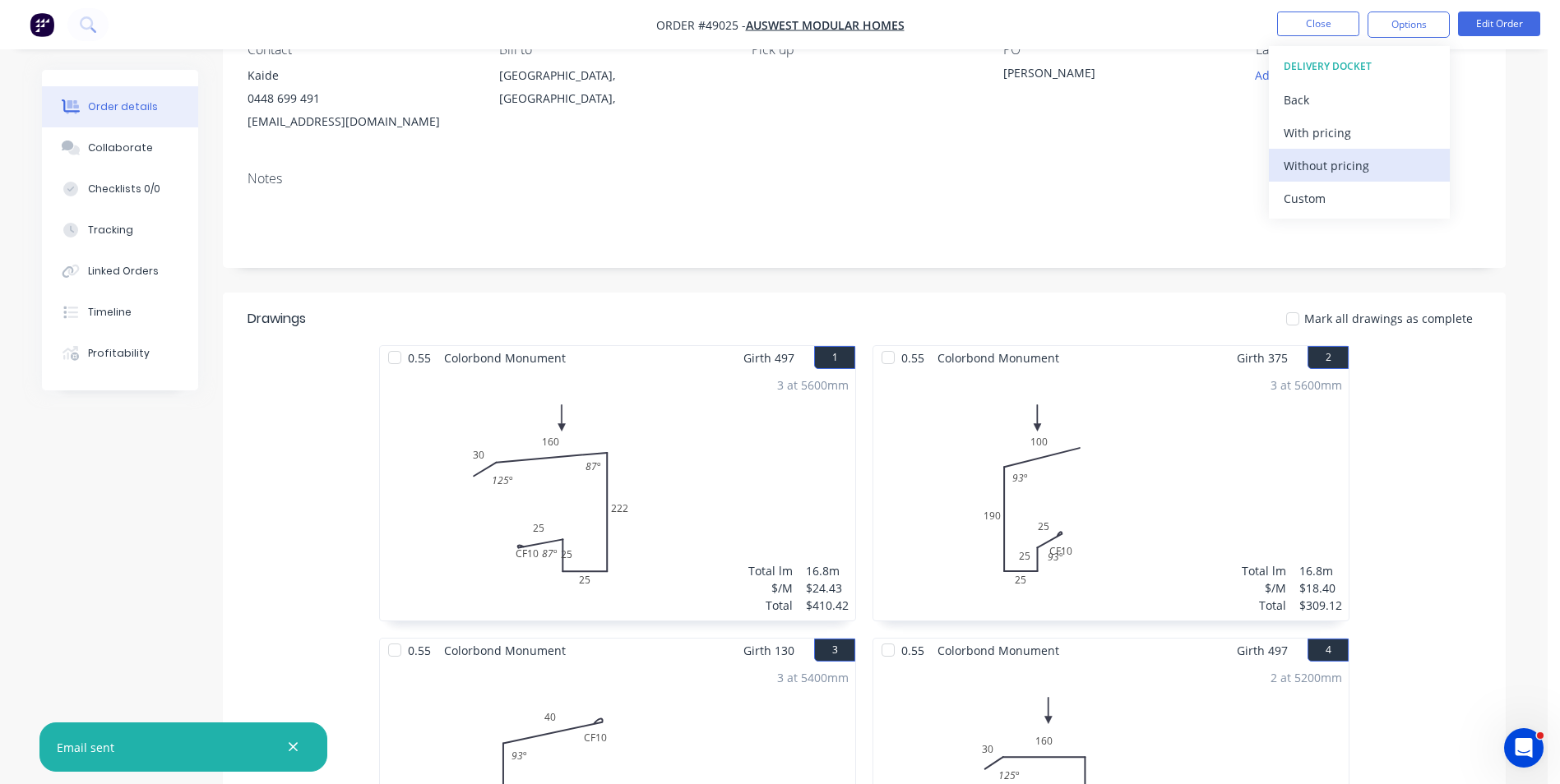
click at [1349, 166] on div "Without pricing" at bounding box center [1359, 165] width 152 height 24
click at [157, 226] on button "Tracking" at bounding box center [120, 230] width 156 height 41
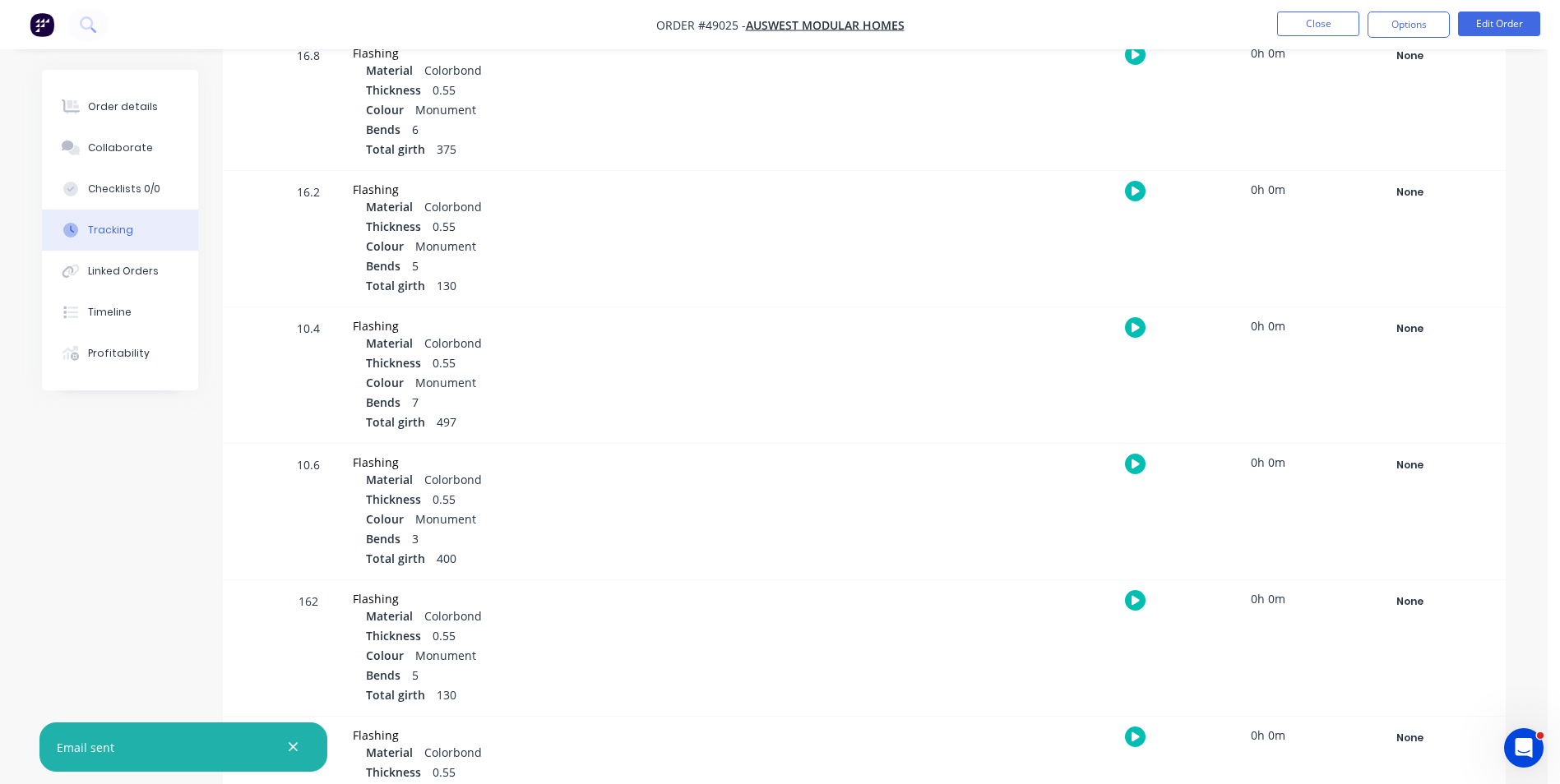
scroll to position [658, 0]
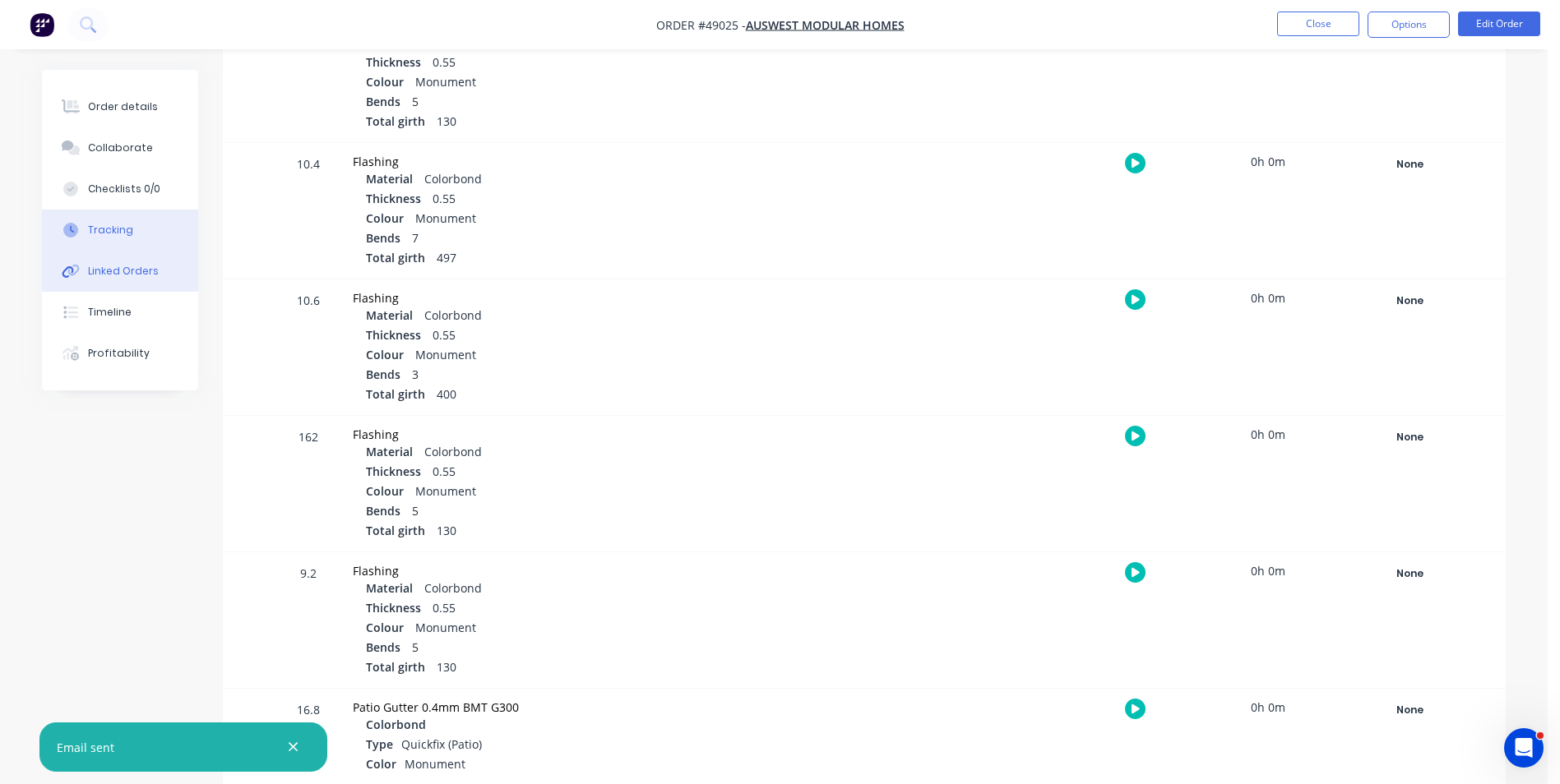
click at [164, 280] on button "Linked Orders" at bounding box center [120, 271] width 156 height 41
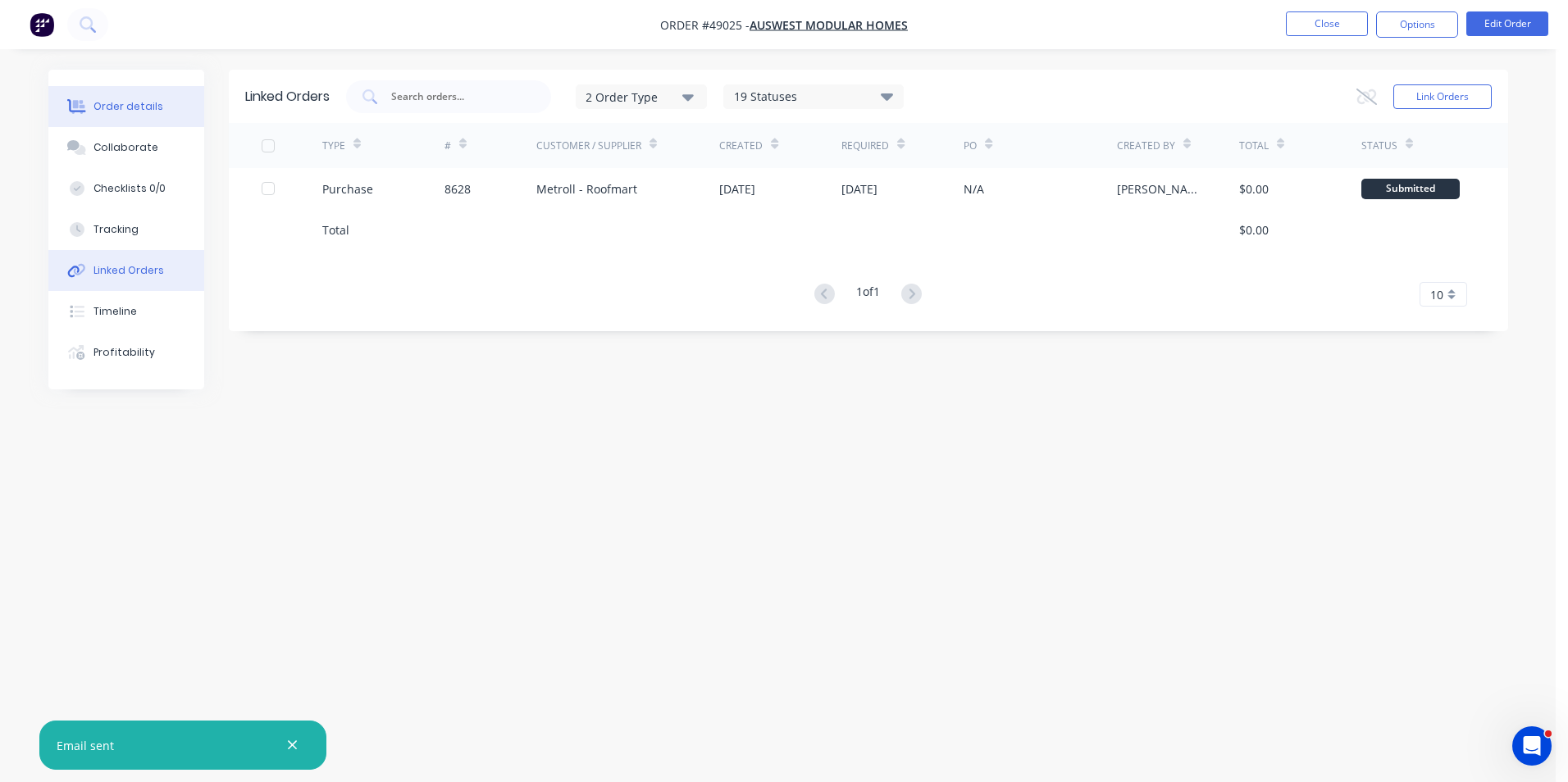
click at [164, 103] on button "Order details" at bounding box center [127, 106] width 156 height 41
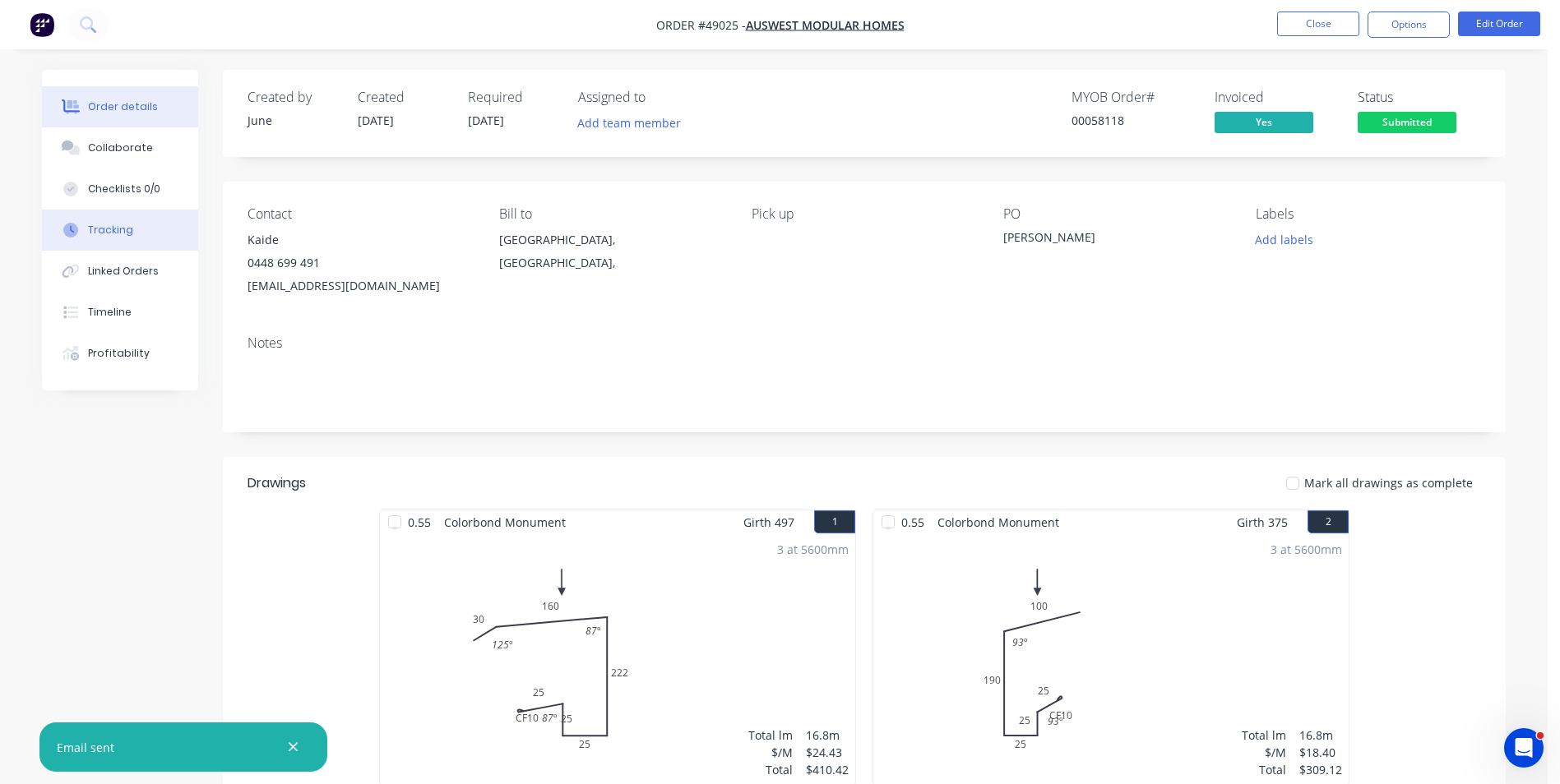
click at [123, 220] on button "Tracking" at bounding box center [120, 230] width 156 height 41
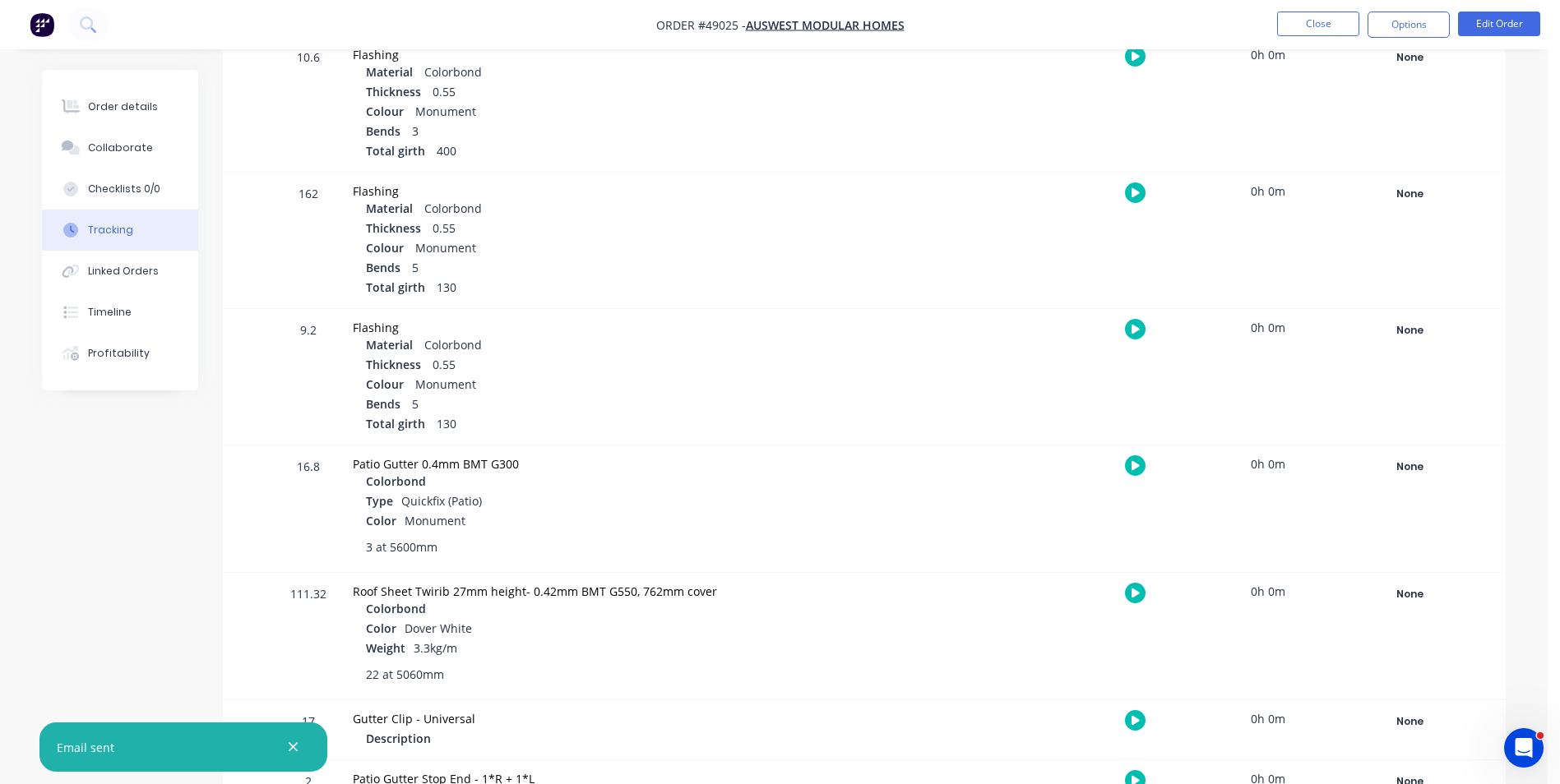
scroll to position [1031, 0]
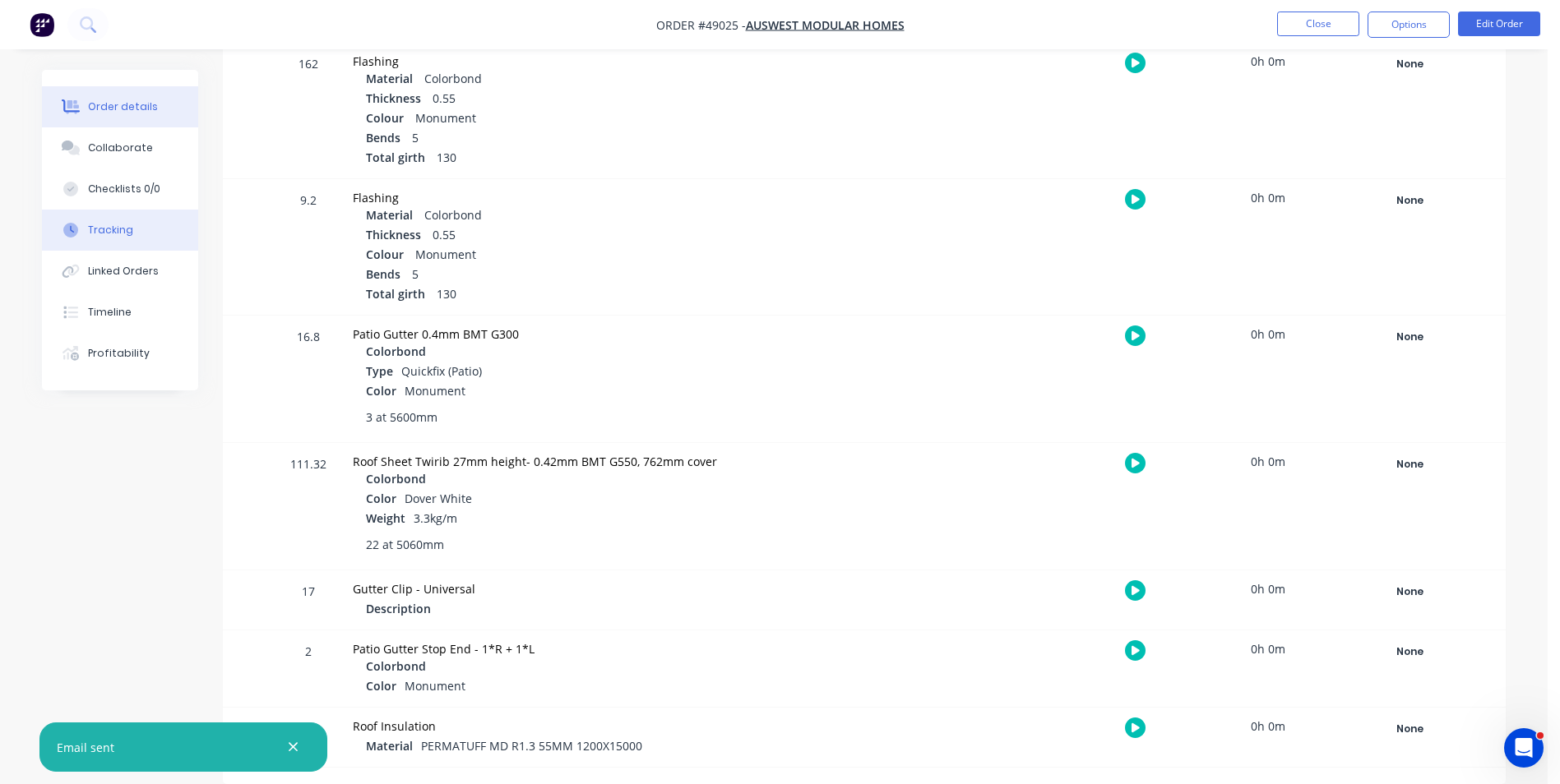
click at [134, 100] on div "Order details" at bounding box center [122, 107] width 70 height 15
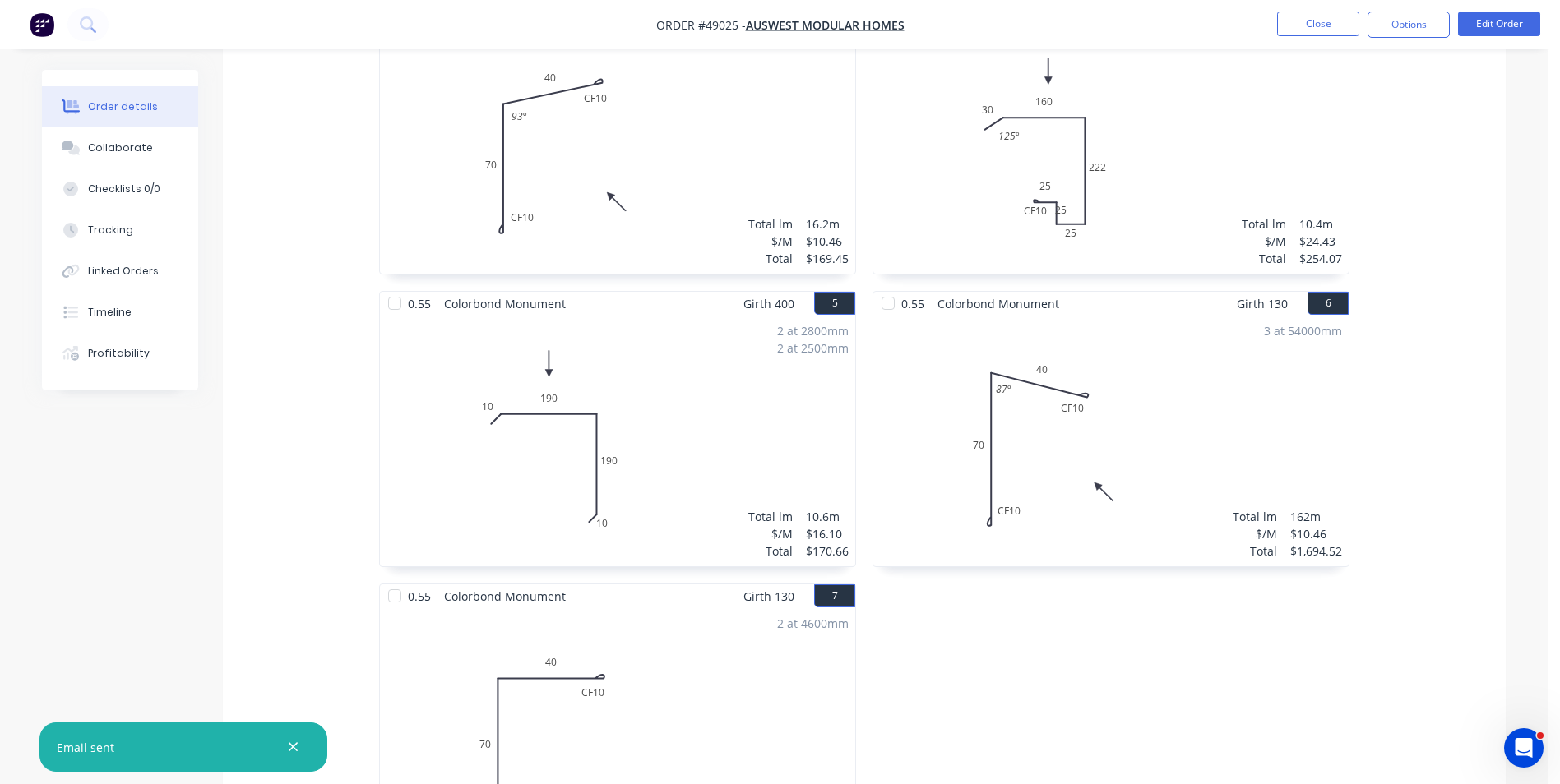
scroll to position [777, 0]
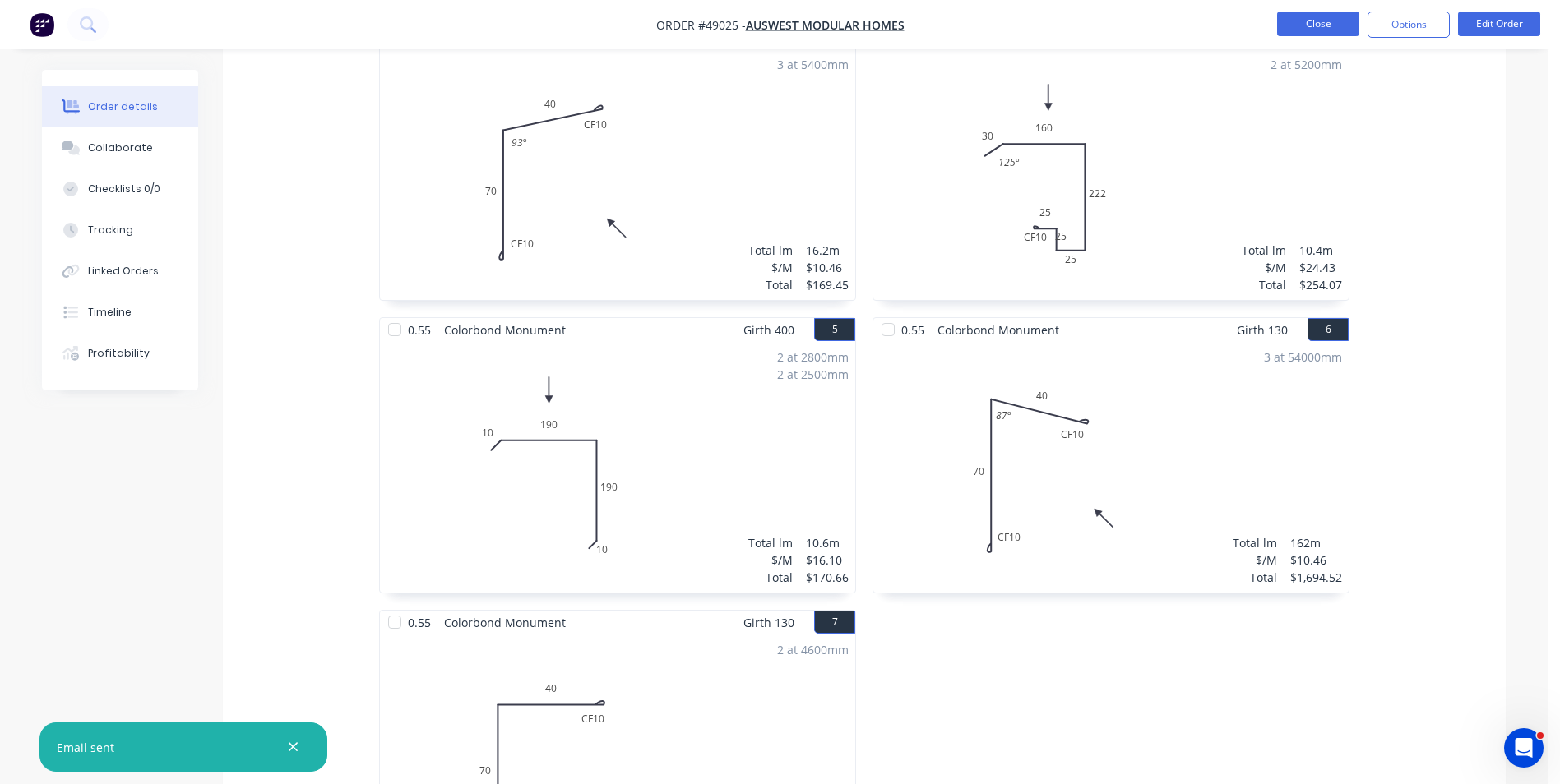
click at [1336, 19] on button "Close" at bounding box center [1318, 24] width 82 height 25
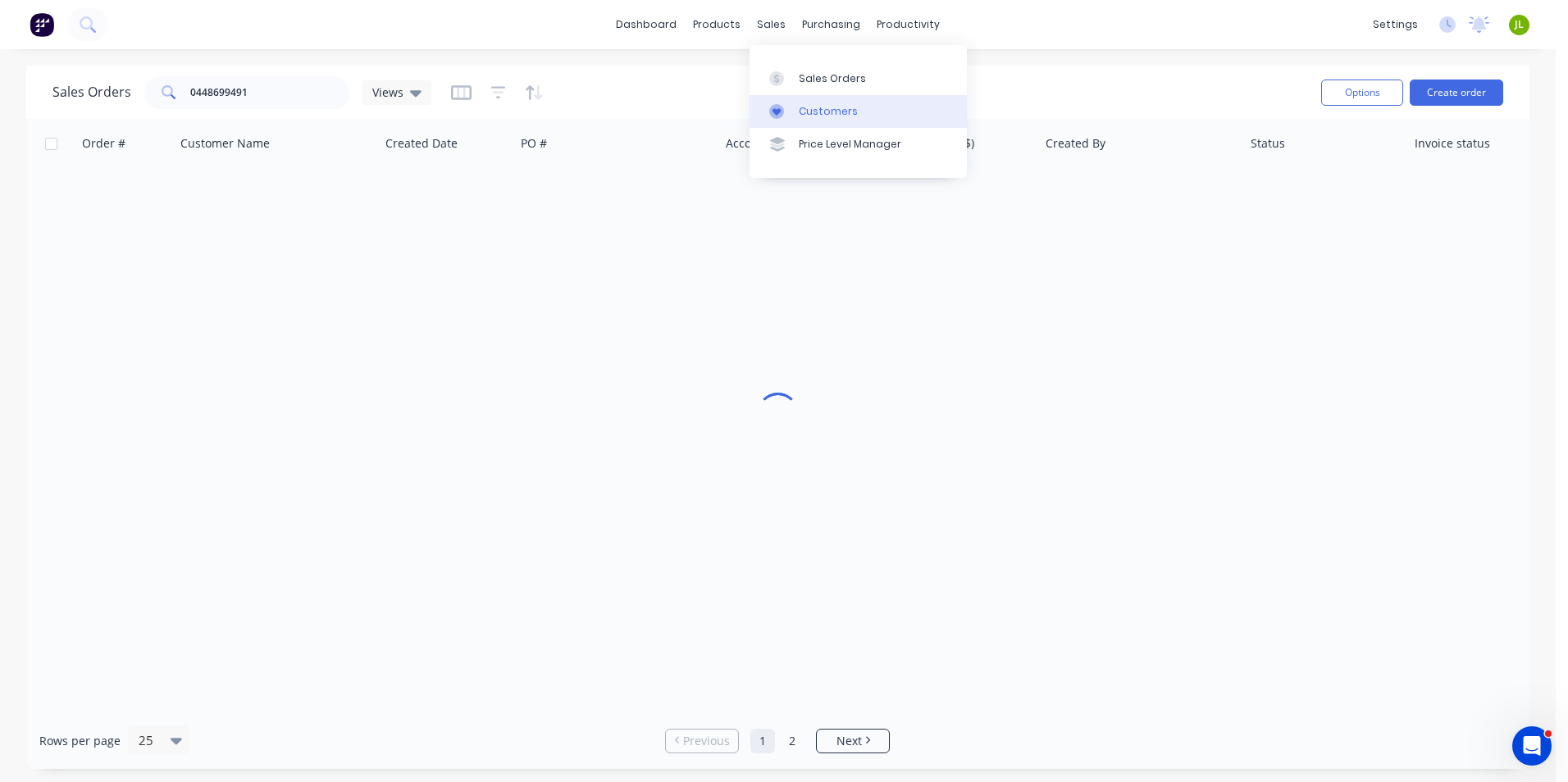
click at [801, 112] on div "Customers" at bounding box center [828, 111] width 59 height 15
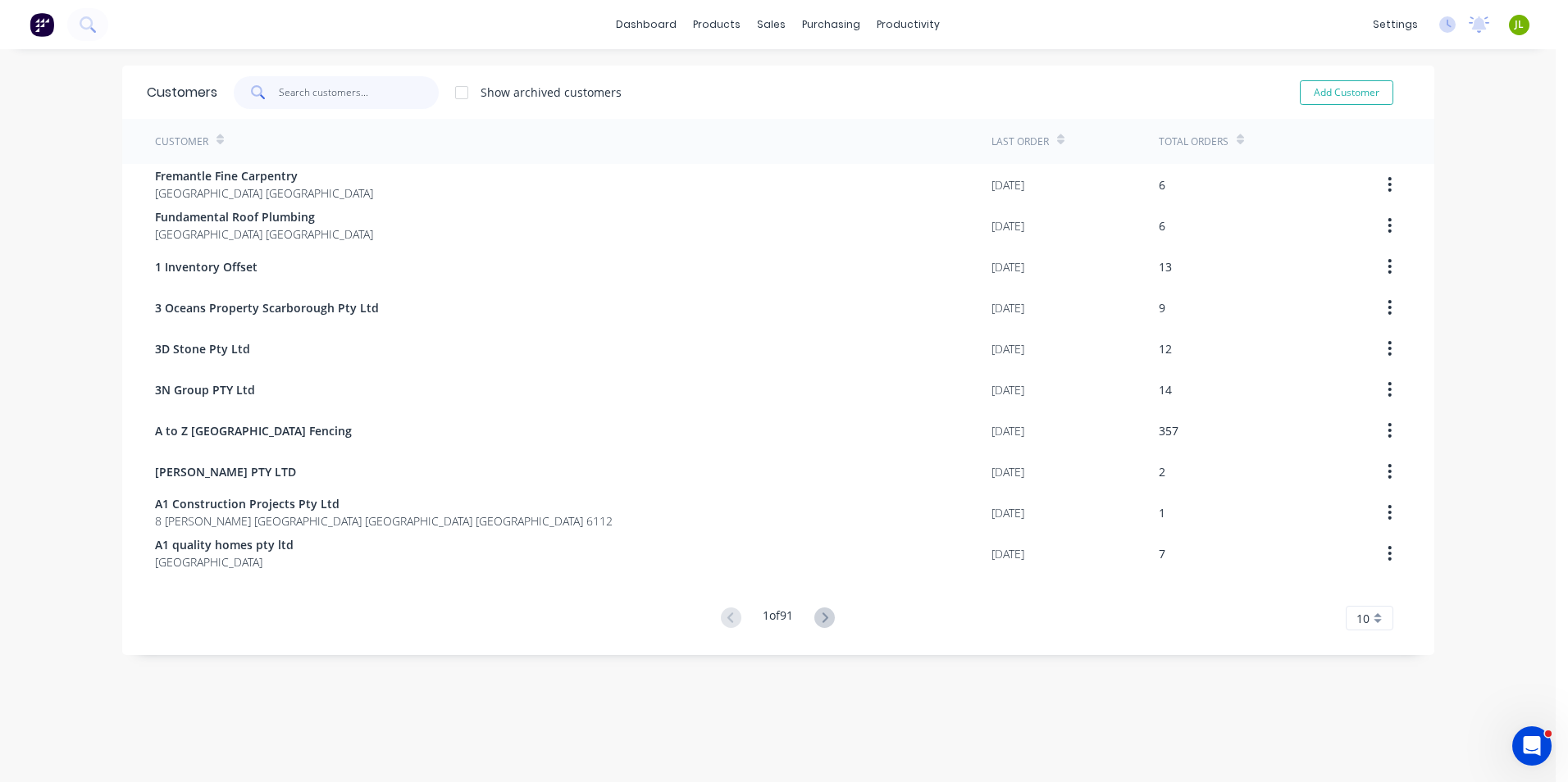
click at [371, 86] on input "text" at bounding box center [359, 92] width 160 height 32
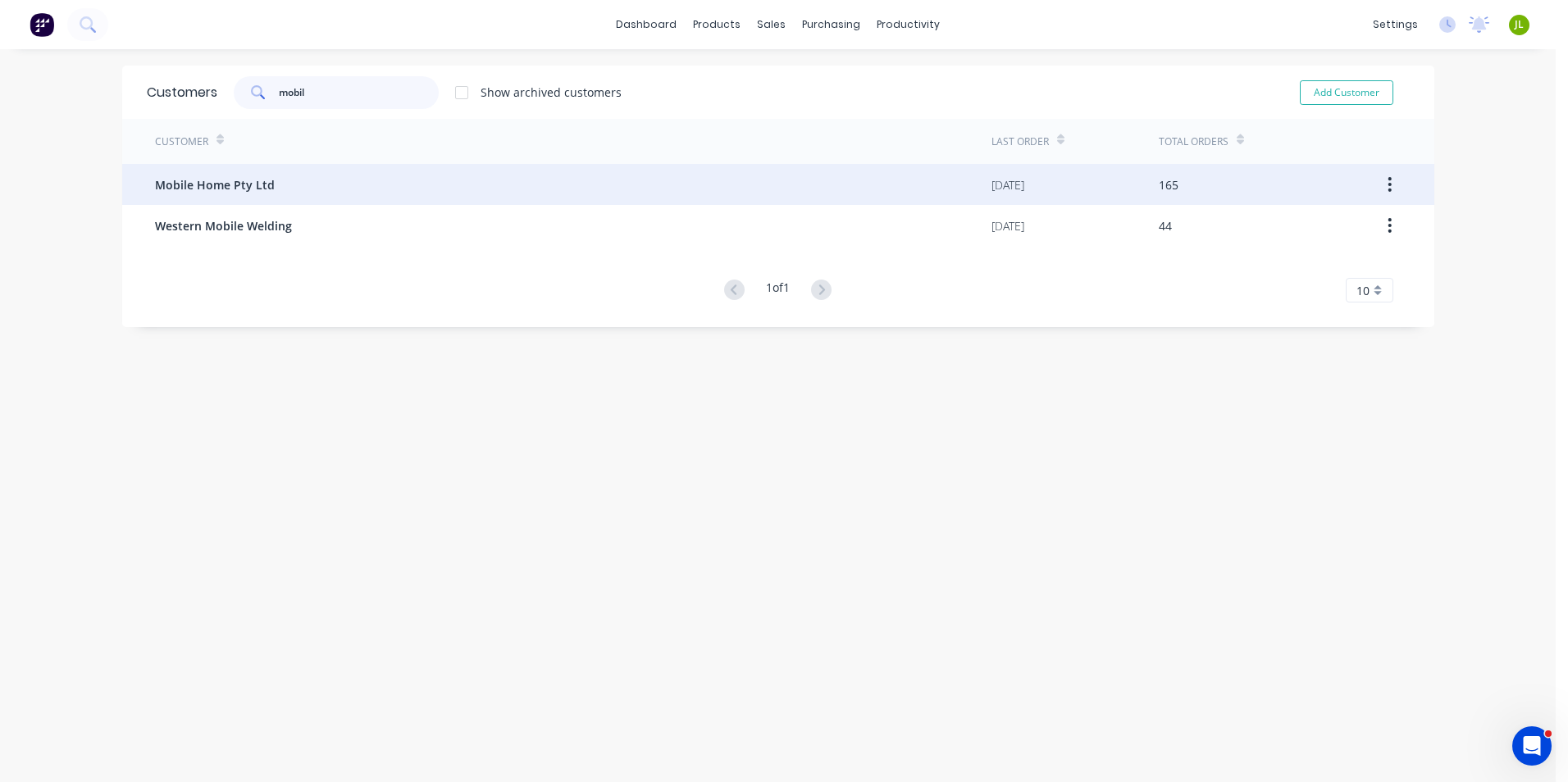
type input "mobil"
click at [377, 186] on div "Mobile Home Pty Ltd" at bounding box center [573, 184] width 836 height 41
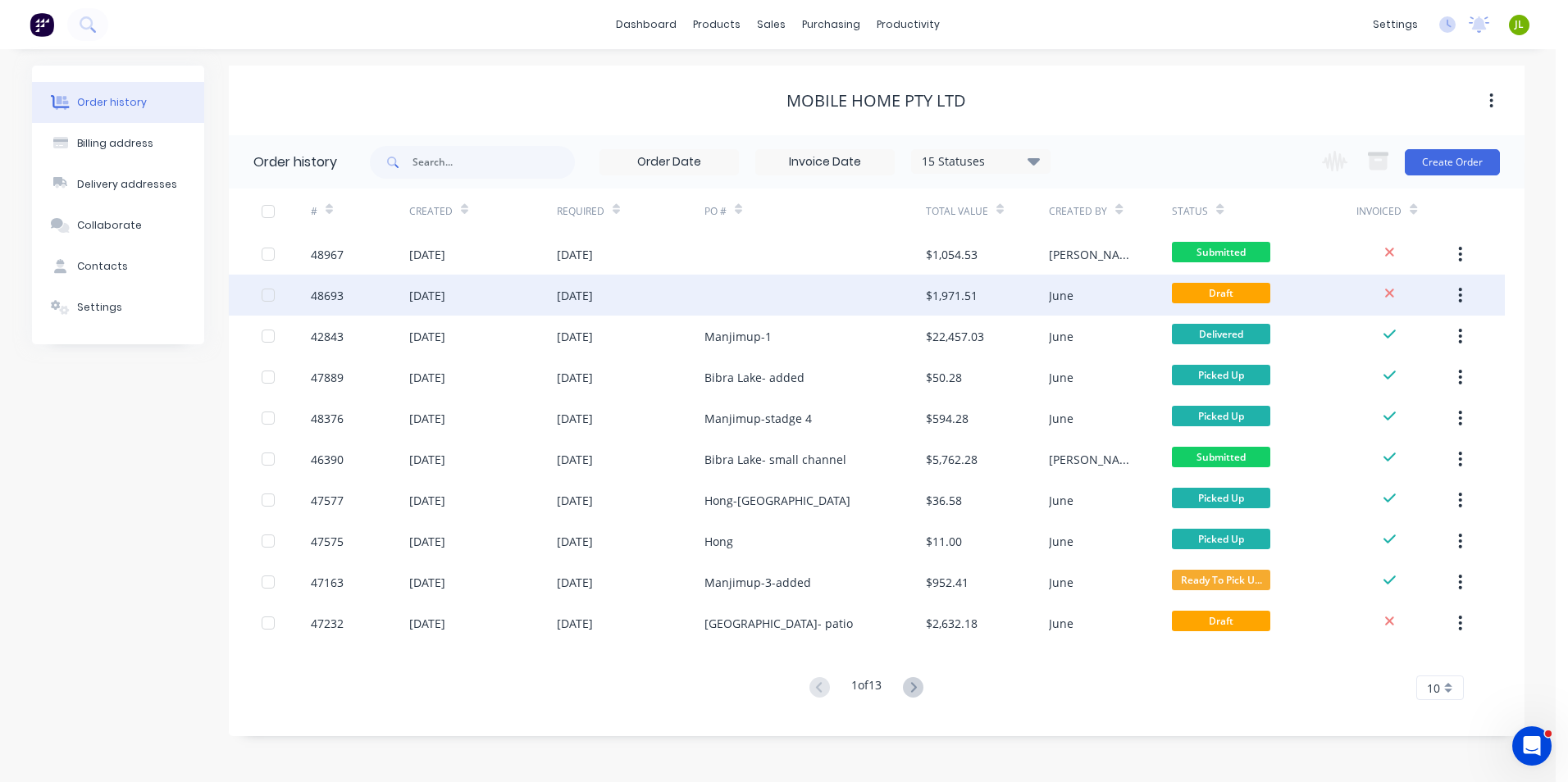
click at [757, 297] on div at bounding box center [814, 295] width 222 height 41
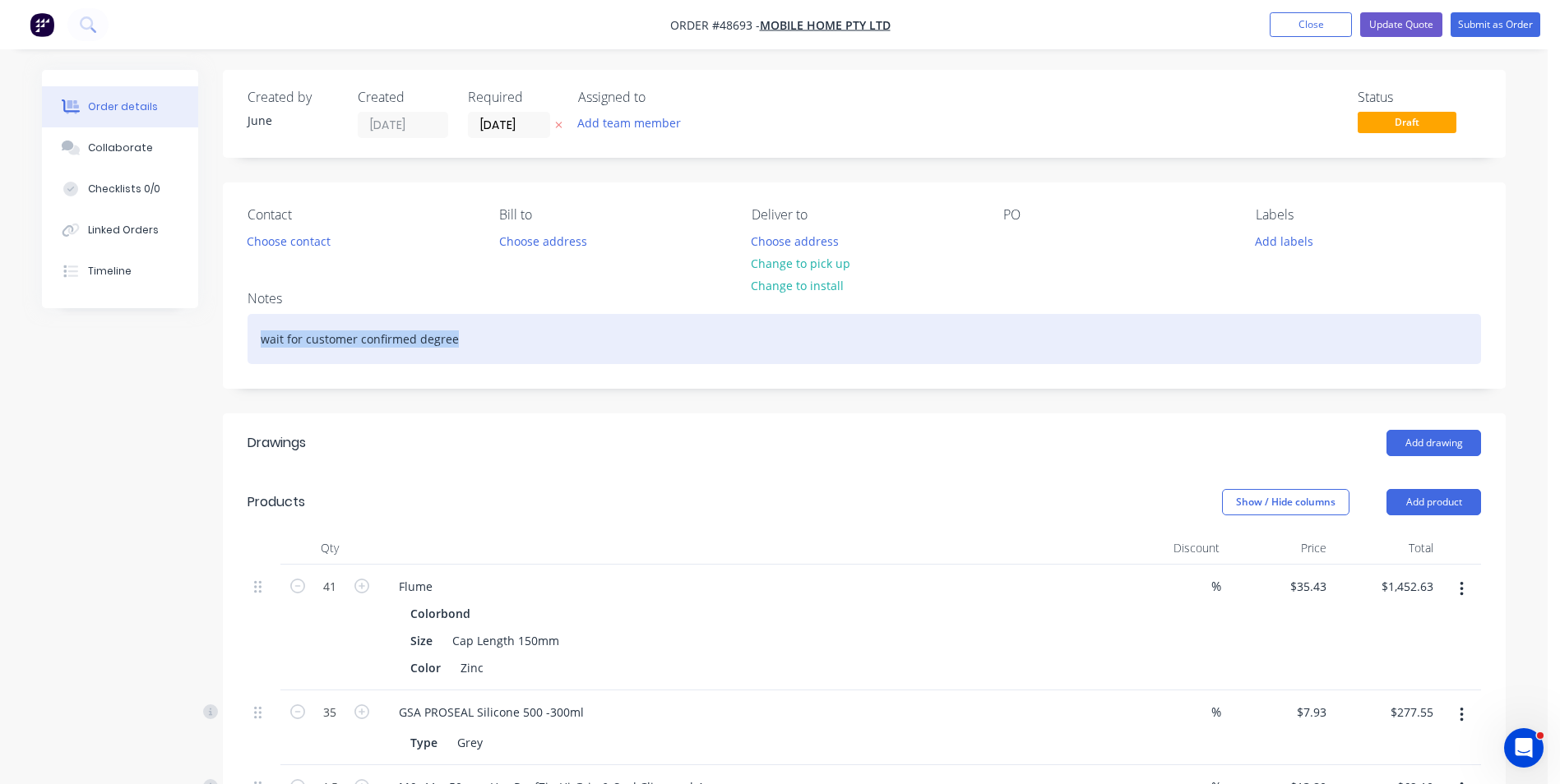
drag, startPoint x: 473, startPoint y: 335, endPoint x: 145, endPoint y: 310, distance: 329.0
click at [145, 310] on div "Created by June Created 01/09/25 Required 01/09/25 Assigned to Add team member …" at bounding box center [774, 698] width 1464 height 1258
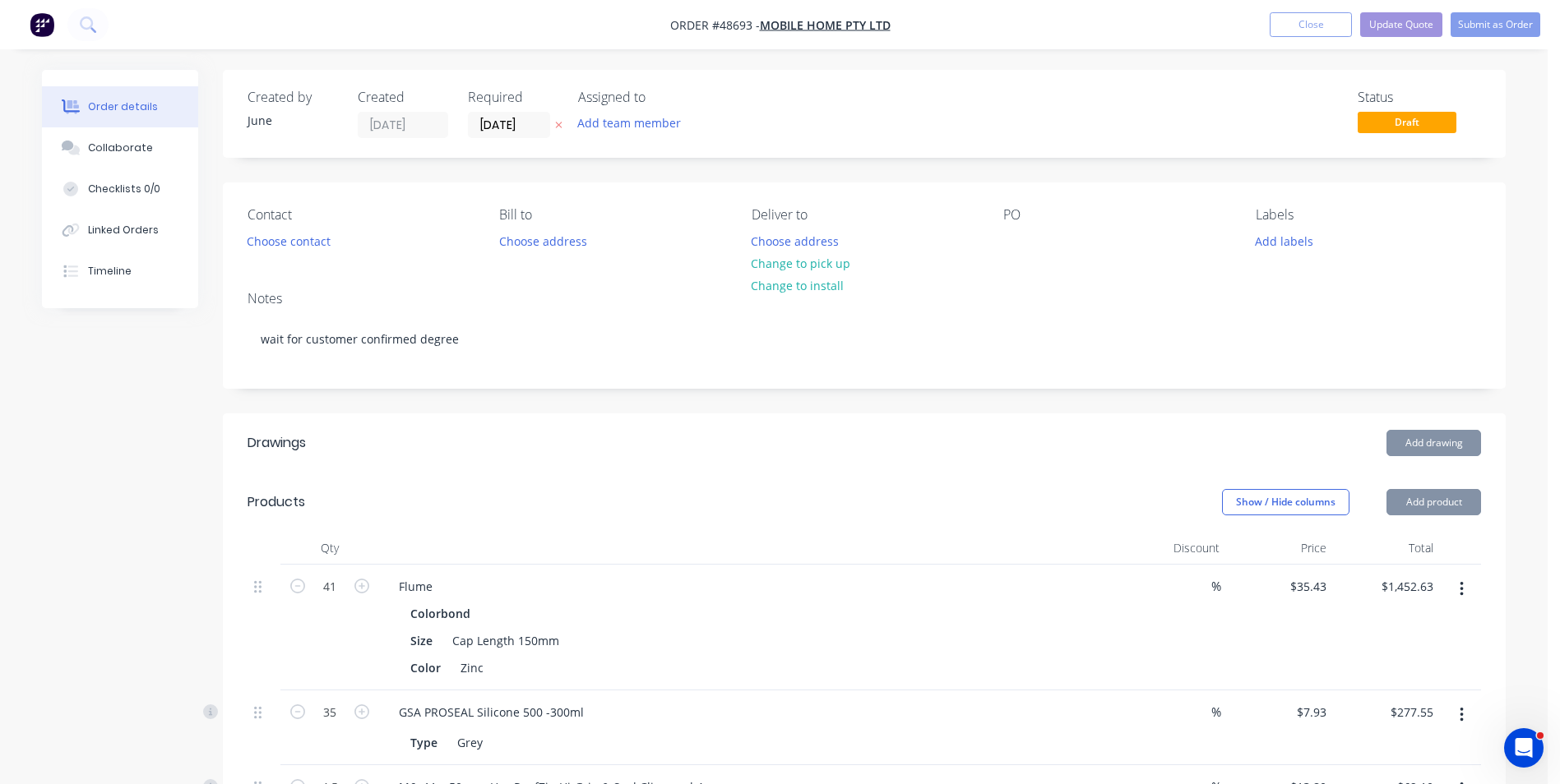
click at [662, 380] on div "Notes wait for customer confirmed degree" at bounding box center [864, 332] width 1283 height 110
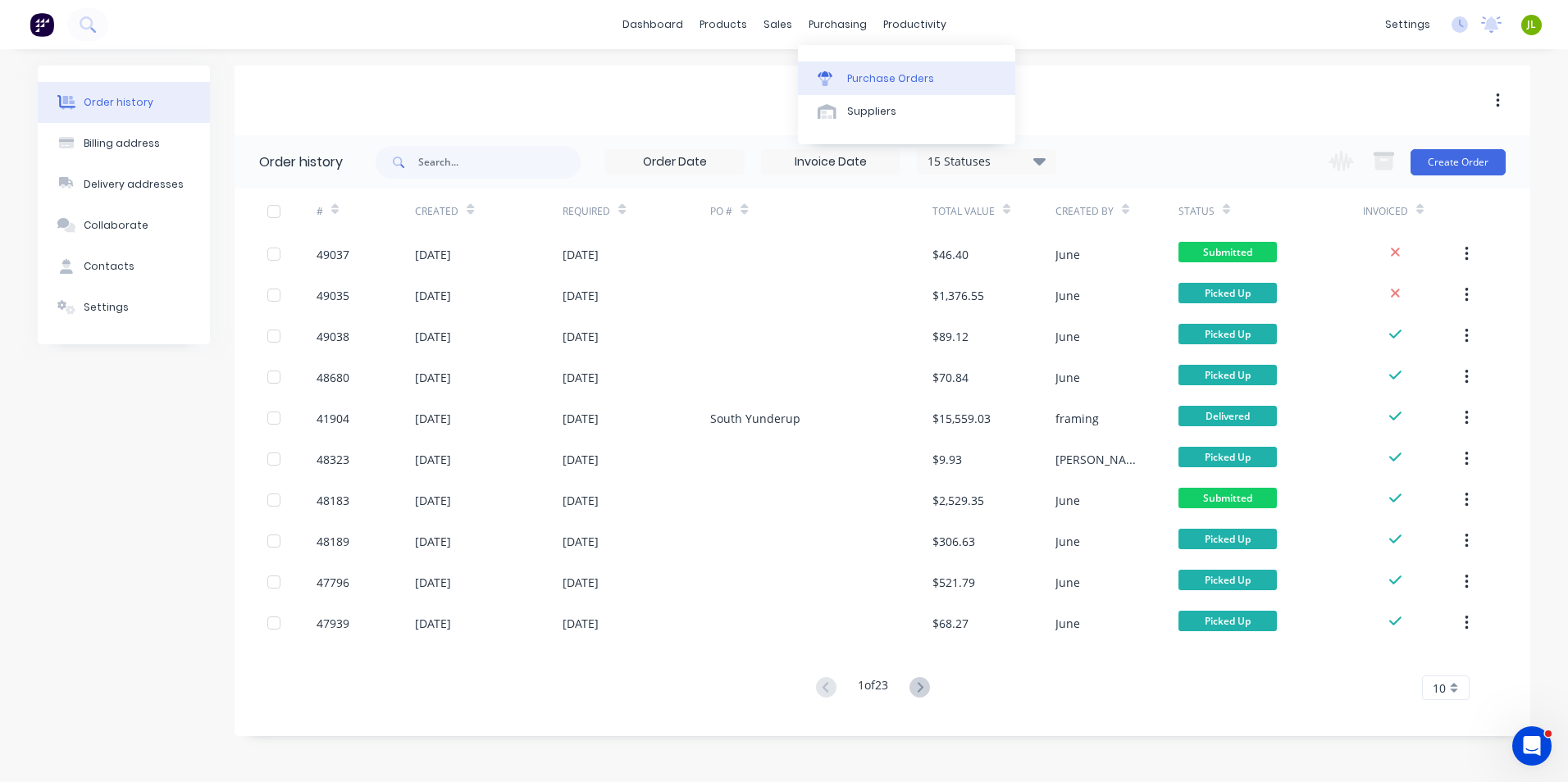
click at [851, 78] on div "Purchase Orders" at bounding box center [890, 79] width 87 height 15
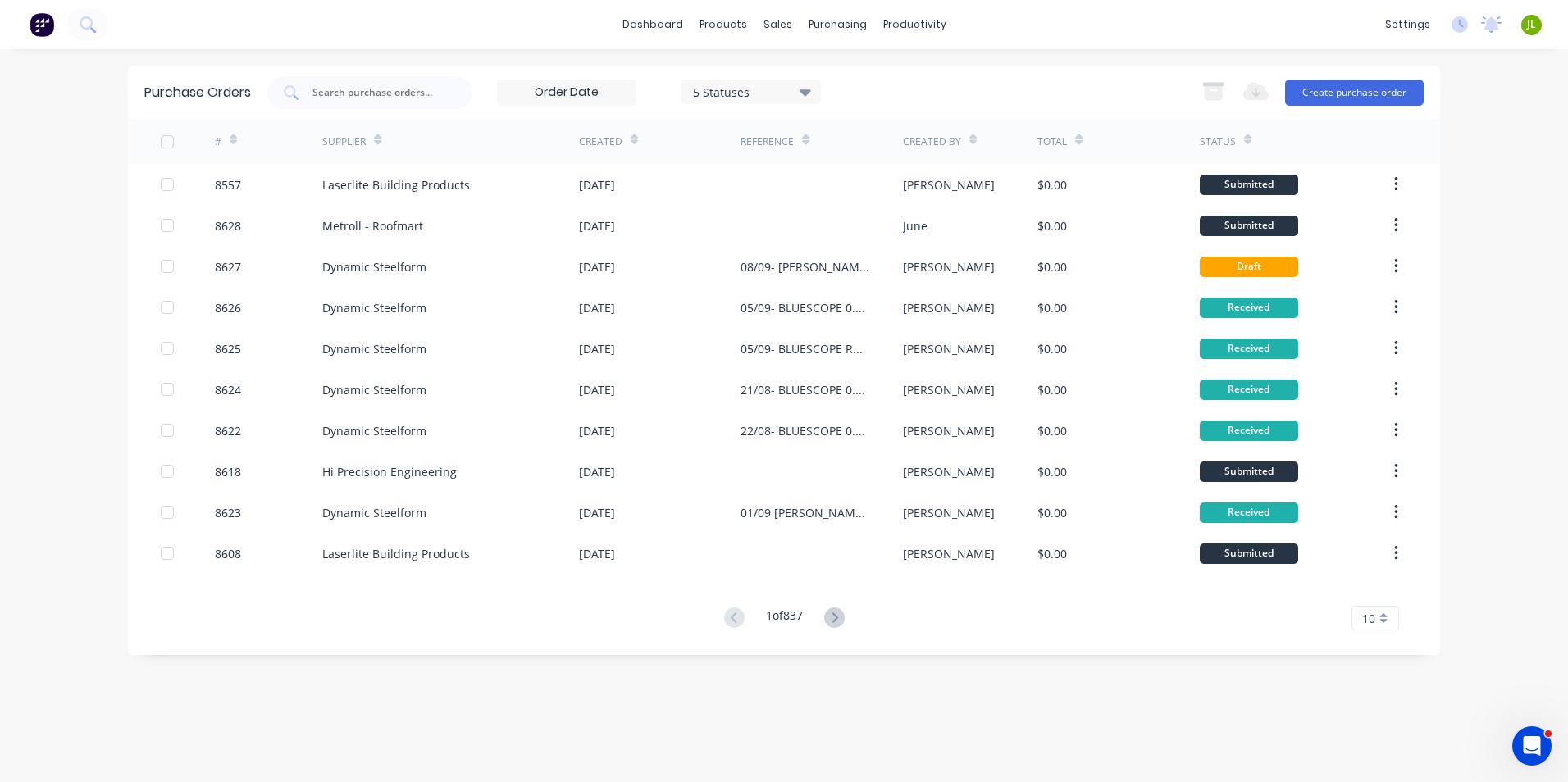
click at [72, 437] on div "dashboard products sales purchasing productivity dashboard products Product Cat…" at bounding box center [784, 391] width 1568 height 782
click at [487, 48] on div "dashboard products sales purchasing productivity dashboard products Product Cat…" at bounding box center [784, 25] width 1568 height 49
click at [801, 109] on link "Customers" at bounding box center [864, 111] width 217 height 32
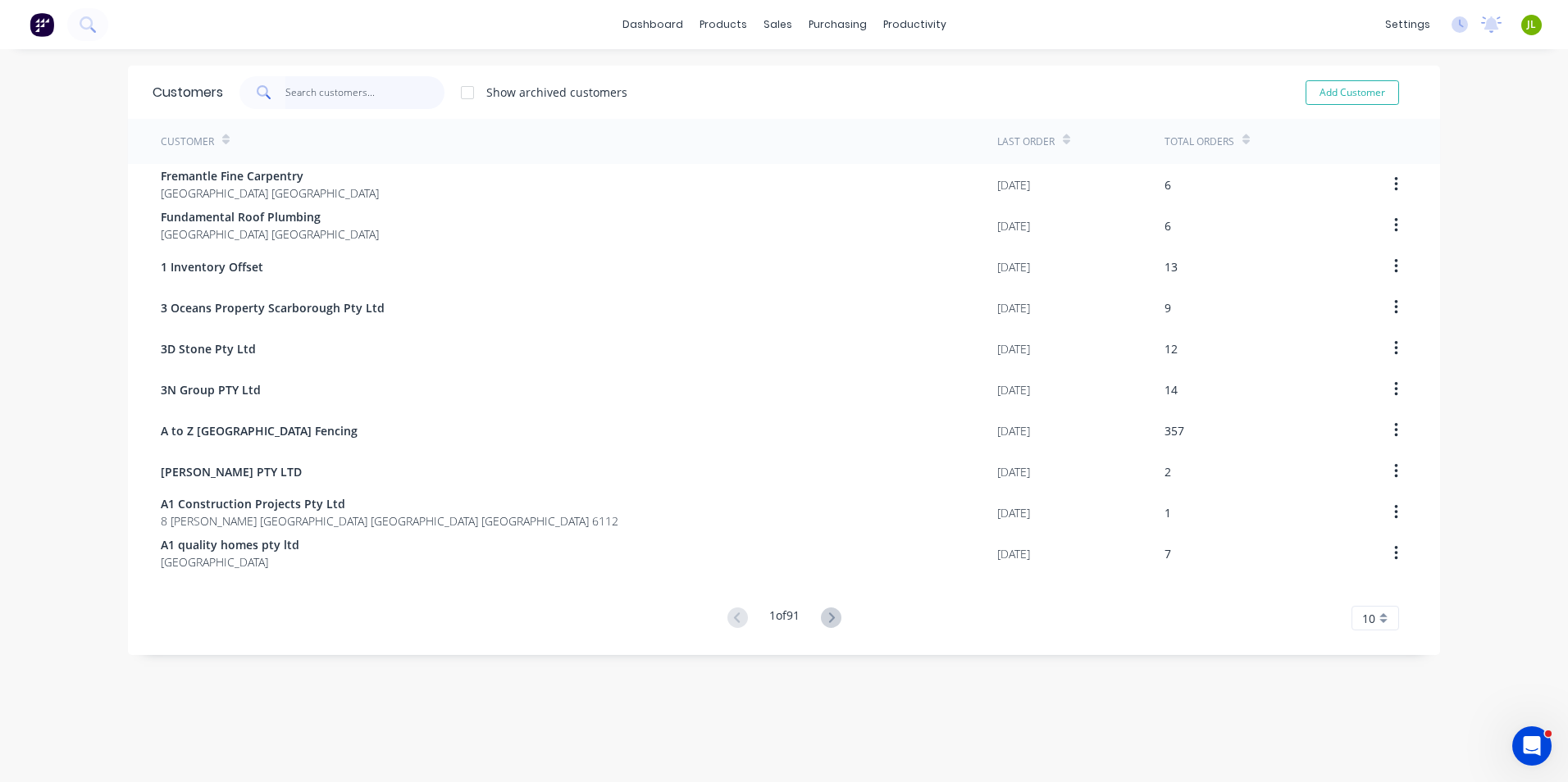
click at [413, 80] on input "text" at bounding box center [365, 92] width 160 height 32
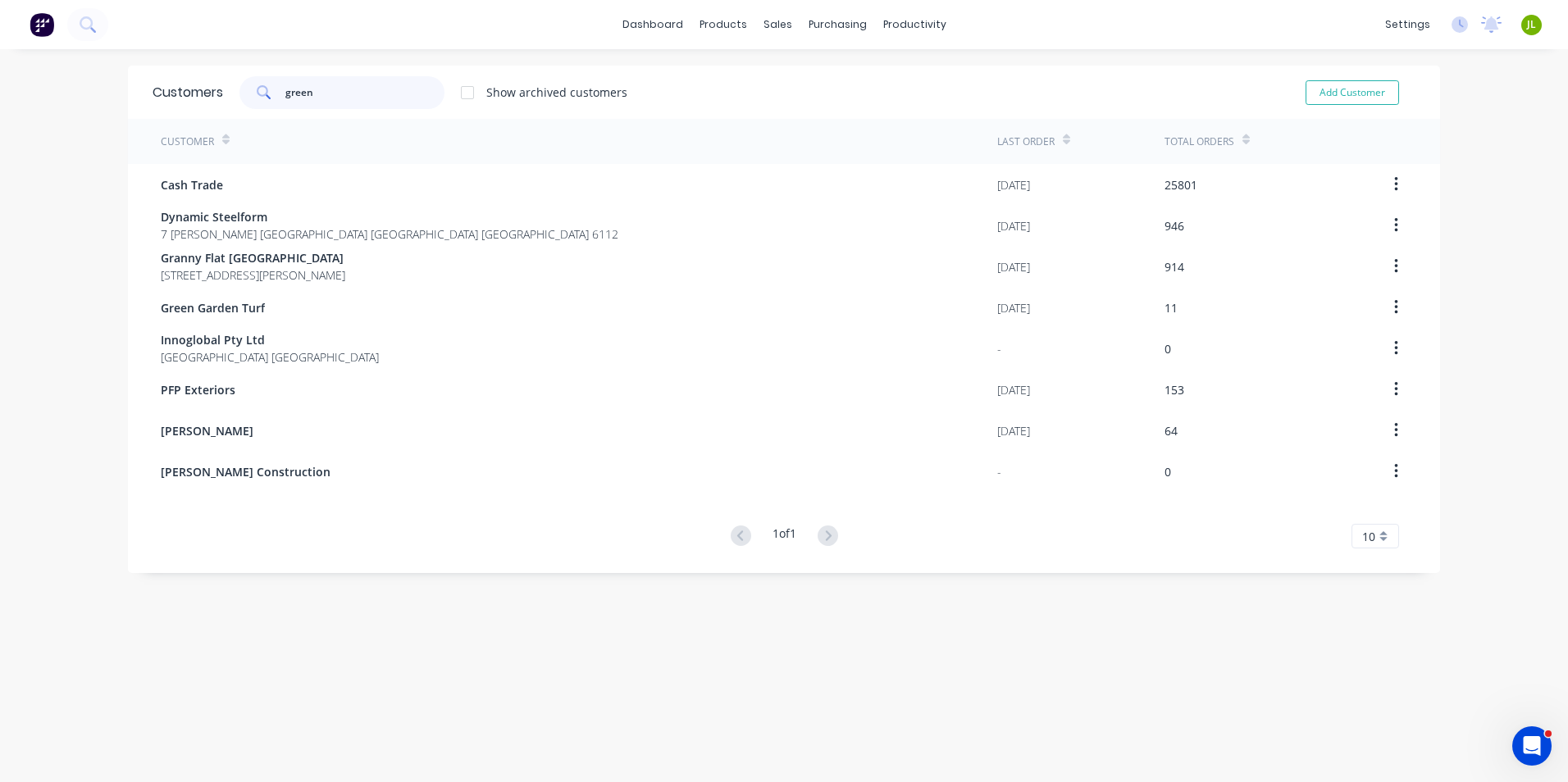
type input "green"
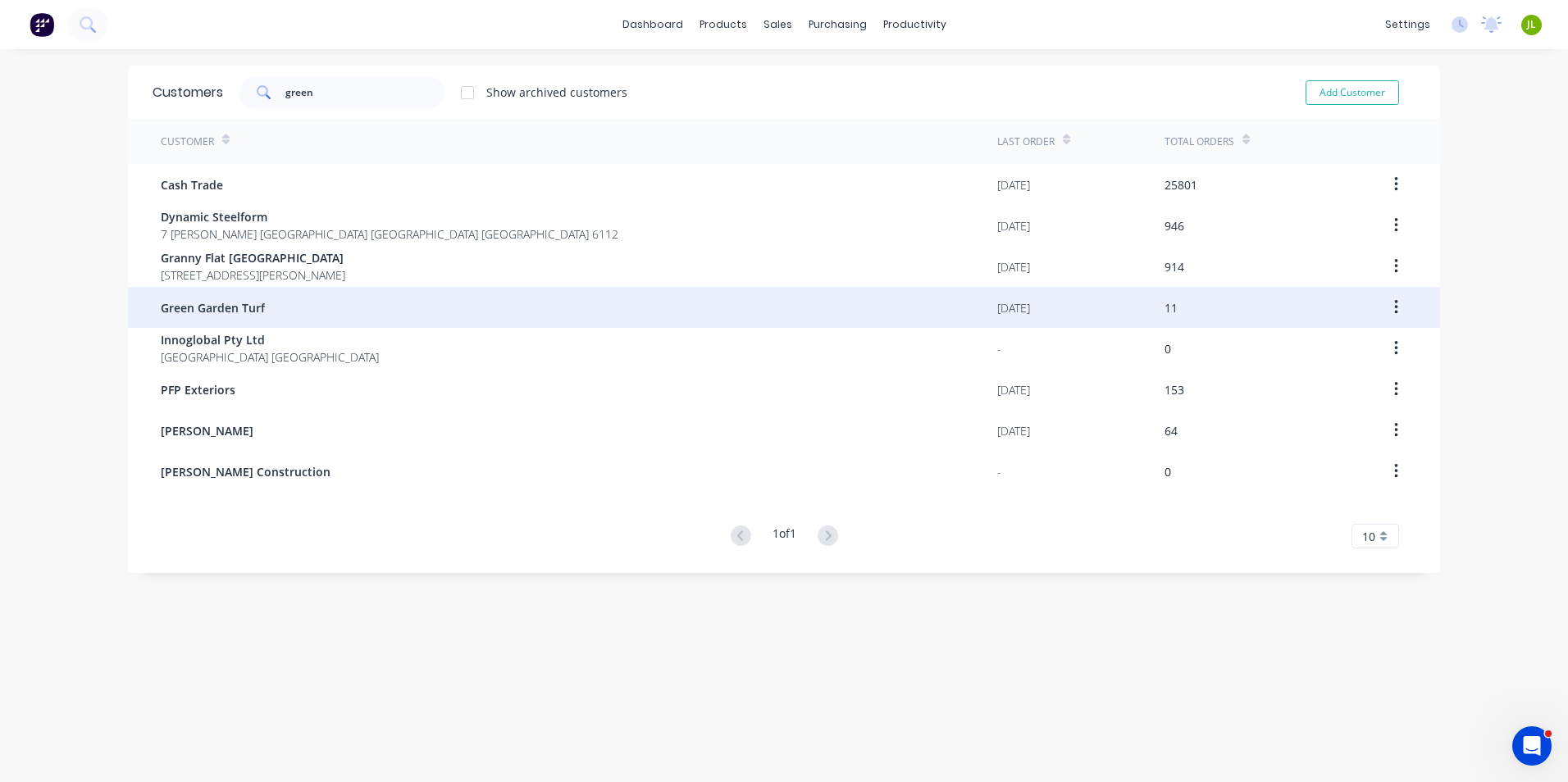
click at [317, 304] on div "Green Garden Turf" at bounding box center [578, 307] width 836 height 41
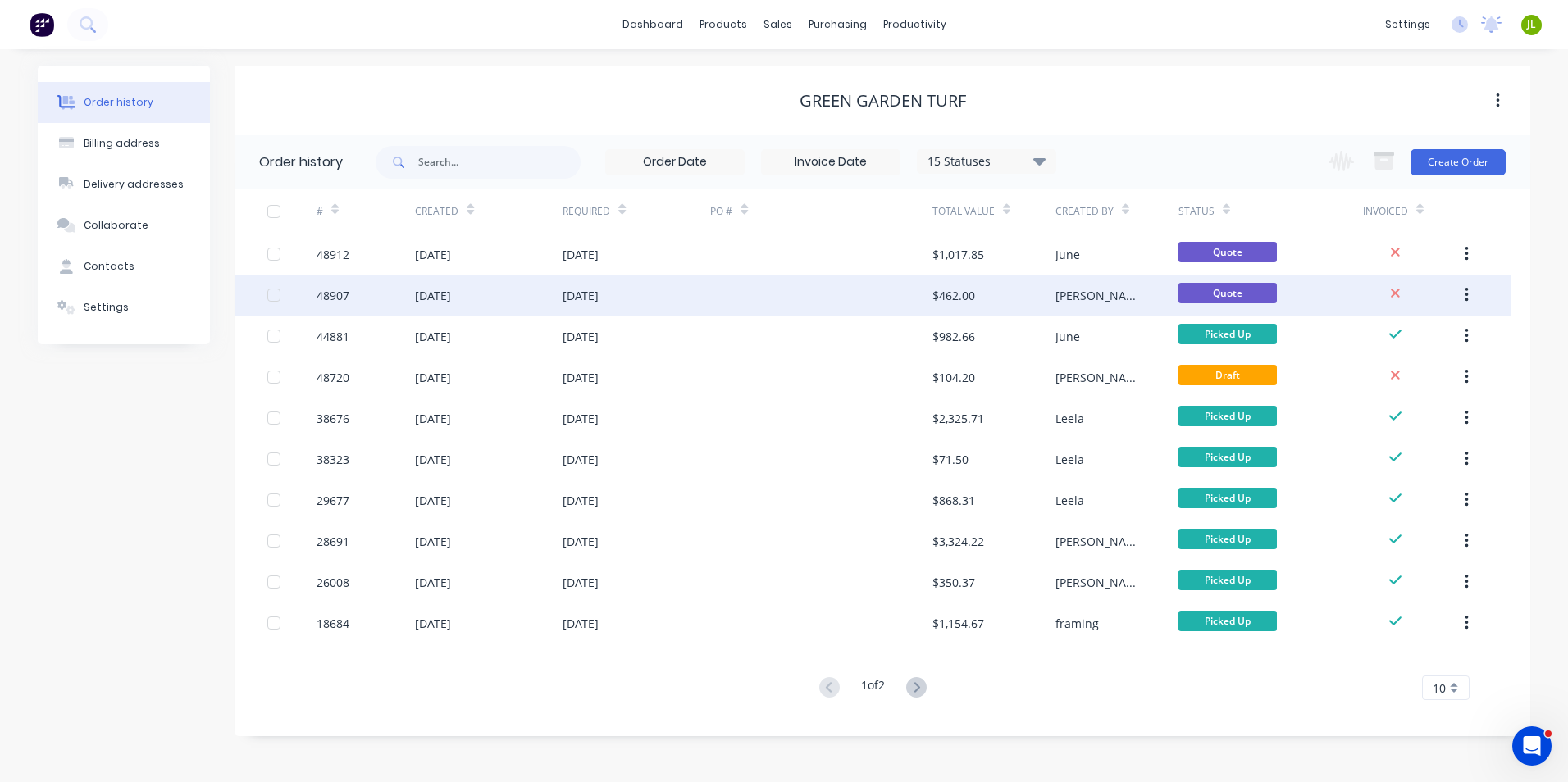
click at [696, 291] on div "24 Oct 2025" at bounding box center [636, 295] width 147 height 41
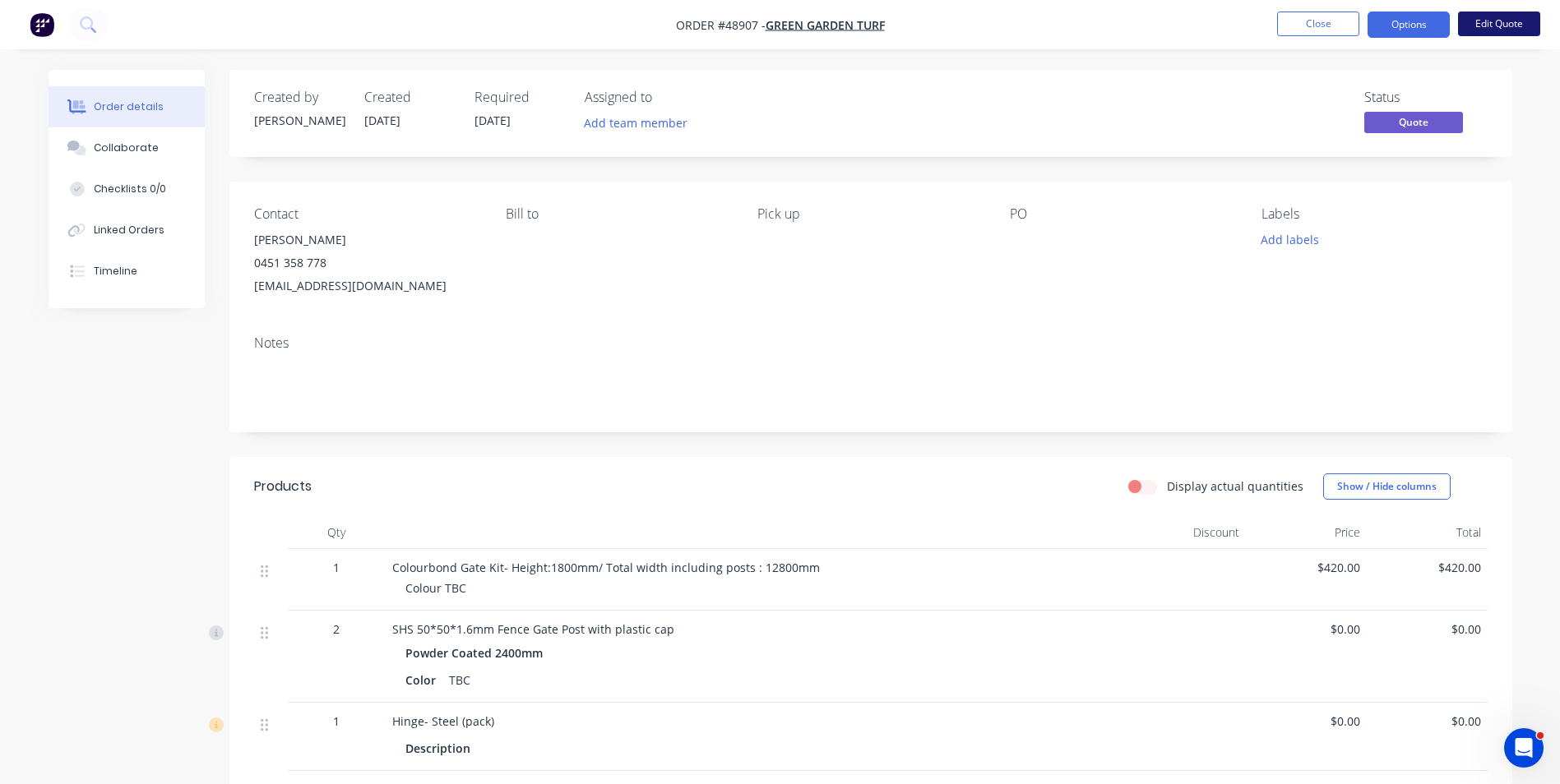
click at [1490, 22] on button "Edit Quote" at bounding box center [1499, 24] width 82 height 25
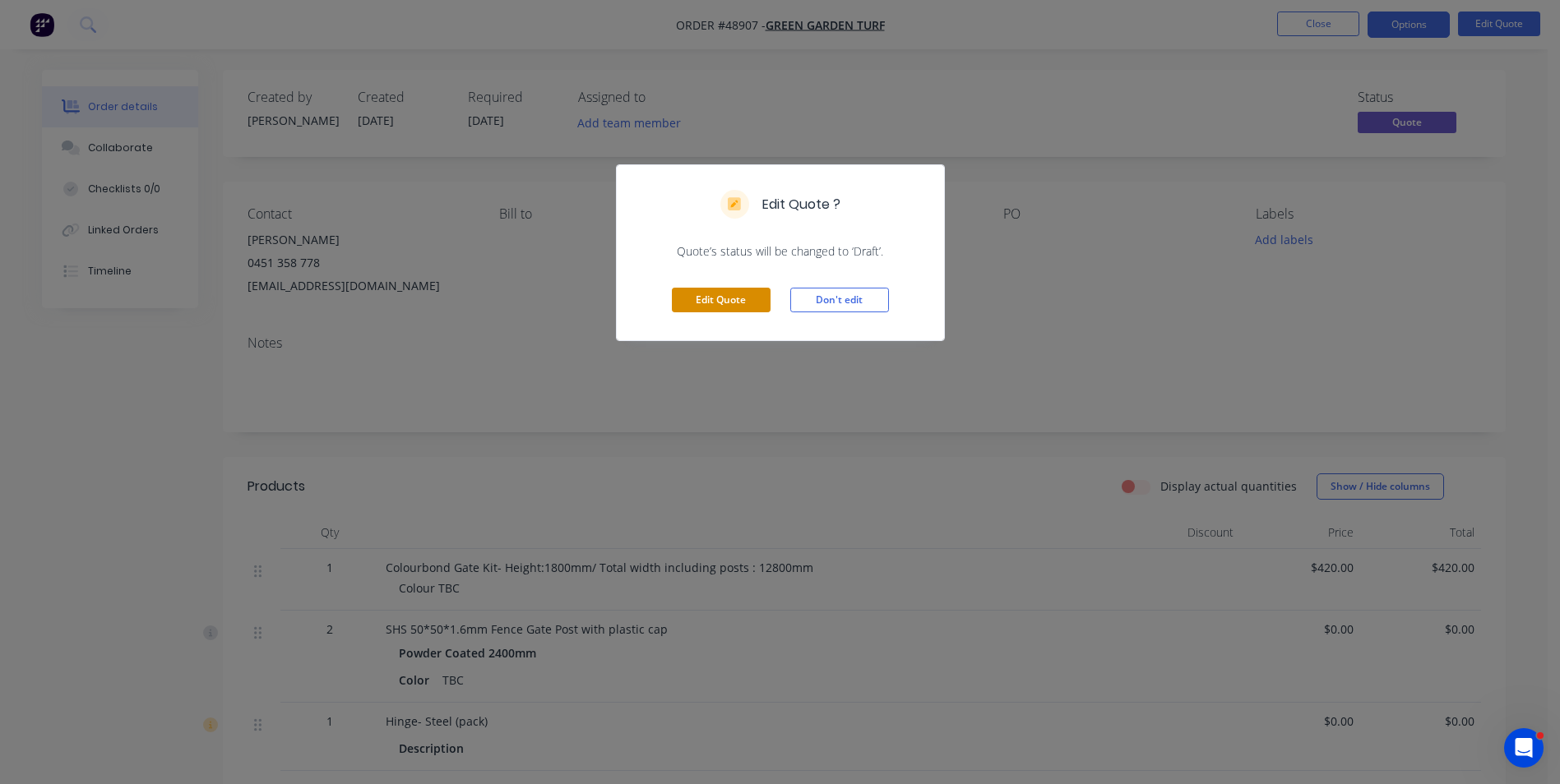
click at [725, 299] on button "Edit Quote" at bounding box center [720, 300] width 98 height 25
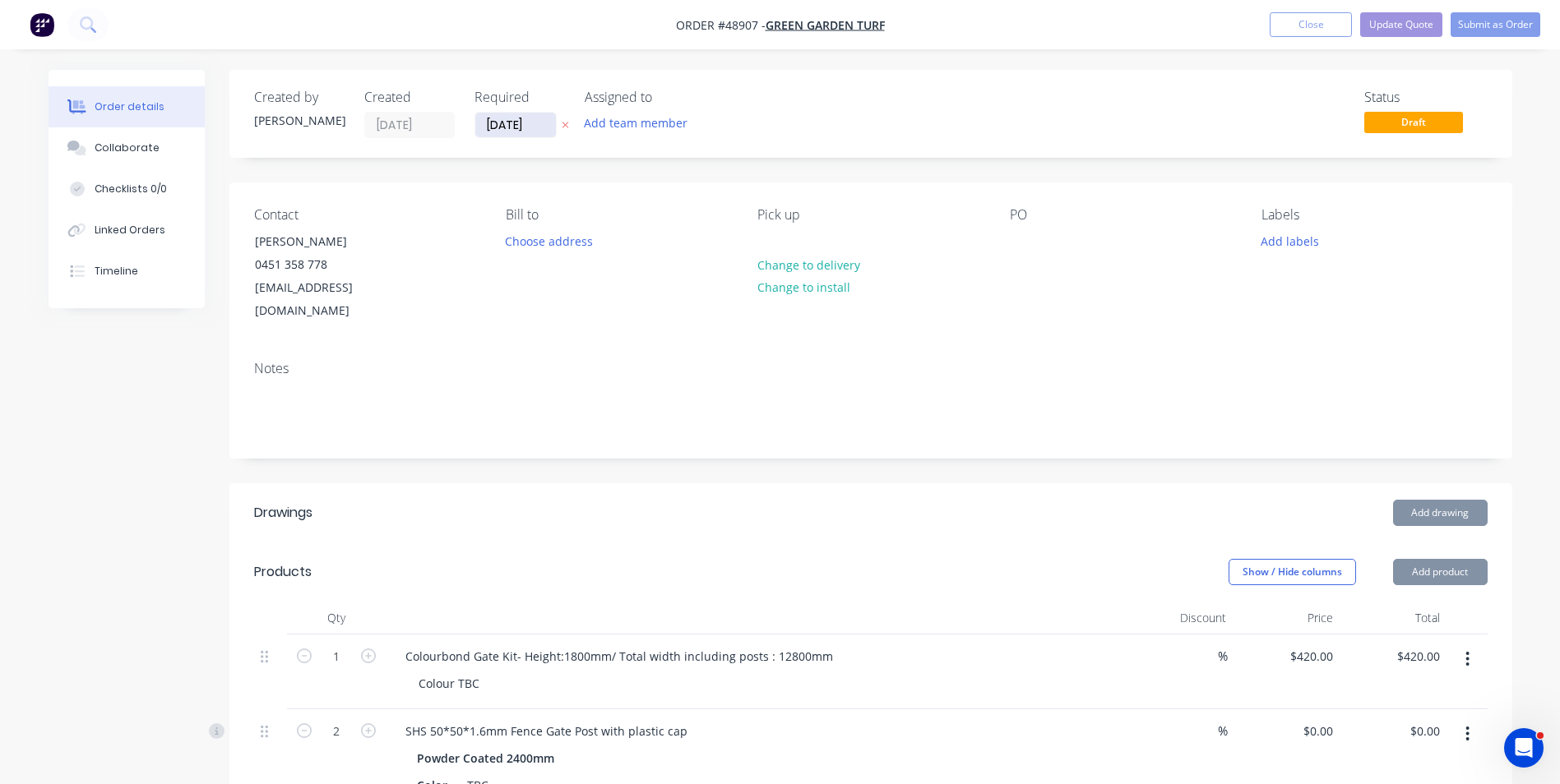
click at [491, 122] on input "24/10/25" at bounding box center [515, 125] width 80 height 25
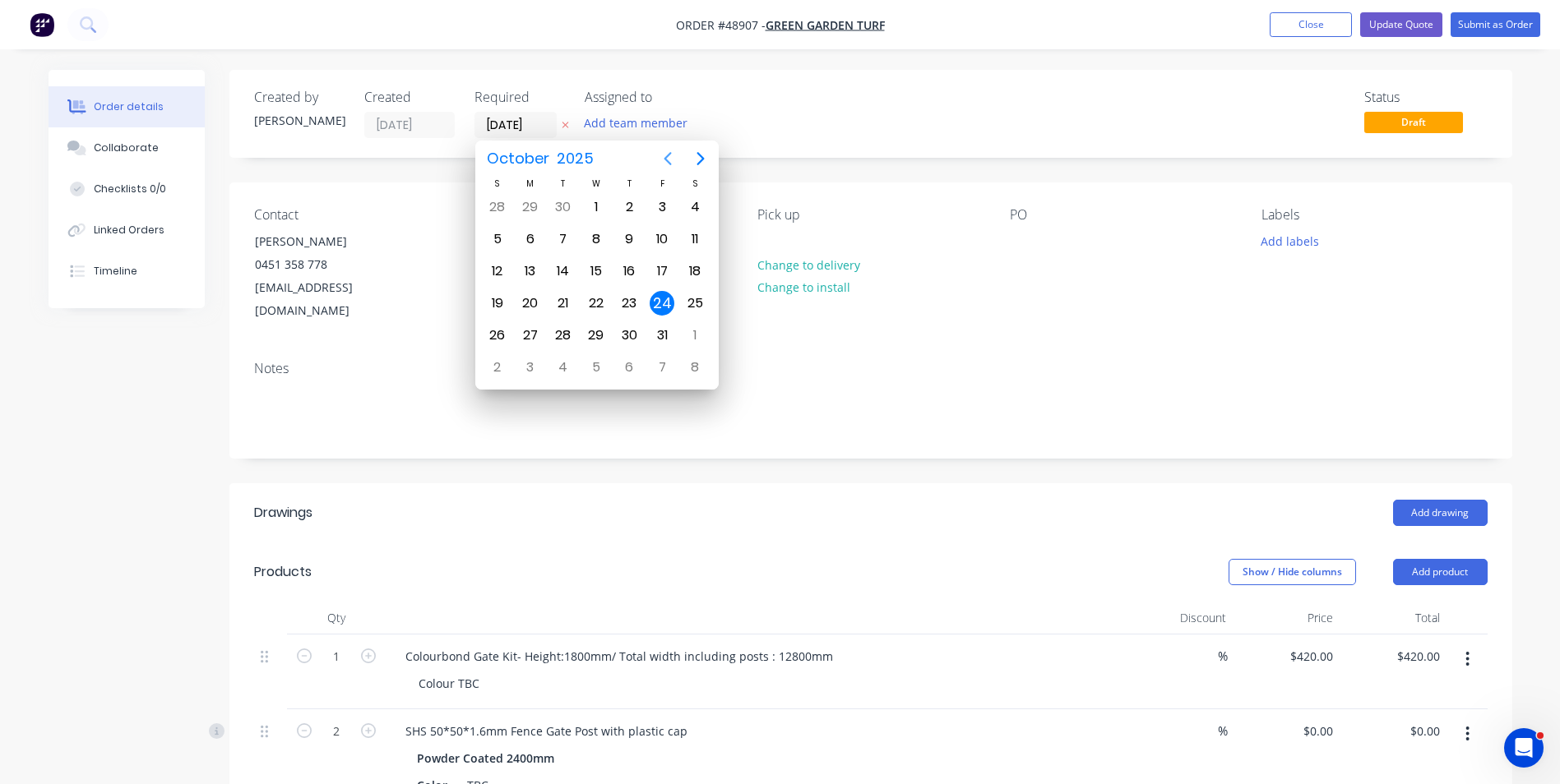
click at [664, 157] on icon "Previous page" at bounding box center [668, 158] width 20 height 20
click at [595, 306] on div "24" at bounding box center [596, 303] width 25 height 25
type input "24/09/25"
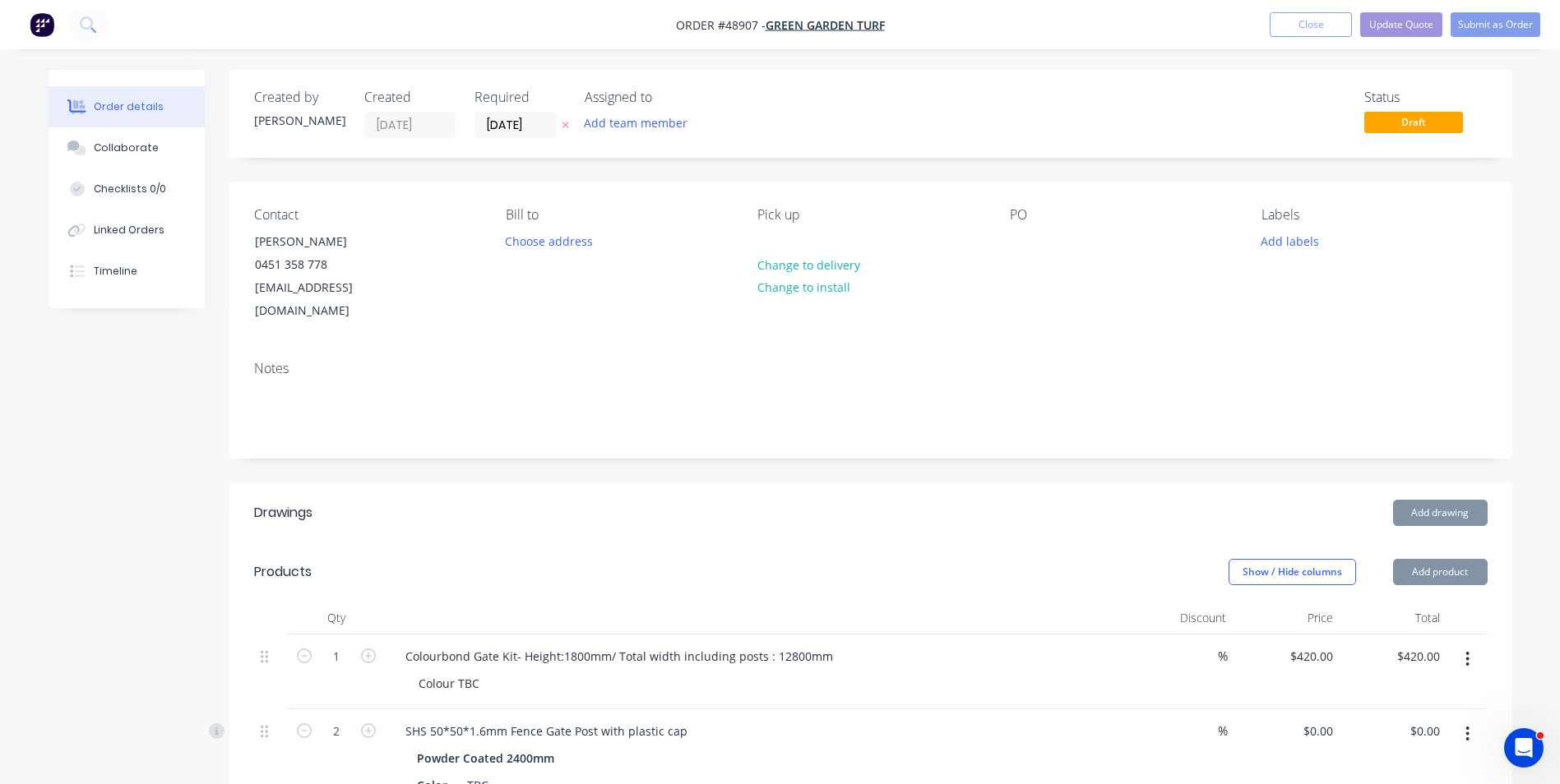
click at [884, 167] on div "Created by Cathy Created 05/09/25 Required 24/09/25 Assigned to Add team member…" at bounding box center [870, 719] width 1283 height 1300
click at [1477, 23] on button "Submit as Order" at bounding box center [1495, 25] width 90 height 25
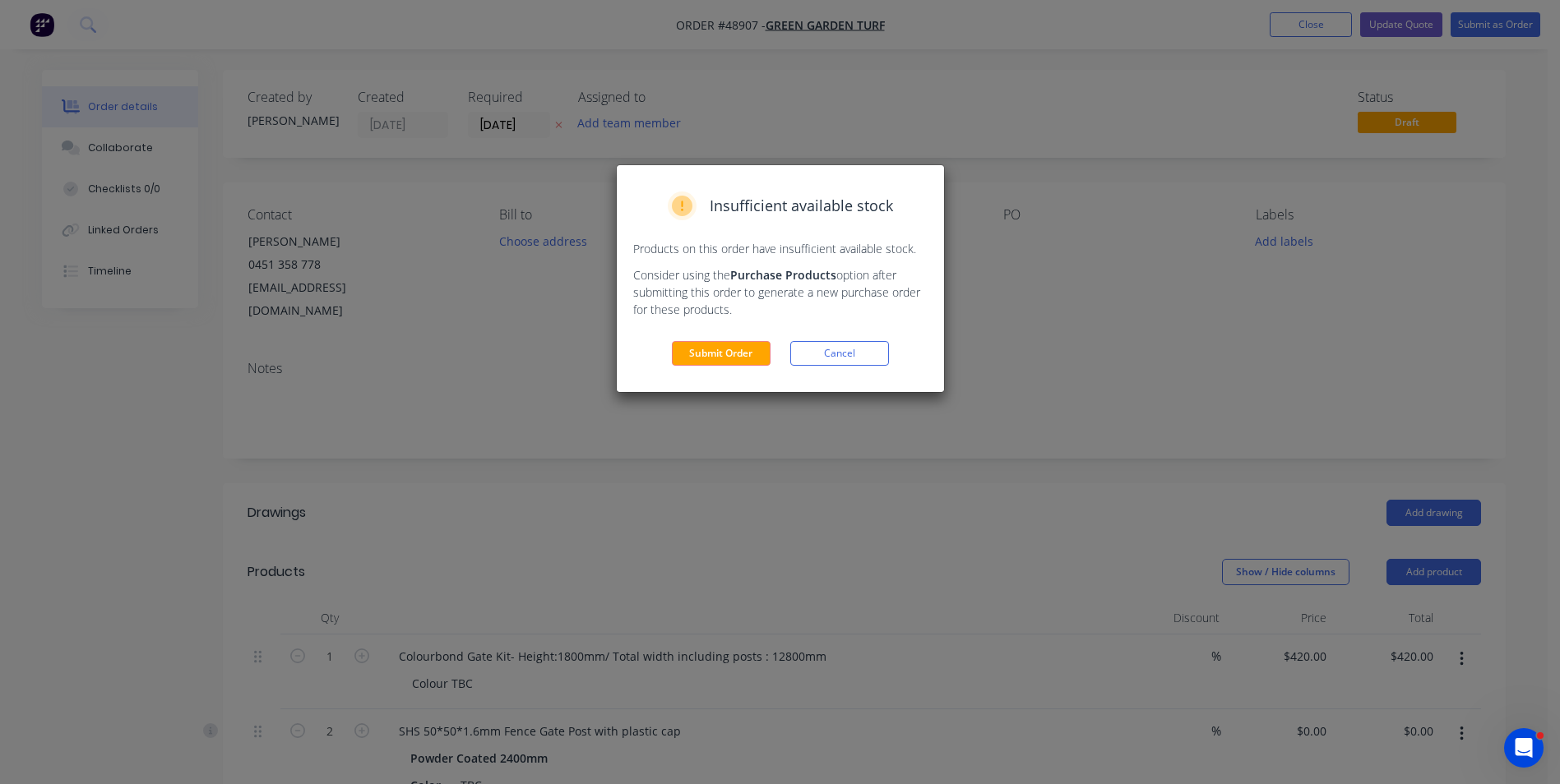
click at [827, 358] on button "Cancel" at bounding box center [839, 354] width 98 height 25
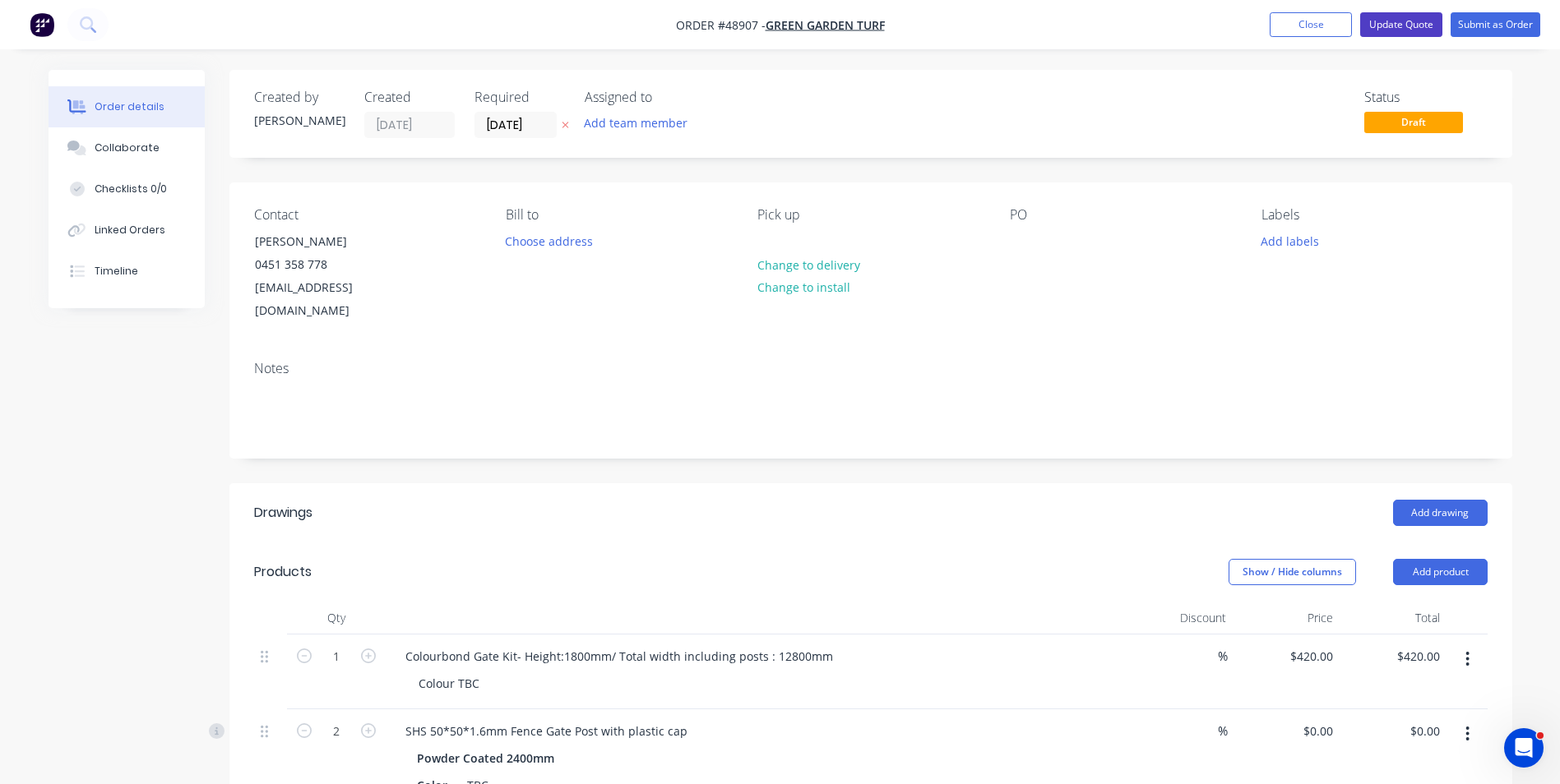
click at [1403, 32] on button "Update Quote" at bounding box center [1402, 25] width 82 height 25
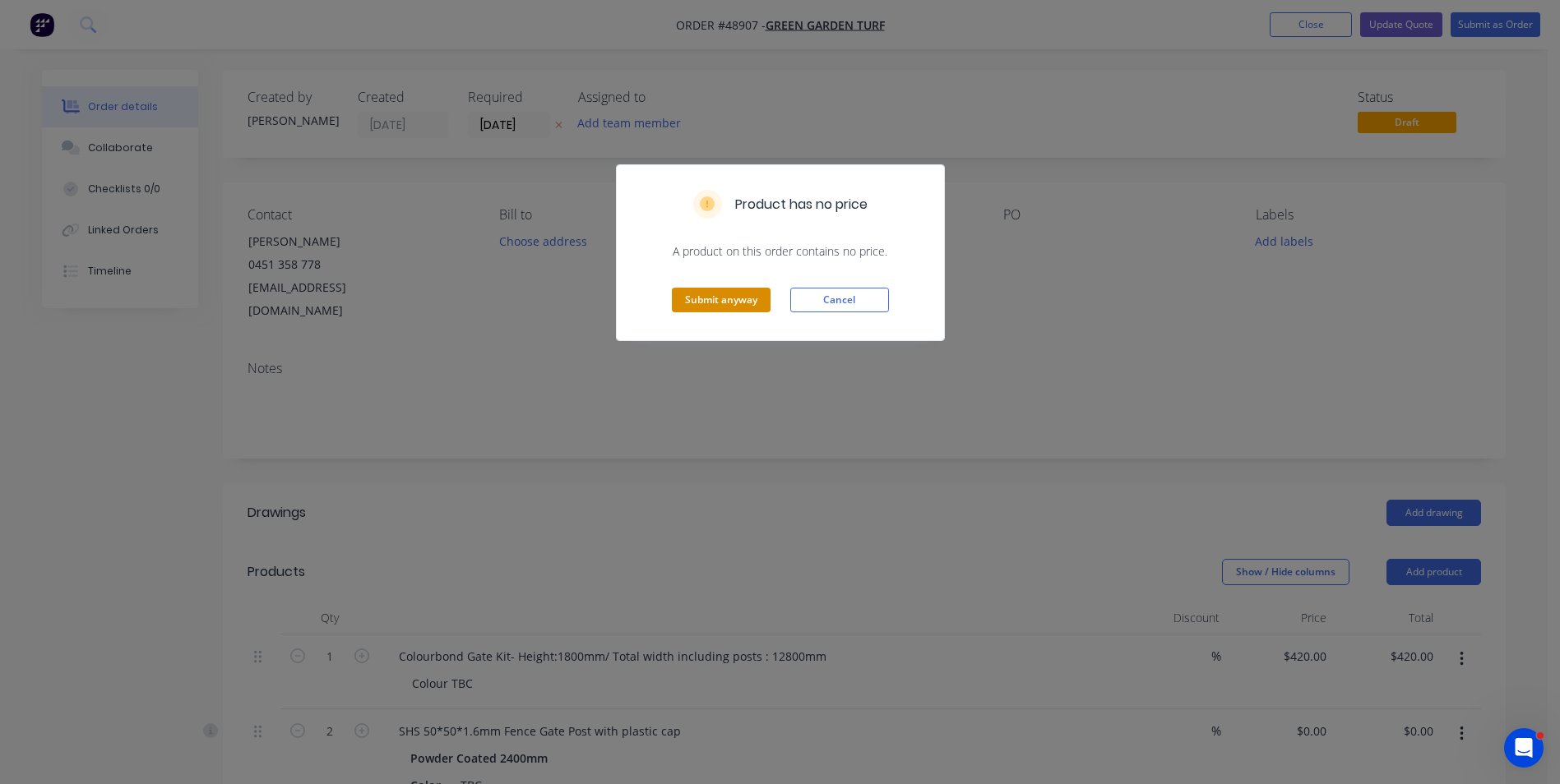
click at [689, 298] on button "Submit anyway" at bounding box center [720, 300] width 98 height 25
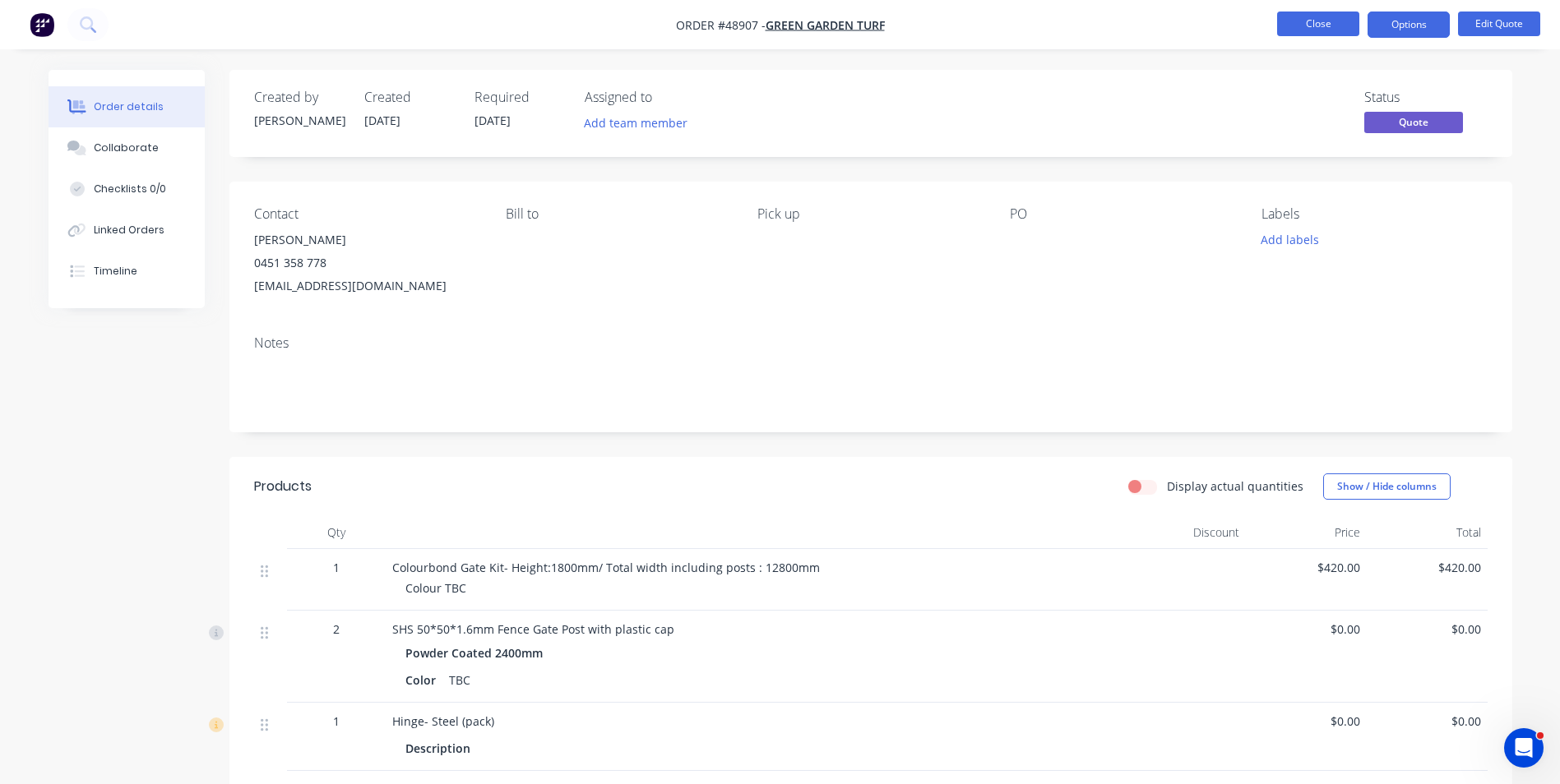
click at [1321, 35] on button "Close" at bounding box center [1318, 24] width 82 height 25
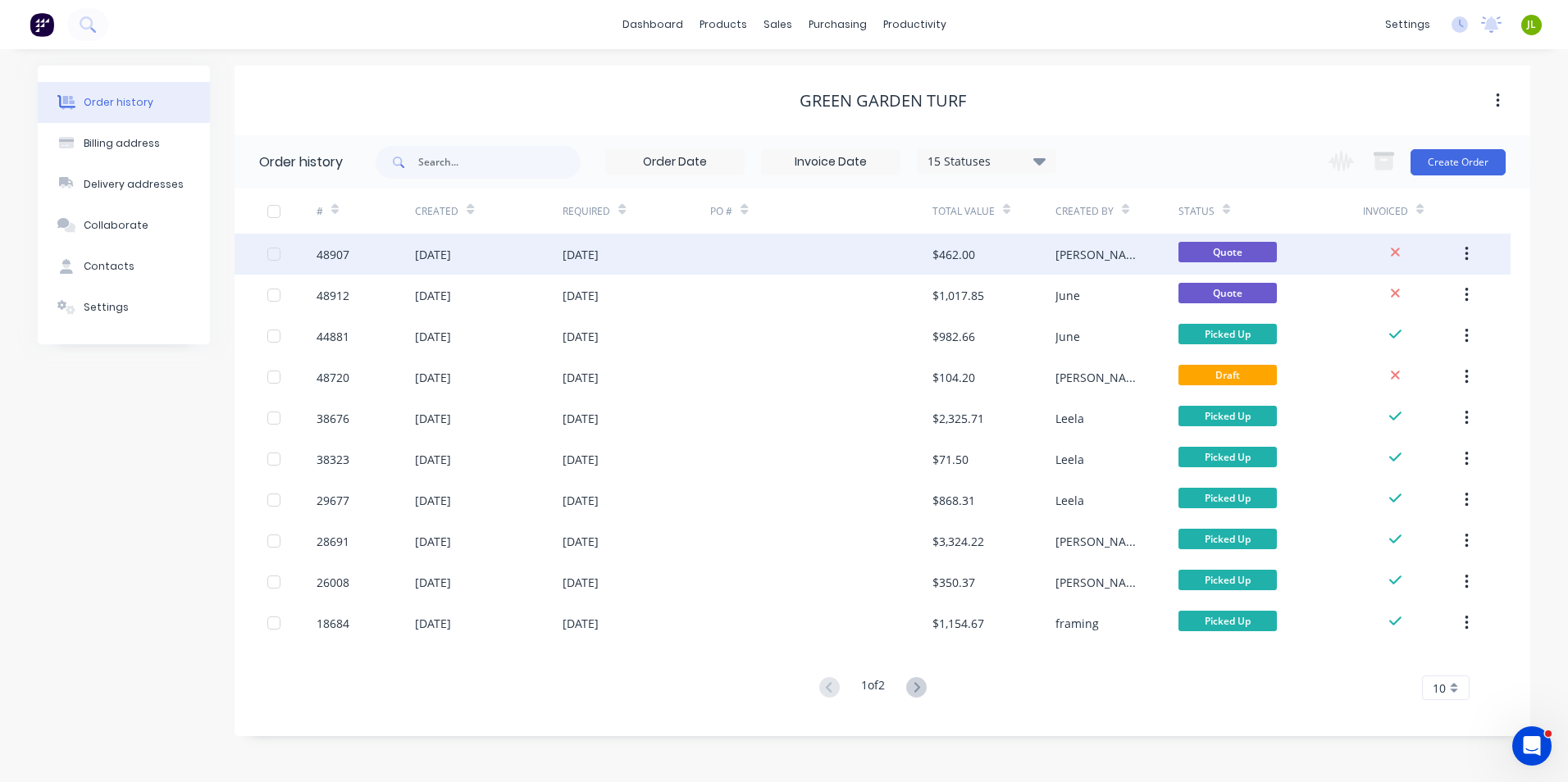
click at [763, 249] on div at bounding box center [820, 254] width 222 height 41
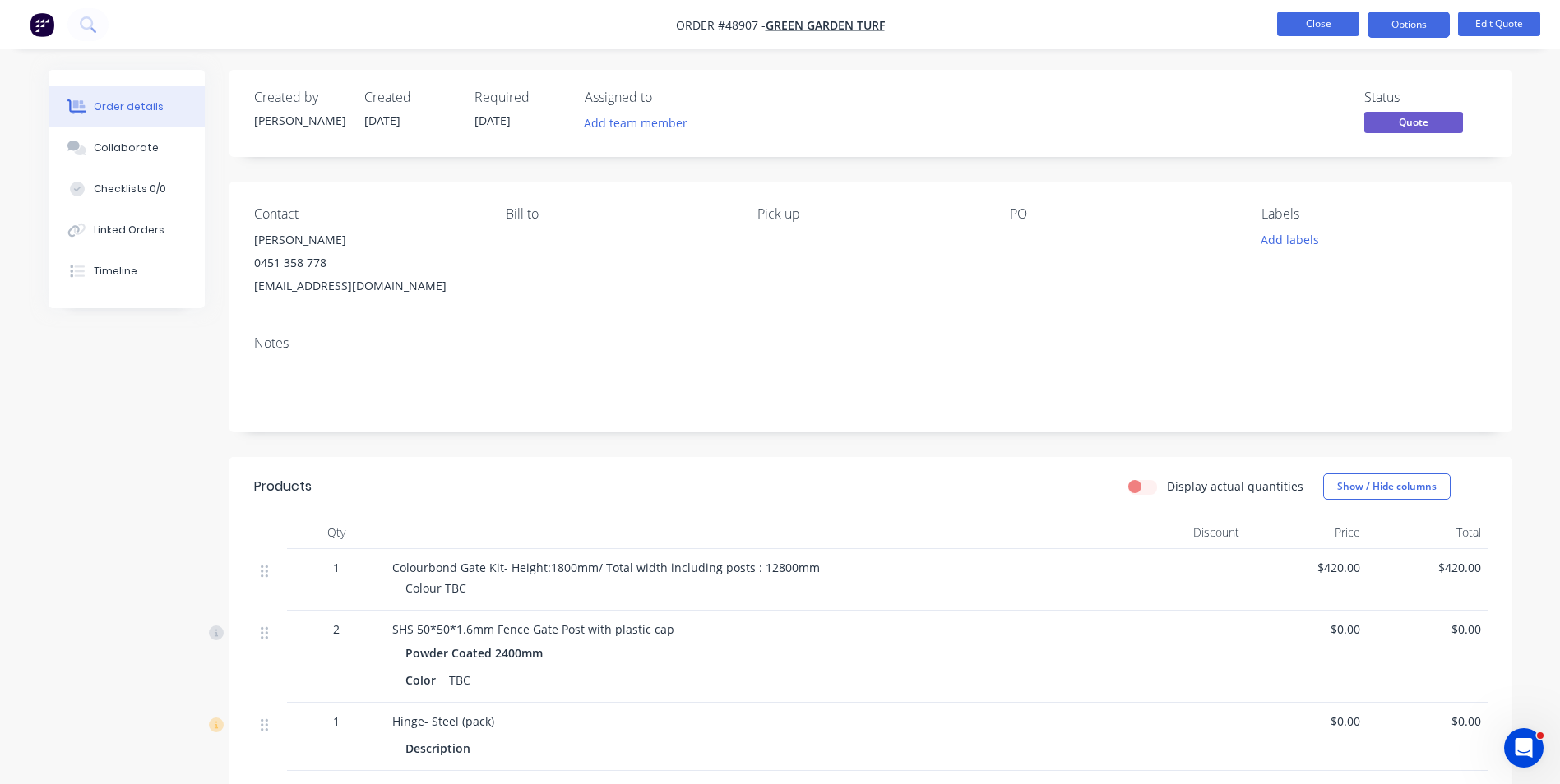
click at [1302, 15] on button "Close" at bounding box center [1318, 24] width 82 height 25
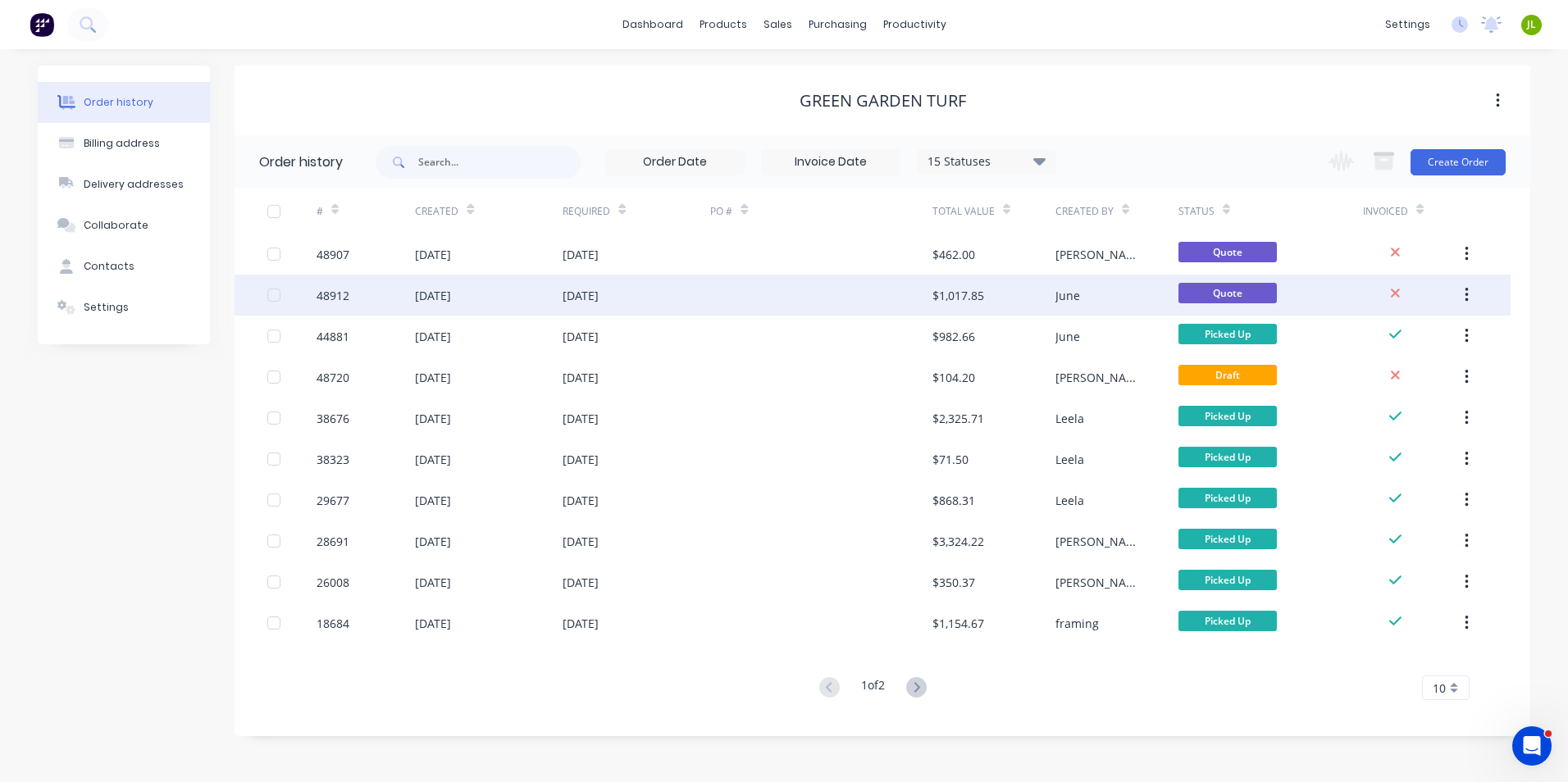
click at [644, 284] on div "24 Oct 2025" at bounding box center [636, 295] width 147 height 41
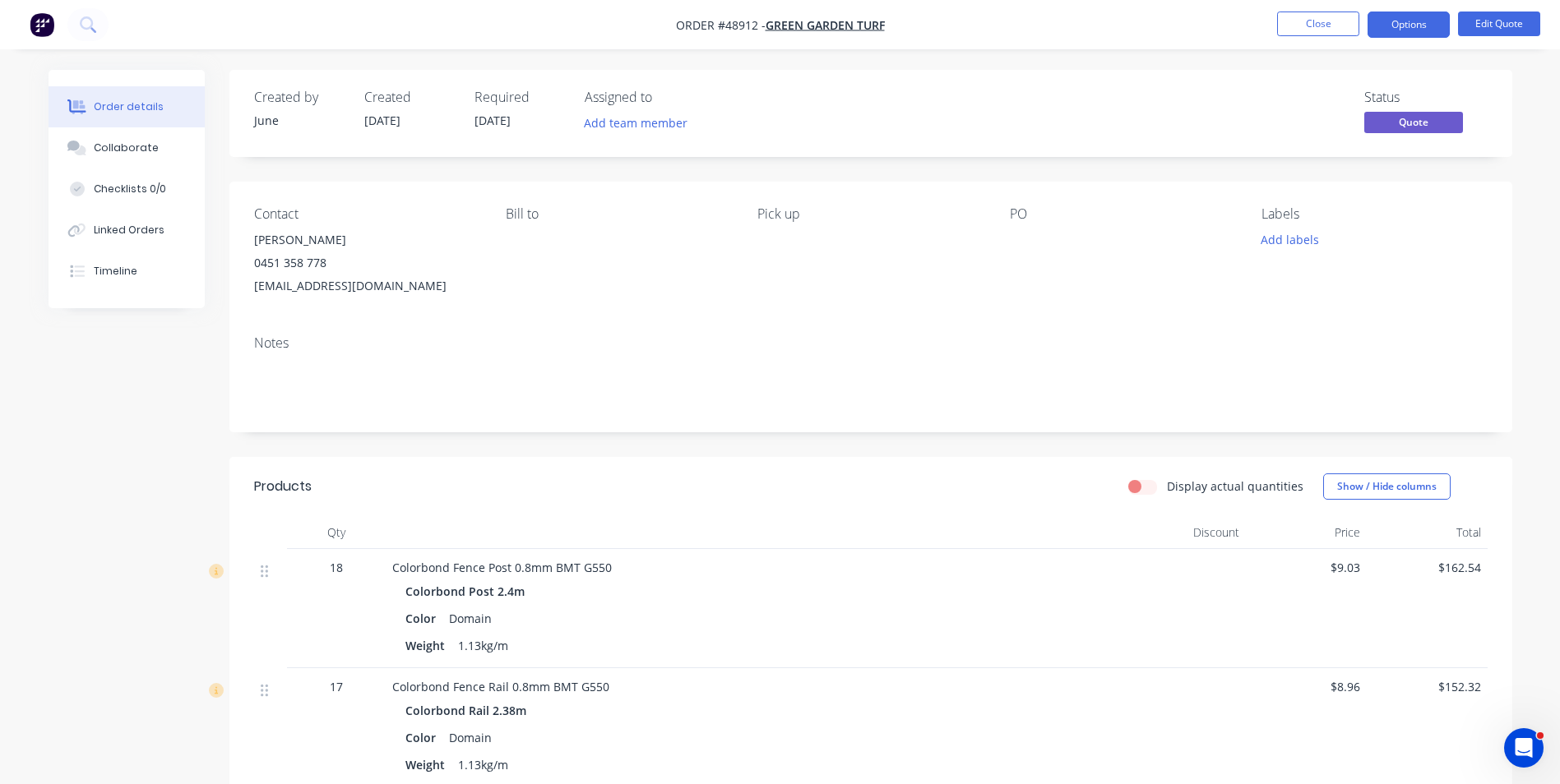
click at [1449, 19] on ul "Close Options Edit Quote" at bounding box center [1408, 25] width 302 height 27
click at [1419, 26] on button "Options" at bounding box center [1408, 25] width 82 height 27
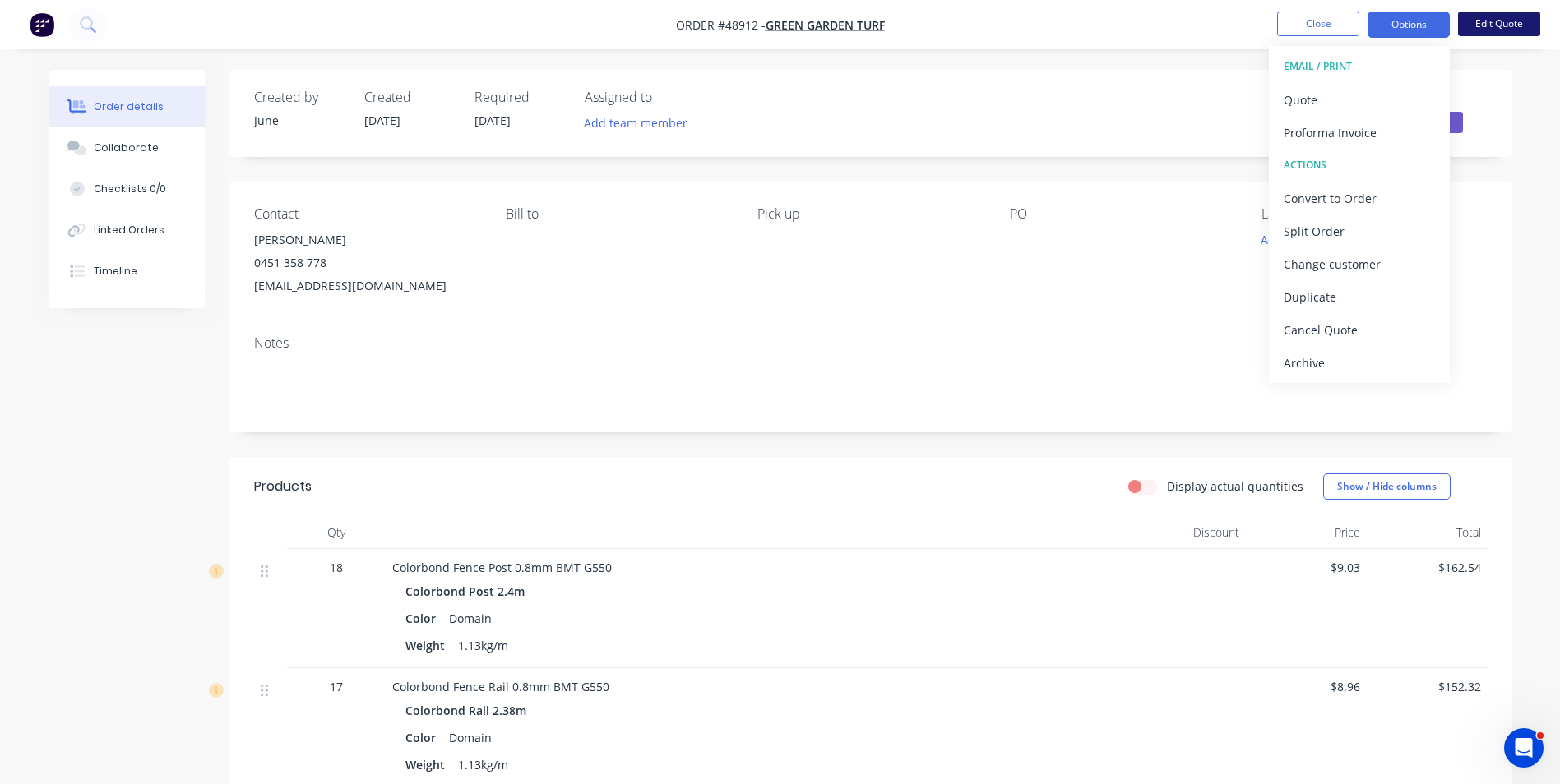
click at [1482, 32] on button "Edit Quote" at bounding box center [1499, 24] width 82 height 25
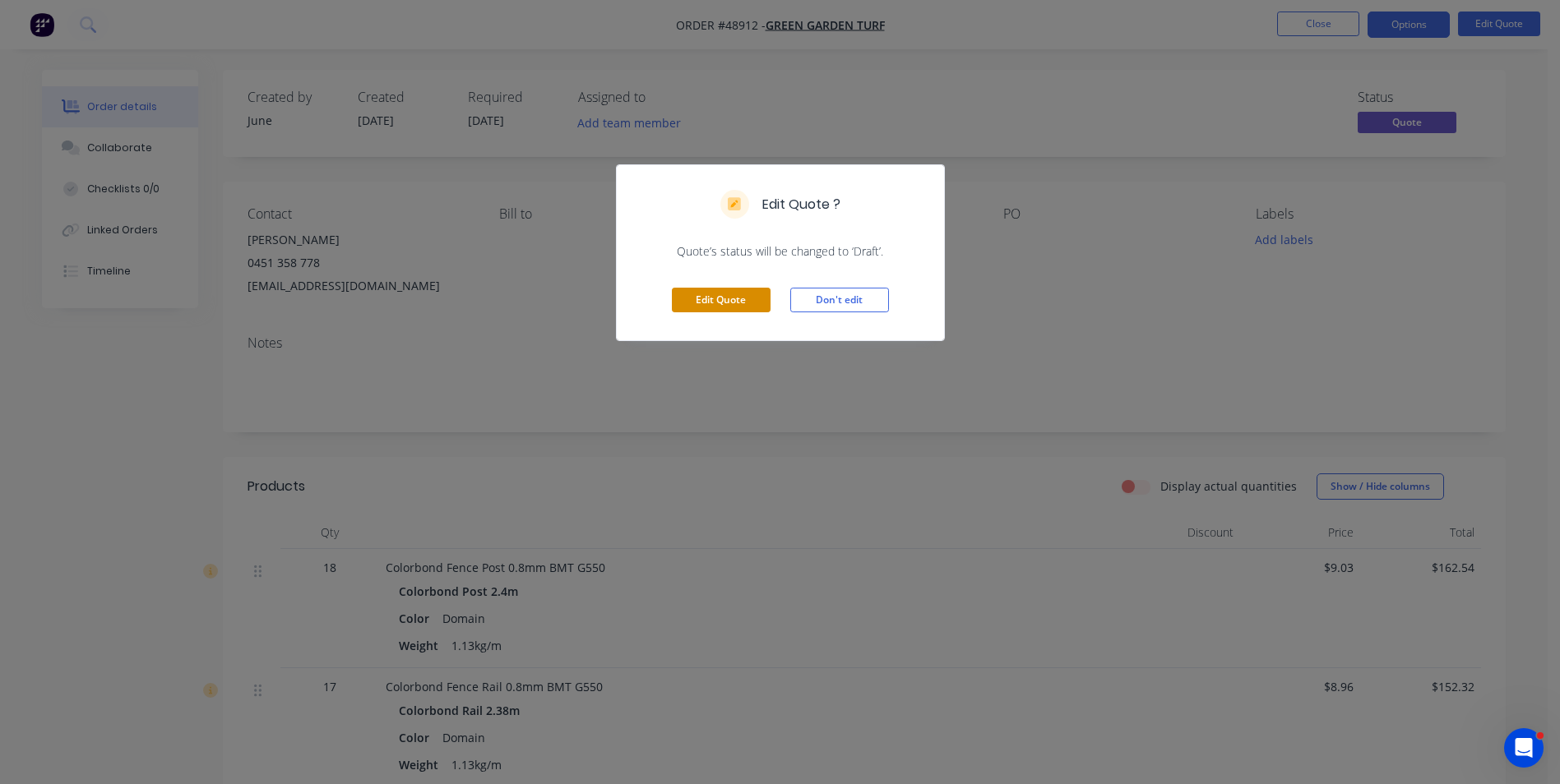
click at [681, 300] on button "Edit Quote" at bounding box center [720, 300] width 98 height 25
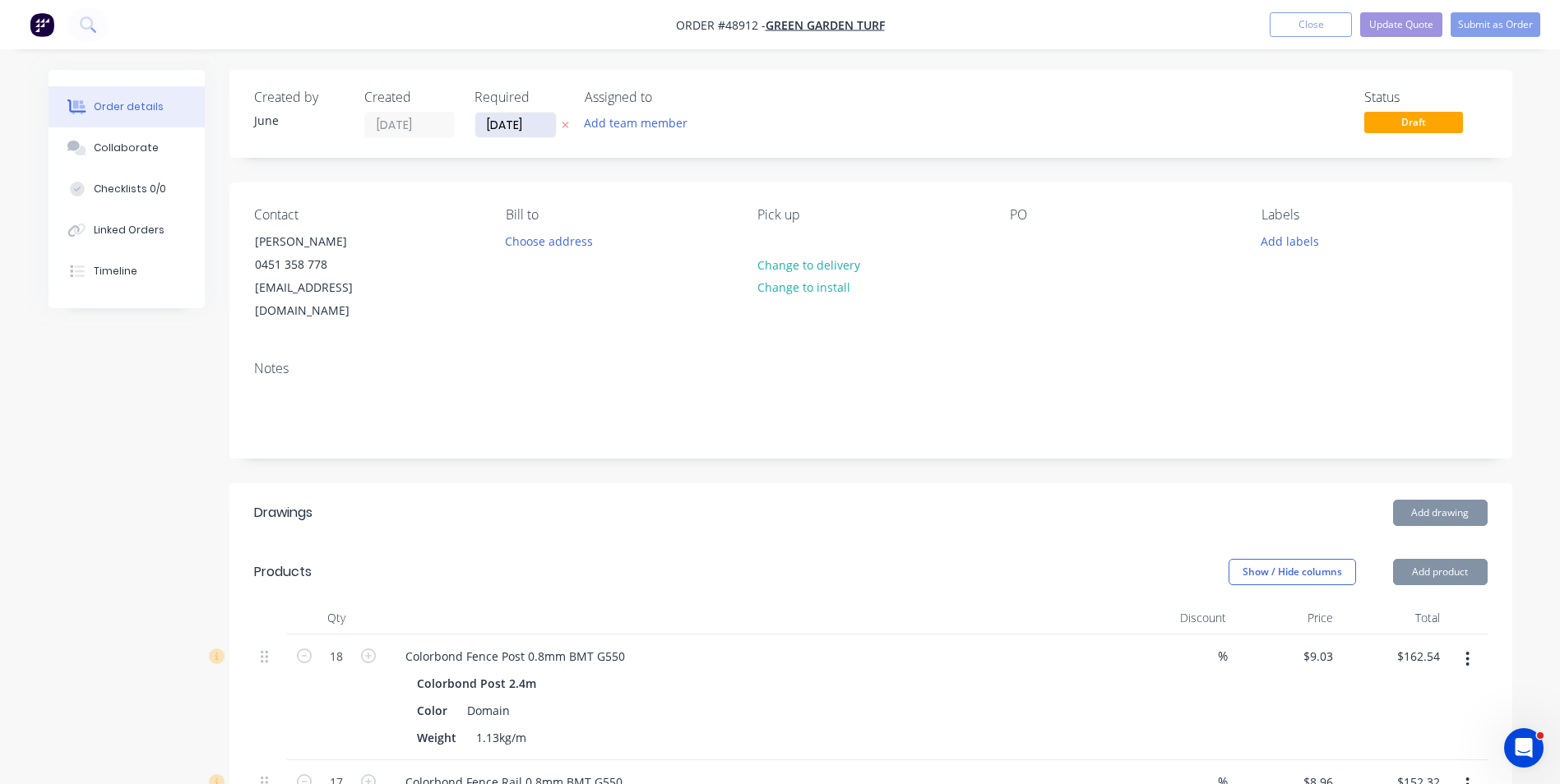
click at [522, 134] on input "24/10/25" at bounding box center [515, 125] width 80 height 25
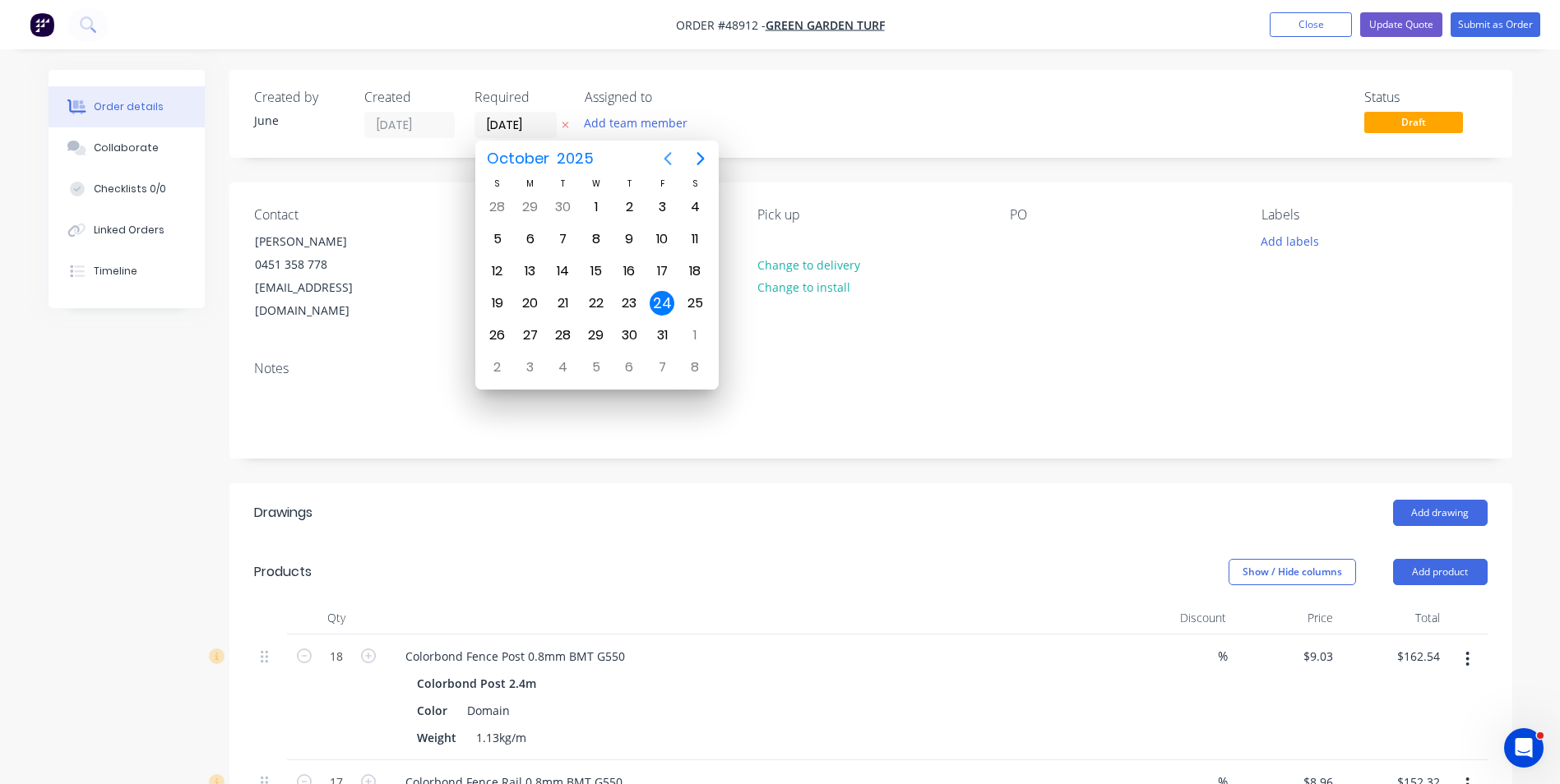
click at [669, 147] on button "Previous page" at bounding box center [668, 158] width 32 height 32
click at [606, 296] on div "24" at bounding box center [596, 303] width 25 height 25
type input "24/09/25"
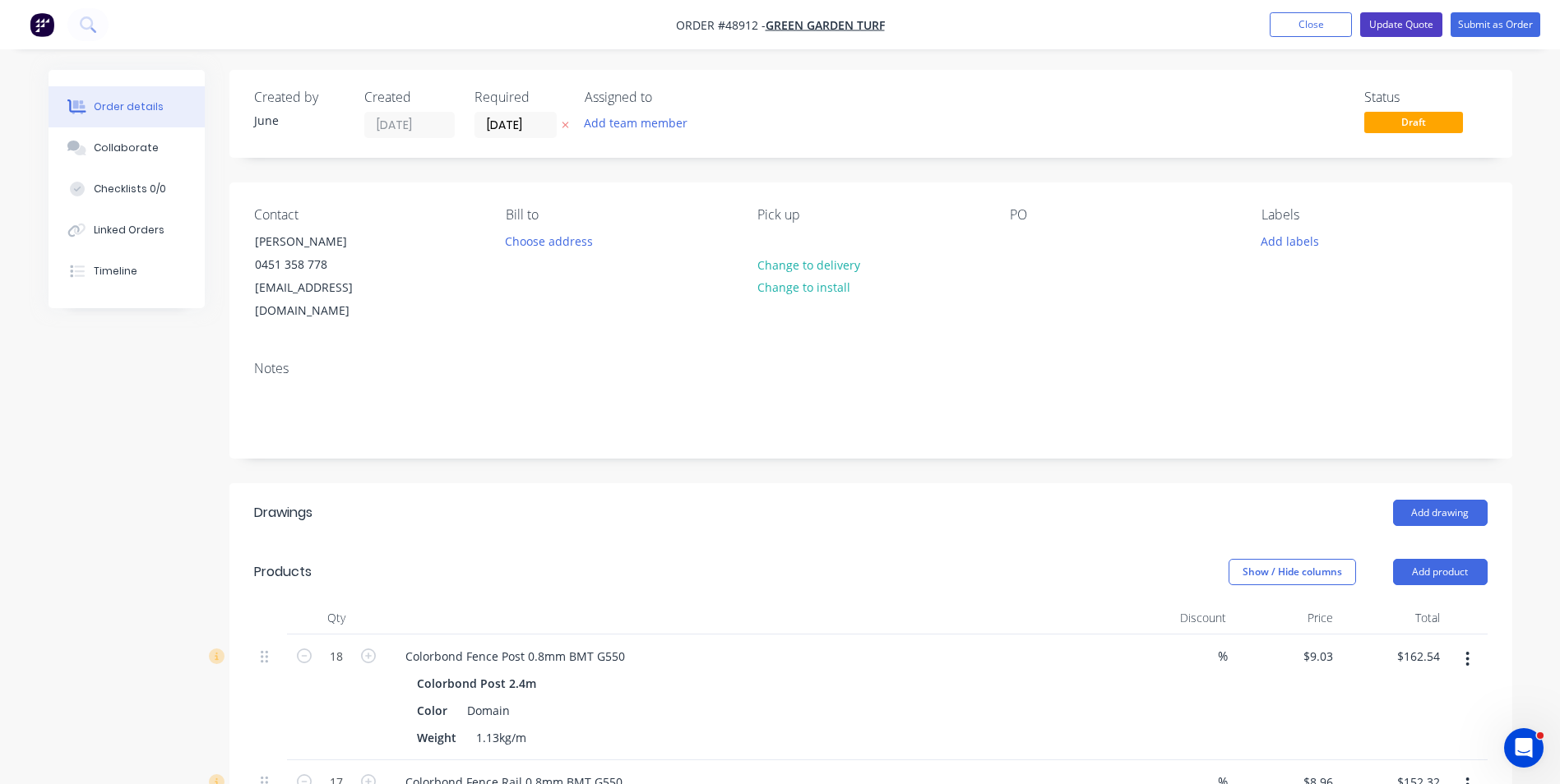
click at [1419, 21] on button "Update Quote" at bounding box center [1402, 25] width 82 height 25
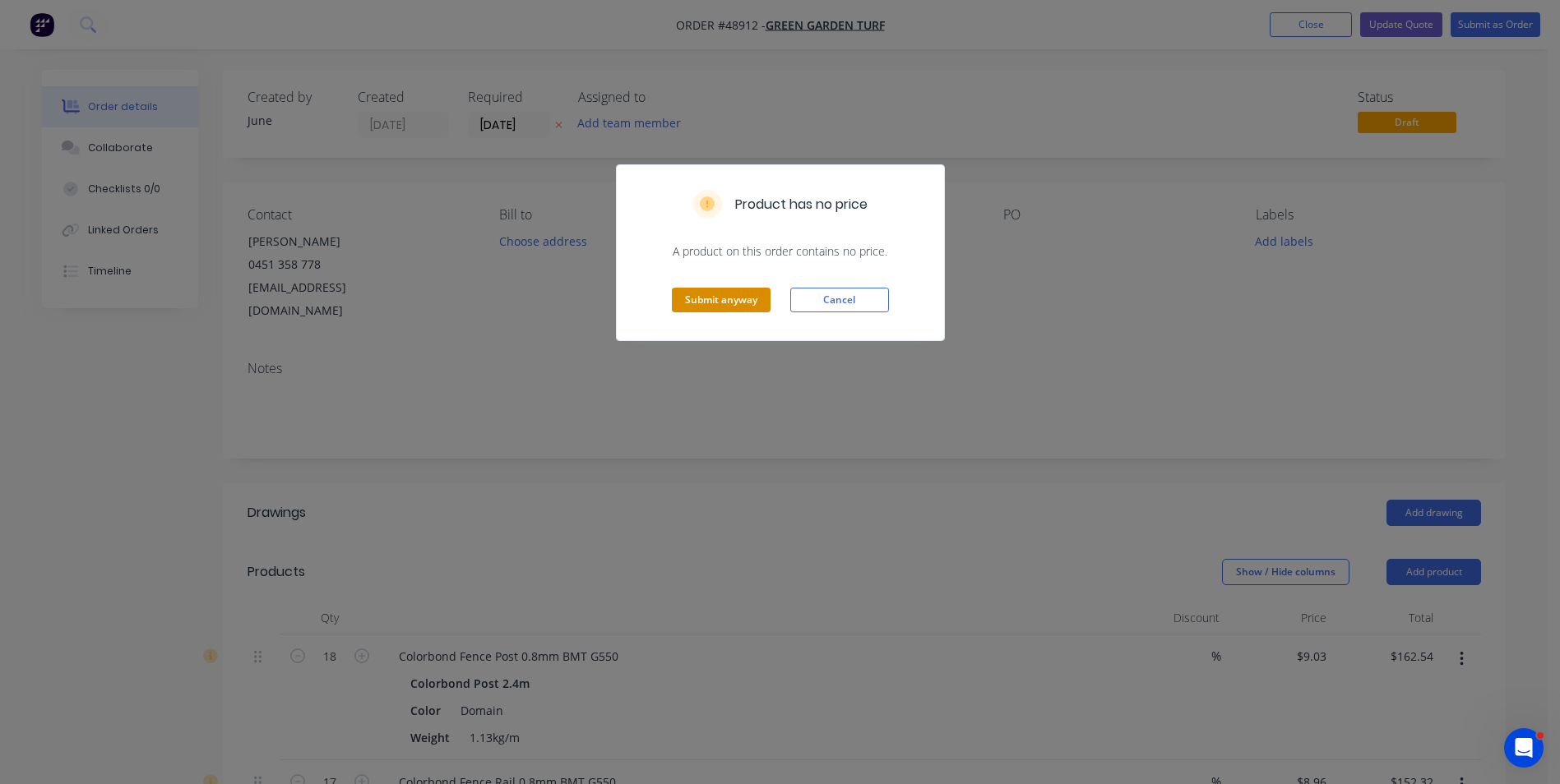
click at [724, 301] on button "Submit anyway" at bounding box center [720, 300] width 98 height 25
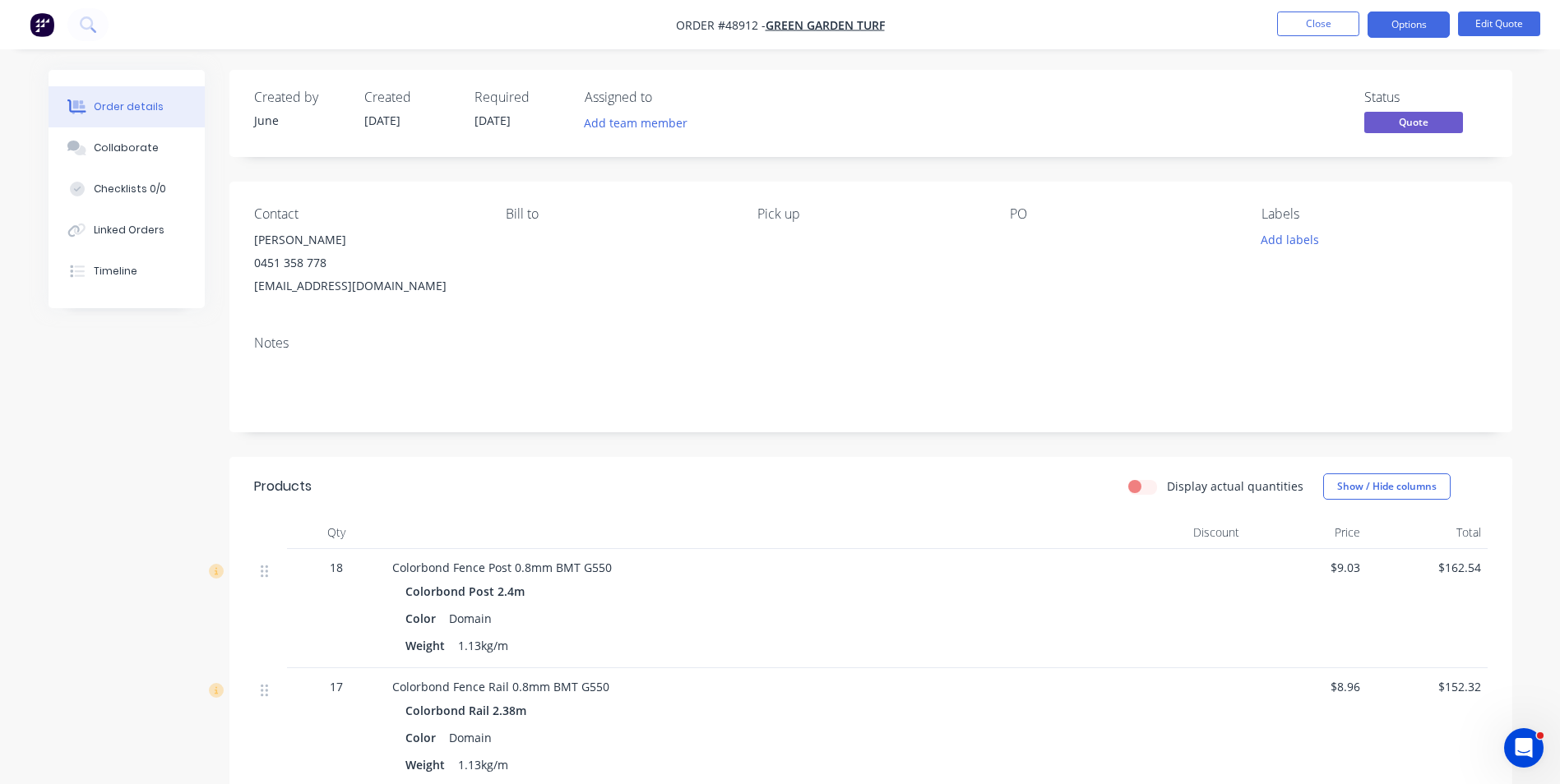
drag, startPoint x: 1286, startPoint y: 337, endPoint x: 1286, endPoint y: 414, distance: 77.0
click at [1286, 337] on div "Notes" at bounding box center [870, 343] width 1234 height 15
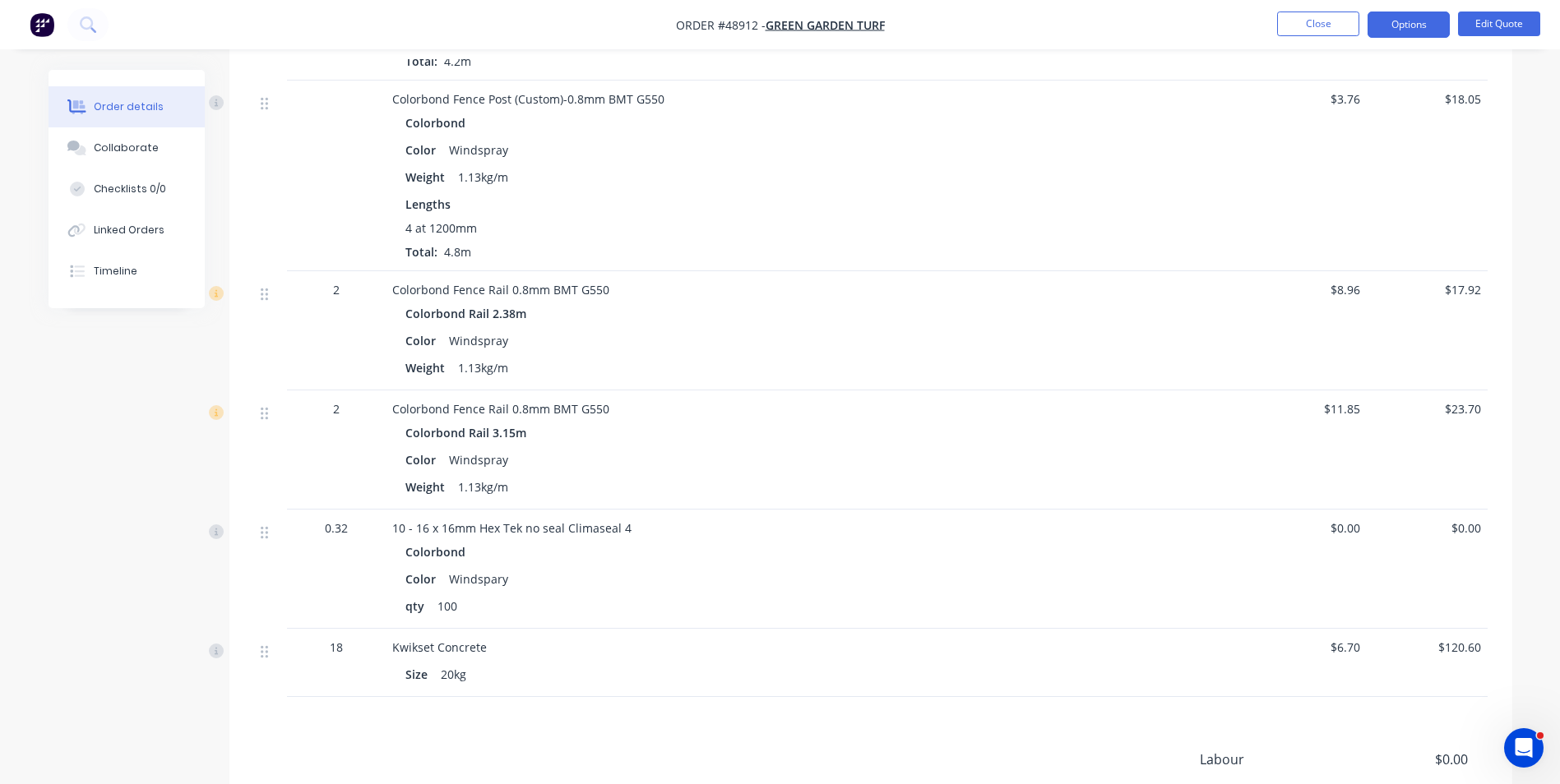
scroll to position [1348, 0]
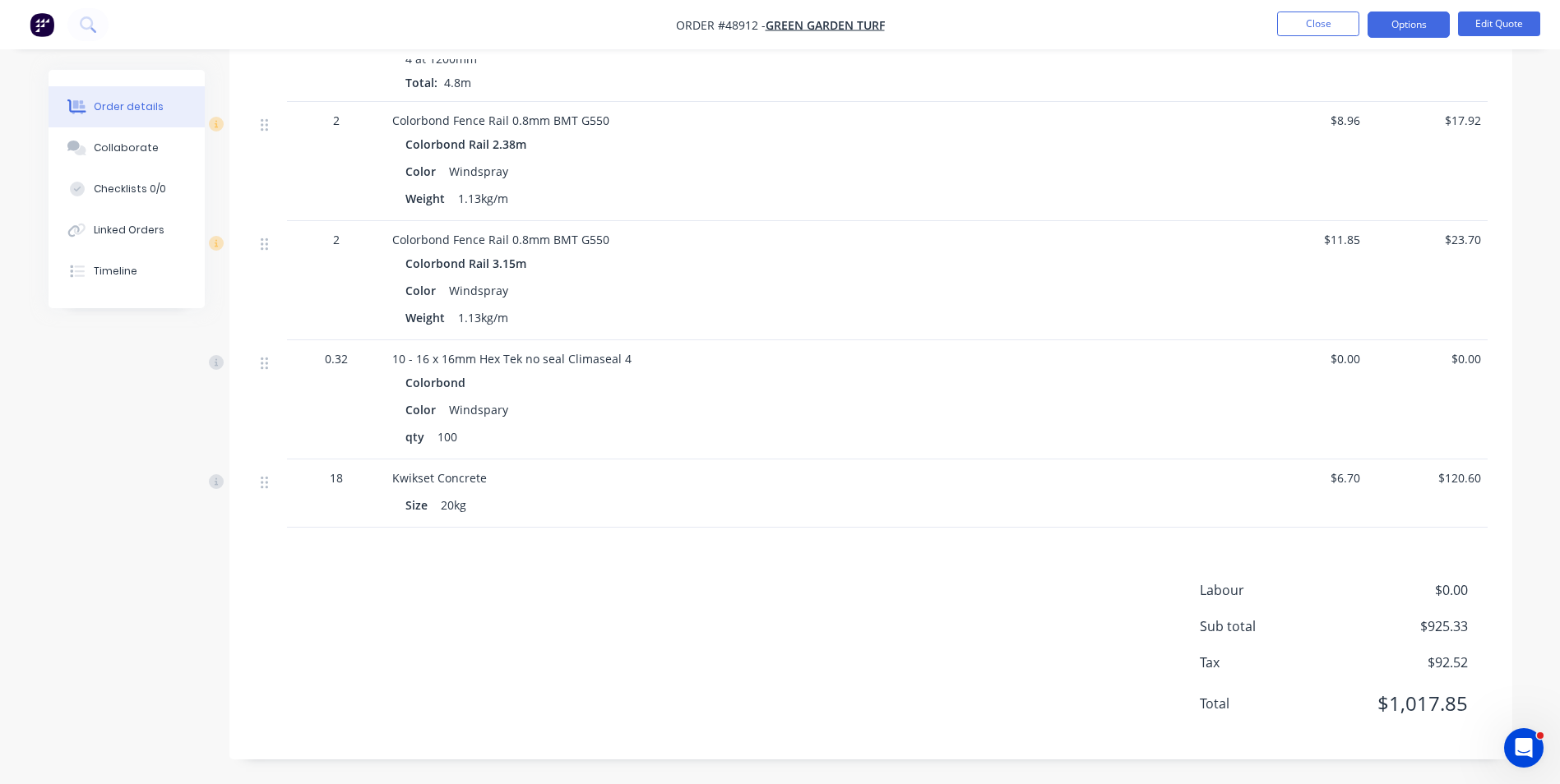
click at [1194, 323] on div at bounding box center [1186, 280] width 121 height 119
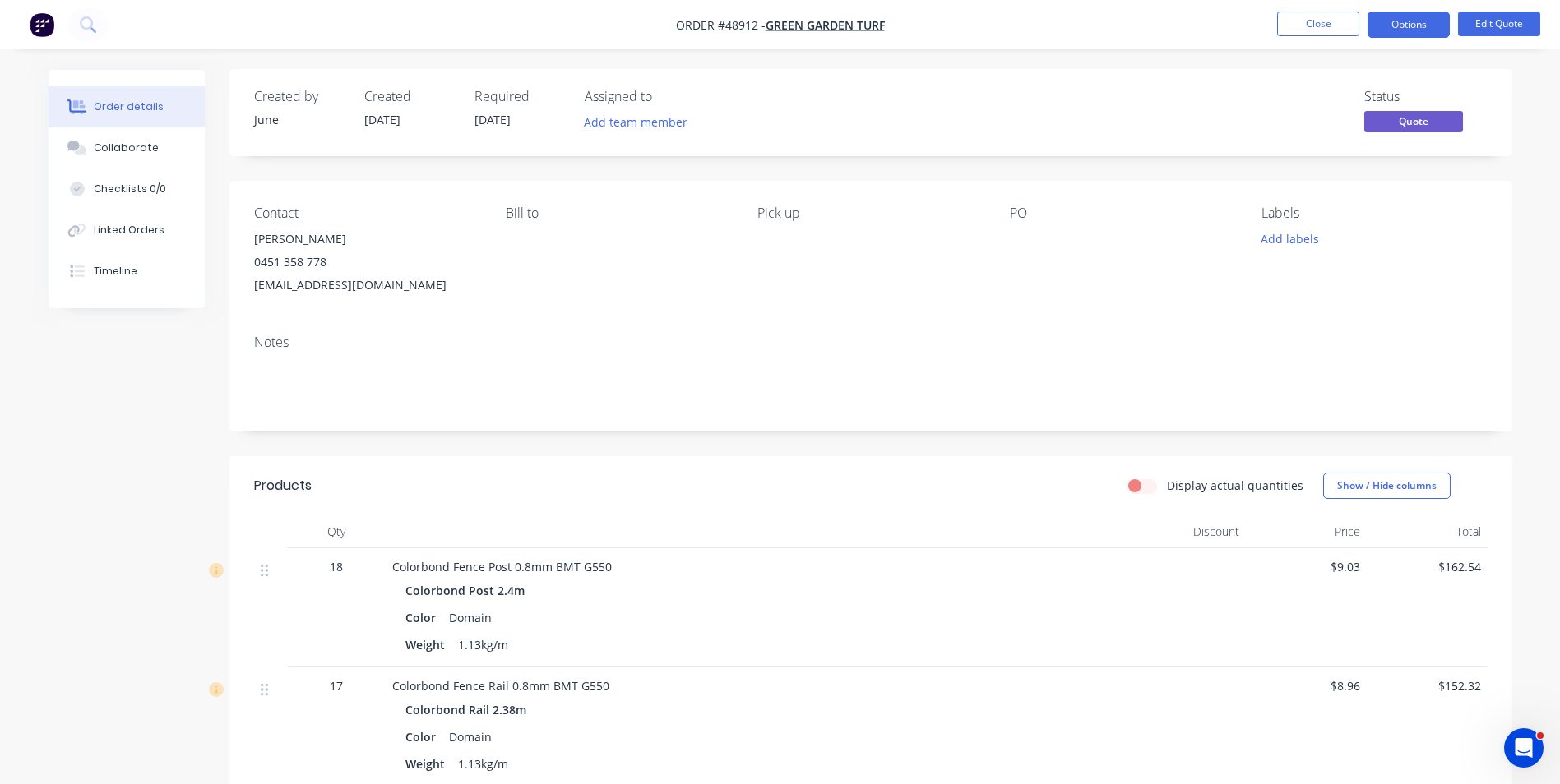
scroll to position [0, 0]
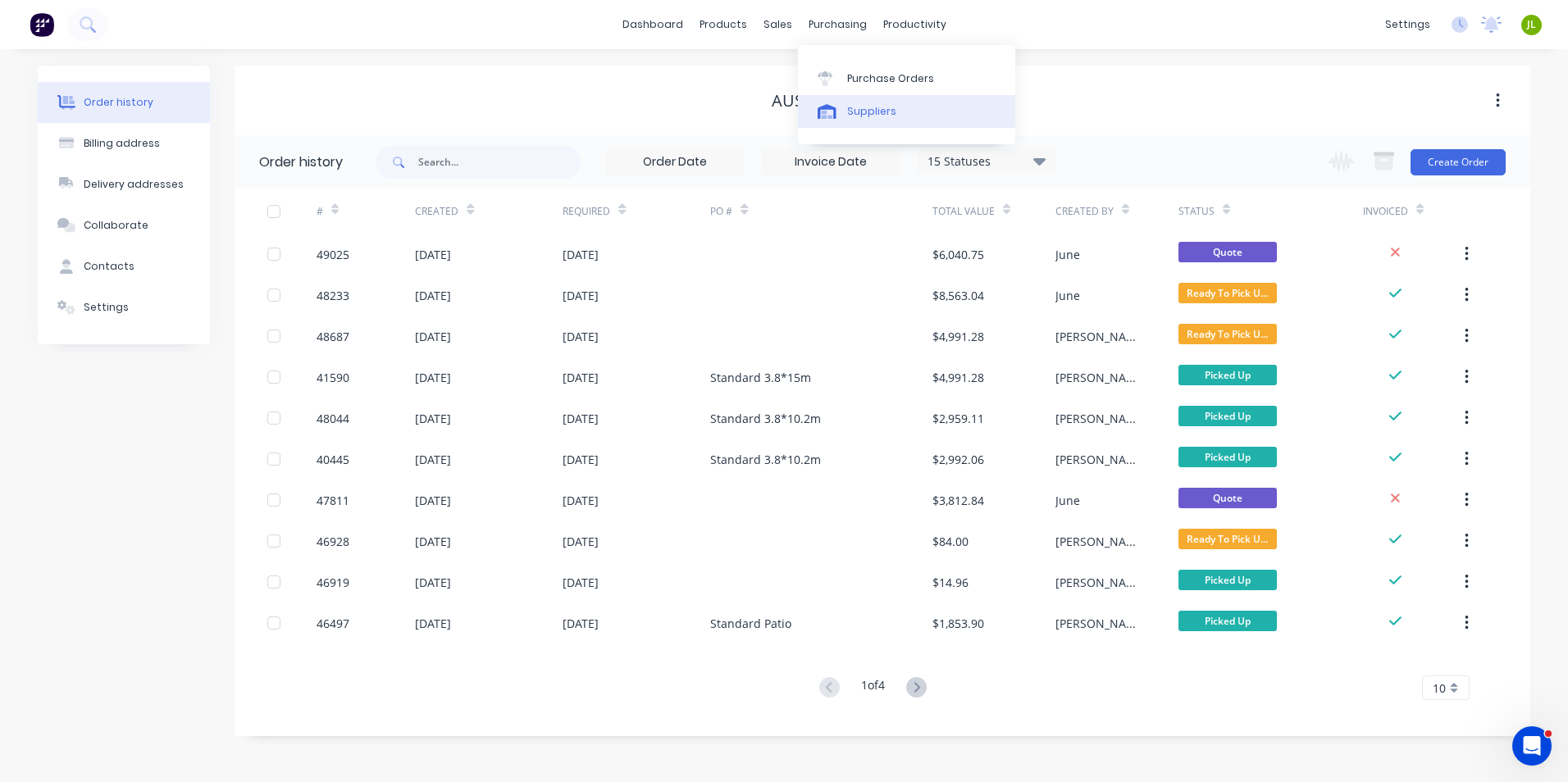
click at [852, 111] on div "Suppliers" at bounding box center [872, 111] width 49 height 15
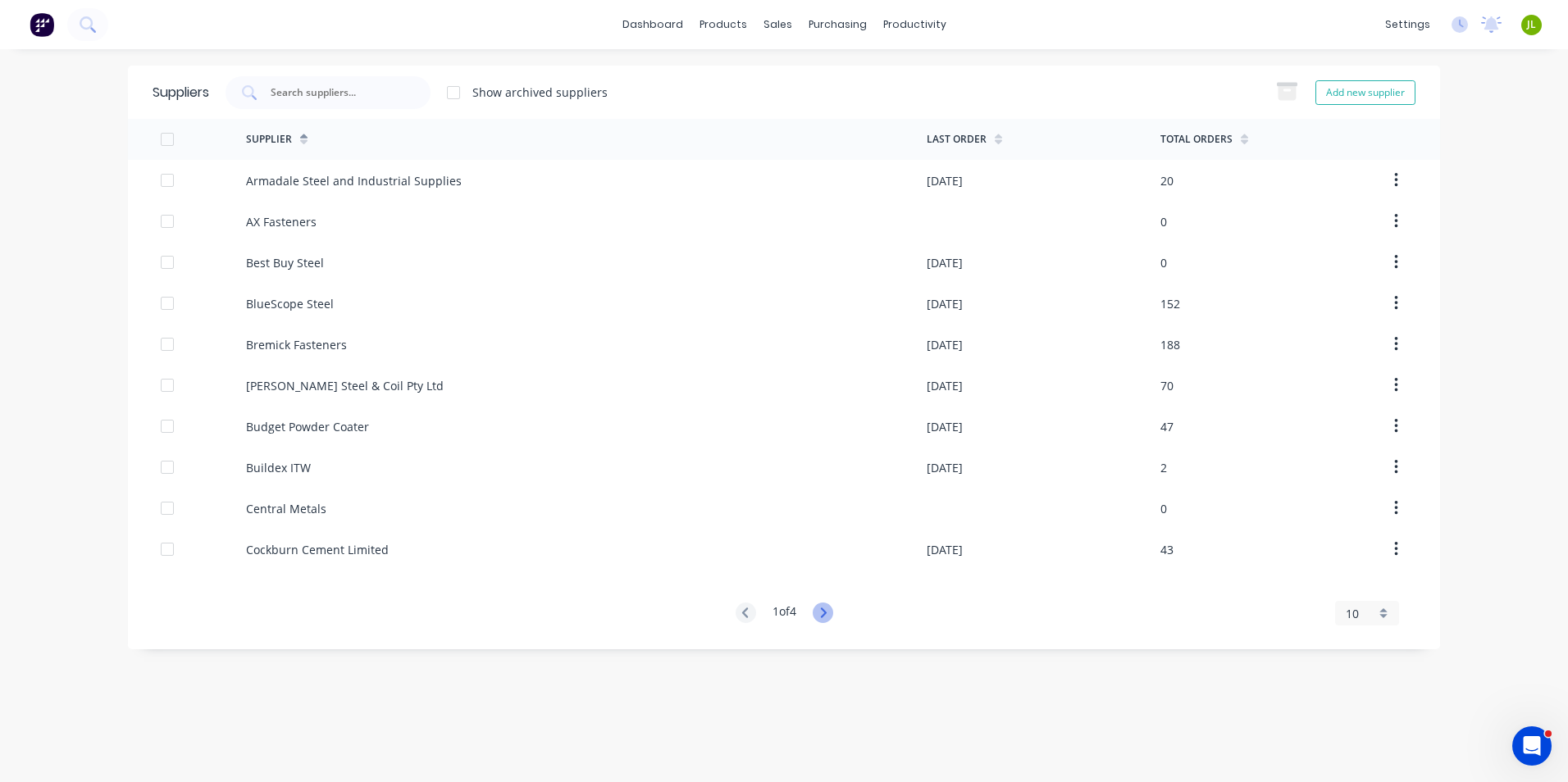
click at [816, 615] on icon at bounding box center [823, 613] width 21 height 21
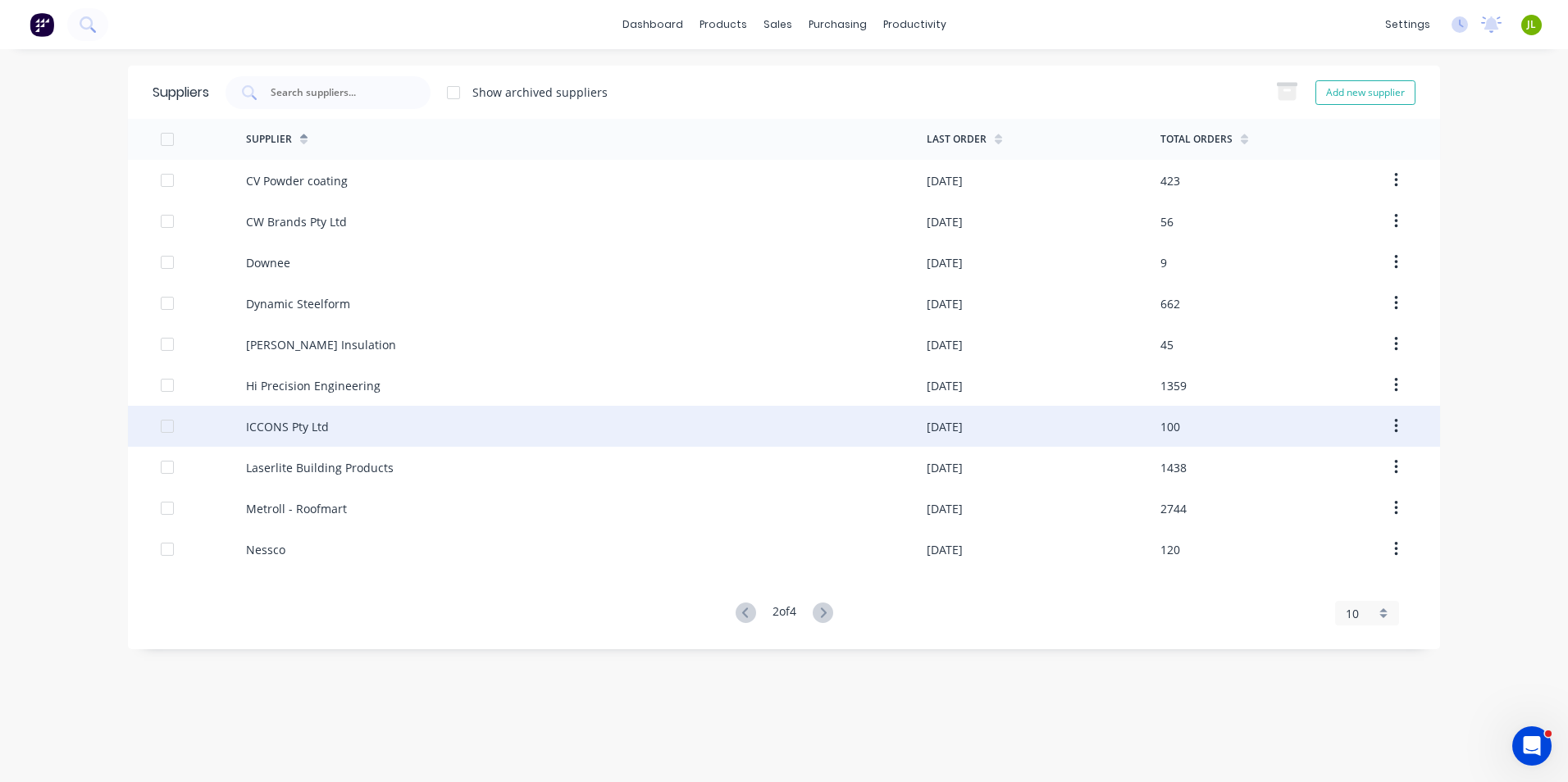
click at [284, 422] on div "ICCONS Pty Ltd" at bounding box center [287, 427] width 83 height 17
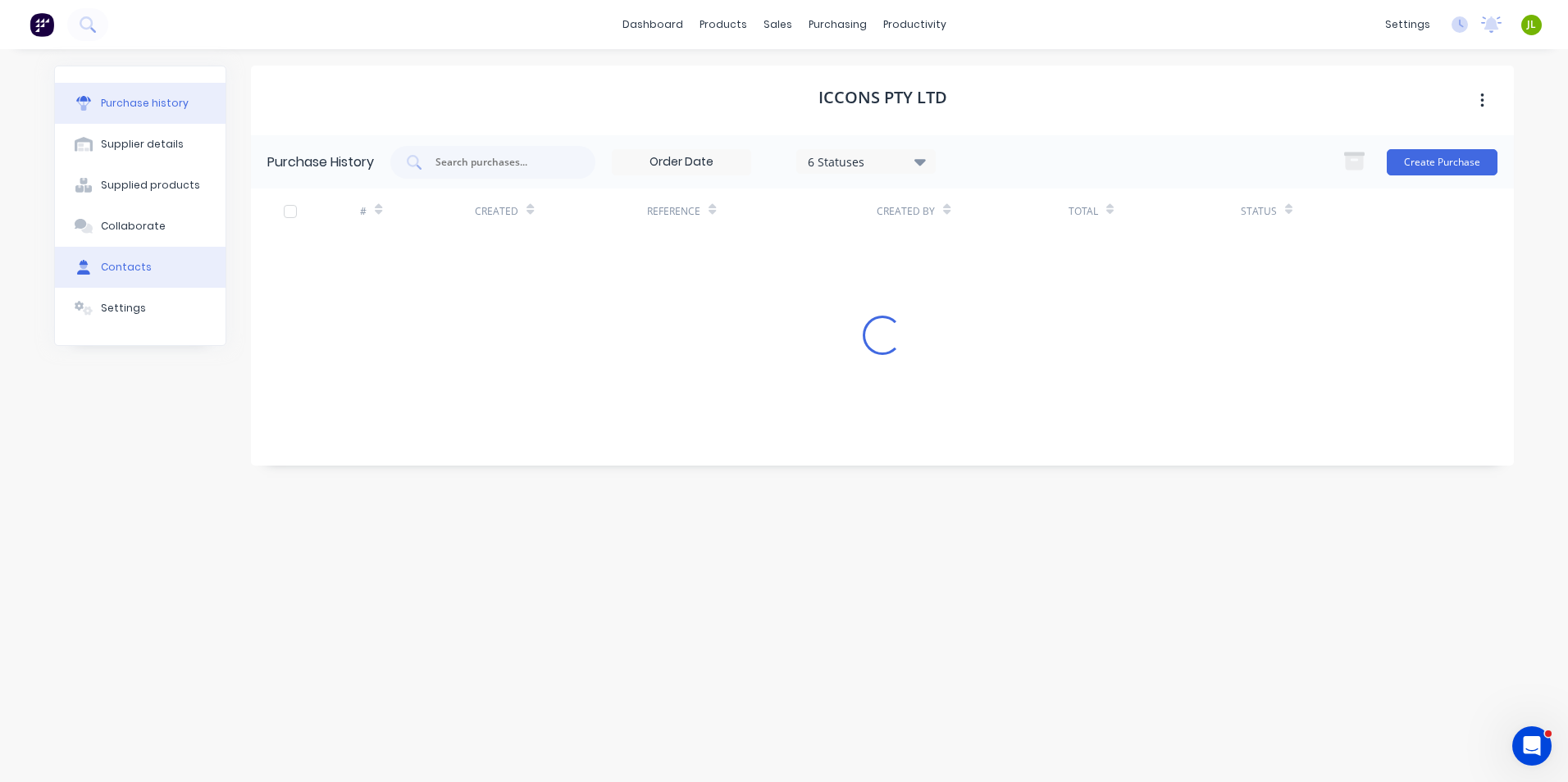
click at [101, 258] on button "Contacts" at bounding box center [140, 266] width 170 height 41
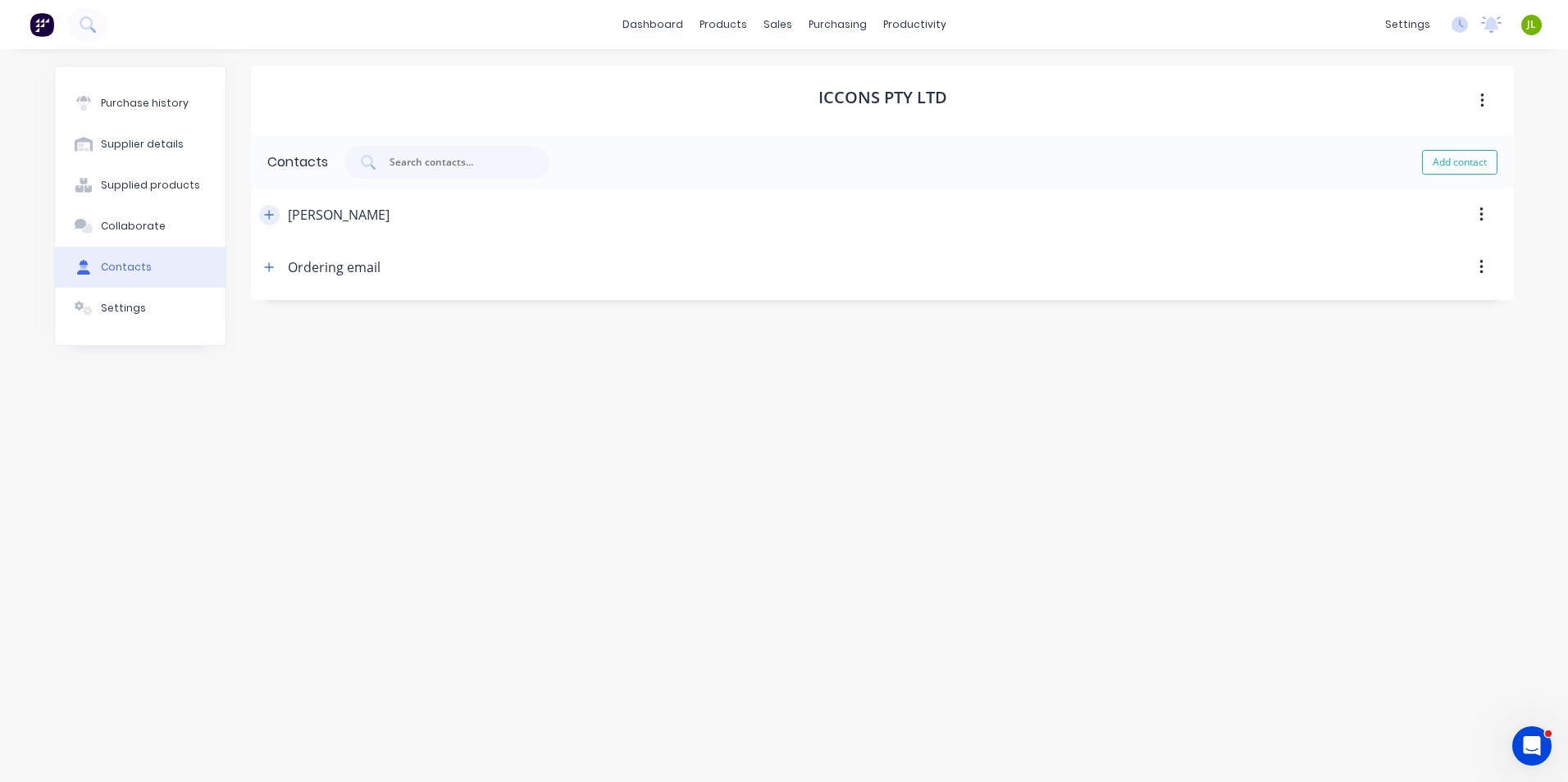
click at [277, 219] on button "button" at bounding box center [269, 215] width 21 height 21
click at [276, 536] on button "button" at bounding box center [269, 529] width 21 height 21
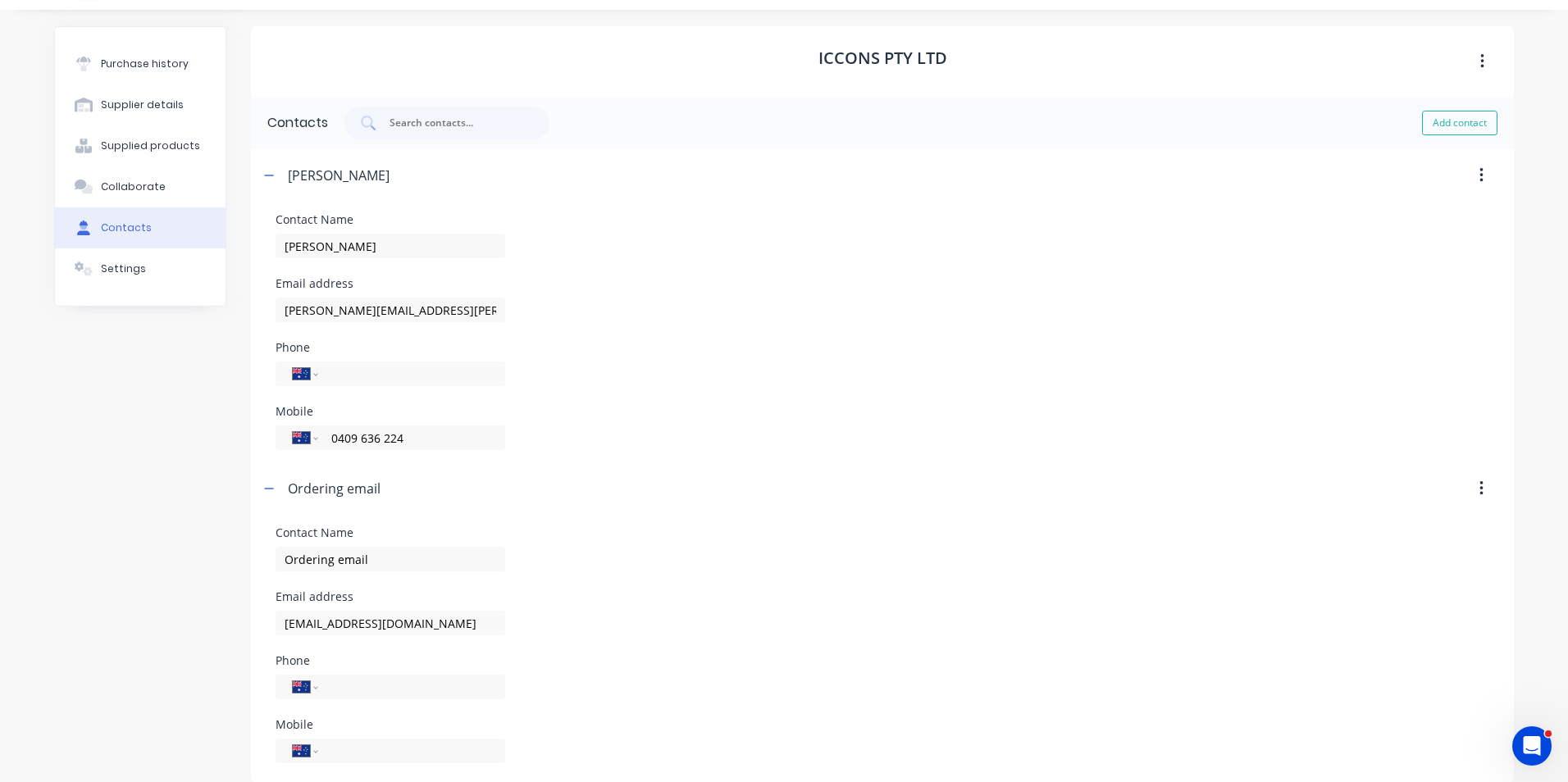
scroll to position [56, 0]
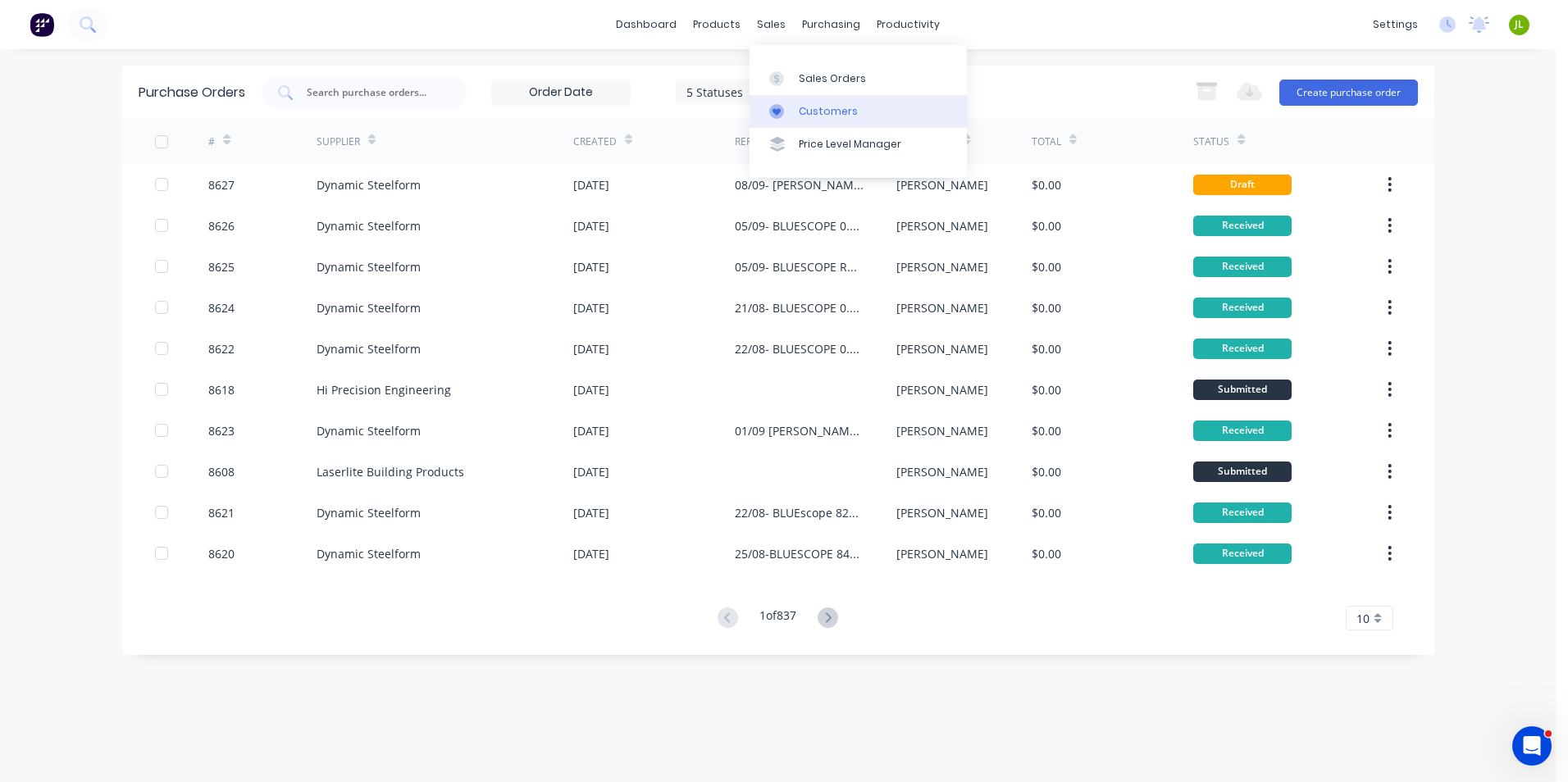
click at [797, 106] on link "Customers" at bounding box center [858, 111] width 217 height 32
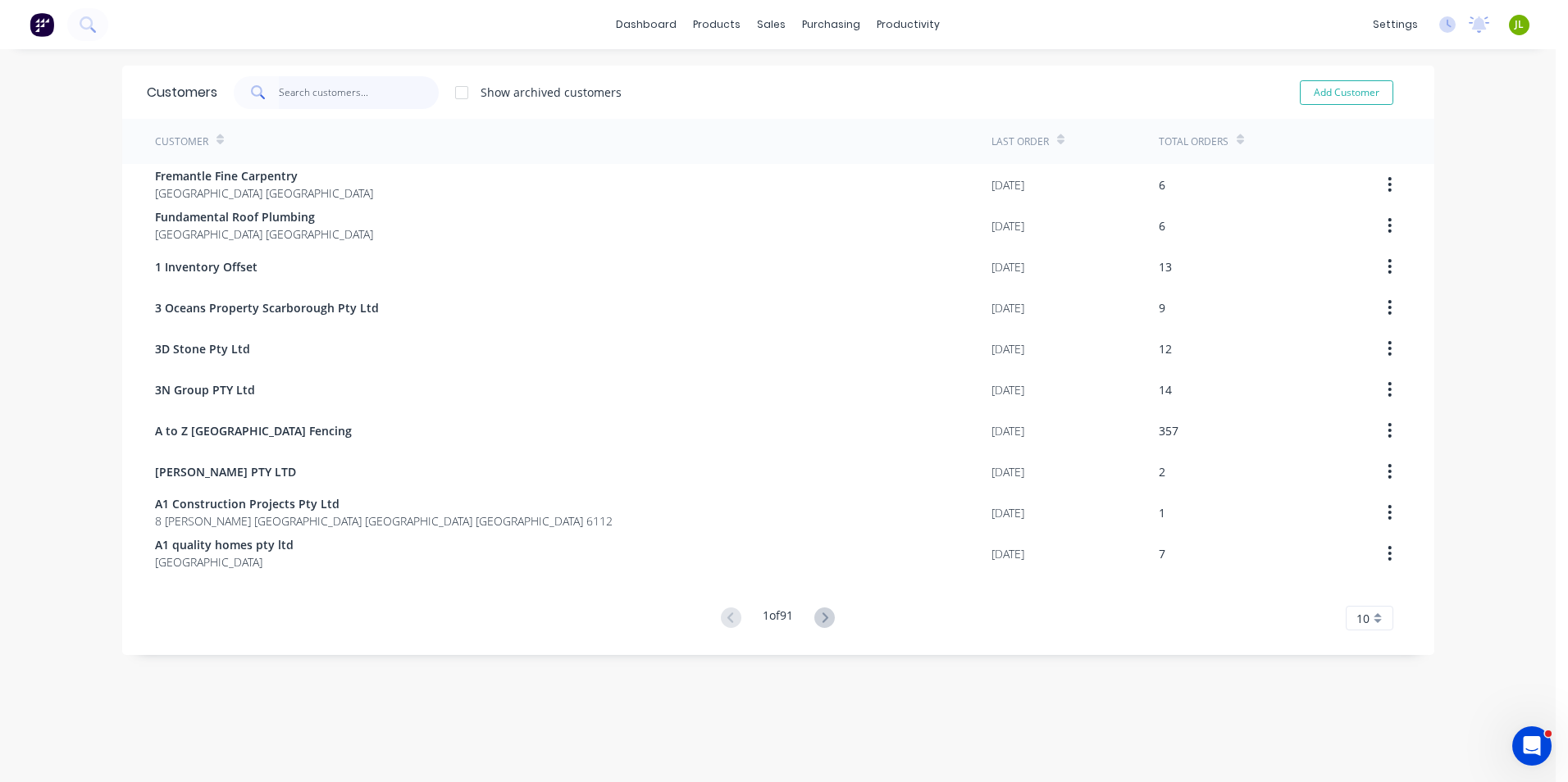
click at [352, 92] on input "text" at bounding box center [359, 92] width 160 height 32
click at [787, 69] on link "Sales Orders" at bounding box center [852, 78] width 217 height 32
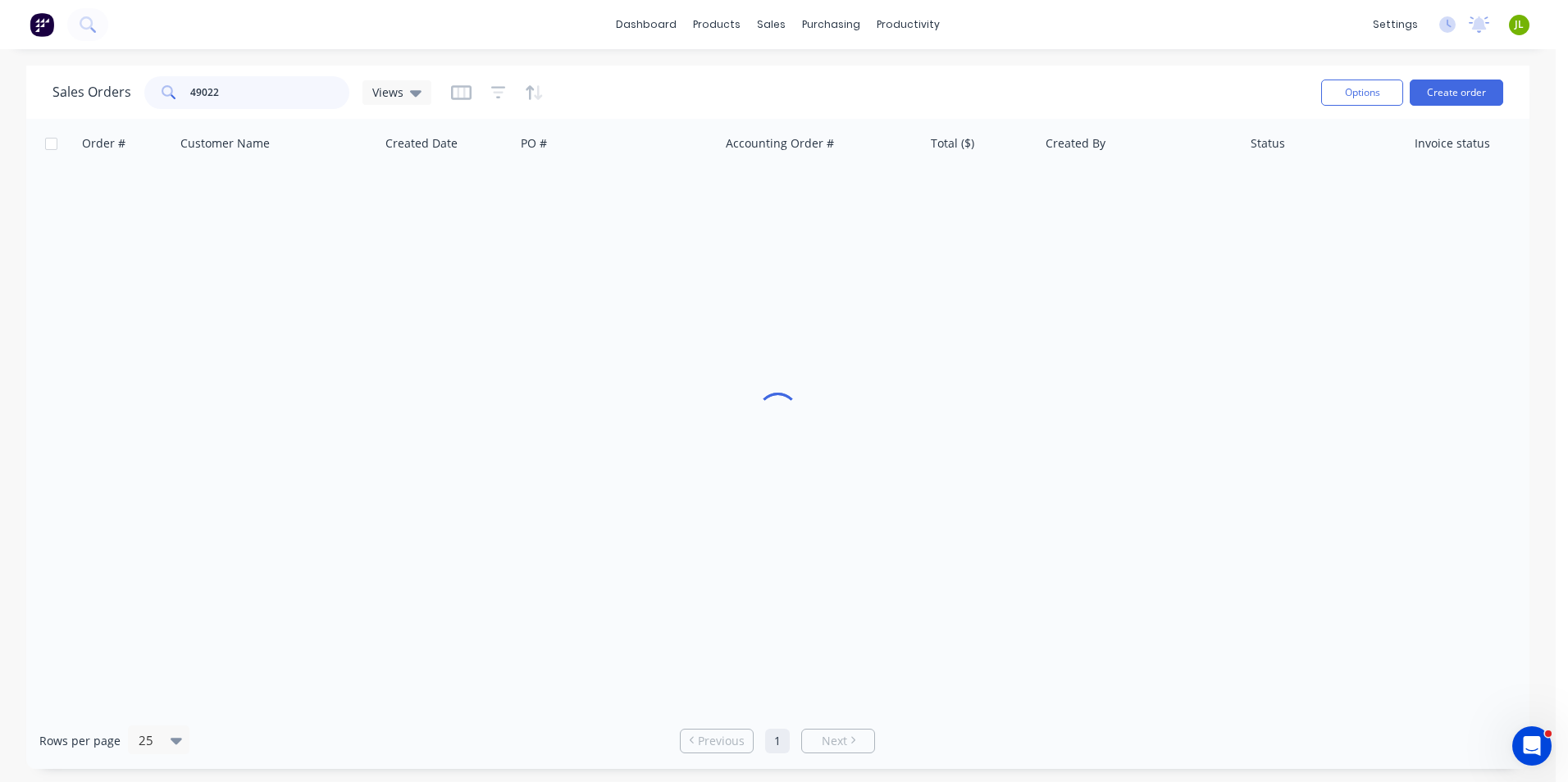
drag, startPoint x: 303, startPoint y: 104, endPoint x: 124, endPoint y: 77, distance: 181.0
click at [0, 73] on html "dashboard products sales purchasing productivity dashboard products Product Cat…" at bounding box center [784, 391] width 1568 height 782
type input "[PERSON_NAME]"
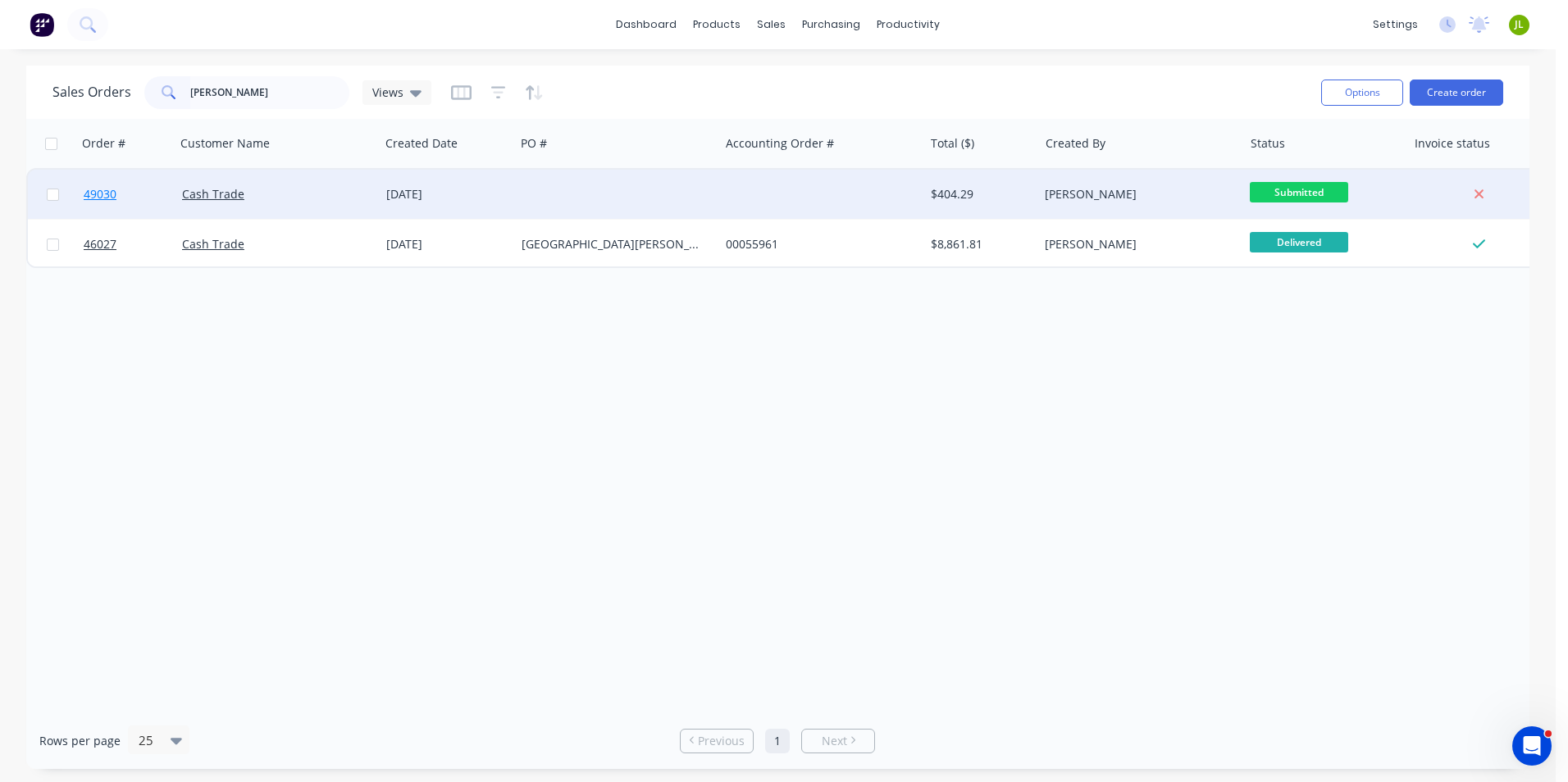
click at [115, 196] on span "49030" at bounding box center [100, 194] width 32 height 16
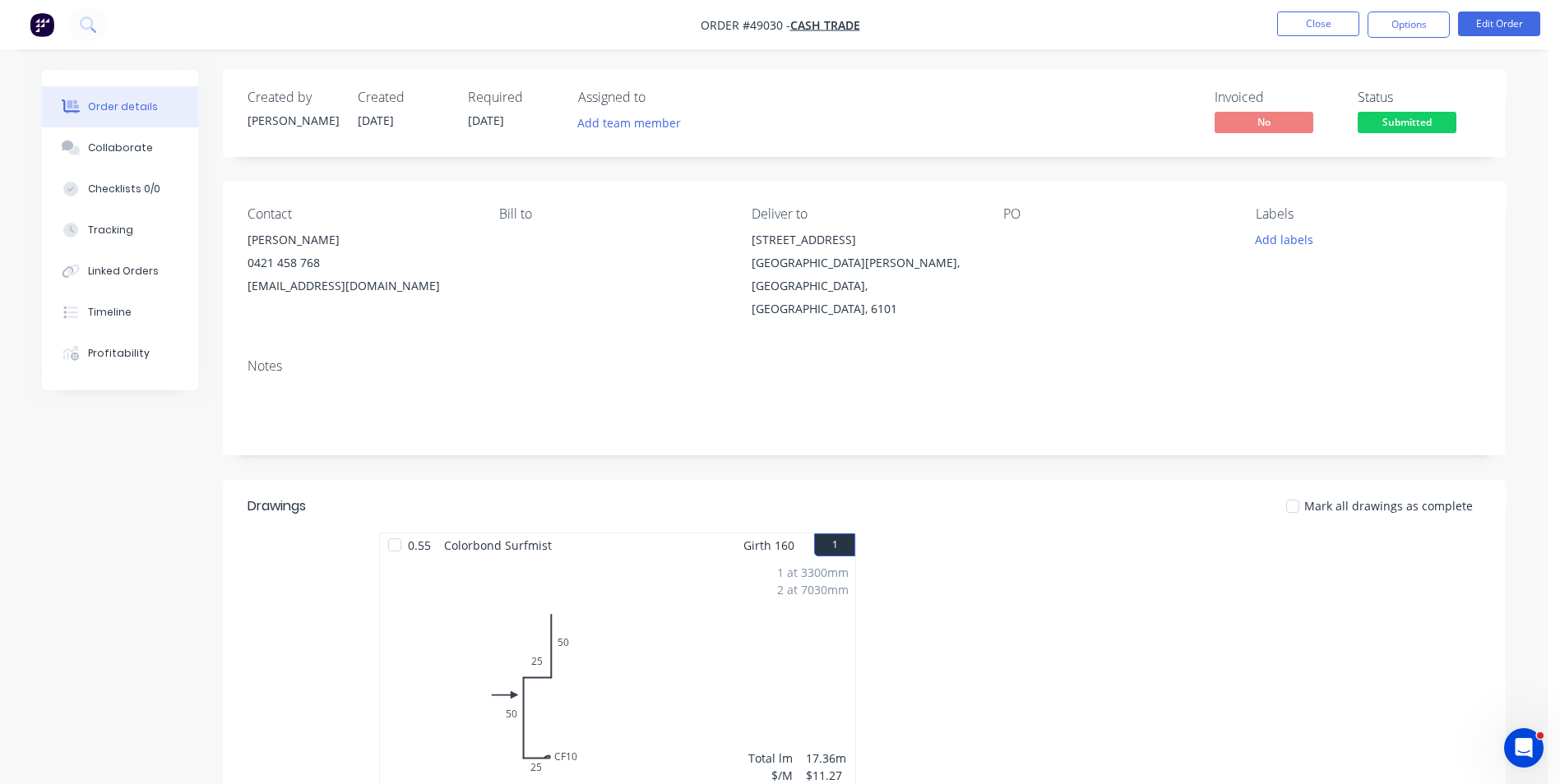
click at [1059, 597] on div at bounding box center [1111, 678] width 493 height 293
click at [1432, 30] on button "Options" at bounding box center [1408, 25] width 82 height 27
click at [1508, 39] on nav "Order #49030 - Cash Trade Close Options Edit Order" at bounding box center [780, 25] width 1560 height 50
click at [1508, 38] on nav "Order #49030 - Cash Trade Close Options Edit Order" at bounding box center [780, 25] width 1560 height 50
click at [1508, 33] on button "Edit Order" at bounding box center [1499, 24] width 82 height 25
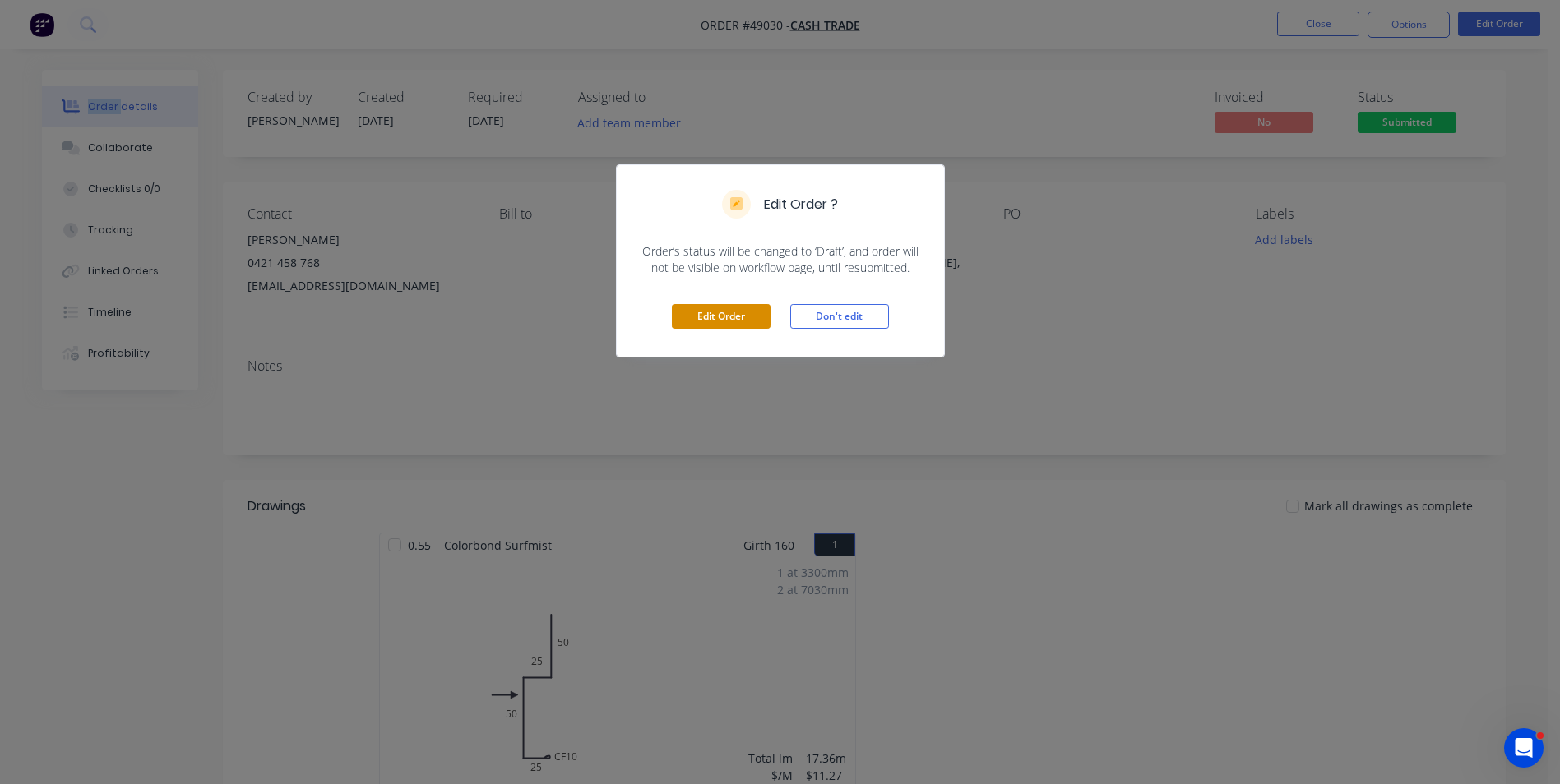
click at [699, 304] on button "Edit Order" at bounding box center [720, 317] width 98 height 25
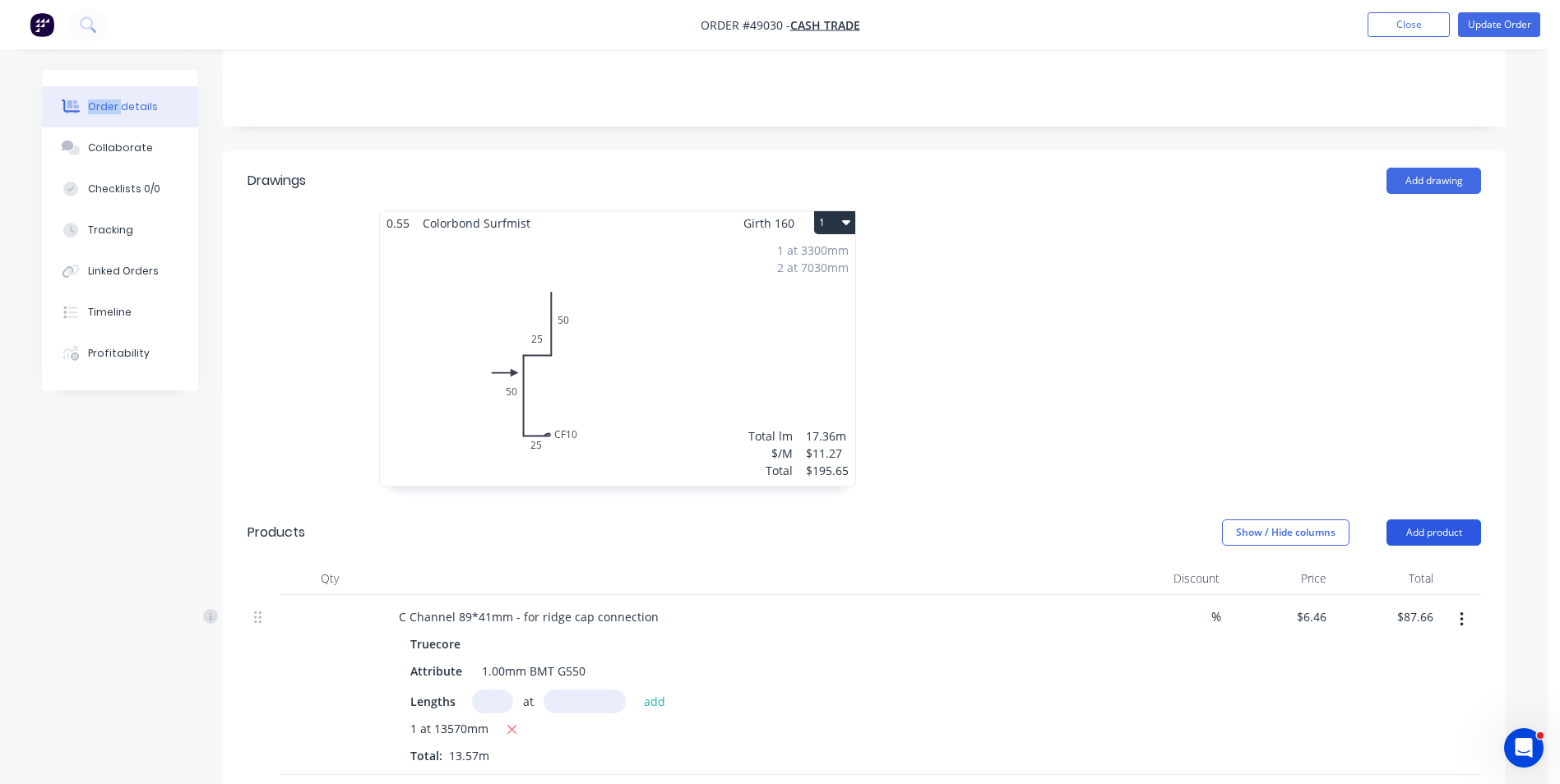
scroll to position [493, 0]
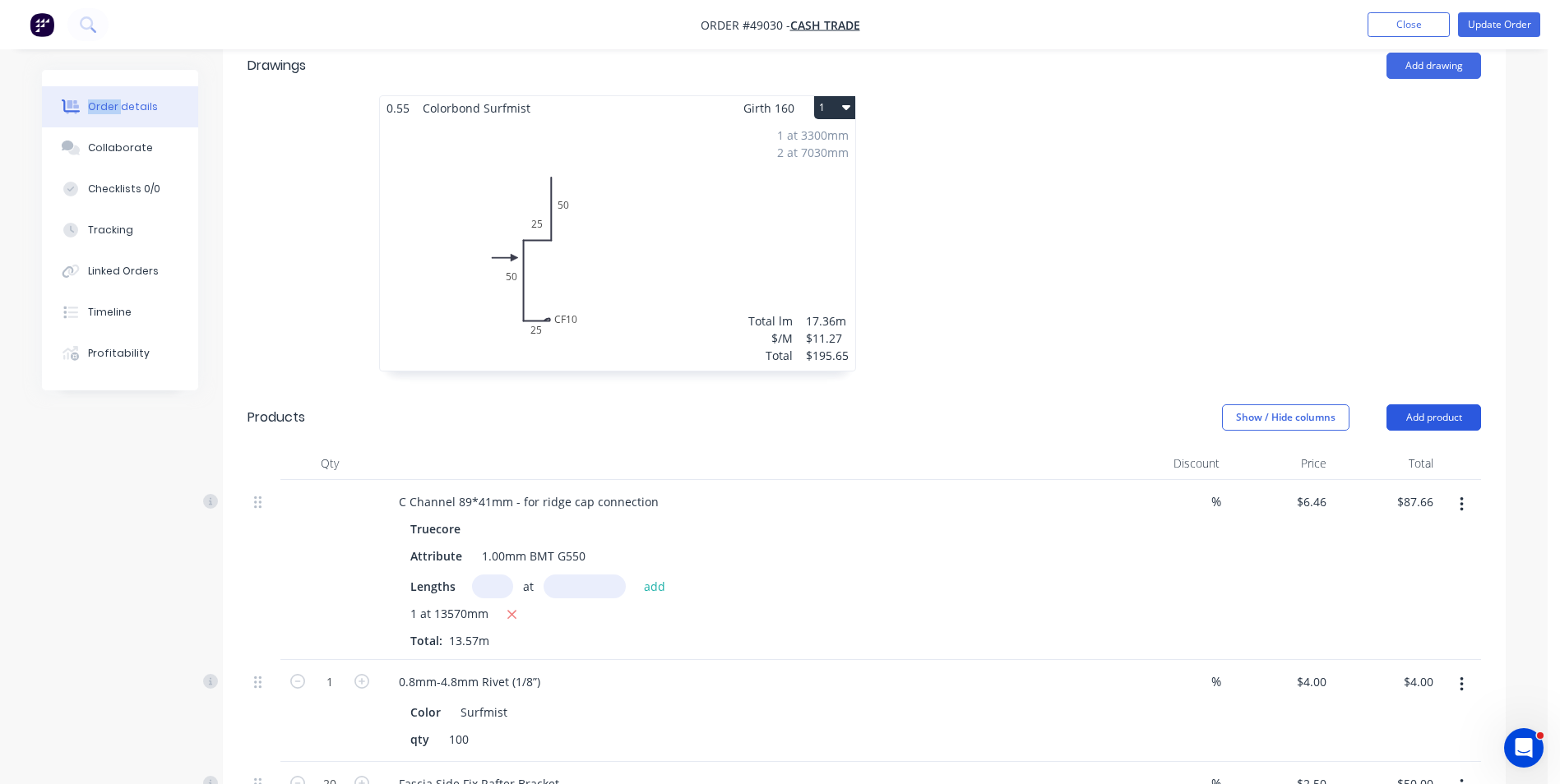
click at [1426, 404] on button "Add product" at bounding box center [1433, 418] width 94 height 27
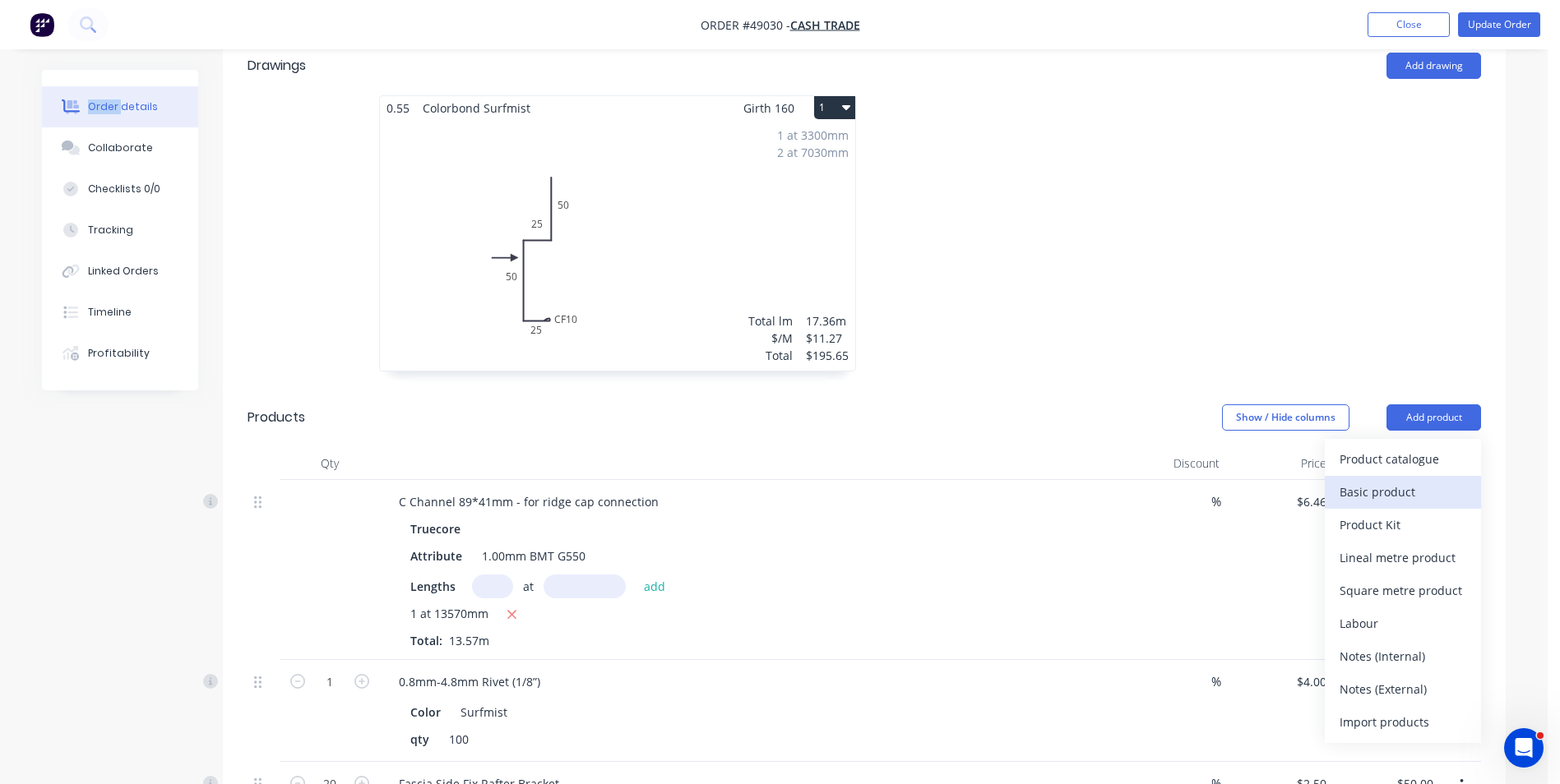
click at [1408, 480] on div "Basic product" at bounding box center [1403, 491] width 127 height 24
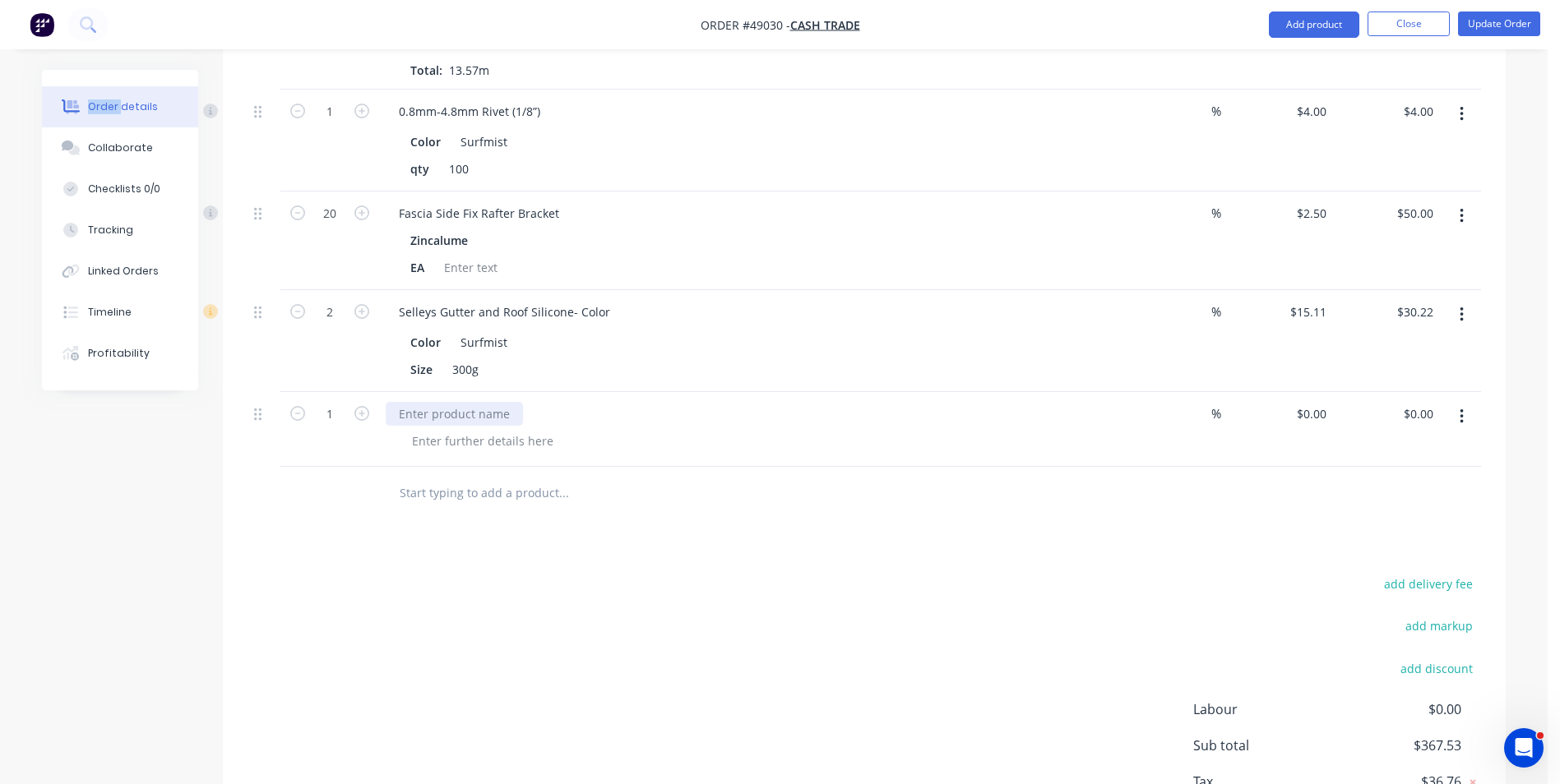
scroll to position [973, 0]
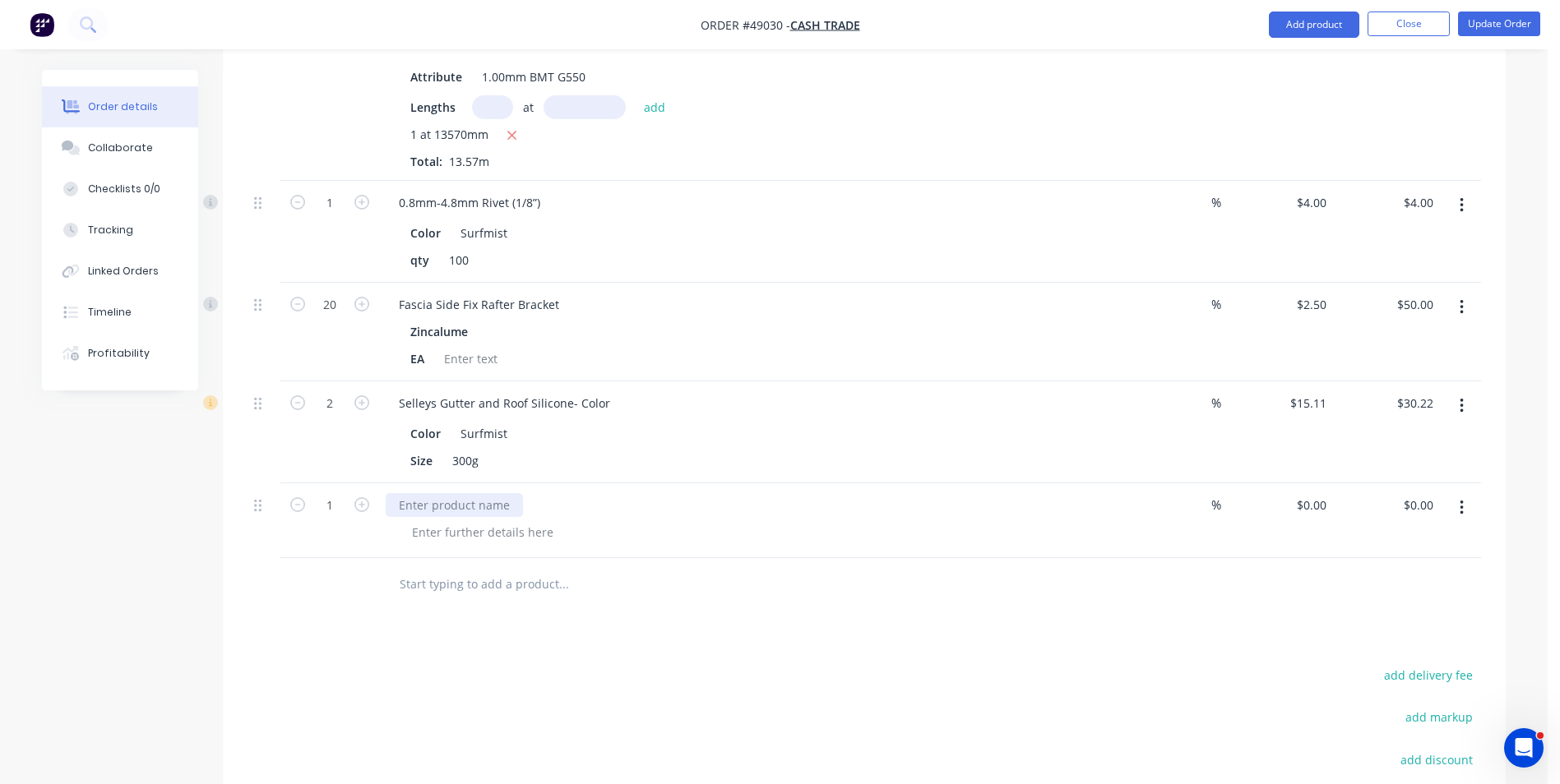
click at [459, 493] on div at bounding box center [454, 505] width 137 height 24
drag, startPoint x: 324, startPoint y: 462, endPoint x: 688, endPoint y: 449, distance: 364.2
click at [324, 493] on input "1" at bounding box center [329, 505] width 43 height 25
type input "1000"
click at [785, 493] on div "12-14x35 self drilling hex head -SM" at bounding box center [749, 505] width 727 height 24
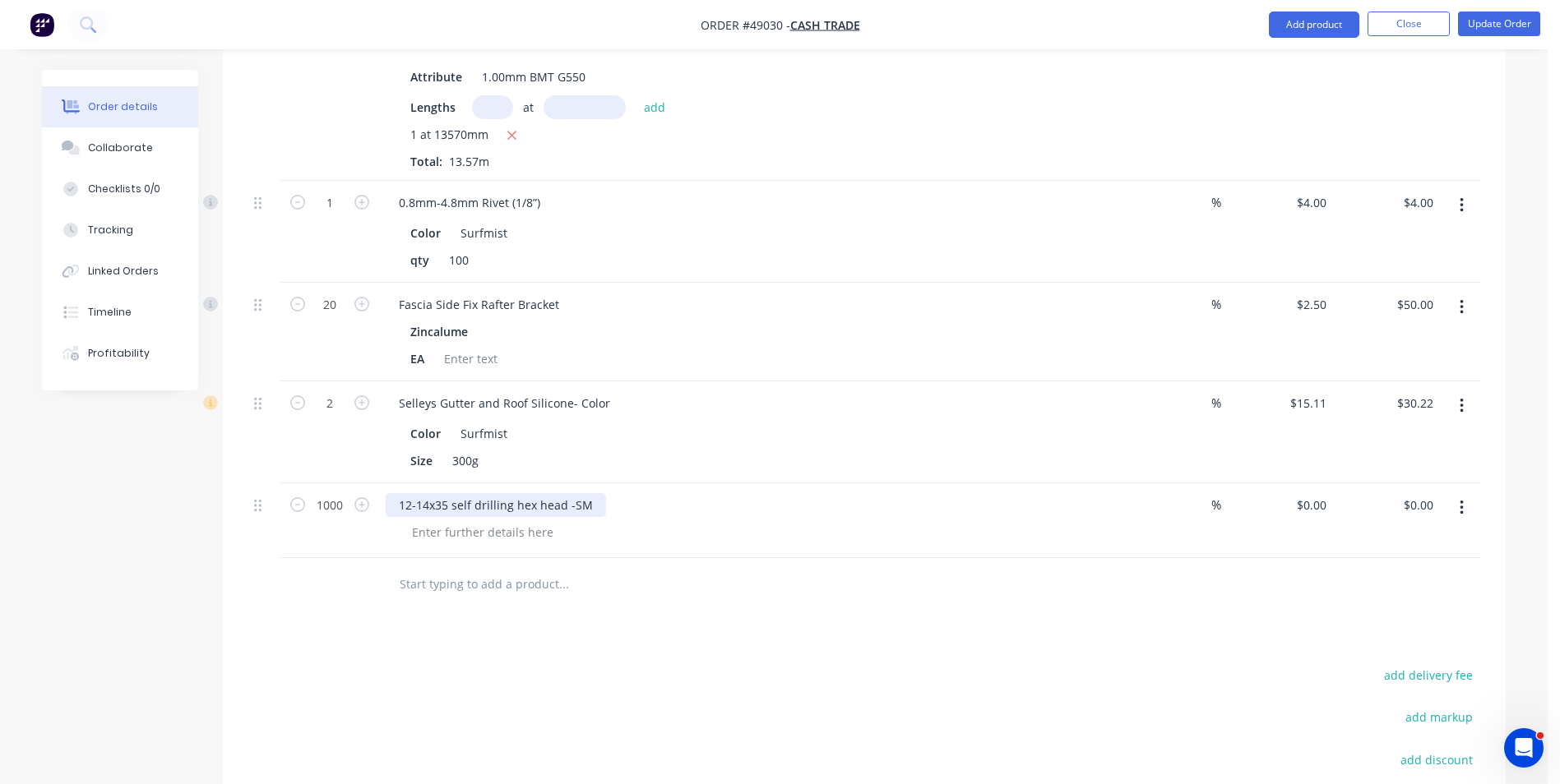
click at [569, 493] on div "12-14x35 self drilling hex head -SM" at bounding box center [495, 505] width 220 height 24
click at [508, 521] on div at bounding box center [483, 532] width 168 height 24
click at [752, 568] on div at bounding box center [632, 585] width 493 height 32
click at [1466, 27] on button "Update Order" at bounding box center [1499, 24] width 82 height 25
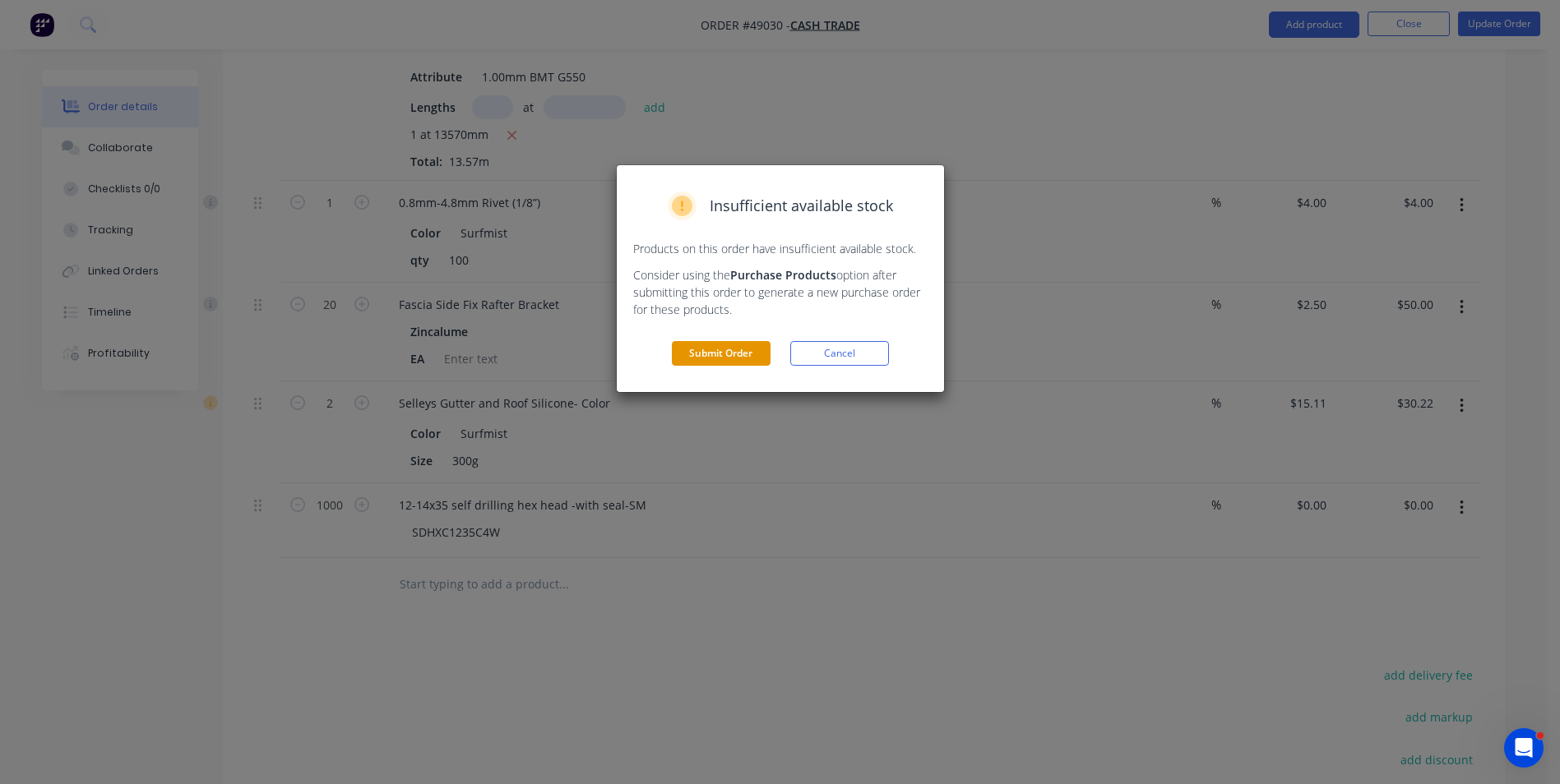
click at [736, 354] on button "Submit Order" at bounding box center [720, 354] width 98 height 25
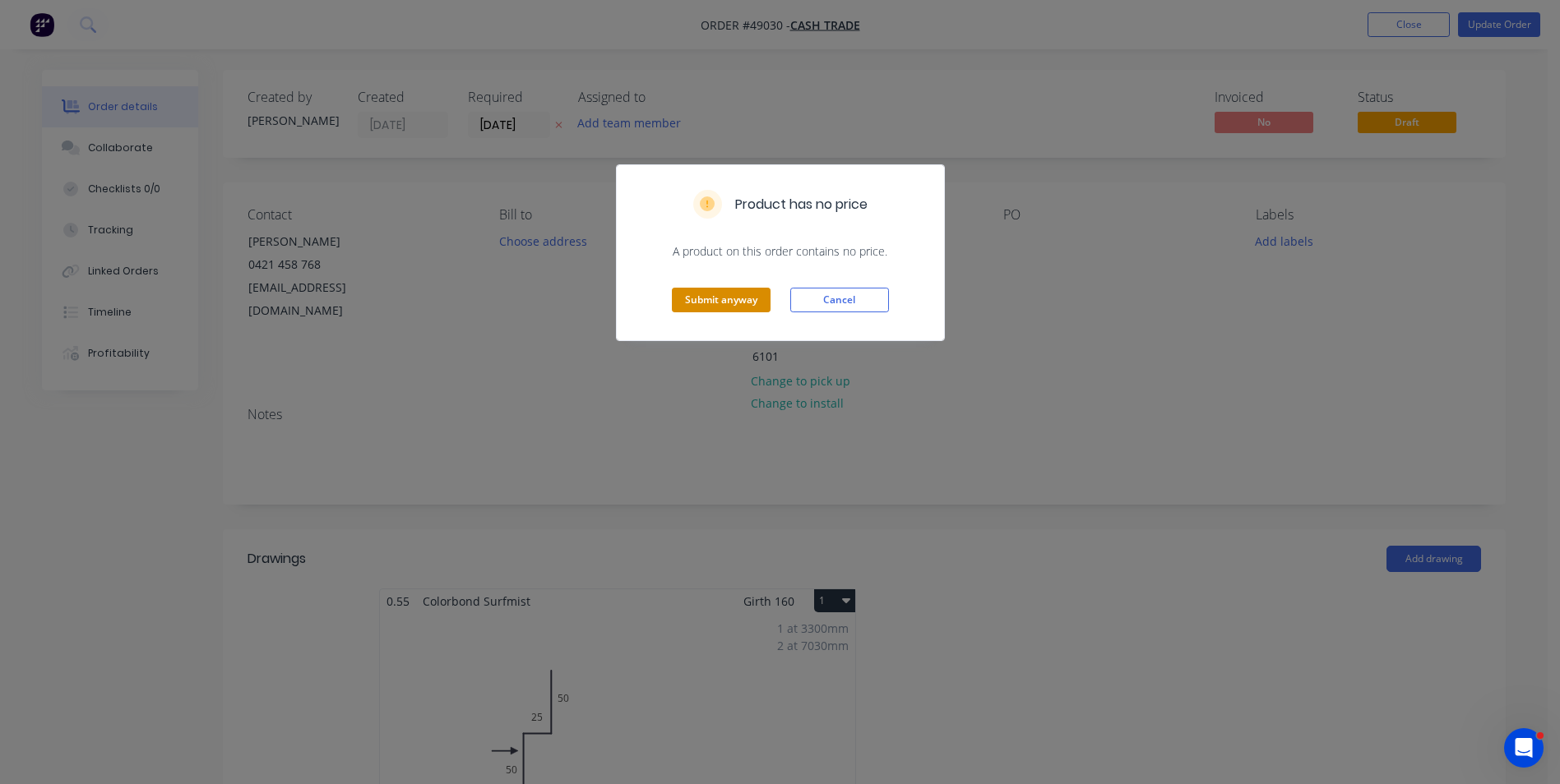
click at [725, 300] on button "Submit anyway" at bounding box center [720, 300] width 98 height 25
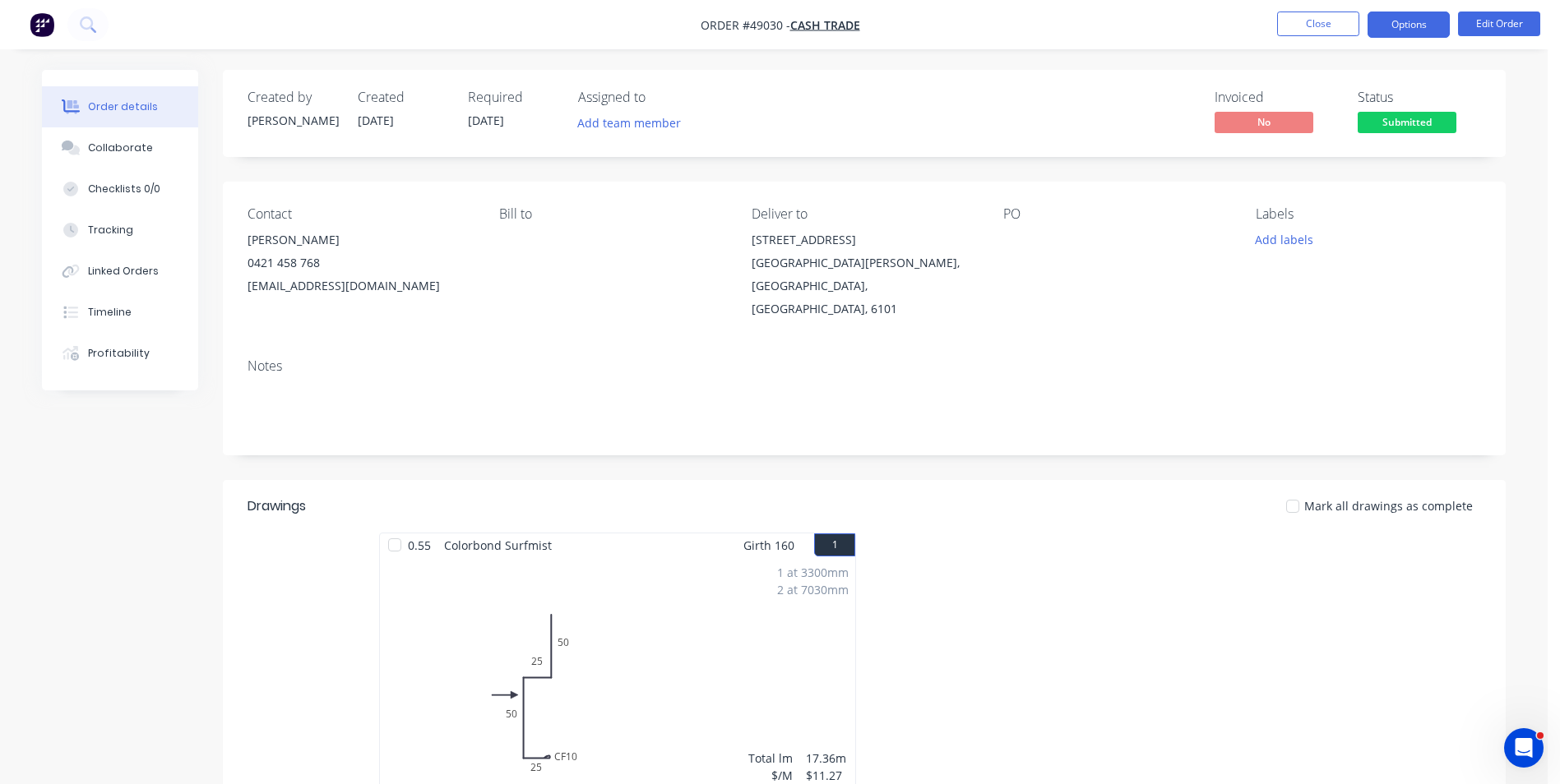
click at [1408, 27] on button "Options" at bounding box center [1408, 25] width 82 height 27
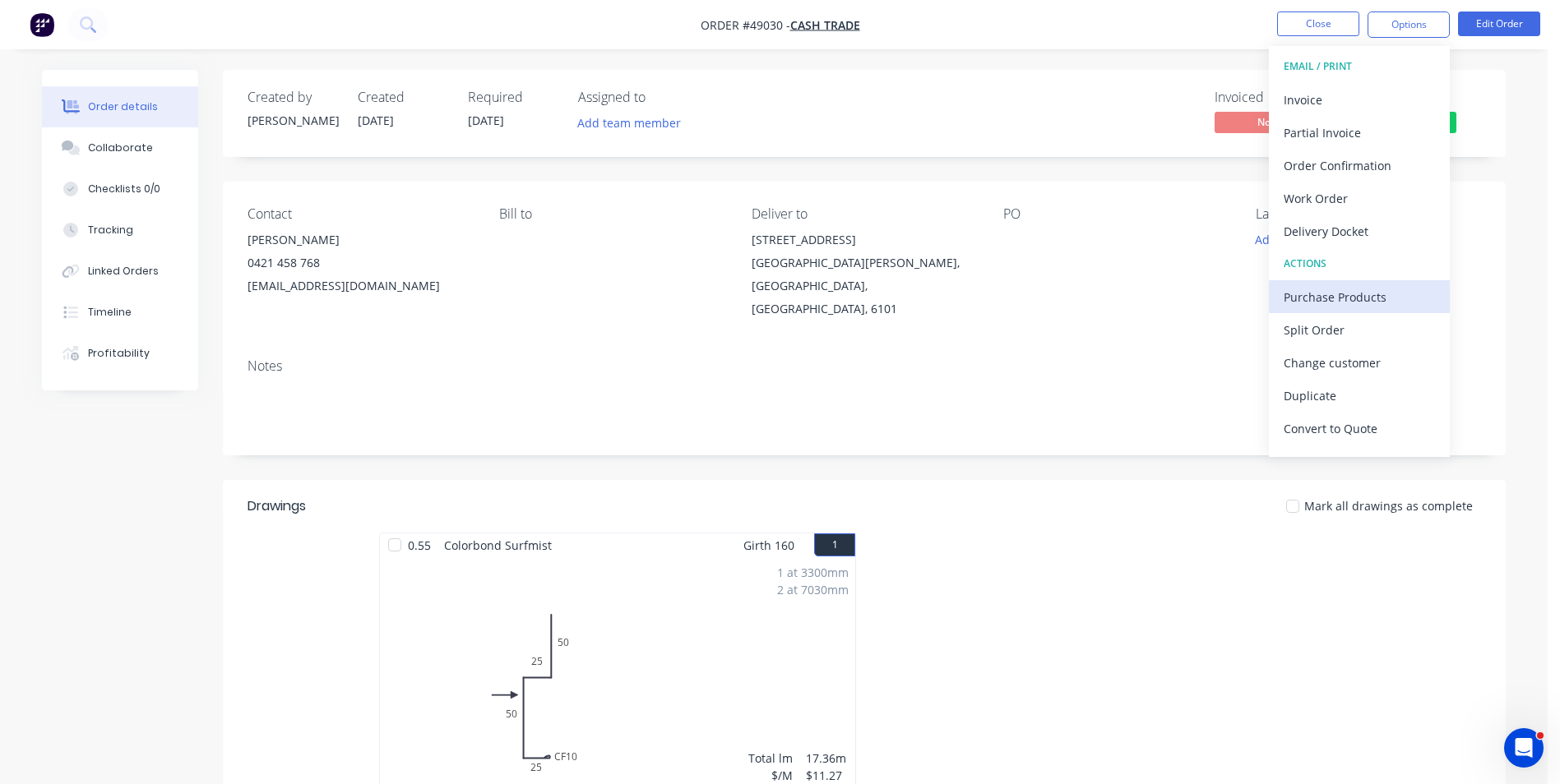
click at [1336, 310] on button "Purchase Products" at bounding box center [1360, 297] width 181 height 32
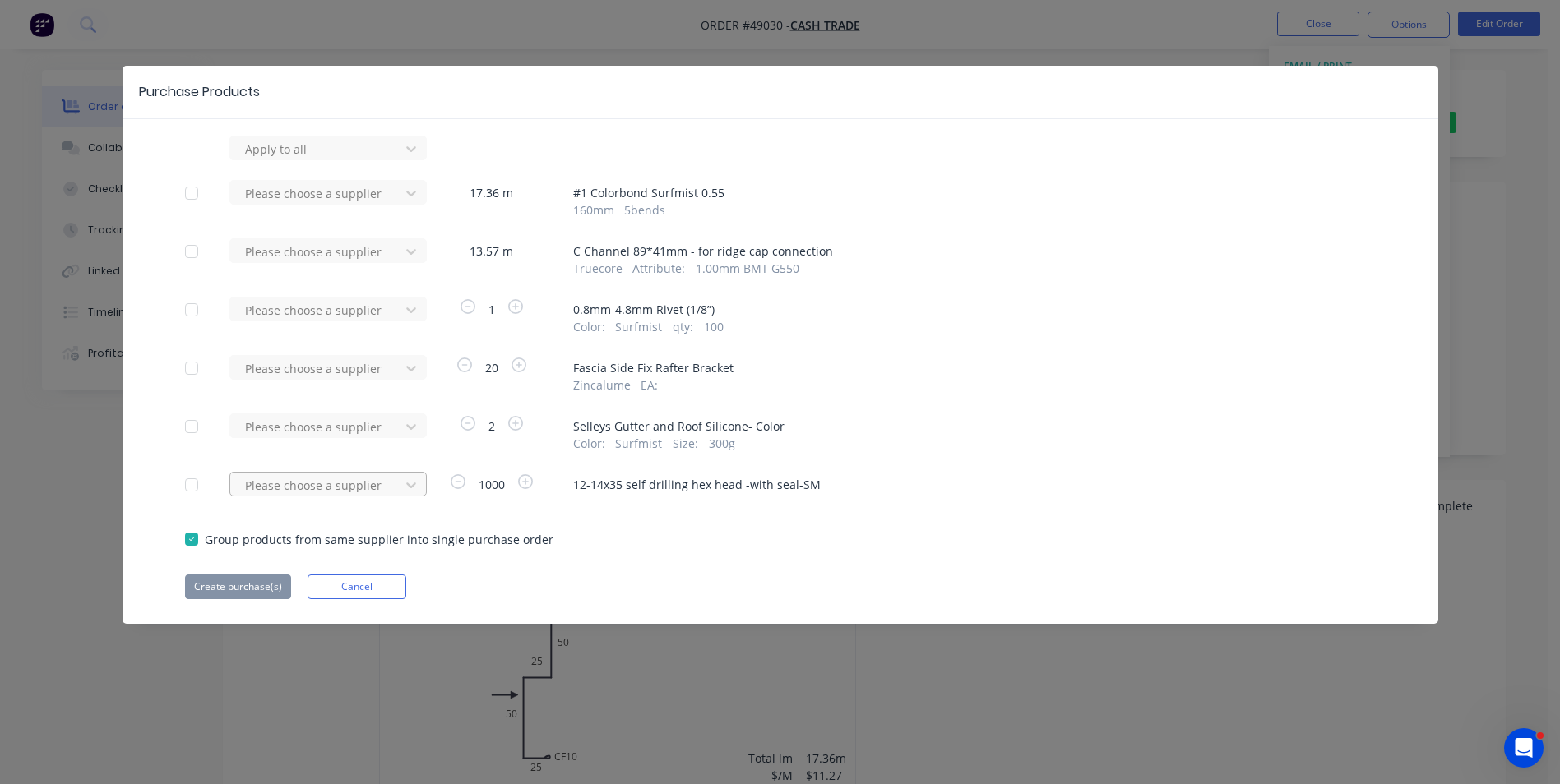
click at [348, 481] on div at bounding box center [317, 485] width 148 height 21
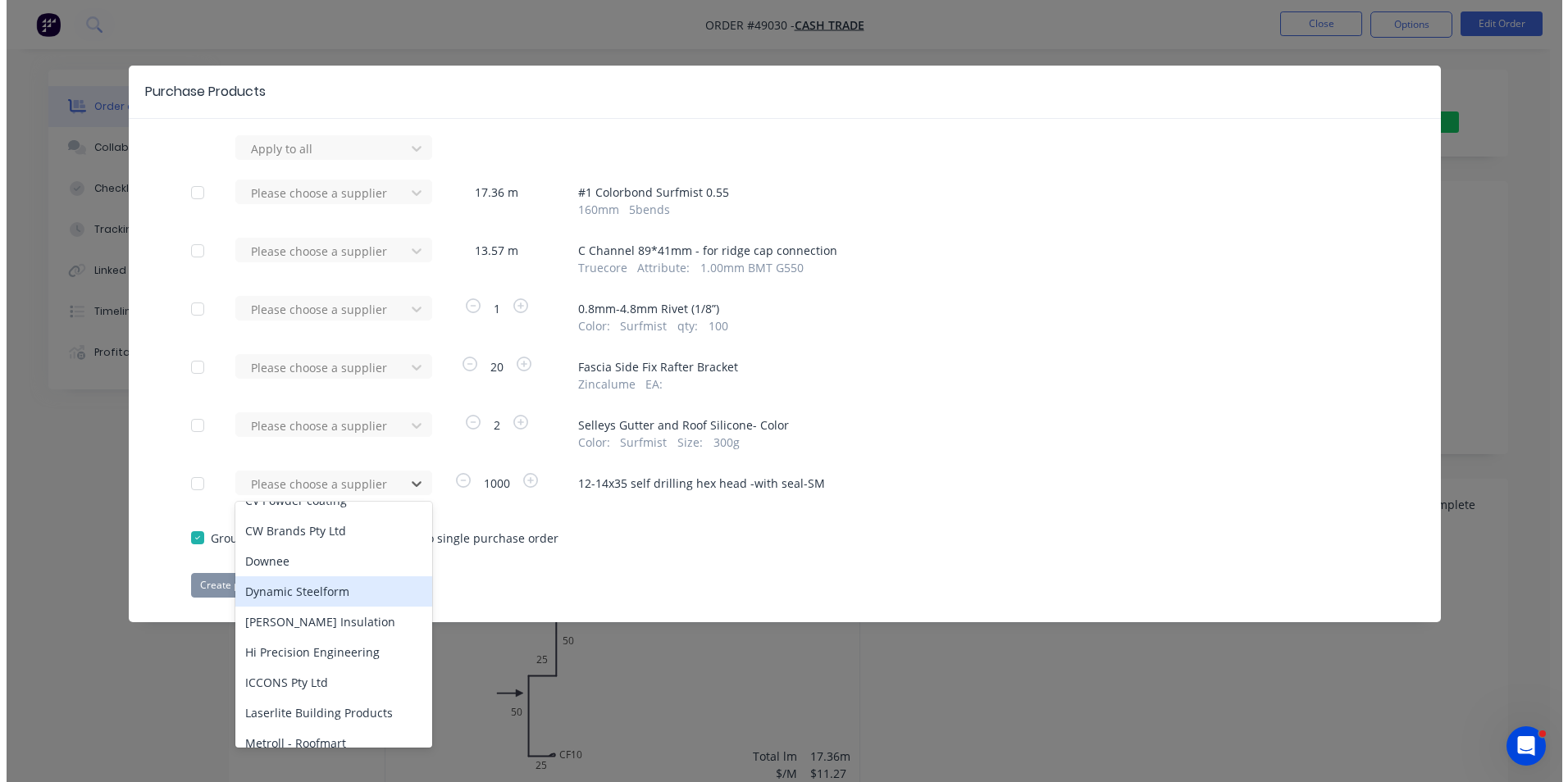
scroll to position [492, 0]
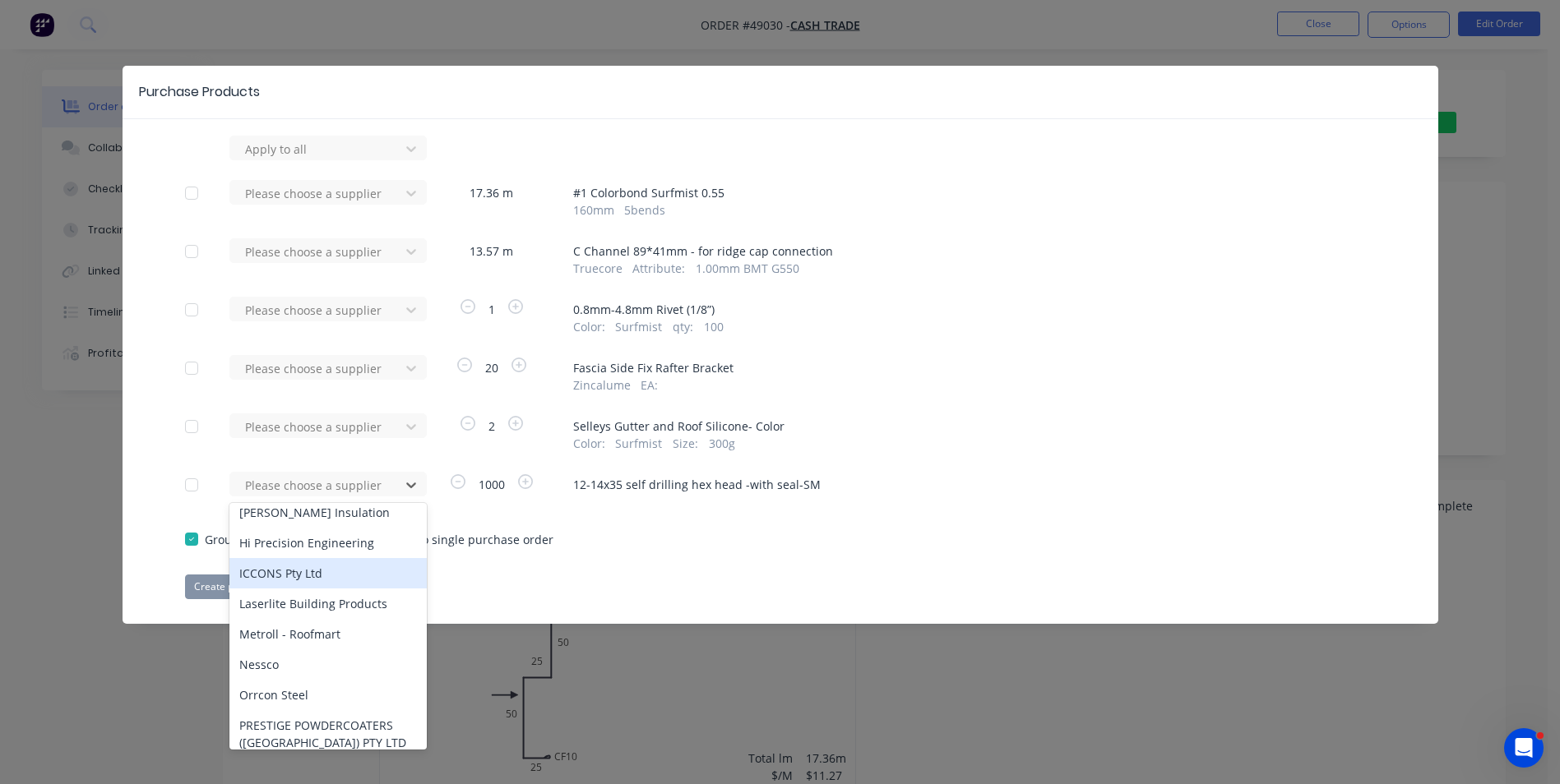
click at [327, 558] on div "ICCONS Pty Ltd" at bounding box center [327, 573] width 198 height 31
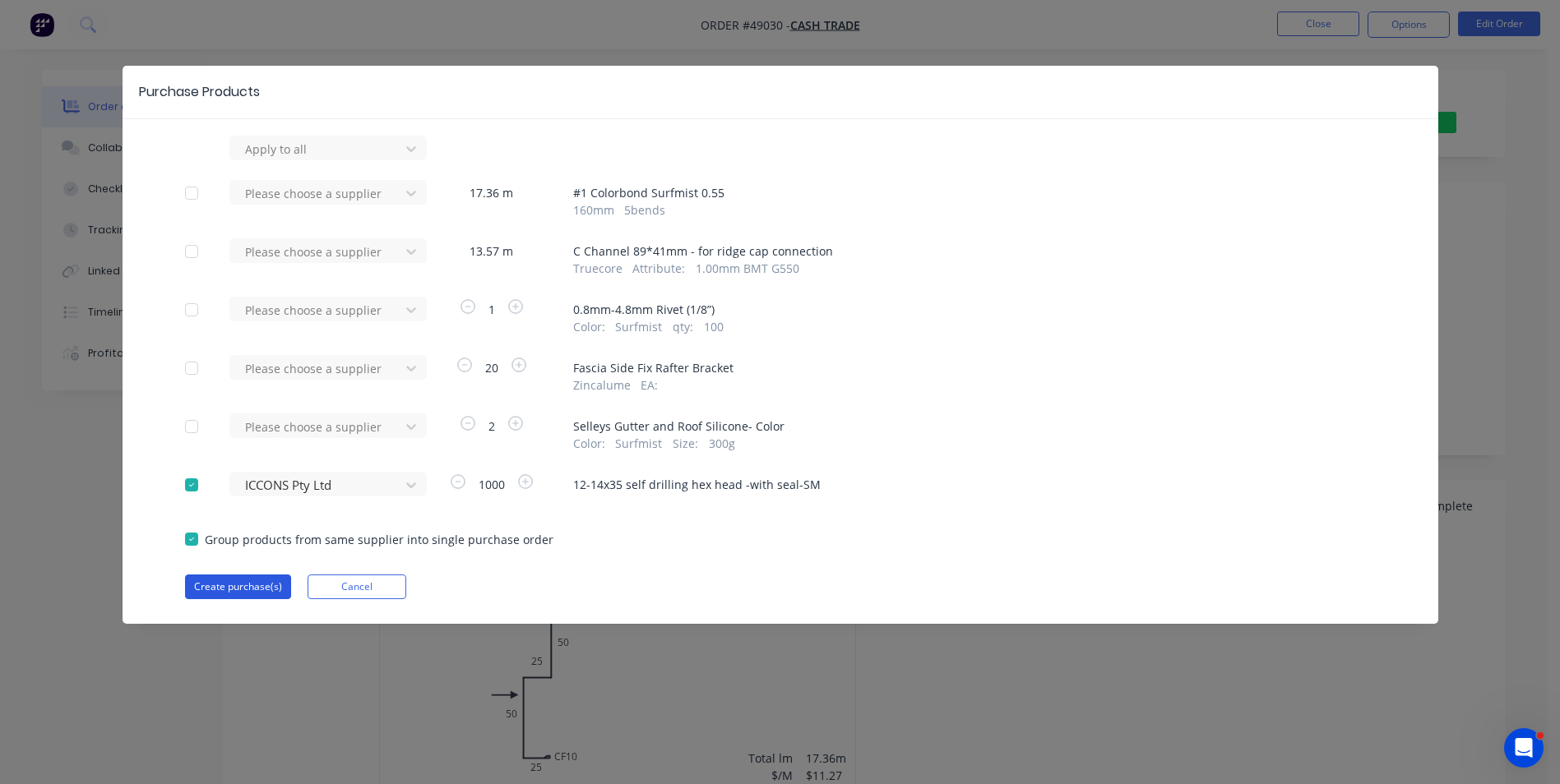
click at [270, 580] on button "Create purchase(s)" at bounding box center [238, 587] width 106 height 25
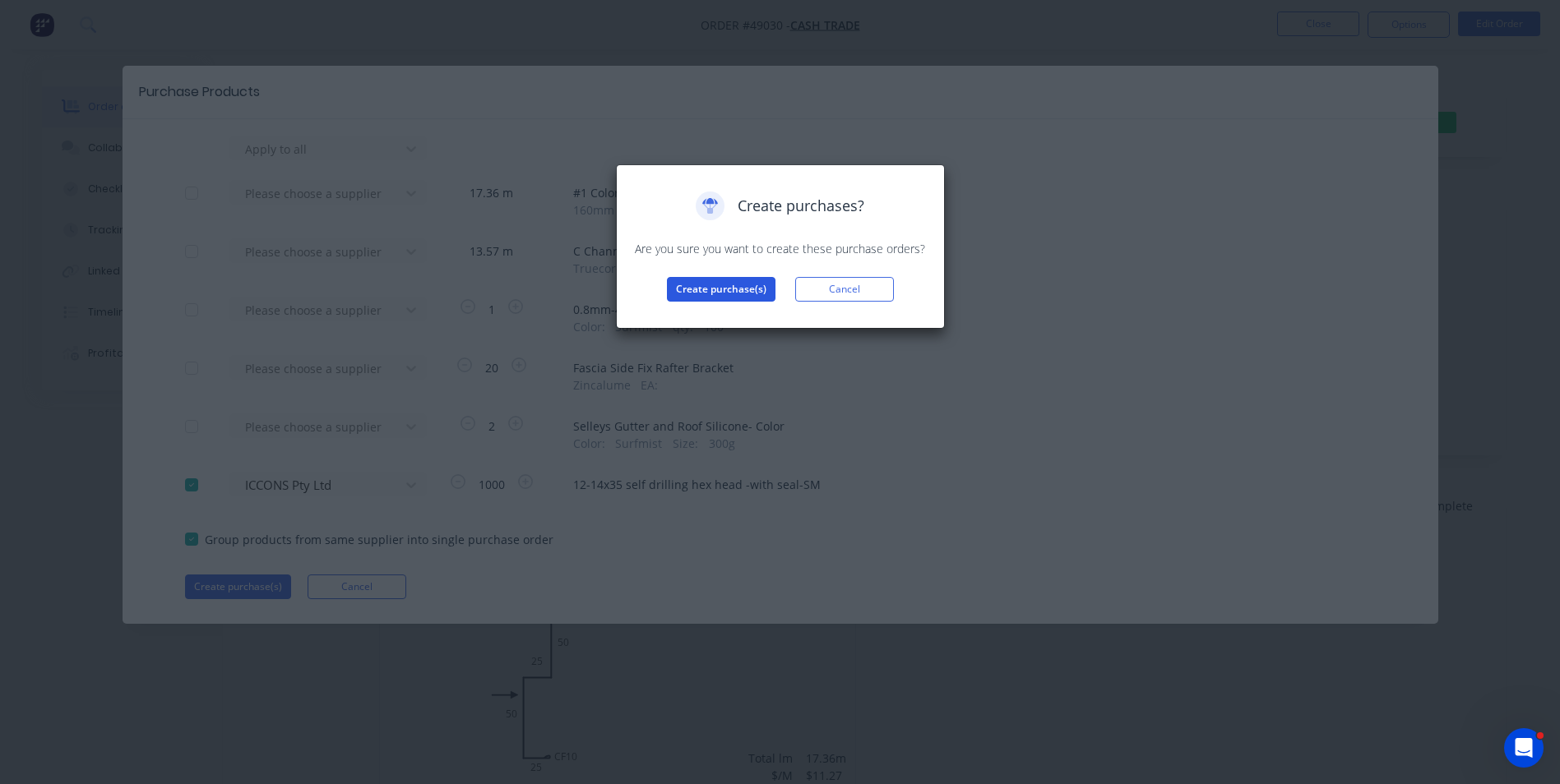
click at [699, 280] on button "Create purchase(s)" at bounding box center [721, 289] width 109 height 25
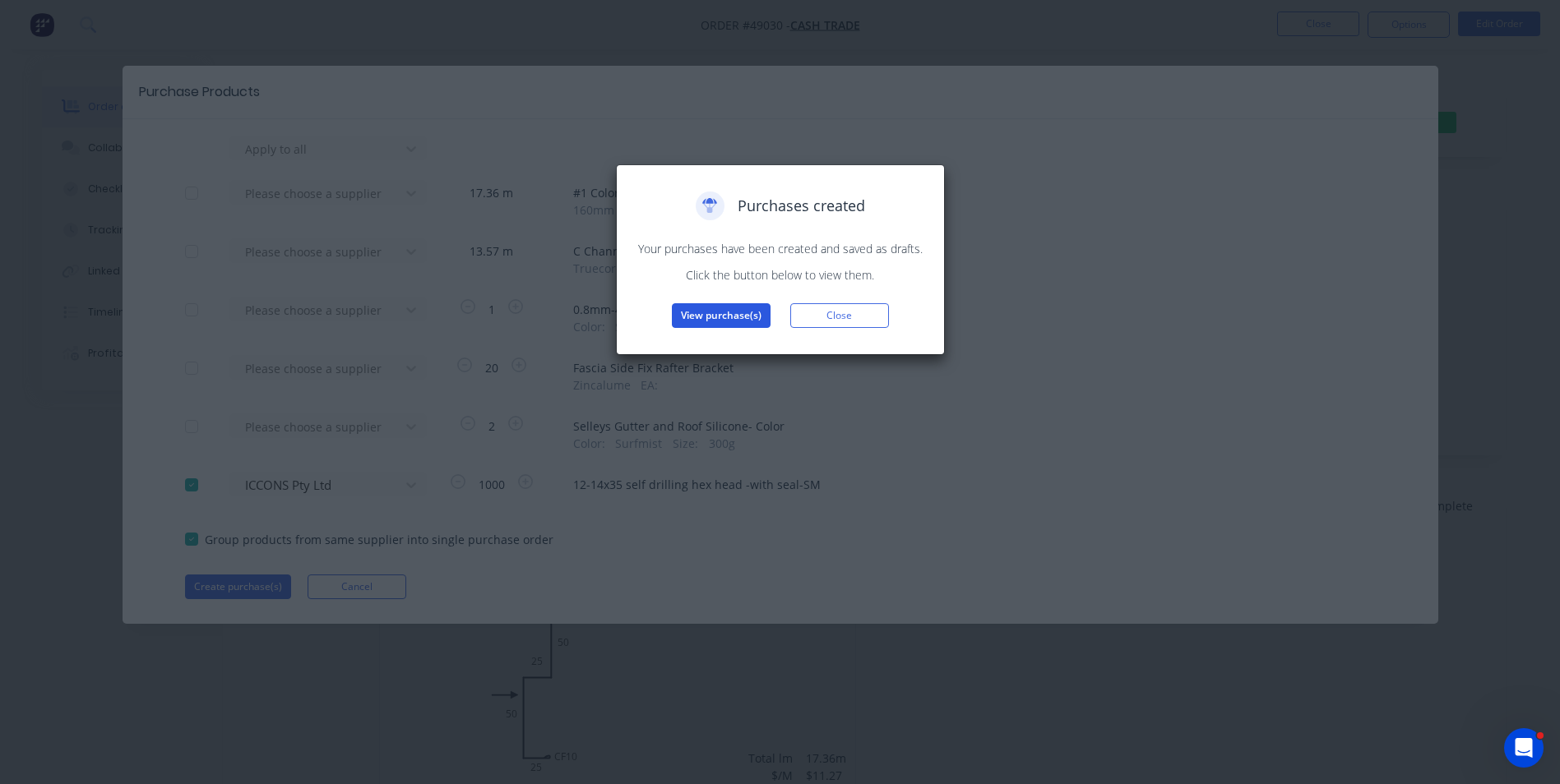
click at [706, 304] on button "View purchase(s)" at bounding box center [720, 316] width 98 height 25
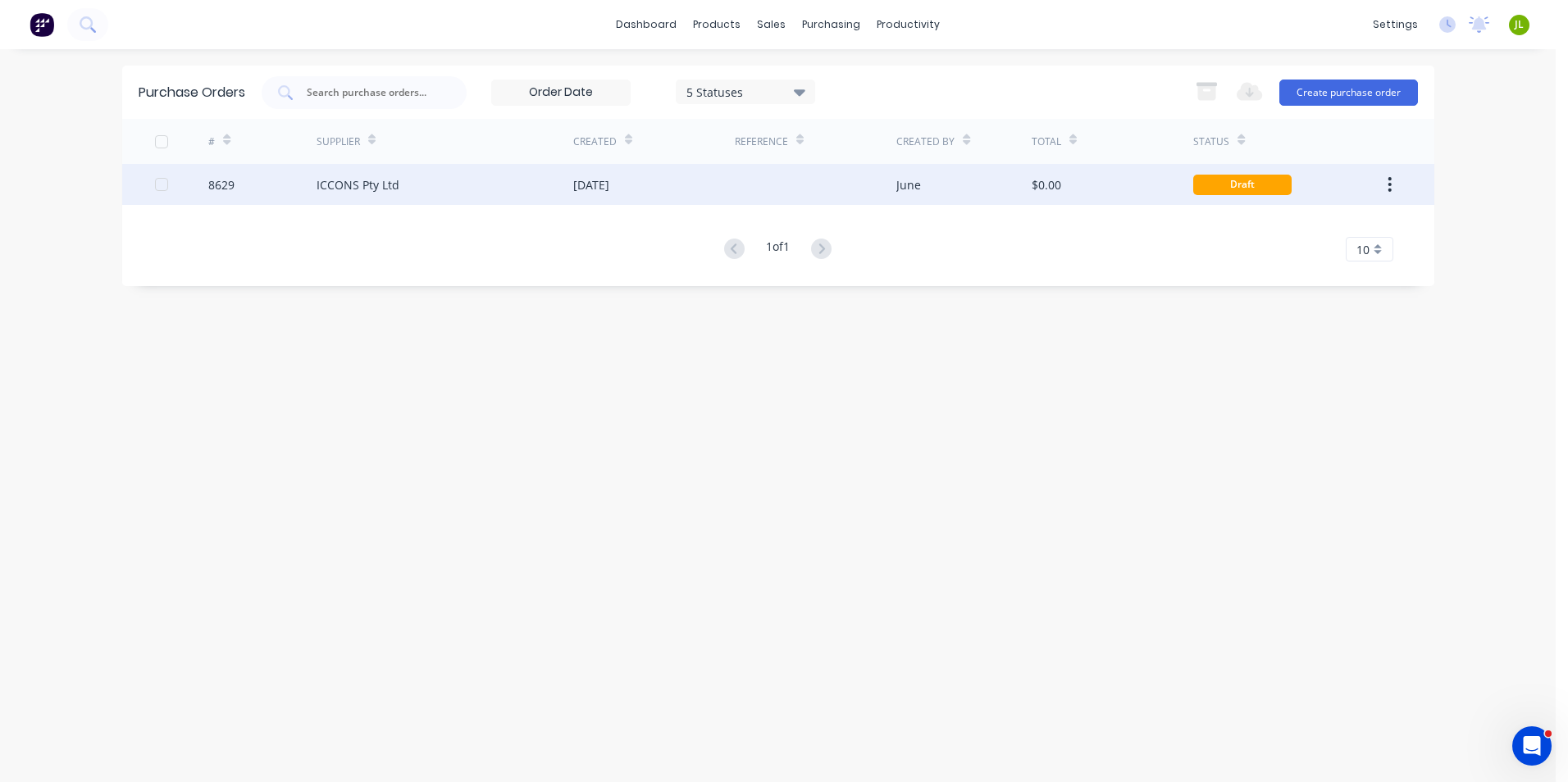
click at [706, 181] on div "[DATE]" at bounding box center [654, 184] width 162 height 41
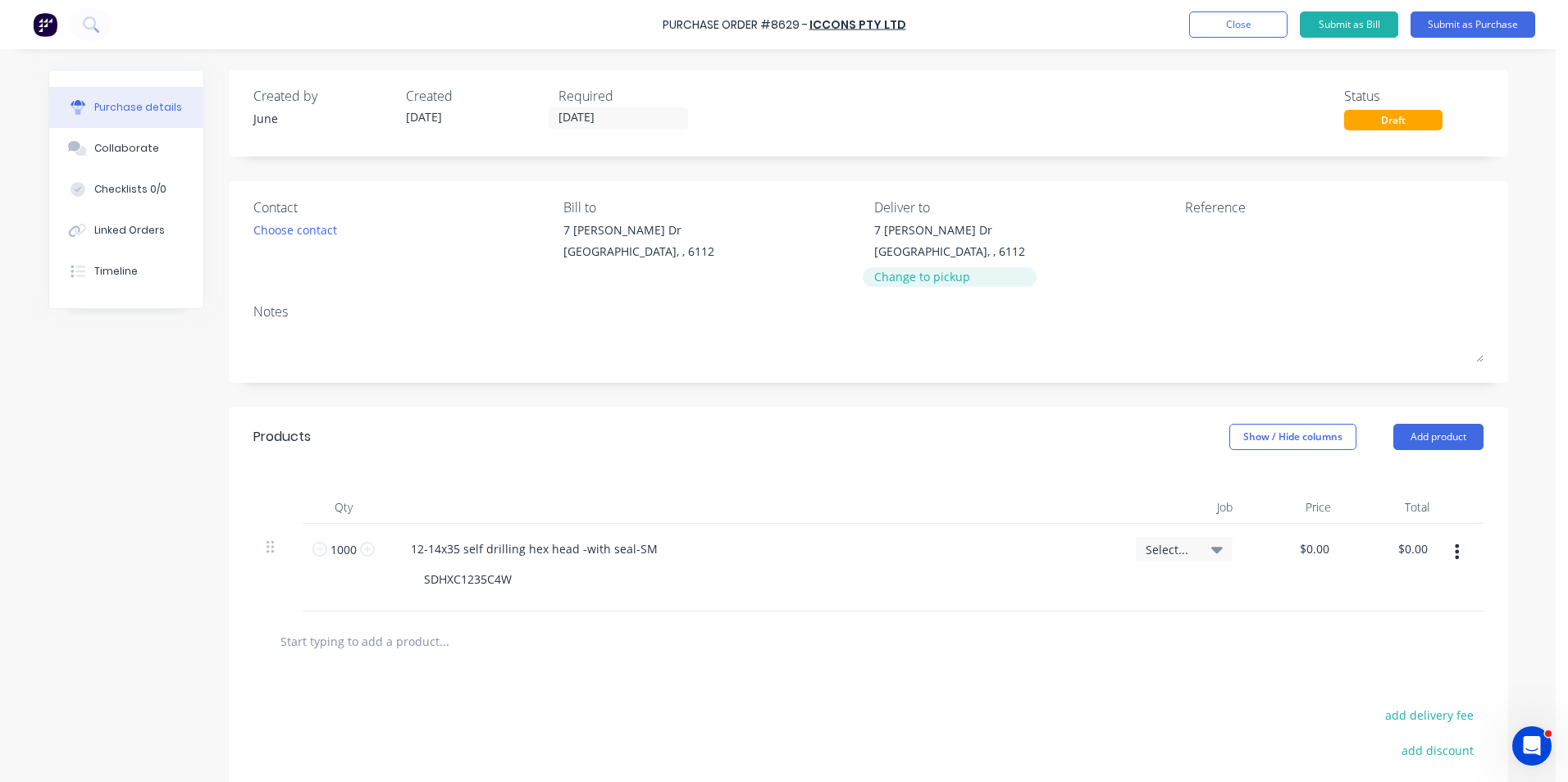
click at [914, 275] on div "Change to pickup" at bounding box center [950, 277] width 151 height 17
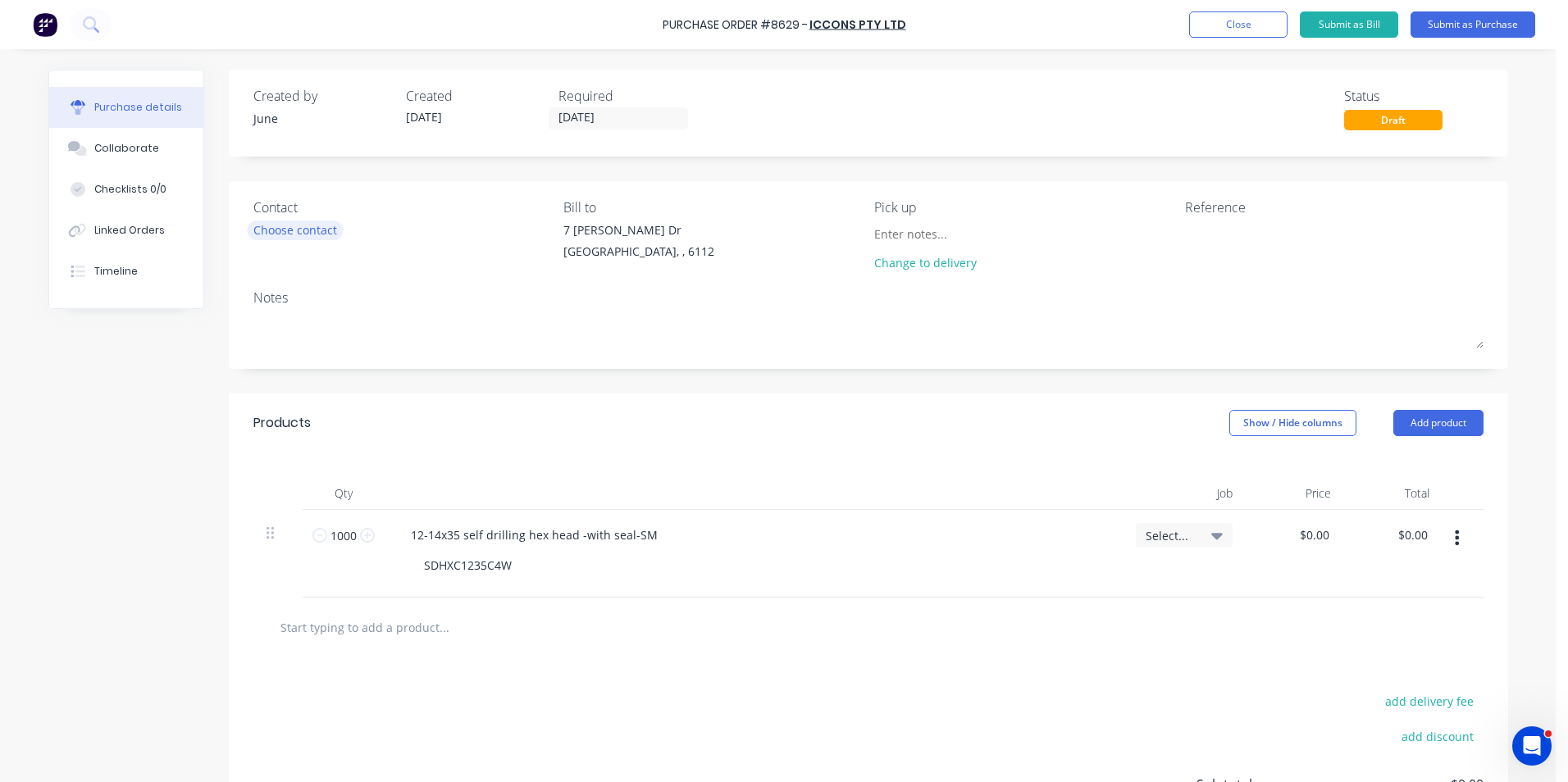
click at [322, 226] on div "Choose contact" at bounding box center [295, 230] width 84 height 17
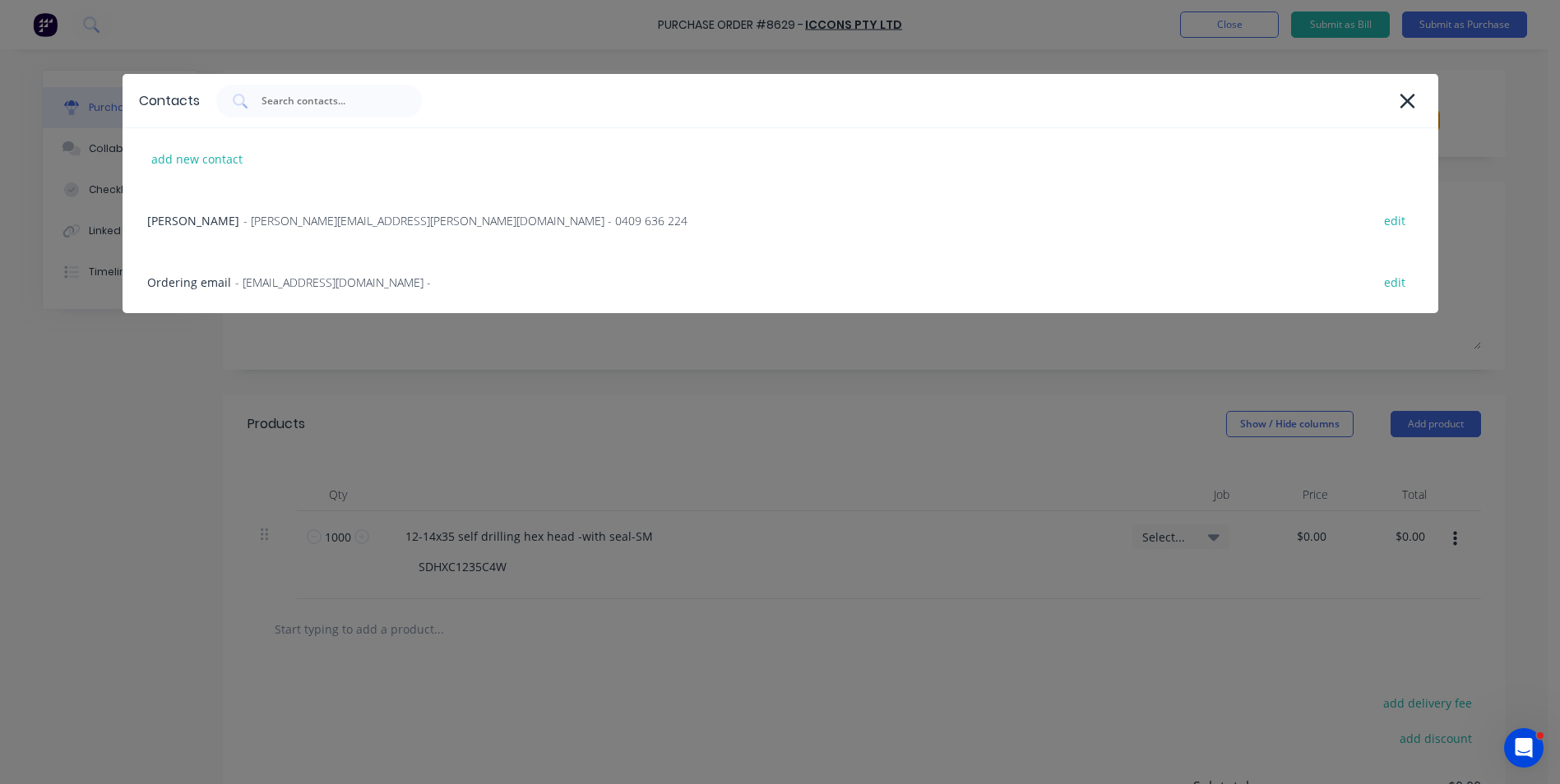
click at [1420, 92] on div at bounding box center [820, 101] width 1206 height 32
click at [1408, 93] on icon at bounding box center [1407, 101] width 17 height 23
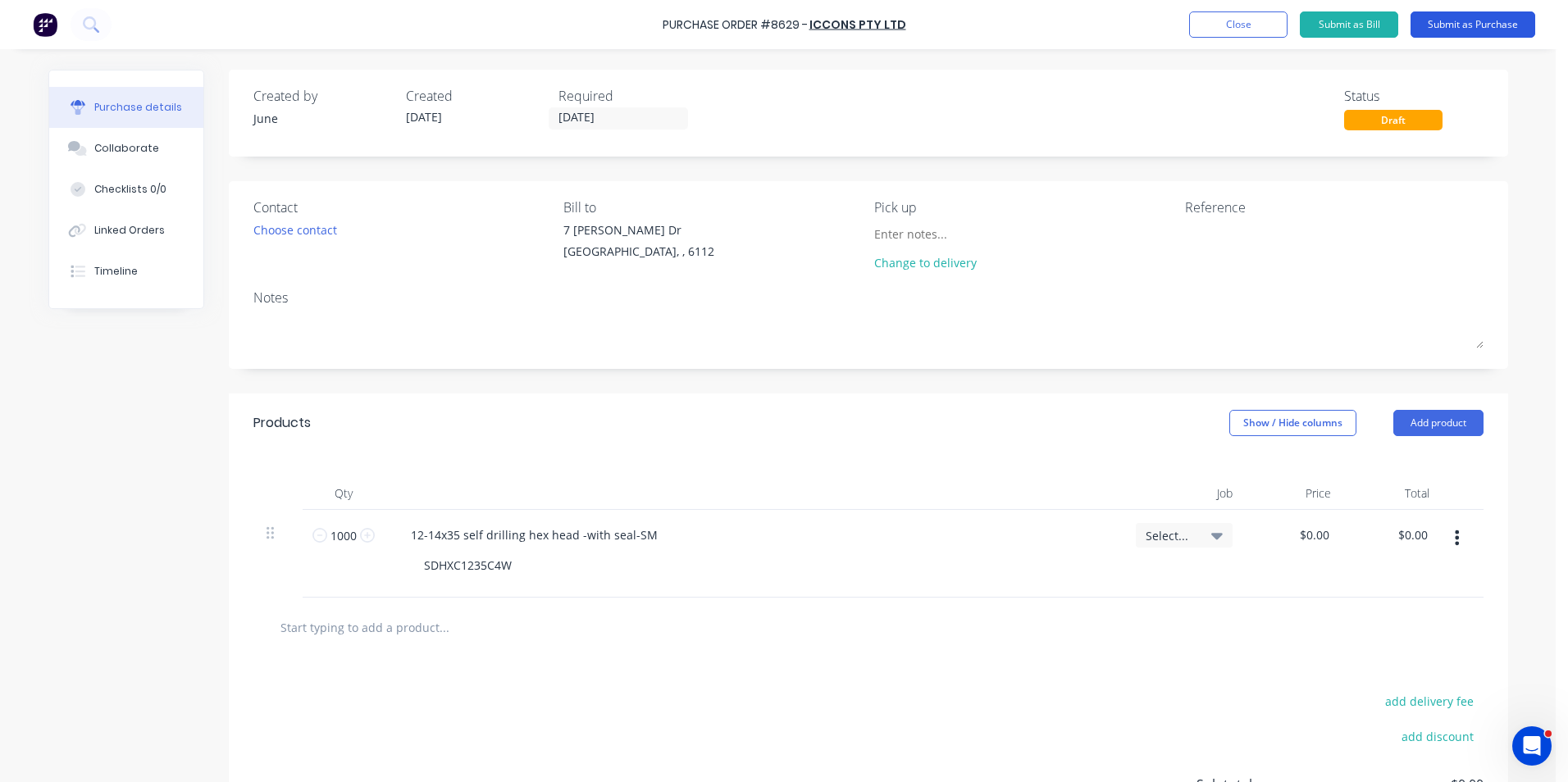
click at [1454, 23] on button "Submit as Purchase" at bounding box center [1472, 25] width 125 height 27
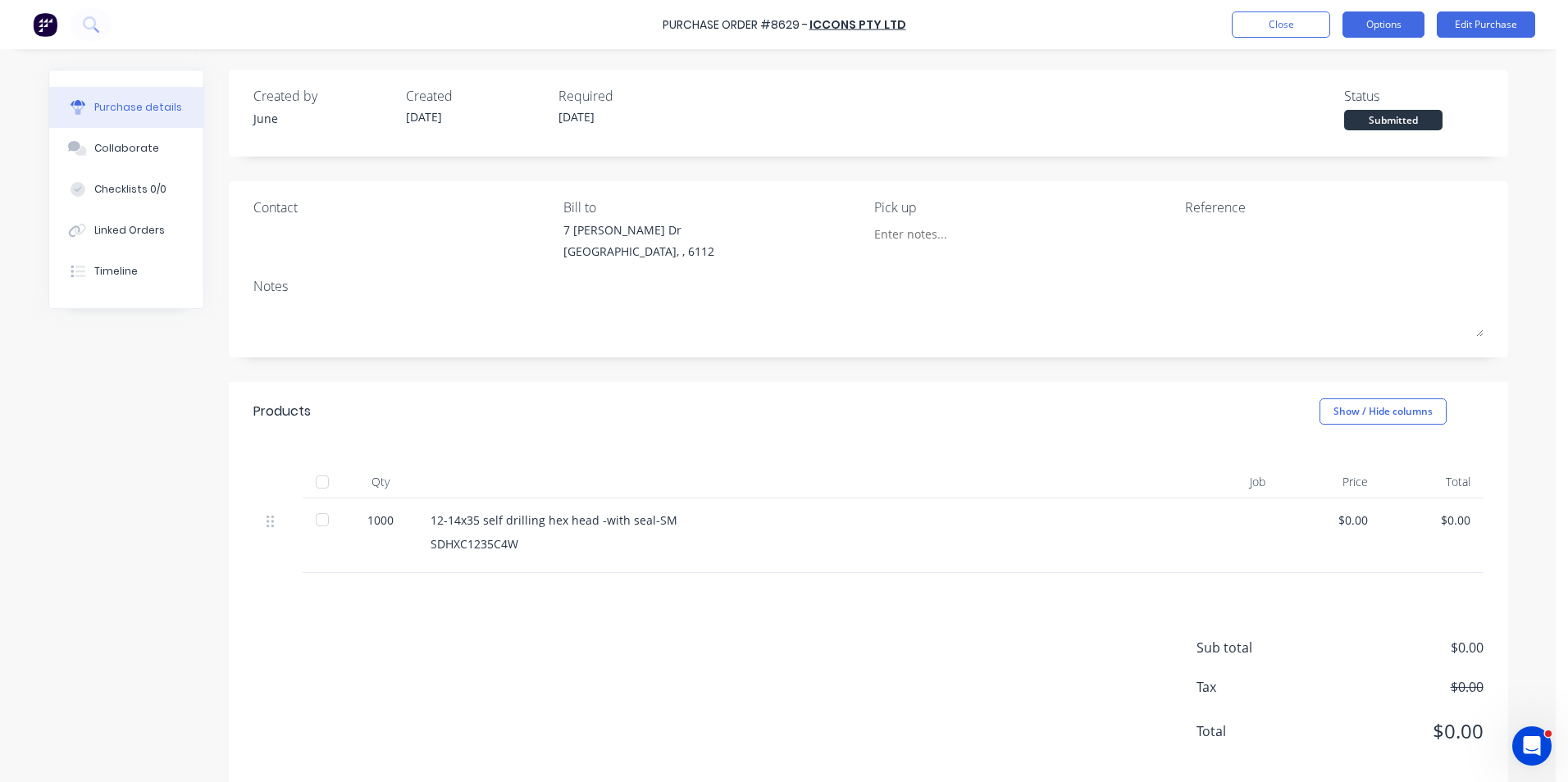
click at [1368, 24] on button "Options" at bounding box center [1383, 25] width 82 height 27
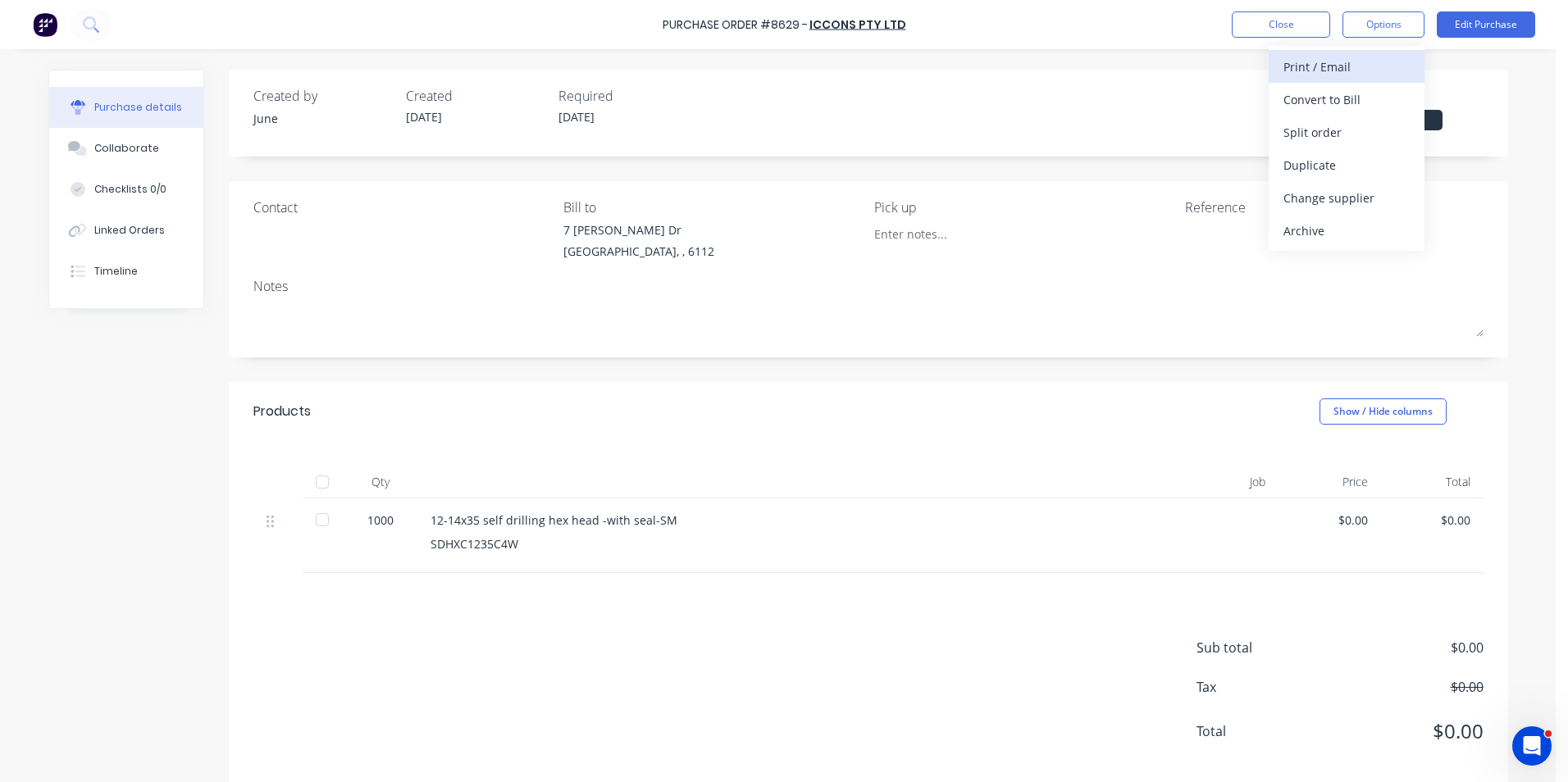
click at [1353, 67] on div "Print / Email" at bounding box center [1346, 67] width 127 height 24
click at [1343, 126] on div "Without pricing" at bounding box center [1346, 132] width 127 height 24
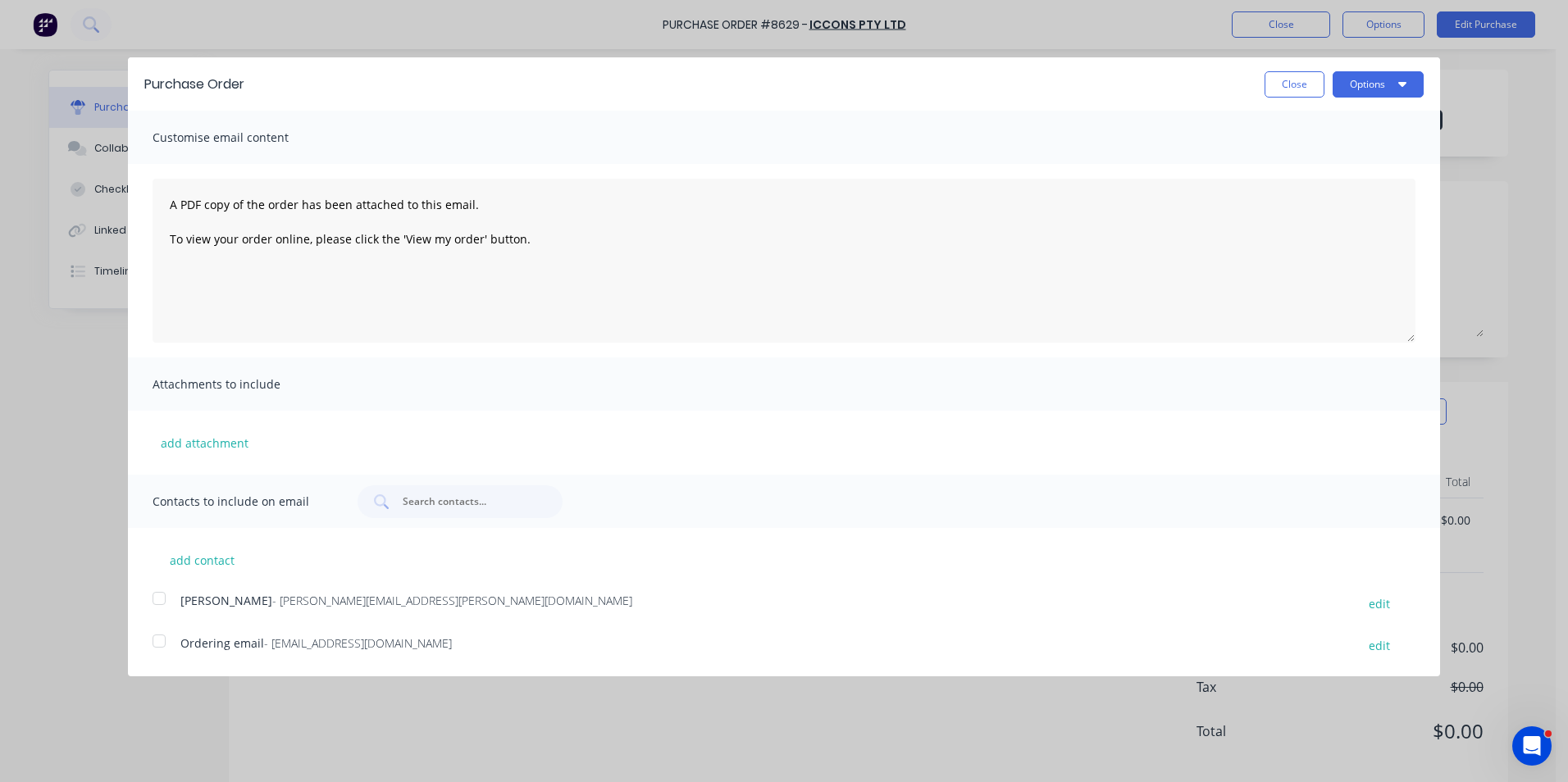
click at [243, 650] on span "Ordering email" at bounding box center [223, 643] width 84 height 15
click at [1391, 95] on button "Options" at bounding box center [1379, 85] width 91 height 27
click at [1349, 147] on div "Email" at bounding box center [1345, 158] width 127 height 24
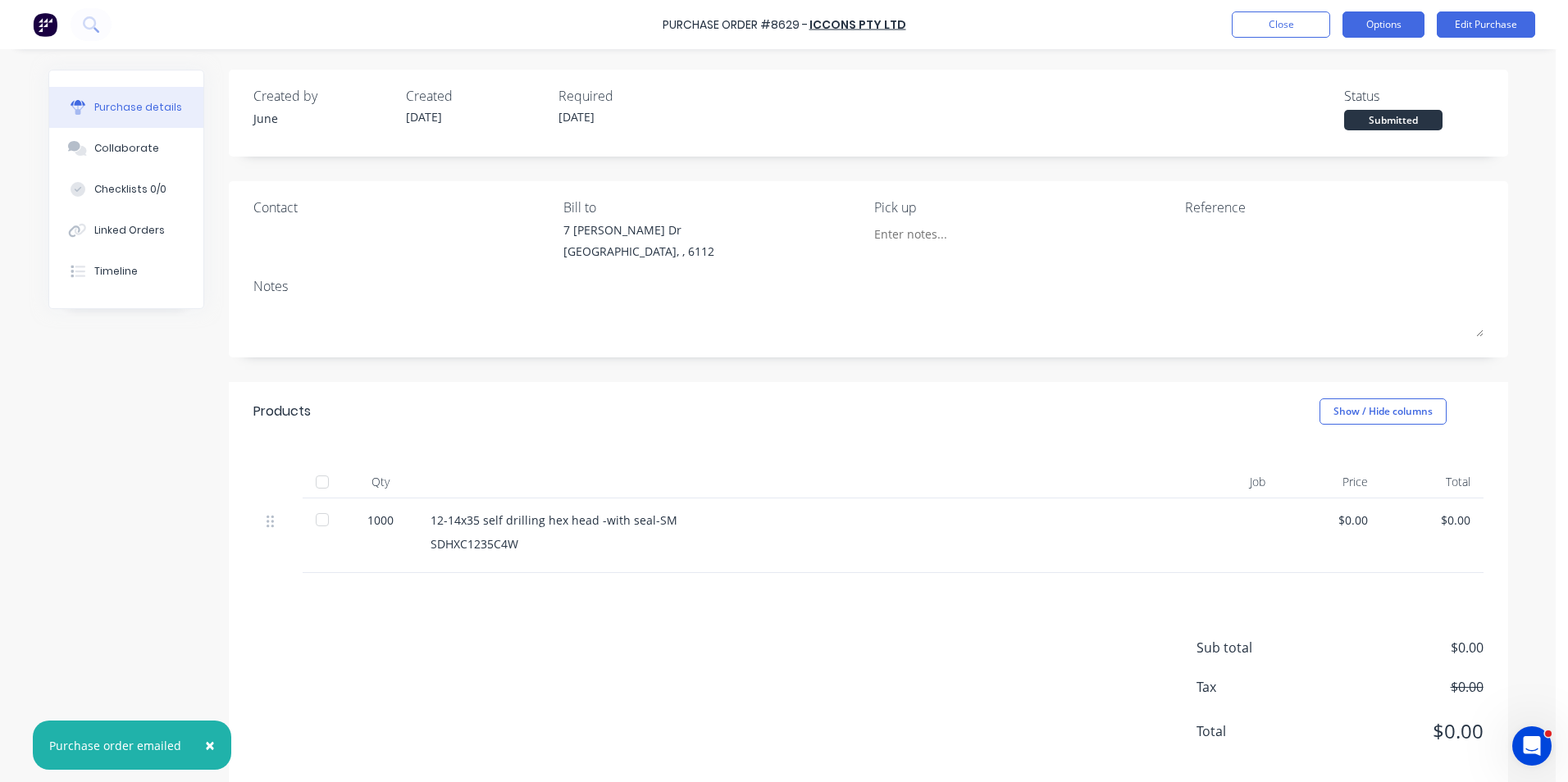
click at [1379, 20] on button "Options" at bounding box center [1383, 25] width 82 height 27
click at [965, 475] on div at bounding box center [787, 482] width 738 height 32
click at [1381, 16] on button "Options" at bounding box center [1383, 25] width 82 height 27
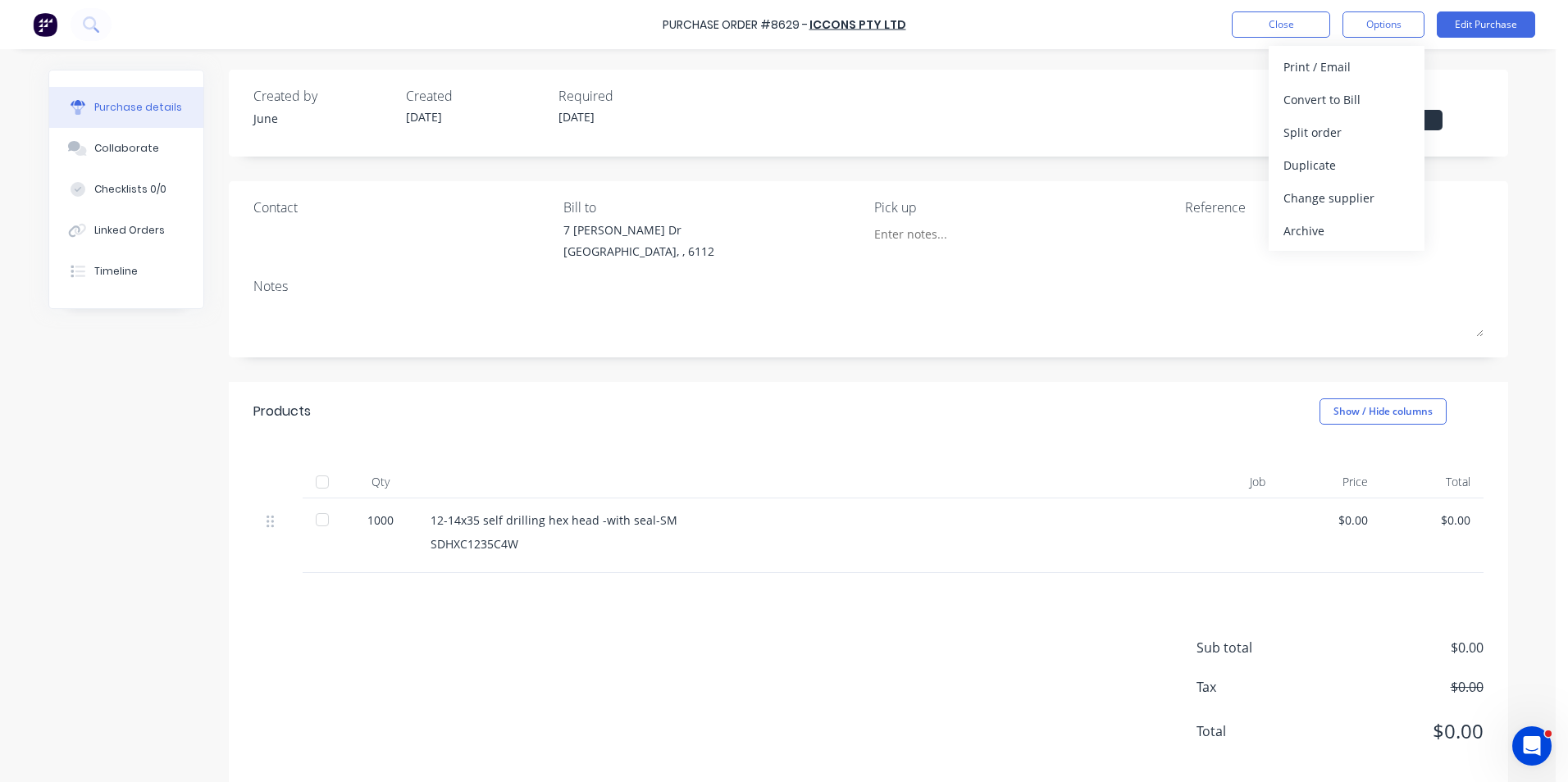
click at [1093, 106] on div "Created by June Created [DATE] Required [DATE] Status Submitted" at bounding box center [868, 108] width 1230 height 45
drag, startPoint x: 196, startPoint y: 554, endPoint x: 186, endPoint y: 566, distance: 15.6
click at [196, 554] on div "Created by June Created [DATE] Required [DATE] Status Submitted Contact Bill to…" at bounding box center [778, 430] width 1460 height 721
